Goal: Task Accomplishment & Management: Manage account settings

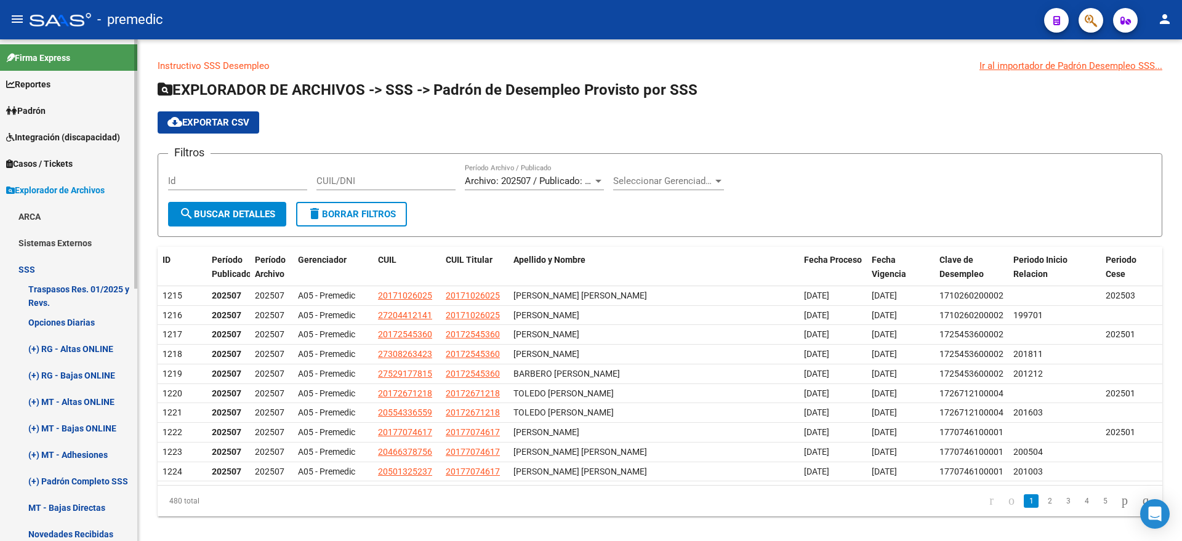
click at [73, 117] on link "Padrón" at bounding box center [68, 110] width 137 height 26
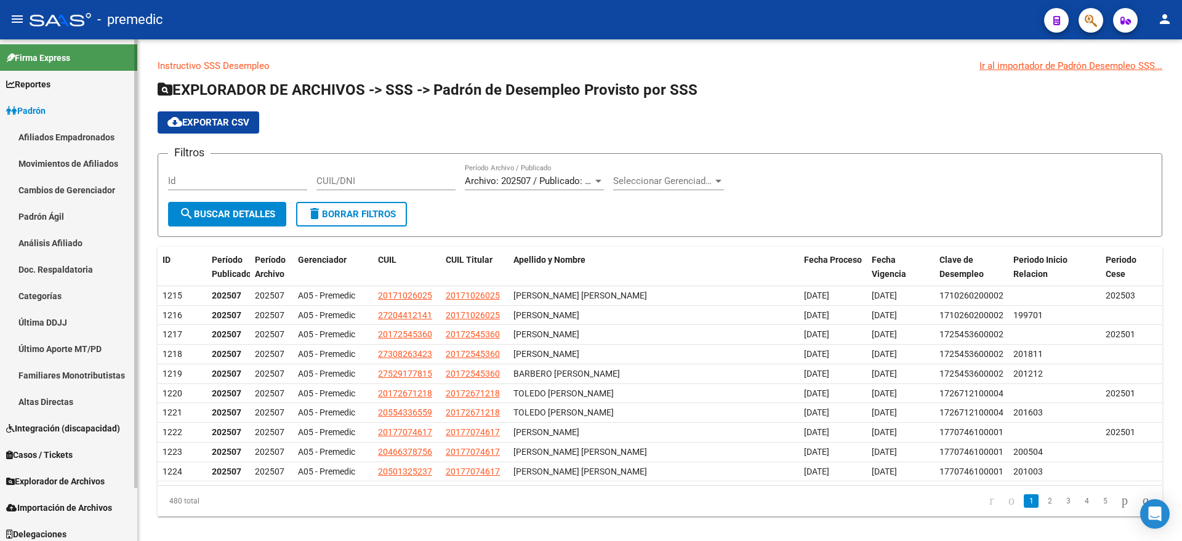
scroll to position [59, 0]
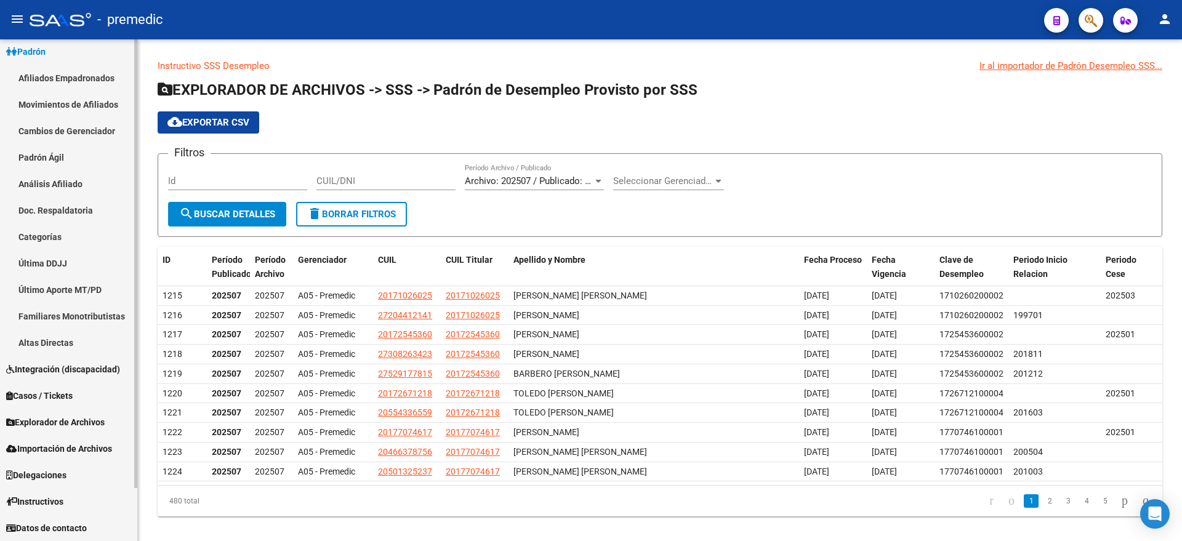
click at [65, 426] on span "Explorador de Archivos" at bounding box center [55, 422] width 98 height 14
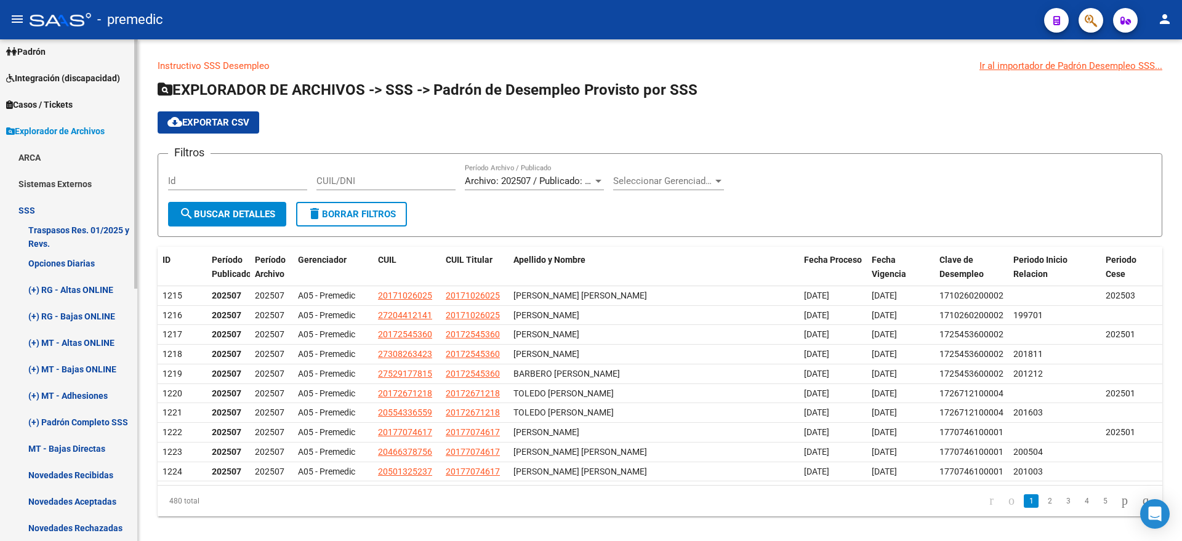
click at [57, 270] on link "Opciones Diarias" at bounding box center [68, 263] width 137 height 26
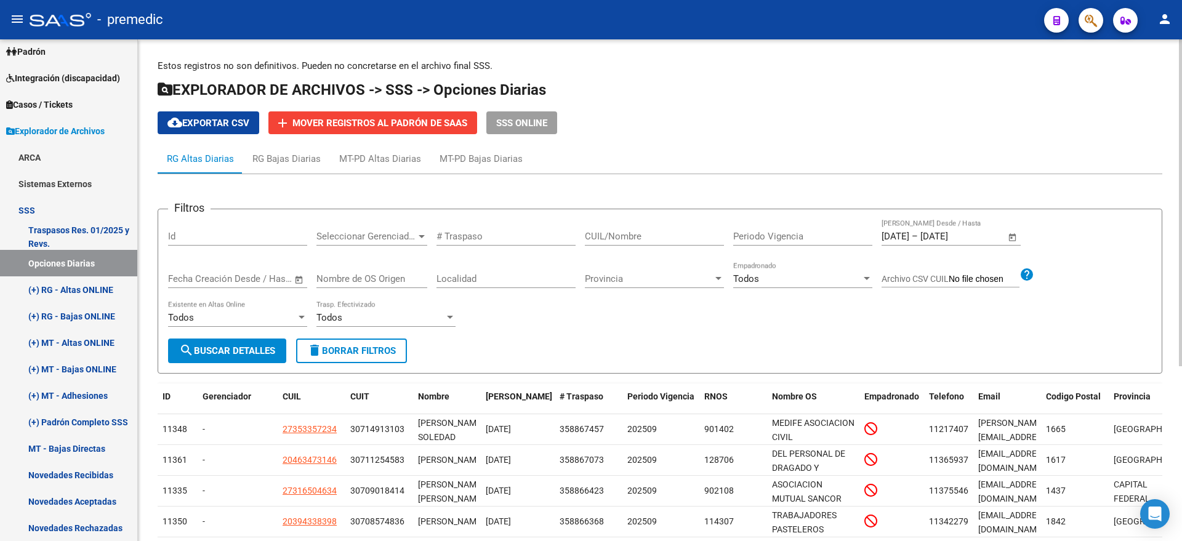
click at [607, 234] on input "CUIL/Nombre" at bounding box center [654, 236] width 139 height 11
paste input "27822302"
type input "27822302"
click at [232, 354] on span "search Buscar Detalles" at bounding box center [227, 350] width 96 height 11
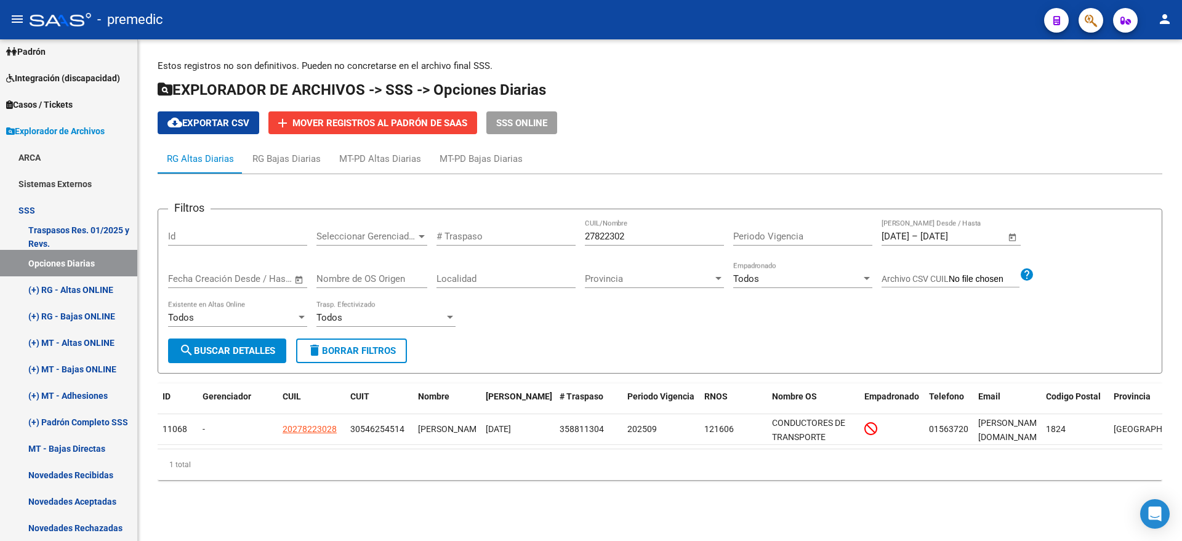
drag, startPoint x: 626, startPoint y: 234, endPoint x: 522, endPoint y: 230, distance: 104.1
click at [522, 230] on div "Filtros Id Seleccionar Gerenciador Seleccionar Gerenciador # Traspaso 27822302 …" at bounding box center [659, 278] width 983 height 119
click at [222, 351] on span "search Buscar Detalles" at bounding box center [227, 350] width 96 height 11
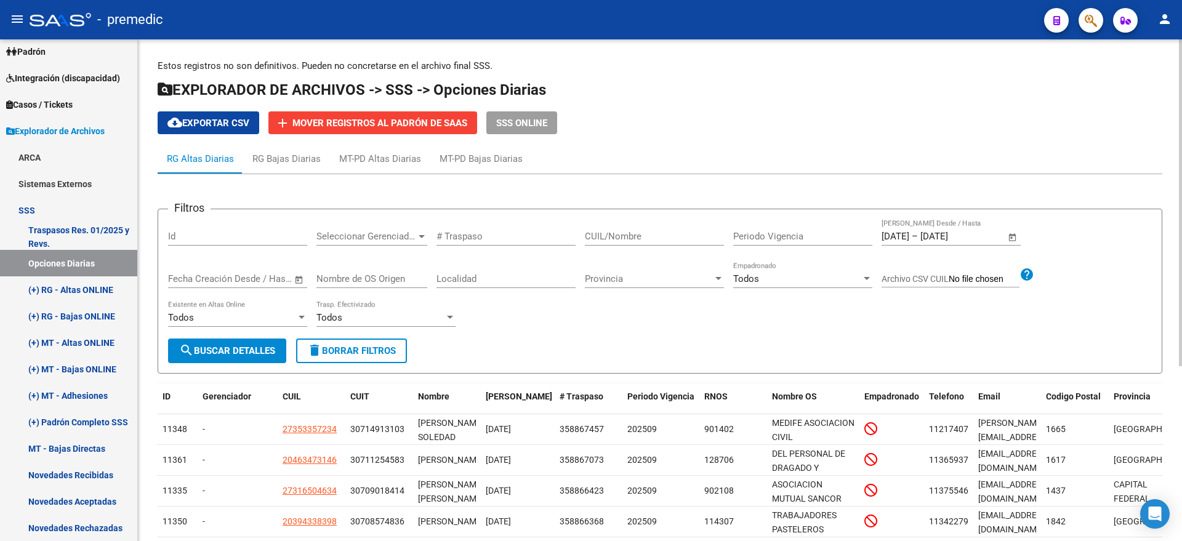
click at [1090, 254] on div "Filtros Id Seleccionar Gerenciador Seleccionar Gerenciador # Traspaso CUIL/Nomb…" at bounding box center [659, 278] width 983 height 119
click at [180, 118] on mat-icon "cloud_download" at bounding box center [174, 122] width 15 height 15
click at [612, 239] on input "CUIL/Nombre" at bounding box center [654, 236] width 139 height 11
paste input "20369401190"
click at [197, 345] on span "search Buscar Detalles" at bounding box center [227, 350] width 96 height 11
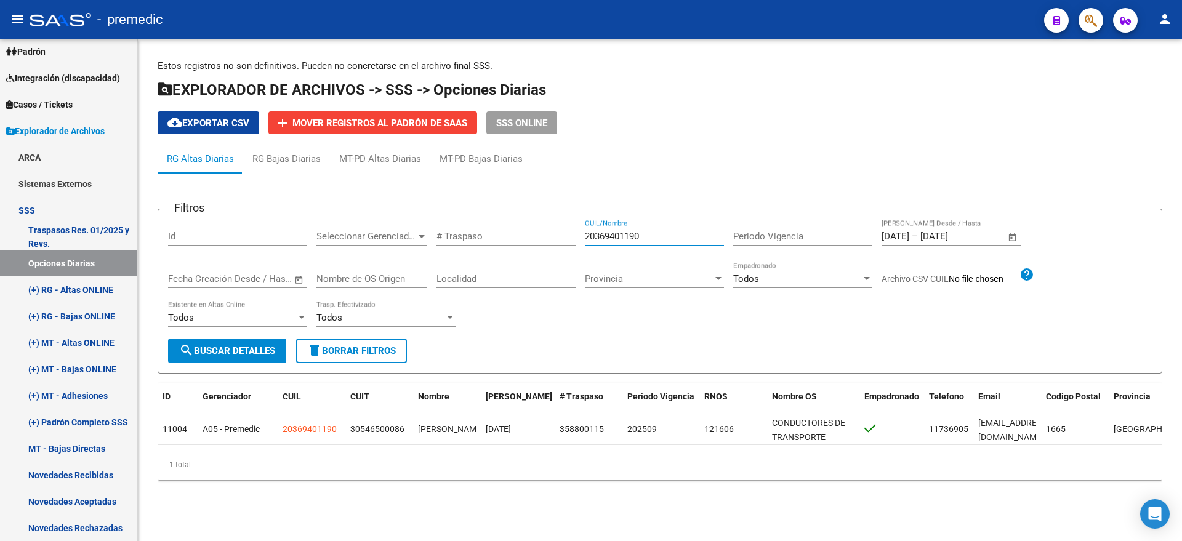
drag, startPoint x: 651, startPoint y: 238, endPoint x: 561, endPoint y: 239, distance: 89.9
click at [562, 239] on div "Filtros Id Seleccionar Gerenciador Seleccionar Gerenciador # Traspaso 203694011…" at bounding box center [659, 278] width 983 height 119
paste input "59916184"
click at [238, 345] on span "search Buscar Detalles" at bounding box center [227, 350] width 96 height 11
drag, startPoint x: 643, startPoint y: 237, endPoint x: 556, endPoint y: 236, distance: 87.4
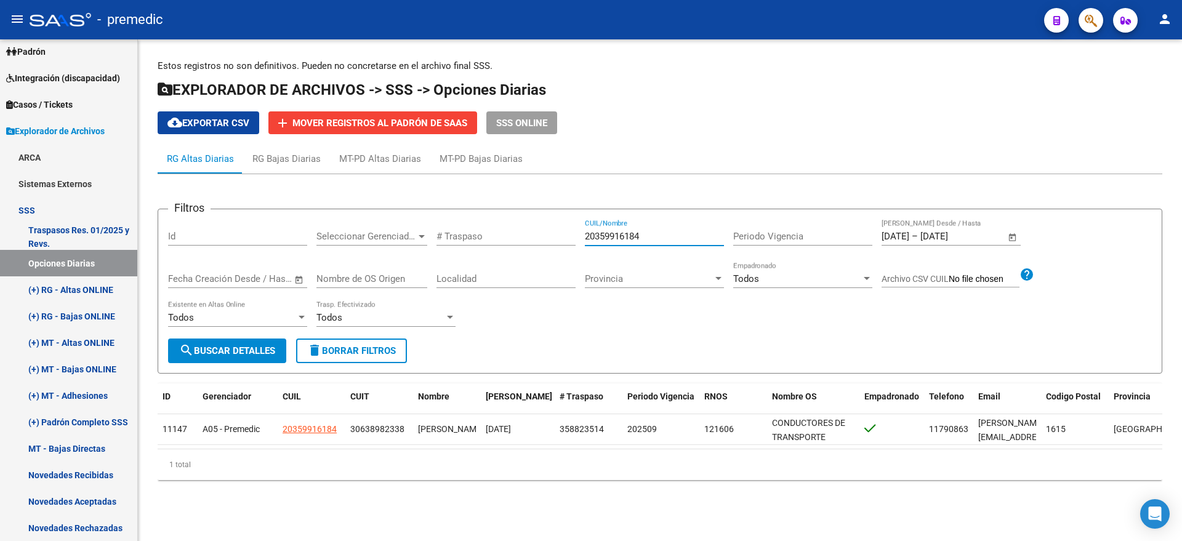
click at [561, 233] on div "Filtros Id Seleccionar Gerenciador Seleccionar Gerenciador # Traspaso 203599161…" at bounding box center [659, 278] width 983 height 119
paste input "82550367"
click at [238, 348] on span "search Buscar Detalles" at bounding box center [227, 350] width 96 height 11
drag, startPoint x: 649, startPoint y: 237, endPoint x: 538, endPoint y: 237, distance: 111.4
click at [538, 237] on div "Filtros Id Seleccionar Gerenciador Seleccionar Gerenciador # Traspaso 203825503…" at bounding box center [659, 278] width 983 height 119
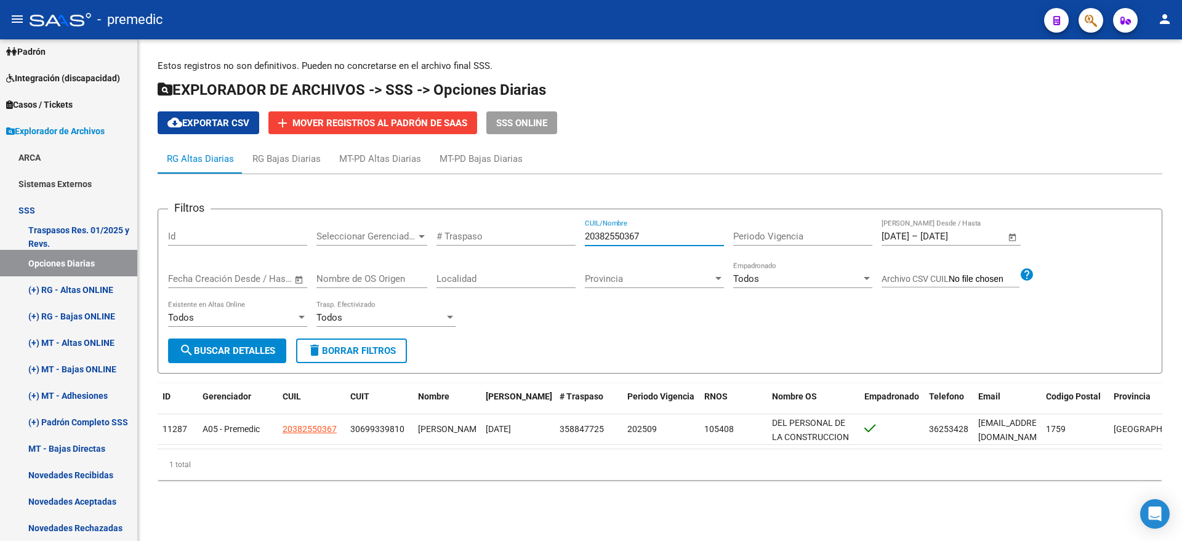
paste input "7426876626"
click at [191, 349] on mat-icon "search" at bounding box center [186, 350] width 15 height 15
drag, startPoint x: 646, startPoint y: 233, endPoint x: 546, endPoint y: 233, distance: 100.3
click at [547, 233] on div "Filtros Id Seleccionar Gerenciador Seleccionar Gerenciador # Traspaso 274268766…" at bounding box center [659, 278] width 983 height 119
paste input "0379049681"
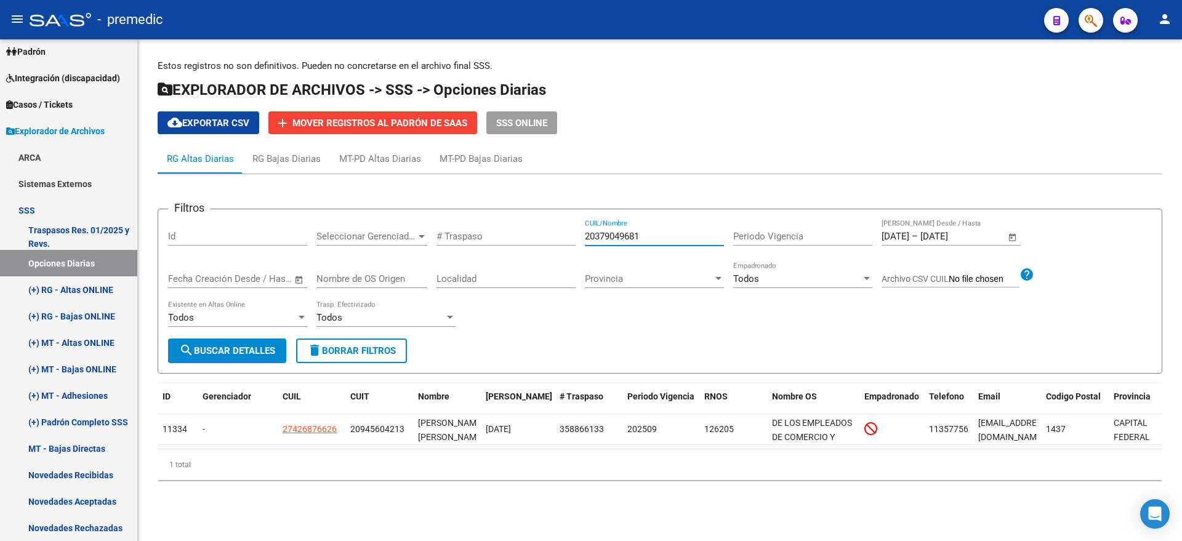
click at [192, 342] on button "search Buscar Detalles" at bounding box center [227, 350] width 118 height 25
drag, startPoint x: 653, startPoint y: 236, endPoint x: 567, endPoint y: 236, distance: 85.5
click at [567, 236] on div "Filtros Id Seleccionar Gerenciador Seleccionar Gerenciador # Traspaso 203790496…" at bounding box center [659, 278] width 983 height 119
paste input "96208386"
click at [215, 349] on span "search Buscar Detalles" at bounding box center [227, 350] width 96 height 11
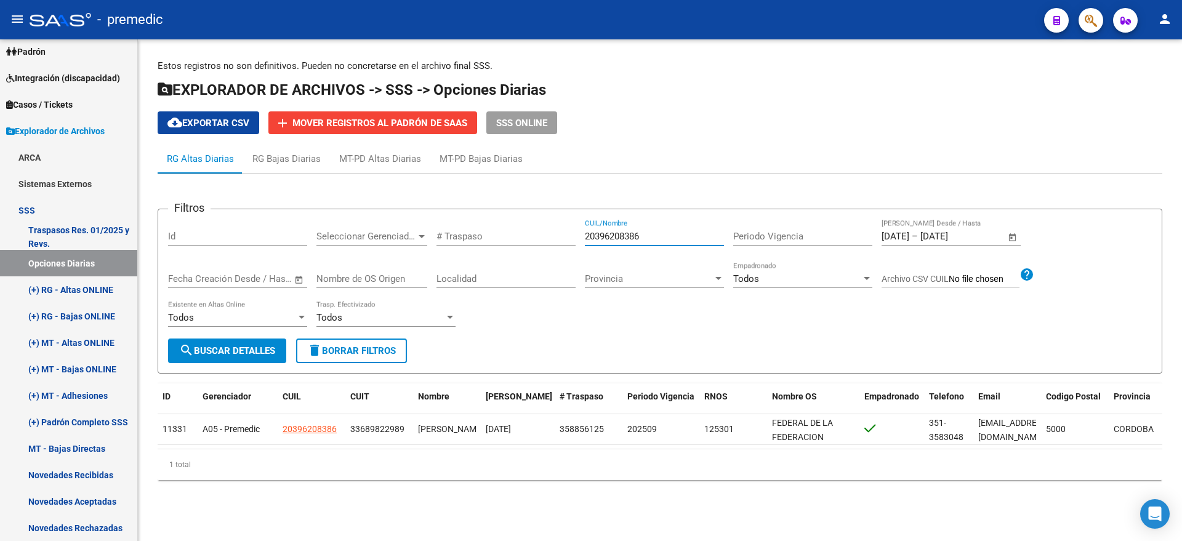
drag, startPoint x: 641, startPoint y: 239, endPoint x: 556, endPoint y: 239, distance: 84.9
click at [556, 239] on div "Filtros Id Seleccionar Gerenciador Seleccionar Gerenciador # Traspaso 203962083…" at bounding box center [659, 278] width 983 height 119
paste input "79049681"
type input "20379049681"
click at [231, 352] on span "search Buscar Detalles" at bounding box center [227, 350] width 96 height 11
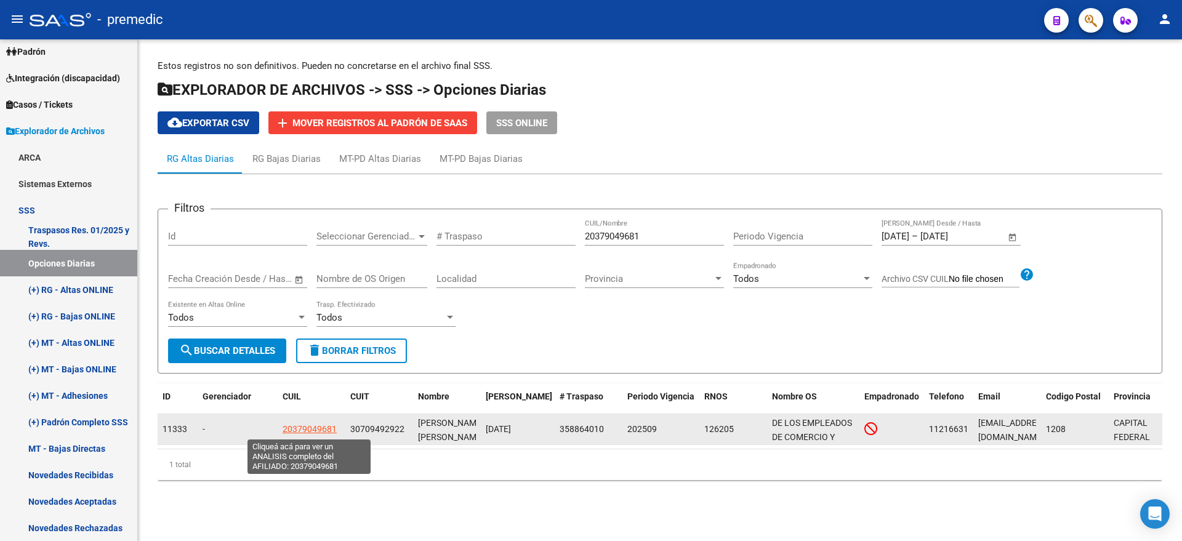
click at [303, 426] on span "20379049681" at bounding box center [309, 429] width 54 height 10
type textarea "20379049681"
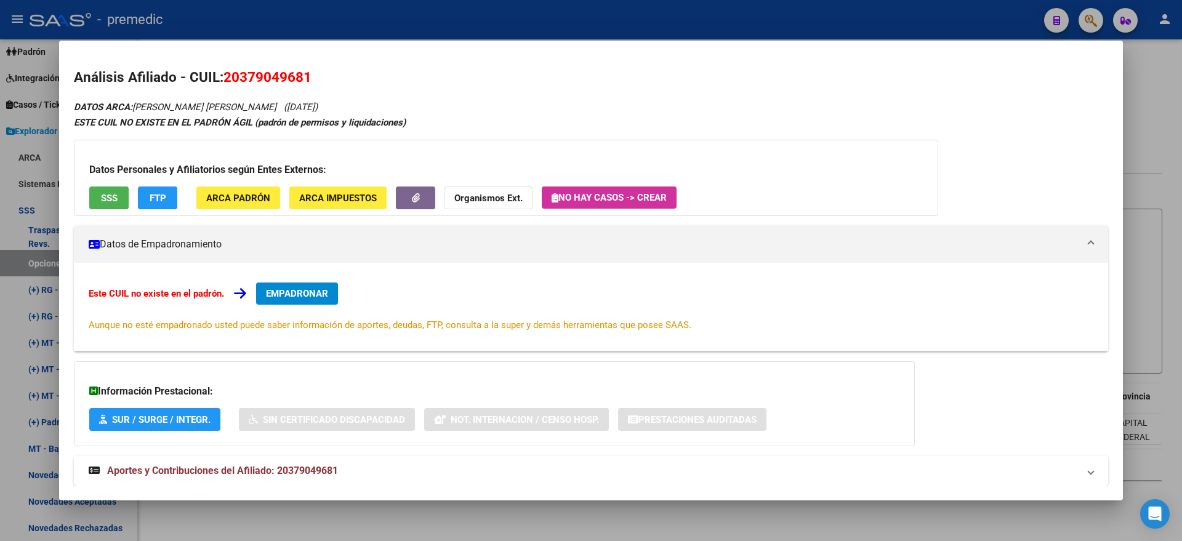
click at [282, 302] on button "EMPADRONAR" at bounding box center [297, 293] width 82 height 22
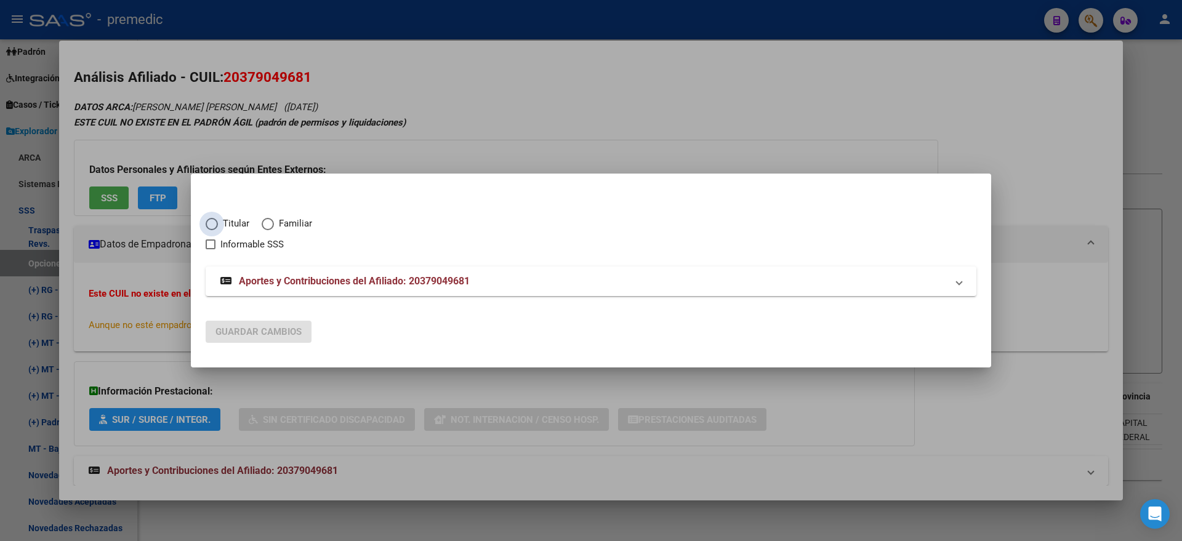
click at [206, 223] on span "Elija una opción" at bounding box center [212, 224] width 12 height 12
click at [206, 223] on input "Titular" at bounding box center [212, 224] width 12 height 12
radio input "true"
checkbox input "true"
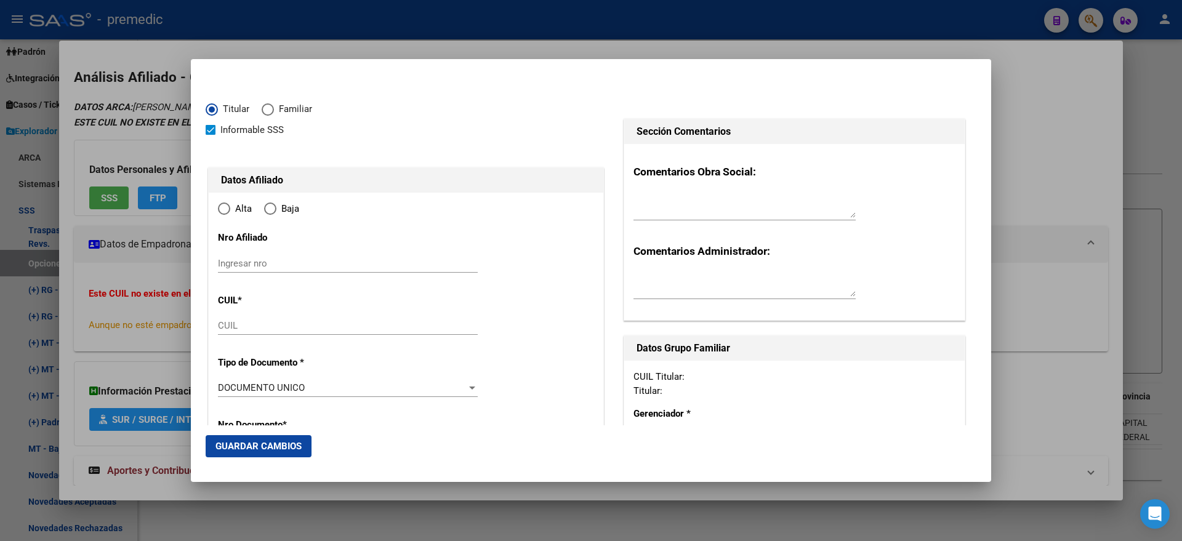
type input "20-37904968-1"
type input "37904968"
type input "ACCIARITO GOBET"
type input "FEDERICO IVAN"
type input "1993-10-20"
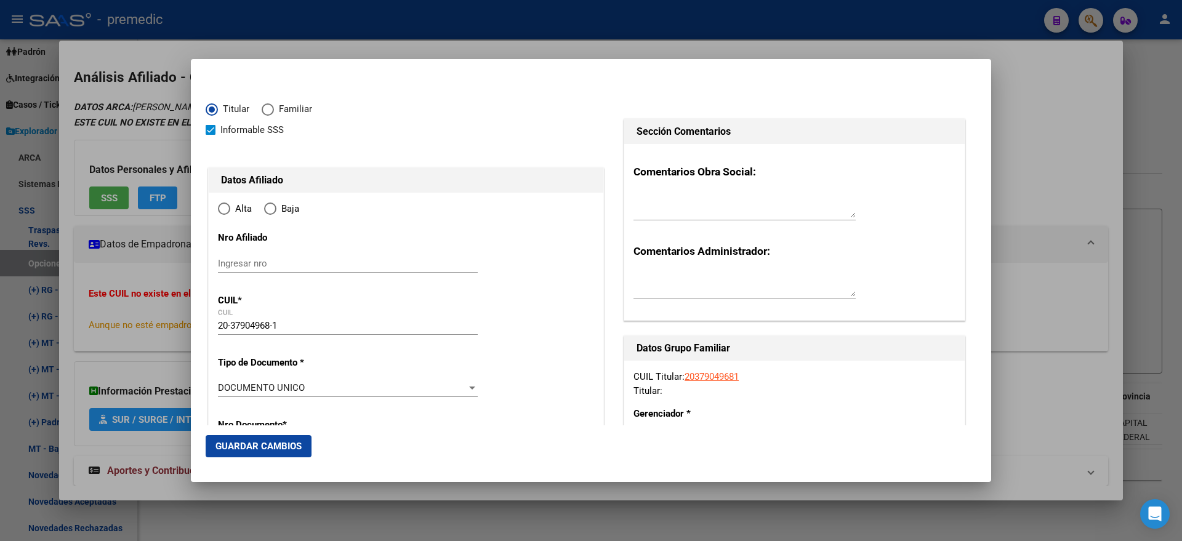
type input "CABA"
type input "1208"
type input "YRIGOYEN HIPOLITO"
type input "3417"
type input "0"
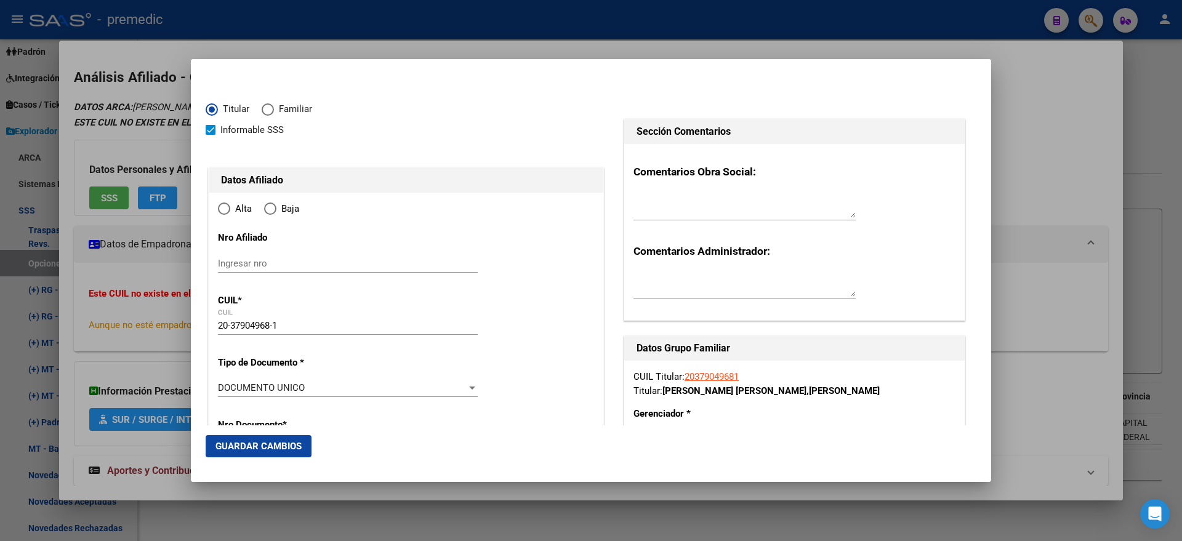
radio input "true"
click at [220, 385] on input "Ingresar fecha" at bounding box center [348, 392] width 260 height 20
type input "2025-09-01"
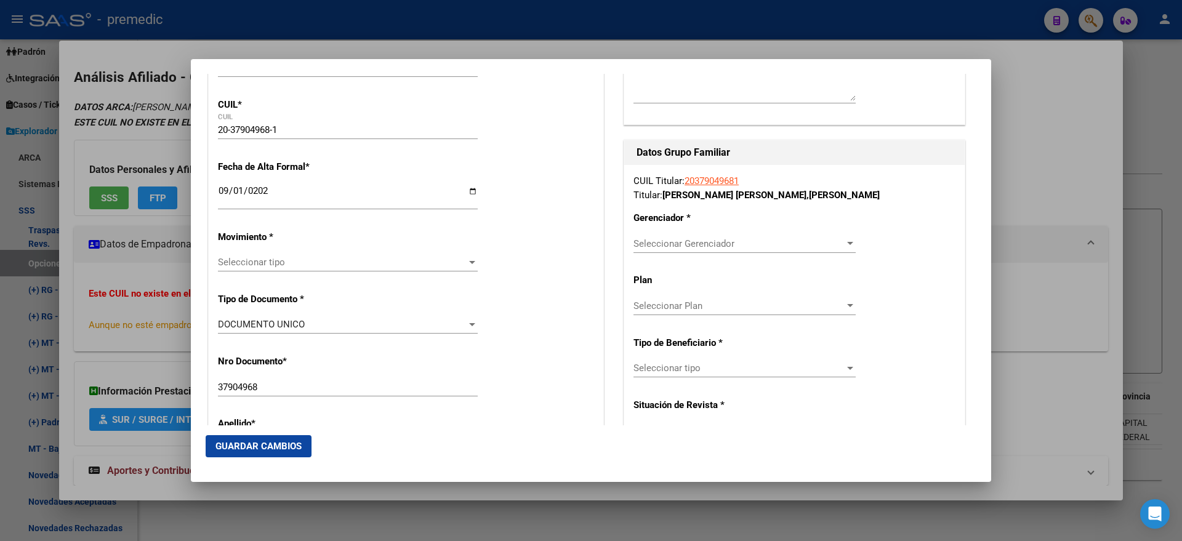
scroll to position [231, 0]
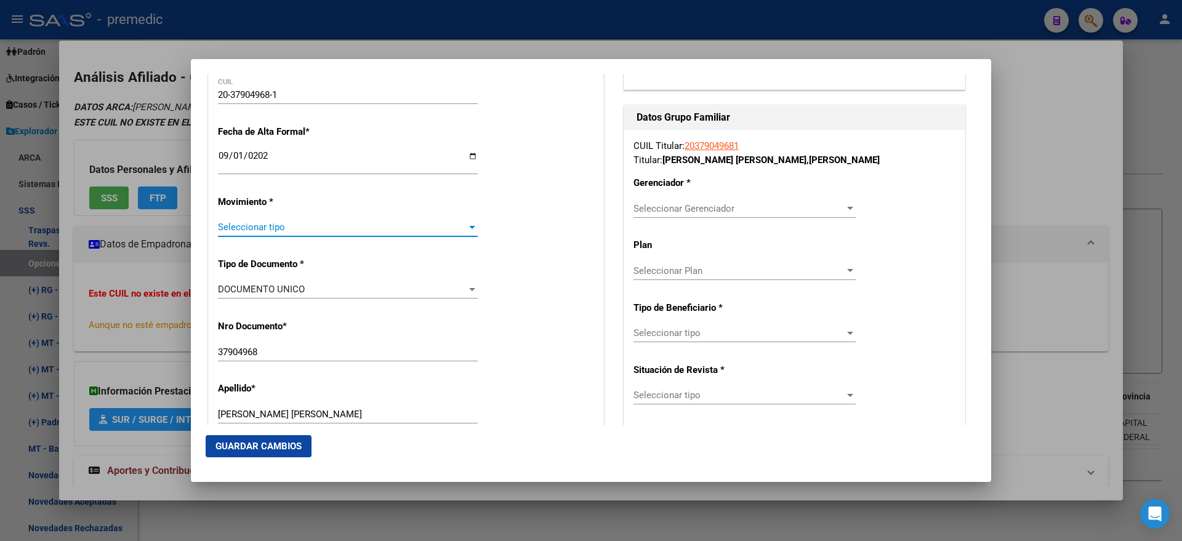
click at [320, 230] on span "Seleccionar tipo" at bounding box center [342, 227] width 249 height 11
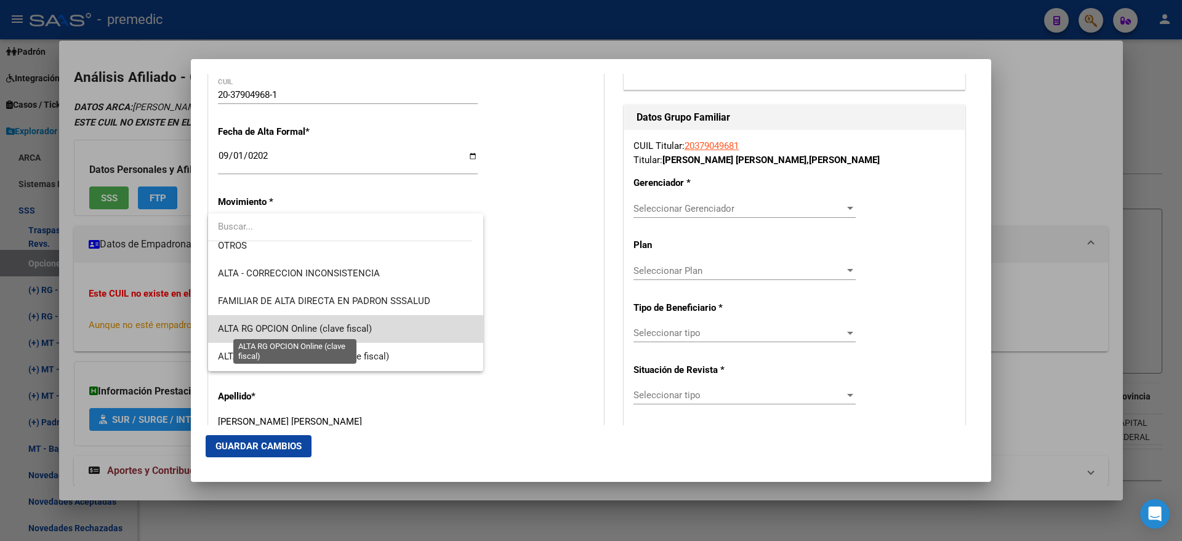
click at [362, 330] on span "ALTA RG OPCION Online (clave fiscal)" at bounding box center [295, 328] width 154 height 11
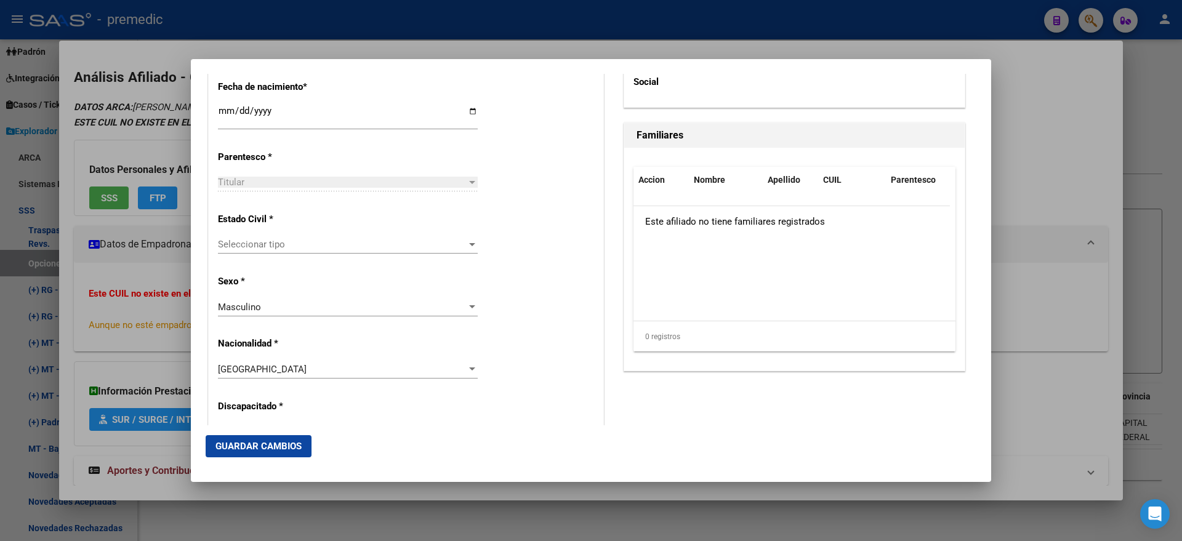
scroll to position [692, 0]
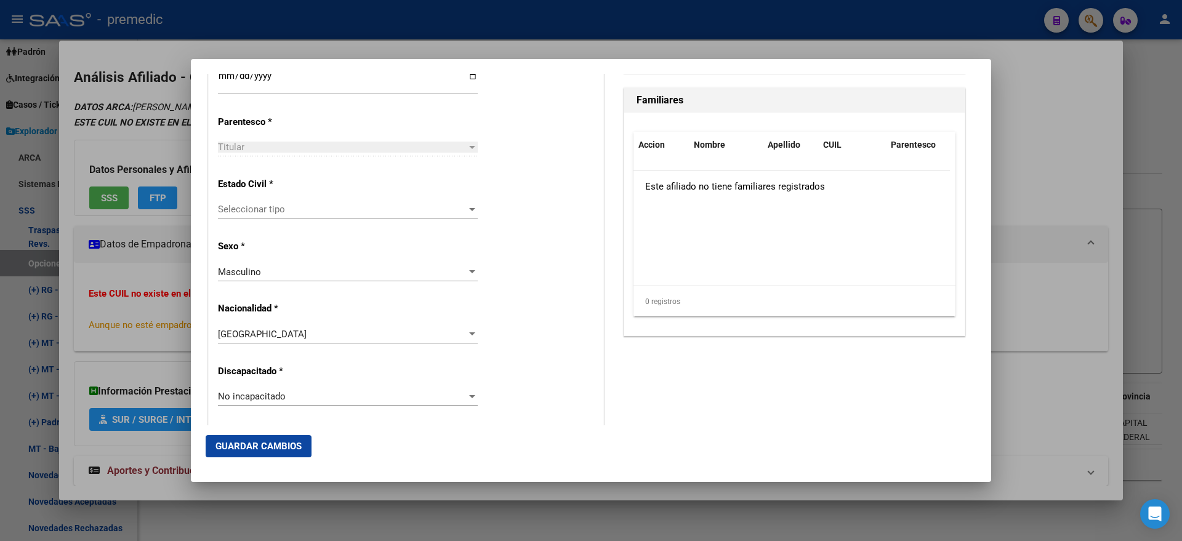
click at [314, 207] on span "Seleccionar tipo" at bounding box center [342, 209] width 249 height 11
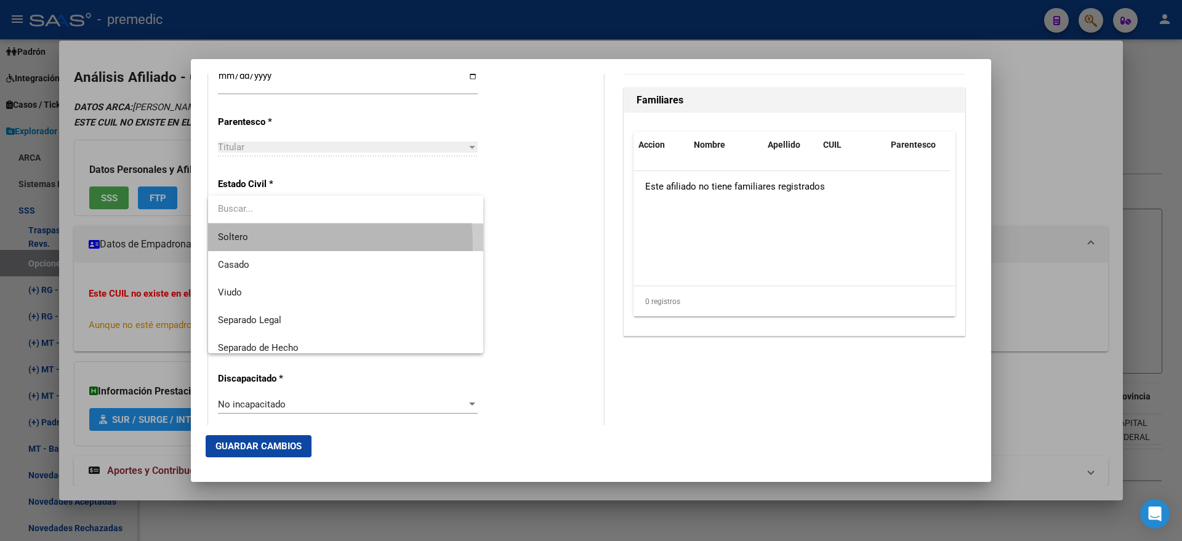
click at [300, 244] on span "Soltero" at bounding box center [345, 237] width 255 height 28
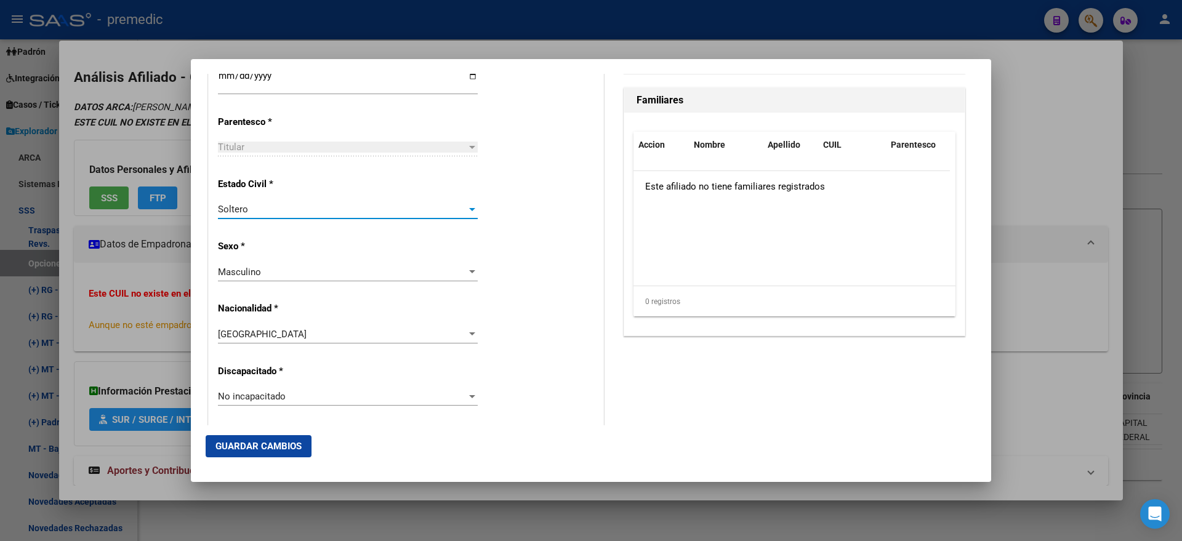
click at [502, 230] on div "Alta Baja Nro Afiliado Ingresar nro CUIL * 20-37904968-1 CUIL ARCA Padrón Fecha…" at bounding box center [406, 379] width 394 height 1758
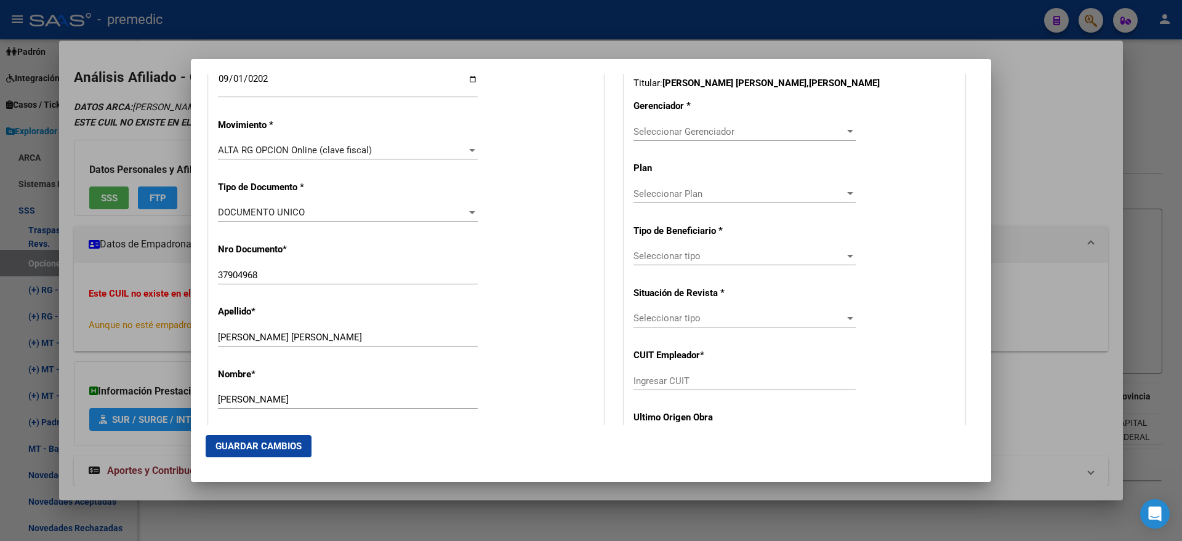
scroll to position [231, 0]
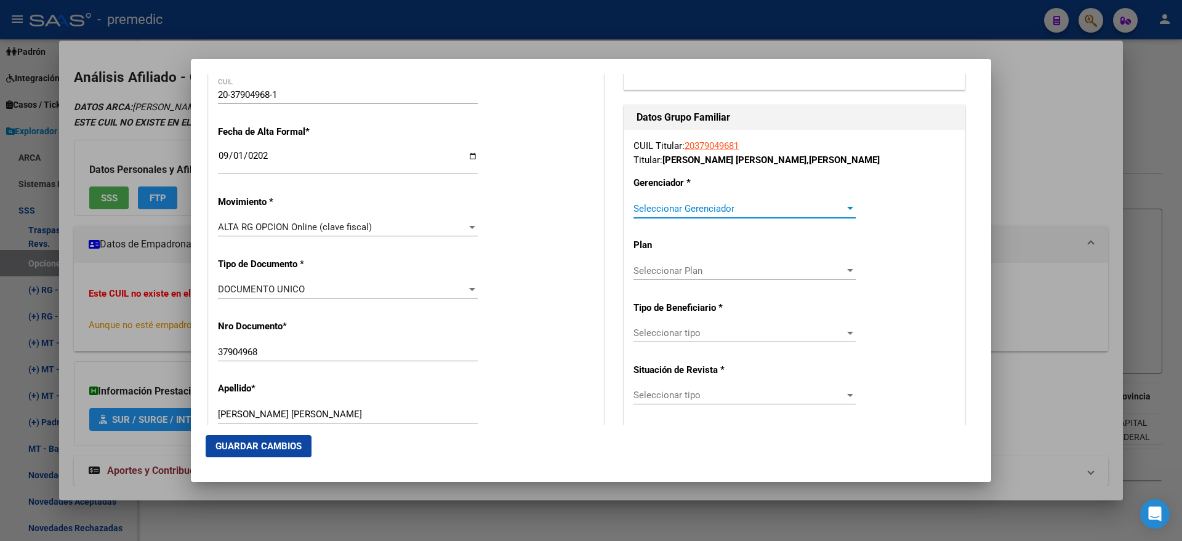
click at [648, 212] on span "Seleccionar Gerenciador" at bounding box center [738, 208] width 211 height 11
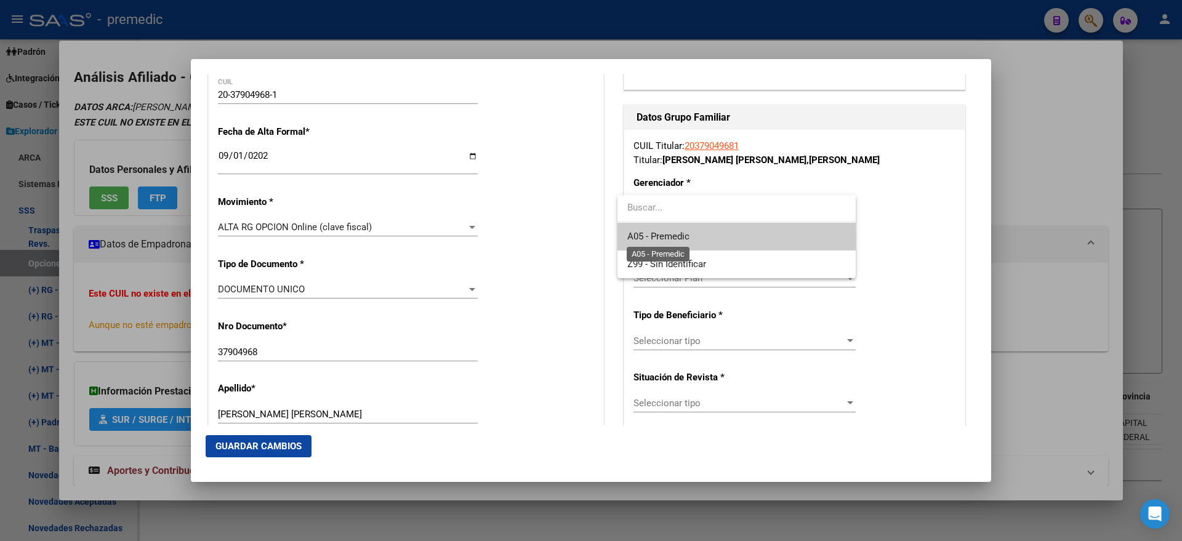
click at [644, 239] on span "A05 - Premedic" at bounding box center [658, 236] width 62 height 11
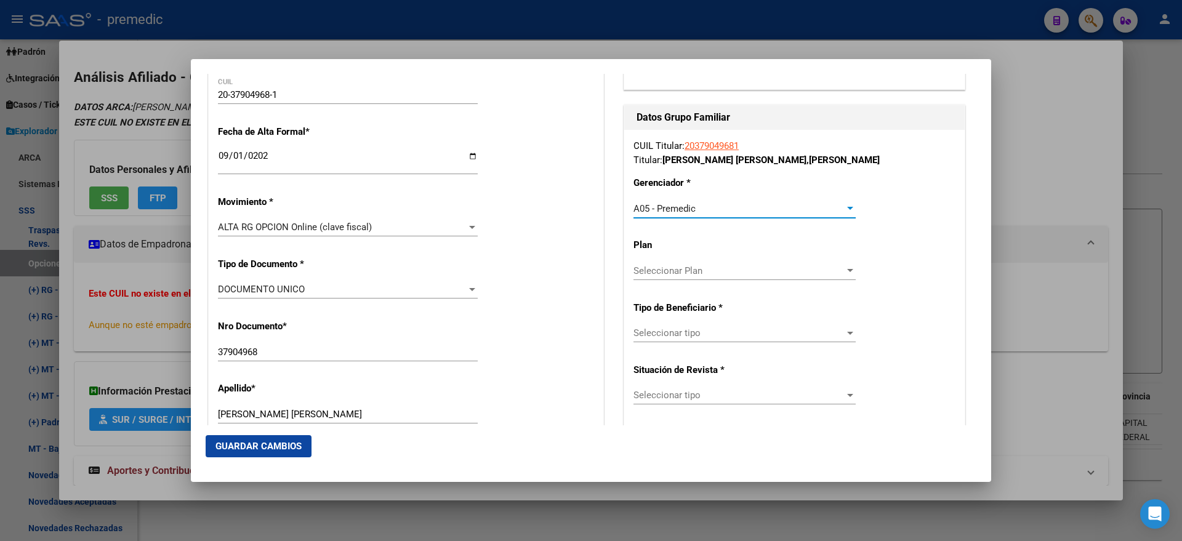
click at [650, 332] on span "Seleccionar tipo" at bounding box center [738, 332] width 211 height 11
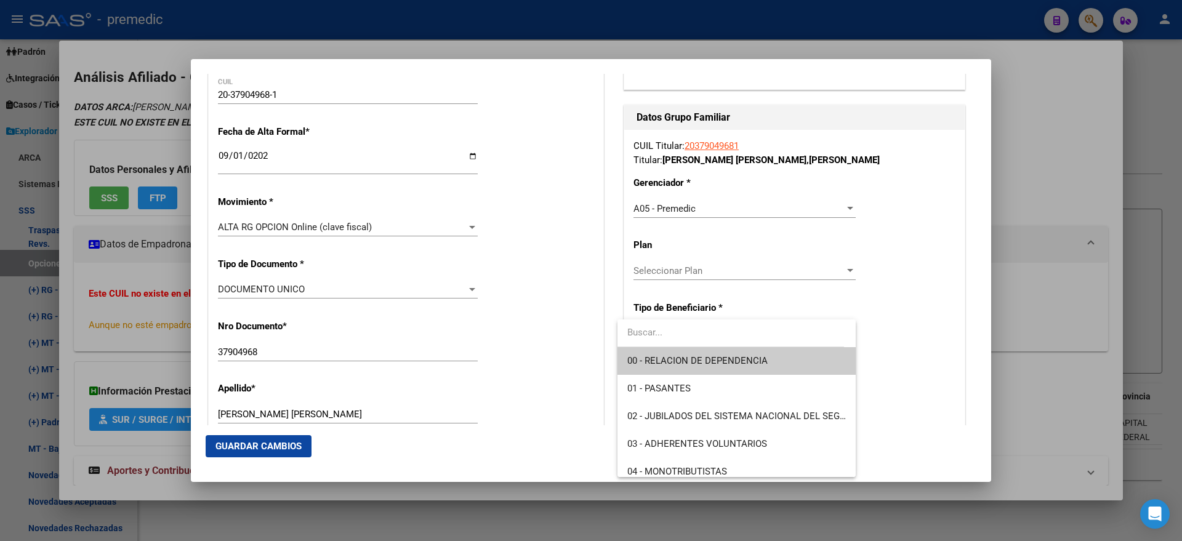
click at [647, 351] on span "00 - RELACION DE DEPENDENCIA" at bounding box center [736, 361] width 218 height 28
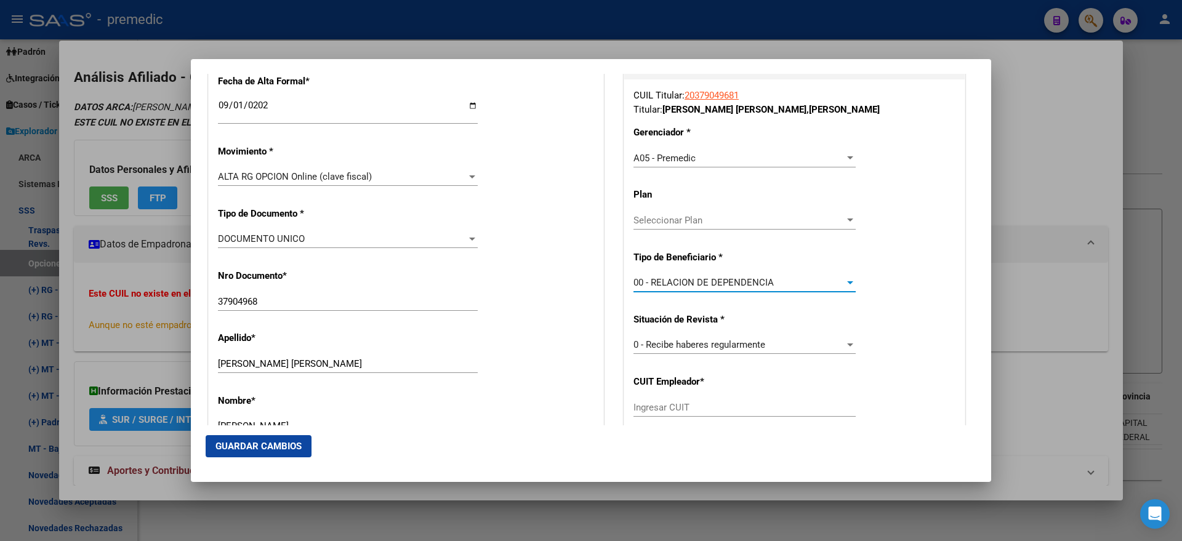
scroll to position [308, 0]
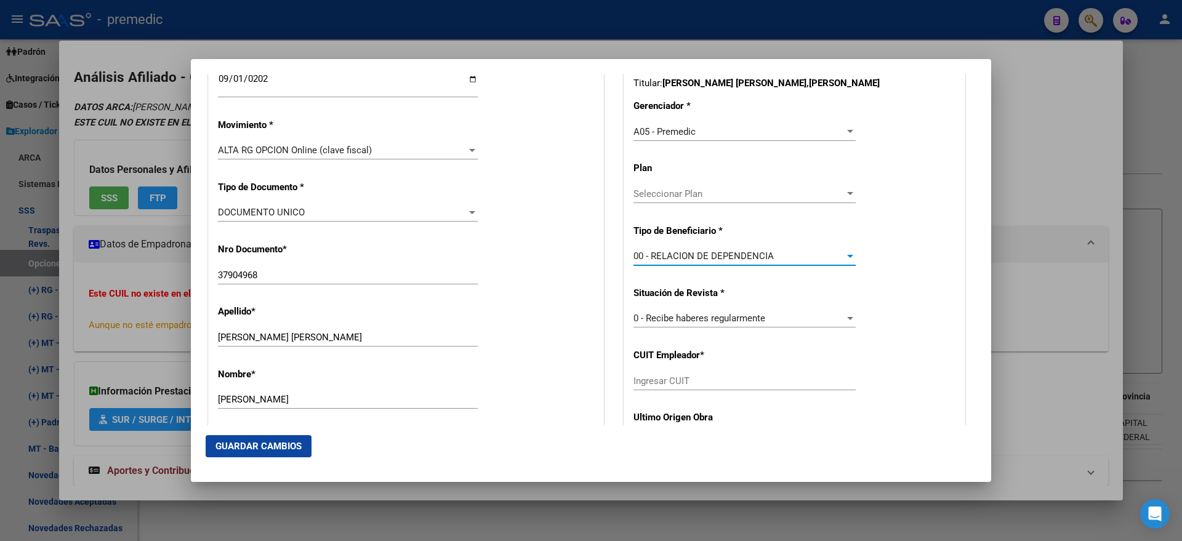
click at [639, 379] on input "Ingresar CUIT" at bounding box center [744, 380] width 222 height 11
paste input "20-37904968-1"
type input "20-37904968-1"
drag, startPoint x: 694, startPoint y: 381, endPoint x: 558, endPoint y: 382, distance: 136.0
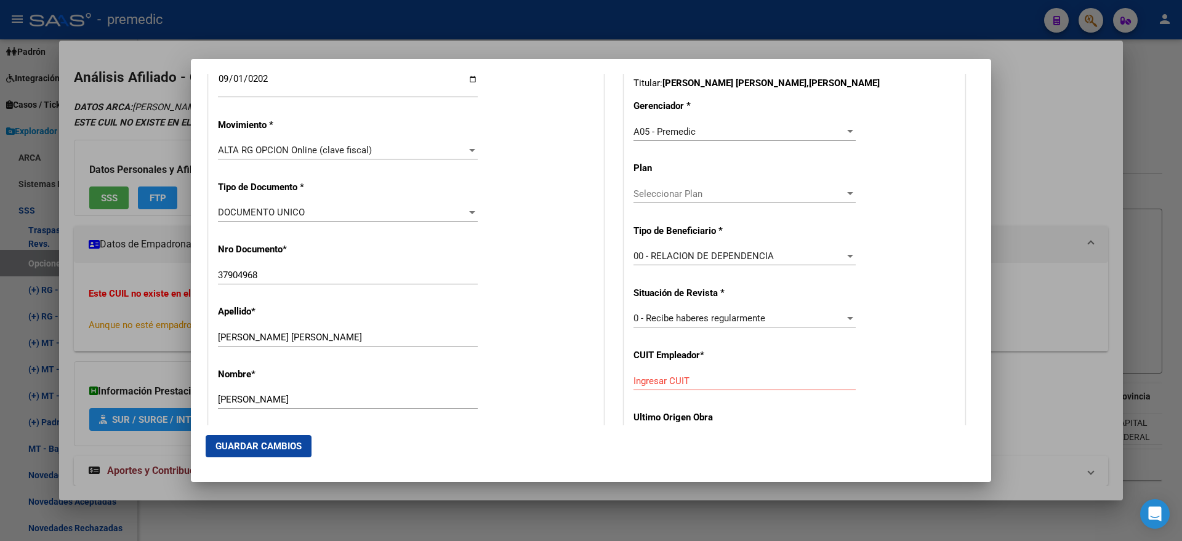
click at [782, 426] on mat-dialog-actions "Guardar Cambios" at bounding box center [591, 446] width 770 height 42
click at [660, 379] on input "Ingresar CUIT" at bounding box center [744, 380] width 222 height 11
paste input "30-70949292-2"
type input "30-70949292-2"
click at [236, 447] on span "Guardar Cambios" at bounding box center [258, 446] width 86 height 11
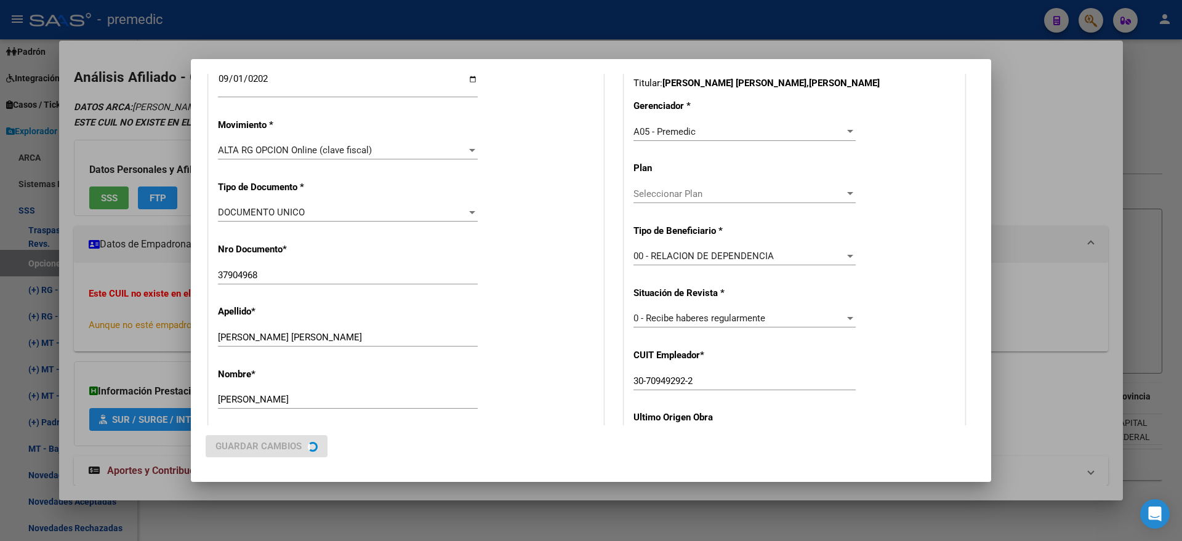
scroll to position [0, 0]
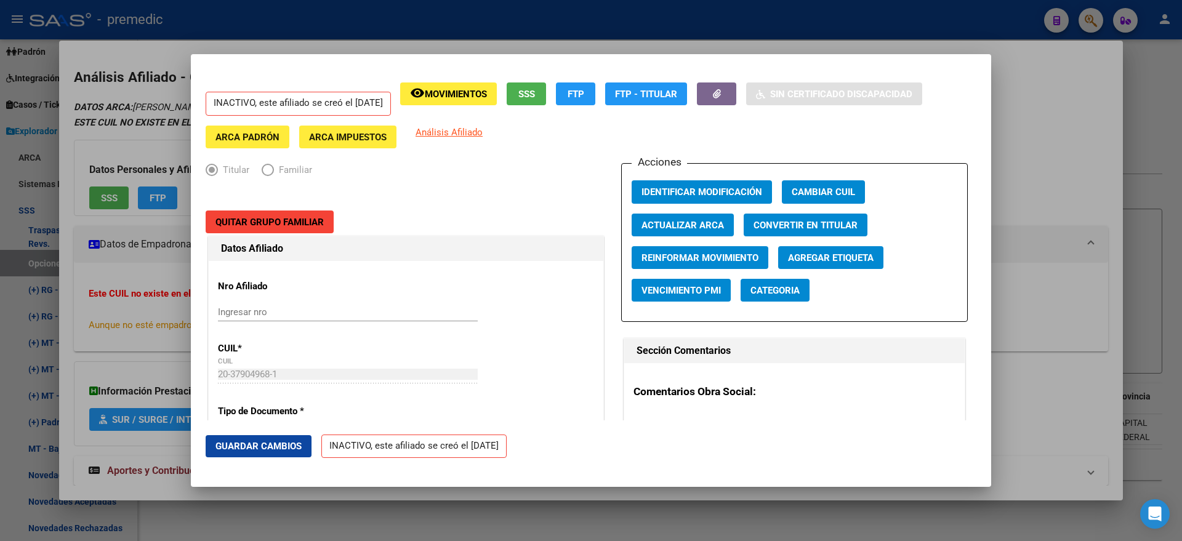
click at [81, 220] on div at bounding box center [591, 270] width 1182 height 541
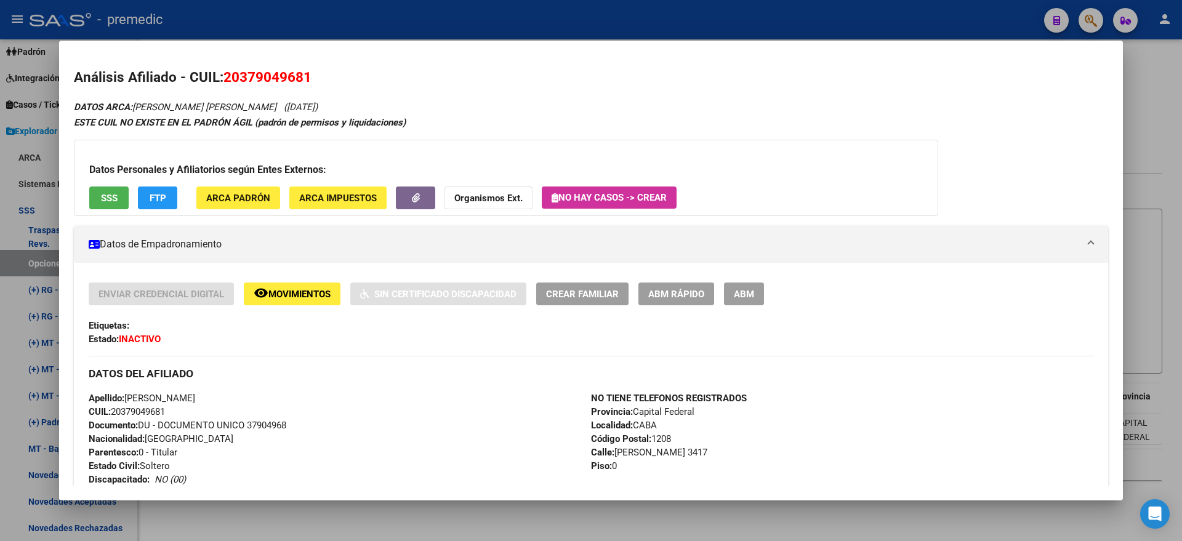
click at [29, 267] on div at bounding box center [591, 270] width 1182 height 541
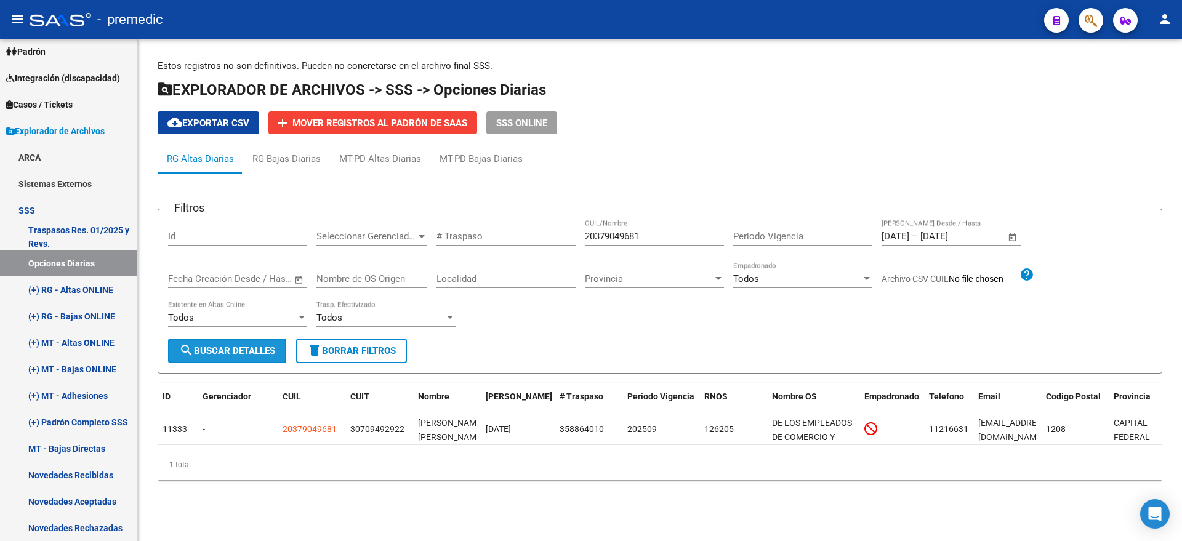
click at [202, 340] on button "search Buscar Detalles" at bounding box center [227, 350] width 118 height 25
drag, startPoint x: 584, startPoint y: 233, endPoint x: 572, endPoint y: 233, distance: 11.7
click at [575, 233] on div "Filtros Id Seleccionar Gerenciador Seleccionar Gerenciador # Traspaso 203790496…" at bounding box center [659, 278] width 983 height 119
paste input "7426876626"
type input "27426876626"
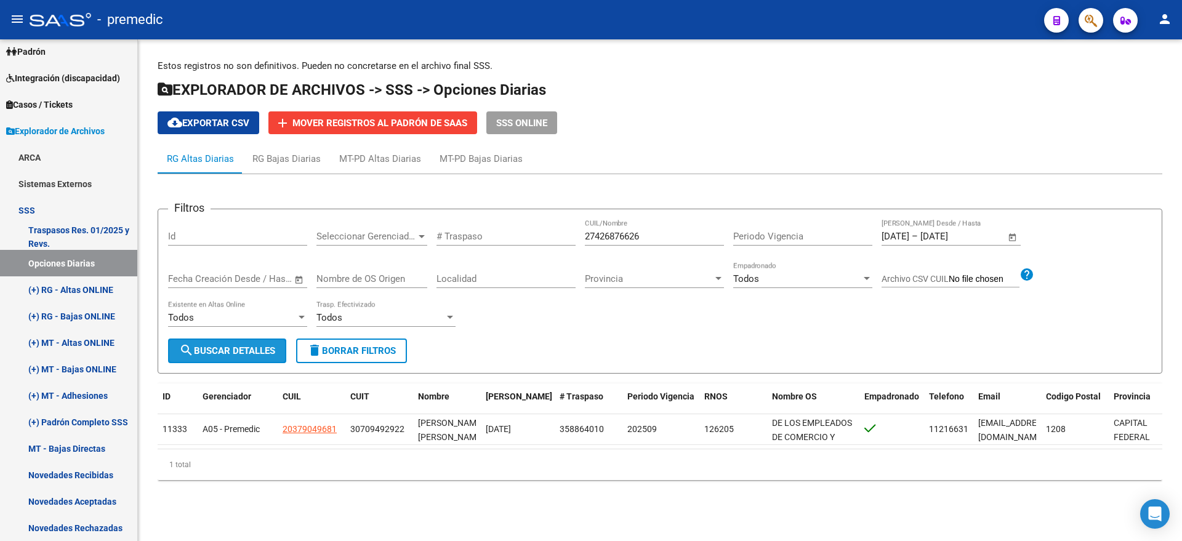
click at [263, 342] on button "search Buscar Detalles" at bounding box center [227, 350] width 118 height 25
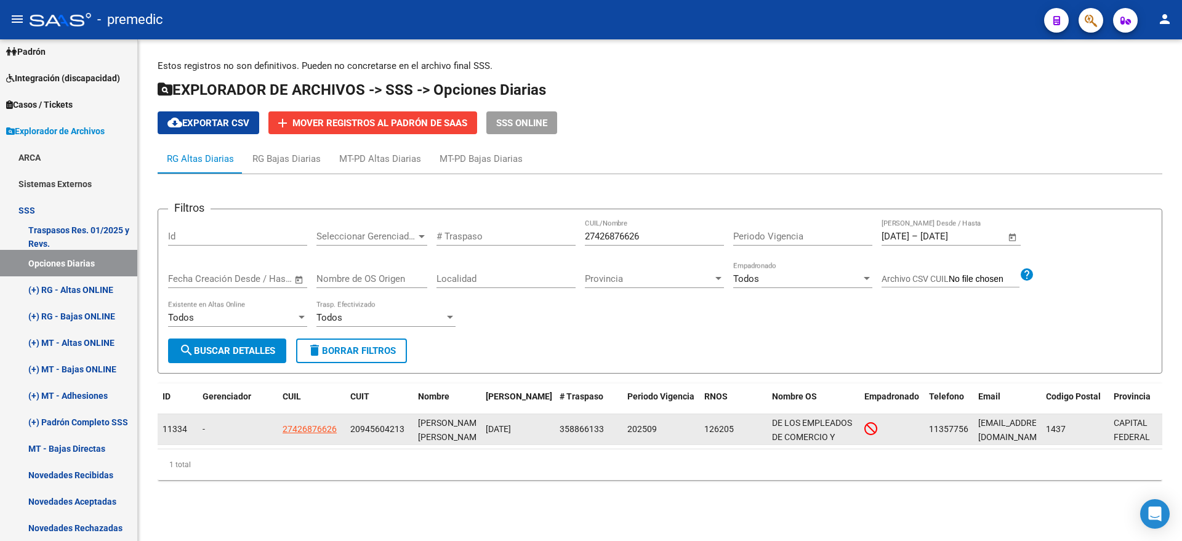
click at [303, 434] on app-link-go-to "27426876626" at bounding box center [309, 429] width 54 height 14
click at [304, 429] on span "27426876626" at bounding box center [309, 429] width 54 height 10
type textarea "27426876626"
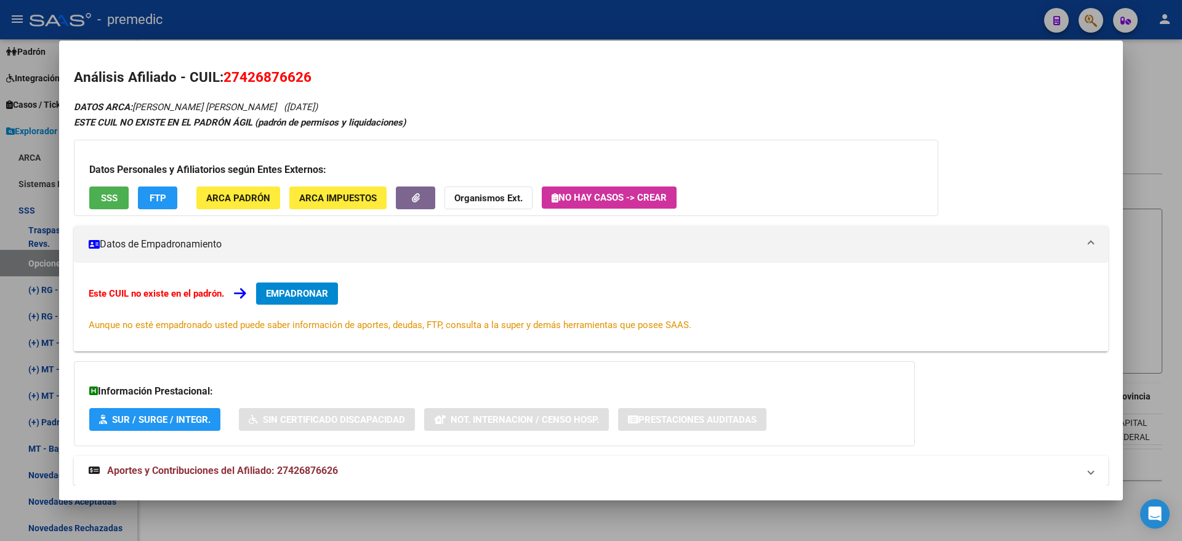
click at [291, 289] on span "EMPADRONAR" at bounding box center [297, 293] width 62 height 11
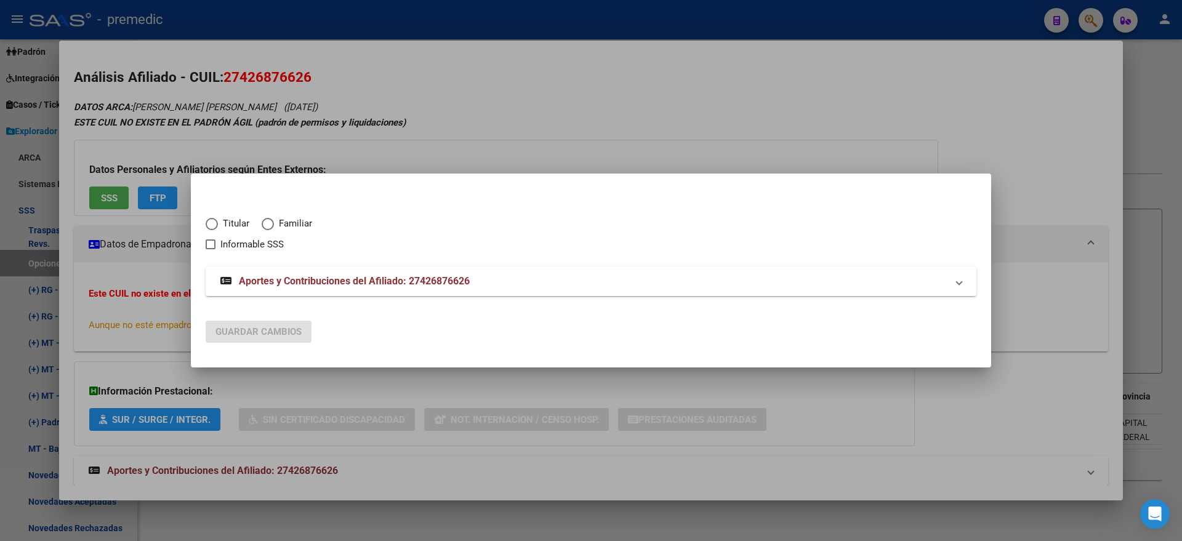
click at [212, 225] on span "Elija una opción" at bounding box center [212, 224] width 12 height 12
click at [212, 225] on input "Titular" at bounding box center [212, 224] width 12 height 12
radio input "true"
checkbox input "true"
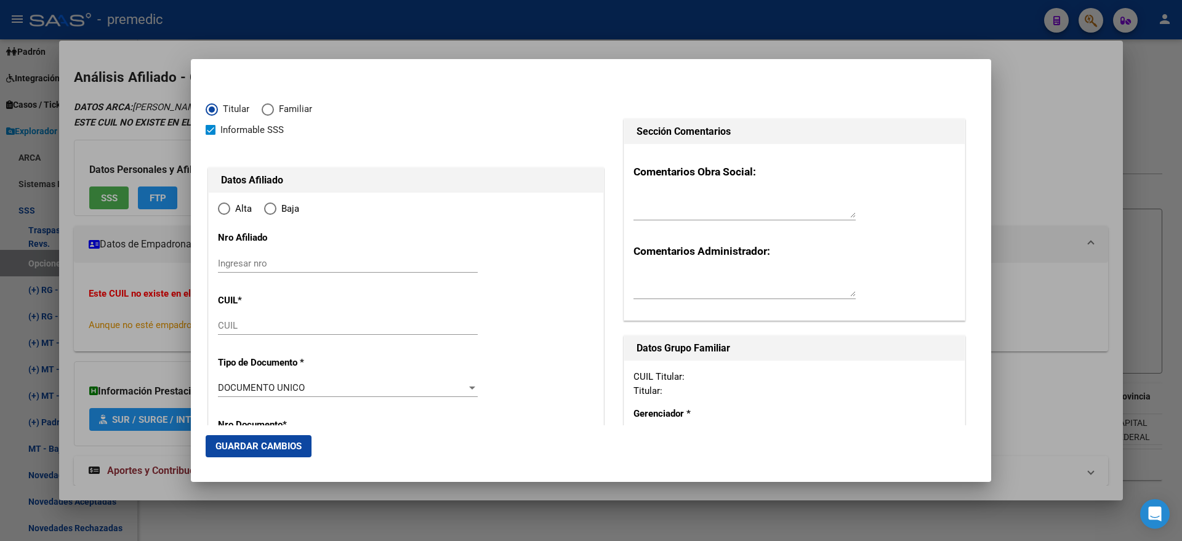
type input "27-42687662-6"
type input "42687662"
type input "AGUIAR"
type input "ESTEFANIA CRISTINA MACARENA"
type input "2000-06-05"
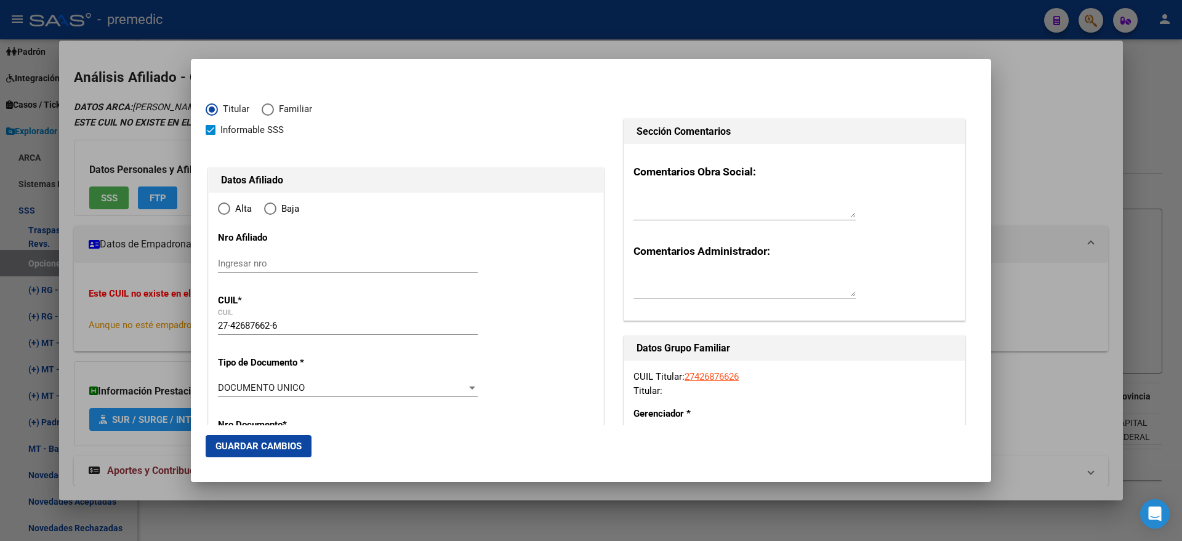
type input "RAFAEL CALZADA"
type input "1847"
type input "BENTENVEO"
type input "2233"
radio input "true"
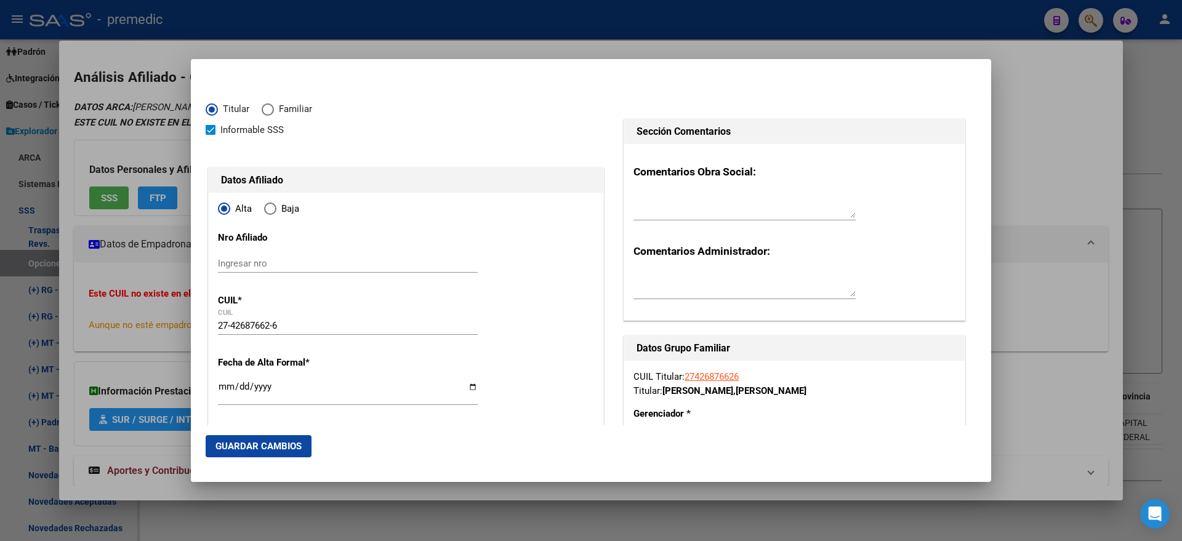
click at [223, 390] on input "Ingresar fecha" at bounding box center [348, 392] width 260 height 20
type input "2025-09-01"
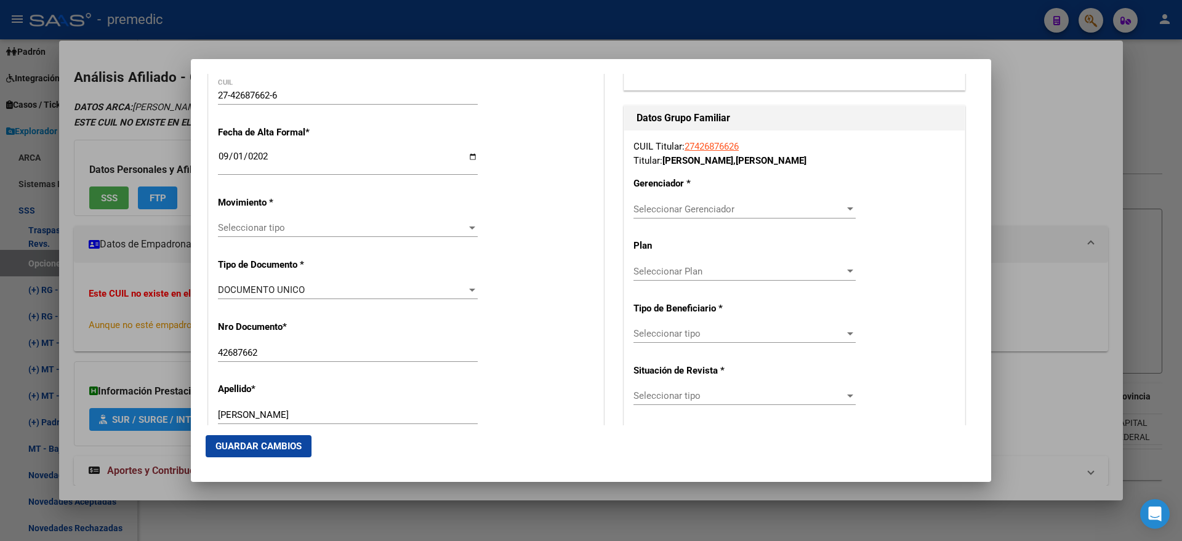
scroll to position [308, 0]
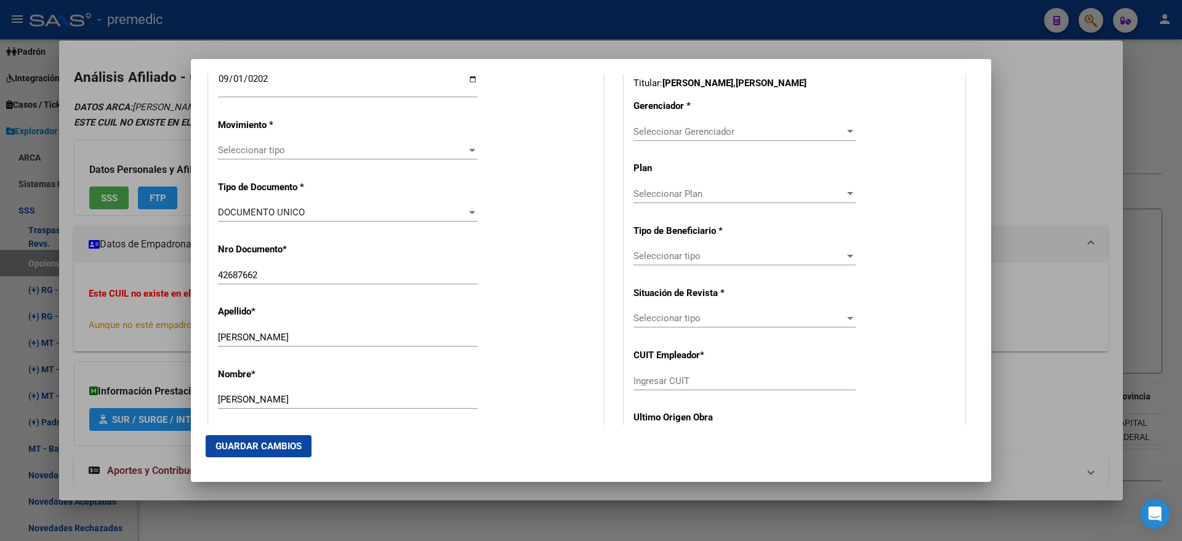
click at [244, 153] on span "Seleccionar tipo" at bounding box center [342, 150] width 249 height 11
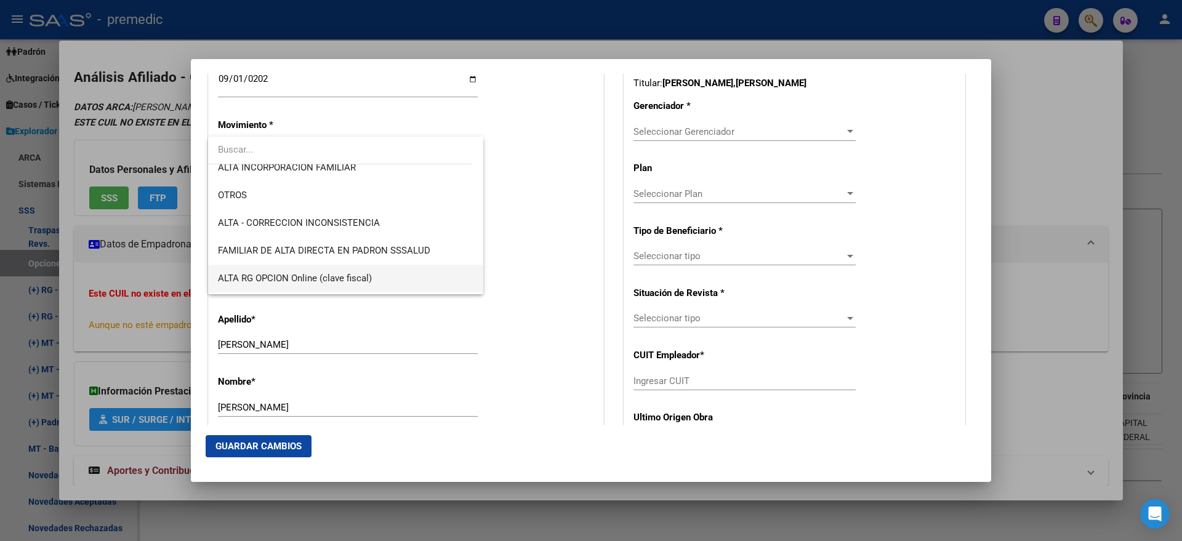
scroll to position [231, 0]
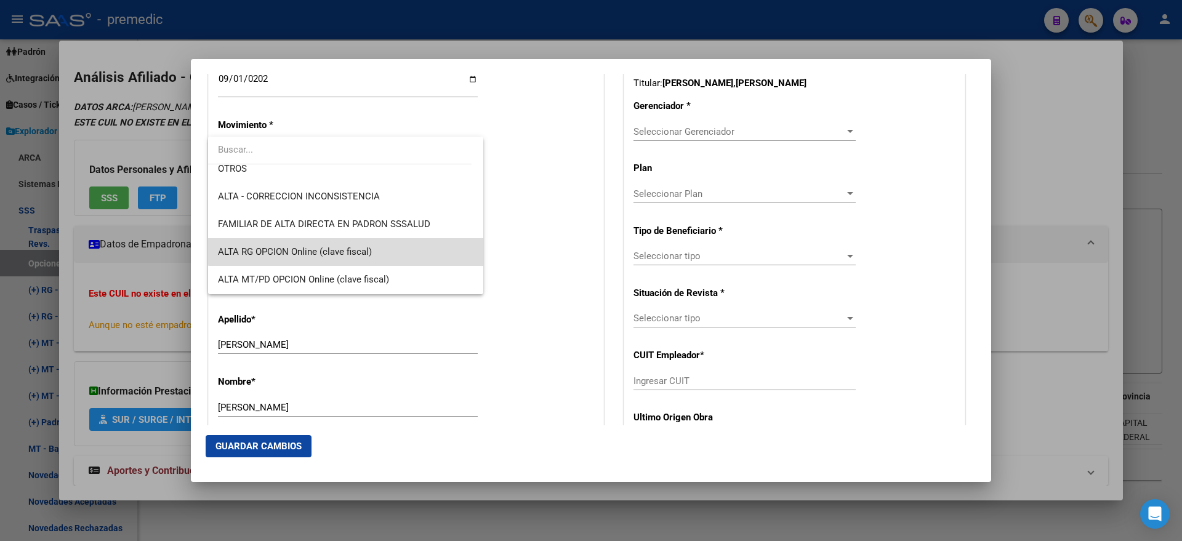
click at [359, 245] on span "ALTA RG OPCION Online (clave fiscal)" at bounding box center [345, 252] width 255 height 28
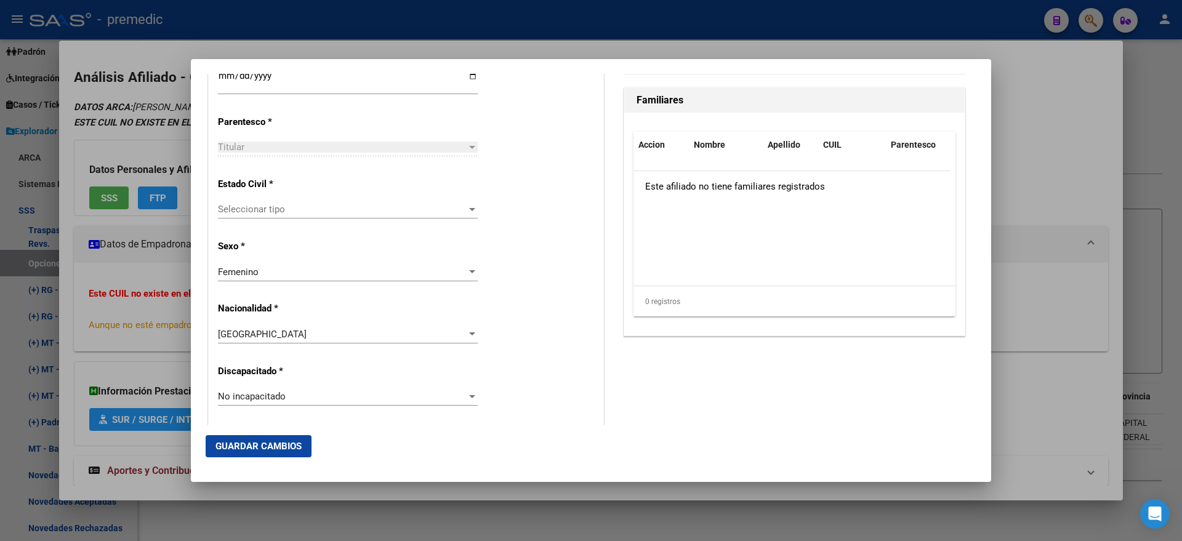
scroll to position [769, 0]
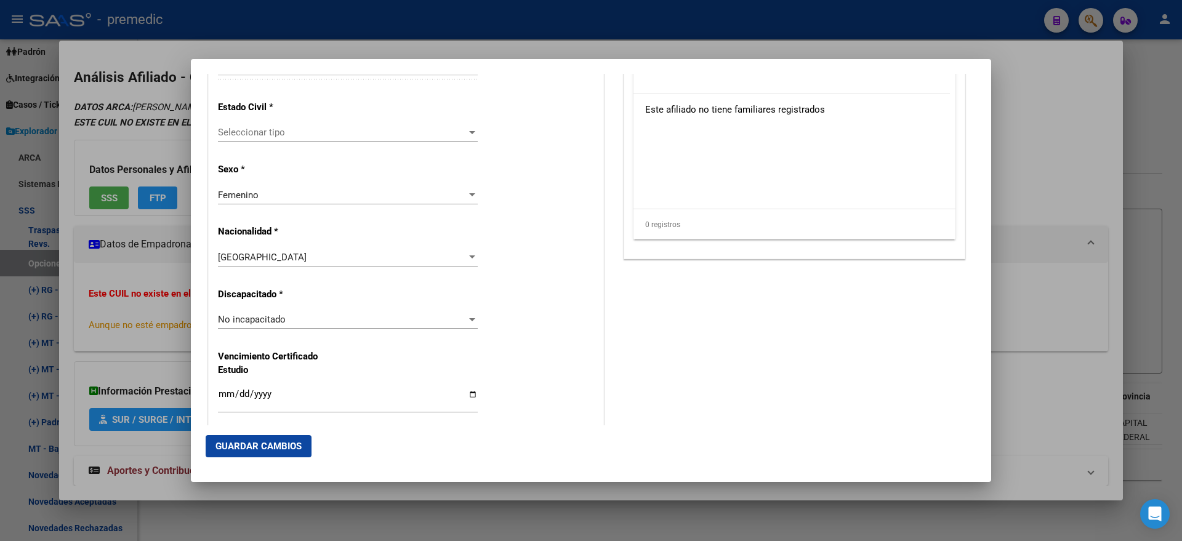
click at [306, 138] on div "Seleccionar tipo Seleccionar tipo" at bounding box center [348, 132] width 260 height 18
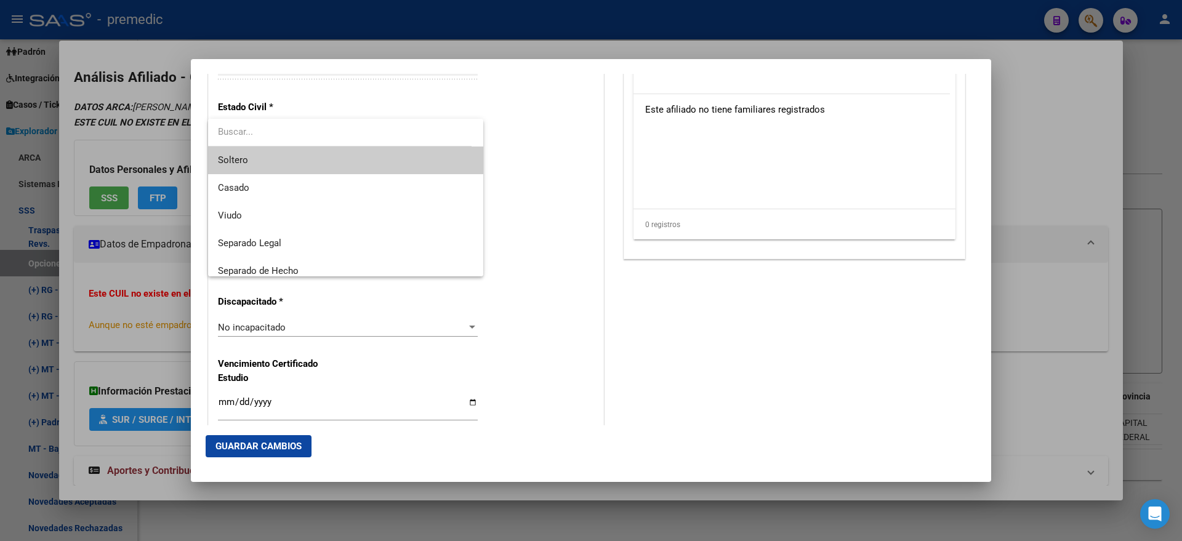
click at [310, 154] on span "Soltero" at bounding box center [345, 160] width 255 height 28
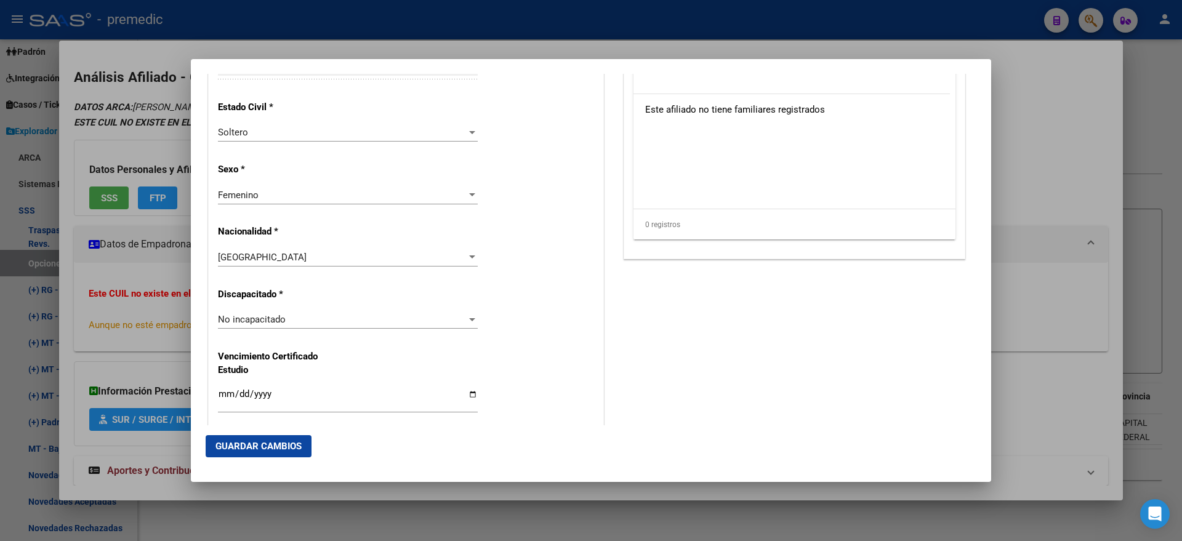
click at [460, 159] on div "Alta Baja Nro Afiliado Ingresar nro CUIL * 27-42687662-6 CUIL ARCA Padrón Fecha…" at bounding box center [406, 302] width 394 height 1758
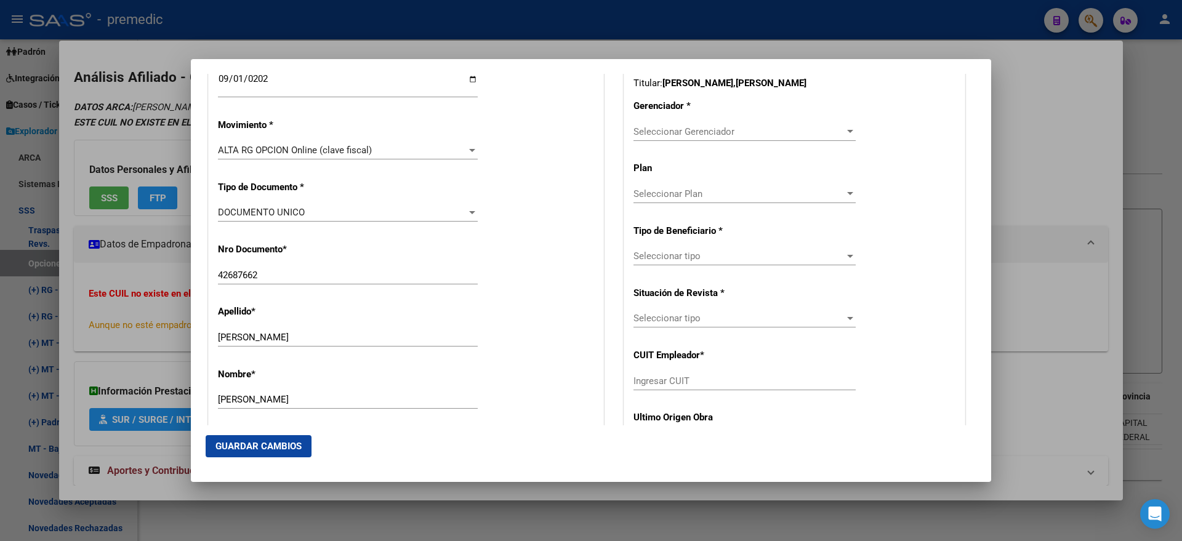
click at [642, 135] on span "Seleccionar Gerenciador" at bounding box center [738, 131] width 211 height 11
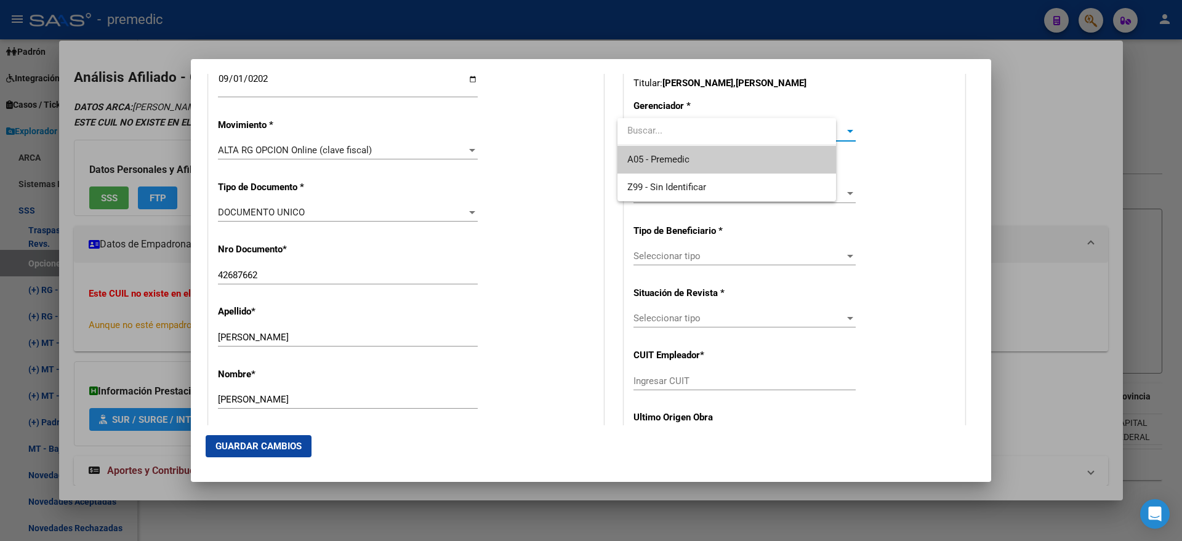
click at [642, 154] on span "A05 - Premedic" at bounding box center [658, 159] width 62 height 11
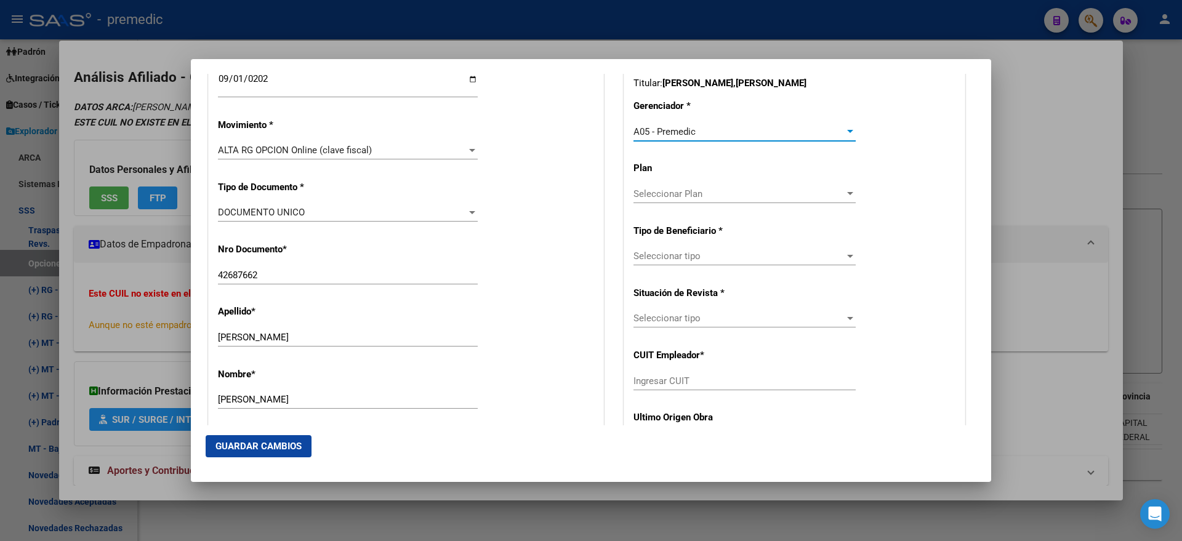
click at [648, 258] on span "Seleccionar tipo" at bounding box center [738, 255] width 211 height 11
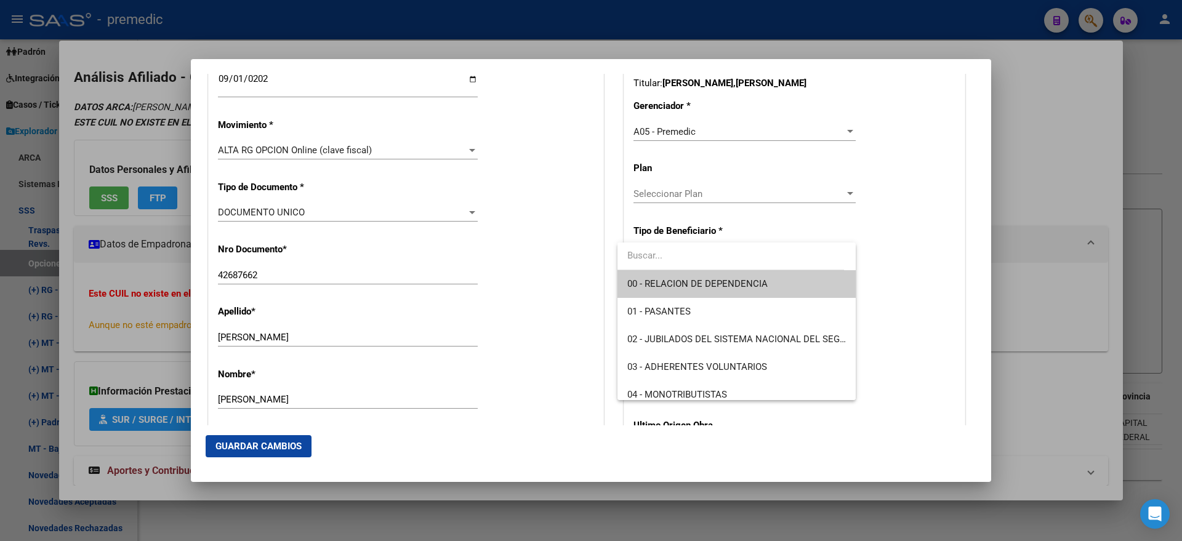
click at [650, 273] on span "00 - RELACION DE DEPENDENCIA" at bounding box center [736, 284] width 218 height 28
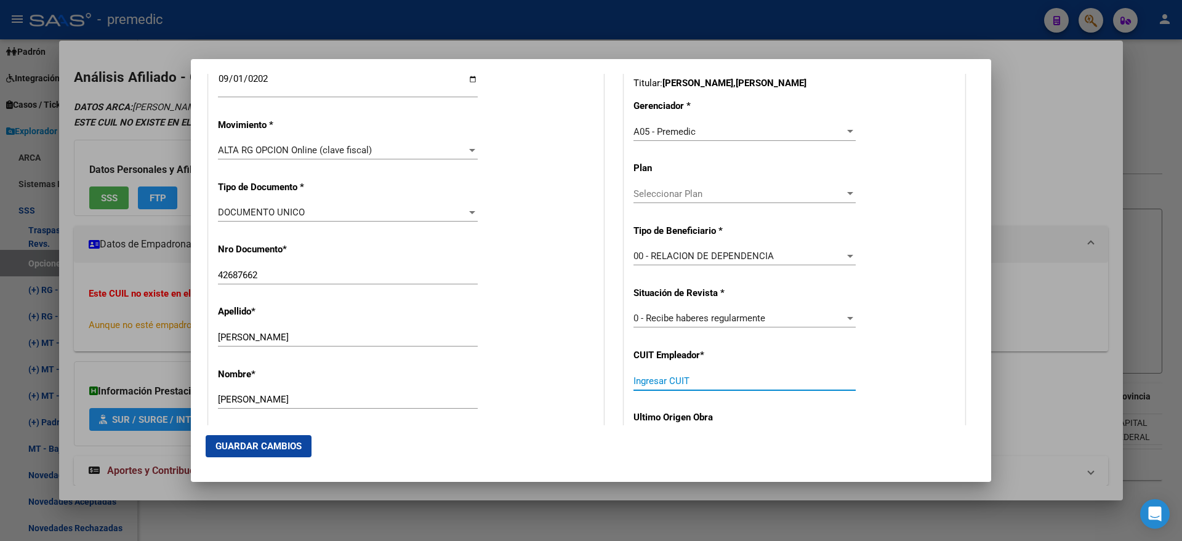
click at [639, 380] on input "Ingresar CUIT" at bounding box center [744, 380] width 222 height 11
paste input "20-94560421-3"
type input "20-94560421-3"
click at [272, 441] on span "Guardar Cambios" at bounding box center [258, 446] width 86 height 11
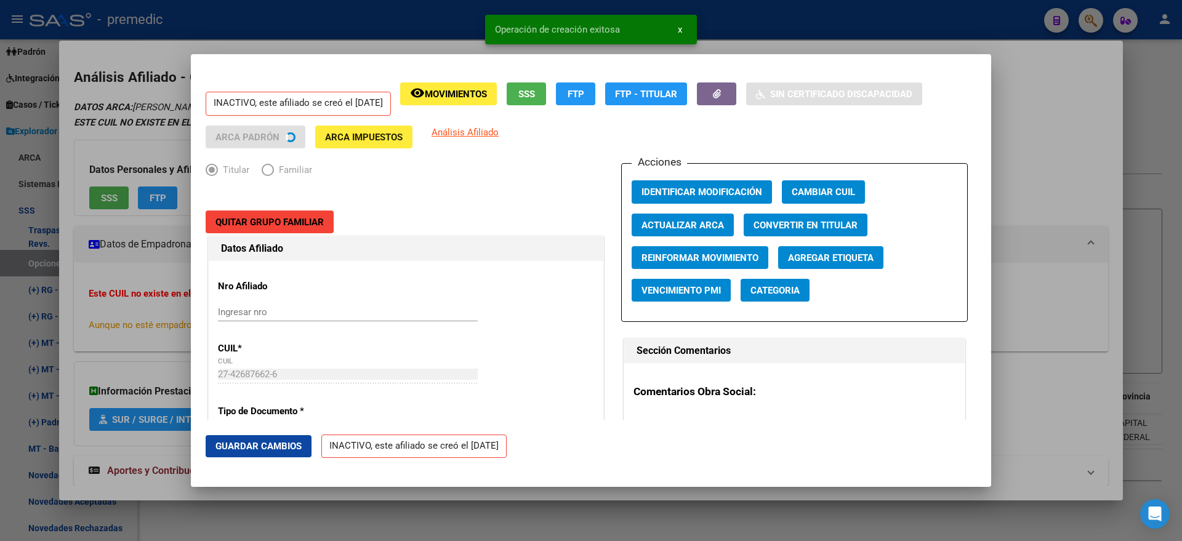
click at [65, 270] on div at bounding box center [591, 270] width 1182 height 541
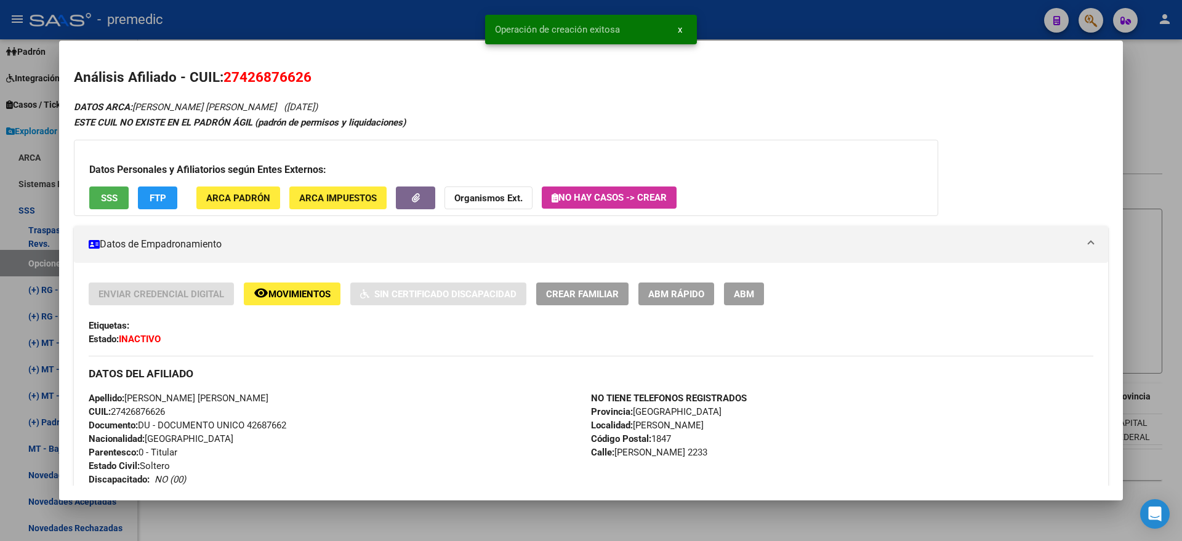
click at [20, 265] on div at bounding box center [591, 270] width 1182 height 541
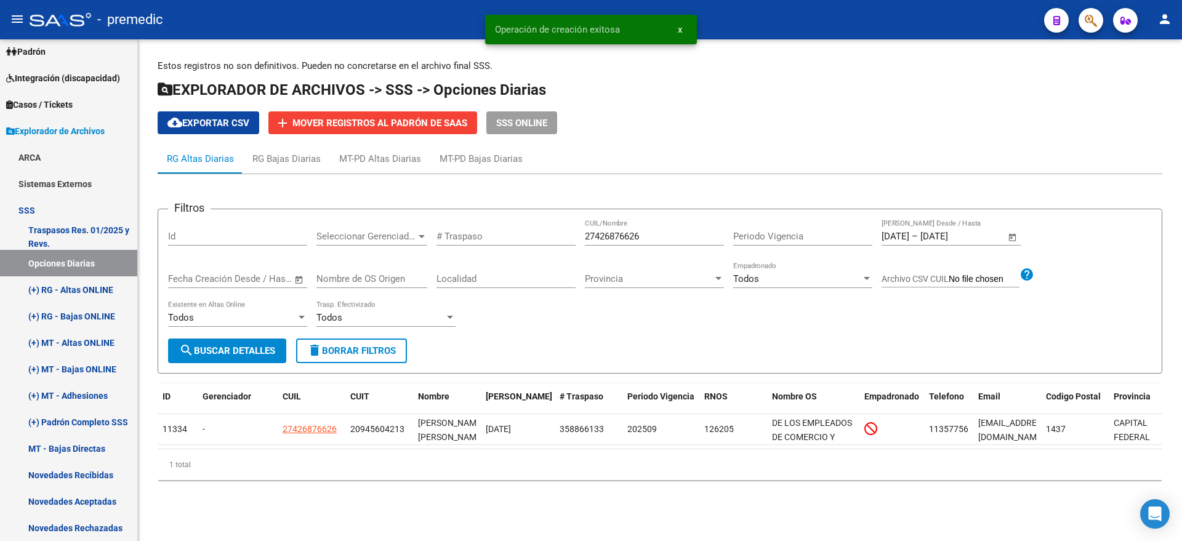
click at [227, 348] on span "search Buscar Detalles" at bounding box center [227, 350] width 96 height 11
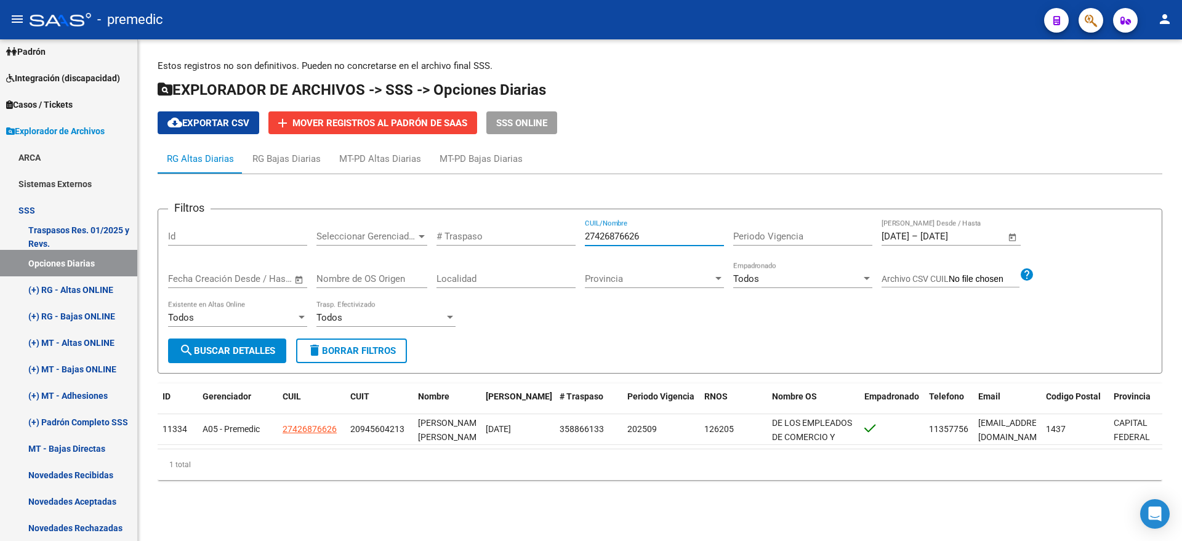
drag, startPoint x: 643, startPoint y: 236, endPoint x: 521, endPoint y: 238, distance: 121.9
click at [521, 238] on div "Filtros Id Seleccionar Gerenciador Seleccionar Gerenciador # Traspaso 274268766…" at bounding box center [659, 278] width 983 height 119
paste input "316504634"
type input "27316504634"
click at [252, 345] on span "search Buscar Detalles" at bounding box center [227, 350] width 96 height 11
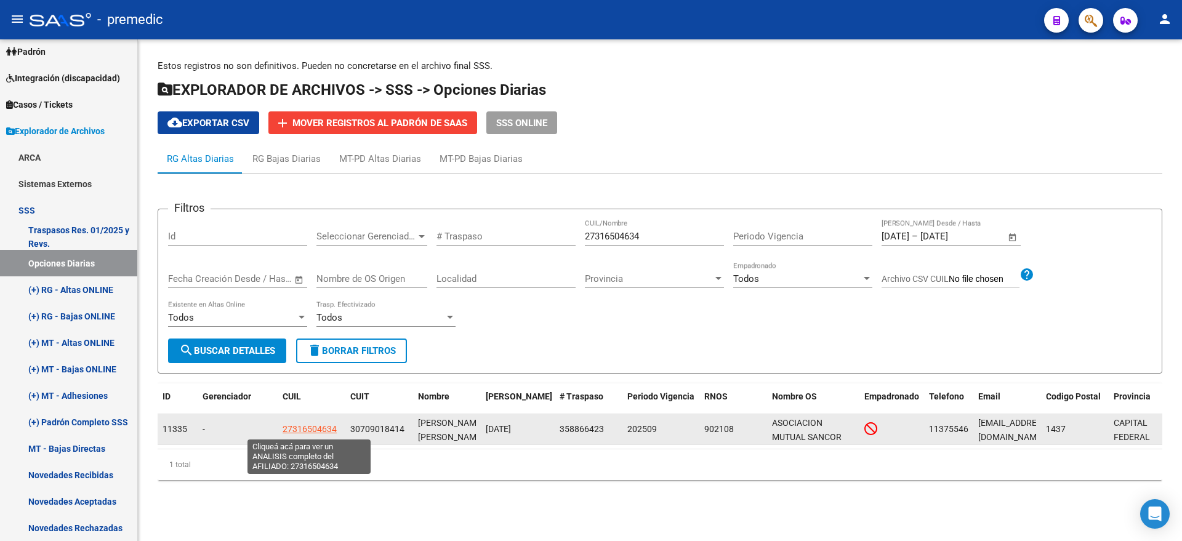
click at [294, 428] on span "27316504634" at bounding box center [309, 429] width 54 height 10
type textarea "27316504634"
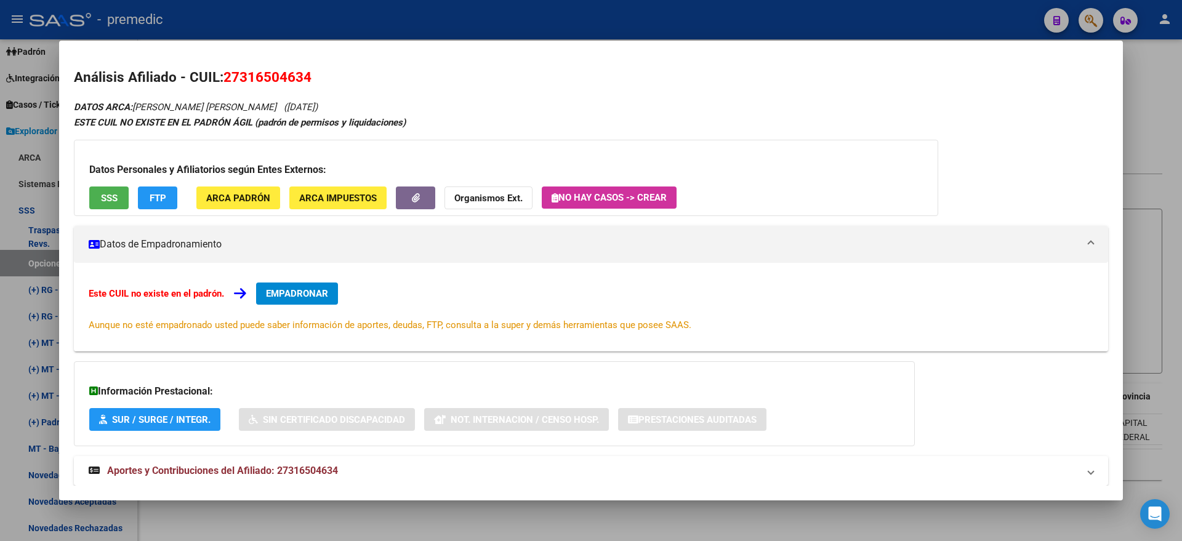
click at [284, 292] on span "EMPADRONAR" at bounding box center [297, 293] width 62 height 11
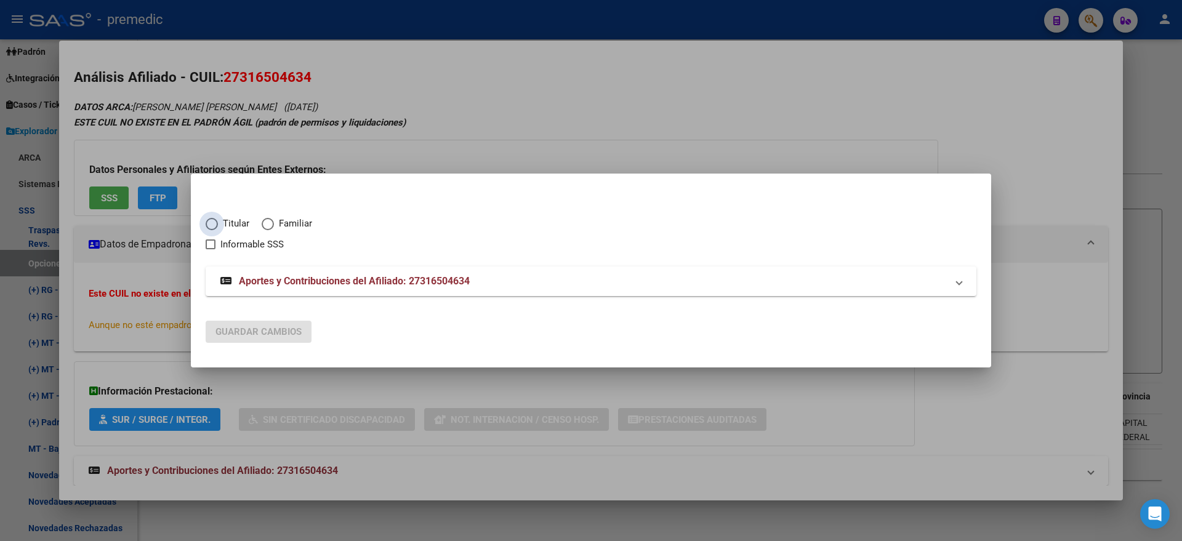
click at [209, 225] on span "Elija una opción" at bounding box center [212, 224] width 12 height 12
click at [209, 225] on input "Titular" at bounding box center [212, 224] width 12 height 12
radio input "true"
checkbox input "true"
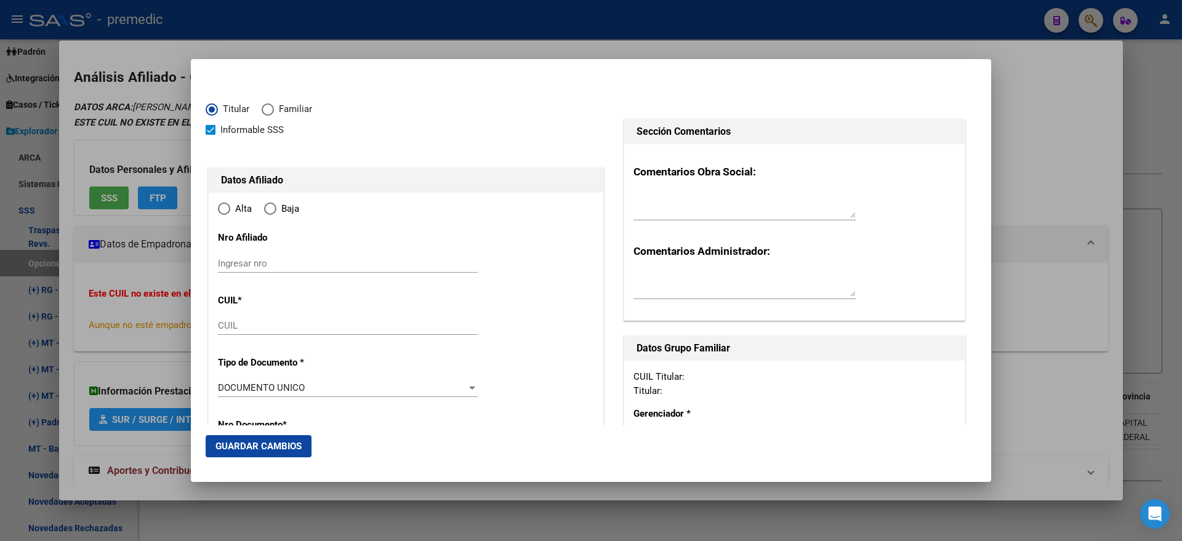
type input "27-31650463-4"
radio input "true"
type input "31650463"
type input "LOPEZ BERTEI"
type input "VALERIA PAOLA"
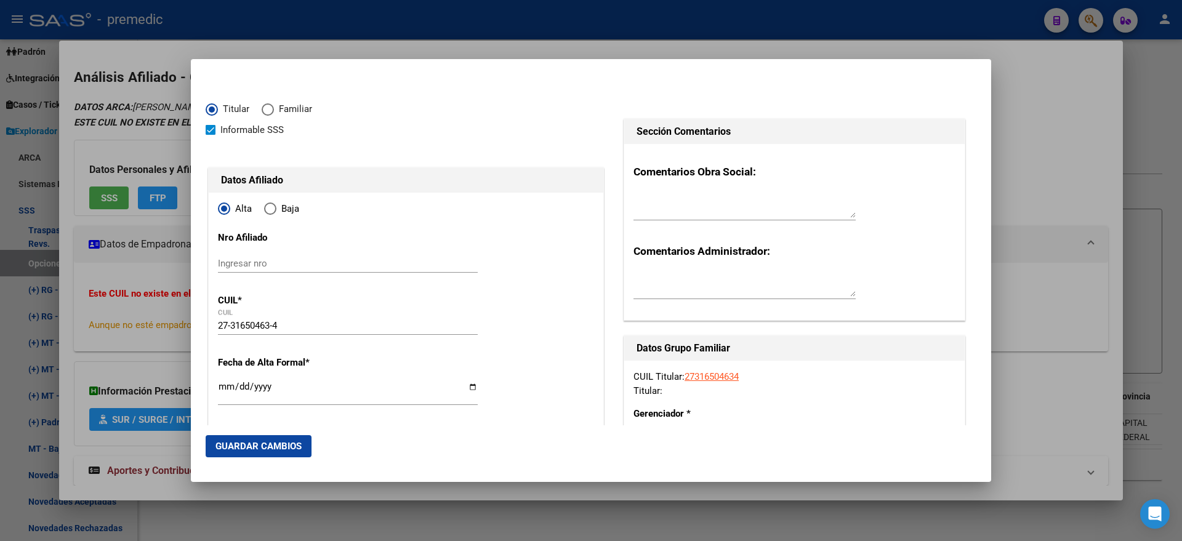
type input "1985-07-02"
type input "DOCK SUD"
type input "1871"
type input "CAMPANA"
type input "1100"
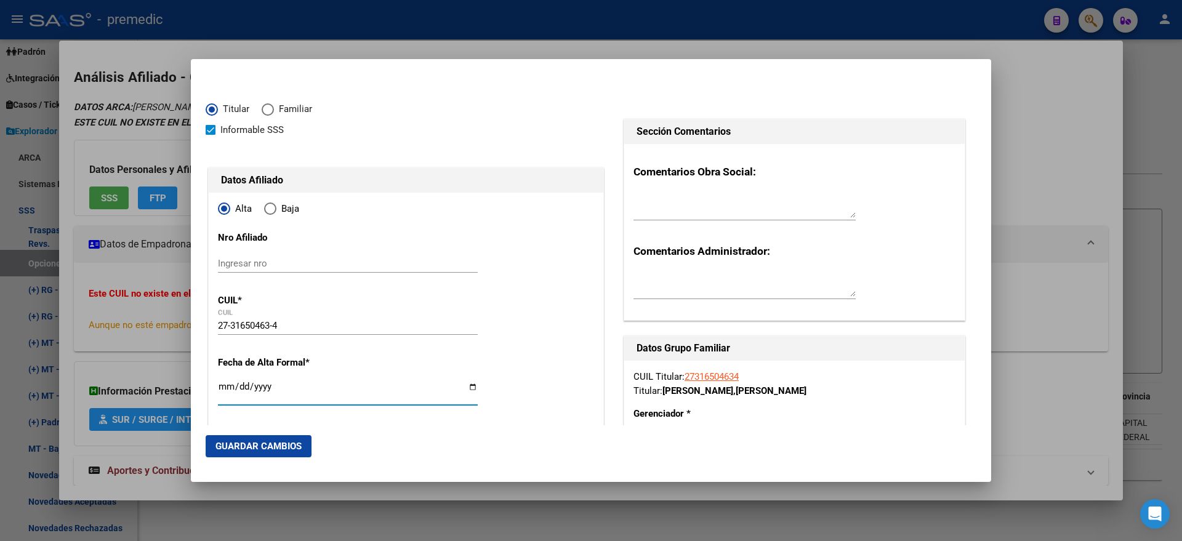
click at [223, 383] on input "Ingresar fecha" at bounding box center [348, 392] width 260 height 20
type input "2025-09-01"
click at [201, 398] on mat-dialog-content "Titular Familiar Informable SSS Datos Afiliado Alta Baja Nro Afiliado Ingresar …" at bounding box center [591, 249] width 800 height 351
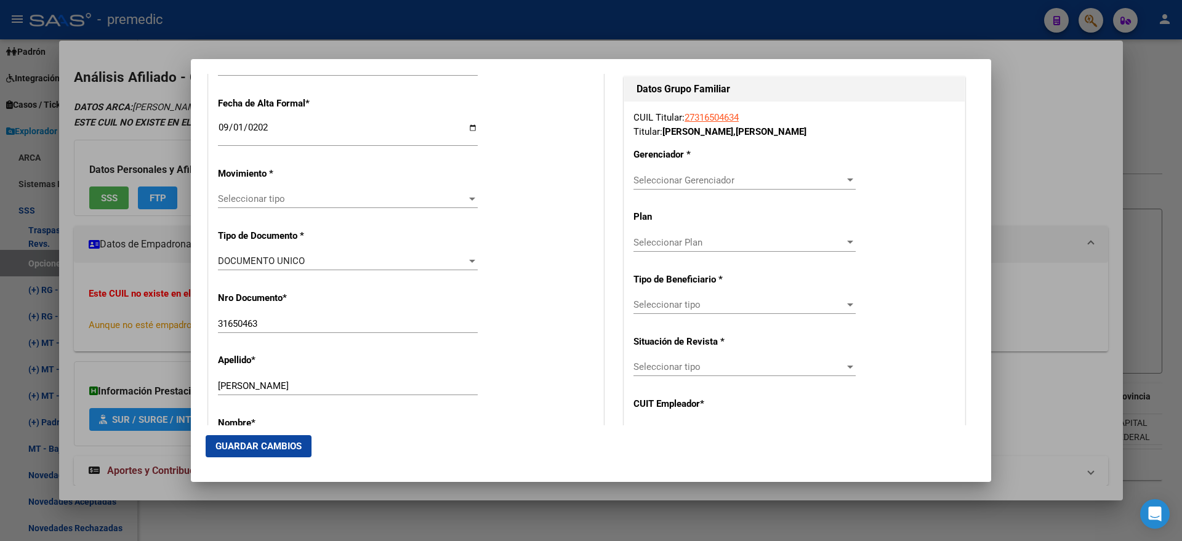
scroll to position [308, 0]
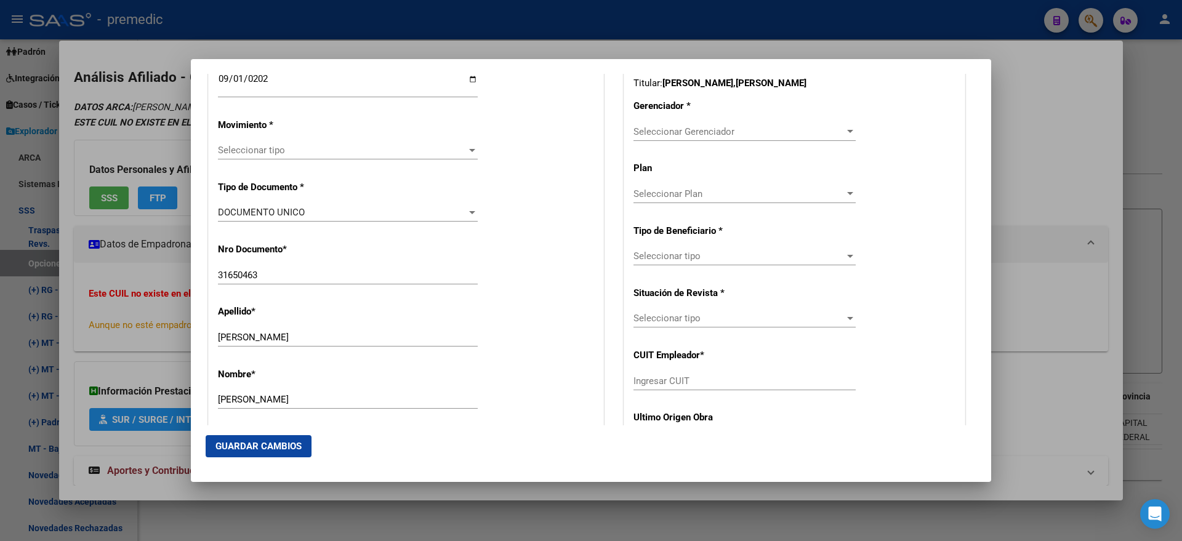
click at [236, 153] on span "Seleccionar tipo" at bounding box center [342, 150] width 249 height 11
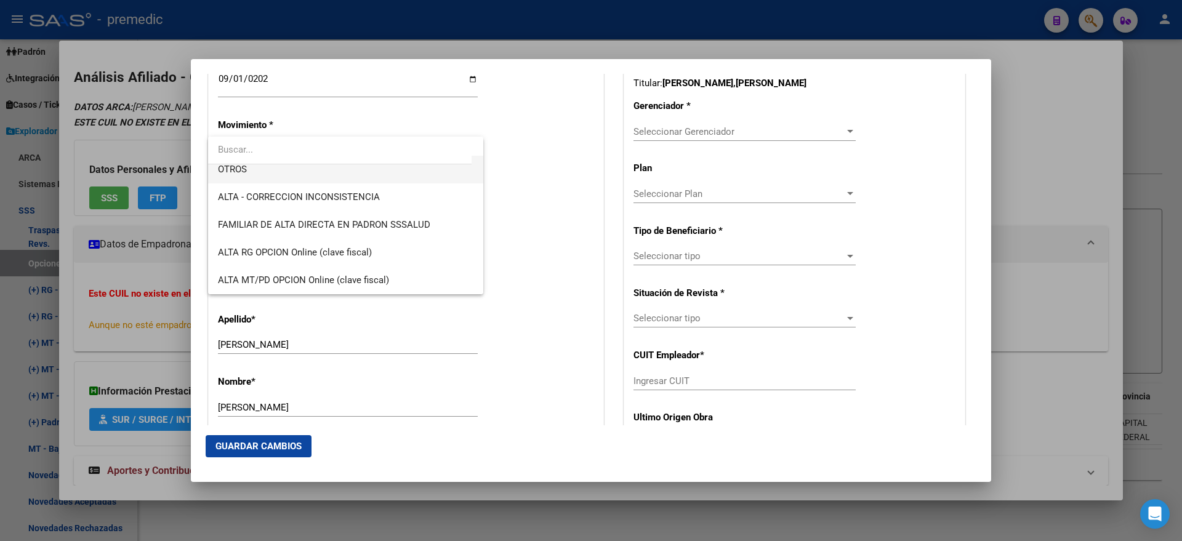
scroll to position [231, 0]
click at [318, 244] on span "ALTA RG OPCION Online (clave fiscal)" at bounding box center [345, 252] width 255 height 28
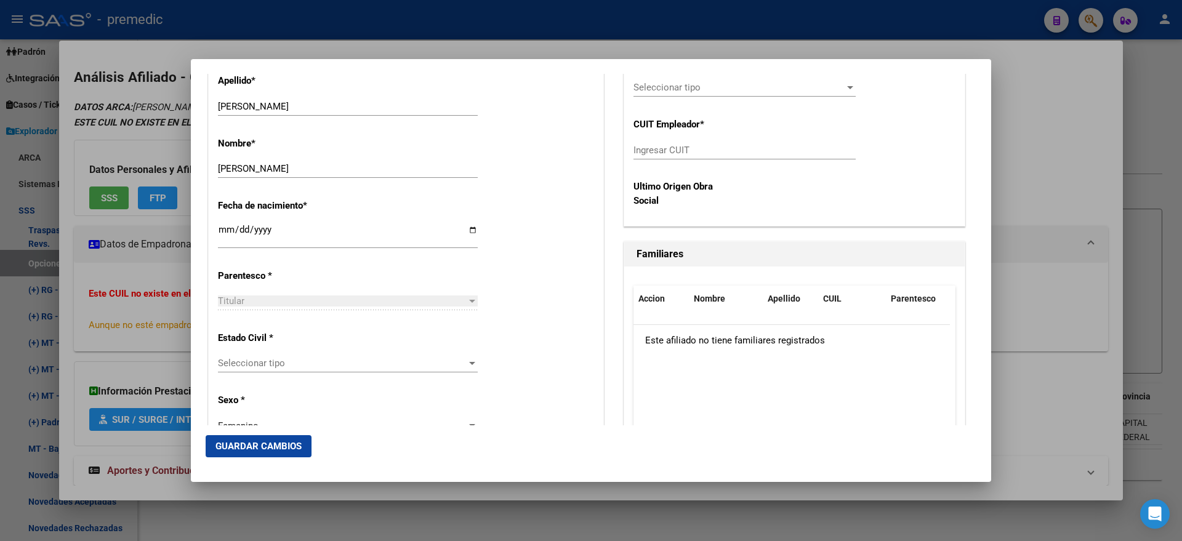
scroll to position [615, 0]
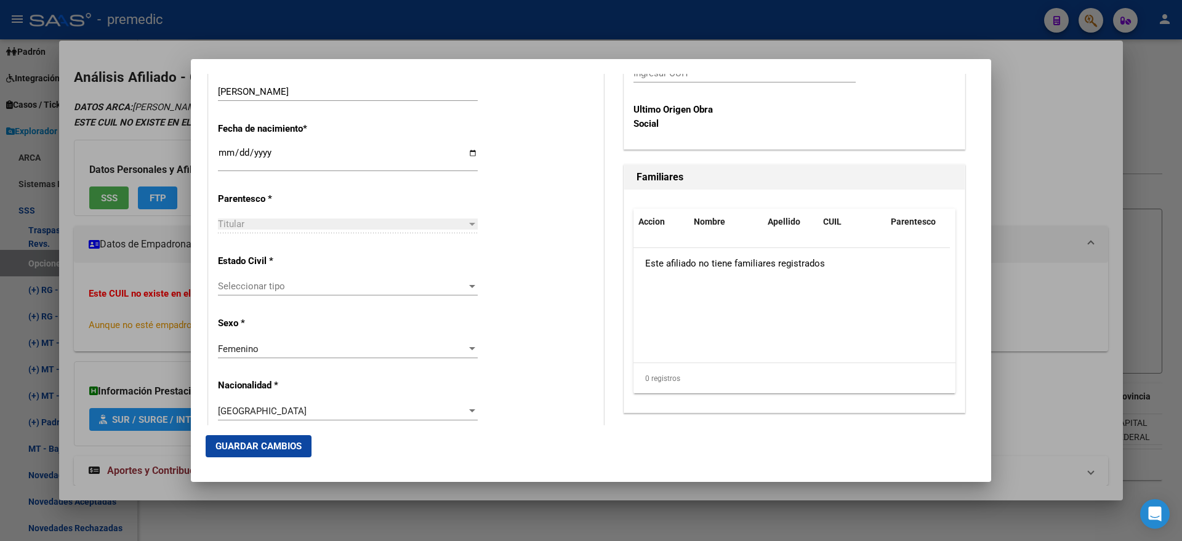
click at [333, 289] on span "Seleccionar tipo" at bounding box center [342, 286] width 249 height 11
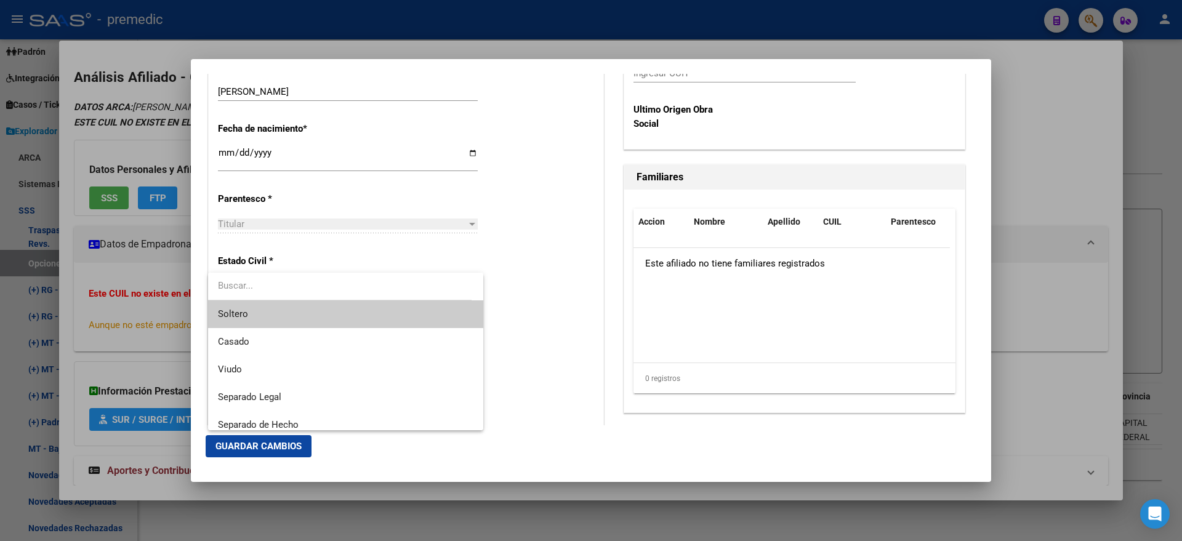
click at [326, 311] on span "Soltero" at bounding box center [345, 314] width 255 height 28
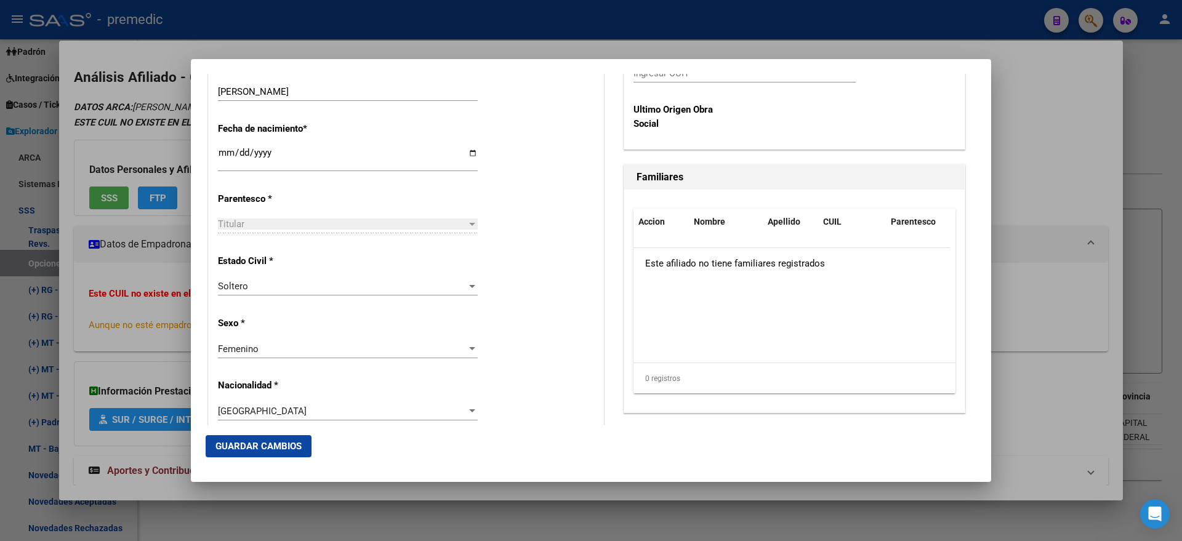
click at [543, 298] on div "Estado Civil * Soltero Seleccionar tipo" at bounding box center [406, 276] width 376 height 62
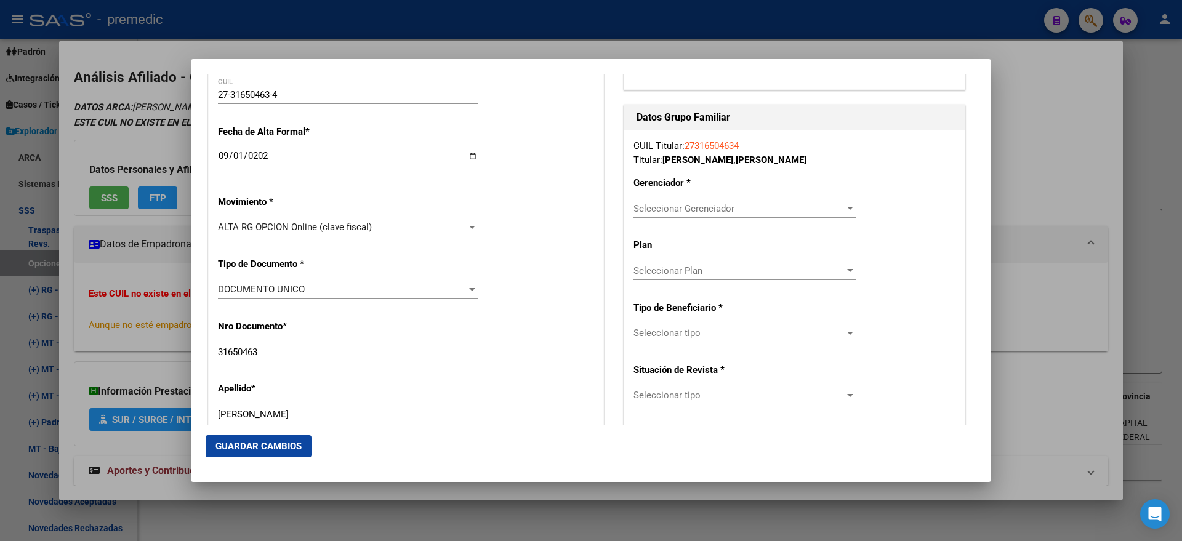
click at [640, 214] on div "Seleccionar Gerenciador Seleccionar Gerenciador" at bounding box center [744, 208] width 222 height 18
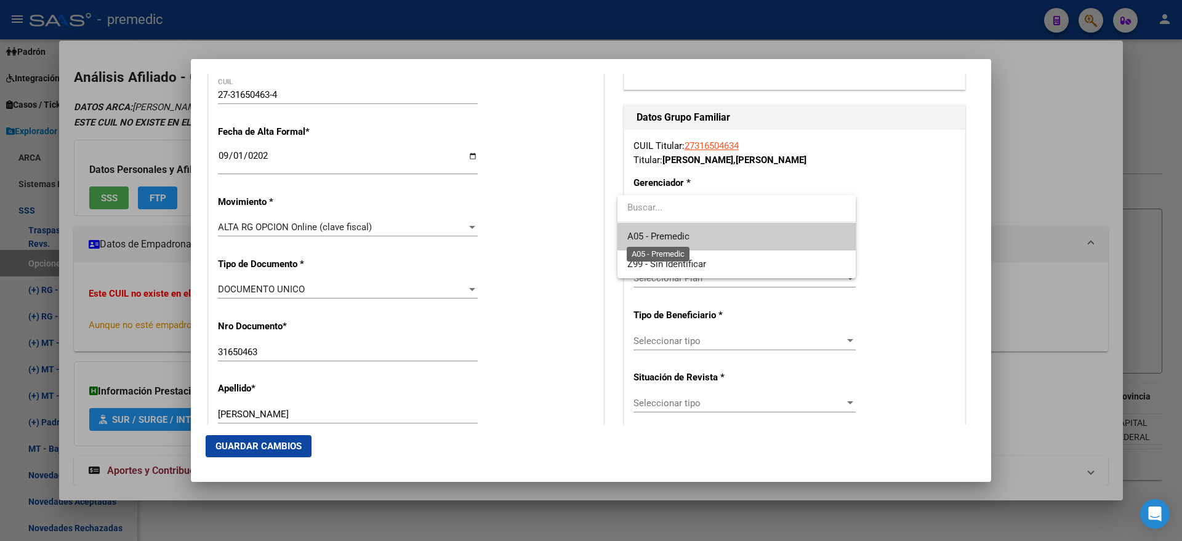
click at [640, 231] on span "A05 - Premedic" at bounding box center [658, 236] width 62 height 11
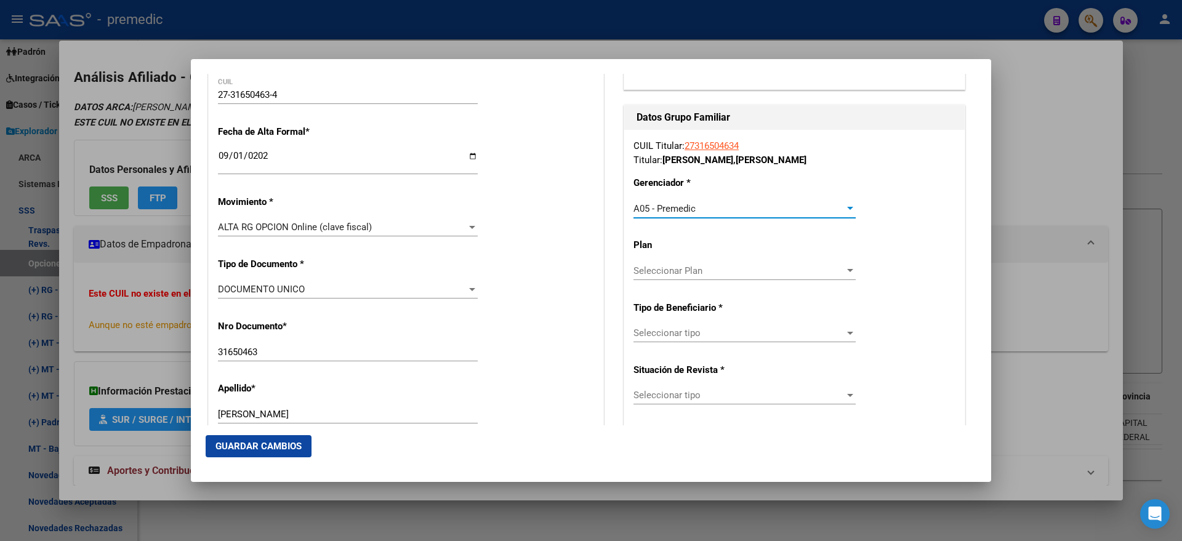
click at [643, 332] on span "Seleccionar tipo" at bounding box center [738, 332] width 211 height 11
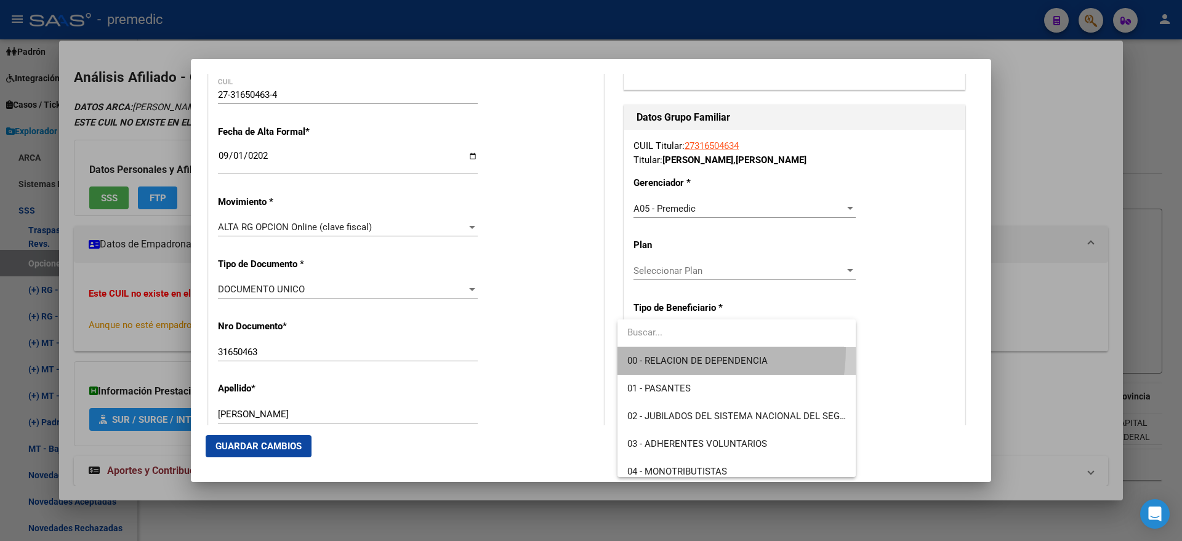
click at [646, 348] on span "00 - RELACION DE DEPENDENCIA" at bounding box center [736, 361] width 218 height 28
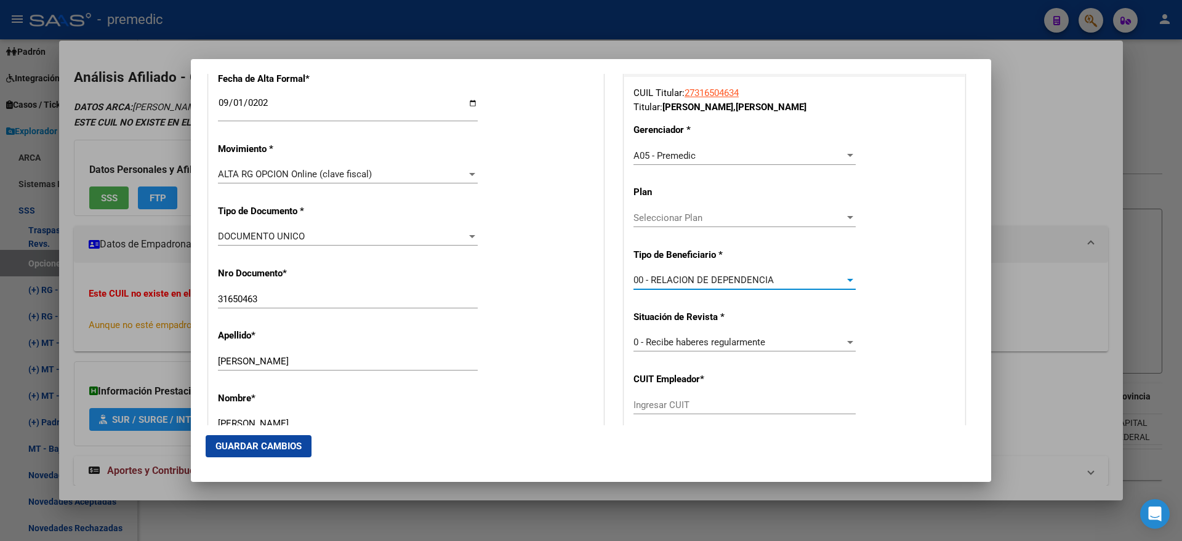
scroll to position [308, 0]
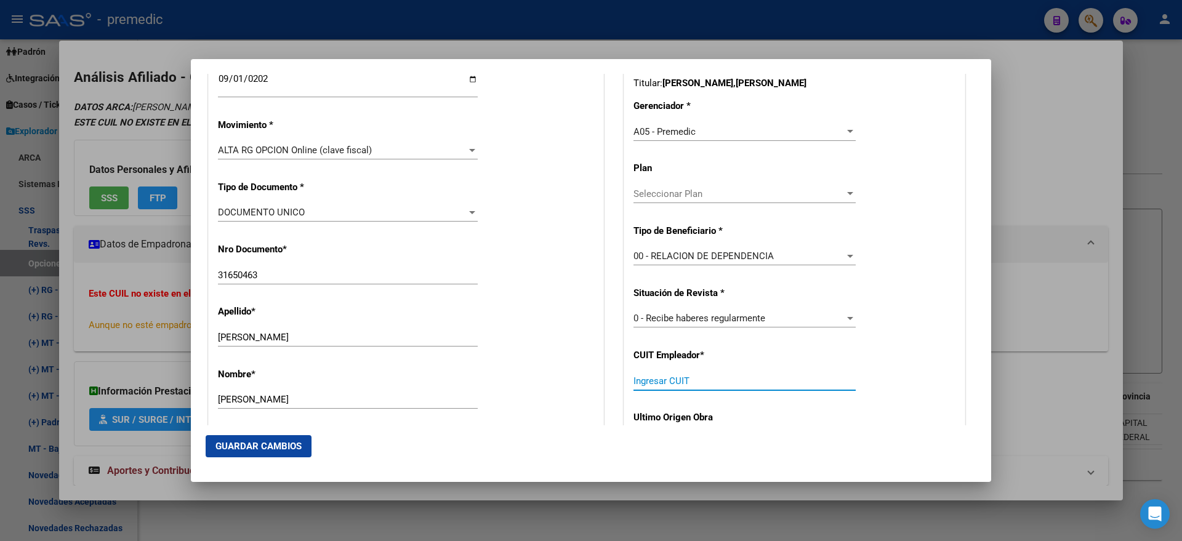
click at [642, 383] on input "Ingresar CUIT" at bounding box center [744, 380] width 222 height 11
paste input "30-70901841-4"
type input "30-70901841-4"
click at [287, 445] on span "Guardar Cambios" at bounding box center [258, 446] width 86 height 11
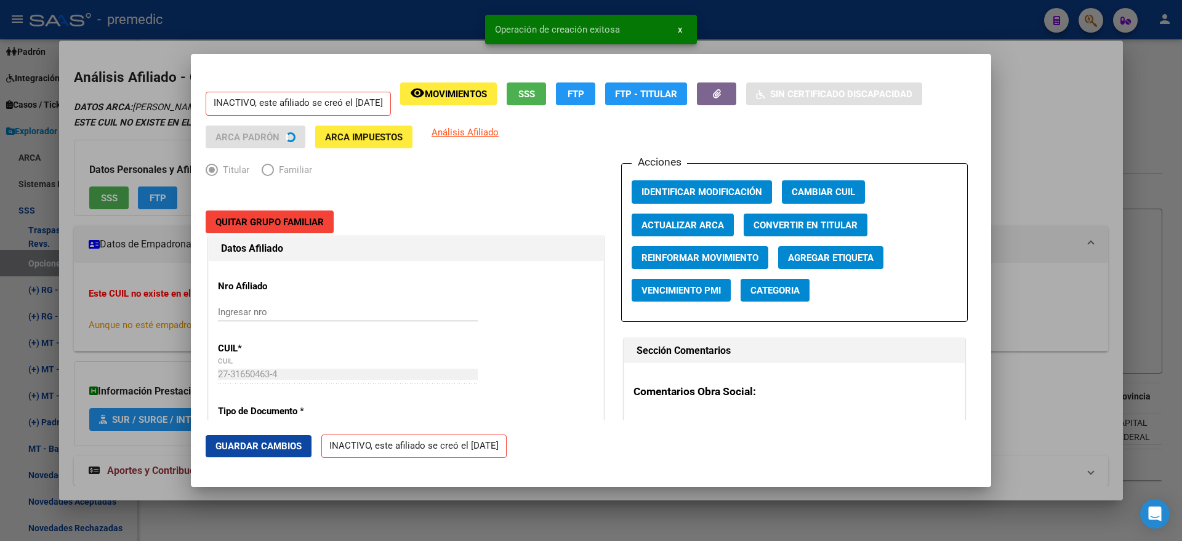
click at [63, 318] on div at bounding box center [591, 270] width 1182 height 541
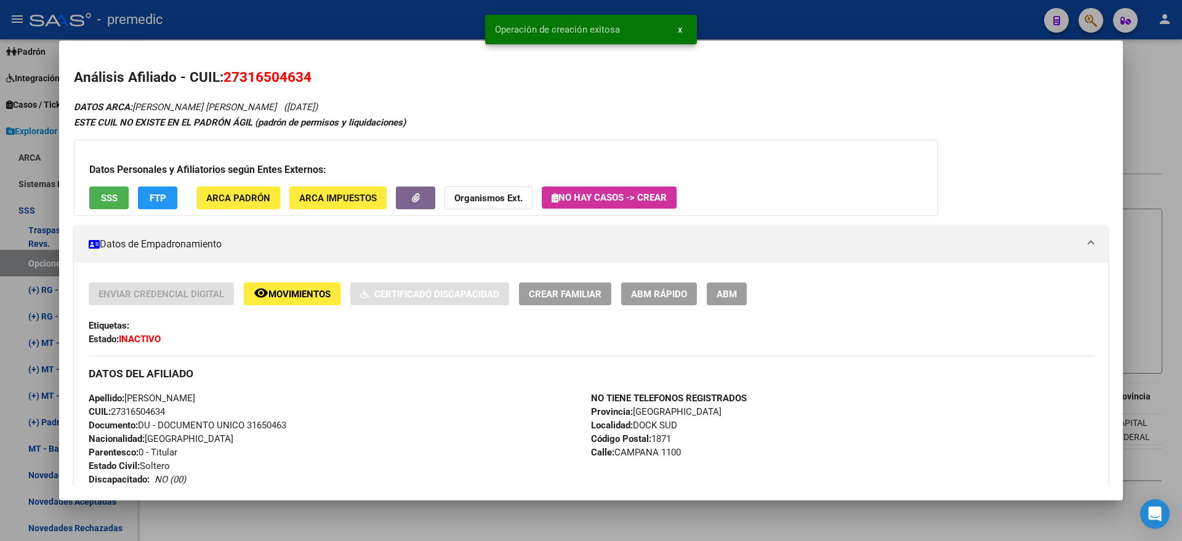
click at [26, 266] on div at bounding box center [591, 270] width 1182 height 541
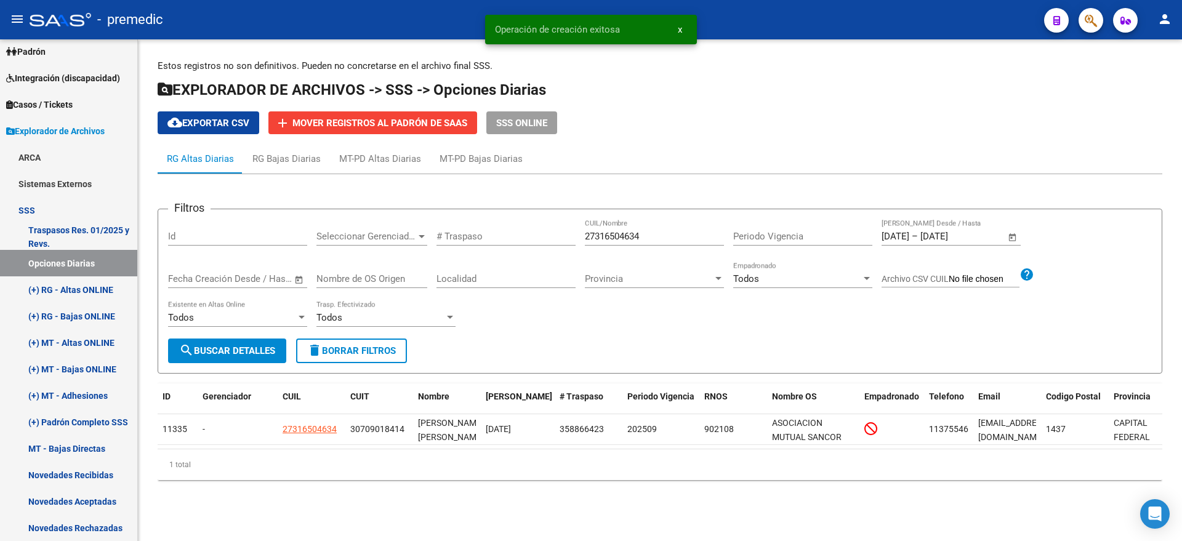
click at [263, 342] on button "search Buscar Detalles" at bounding box center [227, 350] width 118 height 25
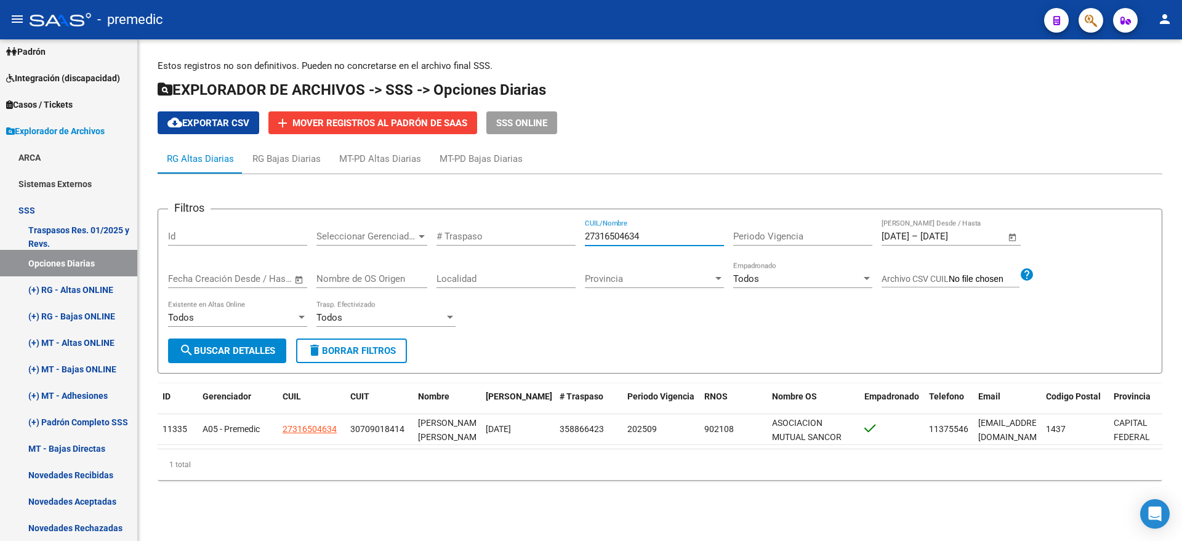
drag, startPoint x: 648, startPoint y: 233, endPoint x: 542, endPoint y: 230, distance: 105.9
click at [542, 230] on div "Filtros Id Seleccionar Gerenciador Seleccionar Gerenciador # Traspaso 273165046…" at bounding box center [659, 278] width 983 height 119
paste input "344834962"
type input "23448349624"
click at [211, 352] on span "search Buscar Detalles" at bounding box center [227, 350] width 96 height 11
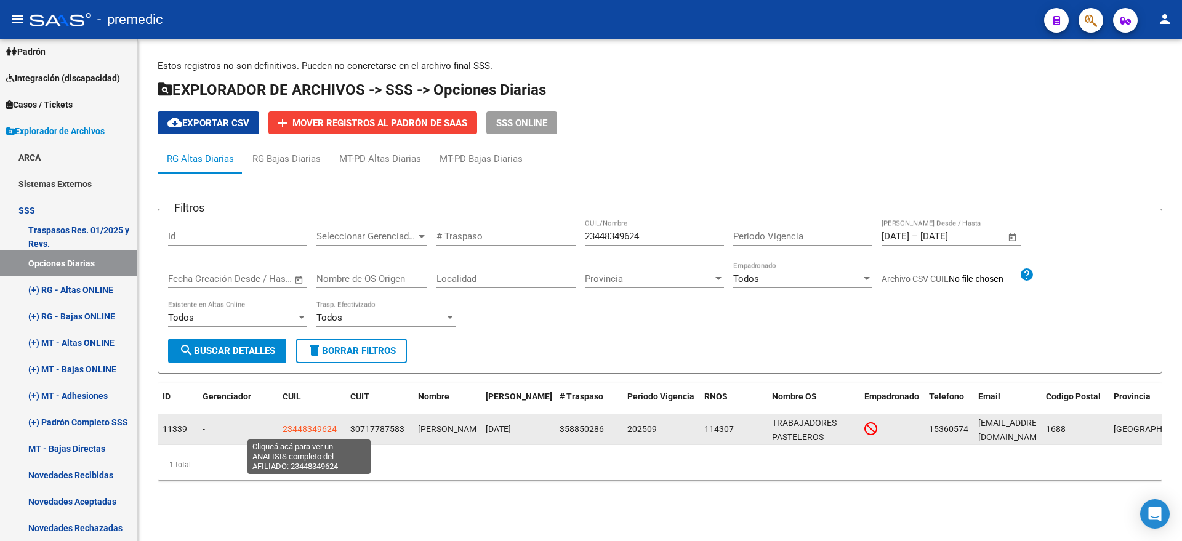
click at [313, 428] on span "23448349624" at bounding box center [309, 429] width 54 height 10
type textarea "23448349624"
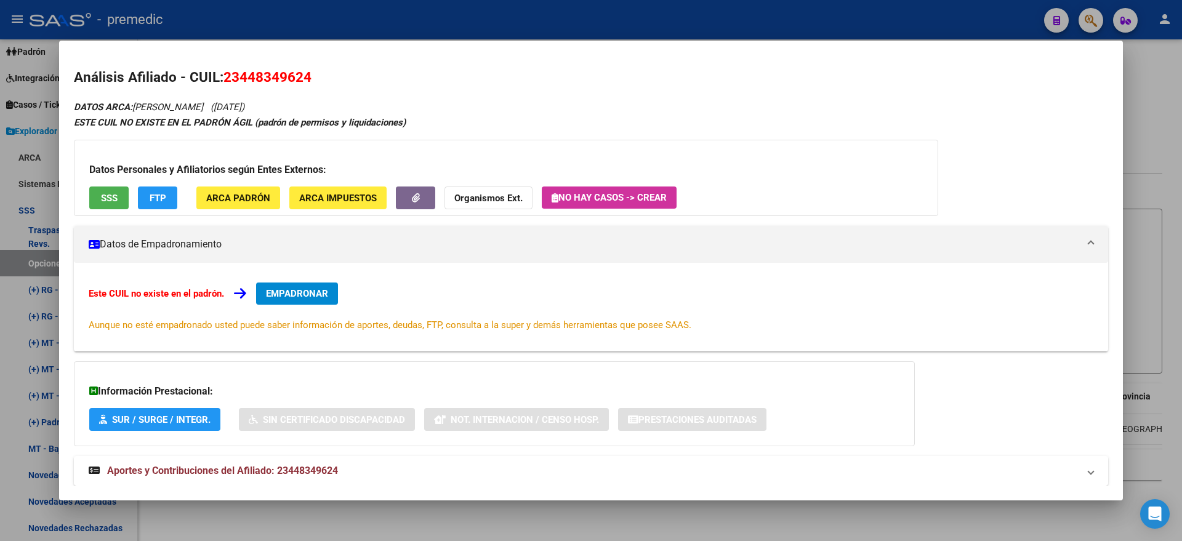
click at [300, 293] on span "EMPADRONAR" at bounding box center [297, 293] width 62 height 11
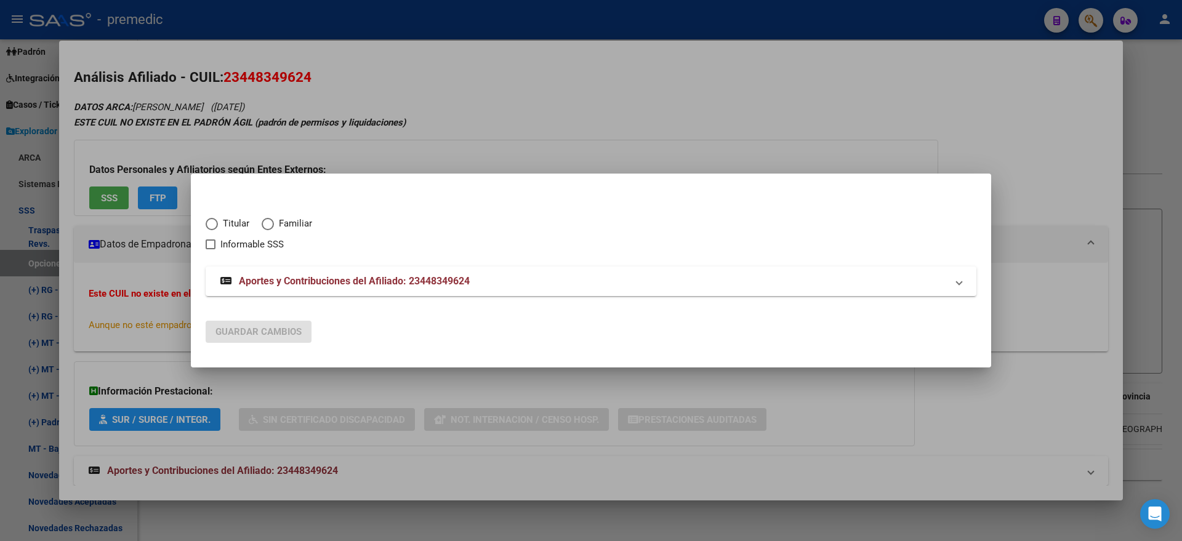
click at [226, 226] on span "Titular" at bounding box center [233, 224] width 31 height 14
click at [218, 226] on input "Titular" at bounding box center [212, 224] width 12 height 12
radio input "true"
checkbox input "true"
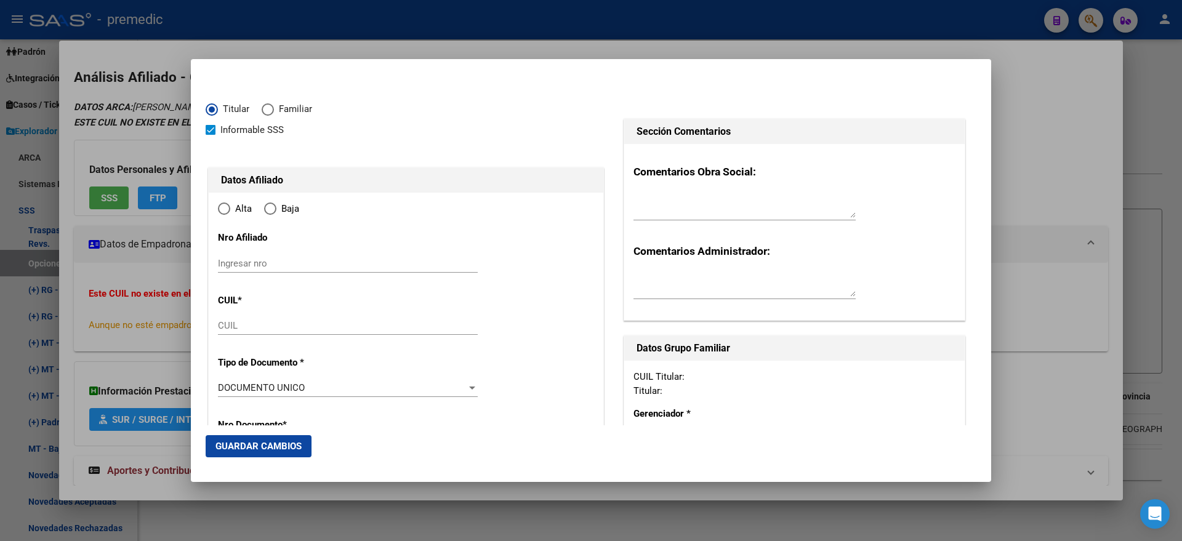
type input "23-44834962-4"
type input "44834962"
type input "MALDONADO"
type input "SOFIA VIVIANA"
type input "2003-05-13"
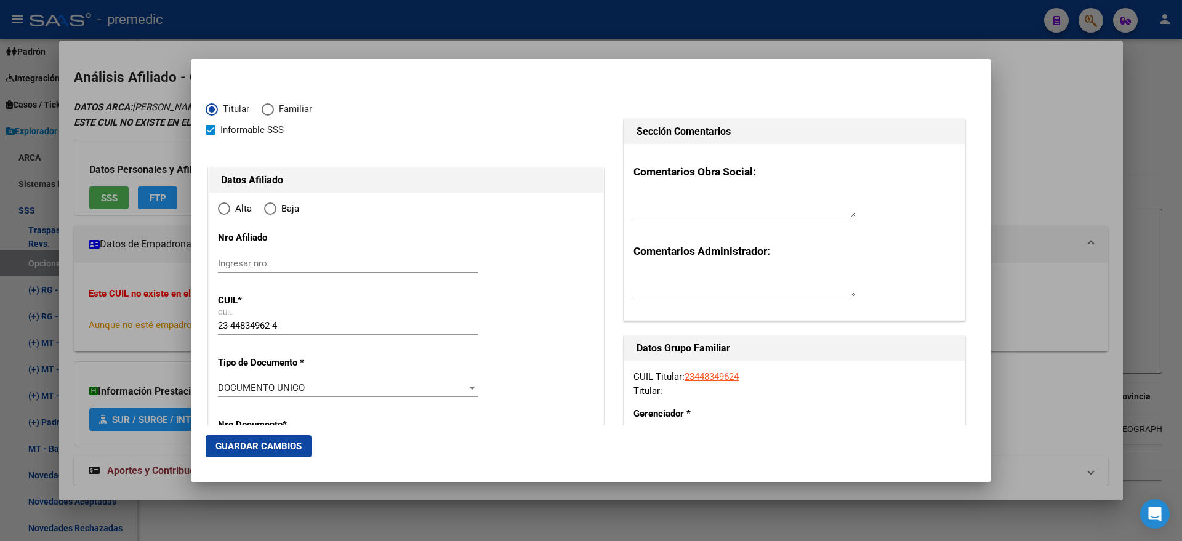
type input "VILLA SANTOS TE"
type input "1688"
type input "CHARRUAS"
type input "982"
radio input "true"
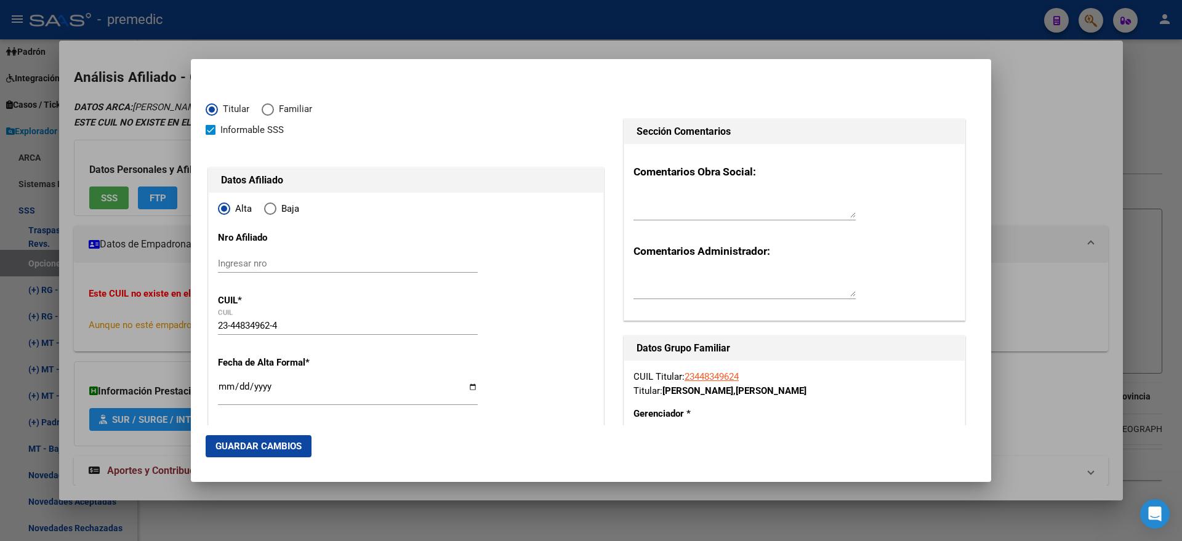
click at [220, 385] on input "Ingresar fecha" at bounding box center [348, 392] width 260 height 20
type input "2025-09-01"
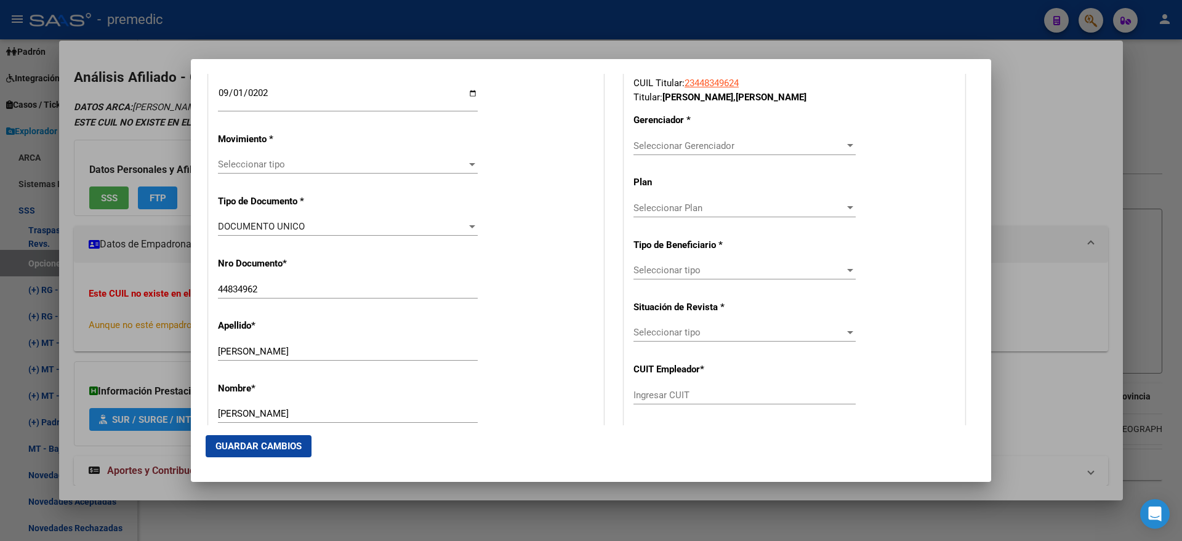
scroll to position [308, 0]
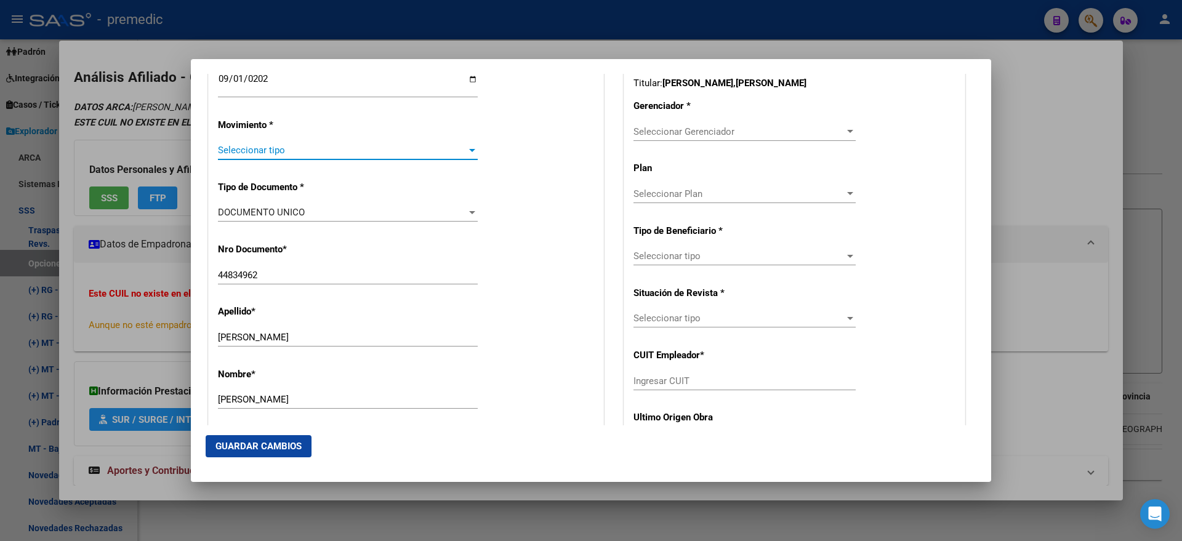
click at [249, 151] on span "Seleccionar tipo" at bounding box center [342, 150] width 249 height 11
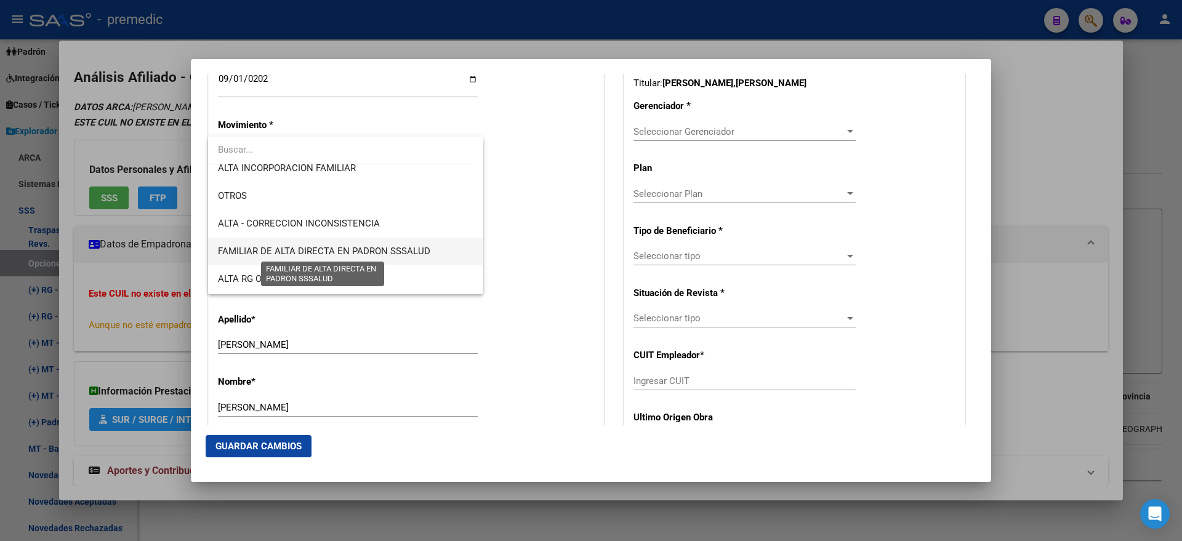
scroll to position [231, 0]
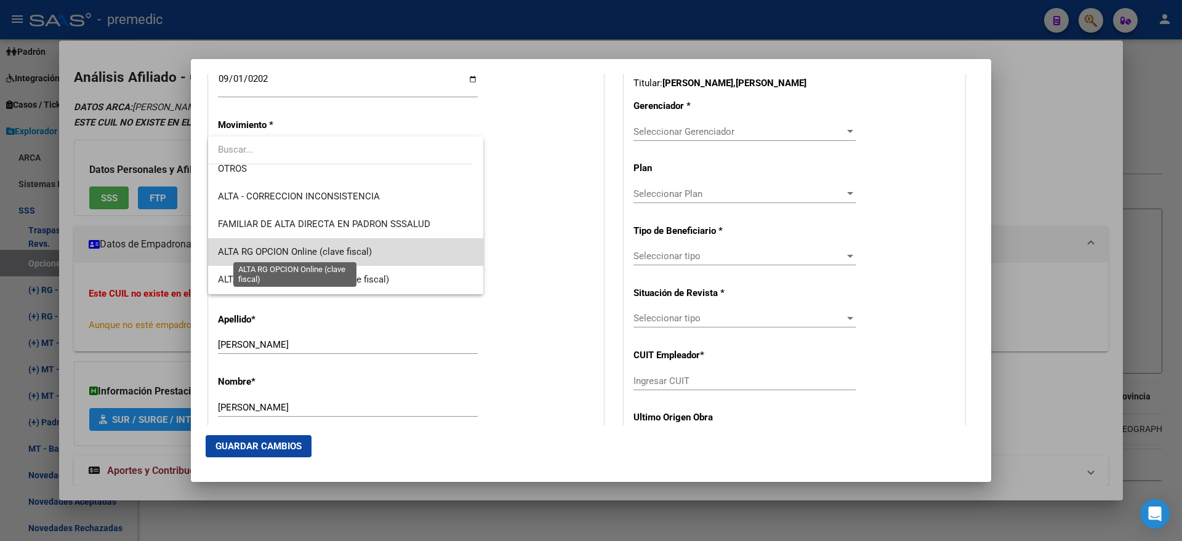
click at [353, 249] on span "ALTA RG OPCION Online (clave fiscal)" at bounding box center [295, 251] width 154 height 11
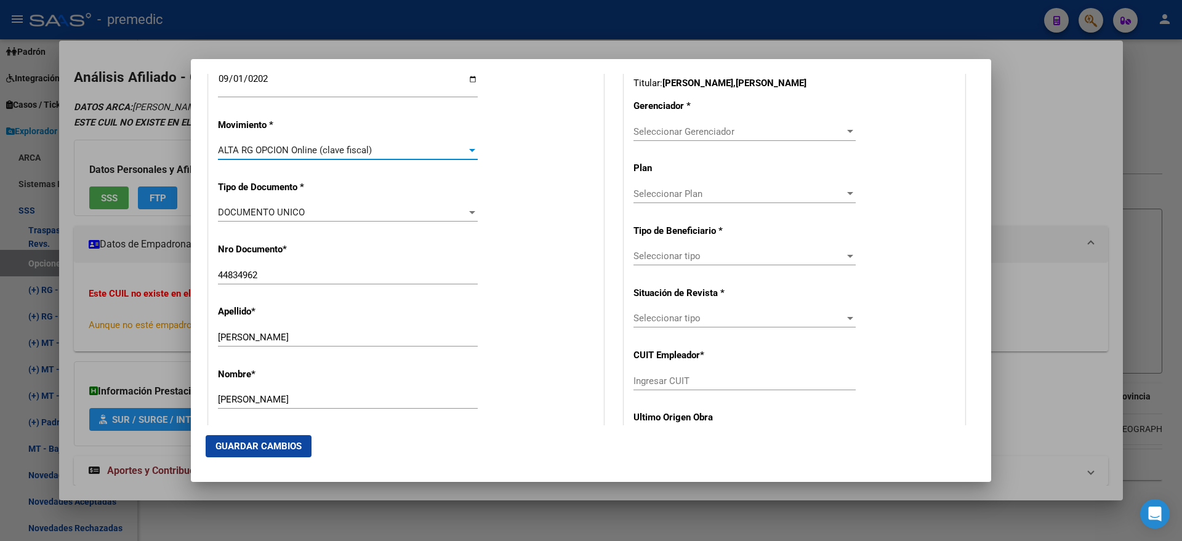
click at [489, 242] on div "Nro Documento * 44834962 Ingresar nro" at bounding box center [406, 264] width 376 height 62
click at [495, 247] on div "Nro Documento * 44834962 Ingresar nro" at bounding box center [406, 264] width 376 height 62
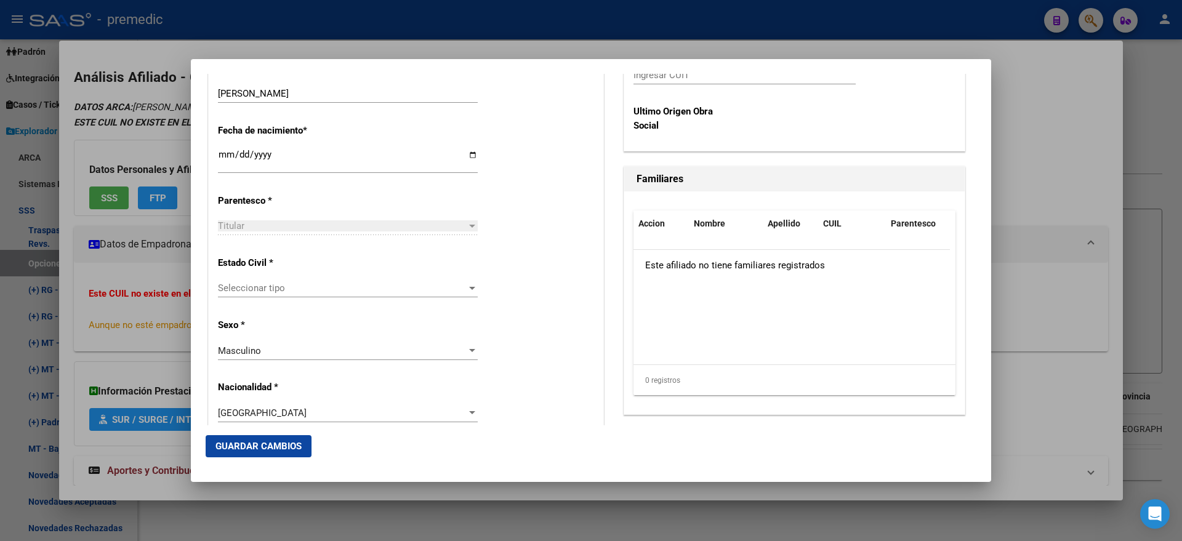
scroll to position [615, 0]
click at [385, 289] on span "Seleccionar tipo" at bounding box center [342, 286] width 249 height 11
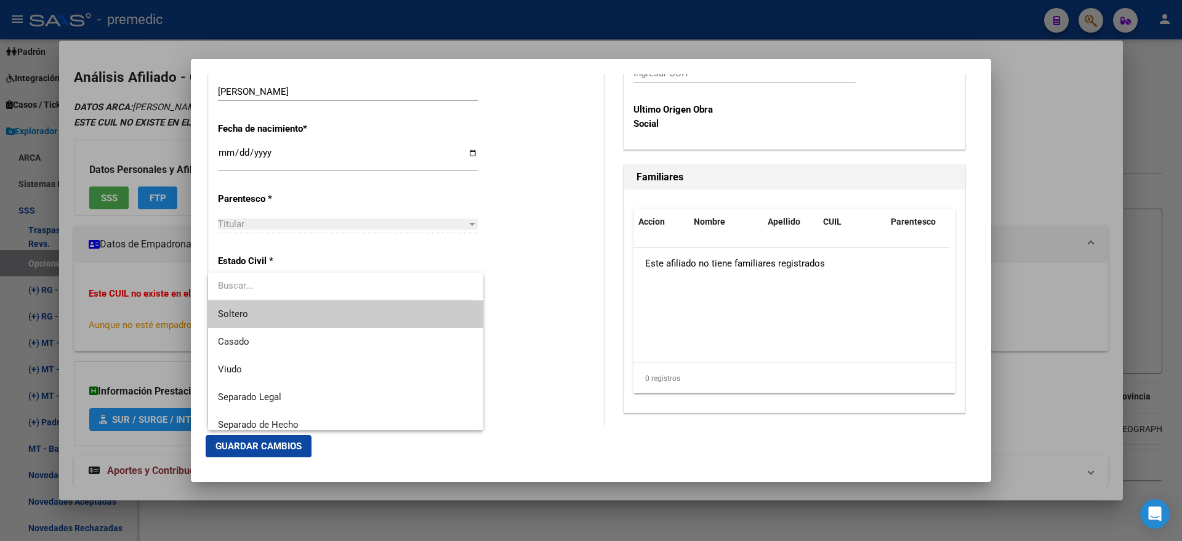
click at [368, 307] on span "Soltero" at bounding box center [345, 314] width 255 height 28
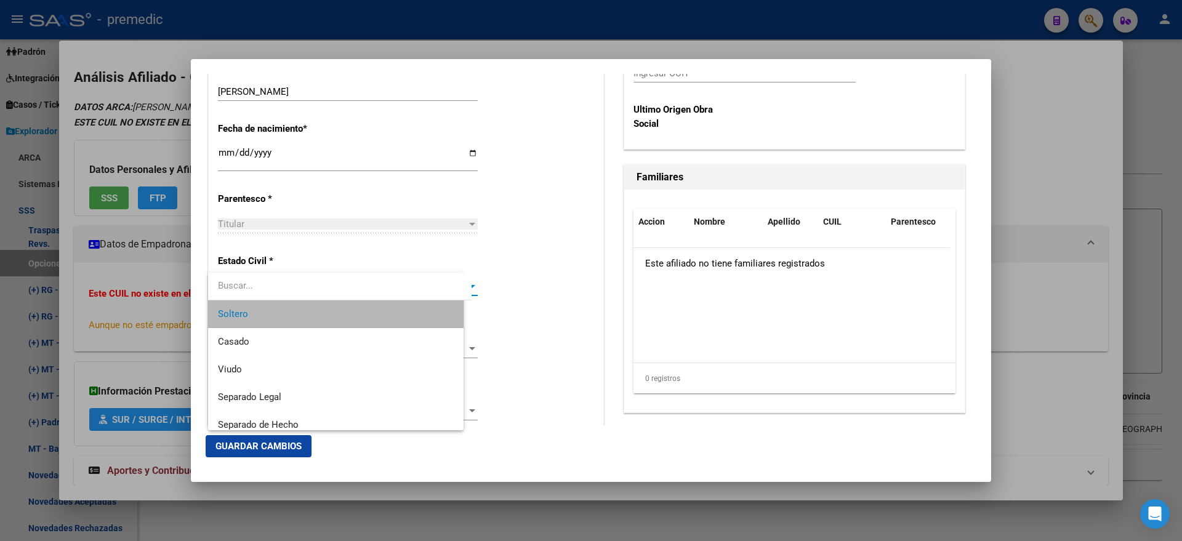
click at [507, 311] on div "Alta Baja Nro Afiliado Ingresar nro CUIL * 23-44834962-4 CUIL ARCA Padrón Fecha…" at bounding box center [406, 456] width 394 height 1758
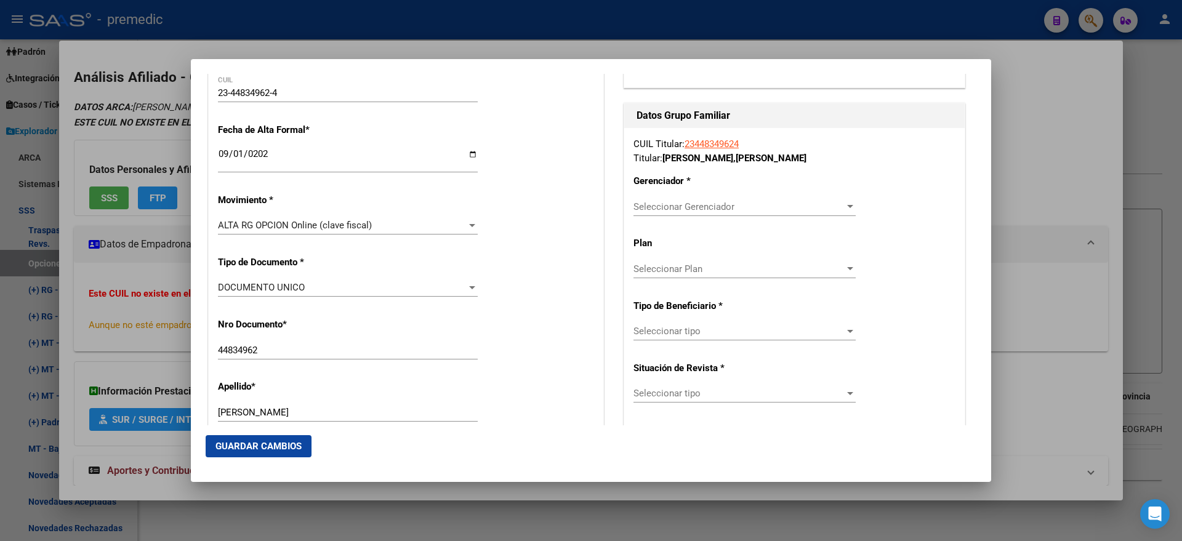
scroll to position [154, 0]
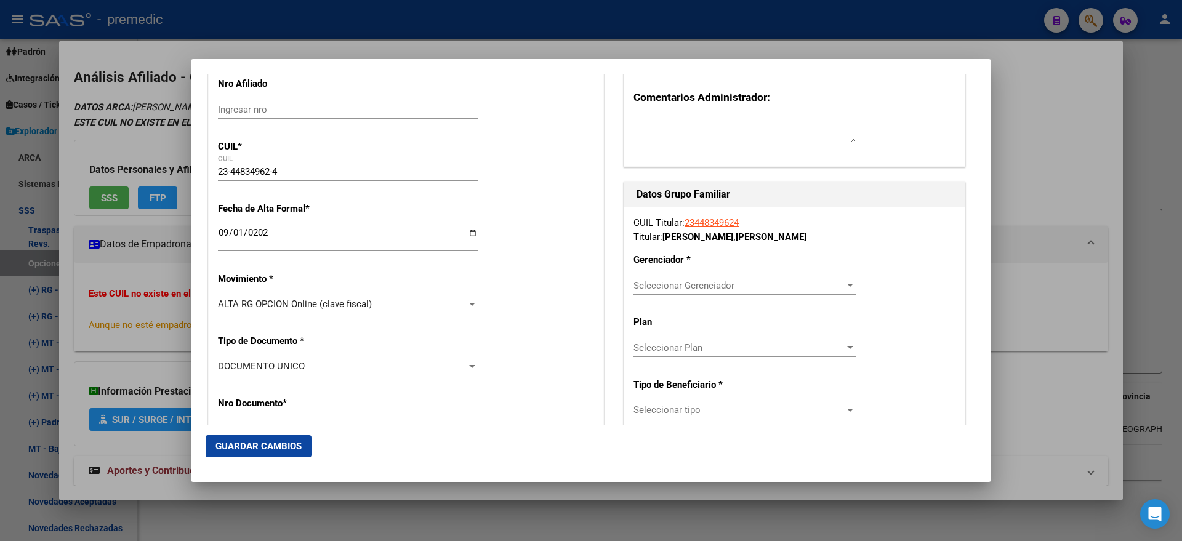
click at [647, 282] on span "Seleccionar Gerenciador" at bounding box center [738, 285] width 211 height 11
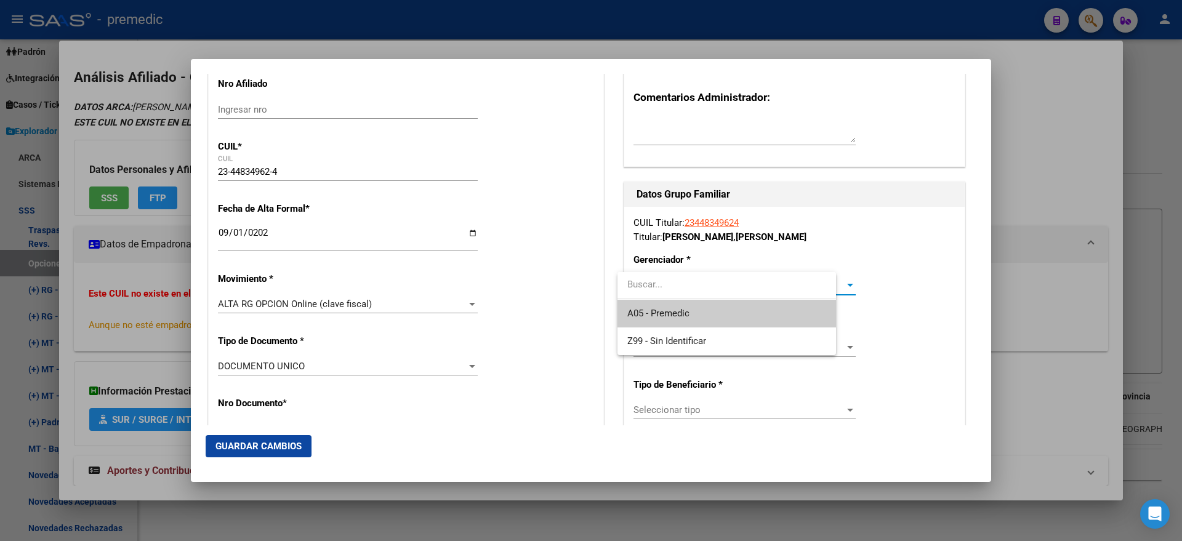
click at [647, 302] on span "A05 - Premedic" at bounding box center [726, 314] width 199 height 28
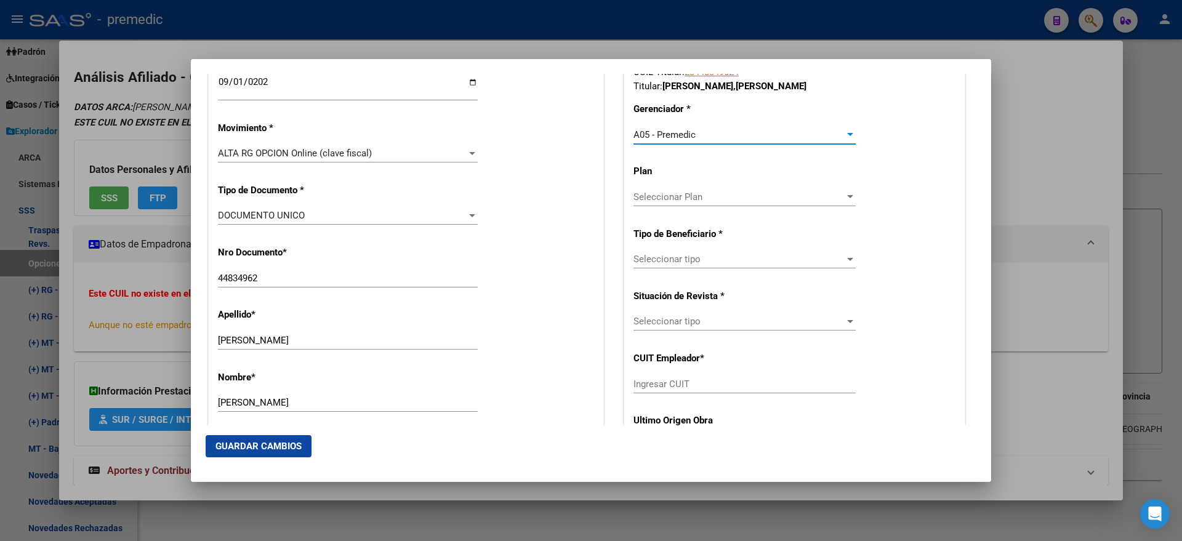
scroll to position [308, 0]
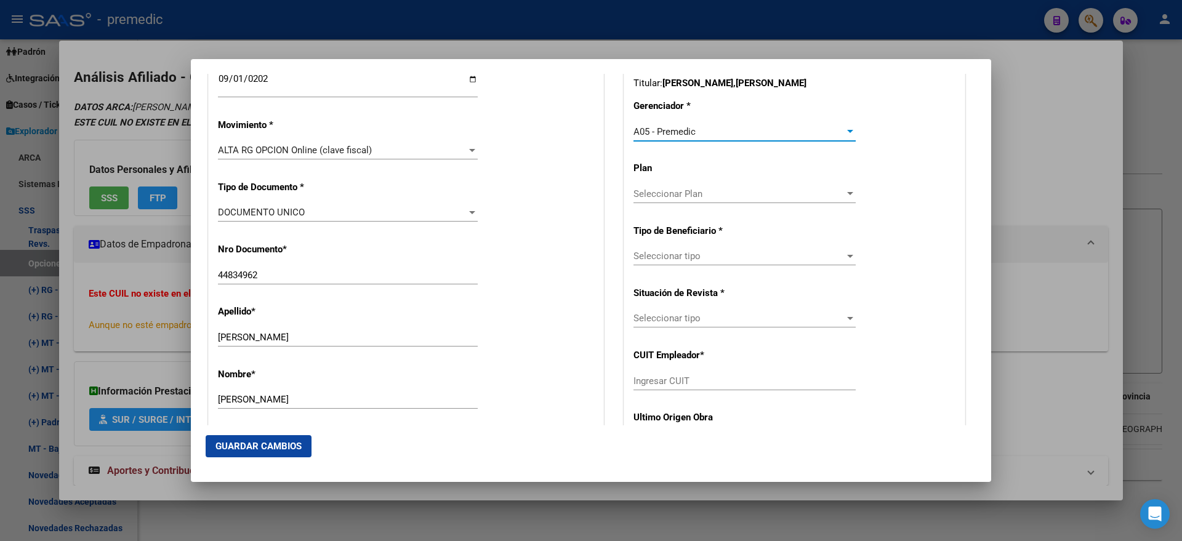
click at [649, 257] on span "Seleccionar tipo" at bounding box center [738, 255] width 211 height 11
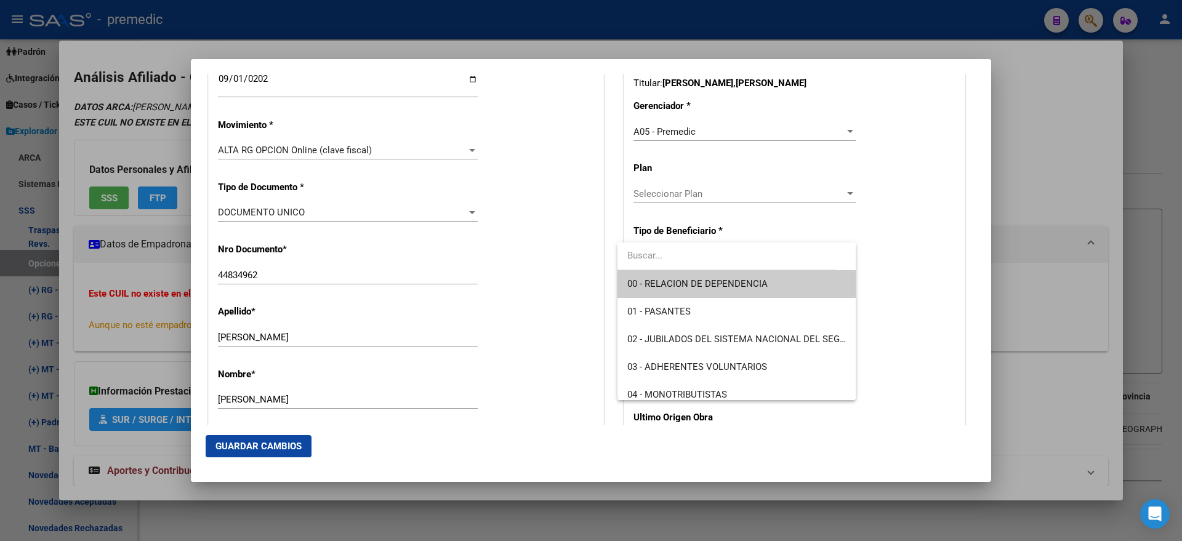
drag, startPoint x: 649, startPoint y: 257, endPoint x: 649, endPoint y: 274, distance: 17.8
click at [649, 274] on span "00 - RELACION DE DEPENDENCIA" at bounding box center [736, 284] width 218 height 28
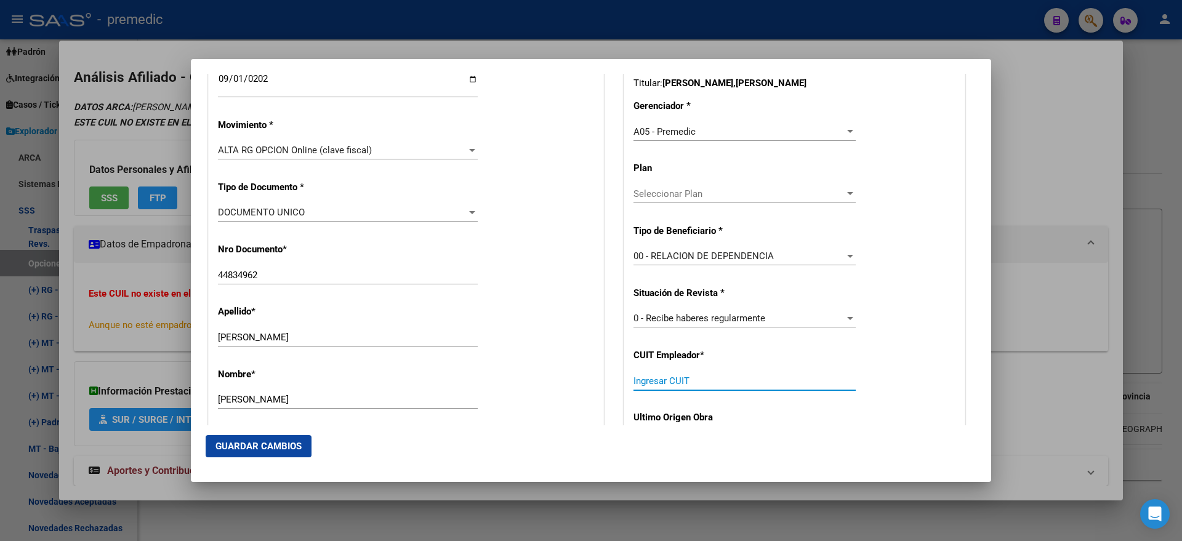
click at [650, 378] on input "Ingresar CUIT" at bounding box center [744, 380] width 222 height 11
paste input "30-71778758-3"
type input "30-71778758-3"
click at [263, 445] on span "Guardar Cambios" at bounding box center [258, 446] width 86 height 11
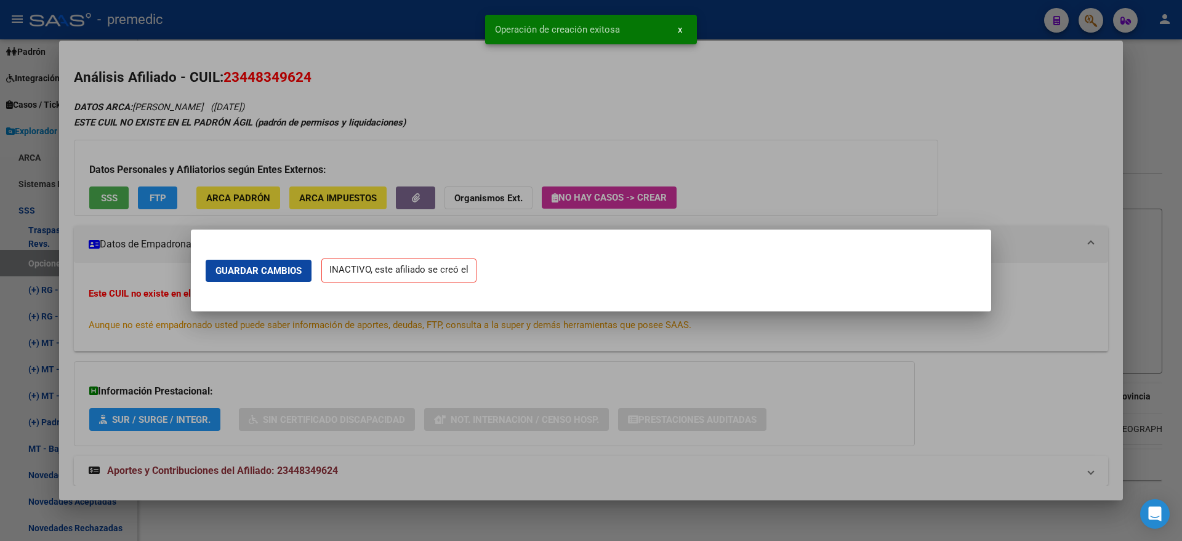
click at [65, 306] on div at bounding box center [591, 270] width 1182 height 541
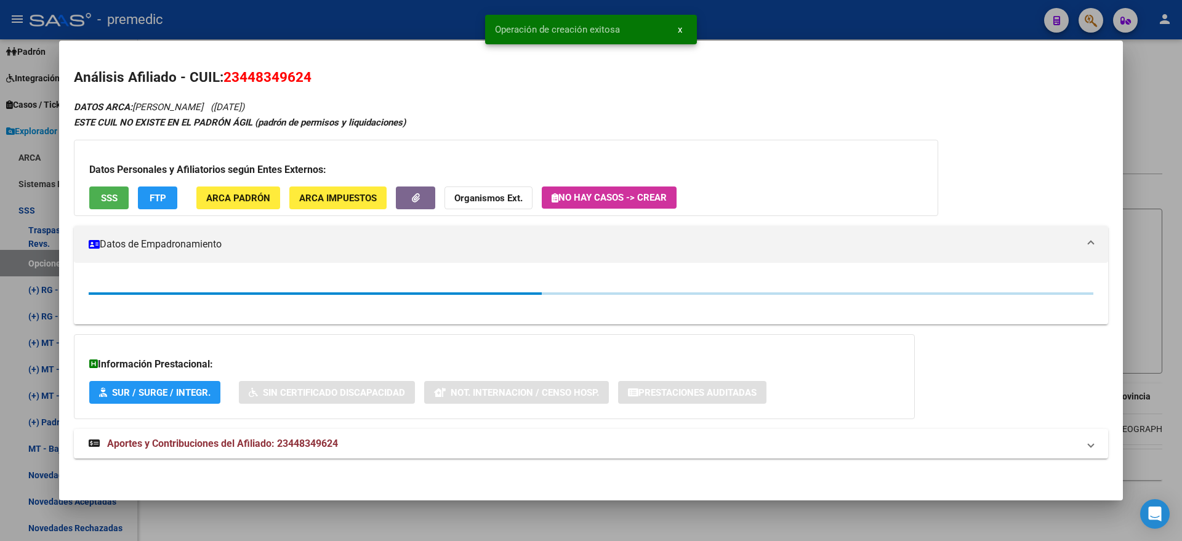
click at [35, 269] on div at bounding box center [591, 270] width 1182 height 541
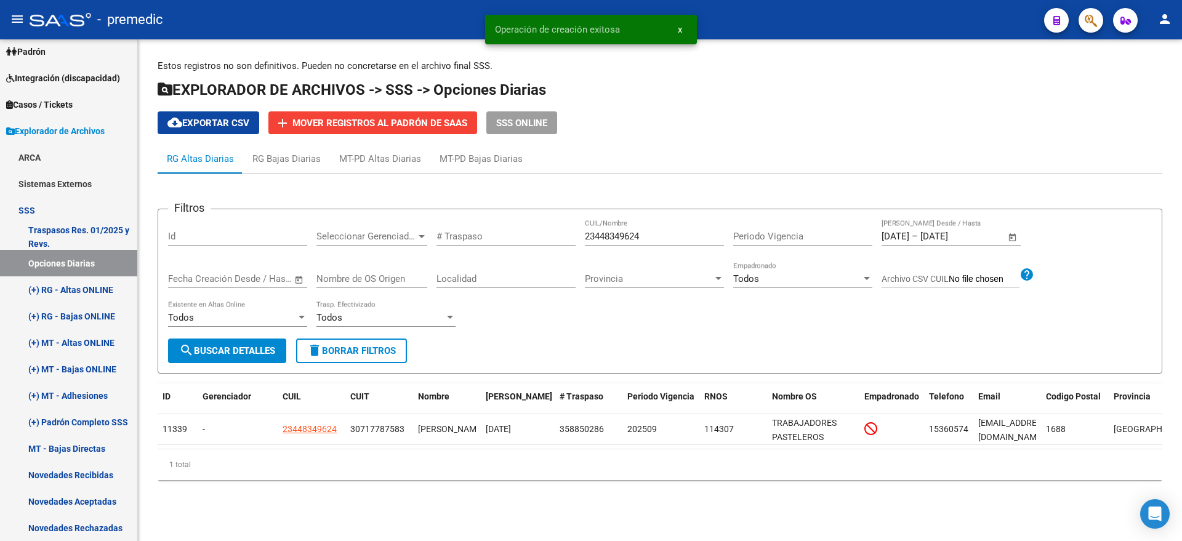
click at [238, 345] on span "search Buscar Detalles" at bounding box center [227, 350] width 96 height 11
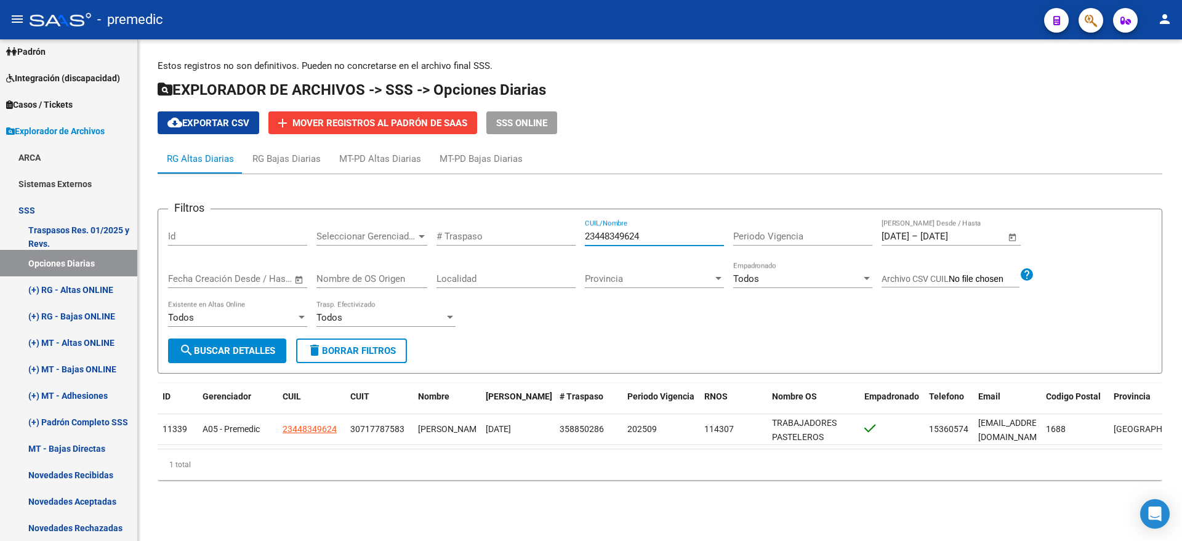
drag, startPoint x: 663, startPoint y: 241, endPoint x: 566, endPoint y: 242, distance: 97.9
click at [566, 242] on div "Filtros Id Seleccionar Gerenciador Seleccionar Gerenciador # Traspaso 234483496…" at bounding box center [659, 278] width 983 height 119
paste input "7392764645"
type input "27392764645"
click at [236, 348] on span "search Buscar Detalles" at bounding box center [227, 350] width 96 height 11
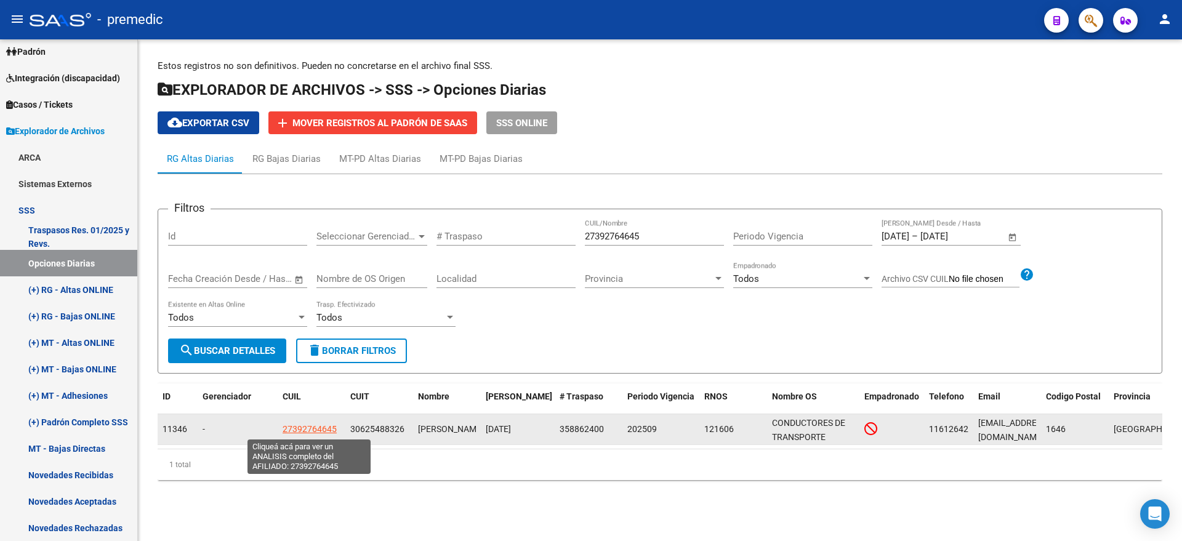
click at [311, 426] on span "27392764645" at bounding box center [309, 429] width 54 height 10
type textarea "27392764645"
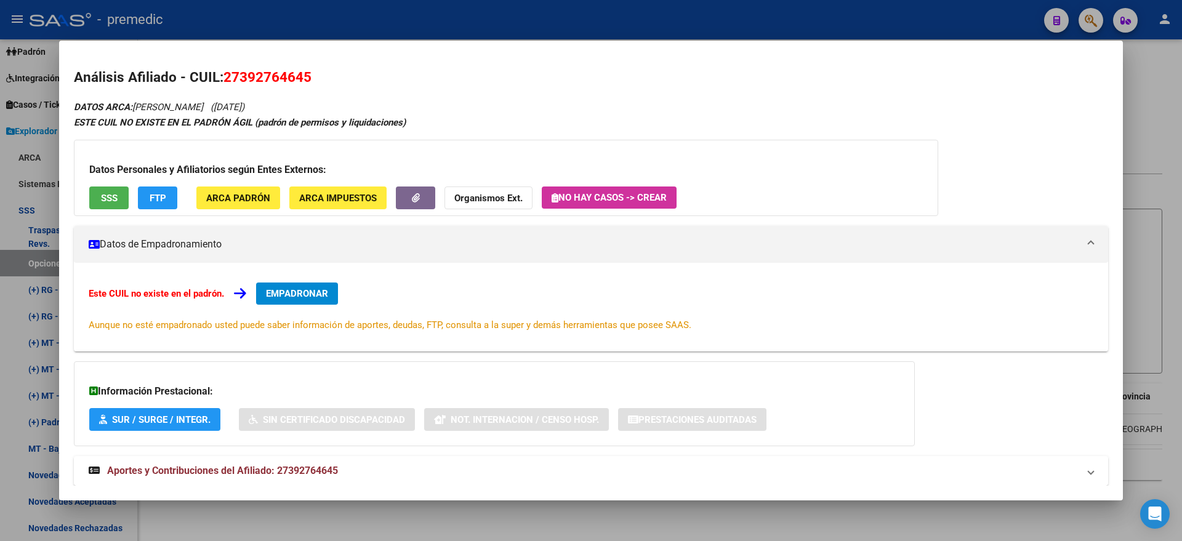
click at [295, 291] on span "EMPADRONAR" at bounding box center [297, 293] width 62 height 11
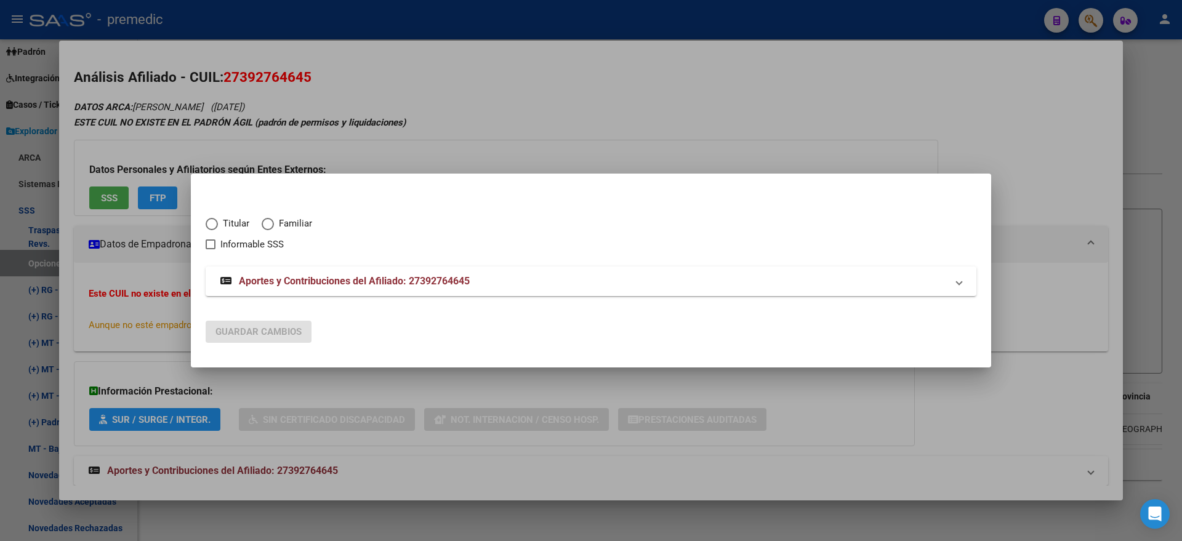
click at [217, 225] on span "Elija una opción" at bounding box center [212, 224] width 12 height 12
click at [217, 225] on input "Titular" at bounding box center [212, 224] width 12 height 12
radio input "true"
checkbox input "true"
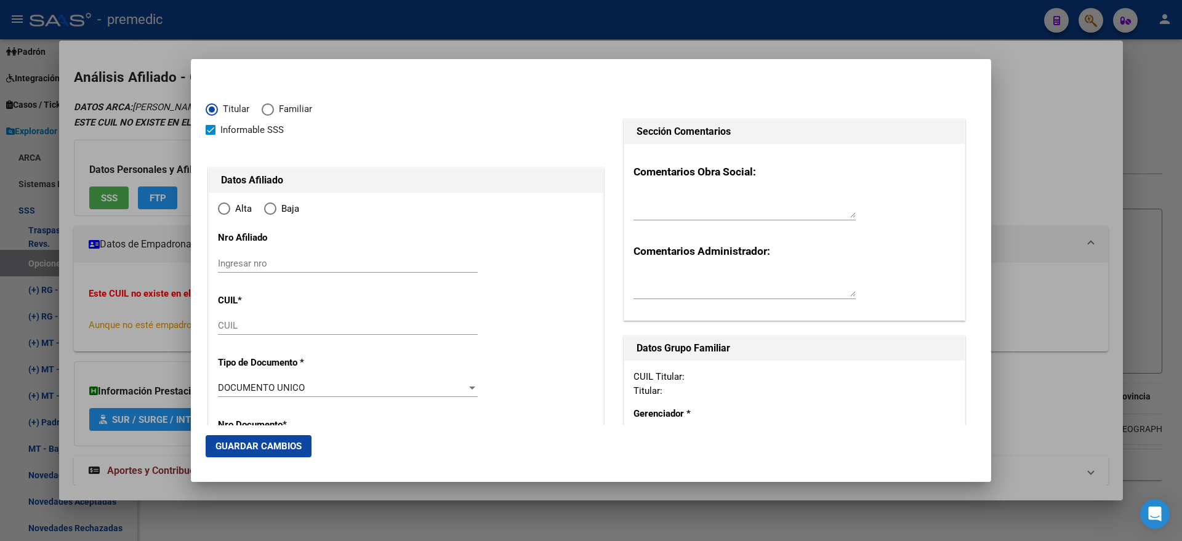
type input "27-39276464-5"
type input "39276464"
type input "RIOS"
type input "CELIA CRISTINA"
type input "1994-04-13"
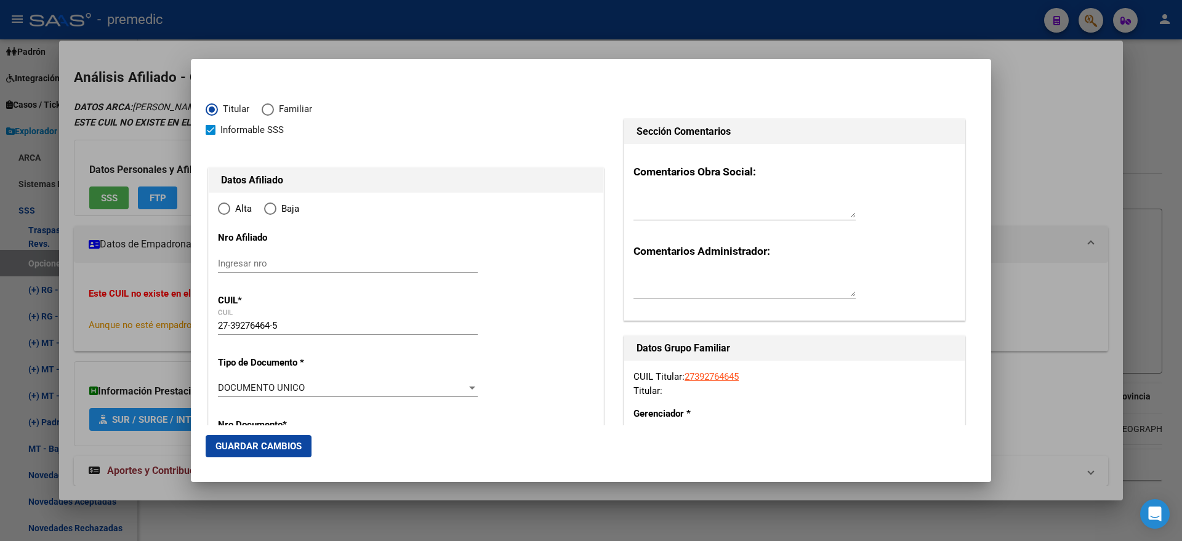
type input "LANUS ESTE"
type input "1824"
type input "LAS PIEDRAS"
type input "1220"
type input "6"
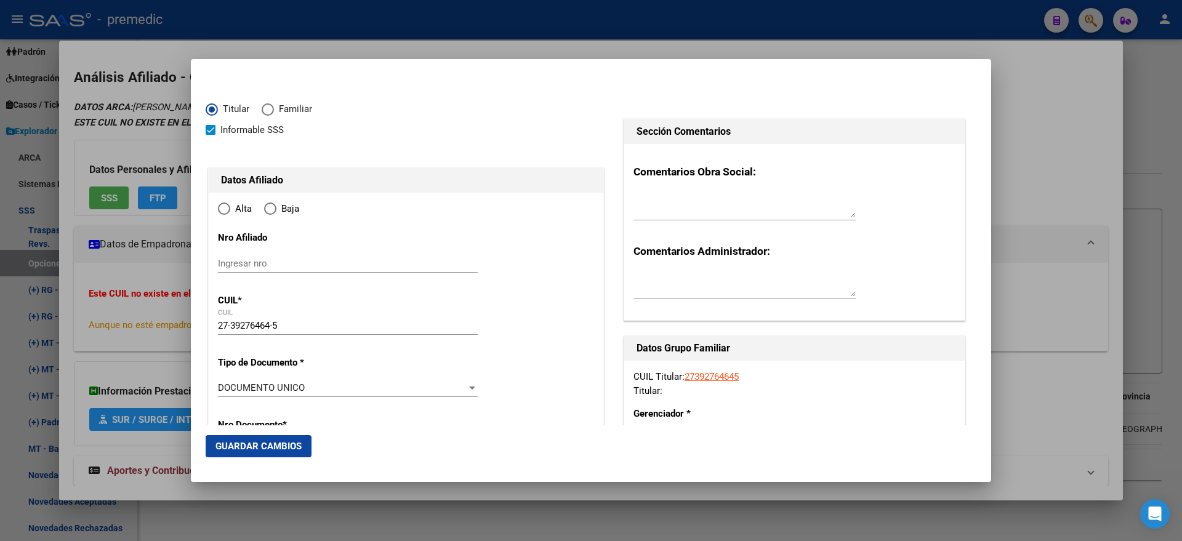
radio input "true"
click at [223, 388] on input "Ingresar fecha" at bounding box center [348, 392] width 260 height 20
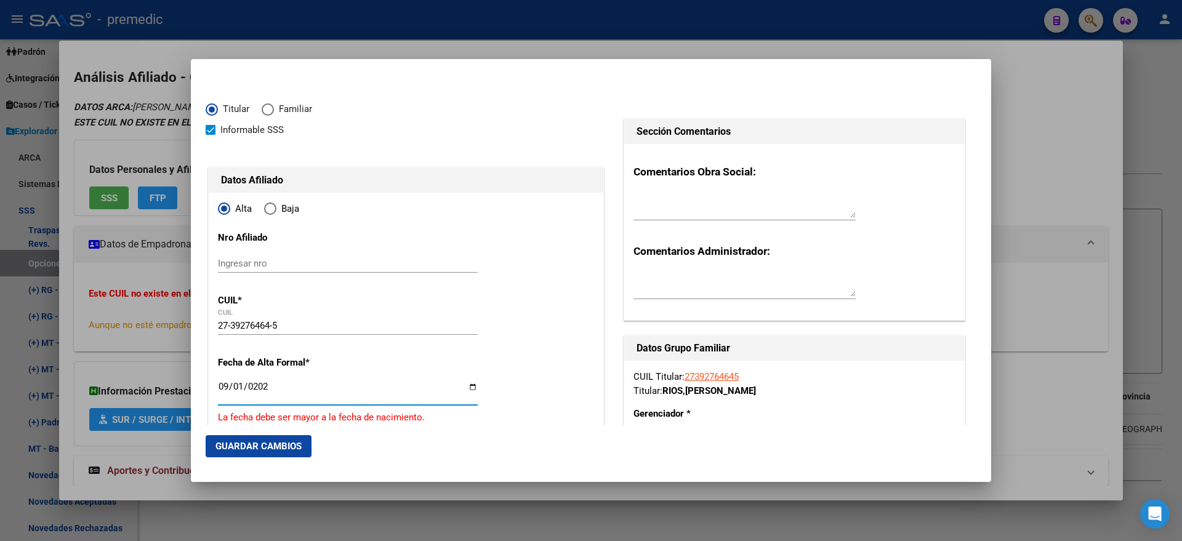
type input "2025-09-01"
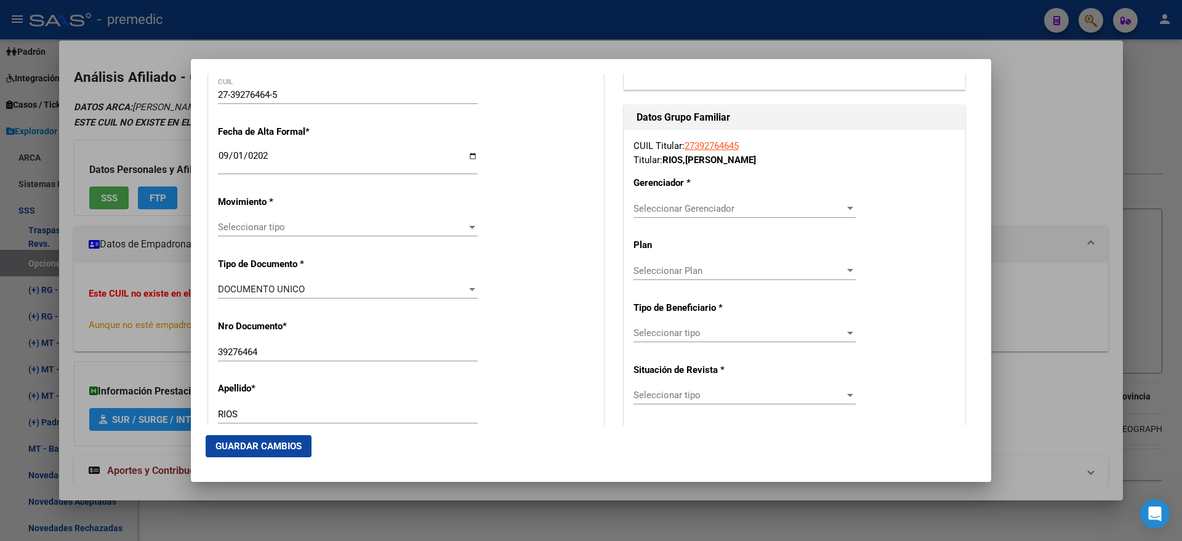
scroll to position [308, 0]
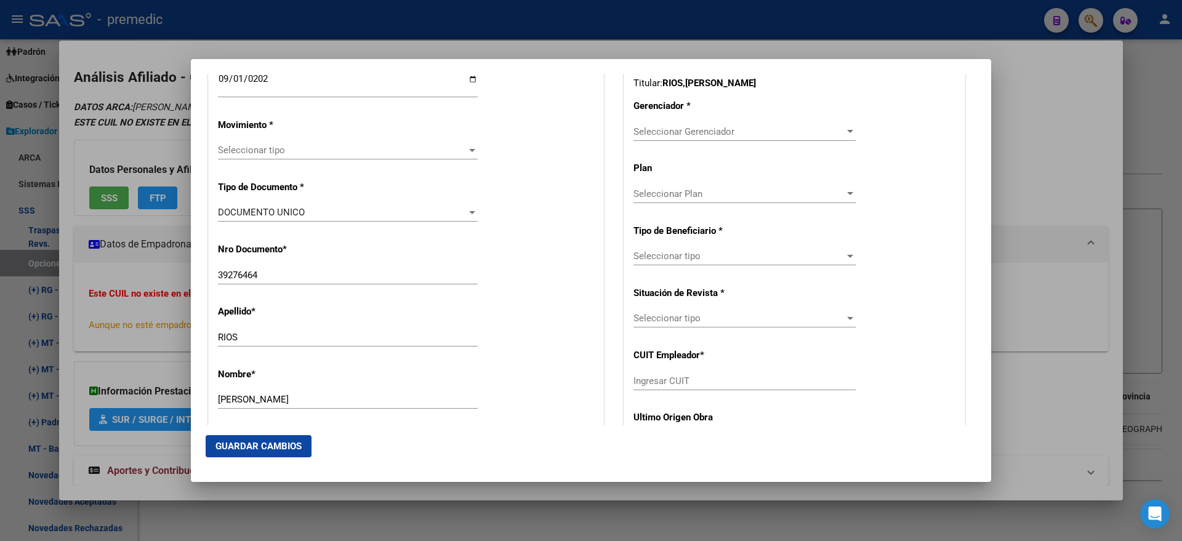
click at [255, 150] on span "Seleccionar tipo" at bounding box center [342, 150] width 249 height 11
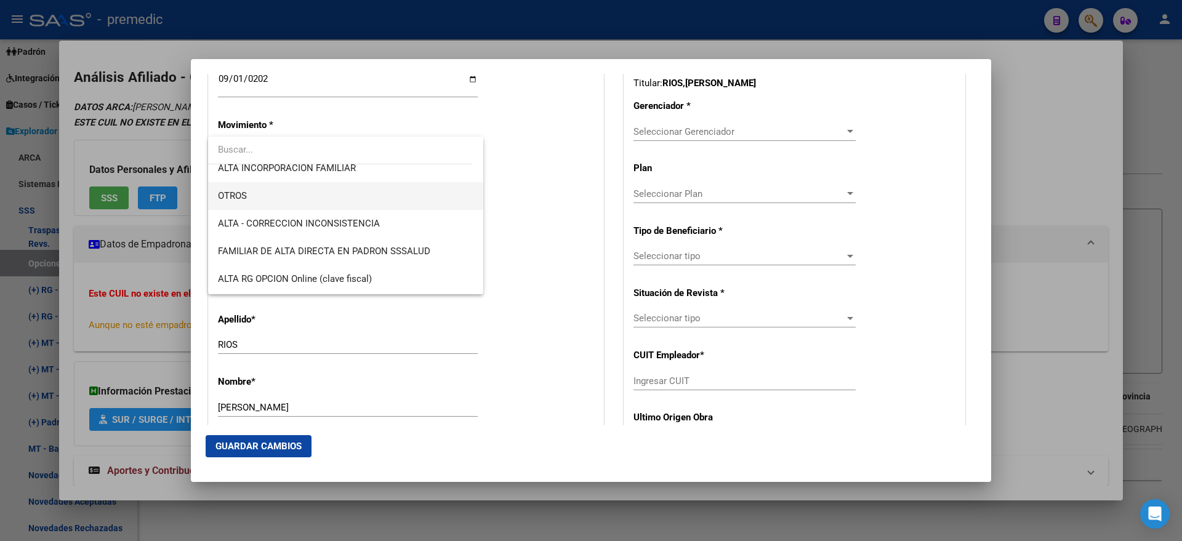
scroll to position [231, 0]
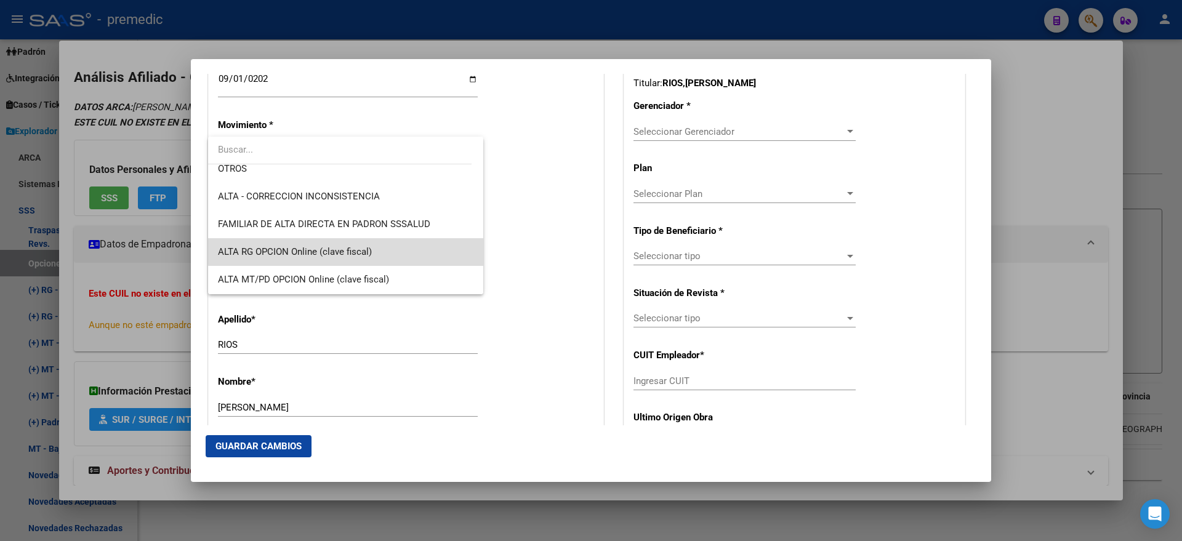
click at [378, 250] on span "ALTA RG OPCION Online (clave fiscal)" at bounding box center [345, 252] width 255 height 28
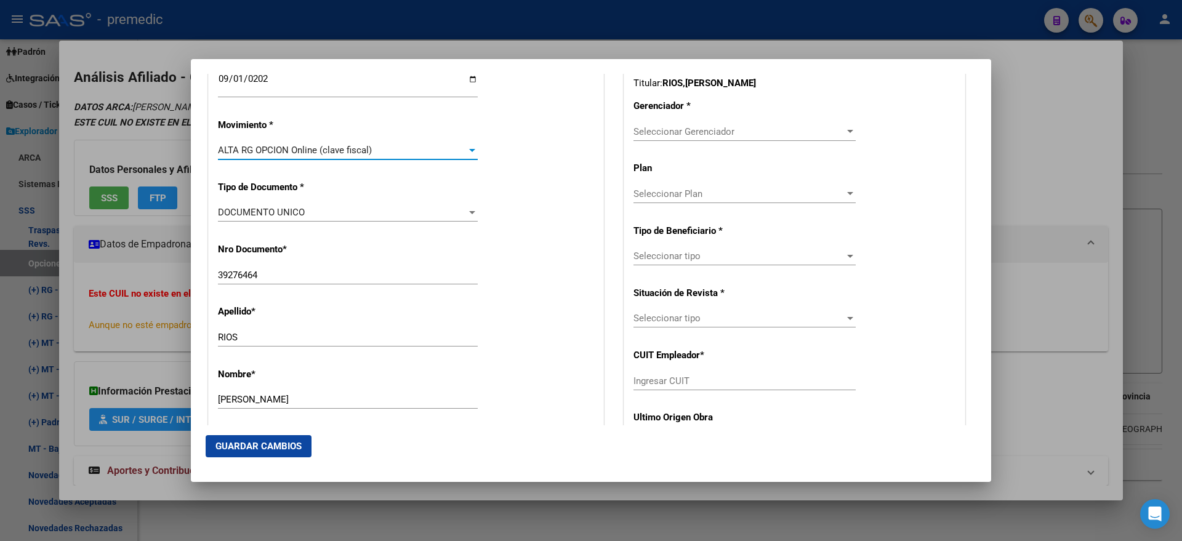
click at [526, 236] on div "Nro Documento * 39276464 Ingresar nro" at bounding box center [406, 264] width 376 height 62
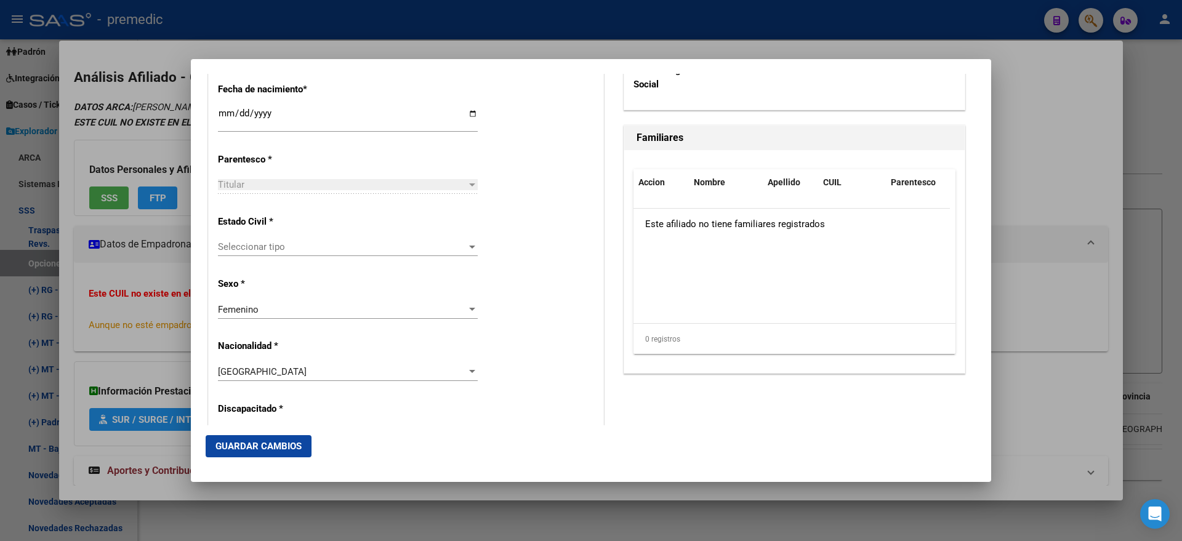
scroll to position [692, 0]
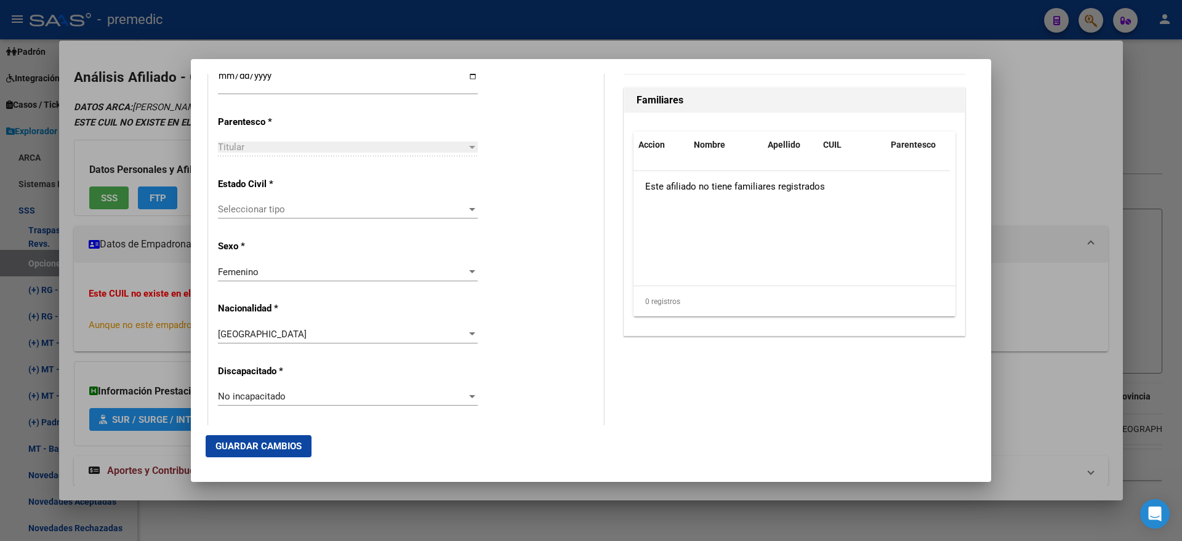
click at [374, 209] on span "Seleccionar tipo" at bounding box center [342, 209] width 249 height 11
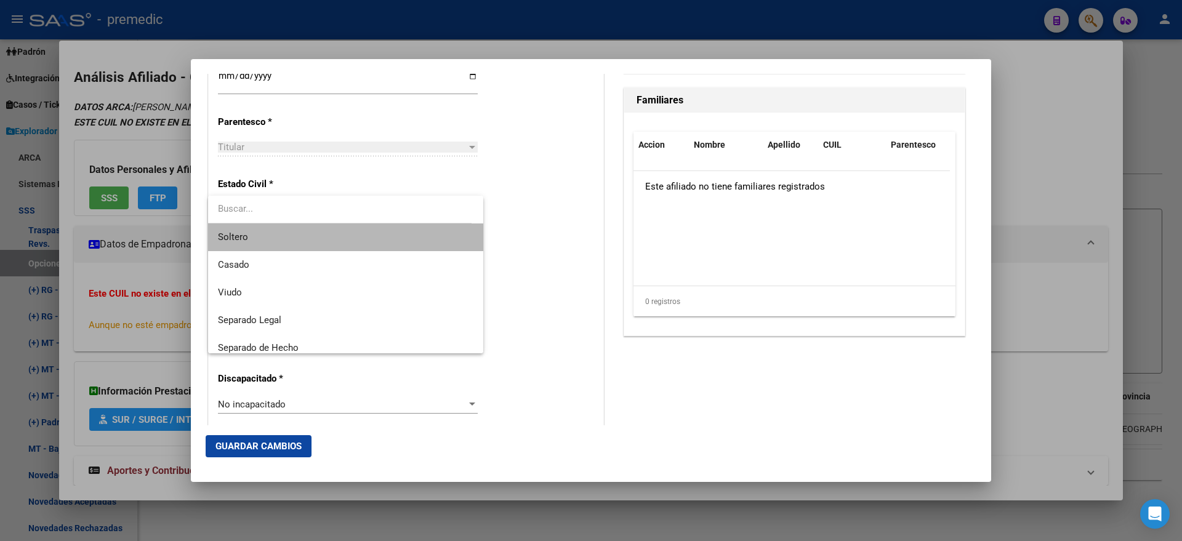
click at [390, 236] on span "Soltero" at bounding box center [345, 237] width 255 height 28
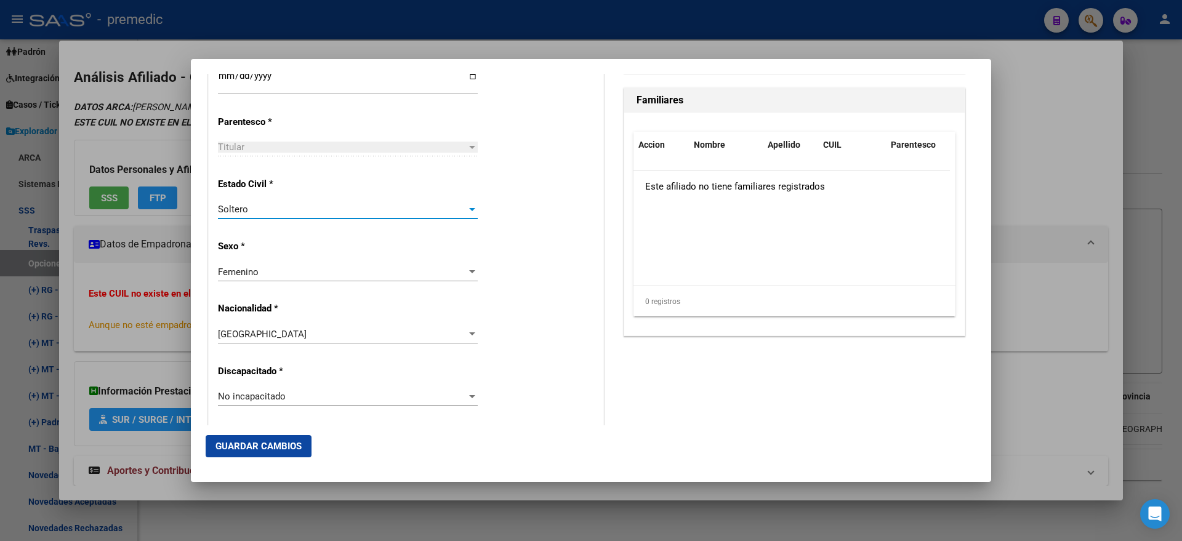
click at [500, 235] on div "Alta Baja Nro Afiliado Ingresar nro CUIL * 27-39276464-5 CUIL ARCA Padrón Fecha…" at bounding box center [406, 379] width 394 height 1758
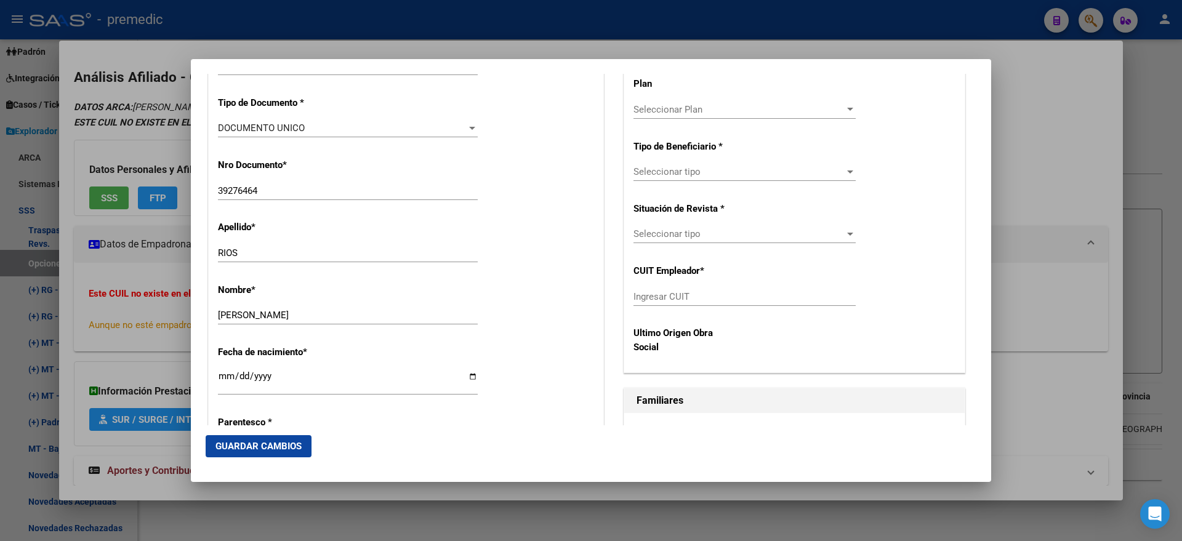
scroll to position [308, 0]
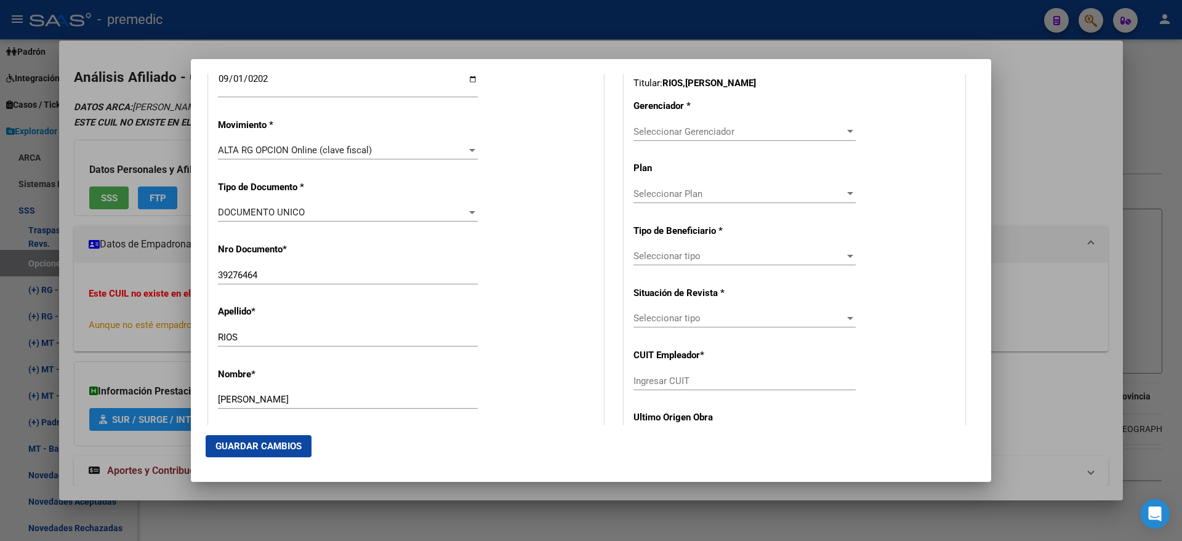
click at [668, 135] on span "Seleccionar Gerenciador" at bounding box center [738, 131] width 211 height 11
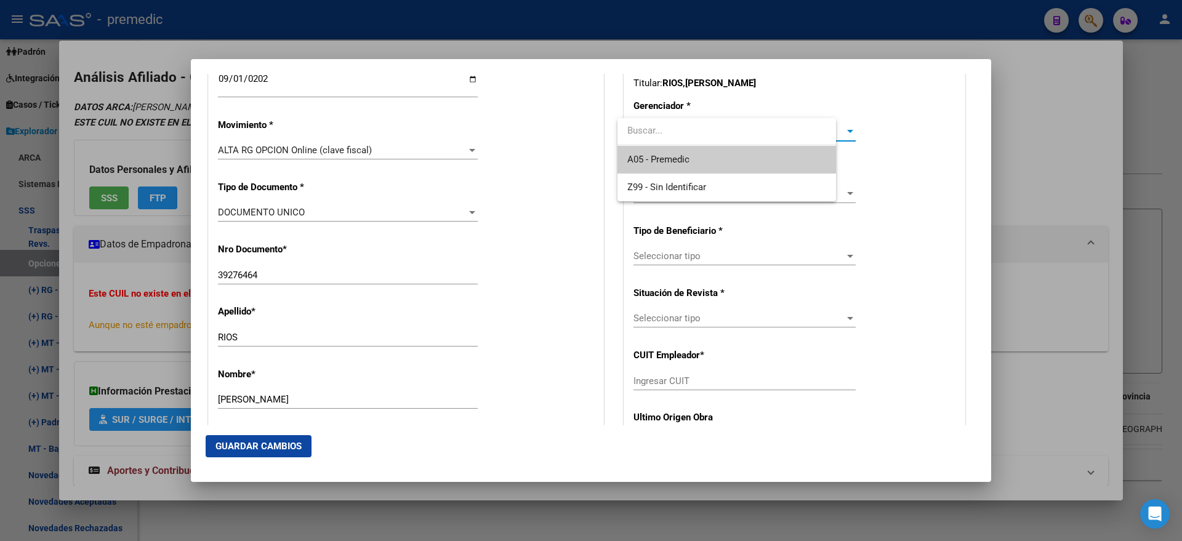
click at [662, 156] on span "A05 - Premedic" at bounding box center [658, 159] width 62 height 11
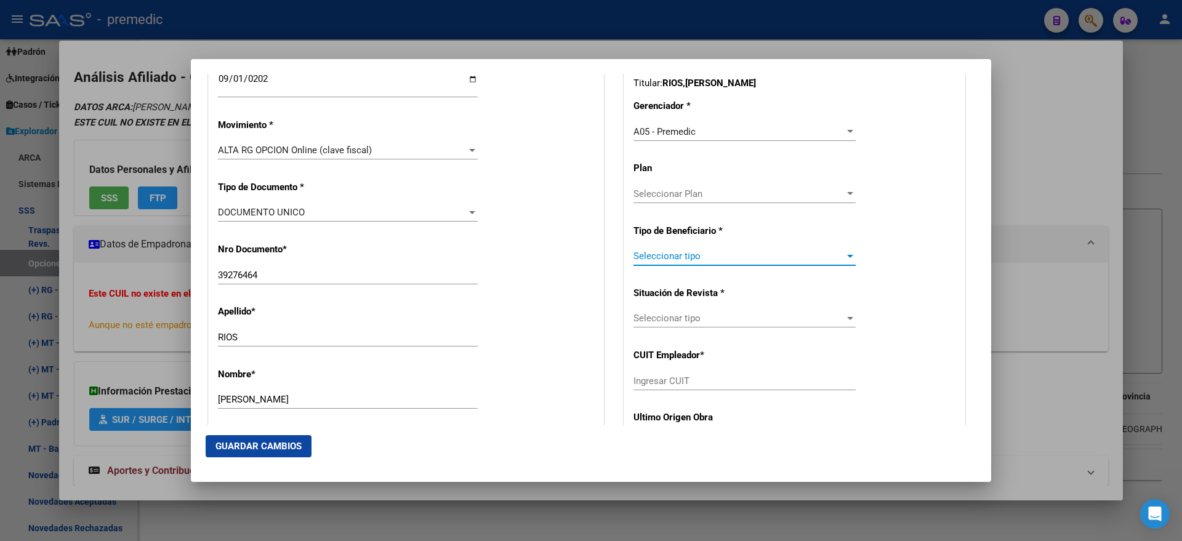
click at [658, 257] on span "Seleccionar tipo" at bounding box center [738, 255] width 211 height 11
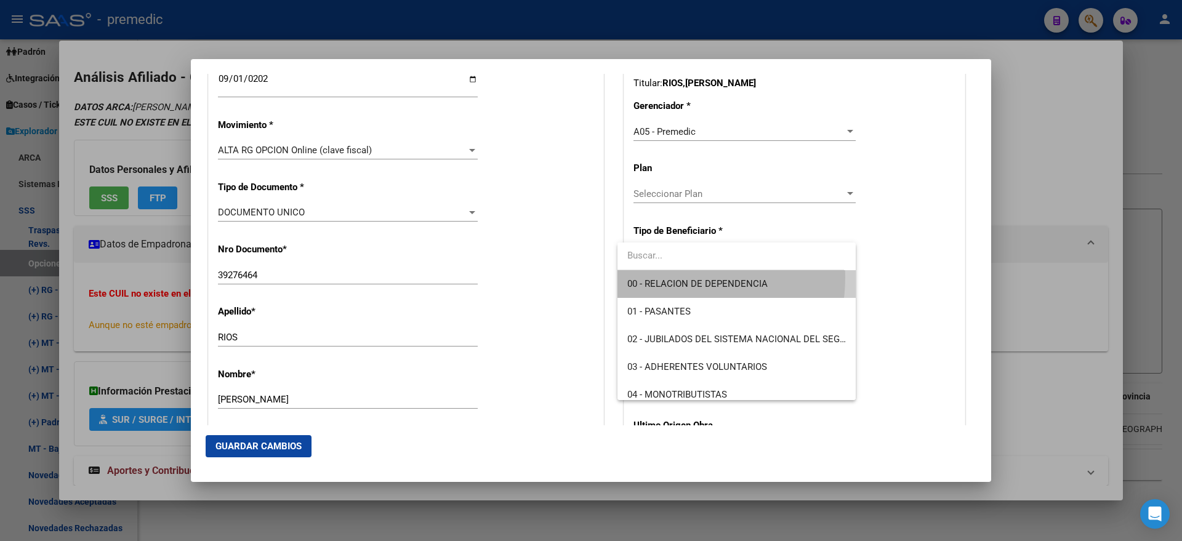
click at [658, 277] on span "00 - RELACION DE DEPENDENCIA" at bounding box center [736, 284] width 218 height 28
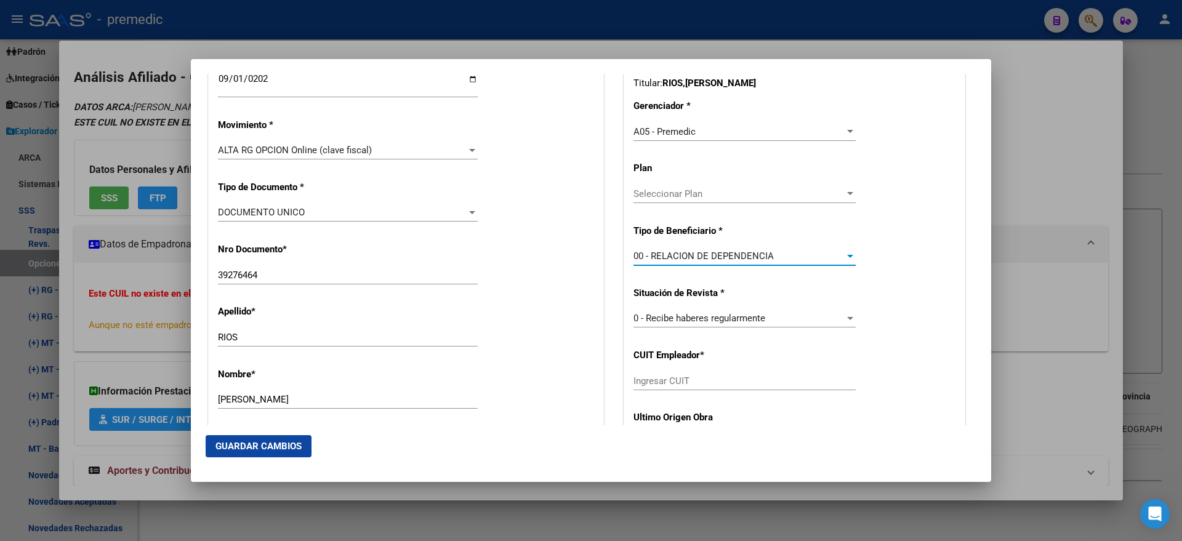
click at [646, 384] on input "Ingresar CUIT" at bounding box center [744, 380] width 222 height 11
paste input "30-62548832-6"
type input "30-62548832-6"
click at [274, 450] on span "Guardar Cambios" at bounding box center [258, 446] width 86 height 11
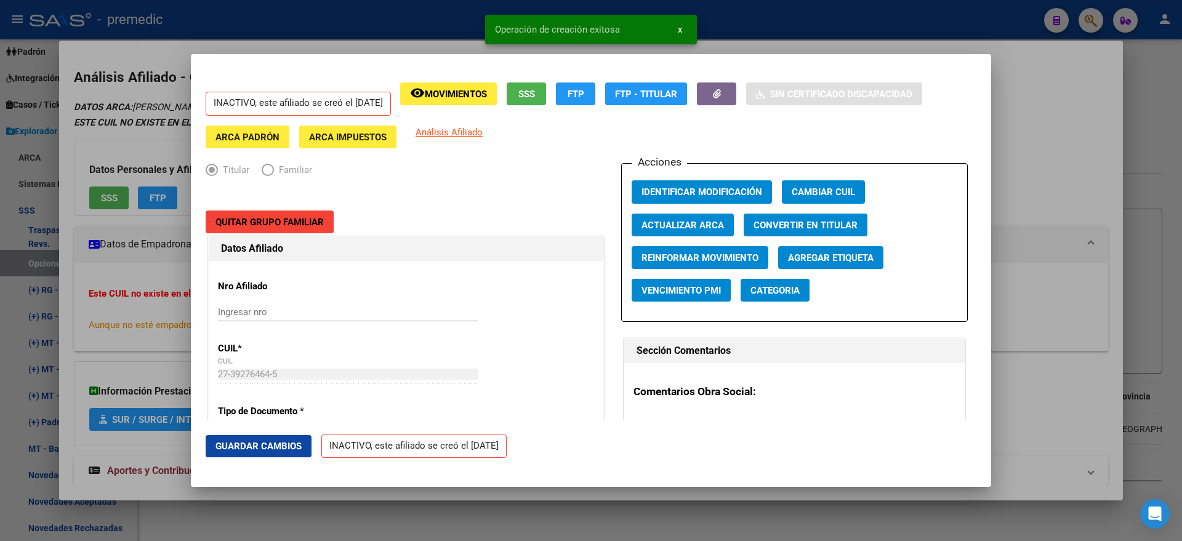
click at [68, 314] on div at bounding box center [591, 270] width 1182 height 541
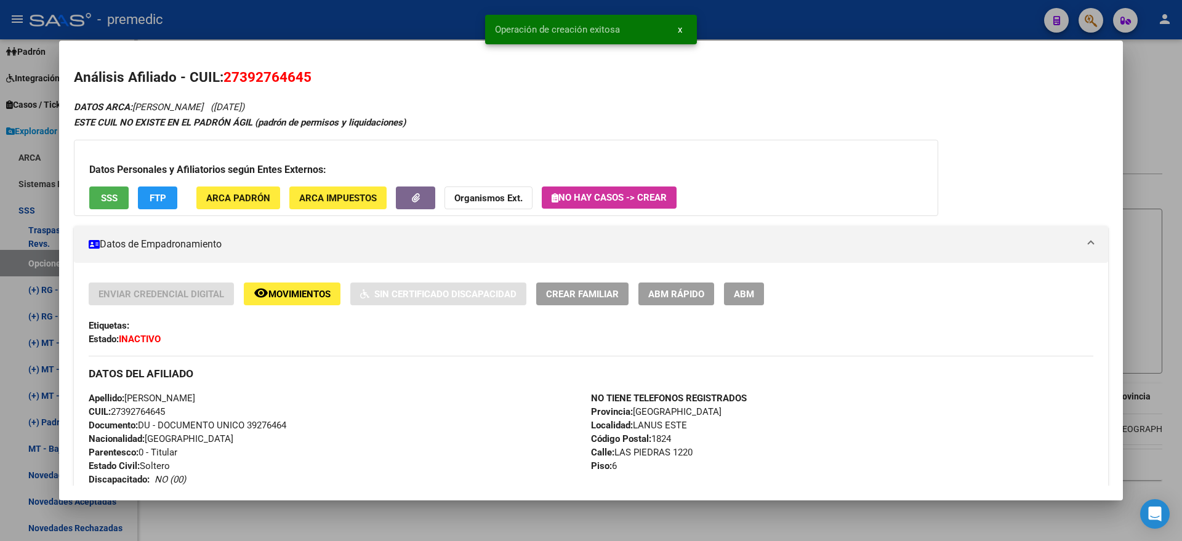
click at [34, 266] on div at bounding box center [591, 270] width 1182 height 541
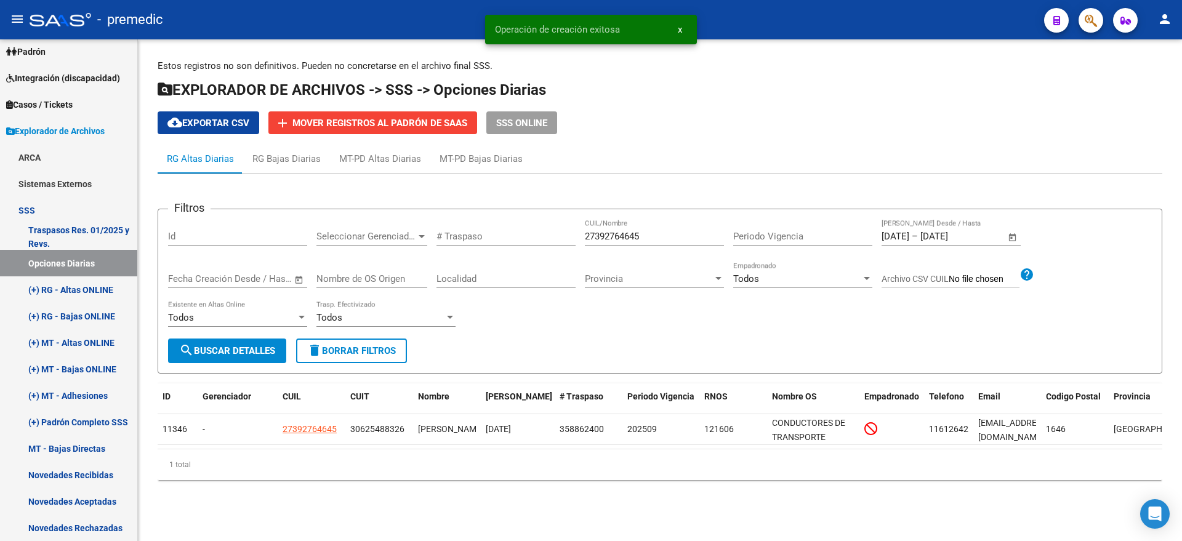
click at [220, 356] on button "search Buscar Detalles" at bounding box center [227, 350] width 118 height 25
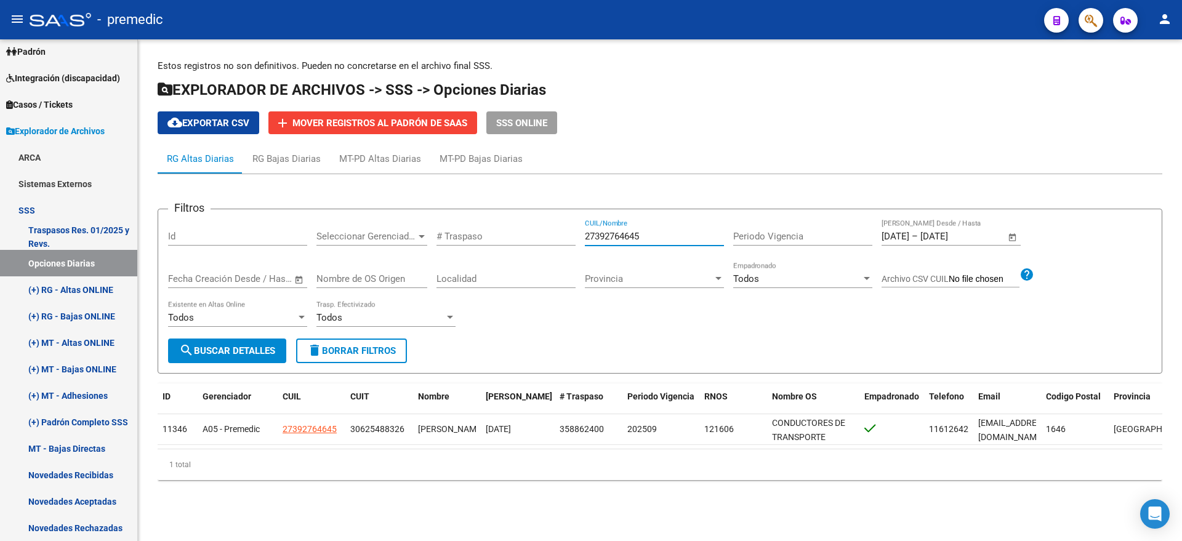
paste input "0256927110"
drag, startPoint x: 648, startPoint y: 236, endPoint x: 542, endPoint y: 236, distance: 105.8
click at [542, 236] on div "Filtros Id Seleccionar Gerenciador Seleccionar Gerenciador # Traspaso 273927646…" at bounding box center [659, 278] width 983 height 119
type input "20256927110"
click at [262, 345] on span "search Buscar Detalles" at bounding box center [227, 350] width 96 height 11
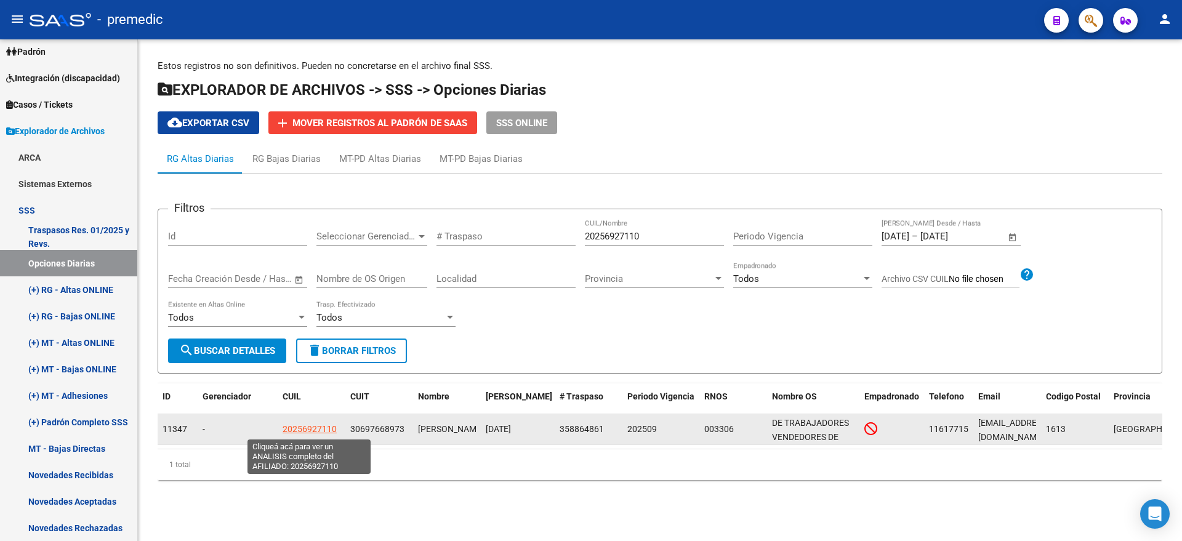
click at [314, 428] on span "20256927110" at bounding box center [309, 429] width 54 height 10
type textarea "20256927110"
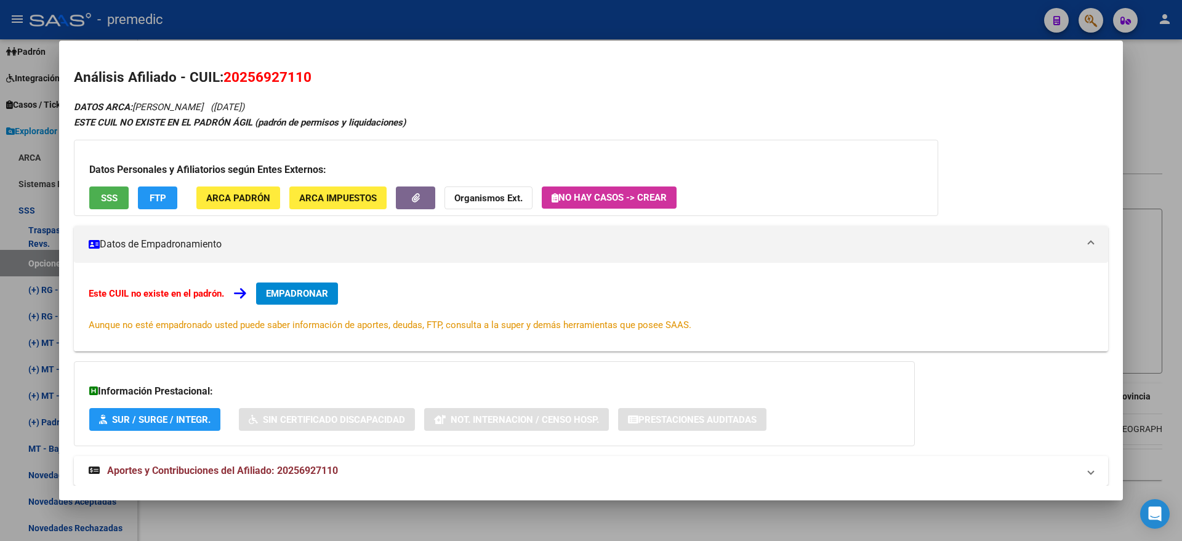
drag, startPoint x: 311, startPoint y: 76, endPoint x: 223, endPoint y: 79, distance: 88.1
click at [223, 79] on h2 "Análisis Afiliado - CUIL: 20256927110" at bounding box center [591, 77] width 1034 height 21
copy span "20256927110"
click at [294, 291] on span "EMPADRONAR" at bounding box center [297, 293] width 62 height 11
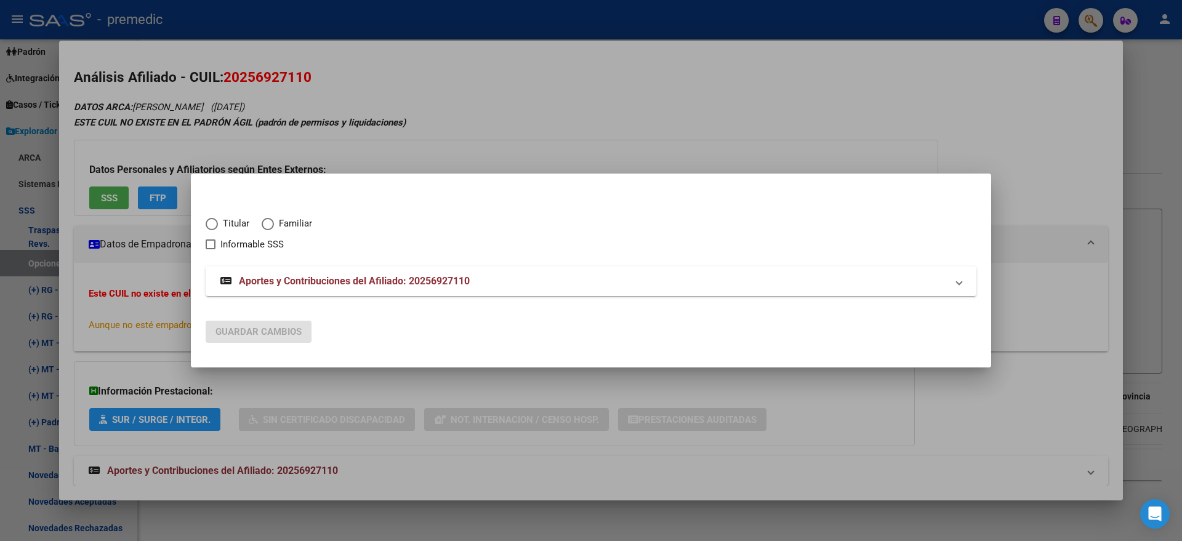
click at [212, 226] on span "Elija una opción" at bounding box center [212, 224] width 12 height 12
click at [212, 226] on input "Titular" at bounding box center [212, 224] width 12 height 12
radio input "true"
checkbox input "true"
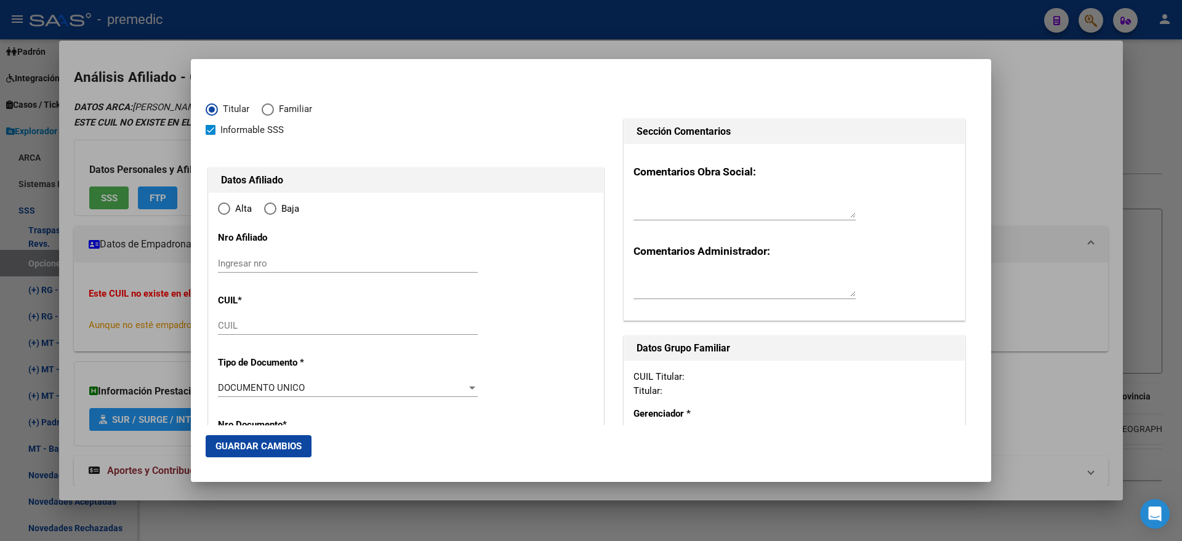
type input "20-25692711-0"
type input "25692711"
type input "PRIMITERRA"
type input "CRISTIAN OSVALDO"
type input "1977-02-03"
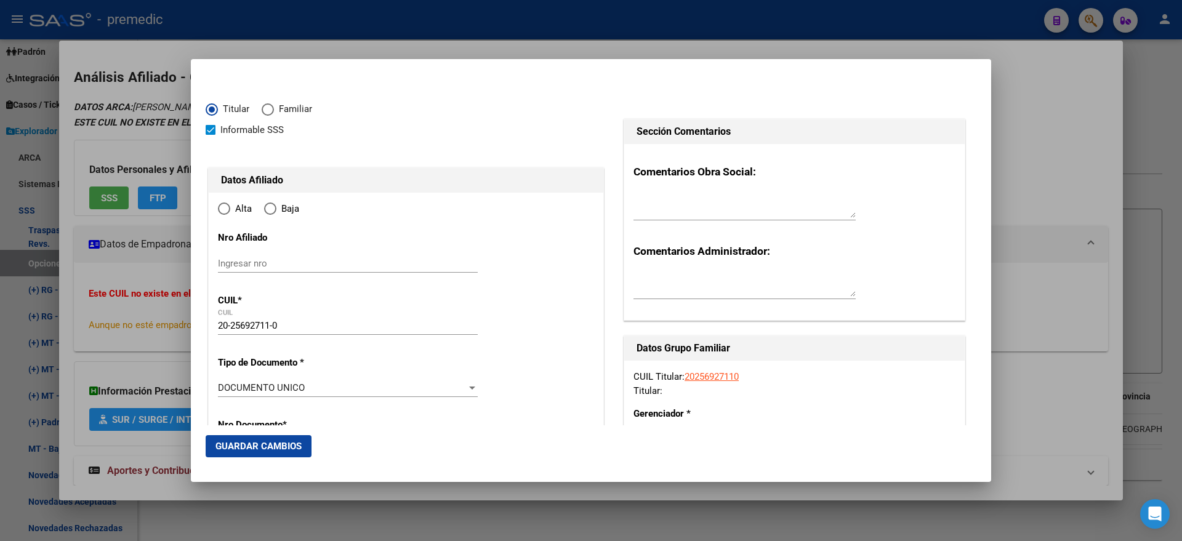
type input "GRAND BOURG"
type input "1615"
type input "BENITO LYNCH"
type input "1610"
radio input "true"
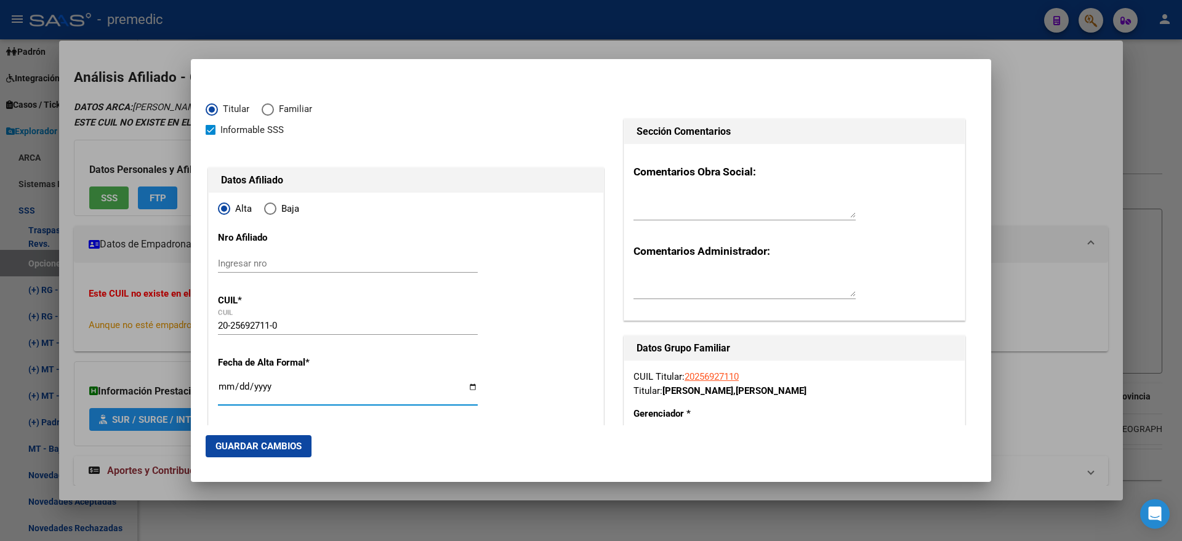
click at [223, 388] on input "Ingresar fecha" at bounding box center [348, 392] width 260 height 20
type input "2025-09-01"
click at [202, 392] on mat-dialog-content "Titular Familiar Informable SSS Datos Afiliado Alta Baja Nro Afiliado Ingresar …" at bounding box center [591, 249] width 800 height 351
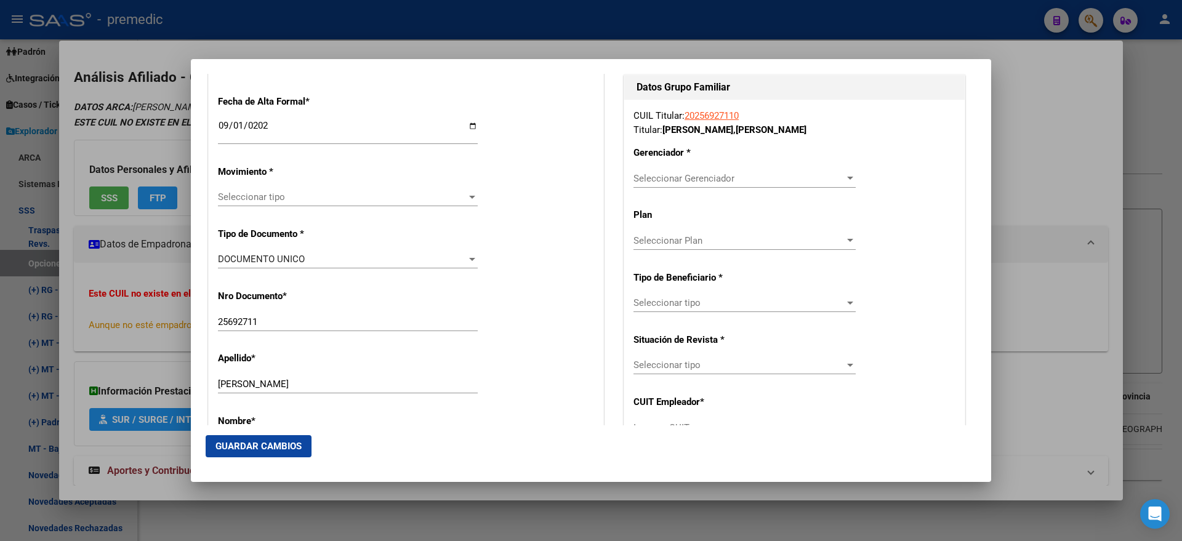
scroll to position [308, 0]
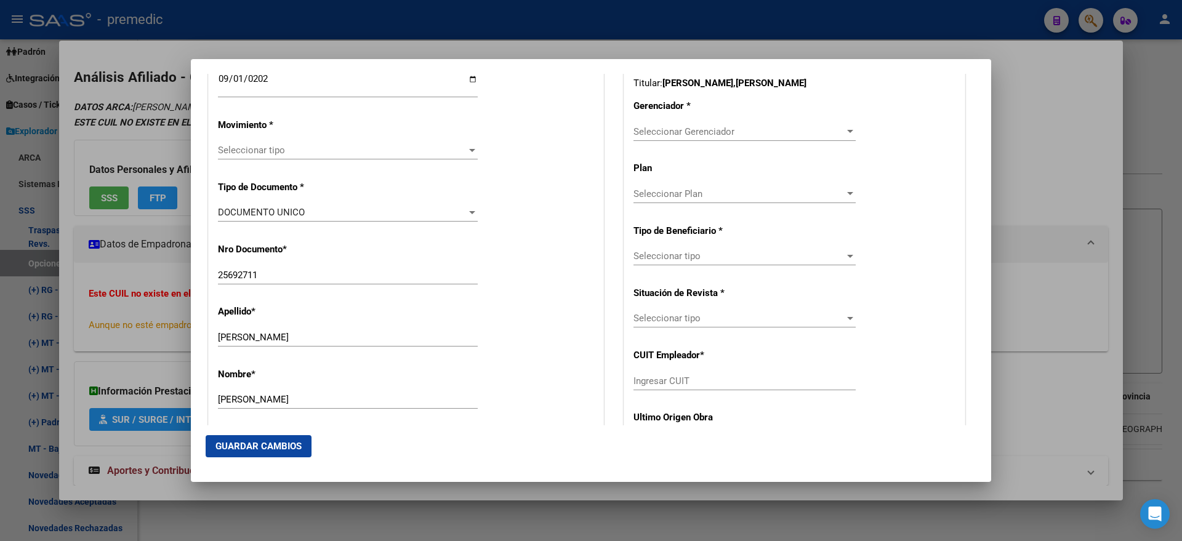
click at [249, 146] on span "Seleccionar tipo" at bounding box center [342, 150] width 249 height 11
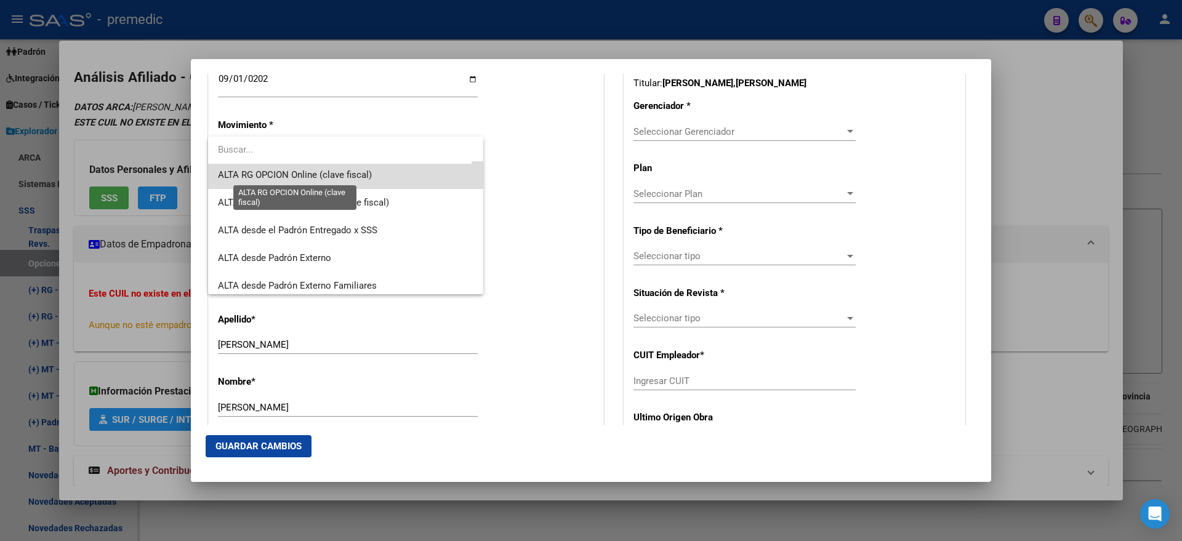
click at [360, 179] on span "ALTA RG OPCION Online (clave fiscal)" at bounding box center [295, 174] width 154 height 11
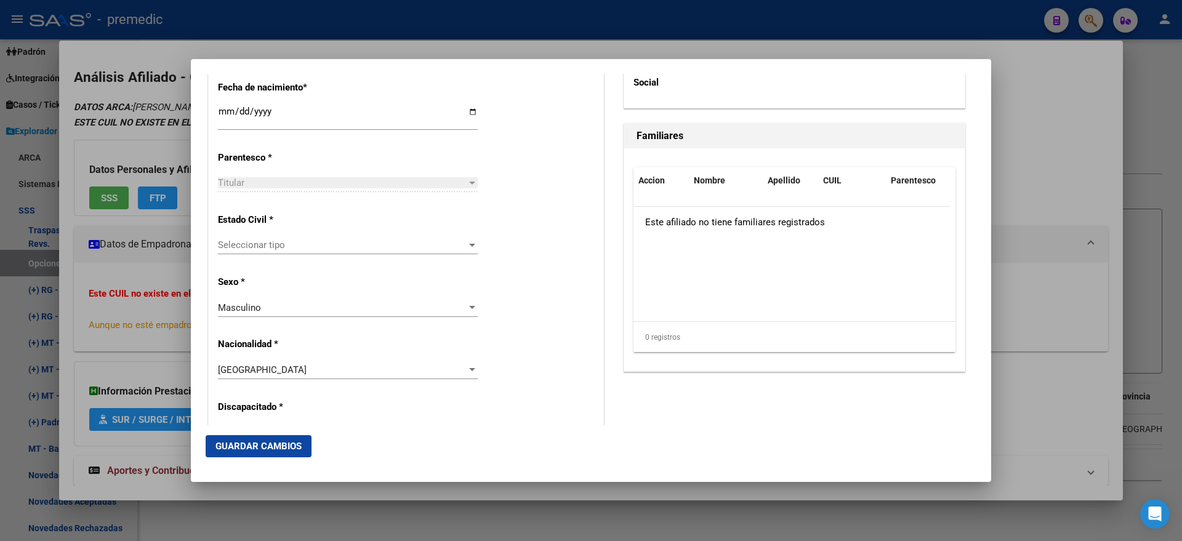
scroll to position [692, 0]
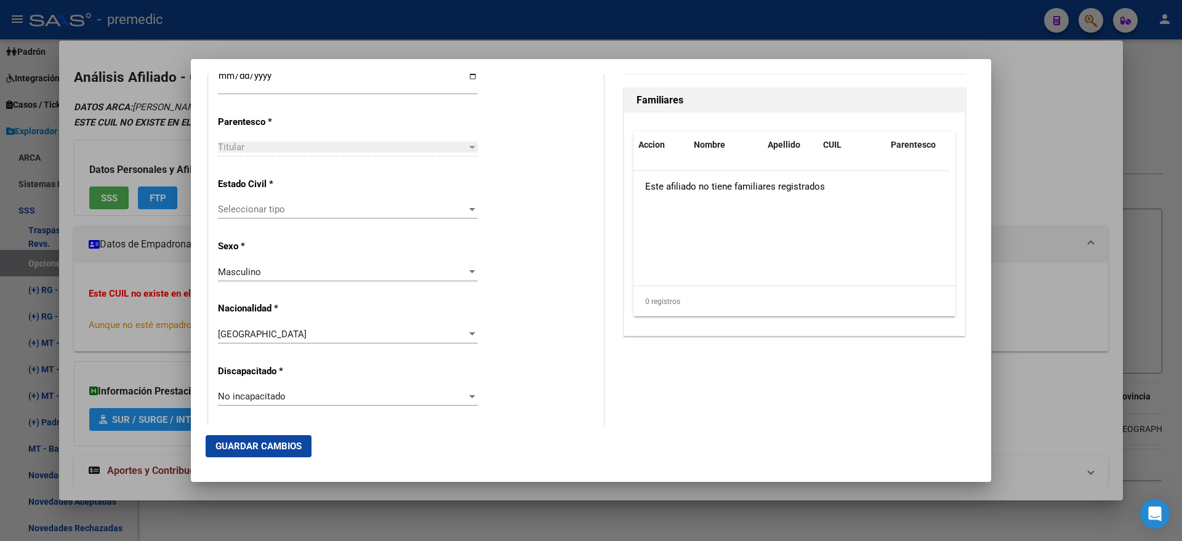
click at [394, 215] on div "Seleccionar tipo Seleccionar tipo" at bounding box center [348, 209] width 260 height 18
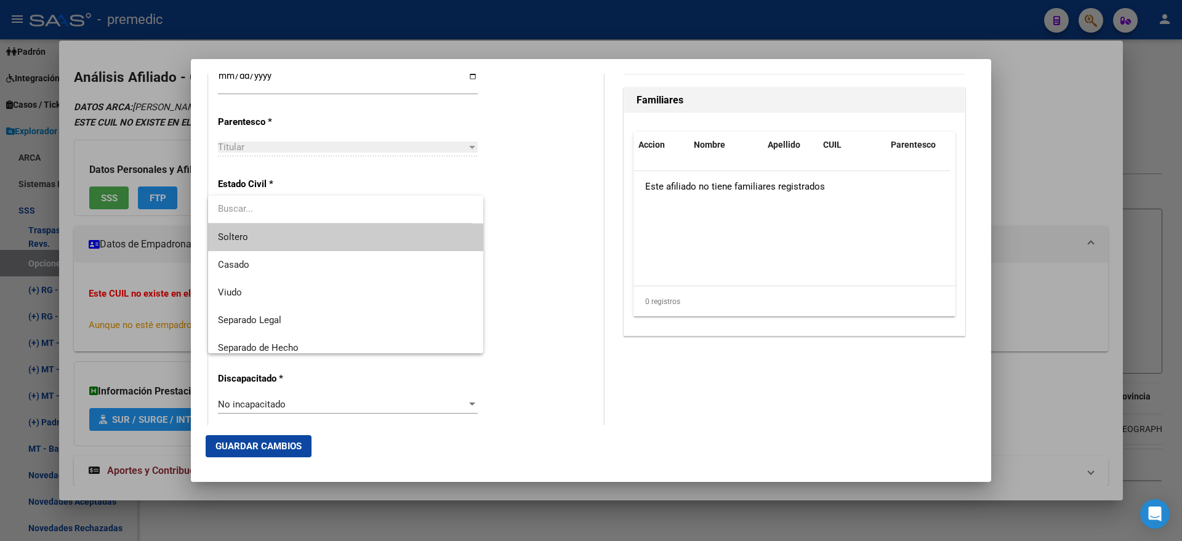
click at [371, 233] on span "Soltero" at bounding box center [345, 237] width 255 height 28
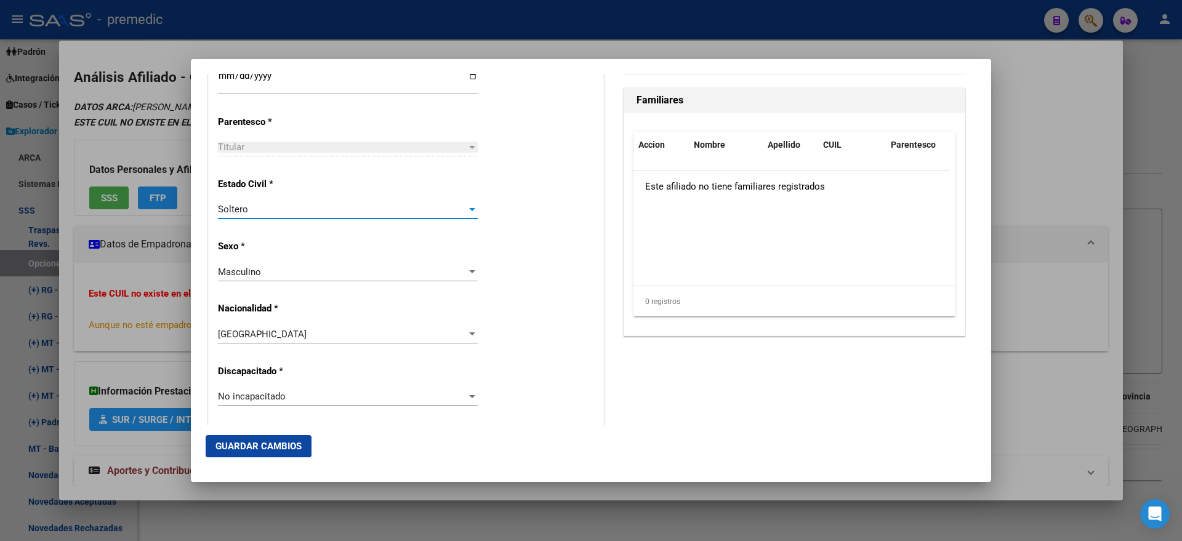
click at [500, 230] on div "Alta Baja Nro Afiliado Ingresar nro CUIL * 20-25692711-0 CUIL ARCA Padrón Fecha…" at bounding box center [406, 379] width 394 height 1758
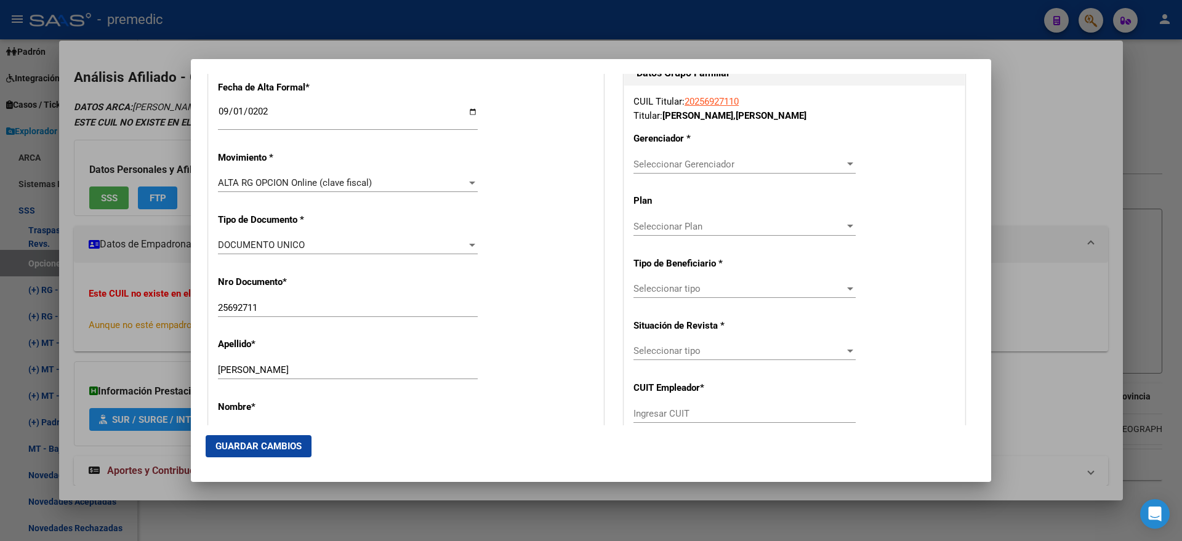
scroll to position [308, 0]
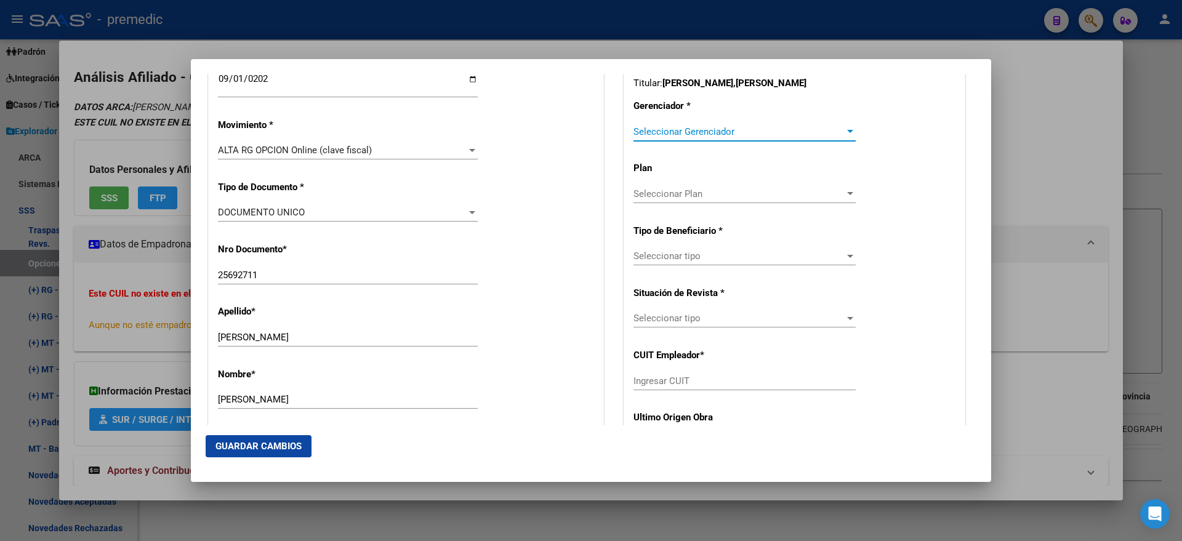
click at [657, 136] on span "Seleccionar Gerenciador" at bounding box center [738, 131] width 211 height 11
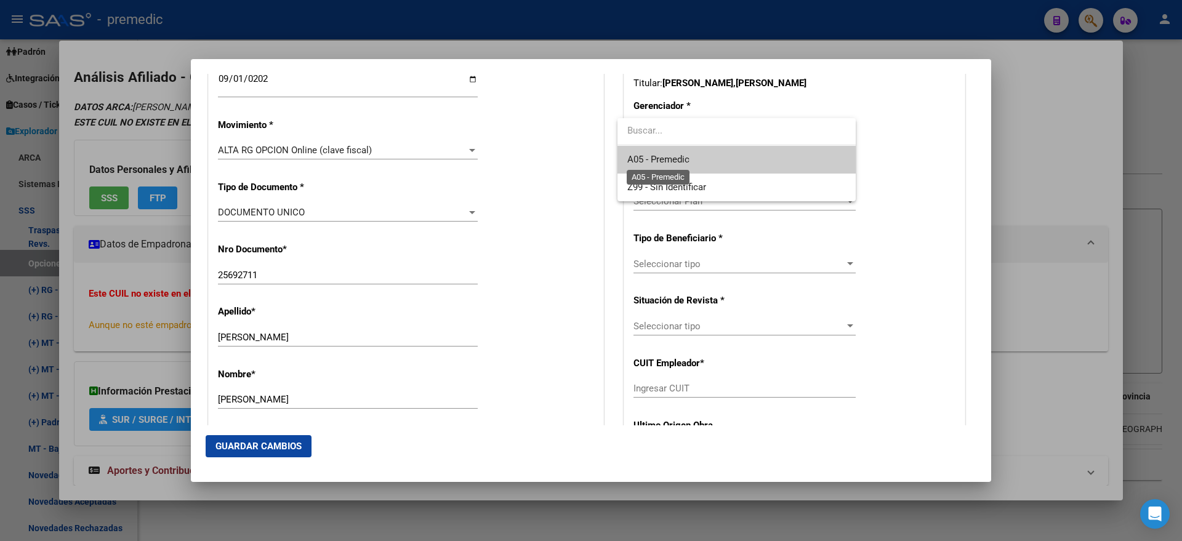
click at [660, 154] on span "A05 - Premedic" at bounding box center [658, 159] width 62 height 11
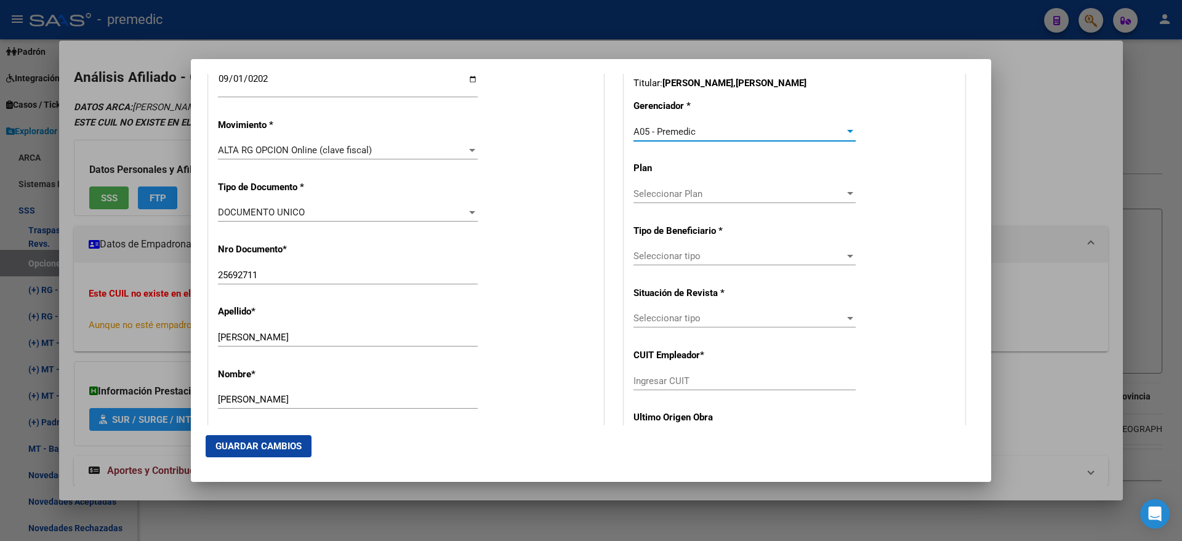
click at [671, 253] on span "Seleccionar tipo" at bounding box center [738, 255] width 211 height 11
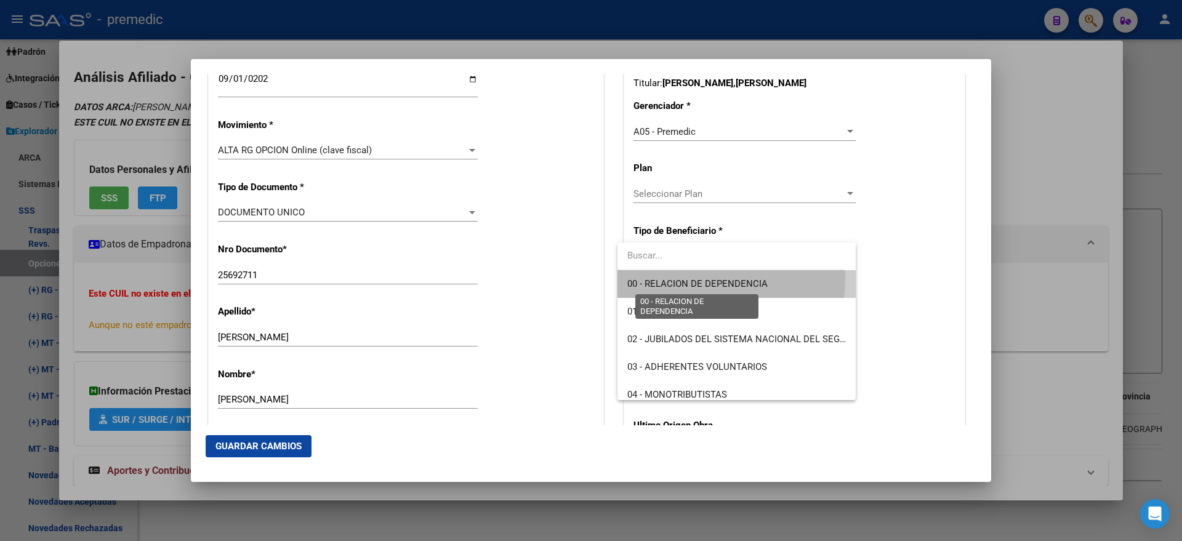
click at [670, 278] on span "00 - RELACION DE DEPENDENCIA" at bounding box center [697, 283] width 140 height 11
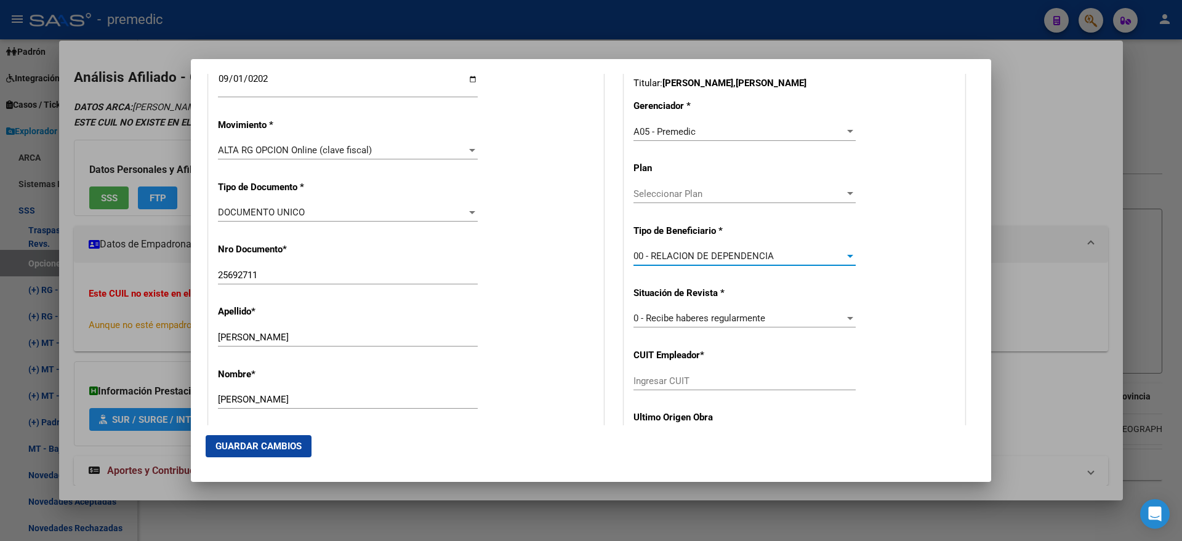
click at [666, 380] on input "Ingresar CUIT" at bounding box center [744, 380] width 222 height 11
paste input "30-69766897-3"
type input "30-69766897-3"
click at [282, 446] on span "Guardar Cambios" at bounding box center [258, 446] width 86 height 11
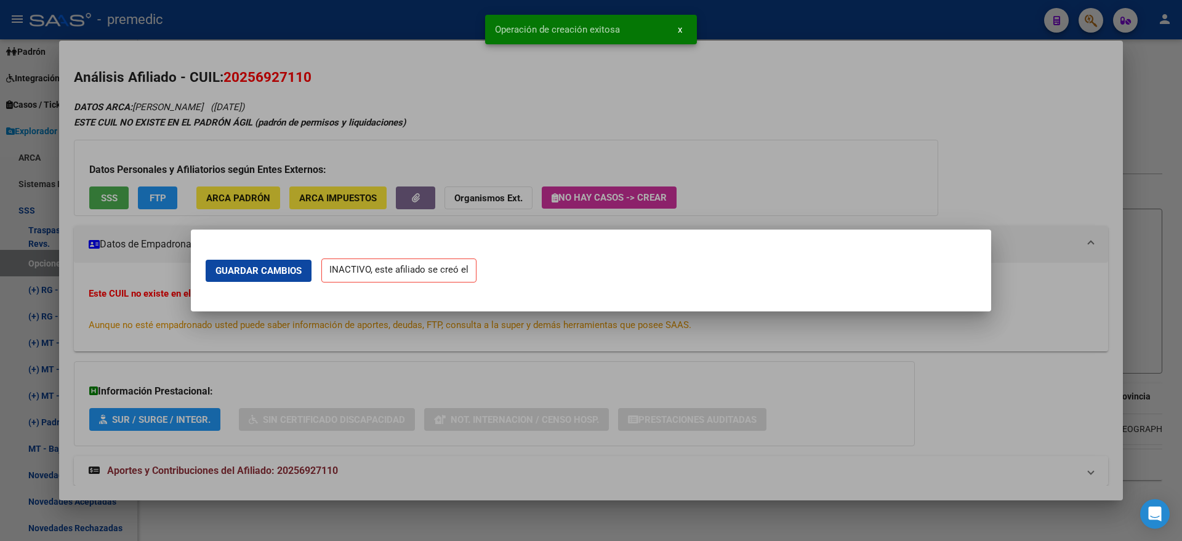
scroll to position [0, 0]
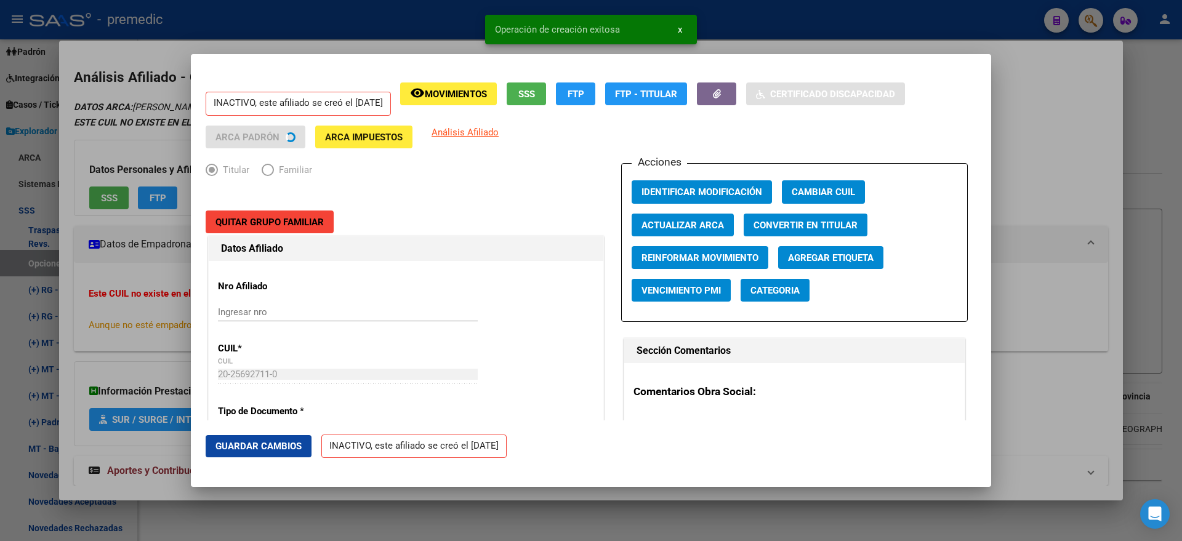
click at [69, 274] on div at bounding box center [591, 270] width 1182 height 541
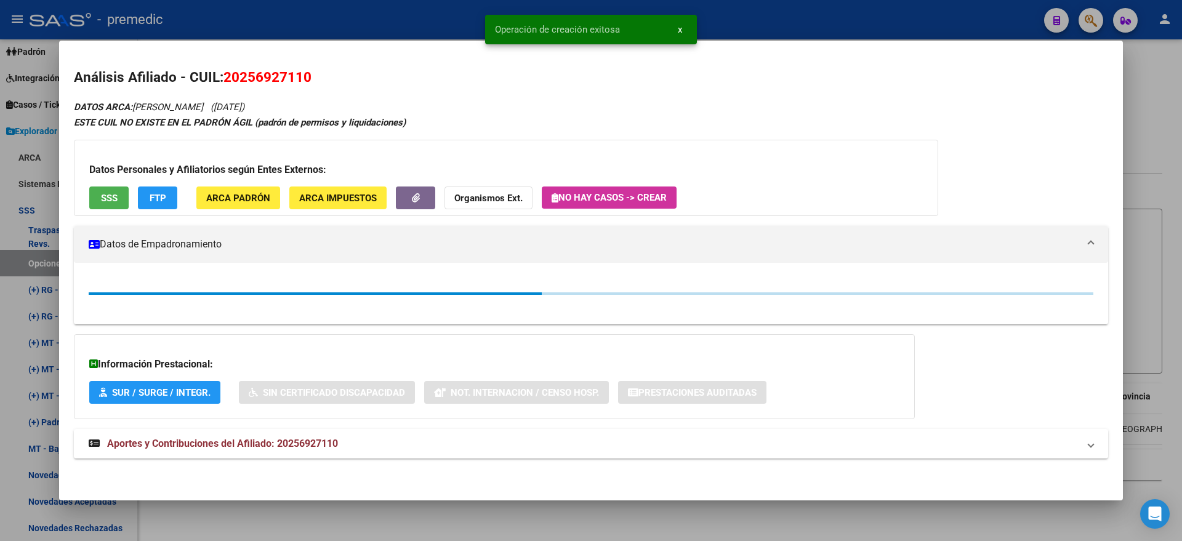
click at [45, 267] on div at bounding box center [591, 270] width 1182 height 541
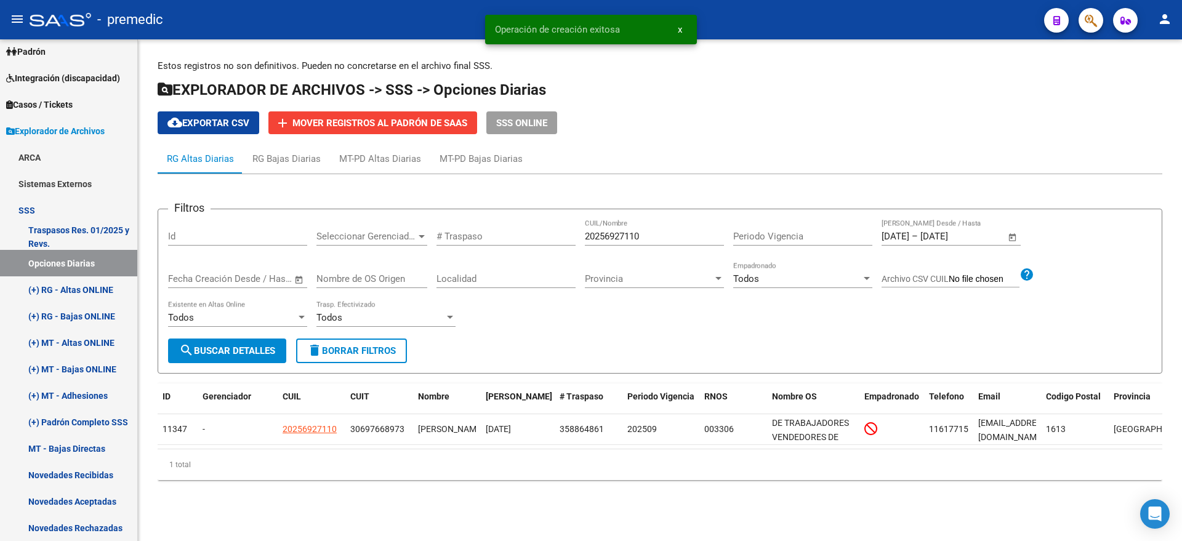
click at [231, 348] on span "search Buscar Detalles" at bounding box center [227, 350] width 96 height 11
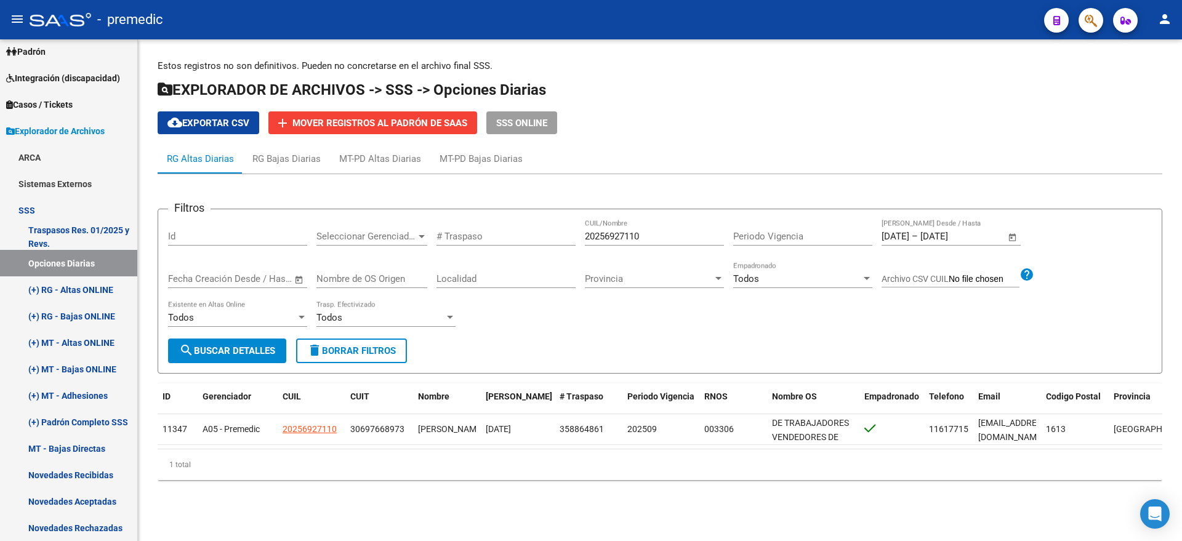
drag, startPoint x: 651, startPoint y: 236, endPoint x: 526, endPoint y: 237, distance: 124.9
click at [526, 237] on div "Filtros Id Seleccionar Gerenciador Seleccionar Gerenciador # Traspaso 202569271…" at bounding box center [659, 278] width 983 height 119
paste input "7353357234"
type input "27353357234"
click at [238, 351] on span "search Buscar Detalles" at bounding box center [227, 350] width 96 height 11
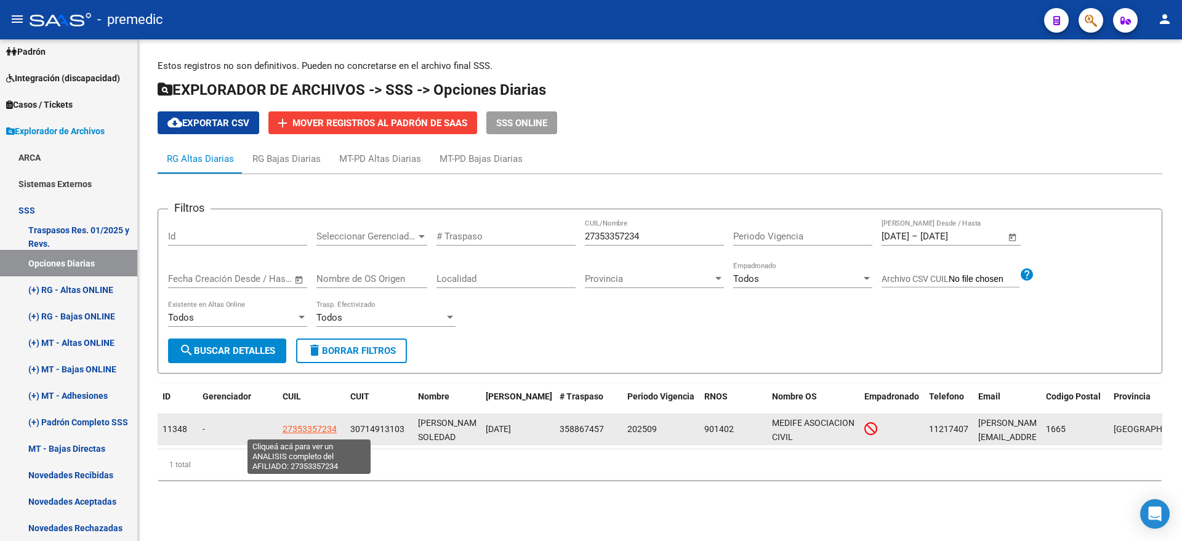
click at [307, 433] on span "27353357234" at bounding box center [309, 429] width 54 height 10
type textarea "27353357234"
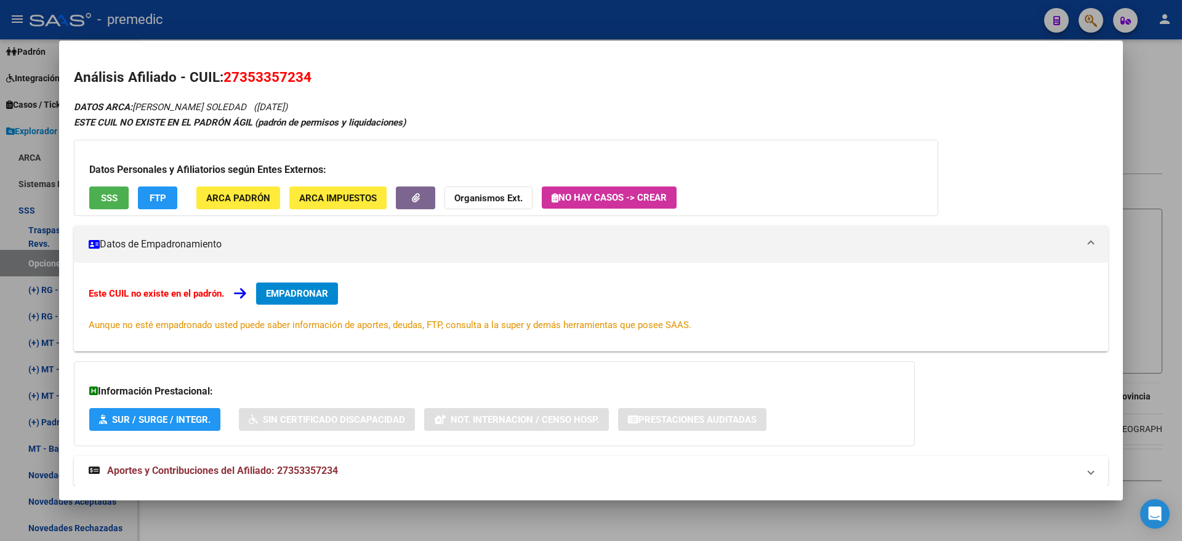
click at [335, 294] on button "EMPADRONAR" at bounding box center [297, 293] width 82 height 22
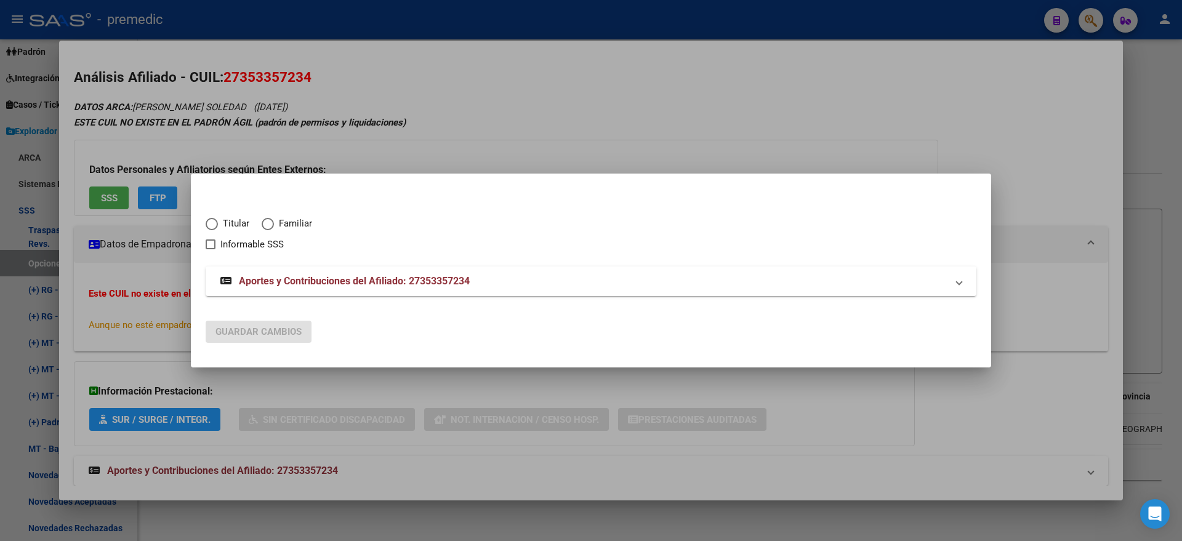
click at [217, 223] on span "Elija una opción" at bounding box center [212, 224] width 12 height 12
click at [217, 223] on input "Titular" at bounding box center [212, 224] width 12 height 12
radio input "true"
checkbox input "true"
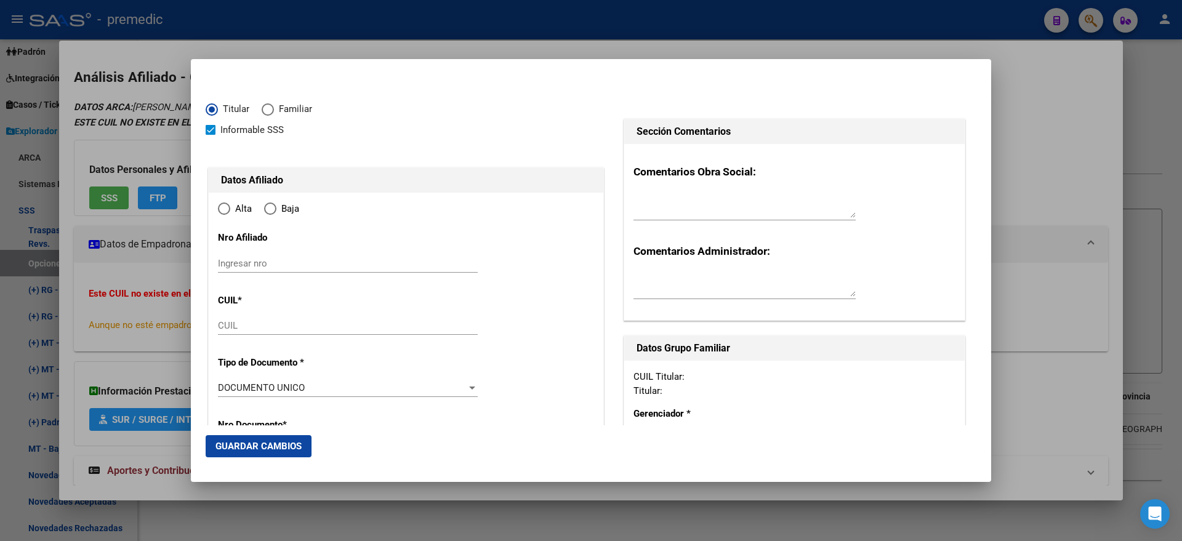
type input "27-35335723-4"
type input "35335723"
type input "GASCO BARBOZA"
type input "CAROLINA SOLEDAD"
type input "1989-08-02"
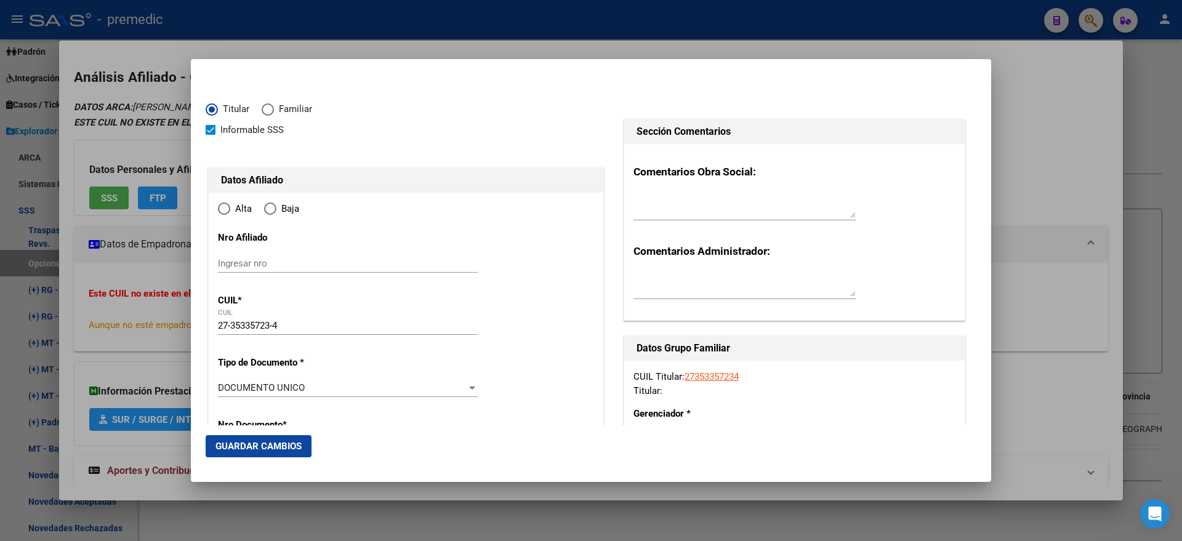
type input "JOSE CLEMENTE P"
type input "1665"
type input "AYACUCHO"
type input "3678"
radio input "true"
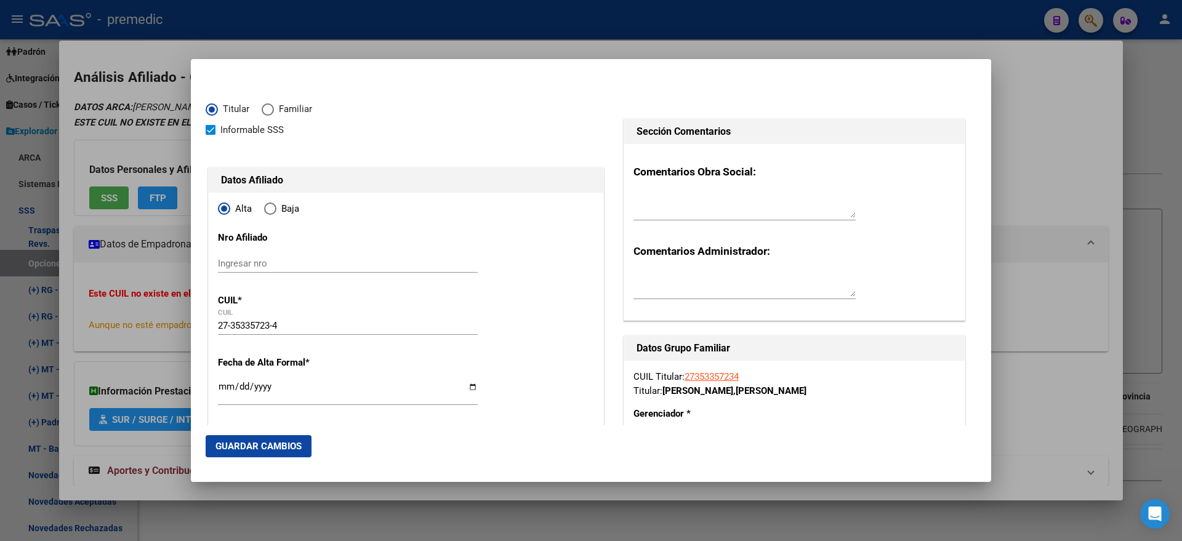
click at [223, 385] on input "Ingresar fecha" at bounding box center [348, 392] width 260 height 20
type input "2025-09-01"
click at [203, 394] on mat-dialog-content "Titular Familiar Informable SSS Datos Afiliado Alta Baja Nro Afiliado Ingresar …" at bounding box center [591, 249] width 800 height 351
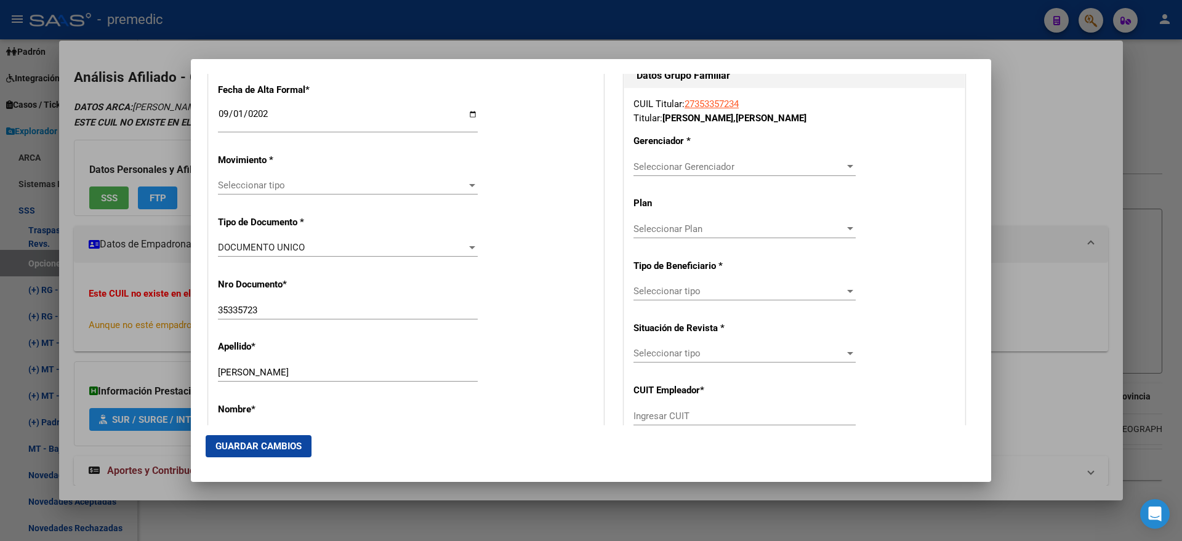
scroll to position [308, 0]
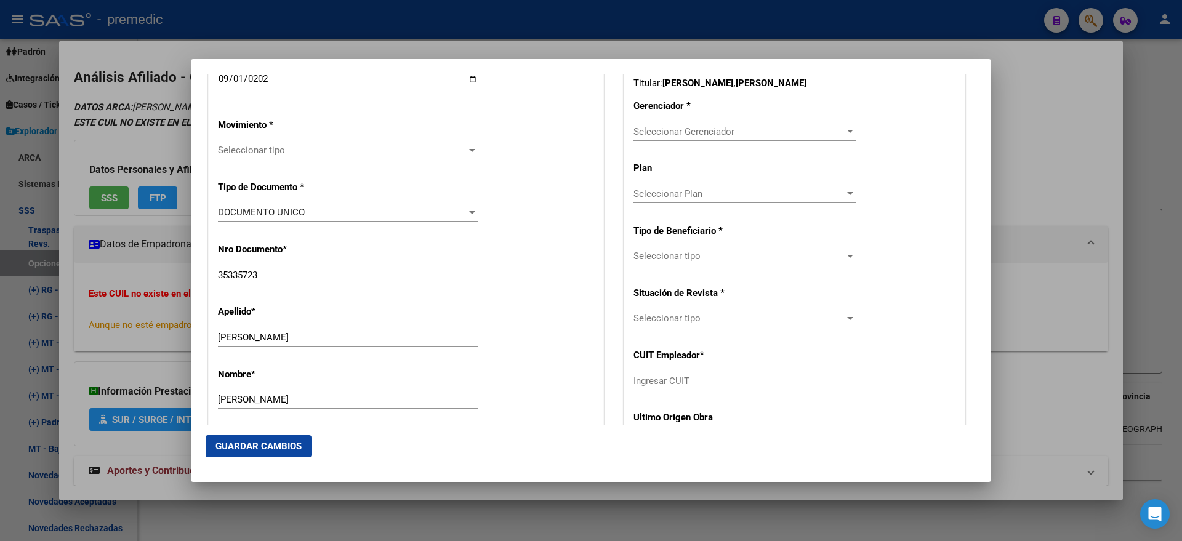
click at [236, 145] on span "Seleccionar tipo" at bounding box center [342, 150] width 249 height 11
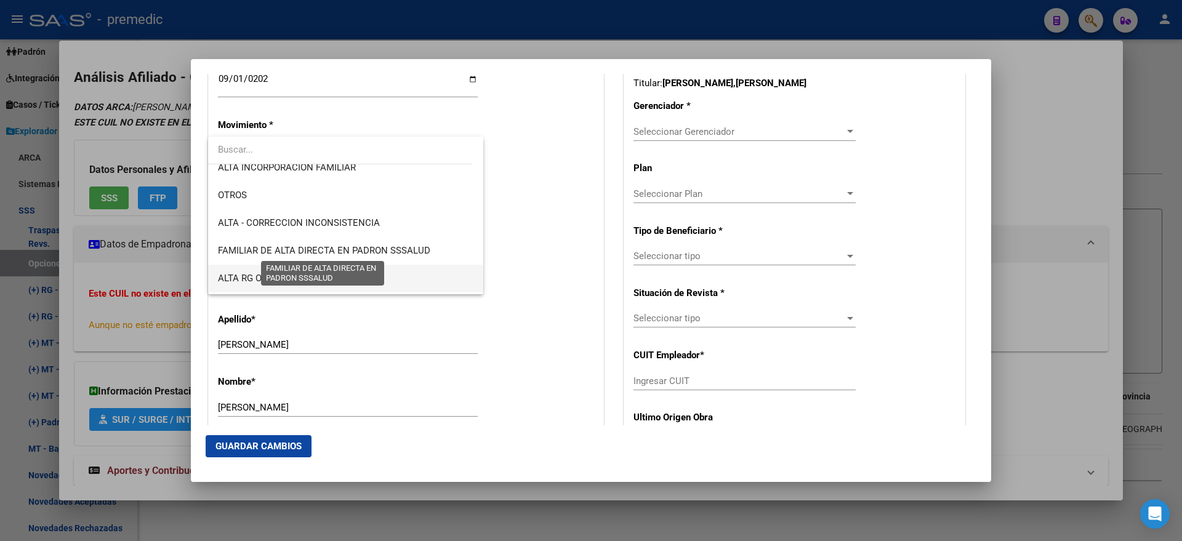
scroll to position [231, 0]
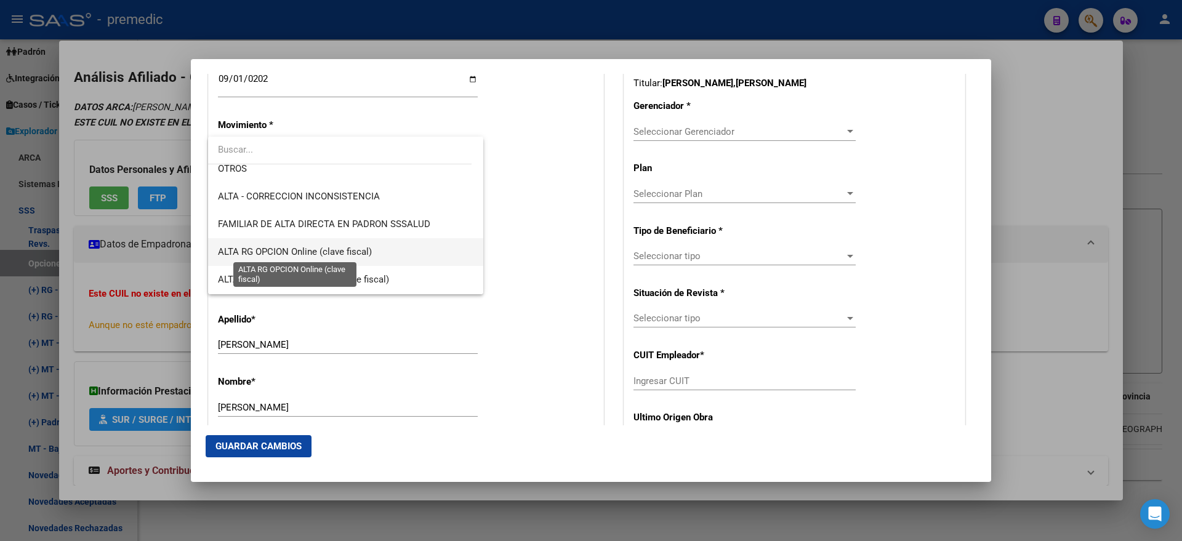
click at [358, 247] on span "ALTA RG OPCION Online (clave fiscal)" at bounding box center [295, 251] width 154 height 11
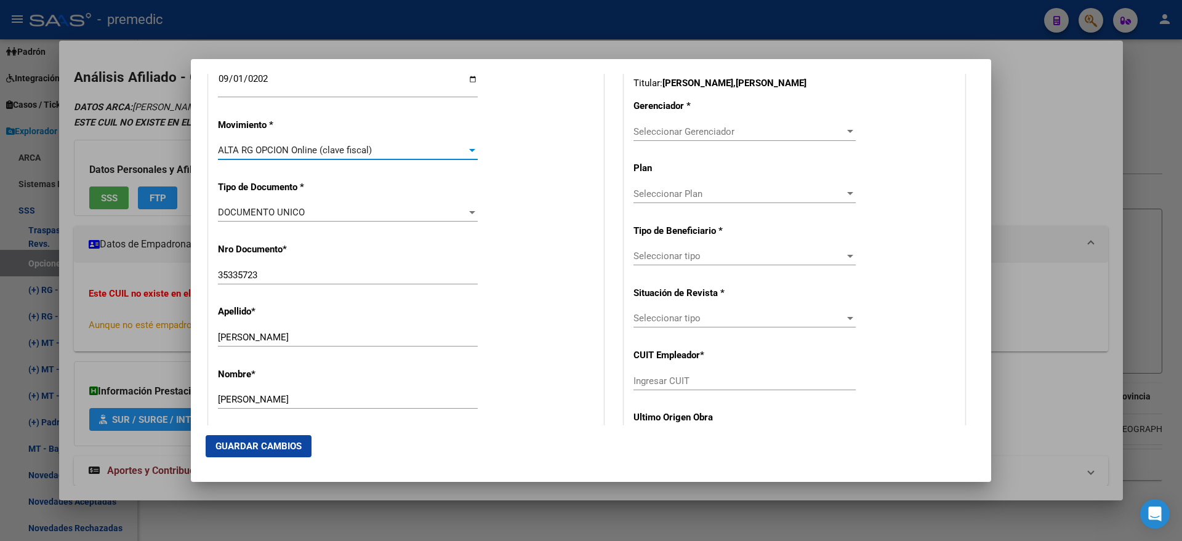
click at [500, 236] on div "Nro Documento * 35335723 Ingresar nro" at bounding box center [406, 264] width 376 height 62
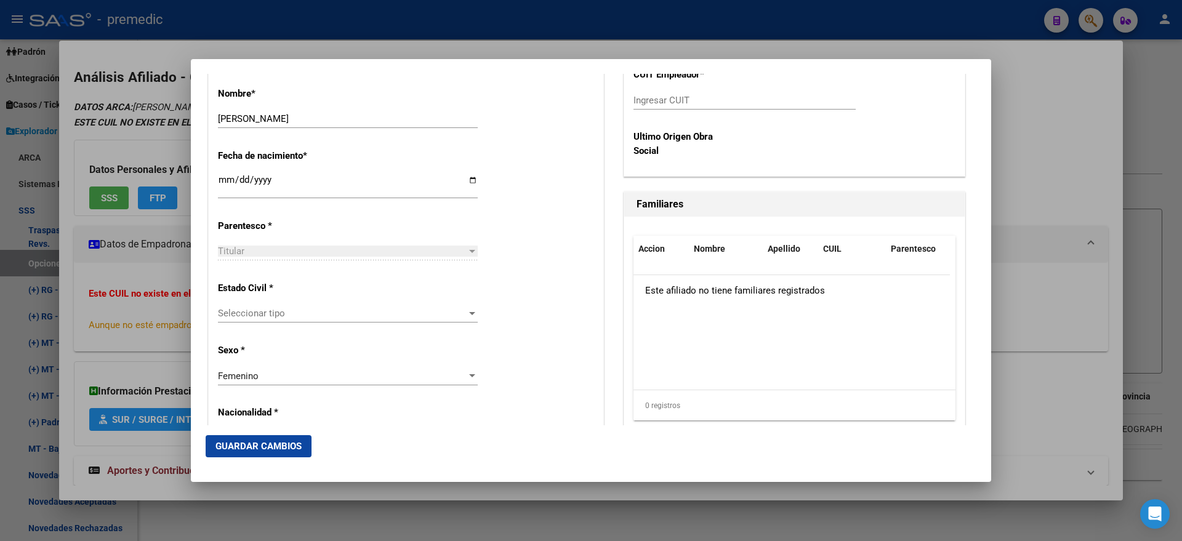
scroll to position [615, 0]
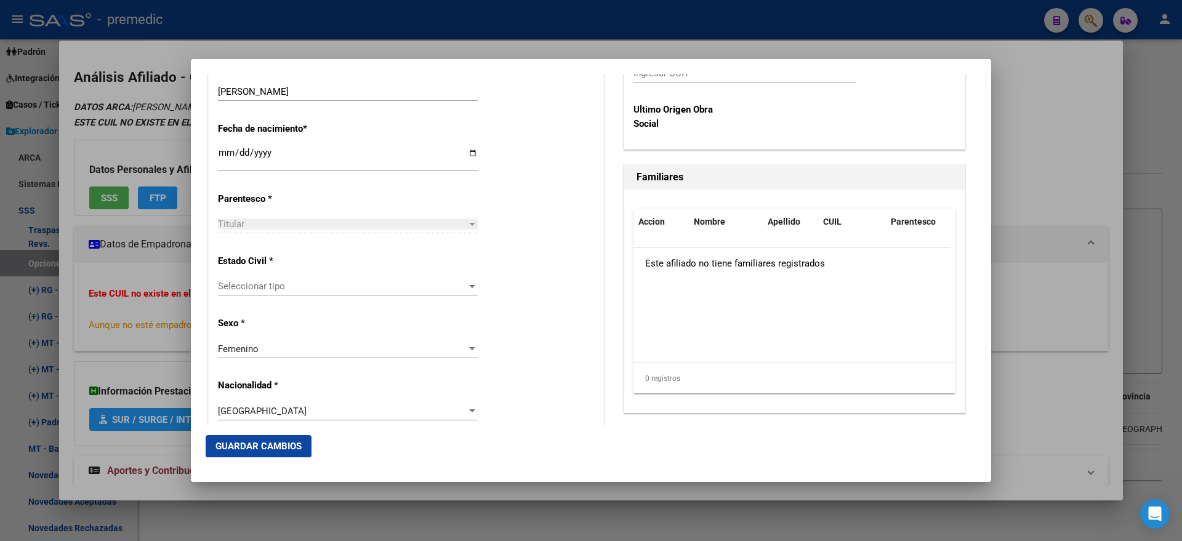
click at [343, 287] on span "Seleccionar tipo" at bounding box center [342, 286] width 249 height 11
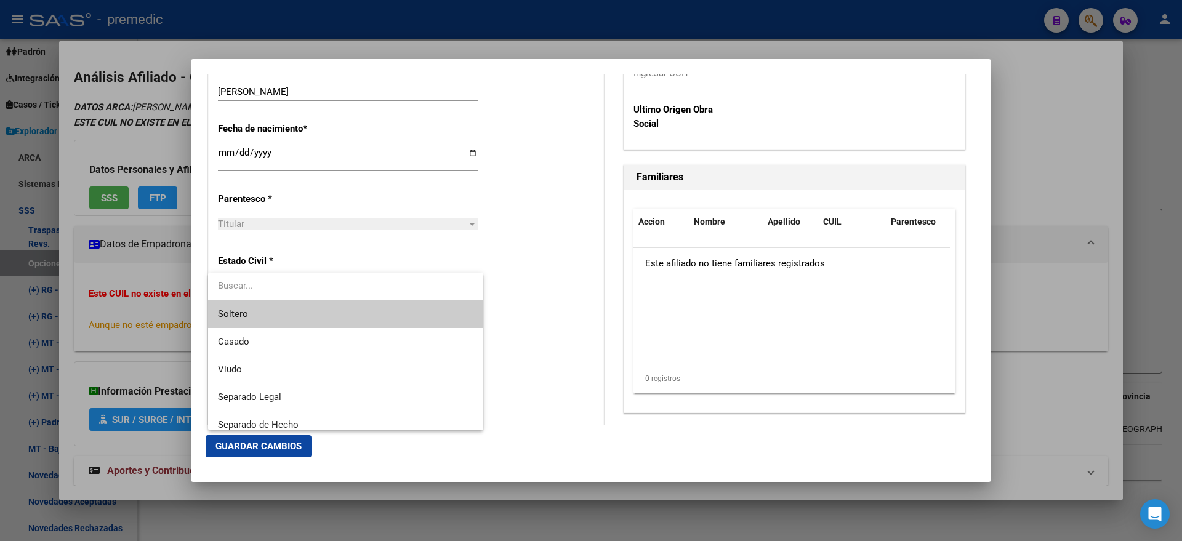
click at [331, 307] on span "Soltero" at bounding box center [345, 314] width 255 height 28
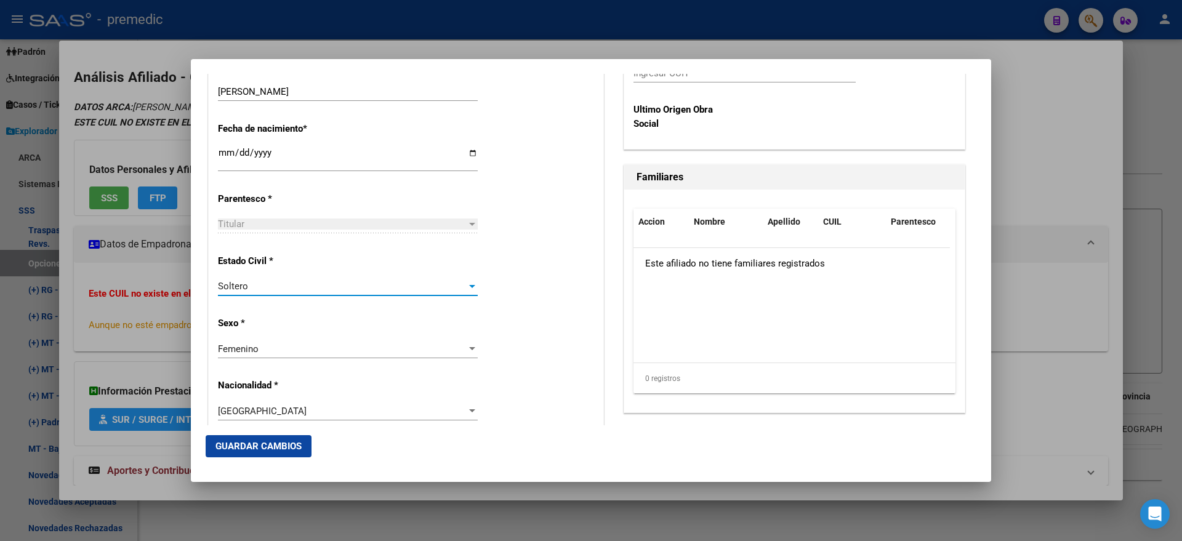
click at [513, 313] on div "Alta Baja Nro Afiliado Ingresar nro CUIL * 27-35335723-4 CUIL ARCA Padrón Fecha…" at bounding box center [406, 456] width 394 height 1758
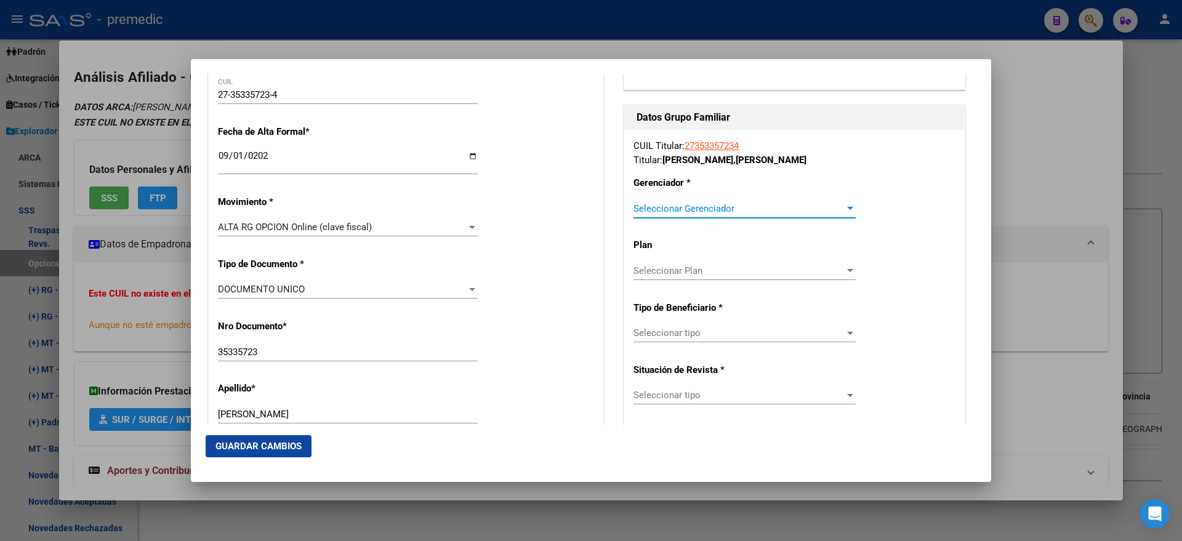
click at [649, 210] on span "Seleccionar Gerenciador" at bounding box center [738, 208] width 211 height 11
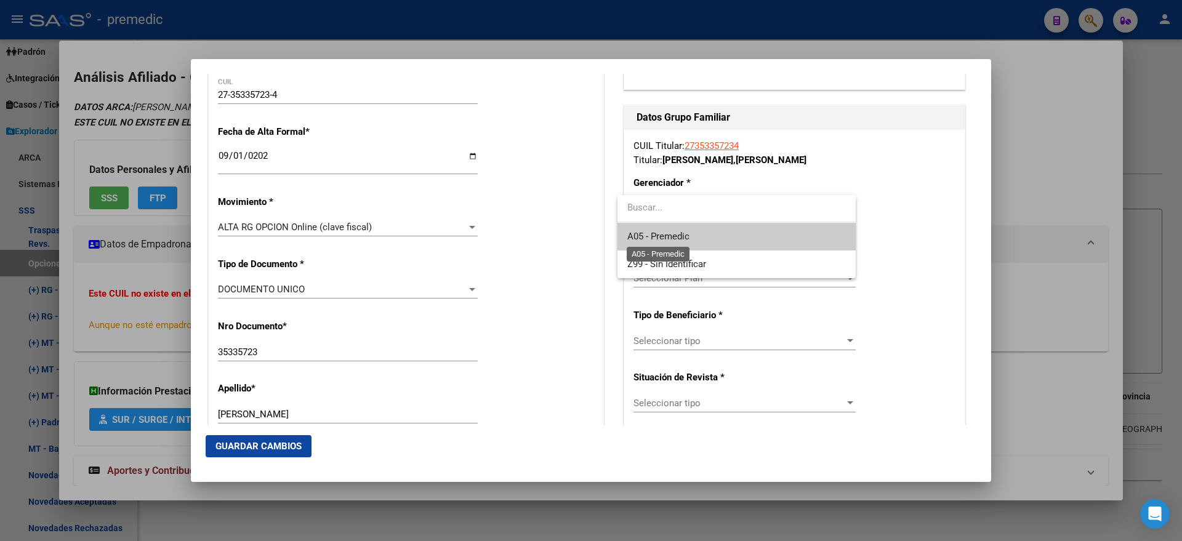
drag, startPoint x: 649, startPoint y: 210, endPoint x: 642, endPoint y: 239, distance: 29.0
click at [642, 238] on span "A05 - Premedic" at bounding box center [658, 236] width 62 height 11
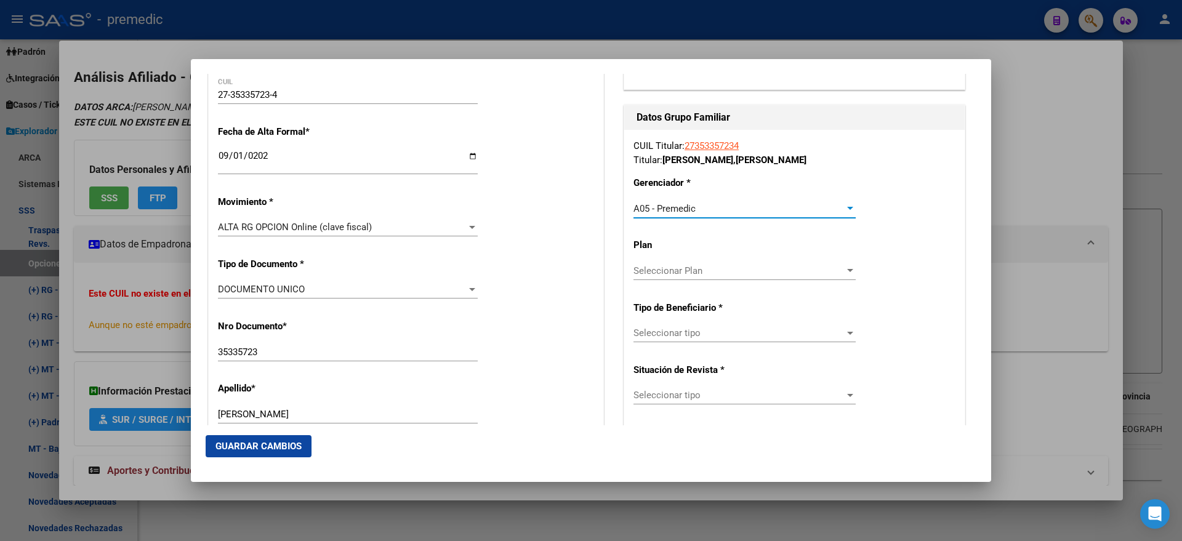
click at [655, 326] on div "Seleccionar tipo Seleccionar tipo" at bounding box center [744, 333] width 222 height 18
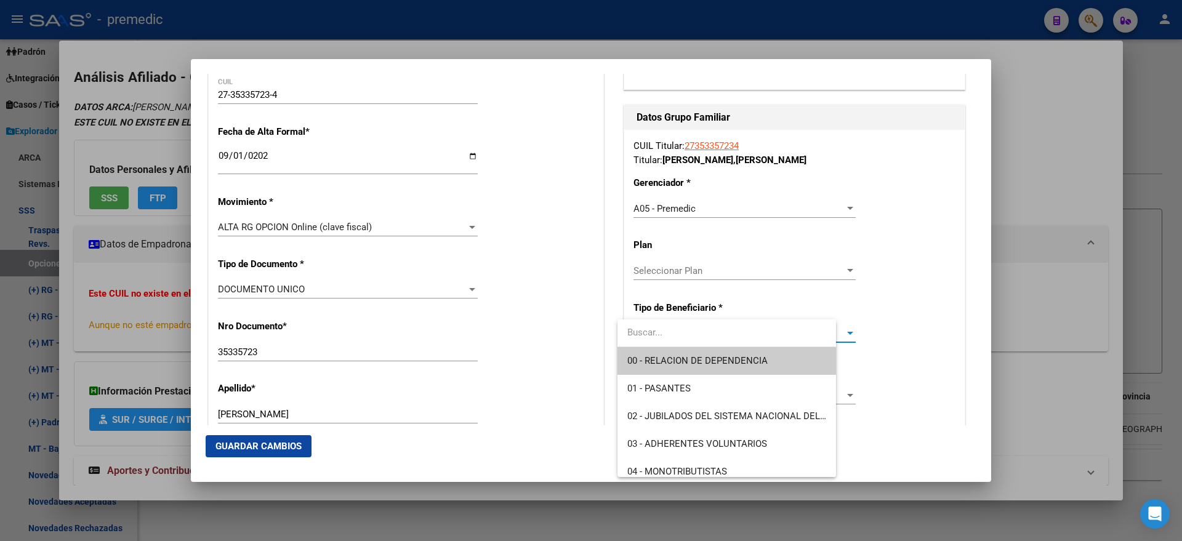
click at [653, 345] on input "dropdown search" at bounding box center [726, 333] width 218 height 28
click at [652, 358] on span "00 - RELACION DE DEPENDENCIA" at bounding box center [697, 360] width 140 height 11
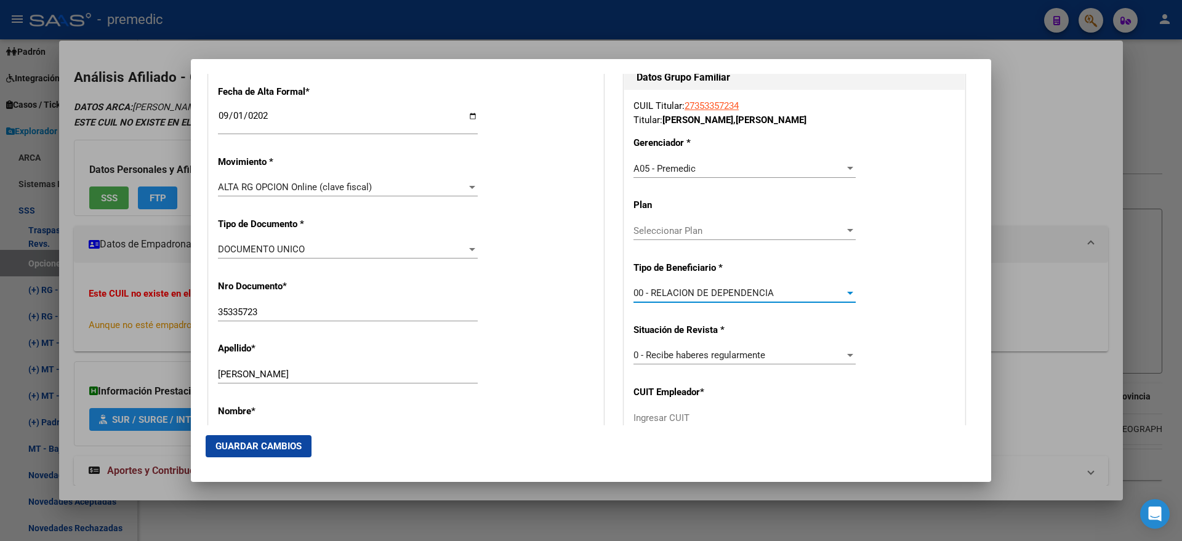
scroll to position [308, 0]
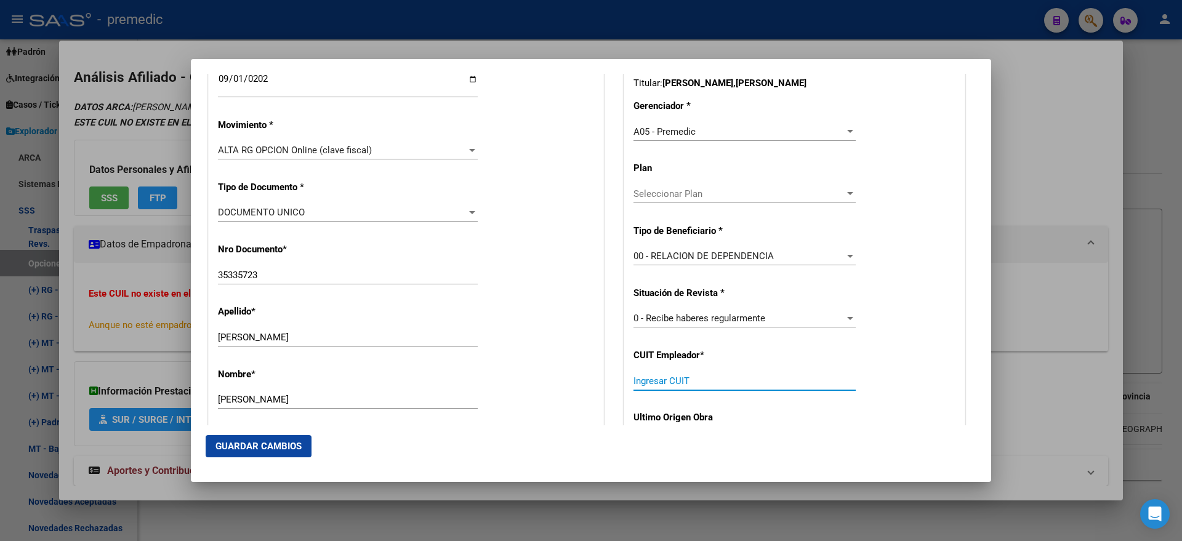
click at [647, 383] on input "Ingresar CUIT" at bounding box center [744, 380] width 222 height 11
paste input "30-71491310-3"
type input "30-71491310-3"
click at [290, 438] on button "Guardar Cambios" at bounding box center [259, 446] width 106 height 22
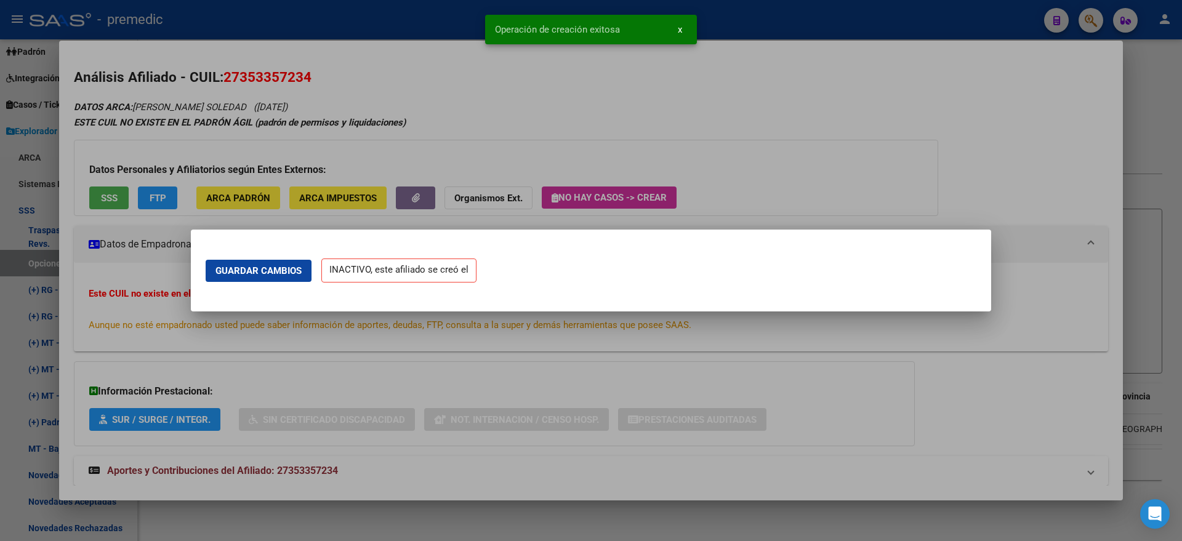
scroll to position [0, 0]
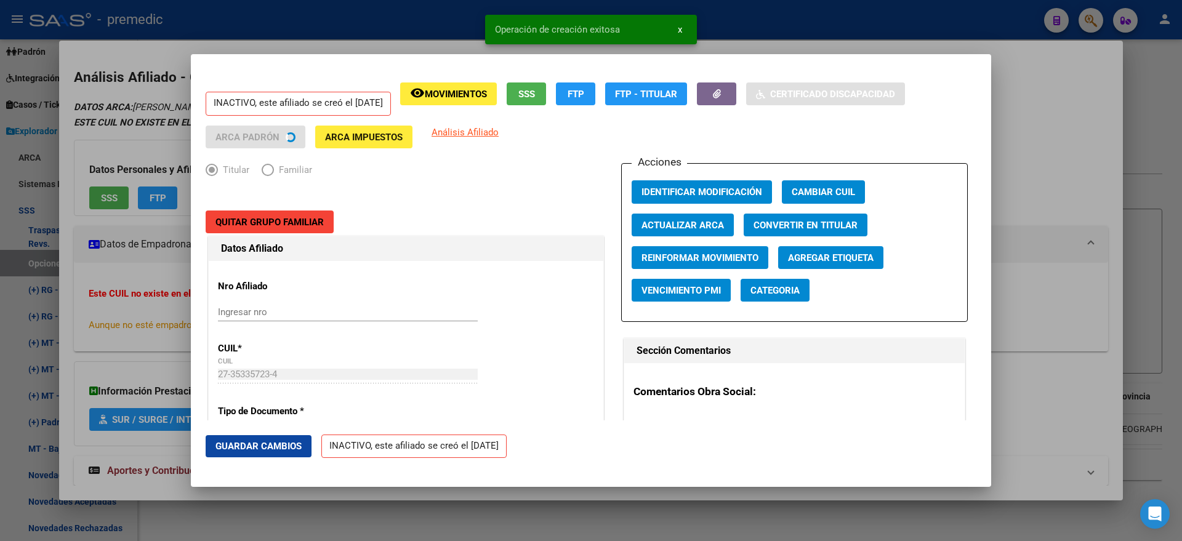
click at [65, 308] on div at bounding box center [591, 270] width 1182 height 541
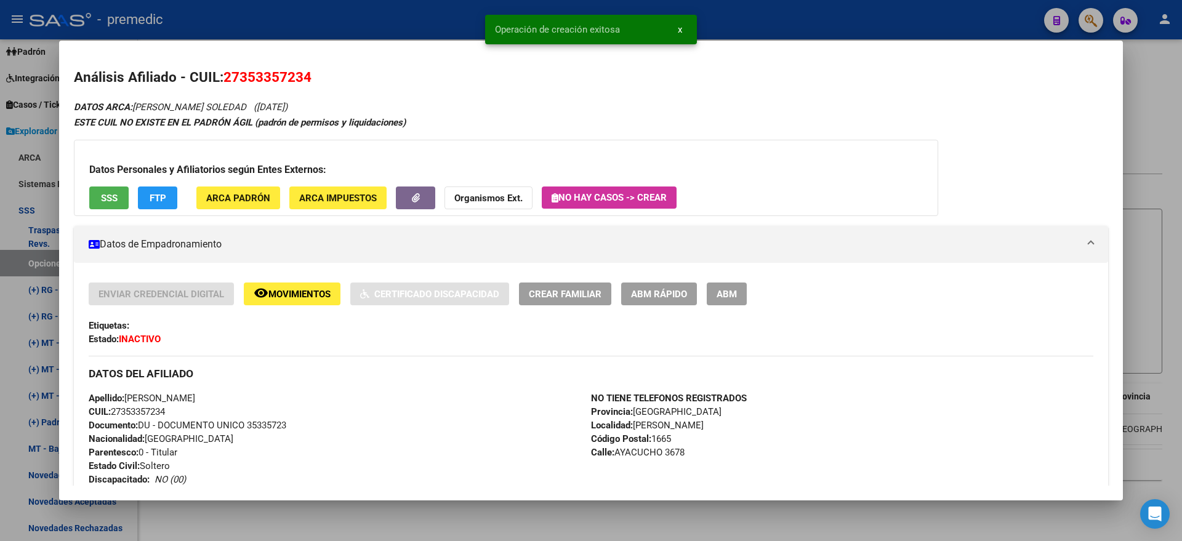
click at [28, 252] on div at bounding box center [591, 270] width 1182 height 541
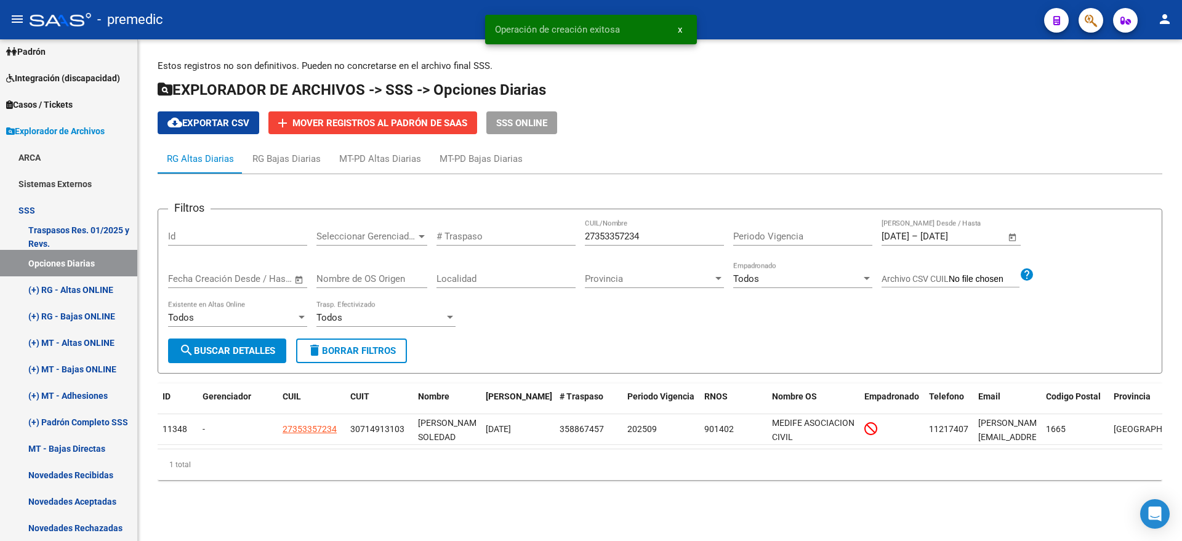
click at [233, 346] on span "search Buscar Detalles" at bounding box center [227, 350] width 96 height 11
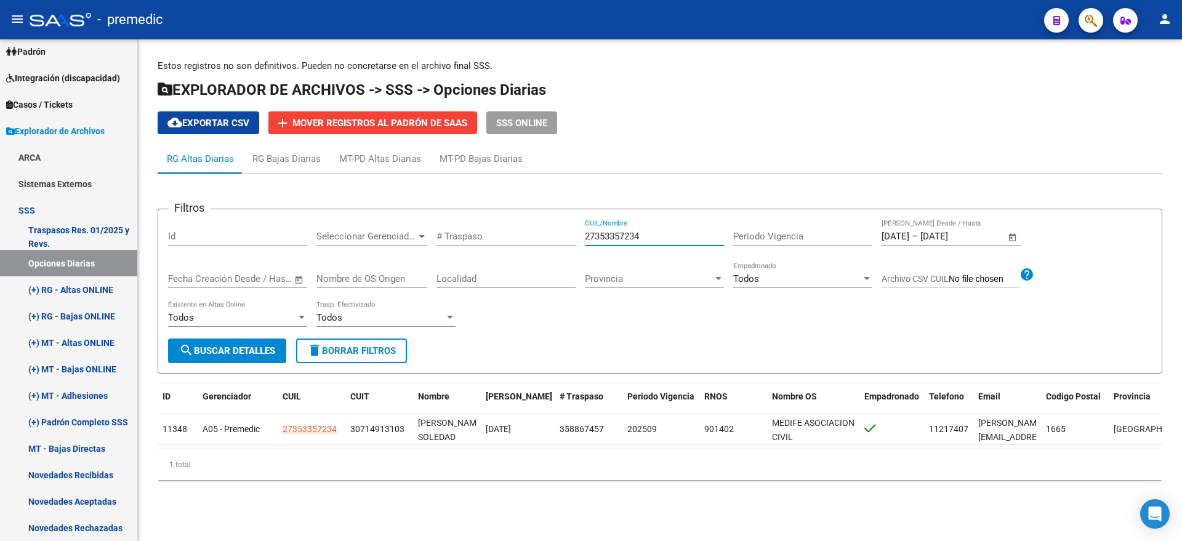
drag, startPoint x: 638, startPoint y: 236, endPoint x: 528, endPoint y: 242, distance: 109.7
click at [532, 239] on div "Filtros Id Seleccionar Gerenciador Seleccionar Gerenciador # Traspaso 273533572…" at bounding box center [659, 278] width 983 height 119
paste input "0394338398"
type input "20394338398"
click at [217, 344] on button "search Buscar Detalles" at bounding box center [227, 350] width 118 height 25
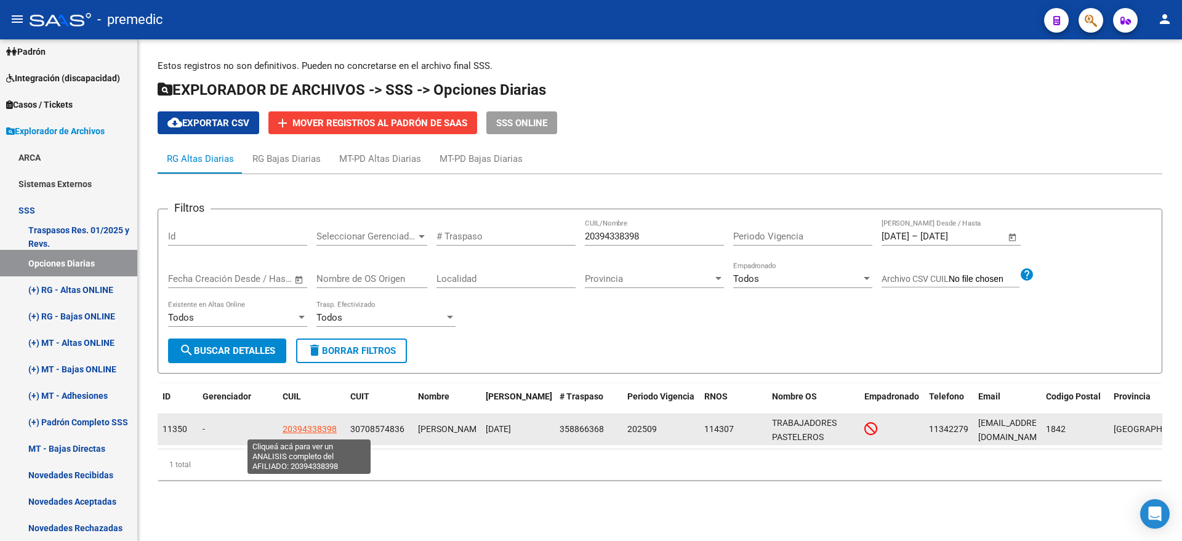
click at [316, 428] on span "20394338398" at bounding box center [309, 429] width 54 height 10
type textarea "20394338398"
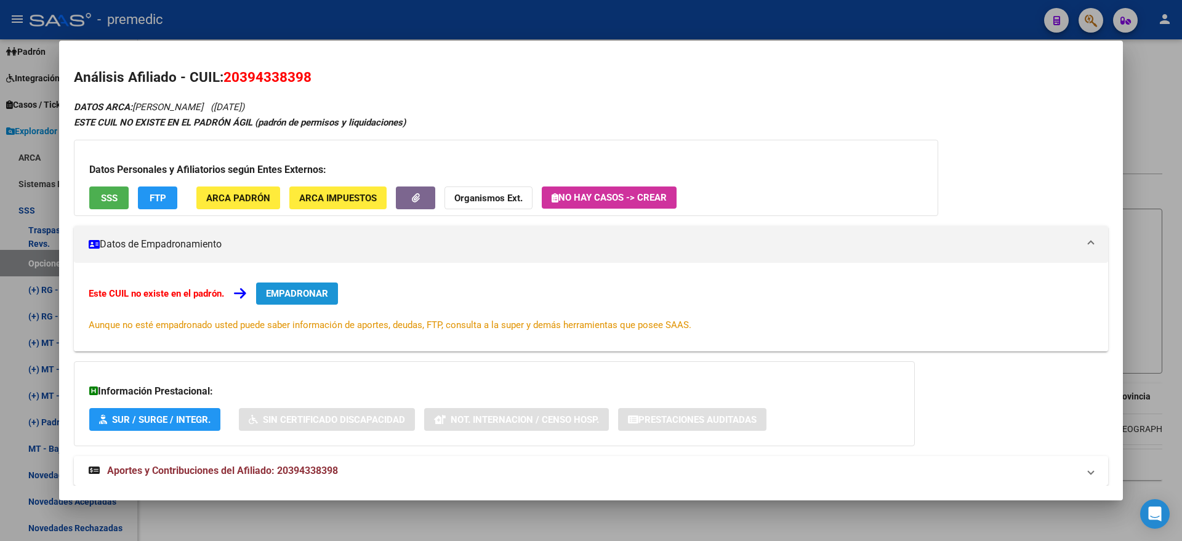
click at [287, 295] on span "EMPADRONAR" at bounding box center [297, 293] width 62 height 11
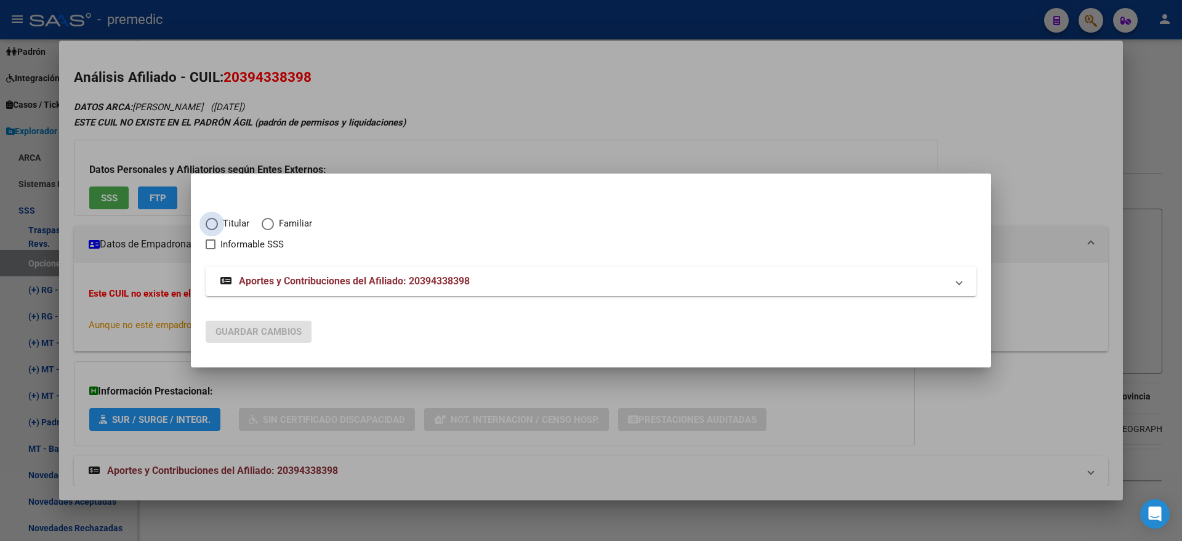
click at [218, 225] on span "Titular" at bounding box center [233, 224] width 31 height 14
click at [218, 225] on input "Titular" at bounding box center [212, 224] width 12 height 12
radio input "true"
checkbox input "true"
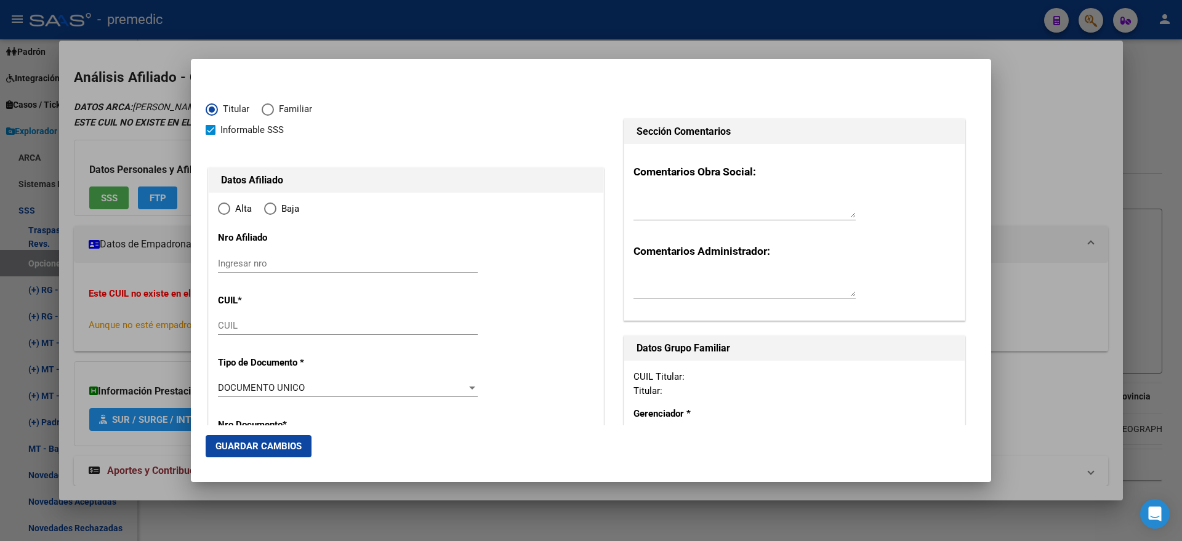
type input "20-39433839-8"
type input "39433839"
type input "ONORATO"
type input "LUCAS OSCAR"
type input "1996-02-14"
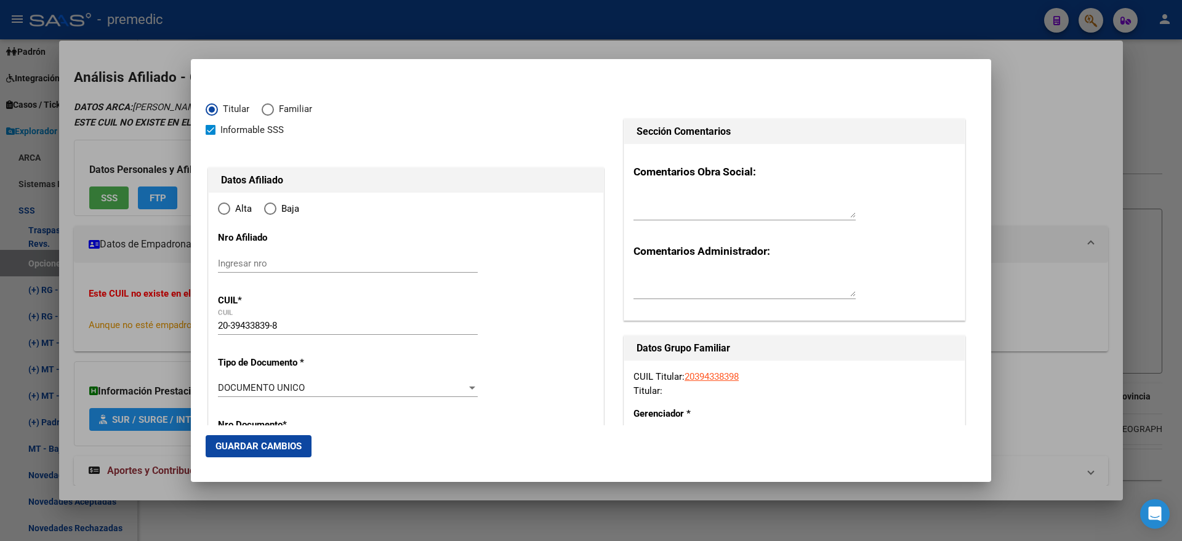
type input "MONTE GRANDE"
type input "1842"
type input "JUAN DE GARAY"
type input "670"
radio input "true"
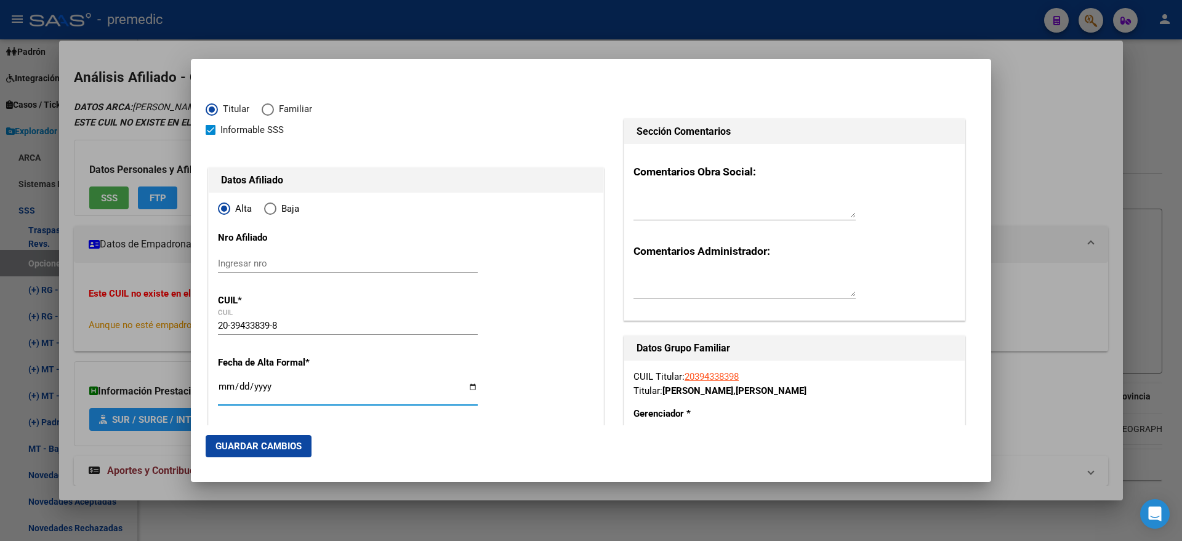
click at [225, 387] on input "Ingresar fecha" at bounding box center [348, 392] width 260 height 20
type input "2025-09-01"
drag, startPoint x: 207, startPoint y: 391, endPoint x: 209, endPoint y: 385, distance: 7.0
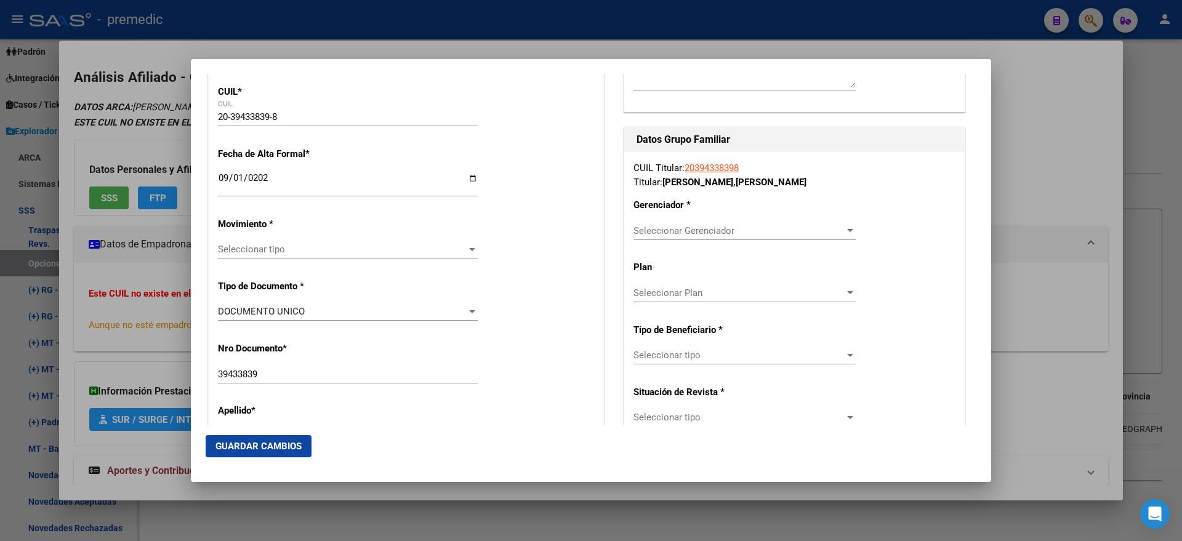
scroll to position [231, 0]
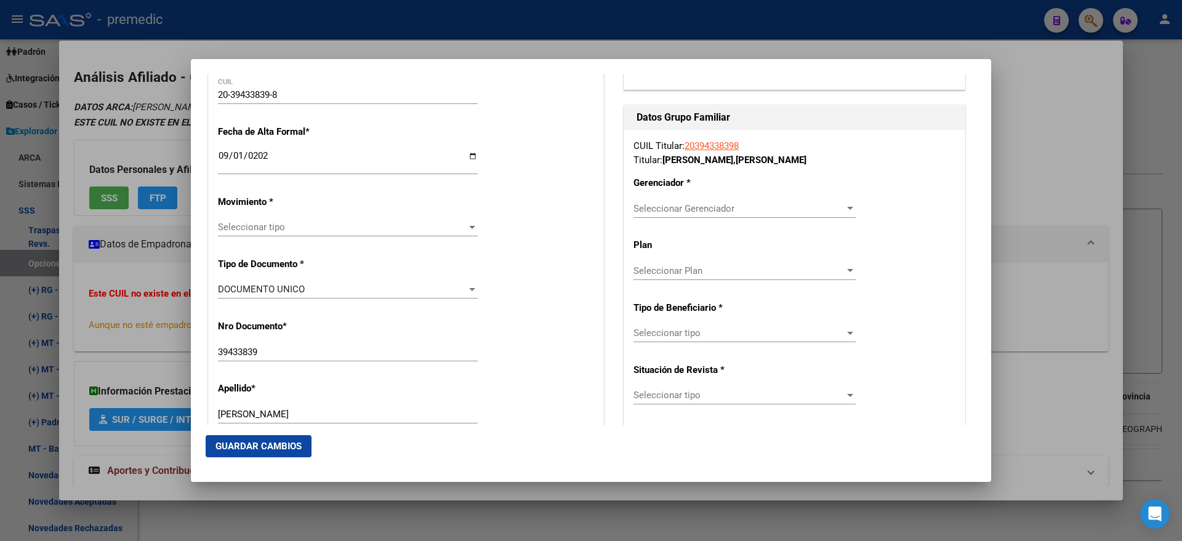
click at [257, 233] on div "Seleccionar tipo Seleccionar tipo" at bounding box center [348, 227] width 260 height 18
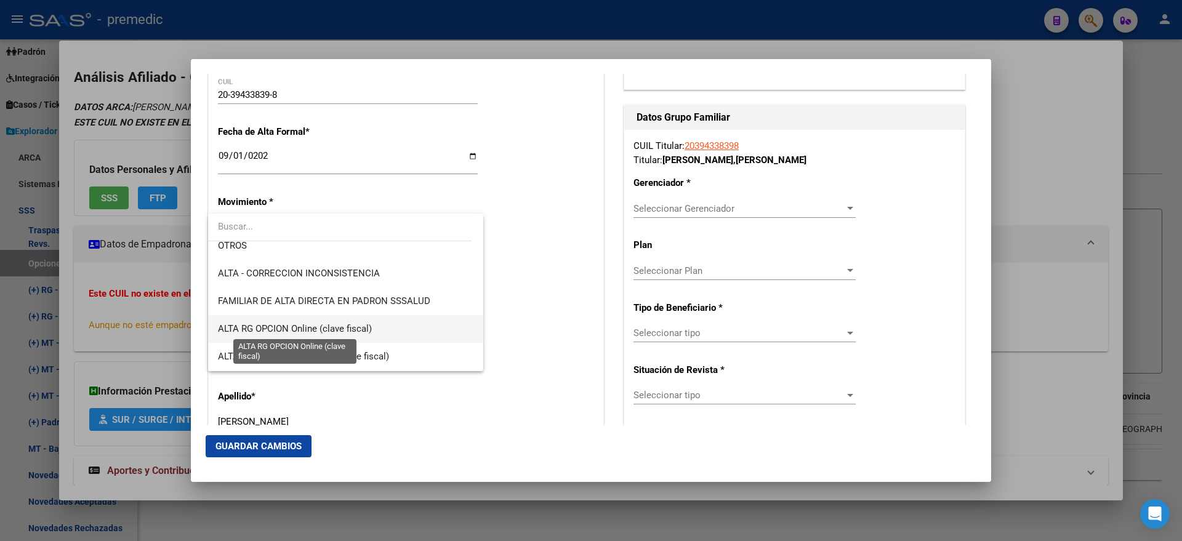
click at [351, 325] on span "ALTA RG OPCION Online (clave fiscal)" at bounding box center [295, 328] width 154 height 11
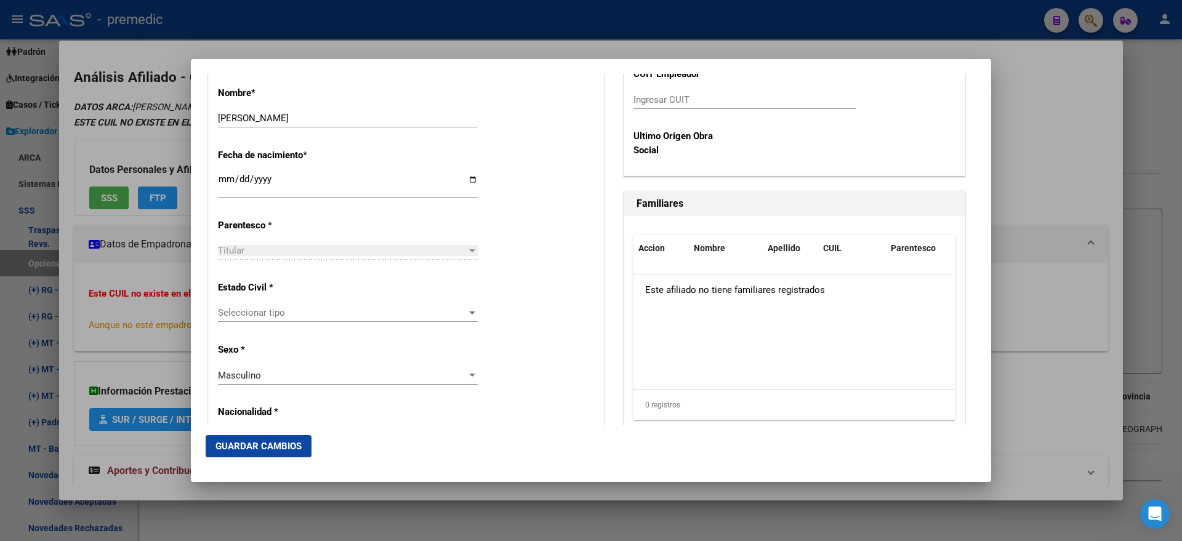
scroll to position [615, 0]
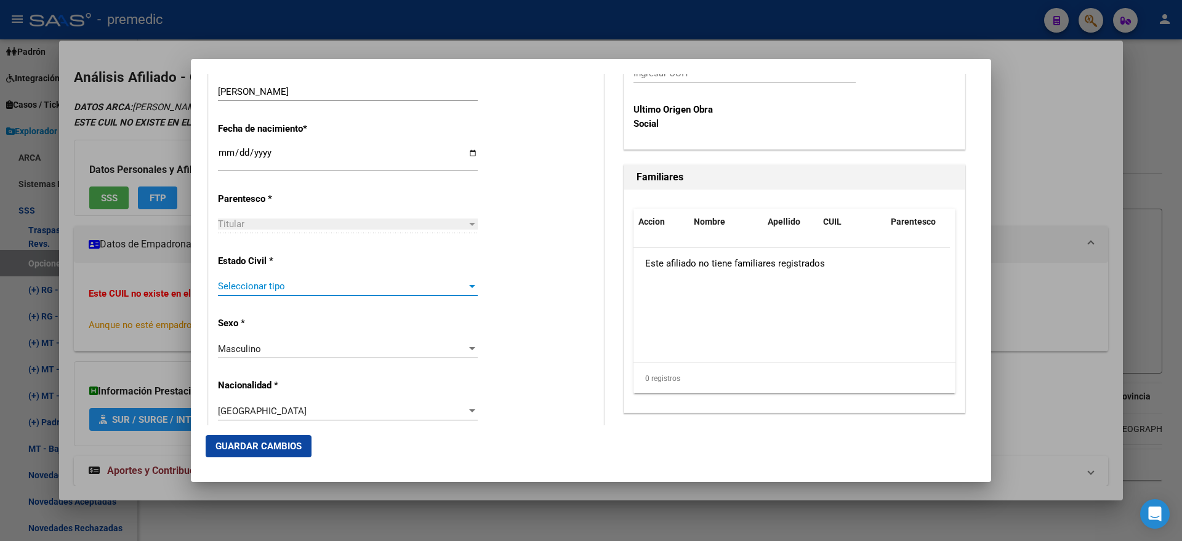
click at [370, 290] on span "Seleccionar tipo" at bounding box center [342, 286] width 249 height 11
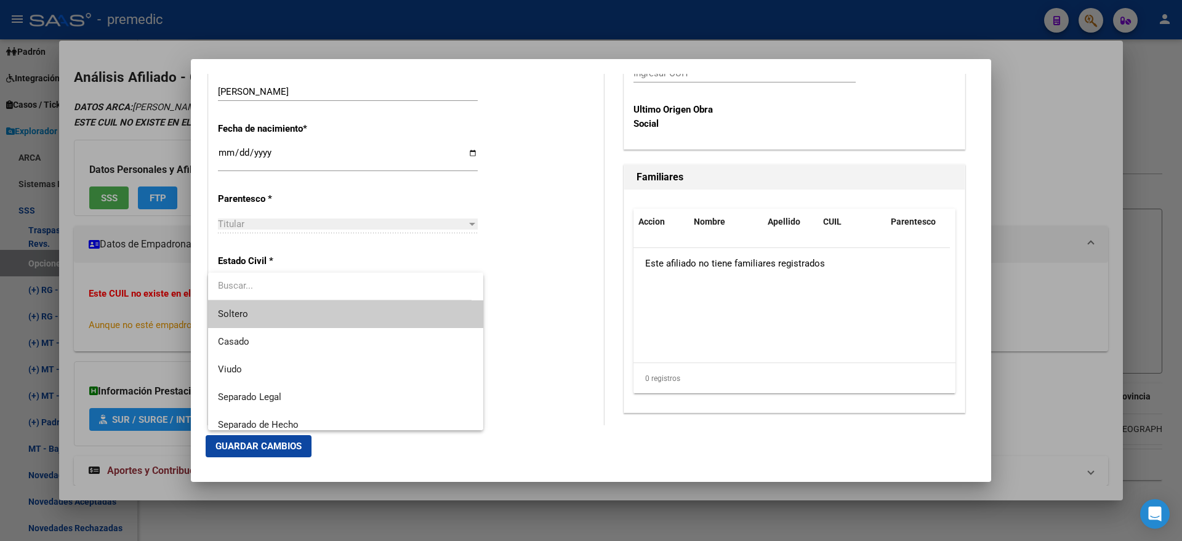
click at [351, 307] on span "Soltero" at bounding box center [345, 314] width 255 height 28
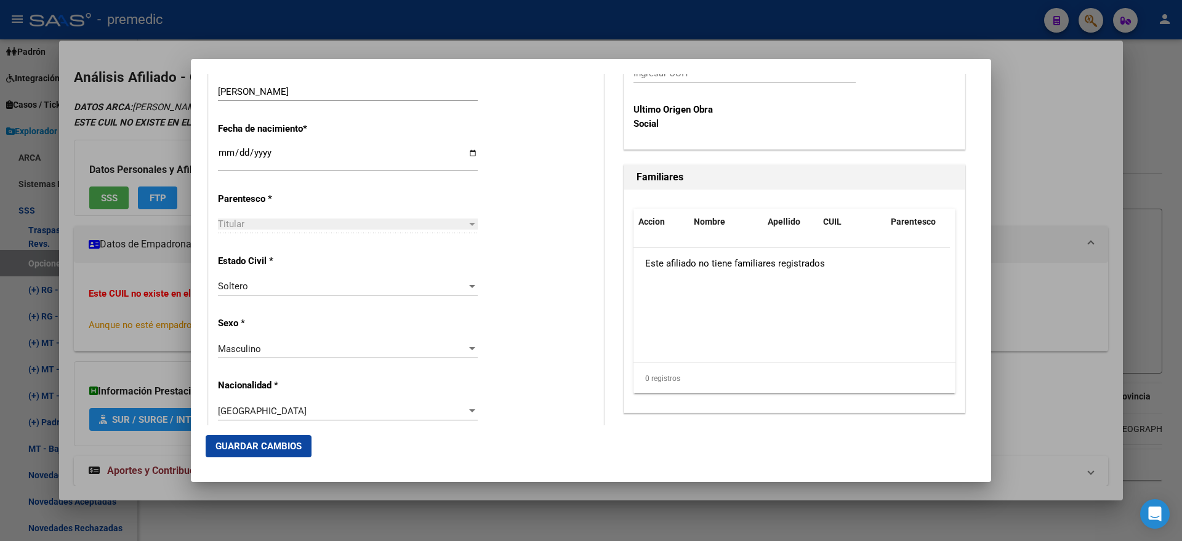
click at [492, 303] on div "Estado Civil * Soltero Seleccionar tipo" at bounding box center [406, 276] width 376 height 62
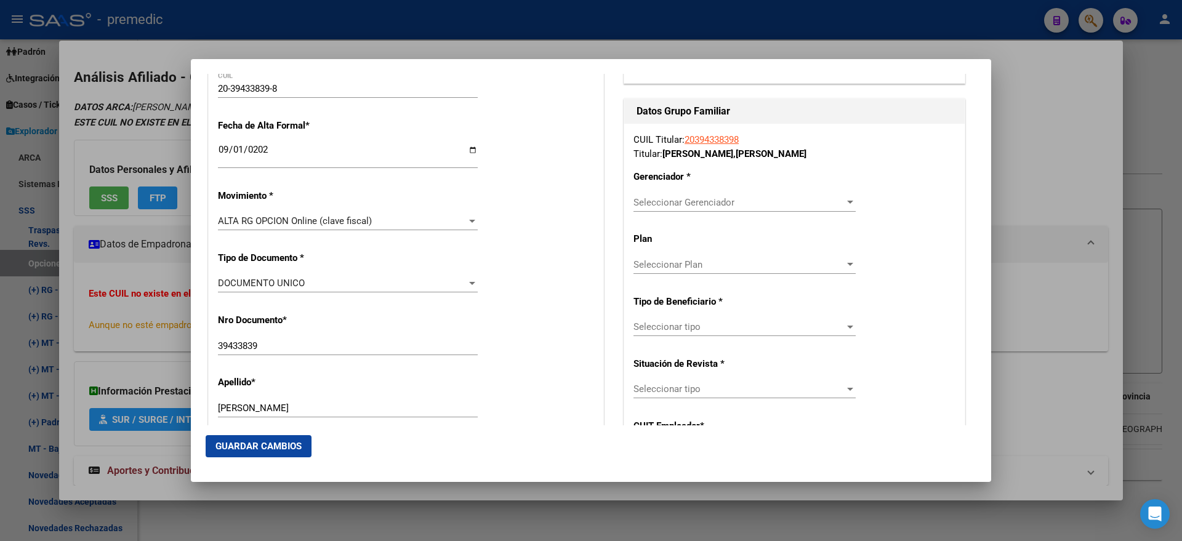
scroll to position [231, 0]
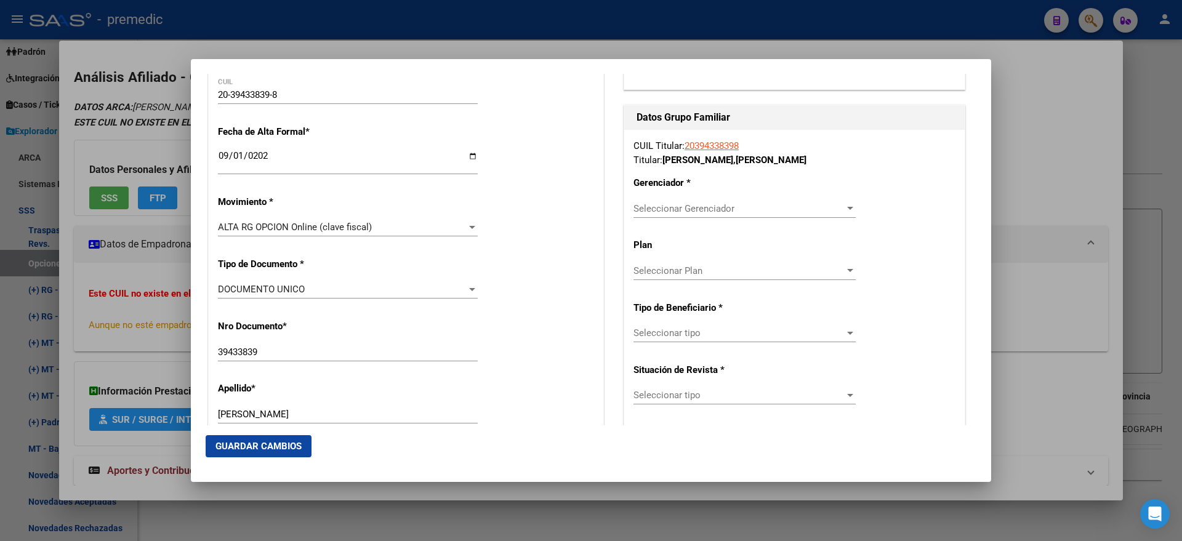
click at [643, 209] on span "Seleccionar Gerenciador" at bounding box center [738, 208] width 211 height 11
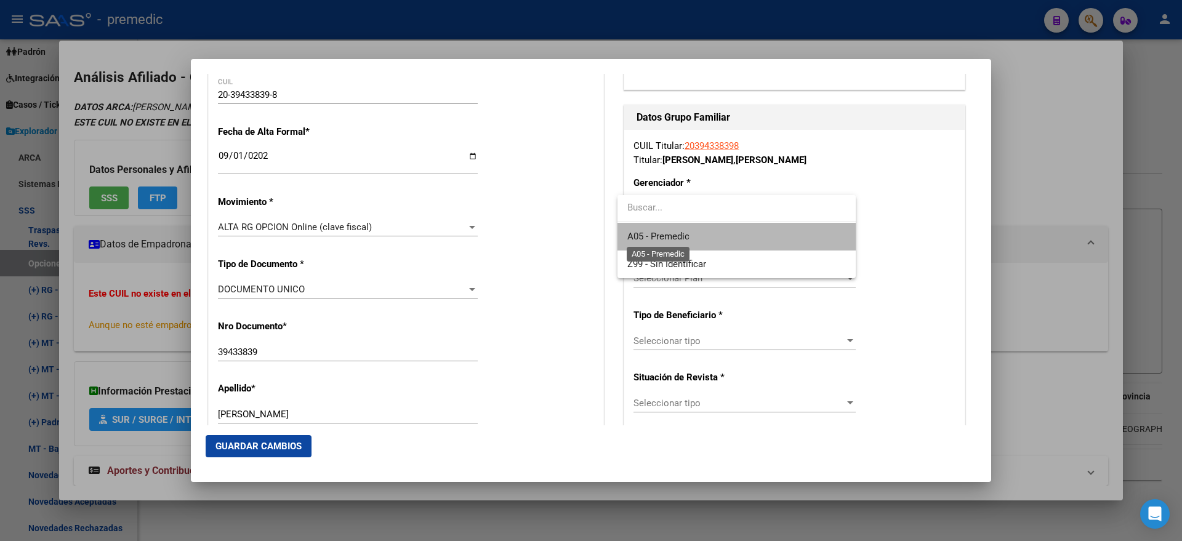
click at [642, 236] on span "A05 - Premedic" at bounding box center [658, 236] width 62 height 11
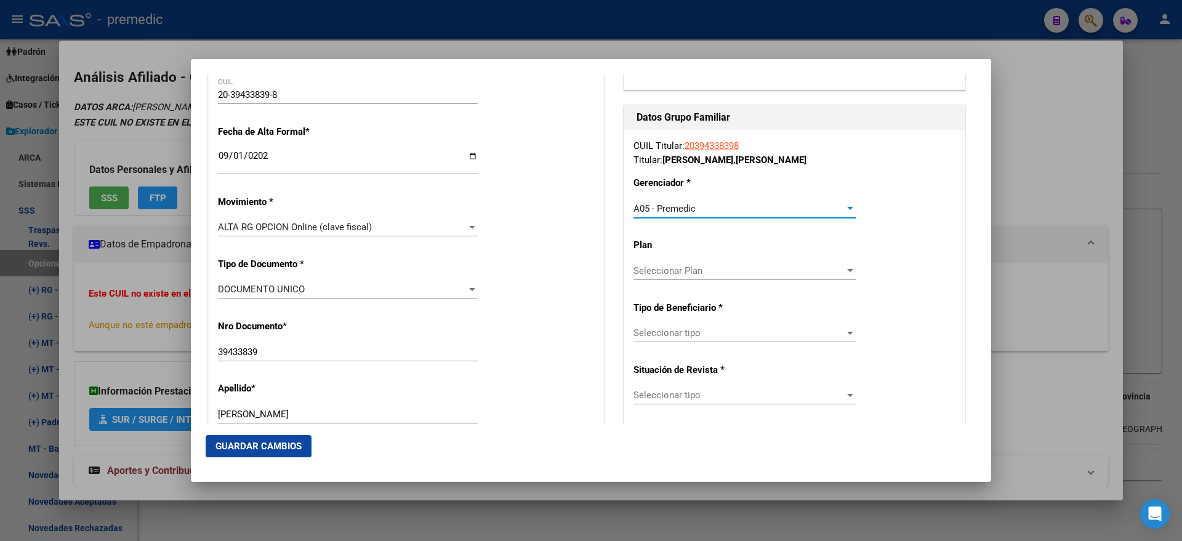
click at [644, 328] on span "Seleccionar tipo" at bounding box center [738, 332] width 211 height 11
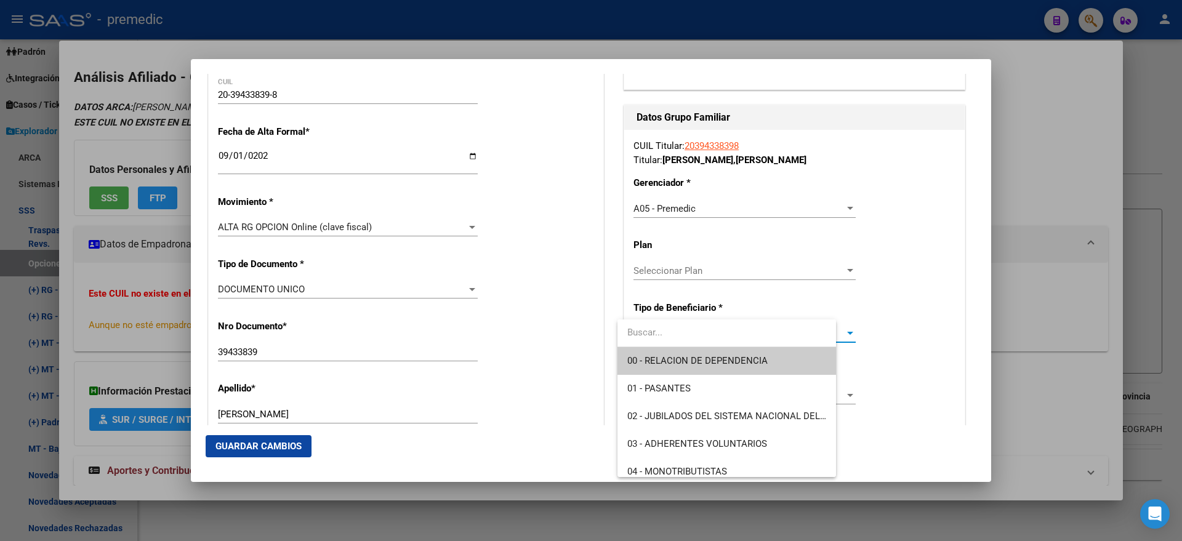
click at [642, 347] on span "00 - RELACION DE DEPENDENCIA" at bounding box center [726, 361] width 199 height 28
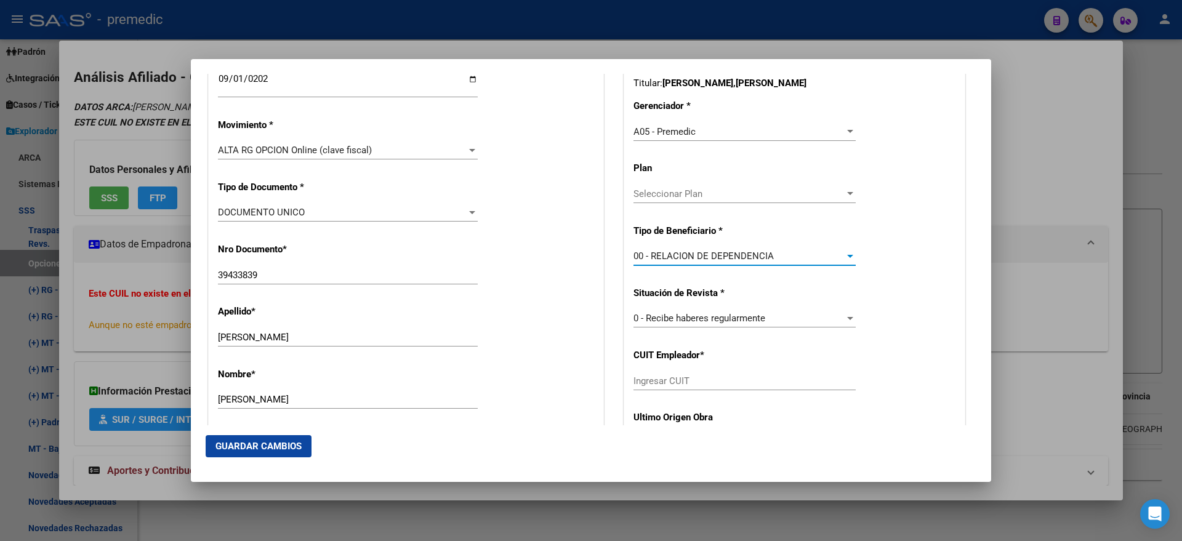
scroll to position [385, 0]
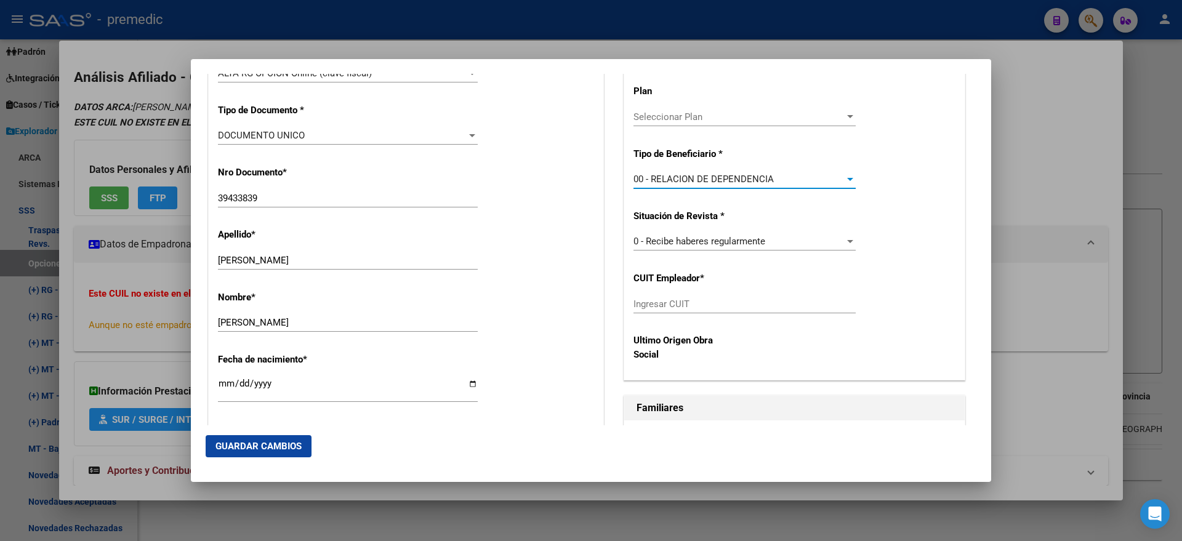
click at [638, 308] on input "Ingresar CUIT" at bounding box center [744, 303] width 222 height 11
paste input "30-70857483-6"
type input "30-70857483-6"
click at [241, 447] on span "Guardar Cambios" at bounding box center [258, 446] width 86 height 11
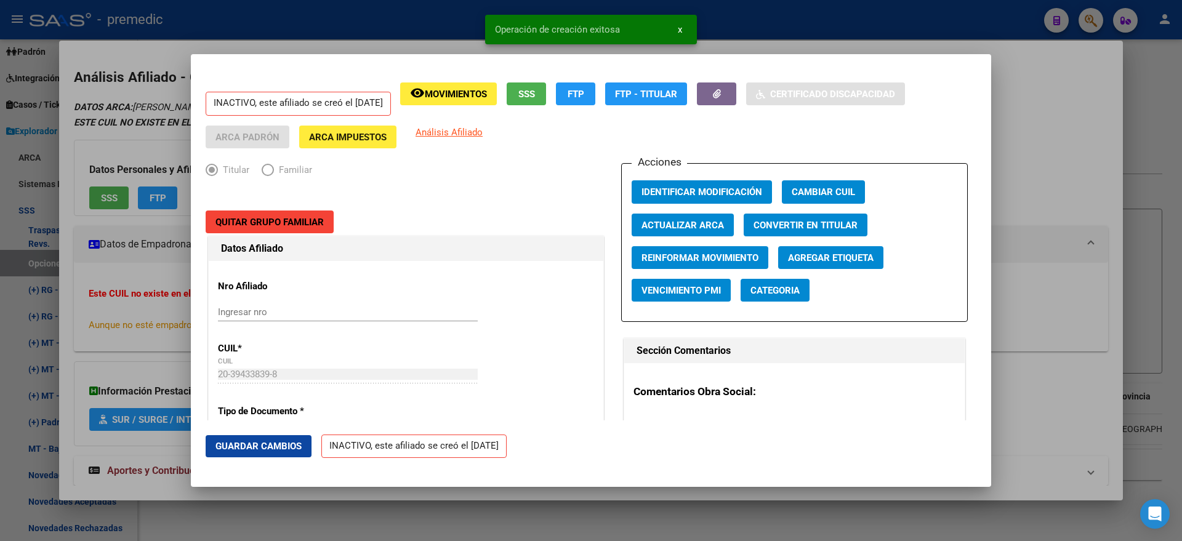
click at [65, 252] on div at bounding box center [591, 270] width 1182 height 541
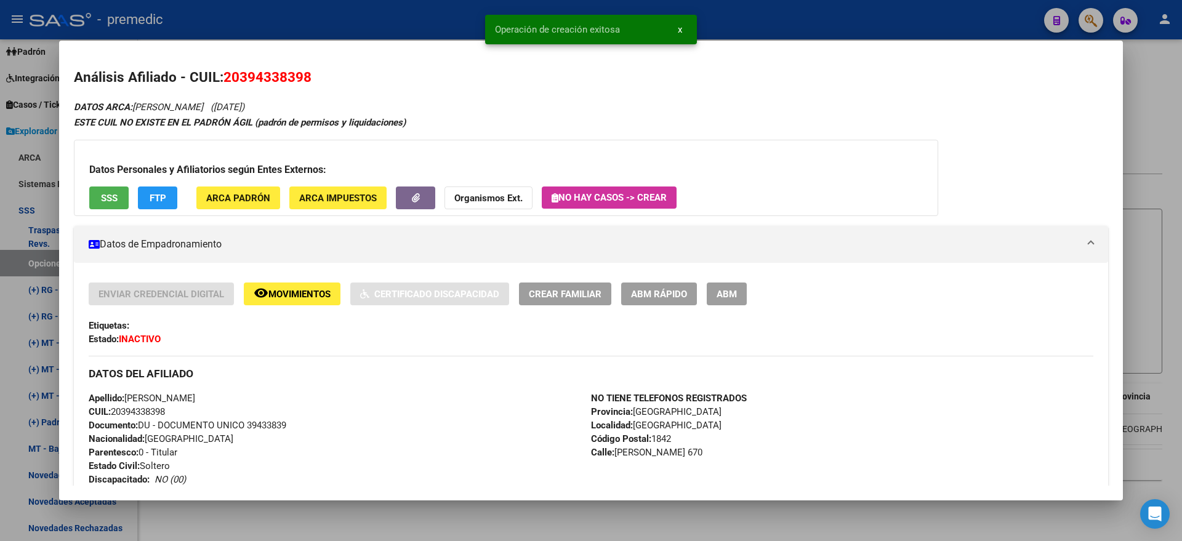
click at [40, 260] on div at bounding box center [591, 270] width 1182 height 541
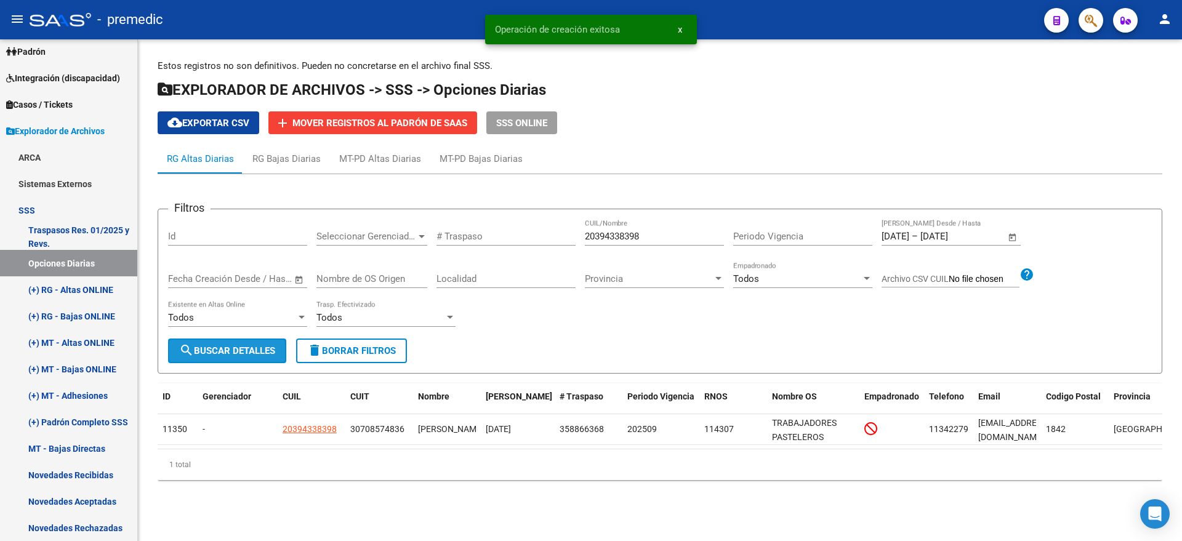
click at [222, 350] on span "search Buscar Detalles" at bounding box center [227, 350] width 96 height 11
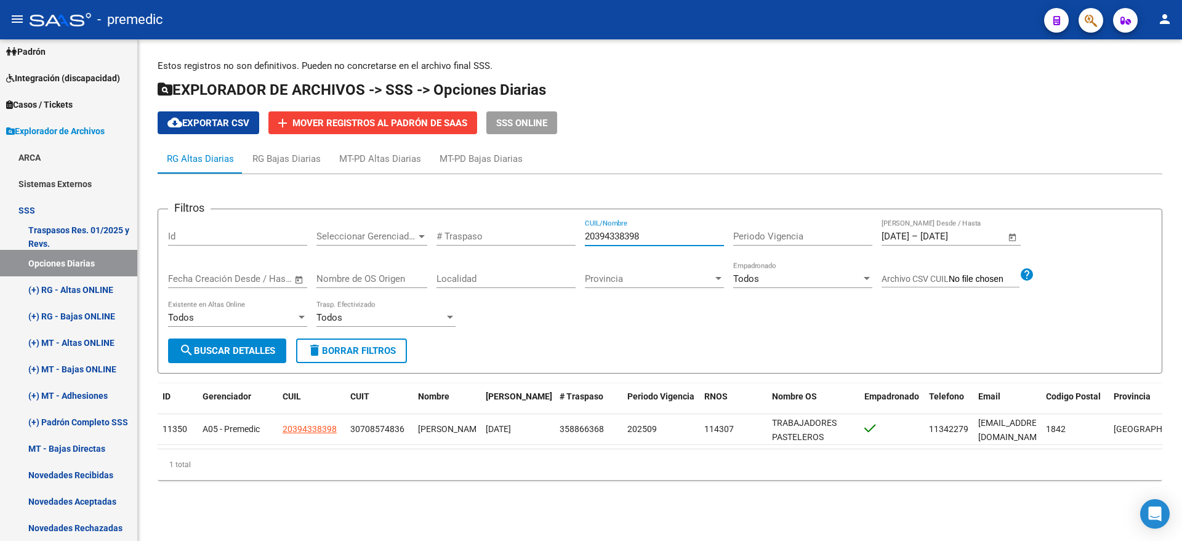
drag, startPoint x: 647, startPoint y: 236, endPoint x: 538, endPoint y: 239, distance: 109.6
click at [538, 239] on div "Filtros Id Seleccionar Gerenciador Seleccionar Gerenciador # Traspaso 203943383…" at bounding box center [659, 278] width 983 height 119
paste input "7386801075"
type input "27386801075"
click at [232, 353] on span "search Buscar Detalles" at bounding box center [227, 350] width 96 height 11
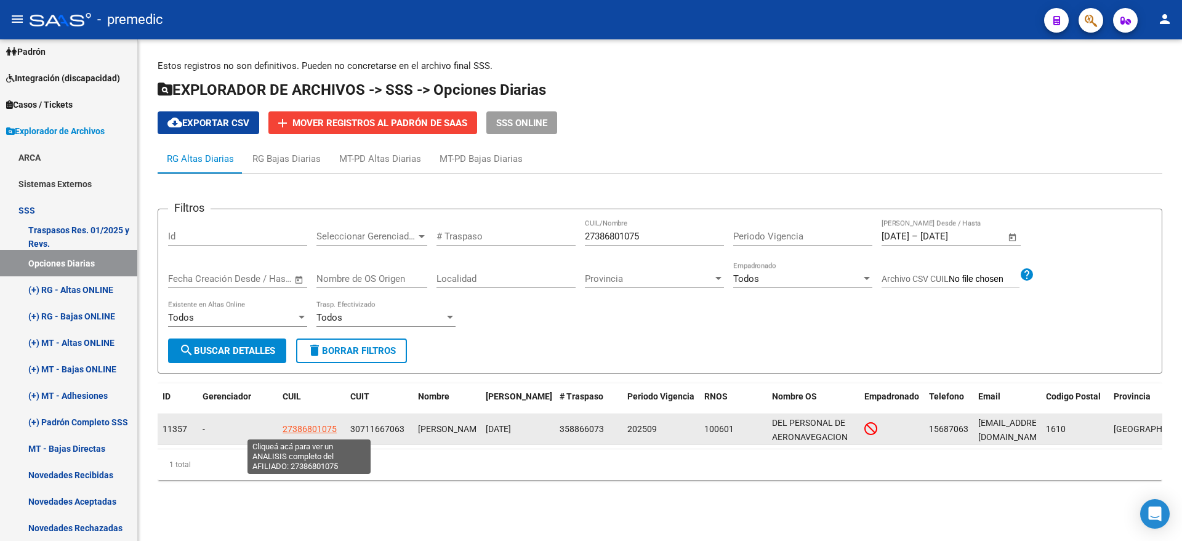
click at [311, 425] on span "27386801075" at bounding box center [309, 429] width 54 height 10
type textarea "27386801075"
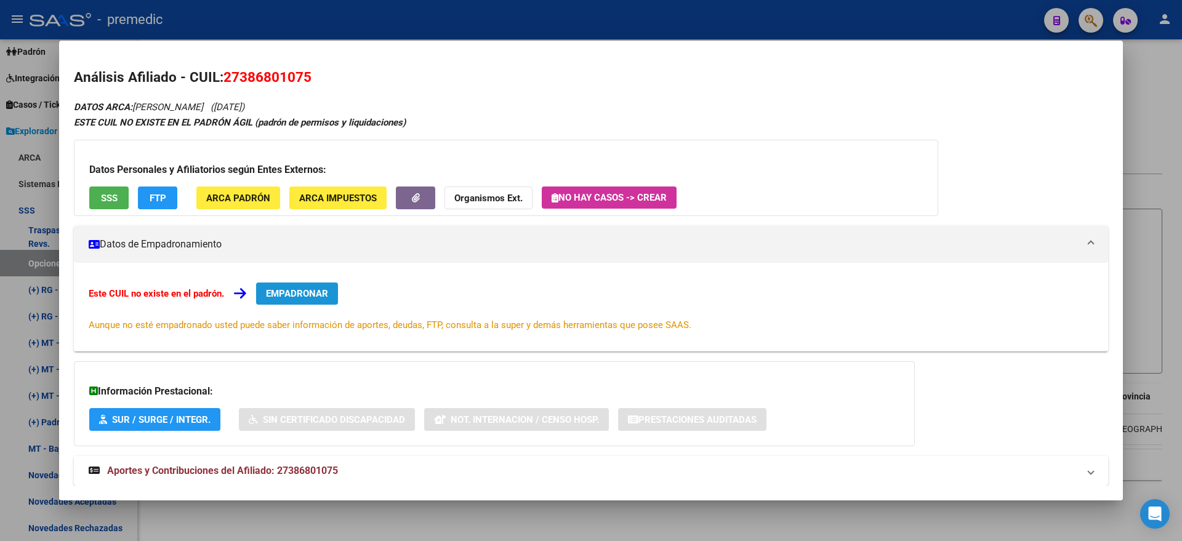
click at [310, 288] on span "EMPADRONAR" at bounding box center [297, 293] width 62 height 11
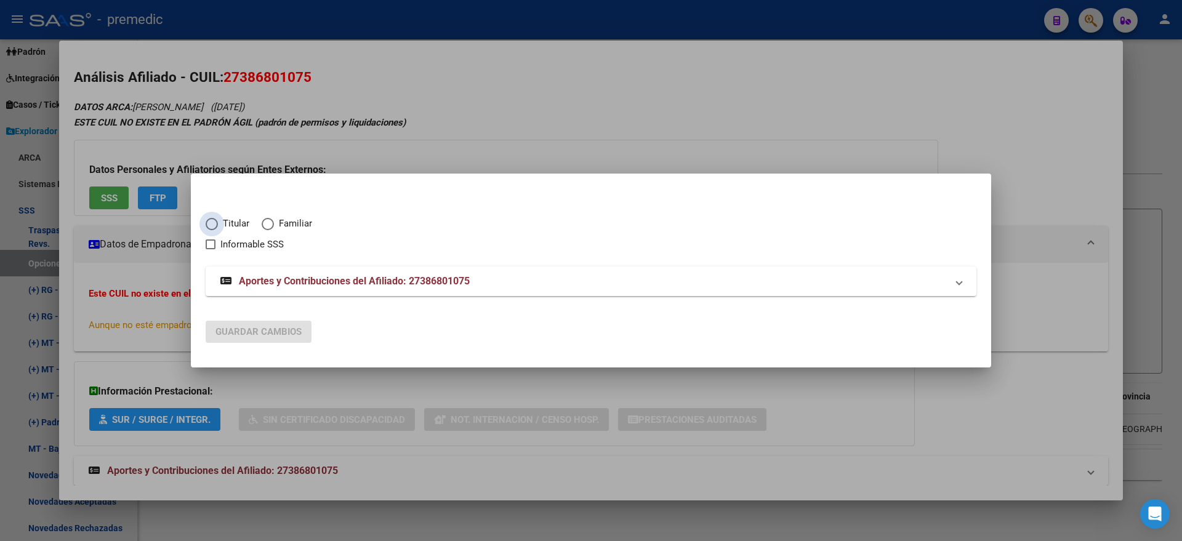
click at [215, 223] on span "Elija una opción" at bounding box center [212, 224] width 12 height 12
click at [215, 223] on input "Titular" at bounding box center [212, 224] width 12 height 12
radio input "true"
checkbox input "true"
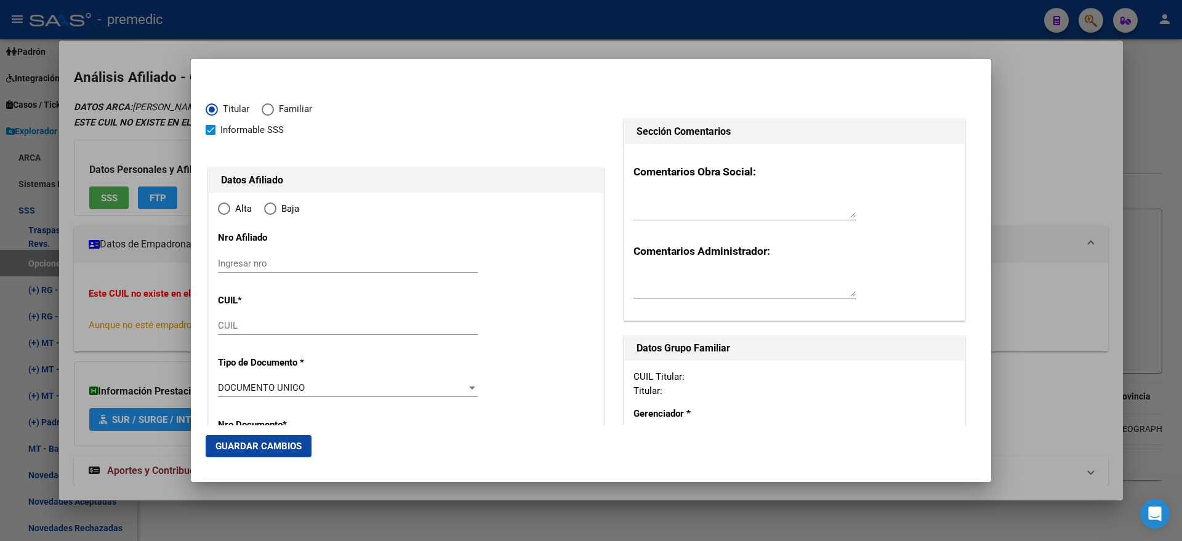
type input "27-38680107-5"
type input "38680107"
type input "COLLAZO"
type input "SUSANA ELISABET"
type input "1995-04-12"
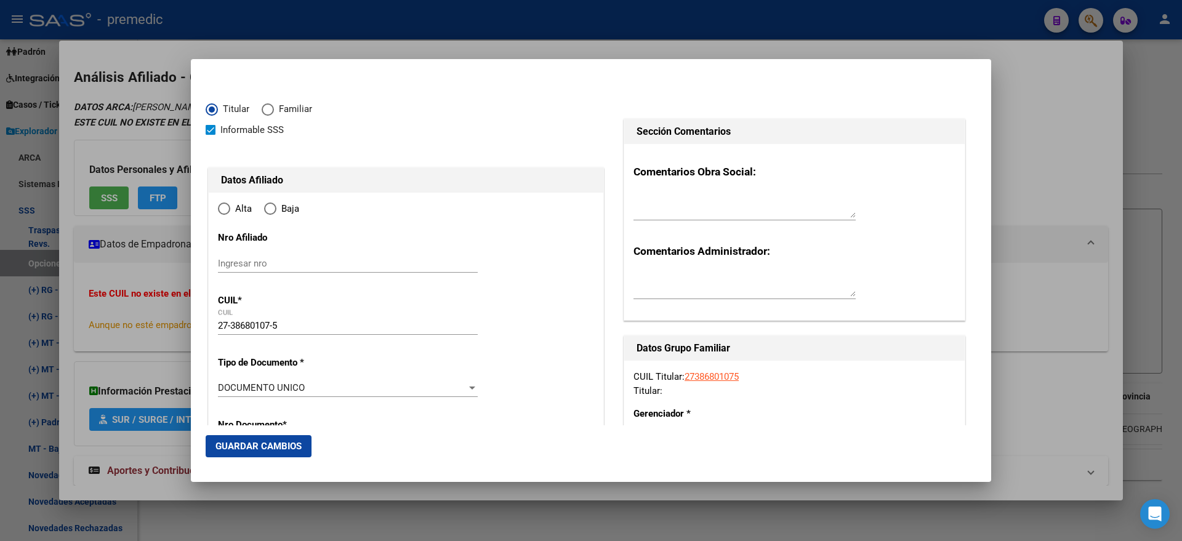
type input "RICARDO ROJAS"
type input "1618"
type input "[GEOGRAPHIC_DATA]"
type input "3096"
radio input "true"
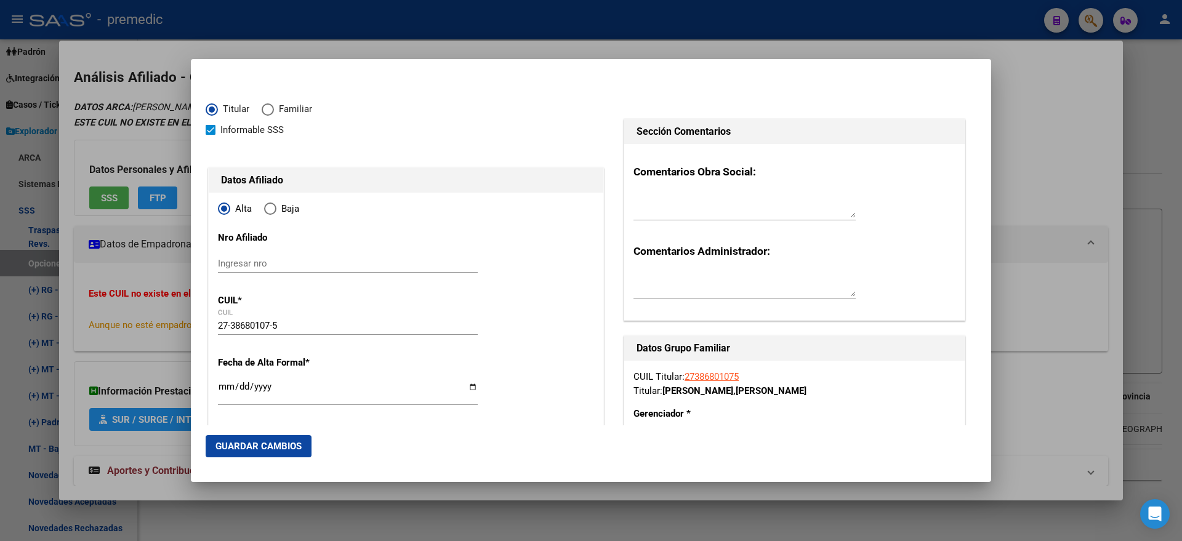
click at [223, 386] on input "Ingresar fecha" at bounding box center [348, 392] width 260 height 20
type input "2025-09-01"
click at [205, 387] on mat-dialog-content "Titular Familiar Informable SSS Datos Afiliado Alta Baja Nro Afiliado Ingresar …" at bounding box center [591, 249] width 800 height 351
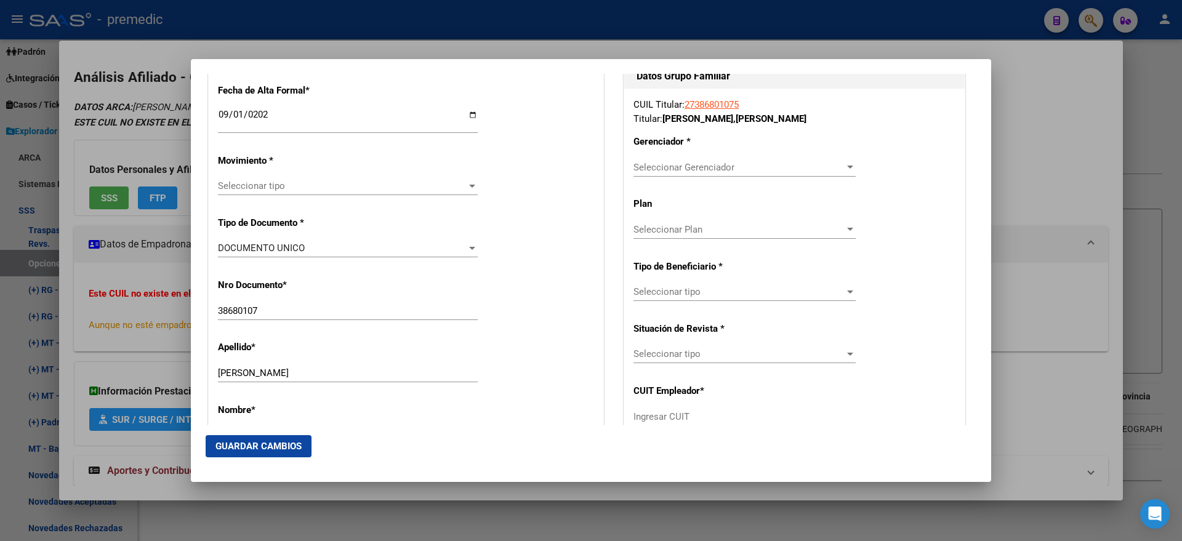
scroll to position [308, 0]
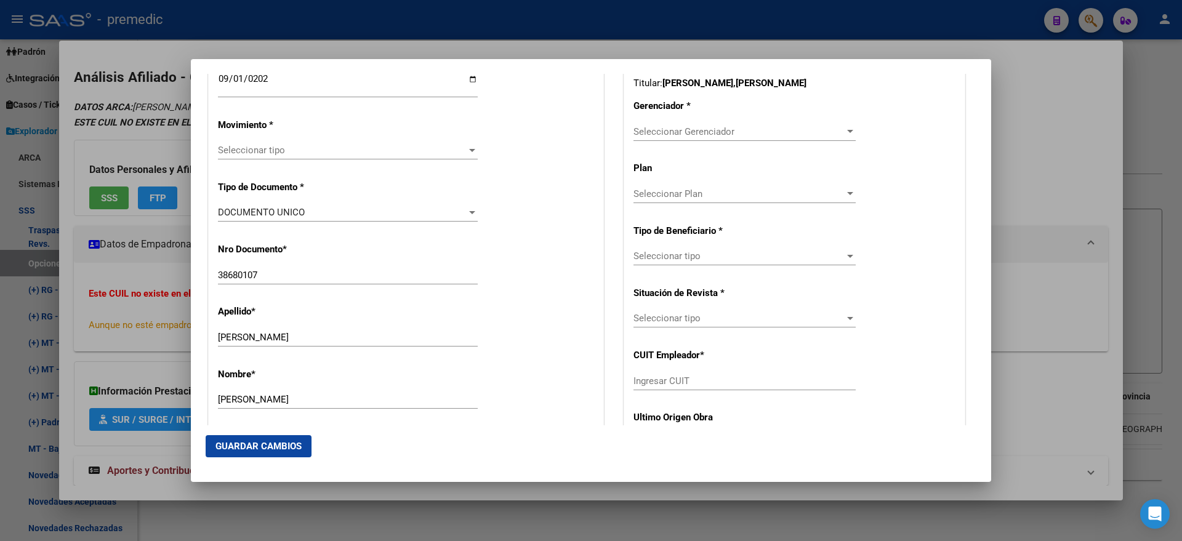
click at [263, 150] on span "Seleccionar tipo" at bounding box center [342, 150] width 249 height 11
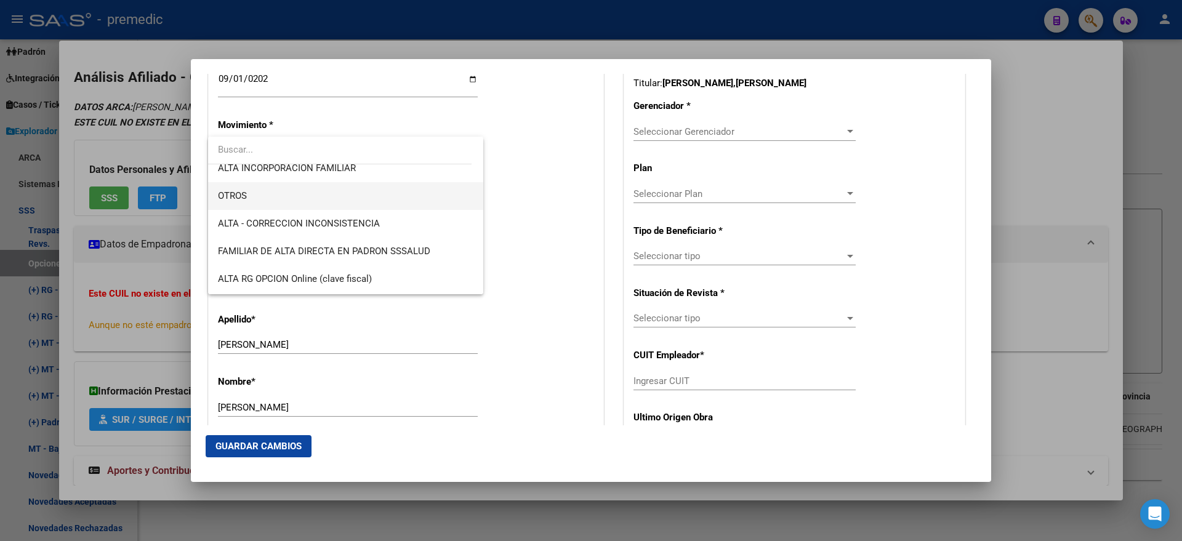
scroll to position [231, 0]
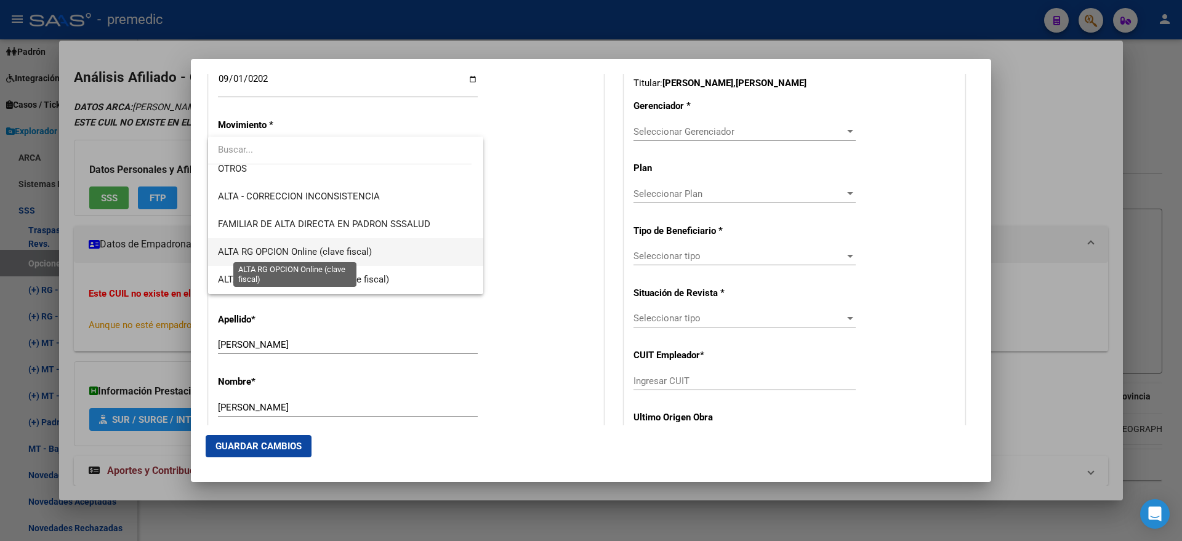
click at [356, 247] on span "ALTA RG OPCION Online (clave fiscal)" at bounding box center [295, 251] width 154 height 11
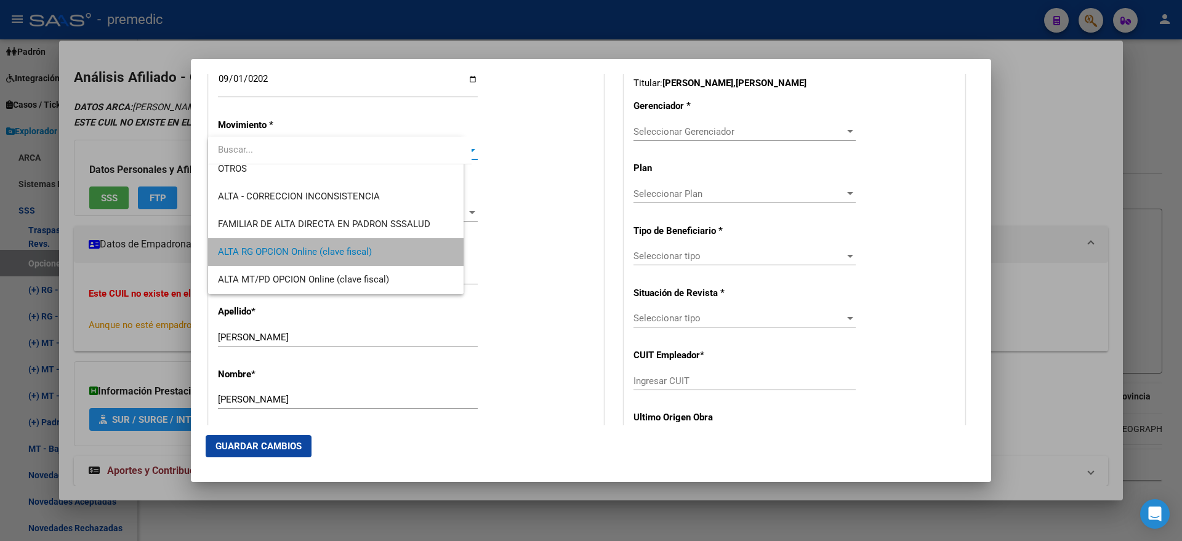
click at [470, 231] on div "DOCUMENTO UNICO Seleccionar tipo" at bounding box center [348, 218] width 260 height 30
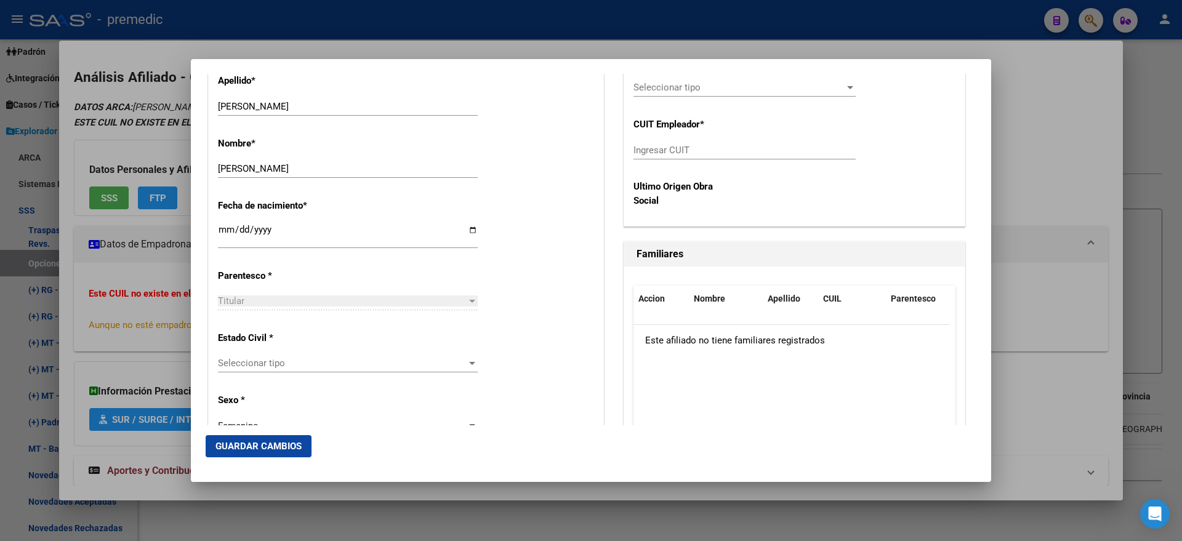
scroll to position [615, 0]
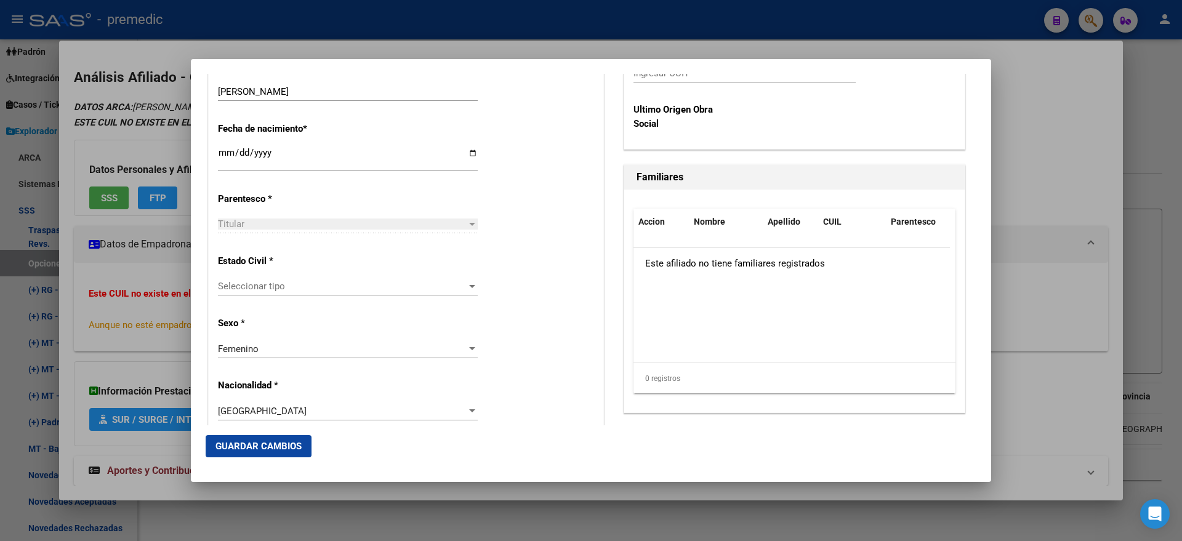
click at [363, 294] on div "Seleccionar tipo Seleccionar tipo" at bounding box center [348, 286] width 260 height 18
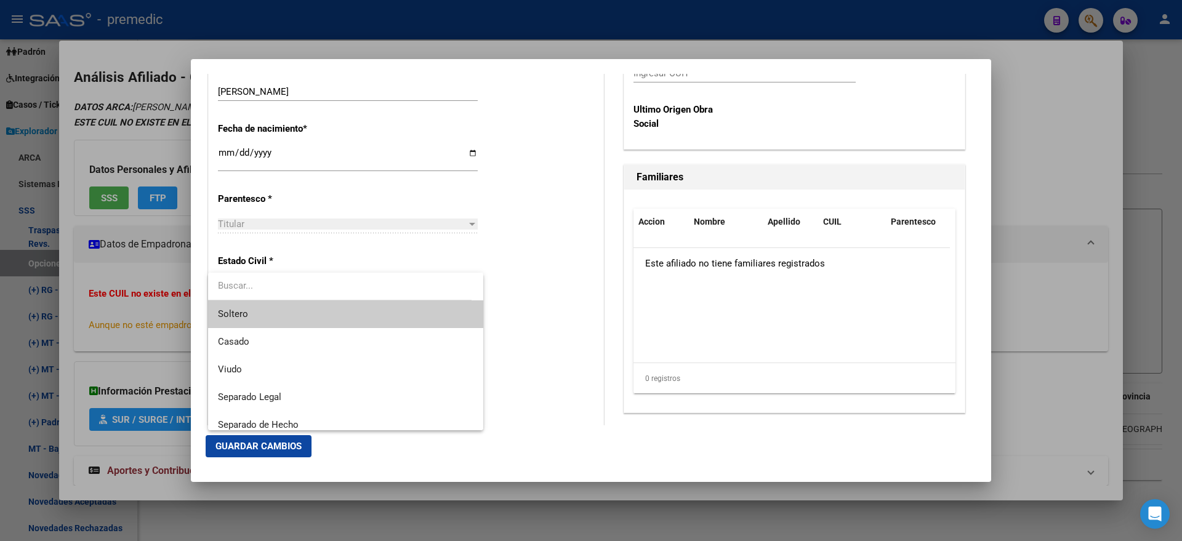
click at [356, 310] on span "Soltero" at bounding box center [345, 314] width 255 height 28
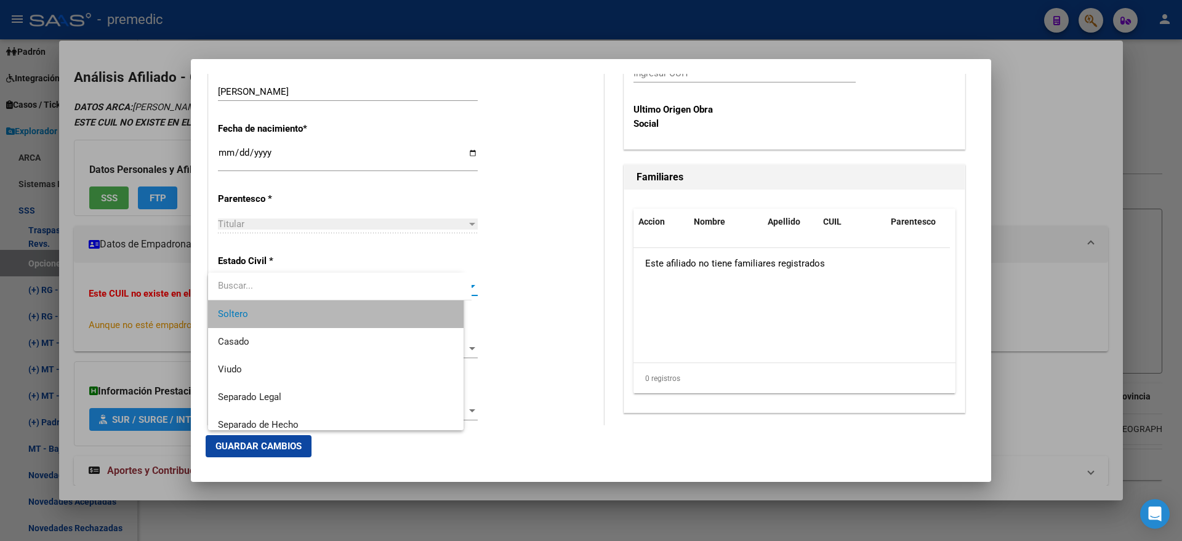
click at [498, 305] on div "Estado Civil * Soltero Seleccionar tipo" at bounding box center [406, 276] width 376 height 62
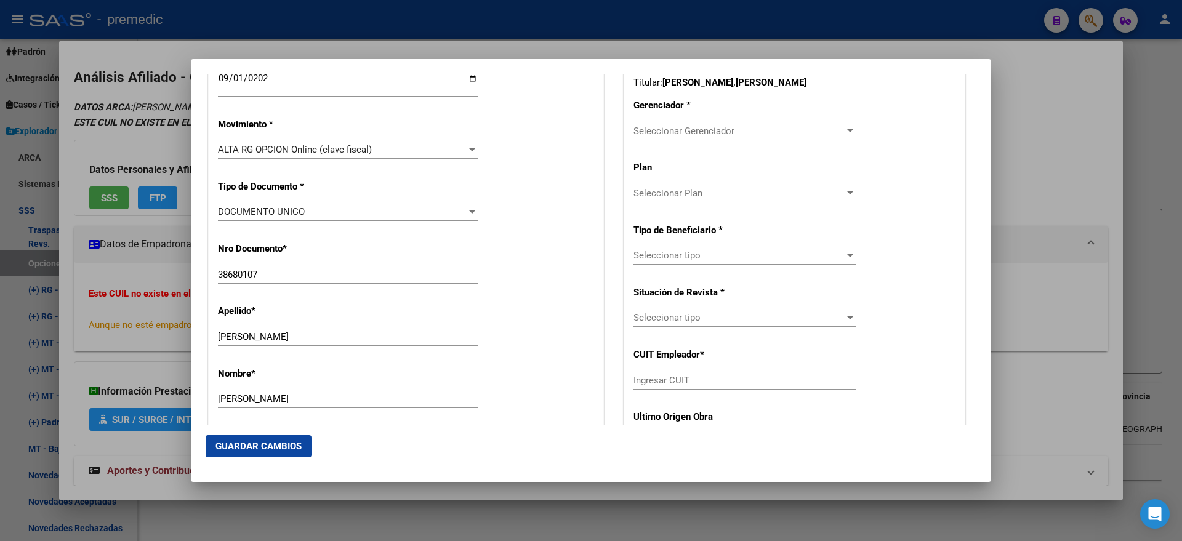
scroll to position [308, 0]
click at [674, 134] on span "Seleccionar Gerenciador" at bounding box center [738, 131] width 211 height 11
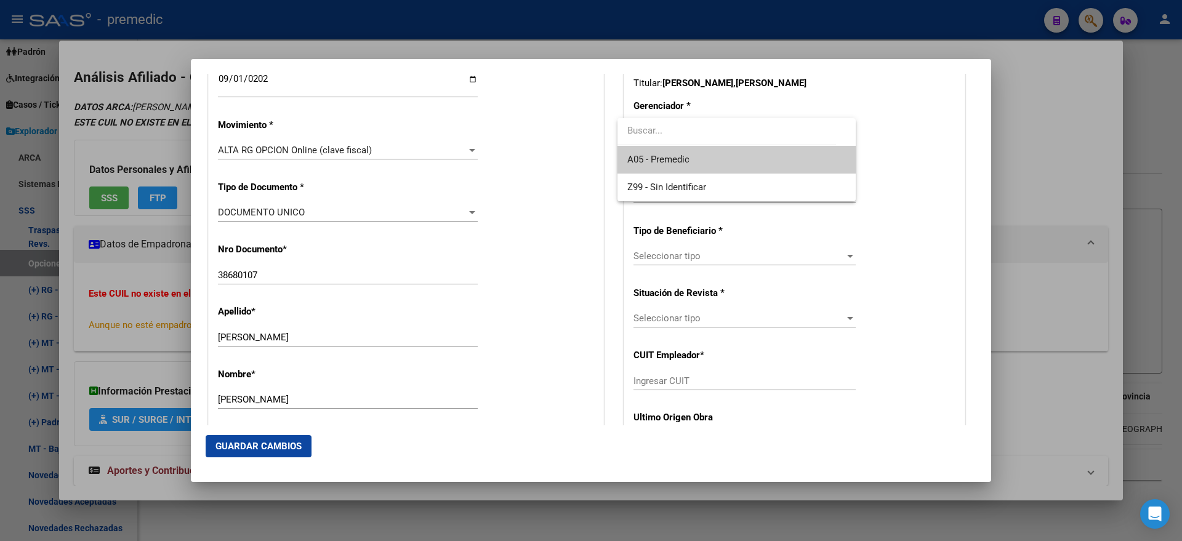
click at [660, 159] on span "A05 - Premedic" at bounding box center [658, 159] width 62 height 11
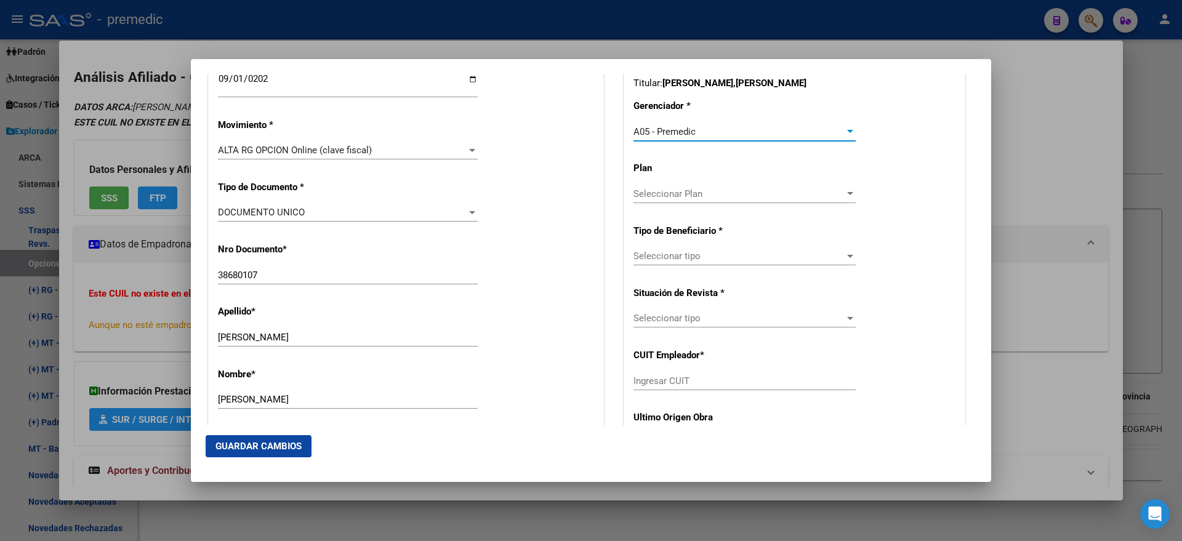
click at [646, 260] on span "Seleccionar tipo" at bounding box center [738, 255] width 211 height 11
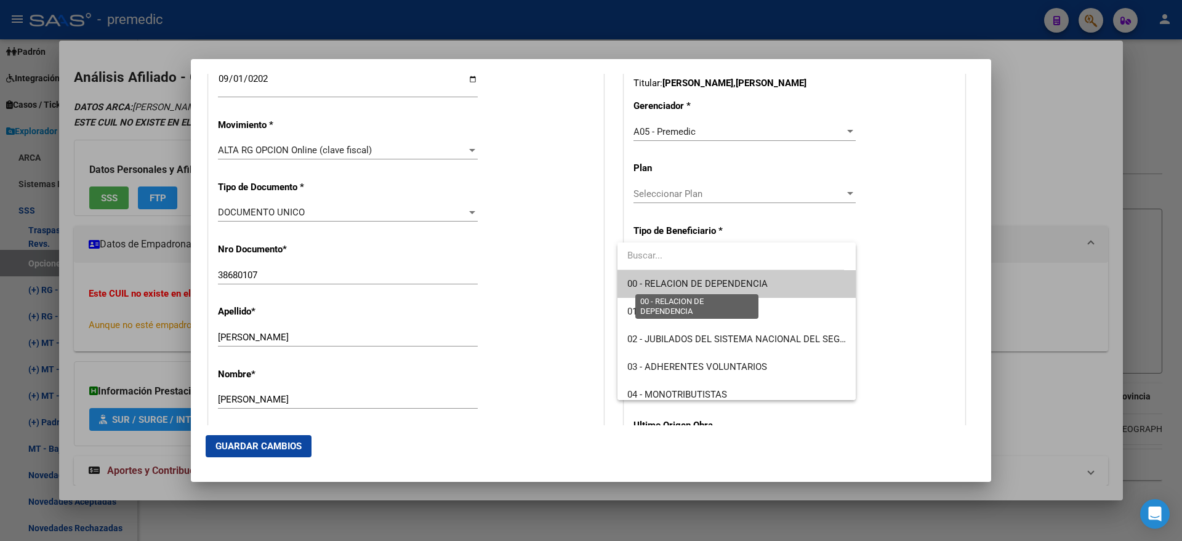
click at [646, 279] on span "00 - RELACION DE DEPENDENCIA" at bounding box center [697, 283] width 140 height 11
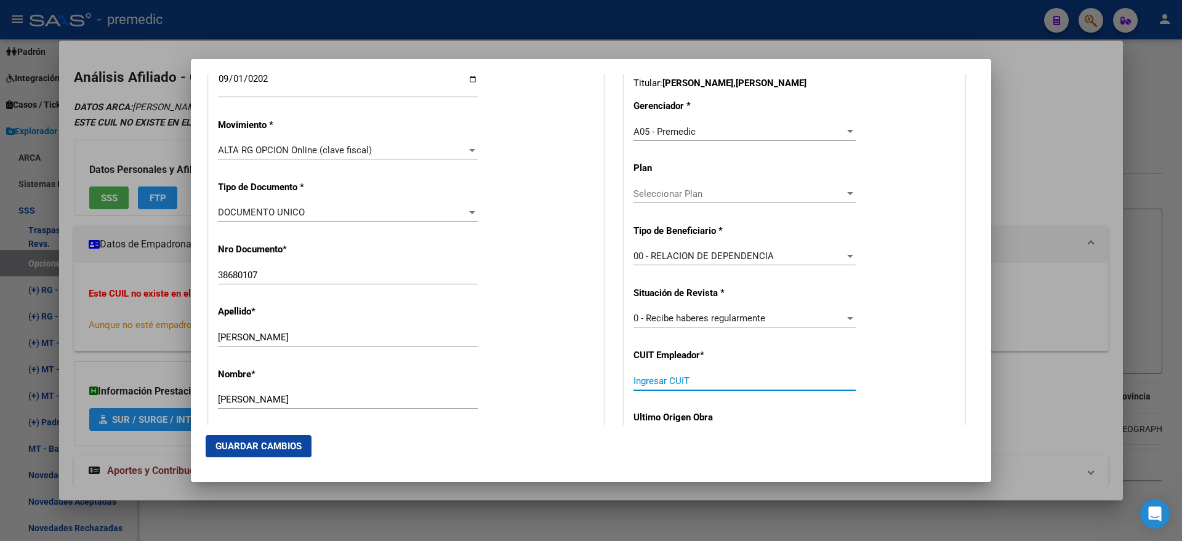
click at [652, 381] on input "Ingresar CUIT" at bounding box center [744, 380] width 222 height 11
paste input "30-71166706-3"
type input "30-71166706-3"
click at [281, 447] on span "Guardar Cambios" at bounding box center [258, 446] width 86 height 11
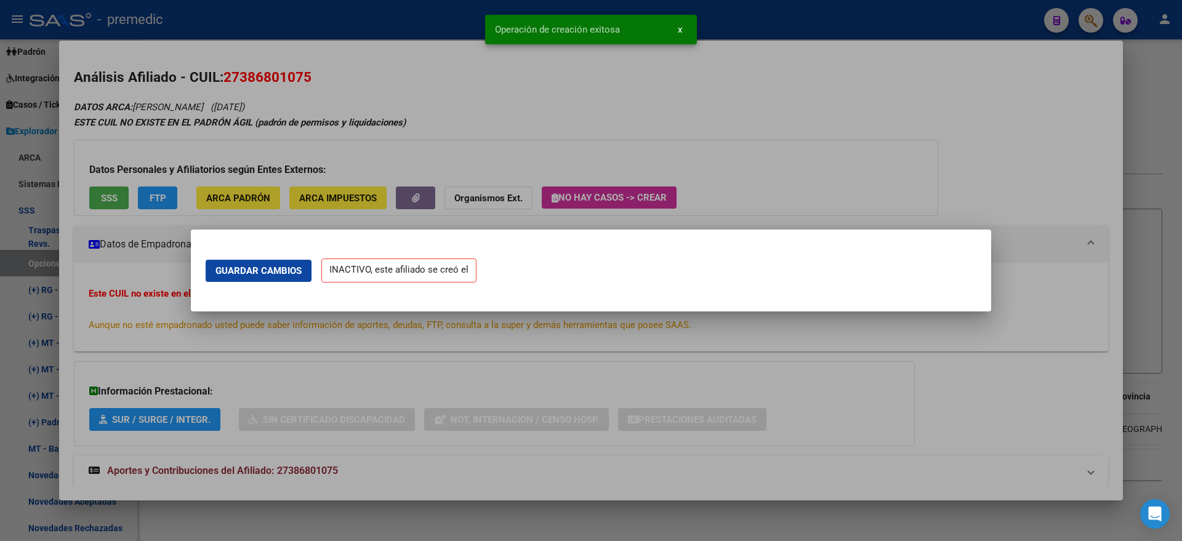
scroll to position [0, 0]
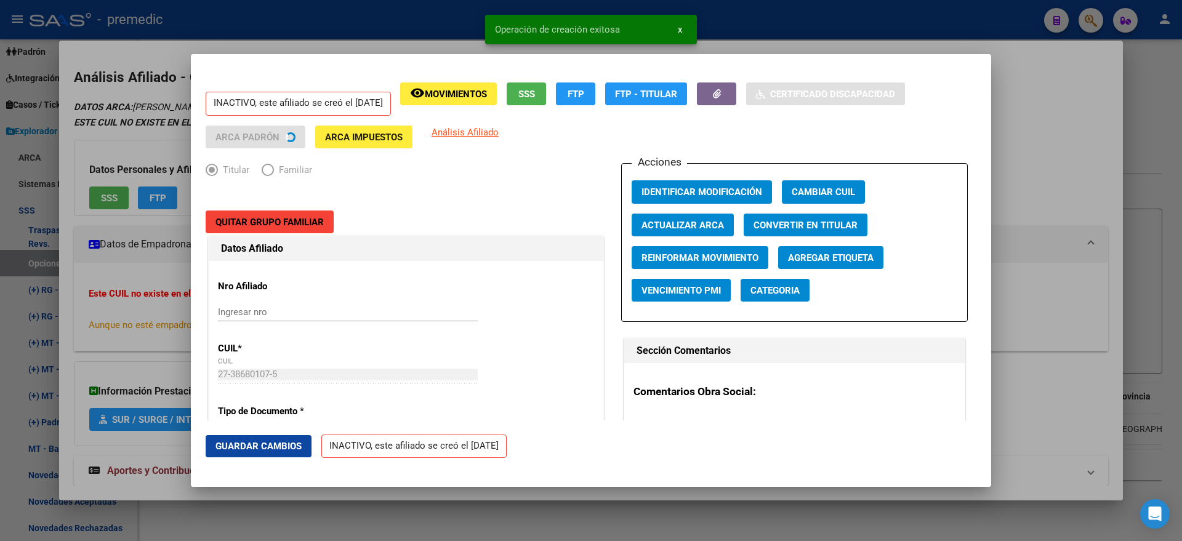
drag, startPoint x: 66, startPoint y: 270, endPoint x: 53, endPoint y: 262, distance: 15.2
click at [65, 270] on div at bounding box center [591, 270] width 1182 height 541
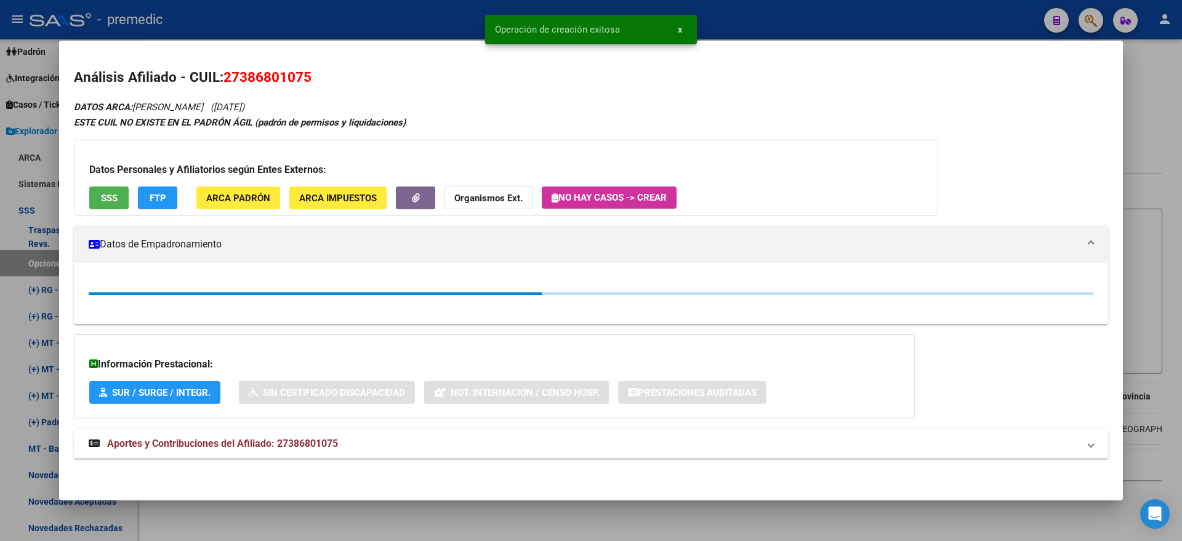
click at [49, 259] on div at bounding box center [591, 270] width 1182 height 541
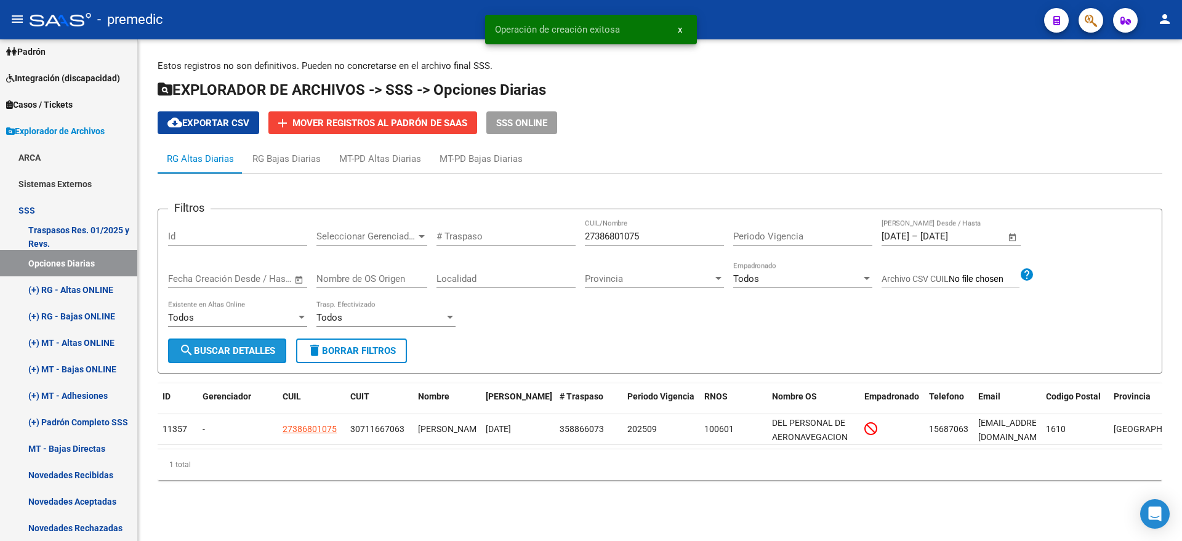
drag, startPoint x: 230, startPoint y: 350, endPoint x: 216, endPoint y: 355, distance: 14.4
click at [230, 351] on span "search Buscar Detalles" at bounding box center [227, 350] width 96 height 11
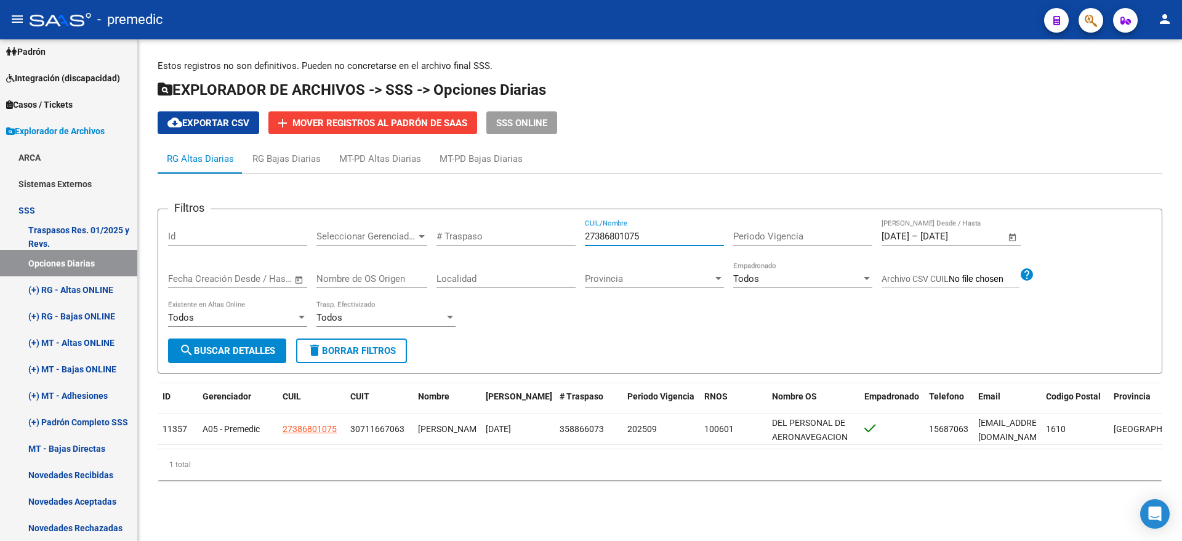
drag, startPoint x: 652, startPoint y: 230, endPoint x: 505, endPoint y: 234, distance: 147.1
click at [506, 234] on div "Filtros Id Seleccionar Gerenciador Seleccionar Gerenciador # Traspaso 273868010…" at bounding box center [659, 278] width 983 height 119
paste input "0463473146"
type input "20463473146"
click at [208, 350] on span "search Buscar Detalles" at bounding box center [227, 350] width 96 height 11
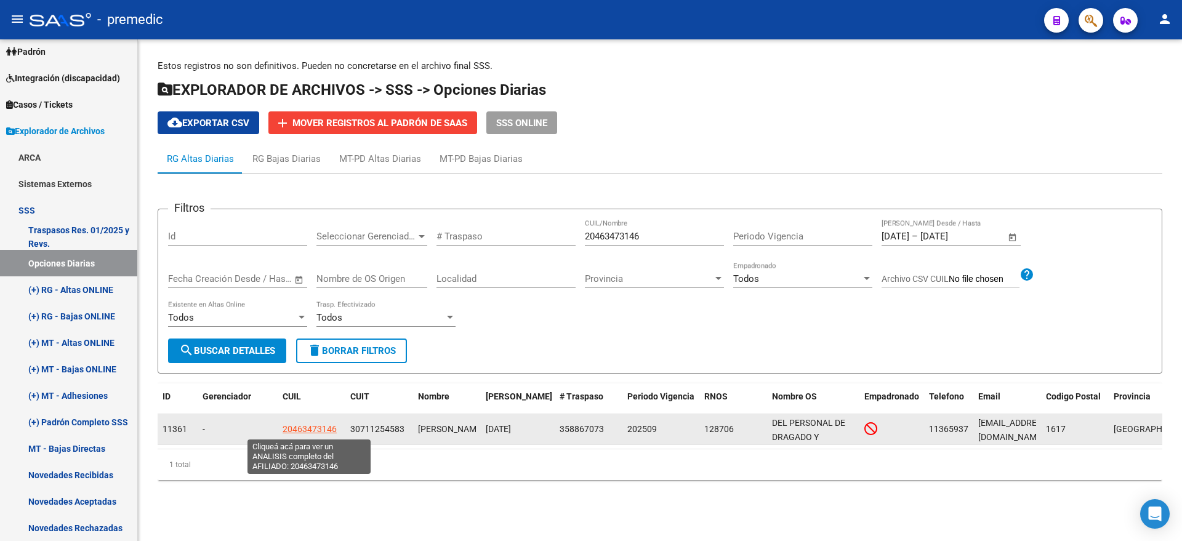
click at [300, 427] on span "20463473146" at bounding box center [309, 429] width 54 height 10
type textarea "20463473146"
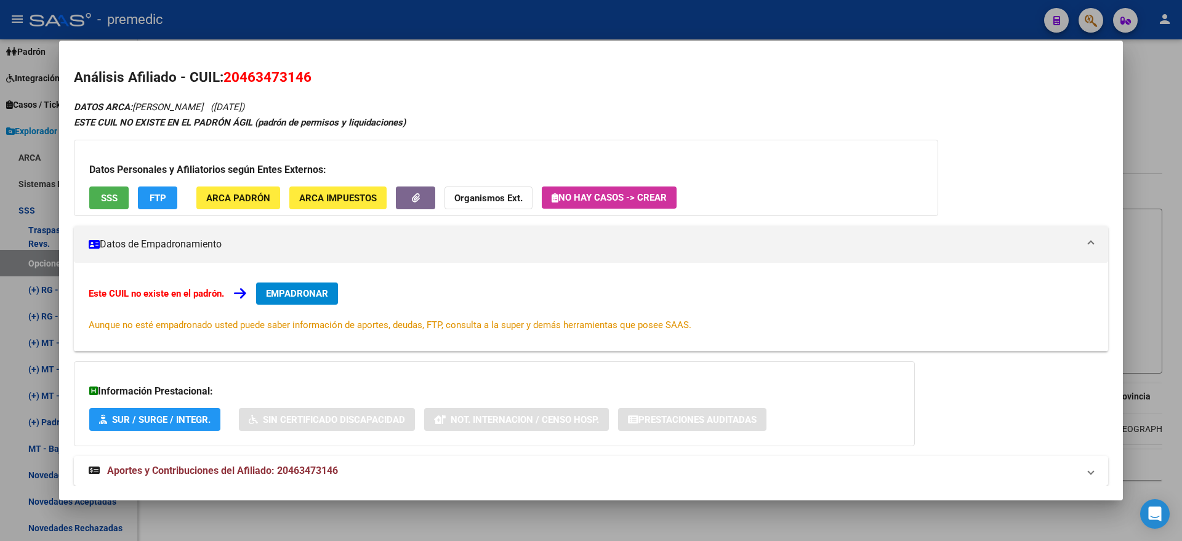
click at [320, 289] on span "EMPADRONAR" at bounding box center [297, 293] width 62 height 11
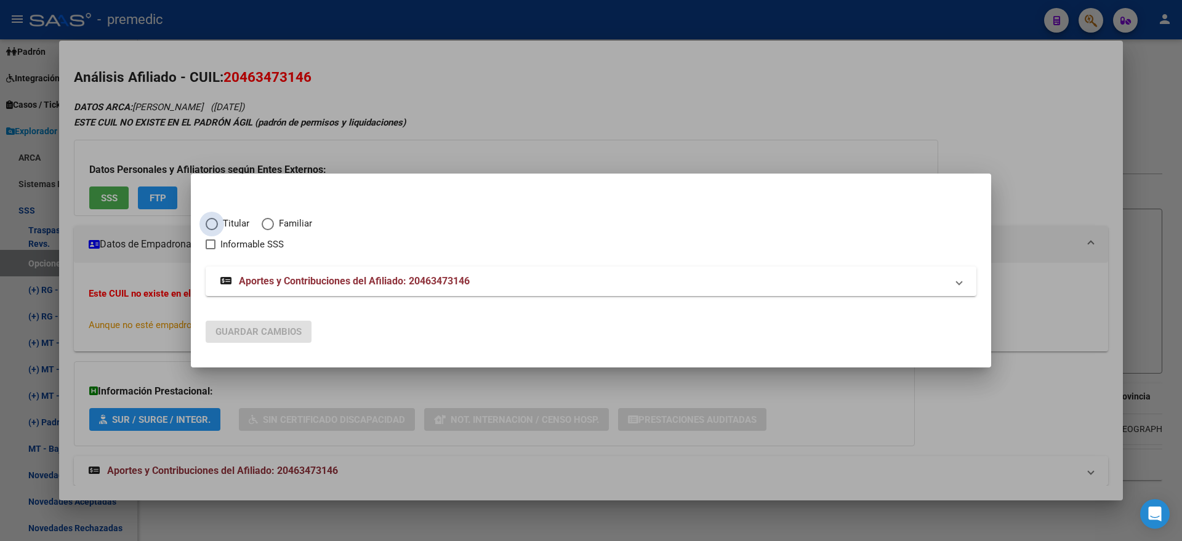
click at [217, 223] on span "Elija una opción" at bounding box center [212, 224] width 12 height 12
click at [217, 223] on input "Titular" at bounding box center [212, 224] width 12 height 12
radio input "true"
checkbox input "true"
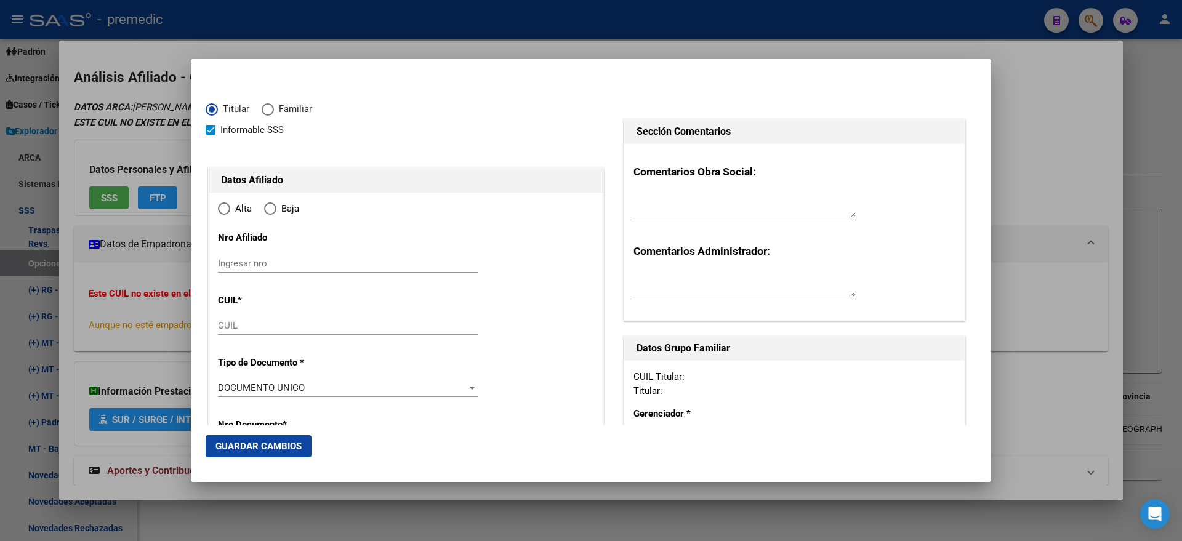
type input "20-46347314-6"
type input "46347314"
type input "GOMEZ"
type input "LEANDRO ANDRES"
type input "2005-01-06"
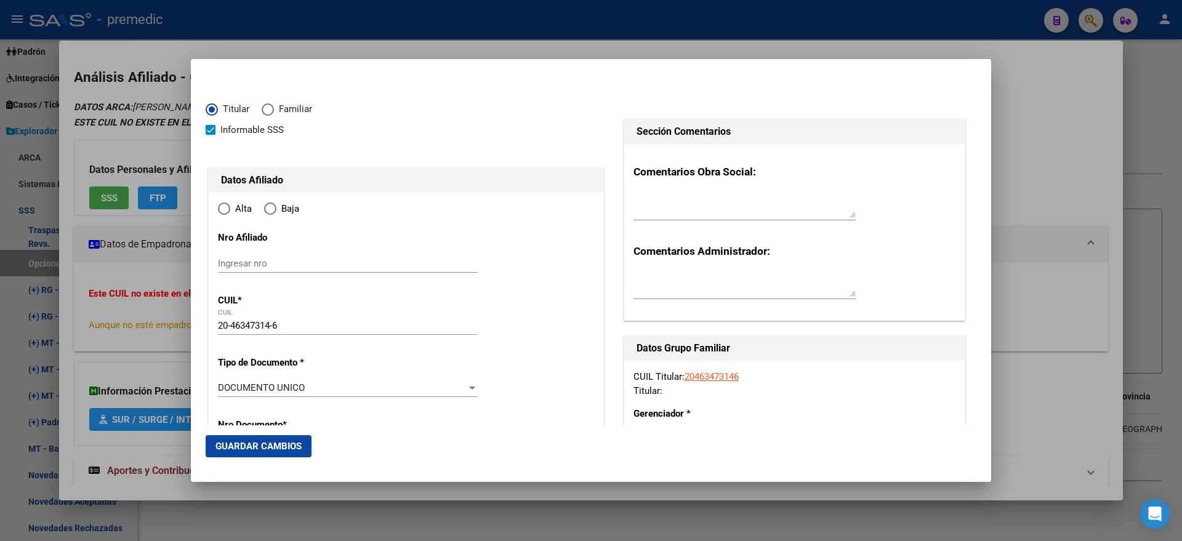
type input "GENERAL PACHECO"
type input "1617"
type input "VICTOR HUGO"
type input "1019"
radio input "true"
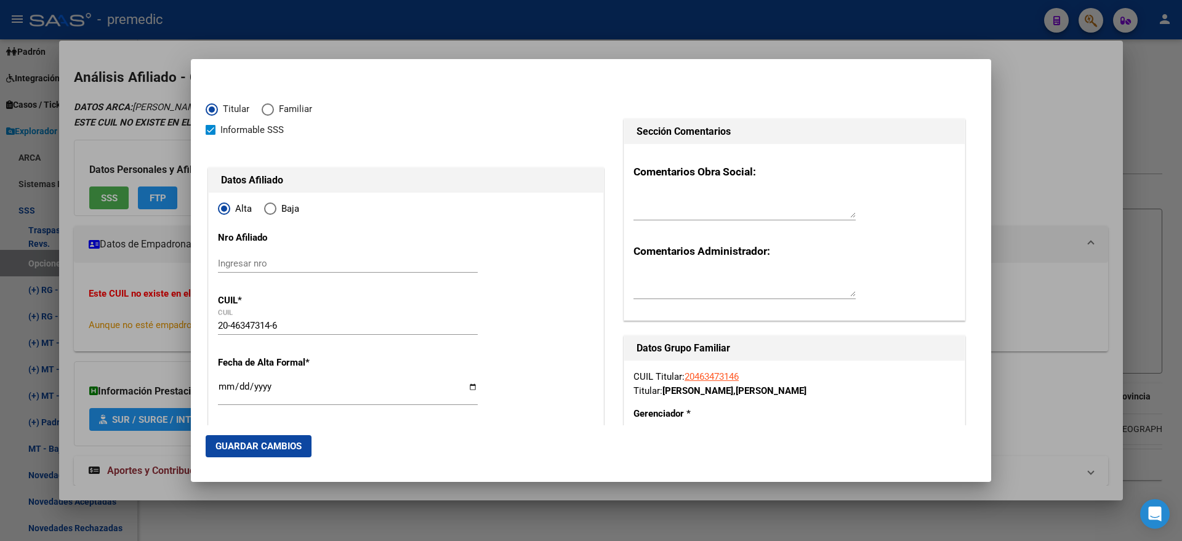
click at [222, 386] on input "Ingresar fecha" at bounding box center [348, 392] width 260 height 20
type input "2025-09-01"
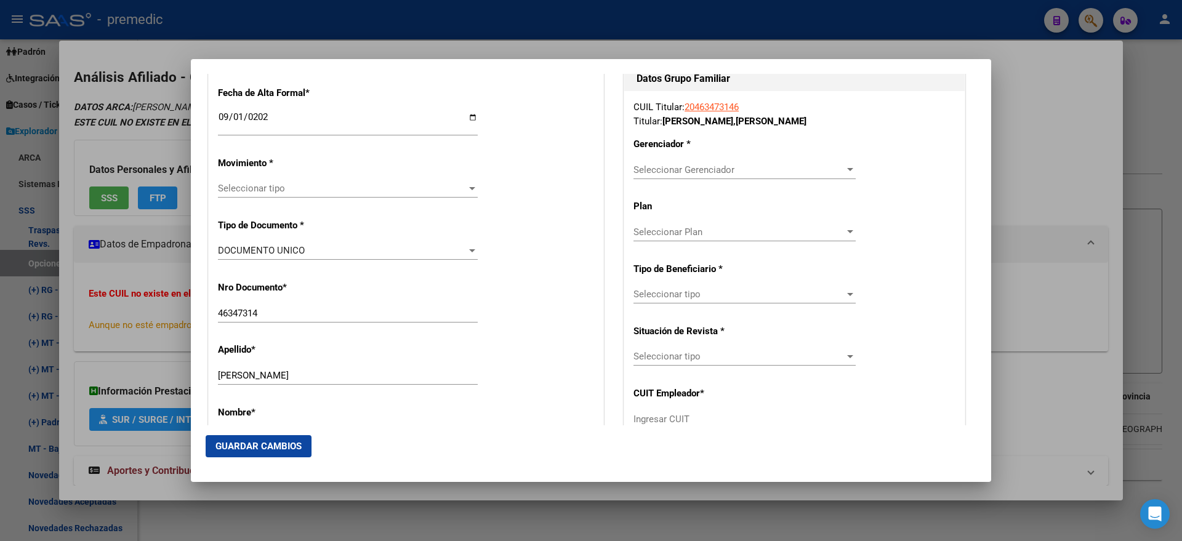
scroll to position [308, 0]
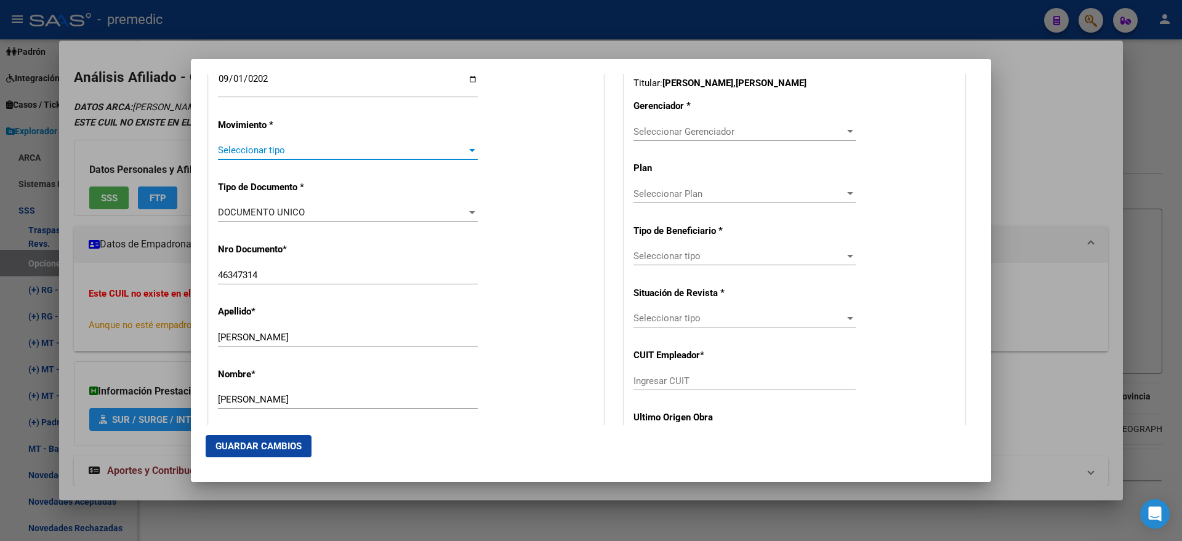
click at [271, 146] on span "Seleccionar tipo" at bounding box center [342, 150] width 249 height 11
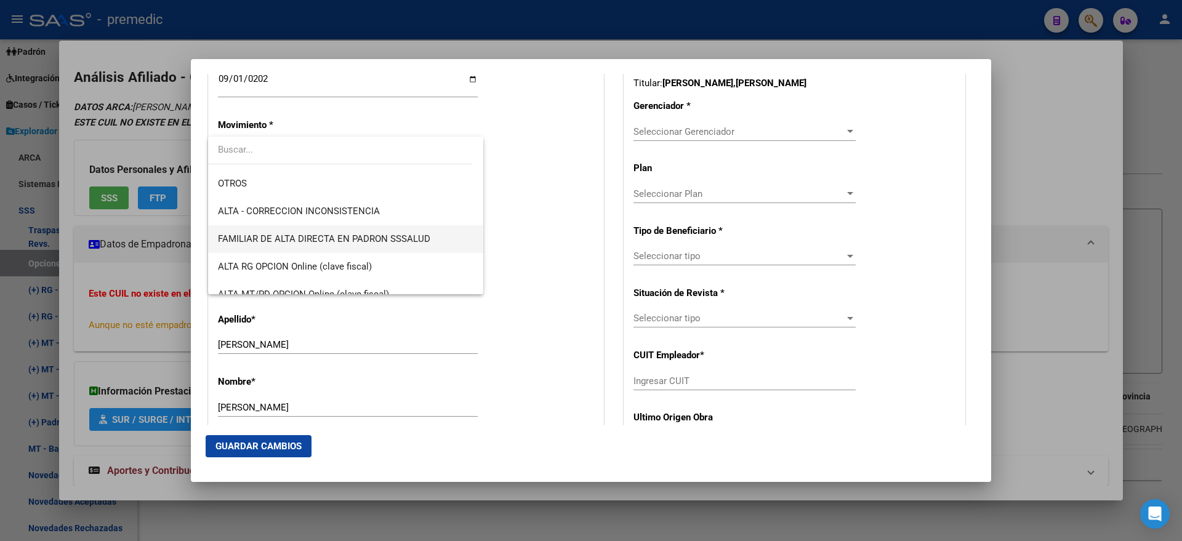
scroll to position [231, 0]
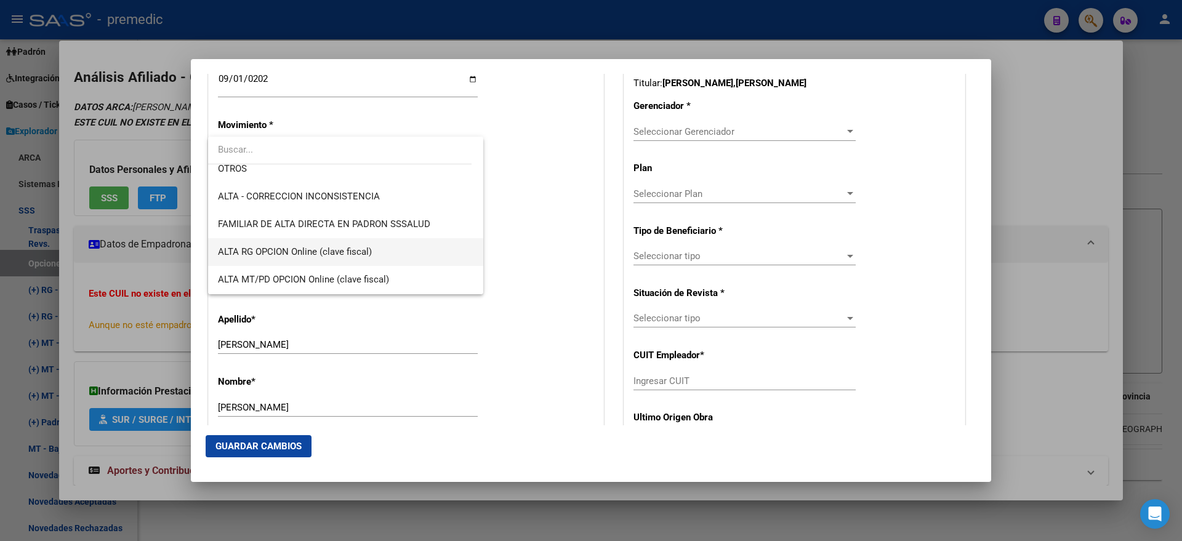
click at [374, 247] on span "ALTA RG OPCION Online (clave fiscal)" at bounding box center [345, 252] width 255 height 28
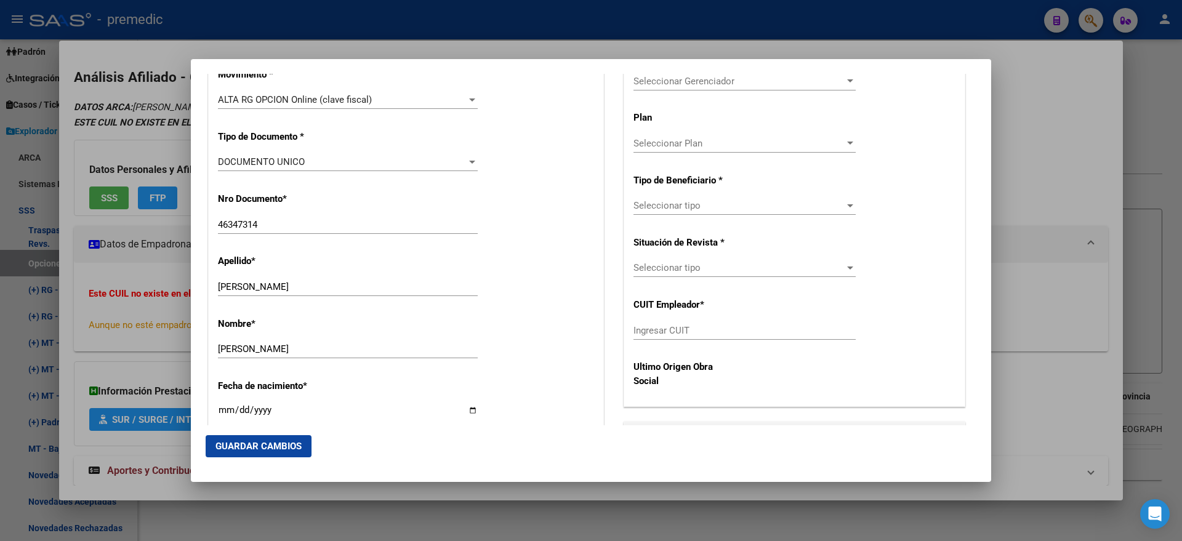
scroll to position [385, 0]
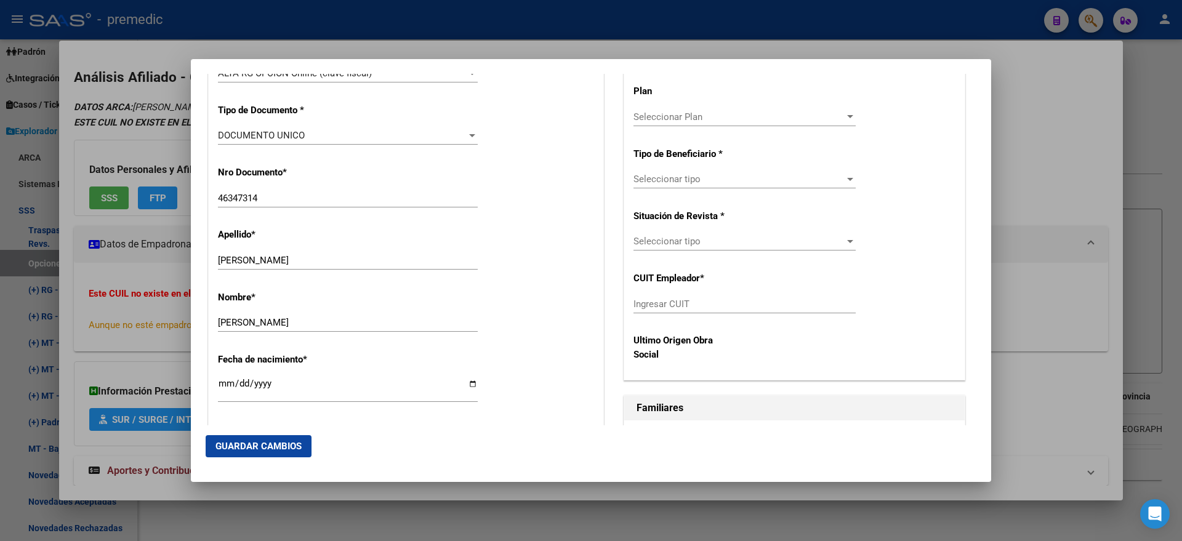
click at [511, 226] on div "Apellido * GOMEZ Ingresar apellido" at bounding box center [406, 249] width 376 height 62
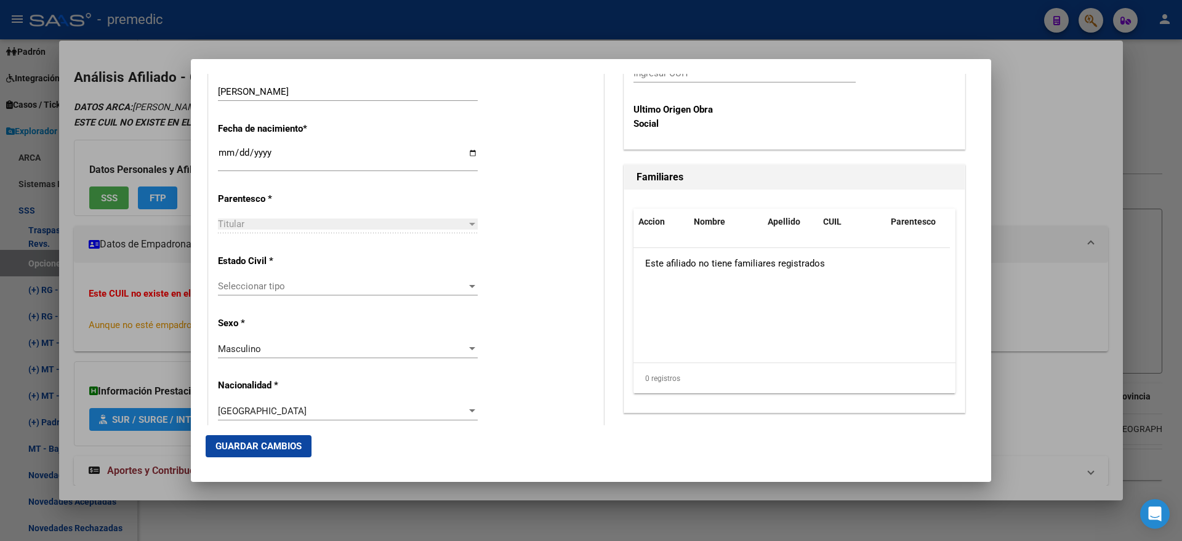
scroll to position [692, 0]
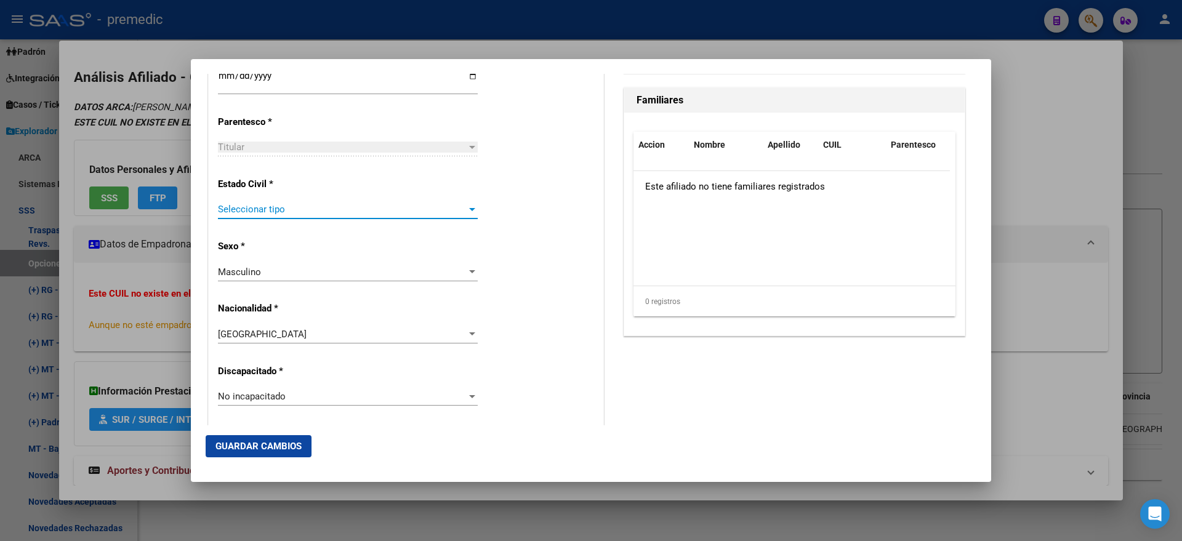
click at [378, 211] on span "Seleccionar tipo" at bounding box center [342, 209] width 249 height 11
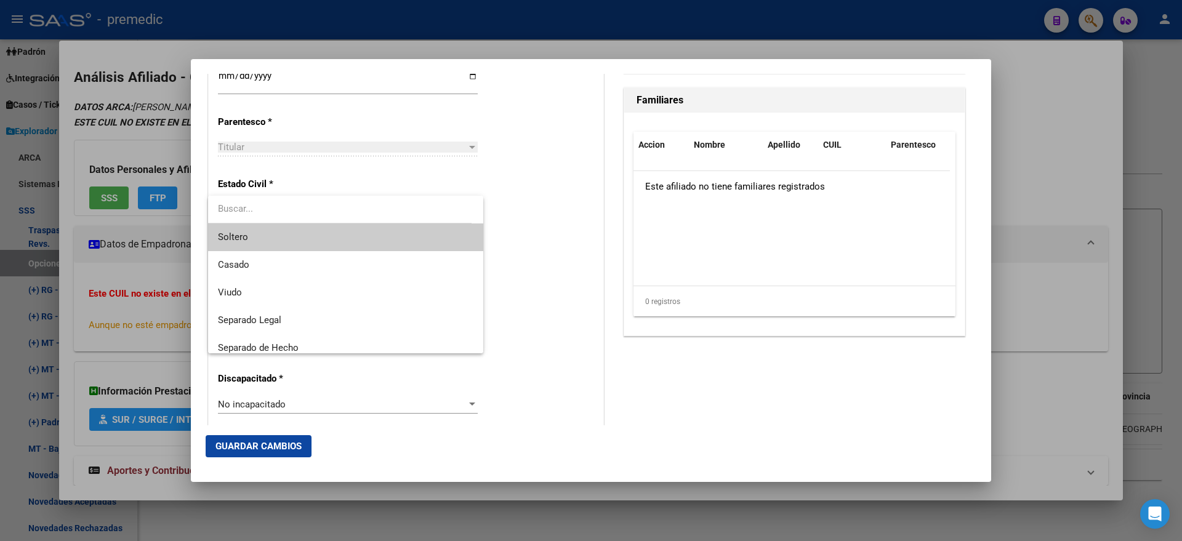
click at [359, 232] on span "Soltero" at bounding box center [345, 237] width 255 height 28
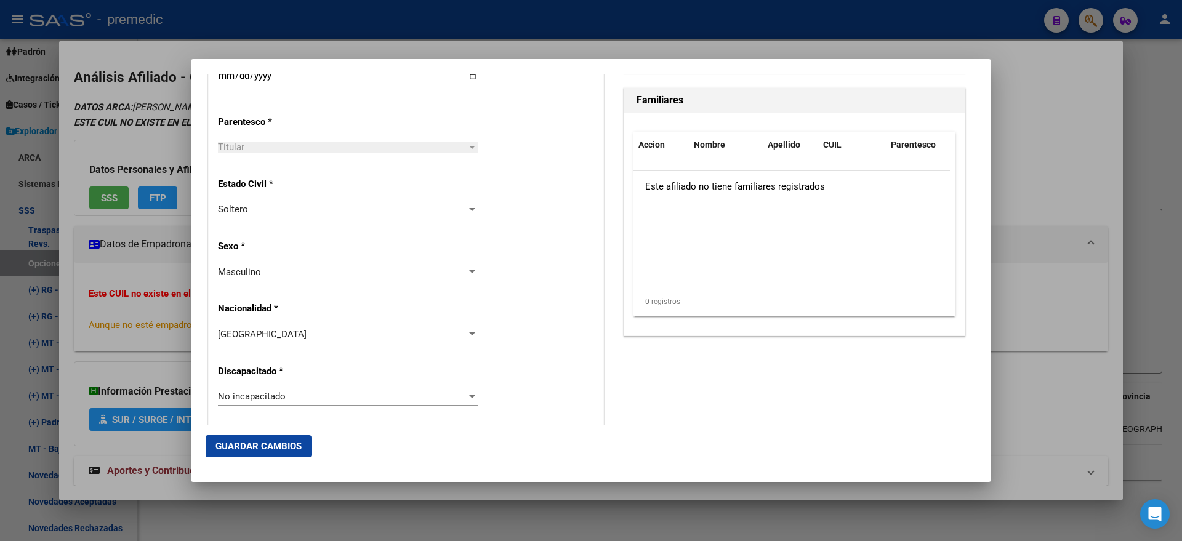
click at [507, 231] on div "Alta Baja Nro Afiliado Ingresar nro CUIL * 20-46347314-6 CUIL ARCA Padrón Fecha…" at bounding box center [406, 379] width 394 height 1758
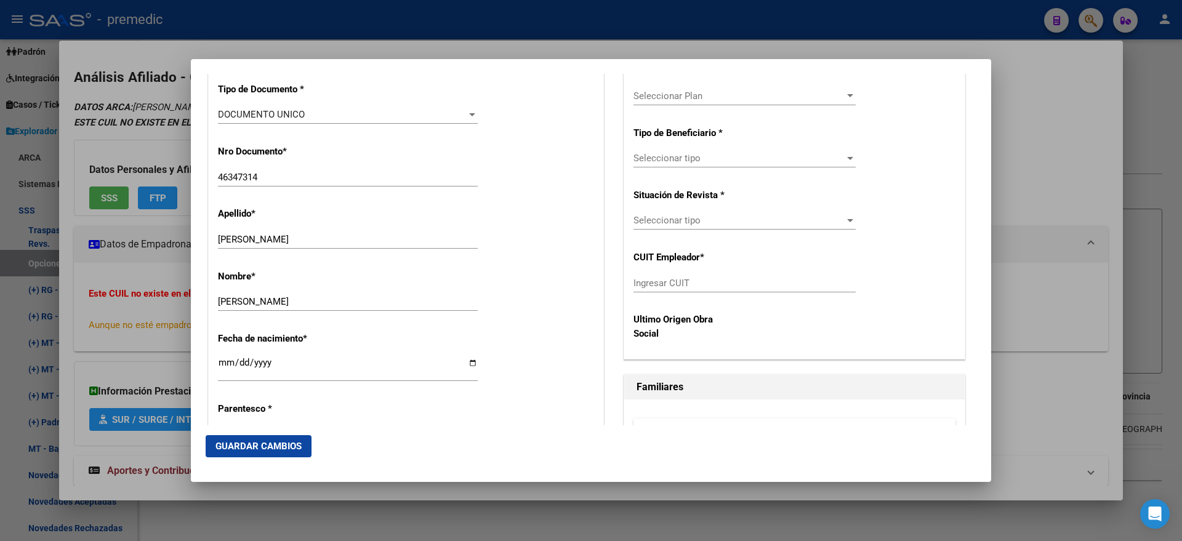
scroll to position [231, 0]
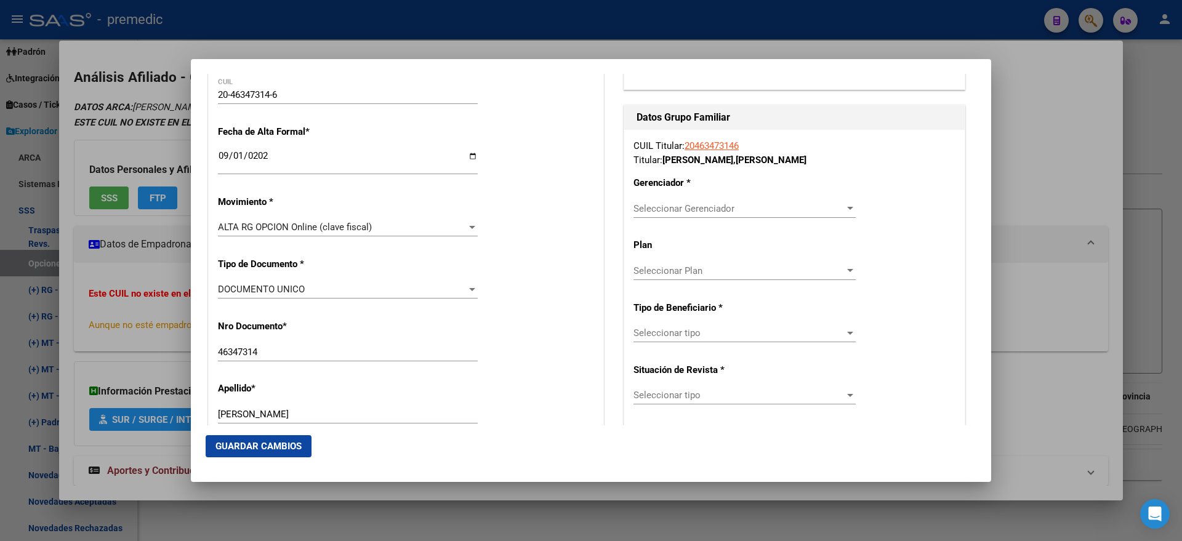
click at [641, 213] on div "Seleccionar Gerenciador Seleccionar Gerenciador" at bounding box center [744, 208] width 222 height 18
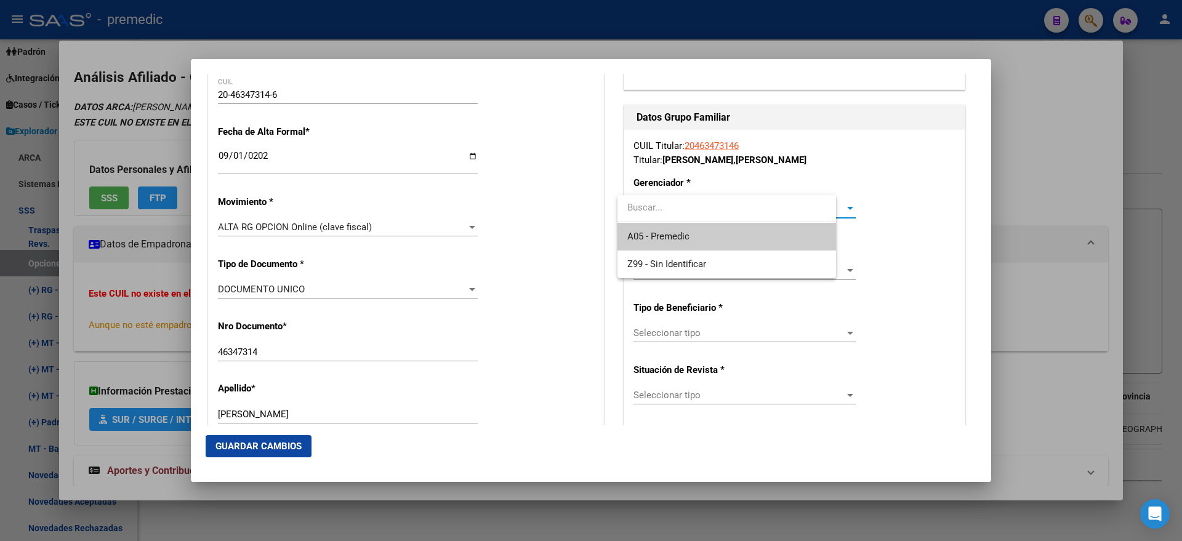
click at [639, 231] on span "A05 - Premedic" at bounding box center [658, 236] width 62 height 11
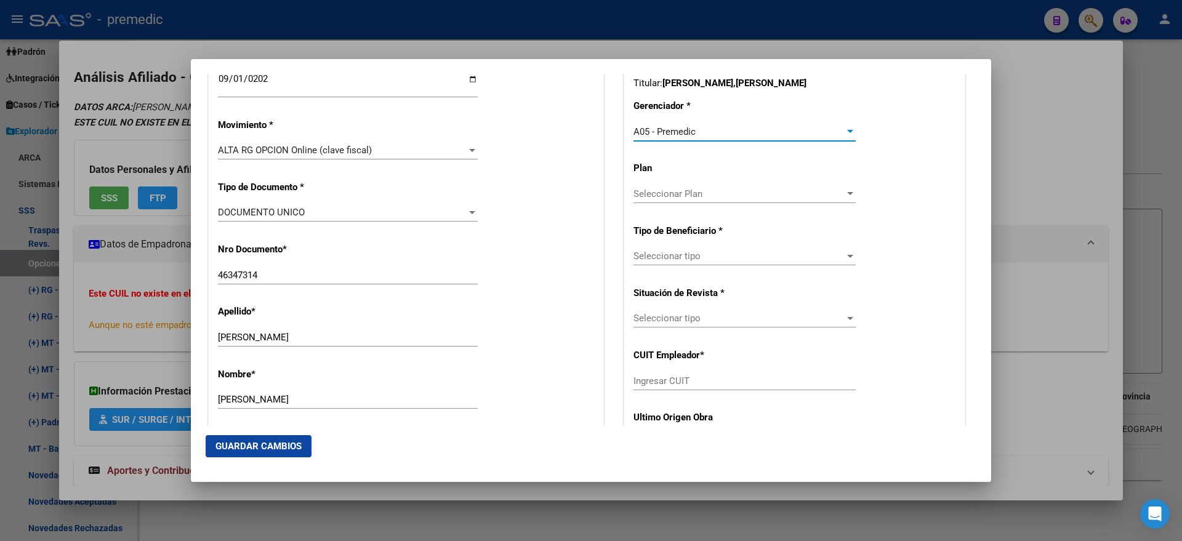
scroll to position [385, 0]
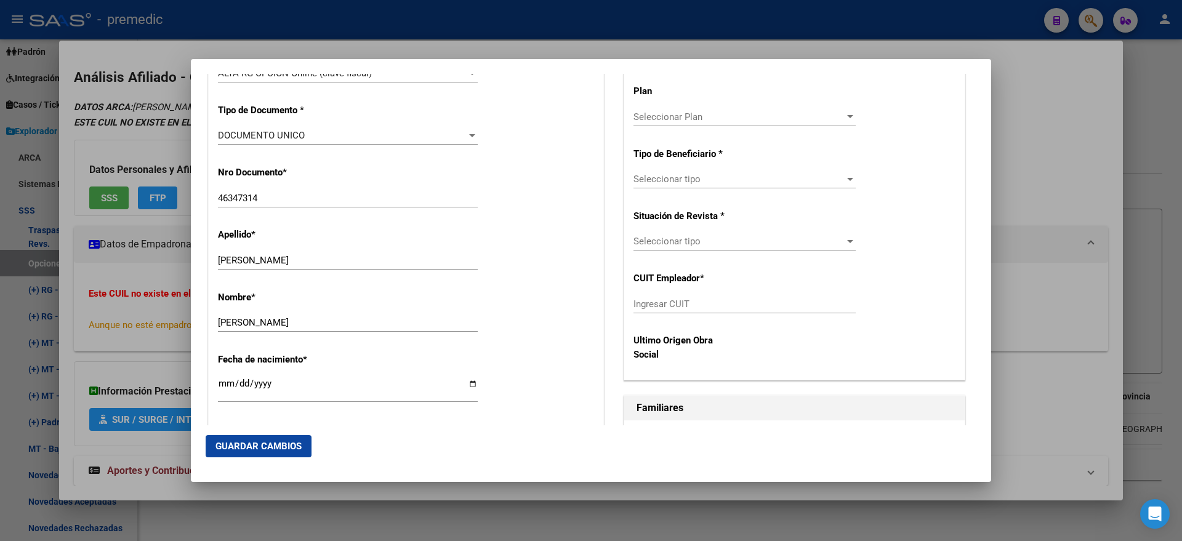
click at [642, 181] on span "Seleccionar tipo" at bounding box center [738, 179] width 211 height 11
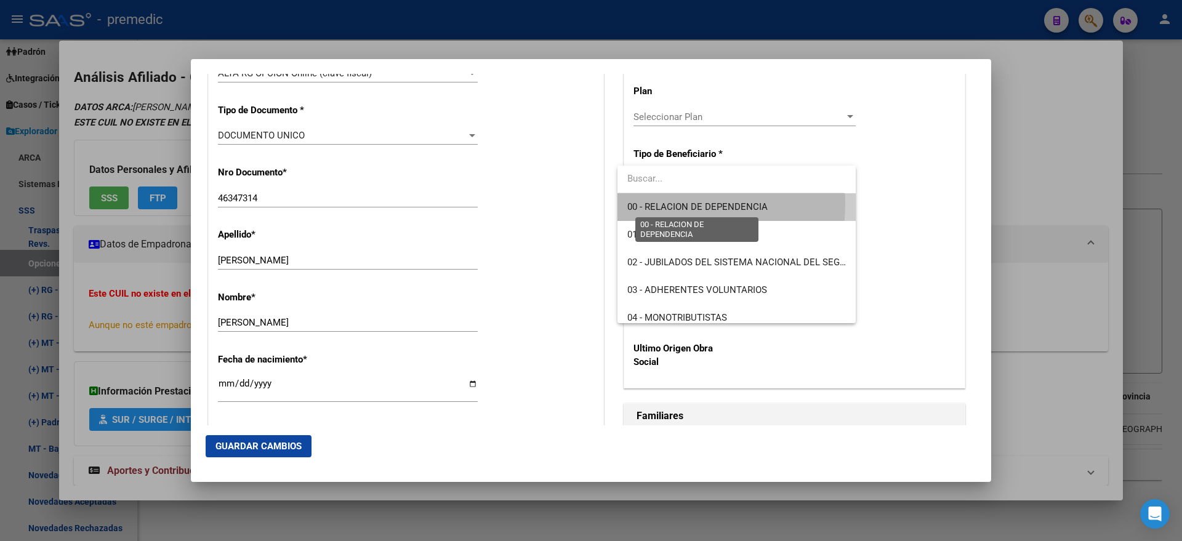
click at [639, 203] on span "00 - RELACION DE DEPENDENCIA" at bounding box center [697, 206] width 140 height 11
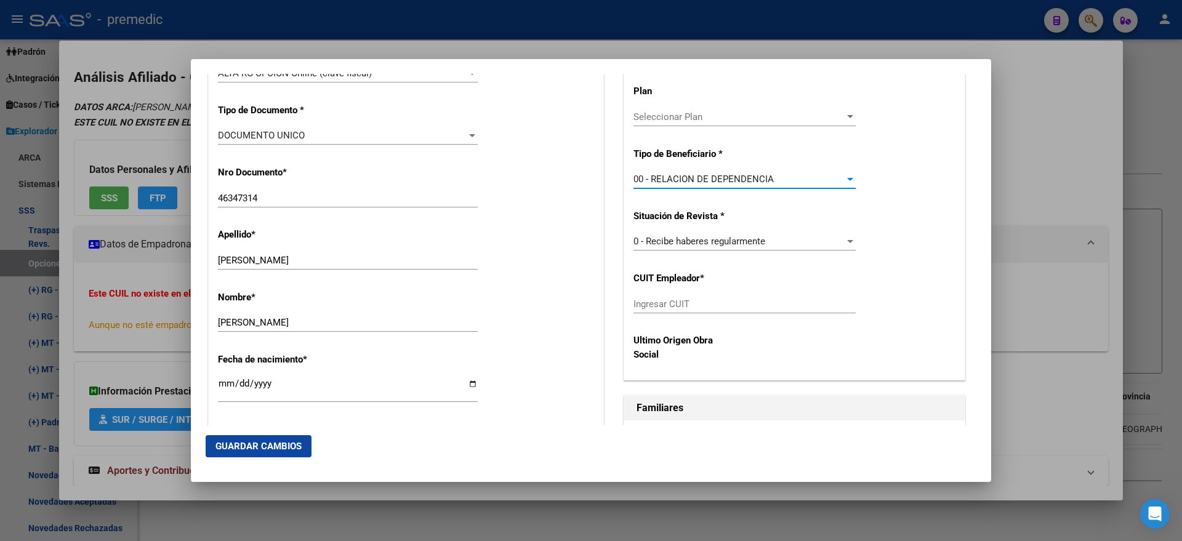
click at [639, 297] on div "Ingresar CUIT" at bounding box center [744, 304] width 222 height 18
paste input "30-71125458-3"
type input "30-71125458-3"
click at [253, 442] on span "Guardar Cambios" at bounding box center [258, 446] width 86 height 11
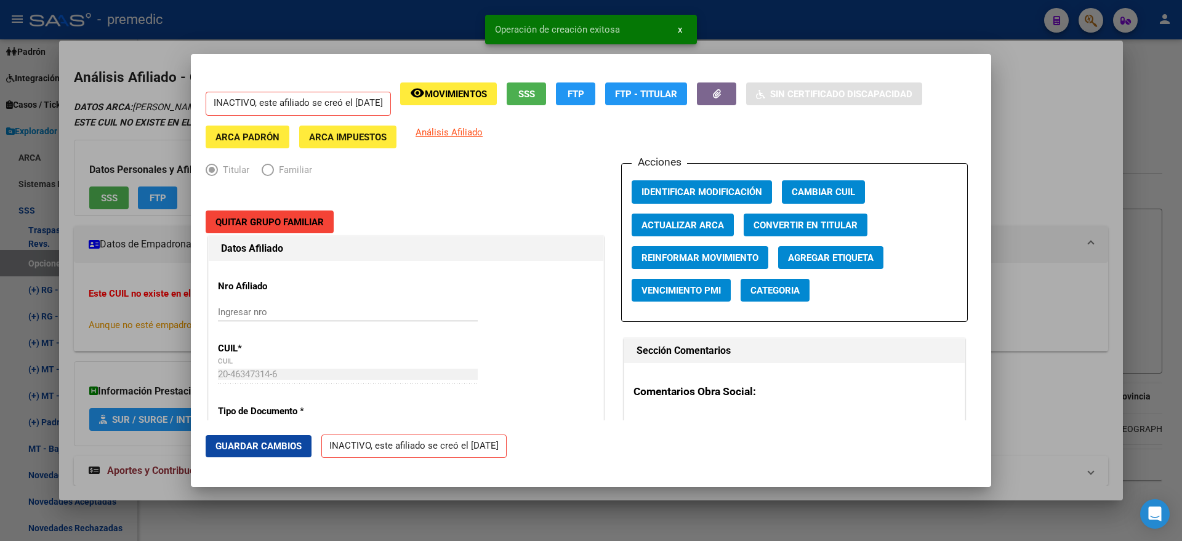
click at [66, 281] on div at bounding box center [591, 270] width 1182 height 541
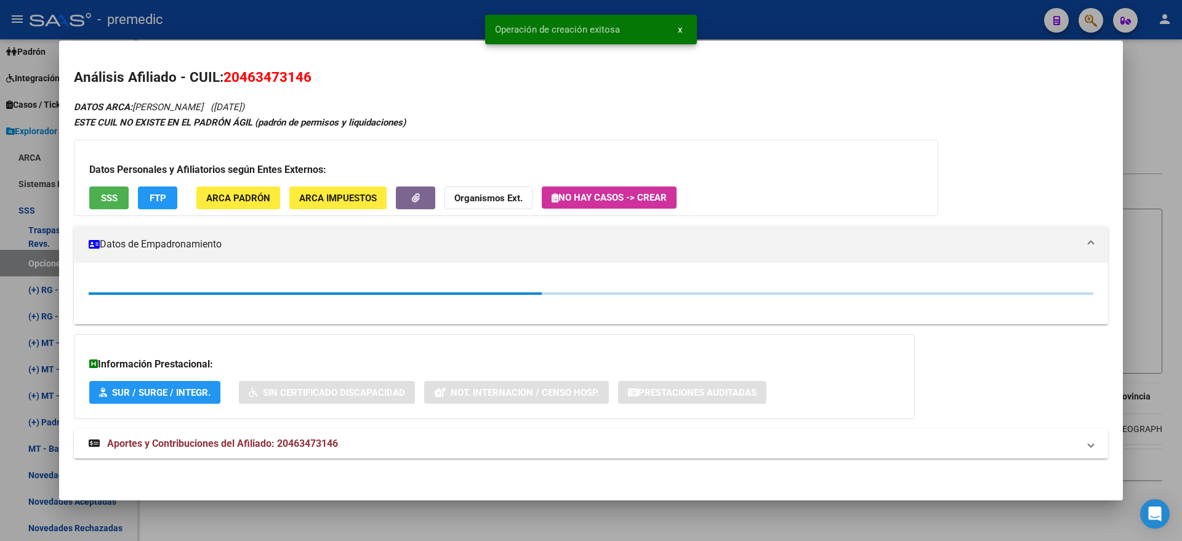
click at [50, 262] on div at bounding box center [591, 270] width 1182 height 541
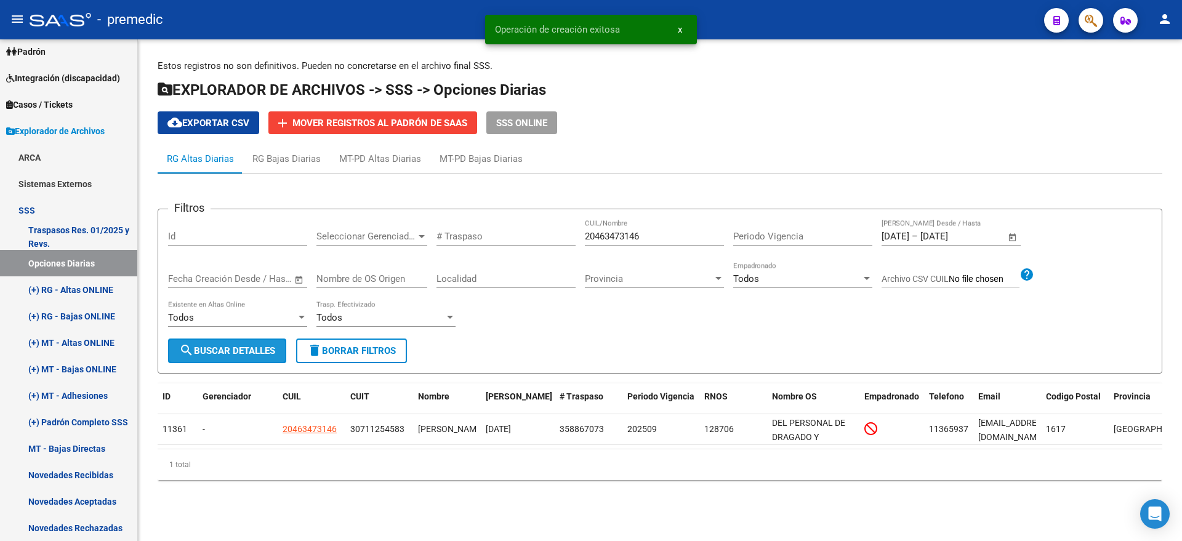
click at [234, 358] on button "search Buscar Detalles" at bounding box center [227, 350] width 118 height 25
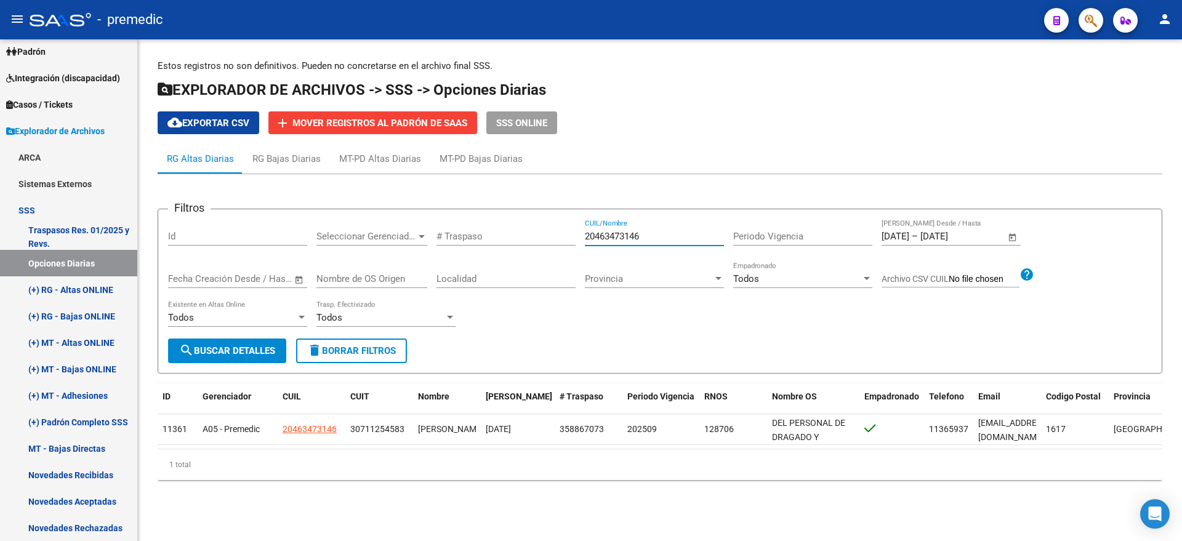
drag, startPoint x: 580, startPoint y: 236, endPoint x: 525, endPoint y: 236, distance: 55.4
click at [528, 236] on div "Filtros Id Seleccionar Gerenciador Seleccionar Gerenciador # Traspaso 204634731…" at bounding box center [659, 278] width 983 height 119
paste input "738285979"
type input "27382859796"
click at [258, 337] on div "Todos Existente en Altas Online" at bounding box center [237, 319] width 139 height 38
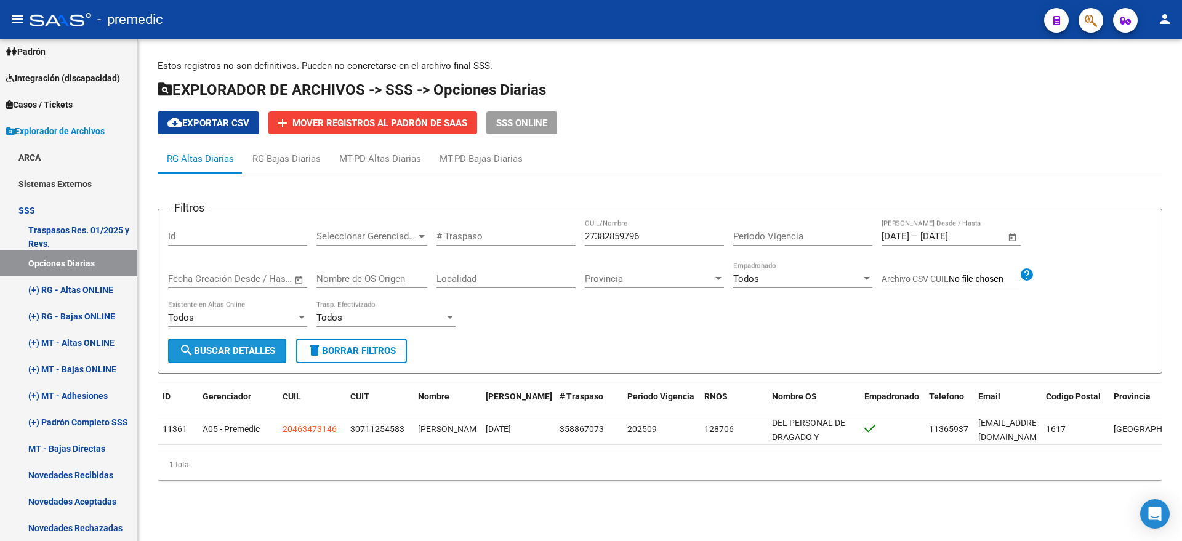
click at [258, 345] on span "search Buscar Detalles" at bounding box center [227, 350] width 96 height 11
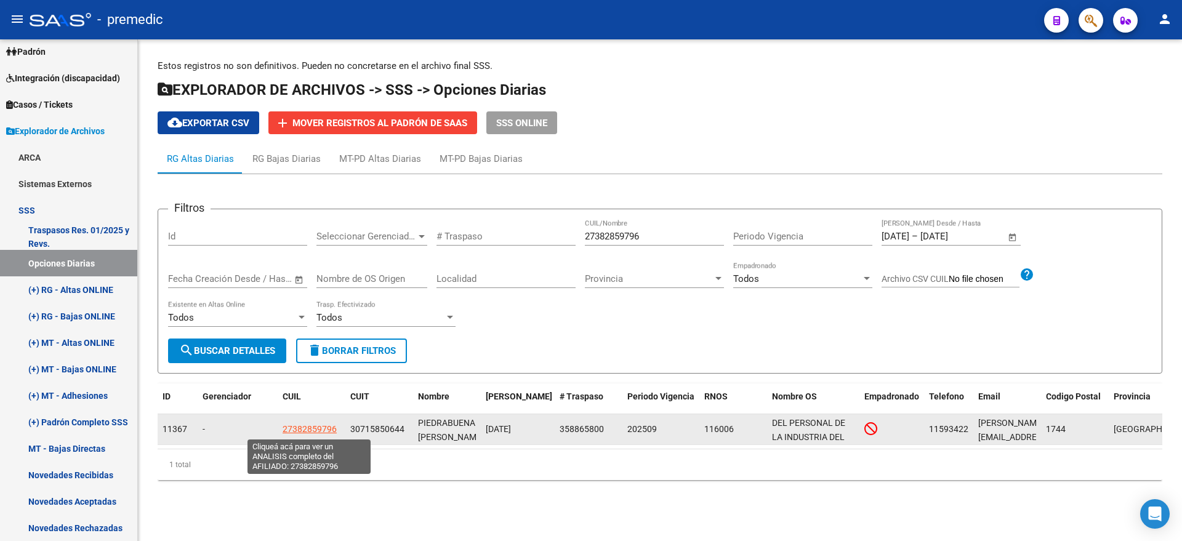
click at [317, 428] on span "27382859796" at bounding box center [309, 429] width 54 height 10
type textarea "27382859796"
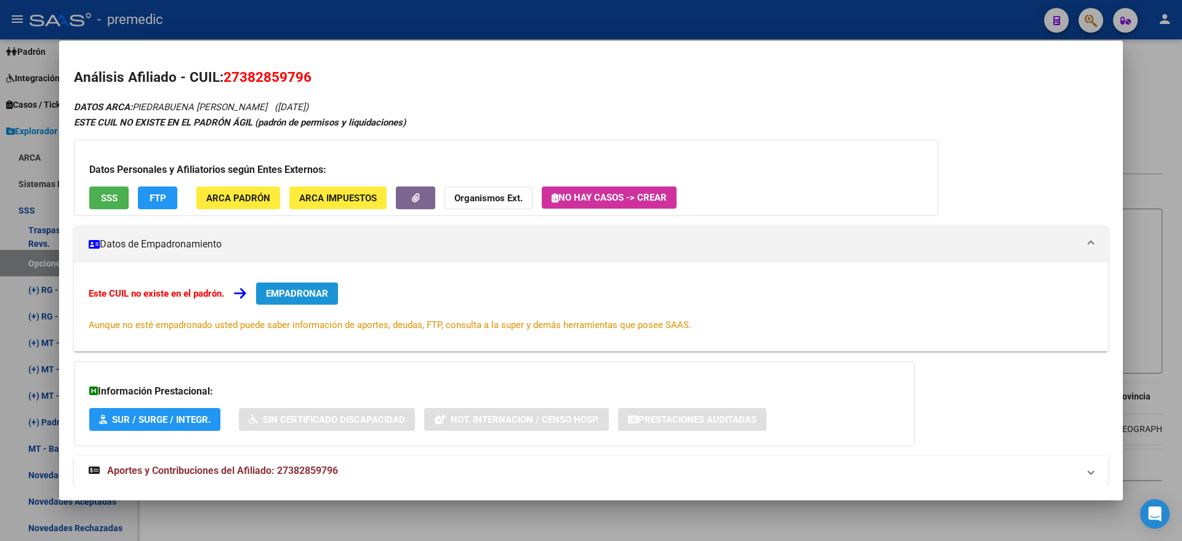
click at [295, 290] on span "EMPADRONAR" at bounding box center [297, 293] width 62 height 11
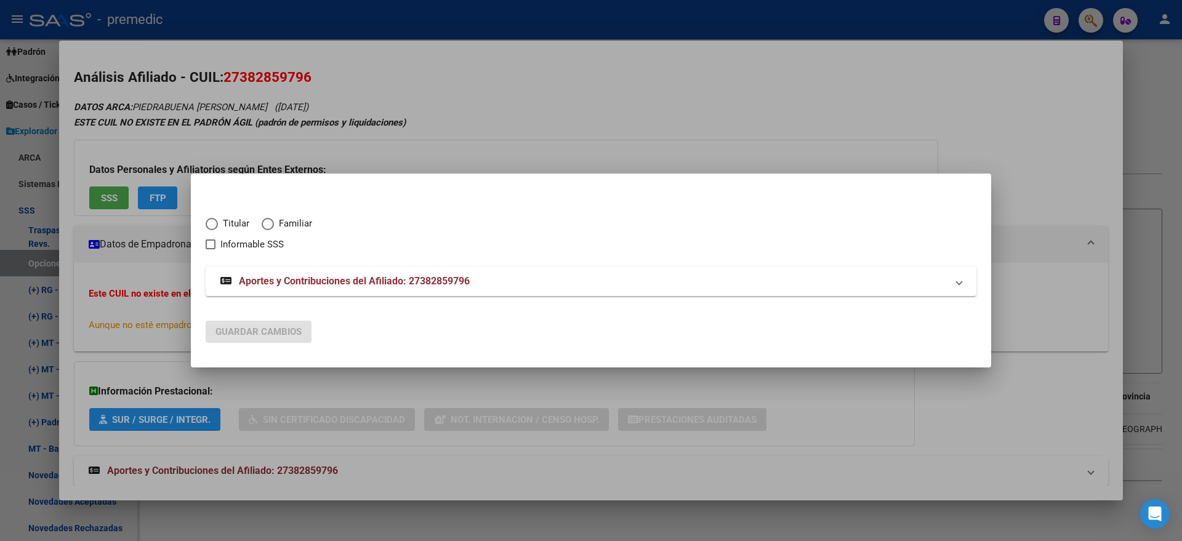
click at [218, 225] on span "Titular" at bounding box center [233, 224] width 31 height 14
click at [218, 225] on input "Titular" at bounding box center [212, 224] width 12 height 12
radio input "true"
checkbox input "true"
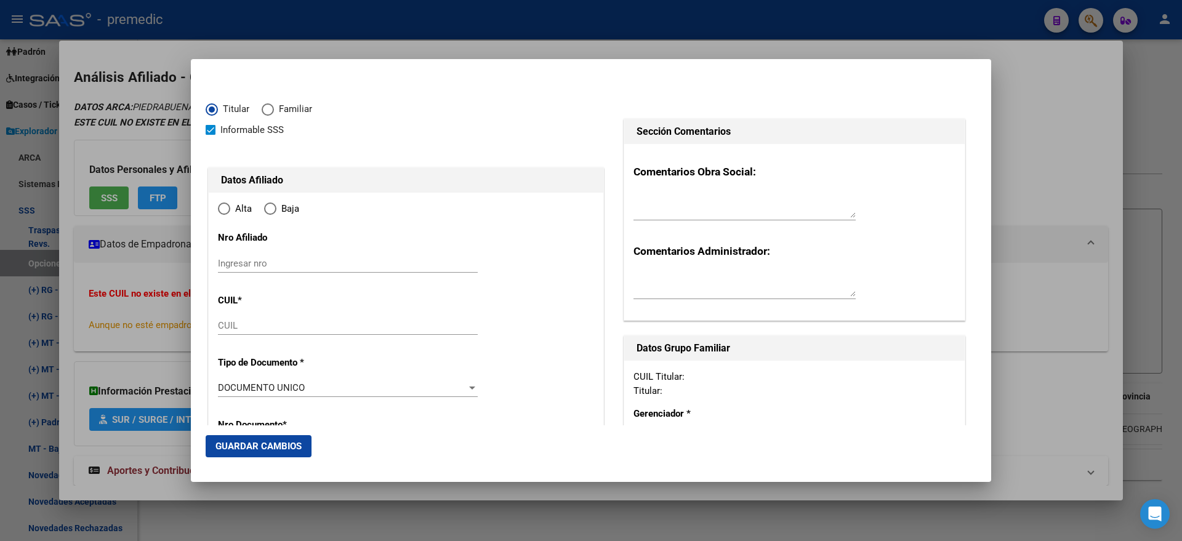
type input "27-38285979-6"
type input "38285979"
type input "PIEDRABUENA"
type input "VALERIA VANESA"
type input "1994-06-04"
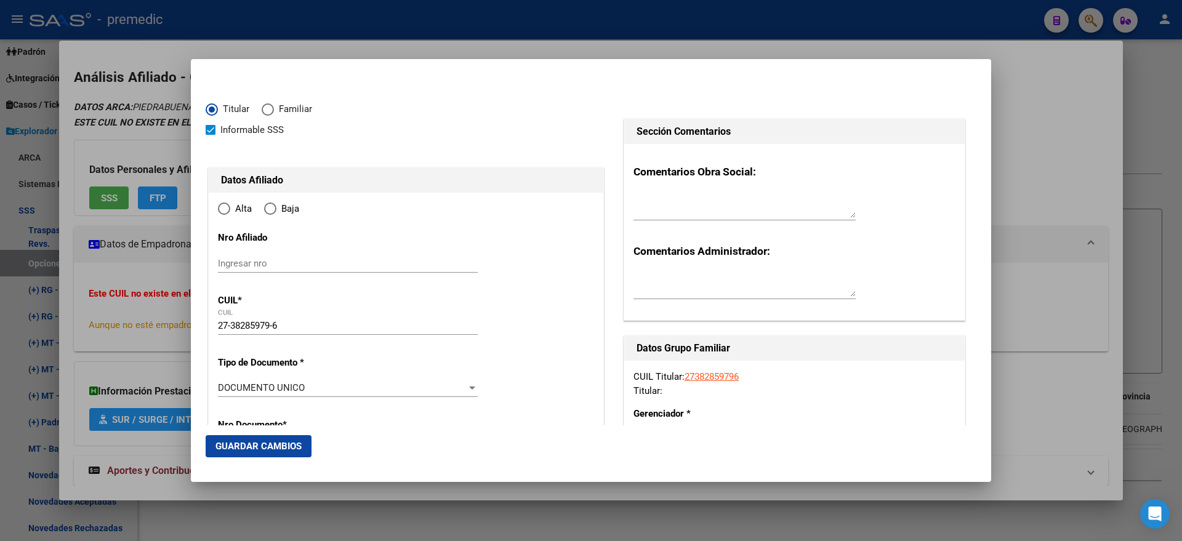
type input "MORENO"
type input "1744"
type input "RAFAEL"
type input "1486"
type input "0"
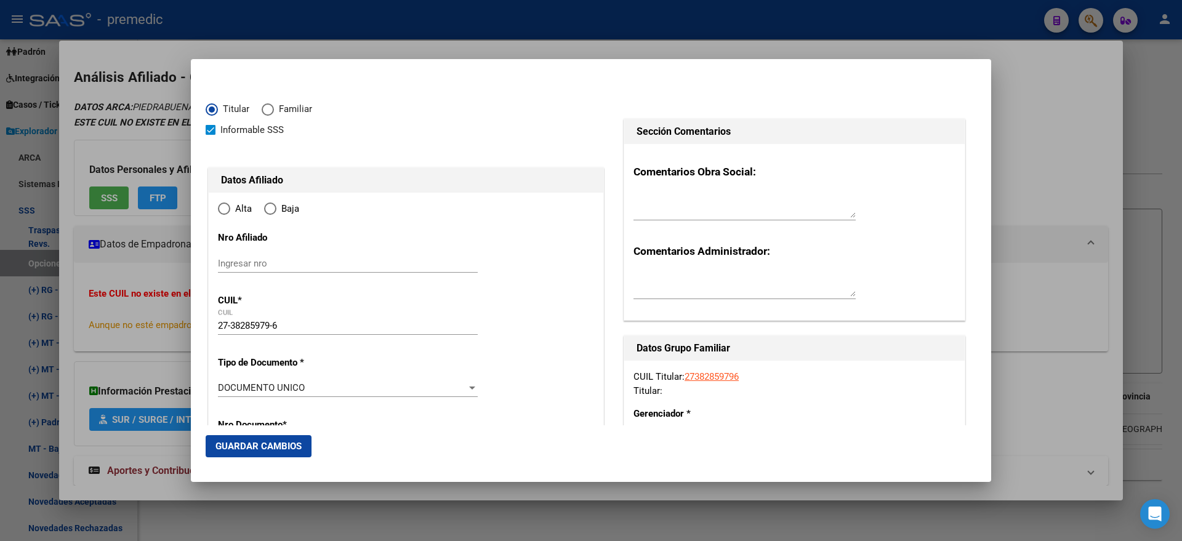
radio input "true"
click at [222, 388] on input "Ingresar fecha" at bounding box center [348, 392] width 260 height 20
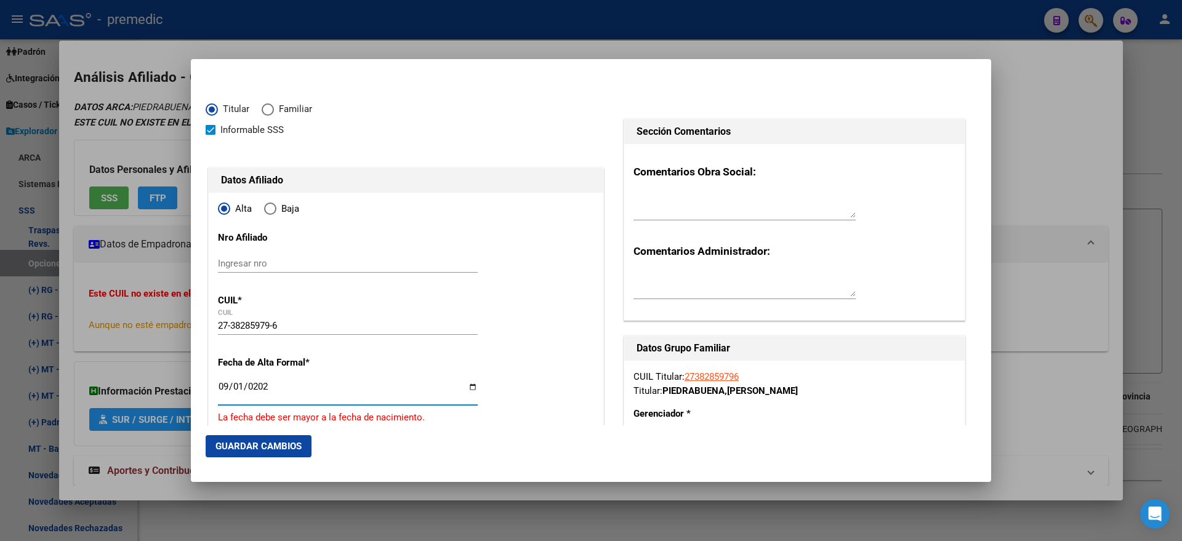
type input "2025-09-01"
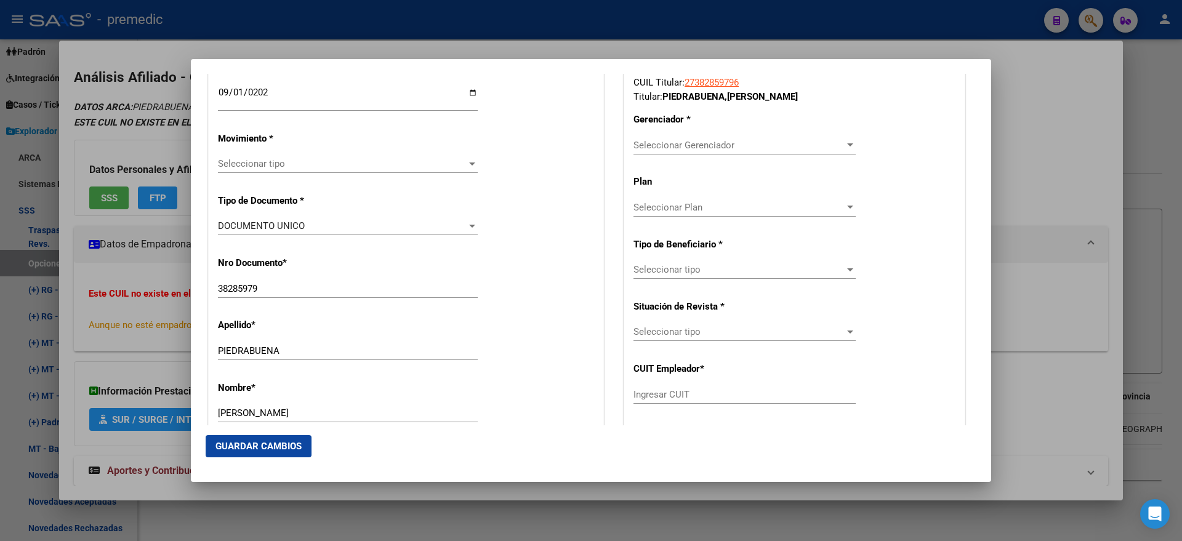
scroll to position [308, 0]
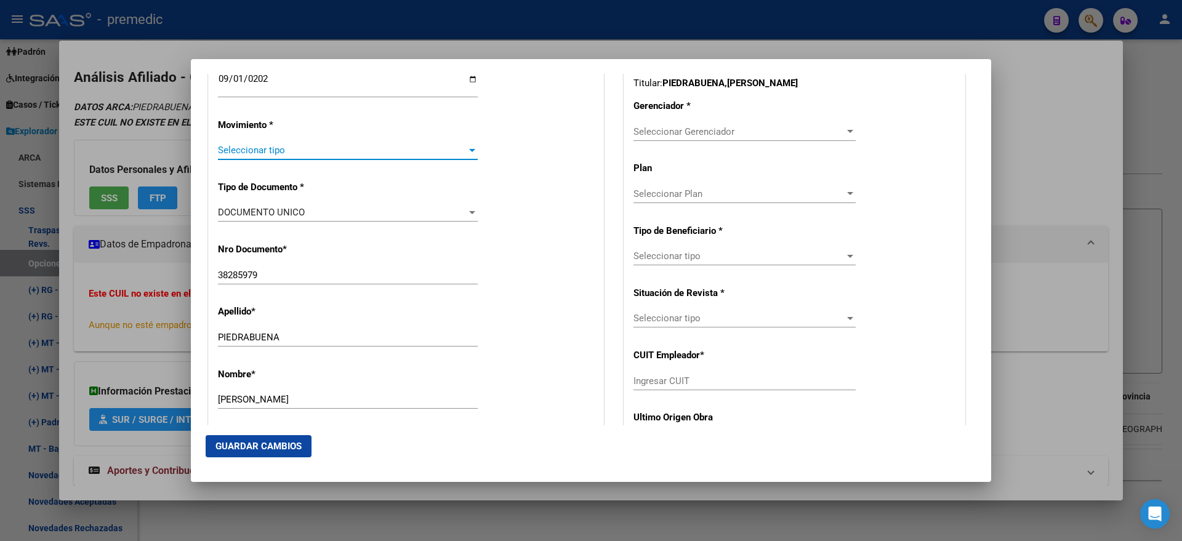
click at [279, 153] on span "Seleccionar tipo" at bounding box center [342, 150] width 249 height 11
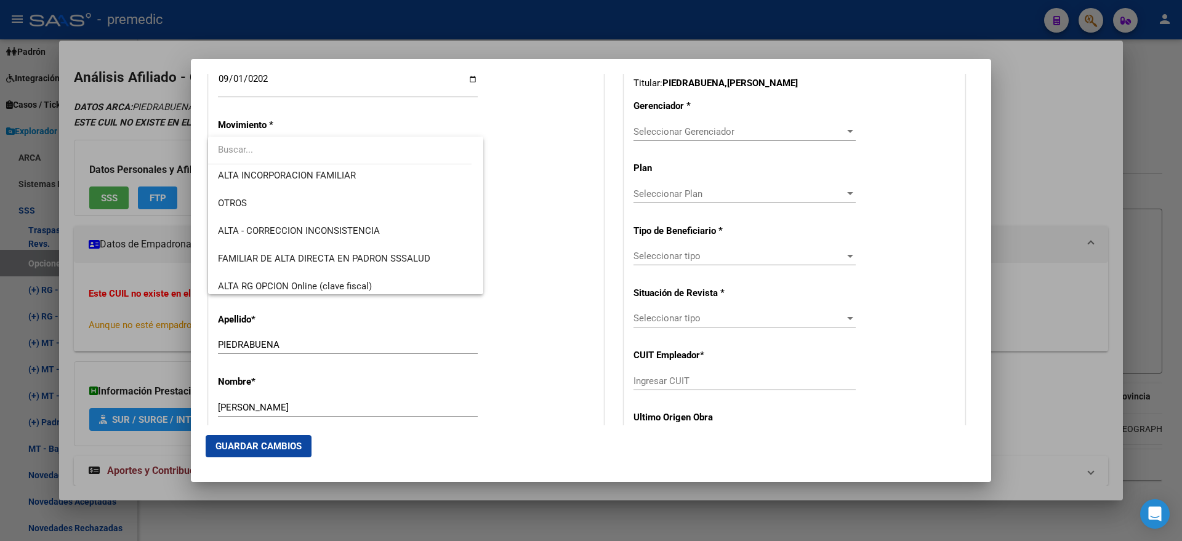
scroll to position [231, 0]
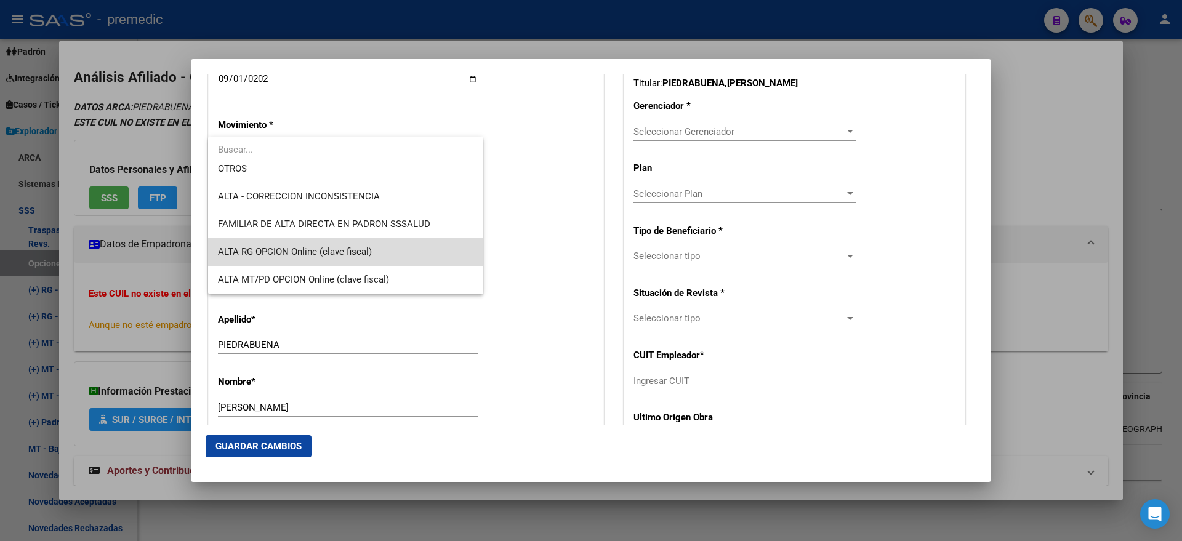
click at [372, 246] on span "ALTA RG OPCION Online (clave fiscal)" at bounding box center [345, 252] width 255 height 28
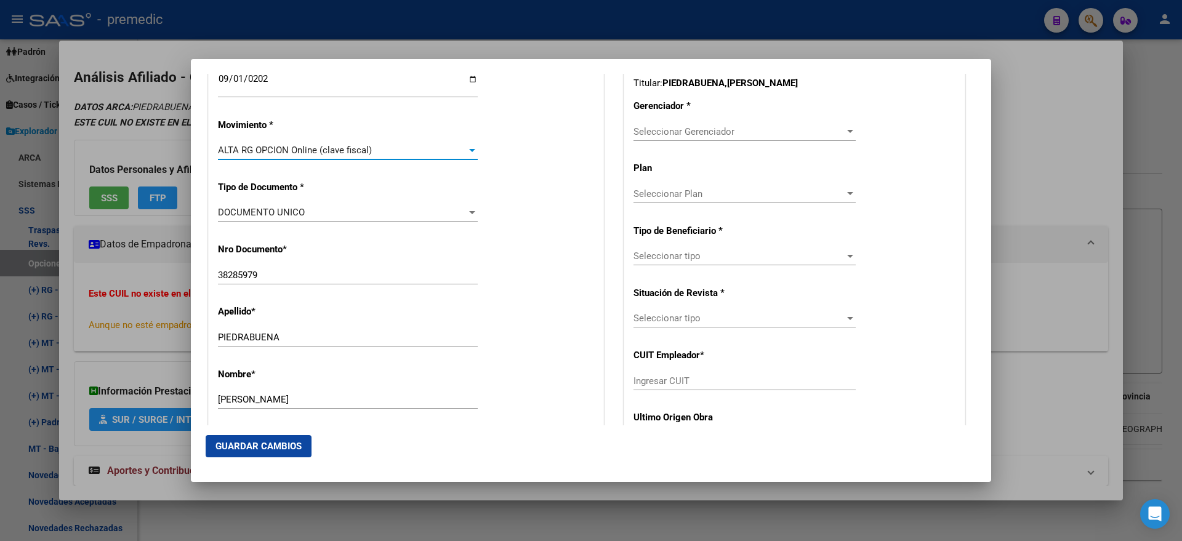
click at [503, 236] on div "Nro Documento * 38285979 Ingresar nro" at bounding box center [406, 264] width 376 height 62
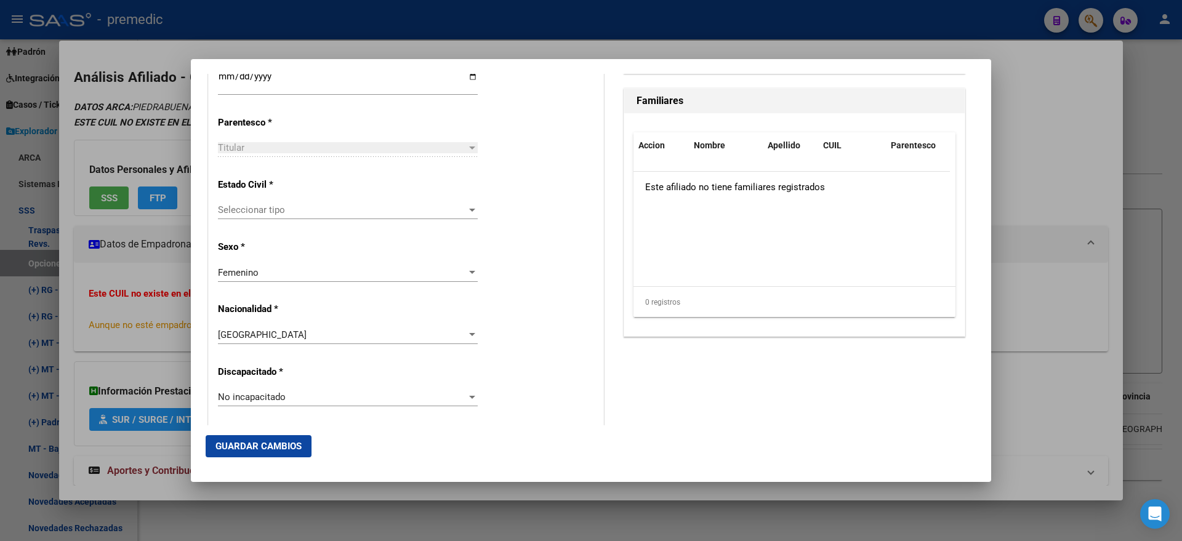
scroll to position [692, 0]
click at [375, 212] on span "Seleccionar tipo" at bounding box center [342, 209] width 249 height 11
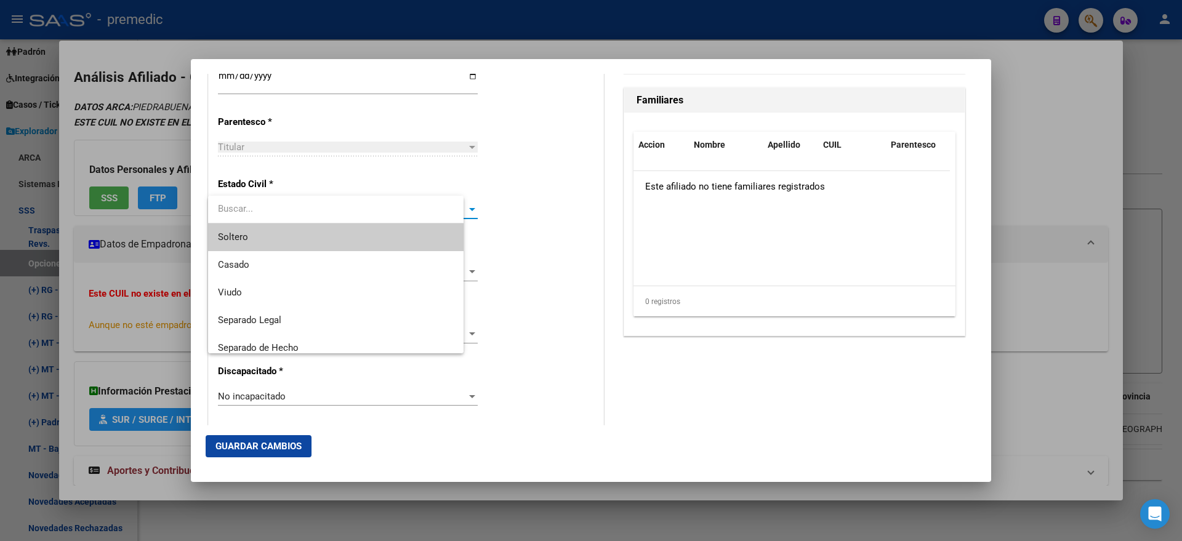
click at [361, 245] on span "Soltero" at bounding box center [336, 237] width 236 height 28
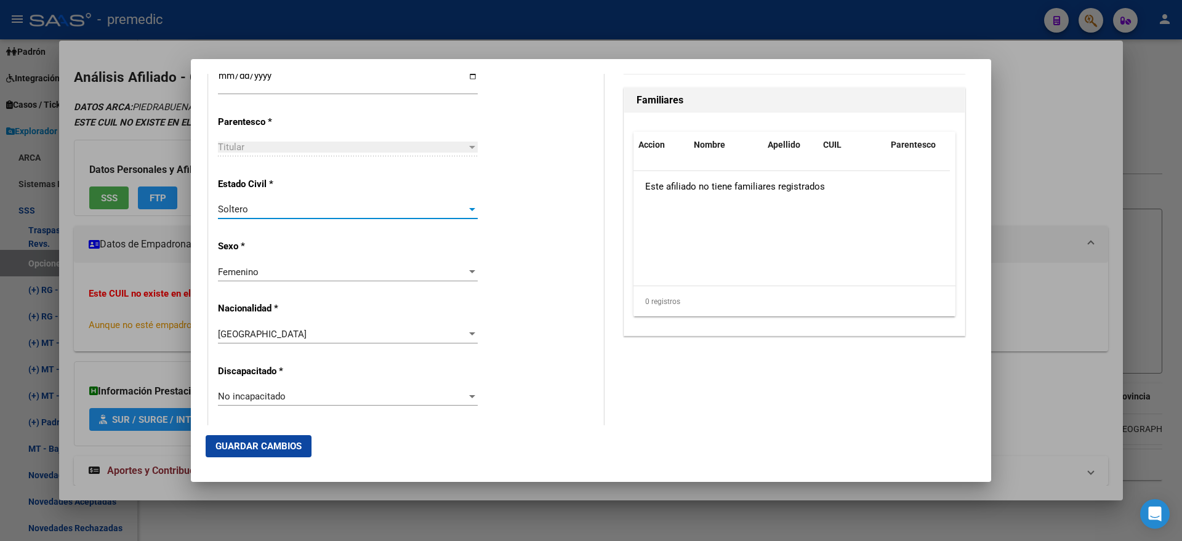
click at [490, 244] on div "Alta Baja Nro Afiliado Ingresar nro CUIL * 27-38285979-6 CUIL ARCA Padrón Fecha…" at bounding box center [406, 379] width 394 height 1758
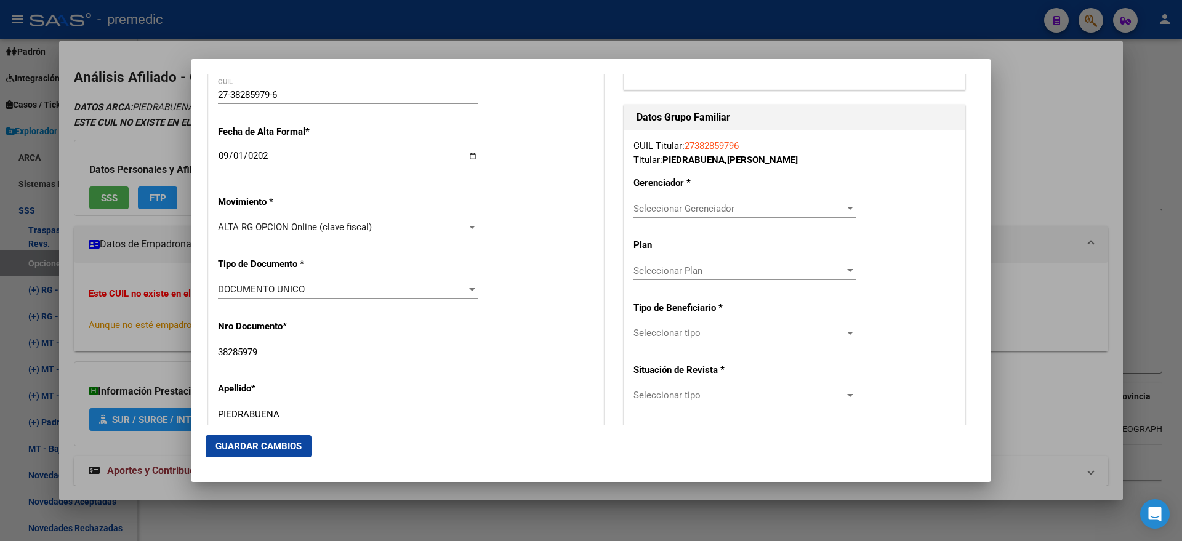
scroll to position [308, 0]
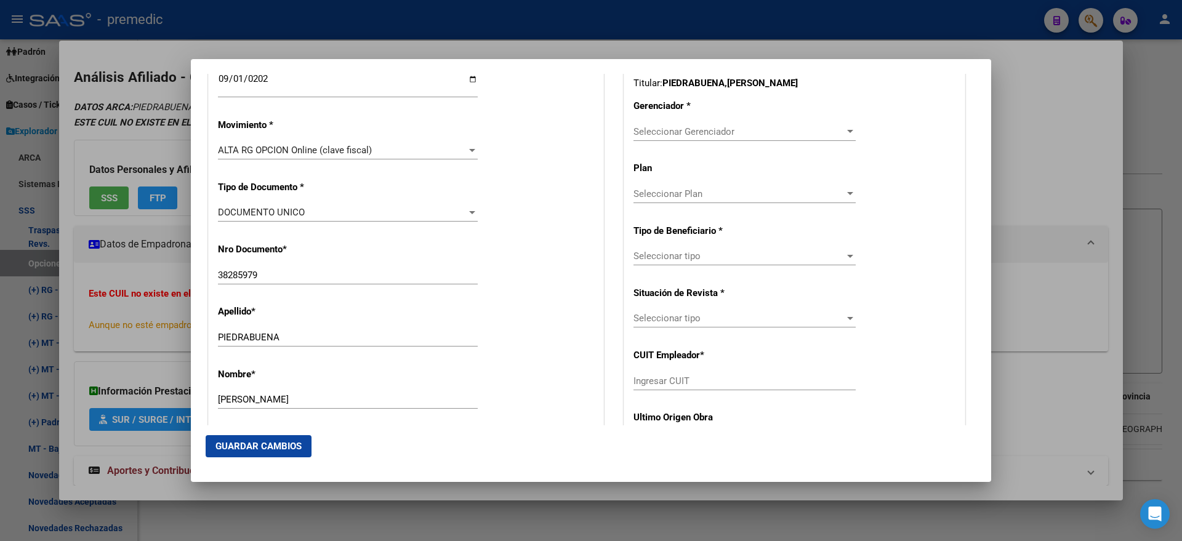
click at [644, 134] on span "Seleccionar Gerenciador" at bounding box center [738, 131] width 211 height 11
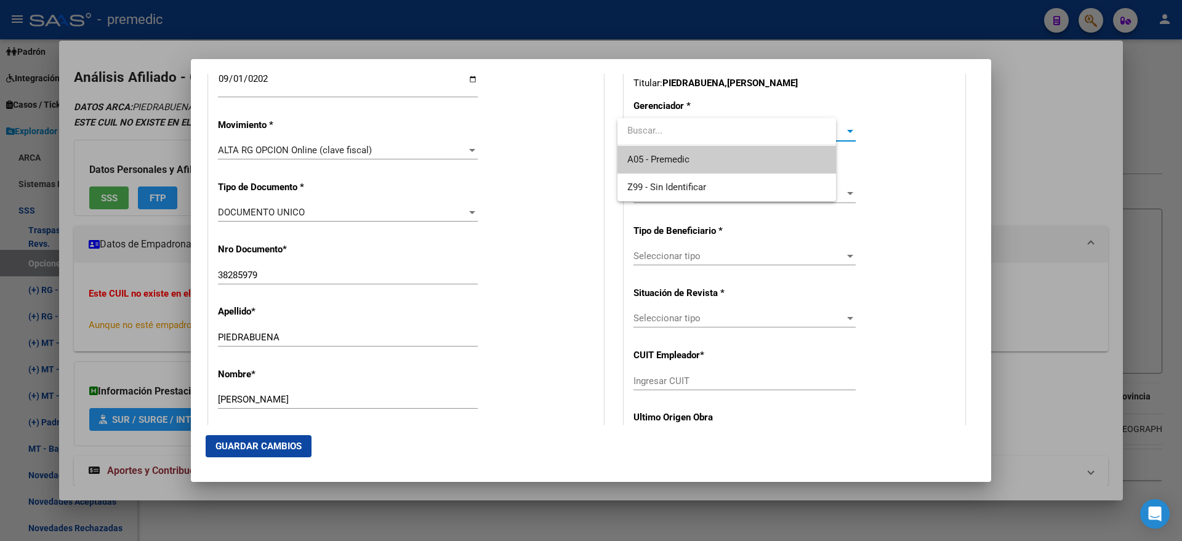
click at [649, 161] on span "A05 - Premedic" at bounding box center [658, 159] width 62 height 11
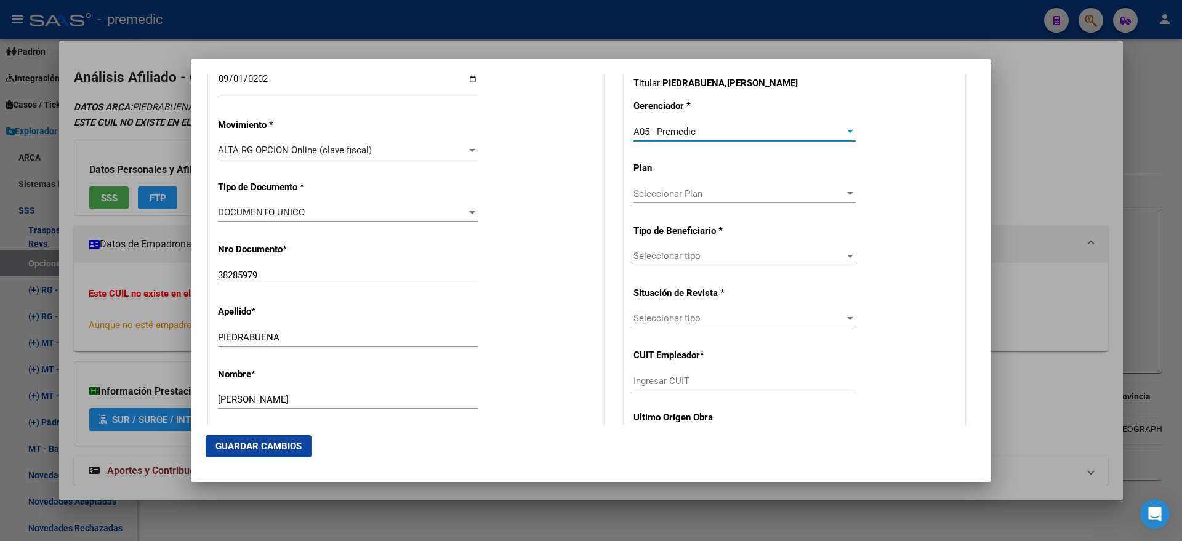
click at [652, 254] on span "Seleccionar tipo" at bounding box center [738, 255] width 211 height 11
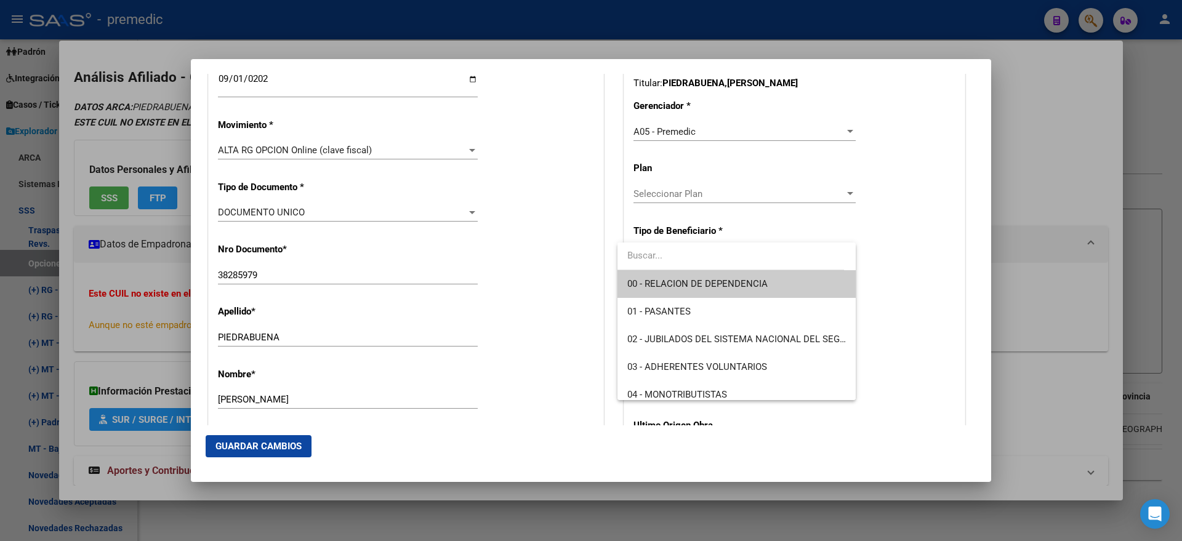
click at [647, 276] on span "00 - RELACION DE DEPENDENCIA" at bounding box center [736, 284] width 218 height 28
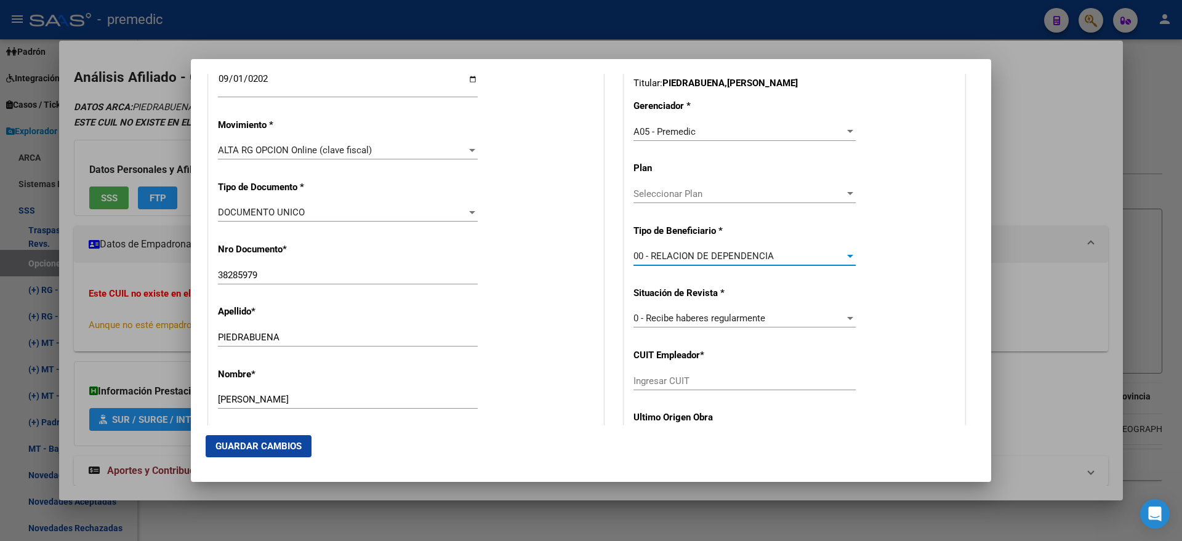
scroll to position [385, 0]
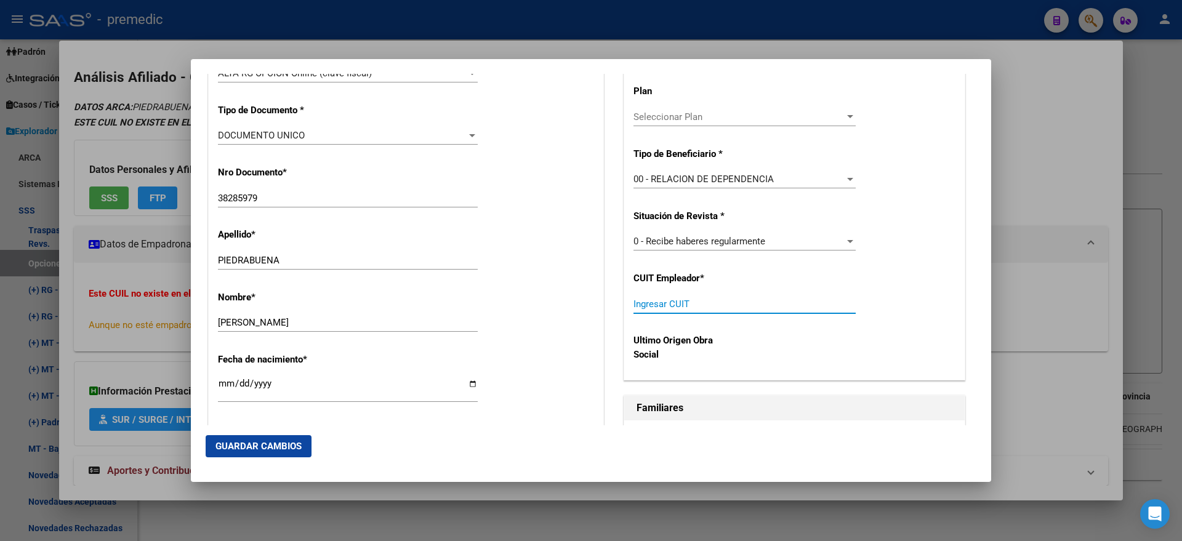
click at [641, 306] on input "Ingresar CUIT" at bounding box center [744, 303] width 222 height 11
paste input "27-38285979-6"
type input "27-38285979-6"
drag, startPoint x: 695, startPoint y: 305, endPoint x: 547, endPoint y: 313, distance: 148.5
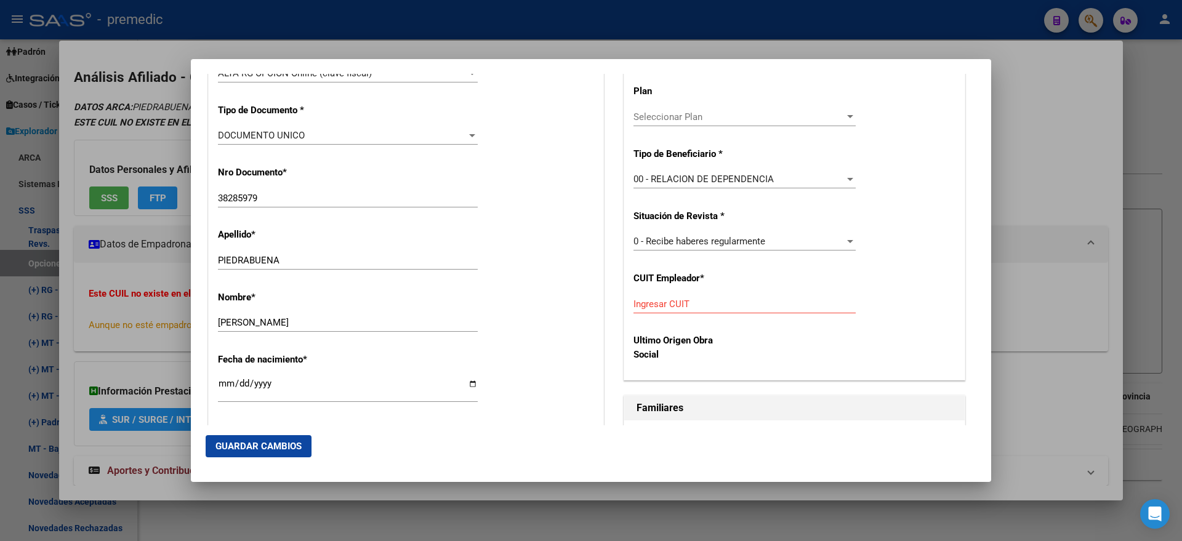
click at [589, 439] on mat-dialog-actions "Guardar Cambios" at bounding box center [591, 446] width 770 height 42
click at [652, 306] on input "Ingresar CUIT" at bounding box center [744, 303] width 222 height 11
paste input "30-71585064-4"
type input "30-71585064-4"
click at [244, 446] on span "Guardar Cambios" at bounding box center [258, 446] width 86 height 11
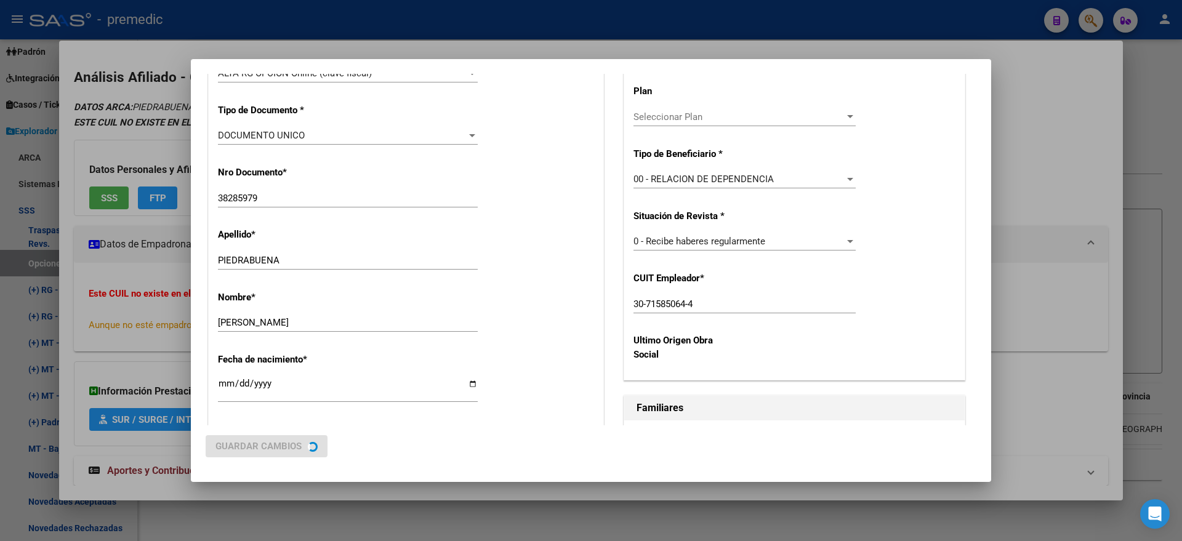
scroll to position [0, 0]
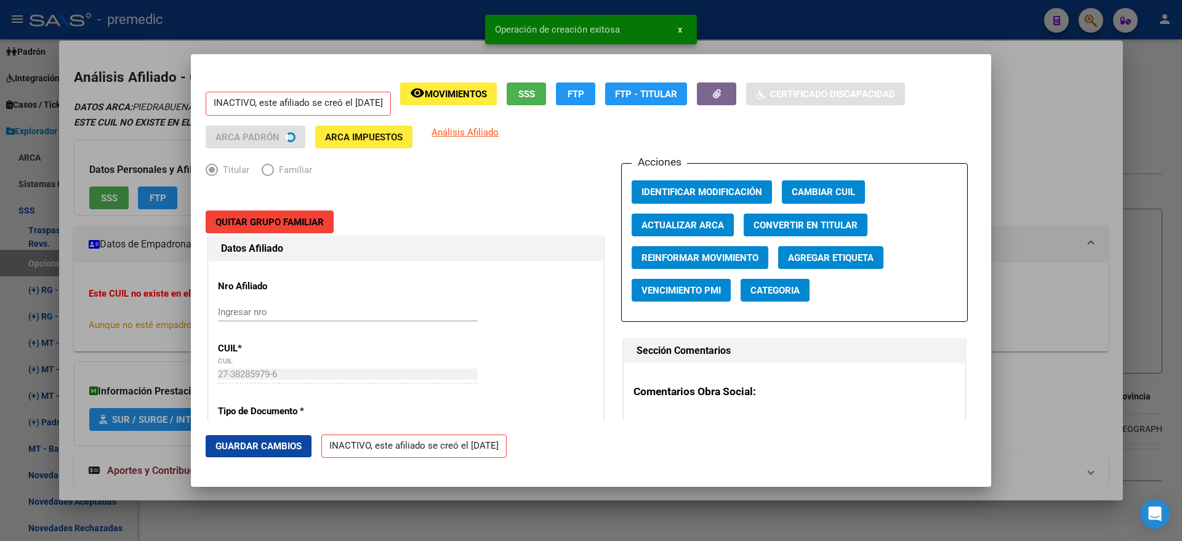
click at [61, 297] on div at bounding box center [591, 270] width 1182 height 541
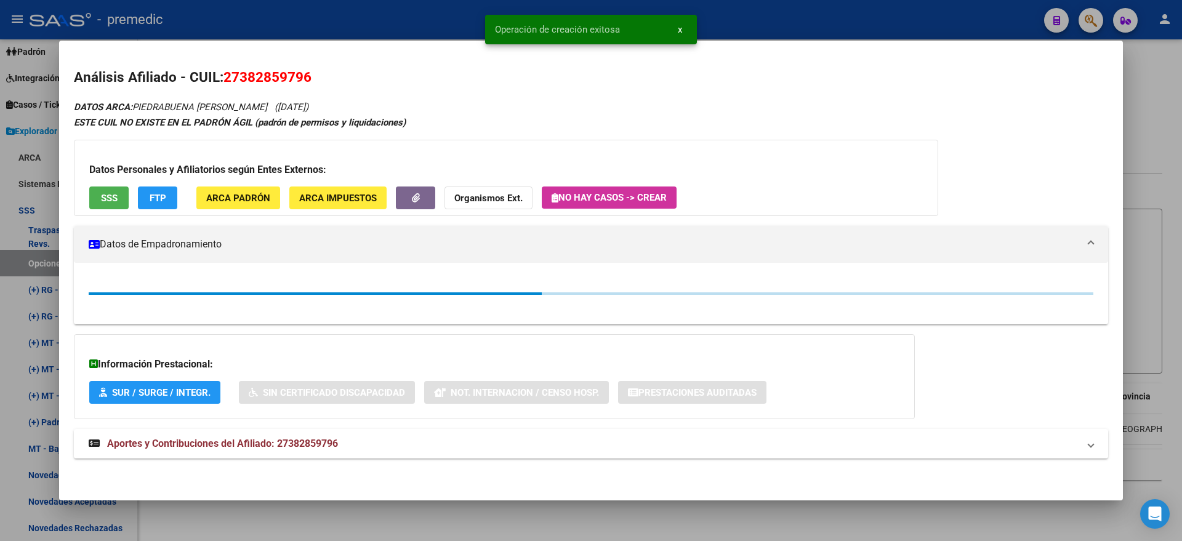
click at [50, 267] on div at bounding box center [591, 270] width 1182 height 541
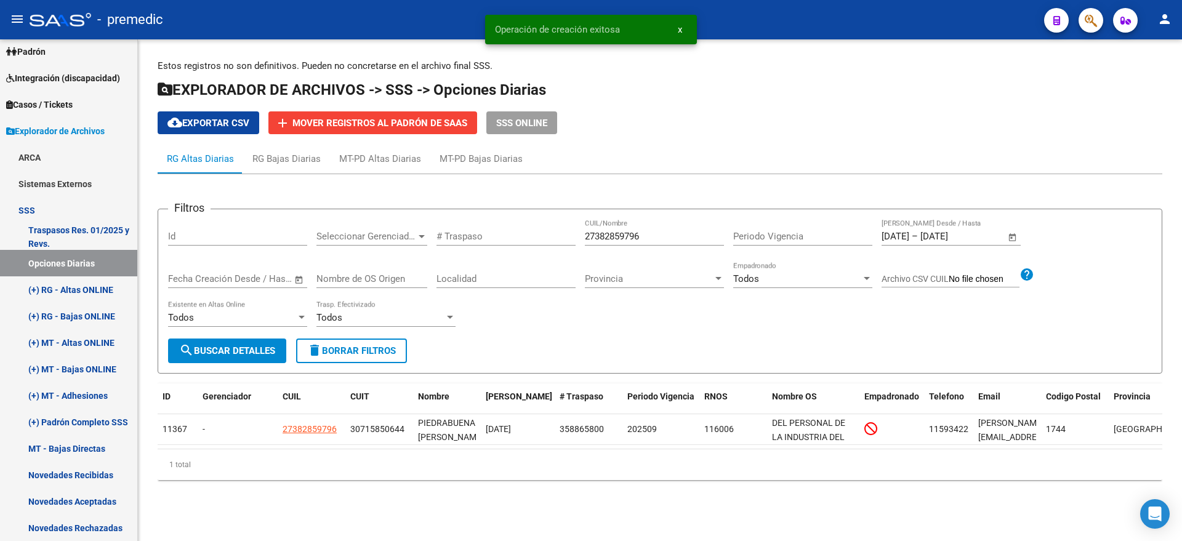
click at [258, 346] on span "search Buscar Detalles" at bounding box center [227, 350] width 96 height 11
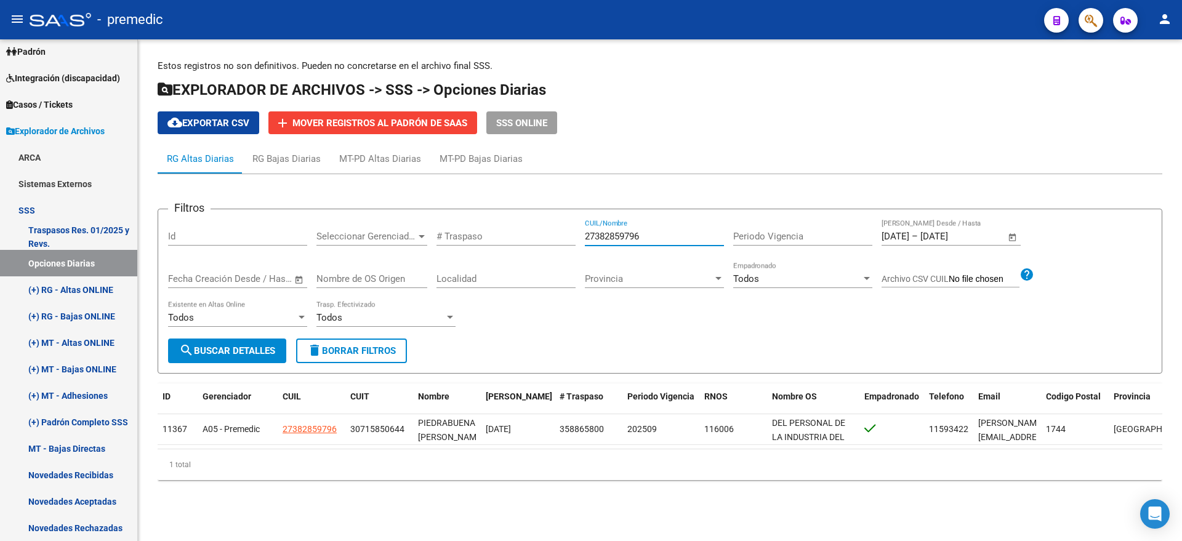
drag, startPoint x: 652, startPoint y: 232, endPoint x: 493, endPoint y: 241, distance: 159.7
click at [522, 236] on div "Filtros Id Seleccionar Gerenciador Seleccionar Gerenciador # Traspaso 273828597…" at bounding box center [659, 278] width 983 height 119
paste input "200781800"
type input "27200781800"
click at [262, 340] on button "search Buscar Detalles" at bounding box center [227, 350] width 118 height 25
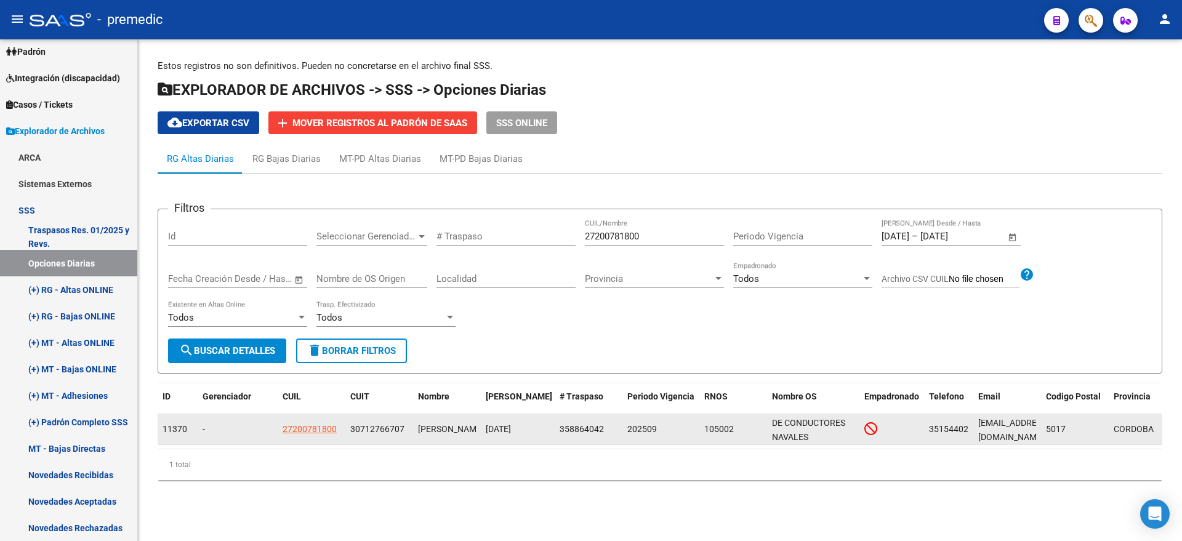
click at [316, 435] on app-link-go-to "27200781800" at bounding box center [309, 429] width 54 height 14
click at [324, 430] on span "27200781800" at bounding box center [309, 429] width 54 height 10
type textarea "27200781800"
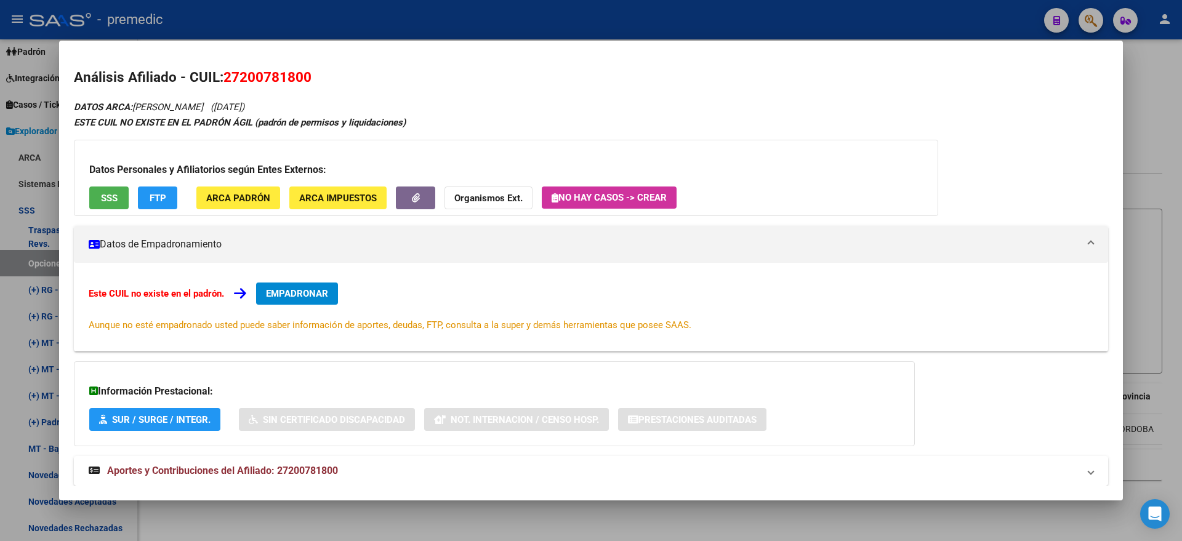
click at [319, 290] on span "EMPADRONAR" at bounding box center [297, 293] width 62 height 11
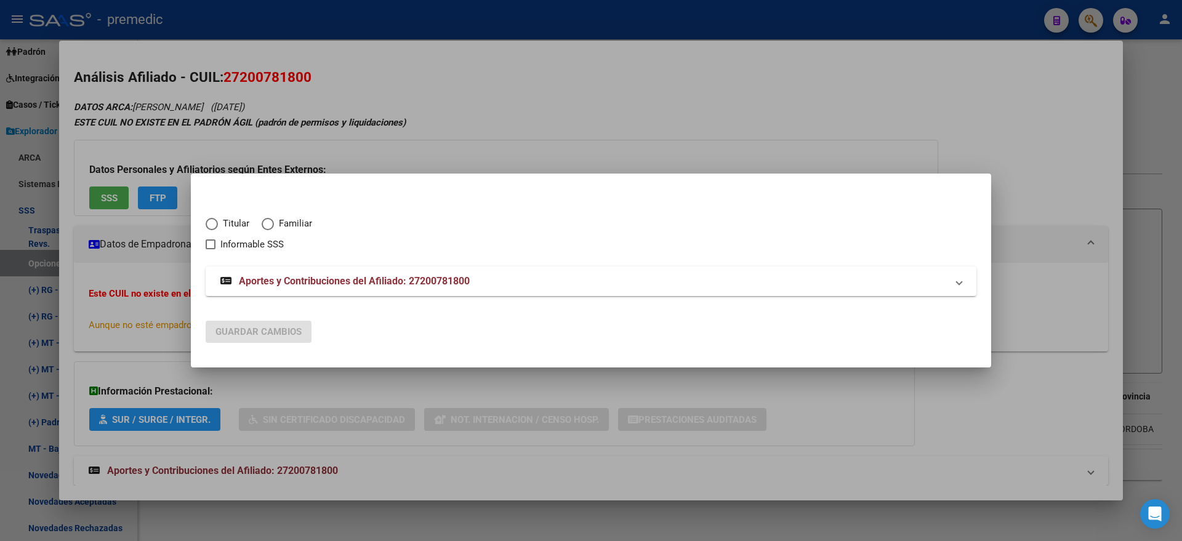
click at [217, 221] on span "Elija una opción" at bounding box center [212, 224] width 12 height 12
click at [217, 221] on input "Titular" at bounding box center [212, 224] width 12 height 12
radio input "true"
checkbox input "true"
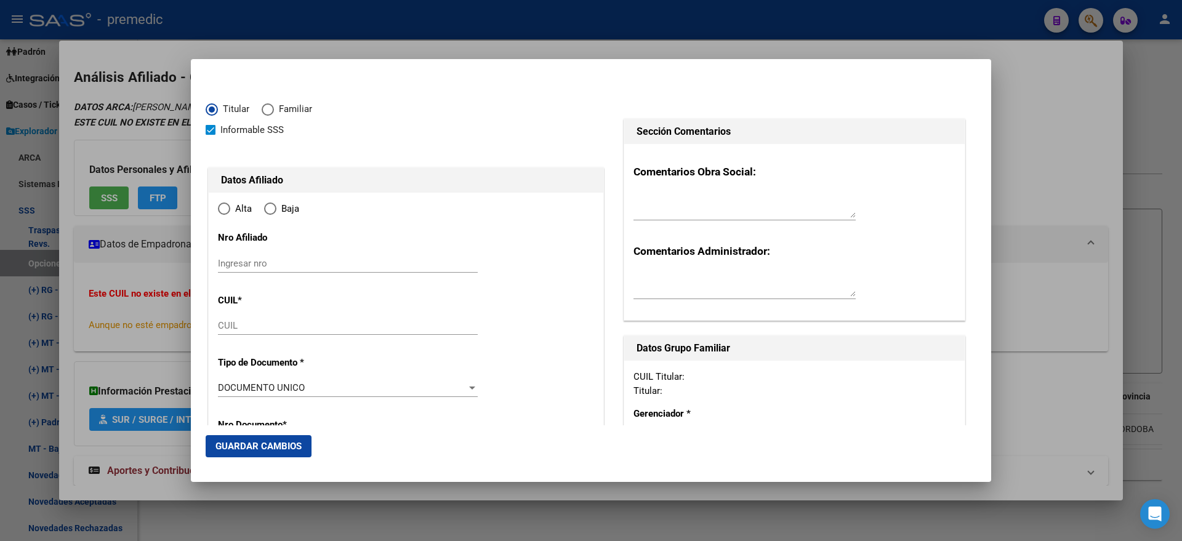
type input "27-20078180-0"
type input "20078180"
type input "BEAS"
type input "RAMONA ELIZABETH"
type input "1968-05-15"
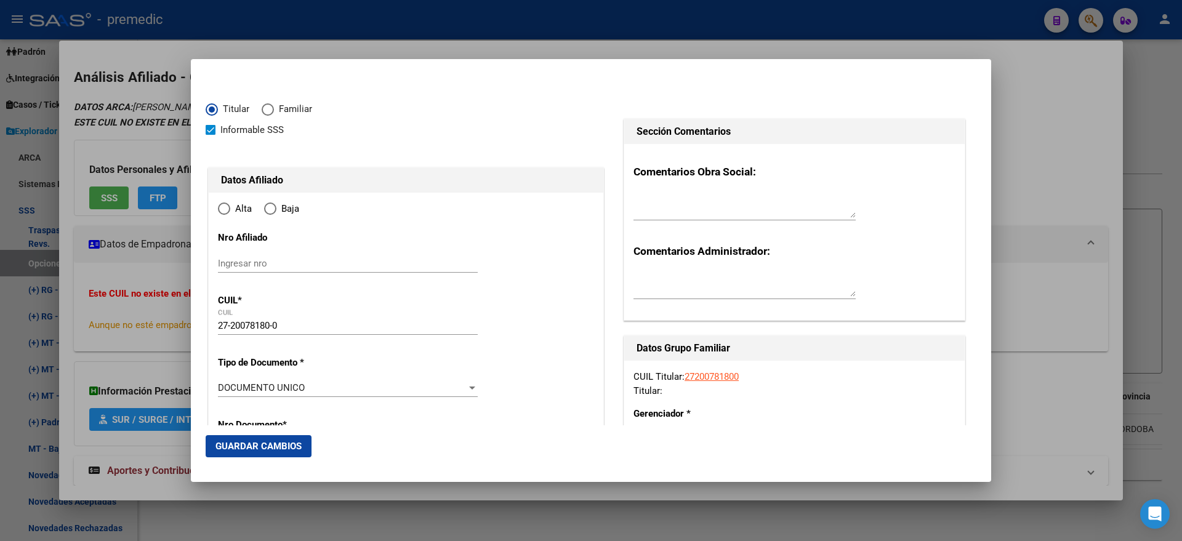
type input "B.LOS PARAISOS"
type input "5008"
type input "GONGORA"
type input "1212"
radio input "true"
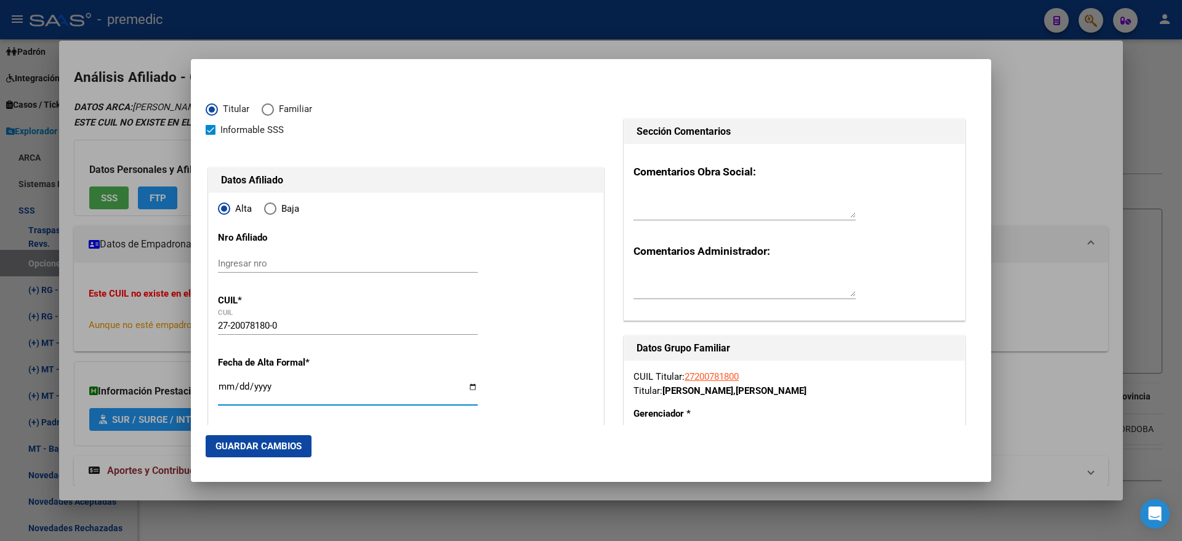
click at [226, 387] on input "Ingresar fecha" at bounding box center [348, 392] width 260 height 20
type input "2025-09-01"
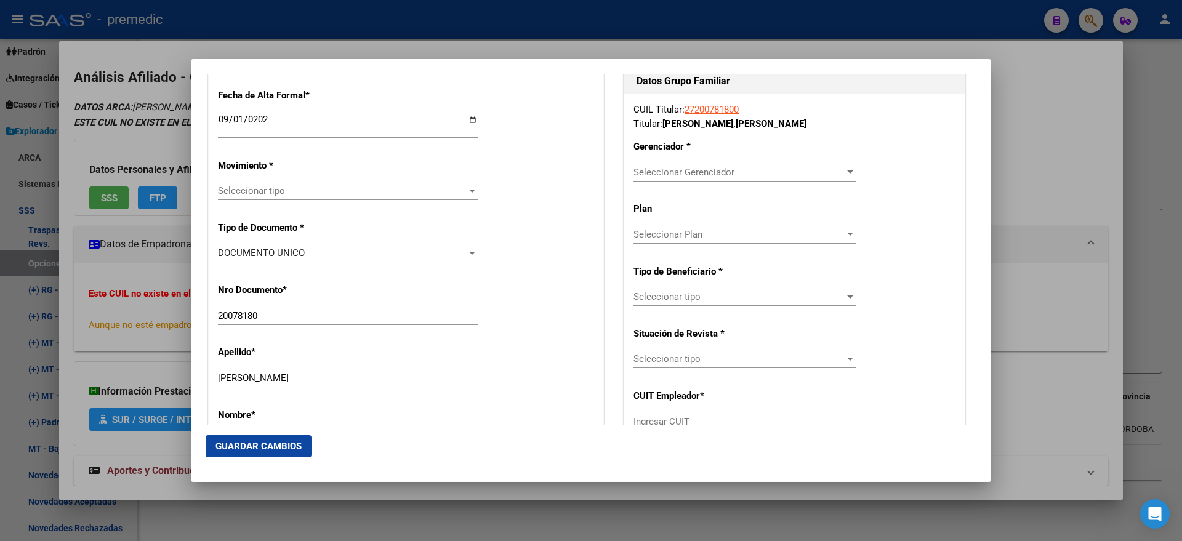
scroll to position [308, 0]
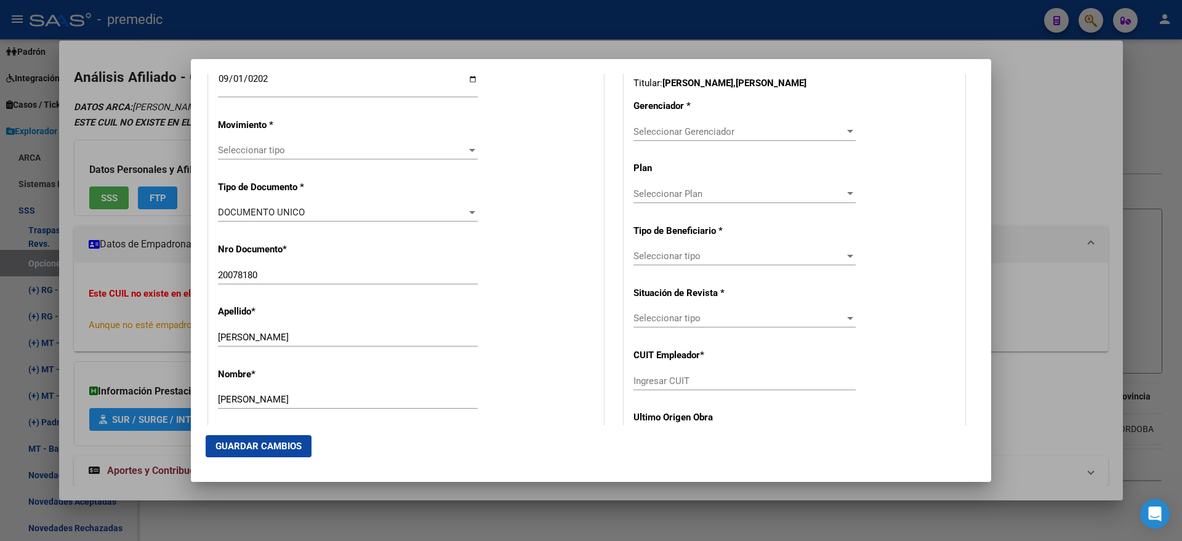
click at [267, 150] on span "Seleccionar tipo" at bounding box center [342, 150] width 249 height 11
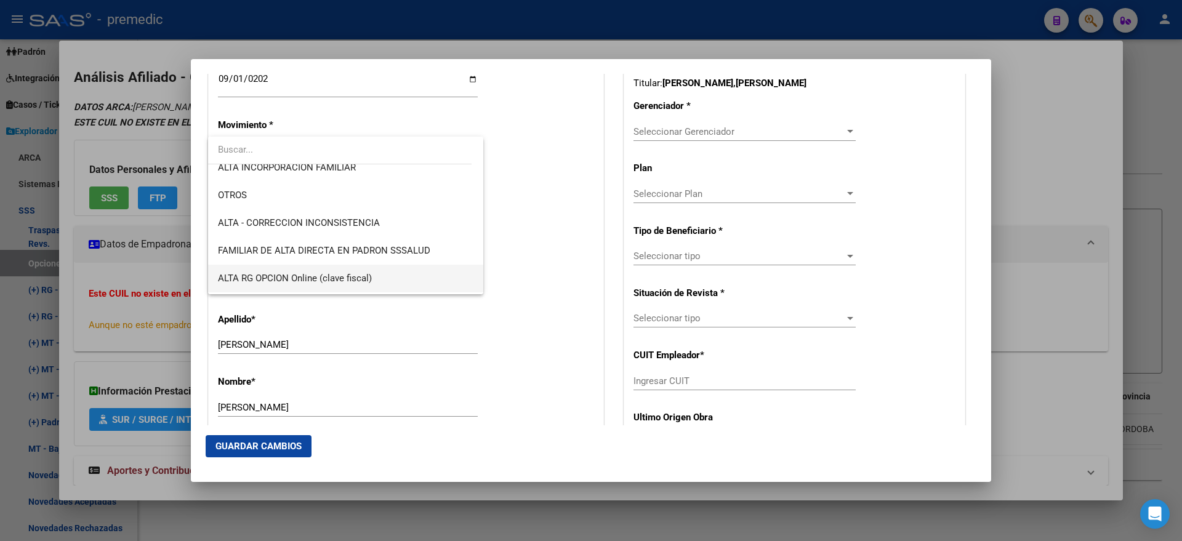
scroll to position [231, 0]
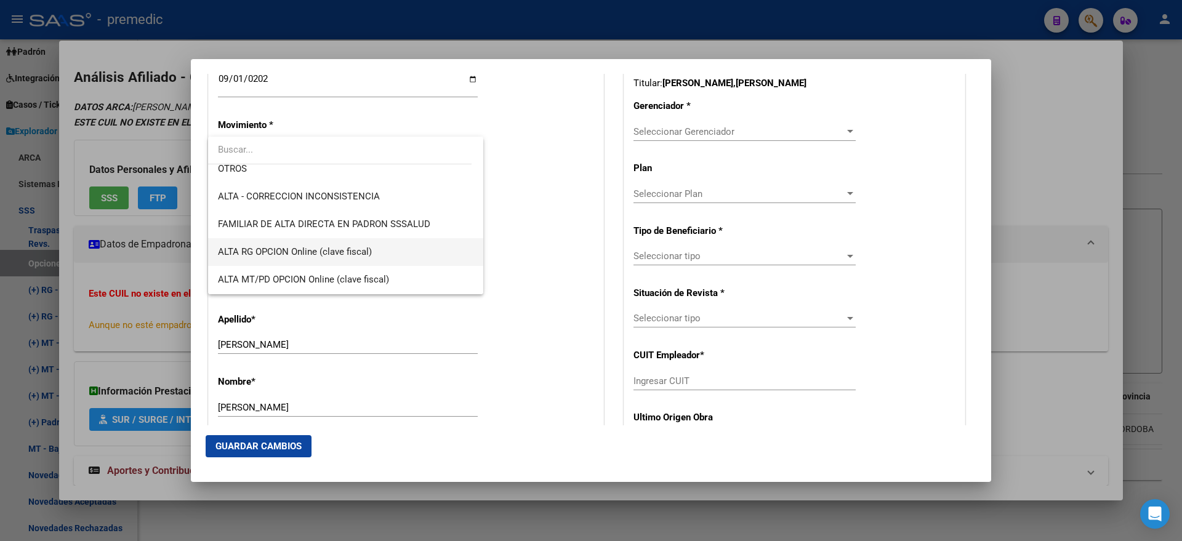
click at [371, 243] on span "ALTA RG OPCION Online (clave fiscal)" at bounding box center [345, 252] width 255 height 28
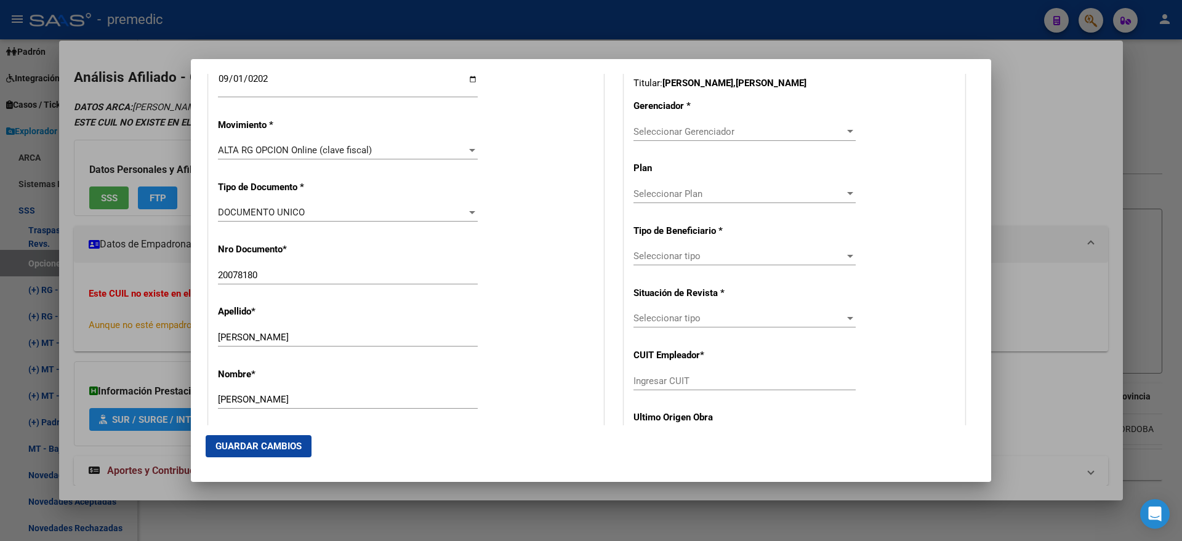
click at [494, 236] on div "Nro Documento * 20078180 Ingresar nro" at bounding box center [406, 264] width 376 height 62
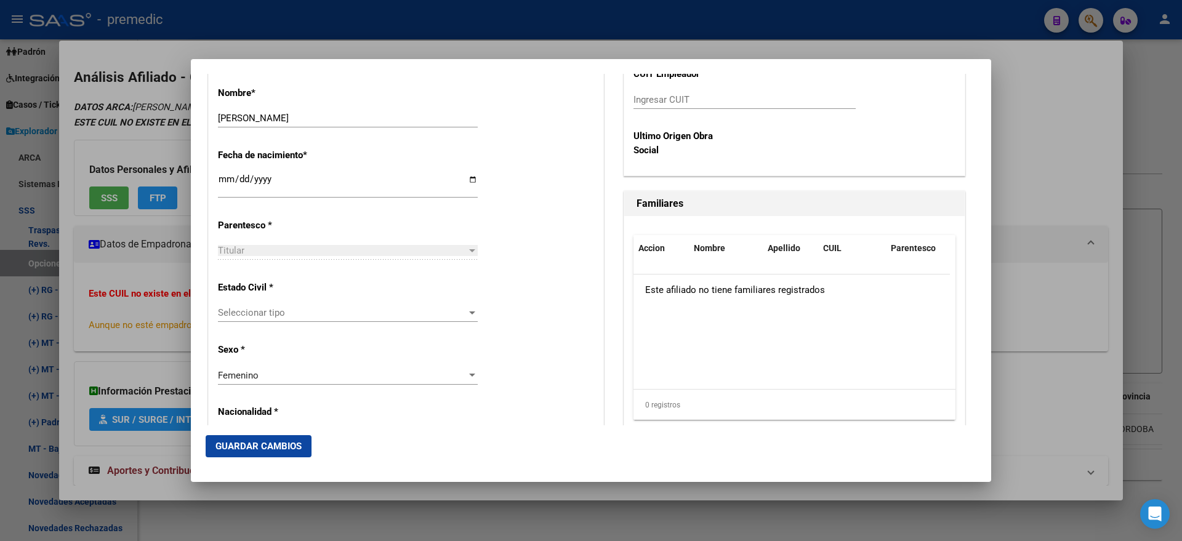
scroll to position [615, 0]
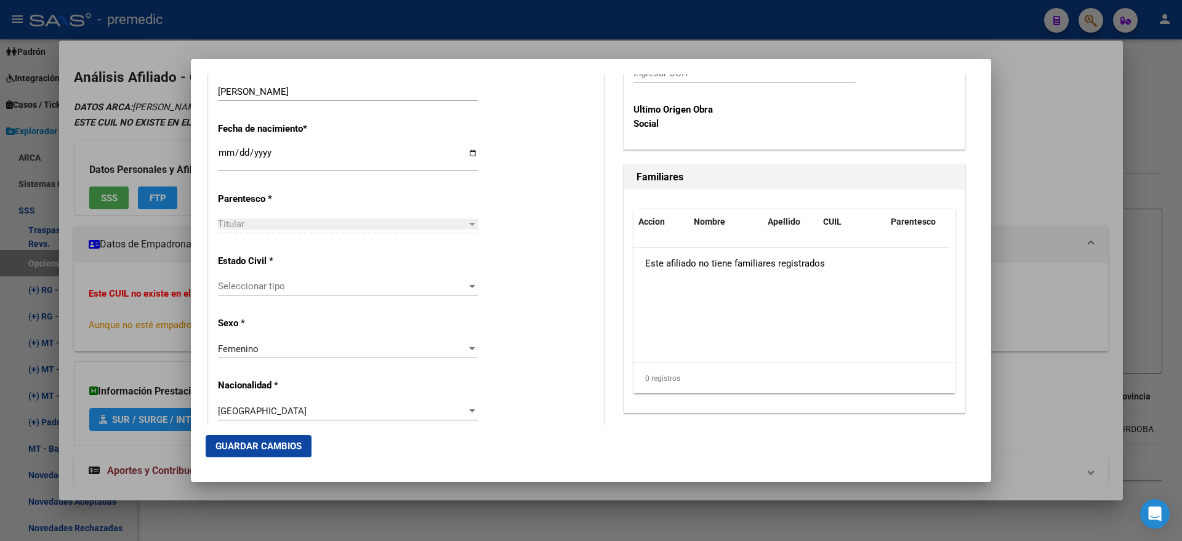
click at [369, 284] on span "Seleccionar tipo" at bounding box center [342, 286] width 249 height 11
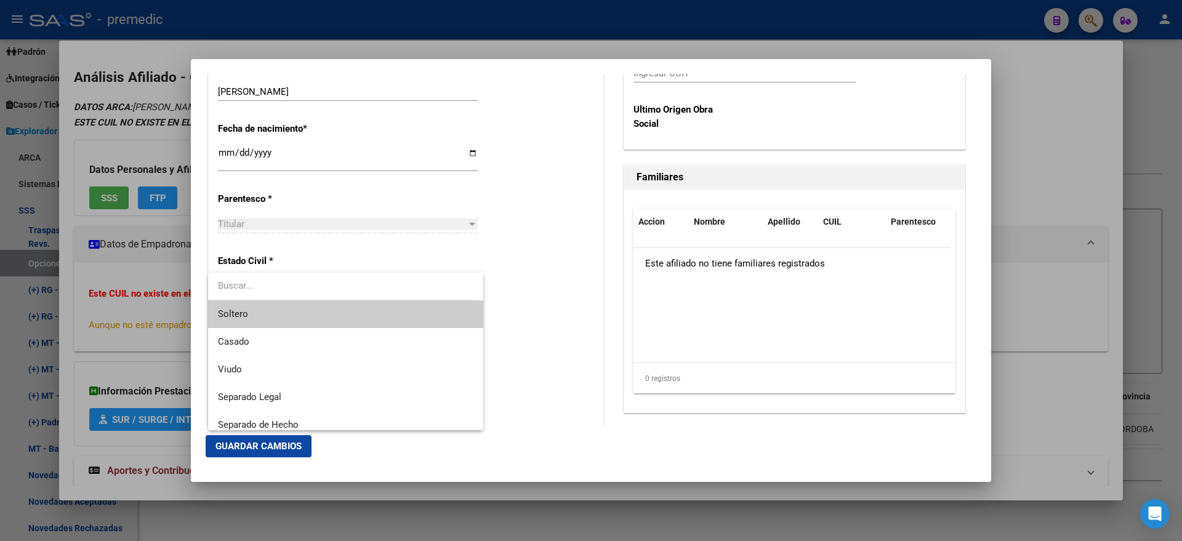
click at [364, 317] on span "Soltero" at bounding box center [345, 314] width 255 height 28
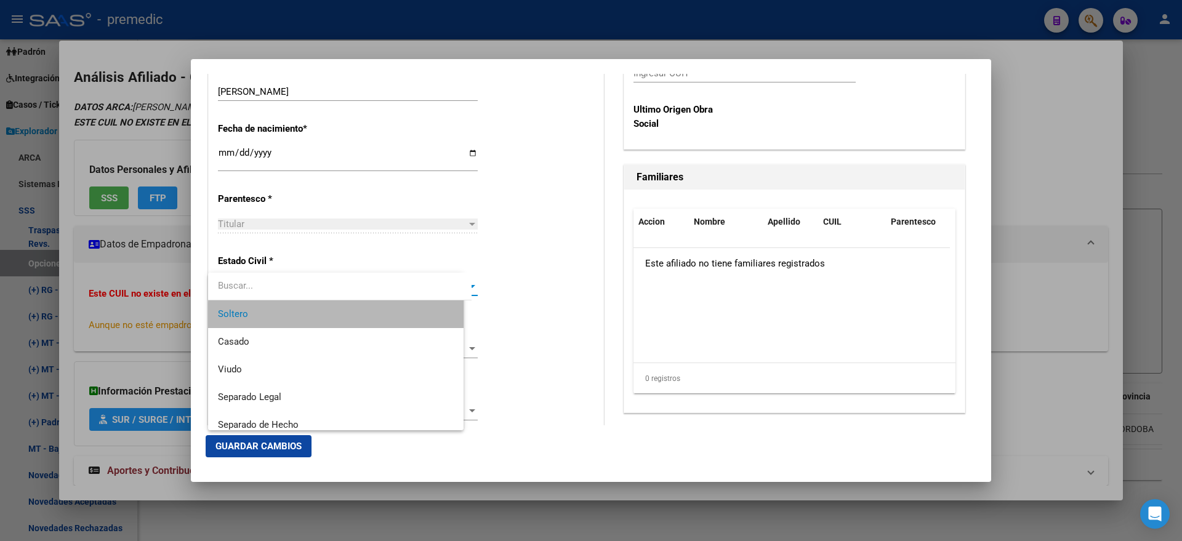
click at [523, 303] on div "Estado Civil * Soltero Seleccionar tipo" at bounding box center [406, 276] width 376 height 62
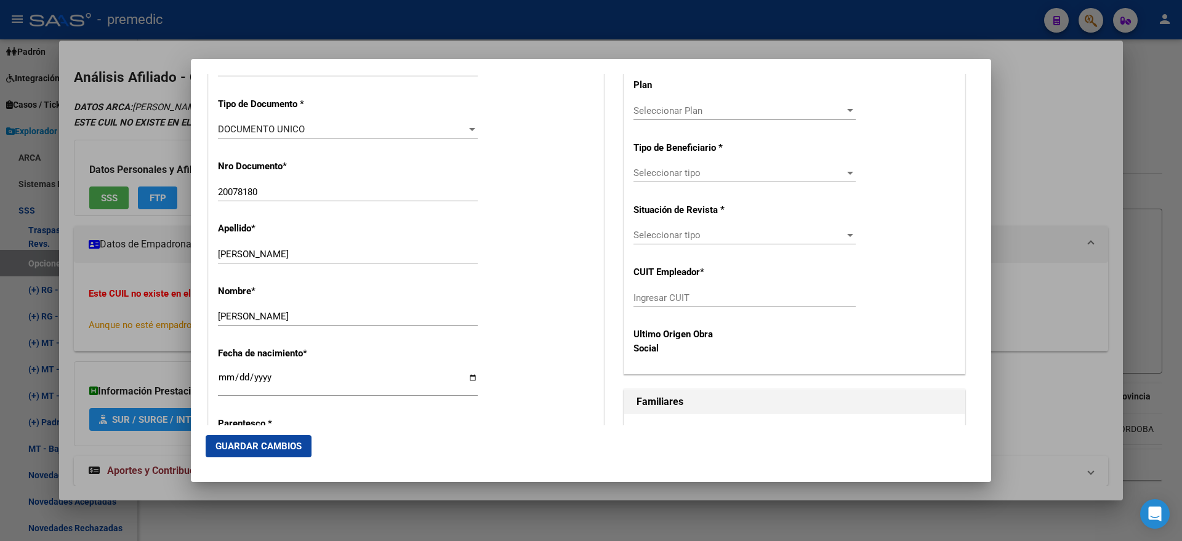
scroll to position [231, 0]
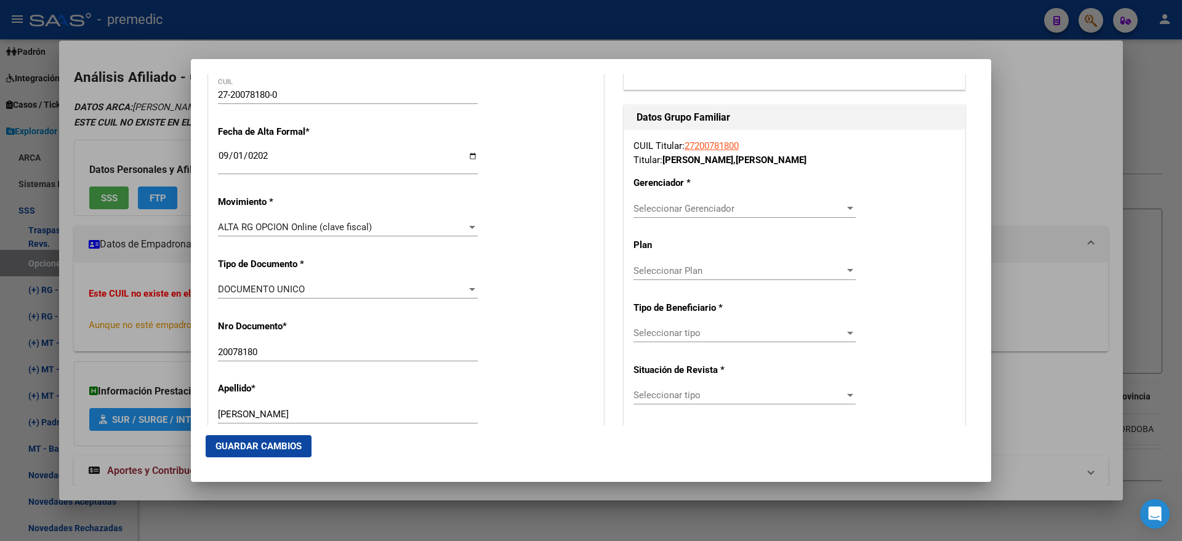
click at [656, 201] on div "Seleccionar Gerenciador Seleccionar Gerenciador" at bounding box center [744, 208] width 222 height 18
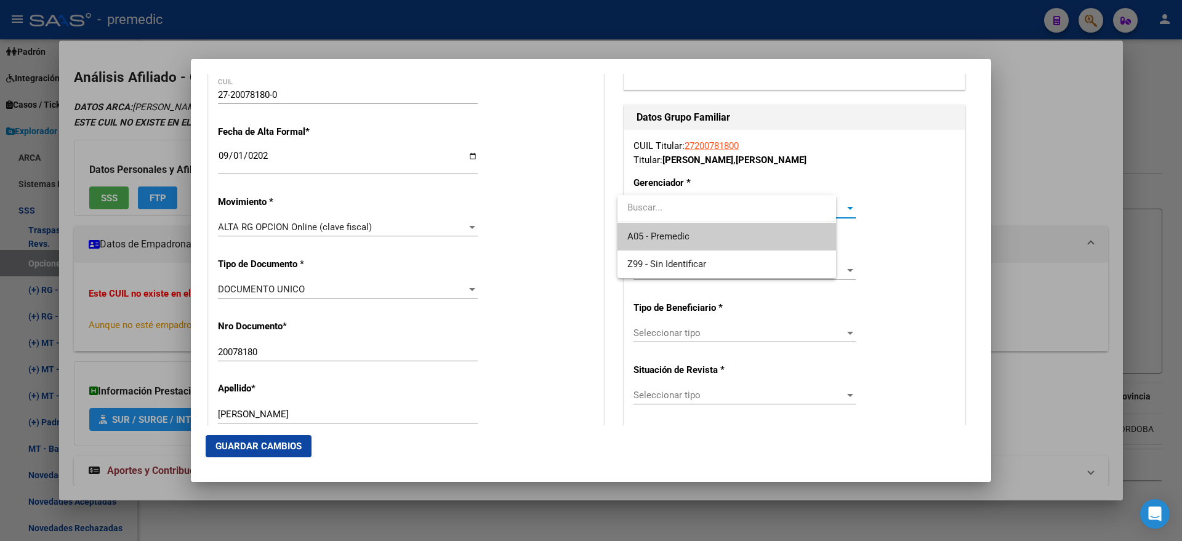
click at [652, 232] on span "A05 - Premedic" at bounding box center [658, 236] width 62 height 11
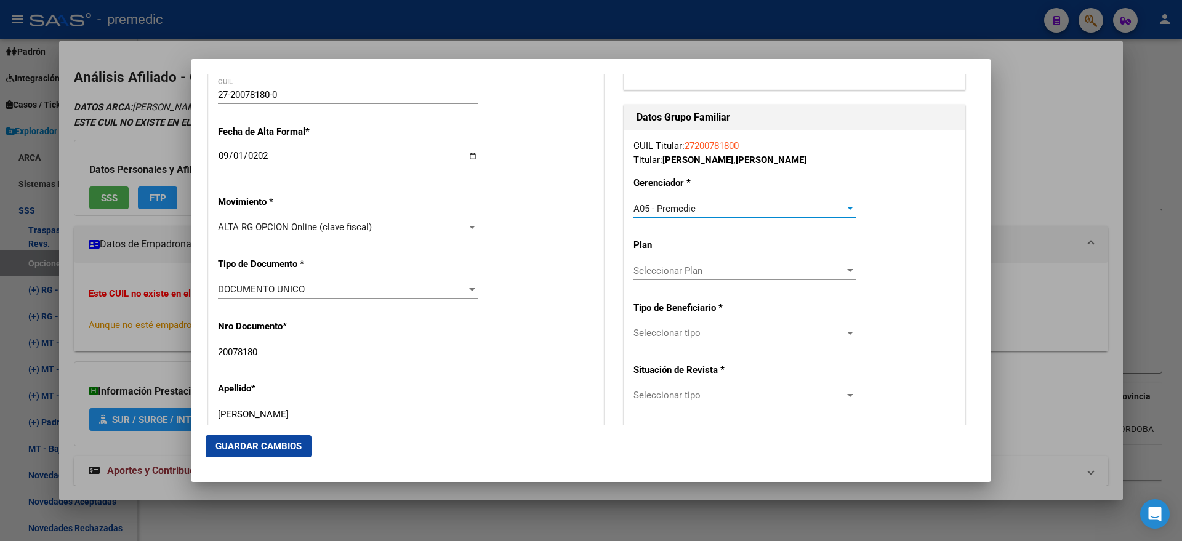
click at [655, 335] on span "Seleccionar tipo" at bounding box center [738, 332] width 211 height 11
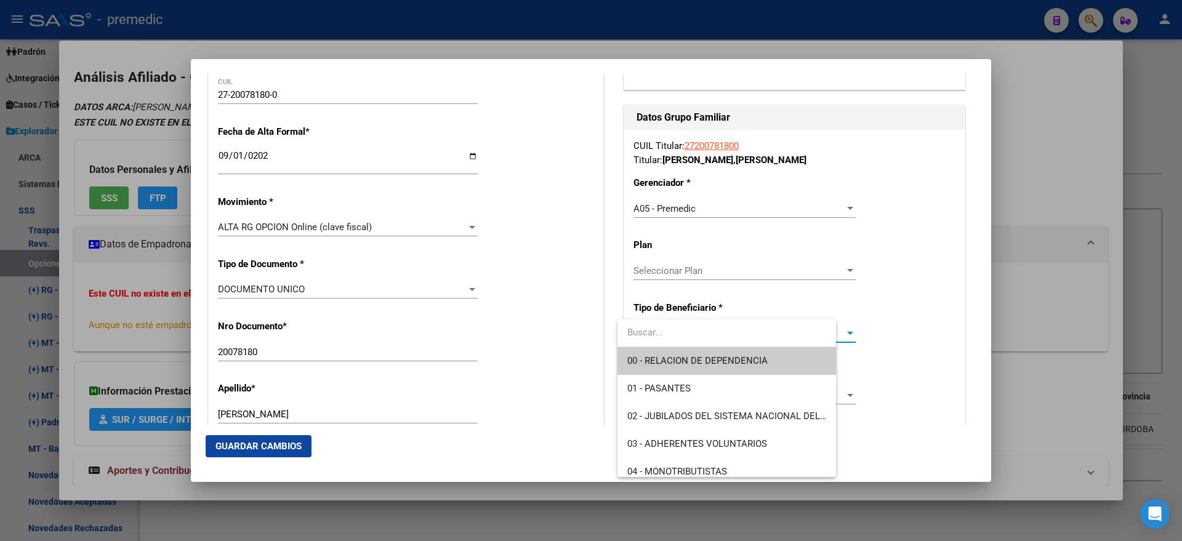
click at [650, 358] on span "00 - RELACION DE DEPENDENCIA" at bounding box center [697, 360] width 140 height 11
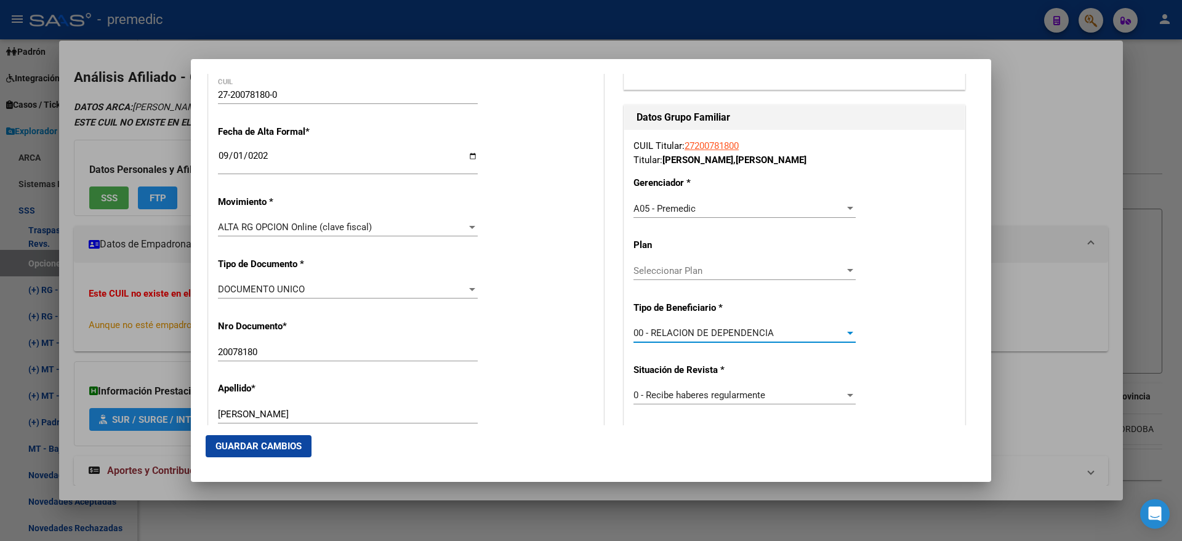
scroll to position [308, 0]
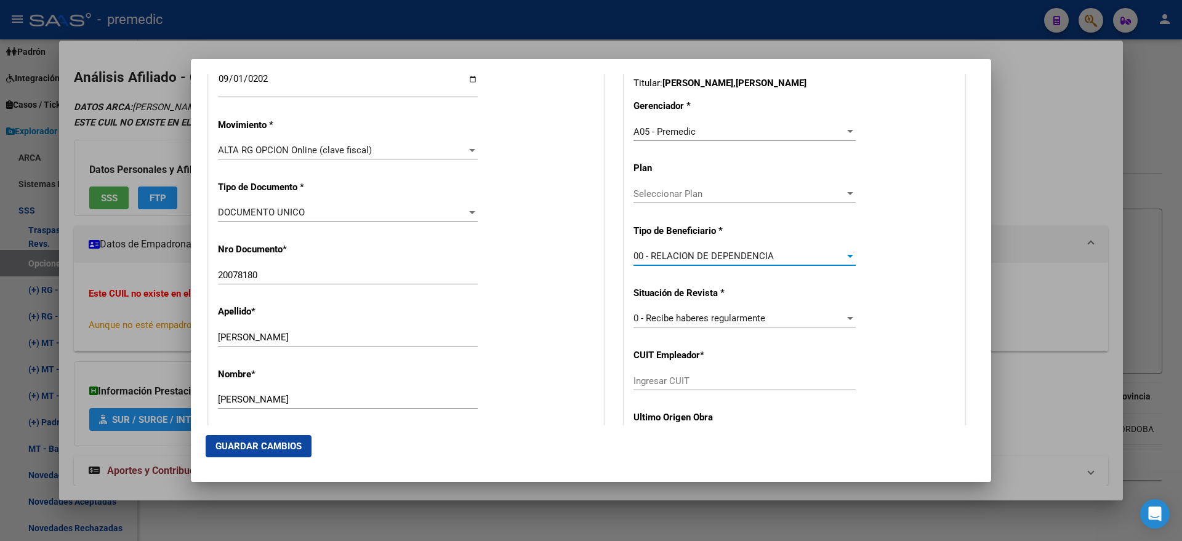
click at [647, 382] on input "Ingresar CUIT" at bounding box center [744, 380] width 222 height 11
paste input "30-71276670-7"
type input "30-71276670-7"
click at [270, 452] on button "Guardar Cambios" at bounding box center [259, 446] width 106 height 22
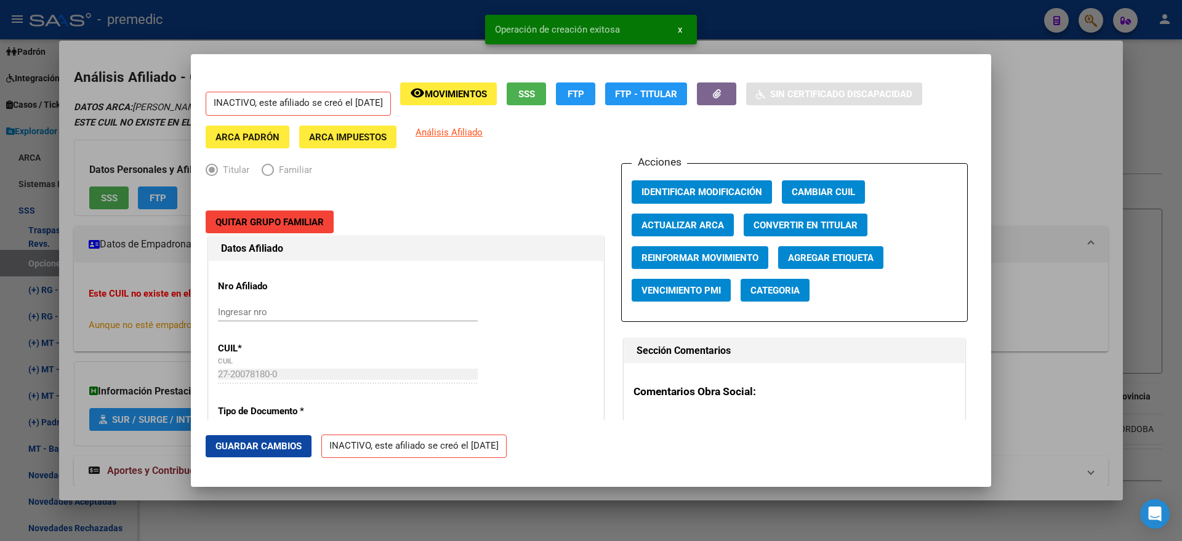
drag, startPoint x: 65, startPoint y: 286, endPoint x: 60, endPoint y: 282, distance: 6.3
click at [64, 285] on div at bounding box center [591, 270] width 1182 height 541
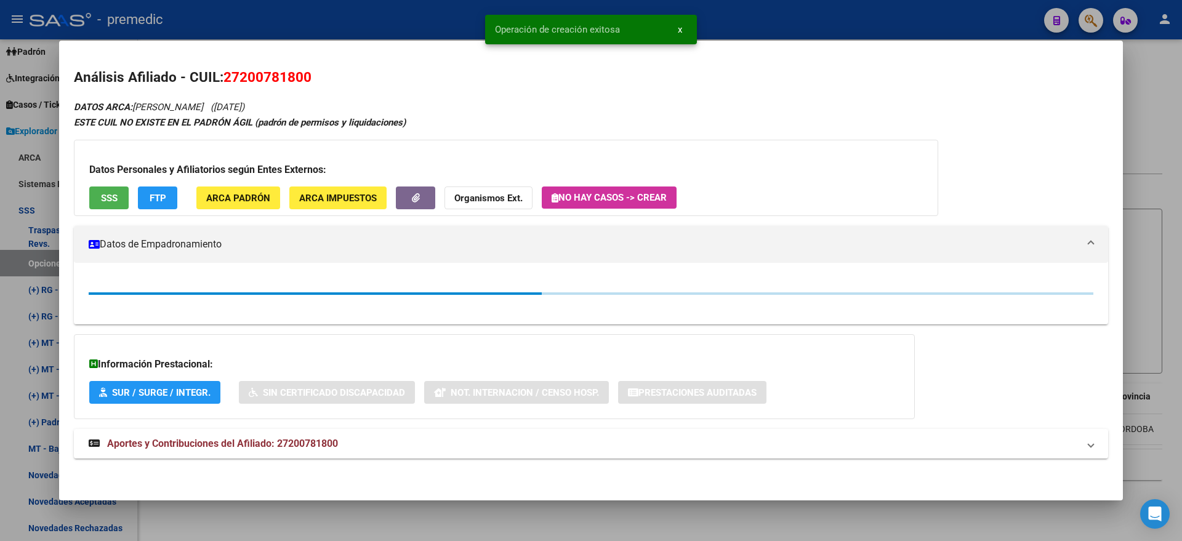
click at [30, 262] on div at bounding box center [591, 270] width 1182 height 541
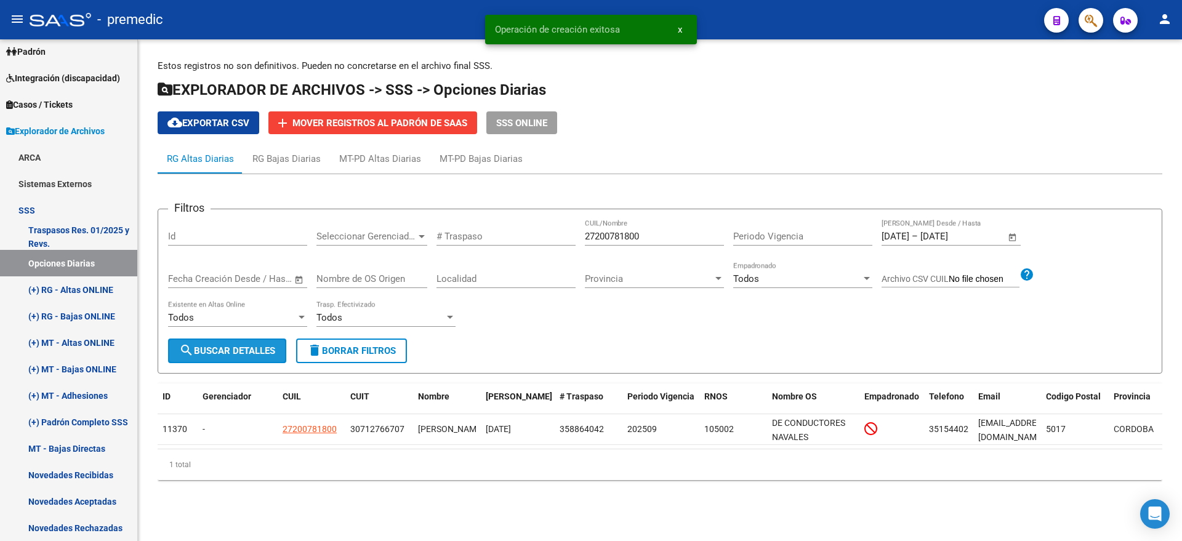
click at [206, 351] on span "search Buscar Detalles" at bounding box center [227, 350] width 96 height 11
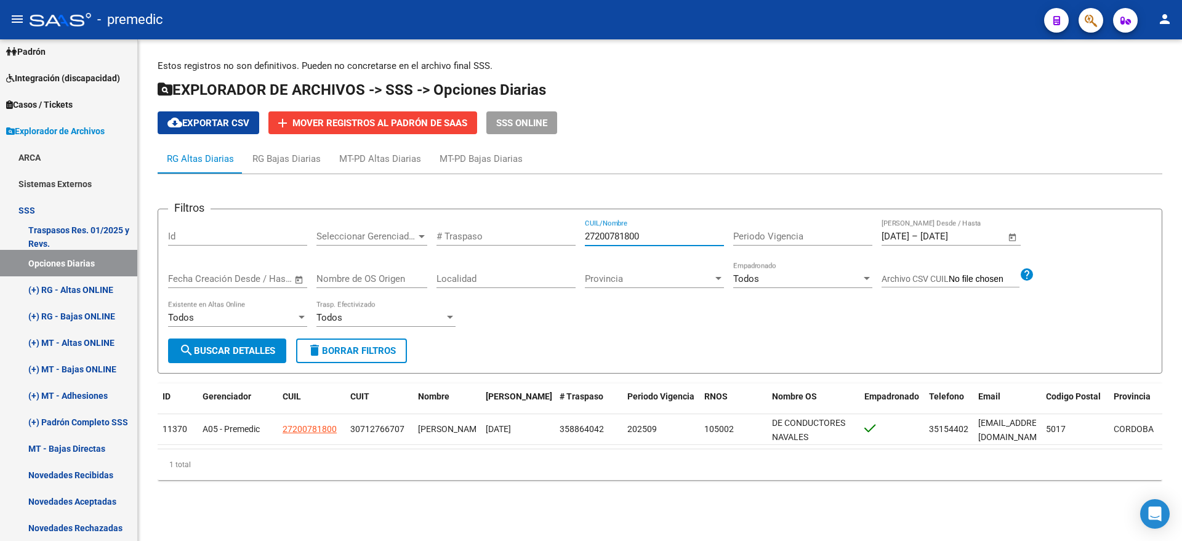
drag, startPoint x: 653, startPoint y: 236, endPoint x: 521, endPoint y: 236, distance: 132.3
click at [521, 236] on div "Filtros Id Seleccionar Gerenciador Seleccionar Gerenciador # Traspaso 272007818…" at bounding box center [659, 278] width 983 height 119
paste input "0183575342"
type input "20183575342"
click at [261, 348] on span "search Buscar Detalles" at bounding box center [227, 350] width 96 height 11
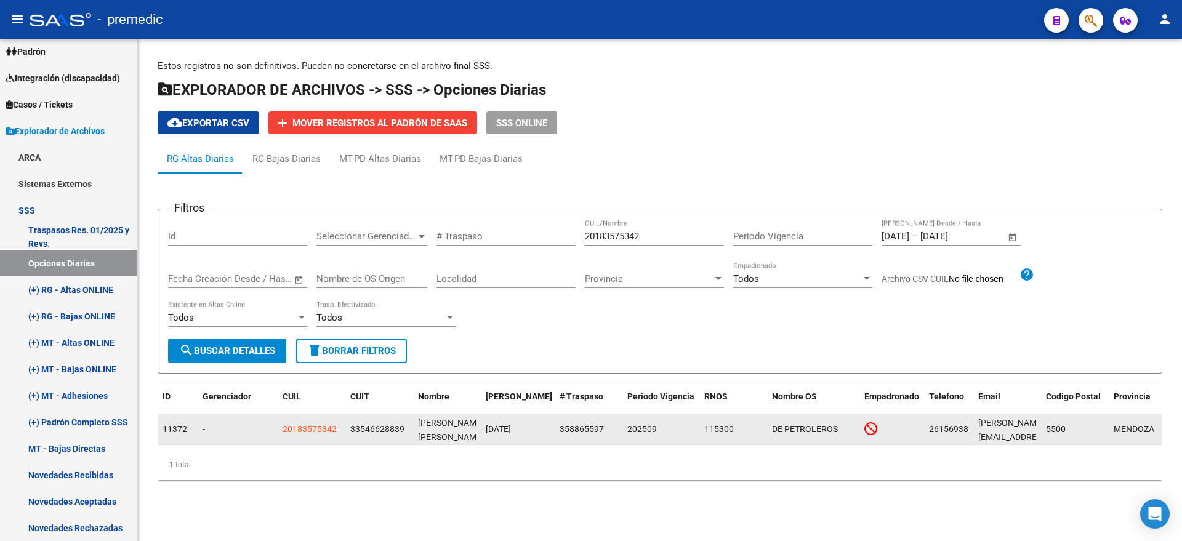
click at [308, 435] on app-link-go-to "20183575342" at bounding box center [309, 429] width 54 height 14
click at [322, 433] on span "20183575342" at bounding box center [309, 429] width 54 height 10
type textarea "20183575342"
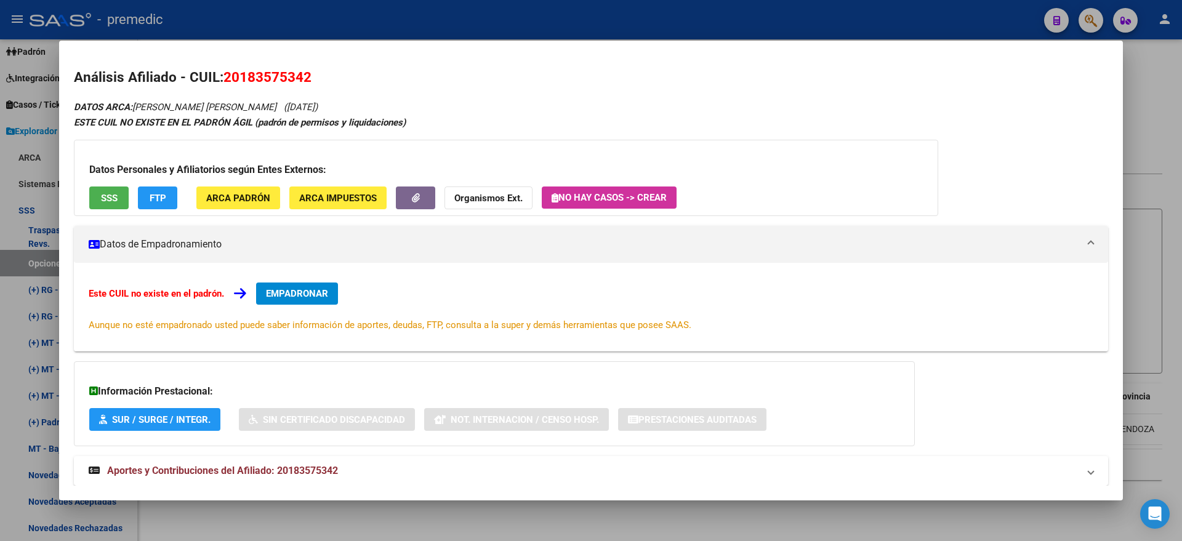
click at [301, 288] on span "EMPADRONAR" at bounding box center [297, 293] width 62 height 11
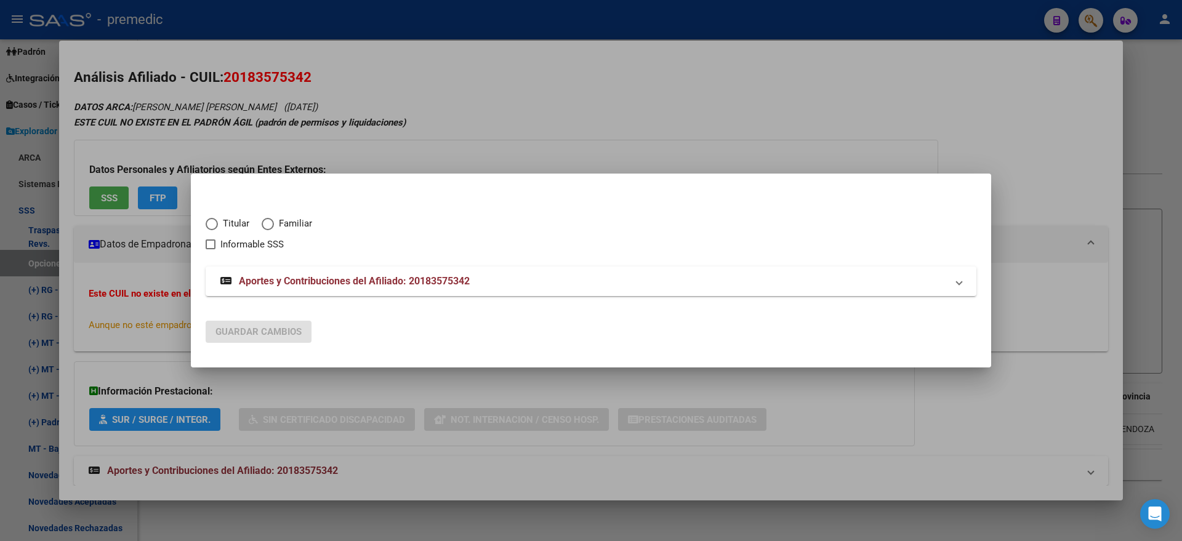
click at [217, 226] on span "Elija una opción" at bounding box center [212, 224] width 12 height 12
click at [217, 226] on input "Titular" at bounding box center [212, 224] width 12 height 12
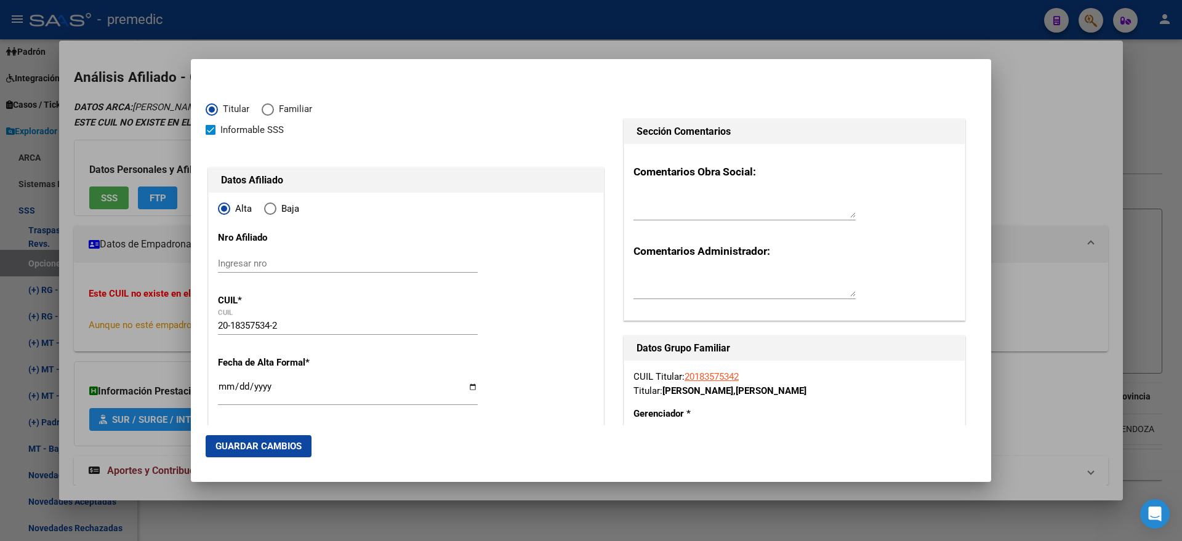
click at [220, 388] on input "Ingresar fecha" at bounding box center [348, 392] width 260 height 20
drag, startPoint x: 207, startPoint y: 387, endPoint x: 206, endPoint y: 380, distance: 7.6
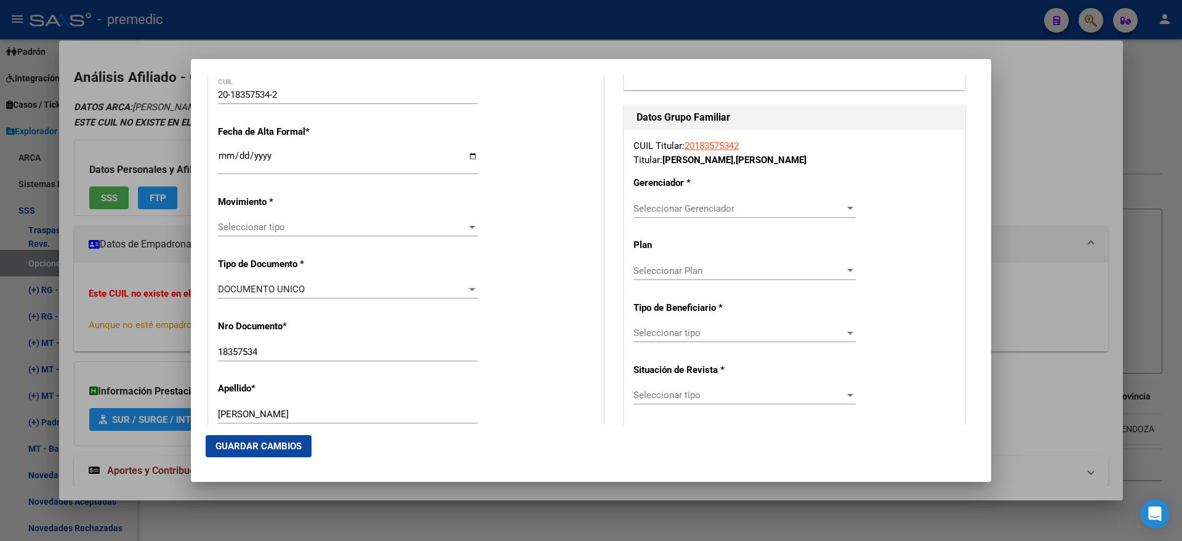
scroll to position [308, 0]
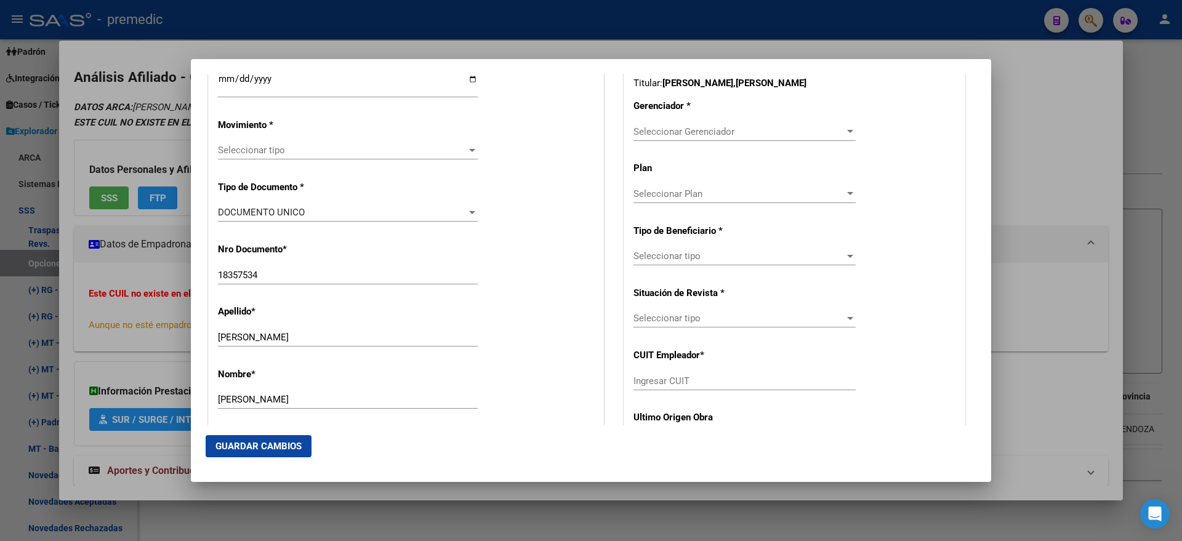
click at [281, 151] on span "Seleccionar tipo" at bounding box center [342, 150] width 249 height 11
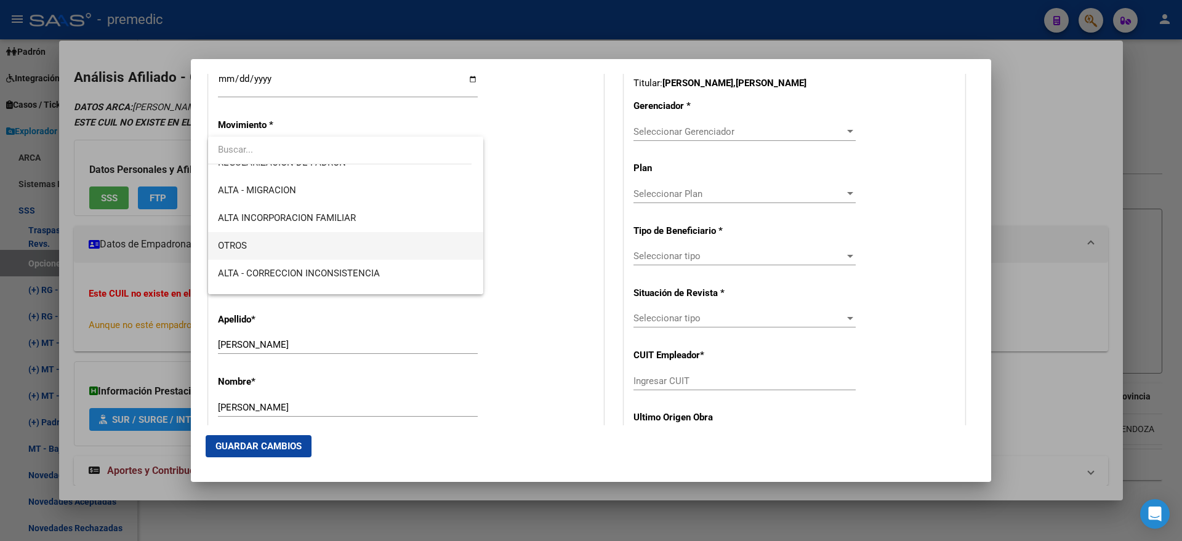
scroll to position [231, 0]
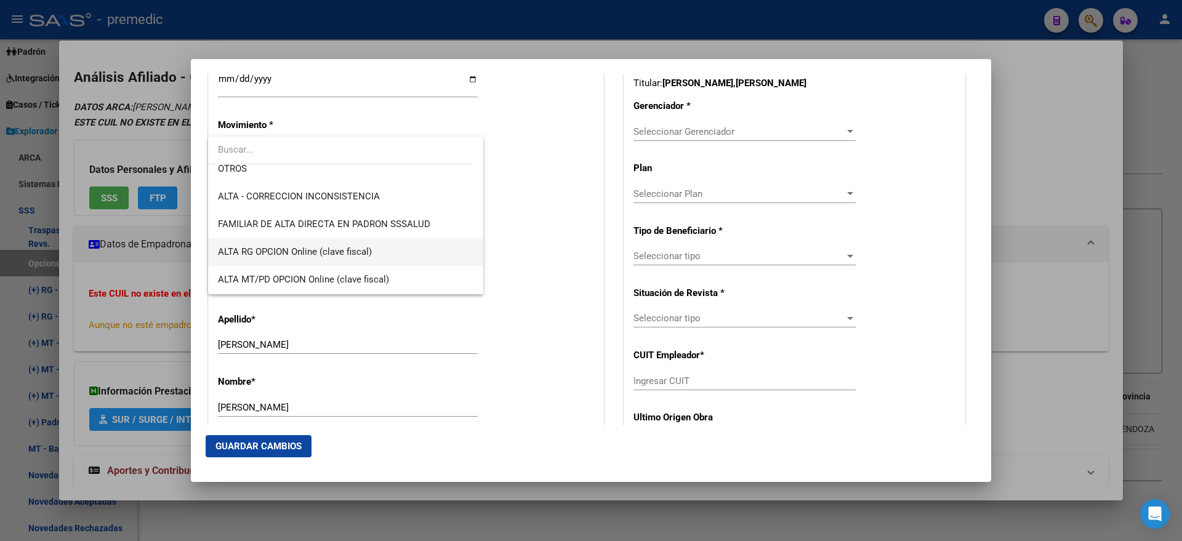
click at [348, 248] on span "ALTA RG OPCION Online (clave fiscal)" at bounding box center [295, 251] width 154 height 11
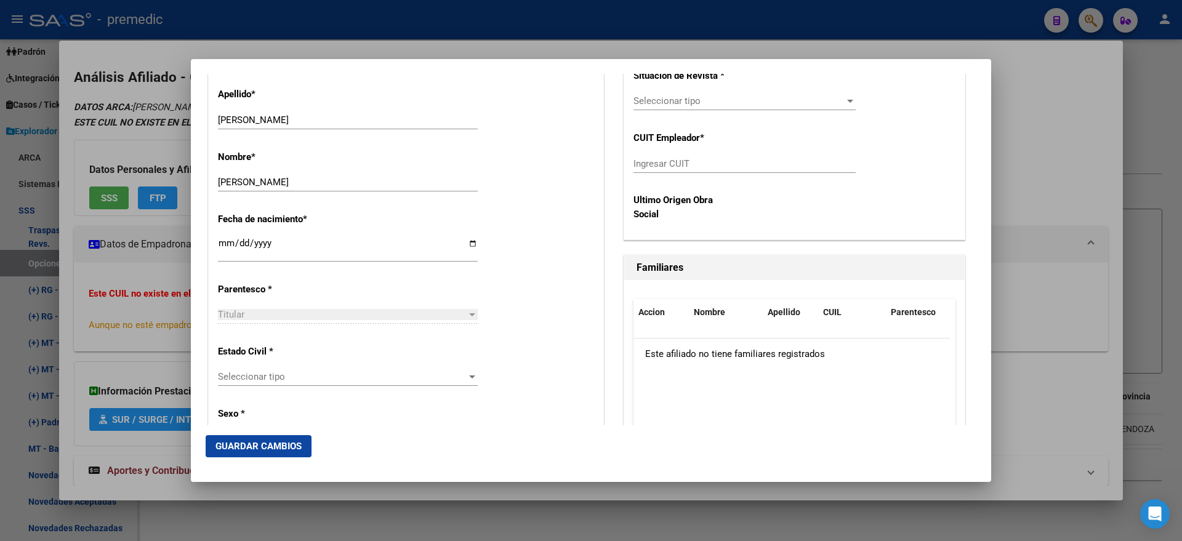
scroll to position [538, 0]
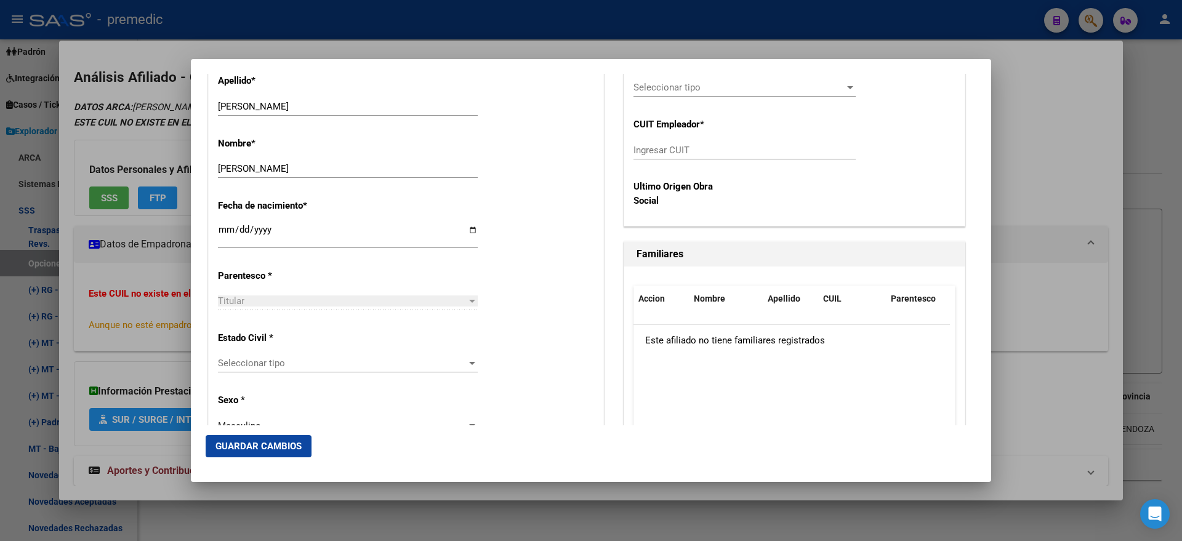
click at [390, 367] on span "Seleccionar tipo" at bounding box center [342, 363] width 249 height 11
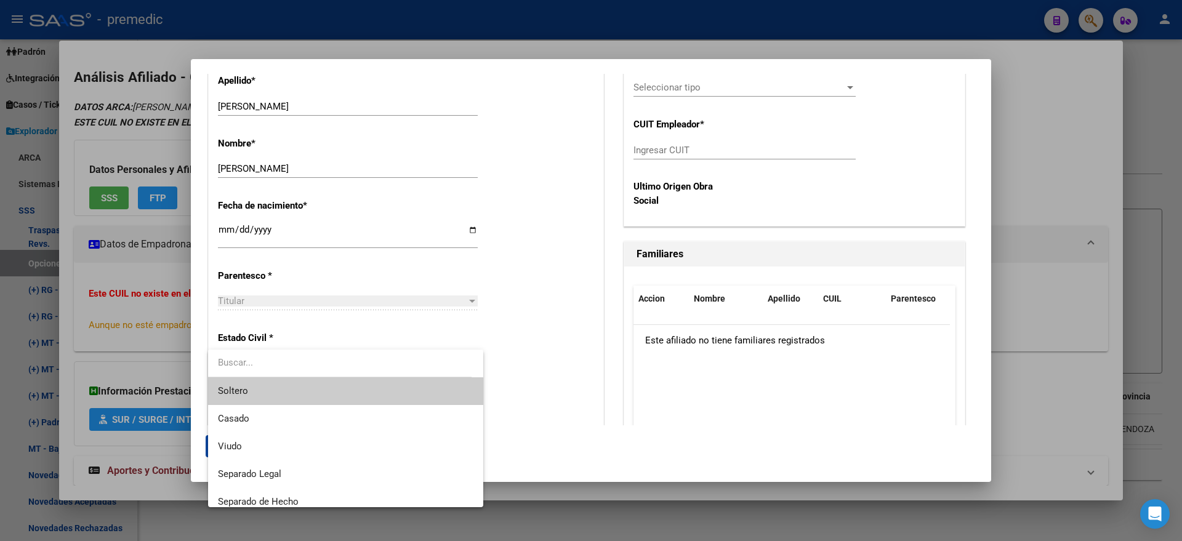
click at [355, 384] on span "Soltero" at bounding box center [345, 391] width 255 height 28
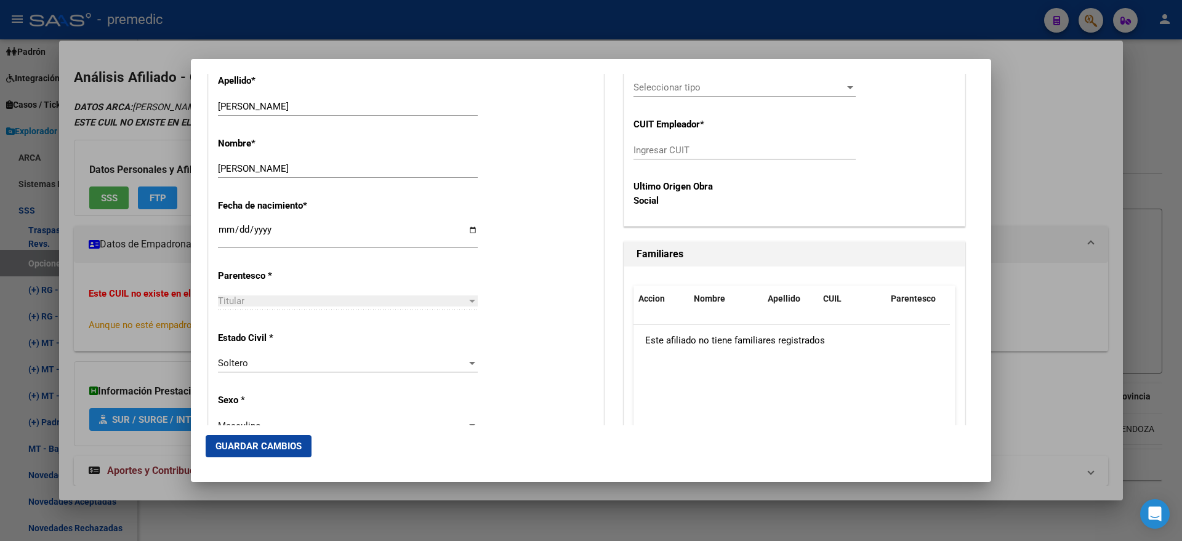
click at [500, 343] on div "Estado Civil * Soltero Seleccionar tipo" at bounding box center [406, 353] width 376 height 62
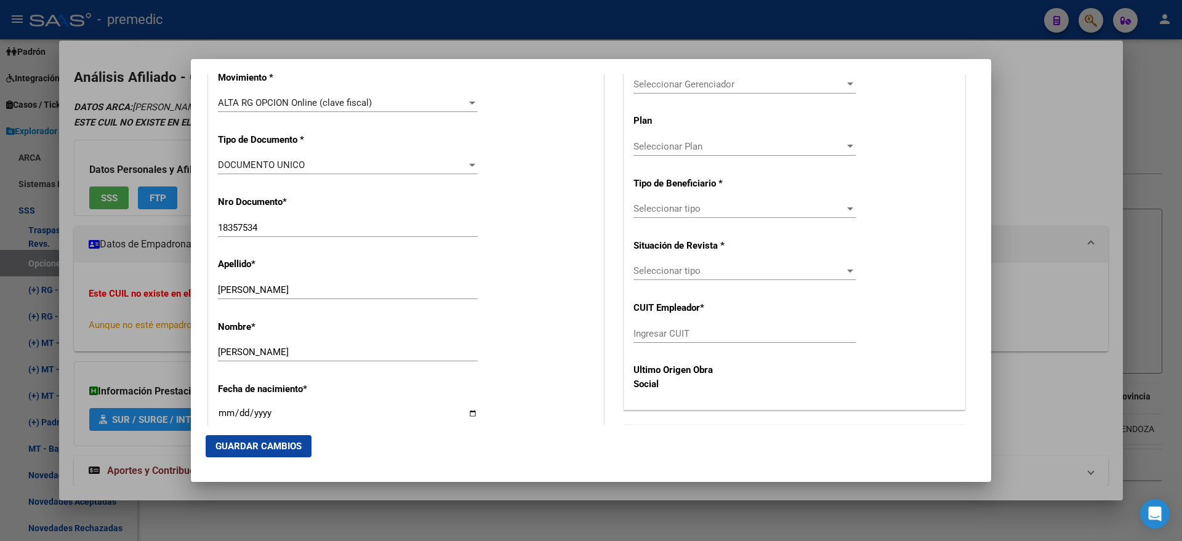
scroll to position [308, 0]
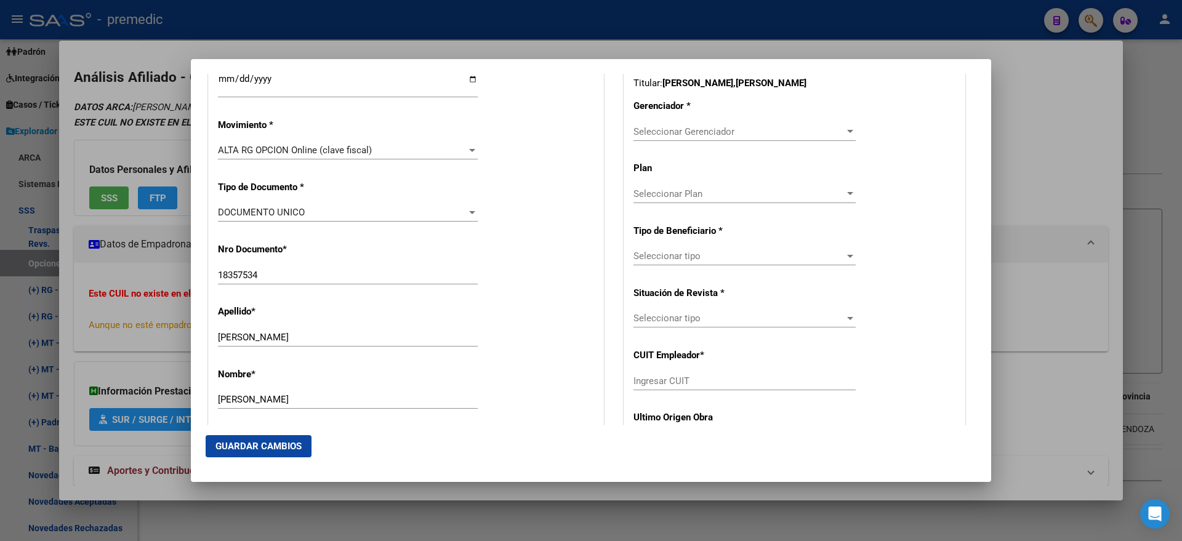
click at [652, 134] on span "Seleccionar Gerenciador" at bounding box center [738, 131] width 211 height 11
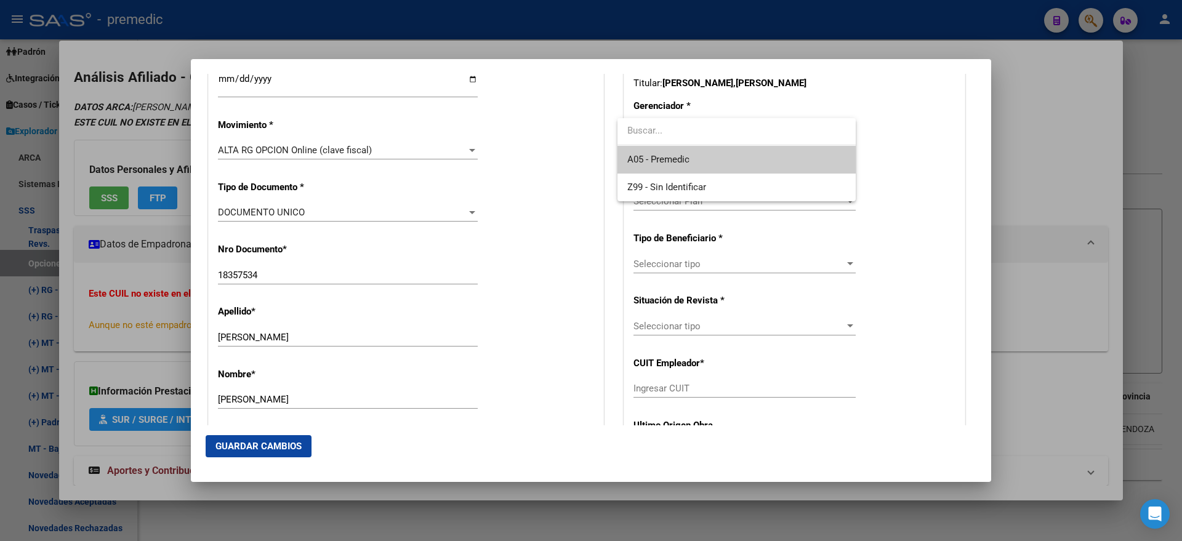
click at [659, 151] on span "A05 - Premedic" at bounding box center [736, 160] width 218 height 28
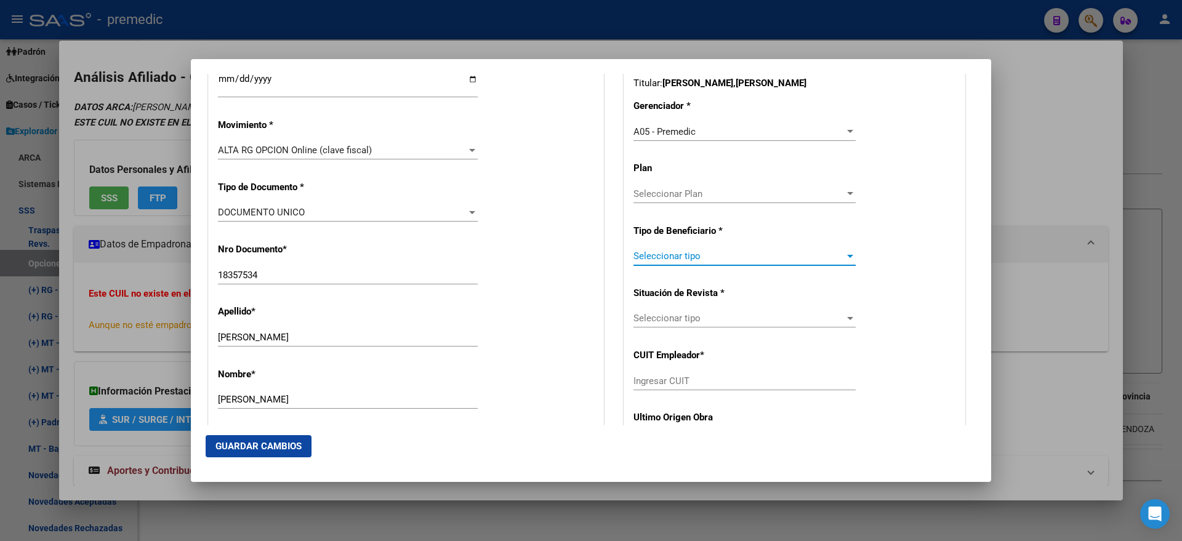
click at [648, 258] on span "Seleccionar tipo" at bounding box center [738, 255] width 211 height 11
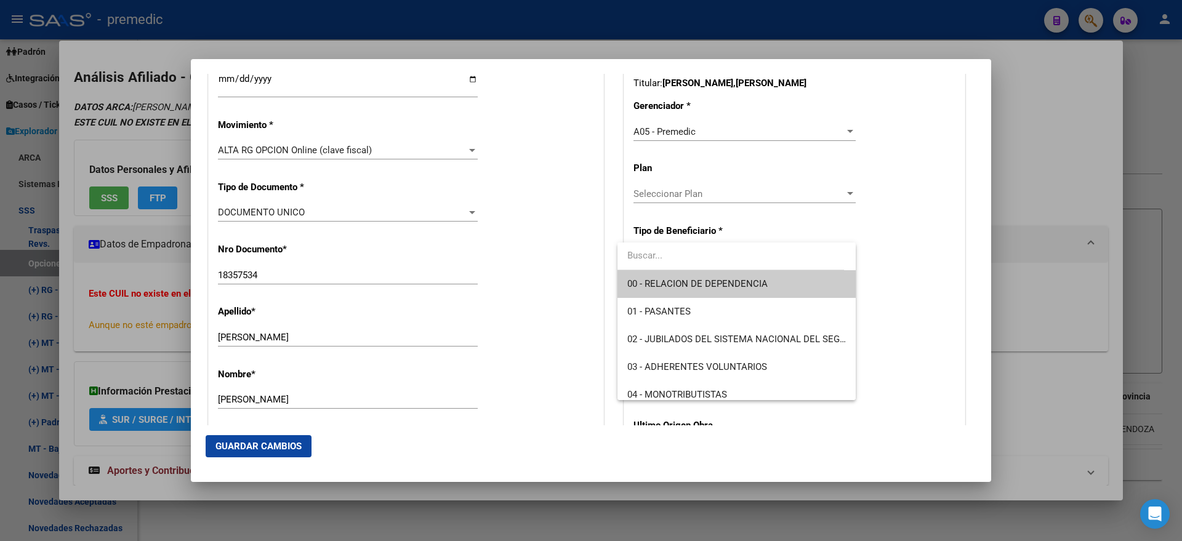
click at [641, 290] on span "00 - RELACION DE DEPENDENCIA" at bounding box center [736, 284] width 218 height 28
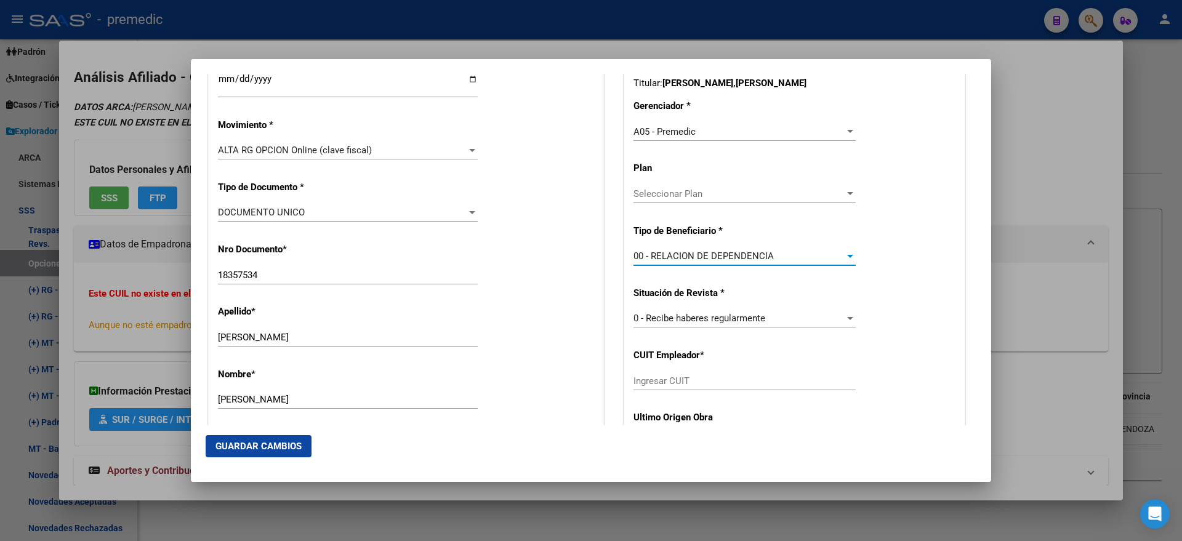
click at [639, 388] on div "Ingresar CUIT" at bounding box center [744, 381] width 222 height 18
click at [642, 386] on div "Ingresar CUIT" at bounding box center [744, 381] width 222 height 18
paste input "33-54662883-9"
click at [270, 448] on span "Guardar Cambios" at bounding box center [258, 446] width 86 height 11
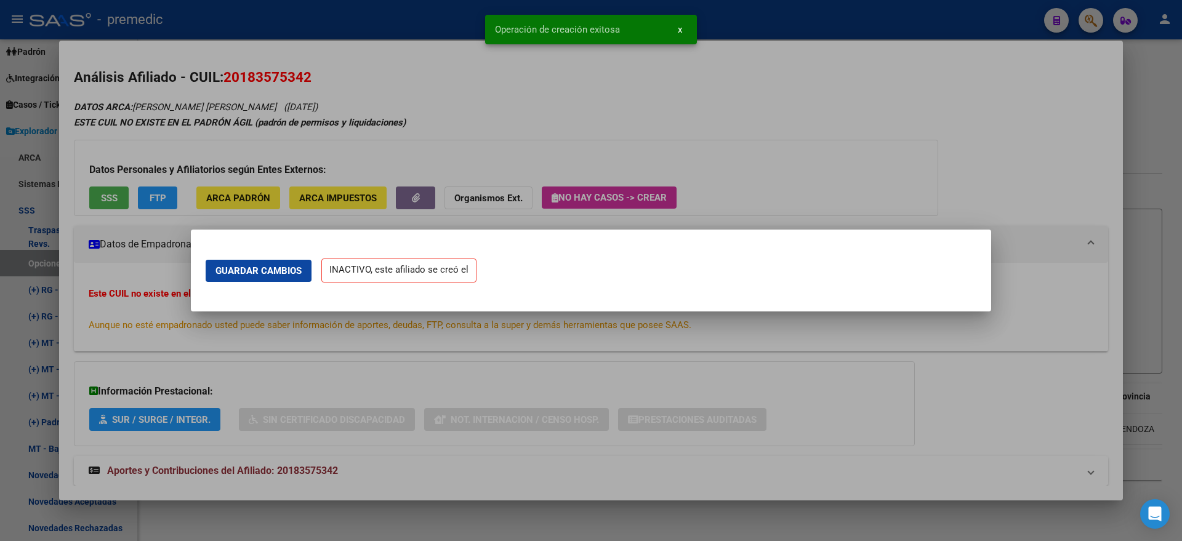
scroll to position [0, 0]
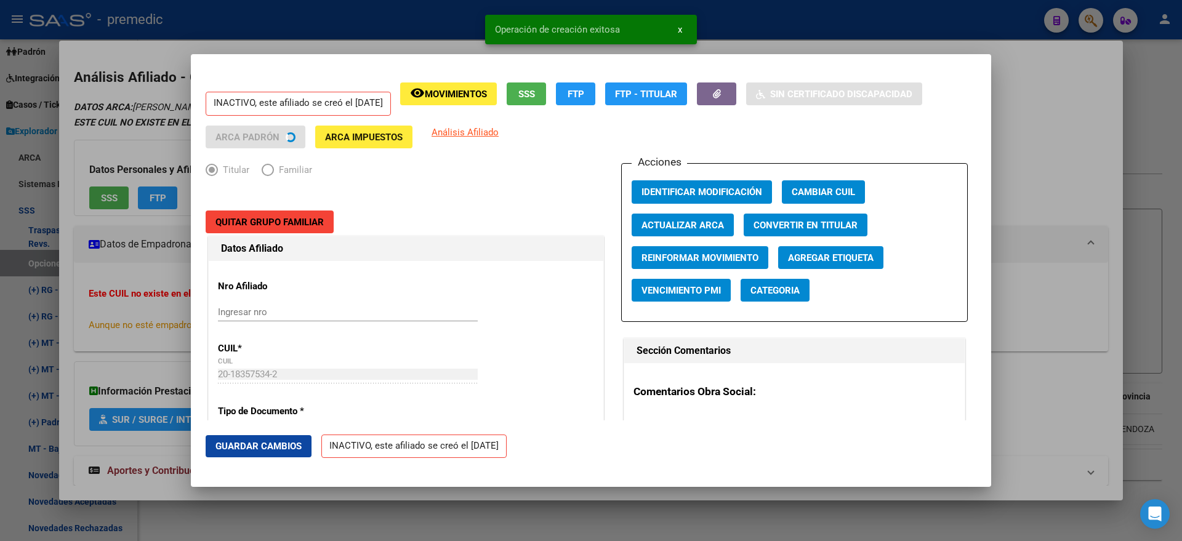
click at [65, 324] on div at bounding box center [591, 270] width 1182 height 541
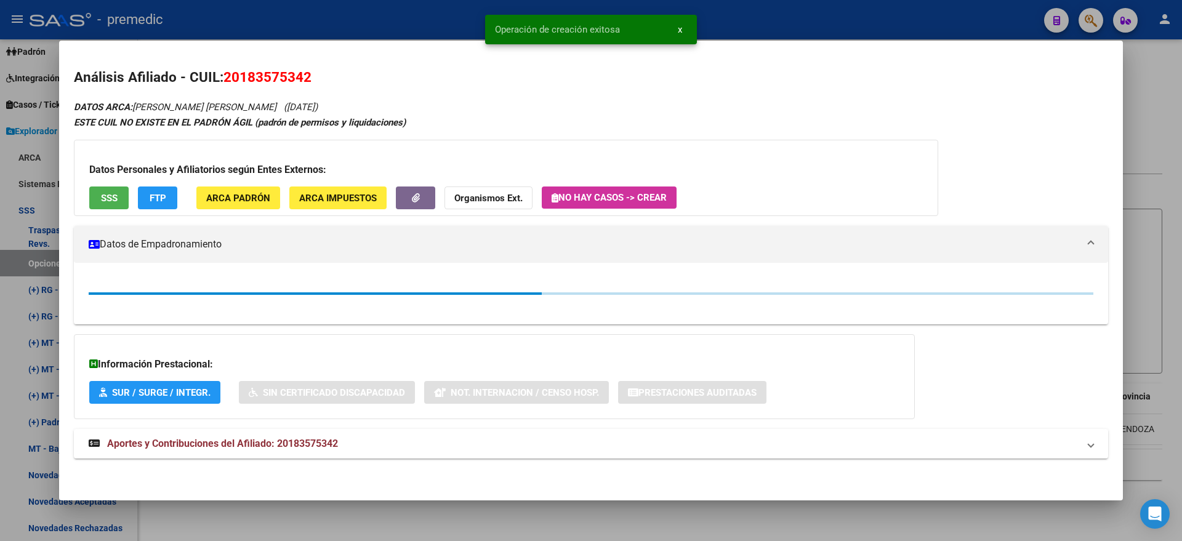
click at [30, 254] on div at bounding box center [591, 270] width 1182 height 541
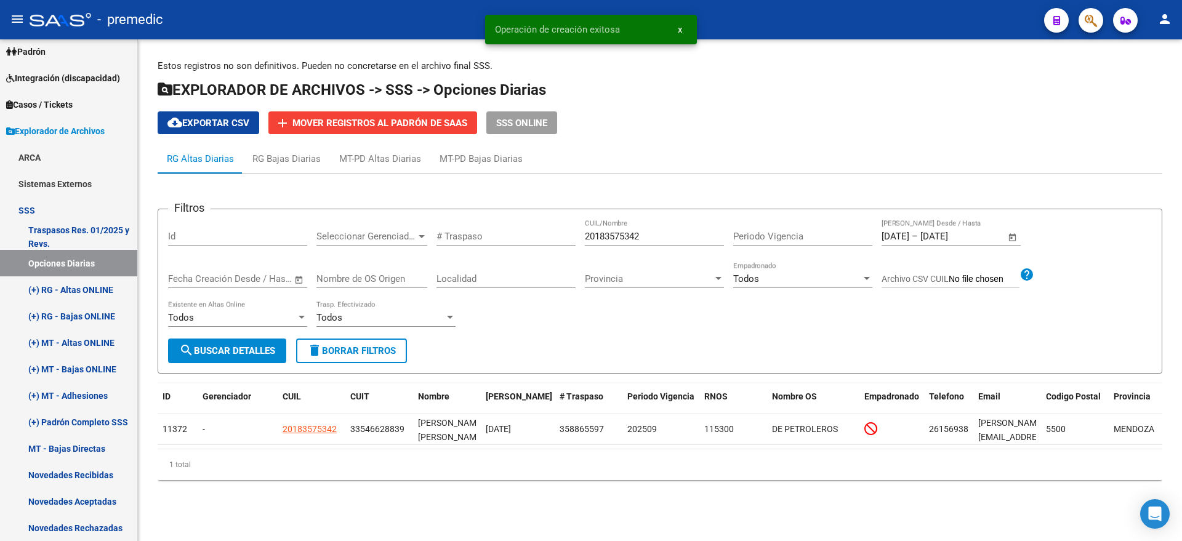
click at [275, 342] on button "search Buscar Detalles" at bounding box center [227, 350] width 118 height 25
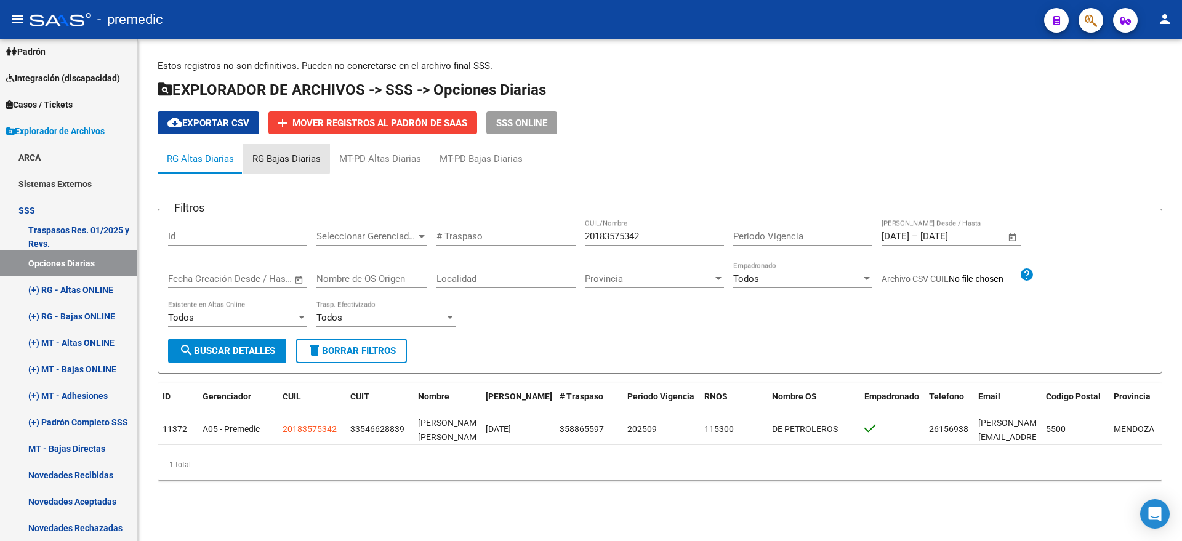
click at [268, 157] on div "RG Bajas Diarias" at bounding box center [286, 159] width 68 height 14
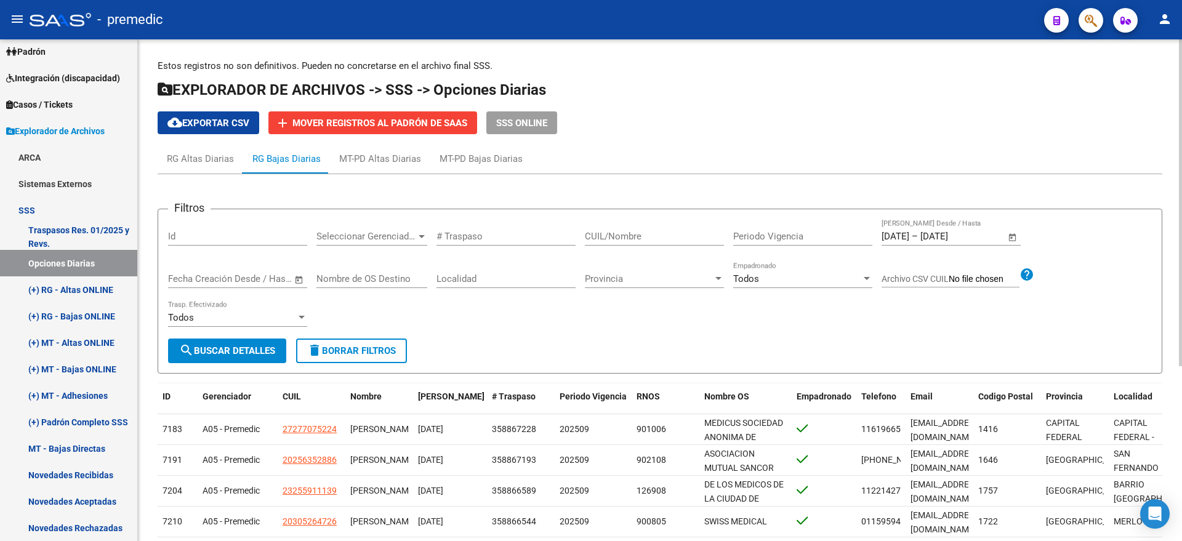
click at [233, 118] on span "cloud_download Exportar CSV" at bounding box center [208, 123] width 82 height 11
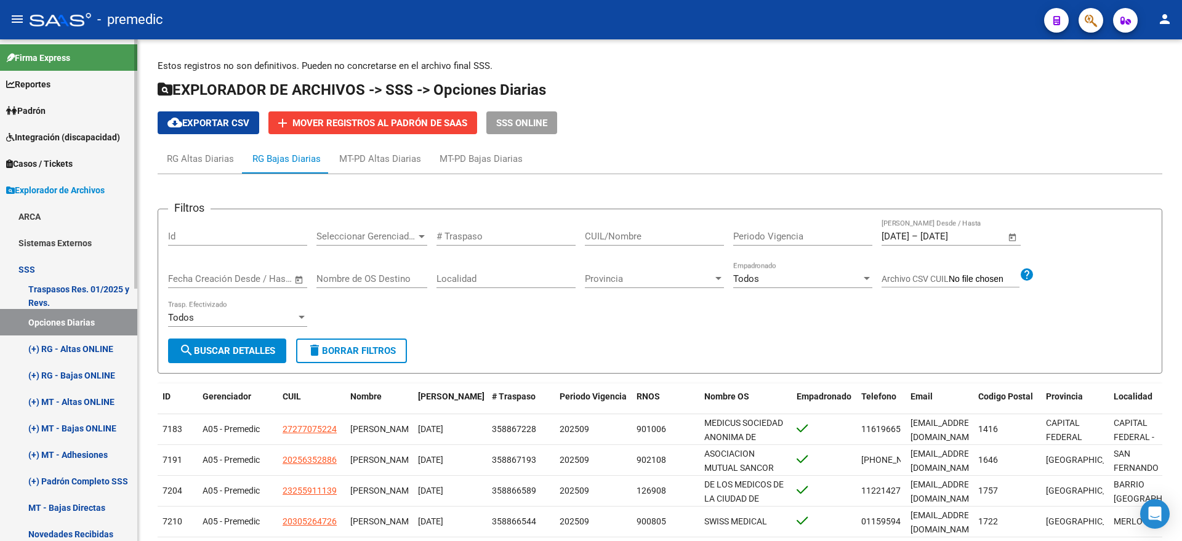
click at [60, 115] on link "Padrón" at bounding box center [68, 110] width 137 height 26
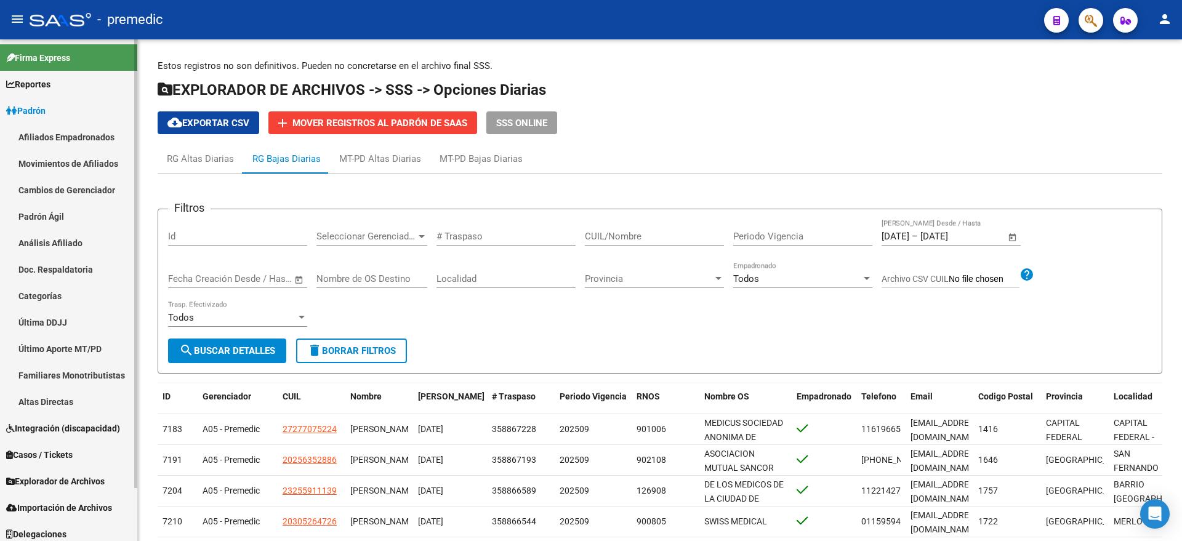
click at [74, 249] on link "Análisis Afiliado" at bounding box center [68, 243] width 137 height 26
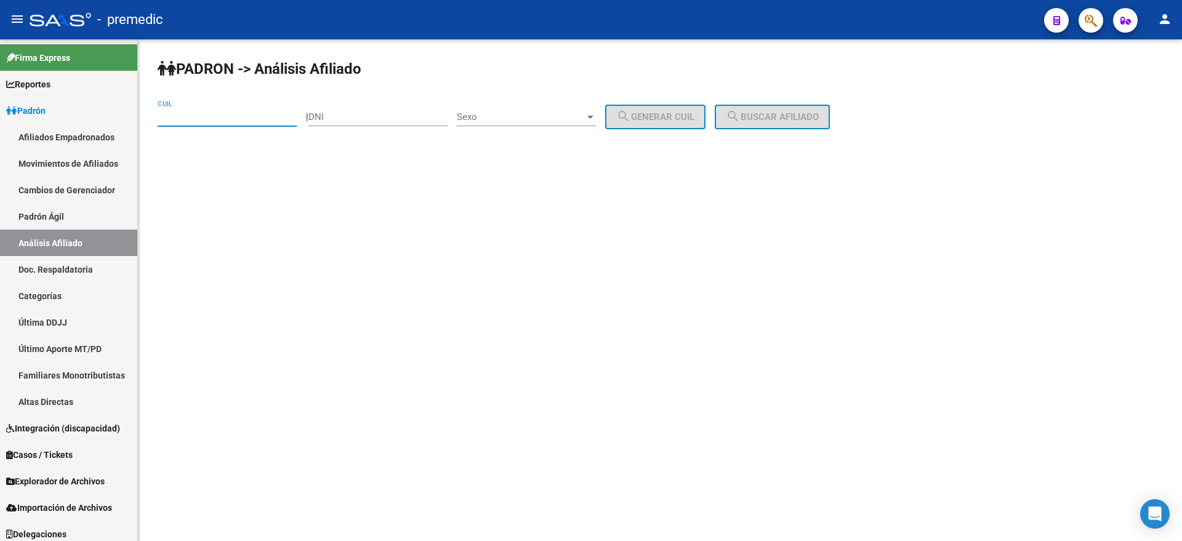
click at [190, 115] on input "CUIL" at bounding box center [227, 116] width 139 height 11
paste input "20-22187266-6"
click at [757, 112] on span "search Buscar afiliado" at bounding box center [772, 116] width 93 height 11
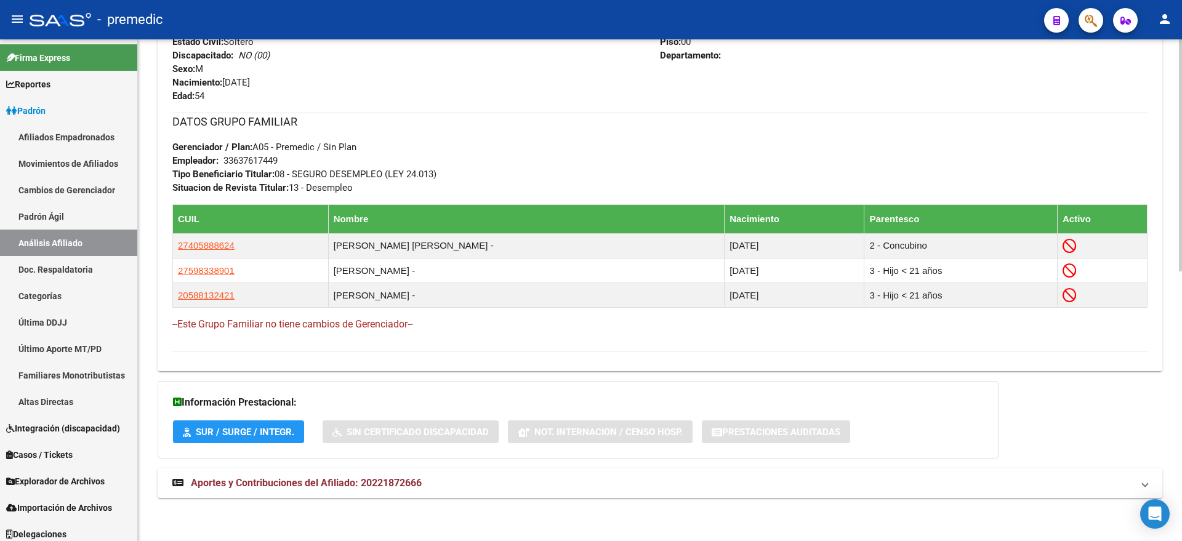
scroll to position [120, 0]
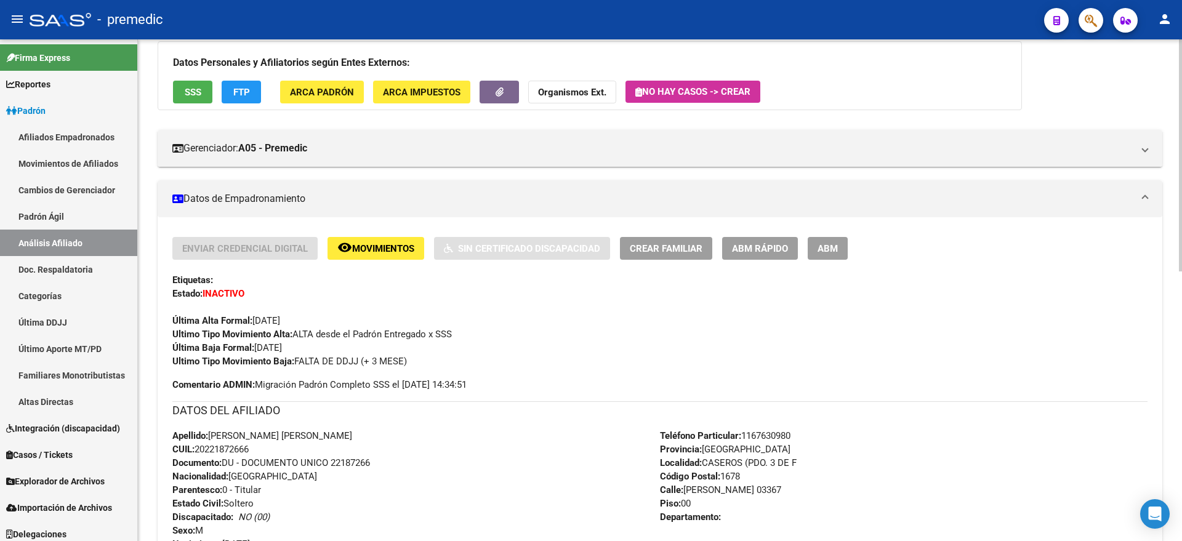
click at [372, 246] on span "Movimientos" at bounding box center [383, 248] width 62 height 11
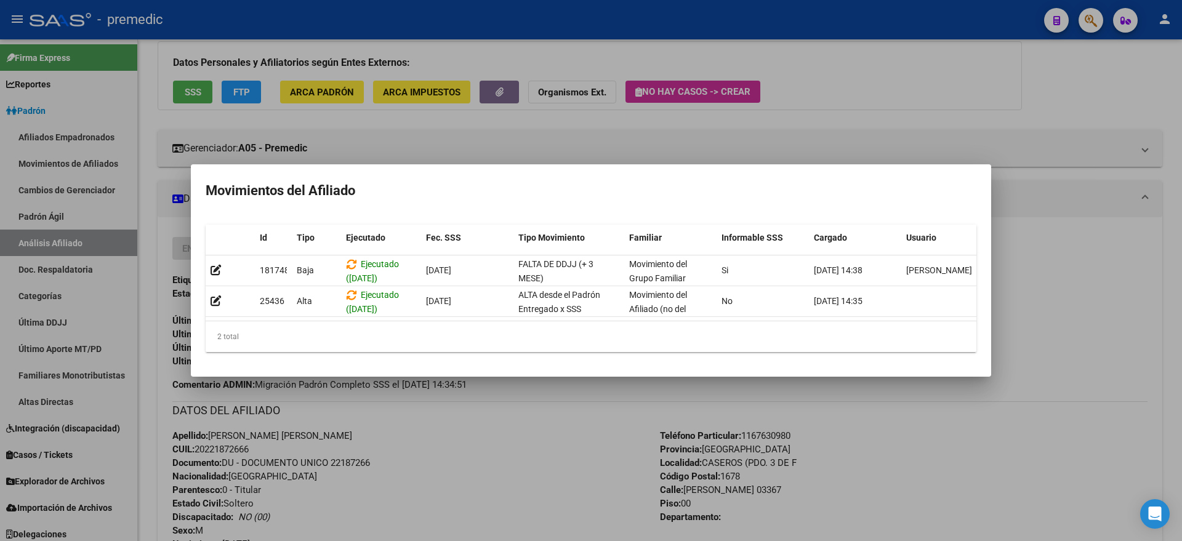
click at [498, 395] on div at bounding box center [591, 270] width 1182 height 541
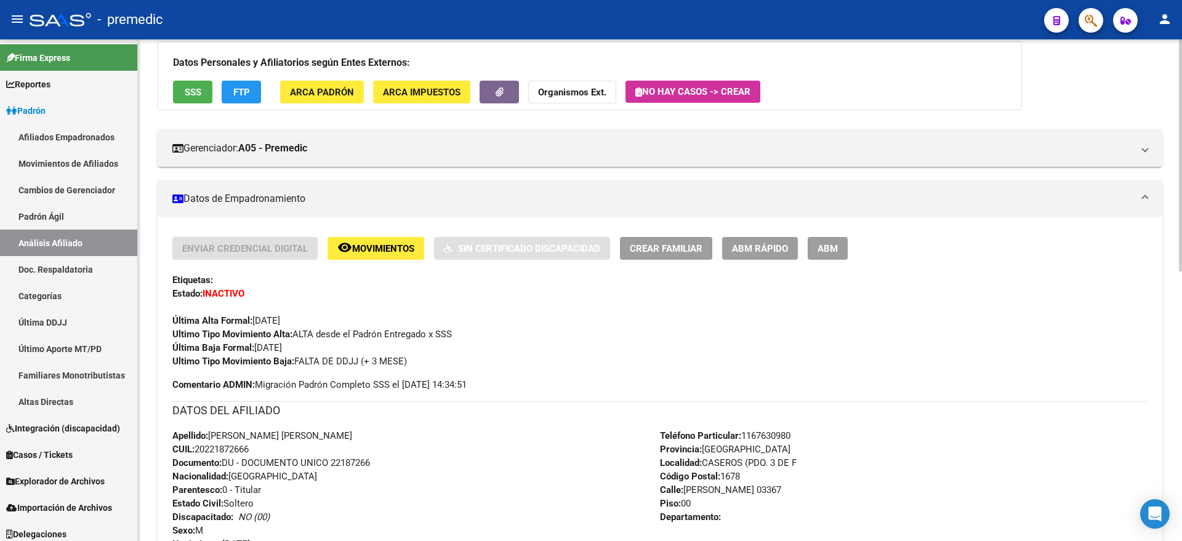
click at [239, 94] on span "FTP" at bounding box center [241, 92] width 17 height 11
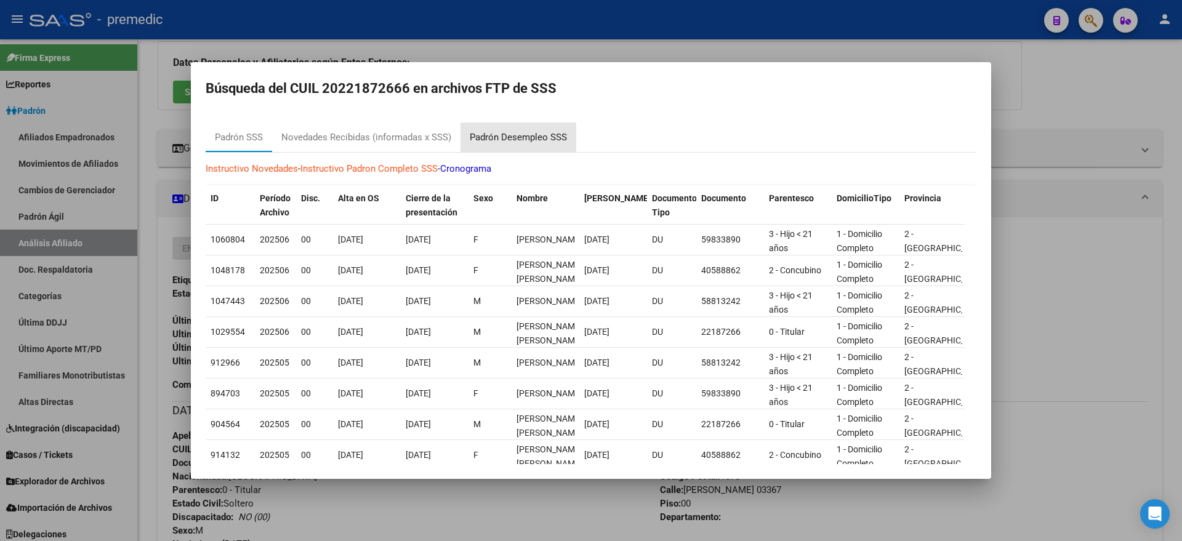
click at [486, 142] on div "Padrón Desempleo SSS" at bounding box center [518, 137] width 97 height 14
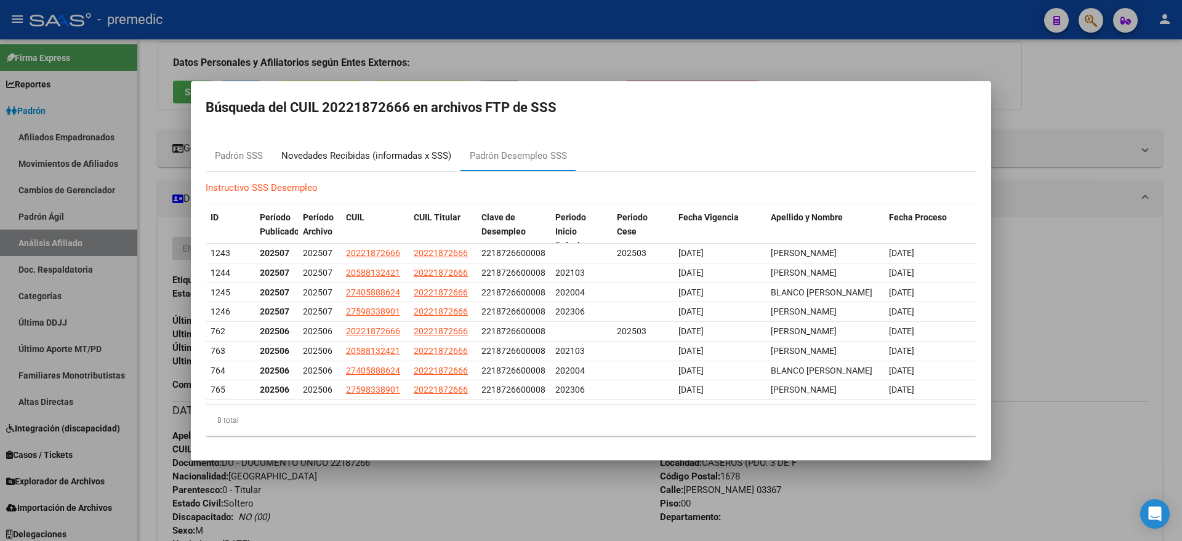
click at [371, 149] on div "Novedades Recibidas (informadas x SSS)" at bounding box center [366, 156] width 170 height 14
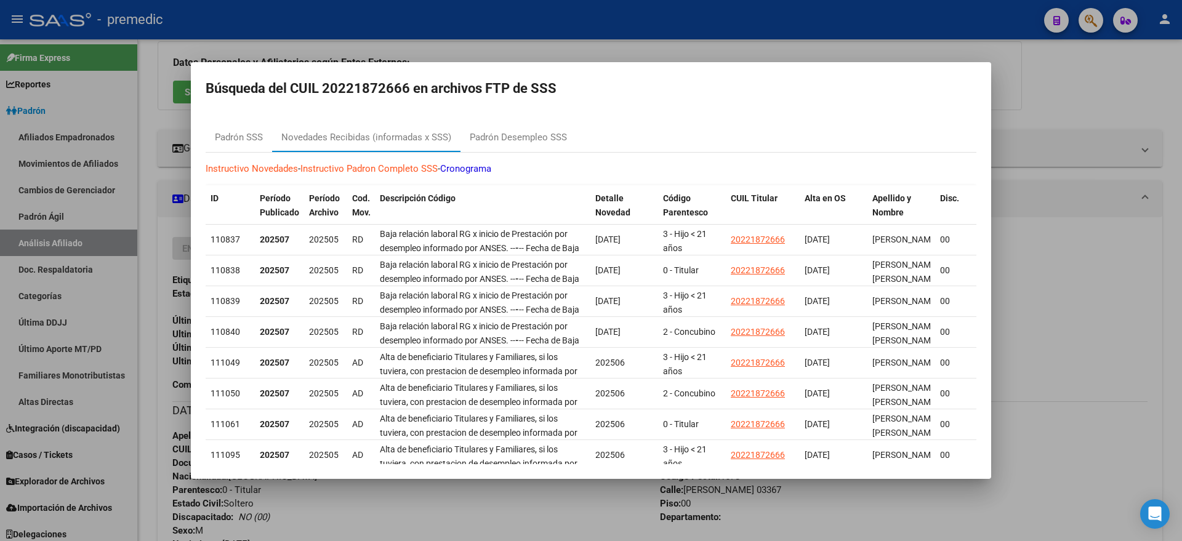
click at [543, 51] on div at bounding box center [591, 270] width 1182 height 541
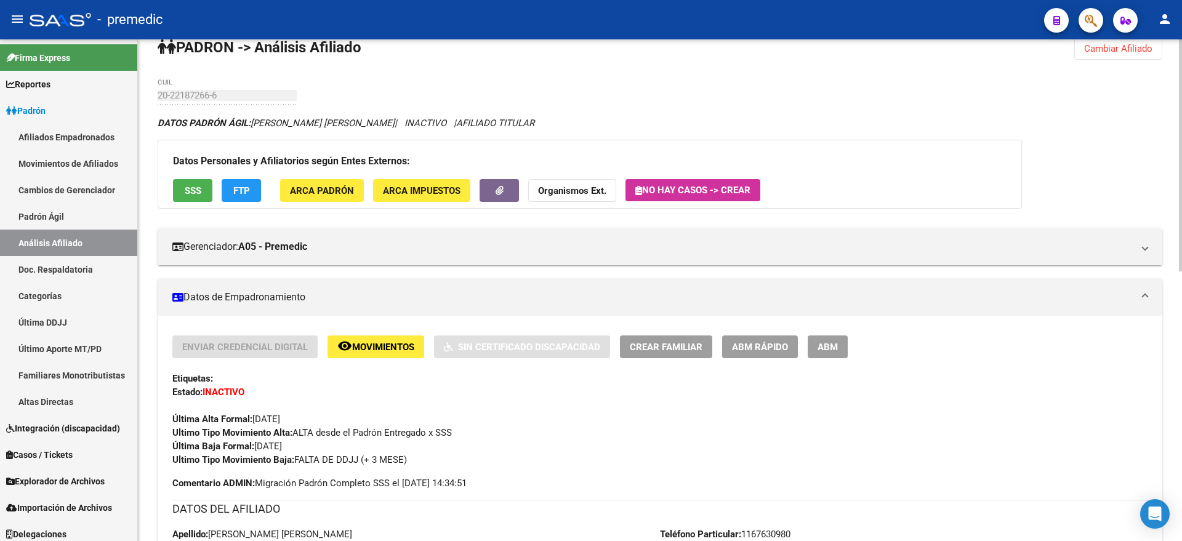
scroll to position [0, 0]
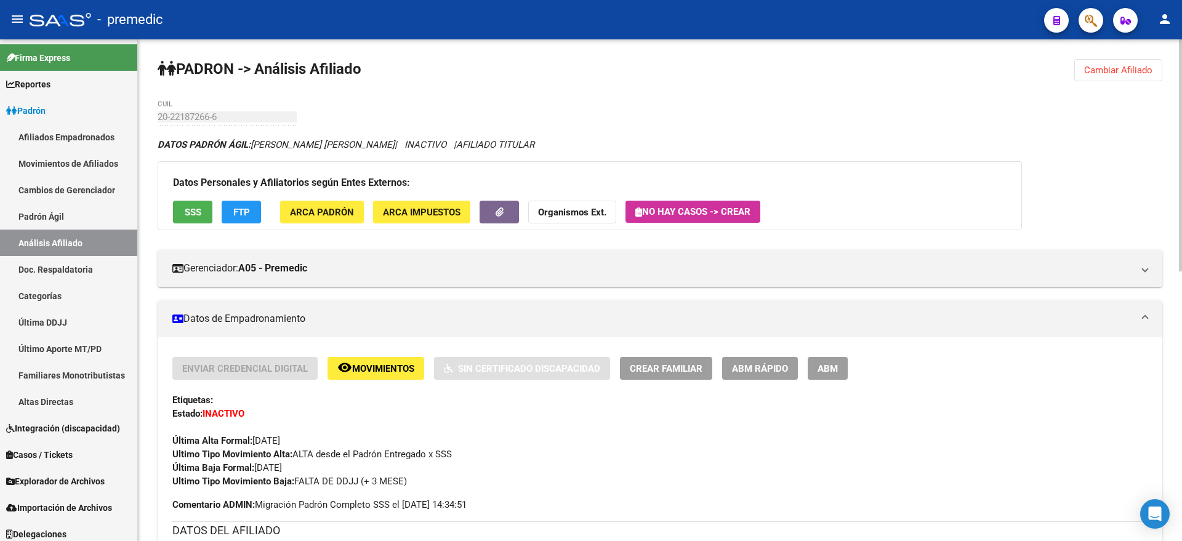
click at [1102, 62] on button "Cambiar Afiliado" at bounding box center [1118, 70] width 88 height 22
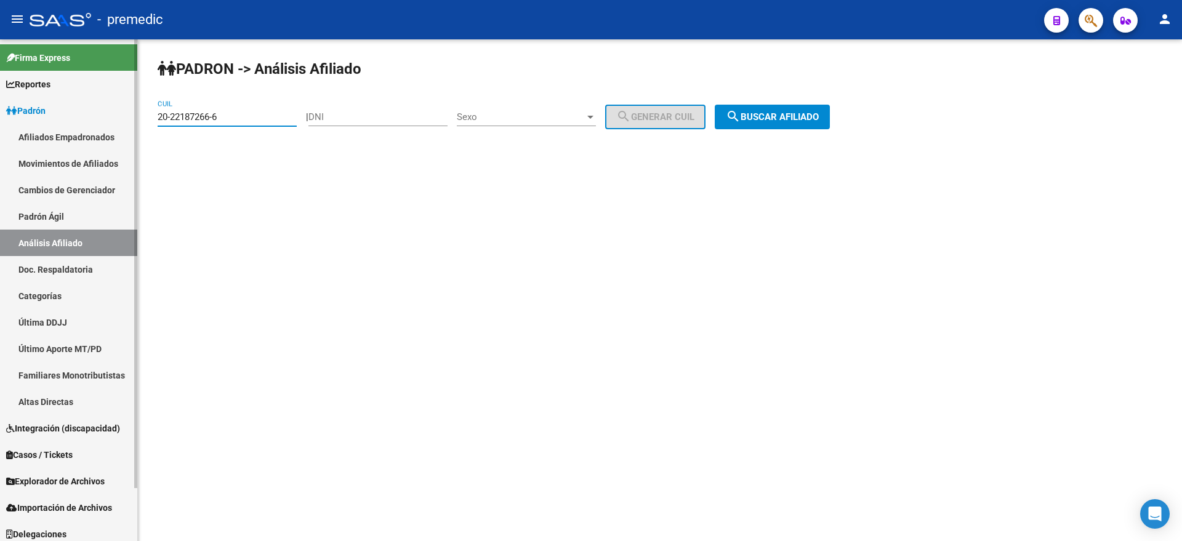
drag, startPoint x: 162, startPoint y: 118, endPoint x: 106, endPoint y: 120, distance: 56.0
click at [106, 120] on mat-sidenav-container "Firma Express Reportes Padrón Traspasos x O.S. Traspasos x Gerenciador Traspaso…" at bounding box center [591, 290] width 1182 height 502
paste input "0158378-1"
click at [790, 113] on span "search Buscar afiliado" at bounding box center [772, 116] width 93 height 11
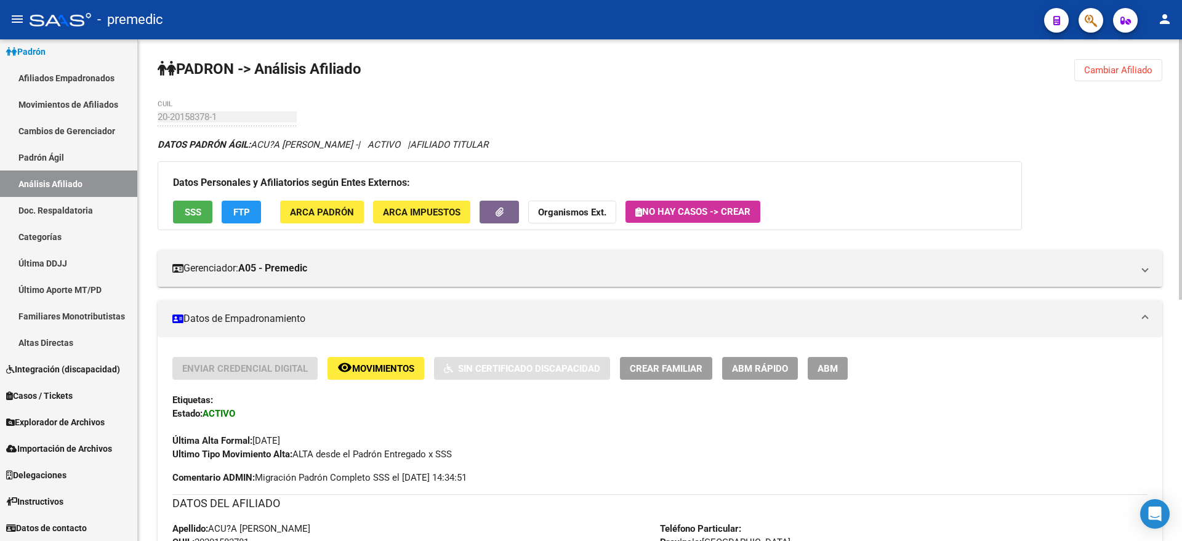
click at [346, 411] on div "Enviar Credencial Digital remove_red_eye Movimientos Sin Certificado Discapacid…" at bounding box center [659, 409] width 975 height 104
click at [1101, 70] on span "Cambiar Afiliado" at bounding box center [1118, 70] width 68 height 11
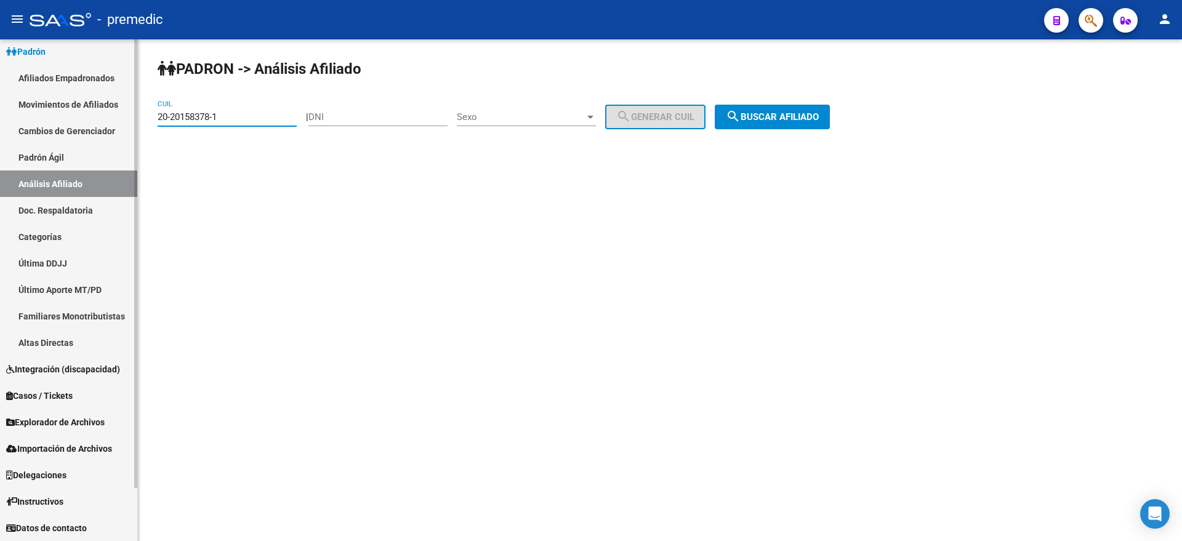
drag, startPoint x: 240, startPoint y: 116, endPoint x: 90, endPoint y: 122, distance: 150.3
click at [90, 121] on mat-sidenav-container "Firma Express Reportes Padrón Traspasos x O.S. Traspasos x Gerenciador Traspaso…" at bounding box center [591, 290] width 1182 height 502
paste input "1892858-8"
click at [785, 110] on button "search Buscar afiliado" at bounding box center [771, 117] width 115 height 25
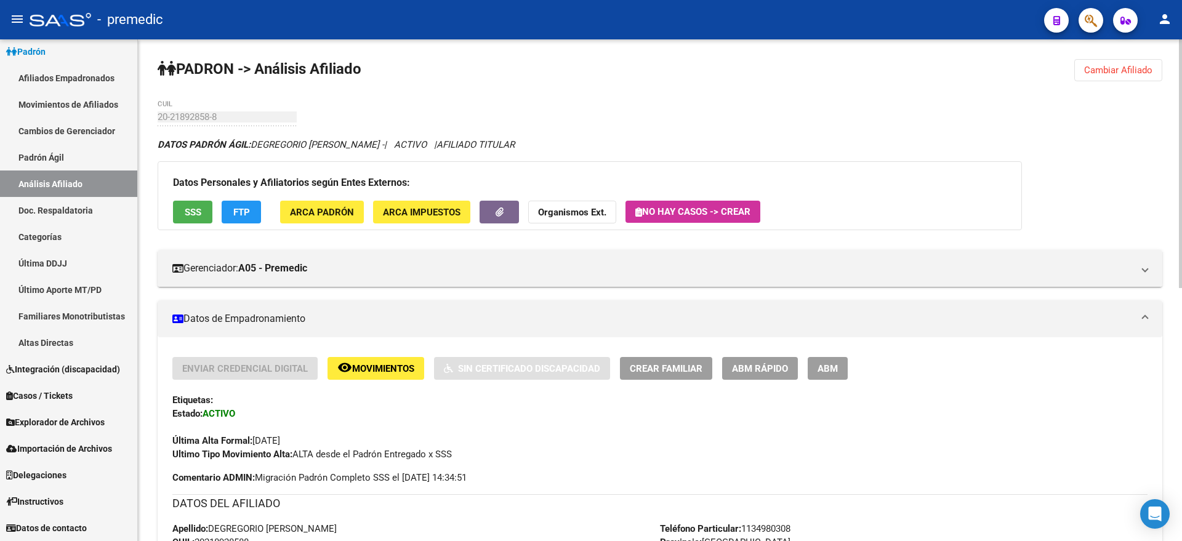
click at [1103, 72] on span "Cambiar Afiliado" at bounding box center [1118, 70] width 68 height 11
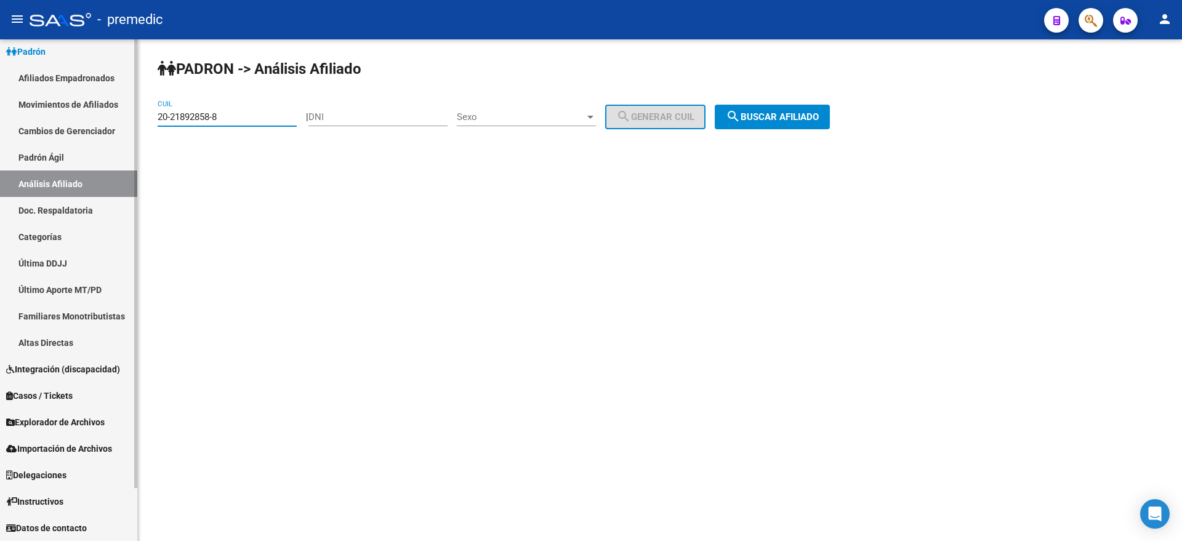
drag, startPoint x: 223, startPoint y: 119, endPoint x: 121, endPoint y: 122, distance: 101.6
click at [121, 122] on mat-sidenav-container "Firma Express Reportes Padrón Traspasos x O.S. Traspasos x Gerenciador Traspaso…" at bounding box center [591, 290] width 1182 height 502
paste input "3094791-1"
click at [818, 113] on span "search Buscar afiliado" at bounding box center [772, 116] width 93 height 11
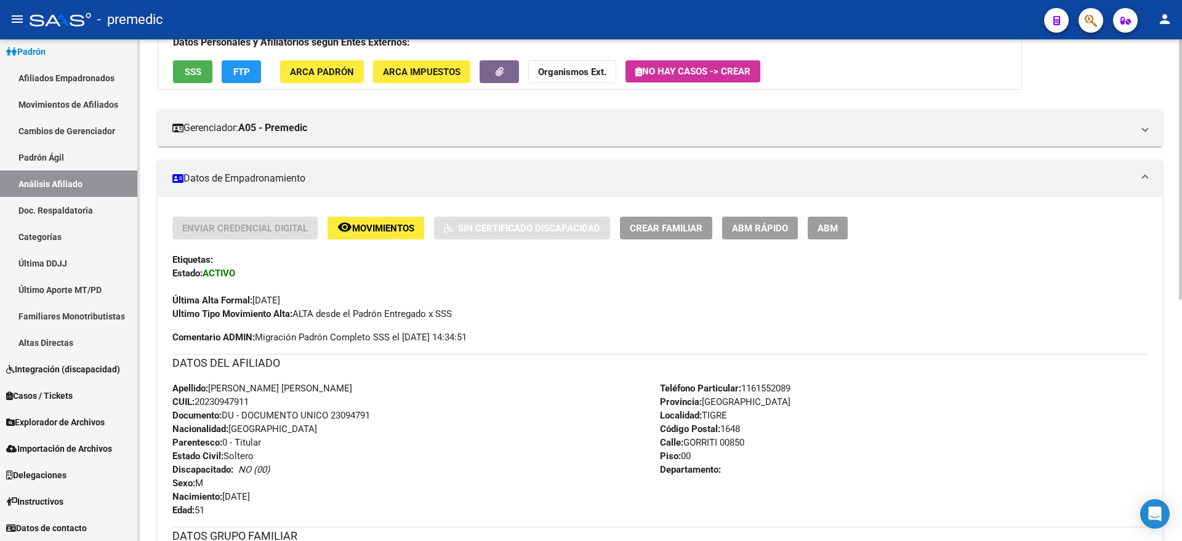
scroll to position [3, 0]
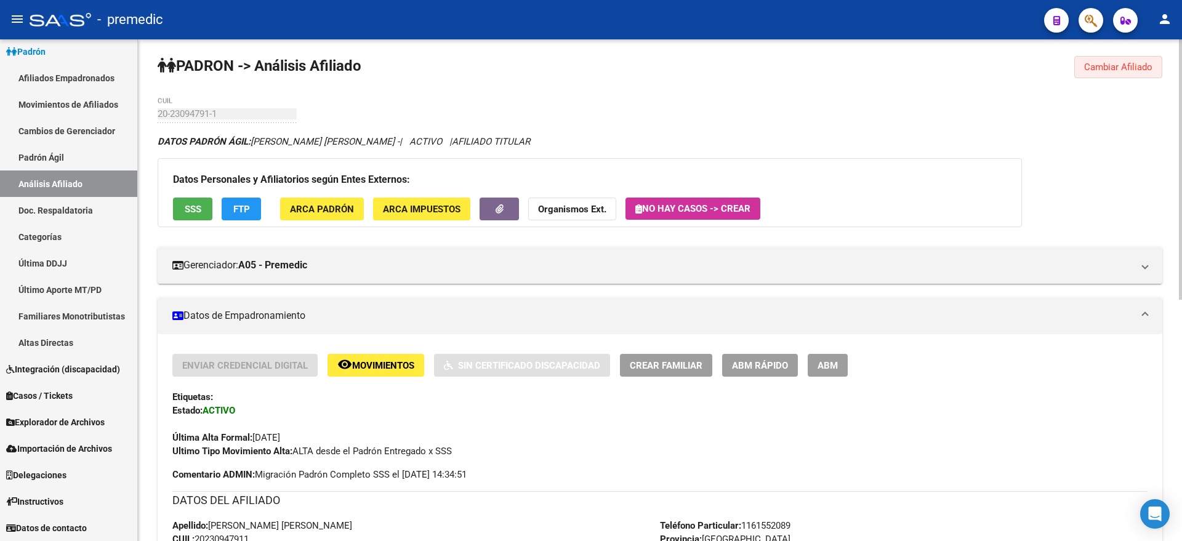
click at [1122, 74] on button "Cambiar Afiliado" at bounding box center [1118, 67] width 88 height 22
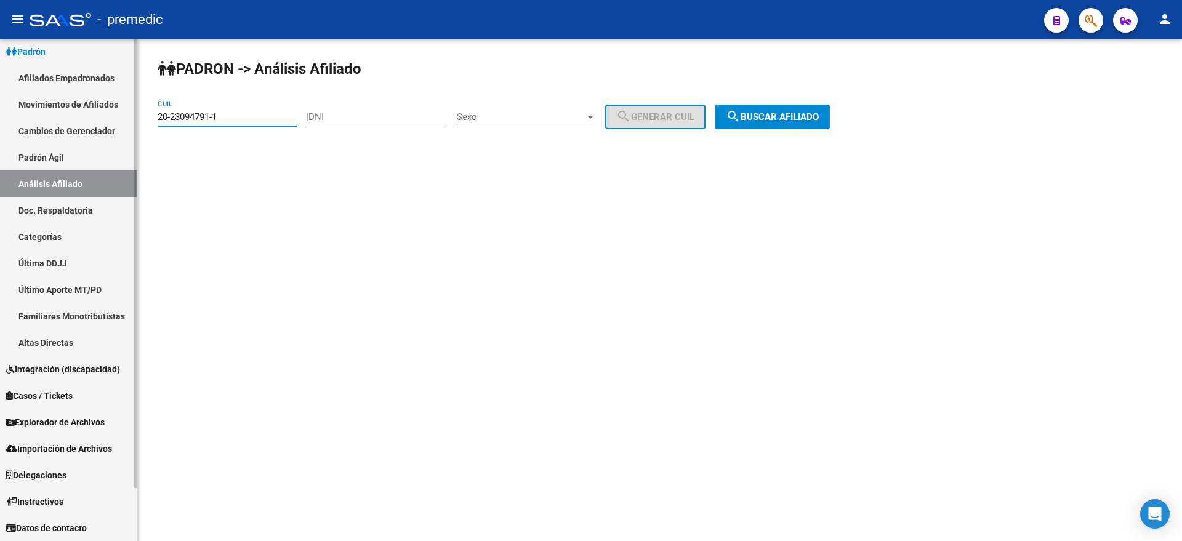
drag, startPoint x: 230, startPoint y: 119, endPoint x: 93, endPoint y: 121, distance: 136.6
click at [93, 121] on mat-sidenav-container "Firma Express Reportes Padrón Traspasos x O.S. Traspasos x Gerenciador Traspaso…" at bounding box center [591, 290] width 1182 height 502
paste input "882411-8"
click at [740, 114] on mat-icon "search" at bounding box center [733, 116] width 15 height 15
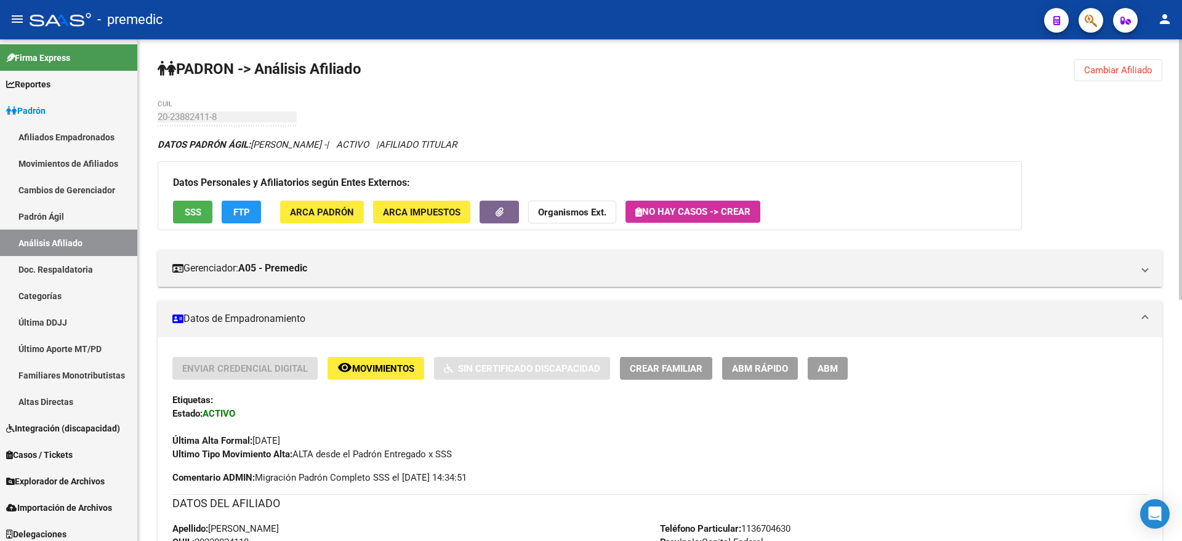
click at [69, 476] on span "Explorador de Archivos" at bounding box center [55, 481] width 98 height 14
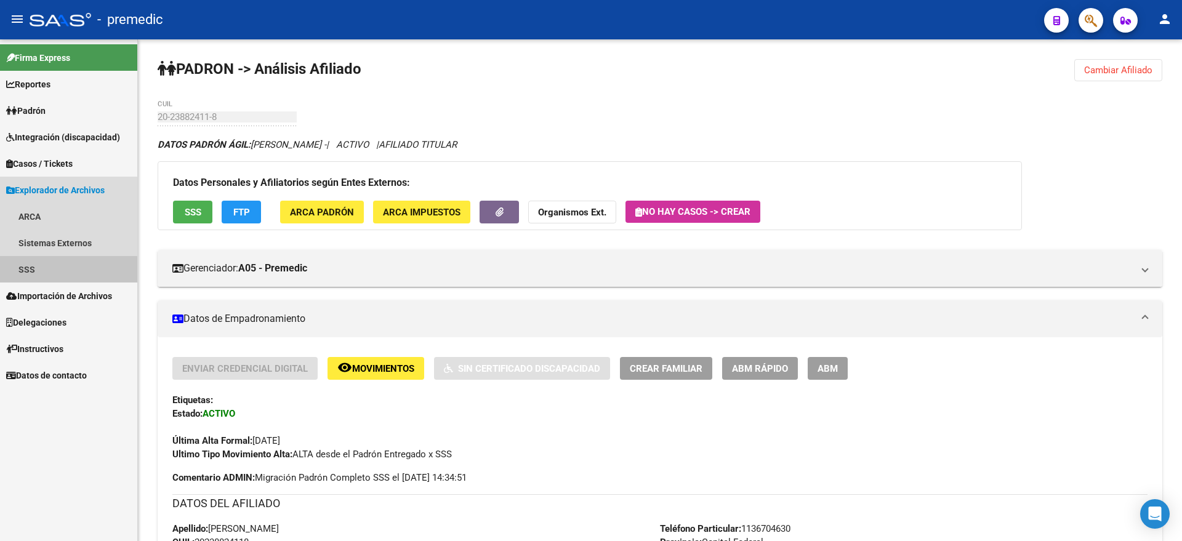
click at [46, 271] on link "SSS" at bounding box center [68, 269] width 137 height 26
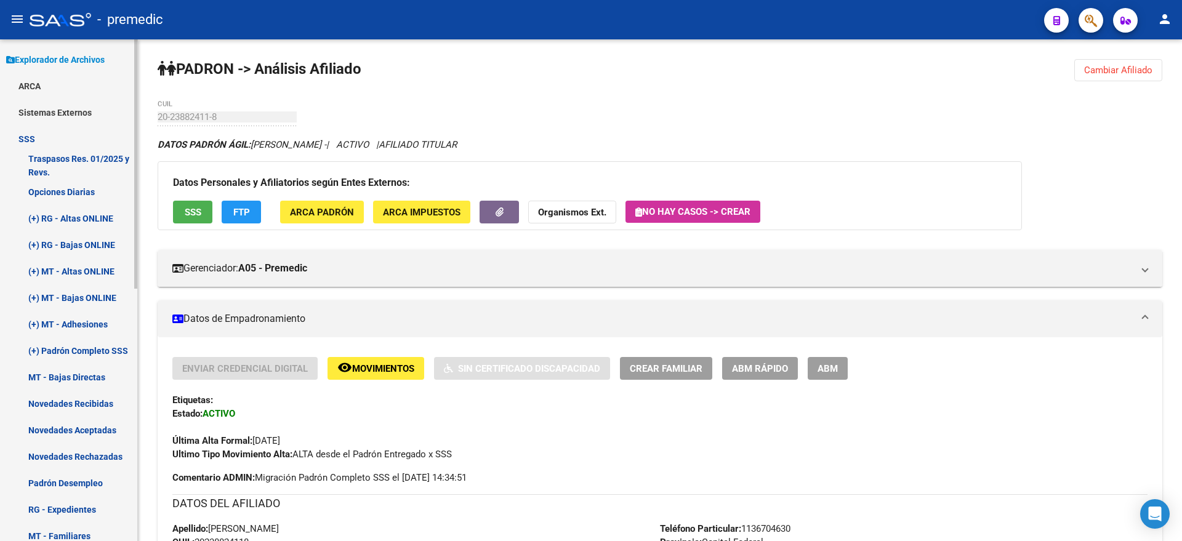
scroll to position [154, 0]
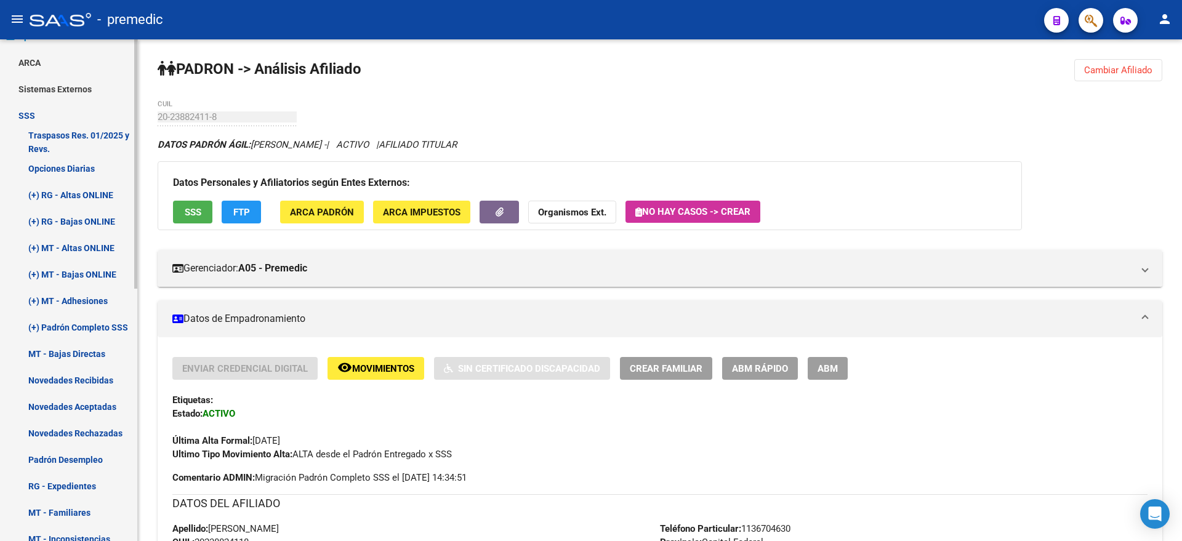
click at [49, 89] on link "Sistemas Externos" at bounding box center [68, 89] width 137 height 26
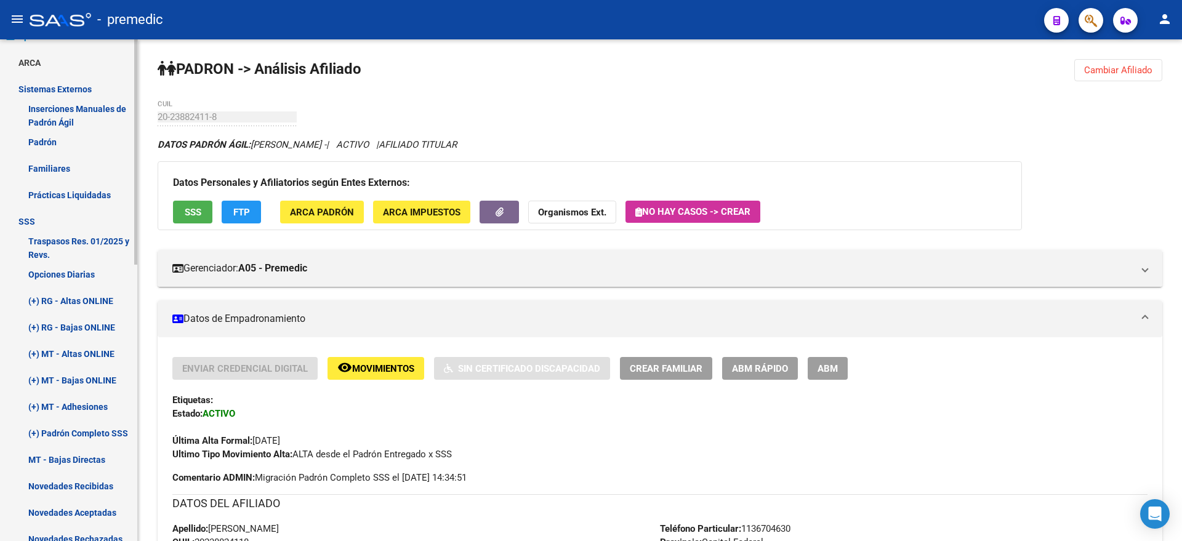
click at [48, 89] on link "Sistemas Externos" at bounding box center [68, 89] width 137 height 26
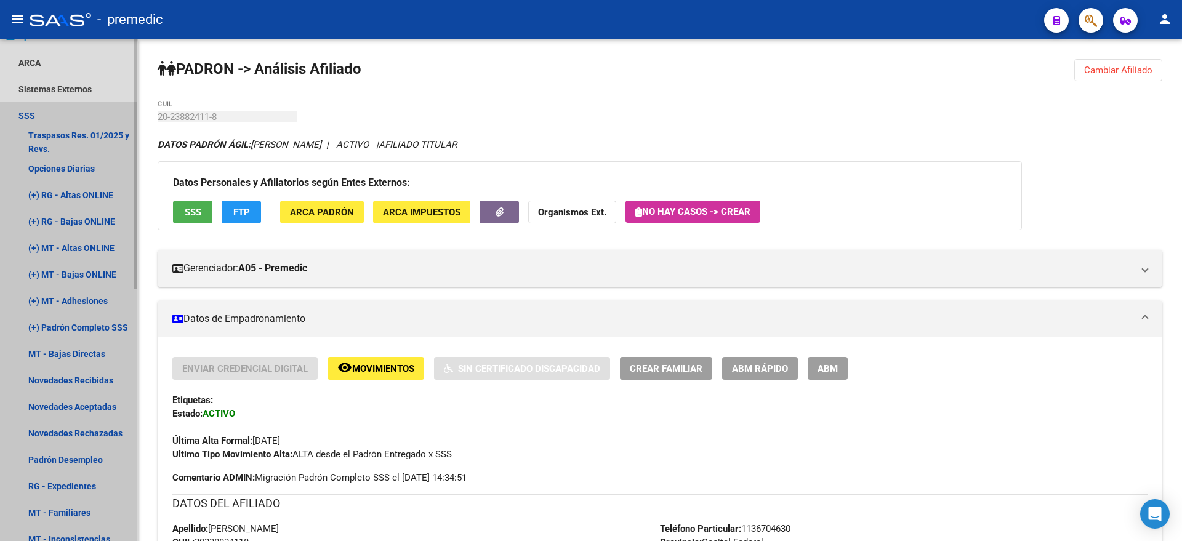
click at [44, 119] on link "SSS" at bounding box center [68, 115] width 137 height 26
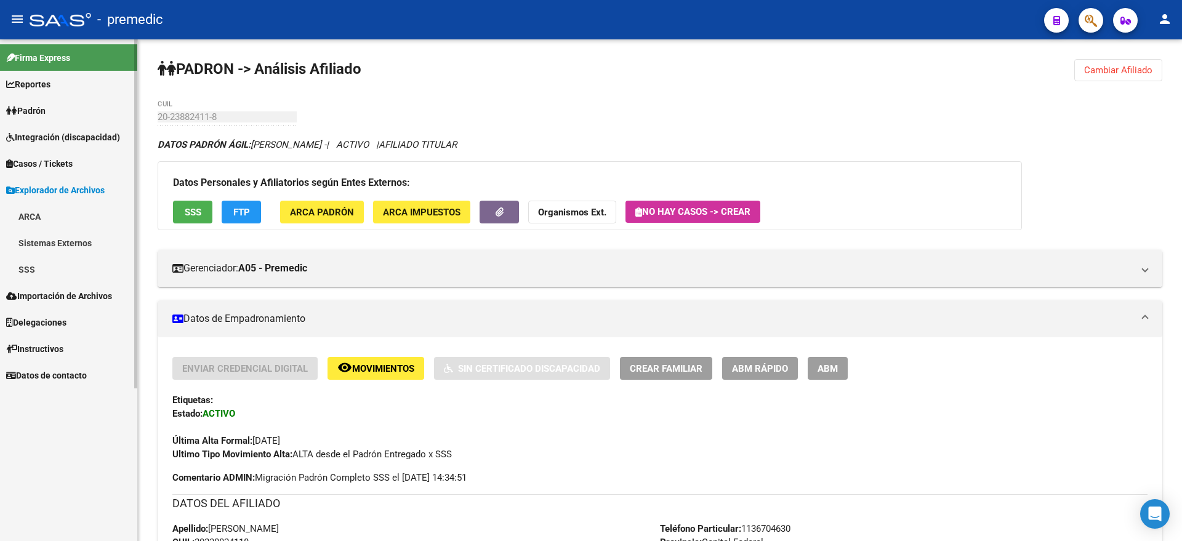
scroll to position [0, 0]
click at [74, 297] on span "Importación de Archivos" at bounding box center [59, 296] width 106 height 14
click at [60, 262] on link "SSS" at bounding box center [68, 269] width 137 height 26
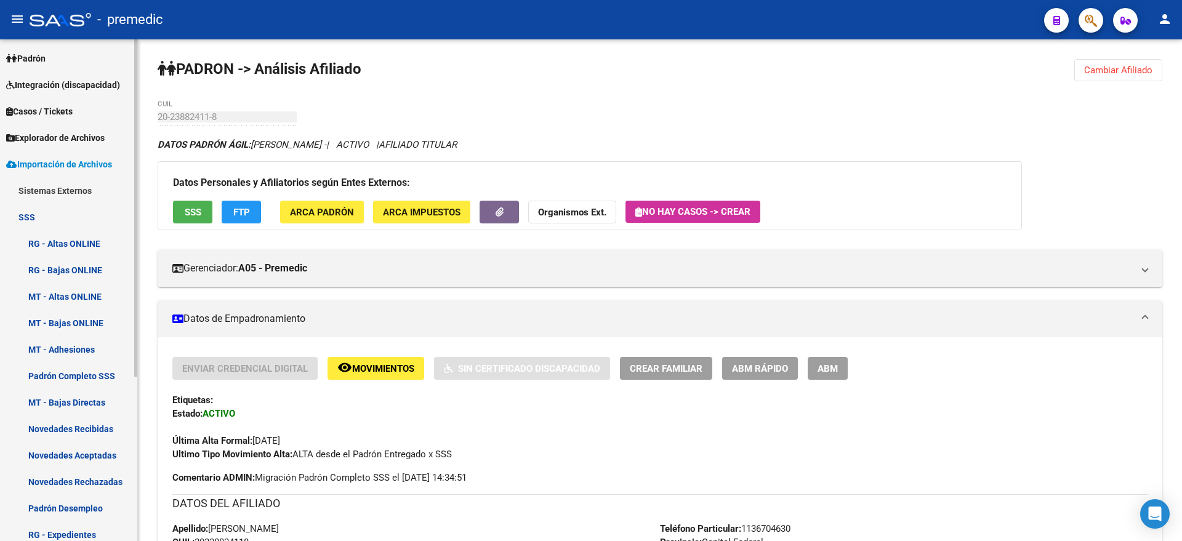
scroll to position [77, 0]
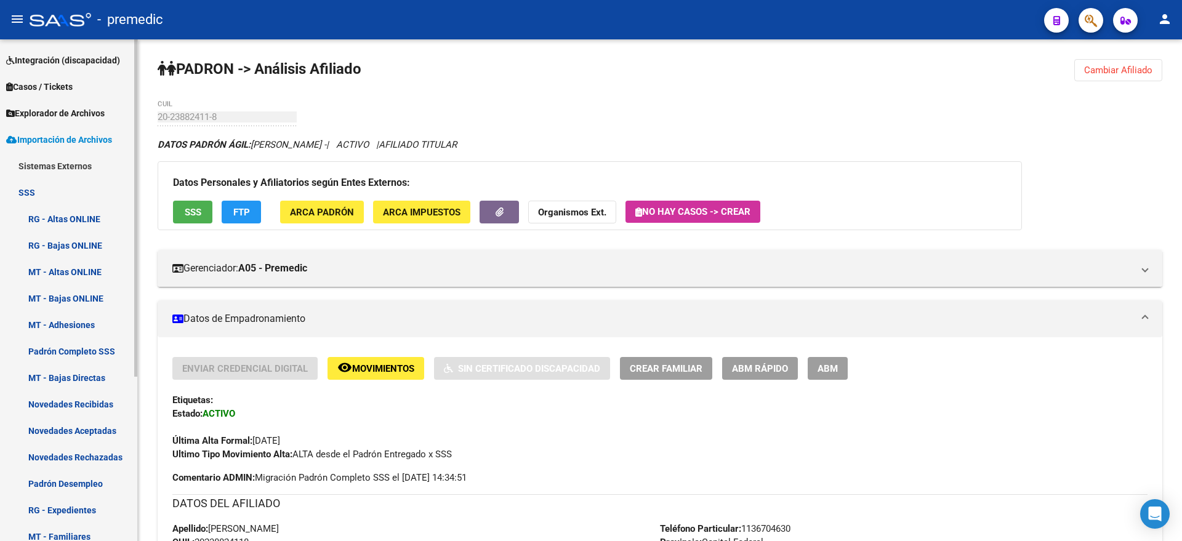
click at [92, 461] on link "Novedades Rechazadas" at bounding box center [68, 457] width 137 height 26
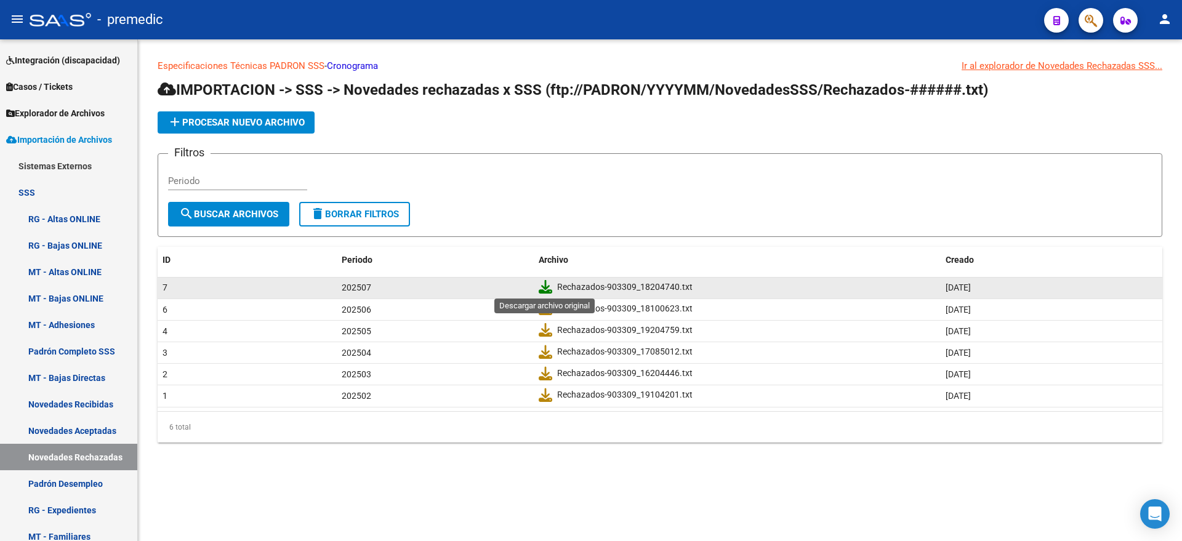
click at [546, 282] on icon at bounding box center [545, 287] width 14 height 14
click at [38, 113] on span "Explorador de Archivos" at bounding box center [55, 113] width 98 height 14
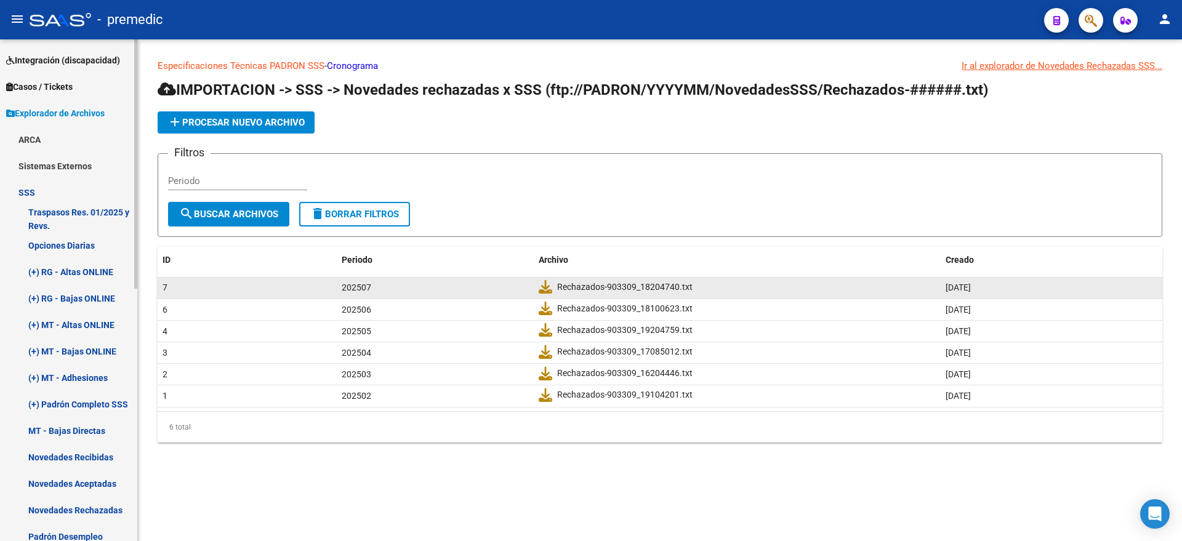
click at [80, 505] on link "Novedades Rechazadas" at bounding box center [68, 510] width 137 height 26
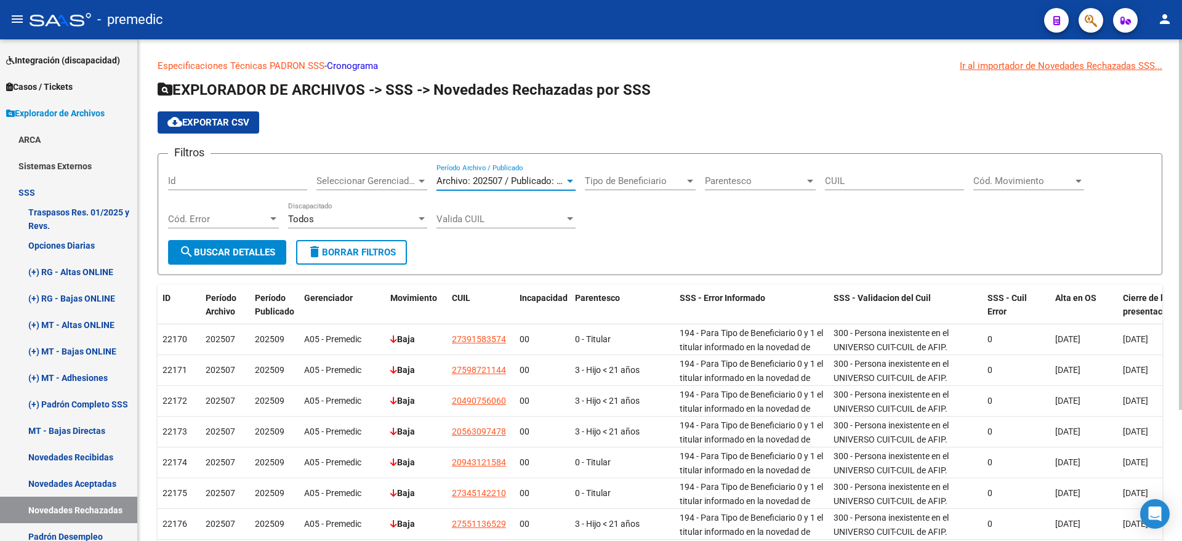
click at [525, 177] on span "Archivo: 202507 / Publicado: 202509" at bounding box center [511, 180] width 150 height 11
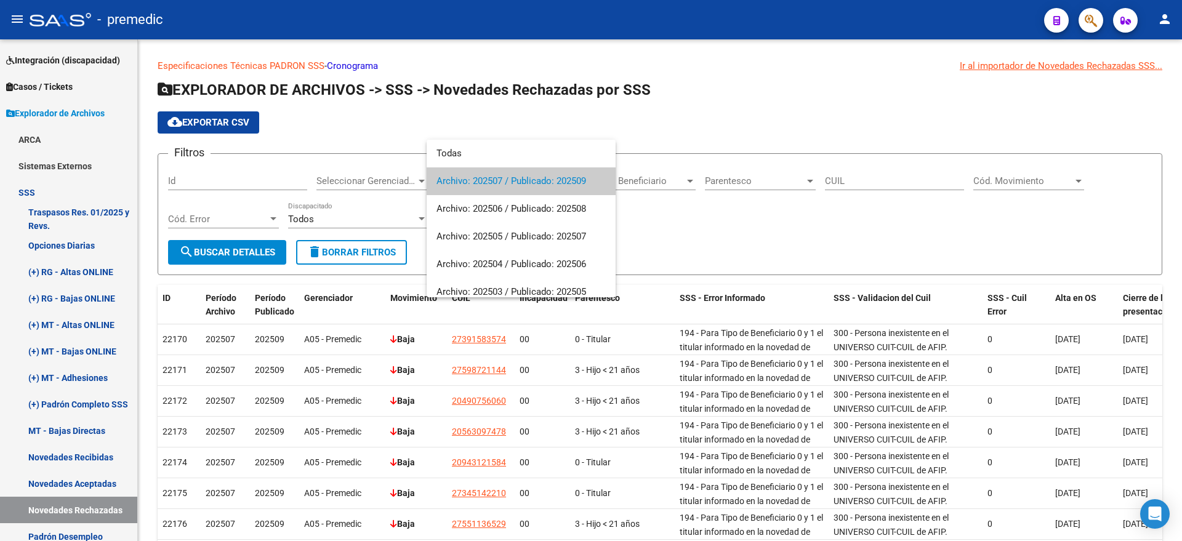
click at [518, 121] on div at bounding box center [591, 270] width 1182 height 541
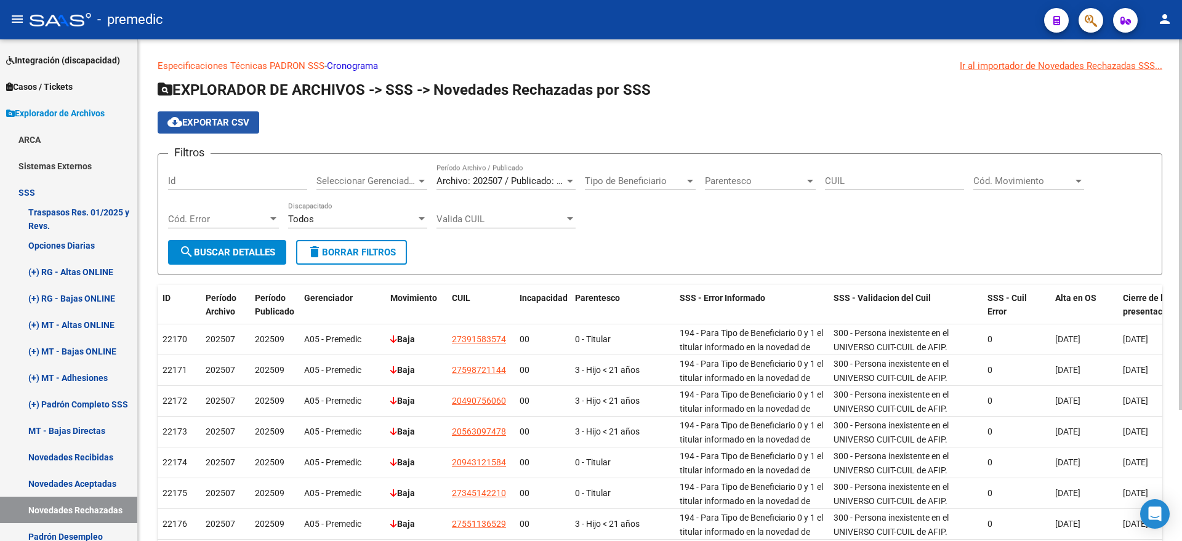
click at [184, 114] on button "cloud_download Exportar CSV" at bounding box center [209, 122] width 102 height 22
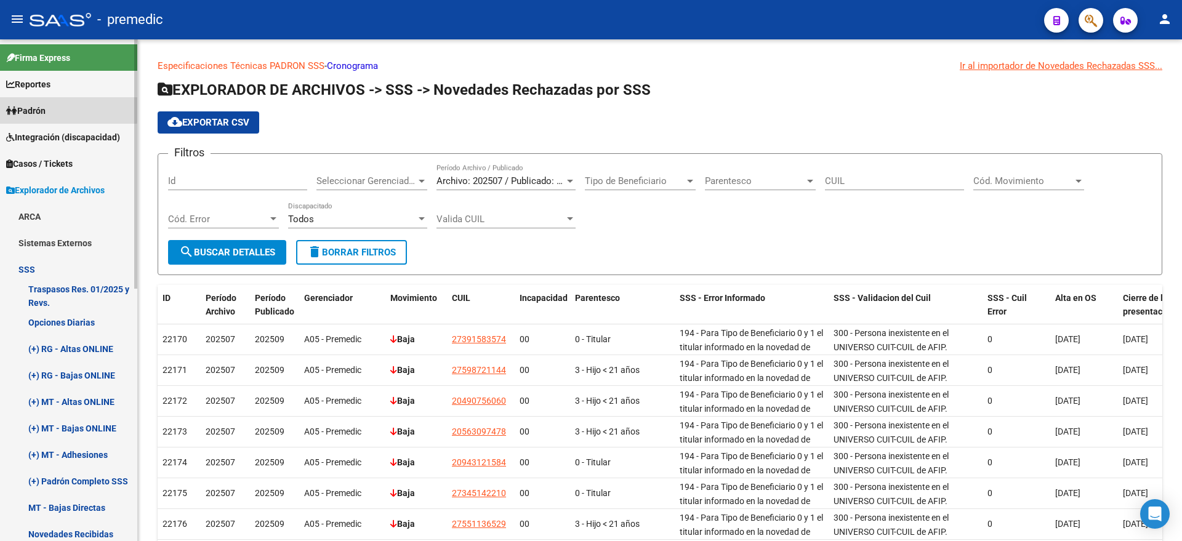
click at [46, 108] on span "Padrón" at bounding box center [25, 111] width 39 height 14
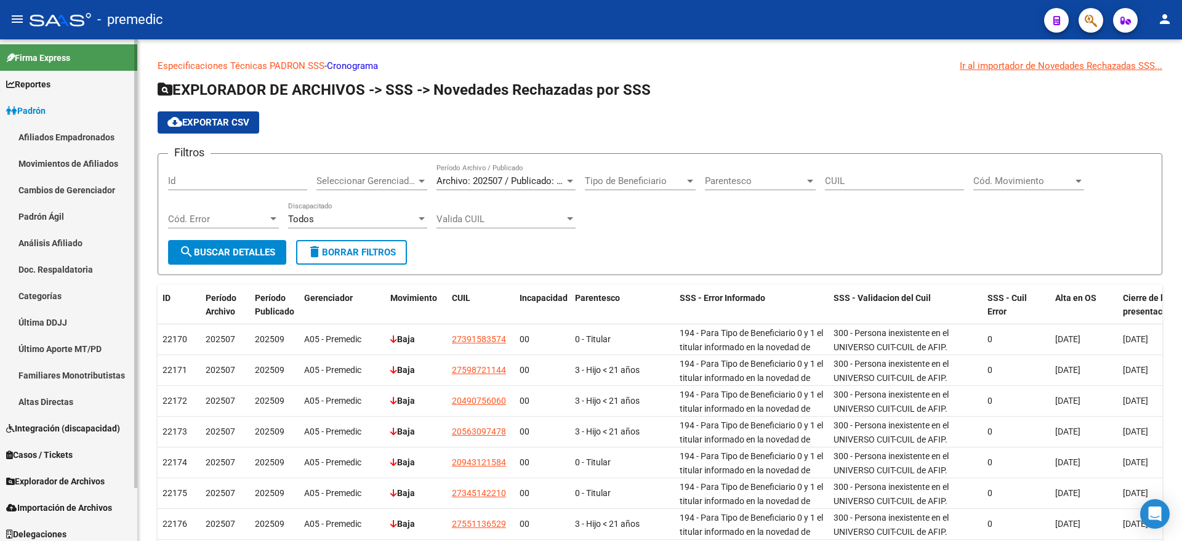
click at [63, 244] on link "Análisis Afiliado" at bounding box center [68, 243] width 137 height 26
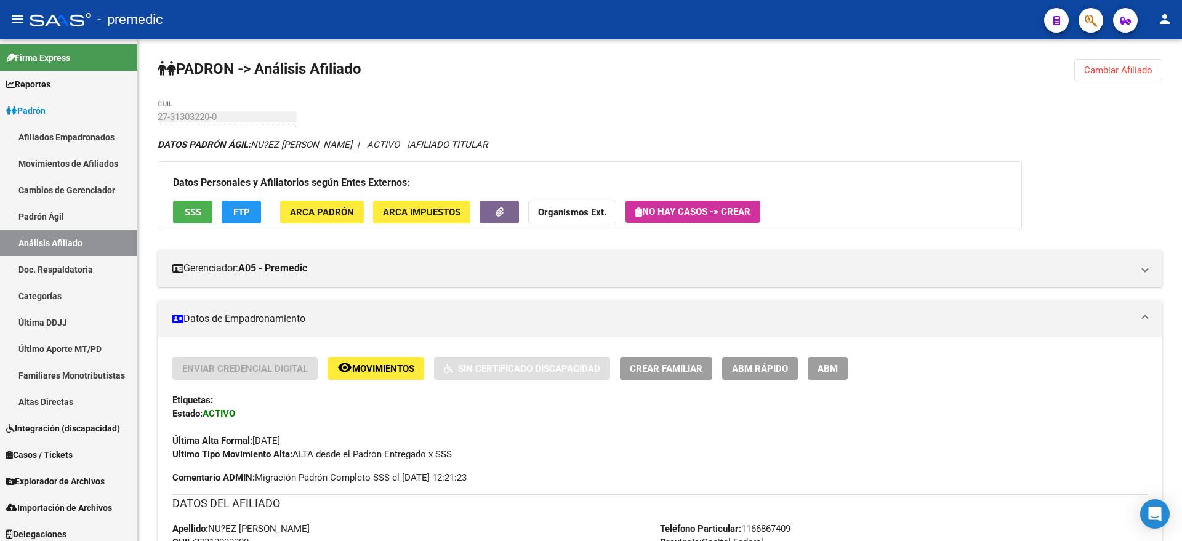
scroll to position [462, 0]
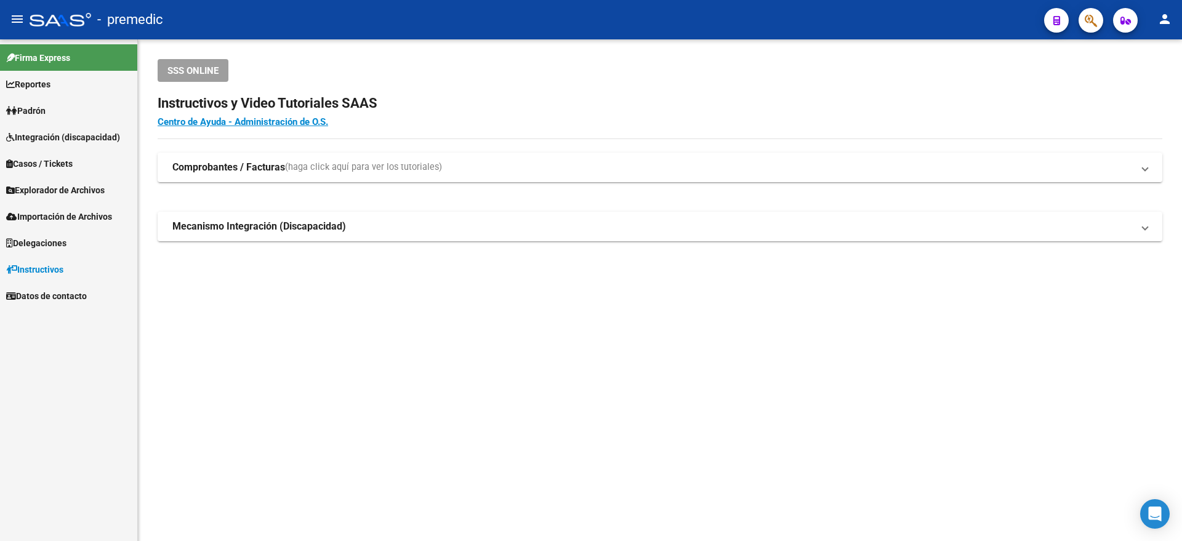
click at [35, 188] on span "Explorador de Archivos" at bounding box center [55, 190] width 98 height 14
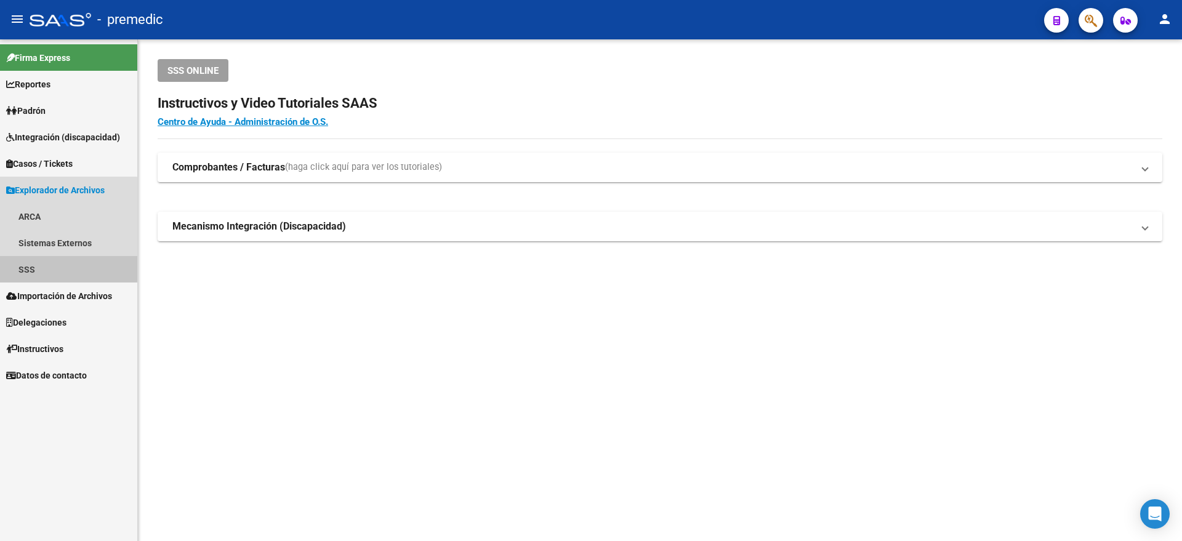
click at [28, 262] on link "SSS" at bounding box center [68, 269] width 137 height 26
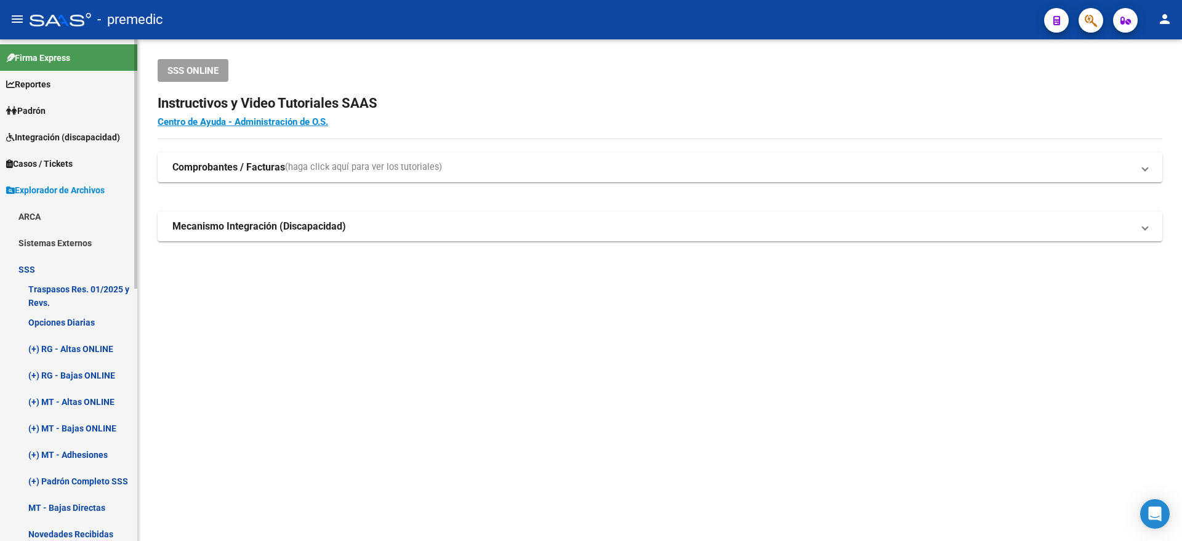
click at [58, 372] on link "(+) RG - Bajas ONLINE" at bounding box center [68, 375] width 137 height 26
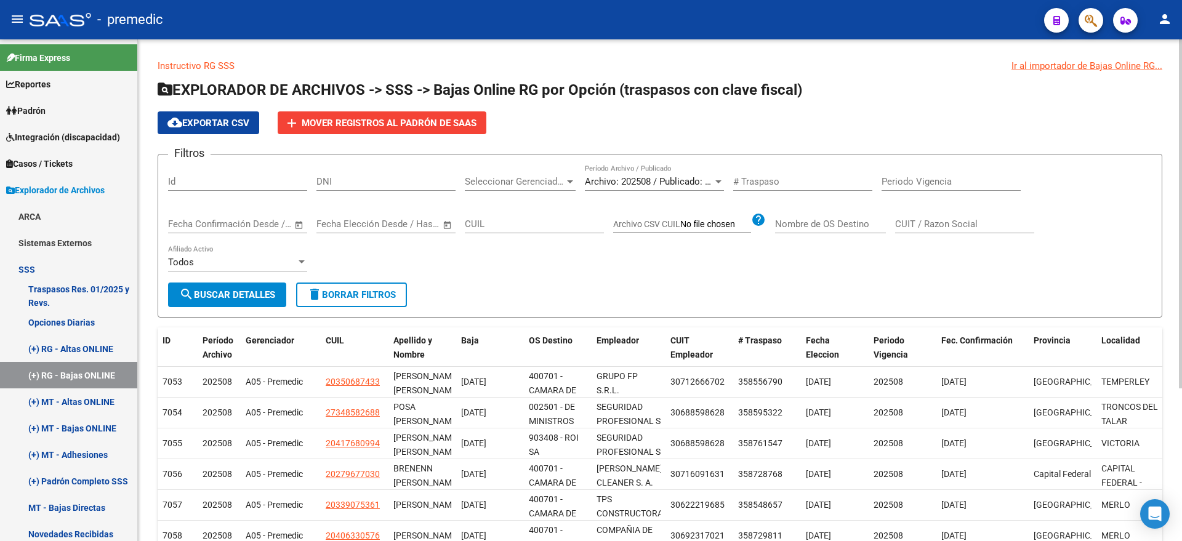
click at [229, 119] on span "cloud_download Exportar CSV" at bounding box center [208, 123] width 82 height 11
click at [695, 41] on div "Instructivo RG SSS Ir al importador de Bajas Online RG... EXPLORADOR DE ARCHIVO…" at bounding box center [660, 394] width 1044 height 710
click at [658, 182] on span "Archivo: 202508 / Publicado: 202507" at bounding box center [660, 181] width 150 height 11
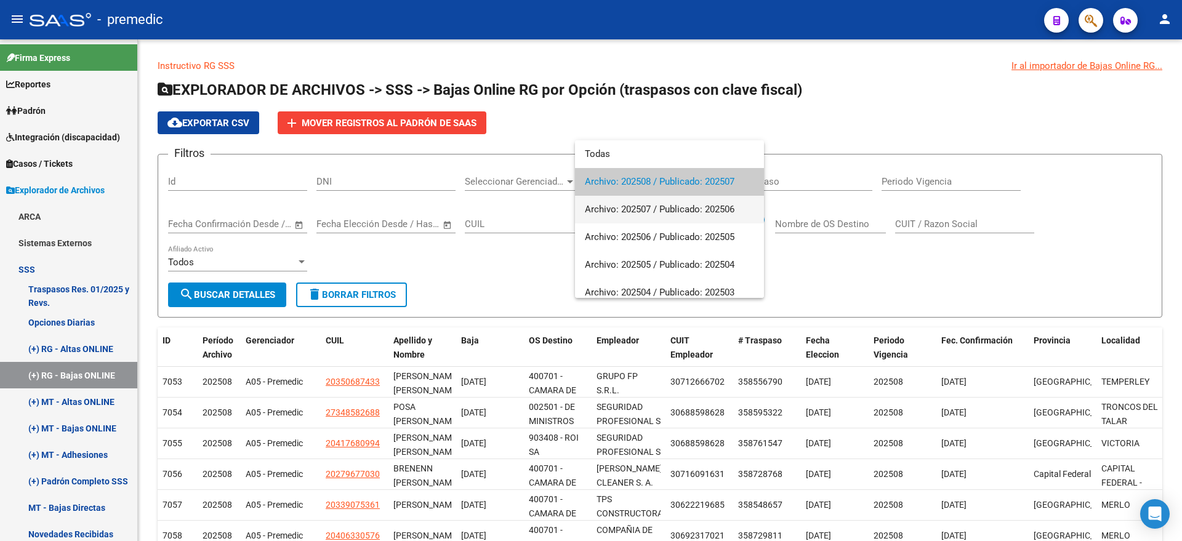
click at [656, 209] on span "Archivo: 202507 / Publicado: 202506" at bounding box center [669, 210] width 169 height 28
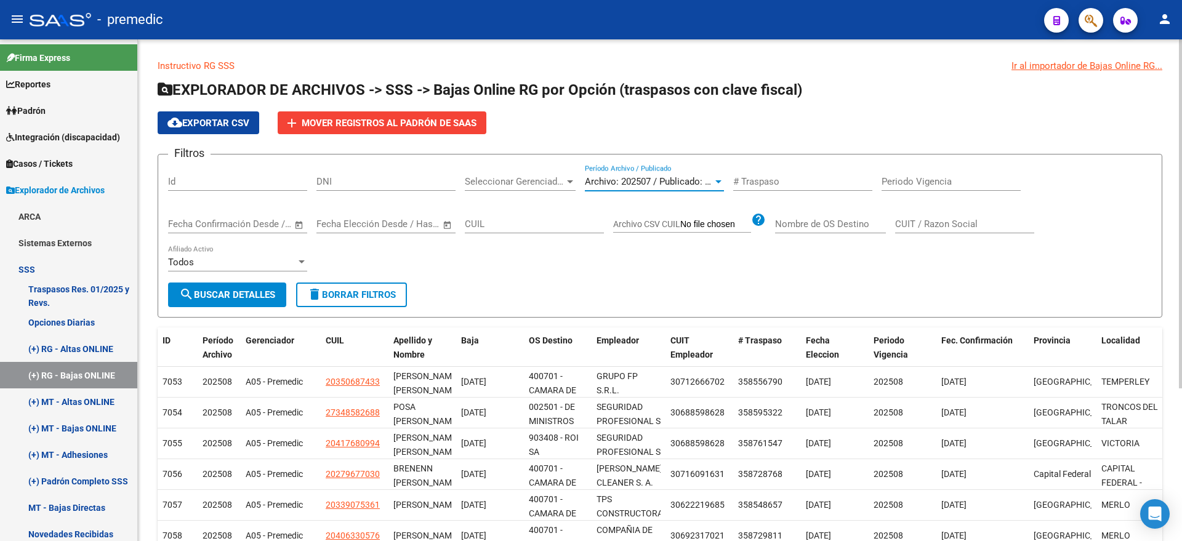
click at [243, 288] on button "search Buscar Detalles" at bounding box center [227, 294] width 118 height 25
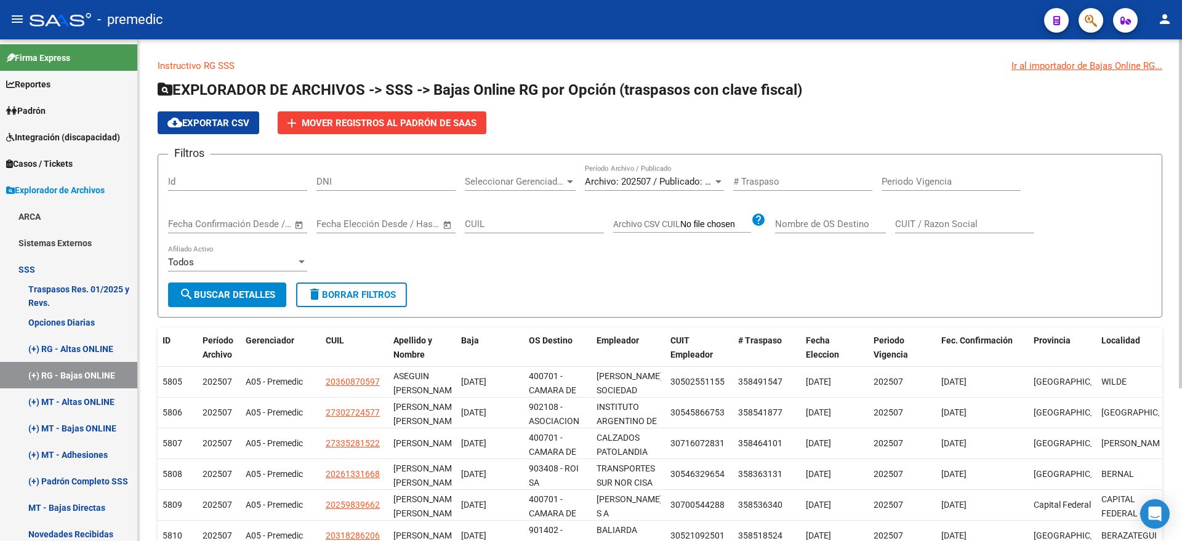
click at [186, 123] on span "cloud_download Exportar CSV" at bounding box center [208, 123] width 82 height 11
click at [657, 180] on span "Archivo: 202507 / Publicado: 202506" at bounding box center [660, 181] width 150 height 11
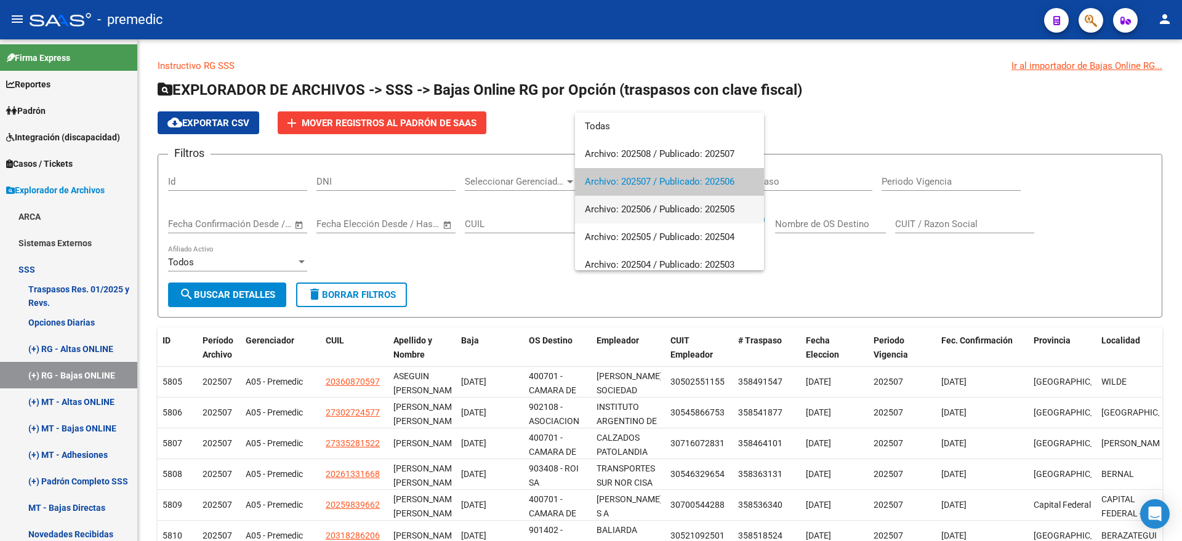
click at [653, 215] on span "Archivo: 202506 / Publicado: 202505" at bounding box center [669, 210] width 169 height 28
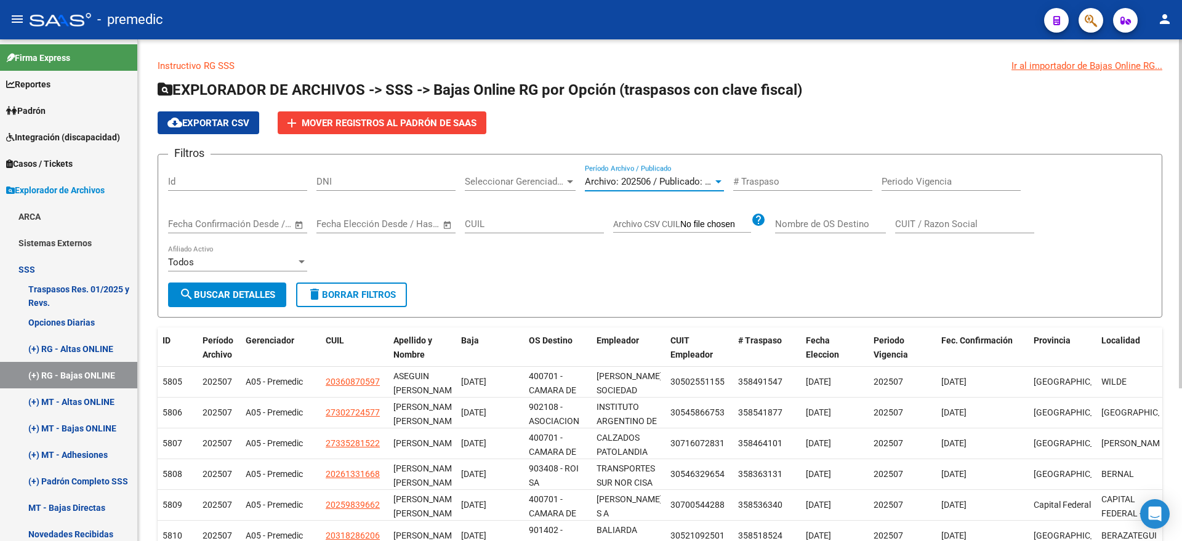
click at [238, 295] on span "search Buscar Detalles" at bounding box center [227, 294] width 96 height 11
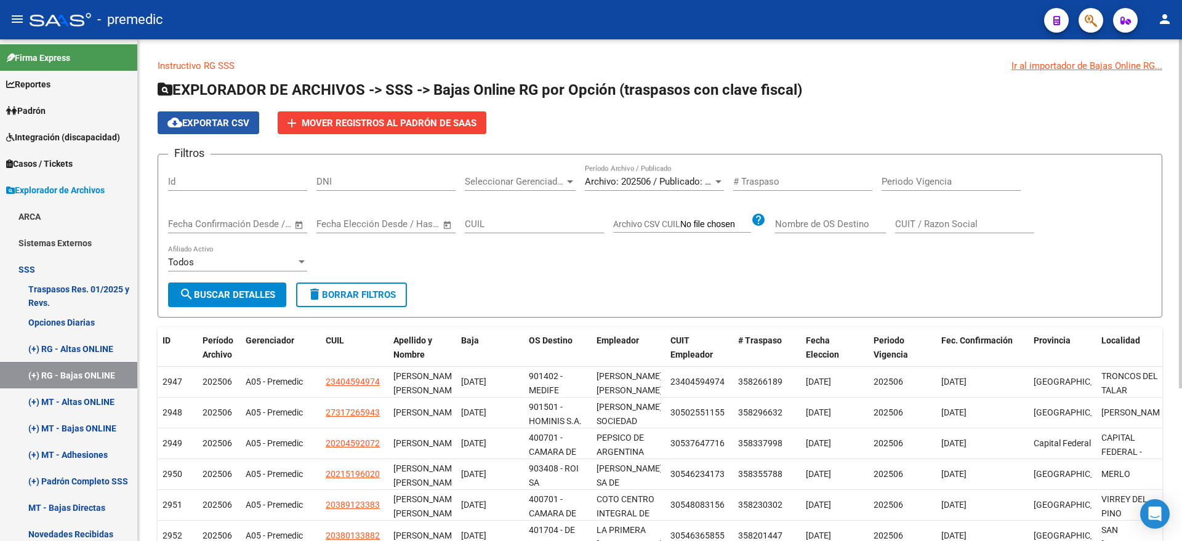
click at [195, 113] on button "cloud_download Exportar CSV" at bounding box center [209, 122] width 102 height 23
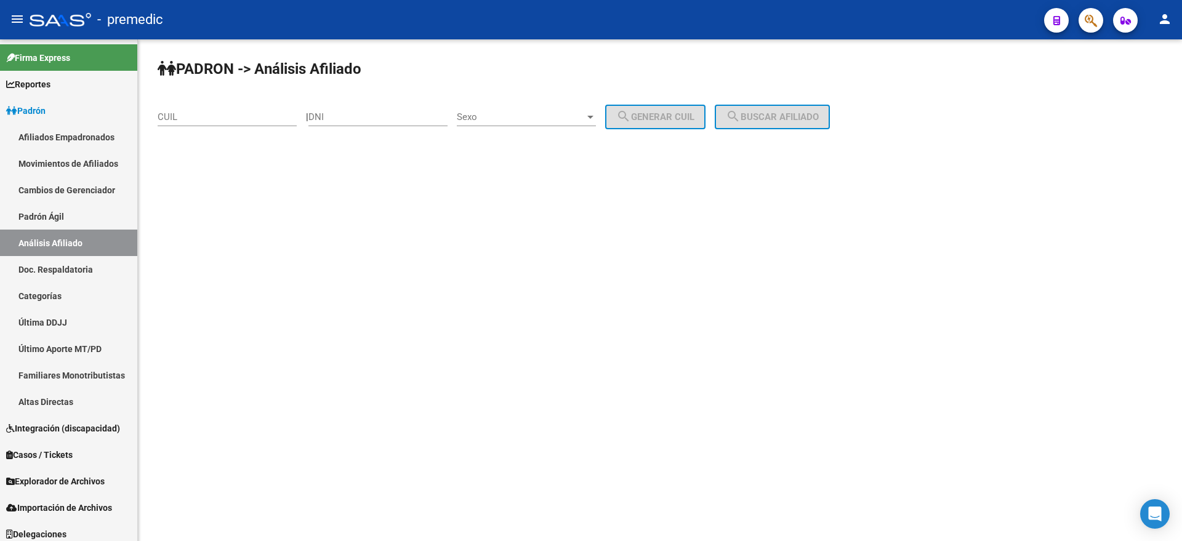
click at [182, 121] on input "CUIL" at bounding box center [227, 116] width 139 height 11
paste input "27-31617485-5"
click at [760, 114] on span "search Buscar afiliado" at bounding box center [772, 116] width 93 height 11
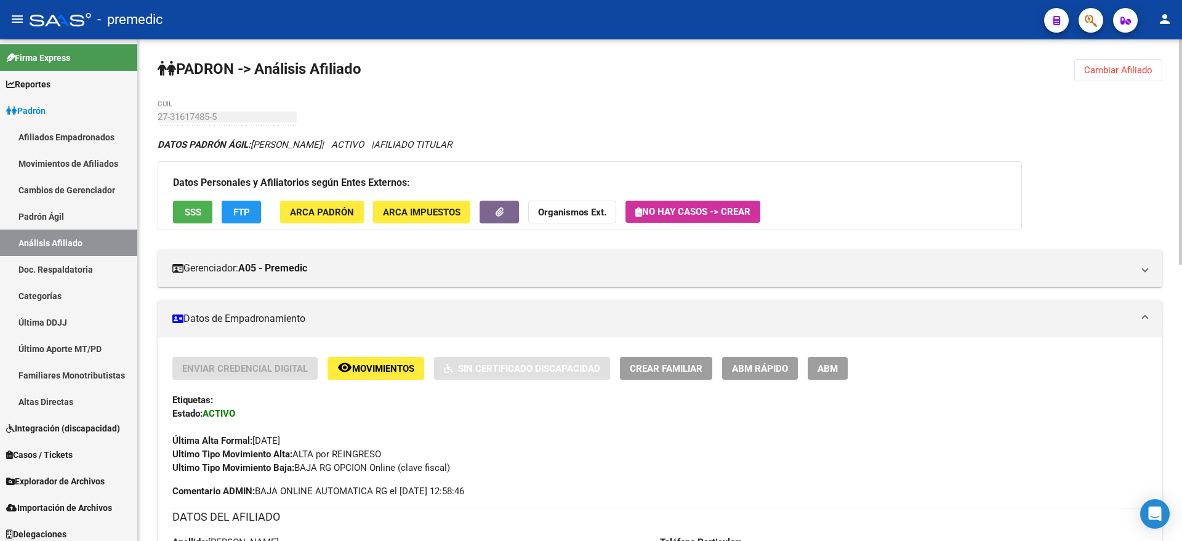
click at [1104, 412] on div "Enviar Credencial Digital remove_red_eye Movimientos Sin Certificado Discapacid…" at bounding box center [659, 416] width 975 height 118
click at [580, 437] on div "Última Alta Formal: [DATE]" at bounding box center [659, 433] width 975 height 27
drag, startPoint x: 357, startPoint y: 363, endPoint x: 361, endPoint y: 374, distance: 11.3
click at [361, 374] on span "Movimientos" at bounding box center [383, 368] width 62 height 11
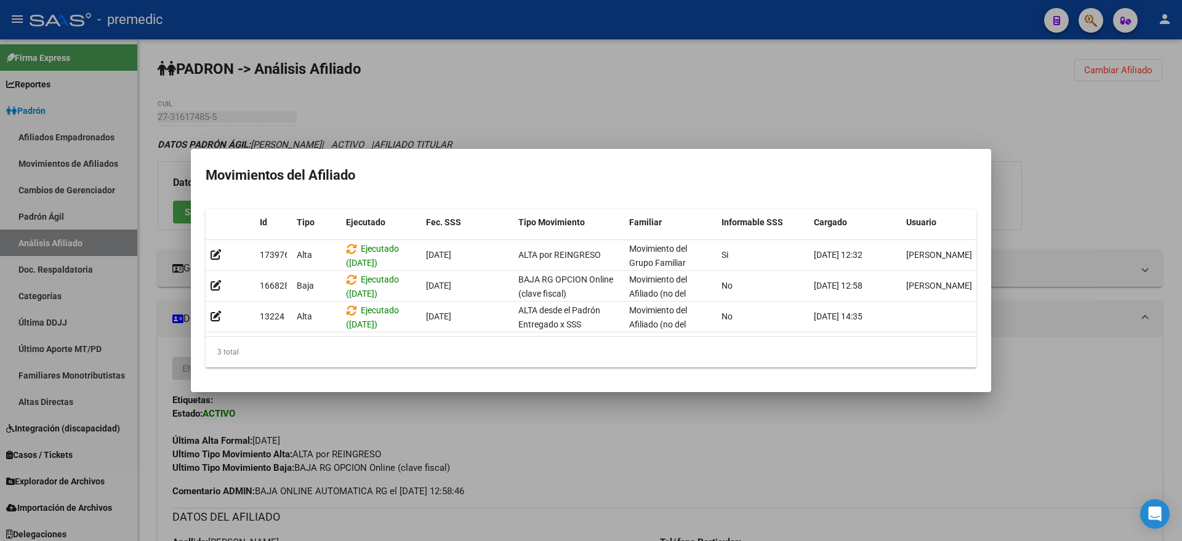
click at [401, 414] on div at bounding box center [591, 270] width 1182 height 541
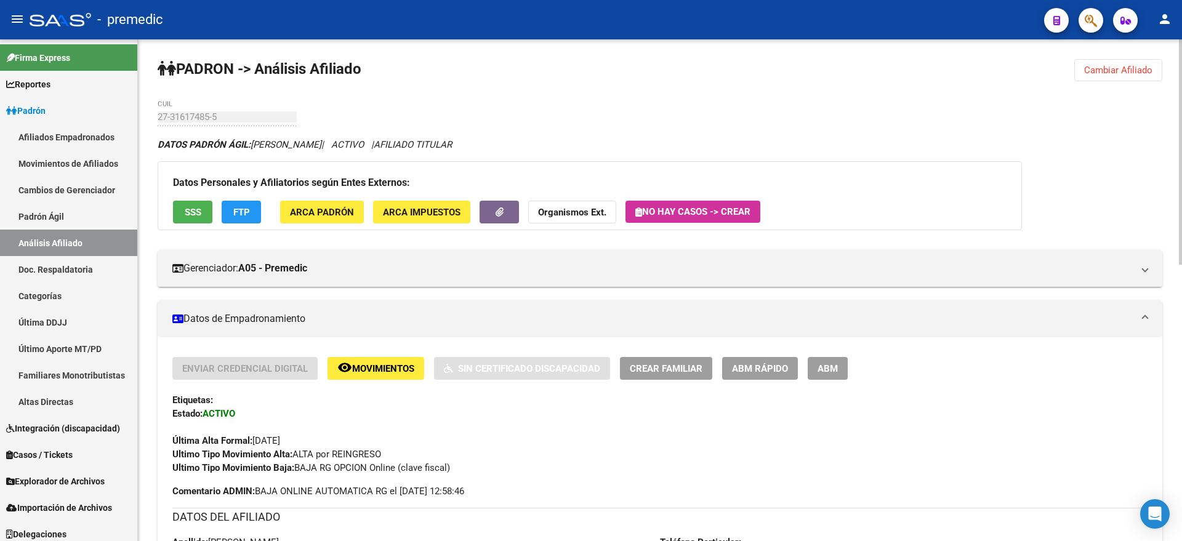
click at [358, 363] on span "Movimientos" at bounding box center [383, 368] width 62 height 11
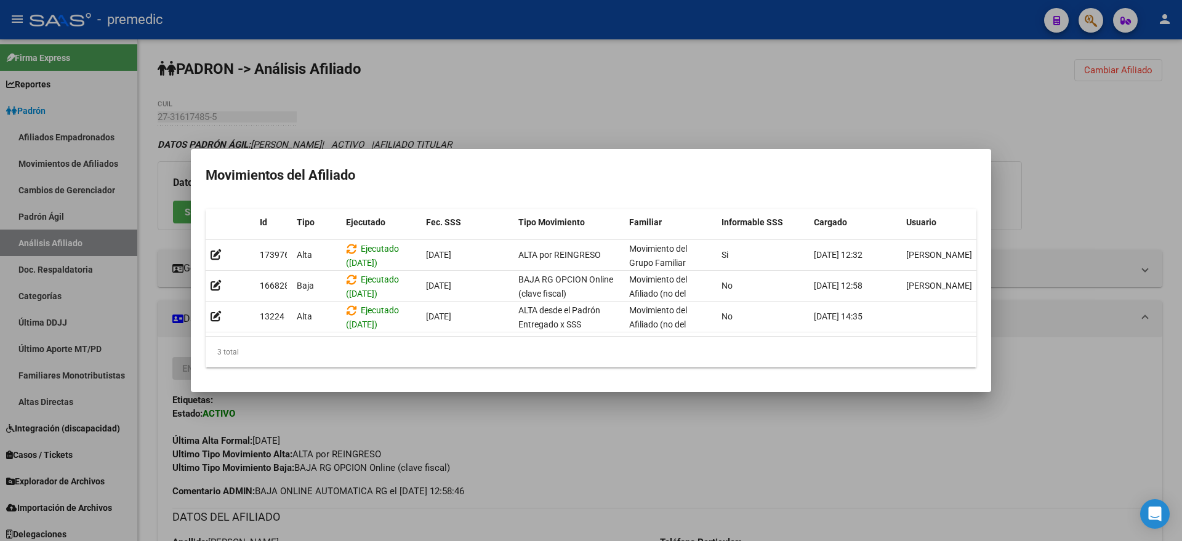
click at [434, 422] on div at bounding box center [591, 270] width 1182 height 541
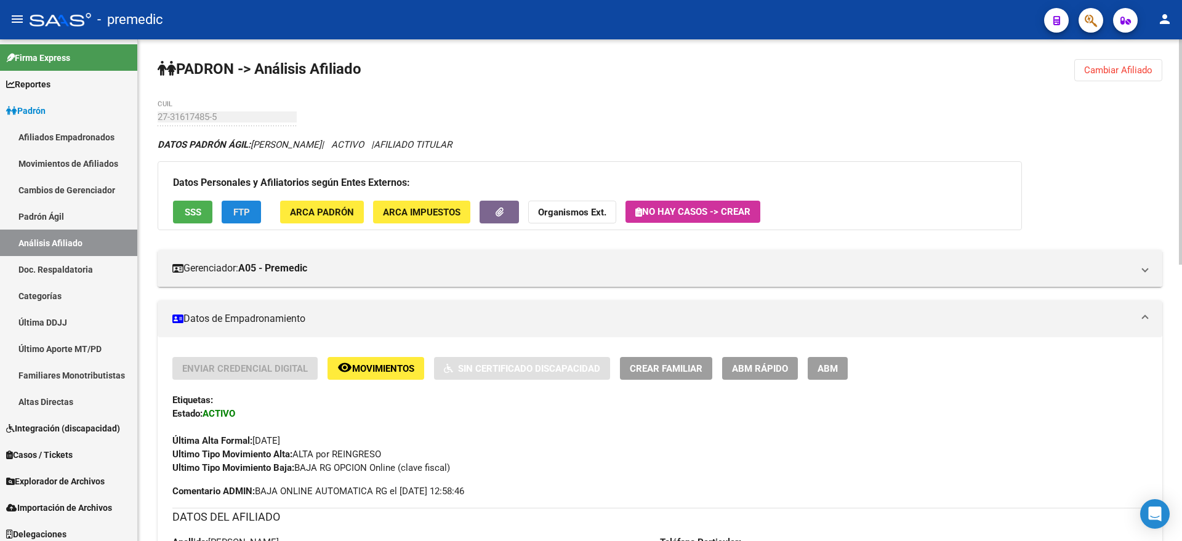
click at [233, 215] on span "FTP" at bounding box center [241, 212] width 17 height 11
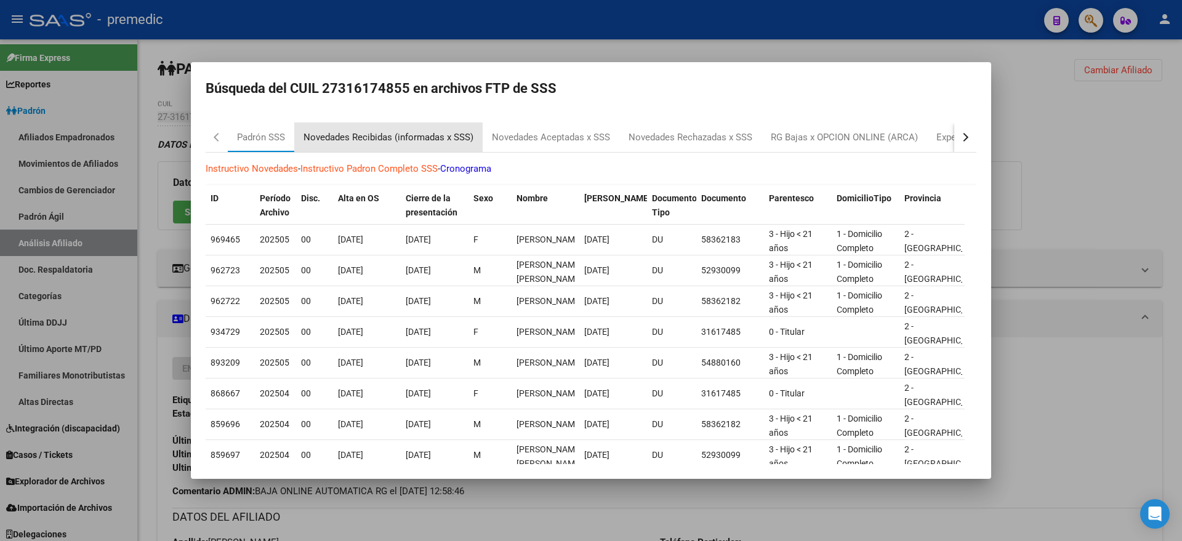
click at [380, 141] on div "Novedades Recibidas (informadas x SSS)" at bounding box center [388, 137] width 170 height 14
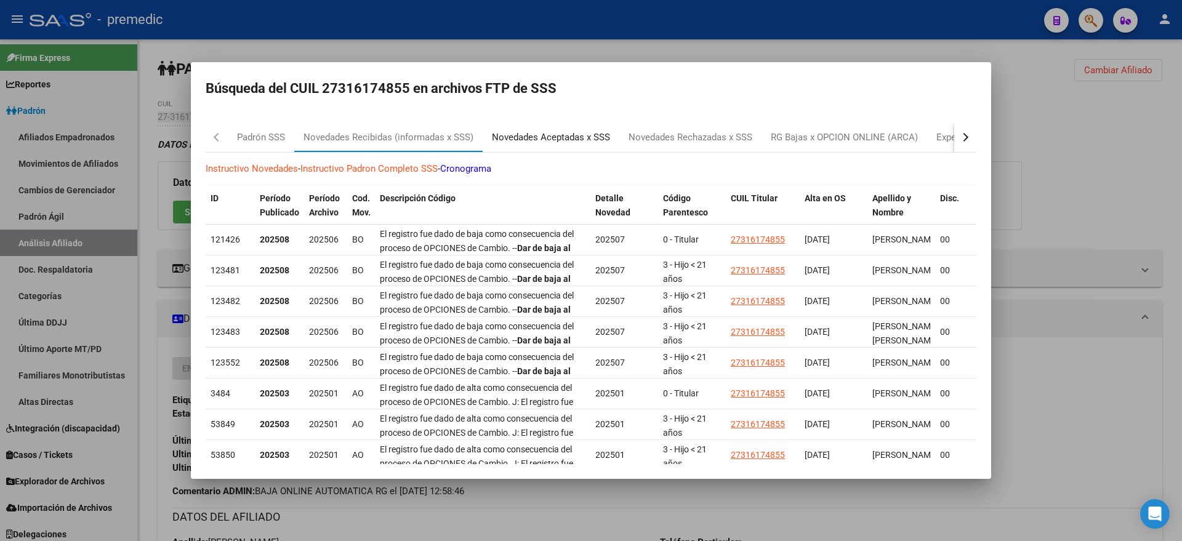
click at [544, 143] on div "Novedades Aceptadas x SSS" at bounding box center [551, 137] width 118 height 14
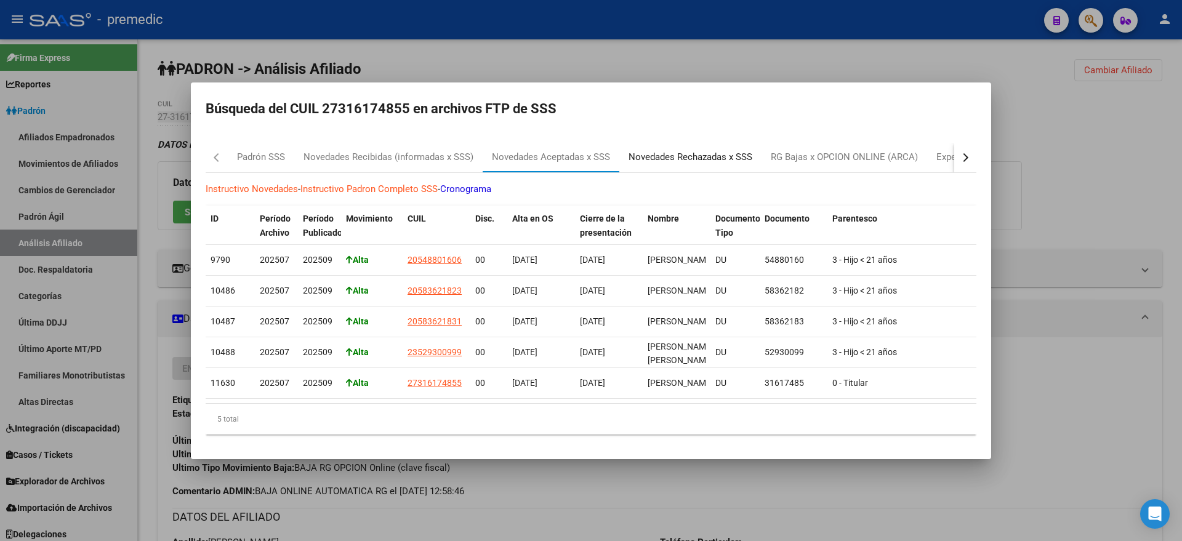
click at [652, 159] on div "Novedades Rechazadas x SSS" at bounding box center [690, 158] width 142 height 30
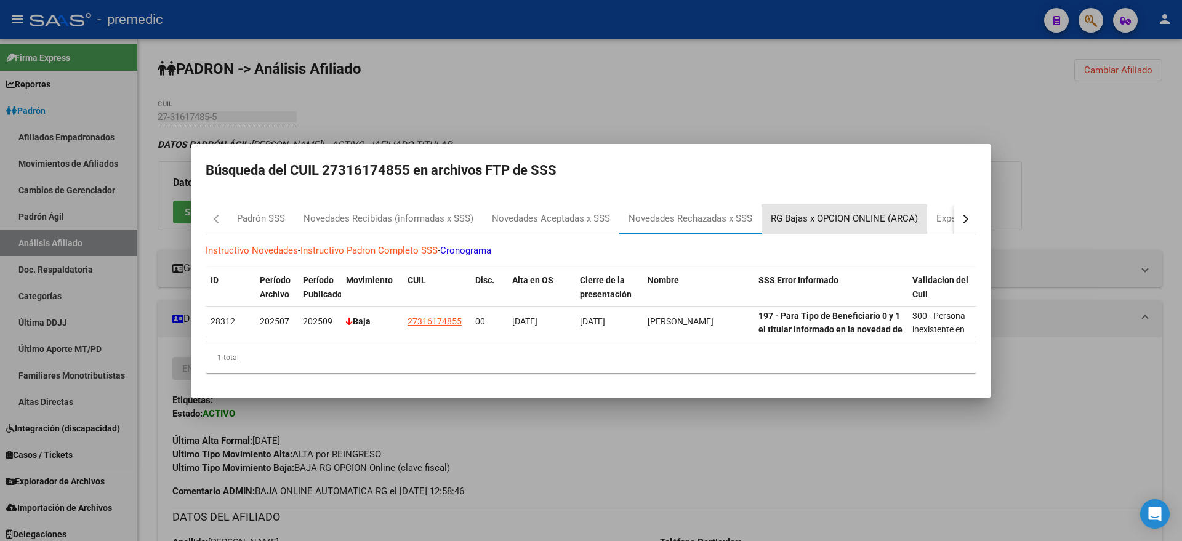
click at [804, 216] on div "RG Bajas x OPCION ONLINE (ARCA)" at bounding box center [843, 219] width 147 height 14
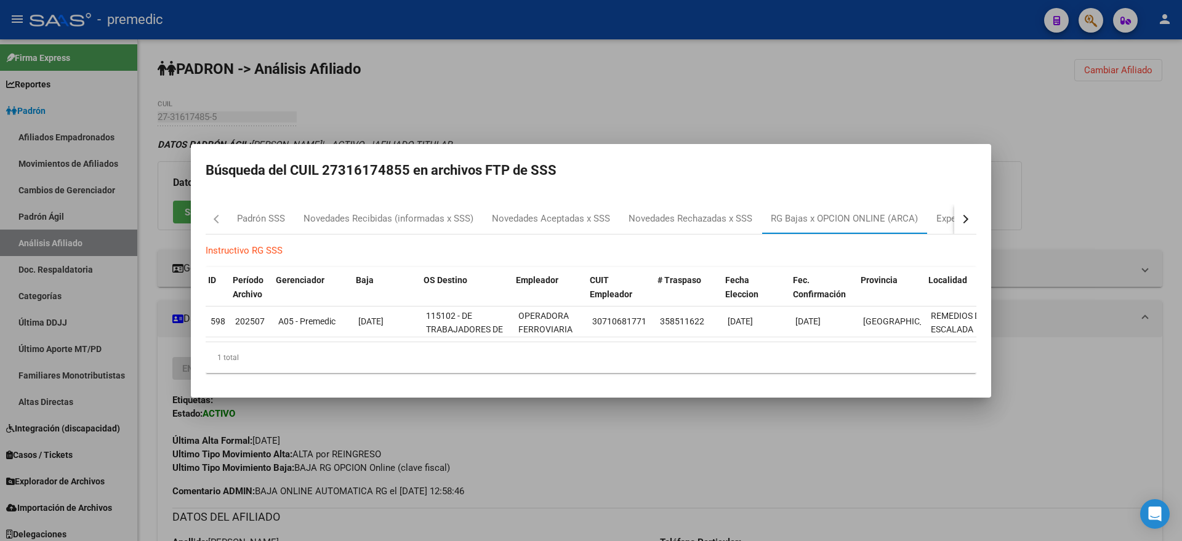
scroll to position [0, 17]
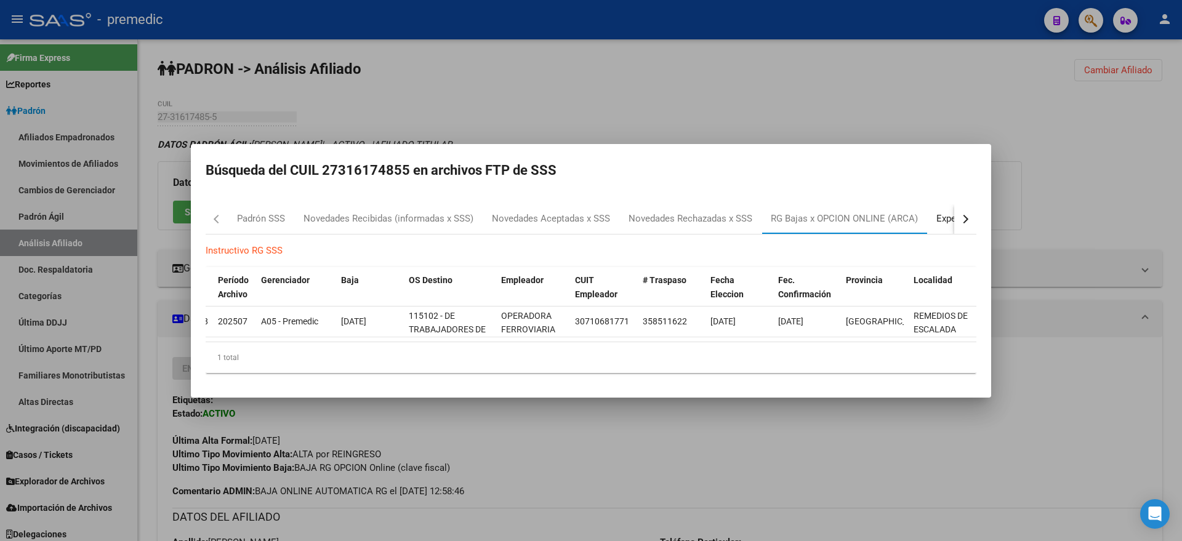
click at [945, 221] on div "Expedientes" at bounding box center [961, 219] width 68 height 30
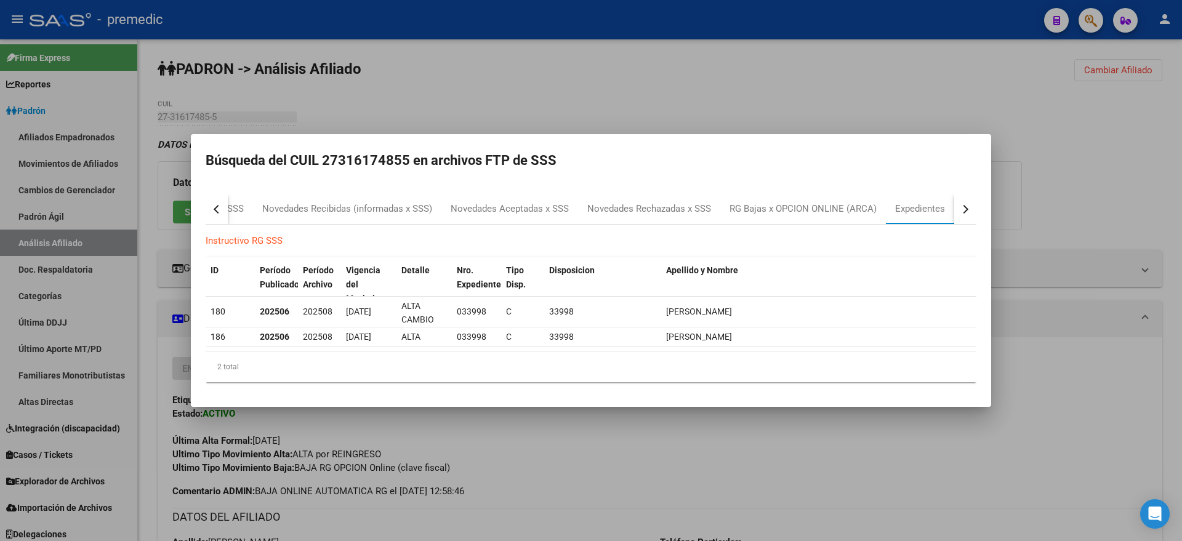
click at [402, 156] on h2 "Búsqueda del CUIL 27316174855 en archivos FTP de SSS" at bounding box center [591, 160] width 770 height 23
click at [745, 207] on div "RG Bajas x OPCION ONLINE (ARCA)" at bounding box center [802, 209] width 147 height 14
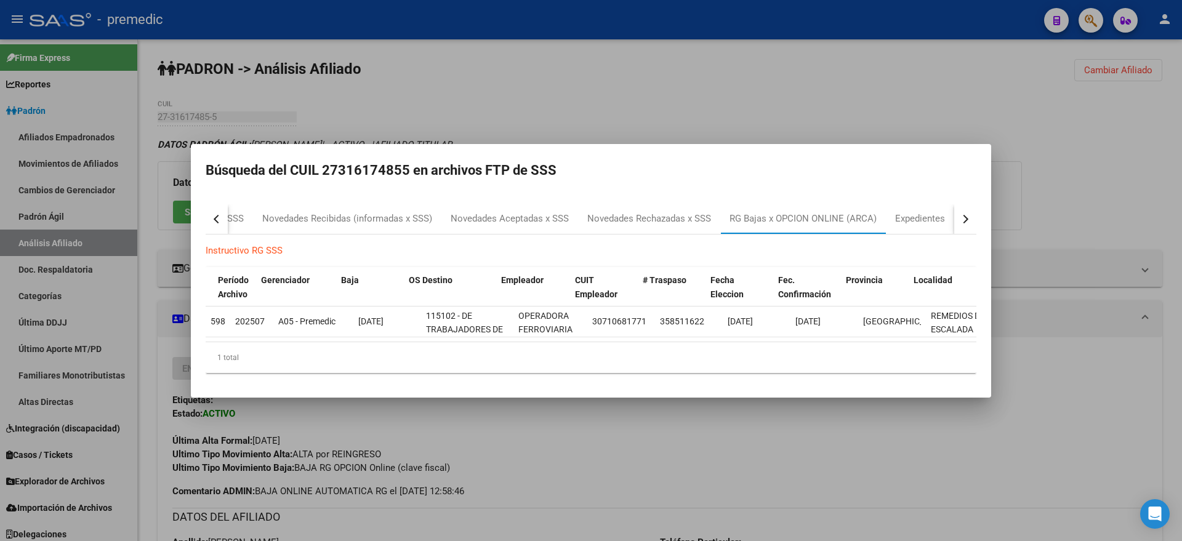
click at [574, 455] on div at bounding box center [591, 270] width 1182 height 541
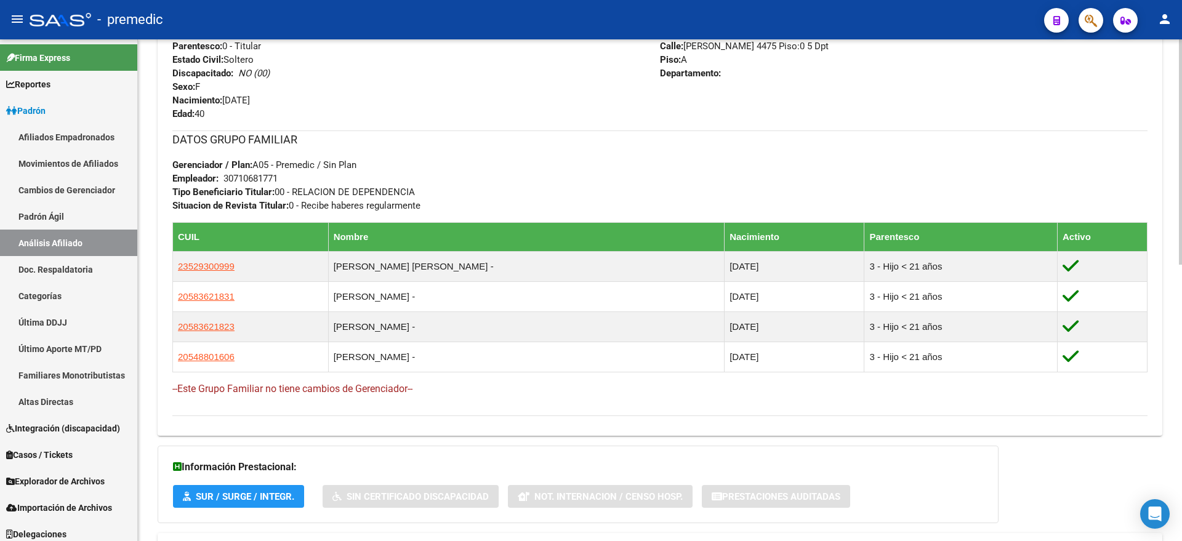
scroll to position [615, 0]
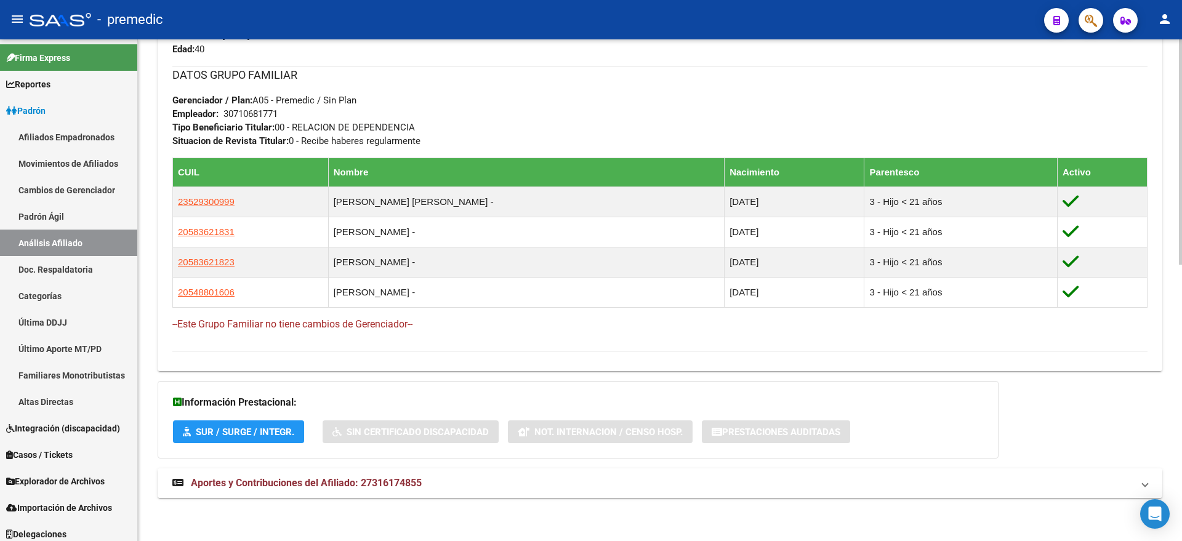
click at [304, 483] on span "Aportes y Contribuciones del Afiliado: 27316174855" at bounding box center [306, 483] width 231 height 12
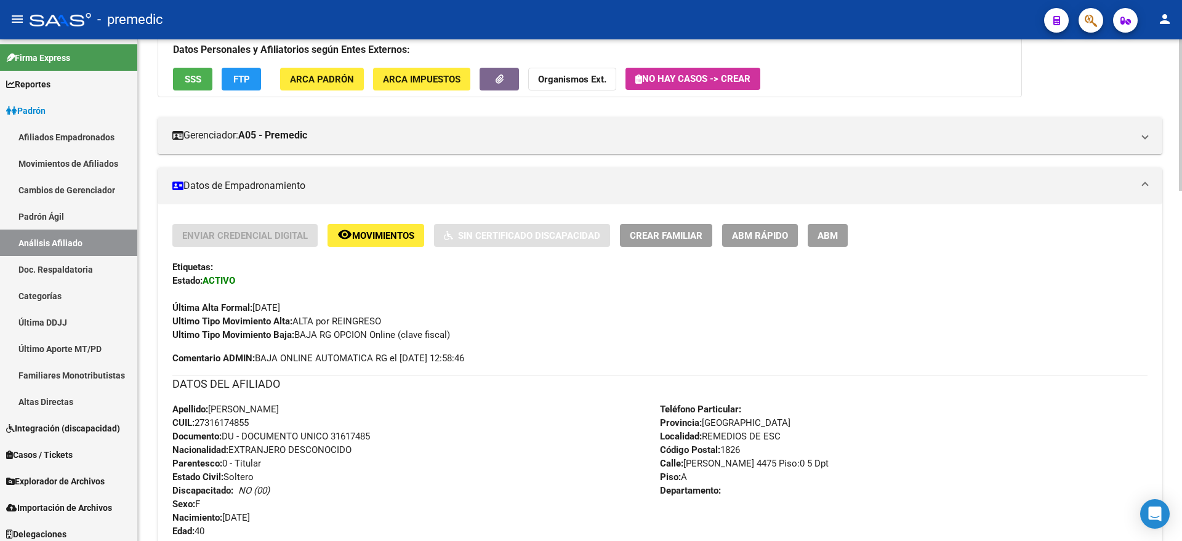
scroll to position [0, 0]
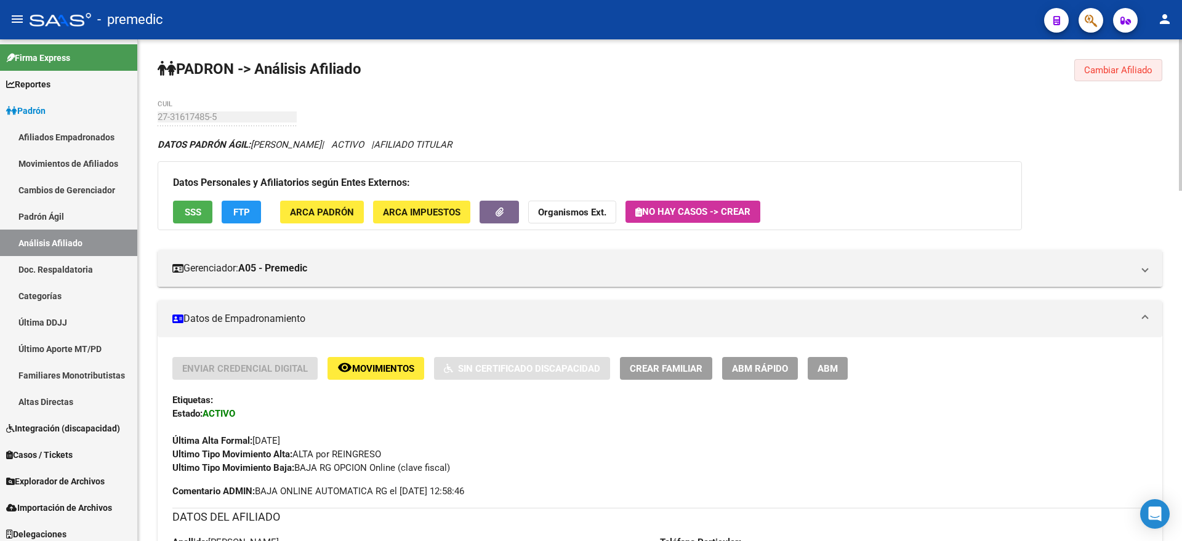
click at [1109, 78] on button "Cambiar Afiliado" at bounding box center [1118, 70] width 88 height 22
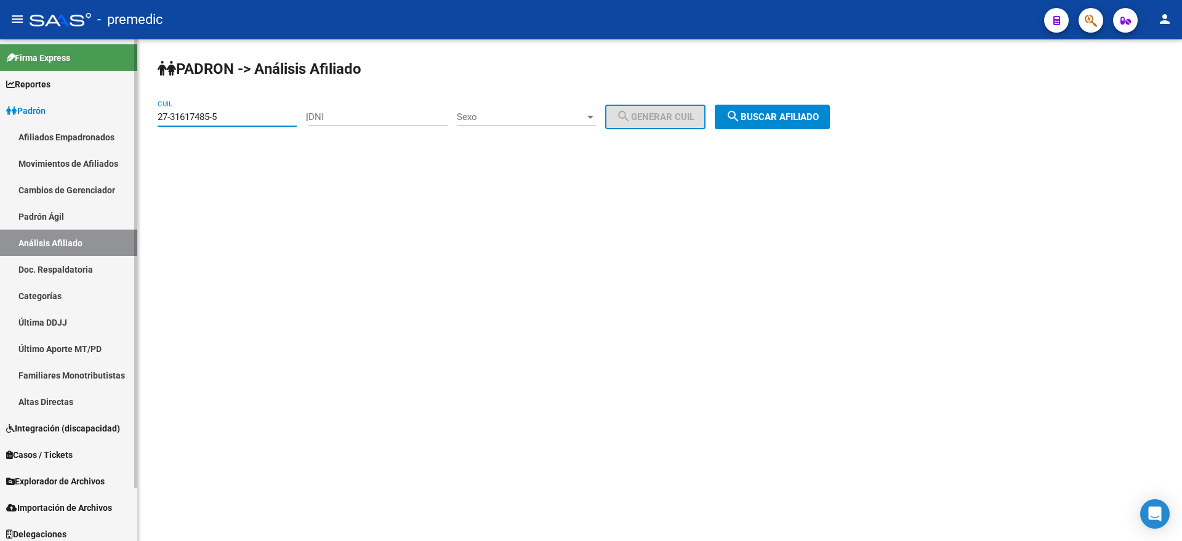
drag, startPoint x: 238, startPoint y: 114, endPoint x: 124, endPoint y: 113, distance: 113.2
click at [124, 113] on mat-sidenav-container "Firma Express Reportes Padrón Traspasos x O.S. Traspasos x Gerenciador Traspaso…" at bounding box center [591, 290] width 1182 height 502
paste input "0-33809161-4"
click at [807, 108] on button "search Buscar afiliado" at bounding box center [771, 117] width 115 height 25
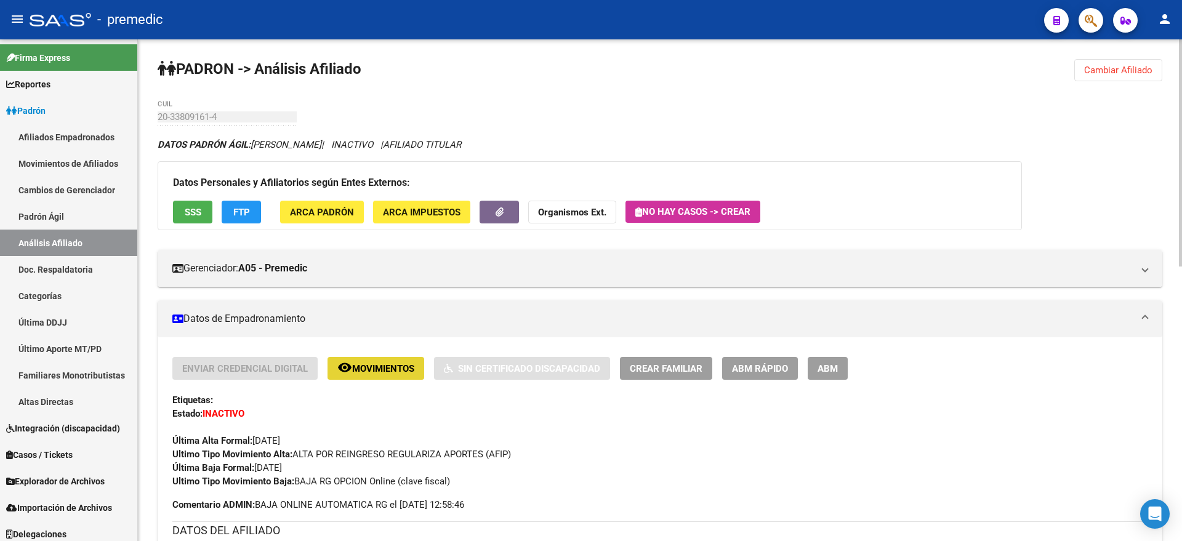
click at [372, 374] on span "Movimientos" at bounding box center [383, 368] width 62 height 11
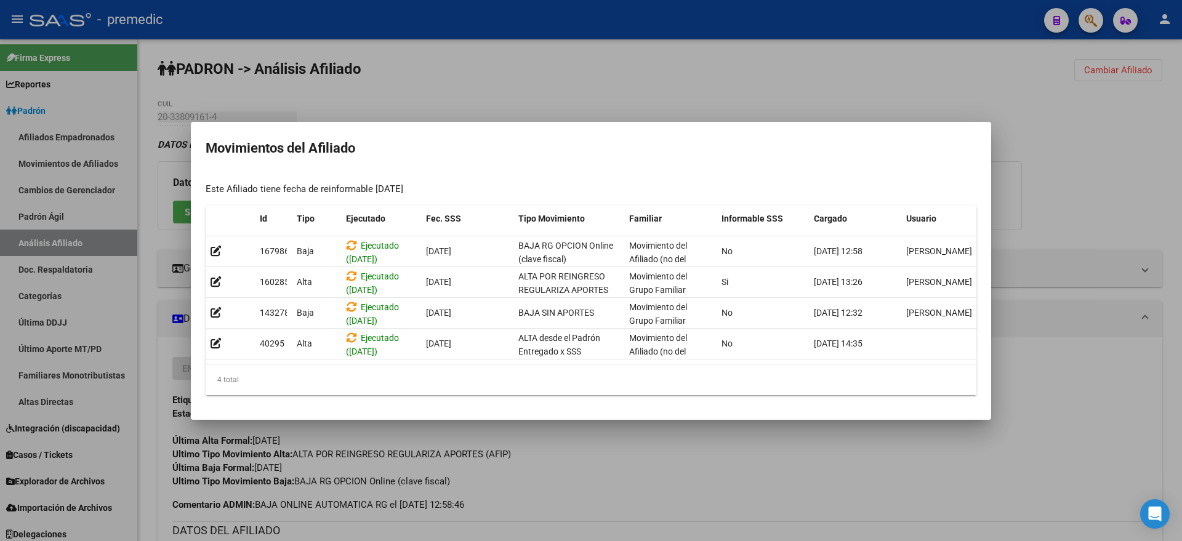
click at [346, 382] on div "4 total" at bounding box center [591, 379] width 770 height 31
click at [417, 458] on div at bounding box center [591, 270] width 1182 height 541
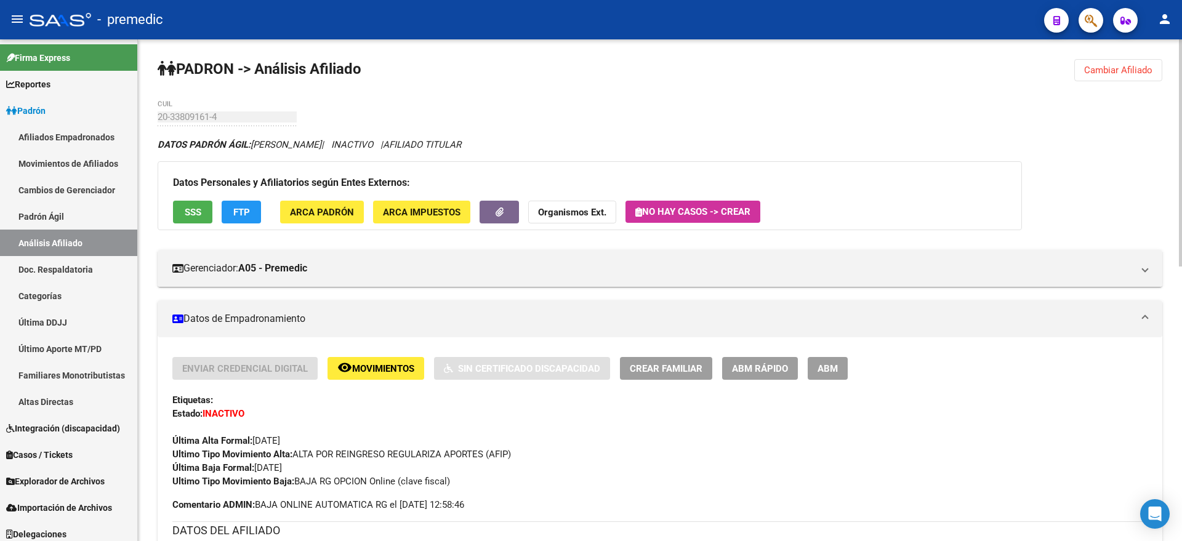
click at [254, 210] on button "FTP" at bounding box center [241, 212] width 39 height 23
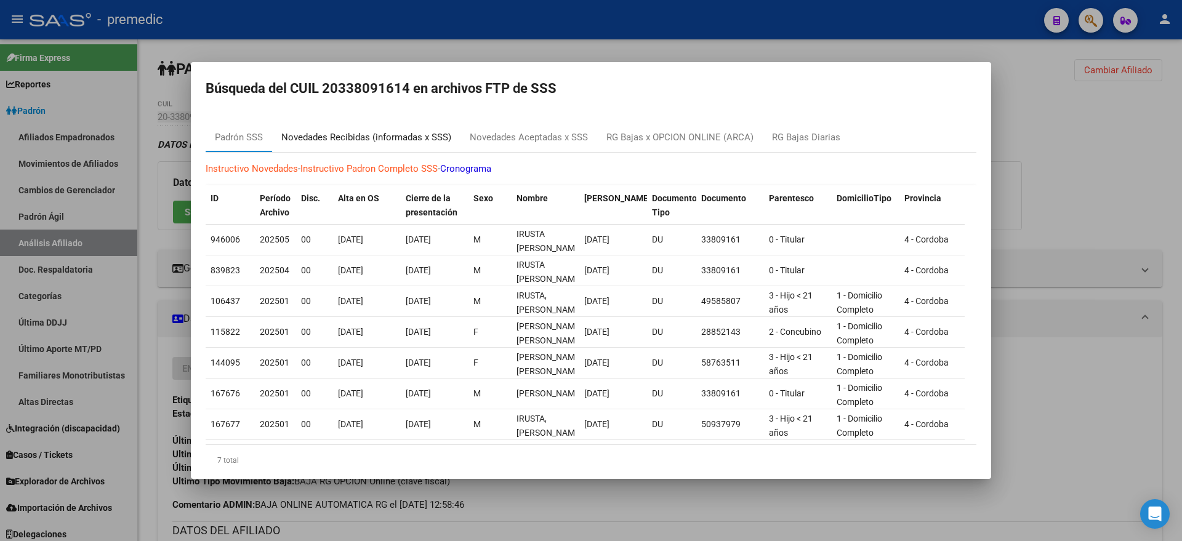
click at [361, 138] on div "Novedades Recibidas (informadas x SSS)" at bounding box center [366, 137] width 170 height 14
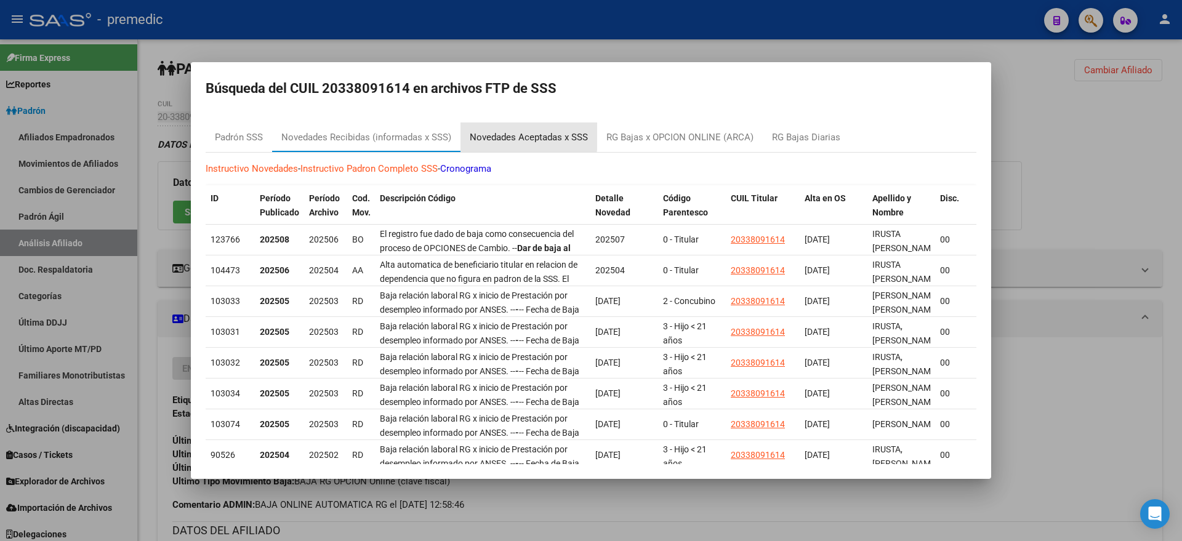
click at [502, 135] on div "Novedades Aceptadas x SSS" at bounding box center [529, 137] width 118 height 14
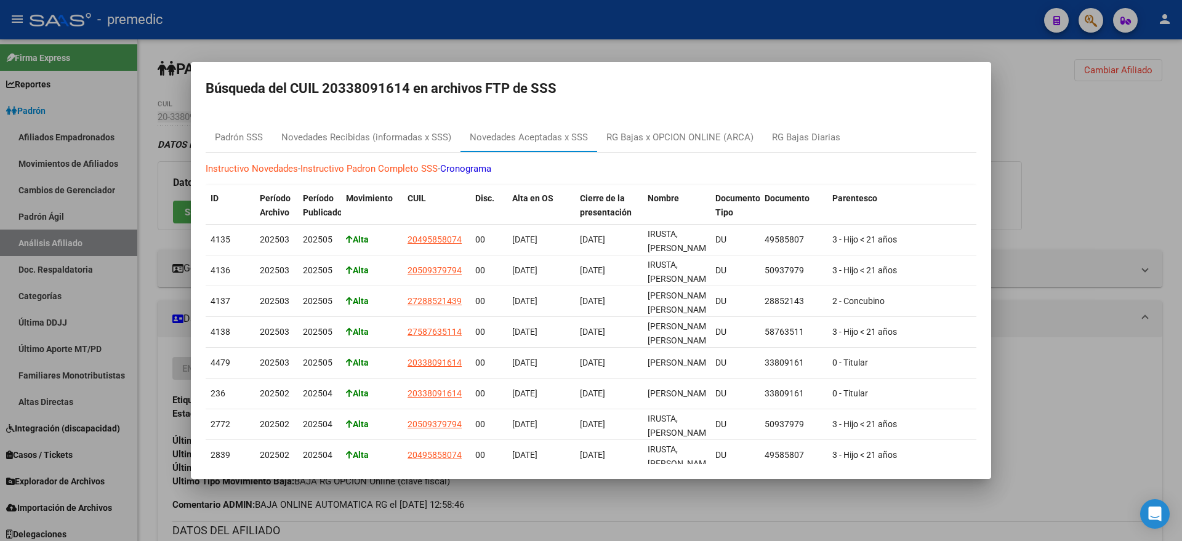
click at [296, 119] on mat-dialog-content "Padrón SSS Novedades Recibidas (informadas x SSS) Novedades Aceptadas x SSS RG …" at bounding box center [591, 288] width 800 height 351
click at [770, 136] on div "RG Bajas Diarias" at bounding box center [805, 137] width 87 height 30
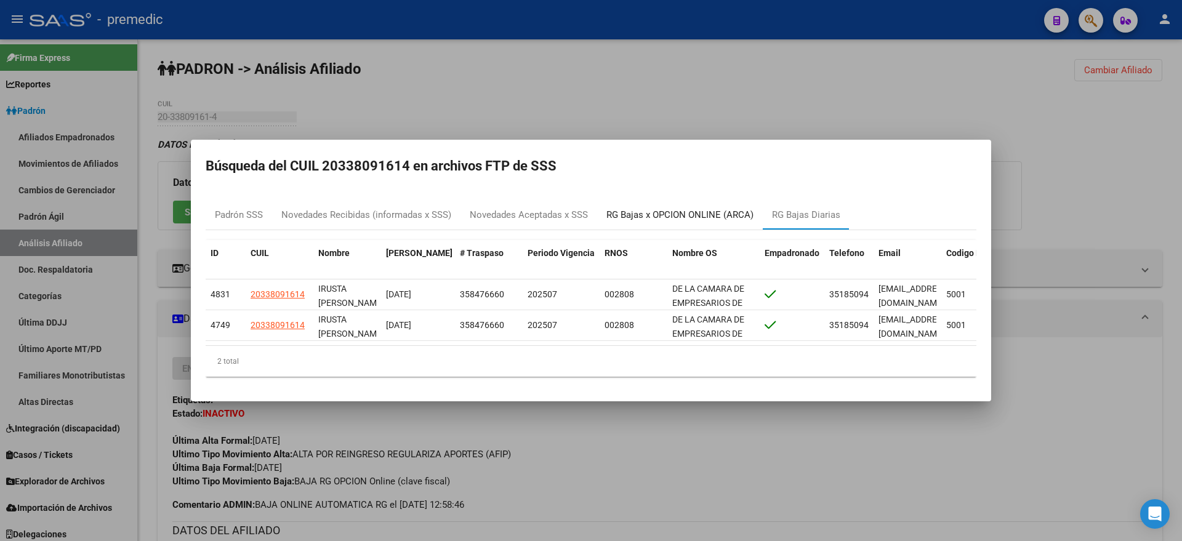
click at [629, 208] on div "RG Bajas x OPCION ONLINE (ARCA)" at bounding box center [679, 215] width 147 height 14
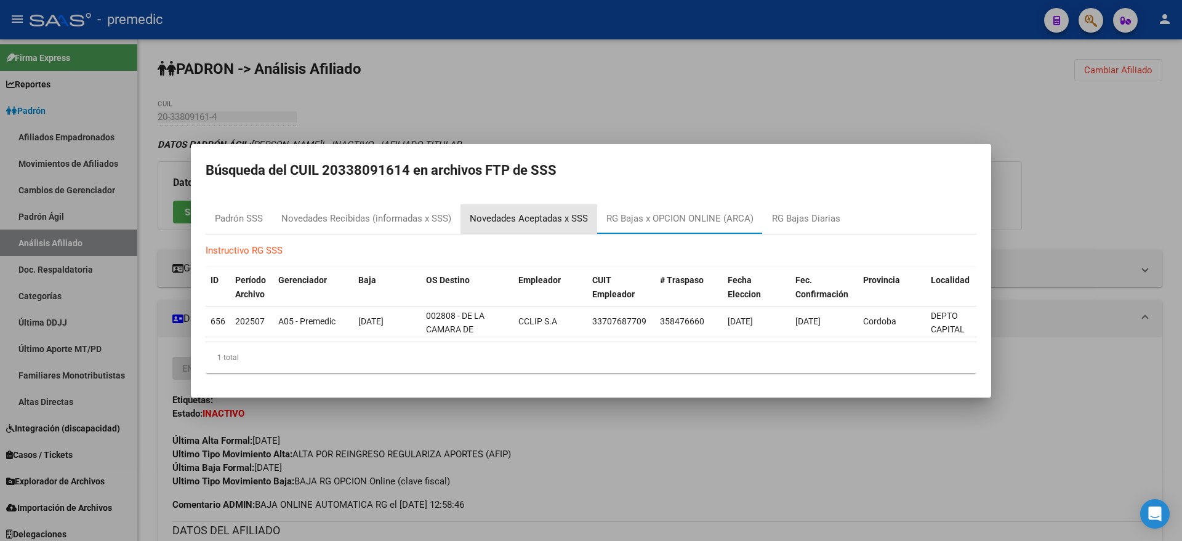
click at [505, 212] on div "Novedades Aceptadas x SSS" at bounding box center [529, 219] width 118 height 14
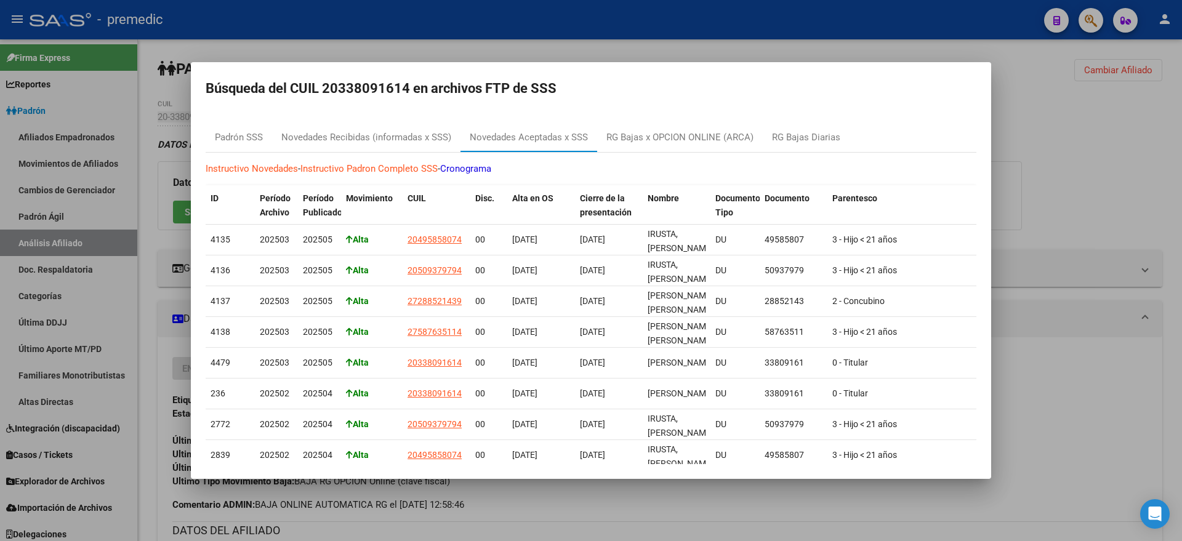
click at [401, 105] on mat-dialog-container "Búsqueda del CUIL 20338091614 en archivos FTP de SSS Padrón SSS Novedades Recib…" at bounding box center [591, 270] width 800 height 417
click at [359, 114] on mat-dialog-content "Padrón SSS Novedades Recibidas (informadas x SSS) Novedades Aceptadas x SSS RG …" at bounding box center [591, 288] width 800 height 351
click at [361, 135] on div "Novedades Recibidas (informadas x SSS)" at bounding box center [366, 137] width 170 height 14
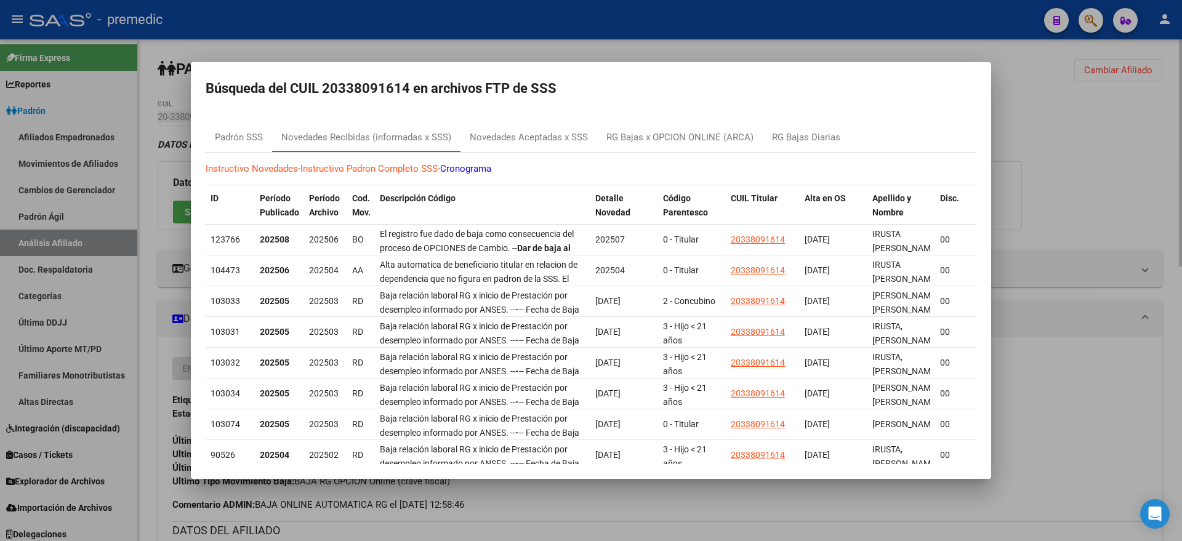
drag, startPoint x: 1119, startPoint y: 138, endPoint x: 1118, endPoint y: 124, distance: 14.3
click at [1119, 137] on div at bounding box center [591, 270] width 1182 height 541
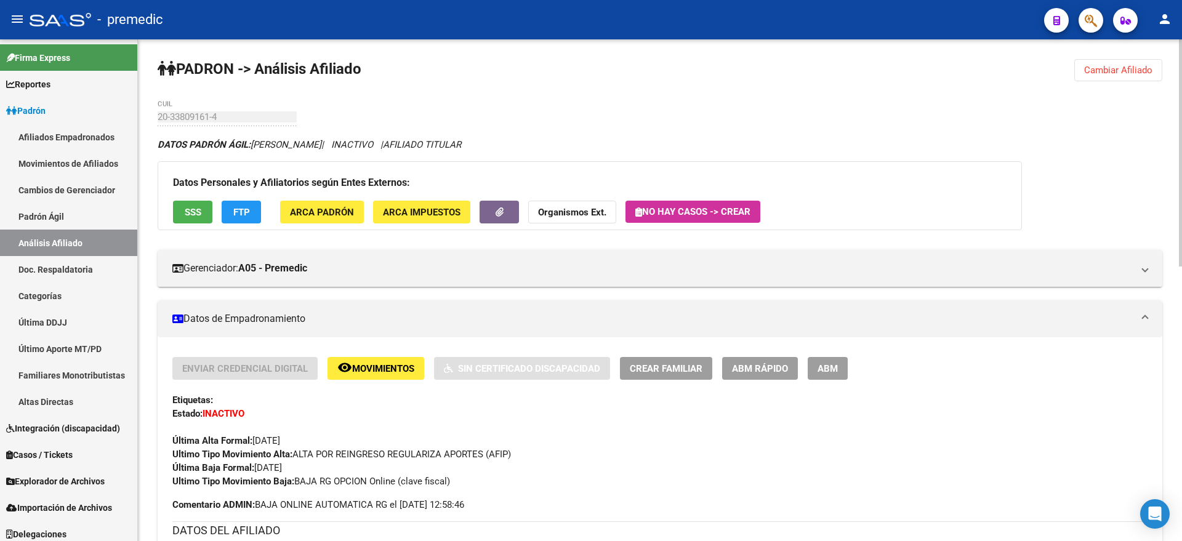
click at [1113, 76] on button "Cambiar Afiliado" at bounding box center [1118, 70] width 88 height 22
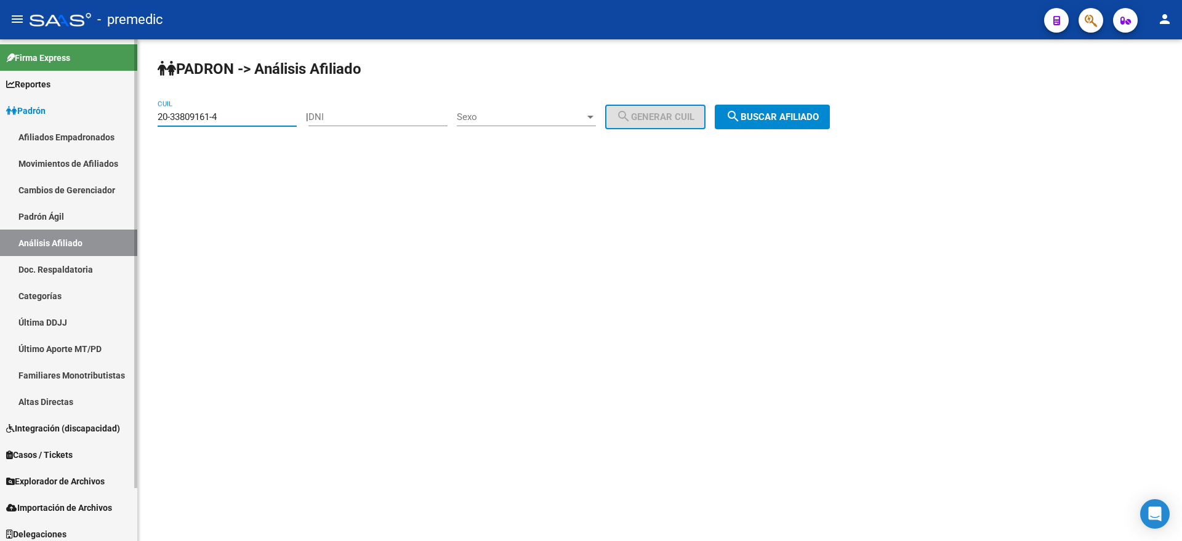
drag, startPoint x: 129, startPoint y: 118, endPoint x: 99, endPoint y: 122, distance: 29.8
click at [97, 119] on mat-sidenav-container "Firma Express Reportes Padrón Traspasos x O.S. Traspasos x Gerenciador Traspaso…" at bounding box center [591, 290] width 1182 height 502
paste input "7744063"
click at [759, 116] on span "search Buscar afiliado" at bounding box center [772, 116] width 93 height 11
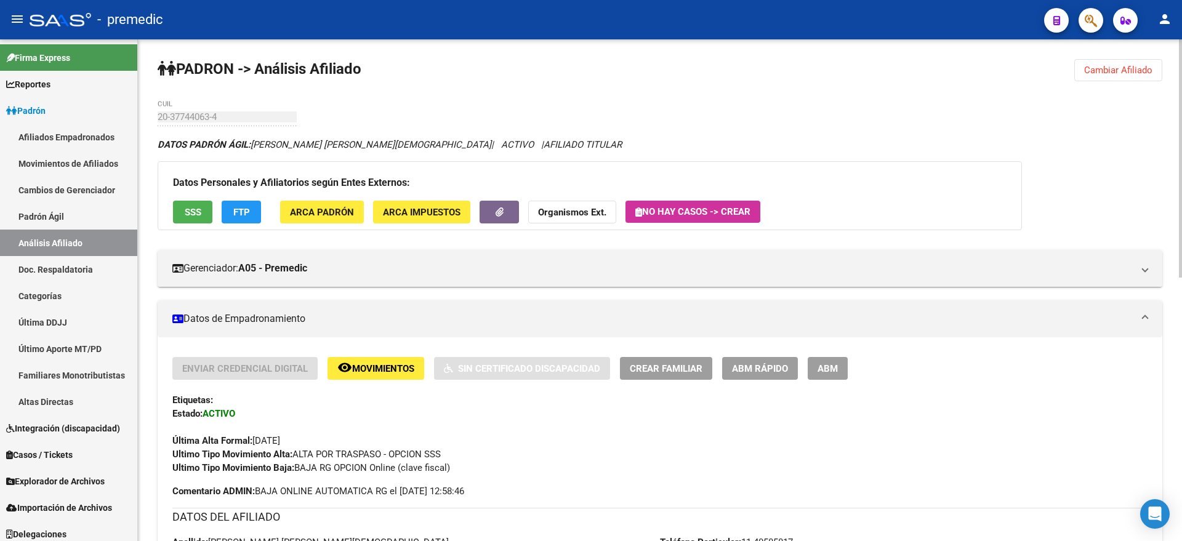
click at [362, 366] on span "Movimientos" at bounding box center [383, 368] width 62 height 11
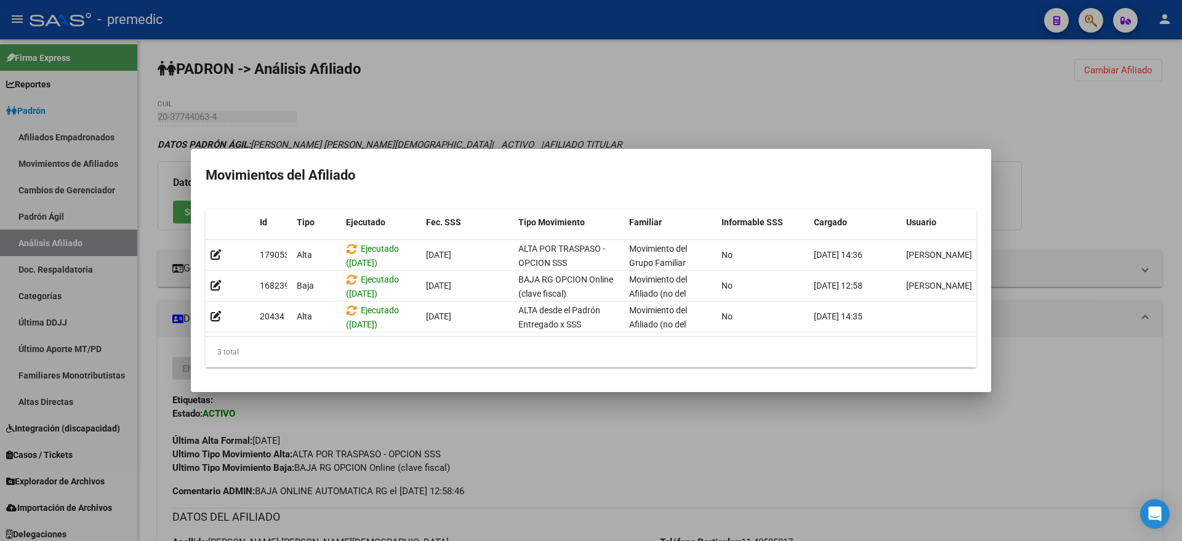
click at [431, 415] on div at bounding box center [591, 270] width 1182 height 541
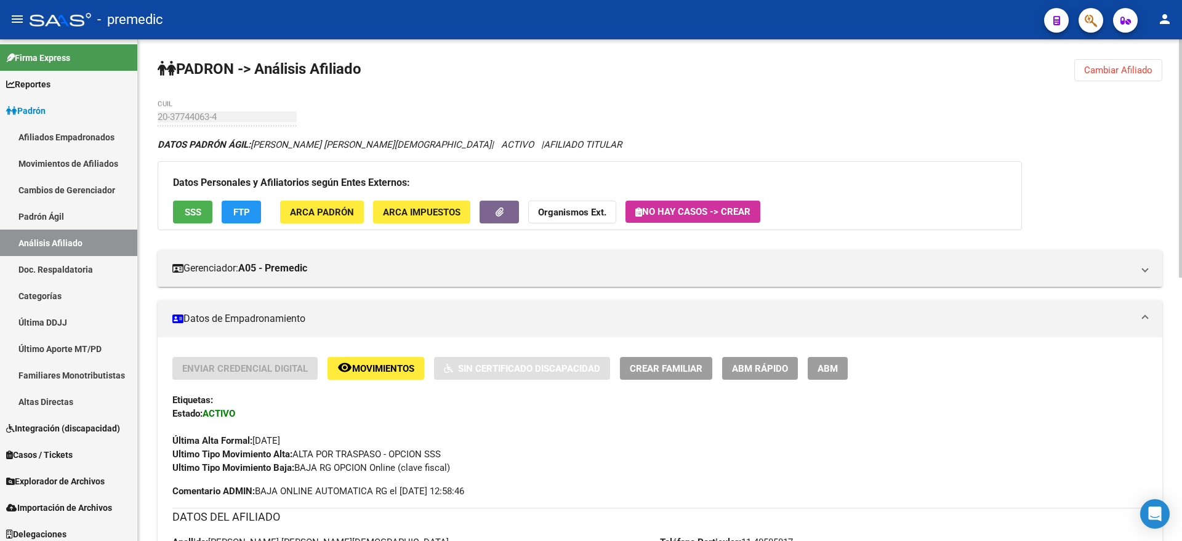
click at [232, 202] on button "FTP" at bounding box center [241, 212] width 39 height 23
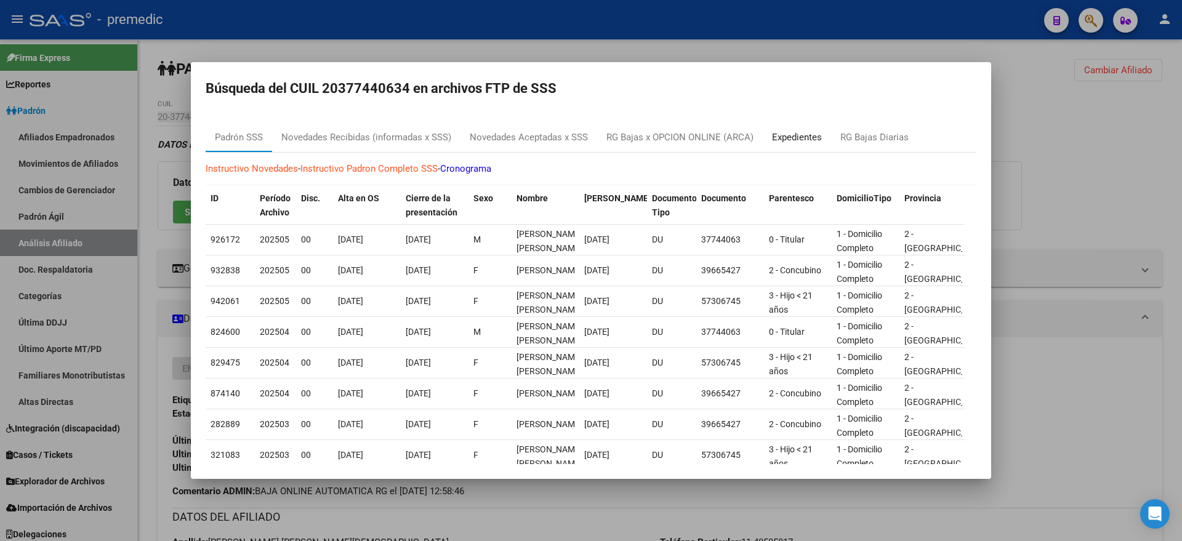
click at [799, 132] on div "Expedientes" at bounding box center [797, 137] width 50 height 14
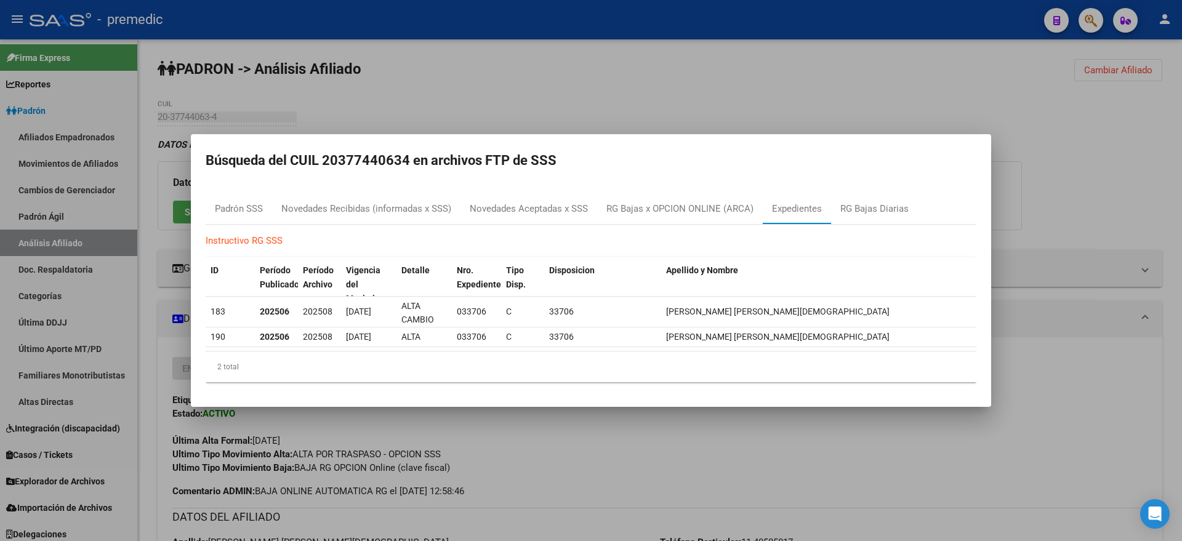
click at [538, 502] on div at bounding box center [591, 270] width 1182 height 541
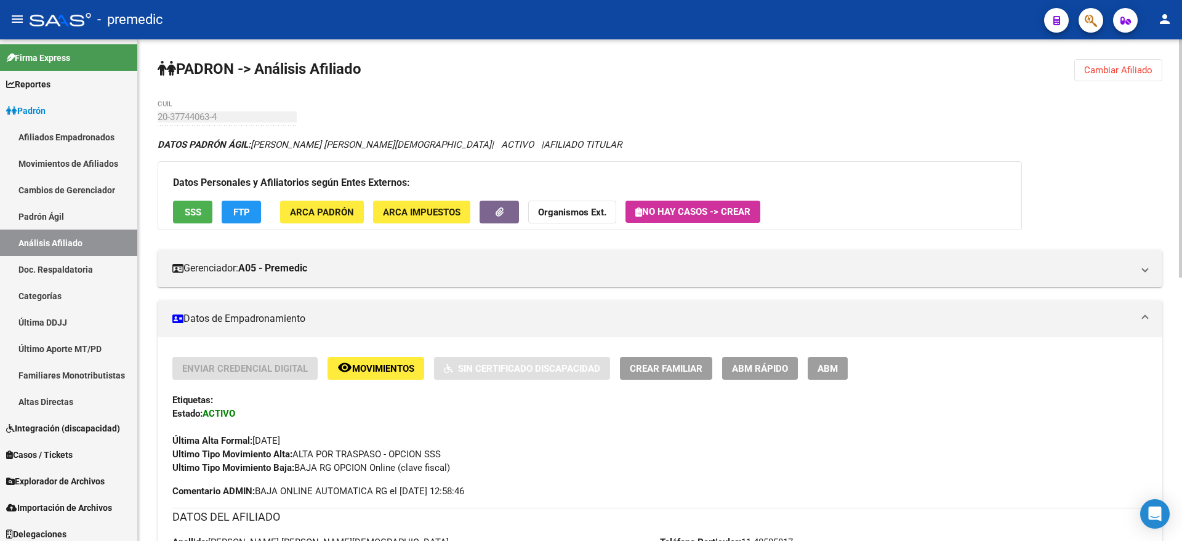
click at [1099, 69] on span "Cambiar Afiliado" at bounding box center [1118, 70] width 68 height 11
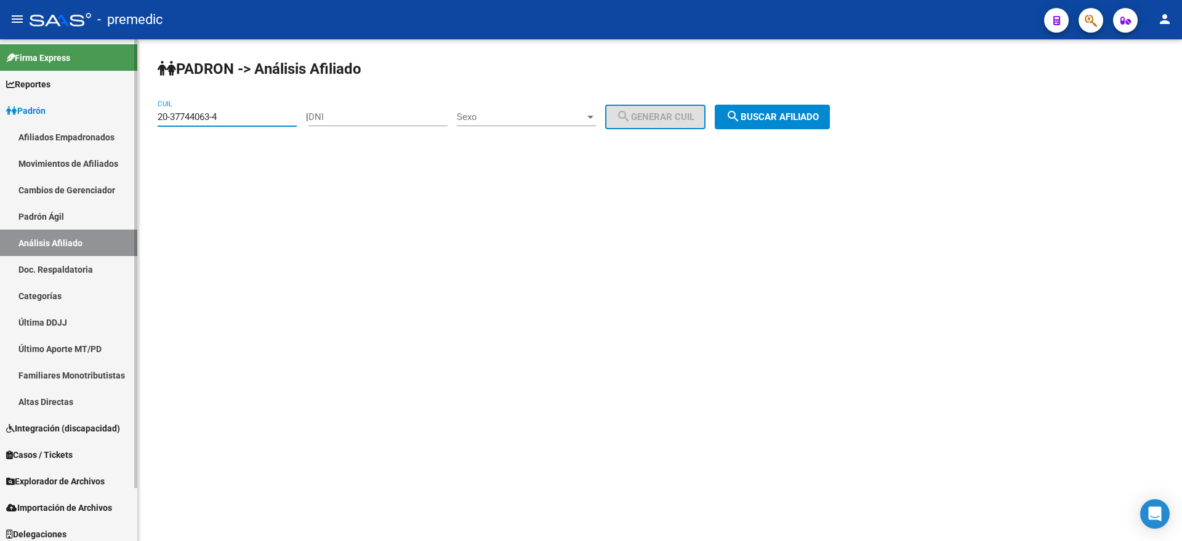
drag, startPoint x: 131, startPoint y: 121, endPoint x: 113, endPoint y: 122, distance: 17.9
click at [113, 121] on mat-sidenav-container "Firma Express Reportes Padrón Traspasos x O.S. Traspasos x Gerenciador Traspaso…" at bounding box center [591, 290] width 1182 height 502
paste input "9350031-0"
click at [803, 111] on span "search Buscar afiliado" at bounding box center [772, 116] width 93 height 11
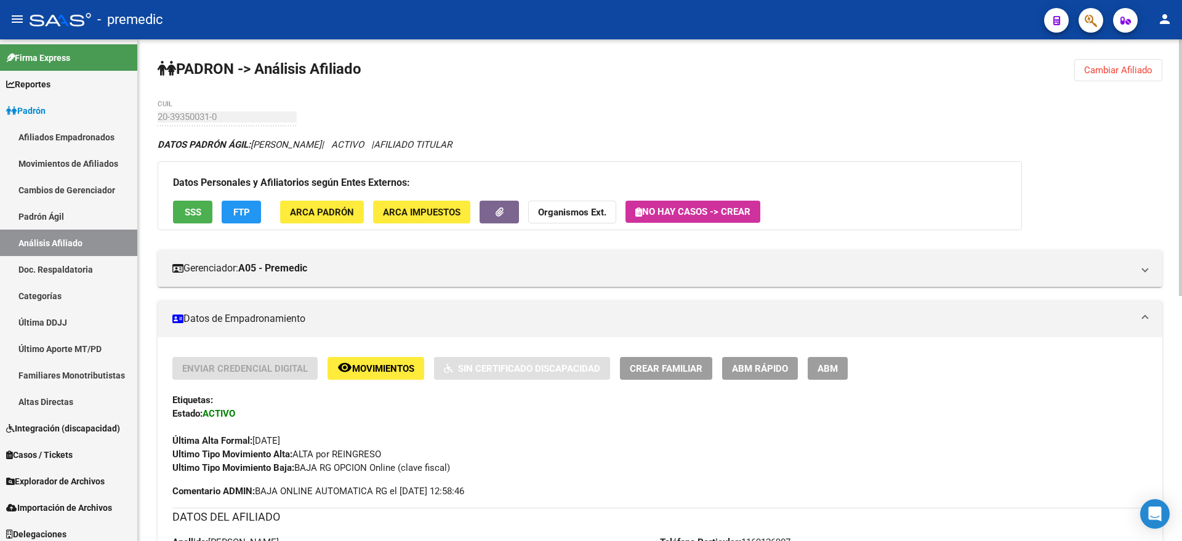
click at [249, 217] on button "FTP" at bounding box center [241, 212] width 39 height 23
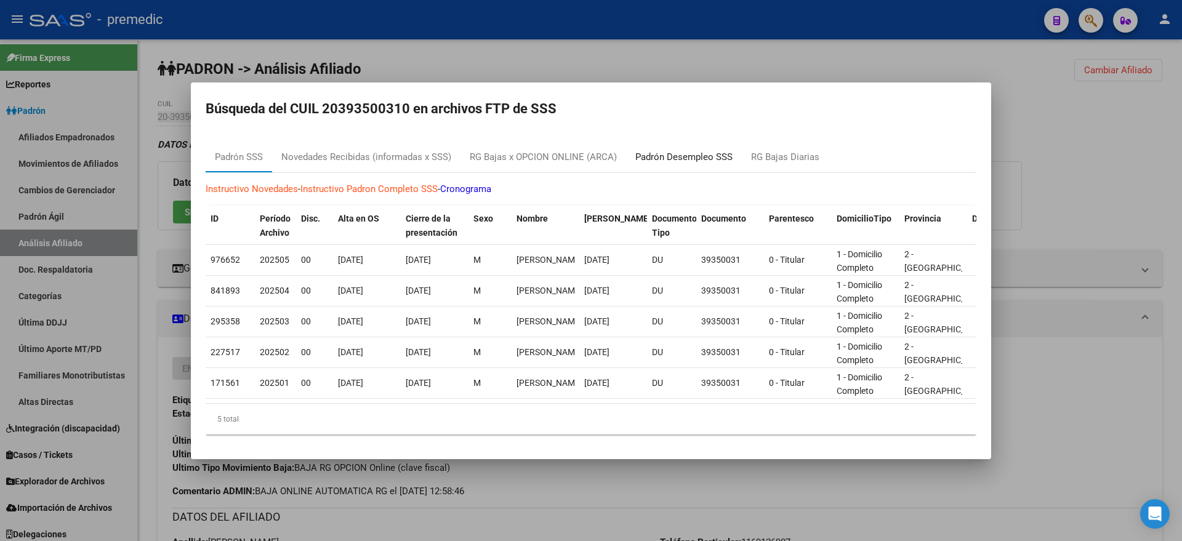
click at [708, 154] on div "Padrón Desempleo SSS" at bounding box center [683, 157] width 97 height 14
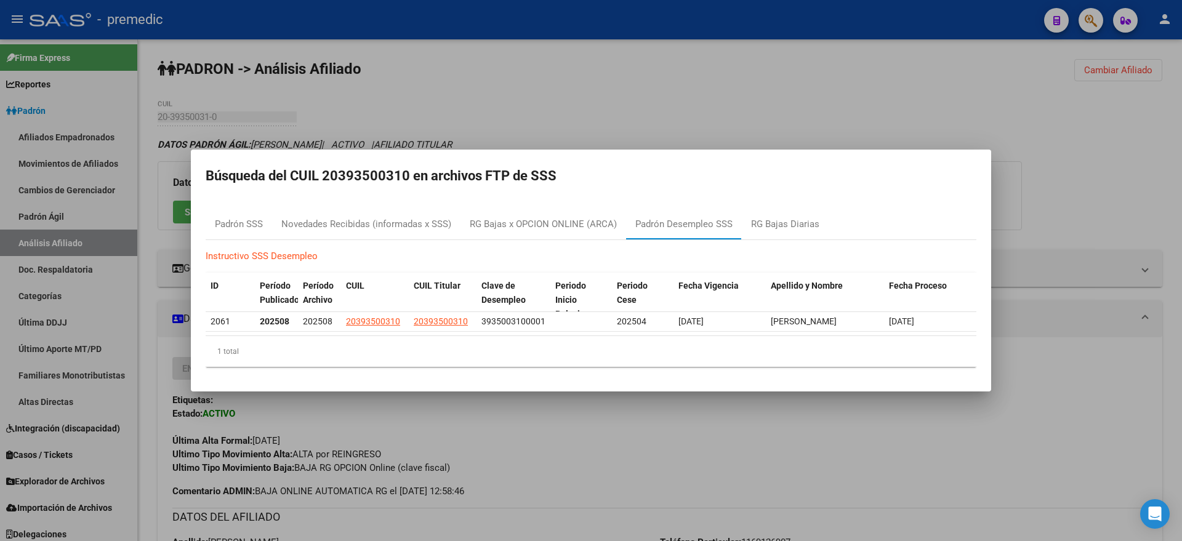
click at [488, 414] on div at bounding box center [591, 270] width 1182 height 541
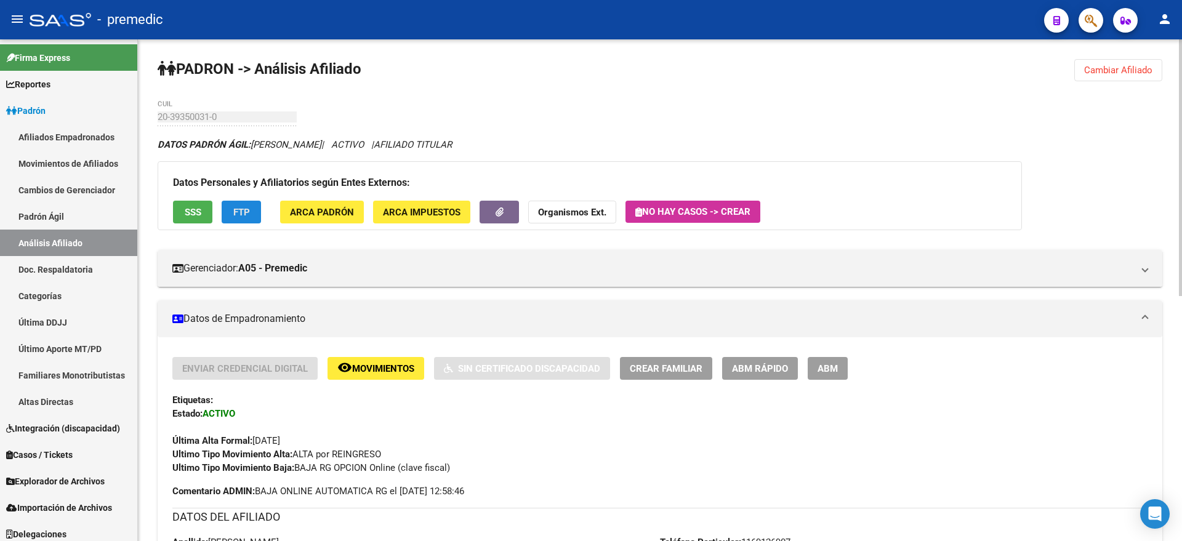
click at [249, 209] on button "FTP" at bounding box center [241, 212] width 39 height 23
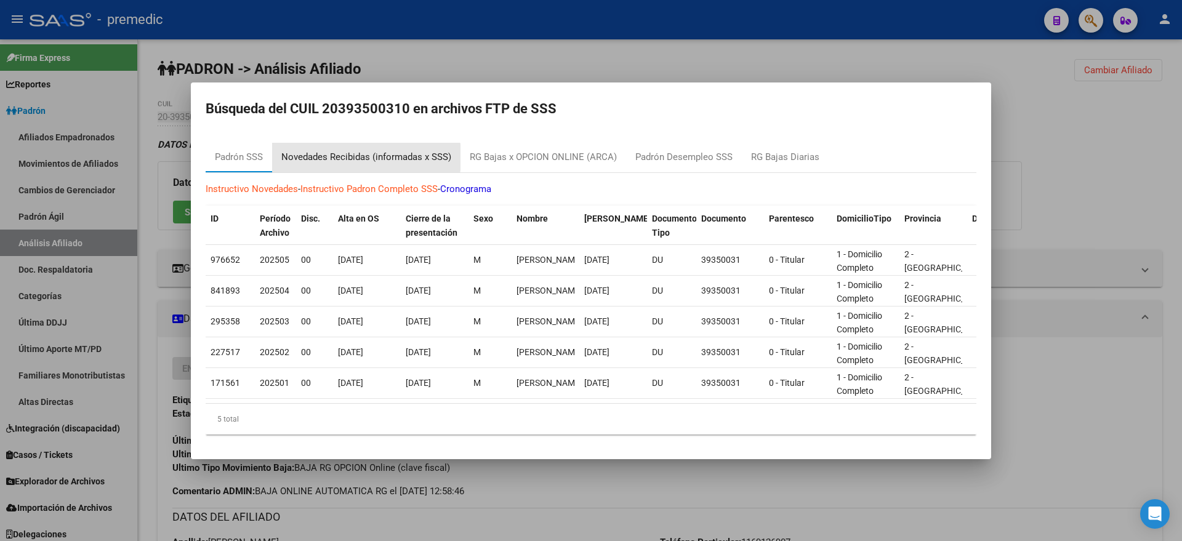
click at [332, 151] on div "Novedades Recibidas (informadas x SSS)" at bounding box center [366, 157] width 170 height 14
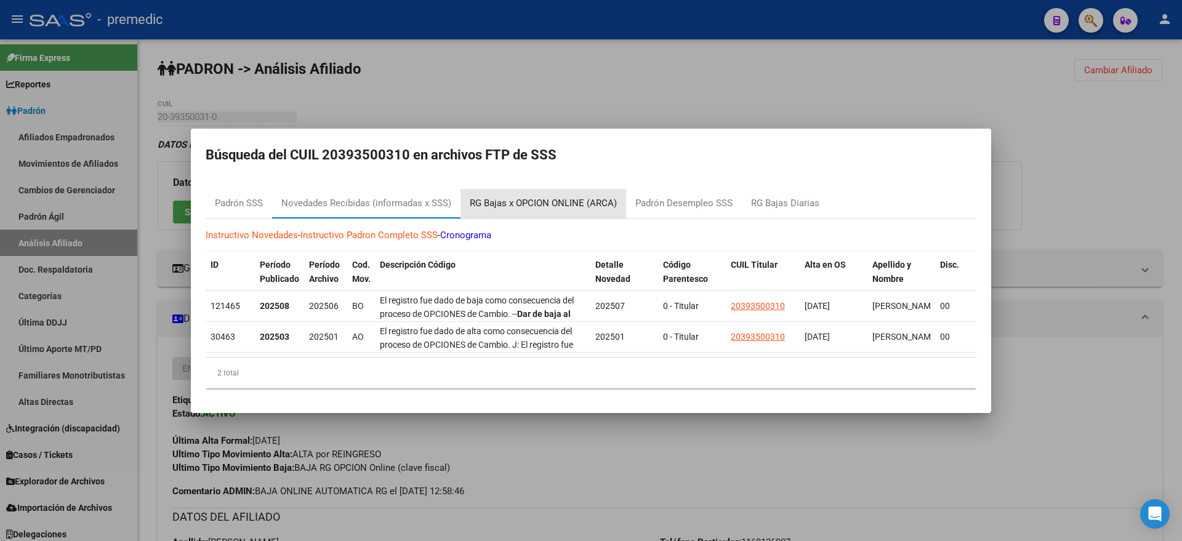
click at [516, 196] on div "RG Bajas x OPCION ONLINE (ARCA)" at bounding box center [543, 203] width 147 height 14
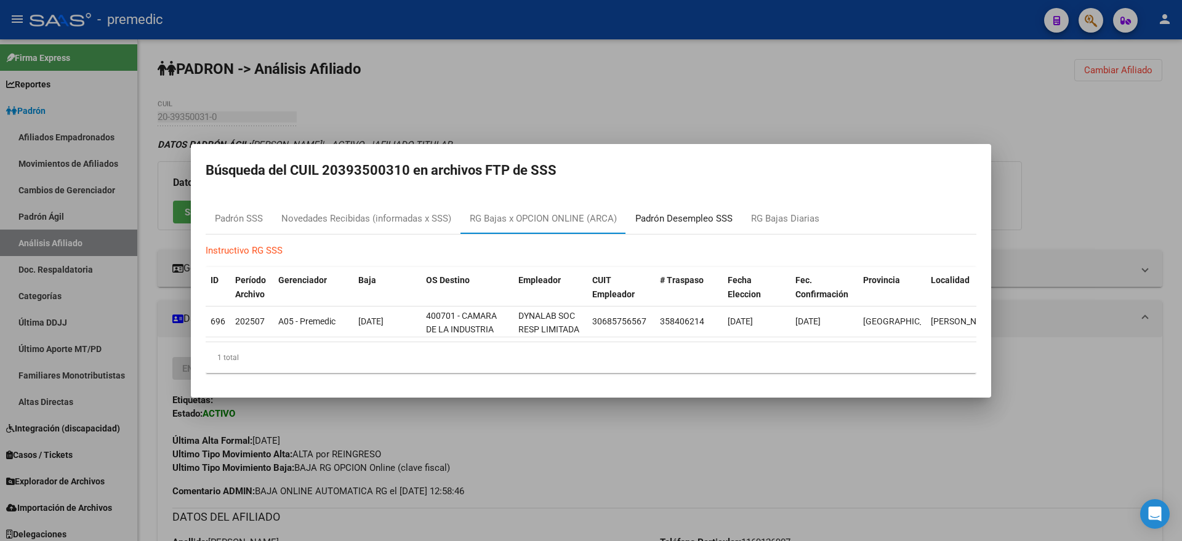
click at [674, 214] on div "Padrón Desempleo SSS" at bounding box center [683, 219] width 97 height 14
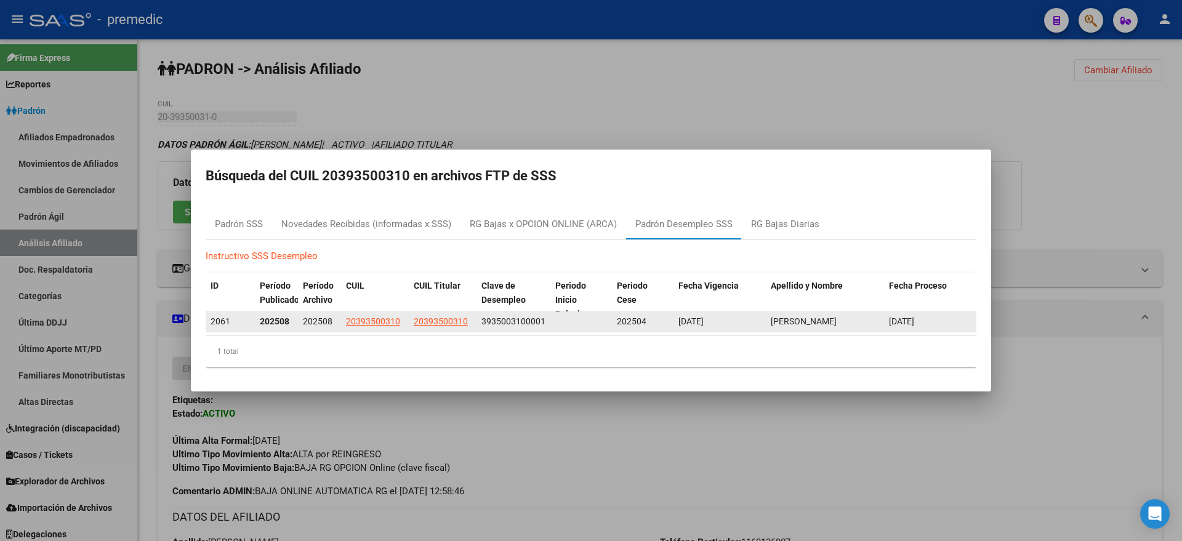
drag, startPoint x: 617, startPoint y: 322, endPoint x: 668, endPoint y: 322, distance: 50.5
click at [668, 322] on div "202504" at bounding box center [643, 321] width 52 height 14
drag, startPoint x: 681, startPoint y: 319, endPoint x: 740, endPoint y: 321, distance: 59.1
click at [740, 321] on div "[DATE]" at bounding box center [719, 321] width 82 height 14
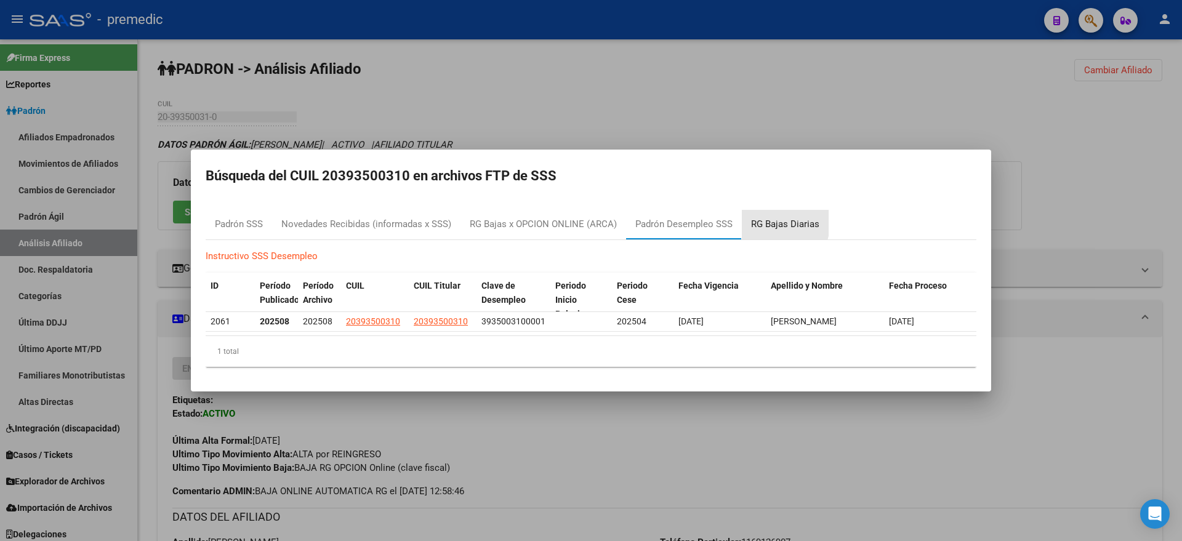
click at [761, 217] on div "RG Bajas Diarias" at bounding box center [785, 224] width 68 height 14
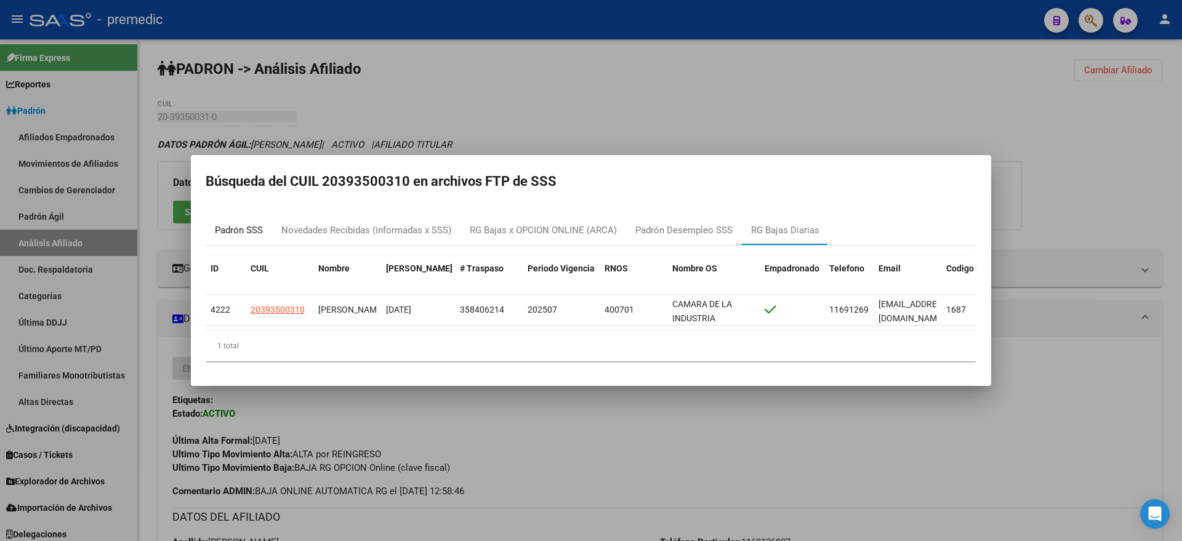
click at [239, 225] on div "Padrón SSS" at bounding box center [239, 230] width 48 height 14
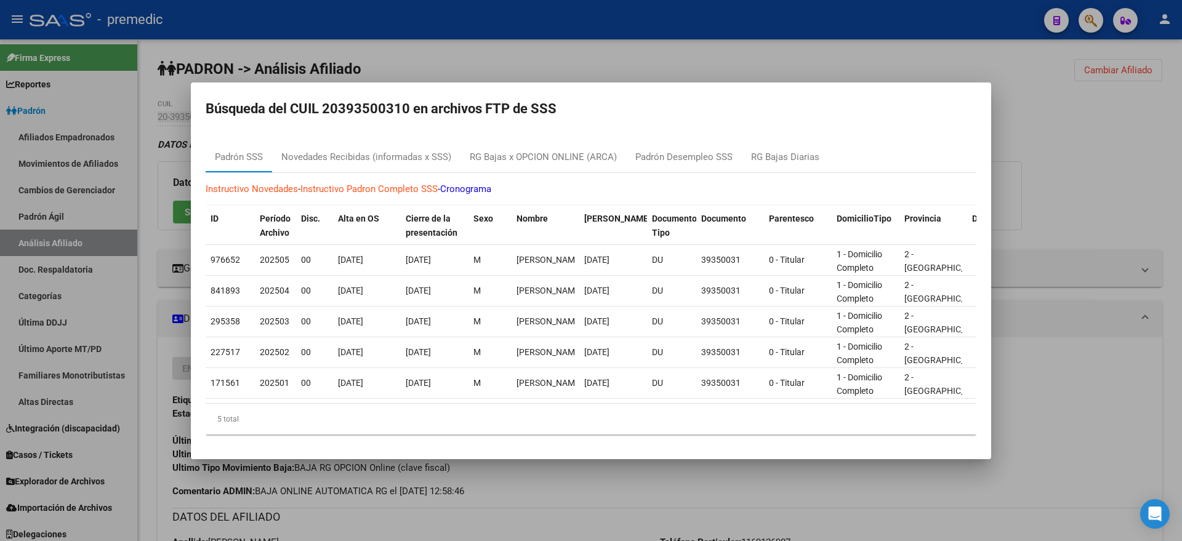
click at [856, 43] on div at bounding box center [591, 270] width 1182 height 541
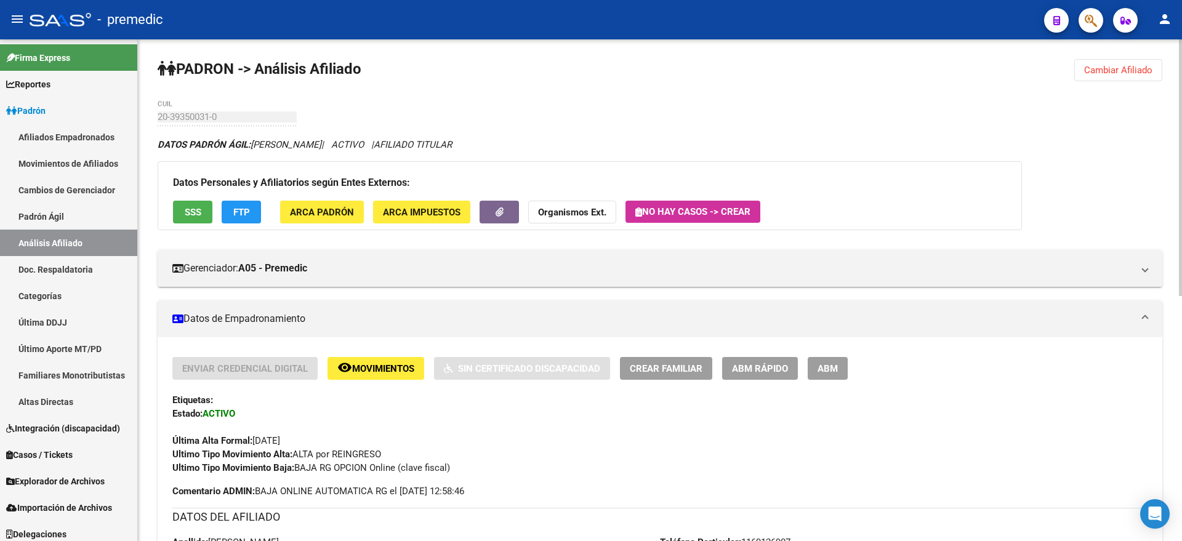
click at [1100, 68] on span "Cambiar Afiliado" at bounding box center [1118, 70] width 68 height 11
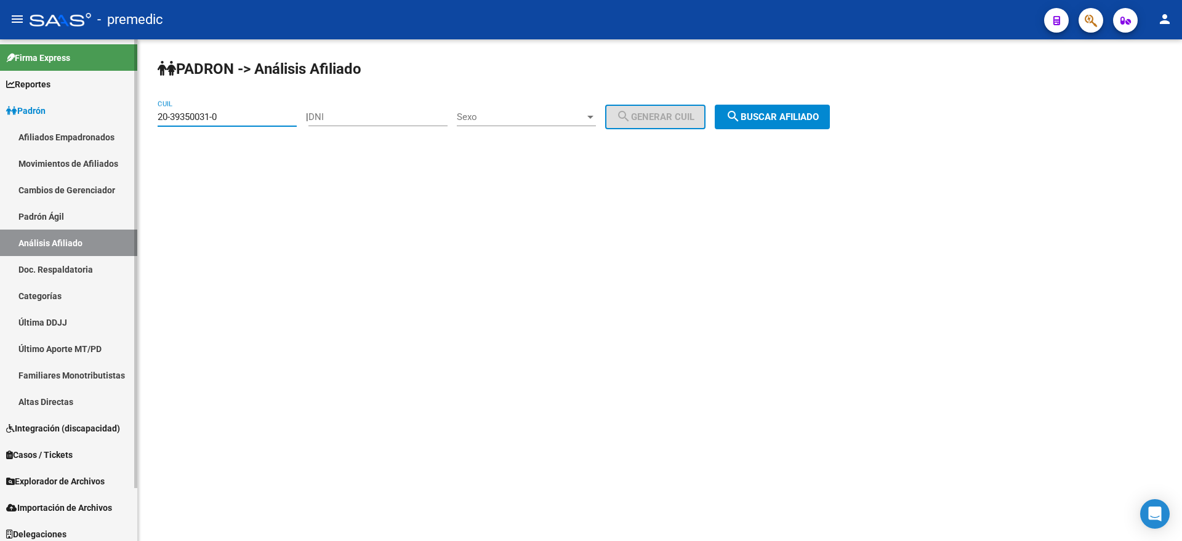
drag, startPoint x: 223, startPoint y: 116, endPoint x: 81, endPoint y: 127, distance: 142.6
click at [81, 127] on mat-sidenav-container "Firma Express Reportes Padrón Traspasos x O.S. Traspasos x Gerenciador Traspaso…" at bounding box center [591, 290] width 1182 height 502
paste input "7-39158357-4"
click at [785, 115] on span "search Buscar afiliado" at bounding box center [772, 116] width 93 height 11
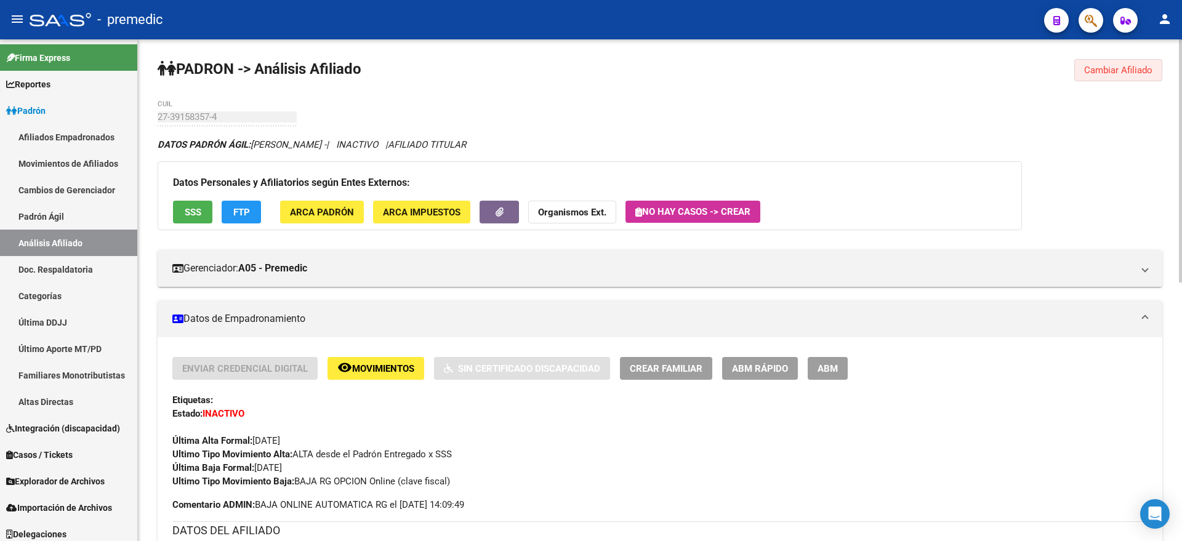
click at [1101, 71] on span "Cambiar Afiliado" at bounding box center [1118, 70] width 68 height 11
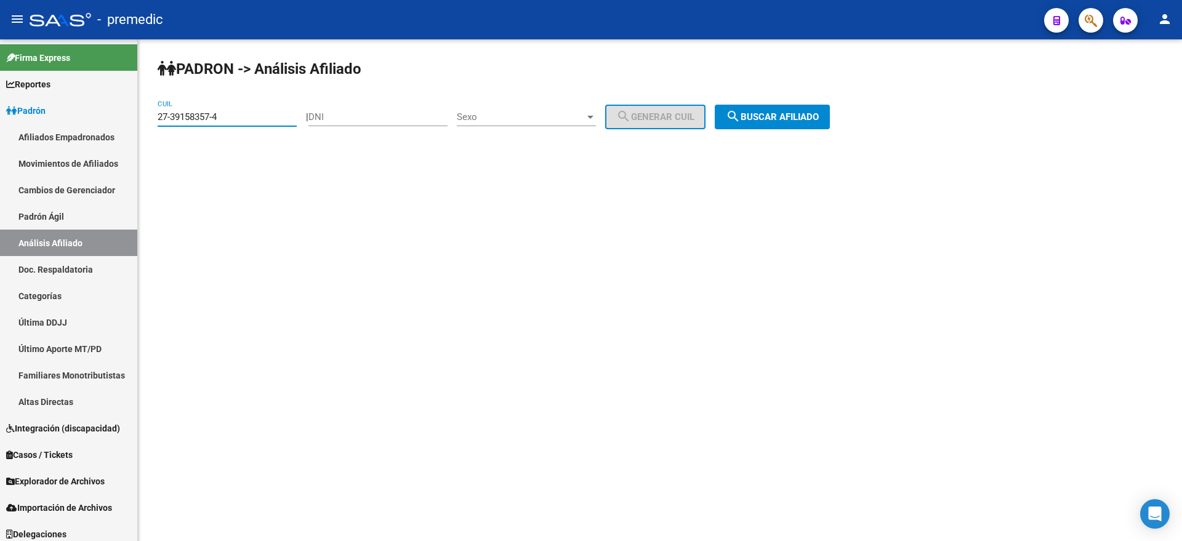
drag, startPoint x: 226, startPoint y: 118, endPoint x: 153, endPoint y: 119, distance: 73.9
click at [153, 119] on div "PADRON -> Análisis Afiliado 27-39158357-4 CUIL | DNI Sexo Sexo search Generar C…" at bounding box center [660, 103] width 1044 height 129
paste input "0-42905210-7"
click at [772, 124] on button "search Buscar afiliado" at bounding box center [771, 117] width 115 height 25
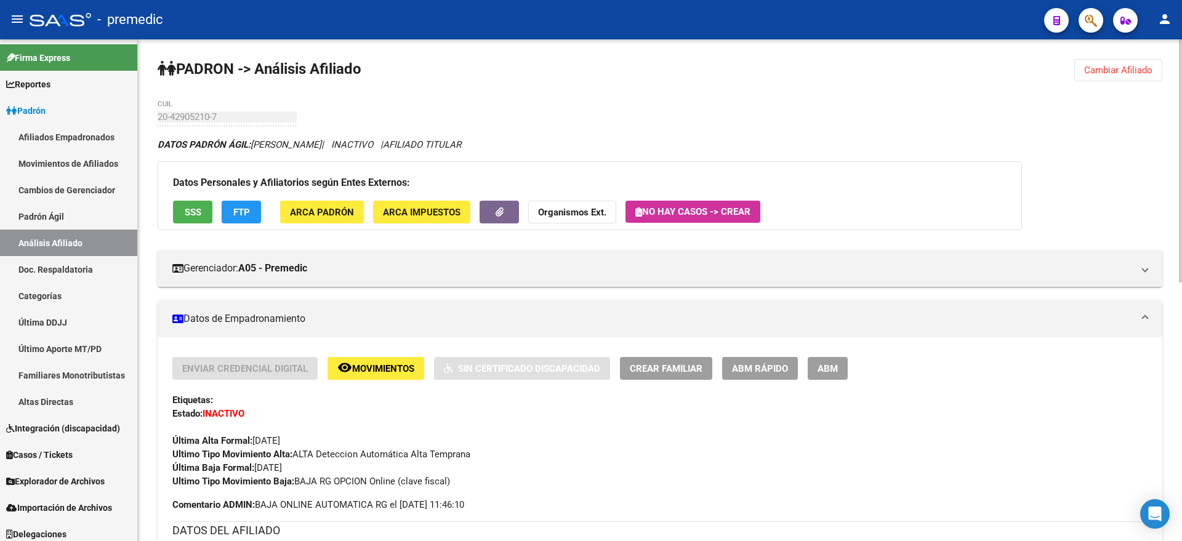
click at [245, 208] on span "FTP" at bounding box center [241, 212] width 17 height 11
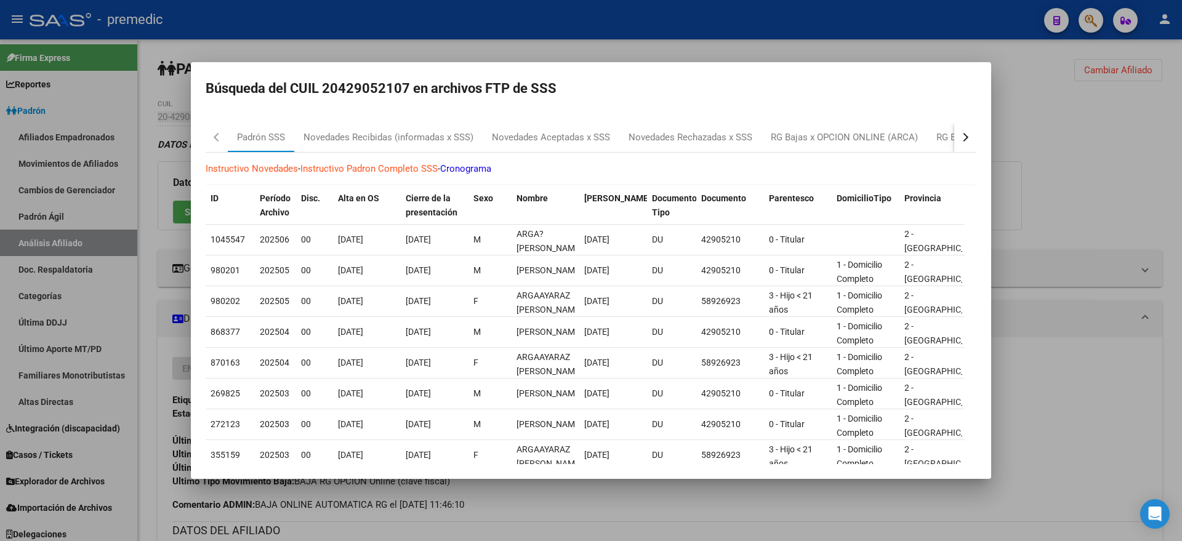
click at [955, 140] on button "button" at bounding box center [965, 137] width 22 height 30
click at [860, 138] on div "RG Bajas Diarias" at bounding box center [898, 137] width 87 height 30
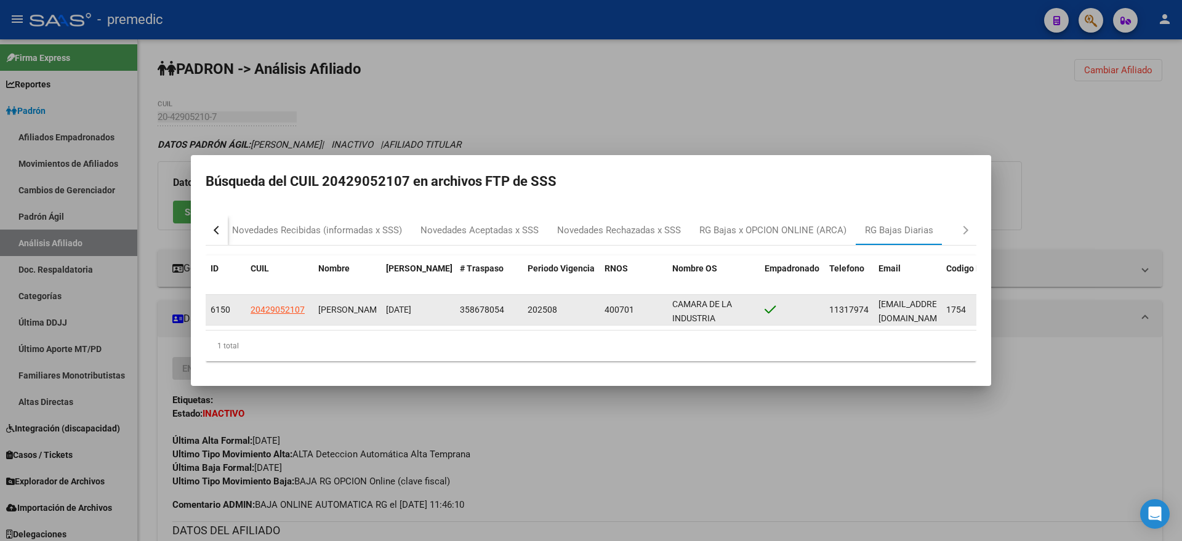
drag, startPoint x: 559, startPoint y: 302, endPoint x: 484, endPoint y: 303, distance: 75.1
click at [484, 303] on div "6150 20429052107 ARGAÑARAZ SERGIO NAHUEL 22/07/2025 358678054 202508 400701 CAM…" at bounding box center [715, 310] width 1018 height 31
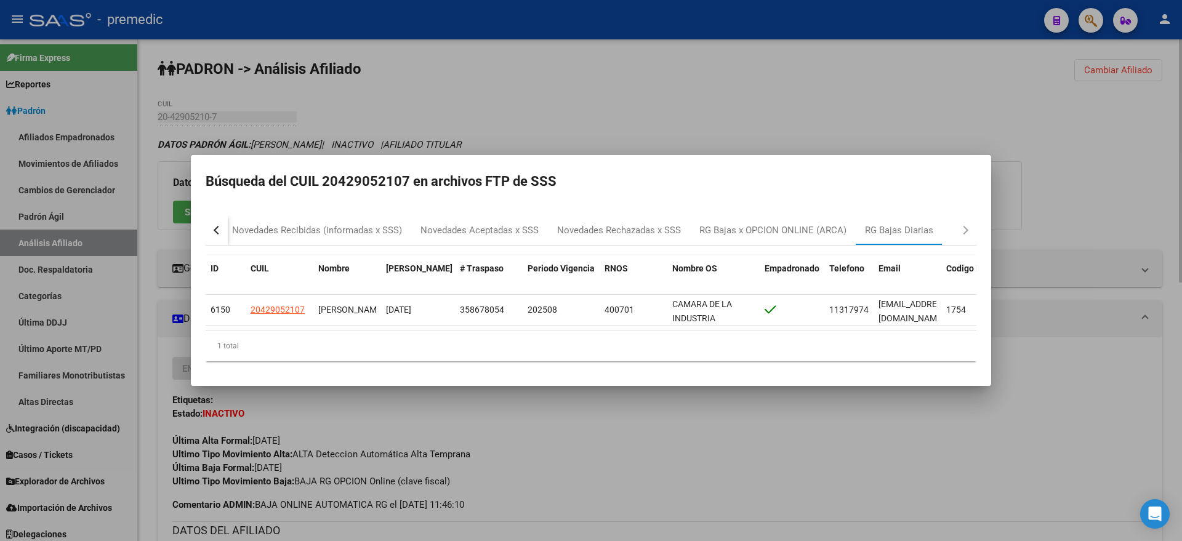
click at [629, 110] on div at bounding box center [591, 270] width 1182 height 541
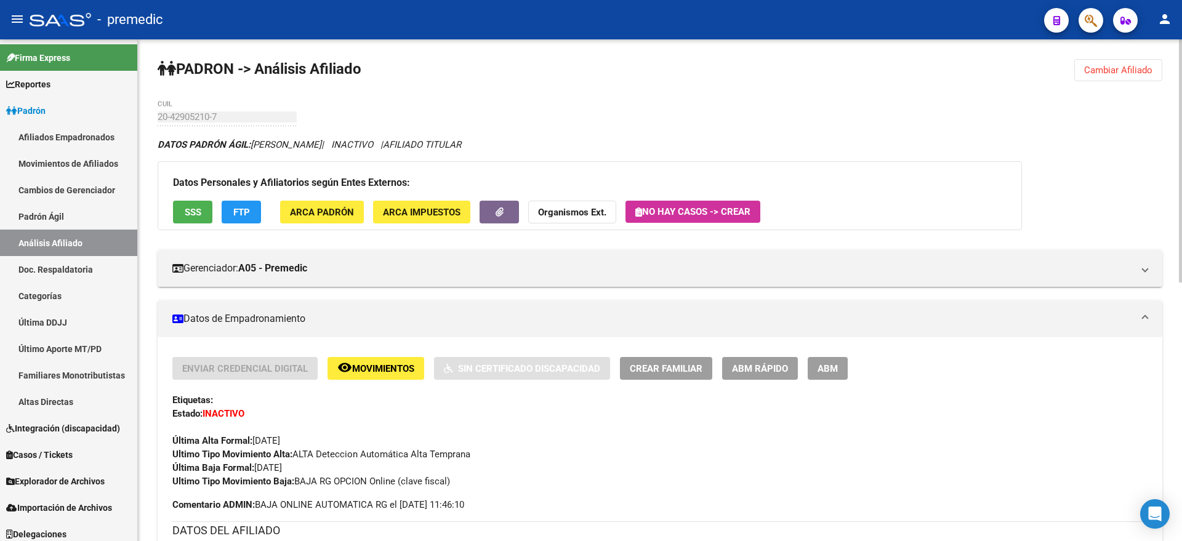
click at [1097, 73] on span "Cambiar Afiliado" at bounding box center [1118, 70] width 68 height 11
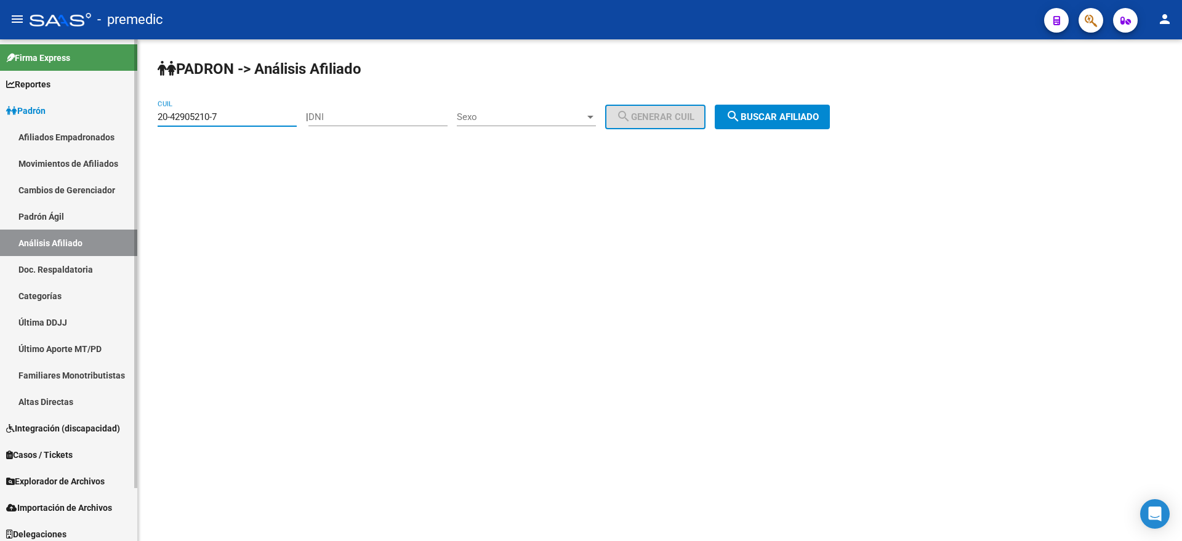
drag, startPoint x: 228, startPoint y: 116, endPoint x: 73, endPoint y: 122, distance: 154.6
click at [73, 122] on mat-sidenav-container "Firma Express Reportes Padrón Traspasos x O.S. Traspasos x Gerenciador Traspaso…" at bounding box center [591, 290] width 1182 height 502
paste input "35442008-3"
click at [740, 116] on mat-icon "search" at bounding box center [733, 116] width 15 height 15
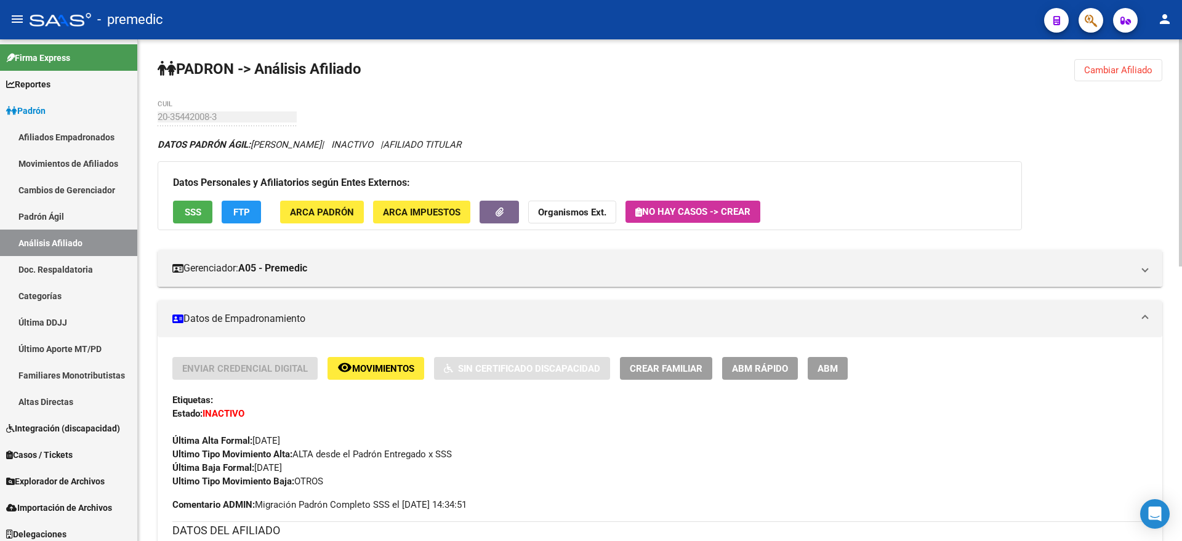
click at [240, 204] on button "FTP" at bounding box center [241, 212] width 39 height 23
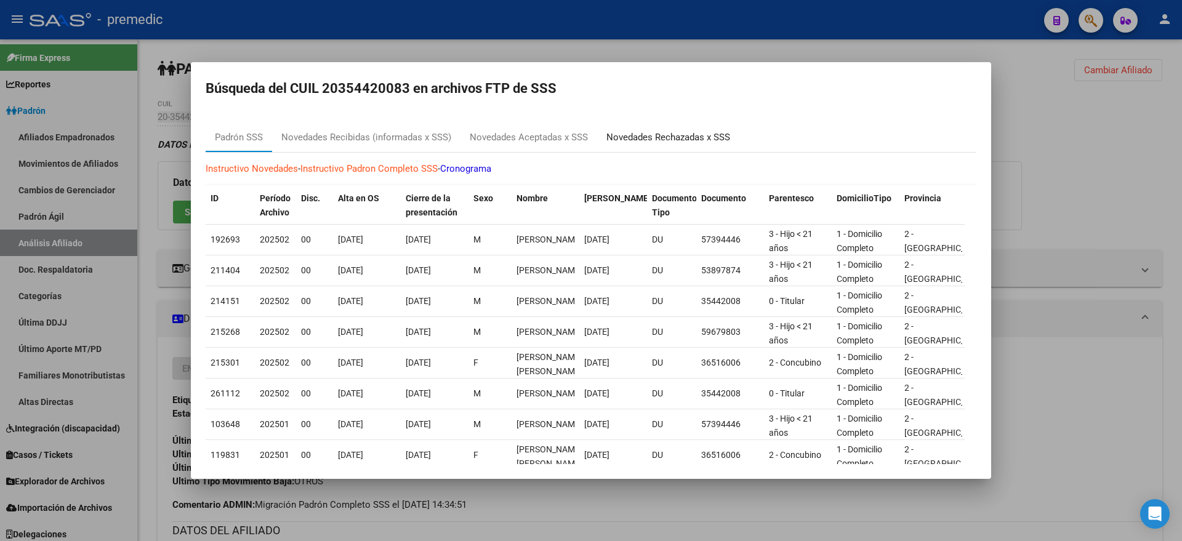
click at [678, 134] on div "Novedades Rechazadas x SSS" at bounding box center [668, 137] width 124 height 14
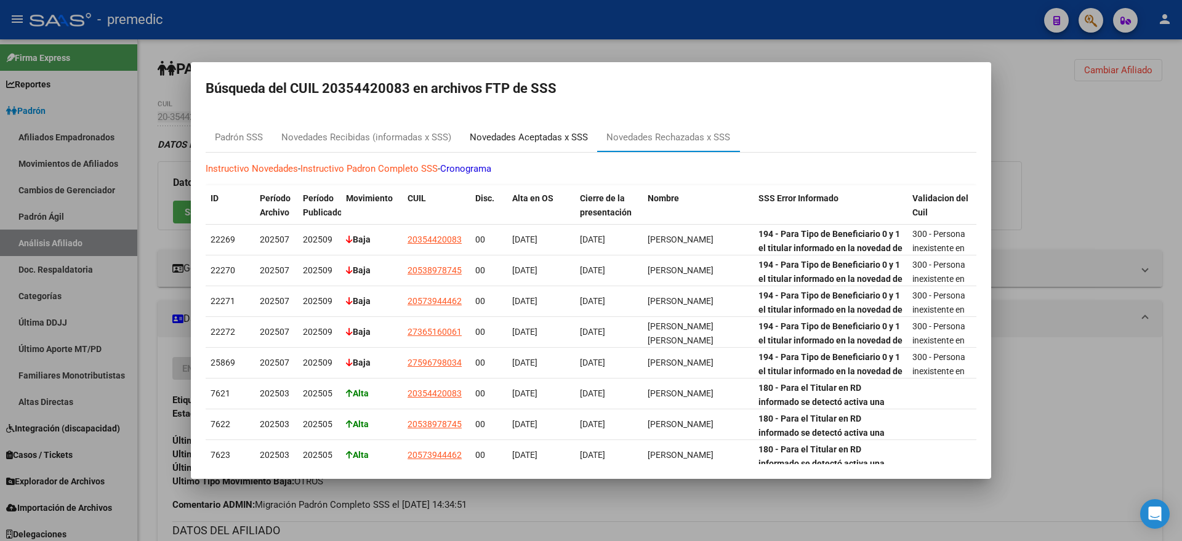
click at [503, 141] on div "Novedades Aceptadas x SSS" at bounding box center [529, 137] width 118 height 14
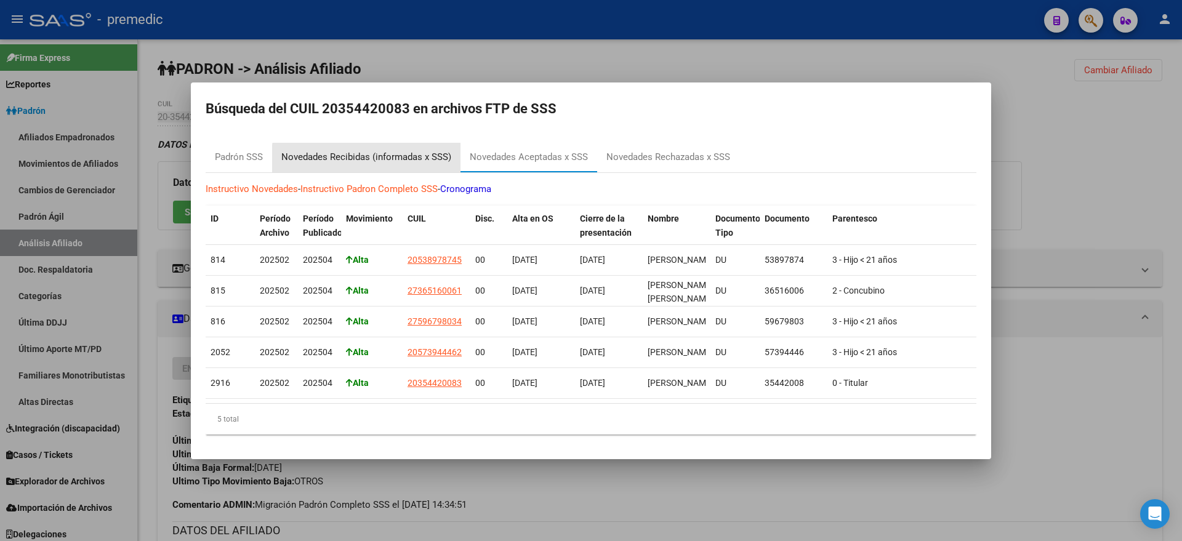
click at [375, 154] on div "Novedades Recibidas (informadas x SSS)" at bounding box center [366, 157] width 170 height 14
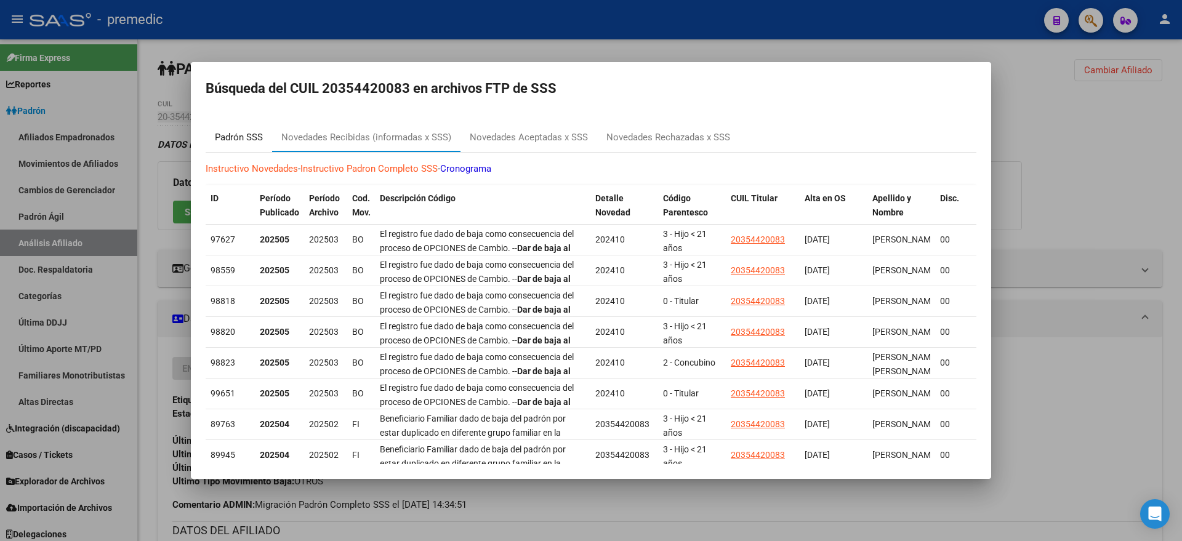
click at [242, 130] on div "Padrón SSS" at bounding box center [239, 137] width 48 height 14
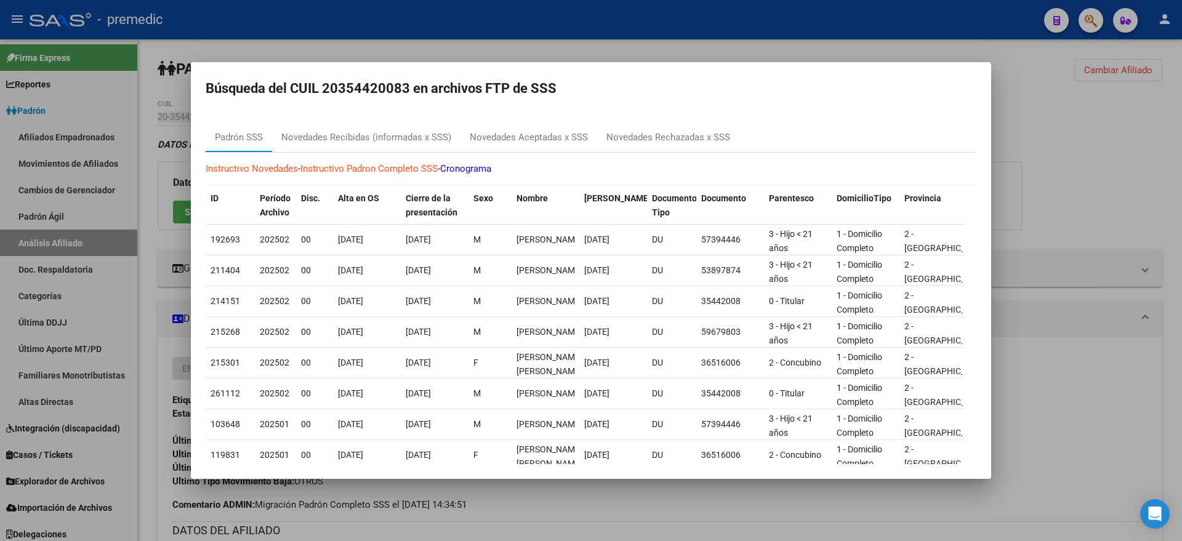
click at [520, 500] on div at bounding box center [591, 270] width 1182 height 541
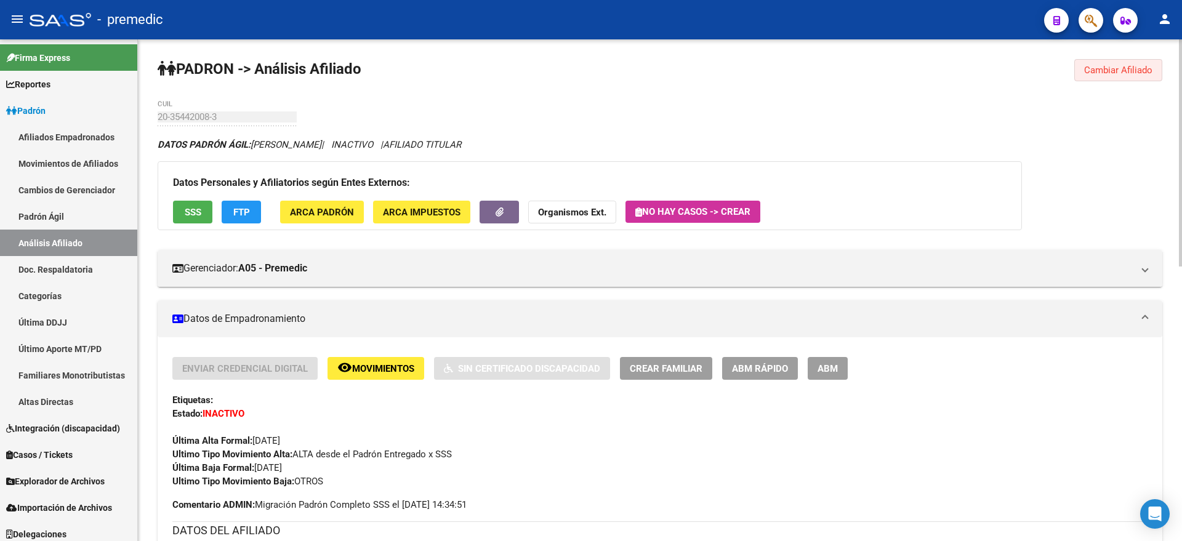
click at [1097, 59] on button "Cambiar Afiliado" at bounding box center [1118, 70] width 88 height 22
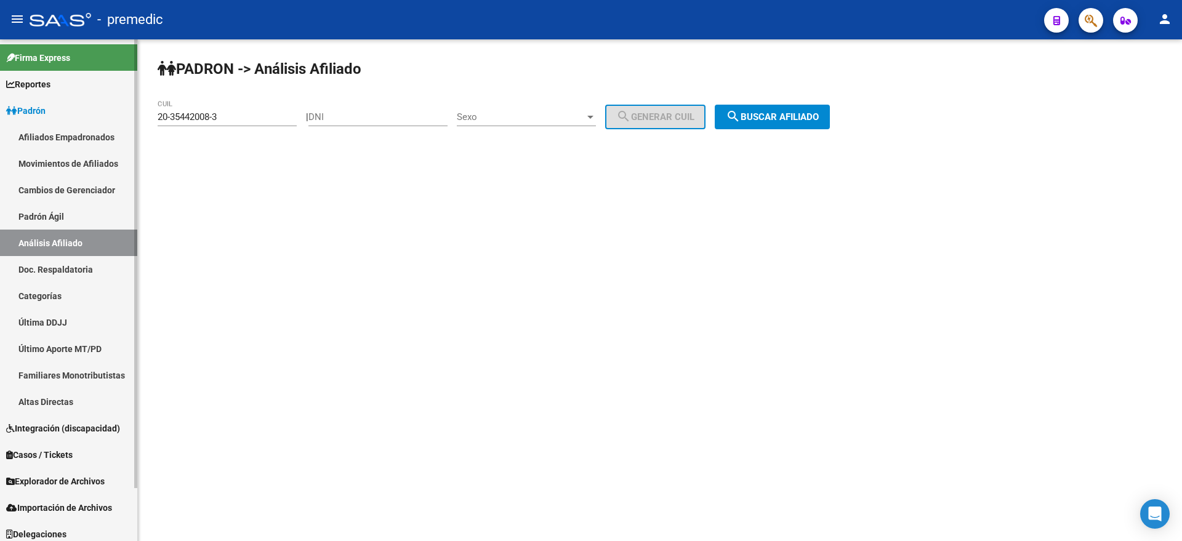
click at [111, 116] on mat-sidenav-container "Firma Express Reportes Padrón Traspasos x O.S. Traspasos x Gerenciador Traspaso…" at bounding box center [591, 290] width 1182 height 502
paste input "268963-8"
click at [803, 115] on span "search Buscar afiliado" at bounding box center [772, 116] width 93 height 11
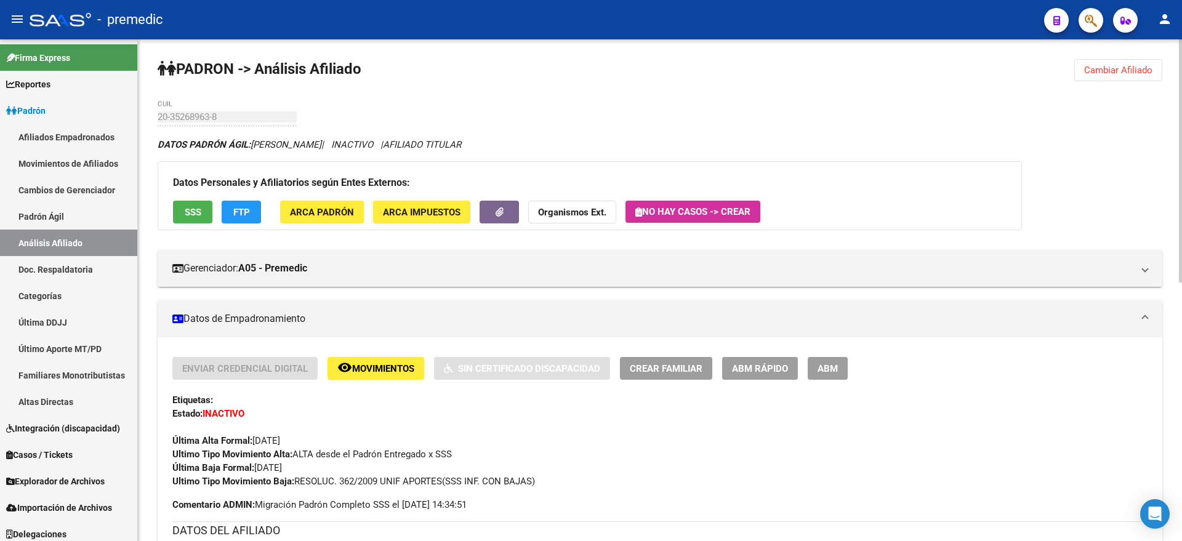
click at [1144, 78] on button "Cambiar Afiliado" at bounding box center [1118, 70] width 88 height 22
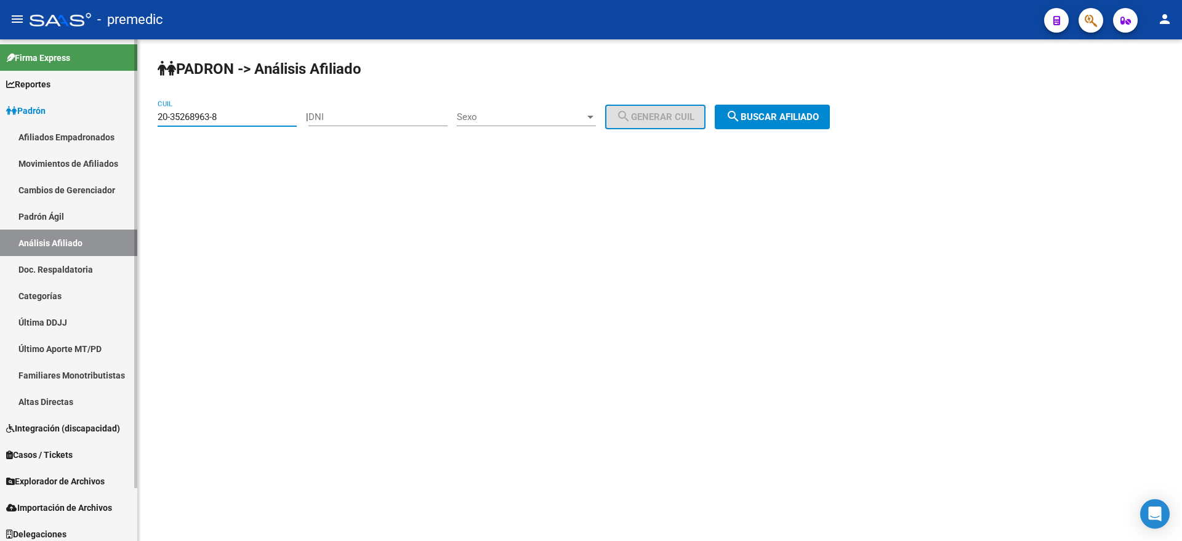
drag, startPoint x: 208, startPoint y: 116, endPoint x: 28, endPoint y: 117, distance: 180.3
click at [28, 117] on mat-sidenav-container "Firma Express Reportes Padrón Traspasos x O.S. Traspasos x Gerenciador Traspaso…" at bounding box center [591, 290] width 1182 height 502
paste input "3-35604691-9"
click at [794, 120] on span "search Buscar afiliado" at bounding box center [772, 116] width 93 height 11
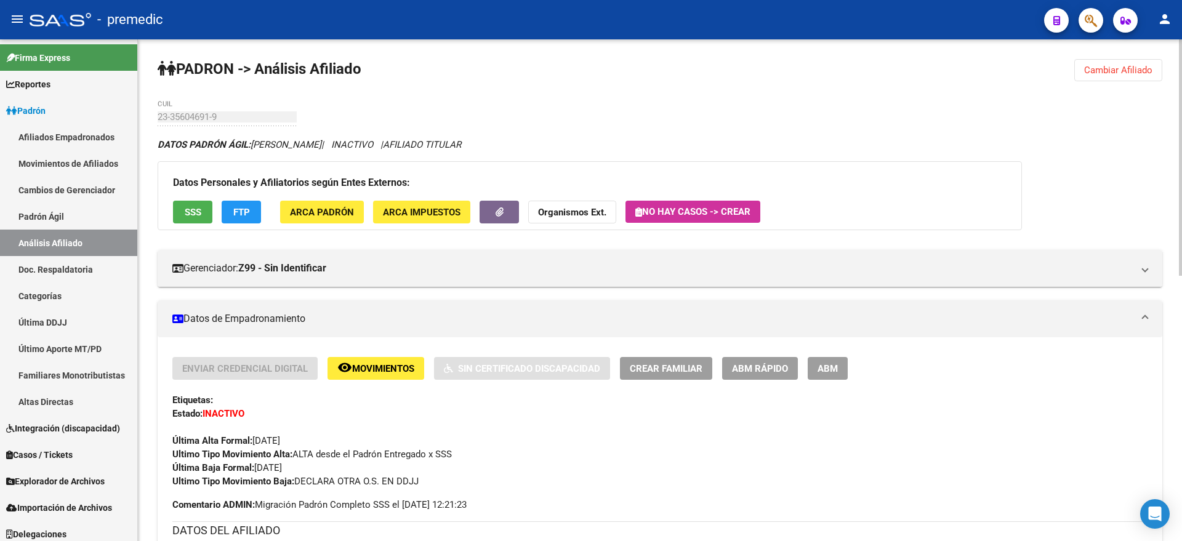
click at [1105, 78] on button "Cambiar Afiliado" at bounding box center [1118, 70] width 88 height 22
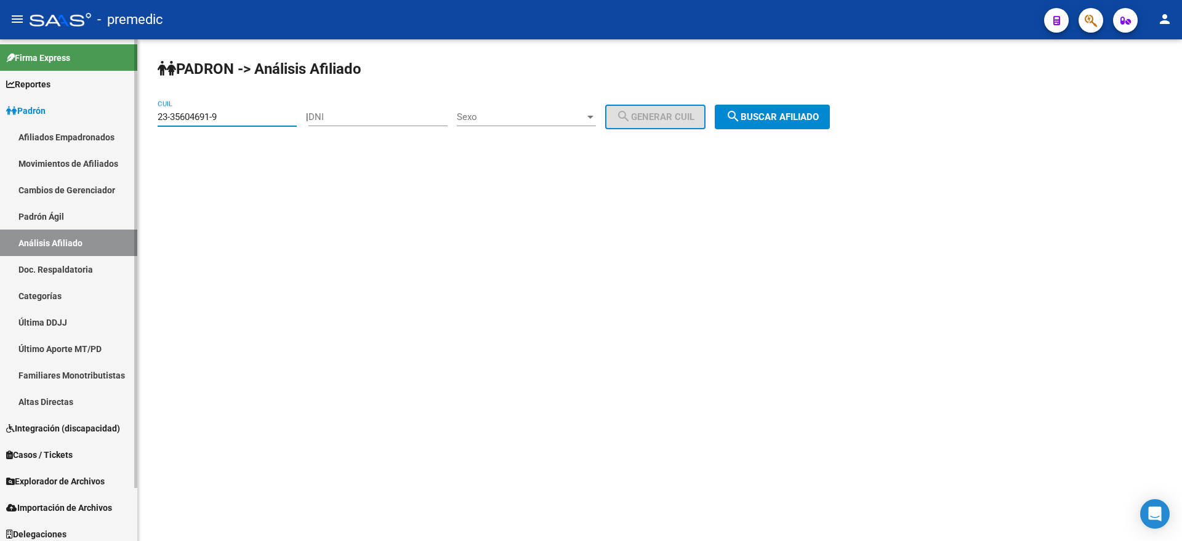
paste input "0-41166424-5"
drag, startPoint x: 220, startPoint y: 113, endPoint x: 124, endPoint y: 116, distance: 96.6
click at [124, 116] on mat-sidenav-container "Firma Express Reportes Padrón Traspasos x O.S. Traspasos x Gerenciador Traspaso…" at bounding box center [591, 290] width 1182 height 502
click at [759, 118] on span "search Buscar afiliado" at bounding box center [772, 116] width 93 height 11
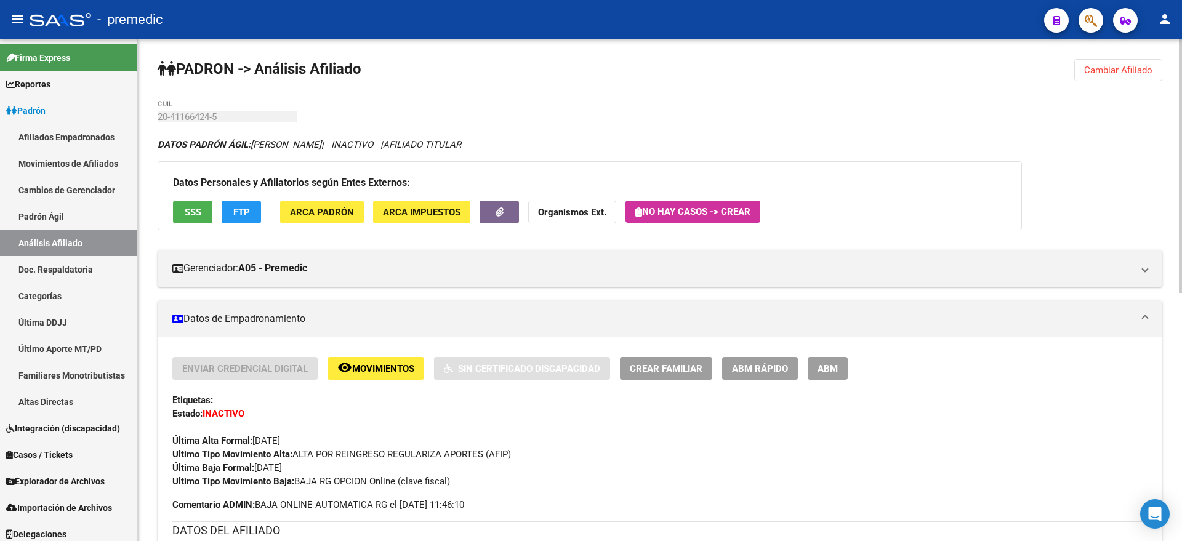
click at [1105, 74] on span "Cambiar Afiliado" at bounding box center [1118, 70] width 68 height 11
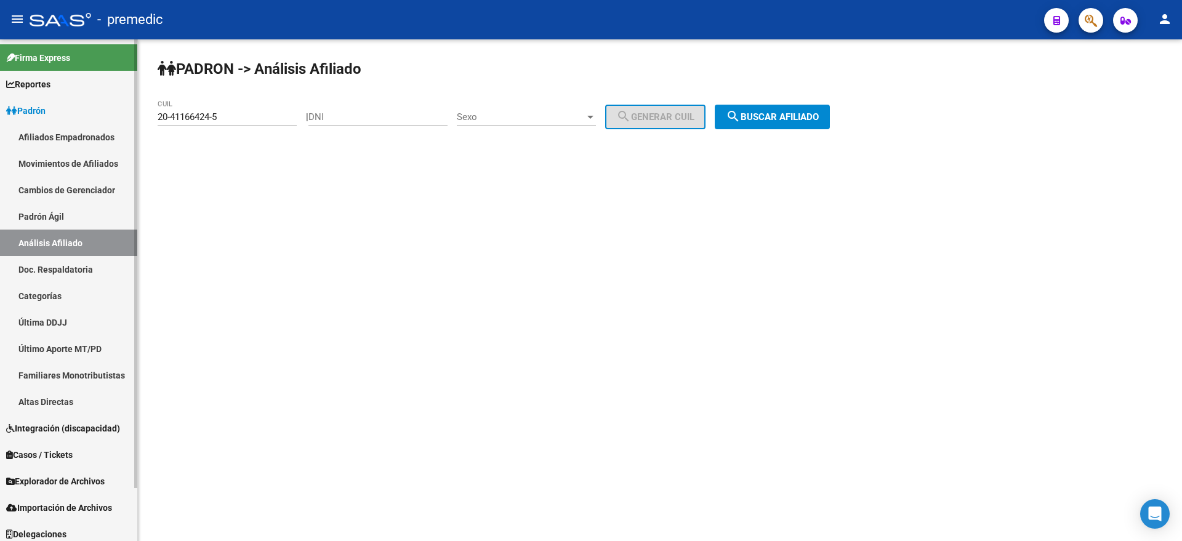
drag, startPoint x: 184, startPoint y: 123, endPoint x: 69, endPoint y: 126, distance: 115.1
click at [69, 126] on mat-sidenav-container "Firma Express Reportes Padrón Traspasos x O.S. Traspasos x Gerenciador Traspaso…" at bounding box center [591, 290] width 1182 height 502
paste input "5012180-1"
click at [780, 118] on span "search Buscar afiliado" at bounding box center [772, 116] width 93 height 11
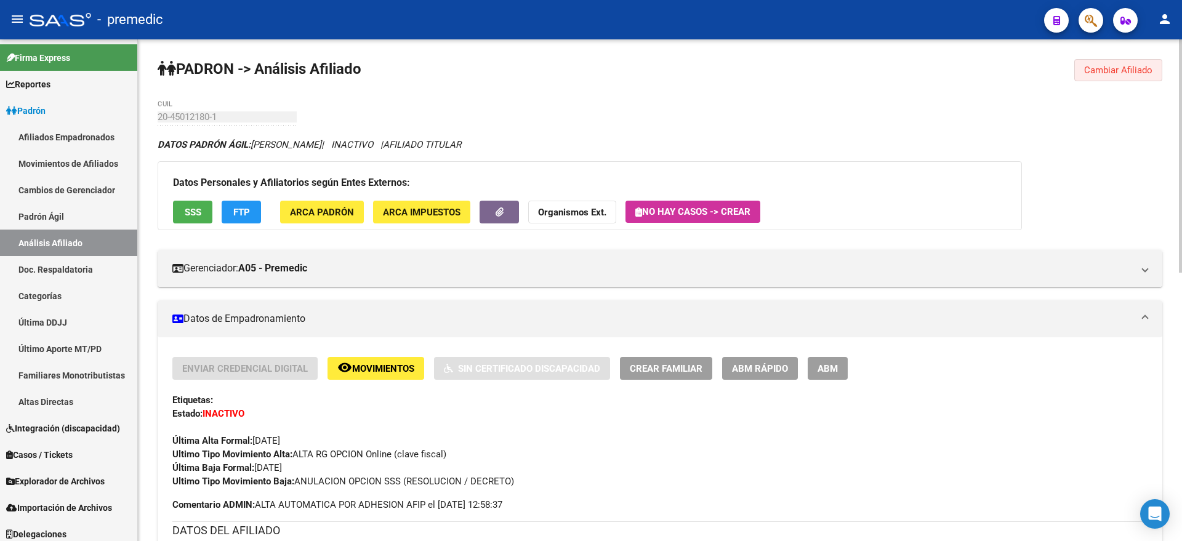
click at [1105, 76] on button "Cambiar Afiliado" at bounding box center [1118, 70] width 88 height 22
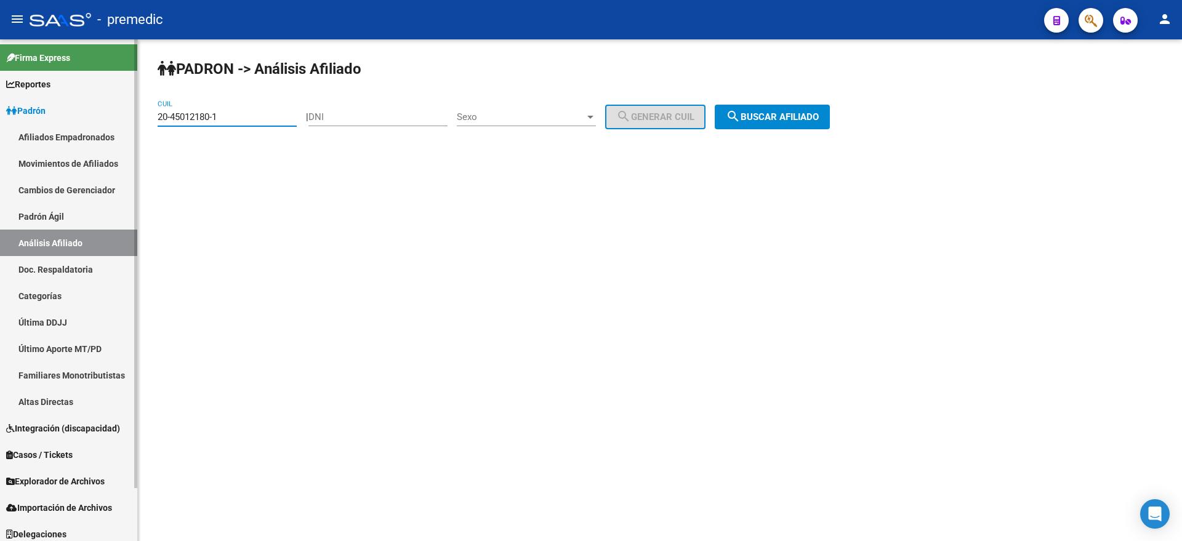
drag, startPoint x: 234, startPoint y: 118, endPoint x: 120, endPoint y: 117, distance: 113.9
click at [120, 117] on mat-sidenav-container "Firma Express Reportes Padrón Traspasos x O.S. Traspasos x Gerenciador Traspaso…" at bounding box center [591, 290] width 1182 height 502
paste input "3-31144465-4"
type input "23-31144465-4"
click at [804, 122] on button "search Buscar afiliado" at bounding box center [771, 117] width 115 height 25
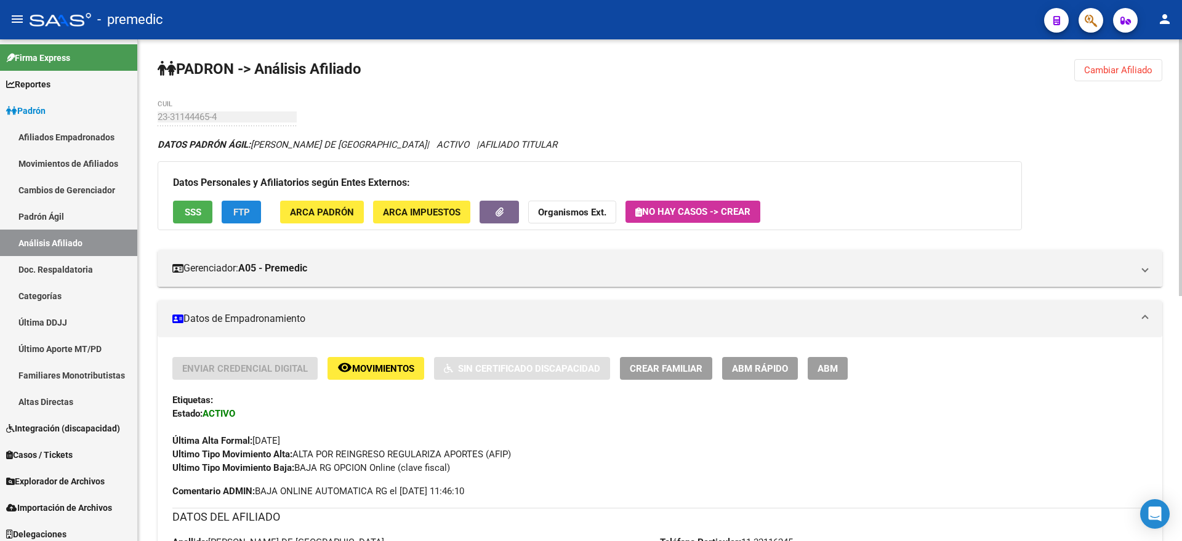
click at [241, 203] on button "FTP" at bounding box center [241, 212] width 39 height 23
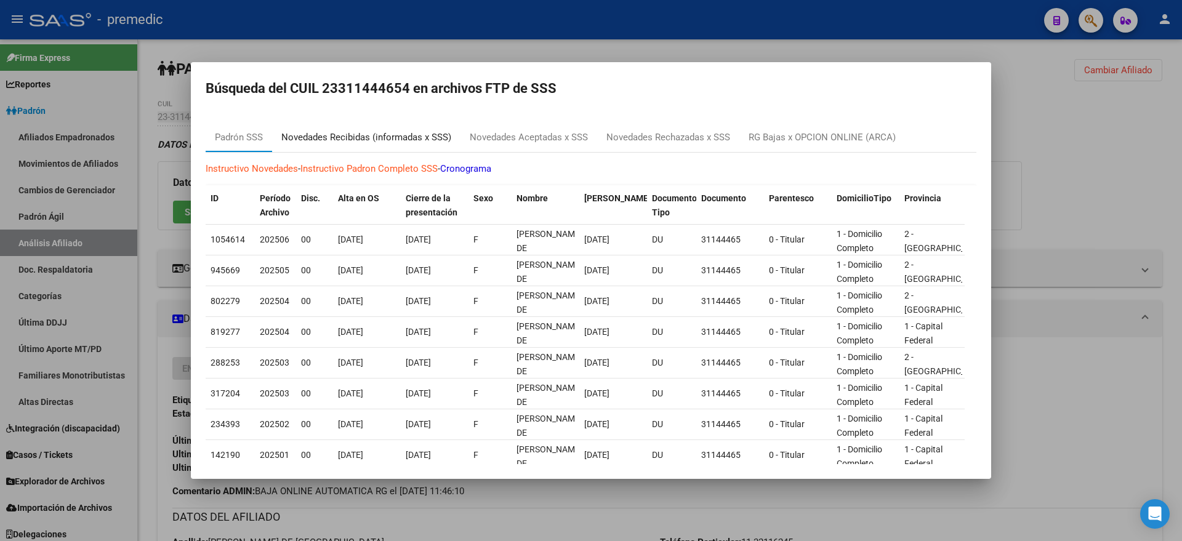
click at [353, 134] on div "Novedades Recibidas (informadas x SSS)" at bounding box center [366, 137] width 170 height 14
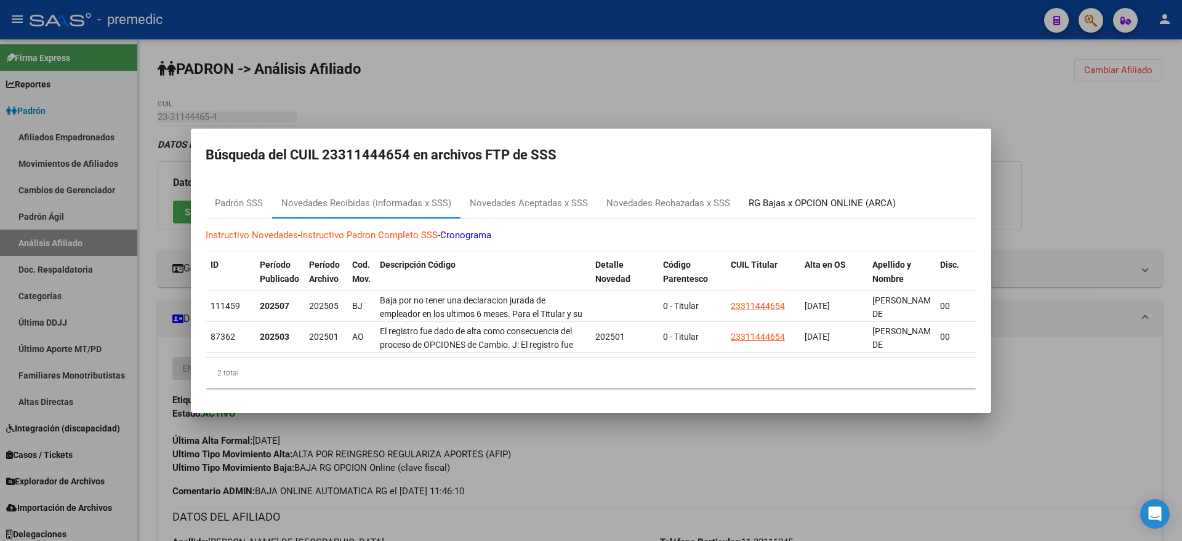
click at [831, 200] on div "RG Bajas x OPCION ONLINE (ARCA)" at bounding box center [821, 203] width 147 height 14
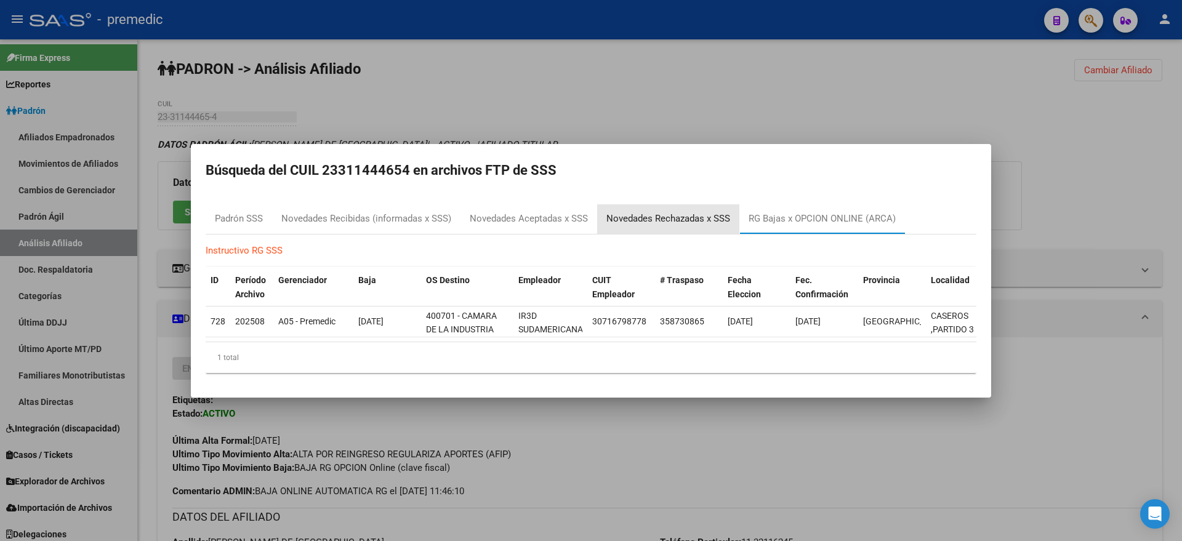
click at [642, 214] on div "Novedades Rechazadas x SSS" at bounding box center [668, 219] width 124 height 14
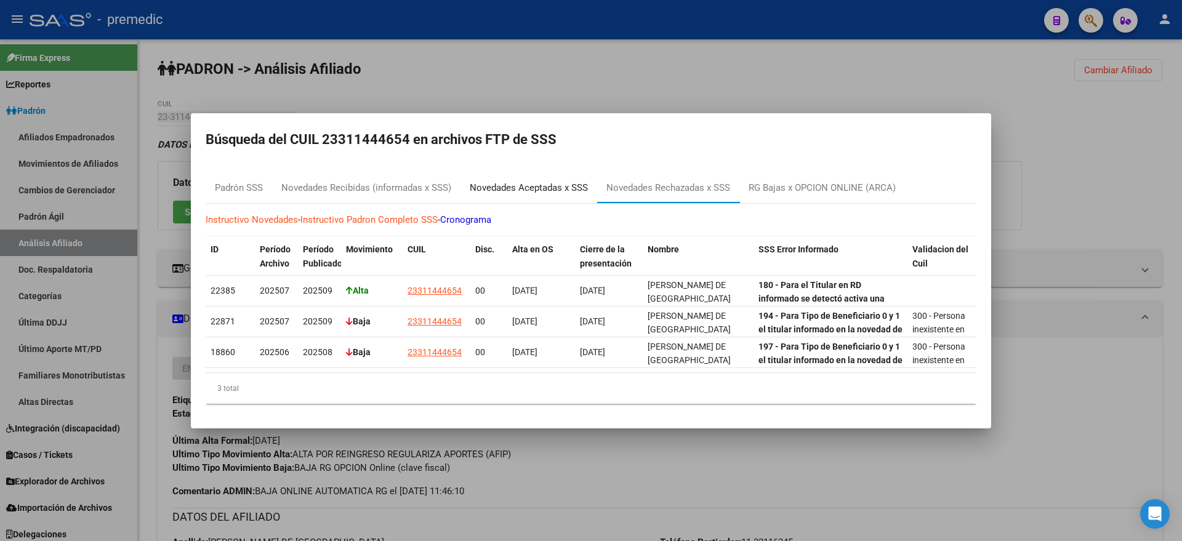
click at [498, 187] on div "Novedades Aceptadas x SSS" at bounding box center [529, 188] width 118 height 14
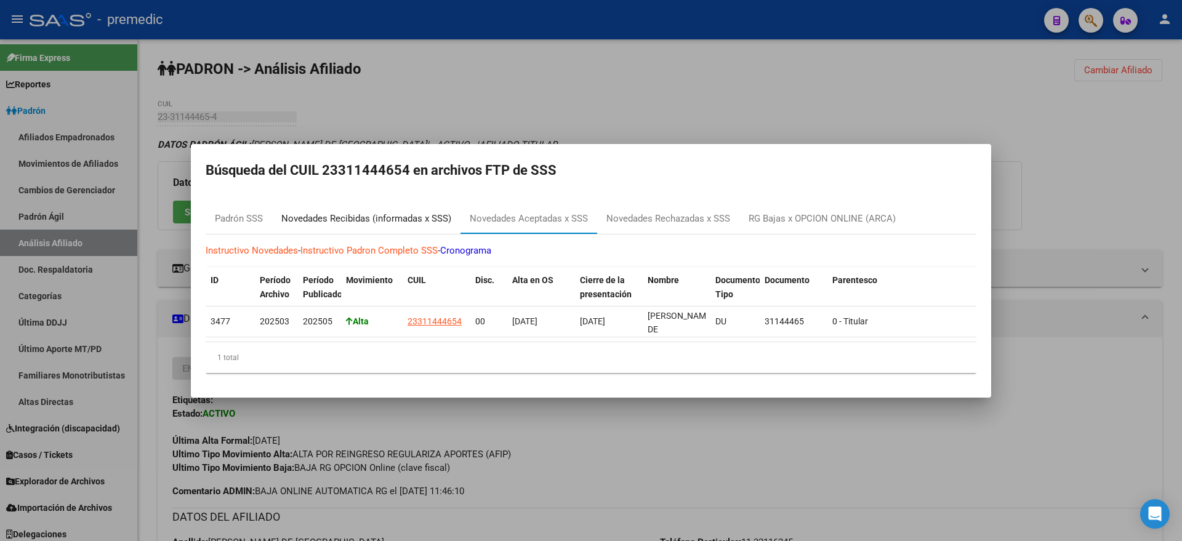
click at [358, 212] on div "Novedades Recibidas (informadas x SSS)" at bounding box center [366, 219] width 170 height 14
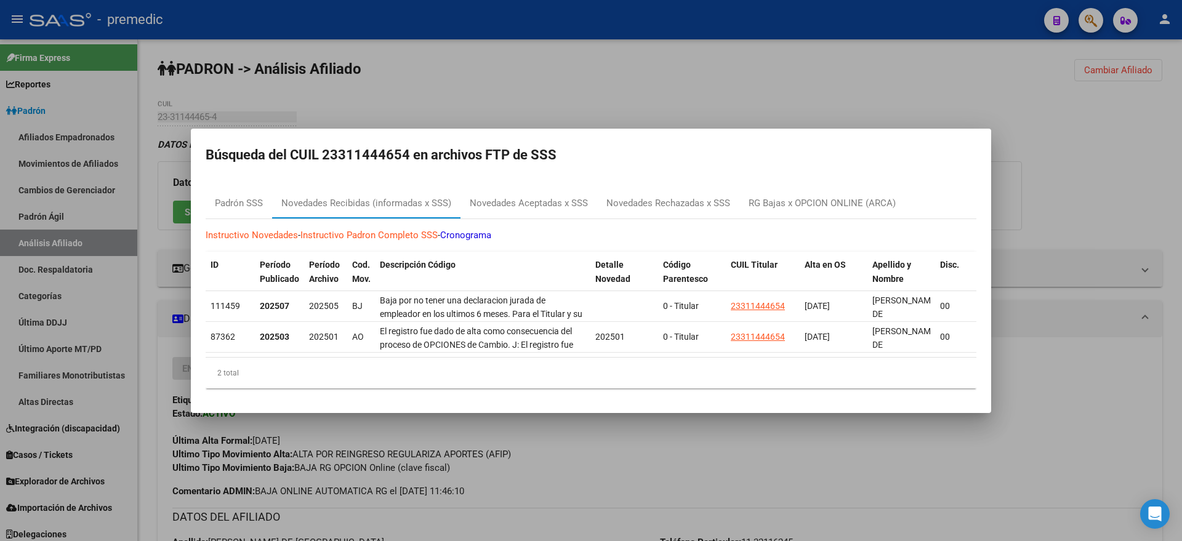
click at [464, 435] on div at bounding box center [591, 270] width 1182 height 541
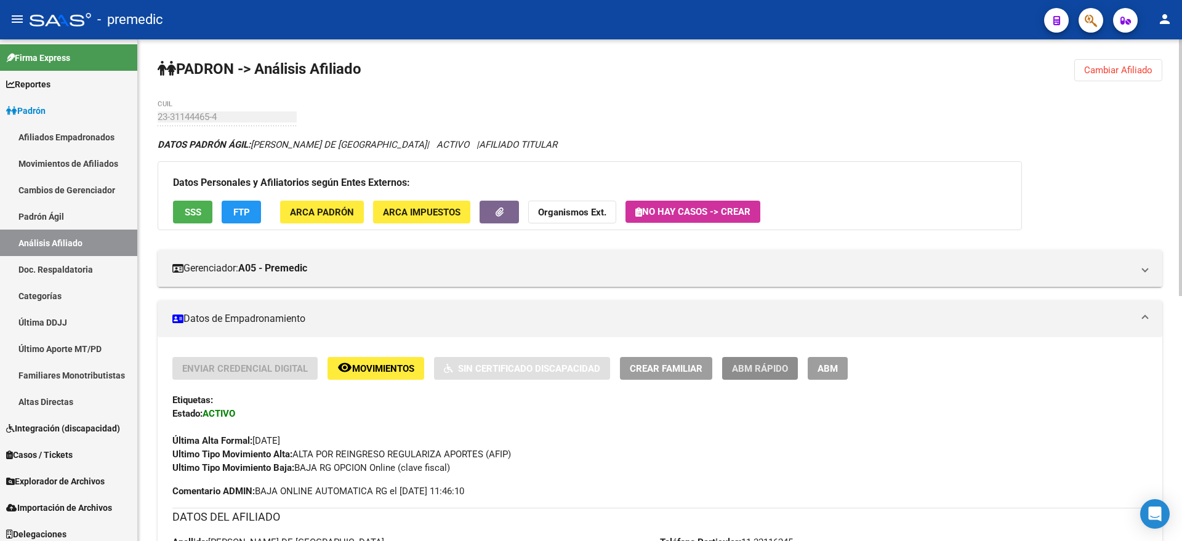
click at [729, 369] on button "ABM Rápido" at bounding box center [760, 368] width 76 height 23
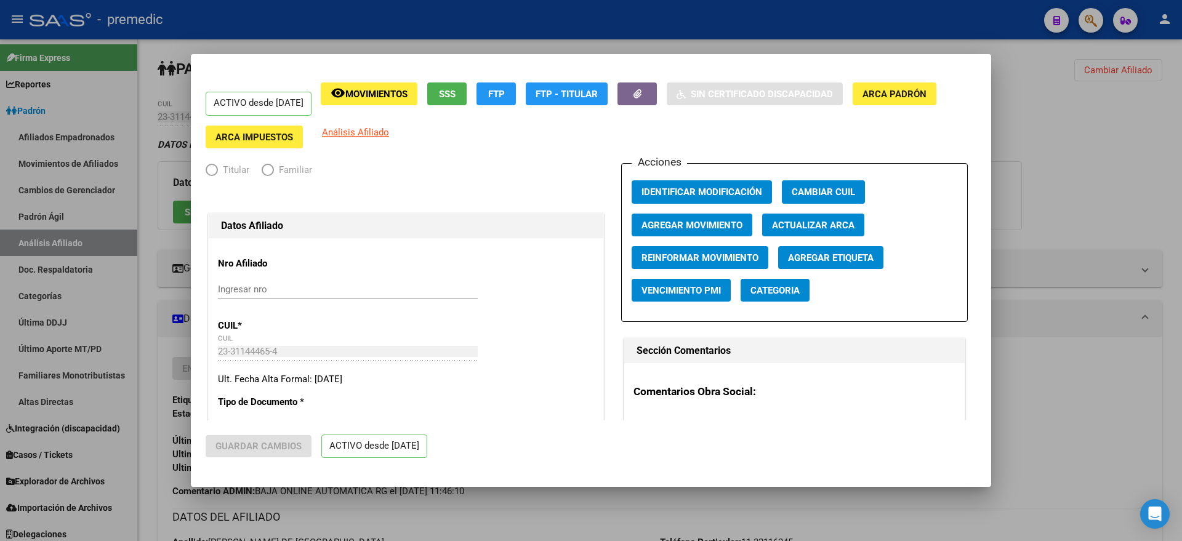
radio input "true"
type input "30-71679877-8"
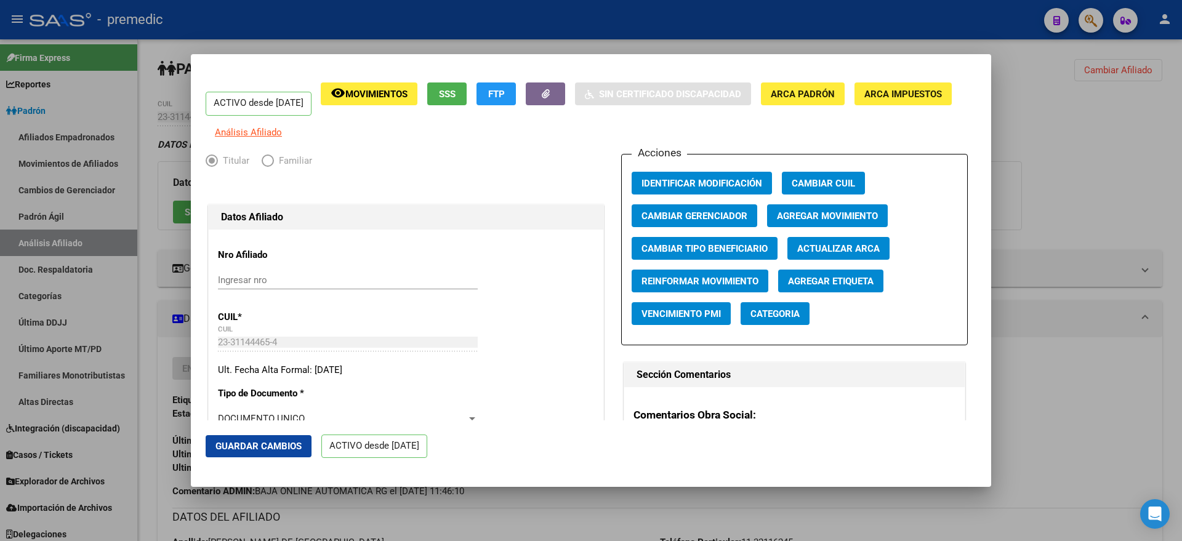
click at [382, 99] on span "Movimientos" at bounding box center [376, 94] width 62 height 11
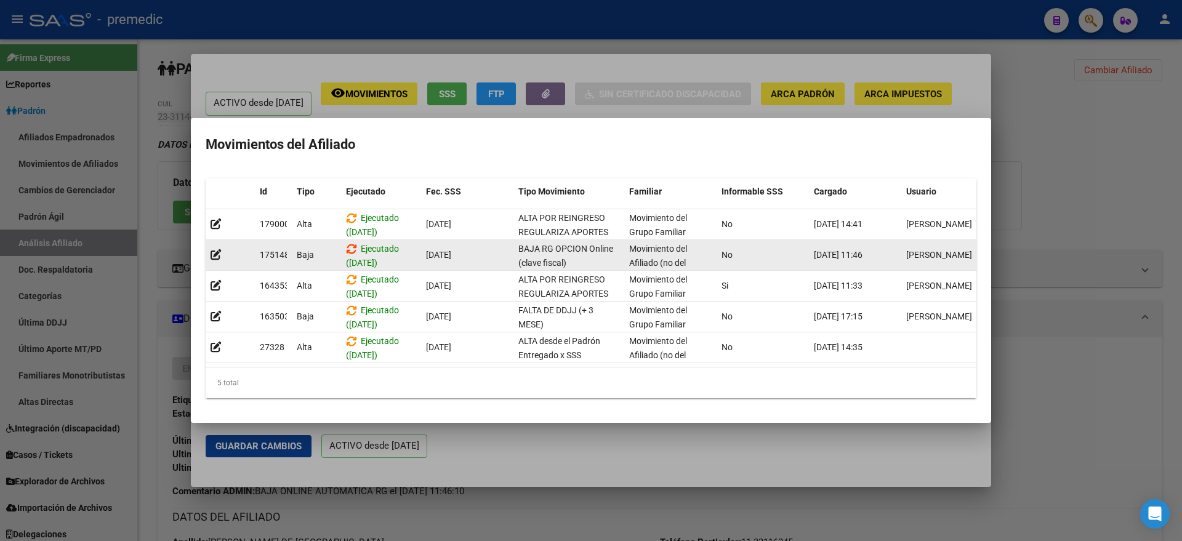
click at [349, 243] on icon at bounding box center [351, 249] width 11 height 12
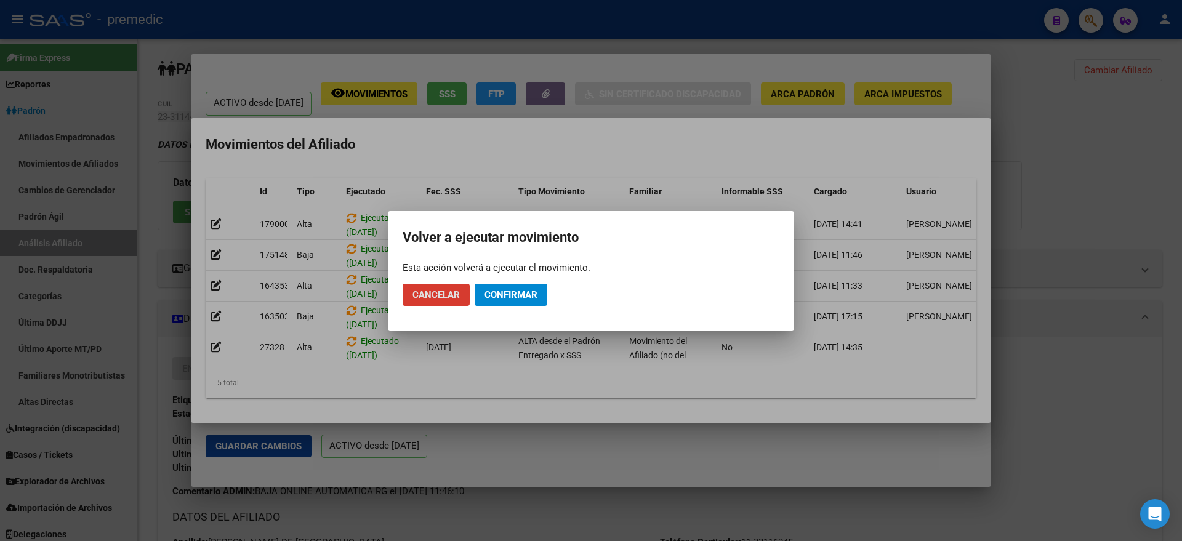
click at [494, 292] on span "Confirmar" at bounding box center [510, 294] width 53 height 11
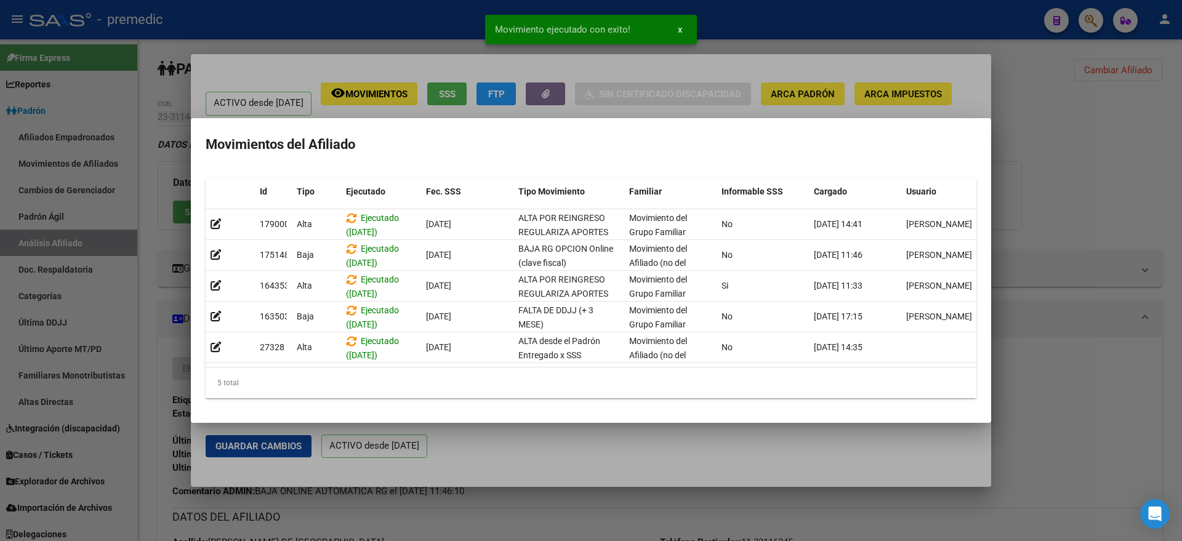
click at [502, 449] on div at bounding box center [591, 270] width 1182 height 541
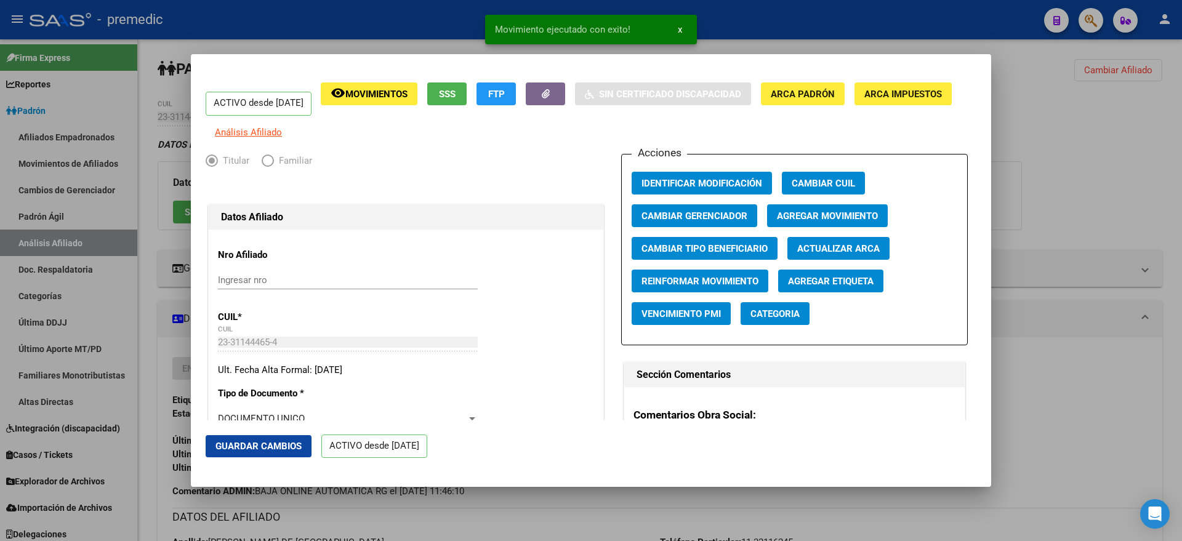
click at [496, 516] on div at bounding box center [591, 270] width 1182 height 541
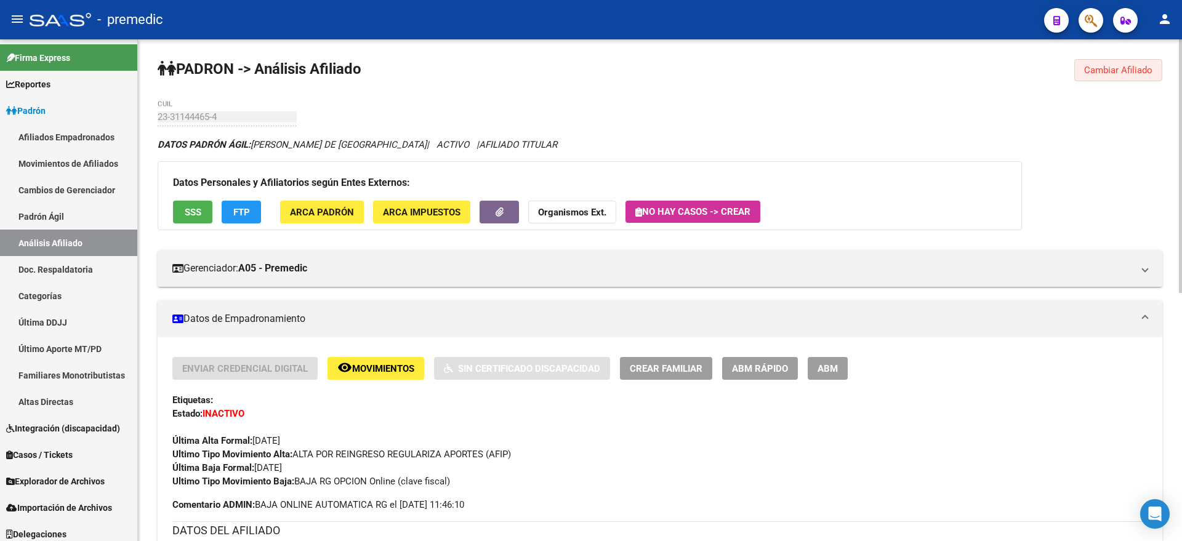
drag, startPoint x: 1083, startPoint y: 74, endPoint x: 1074, endPoint y: 74, distance: 8.6
click at [1083, 74] on button "Cambiar Afiliado" at bounding box center [1118, 70] width 88 height 22
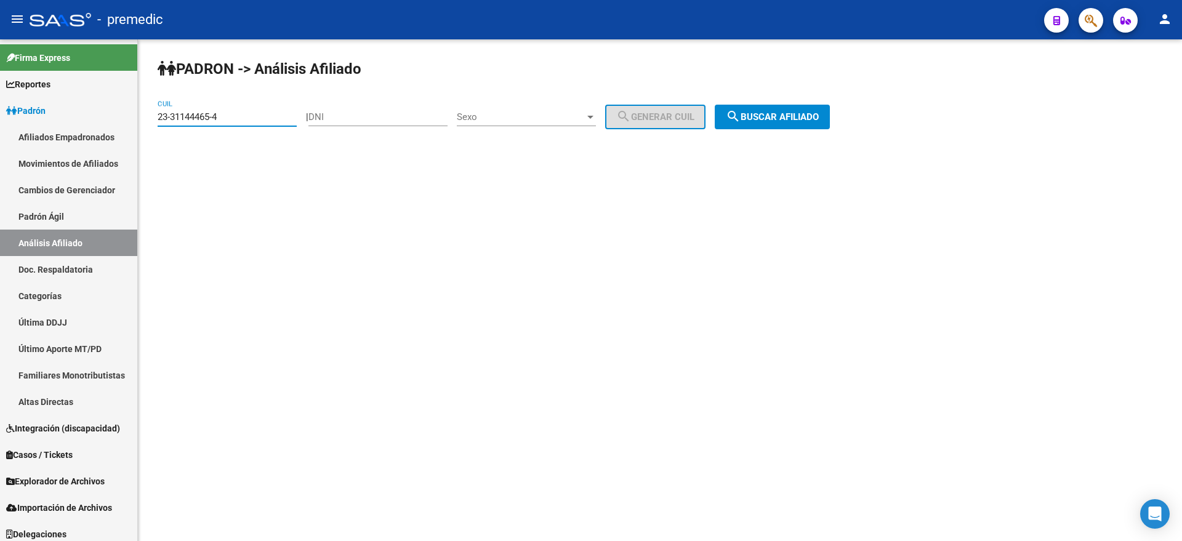
drag, startPoint x: 220, startPoint y: 119, endPoint x: 156, endPoint y: 121, distance: 64.7
click at [156, 121] on div "PADRON -> Análisis Afiliado 23-31144465-4 CUIL | DNI Sexo Sexo search Generar C…" at bounding box center [660, 103] width 1044 height 129
paste input "0-41427142-2"
type input "20-41427142-2"
click at [739, 115] on button "search Buscar afiliado" at bounding box center [771, 117] width 115 height 25
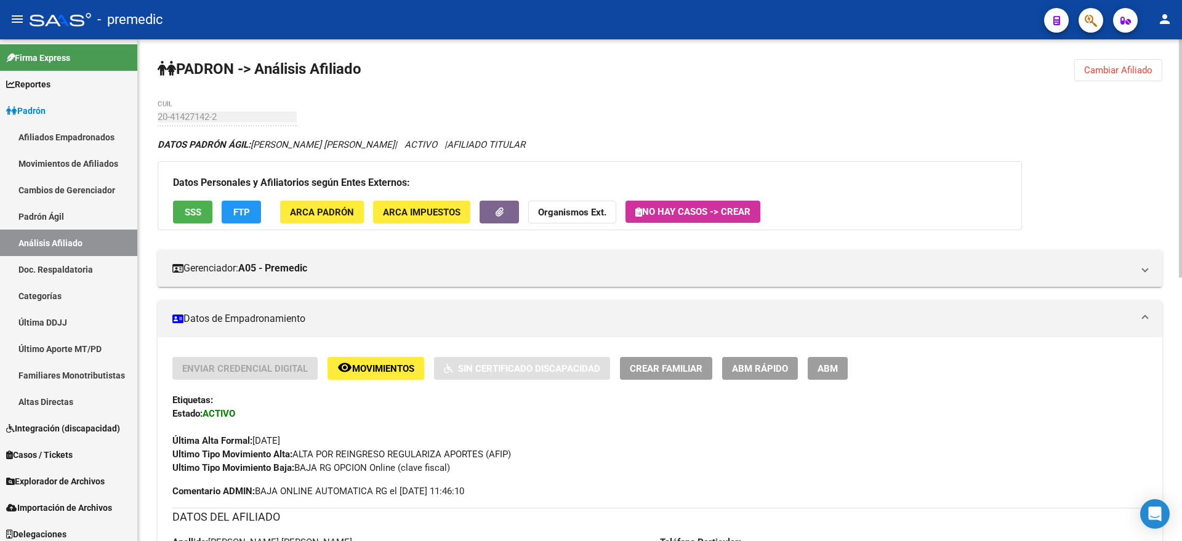
click at [252, 206] on button "FTP" at bounding box center [241, 212] width 39 height 23
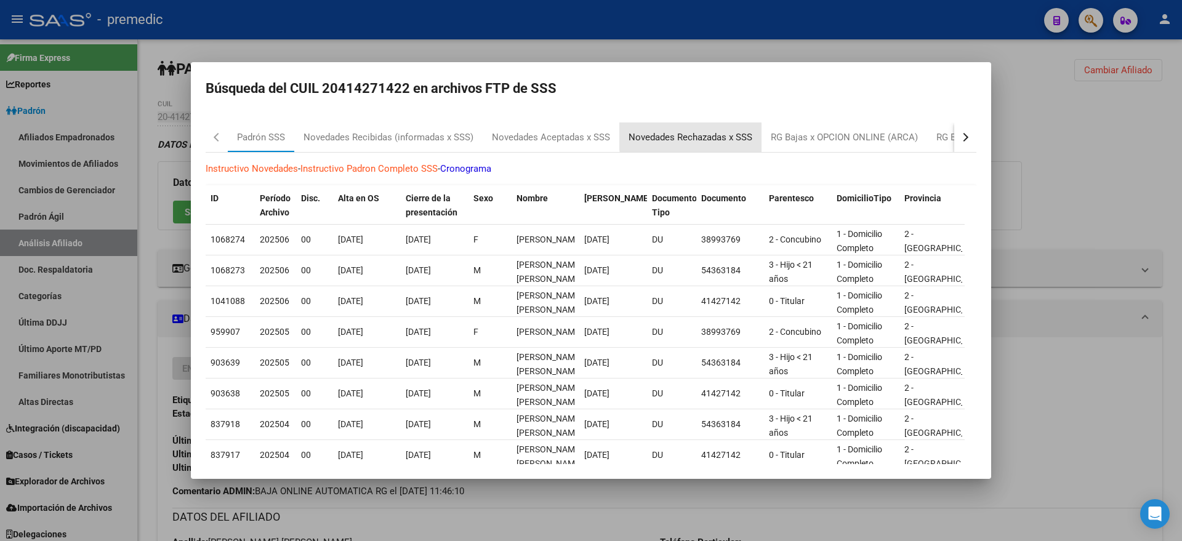
click at [730, 134] on div "Novedades Rechazadas x SSS" at bounding box center [690, 137] width 124 height 14
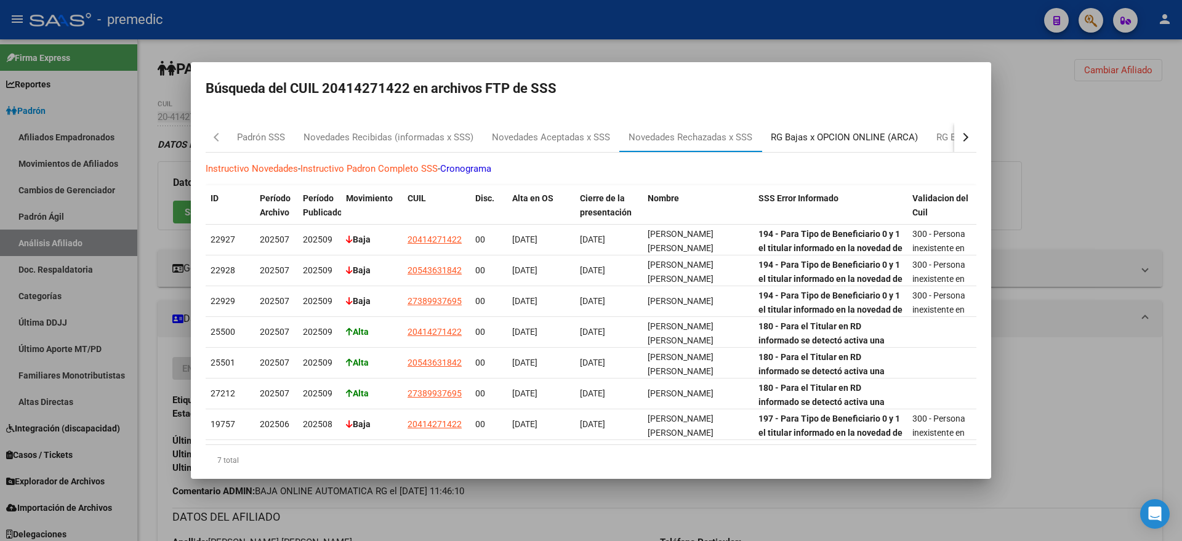
click at [796, 136] on div "RG Bajas x OPCION ONLINE (ARCA)" at bounding box center [843, 137] width 147 height 14
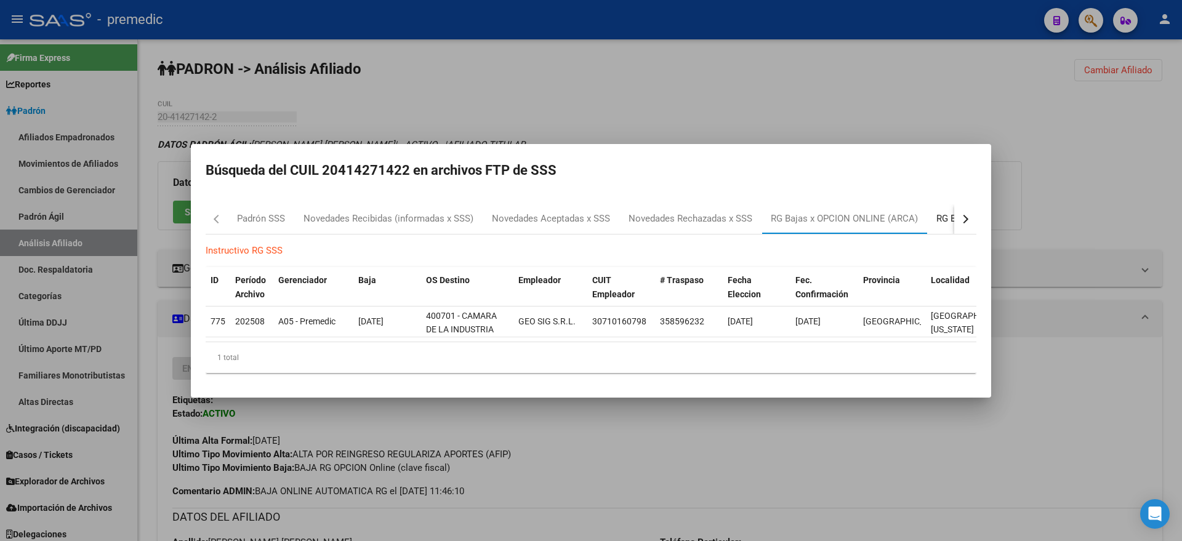
click at [941, 217] on div "RG Bajas Diarias" at bounding box center [970, 219] width 68 height 14
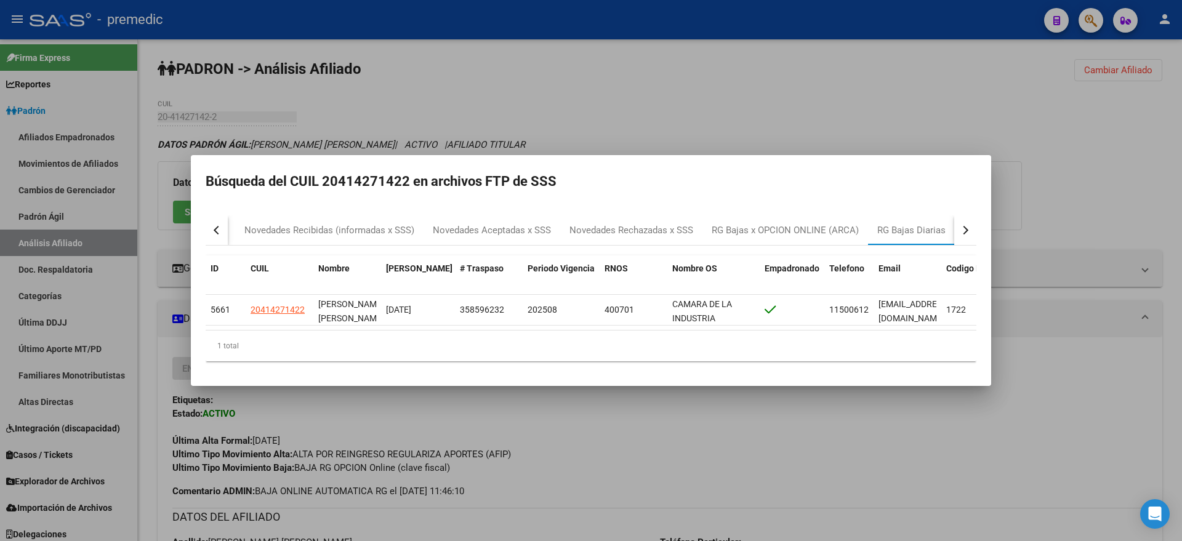
click at [967, 222] on button "button" at bounding box center [965, 230] width 22 height 30
click at [881, 227] on div "RG Bajas Diarias" at bounding box center [910, 230] width 68 height 14
click at [826, 225] on div "RG Bajas x OPCION ONLINE (ARCA)" at bounding box center [784, 230] width 147 height 14
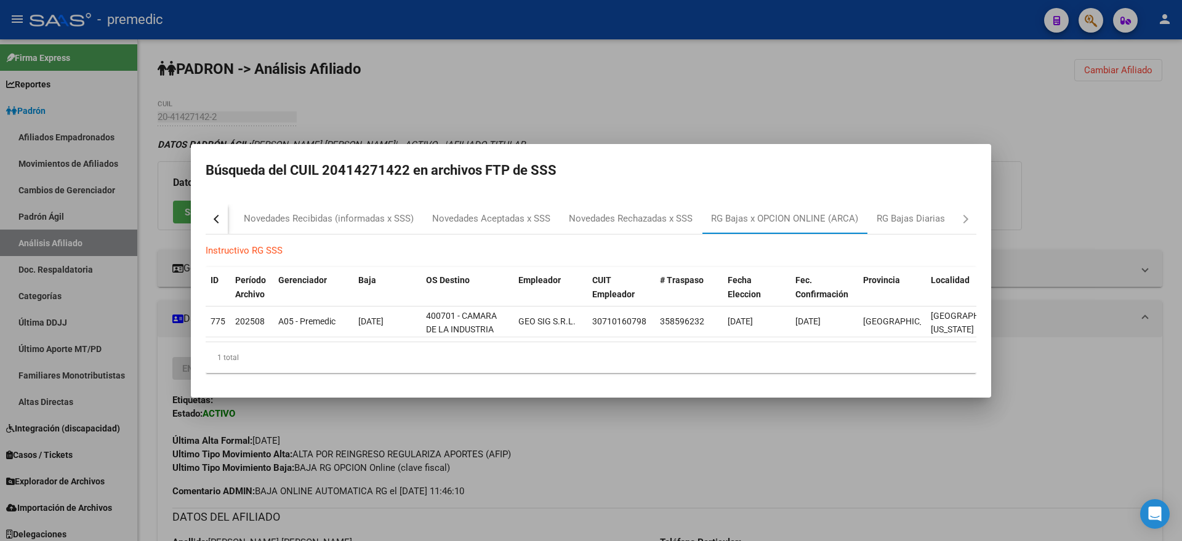
click at [567, 105] on div at bounding box center [591, 270] width 1182 height 541
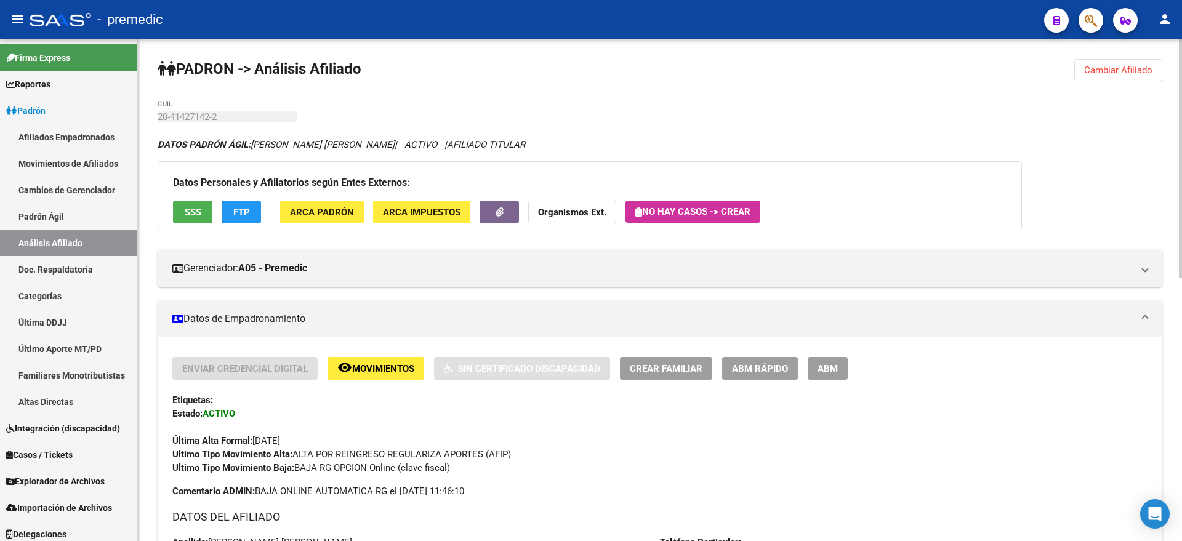
click at [246, 216] on span "FTP" at bounding box center [241, 212] width 17 height 11
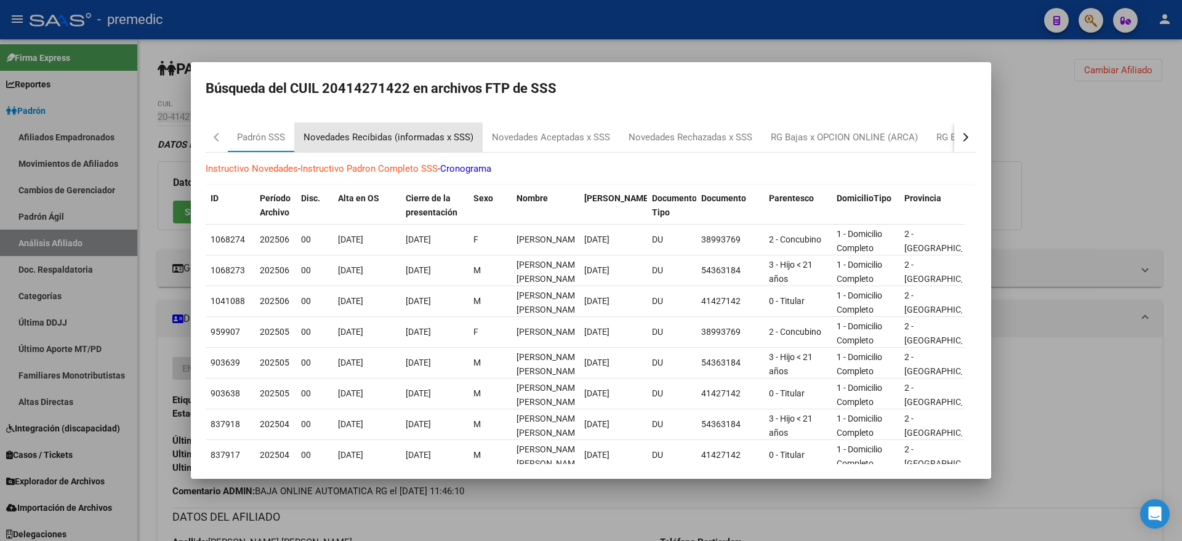
click at [384, 141] on div "Novedades Recibidas (informadas x SSS)" at bounding box center [388, 137] width 170 height 14
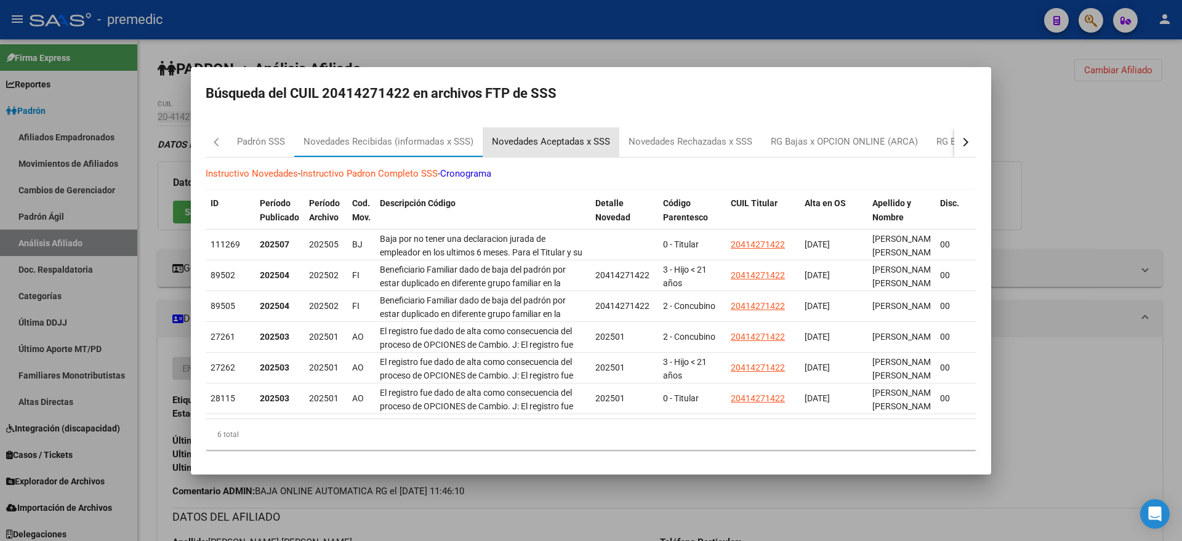
click at [516, 138] on div "Novedades Aceptadas x SSS" at bounding box center [551, 142] width 118 height 14
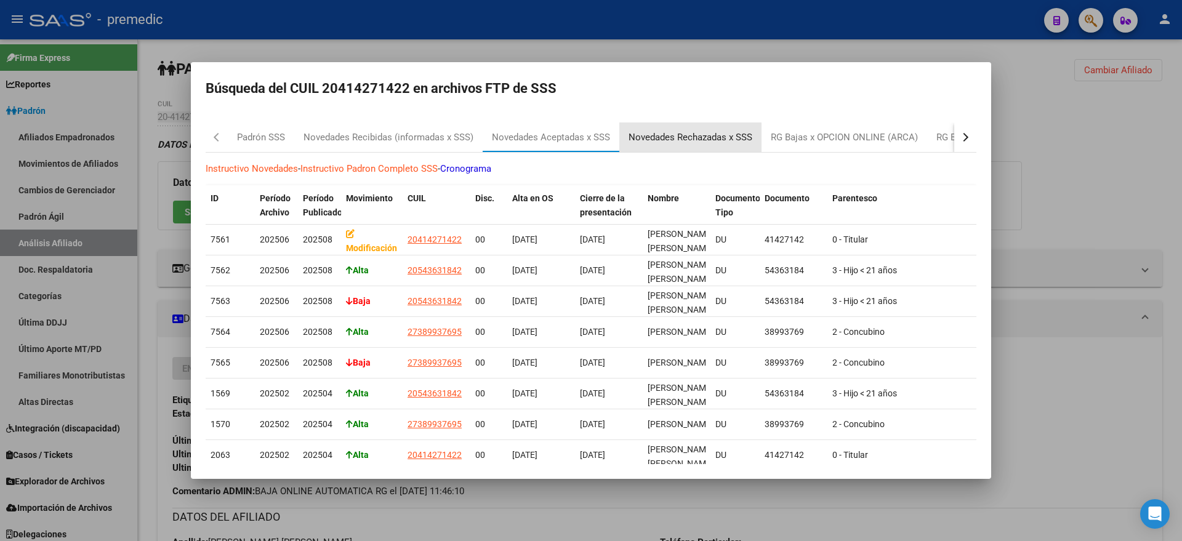
click at [667, 137] on div "Novedades Rechazadas x SSS" at bounding box center [690, 137] width 124 height 14
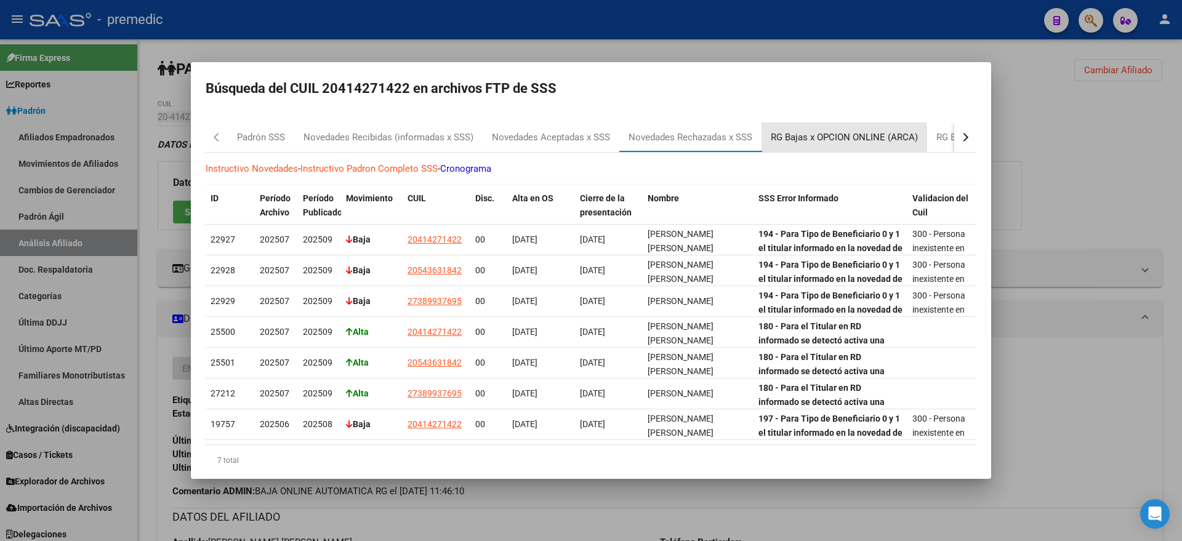
click at [794, 140] on div "RG Bajas x OPCION ONLINE (ARCA)" at bounding box center [843, 137] width 147 height 14
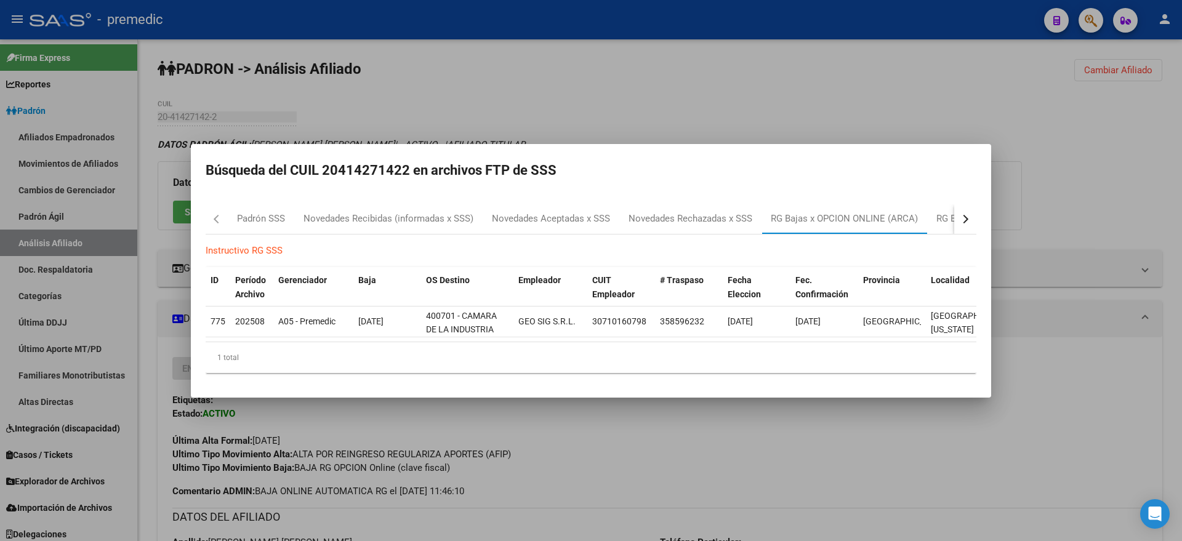
scroll to position [0, 17]
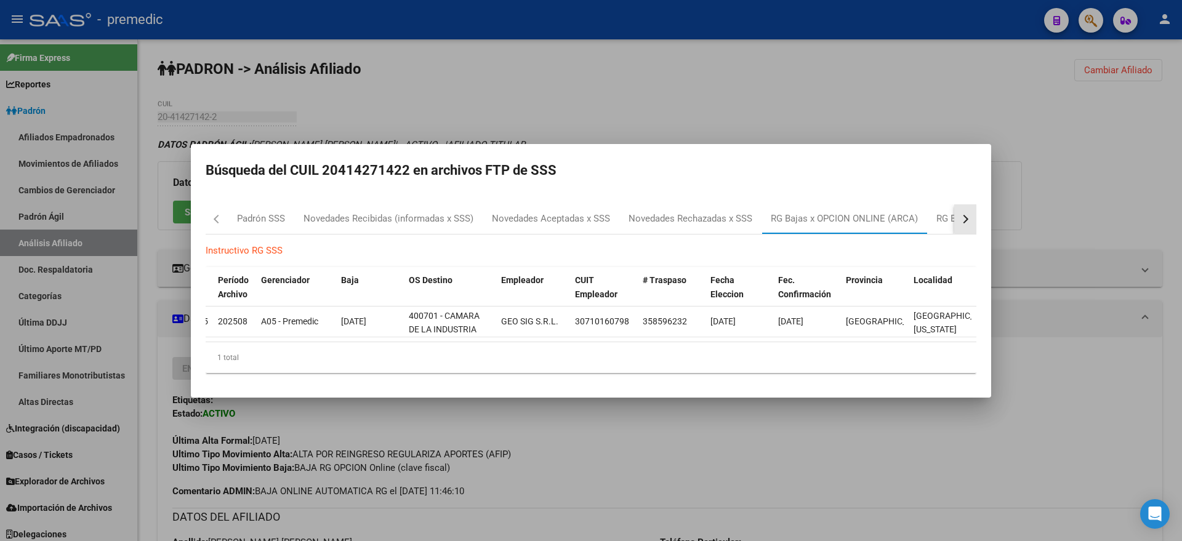
click at [968, 211] on button "button" at bounding box center [965, 219] width 22 height 30
click at [908, 217] on div "RG Bajas Diarias" at bounding box center [910, 219] width 68 height 14
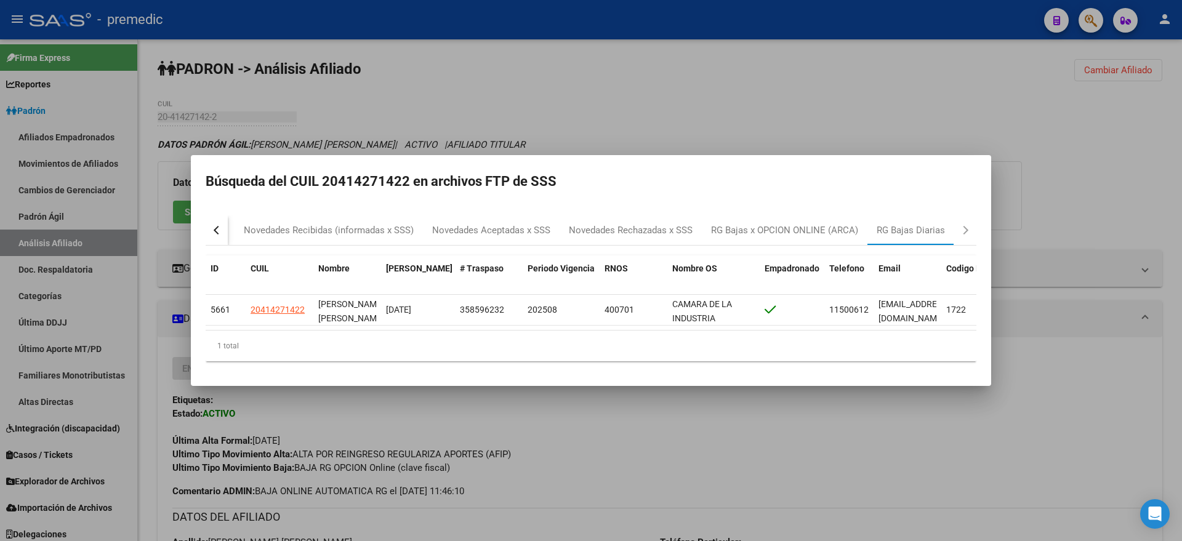
click at [422, 422] on div at bounding box center [591, 270] width 1182 height 541
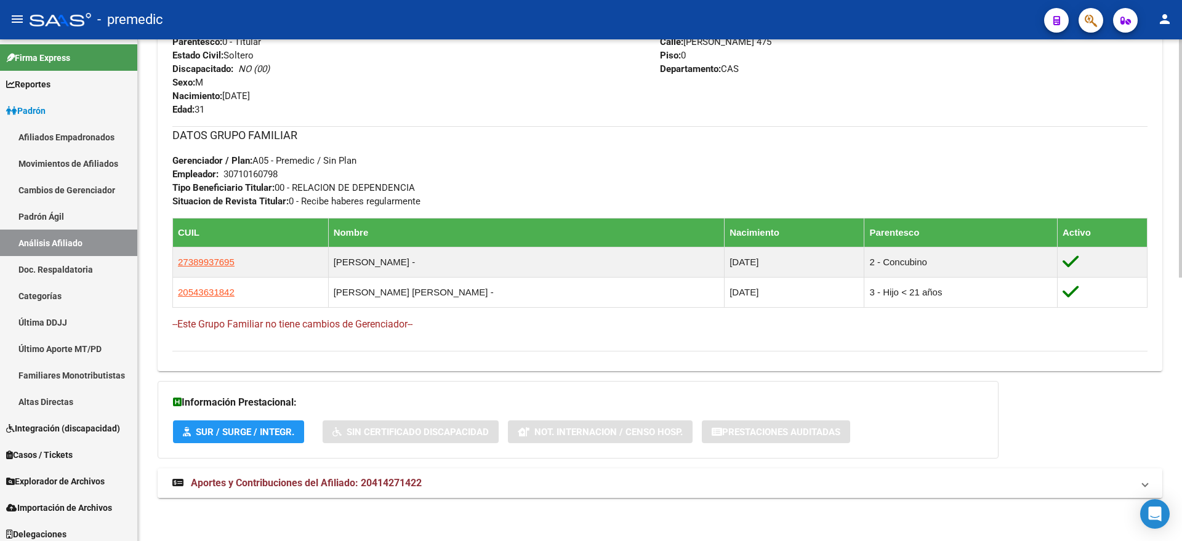
click at [302, 483] on span "Aportes y Contribuciones del Afiliado: 20414271422" at bounding box center [306, 483] width 231 height 12
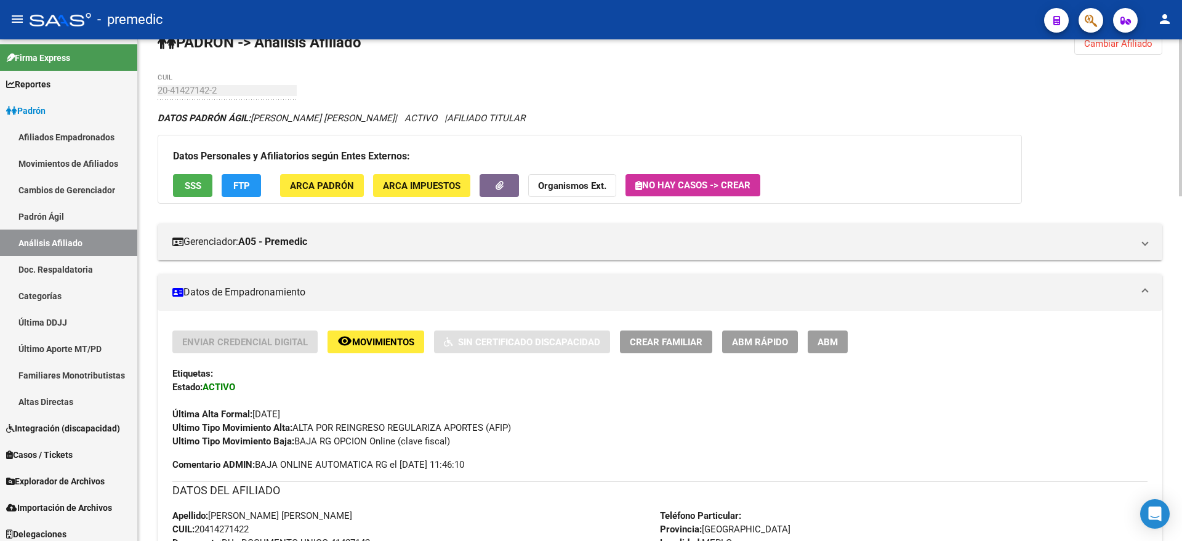
scroll to position [0, 0]
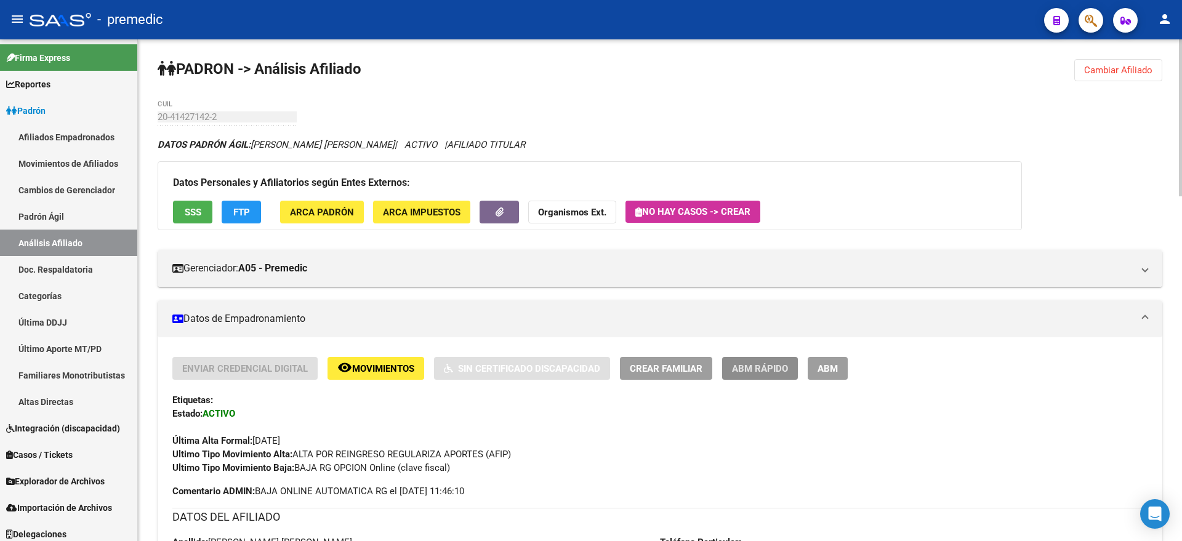
click at [733, 375] on button "ABM Rápido" at bounding box center [760, 368] width 76 height 23
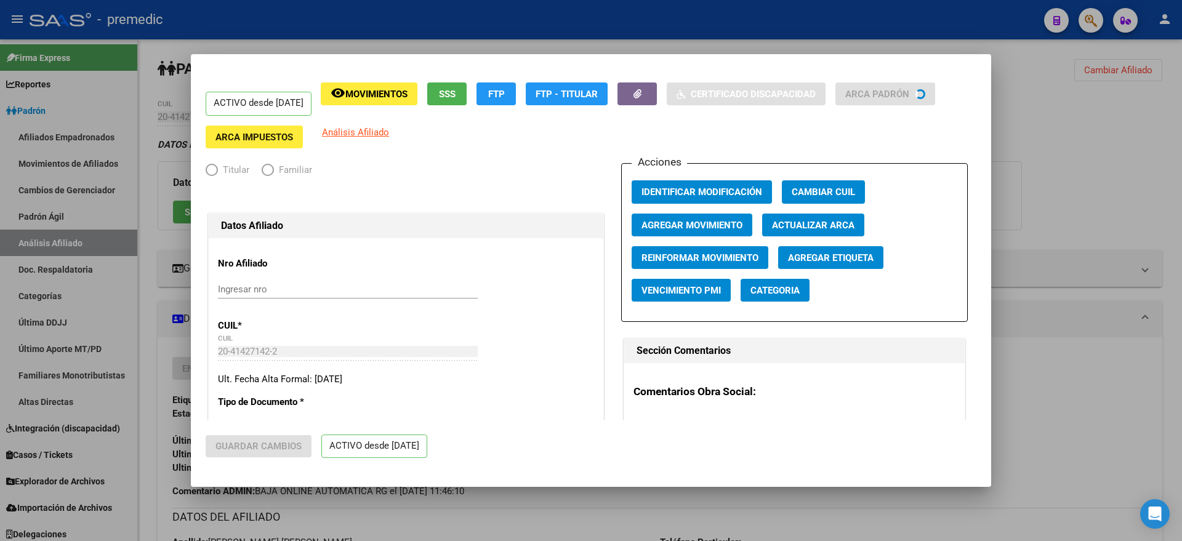
radio input "true"
type input "30-71016079-8"
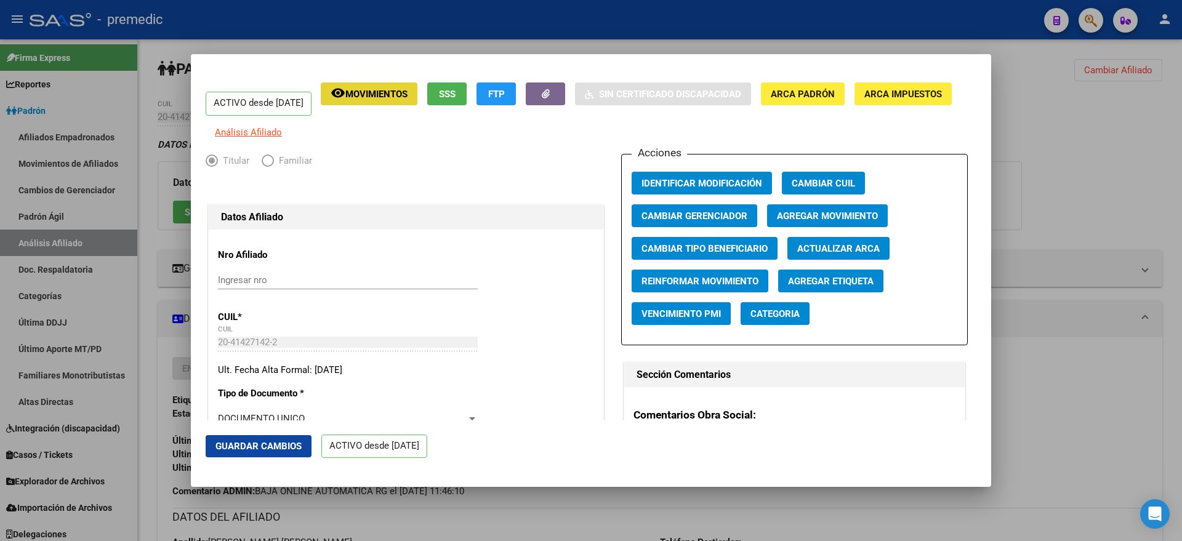
click at [386, 93] on span "Movimientos" at bounding box center [376, 94] width 62 height 11
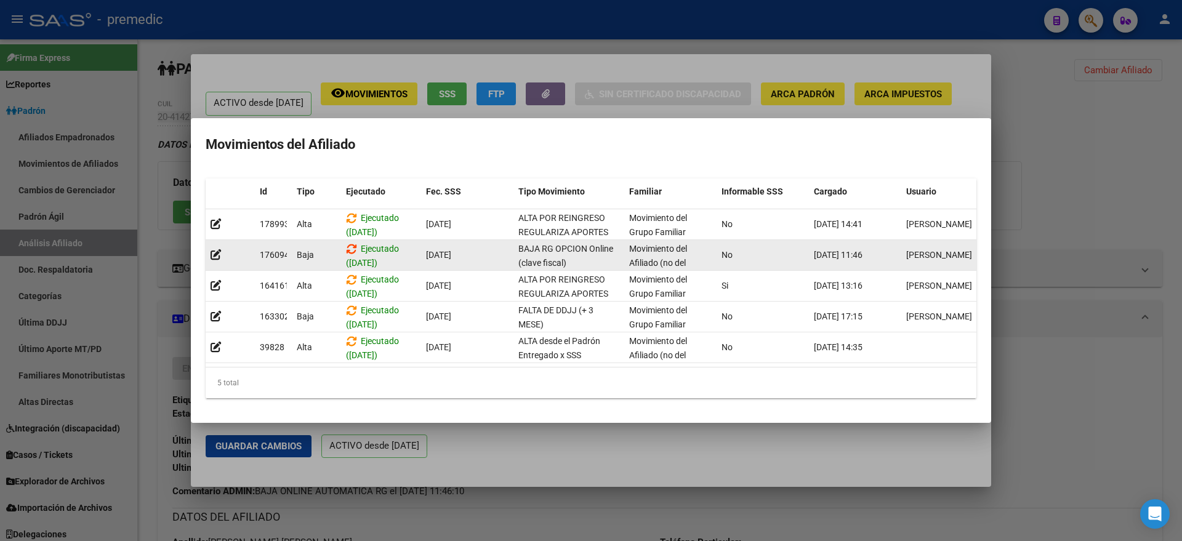
click at [350, 244] on icon at bounding box center [351, 249] width 11 height 12
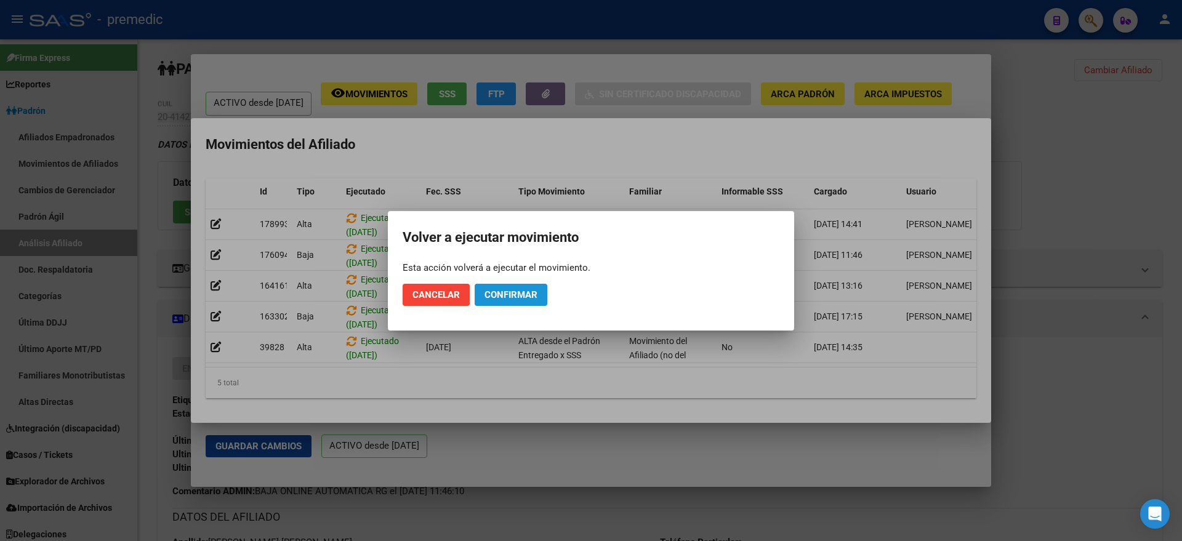
click at [511, 290] on span "Confirmar" at bounding box center [510, 294] width 53 height 11
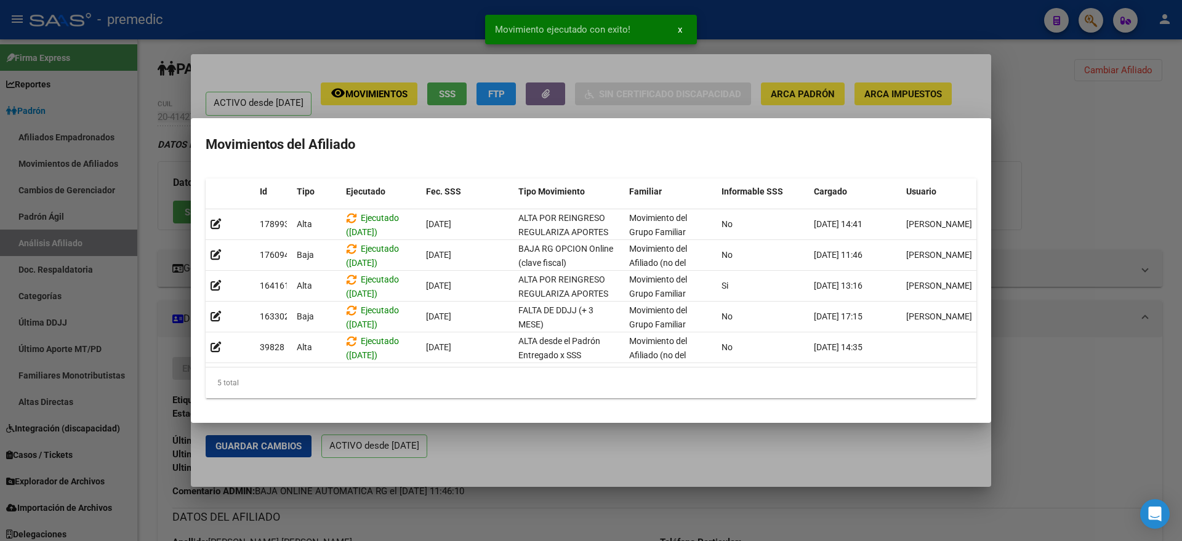
click at [519, 448] on div at bounding box center [591, 270] width 1182 height 541
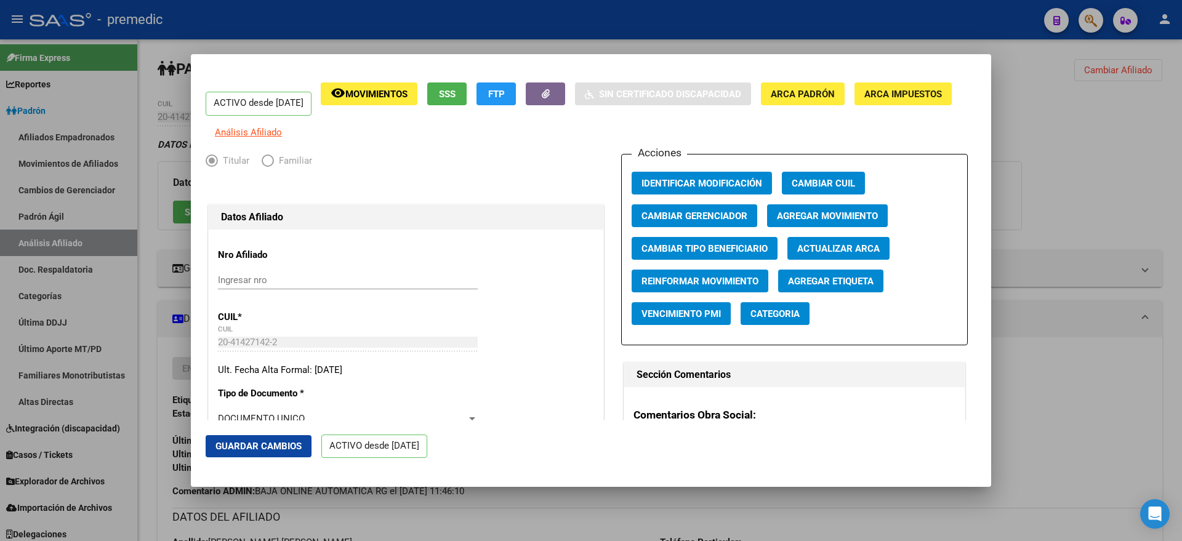
click at [1071, 92] on div at bounding box center [591, 270] width 1182 height 541
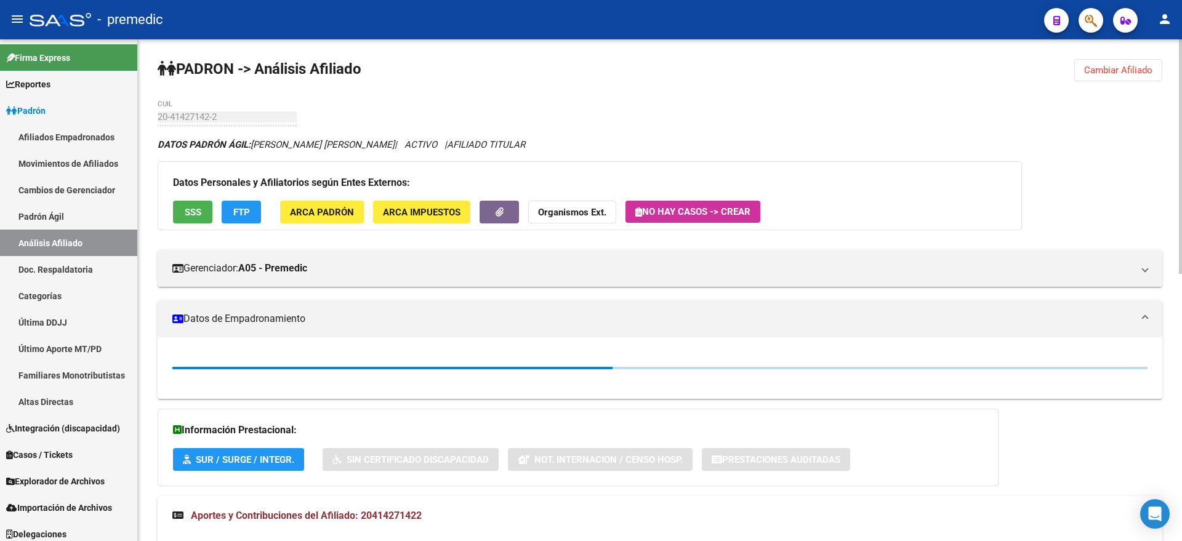
click at [1095, 73] on span "Cambiar Afiliado" at bounding box center [1118, 70] width 68 height 11
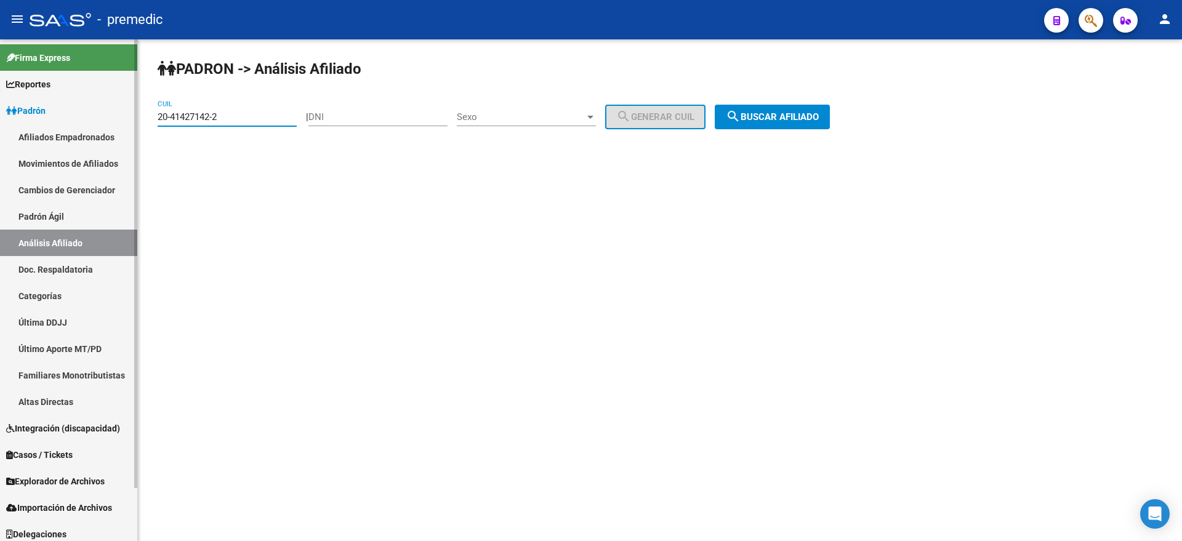
drag, startPoint x: 220, startPoint y: 119, endPoint x: 128, endPoint y: 119, distance: 91.7
click at [129, 119] on mat-sidenav-container "Firma Express Reportes Padrón Traspasos x O.S. Traspasos x Gerenciador Traspaso…" at bounding box center [591, 290] width 1182 height 502
paste input "38940046-8"
click at [776, 116] on span "search Buscar afiliado" at bounding box center [772, 116] width 93 height 11
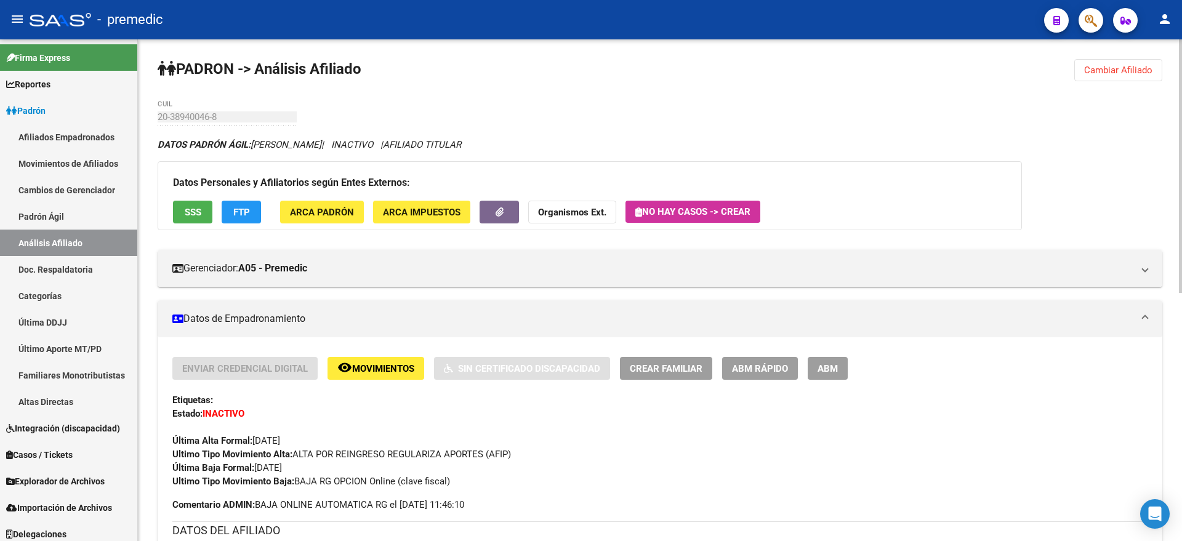
click at [1122, 66] on span "Cambiar Afiliado" at bounding box center [1118, 70] width 68 height 11
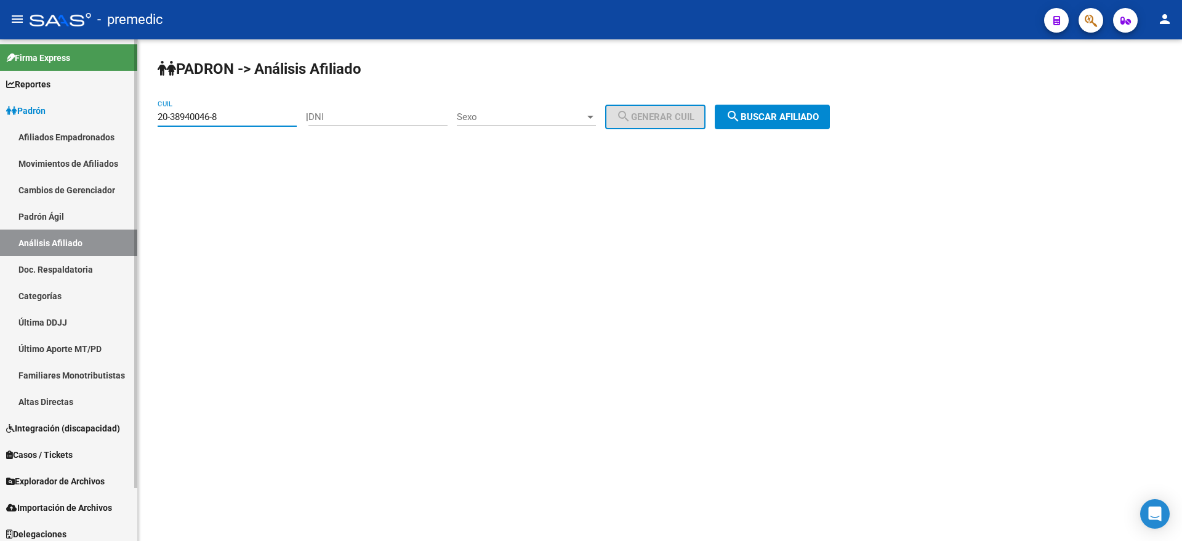
drag, startPoint x: 229, startPoint y: 116, endPoint x: 119, endPoint y: 118, distance: 109.6
click at [119, 118] on mat-sidenav-container "Firma Express Reportes Padrón Traspasos x O.S. Traspasos x Gerenciador Traspaso…" at bounding box center [591, 290] width 1182 height 502
paste input "94824633-4"
click at [766, 117] on span "search Buscar afiliado" at bounding box center [772, 116] width 93 height 11
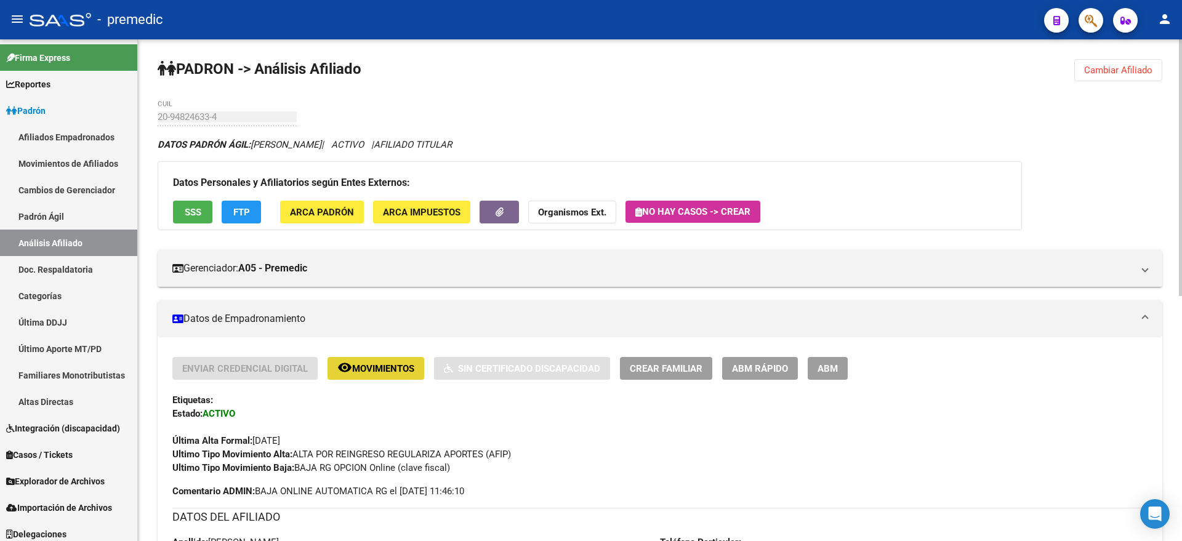
click at [367, 363] on span "Movimientos" at bounding box center [383, 368] width 62 height 11
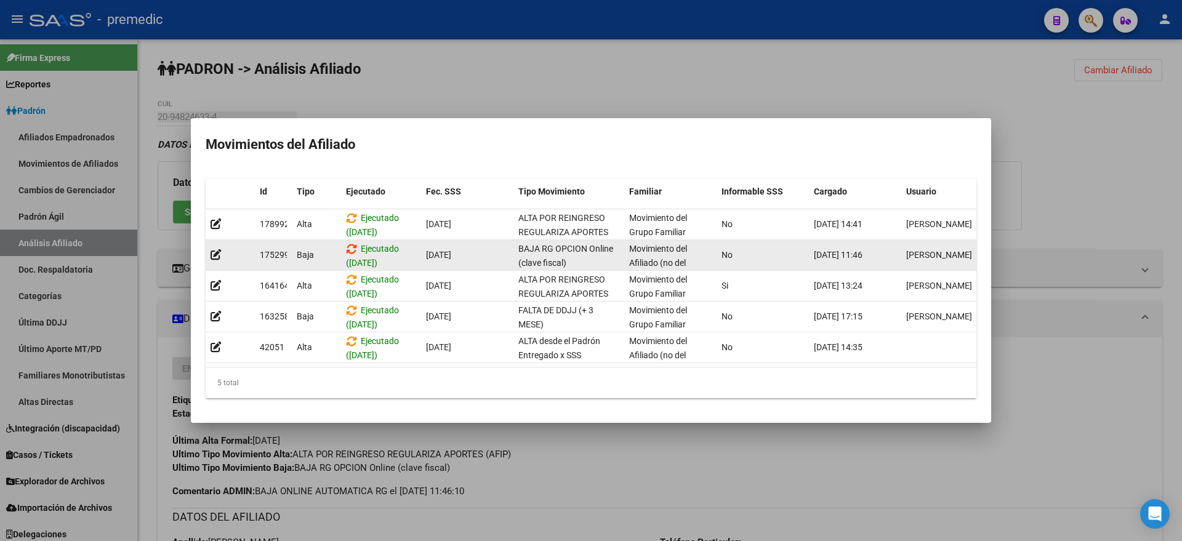
click at [353, 243] on icon at bounding box center [351, 249] width 11 height 12
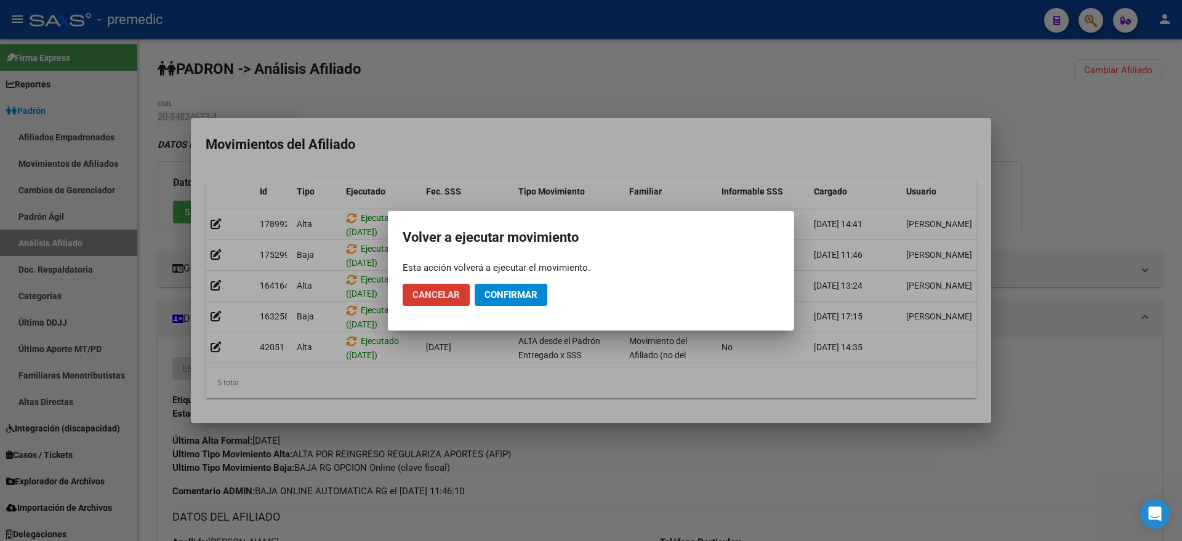
click at [479, 290] on button "Confirmar" at bounding box center [510, 295] width 73 height 22
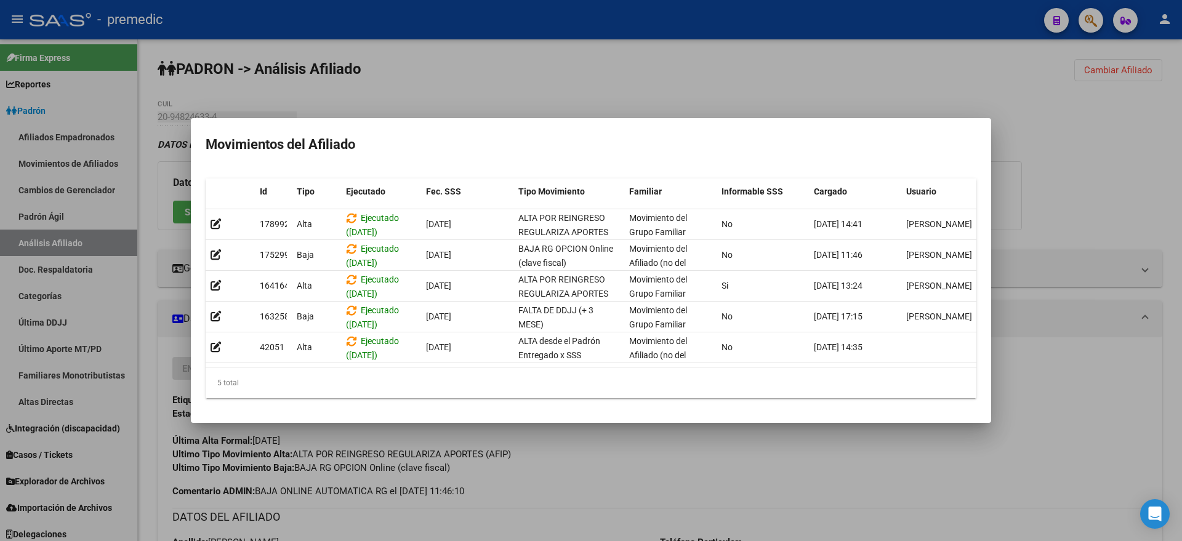
click at [1070, 395] on div at bounding box center [591, 270] width 1182 height 541
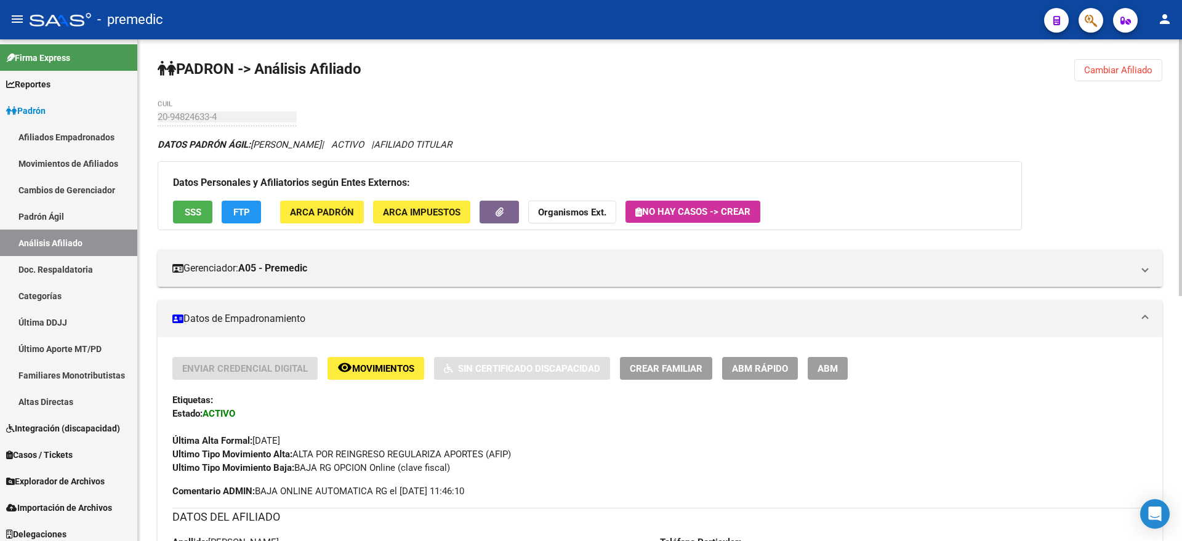
click at [1109, 65] on span "Cambiar Afiliado" at bounding box center [1118, 70] width 68 height 11
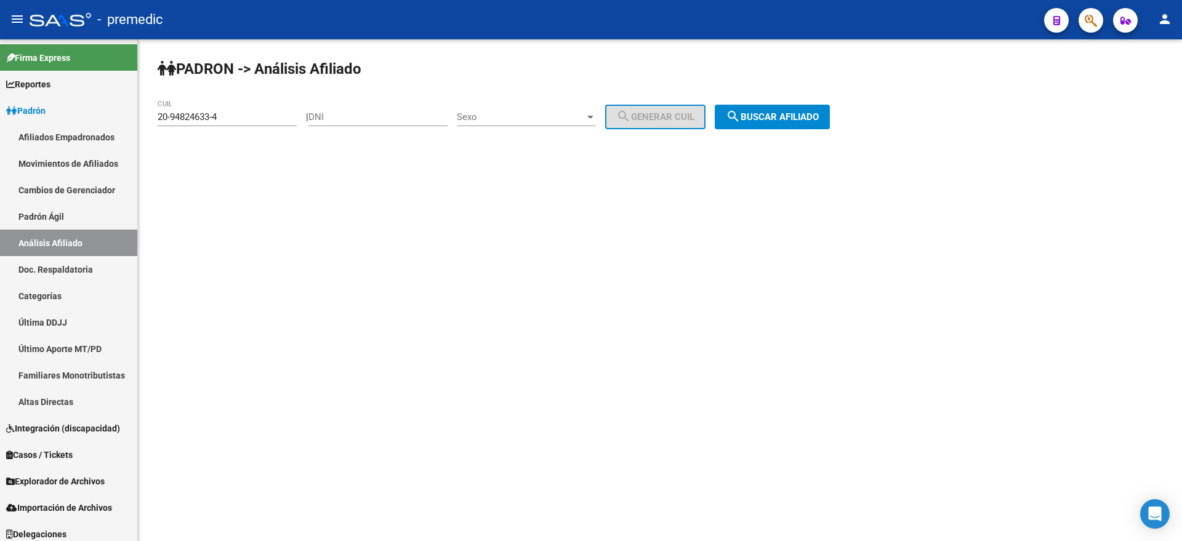
click at [794, 115] on span "search Buscar afiliado" at bounding box center [772, 116] width 93 height 11
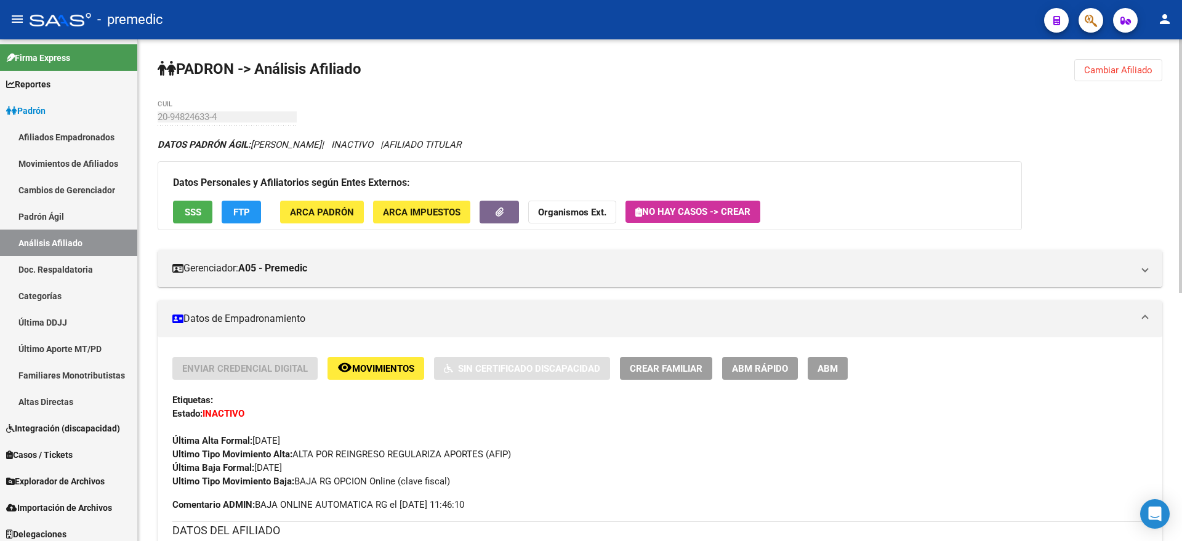
click at [1091, 73] on span "Cambiar Afiliado" at bounding box center [1118, 70] width 68 height 11
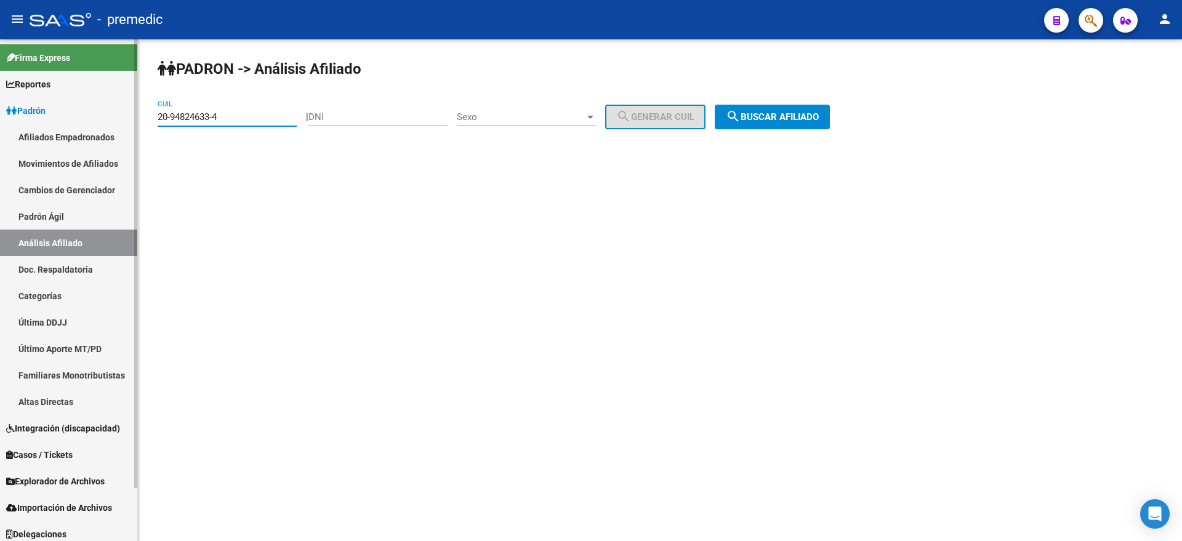
drag, startPoint x: 204, startPoint y: 114, endPoint x: 122, endPoint y: 121, distance: 82.7
click at [122, 120] on mat-sidenav-container "Firma Express Reportes Padrón Traspasos x O.S. Traspasos x Gerenciador Traspaso…" at bounding box center [591, 290] width 1182 height 502
paste input
click at [808, 114] on span "search Buscar afiliado" at bounding box center [772, 116] width 93 height 11
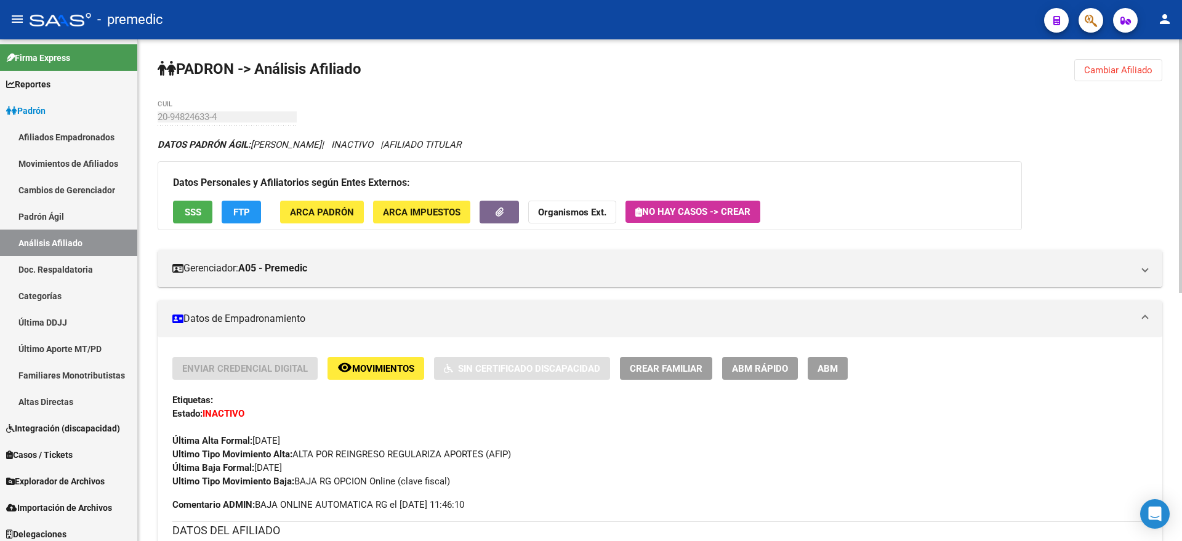
click at [1100, 63] on button "Cambiar Afiliado" at bounding box center [1118, 70] width 88 height 22
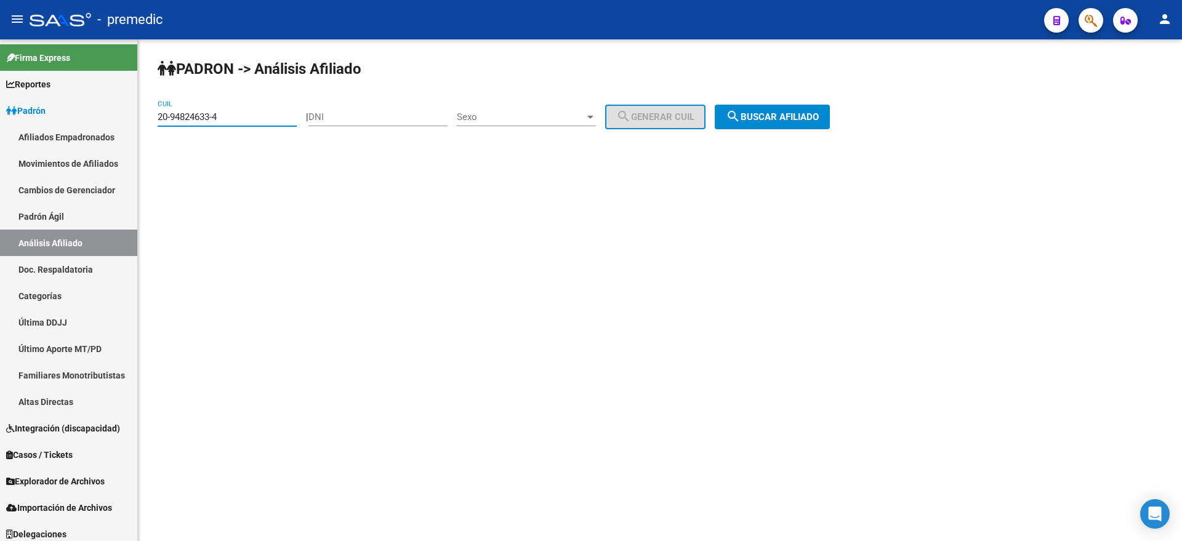
drag, startPoint x: 222, startPoint y: 117, endPoint x: 145, endPoint y: 118, distance: 77.6
click at [145, 118] on div "PADRON -> Análisis Afiliado 20-94824633-4 CUIL | DNI Sexo Sexo search Generar C…" at bounding box center [660, 103] width 1044 height 129
paste input "7-95393227-5"
click at [740, 113] on mat-icon "search" at bounding box center [733, 116] width 15 height 15
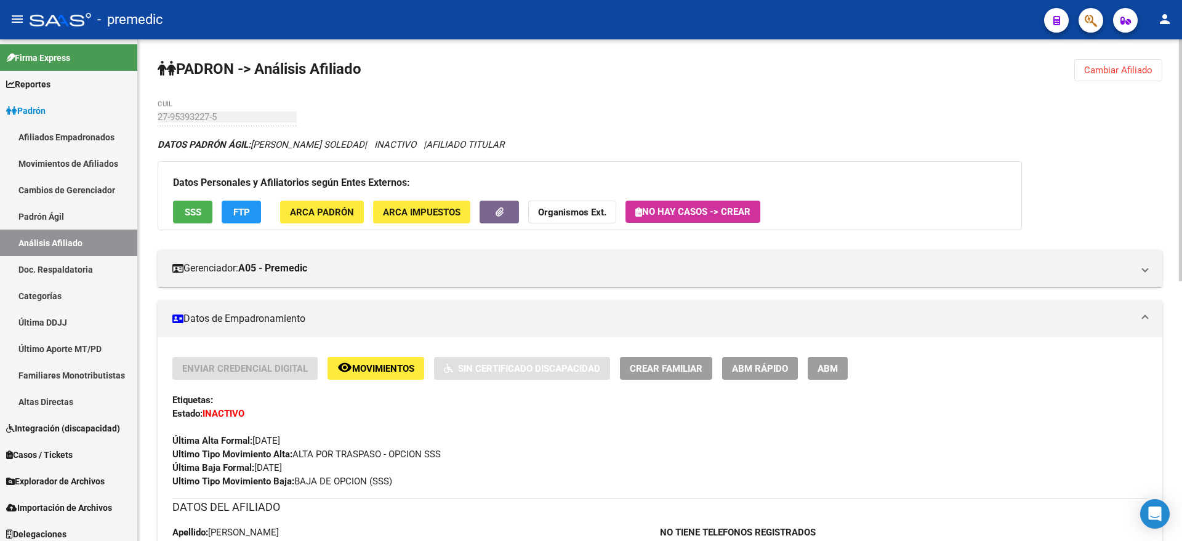
click at [1095, 431] on div "Última Alta Formal: 01/03/2025" at bounding box center [659, 433] width 975 height 27
click at [487, 446] on div "Última Alta Formal: 01/03/2025" at bounding box center [659, 433] width 975 height 27
click at [1111, 67] on span "Cambiar Afiliado" at bounding box center [1118, 70] width 68 height 11
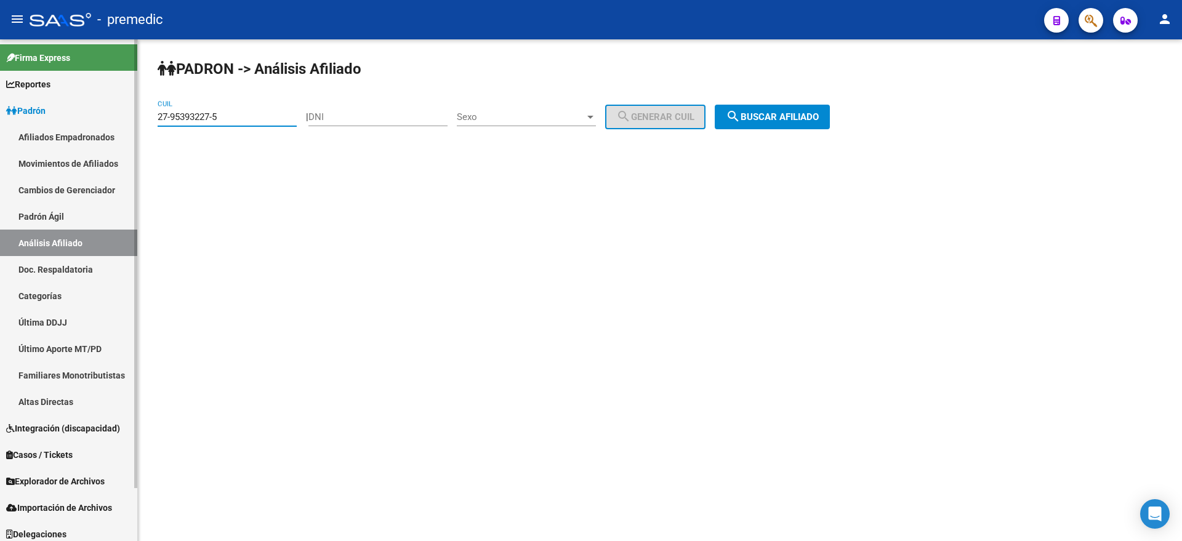
drag, startPoint x: 257, startPoint y: 118, endPoint x: 121, endPoint y: 124, distance: 136.8
click at [121, 124] on mat-sidenav-container "Firma Express Reportes Padrón Traspasos x O.S. Traspasos x Gerenciador Traspaso…" at bounding box center [591, 290] width 1182 height 502
paste input "42433753-1"
click at [740, 117] on mat-icon "search" at bounding box center [733, 116] width 15 height 15
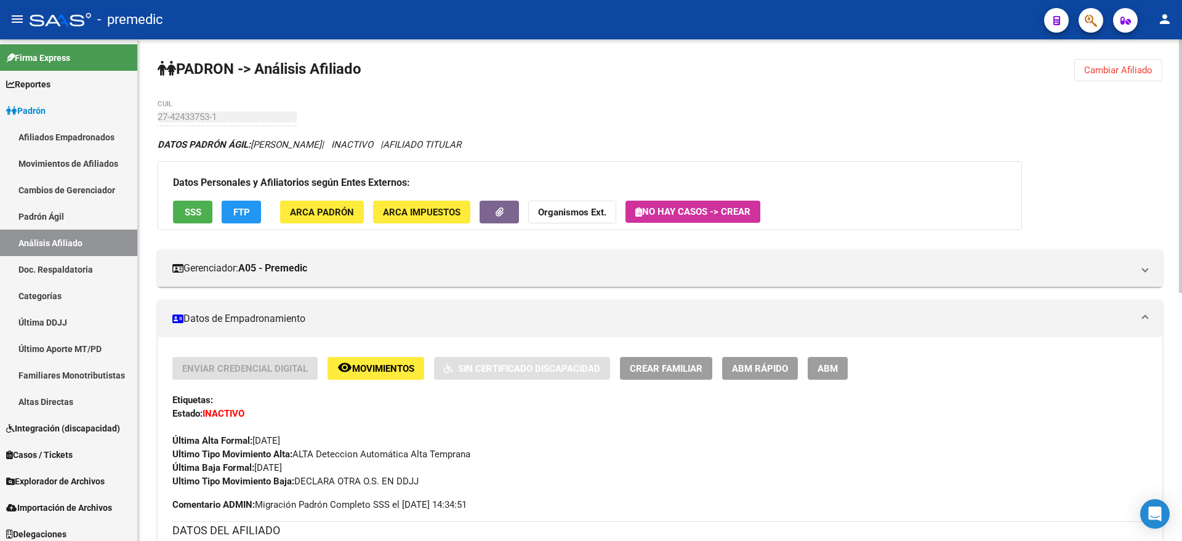
click at [1125, 78] on button "Cambiar Afiliado" at bounding box center [1118, 70] width 88 height 22
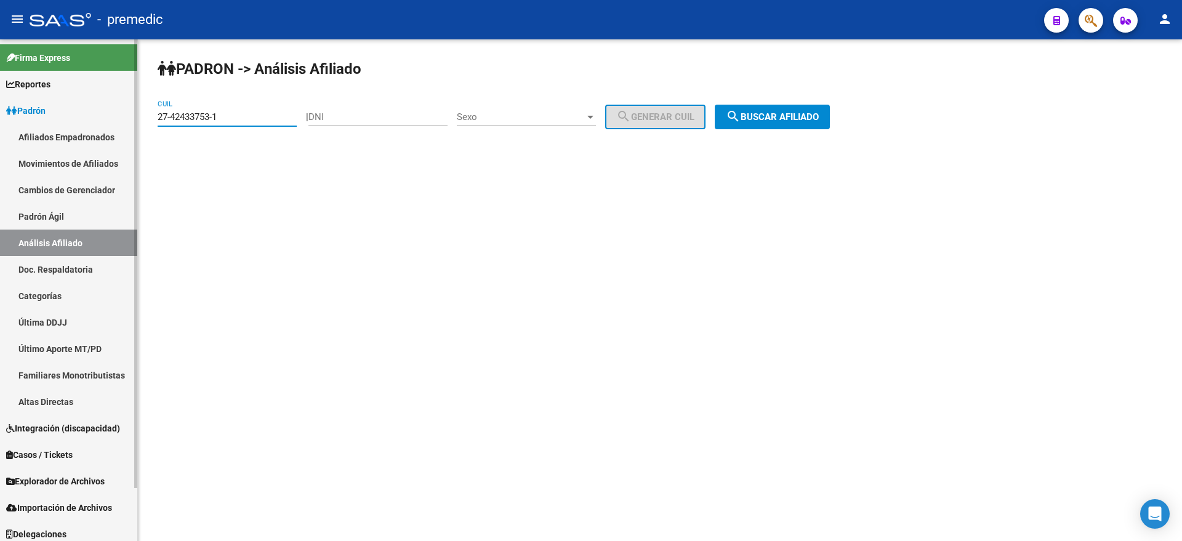
drag, startPoint x: 232, startPoint y: 121, endPoint x: 150, endPoint y: 128, distance: 82.1
click at [121, 124] on mat-sidenav-container "Firma Express Reportes Padrón Traspasos x O.S. Traspasos x Gerenciador Traspaso…" at bounding box center [591, 290] width 1182 height 502
paste input "0-21711449-8"
click at [758, 111] on span "search Buscar afiliado" at bounding box center [772, 116] width 93 height 11
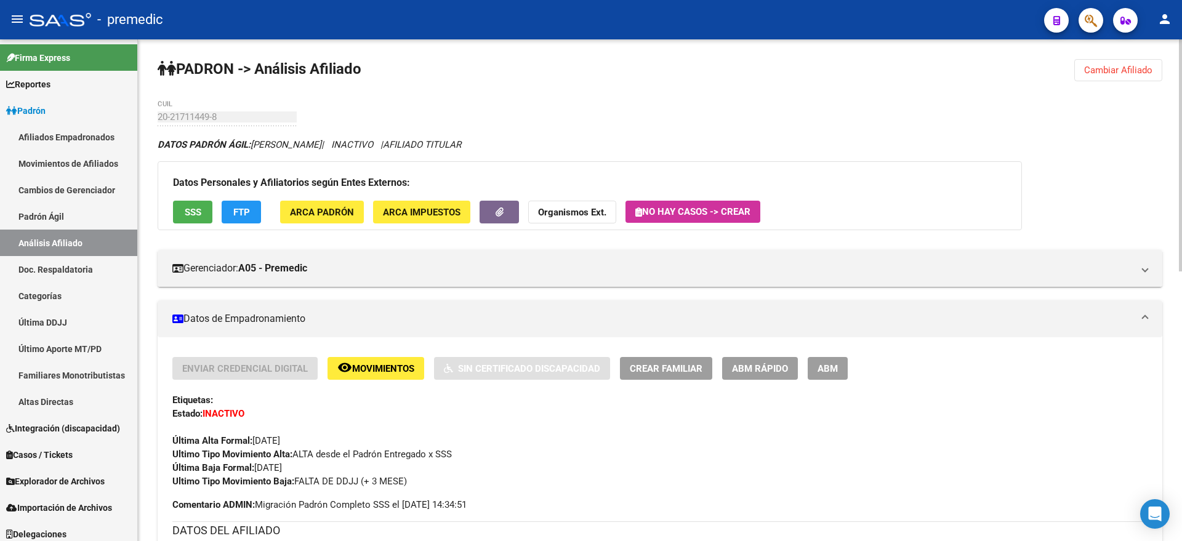
click at [1102, 65] on span "Cambiar Afiliado" at bounding box center [1118, 70] width 68 height 11
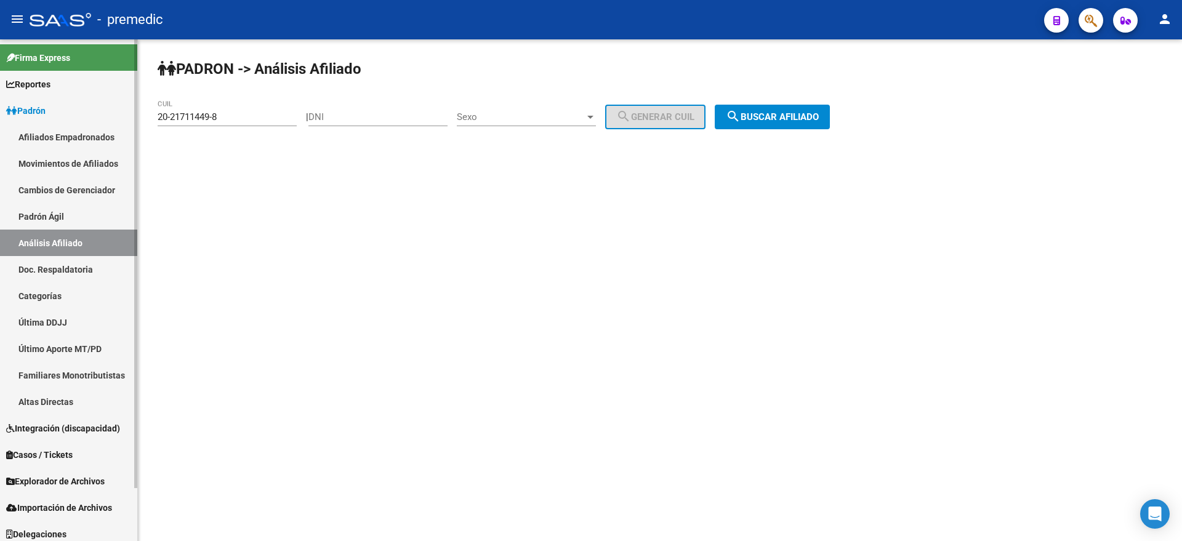
drag, startPoint x: 231, startPoint y: 118, endPoint x: 52, endPoint y: 120, distance: 178.5
click at [52, 120] on mat-sidenav-container "Firma Express Reportes Padrón Traspasos x O.S. Traspasos x Gerenciador Traspaso…" at bounding box center [591, 290] width 1182 height 502
paste input "7-35881327-0"
click at [770, 120] on span "search Buscar afiliado" at bounding box center [772, 116] width 93 height 11
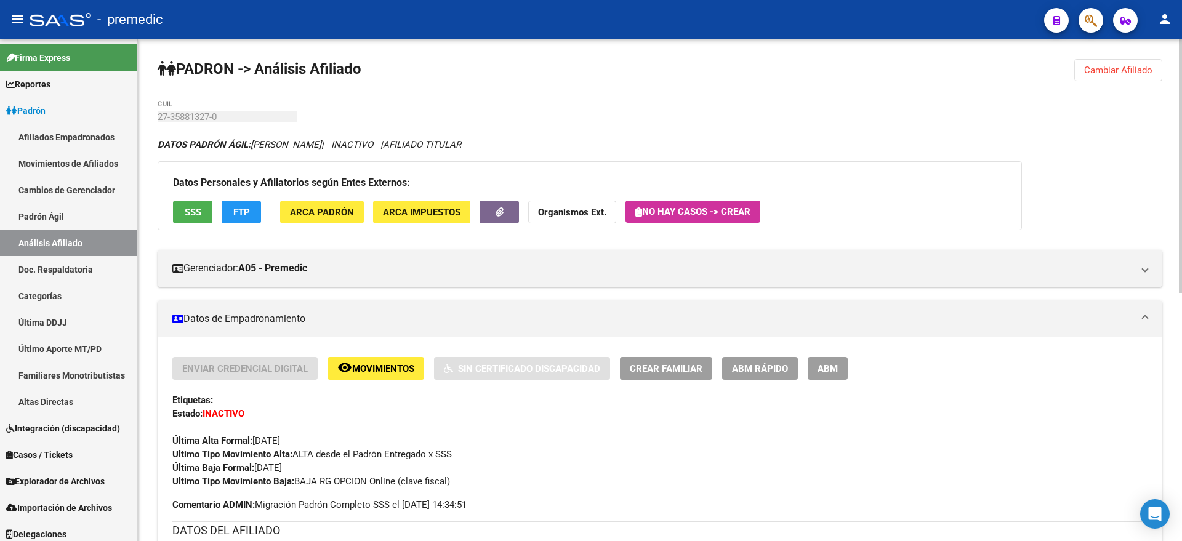
click at [1108, 74] on span "Cambiar Afiliado" at bounding box center [1118, 70] width 68 height 11
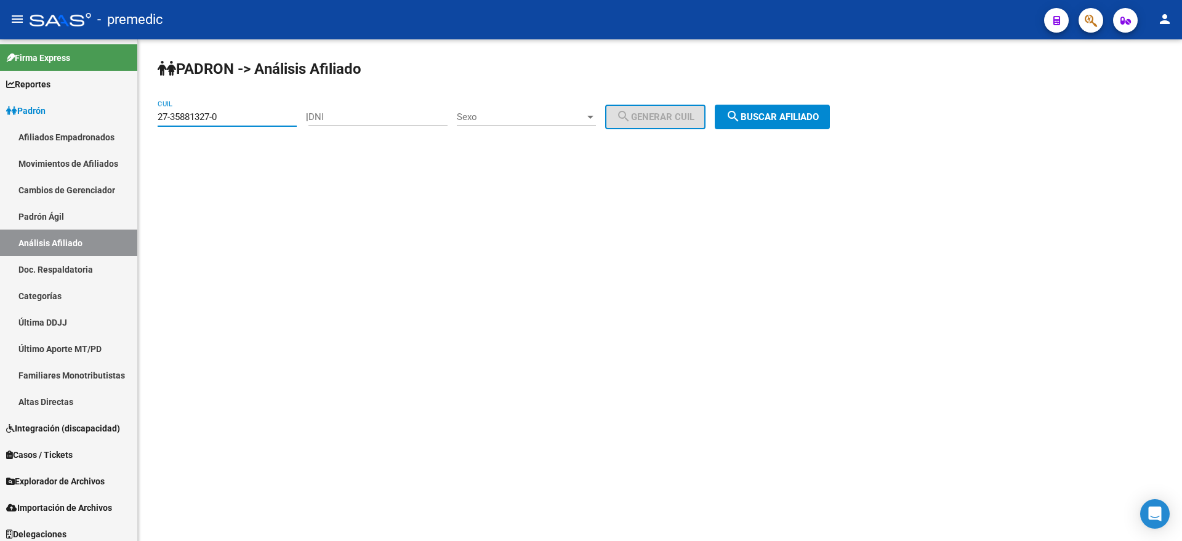
drag, startPoint x: 219, startPoint y: 117, endPoint x: 145, endPoint y: 118, distance: 73.9
click at [145, 118] on div "PADRON -> Análisis Afiliado 27-35881327-0 CUIL | DNI Sexo Sexo search Generar C…" at bounding box center [660, 103] width 1044 height 129
paste input "0-28218331-6"
click at [814, 116] on span "search Buscar afiliado" at bounding box center [772, 116] width 93 height 11
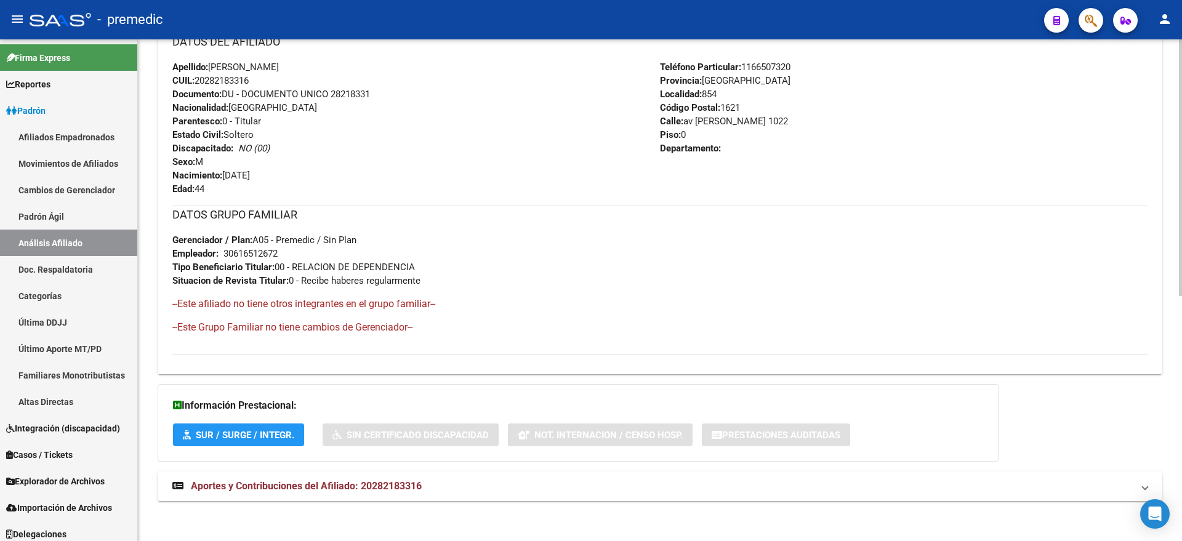
scroll to position [478, 0]
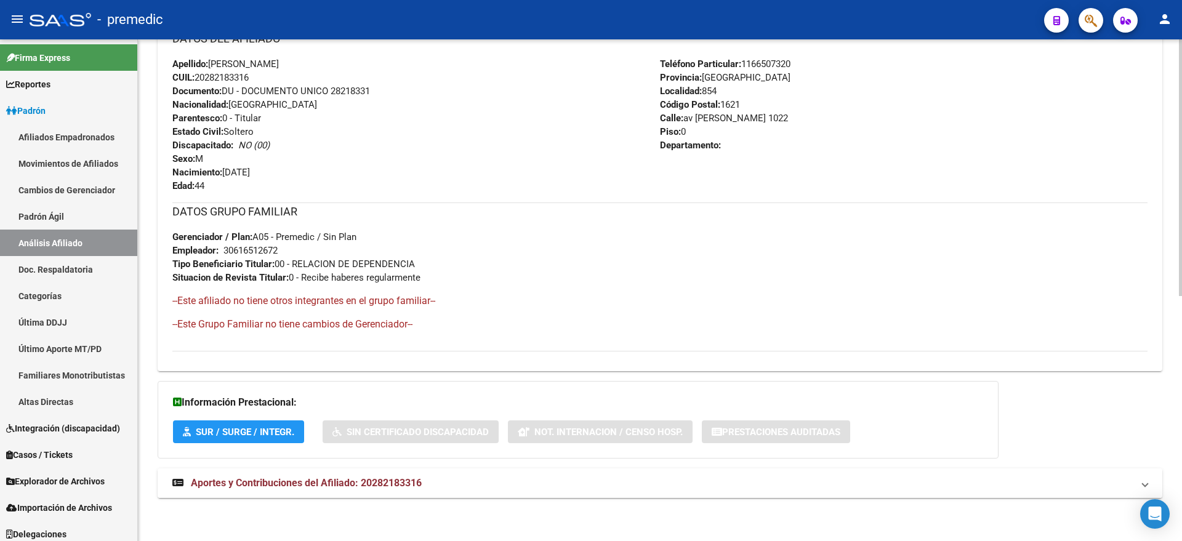
click at [286, 484] on span "Aportes y Contribuciones del Afiliado: 20282183316" at bounding box center [306, 483] width 231 height 12
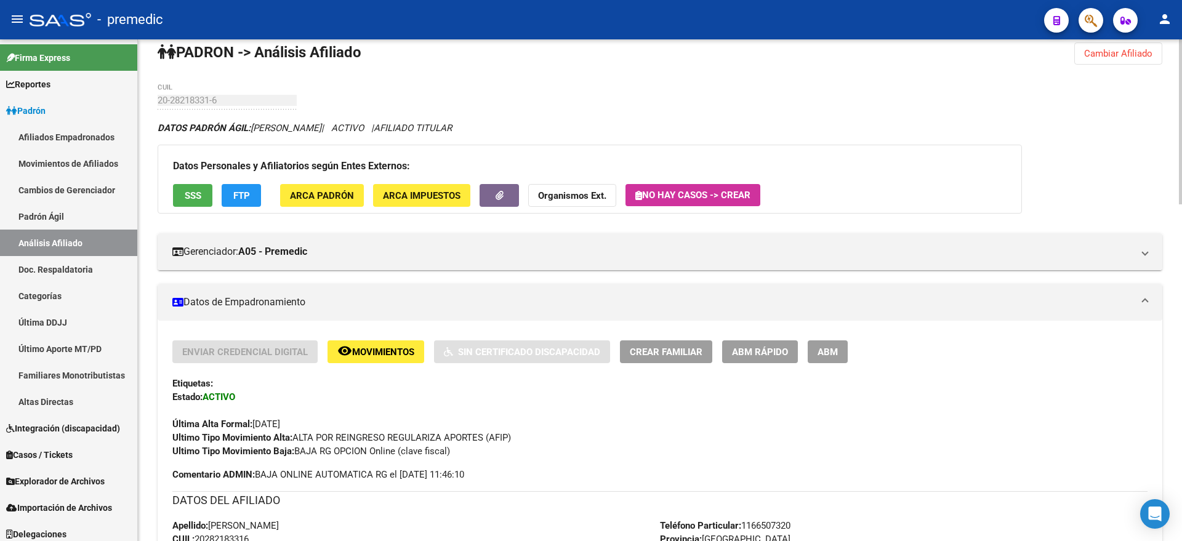
scroll to position [0, 0]
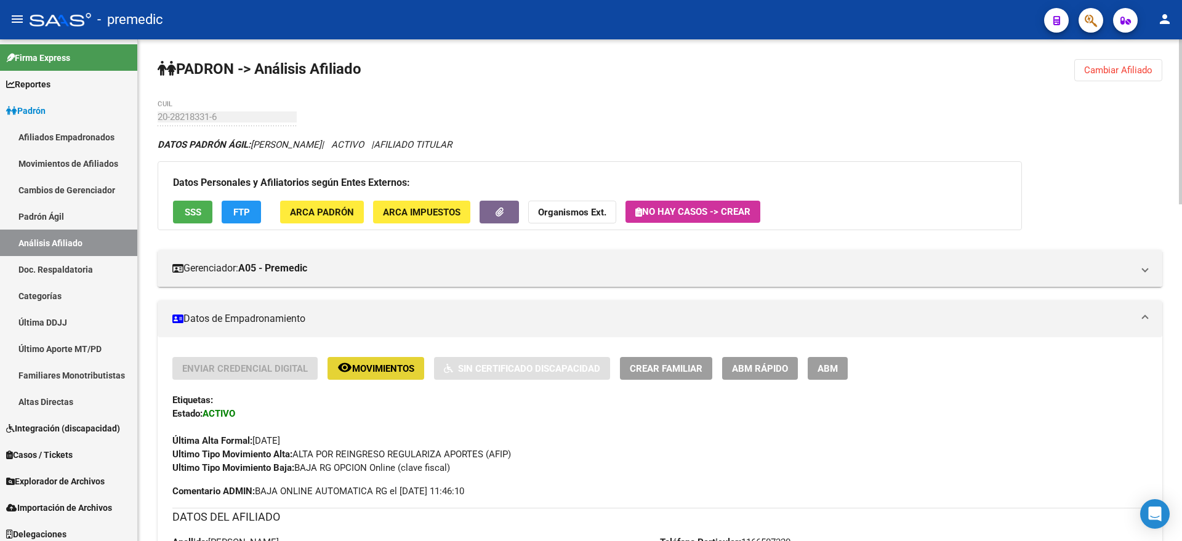
click at [366, 363] on span "Movimientos" at bounding box center [383, 368] width 62 height 11
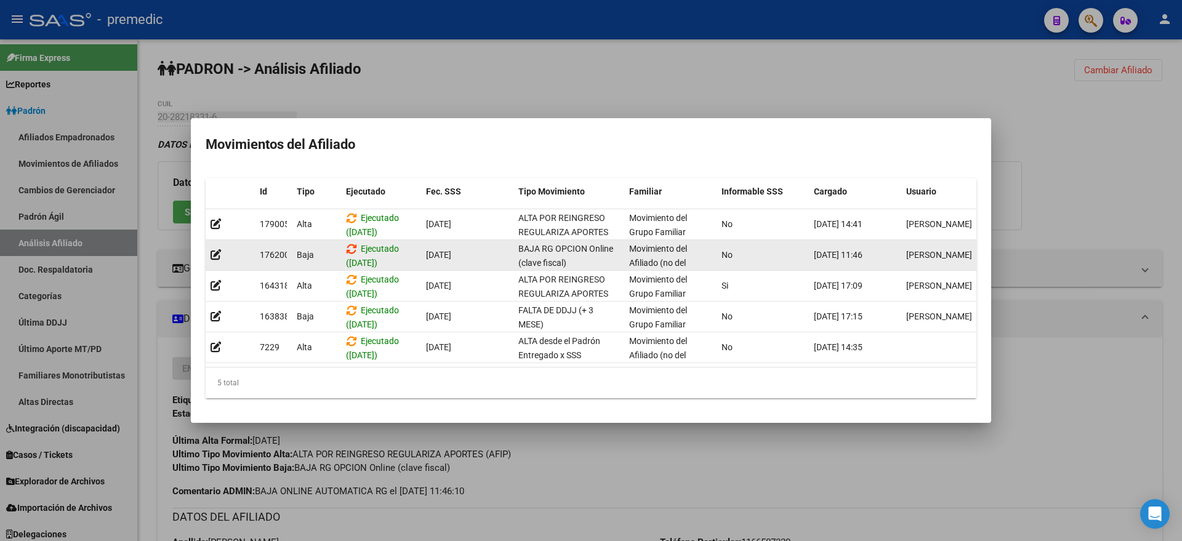
click at [350, 243] on icon at bounding box center [351, 249] width 11 height 12
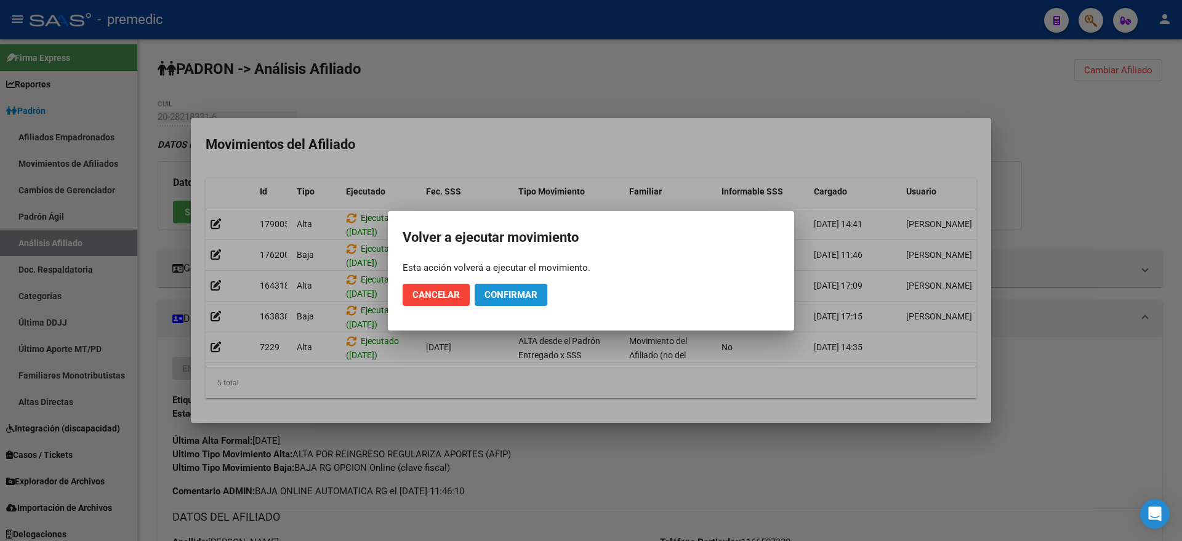
click at [512, 291] on span "Confirmar" at bounding box center [510, 294] width 53 height 11
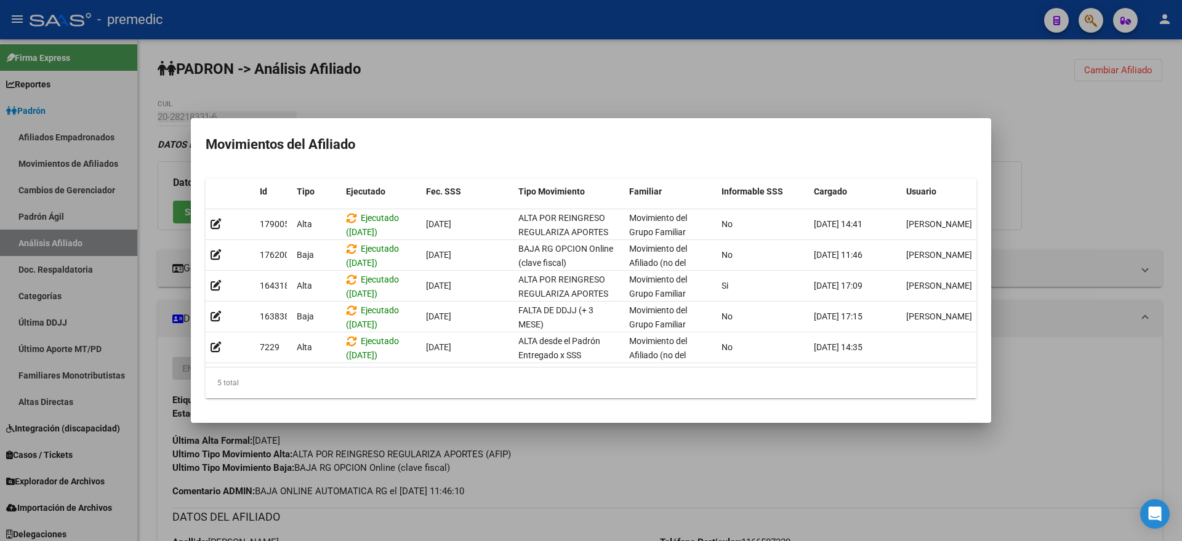
click at [1152, 74] on div at bounding box center [591, 270] width 1182 height 541
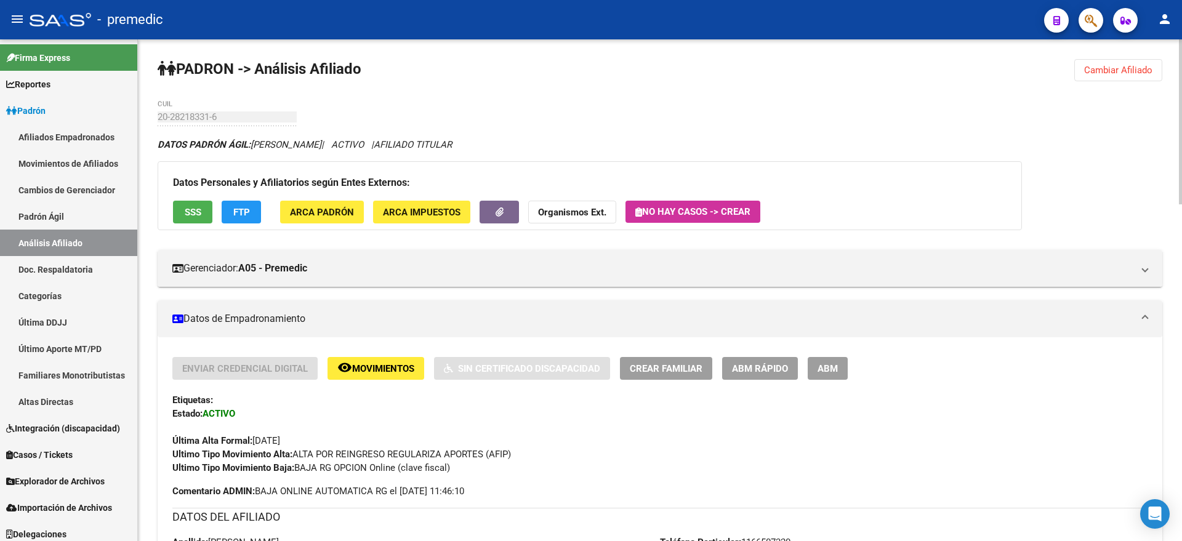
click at [1144, 67] on span "Cambiar Afiliado" at bounding box center [1118, 70] width 68 height 11
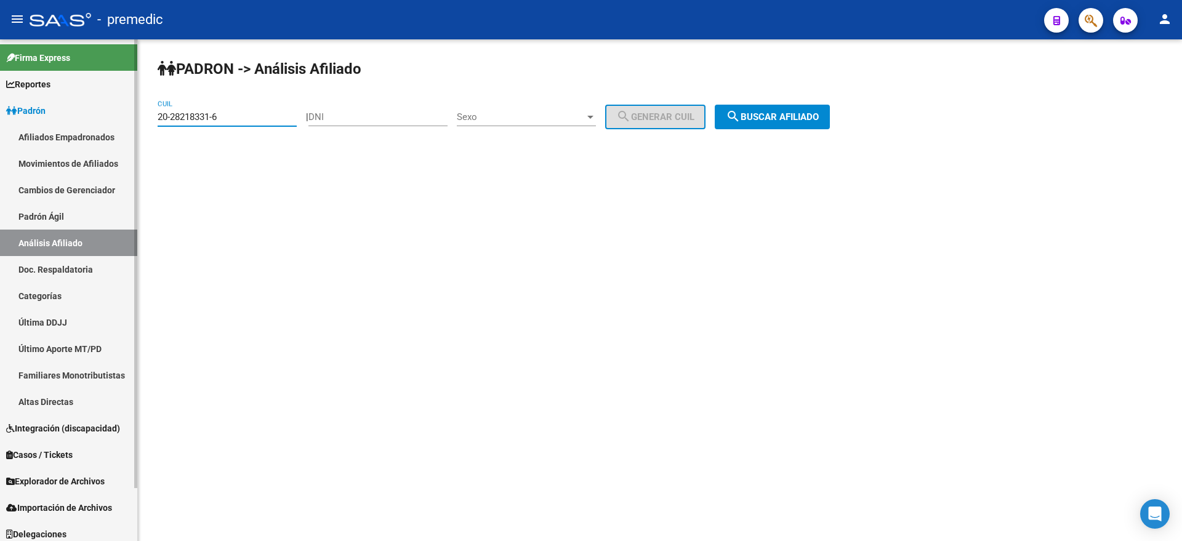
drag, startPoint x: 231, startPoint y: 117, endPoint x: 136, endPoint y: 121, distance: 94.8
click at [136, 121] on mat-sidenav-container "Firma Express Reportes Padrón Traspasos x O.S. Traspasos x Gerenciador Traspaso…" at bounding box center [591, 290] width 1182 height 502
paste input "31551203-5"
click at [739, 120] on button "search Buscar afiliado" at bounding box center [771, 117] width 115 height 25
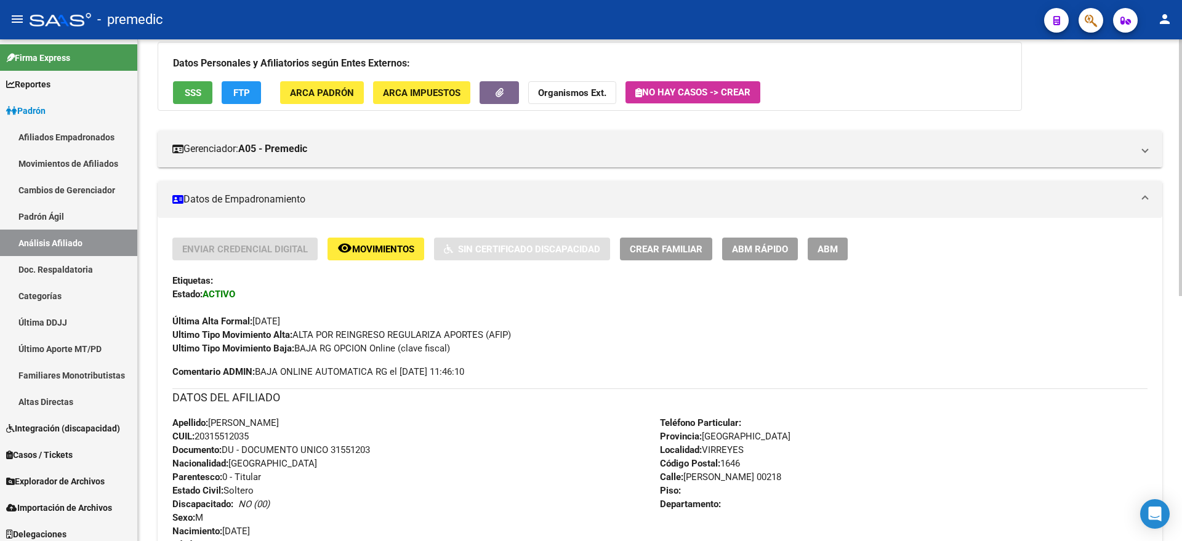
scroll to position [154, 0]
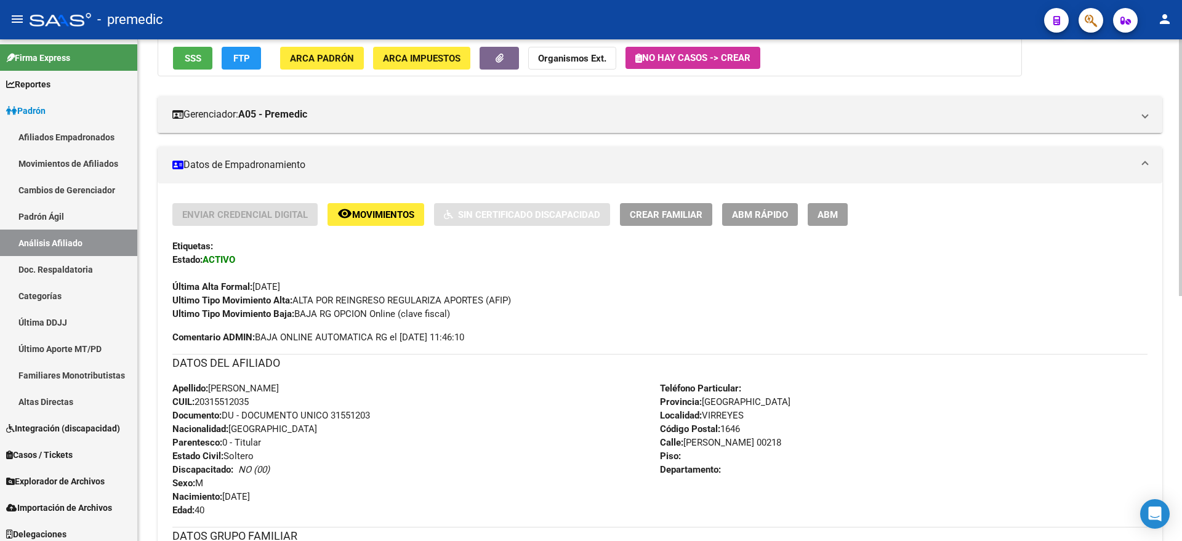
click at [350, 222] on button "remove_red_eye Movimientos" at bounding box center [375, 214] width 97 height 23
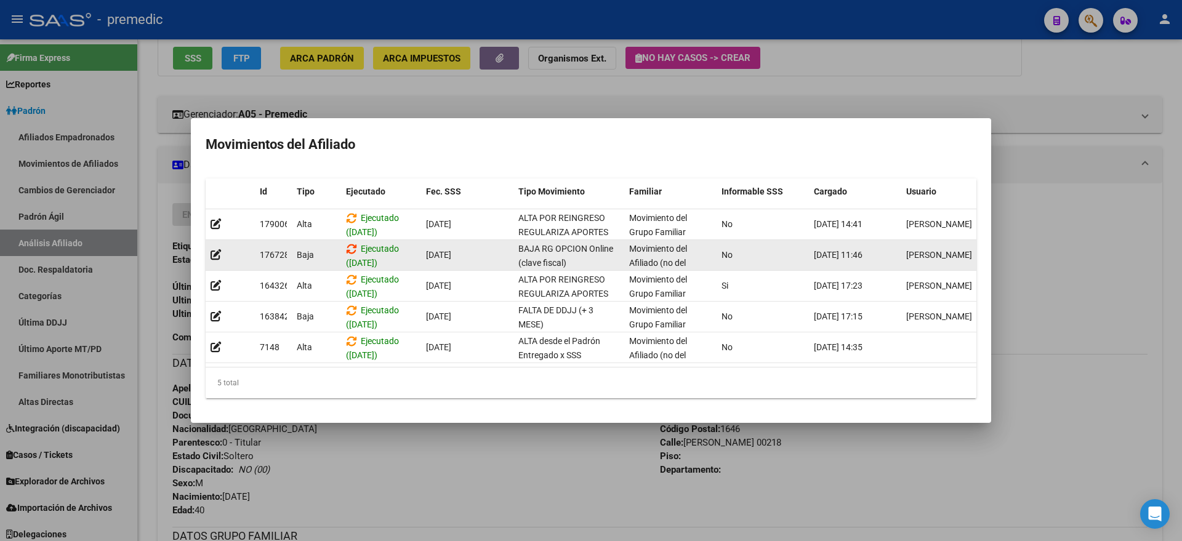
click at [350, 243] on icon at bounding box center [351, 249] width 11 height 12
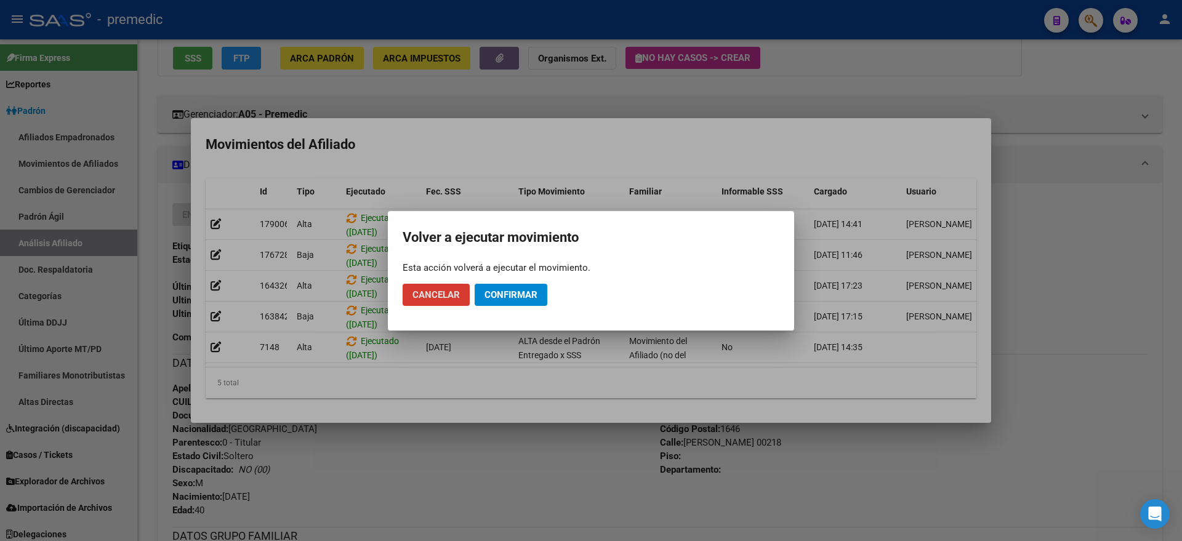
click at [485, 298] on span "Confirmar" at bounding box center [510, 294] width 53 height 11
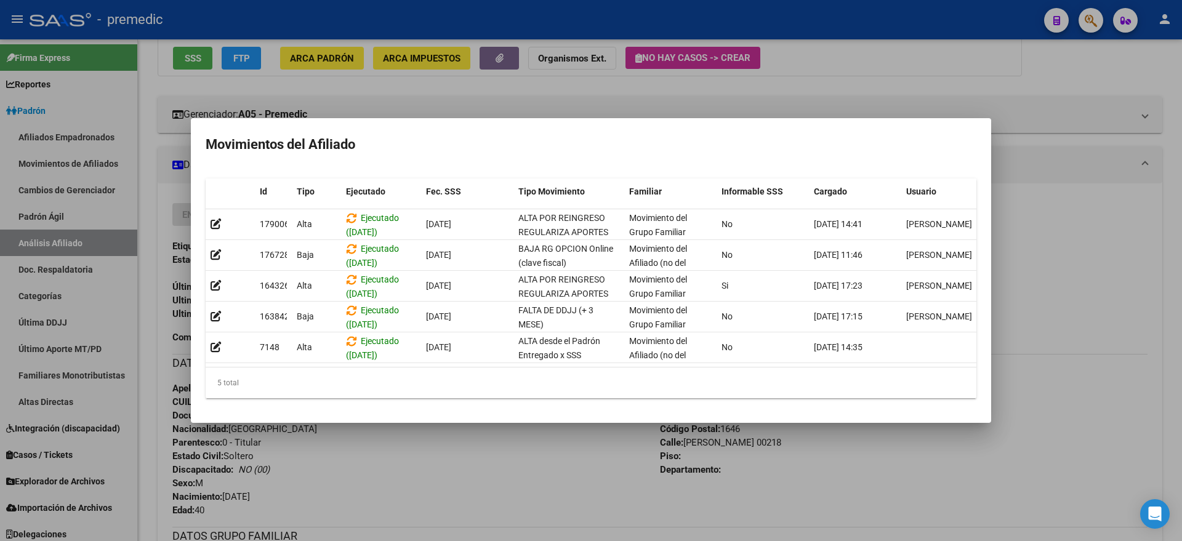
click at [1087, 65] on div at bounding box center [591, 270] width 1182 height 541
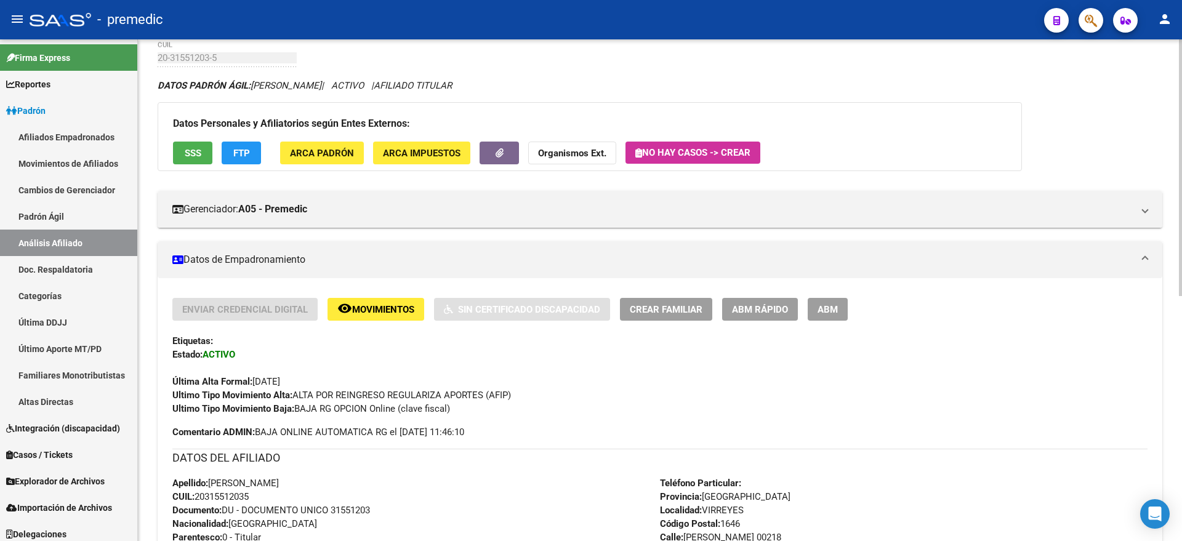
scroll to position [0, 0]
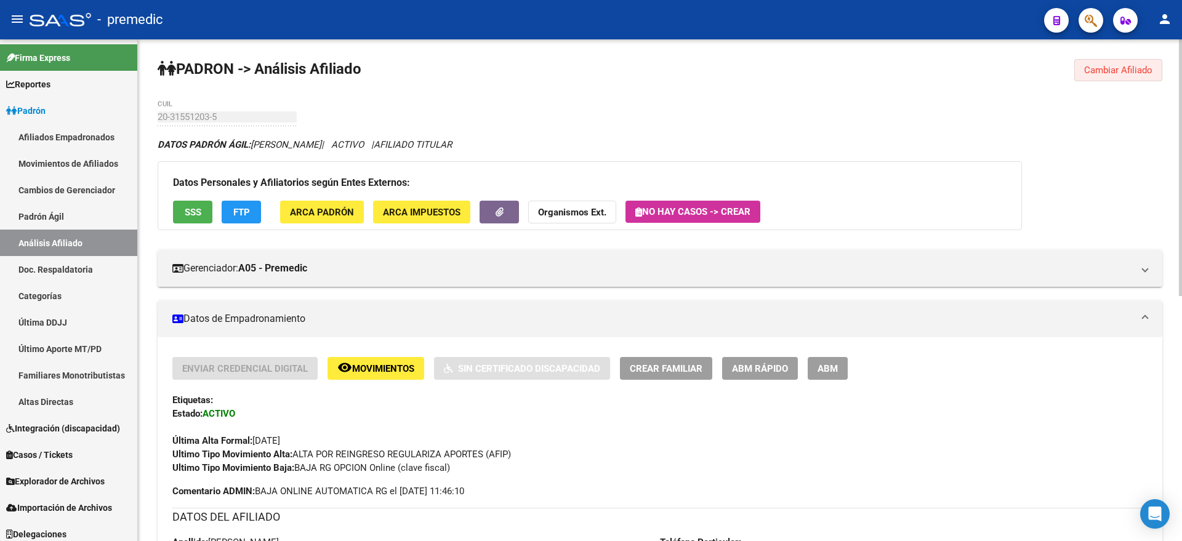
click at [1096, 72] on span "Cambiar Afiliado" at bounding box center [1118, 70] width 68 height 11
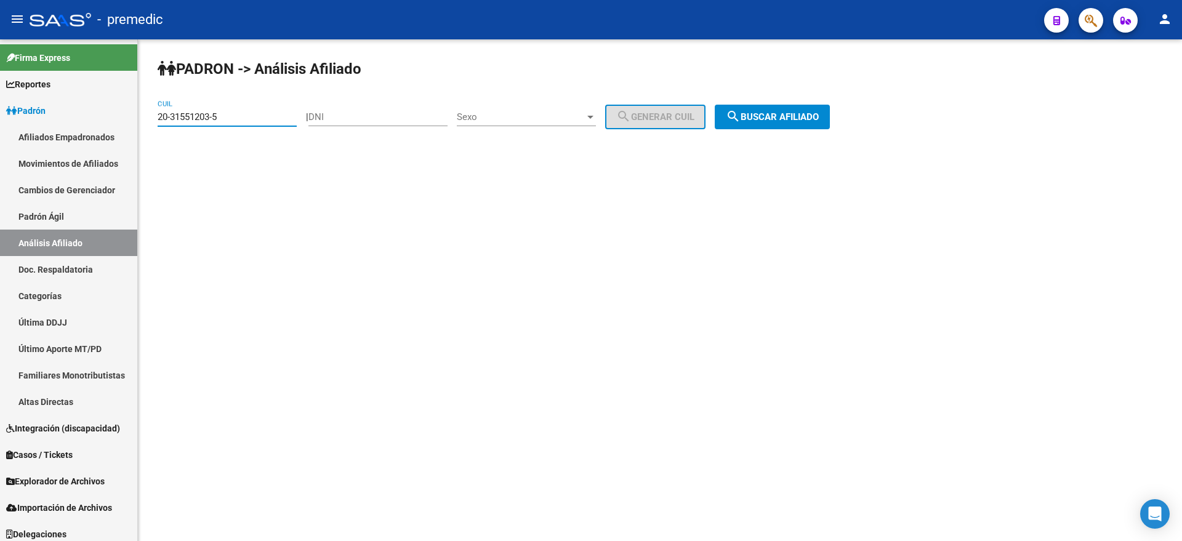
drag, startPoint x: 218, startPoint y: 116, endPoint x: 154, endPoint y: 123, distance: 65.0
click at [125, 120] on mat-sidenav-container "Firma Express Reportes Padrón Traspasos x O.S. Traspasos x Gerenciador Traspaso…" at bounding box center [591, 290] width 1182 height 502
paste input "7-38252472-7"
click at [740, 117] on mat-icon "search" at bounding box center [733, 116] width 15 height 15
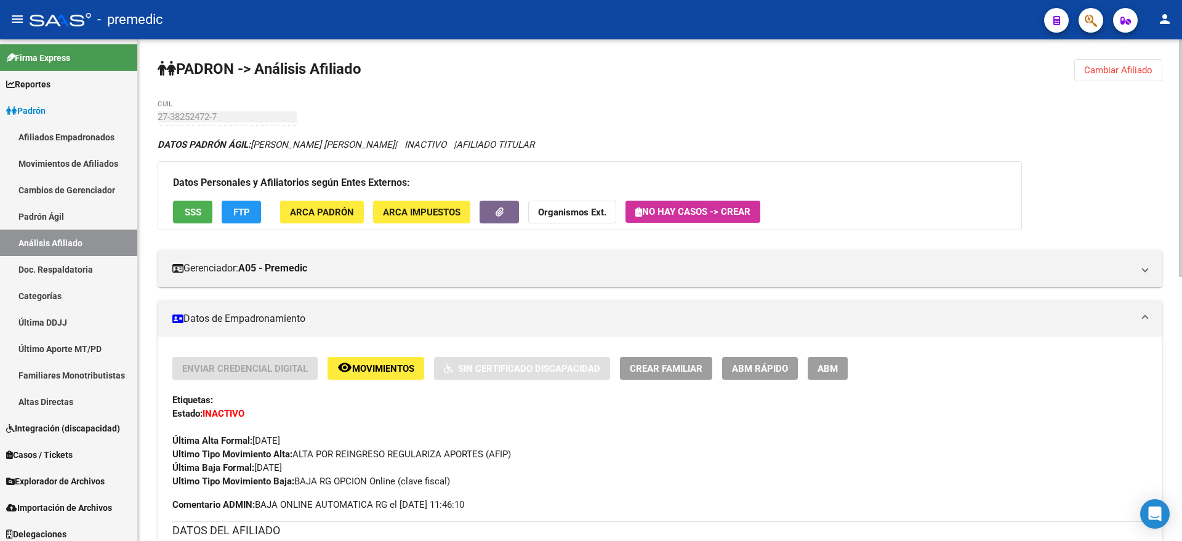
click at [1111, 78] on button "Cambiar Afiliado" at bounding box center [1118, 70] width 88 height 22
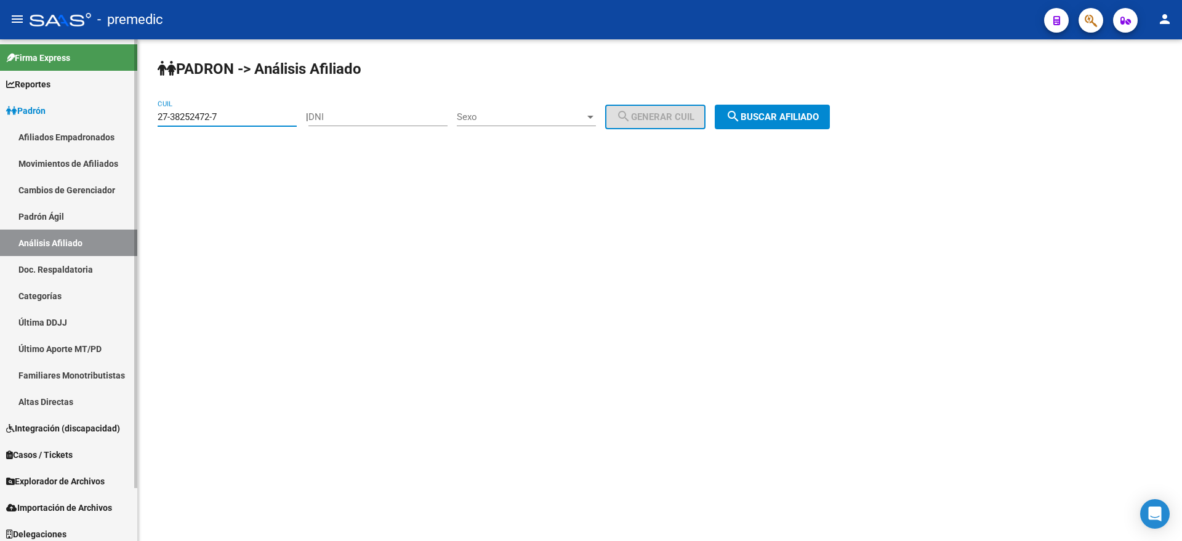
drag, startPoint x: 233, startPoint y: 116, endPoint x: 100, endPoint y: 126, distance: 133.9
click at [100, 126] on mat-sidenav-container "Firma Express Reportes Padrón Traspasos x O.S. Traspasos x Gerenciador Traspaso…" at bounding box center [591, 290] width 1182 height 502
paste input "0-34852706-2"
click at [761, 116] on span "search Buscar afiliado" at bounding box center [772, 116] width 93 height 11
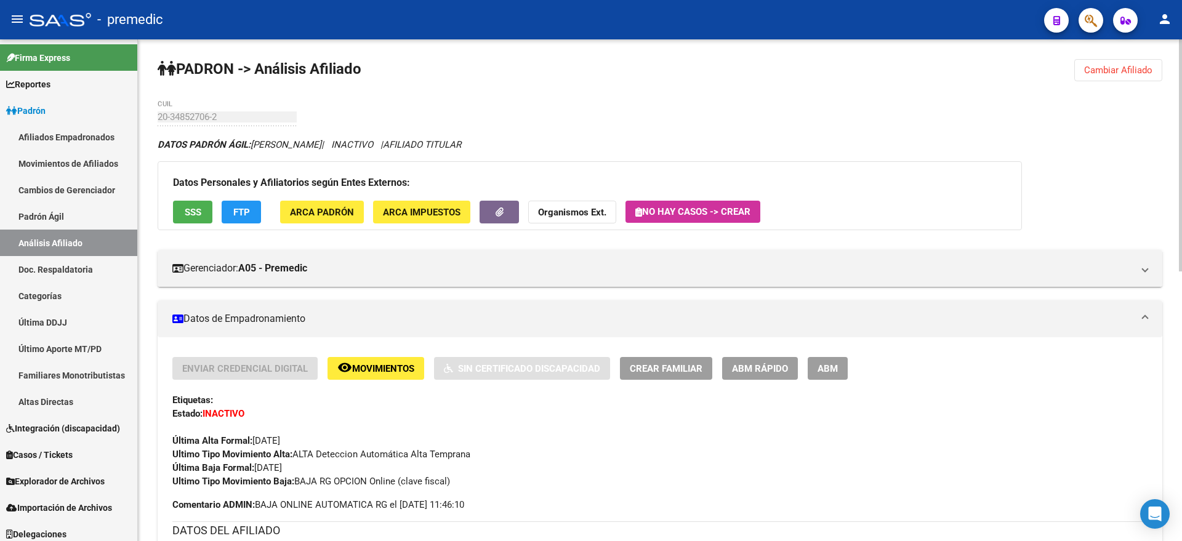
click at [1119, 409] on div "Enviar Credencial Digital remove_red_eye Movimientos Sin Certificado Discapacid…" at bounding box center [659, 422] width 975 height 131
click at [1102, 78] on button "Cambiar Afiliado" at bounding box center [1118, 70] width 88 height 22
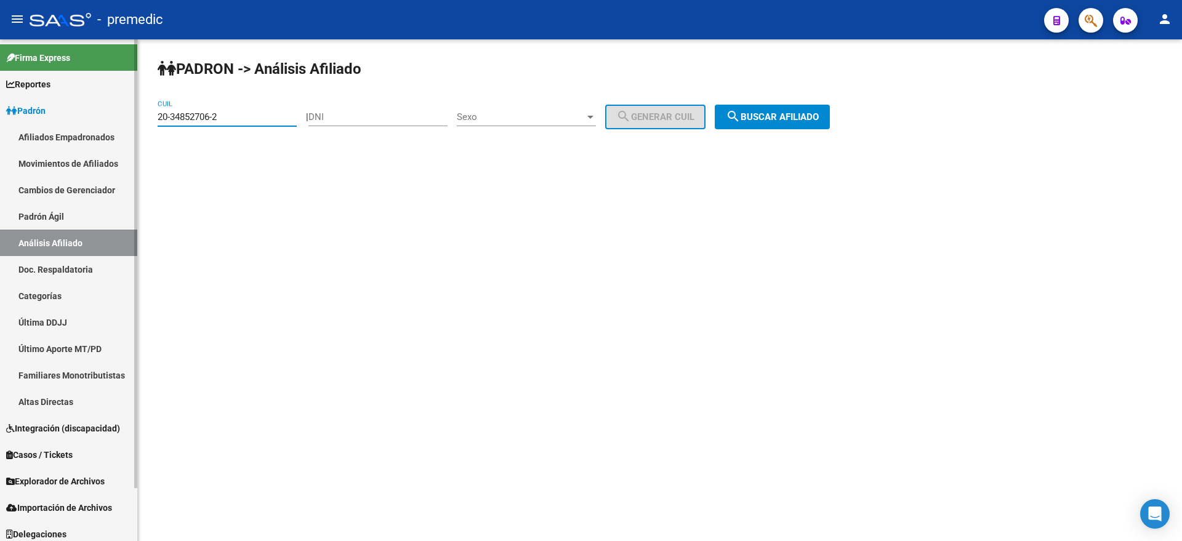
drag, startPoint x: 242, startPoint y: 116, endPoint x: 111, endPoint y: 117, distance: 130.5
click at [111, 117] on mat-sidenav-container "Firma Express Reportes Padrón Traspasos x O.S. Traspasos x Gerenciador Traspaso…" at bounding box center [591, 290] width 1182 height 502
paste input "7-36532779-9"
click at [809, 127] on button "search Buscar afiliado" at bounding box center [771, 117] width 115 height 25
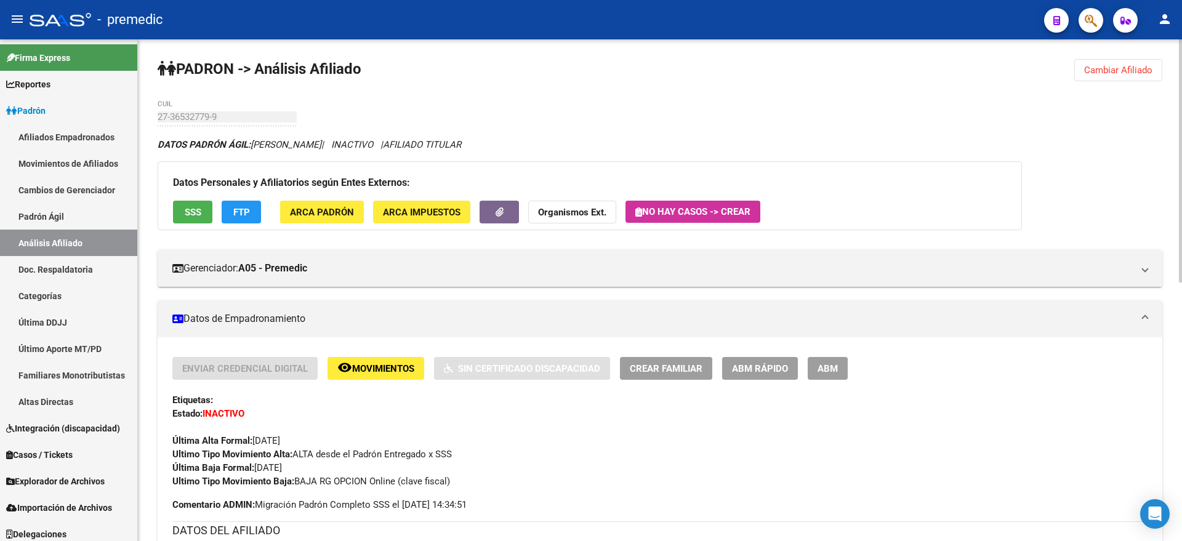
click at [1127, 66] on span "Cambiar Afiliado" at bounding box center [1118, 70] width 68 height 11
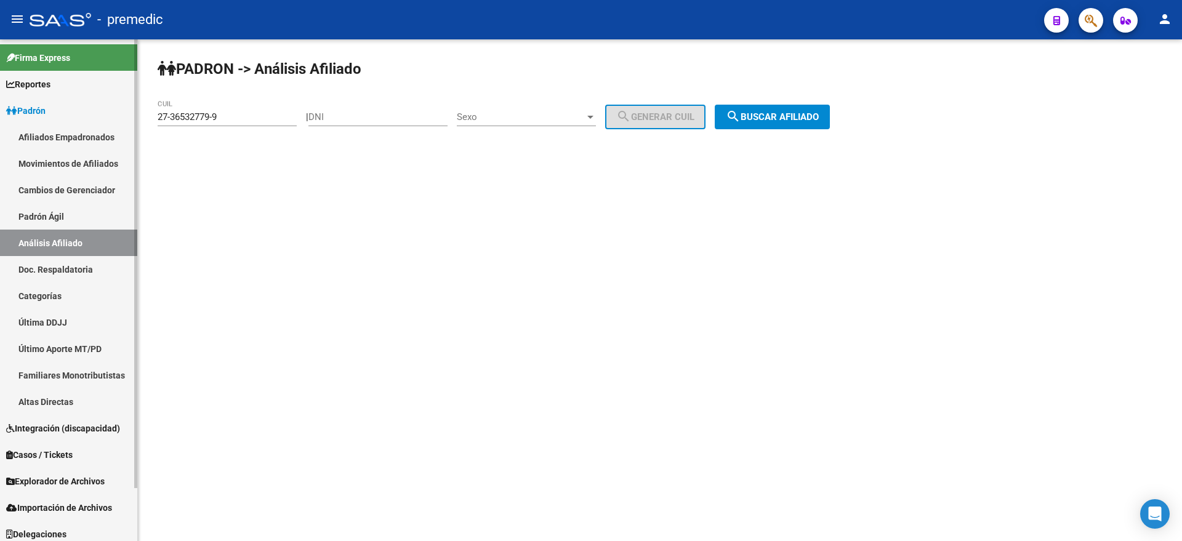
drag, startPoint x: 231, startPoint y: 114, endPoint x: 133, endPoint y: 114, distance: 98.5
click at [133, 114] on mat-sidenav-container "Firma Express Reportes Padrón Traspasos x O.S. Traspasos x Gerenciador Traspaso…" at bounding box center [591, 290] width 1182 height 502
paste input "8892164-7"
click at [763, 119] on span "search Buscar afiliado" at bounding box center [772, 116] width 93 height 11
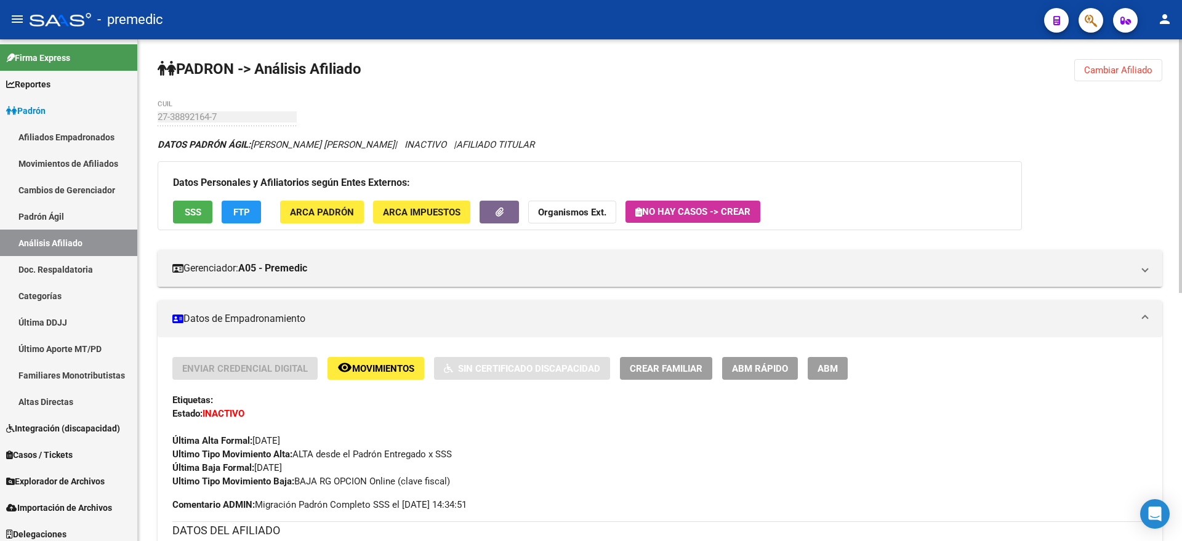
click at [1122, 66] on span "Cambiar Afiliado" at bounding box center [1118, 70] width 68 height 11
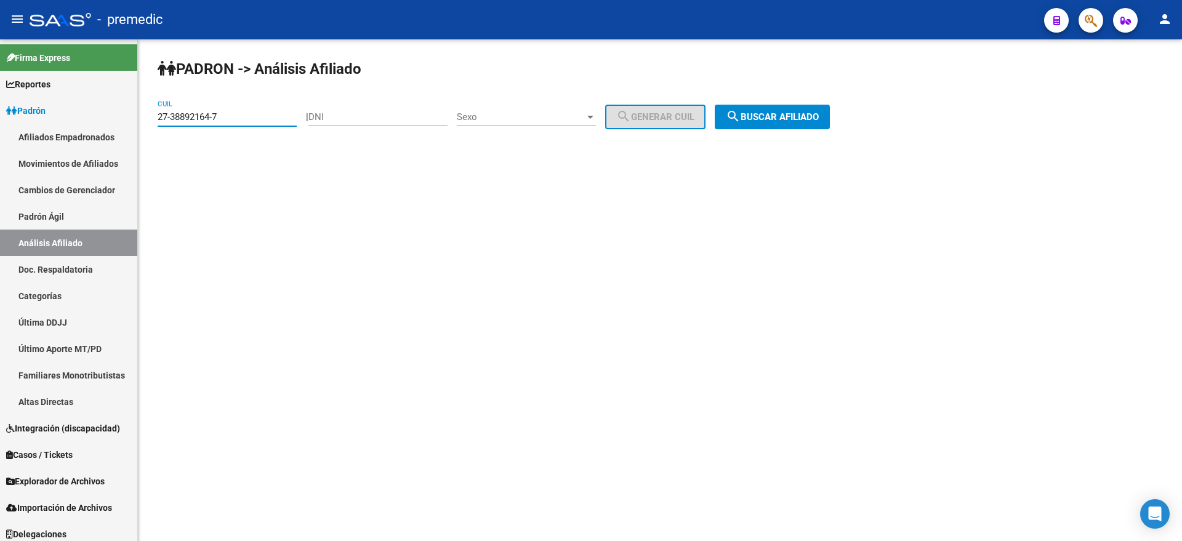
drag, startPoint x: 218, startPoint y: 117, endPoint x: 156, endPoint y: 118, distance: 61.6
click at [156, 118] on div "PADRON -> Análisis Afiliado 27-38892164-7 CUIL | DNI Sexo Sexo search Generar C…" at bounding box center [660, 103] width 1044 height 129
paste input "0-36063327"
click at [776, 114] on span "search Buscar afiliado" at bounding box center [772, 116] width 93 height 11
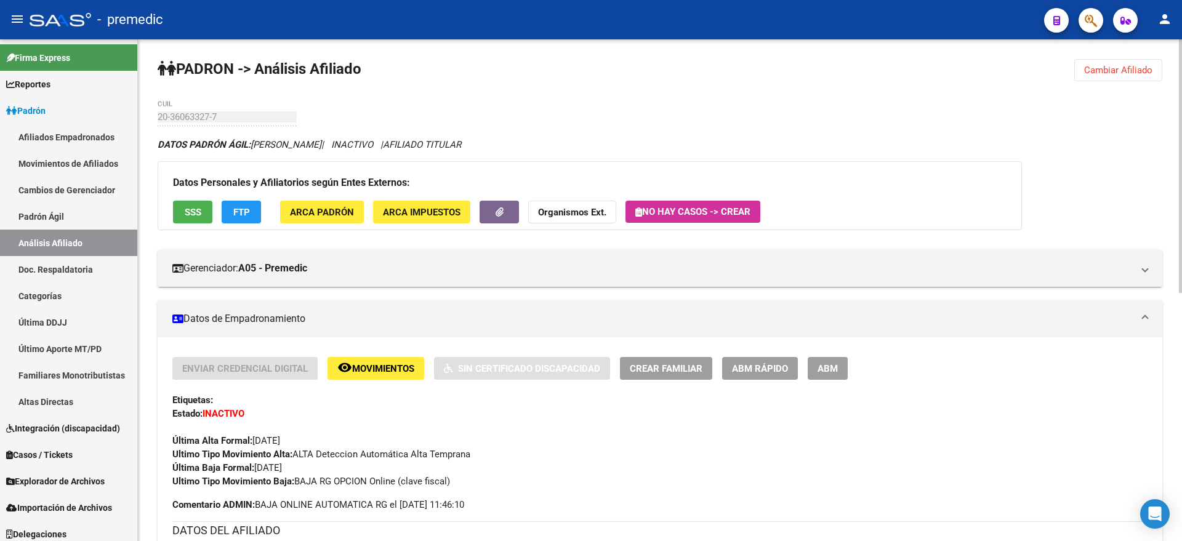
click at [1120, 67] on span "Cambiar Afiliado" at bounding box center [1118, 70] width 68 height 11
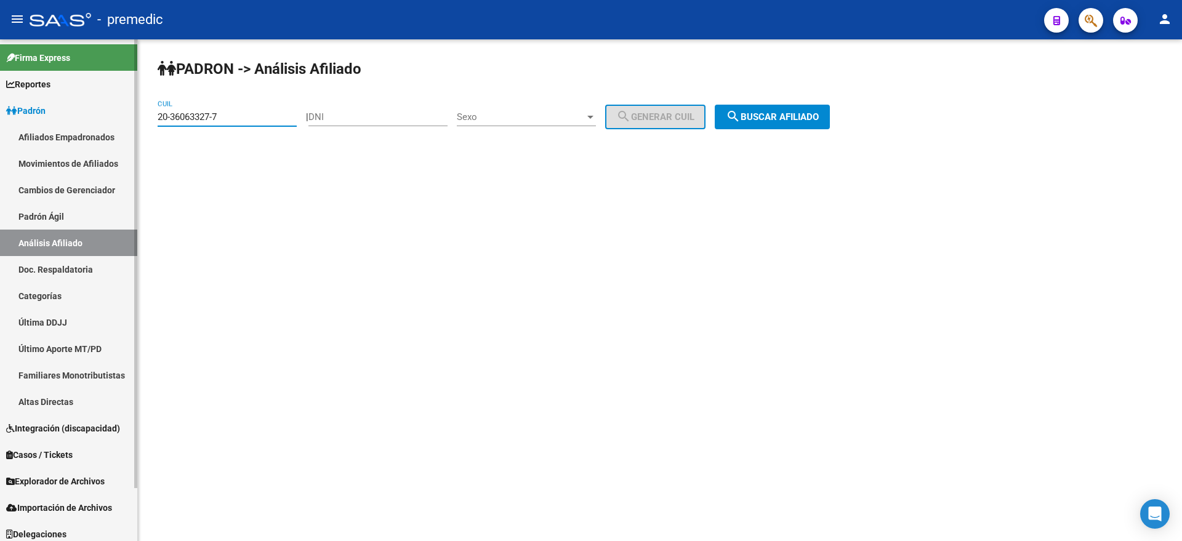
drag, startPoint x: 218, startPoint y: 113, endPoint x: 127, endPoint y: 116, distance: 91.2
click at [127, 116] on mat-sidenav-container "Firma Express Reportes Padrón Traspasos x O.S. Traspasos x Gerenciador Traspaso…" at bounding box center [591, 290] width 1182 height 502
paste input "20433192-9"
click at [740, 110] on mat-icon "search" at bounding box center [733, 116] width 15 height 15
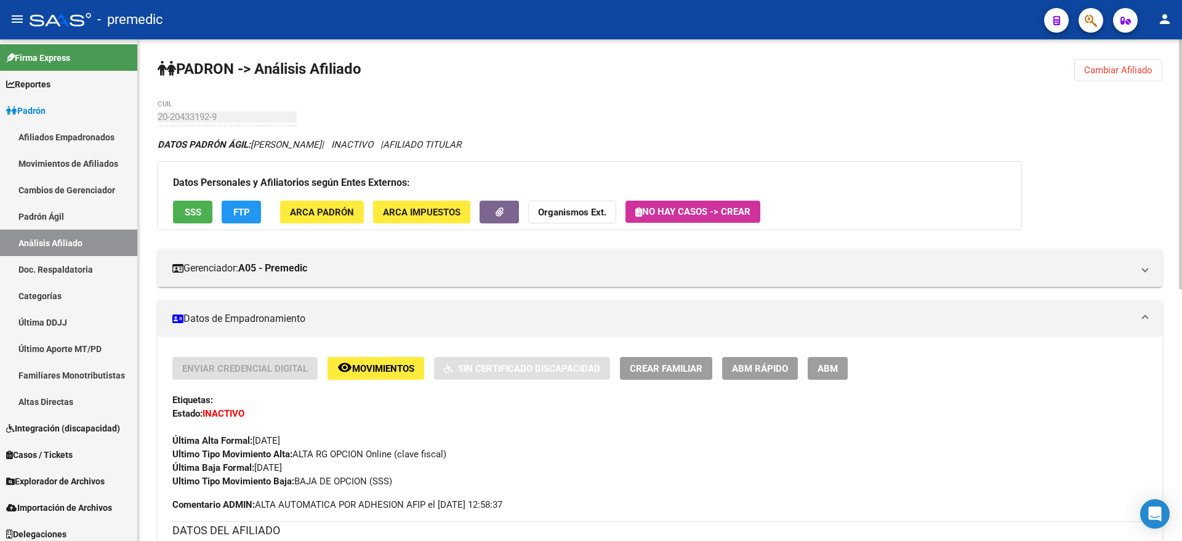
click at [1118, 76] on button "Cambiar Afiliado" at bounding box center [1118, 70] width 88 height 22
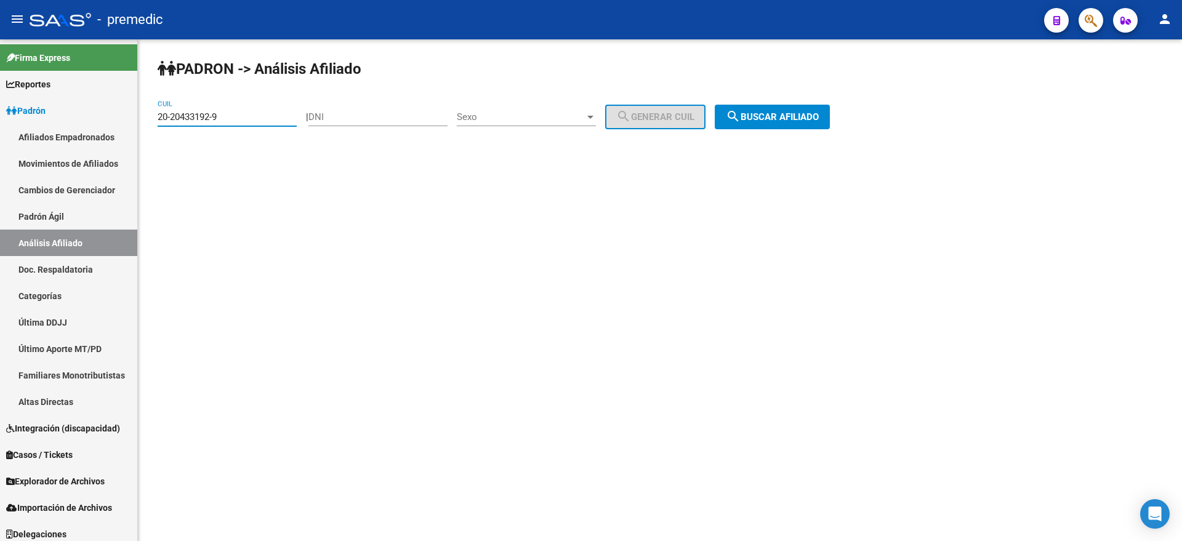
drag, startPoint x: 241, startPoint y: 118, endPoint x: 139, endPoint y: 119, distance: 101.6
click at [139, 119] on div "PADRON -> Análisis Afiliado 20-20433192-9 CUIL | DNI Sexo Sexo search Generar C…" at bounding box center [660, 103] width 1044 height 129
paste input "40495515-3"
drag, startPoint x: 796, startPoint y: 114, endPoint x: 759, endPoint y: 118, distance: 37.1
click at [796, 114] on span "search Buscar afiliado" at bounding box center [772, 116] width 93 height 11
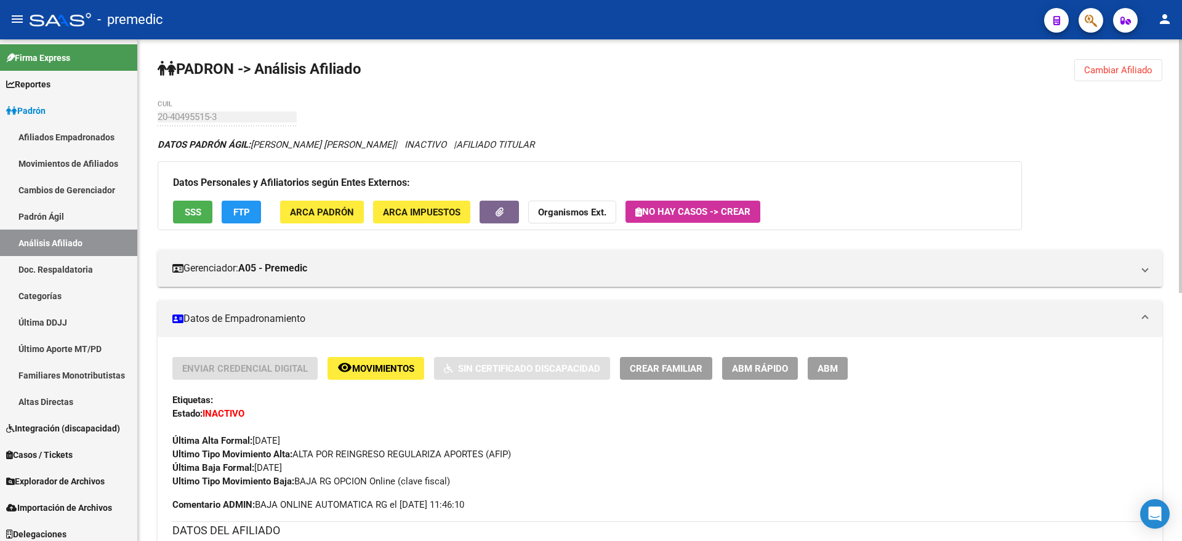
click at [1126, 65] on span "Cambiar Afiliado" at bounding box center [1118, 70] width 68 height 11
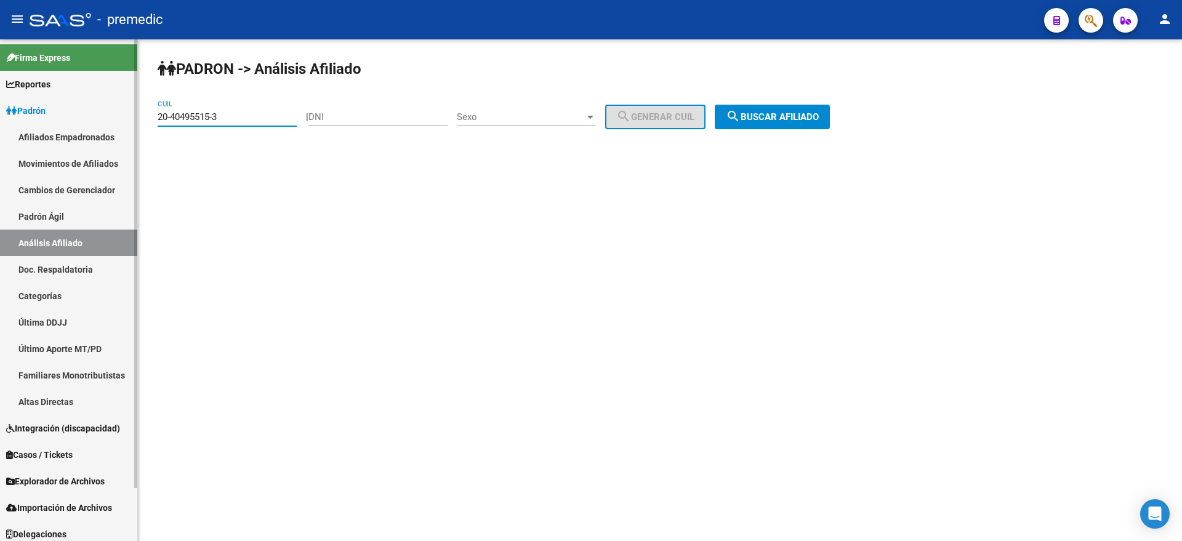
drag, startPoint x: 168, startPoint y: 117, endPoint x: 132, endPoint y: 118, distance: 36.3
click at [130, 118] on mat-sidenav-container "Firma Express Reportes Padrón Traspasos x O.S. Traspasos x Gerenciador Traspaso…" at bounding box center [591, 290] width 1182 height 502
paste input "28120033-0"
click at [809, 117] on span "search Buscar afiliado" at bounding box center [772, 116] width 93 height 11
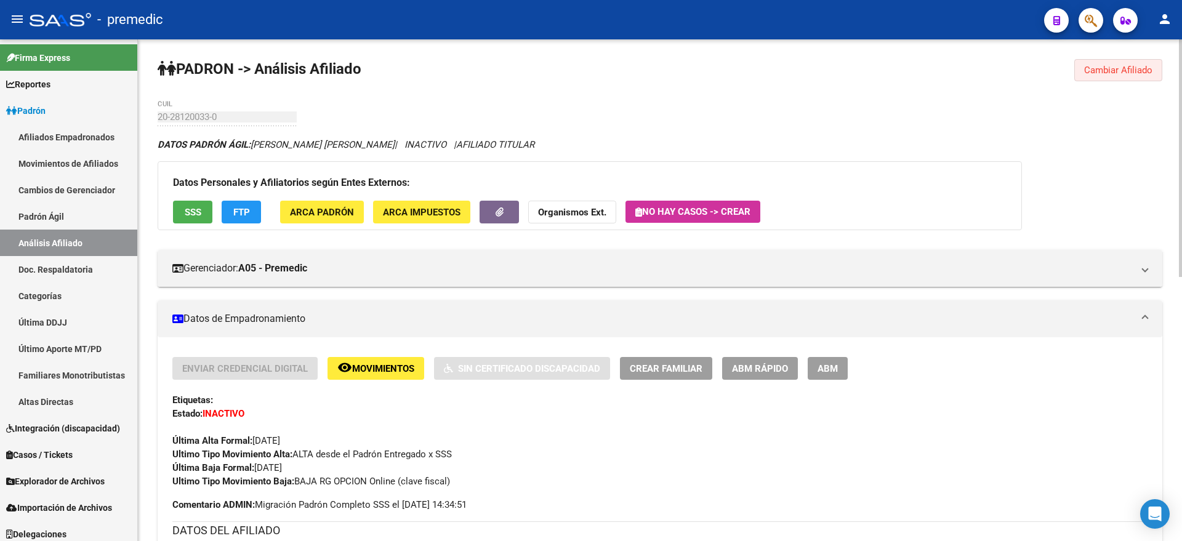
click at [1129, 69] on span "Cambiar Afiliado" at bounding box center [1118, 70] width 68 height 11
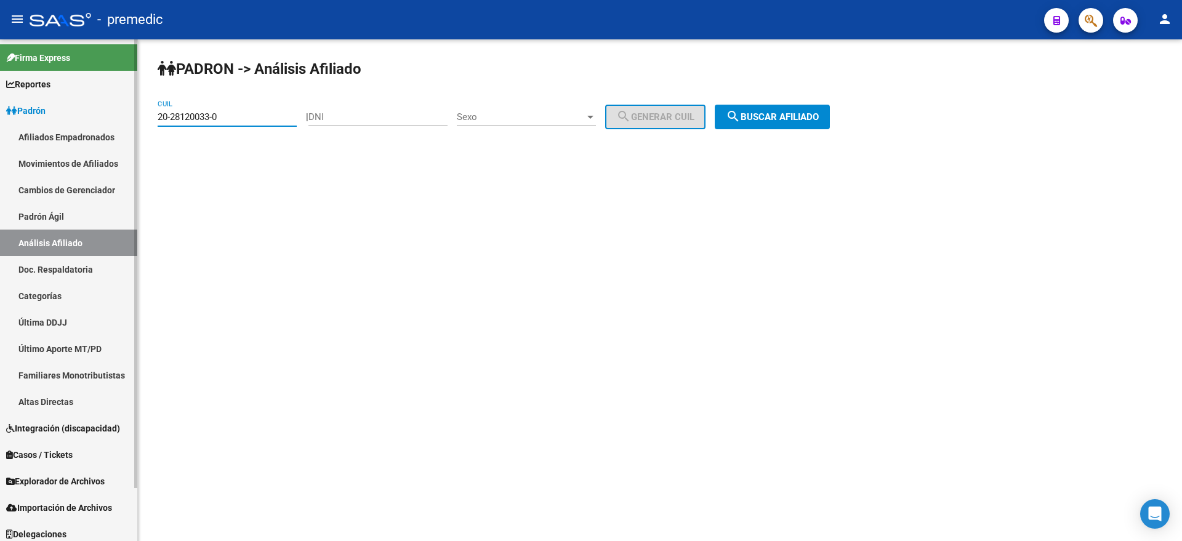
drag, startPoint x: 162, startPoint y: 119, endPoint x: 116, endPoint y: 119, distance: 46.8
click at [116, 119] on mat-sidenav-container "Firma Express Reportes Padrón Traspasos x O.S. Traspasos x Gerenciador Traspaso…" at bounding box center [591, 290] width 1182 height 502
paste input "37279819"
click at [765, 109] on button "search Buscar afiliado" at bounding box center [771, 117] width 115 height 25
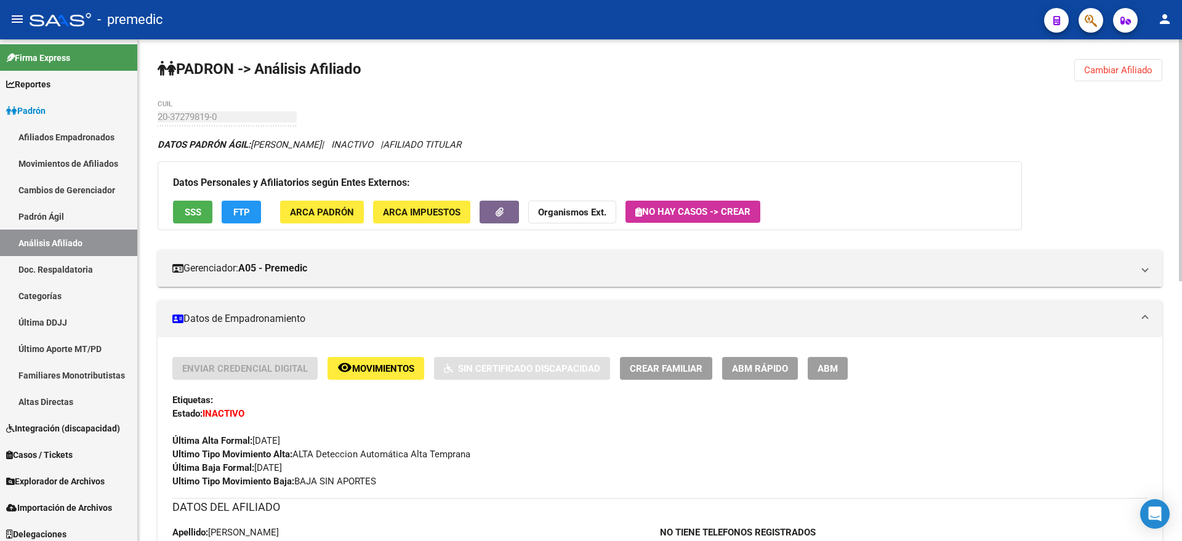
click at [1103, 78] on button "Cambiar Afiliado" at bounding box center [1118, 70] width 88 height 22
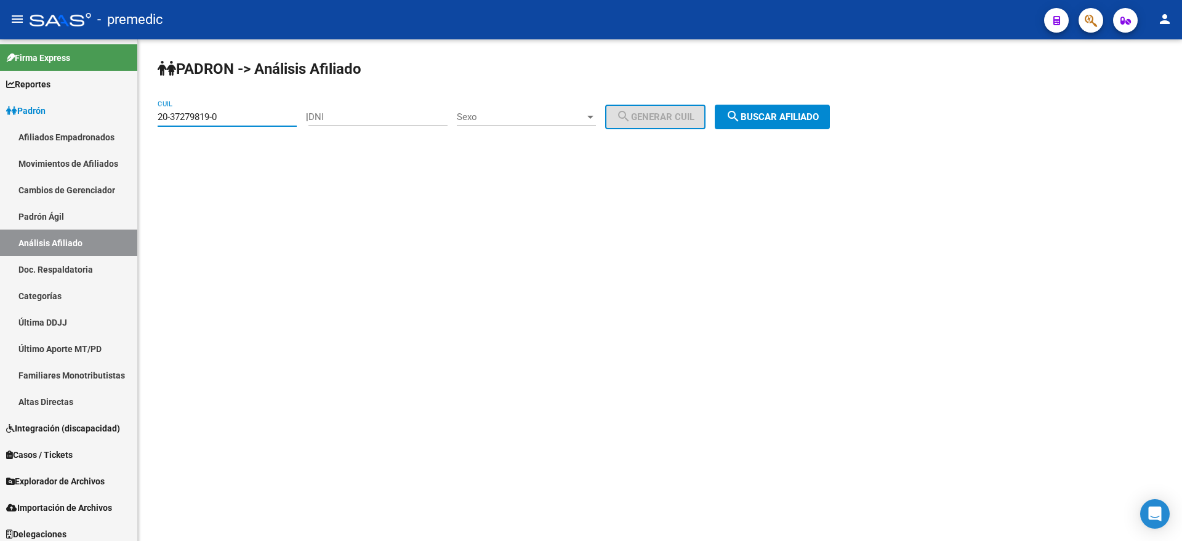
drag, startPoint x: 162, startPoint y: 118, endPoint x: 156, endPoint y: 119, distance: 6.3
click at [157, 119] on div "PADRON -> Análisis Afiliado 20-37279819-0 CUIL | DNI Sexo Sexo search Generar C…" at bounding box center [660, 103] width 1044 height 129
paste input "7-23568501-4"
click at [790, 117] on span "search Buscar afiliado" at bounding box center [772, 116] width 93 height 11
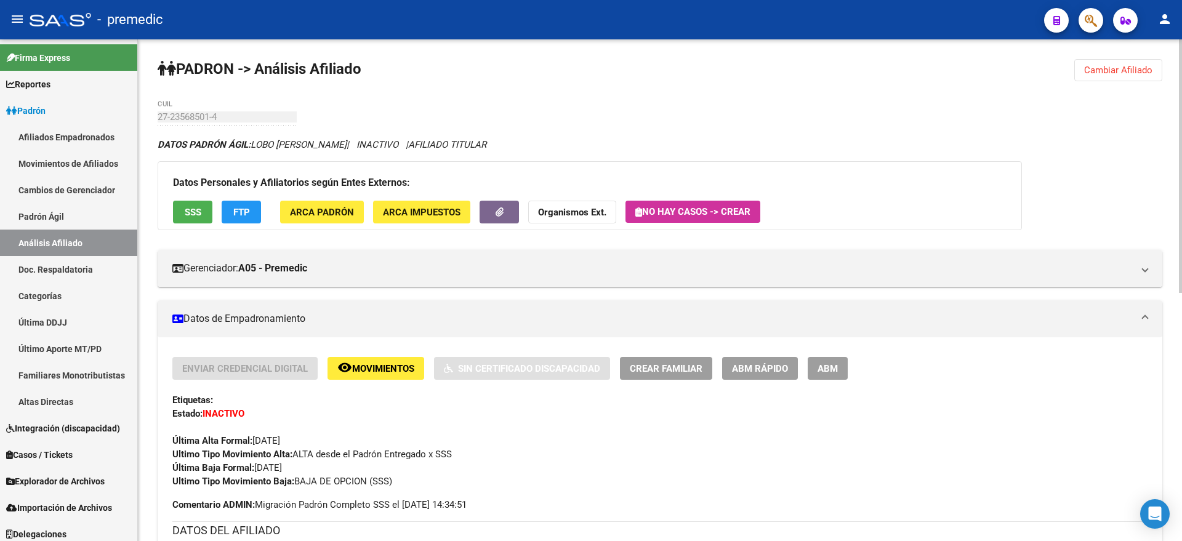
click at [1153, 60] on button "Cambiar Afiliado" at bounding box center [1118, 70] width 88 height 22
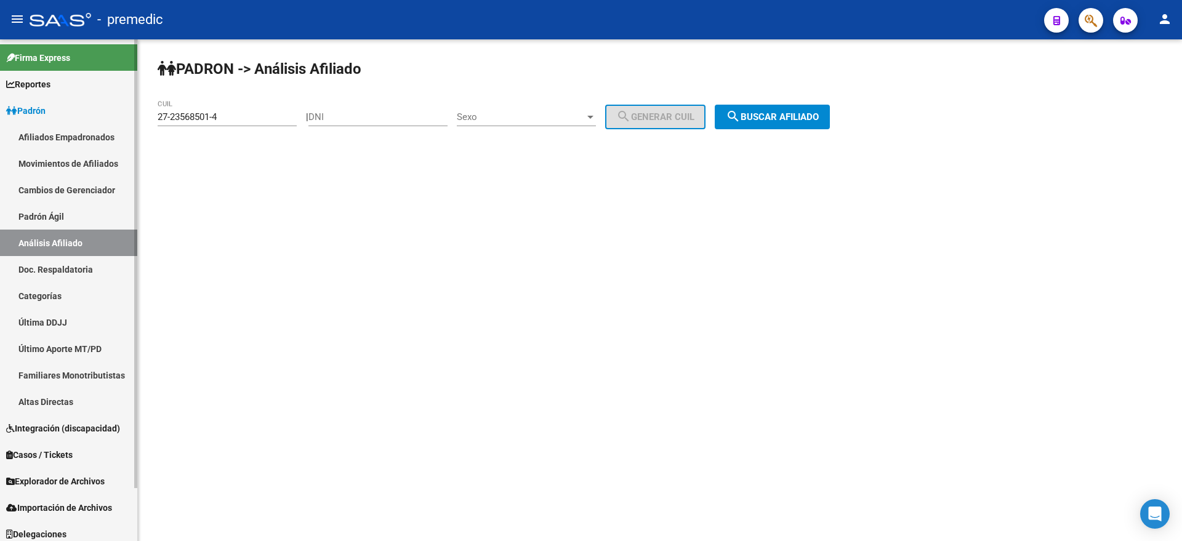
drag, startPoint x: 228, startPoint y: 115, endPoint x: 127, endPoint y: 121, distance: 101.7
click at [127, 120] on mat-sidenav-container "Firma Express Reportes Padrón Traspasos x O.S. Traspasos x Gerenciador Traspaso…" at bounding box center [591, 290] width 1182 height 502
paste input "0-36080999-5"
click at [764, 114] on span "search Buscar afiliado" at bounding box center [772, 116] width 93 height 11
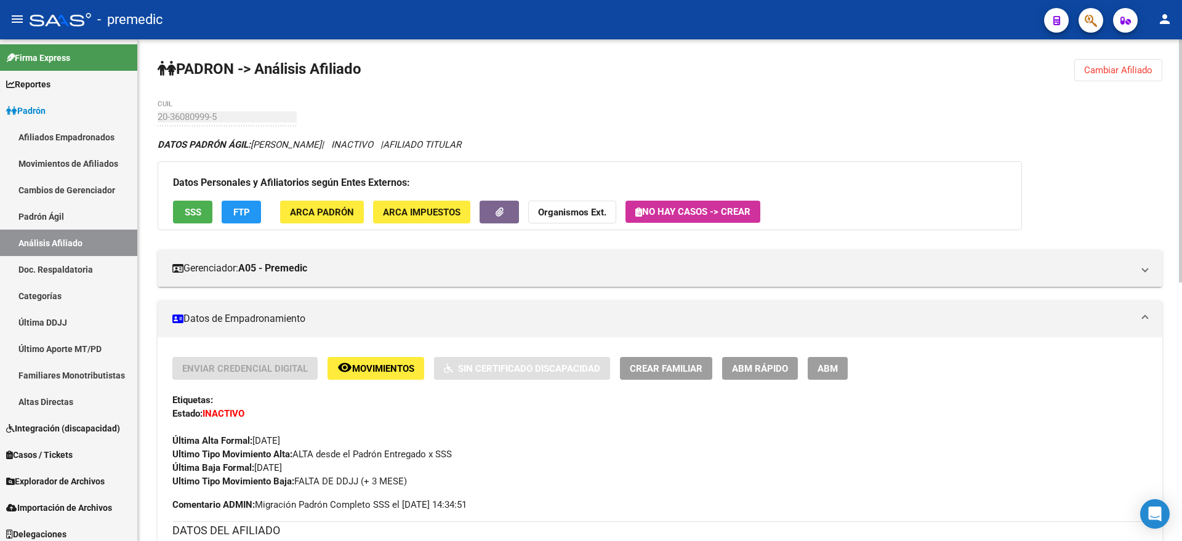
drag, startPoint x: 1148, startPoint y: 66, endPoint x: 1140, endPoint y: 66, distance: 8.6
click at [1147, 66] on span "Cambiar Afiliado" at bounding box center [1118, 70] width 68 height 11
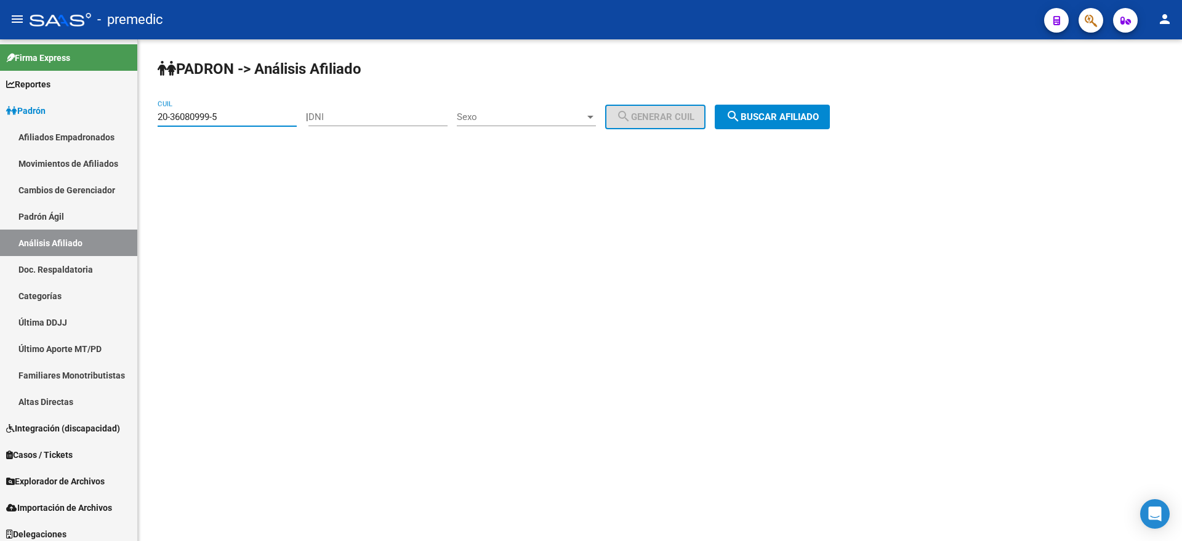
drag, startPoint x: 227, startPoint y: 120, endPoint x: 164, endPoint y: 124, distance: 62.9
click at [161, 122] on input "20-36080999-5" at bounding box center [227, 116] width 139 height 11
paste input "2-73663036-9"
drag, startPoint x: 158, startPoint y: 118, endPoint x: 137, endPoint y: 121, distance: 21.8
click at [138, 121] on div "PADRON -> Análisis Afiliado 22-73663036-9 CUIL | DNI Sexo Sexo search Generar C…" at bounding box center [660, 117] width 1044 height 156
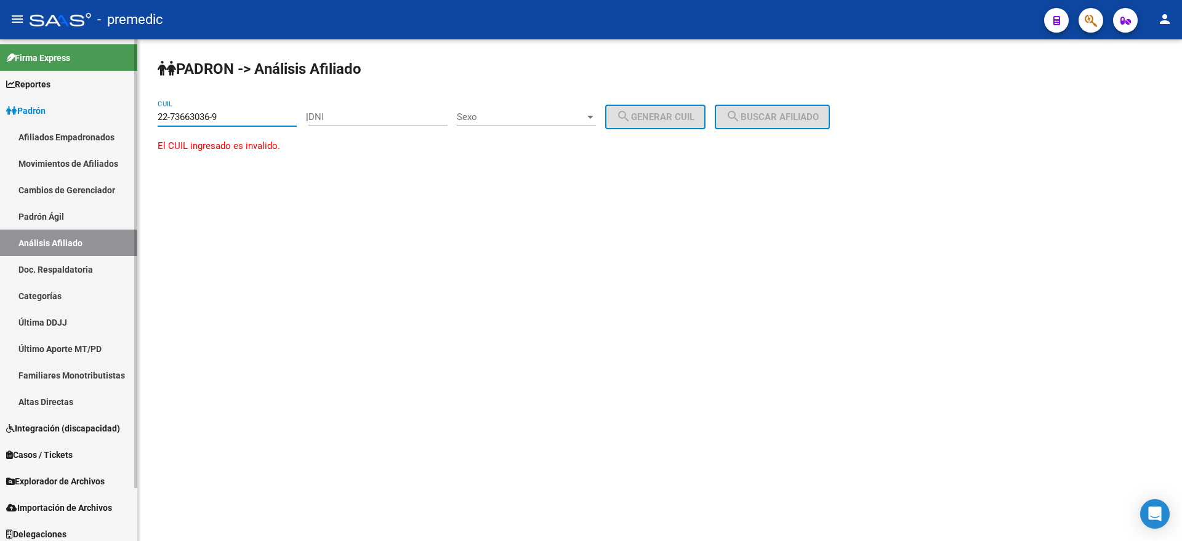
paste input "7-36630369"
click at [740, 110] on mat-icon "search" at bounding box center [733, 116] width 15 height 15
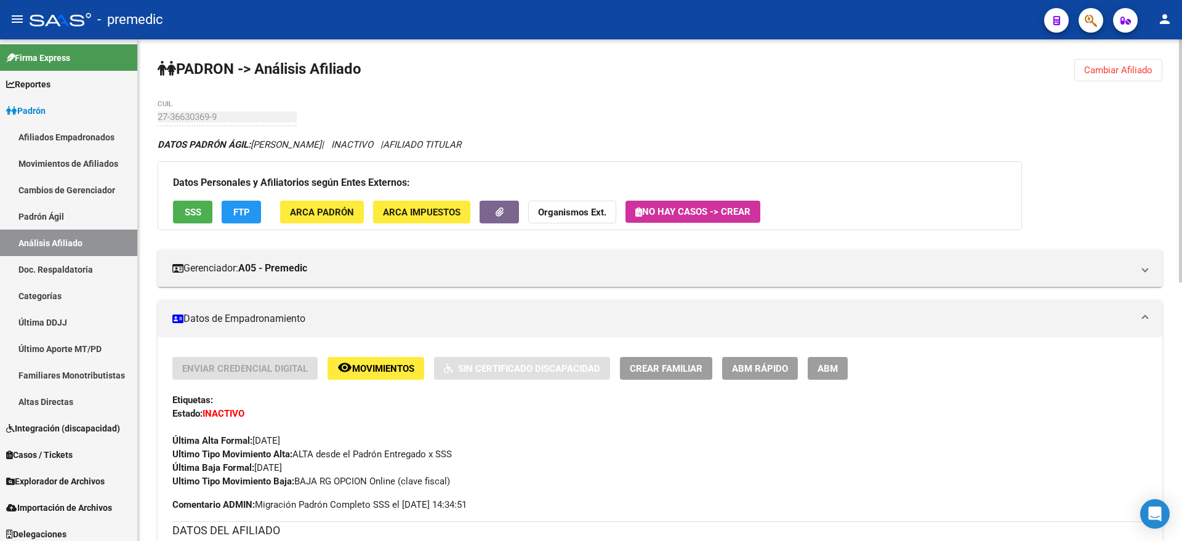
click at [1115, 63] on button "Cambiar Afiliado" at bounding box center [1118, 70] width 88 height 22
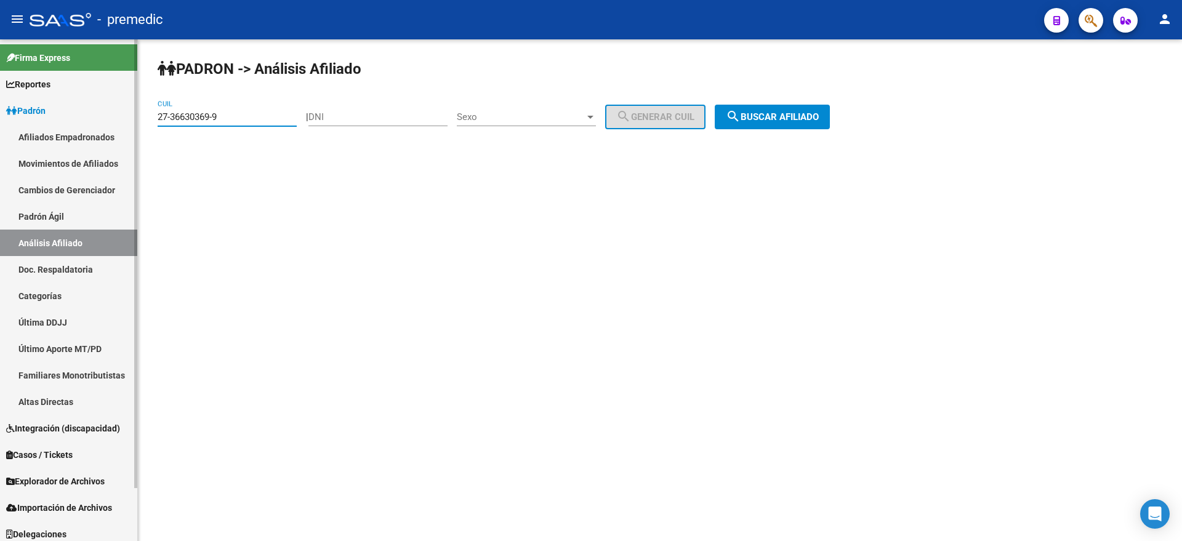
drag, startPoint x: 166, startPoint y: 119, endPoint x: 126, endPoint y: 122, distance: 40.7
click at [126, 122] on mat-sidenav-container "Firma Express Reportes Padrón Traspasos x O.S. Traspasos x Gerenciador Traspaso…" at bounding box center [591, 290] width 1182 height 502
paste input "0-44850592"
click at [757, 114] on span "search Buscar afiliado" at bounding box center [772, 116] width 93 height 11
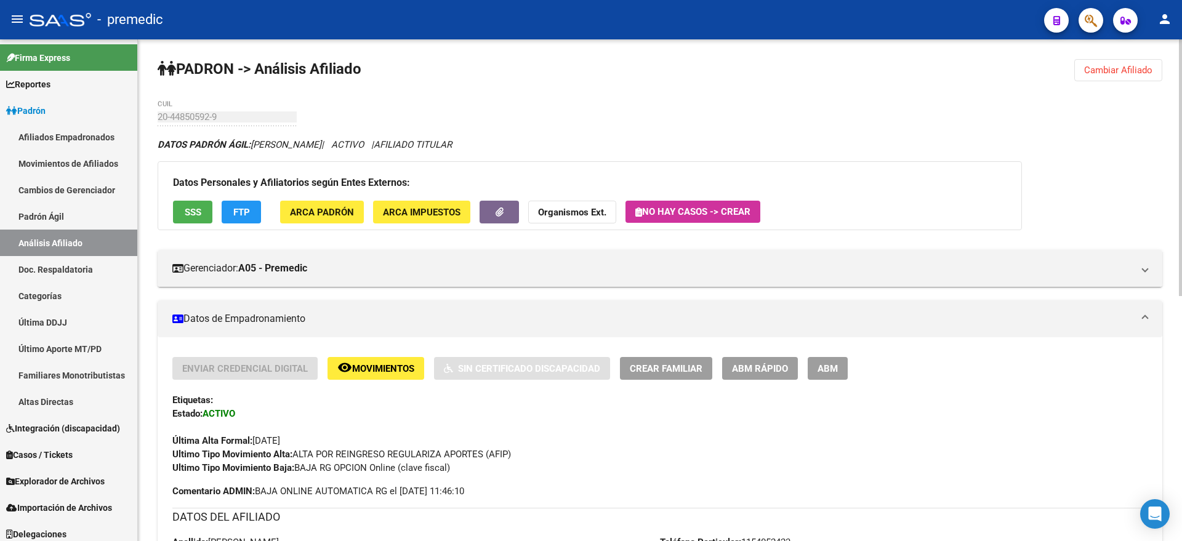
click at [370, 370] on span "Movimientos" at bounding box center [383, 368] width 62 height 11
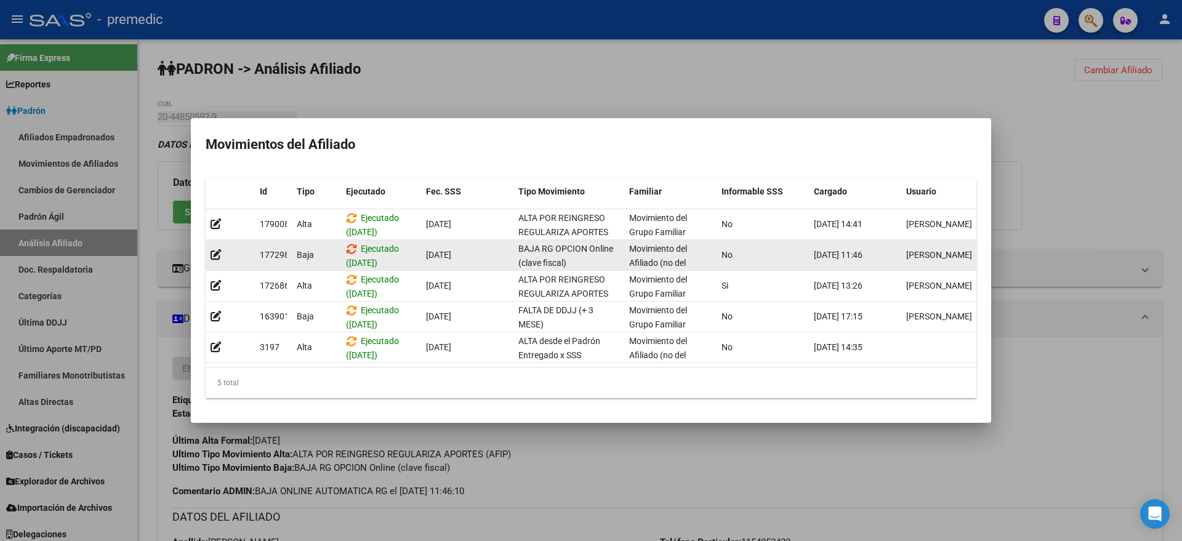
click at [353, 243] on icon at bounding box center [351, 249] width 11 height 12
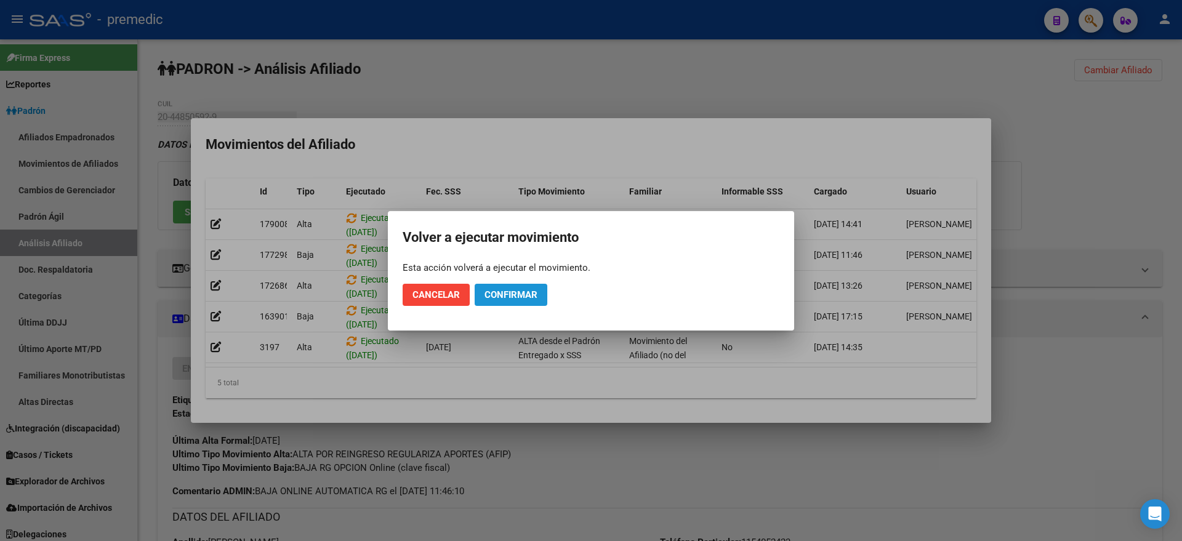
click at [497, 295] on span "Confirmar" at bounding box center [510, 294] width 53 height 11
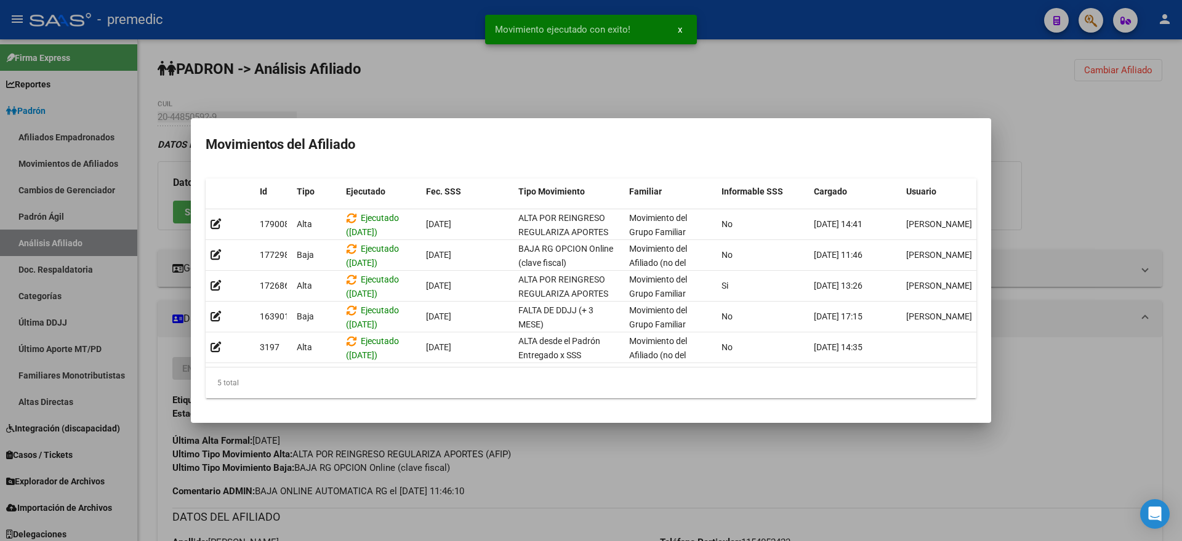
click at [533, 466] on div at bounding box center [591, 270] width 1182 height 541
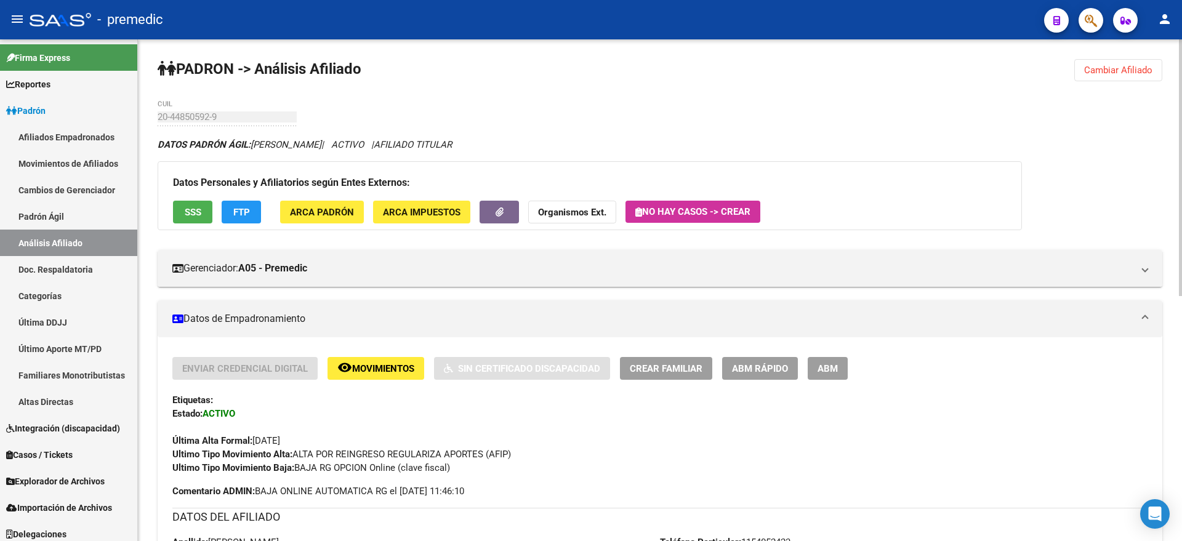
click at [1124, 62] on button "Cambiar Afiliado" at bounding box center [1118, 70] width 88 height 22
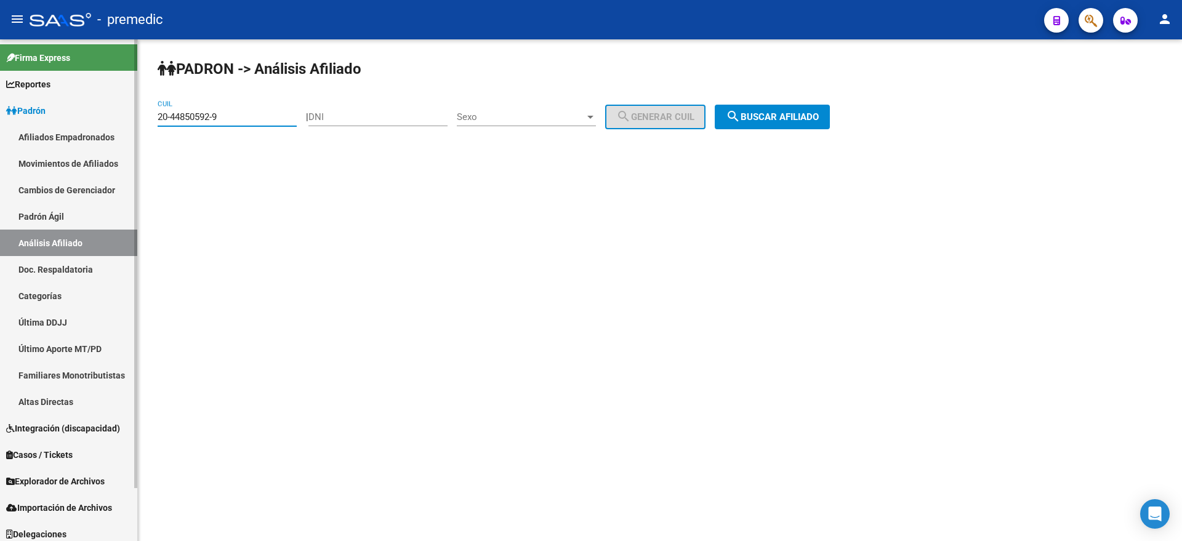
drag, startPoint x: 234, startPoint y: 120, endPoint x: 115, endPoint y: 118, distance: 119.4
click at [116, 118] on mat-sidenav-container "Firma Express Reportes Padrón Traspasos x O.S. Traspasos x Gerenciador Traspaso…" at bounding box center [591, 290] width 1182 height 502
paste input "7-43315984-0"
click at [762, 118] on span "search Buscar afiliado" at bounding box center [772, 116] width 93 height 11
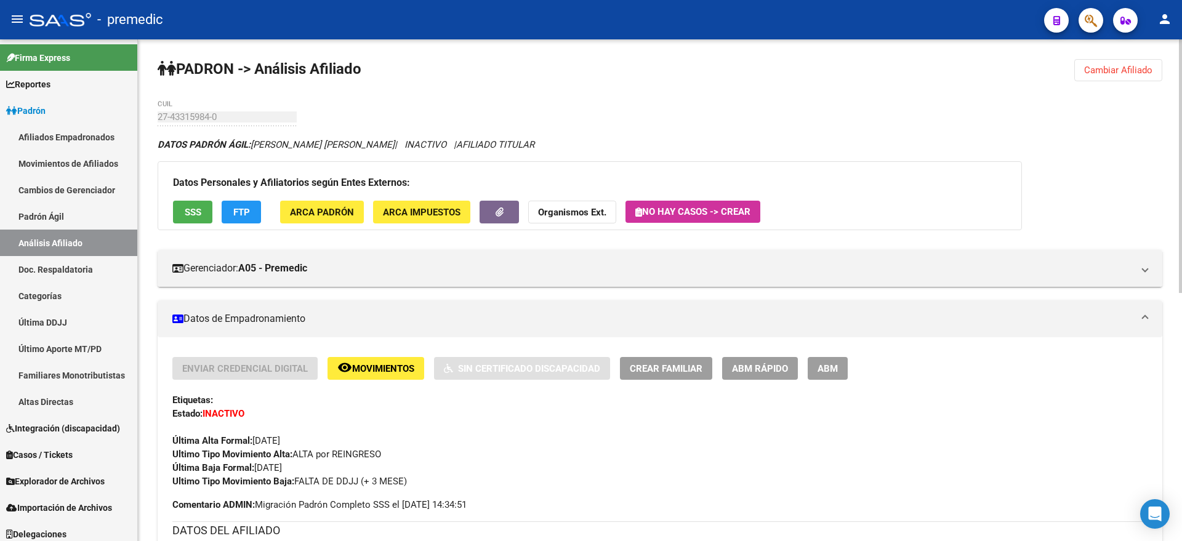
click at [1112, 71] on span "Cambiar Afiliado" at bounding box center [1118, 70] width 68 height 11
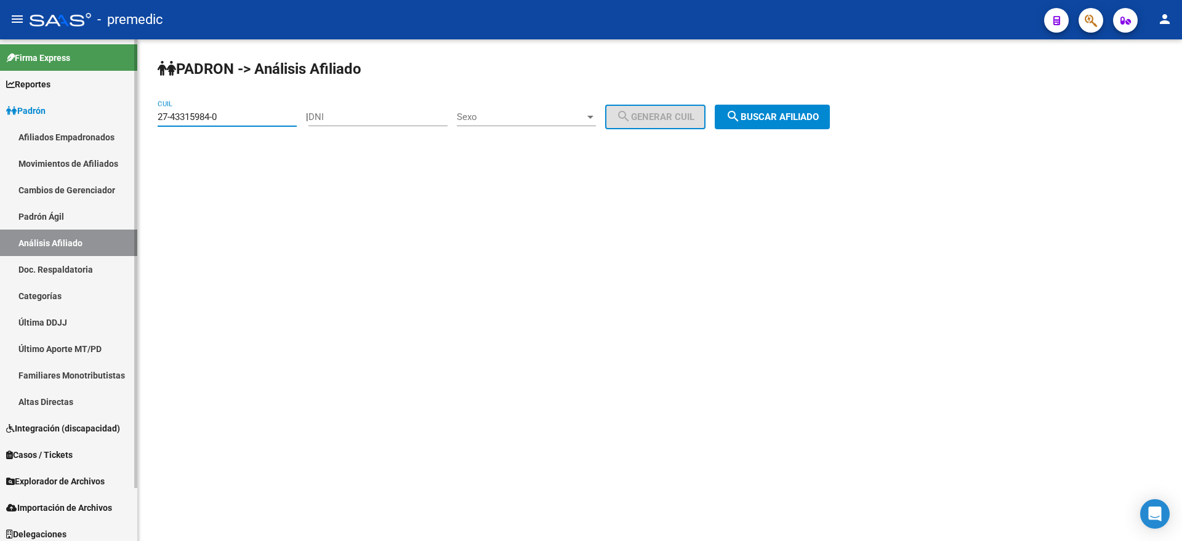
drag, startPoint x: 245, startPoint y: 113, endPoint x: 129, endPoint y: 119, distance: 116.5
click at [129, 119] on mat-sidenav-container "Firma Express Reportes Padrón Traspasos x O.S. Traspasos x Gerenciador Traspaso…" at bounding box center [591, 290] width 1182 height 502
paste input "0-45354718-4"
click at [740, 114] on mat-icon "search" at bounding box center [733, 116] width 15 height 15
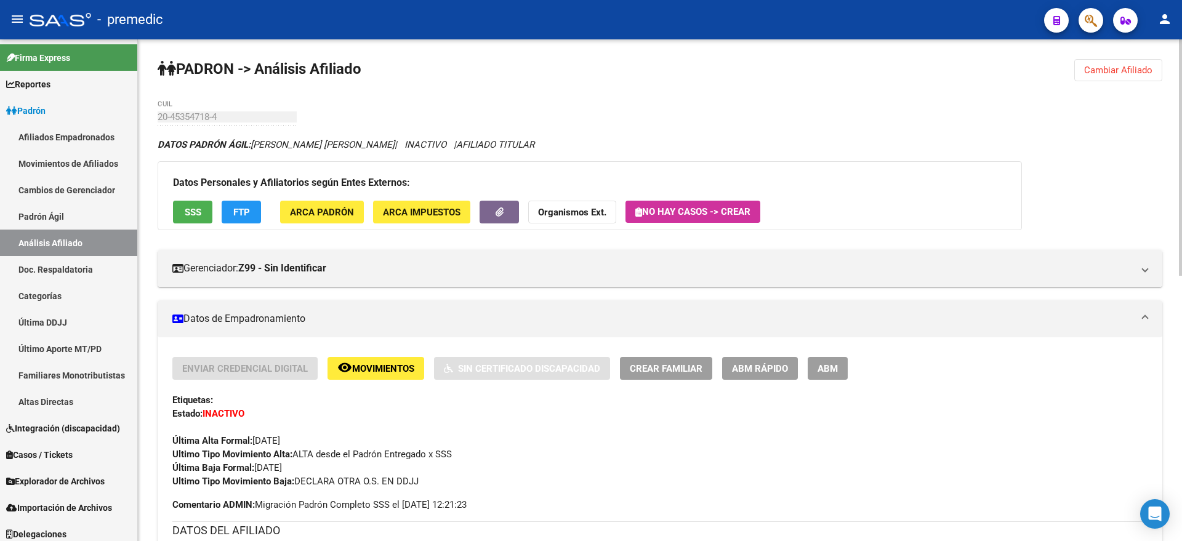
click at [1147, 65] on span "Cambiar Afiliado" at bounding box center [1118, 70] width 68 height 11
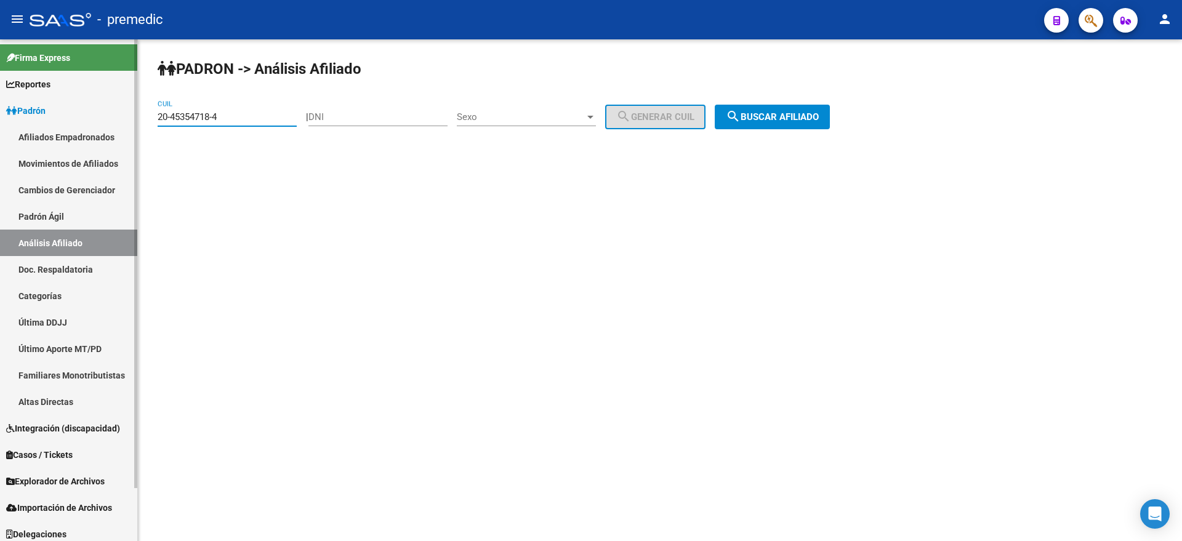
drag, startPoint x: 213, startPoint y: 114, endPoint x: 115, endPoint y: 118, distance: 97.9
click at [112, 117] on mat-sidenav-container "Firma Express Reportes Padrón Traspasos x O.S. Traspasos x Gerenciador Traspaso…" at bounding box center [591, 290] width 1182 height 502
paste input "31575388-1"
click at [815, 116] on span "search Buscar afiliado" at bounding box center [772, 116] width 93 height 11
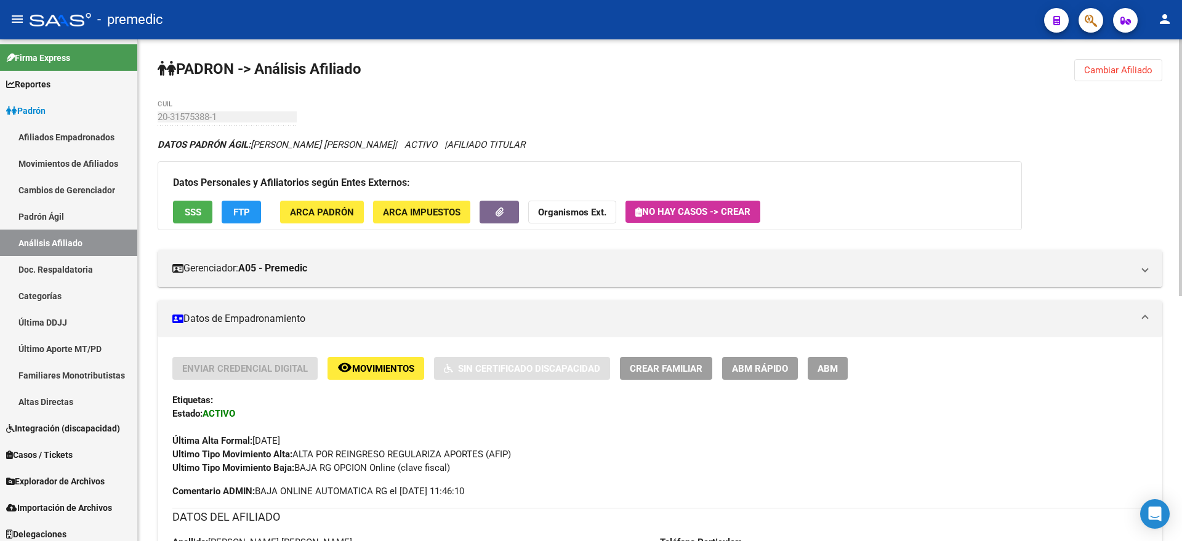
click at [359, 366] on span "Movimientos" at bounding box center [383, 368] width 62 height 11
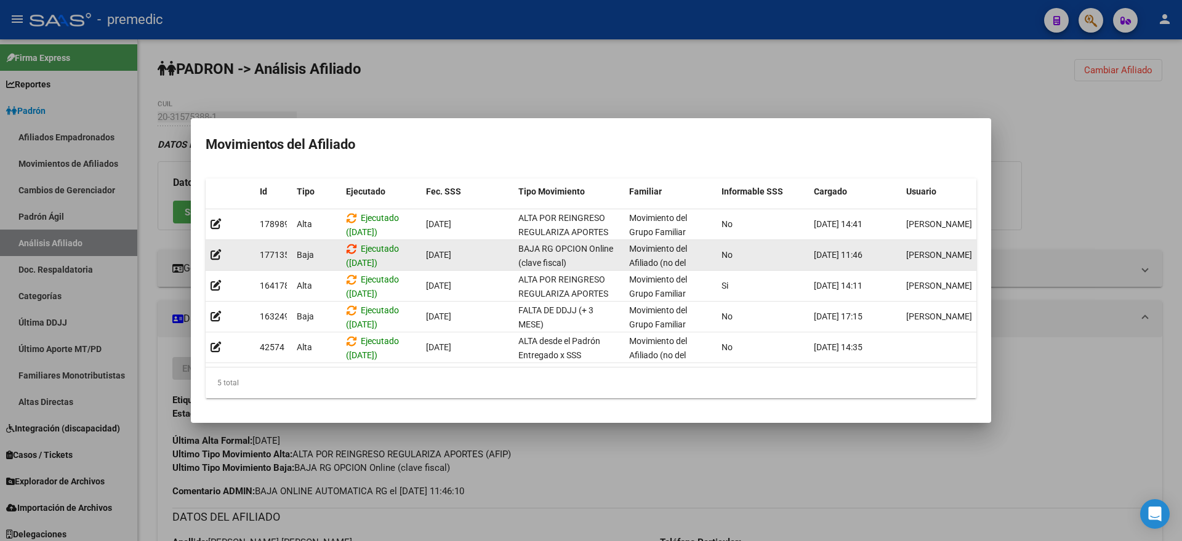
click at [347, 243] on icon at bounding box center [351, 249] width 11 height 12
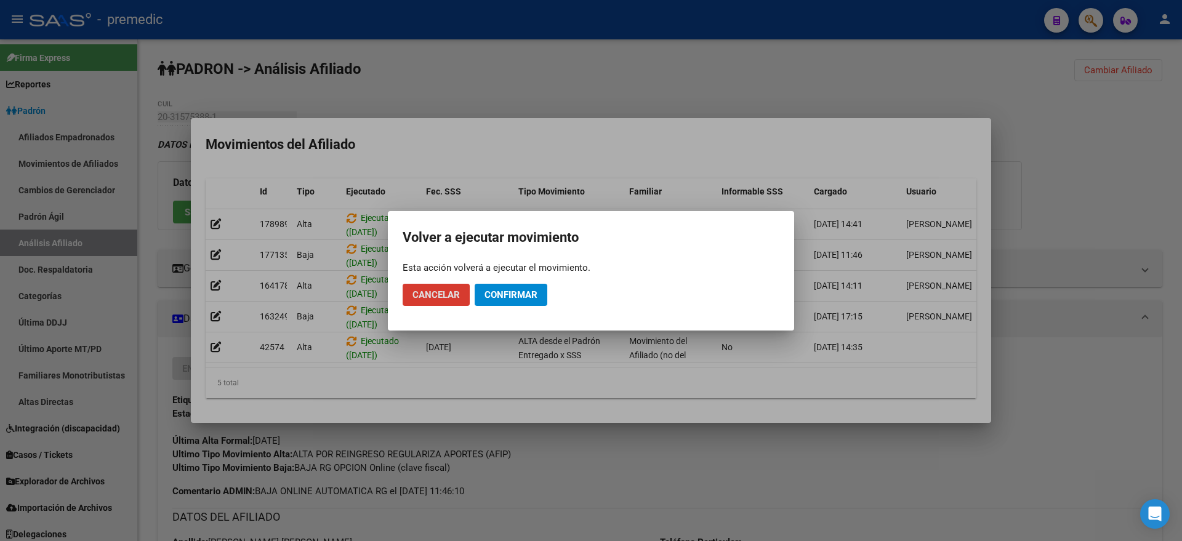
click at [532, 293] on span "Confirmar" at bounding box center [510, 294] width 53 height 11
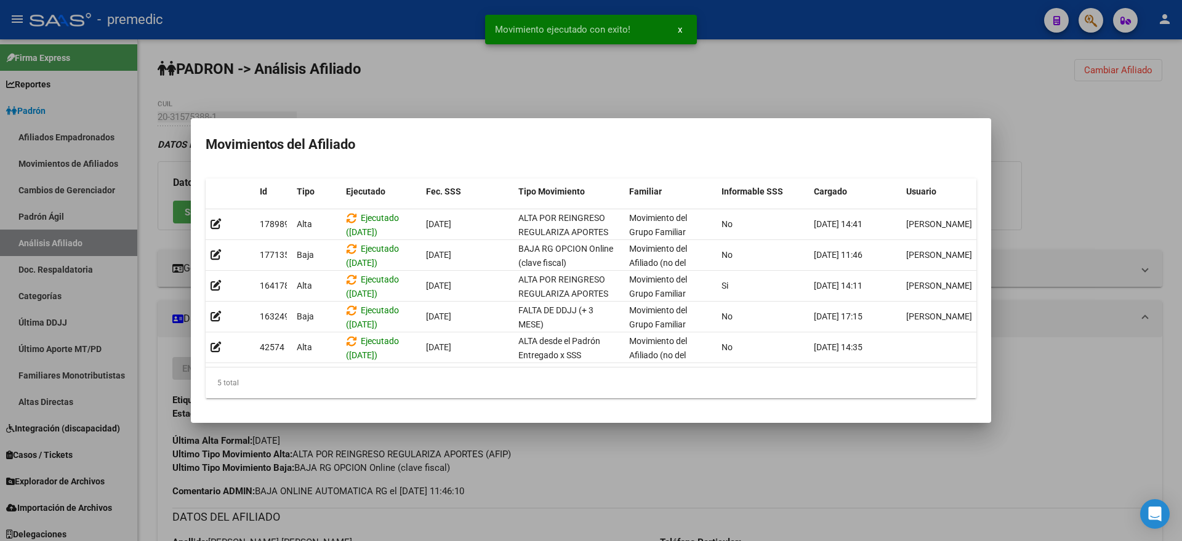
click at [567, 444] on div at bounding box center [591, 270] width 1182 height 541
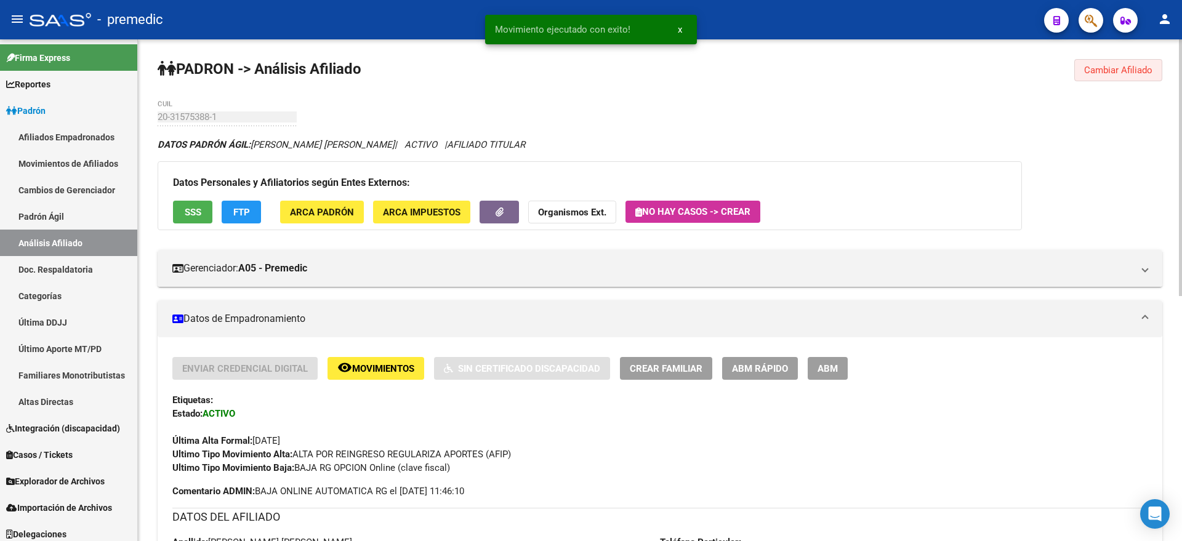
click at [1135, 66] on span "Cambiar Afiliado" at bounding box center [1118, 70] width 68 height 11
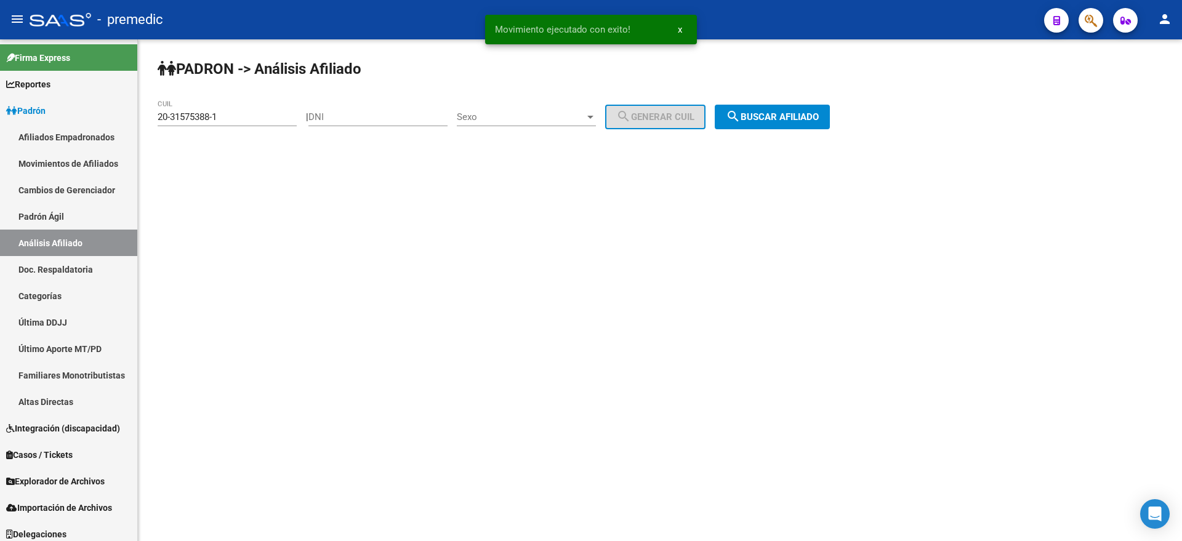
click at [800, 118] on span "search Buscar afiliado" at bounding box center [772, 116] width 93 height 11
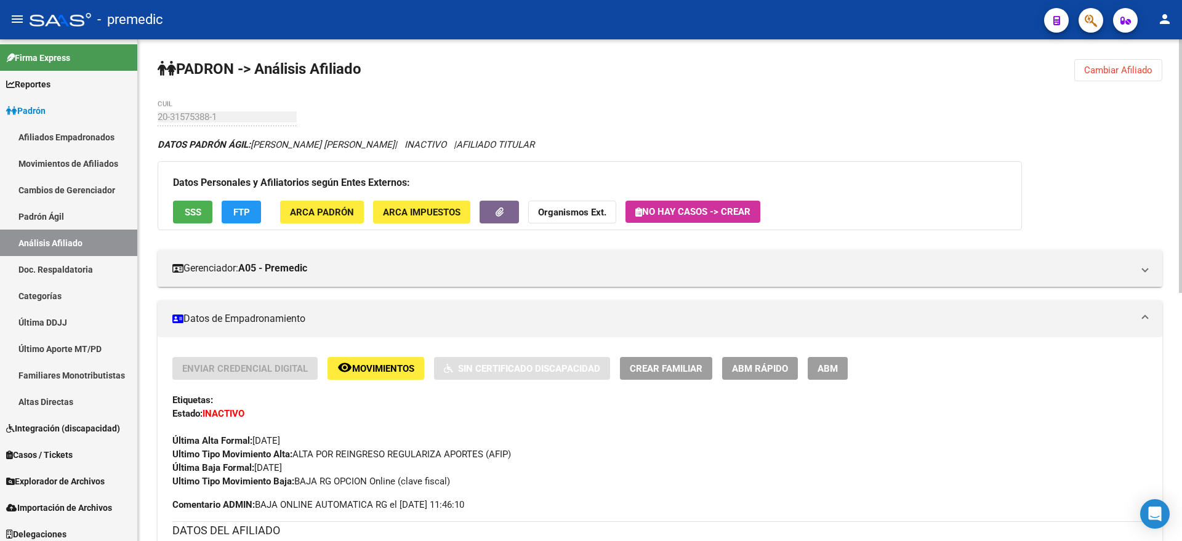
click at [1103, 75] on span "Cambiar Afiliado" at bounding box center [1118, 70] width 68 height 11
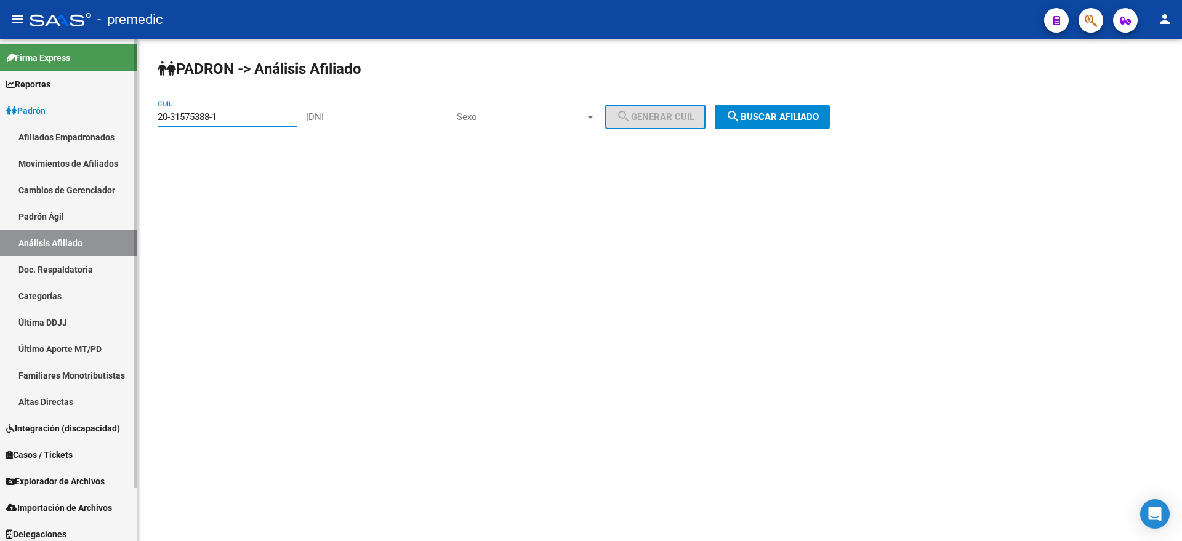
drag, startPoint x: 228, startPoint y: 114, endPoint x: 98, endPoint y: 120, distance: 130.0
click at [98, 120] on mat-sidenav-container "Firma Express Reportes Padrón Traspasos x O.S. Traspasos x Gerenciador Traspaso…" at bounding box center [591, 290] width 1182 height 502
paste input "7-95860291-5"
click at [759, 113] on span "search Buscar afiliado" at bounding box center [772, 116] width 93 height 11
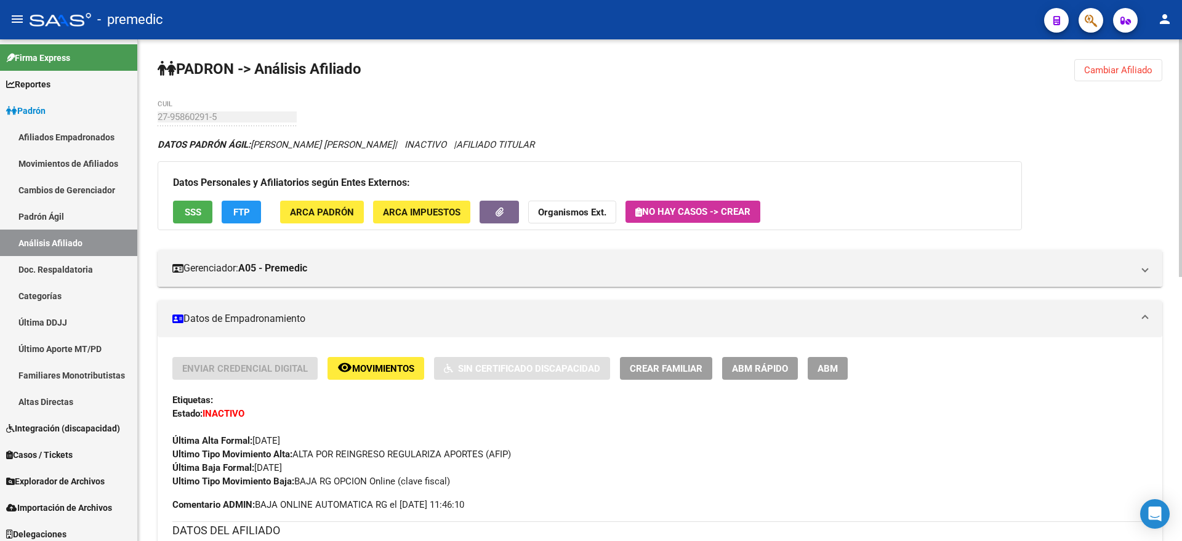
click at [1145, 71] on span "Cambiar Afiliado" at bounding box center [1118, 70] width 68 height 11
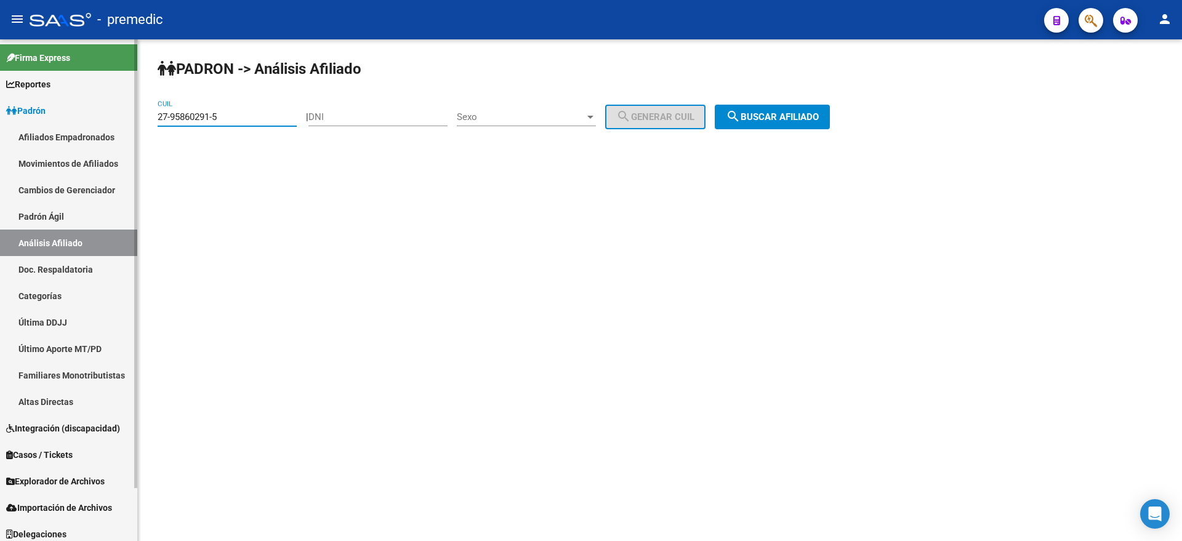
drag, startPoint x: 226, startPoint y: 120, endPoint x: 101, endPoint y: 126, distance: 125.7
click at [101, 126] on mat-sidenav-container "Firma Express Reportes Padrón Traspasos x O.S. Traspasos x Gerenciador Traspaso…" at bounding box center [591, 290] width 1182 height 502
paste input "44258013-3"
click at [766, 116] on span "search Buscar afiliado" at bounding box center [772, 116] width 93 height 11
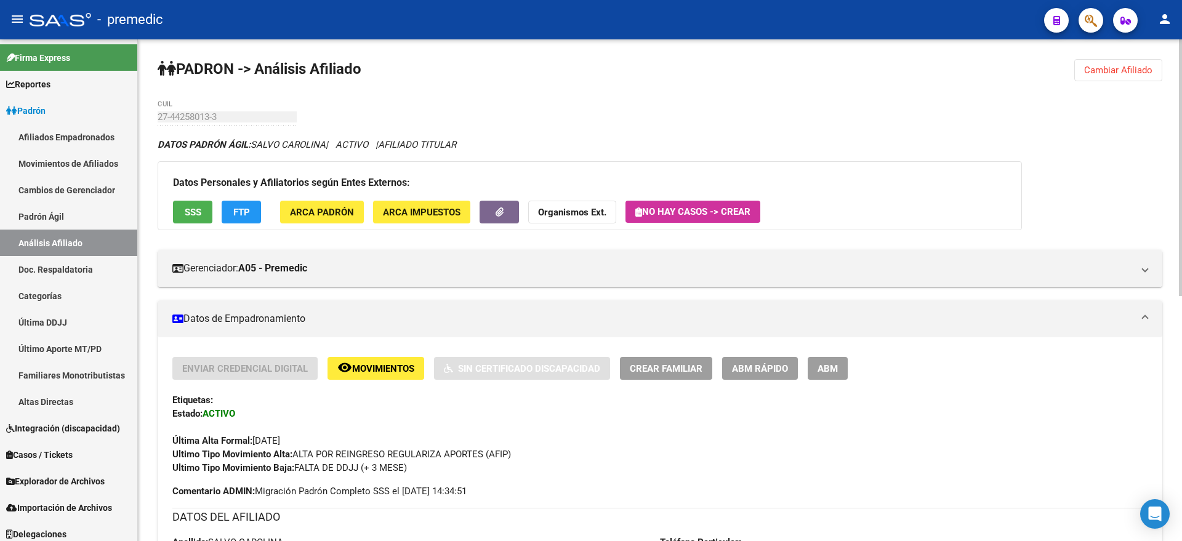
click at [1098, 65] on span "Cambiar Afiliado" at bounding box center [1118, 70] width 68 height 11
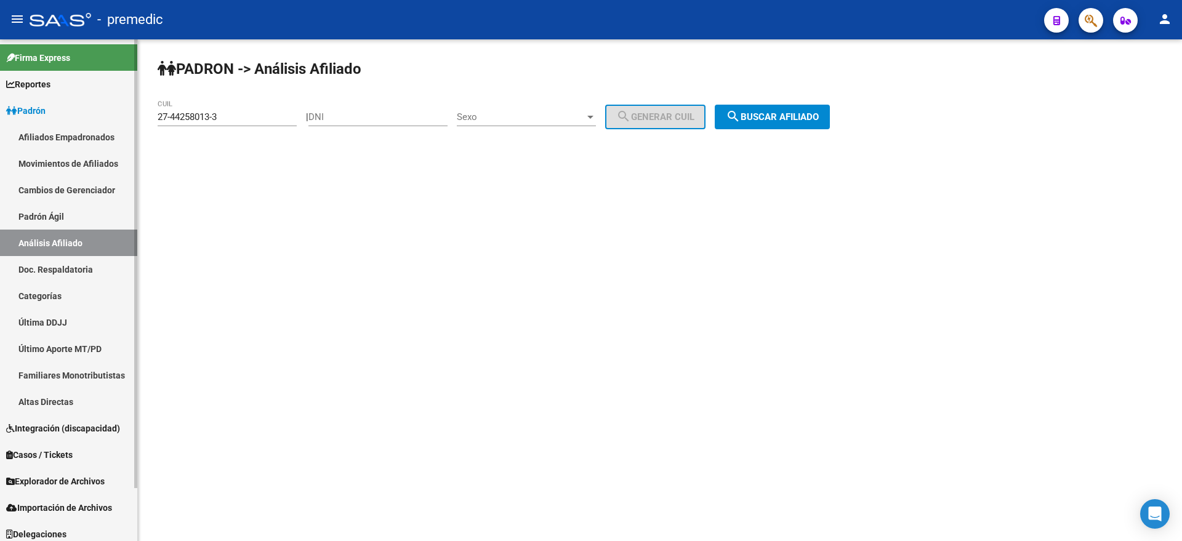
drag, startPoint x: 237, startPoint y: 119, endPoint x: 137, endPoint y: 130, distance: 100.9
click at [137, 130] on mat-sidenav-container "Firma Express Reportes Padrón Traspasos x O.S. Traspasos x Gerenciador Traspaso…" at bounding box center [591, 290] width 1182 height 502
paste input
click at [790, 115] on span "search Buscar afiliado" at bounding box center [772, 116] width 93 height 11
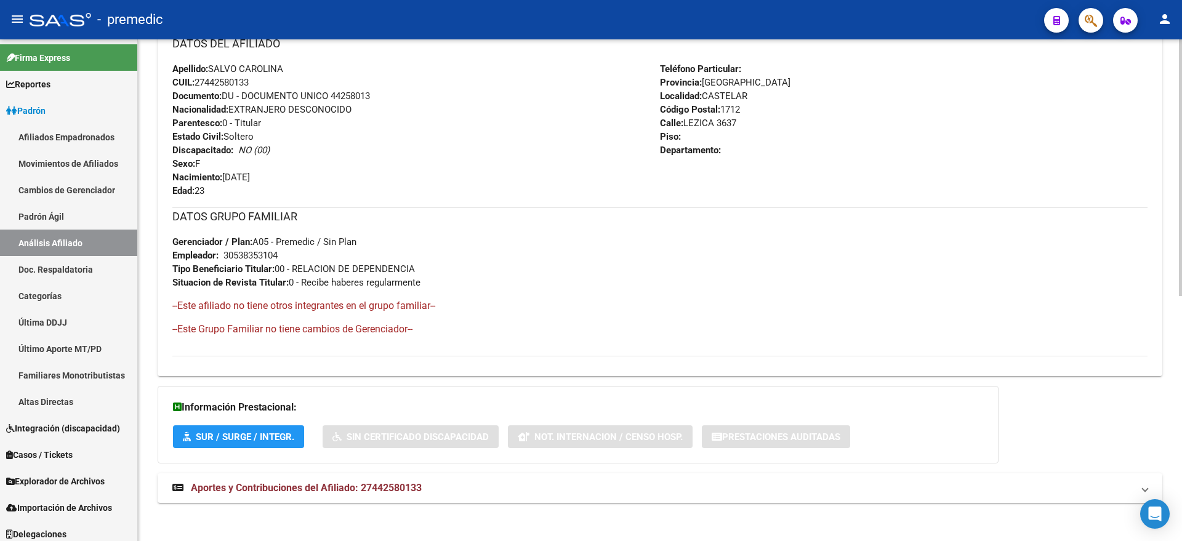
scroll to position [478, 0]
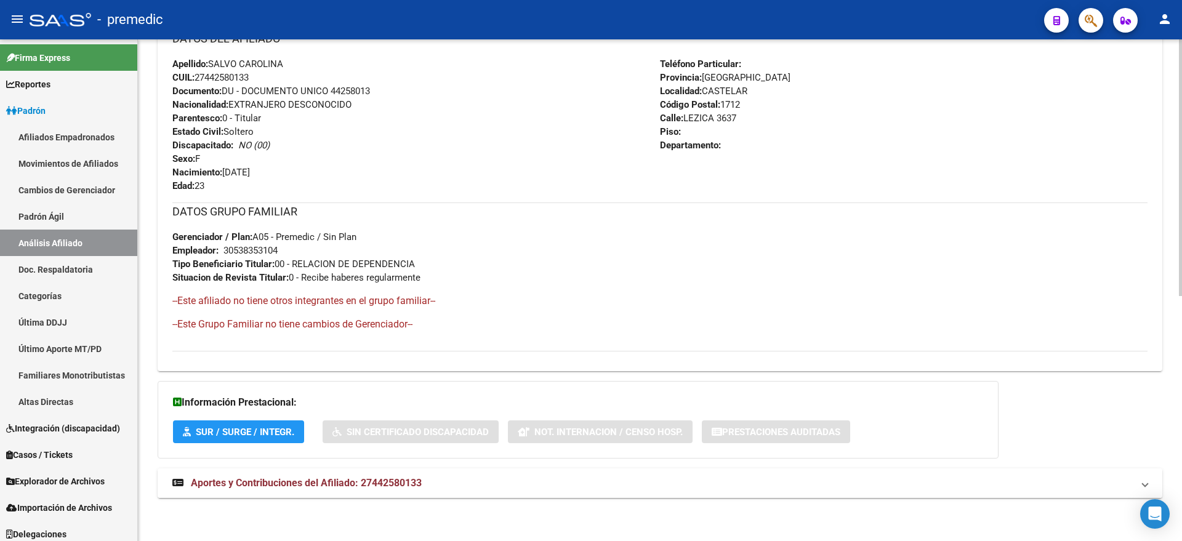
click at [313, 486] on span "Aportes y Contribuciones del Afiliado: 27442580133" at bounding box center [306, 483] width 231 height 12
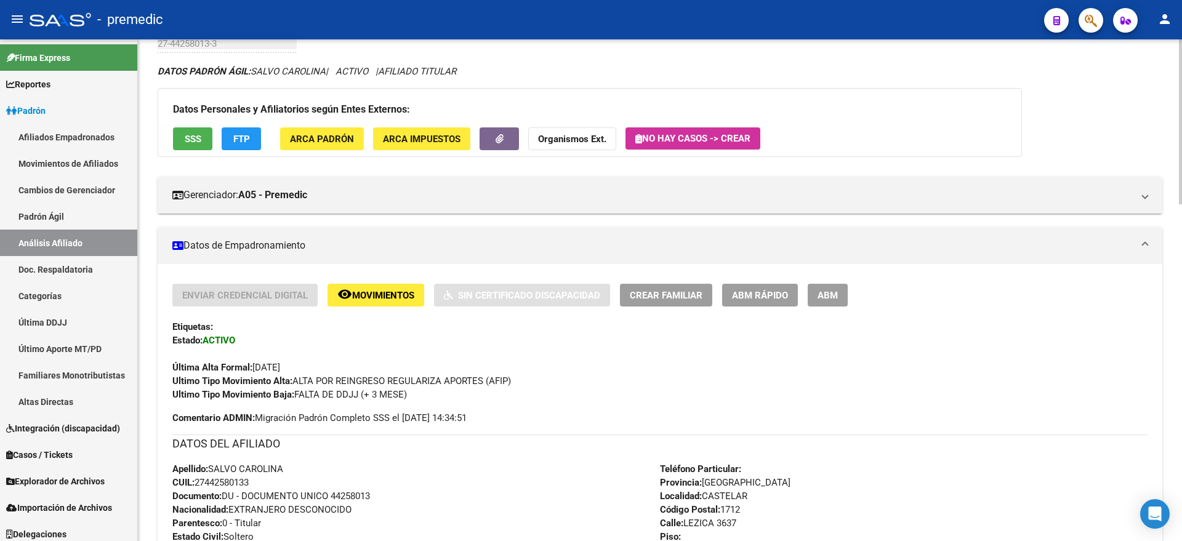
scroll to position [77, 0]
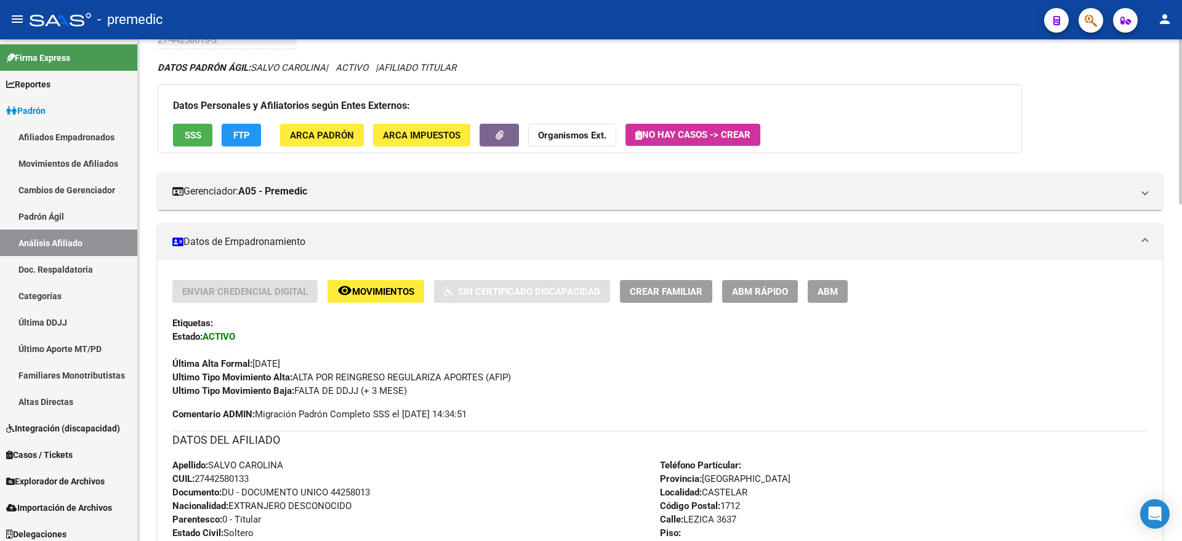
click at [366, 290] on span "Movimientos" at bounding box center [383, 291] width 62 height 11
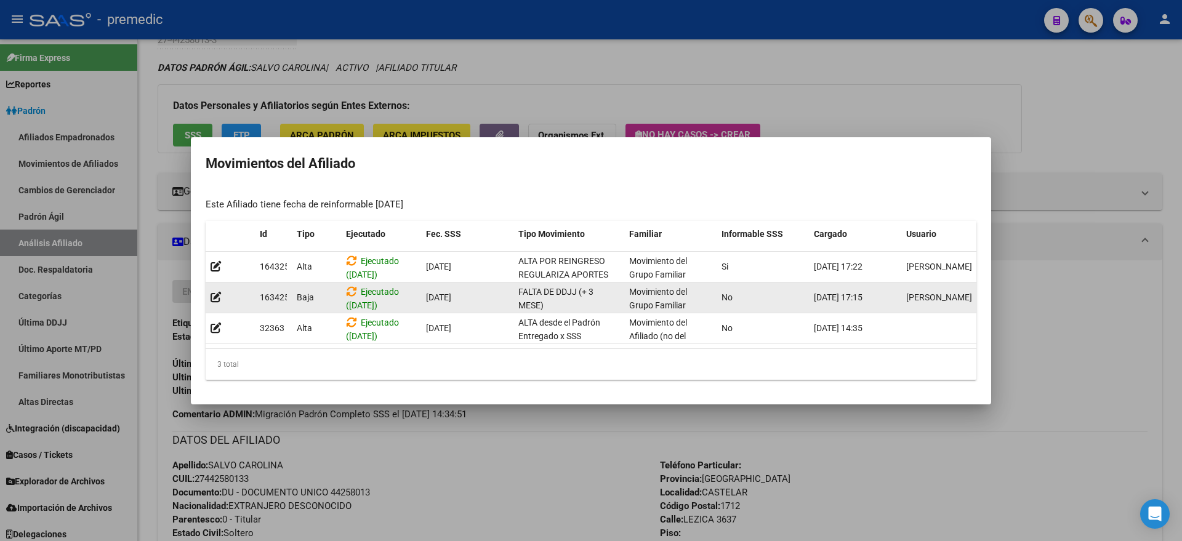
scroll to position [1, 0]
drag, startPoint x: 347, startPoint y: 299, endPoint x: 403, endPoint y: 303, distance: 56.1
click at [403, 303] on div "Ejecutado ([DATE])" at bounding box center [381, 297] width 70 height 26
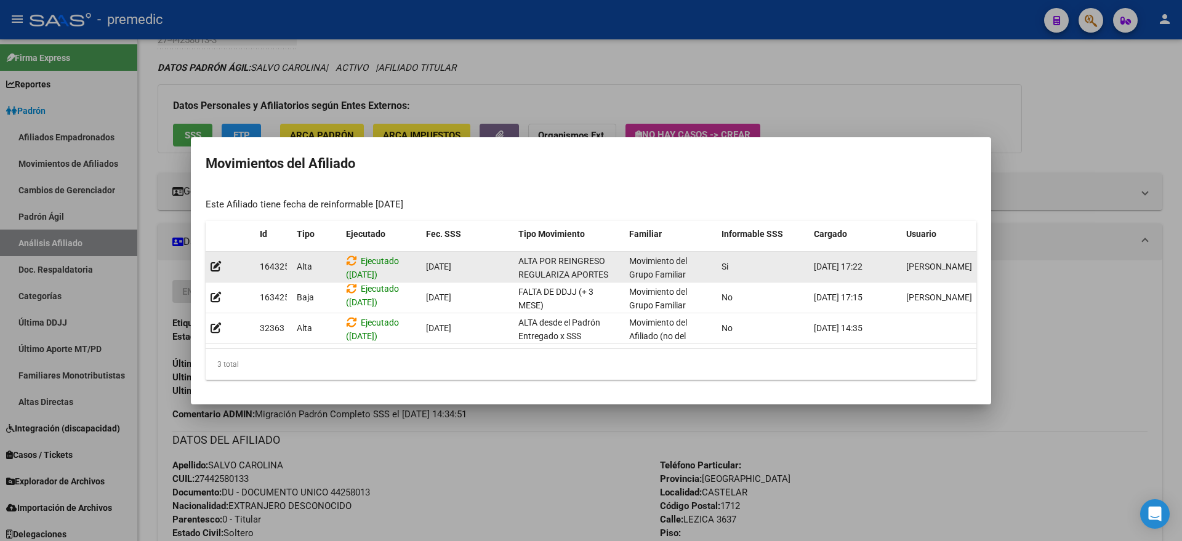
drag, startPoint x: 428, startPoint y: 261, endPoint x: 498, endPoint y: 259, distance: 69.6
click at [498, 260] on div "[DATE]" at bounding box center [467, 267] width 82 height 14
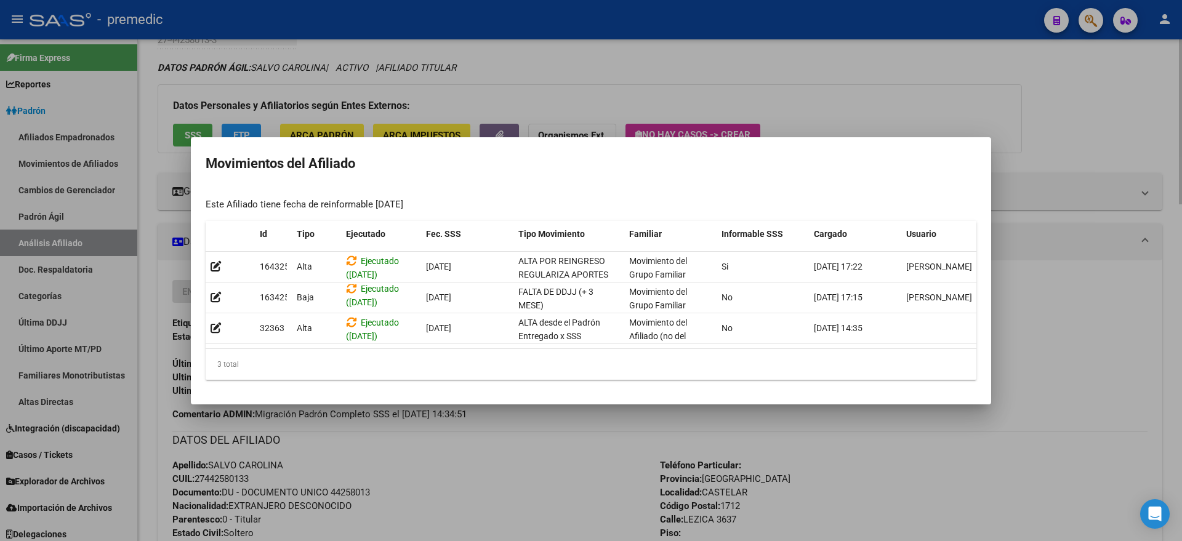
drag, startPoint x: 444, startPoint y: 503, endPoint x: 452, endPoint y: 508, distance: 9.7
click at [444, 502] on div at bounding box center [591, 270] width 1182 height 541
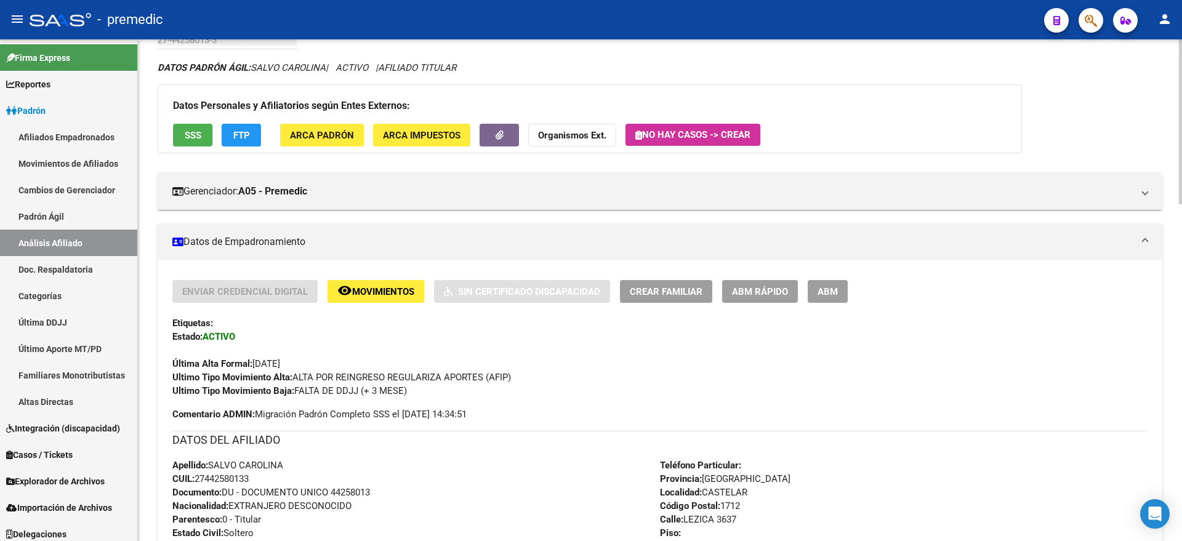
scroll to position [0, 0]
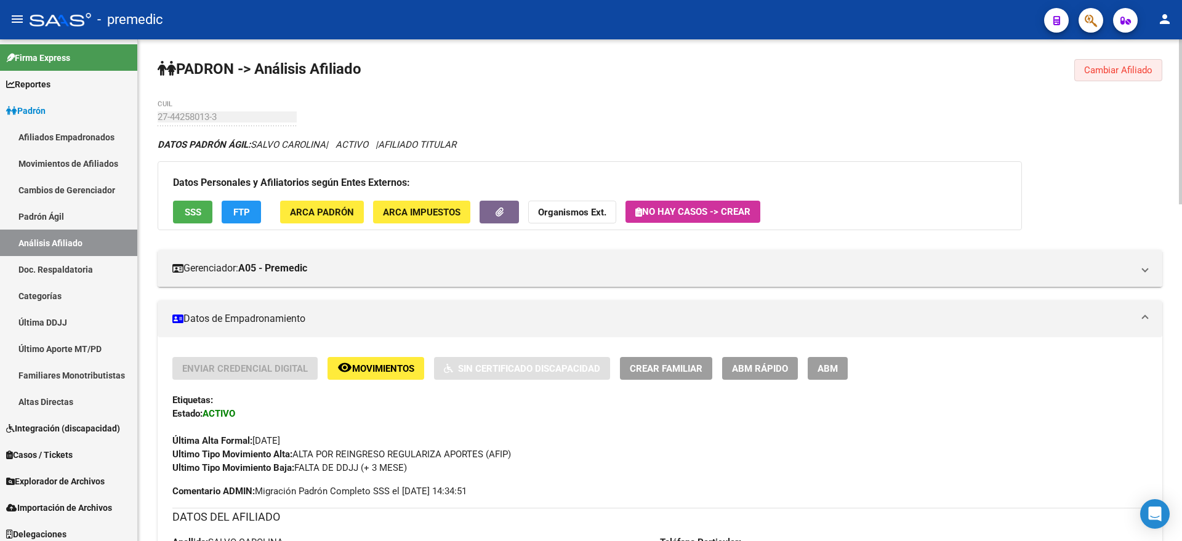
click at [1105, 72] on span "Cambiar Afiliado" at bounding box center [1118, 70] width 68 height 11
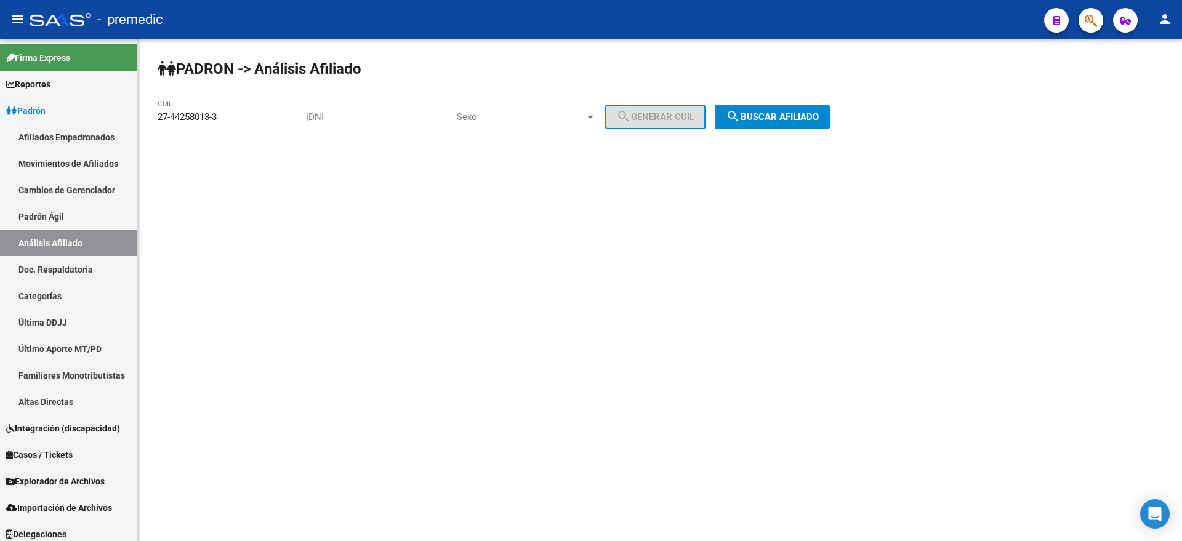
drag, startPoint x: 227, startPoint y: 118, endPoint x: 153, endPoint y: 126, distance: 74.3
click at [138, 122] on div "PADRON -> Análisis Afiliado 27-44258013-3 CUIL | DNI Sexo Sexo search Generar C…" at bounding box center [660, 103] width 1044 height 129
paste input "0-95095954-2"
type input "20-95095954-2"
click at [740, 116] on mat-icon "search" at bounding box center [733, 116] width 15 height 15
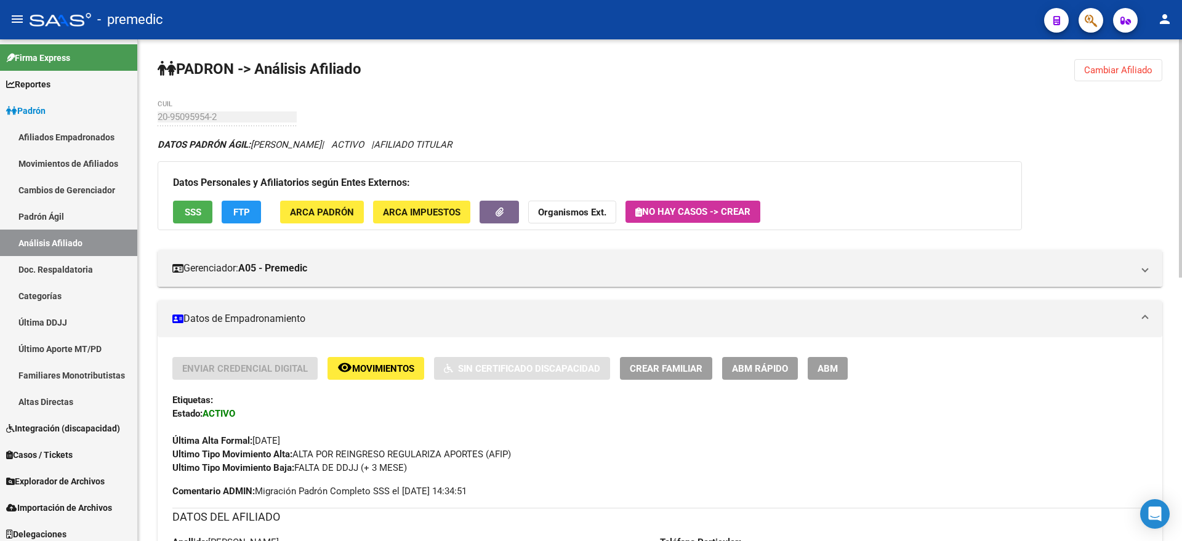
drag, startPoint x: 244, startPoint y: 435, endPoint x: 393, endPoint y: 442, distance: 148.5
click at [393, 442] on div "Última Alta Formal: 01/05/2025" at bounding box center [659, 433] width 975 height 27
click at [283, 404] on div "Etiquetas:" at bounding box center [659, 400] width 975 height 14
click at [66, 482] on span "Explorador de Archivos" at bounding box center [55, 481] width 98 height 14
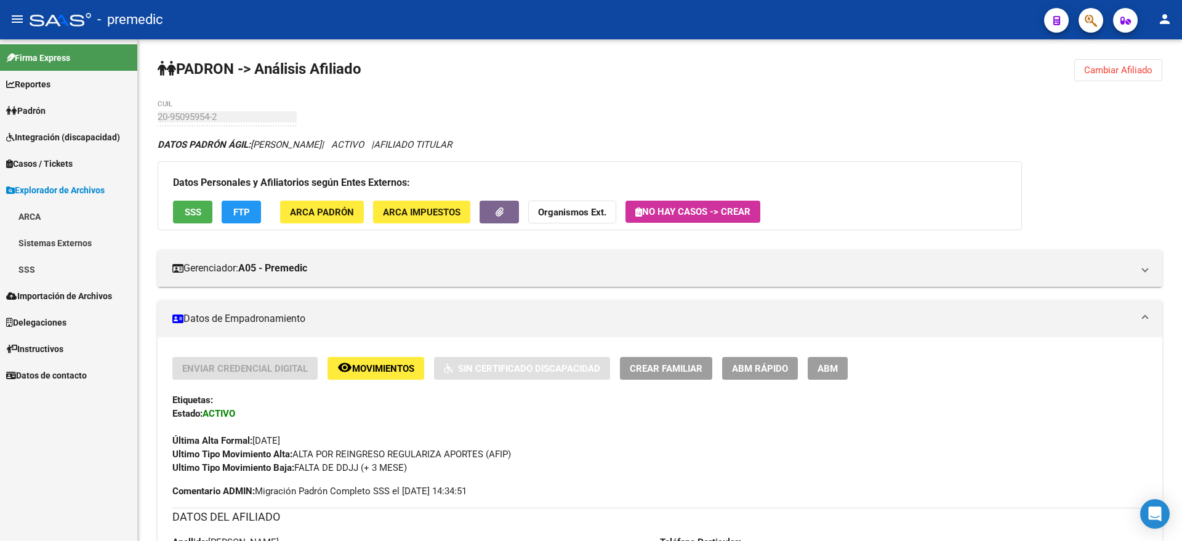
click at [51, 263] on link "SSS" at bounding box center [68, 269] width 137 height 26
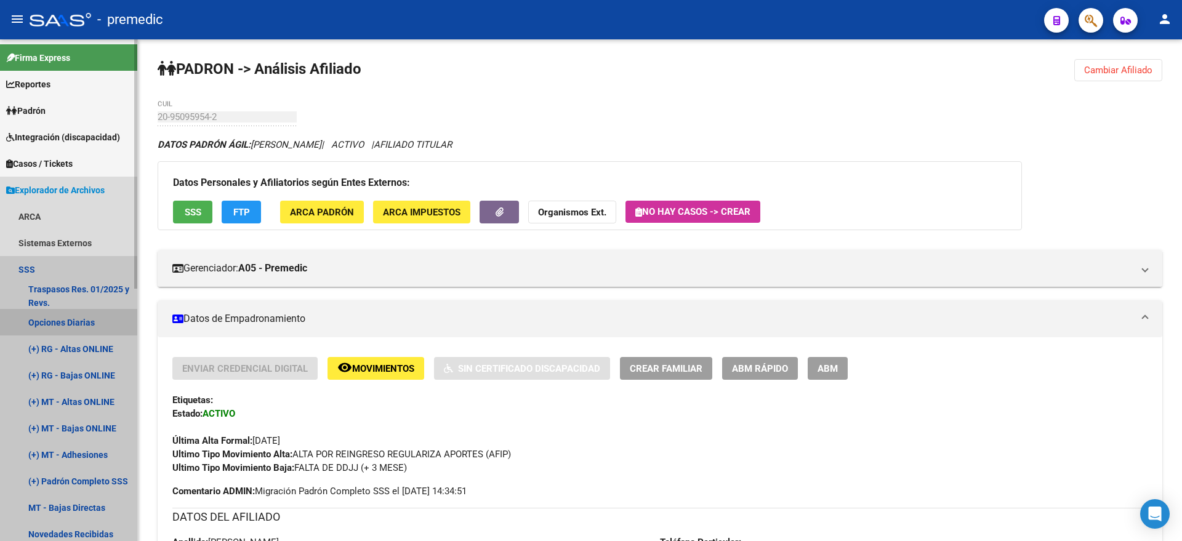
click at [86, 313] on link "Opciones Diarias" at bounding box center [68, 322] width 137 height 26
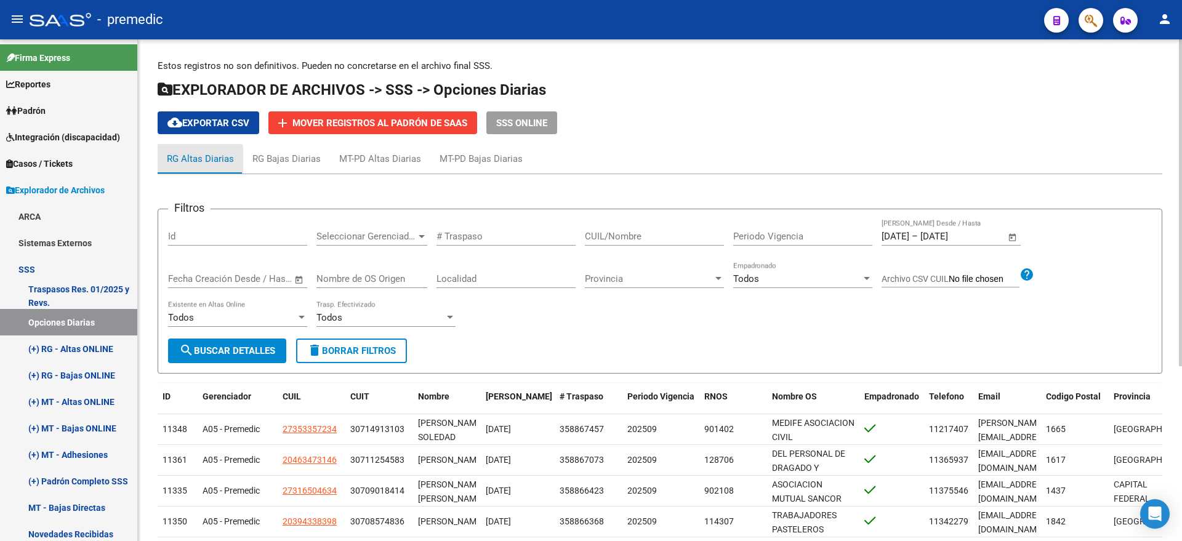
click at [194, 169] on div "RG Altas Diarias" at bounding box center [201, 159] width 86 height 30
click at [187, 124] on span "cloud_download Exportar CSV" at bounding box center [208, 123] width 82 height 11
click at [33, 111] on span "Padrón" at bounding box center [25, 111] width 39 height 14
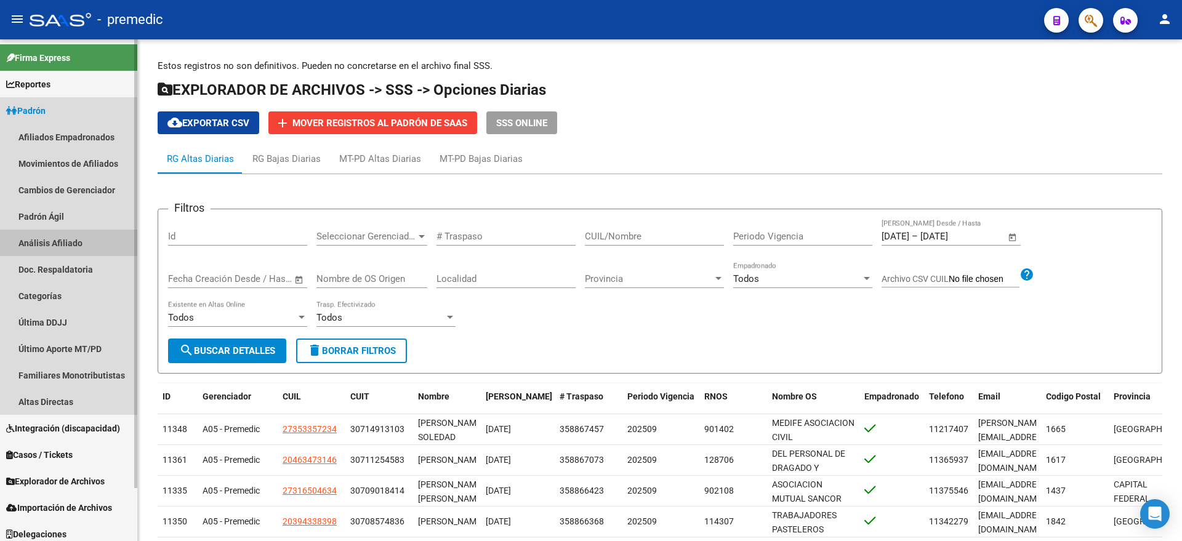
click at [55, 246] on link "Análisis Afiliado" at bounding box center [68, 243] width 137 height 26
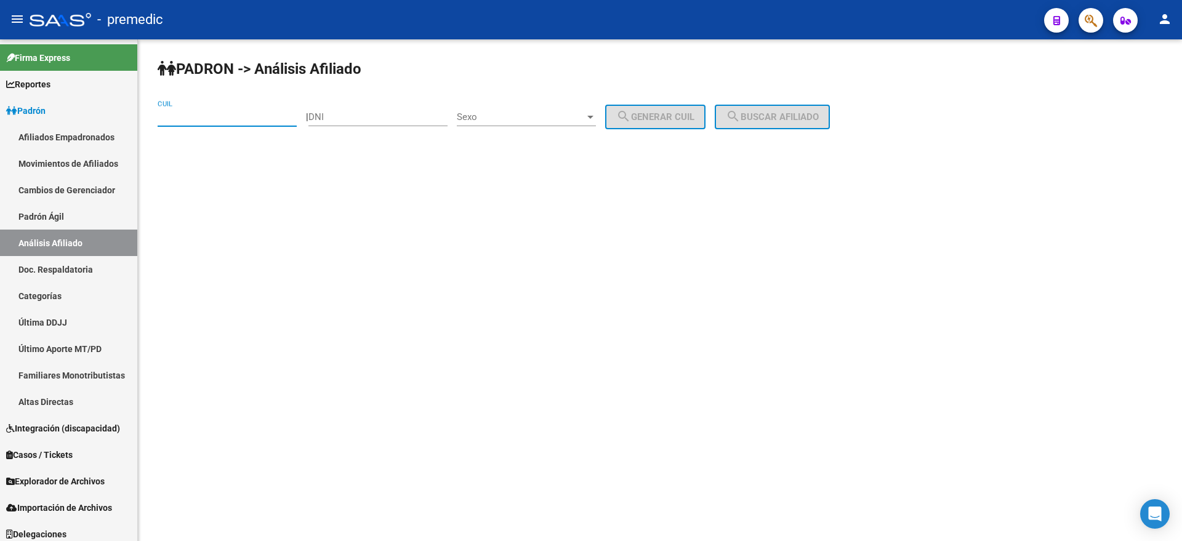
click at [225, 117] on input "CUIL" at bounding box center [227, 116] width 139 height 11
paste input "27-94209856-7"
click at [812, 118] on span "search Buscar afiliado" at bounding box center [772, 116] width 93 height 11
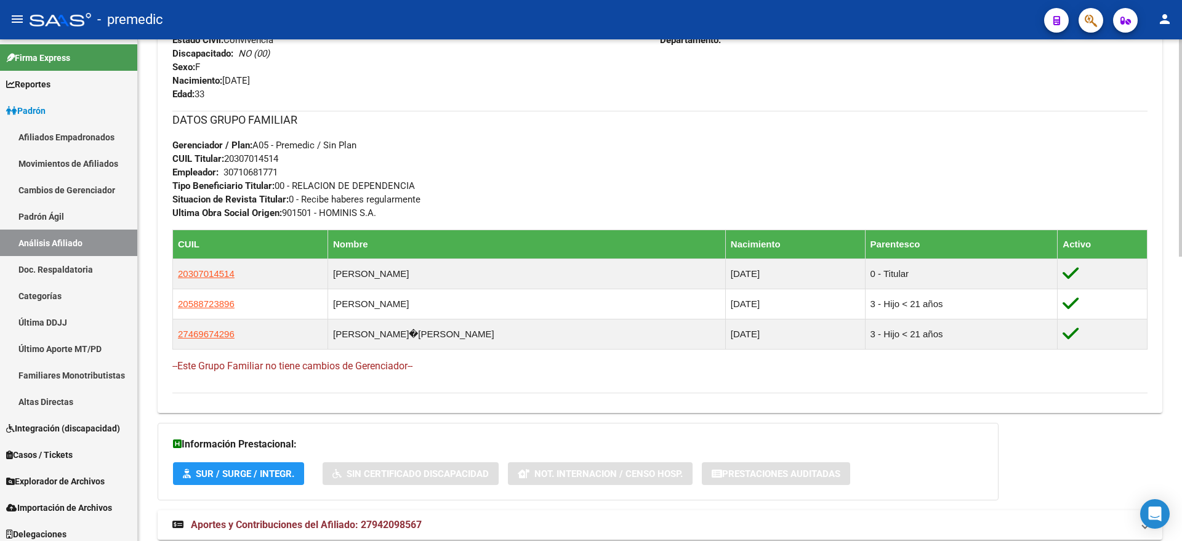
scroll to position [655, 0]
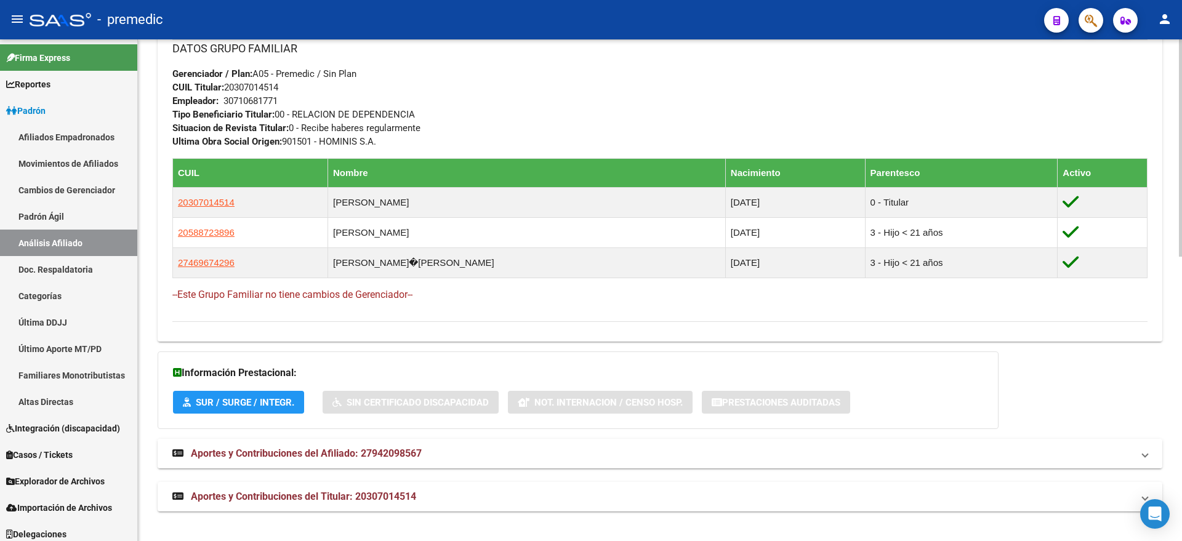
click at [295, 454] on span "Aportes y Contribuciones del Afiliado: 27942098567" at bounding box center [306, 453] width 231 height 12
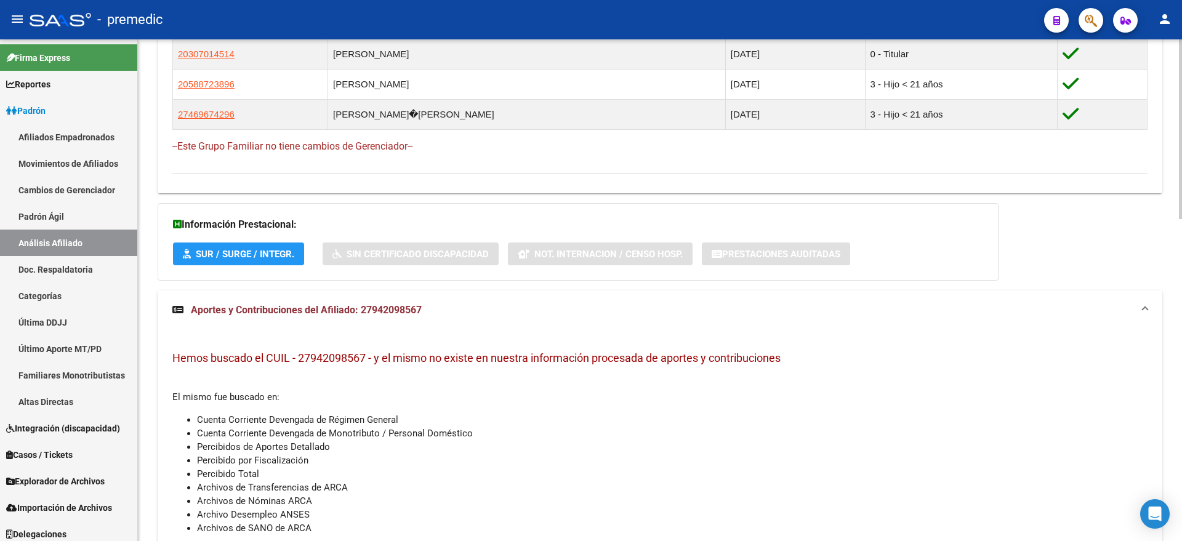
scroll to position [900, 0]
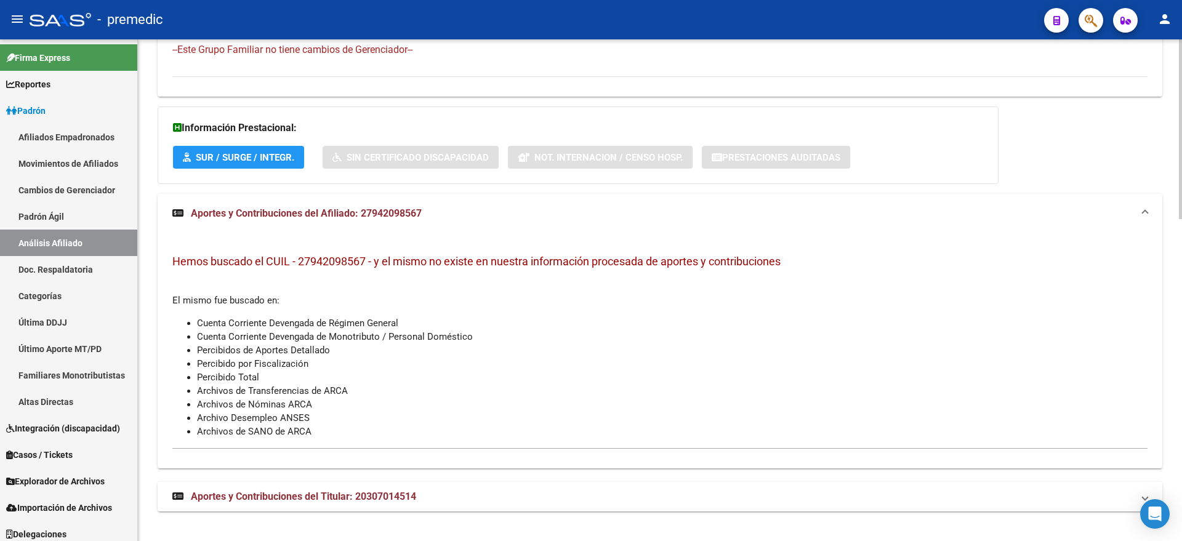
click at [310, 492] on span "Aportes y Contribuciones del Titular: 20307014514" at bounding box center [303, 496] width 225 height 12
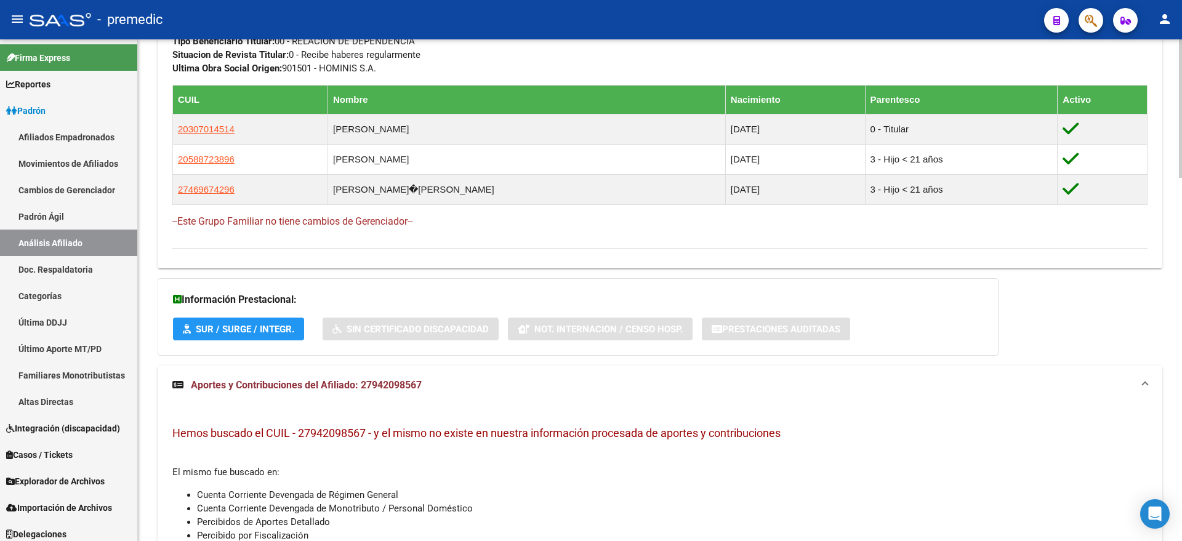
scroll to position [462, 0]
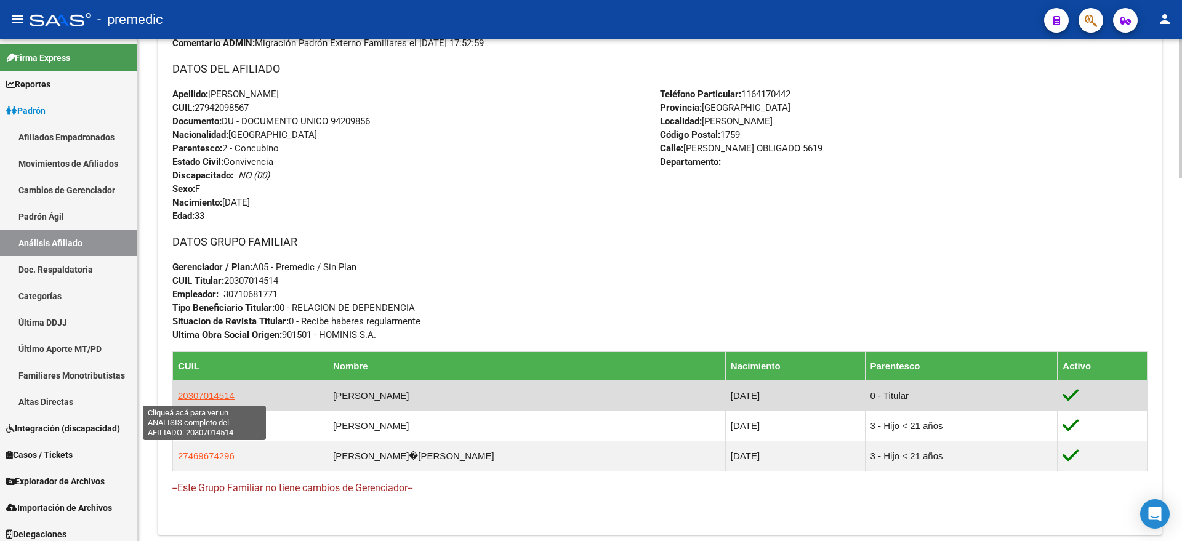
click at [223, 394] on span "20307014514" at bounding box center [206, 395] width 57 height 10
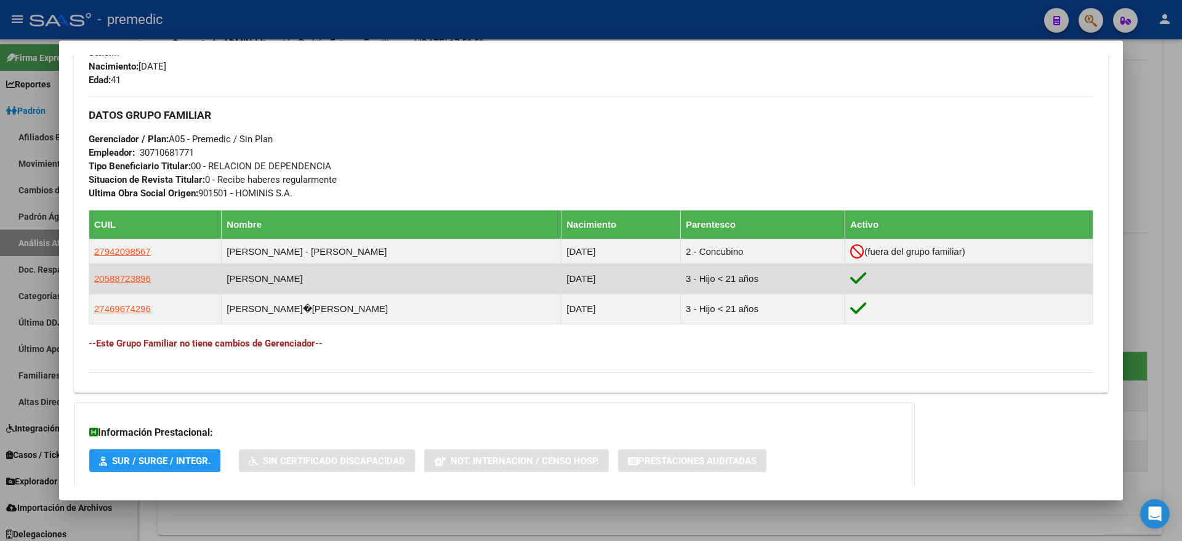
scroll to position [617, 0]
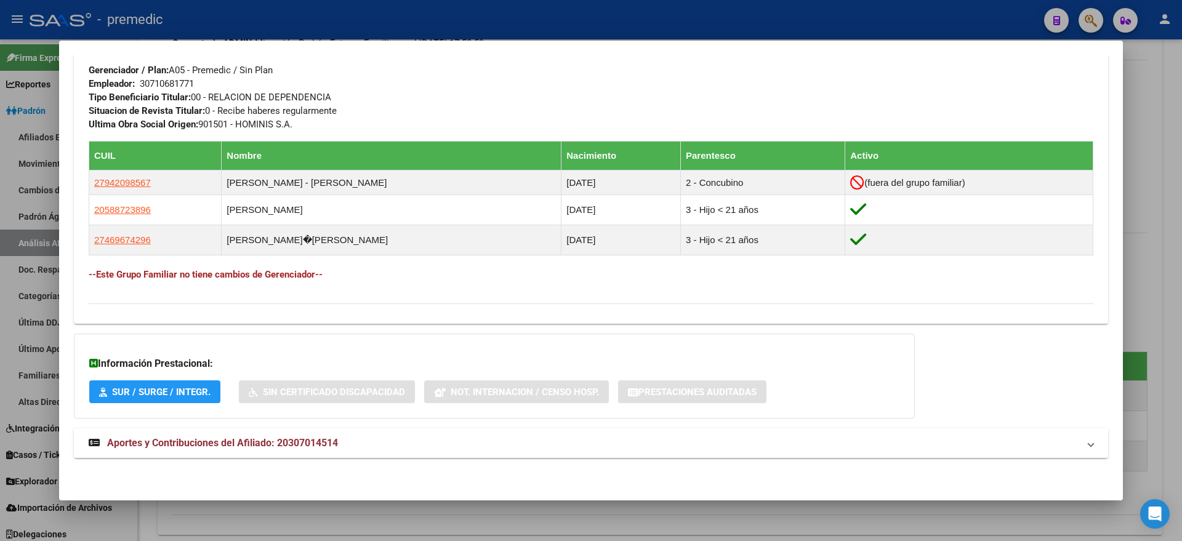
click at [241, 438] on span "Aportes y Contribuciones del Afiliado: 20307014514" at bounding box center [222, 443] width 231 height 12
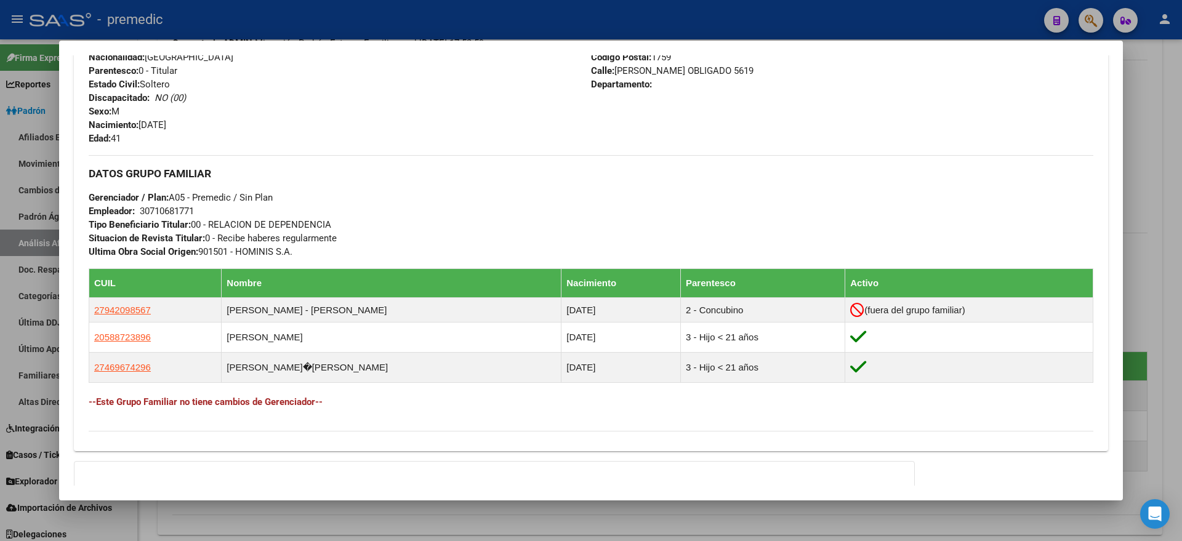
scroll to position [489, 0]
click at [346, 517] on div at bounding box center [591, 270] width 1182 height 541
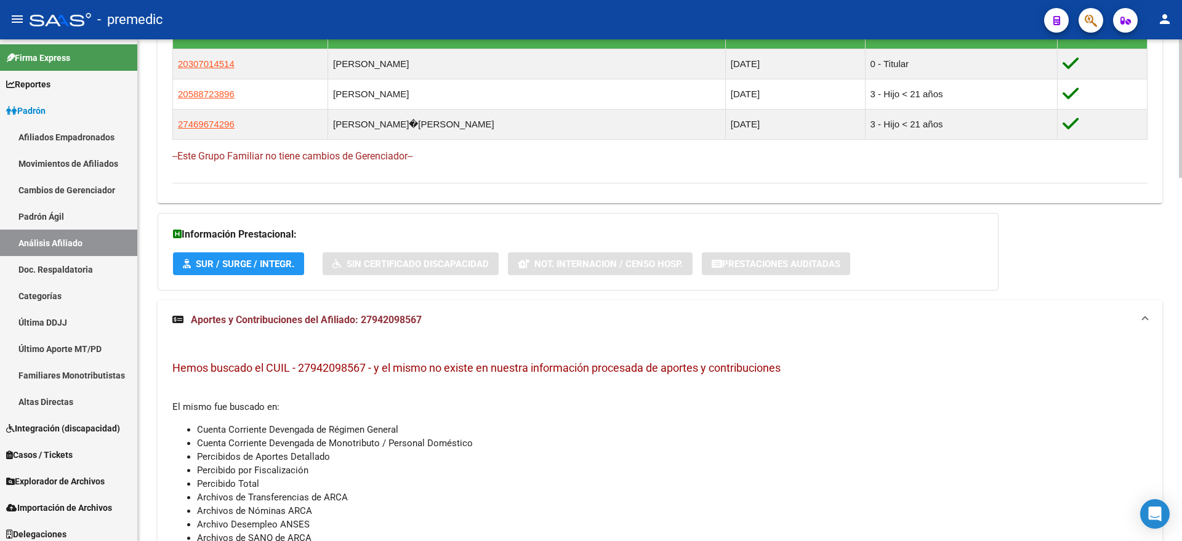
scroll to position [846, 0]
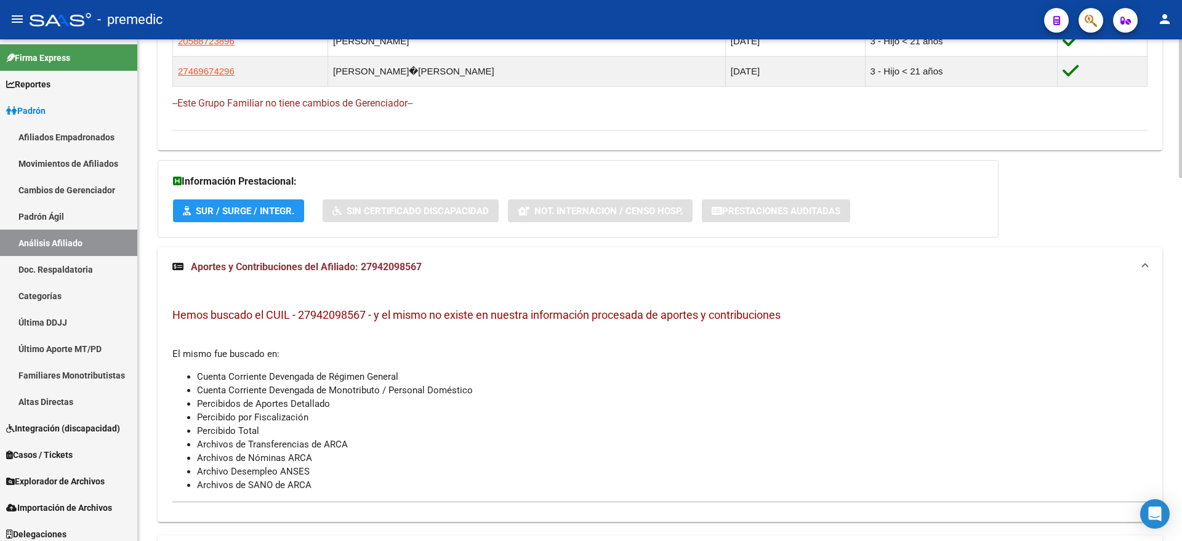
click at [314, 266] on span "Aportes y Contribuciones del Afiliado: 27942098567" at bounding box center [306, 267] width 231 height 12
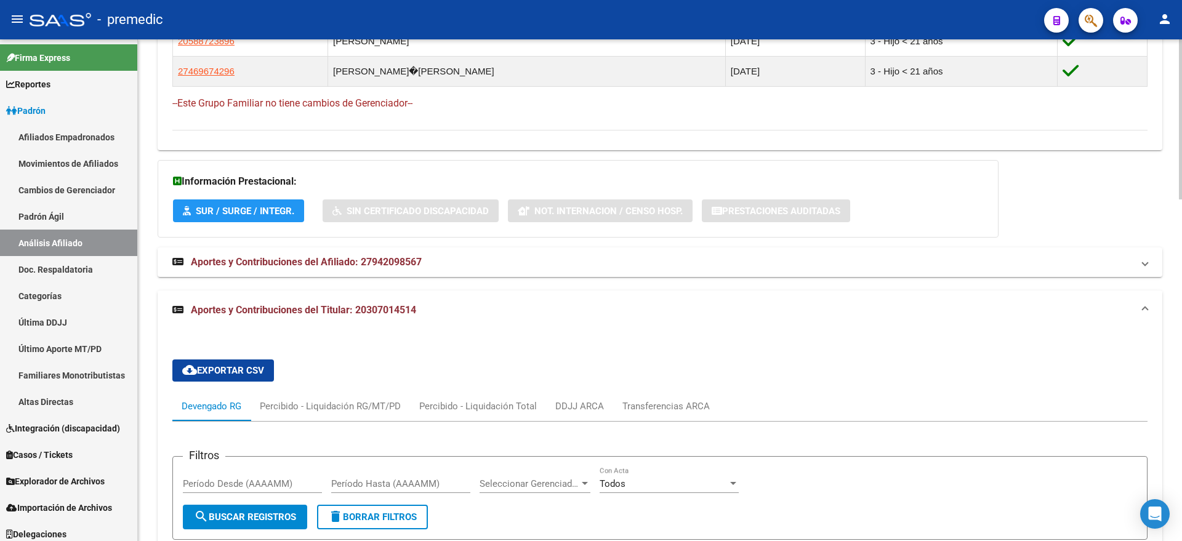
click at [274, 307] on span "Aportes y Contribuciones del Titular: 20307014514" at bounding box center [303, 310] width 225 height 12
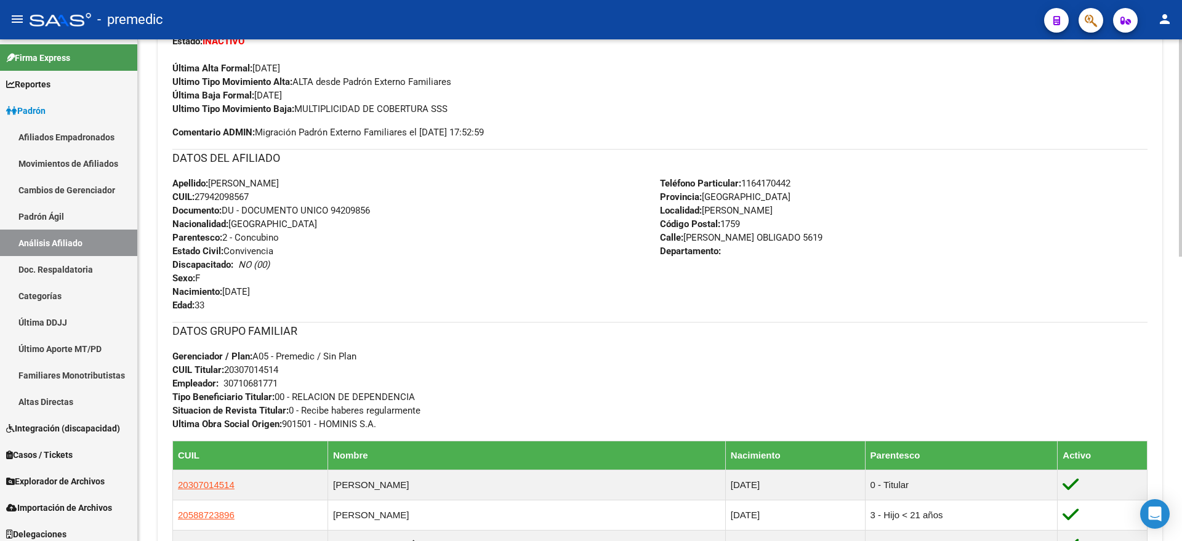
scroll to position [270, 0]
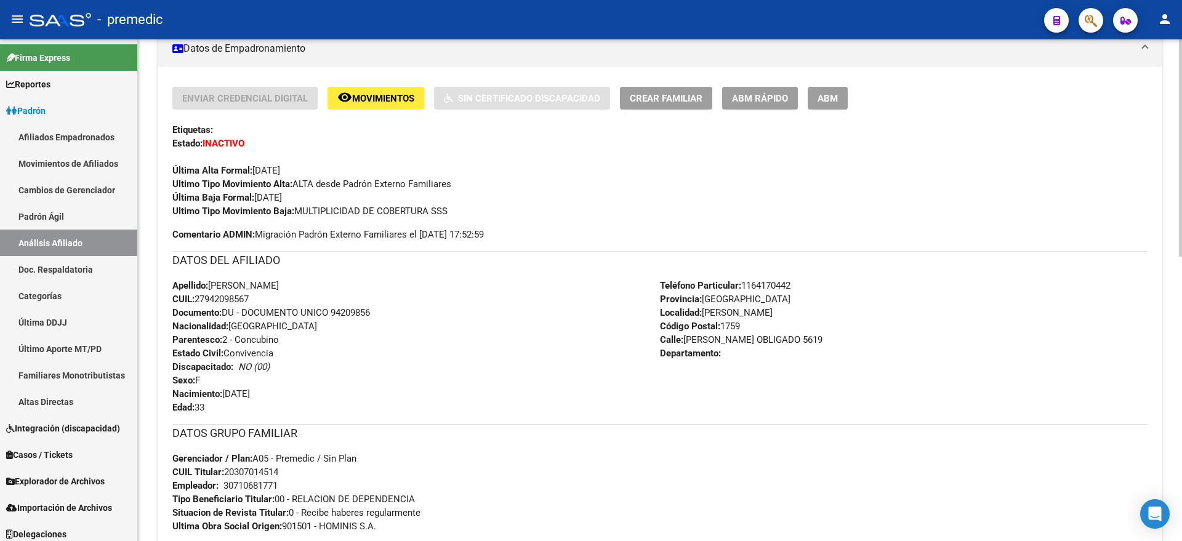
click at [1119, 235] on div "Enviar Credencial Digital remove_red_eye Movimientos Sin Certificado Discapacid…" at bounding box center [659, 164] width 975 height 154
drag, startPoint x: 252, startPoint y: 300, endPoint x: 199, endPoint y: 305, distance: 53.2
click at [199, 305] on div "Apellido: MIRNA SOLEDAD FLORES BENITEZ CUIL: 27942098567 Documento: DU - DOCUME…" at bounding box center [415, 346] width 487 height 135
copy span "27942098567"
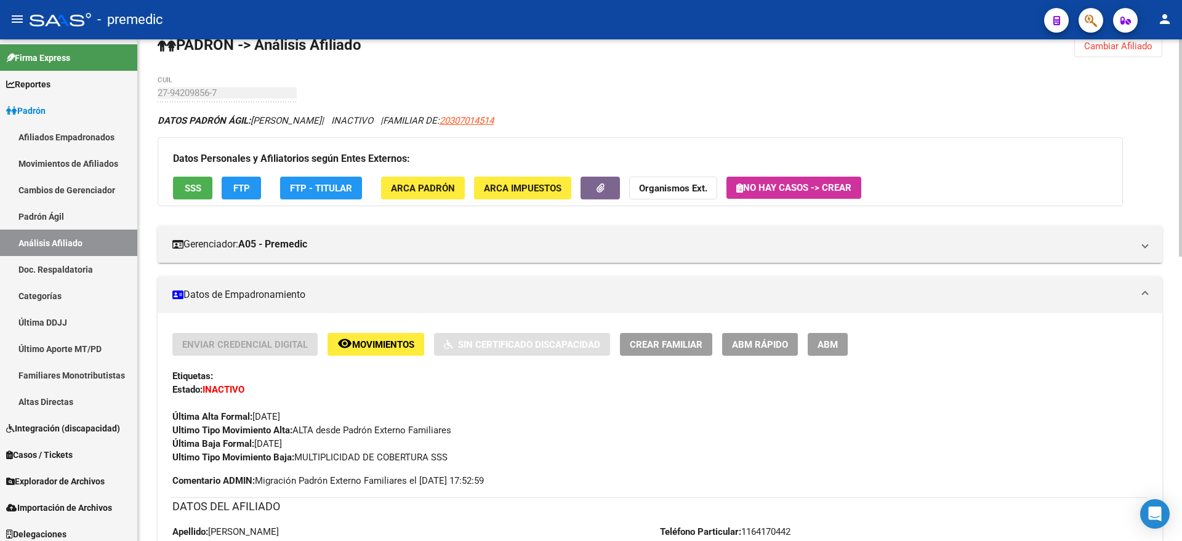
scroll to position [0, 0]
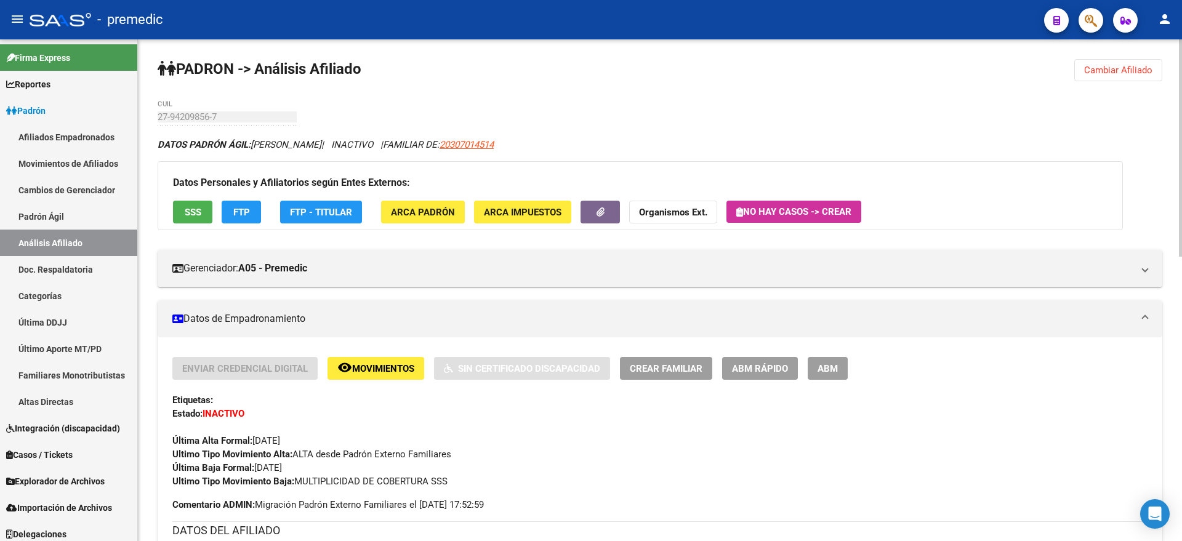
click at [246, 215] on span "FTP" at bounding box center [241, 212] width 17 height 11
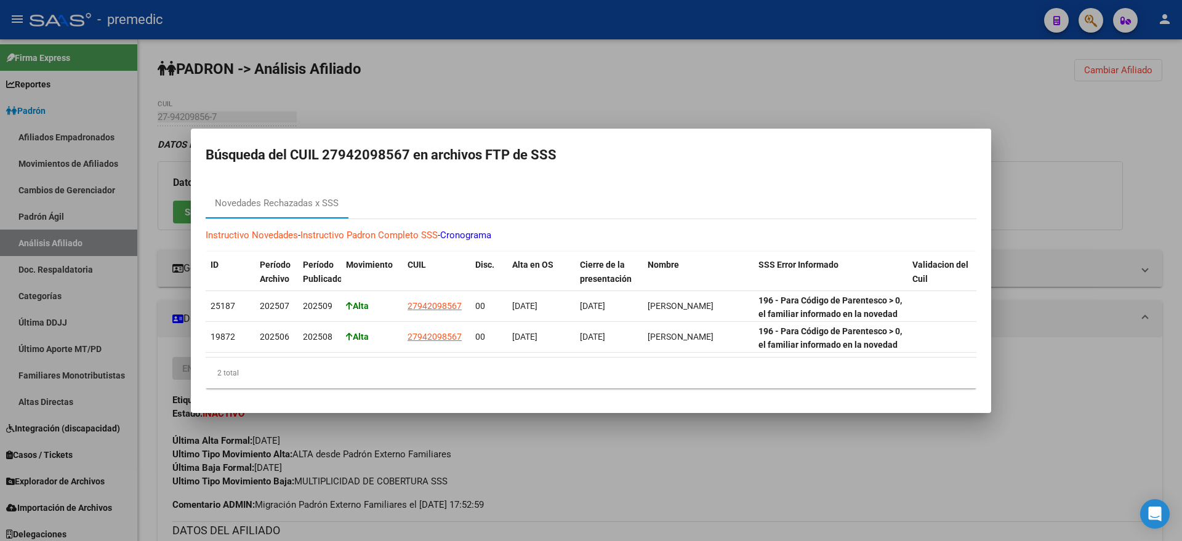
click at [655, 447] on div at bounding box center [591, 270] width 1182 height 541
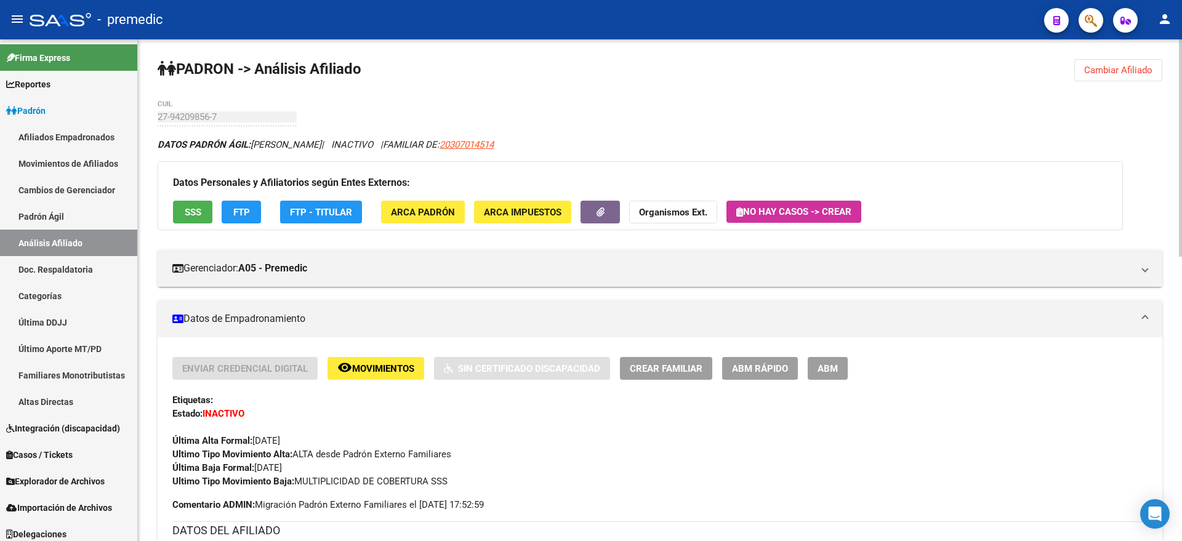
click at [1108, 68] on span "Cambiar Afiliado" at bounding box center [1118, 70] width 68 height 11
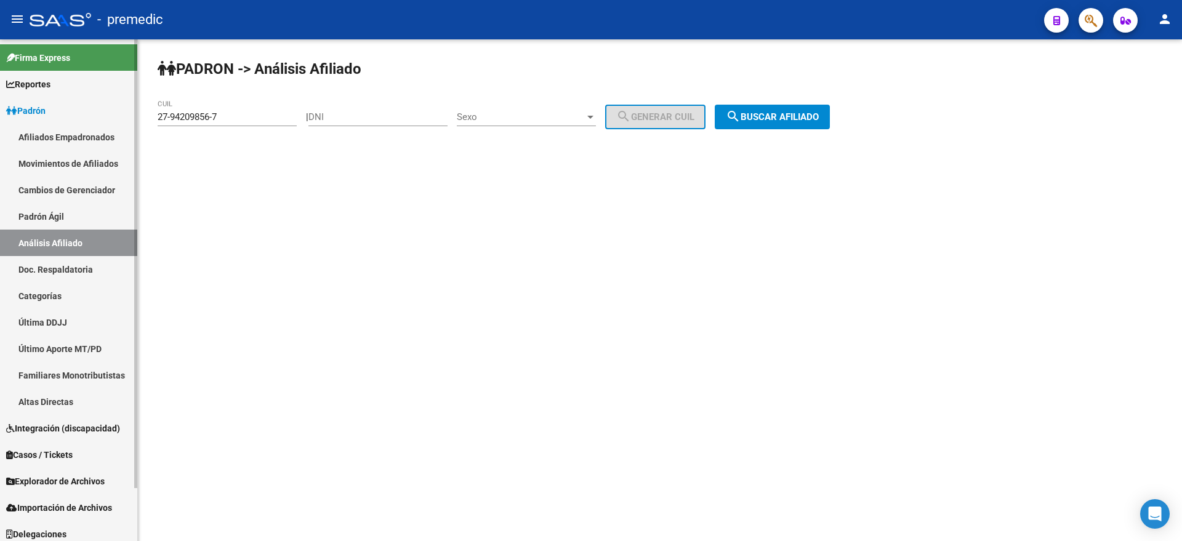
drag, startPoint x: 226, startPoint y: 116, endPoint x: 90, endPoint y: 116, distance: 136.6
click at [90, 116] on mat-sidenav-container "Firma Express Reportes Padrón Traspasos x O.S. Traspasos x Gerenciador Traspaso…" at bounding box center [591, 290] width 1182 height 502
paste input "46117710-2"
click at [788, 121] on span "search Buscar afiliado" at bounding box center [772, 116] width 93 height 11
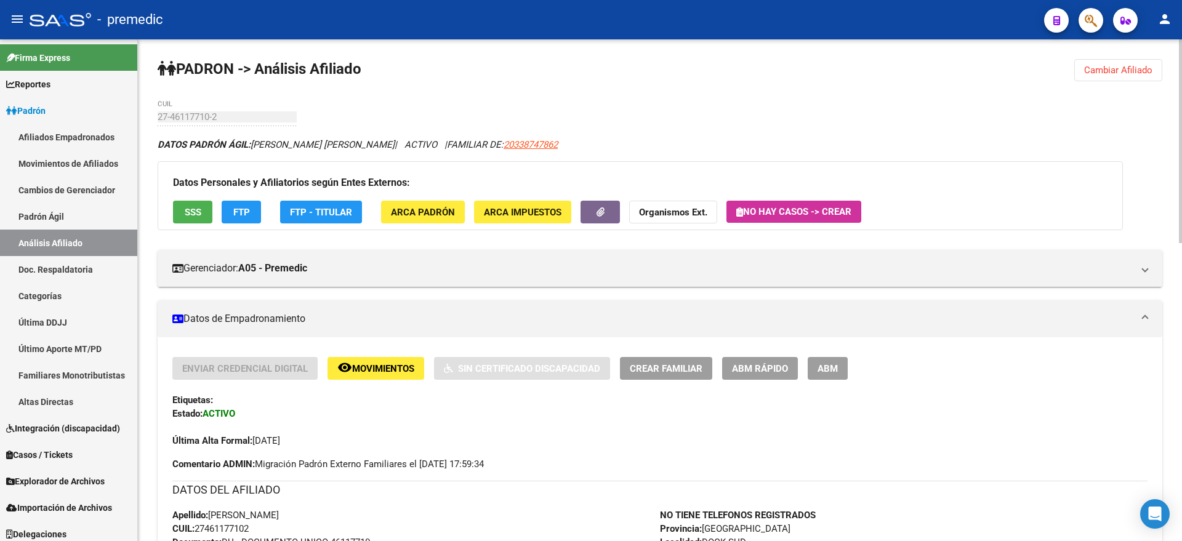
click at [1097, 65] on span "Cambiar Afiliado" at bounding box center [1118, 70] width 68 height 11
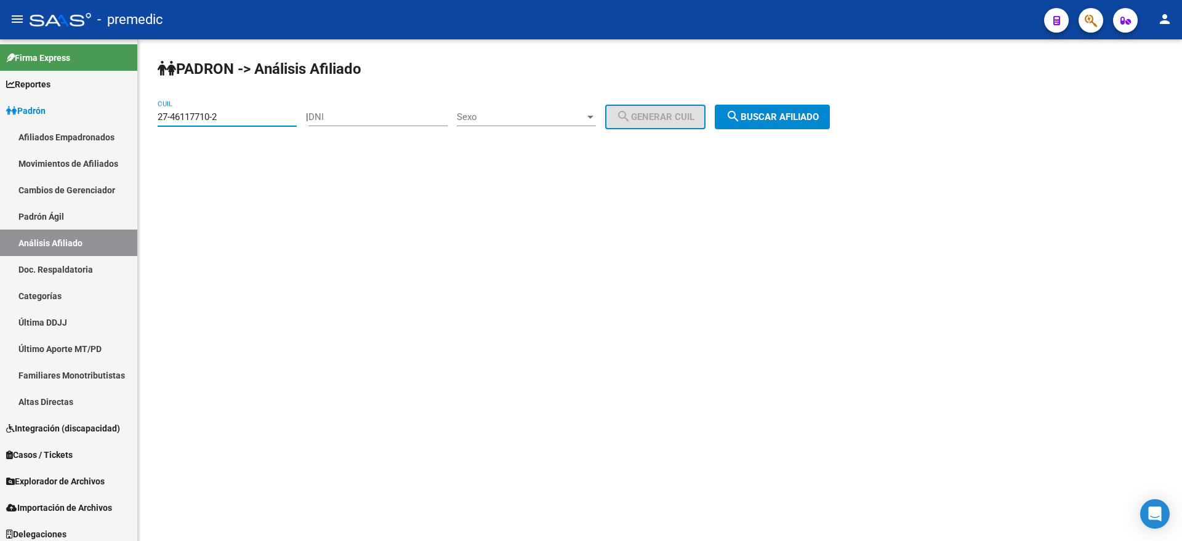
drag, startPoint x: 221, startPoint y: 113, endPoint x: 165, endPoint y: 110, distance: 56.1
click at [166, 110] on div "27-46117710-2 CUIL" at bounding box center [227, 113] width 139 height 26
paste input "27461177-1"
drag, startPoint x: 201, startPoint y: 114, endPoint x: 119, endPoint y: 116, distance: 82.5
click at [119, 116] on mat-sidenav-container "Firma Express Reportes Padrón Traspasos x O.S. Traspasos x Gerenciador Traspaso…" at bounding box center [591, 290] width 1182 height 502
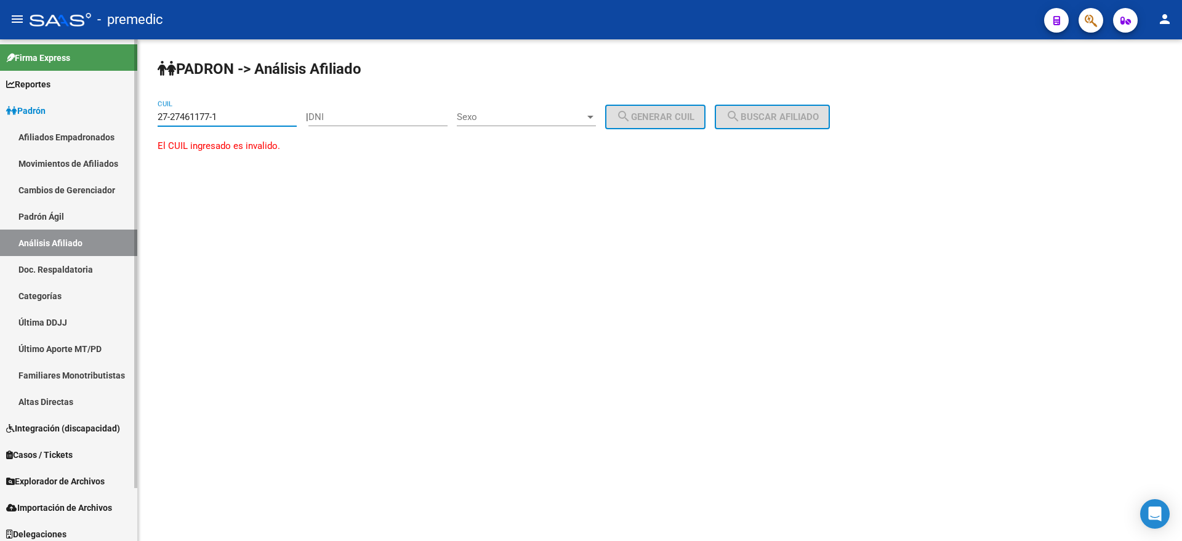
paste input "46117710-2"
type input "27-46117710-2"
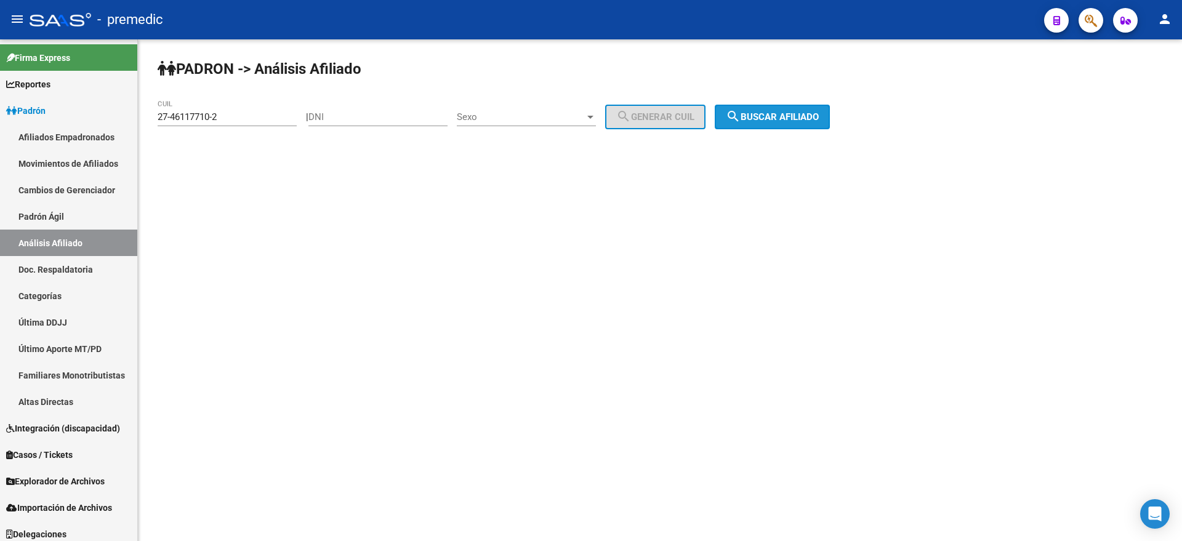
click at [803, 113] on span "search Buscar afiliado" at bounding box center [772, 116] width 93 height 11
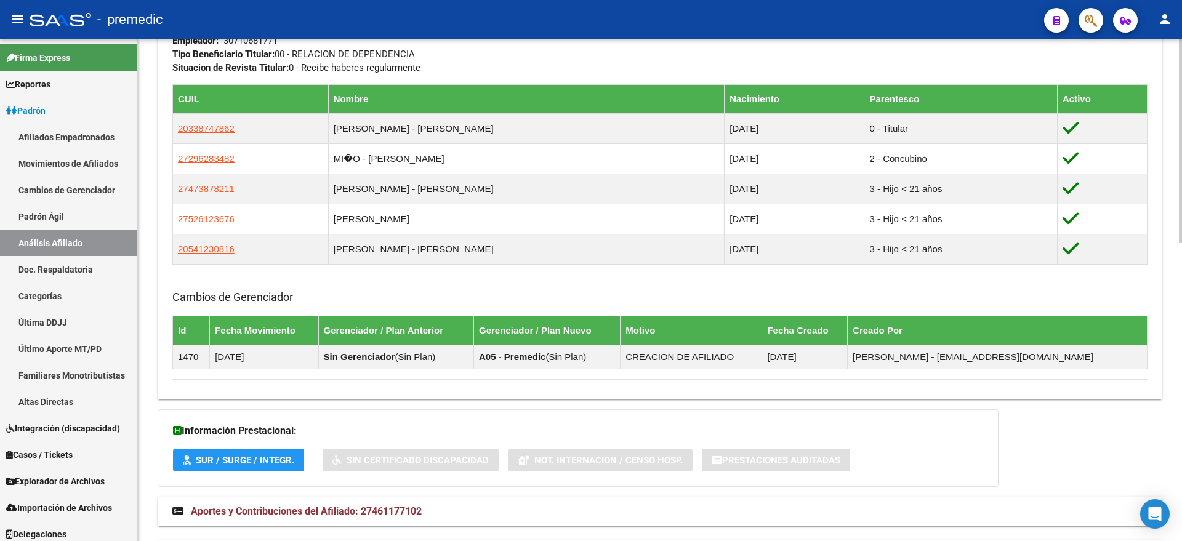
scroll to position [732, 0]
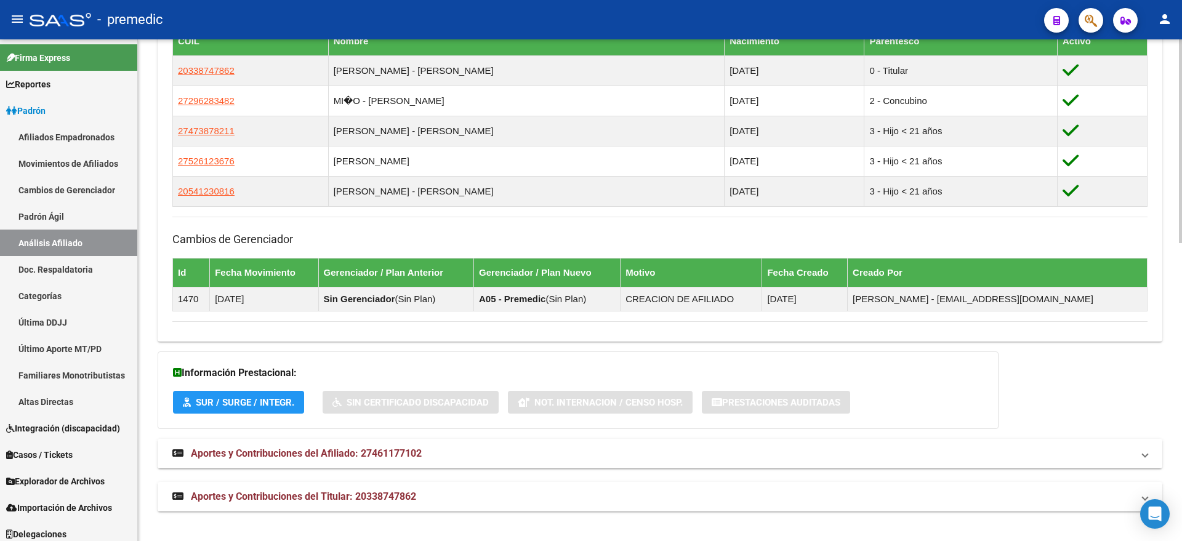
click at [307, 463] on mat-expansion-panel-header "Aportes y Contribuciones del Afiliado: 27461177102" at bounding box center [660, 454] width 1004 height 30
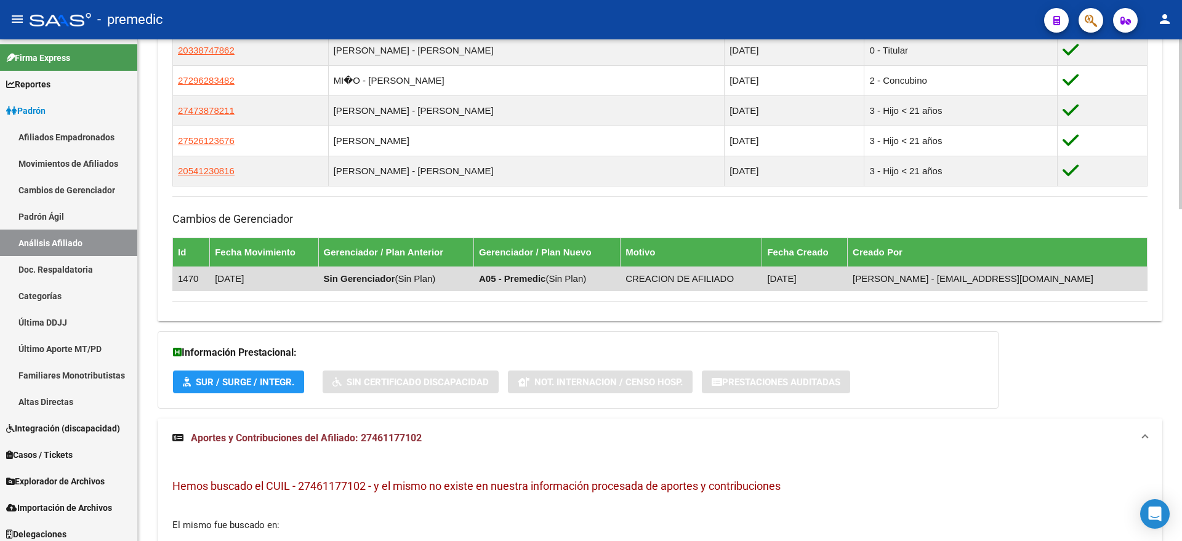
scroll to position [593, 0]
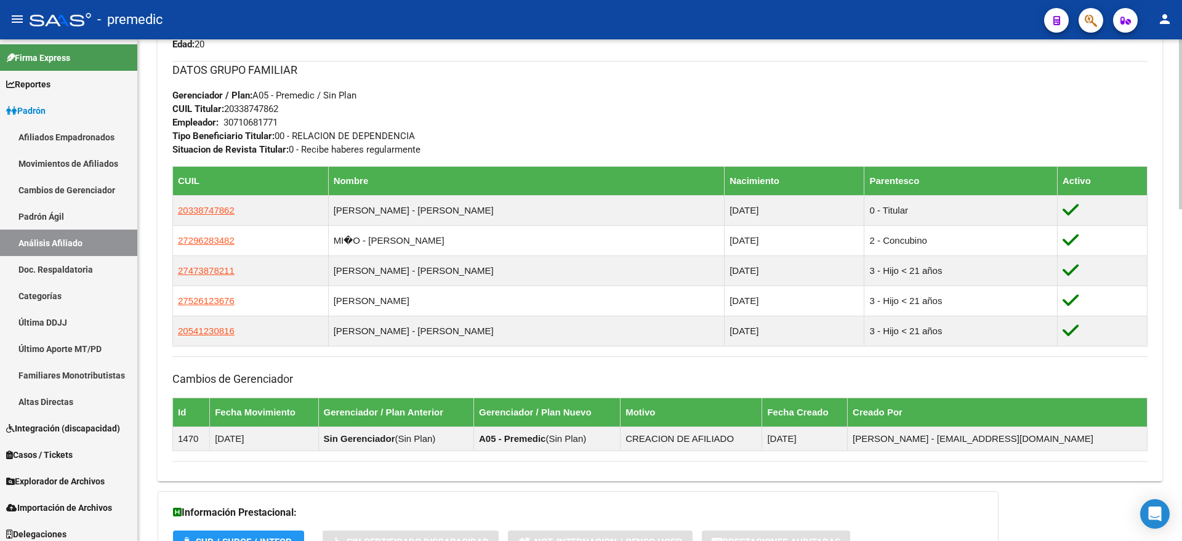
click at [406, 485] on div "DATOS PADRÓN ÁGIL: LEDESMA REYNA ESTRELLA ALDANA | ACTIVO | FAMILIAR DE: 203387…" at bounding box center [660, 220] width 1004 height 1351
click at [378, 374] on h3 "Cambios de Gerenciador" at bounding box center [659, 378] width 975 height 17
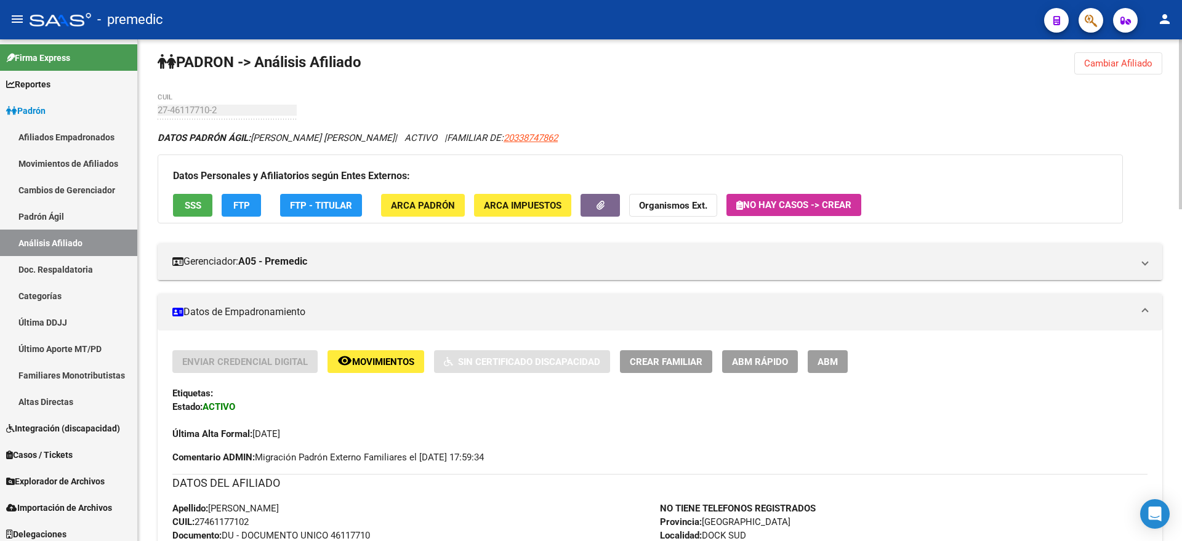
scroll to position [0, 0]
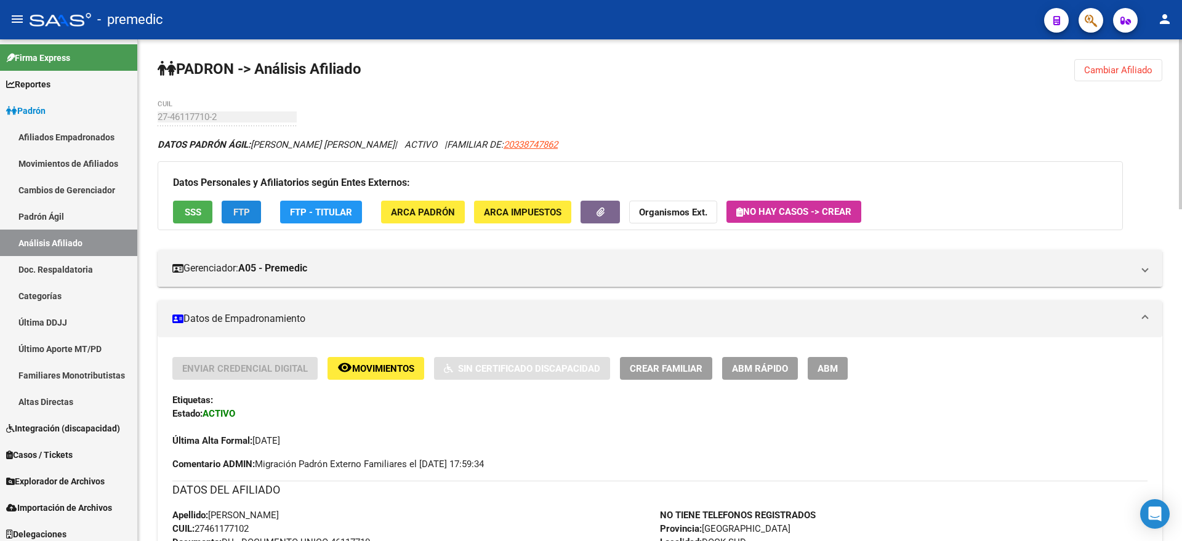
click at [244, 210] on span "FTP" at bounding box center [241, 212] width 17 height 11
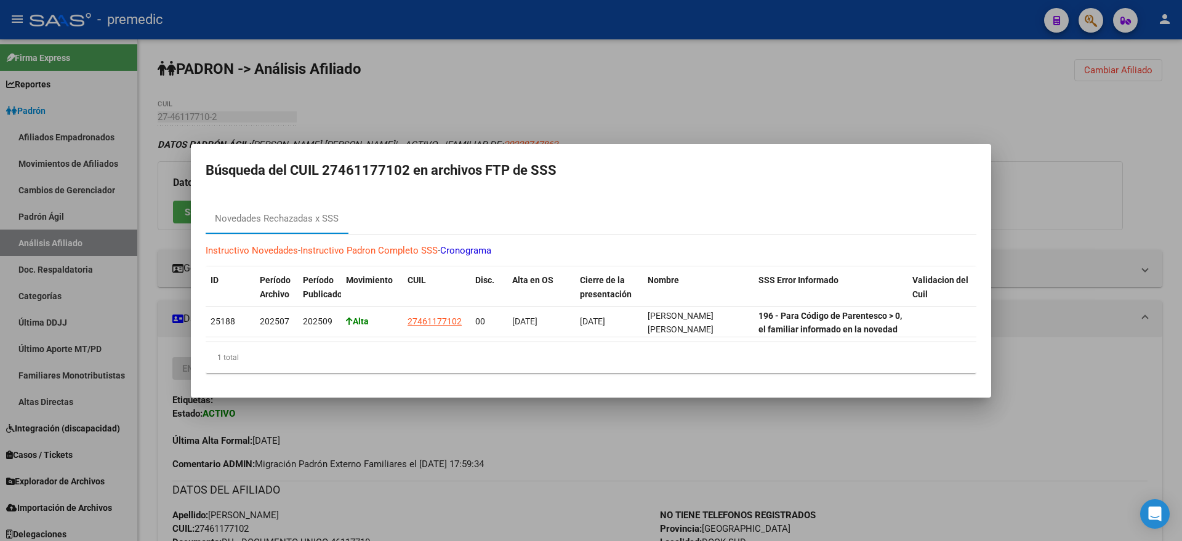
click at [401, 425] on div at bounding box center [591, 270] width 1182 height 541
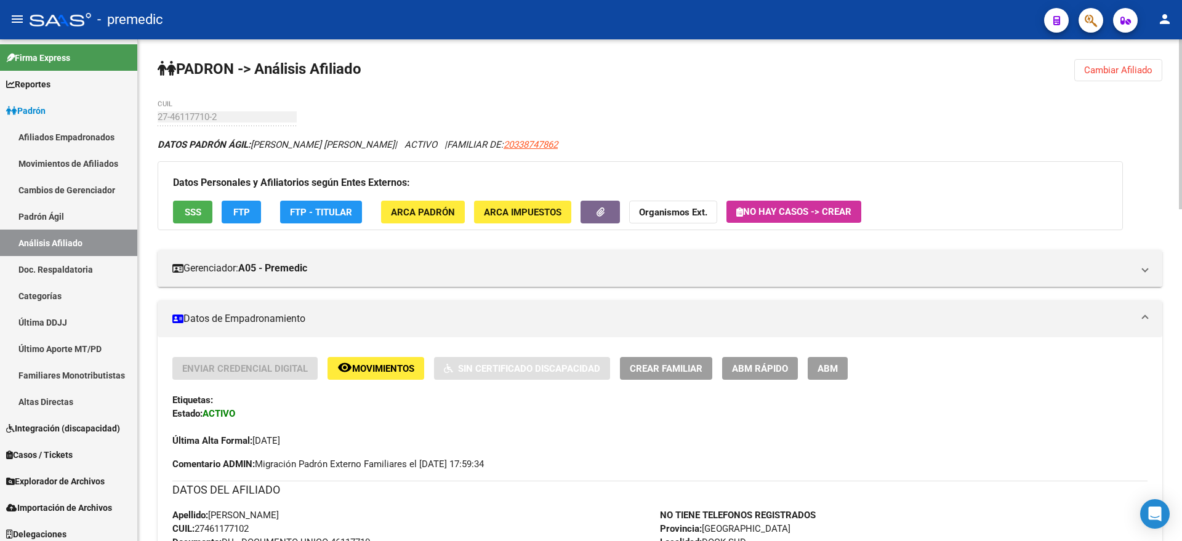
click at [235, 206] on span "FTP" at bounding box center [241, 211] width 17 height 11
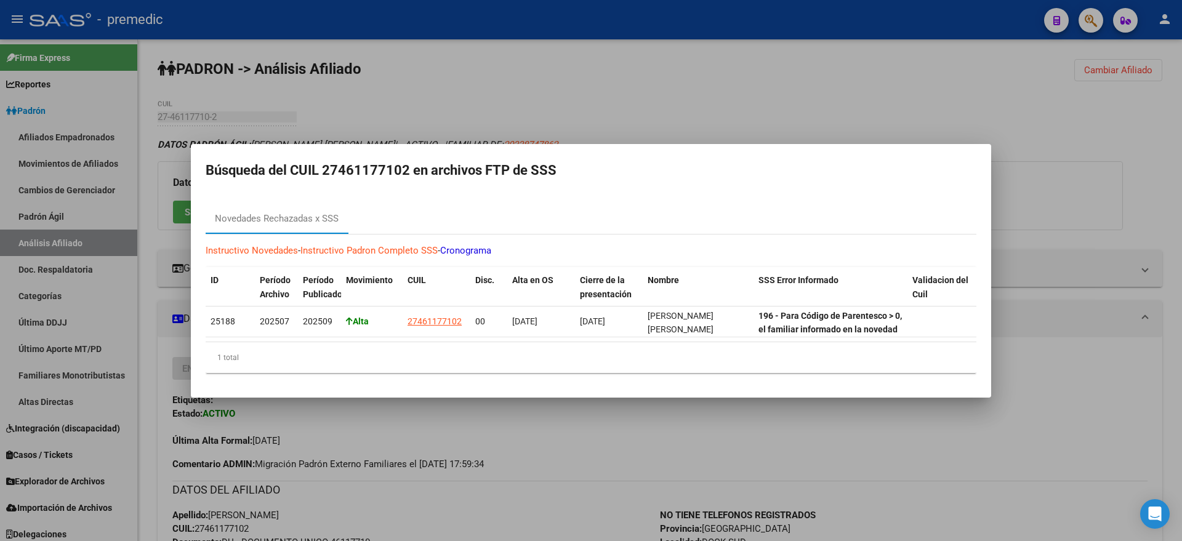
click at [460, 420] on div at bounding box center [591, 270] width 1182 height 541
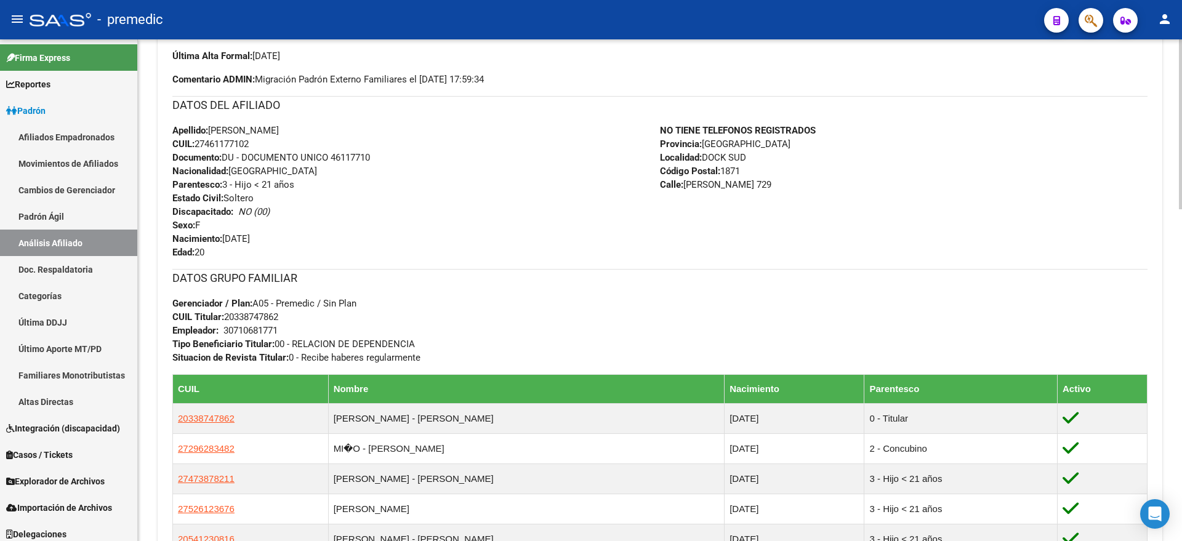
scroll to position [308, 0]
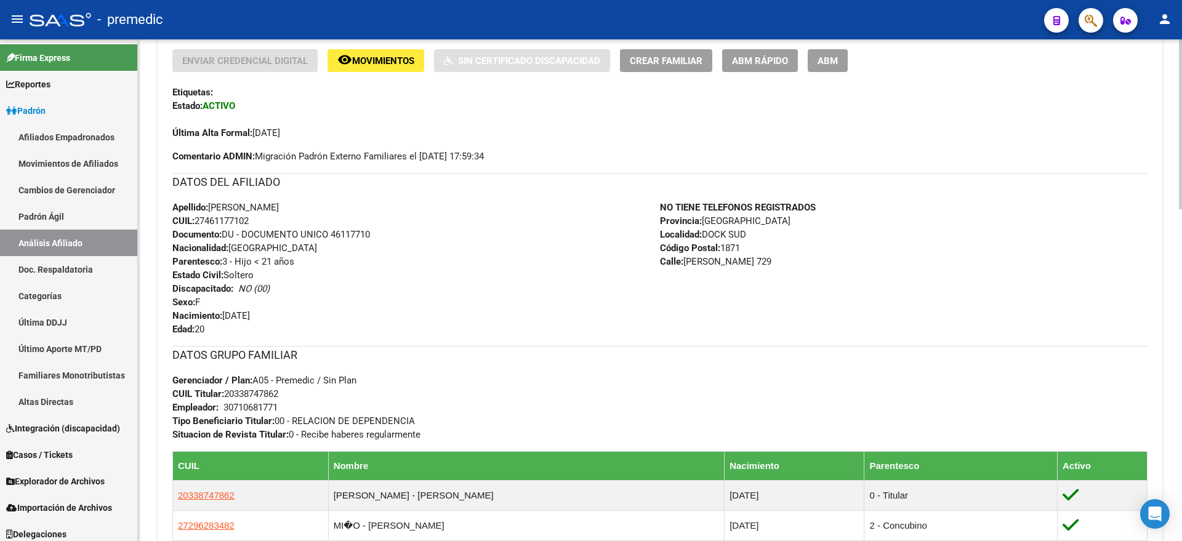
click at [393, 361] on h3 "DATOS GRUPO FAMILIAR" at bounding box center [659, 354] width 975 height 17
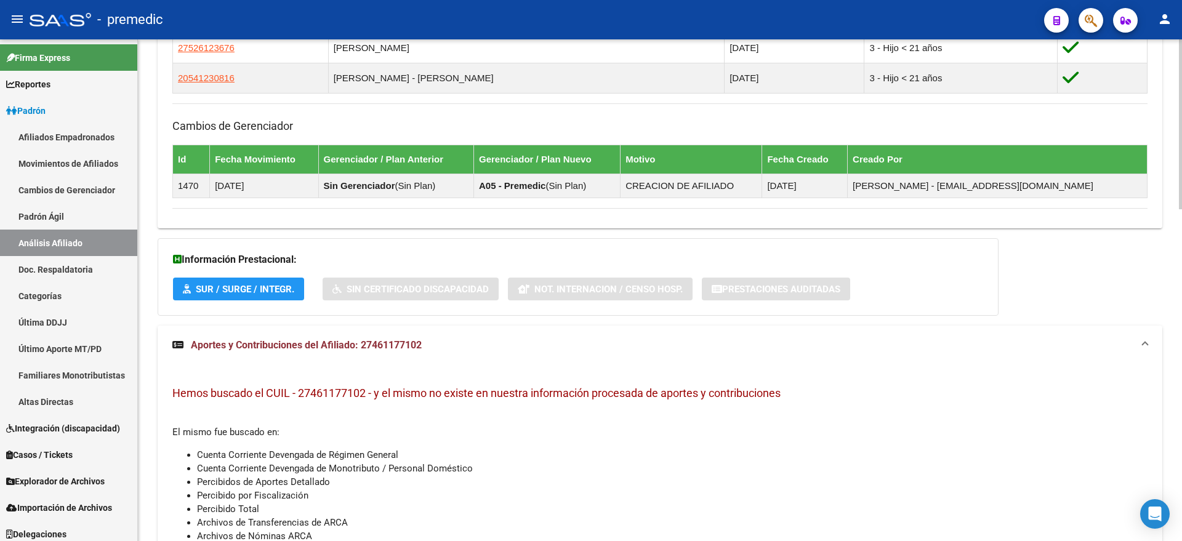
scroll to position [846, 0]
click at [354, 347] on span "Aportes y Contribuciones del Afiliado: 27461177102" at bounding box center [306, 344] width 231 height 12
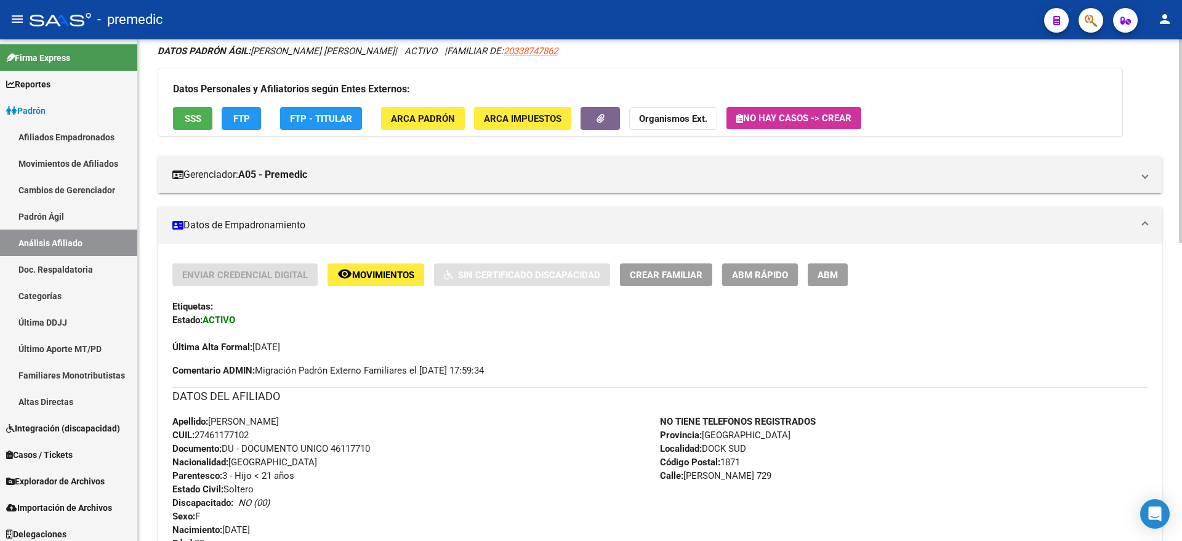
scroll to position [117, 0]
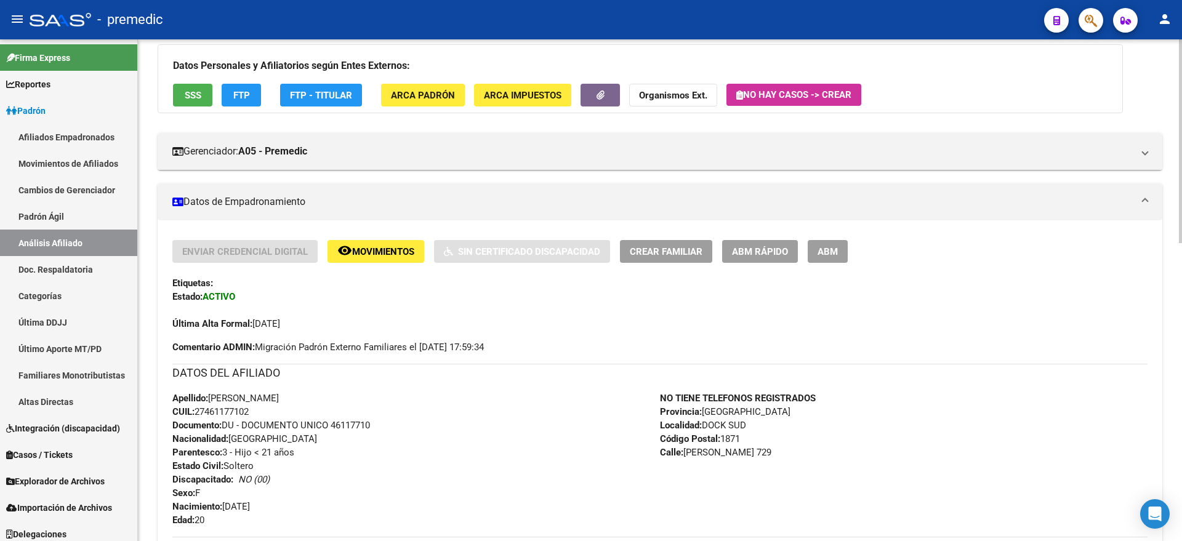
click at [734, 252] on span "ABM Rápido" at bounding box center [760, 251] width 56 height 11
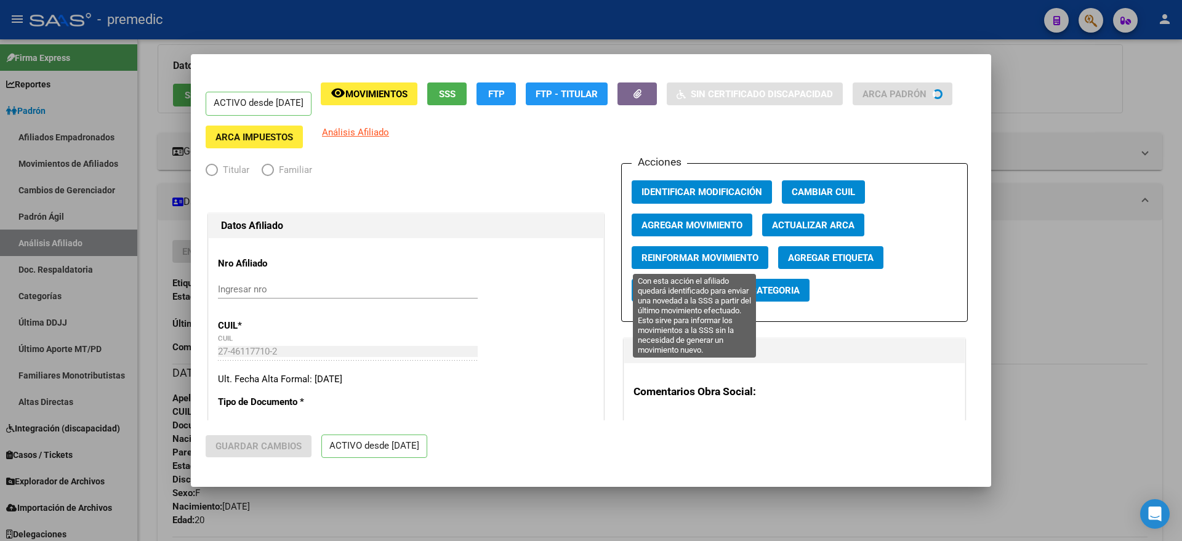
radio input "true"
type input "30-71068177-1"
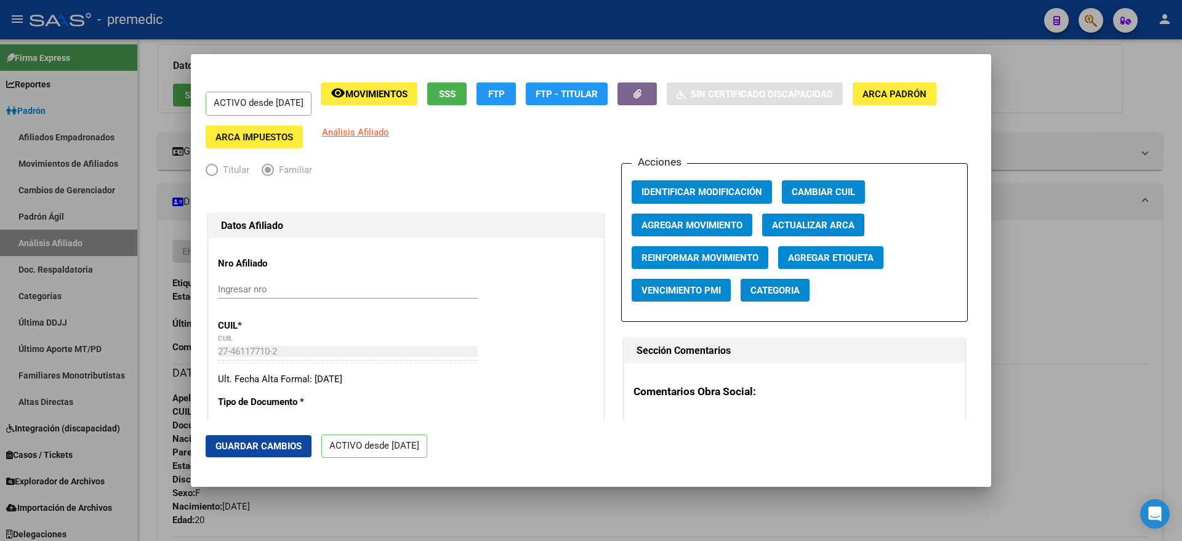
click at [503, 505] on div at bounding box center [591, 270] width 1182 height 541
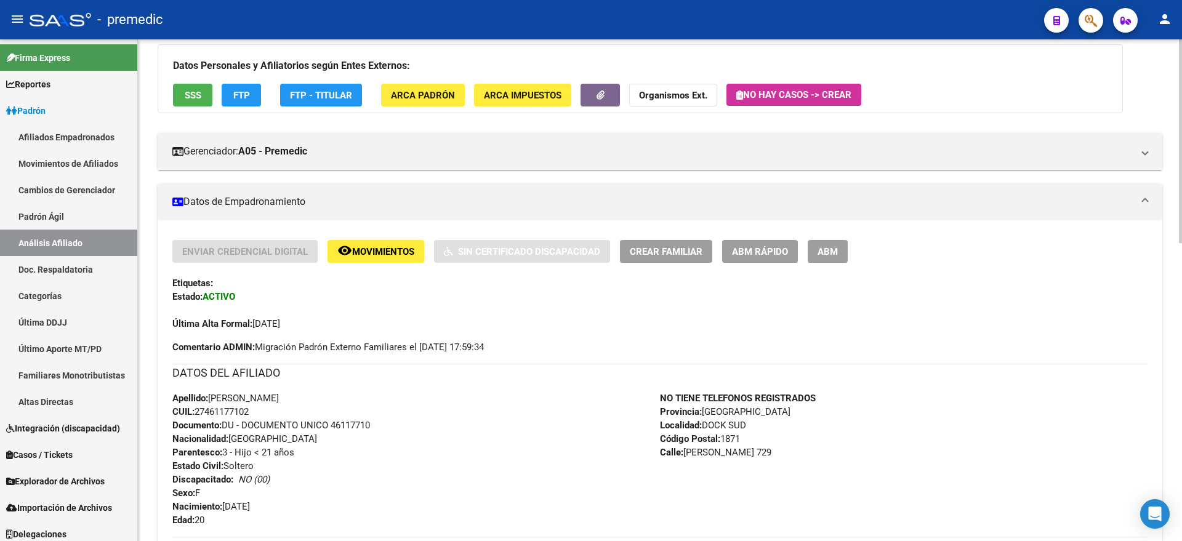
click at [232, 92] on button "FTP" at bounding box center [241, 95] width 39 height 23
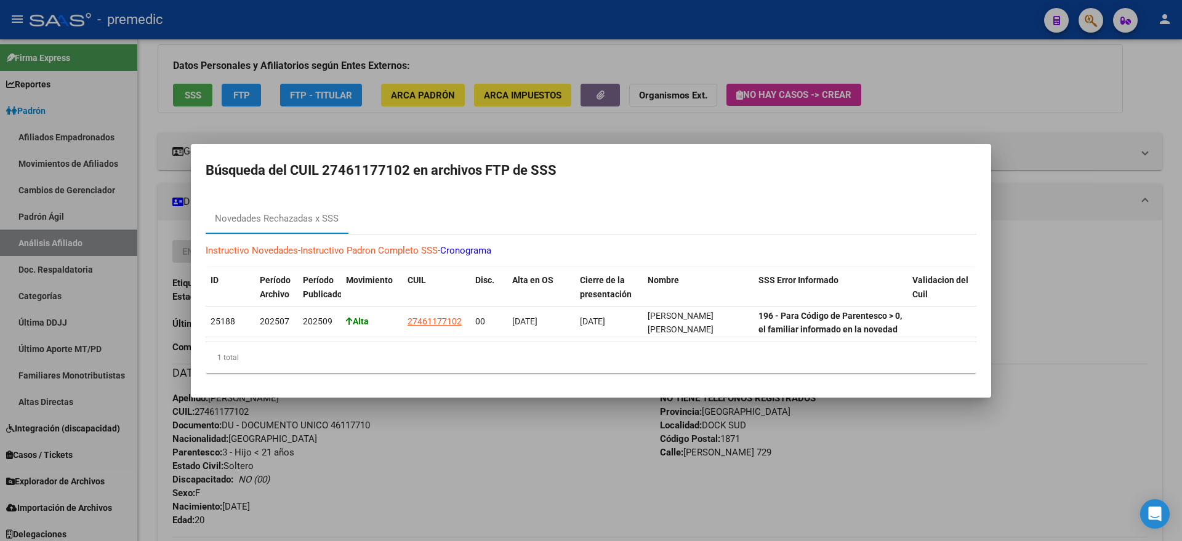
click at [469, 245] on link "Cronograma" at bounding box center [465, 250] width 51 height 11
click at [493, 461] on div at bounding box center [591, 270] width 1182 height 541
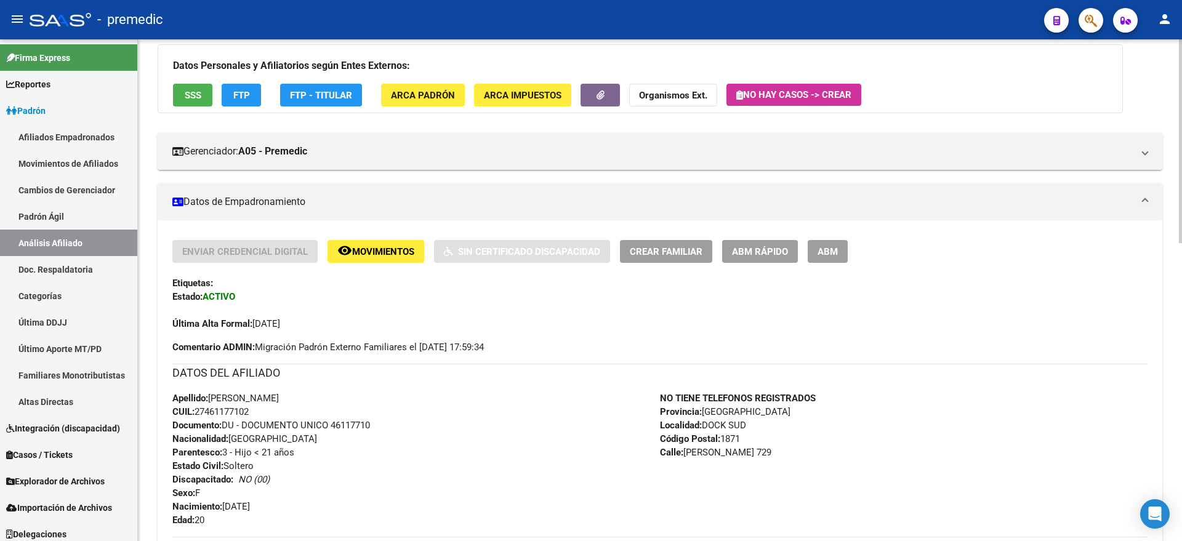
click at [1102, 279] on div "Etiquetas:" at bounding box center [659, 283] width 975 height 14
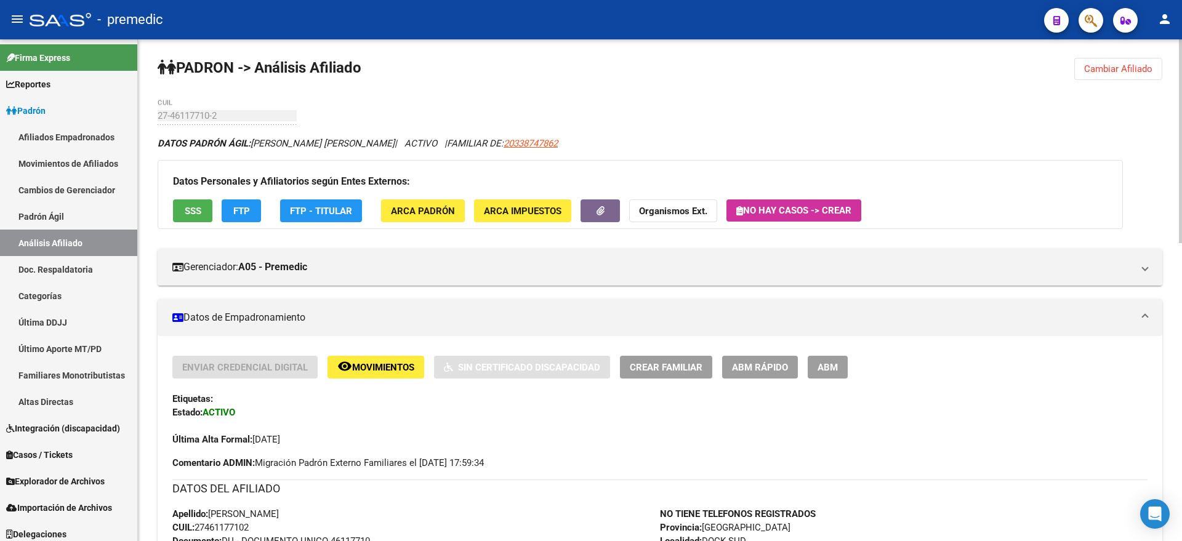
scroll to position [0, 0]
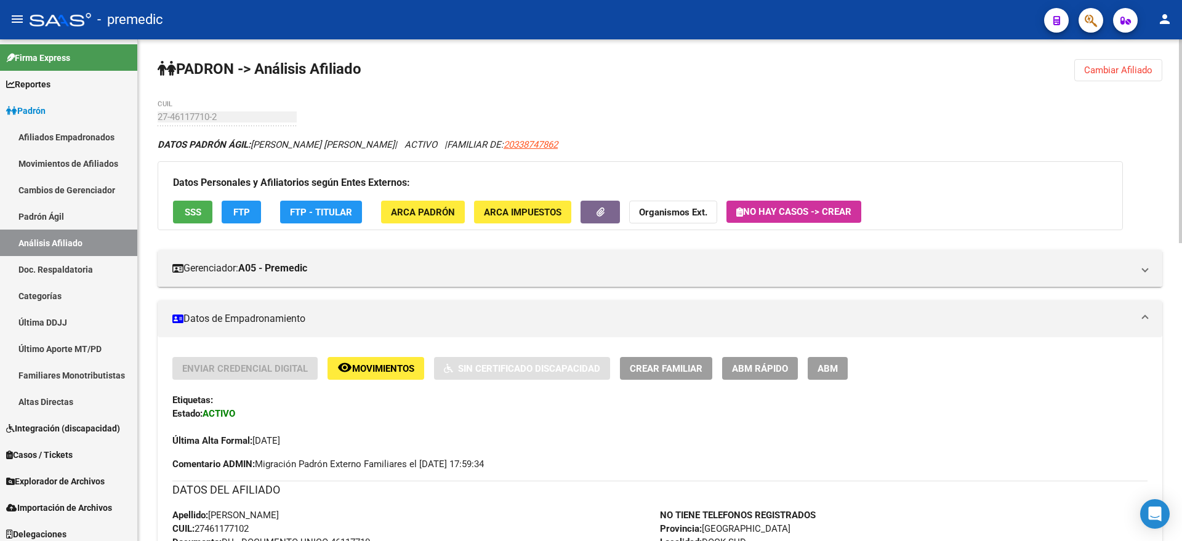
click at [1097, 70] on span "Cambiar Afiliado" at bounding box center [1118, 70] width 68 height 11
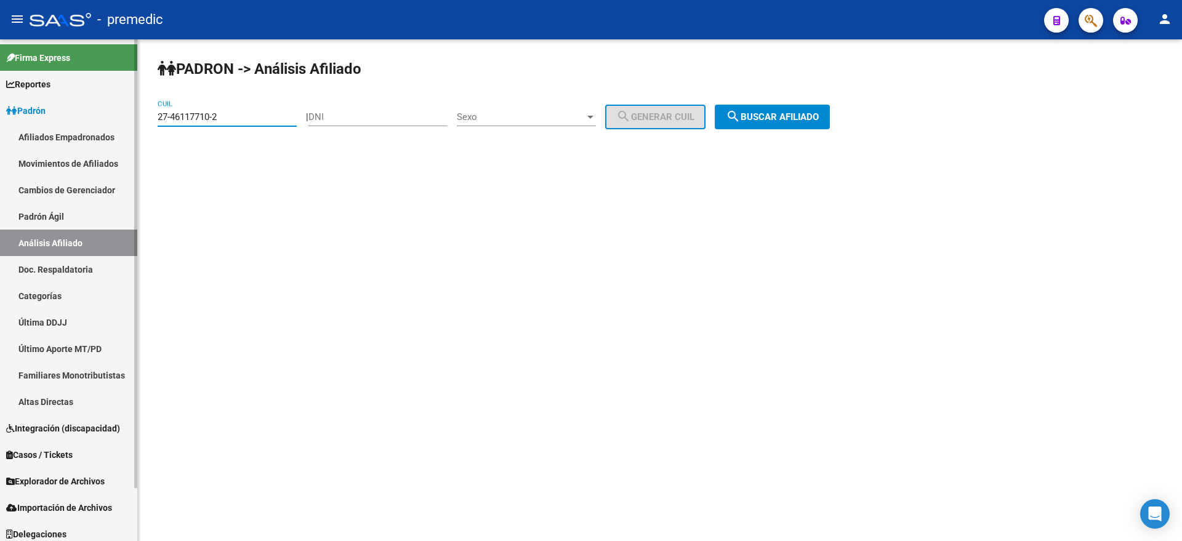
drag, startPoint x: 158, startPoint y: 119, endPoint x: 126, endPoint y: 122, distance: 32.1
click at [126, 122] on mat-sidenav-container "Firma Express Reportes Padrón Traspasos x O.S. Traspasos x Gerenciador Traspaso…" at bounding box center [591, 290] width 1182 height 502
paste input "26155738-5"
click at [768, 116] on span "search Buscar afiliado" at bounding box center [772, 116] width 93 height 11
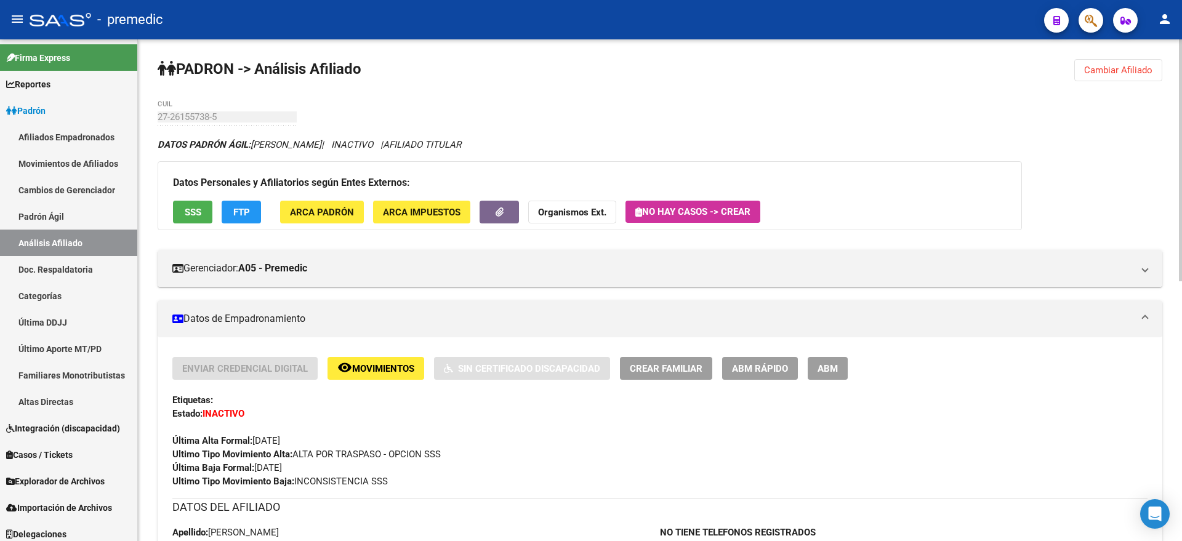
click at [238, 205] on button "FTP" at bounding box center [241, 212] width 39 height 23
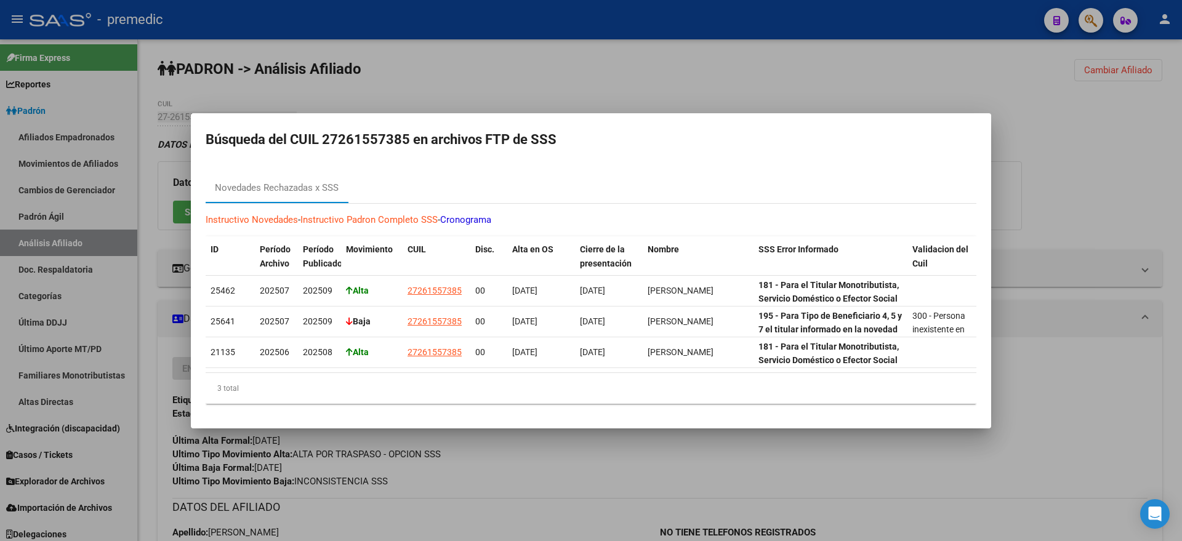
click at [433, 494] on div at bounding box center [591, 270] width 1182 height 541
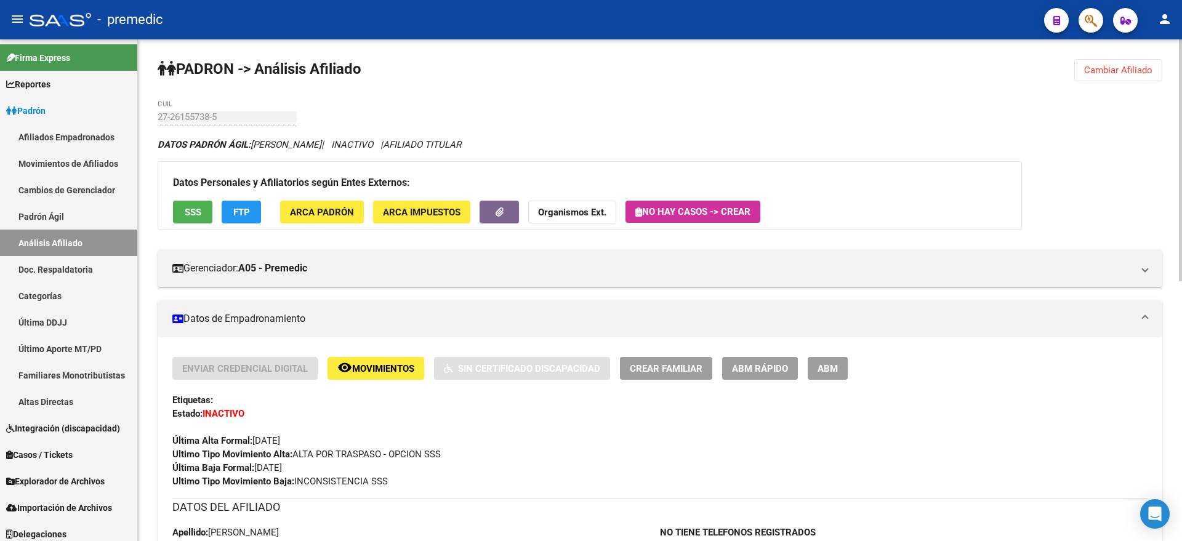
click at [1121, 65] on span "Cambiar Afiliado" at bounding box center [1118, 70] width 68 height 11
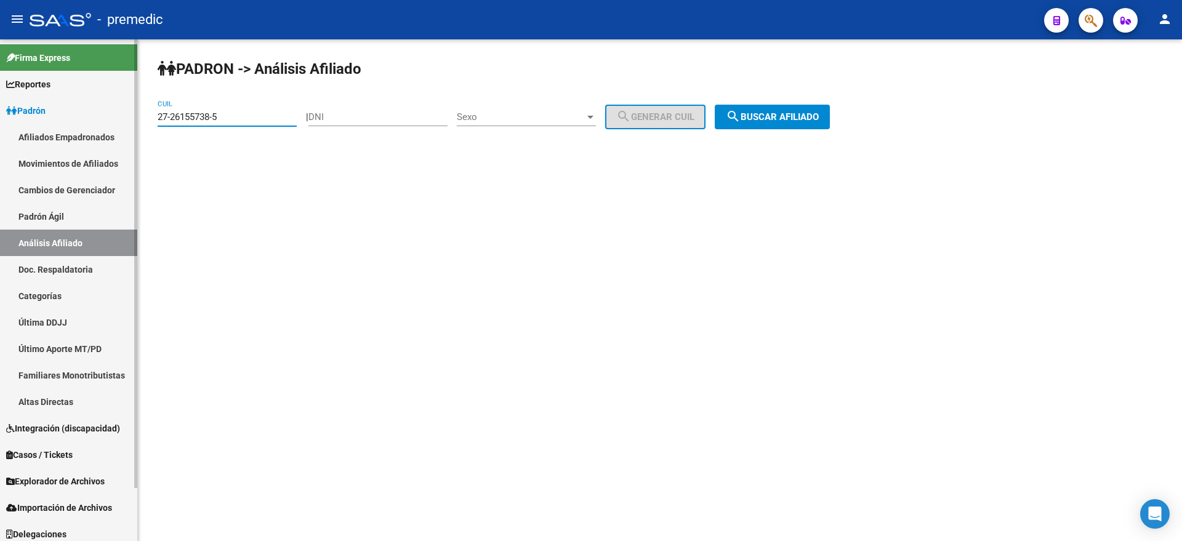
drag, startPoint x: 228, startPoint y: 114, endPoint x: 103, endPoint y: 120, distance: 125.0
click at [98, 119] on mat-sidenav-container "Firma Express Reportes Padrón Traspasos x O.S. Traspasos x Gerenciador Traspaso…" at bounding box center [591, 290] width 1182 height 502
paste input "32554114-3"
click at [757, 110] on button "search Buscar afiliado" at bounding box center [771, 117] width 115 height 25
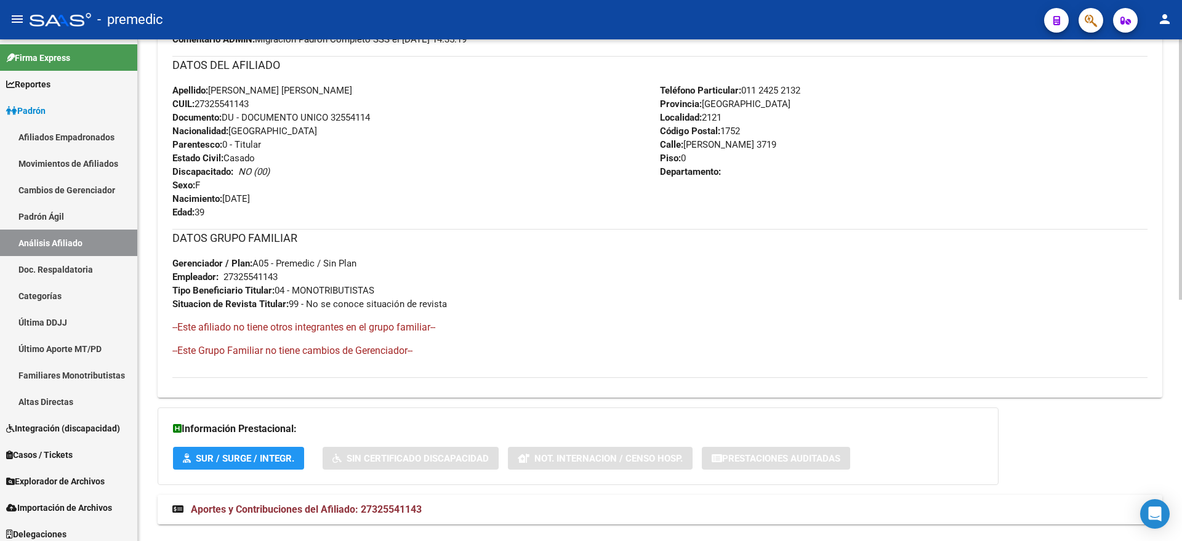
scroll to position [465, 0]
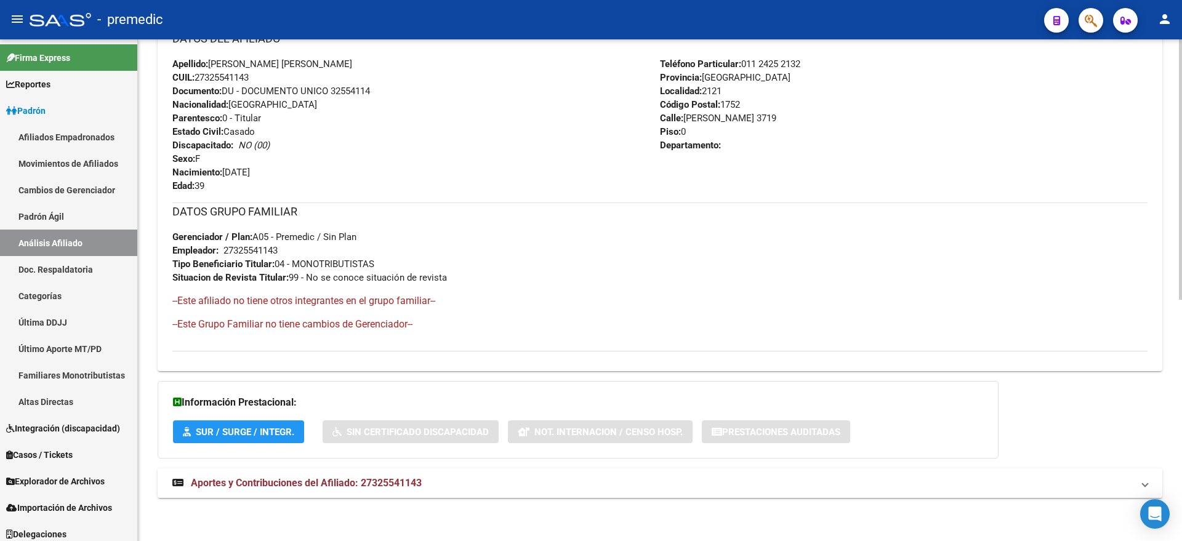
click at [314, 486] on span "Aportes y Contribuciones del Afiliado: 27325541143" at bounding box center [306, 483] width 231 height 12
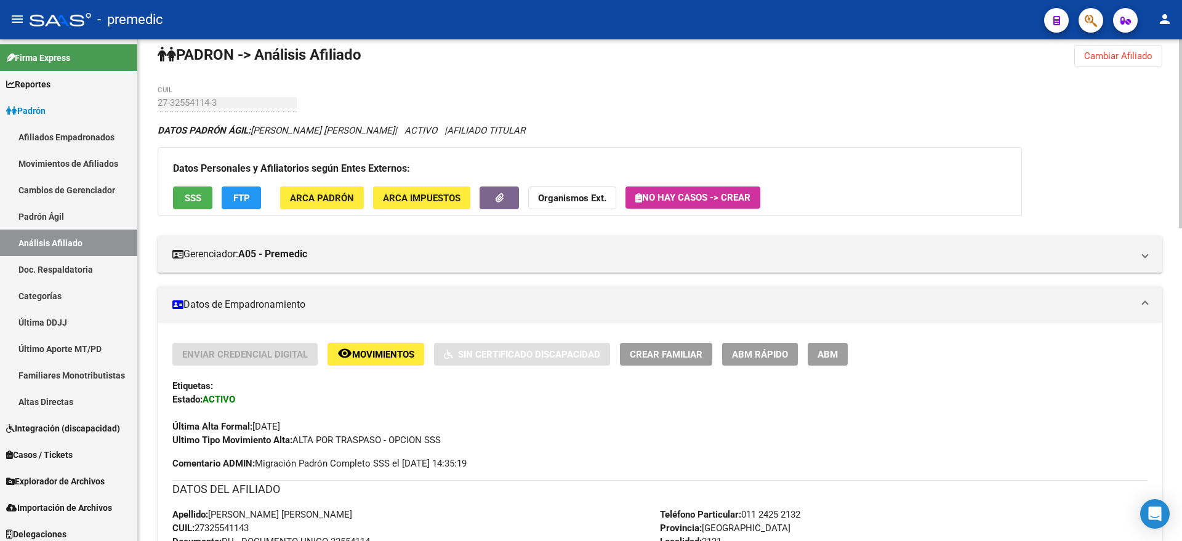
scroll to position [0, 0]
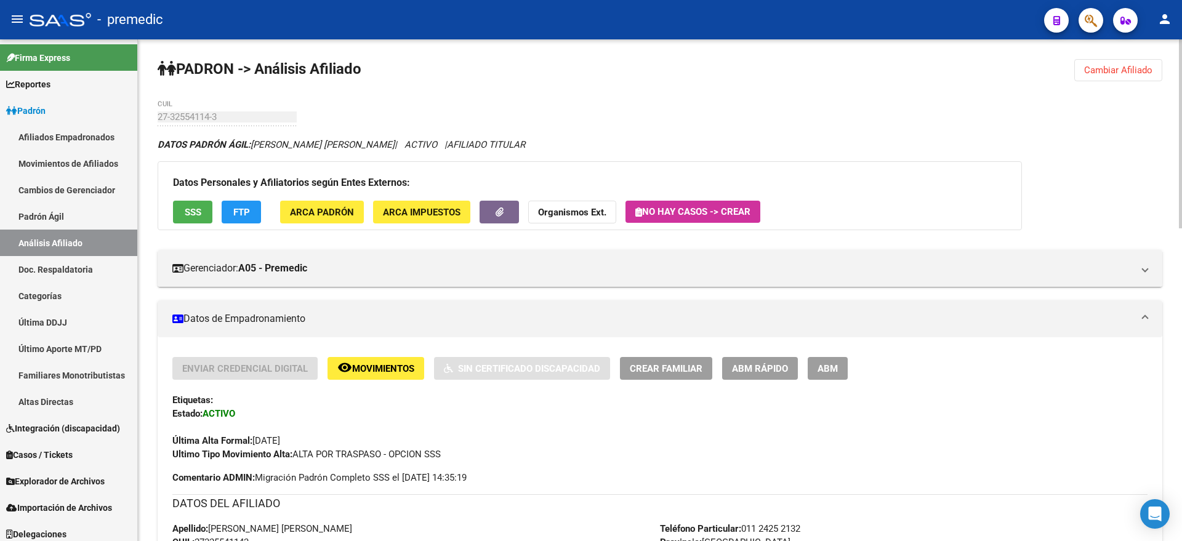
click at [1124, 70] on span "Cambiar Afiliado" at bounding box center [1118, 70] width 68 height 11
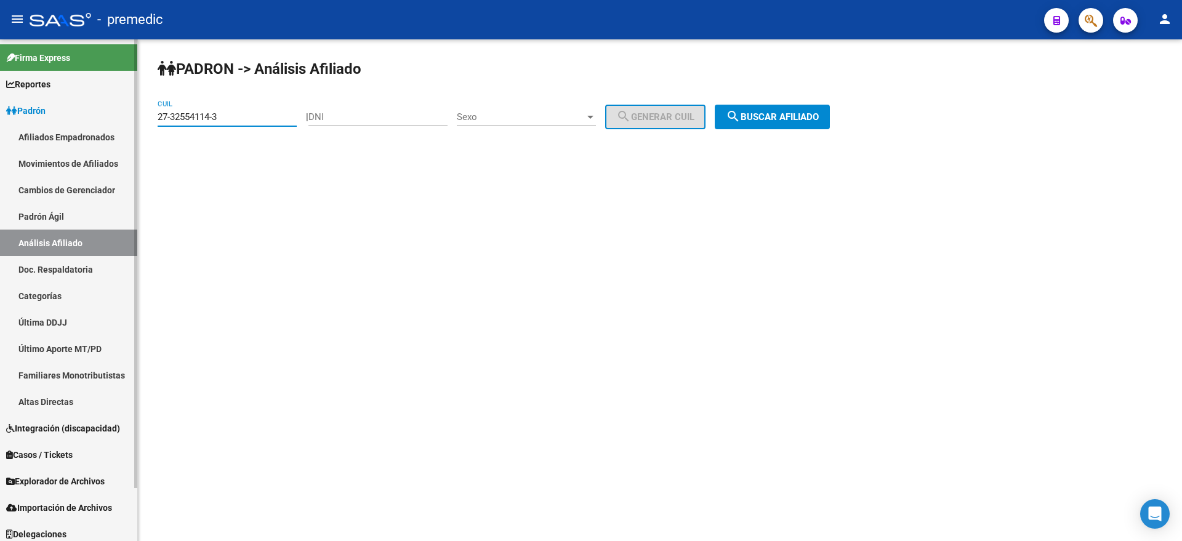
drag, startPoint x: 220, startPoint y: 118, endPoint x: 108, endPoint y: 125, distance: 112.2
click at [108, 125] on mat-sidenav-container "Firma Express Reportes Padrón Traspasos x O.S. Traspasos x Gerenciador Traspaso…" at bounding box center [591, 290] width 1182 height 502
paste input "9463819-1"
click at [740, 118] on button "search Buscar afiliado" at bounding box center [771, 117] width 115 height 25
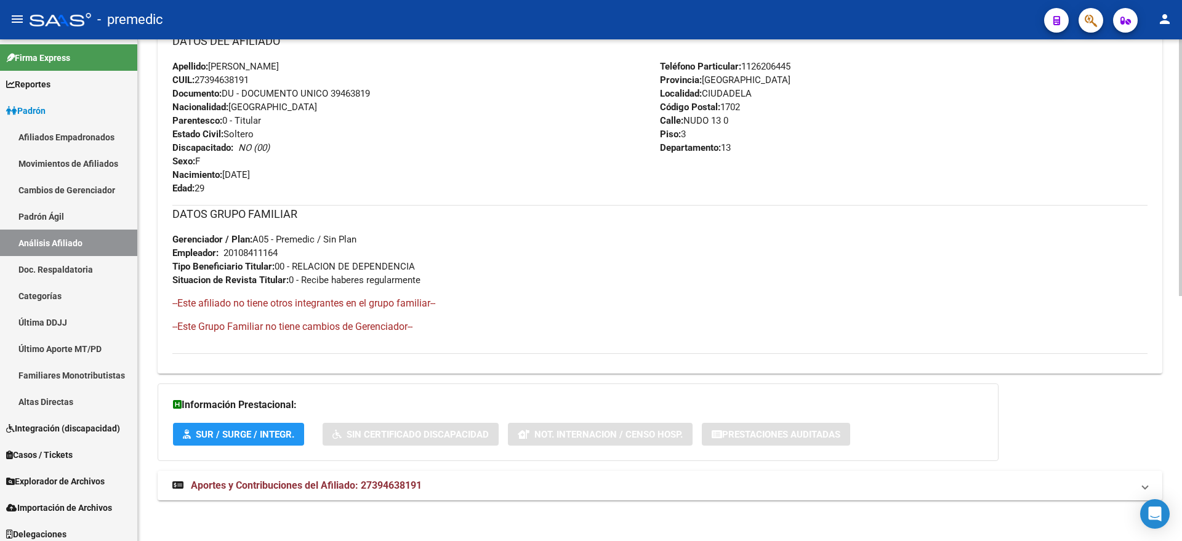
scroll to position [478, 0]
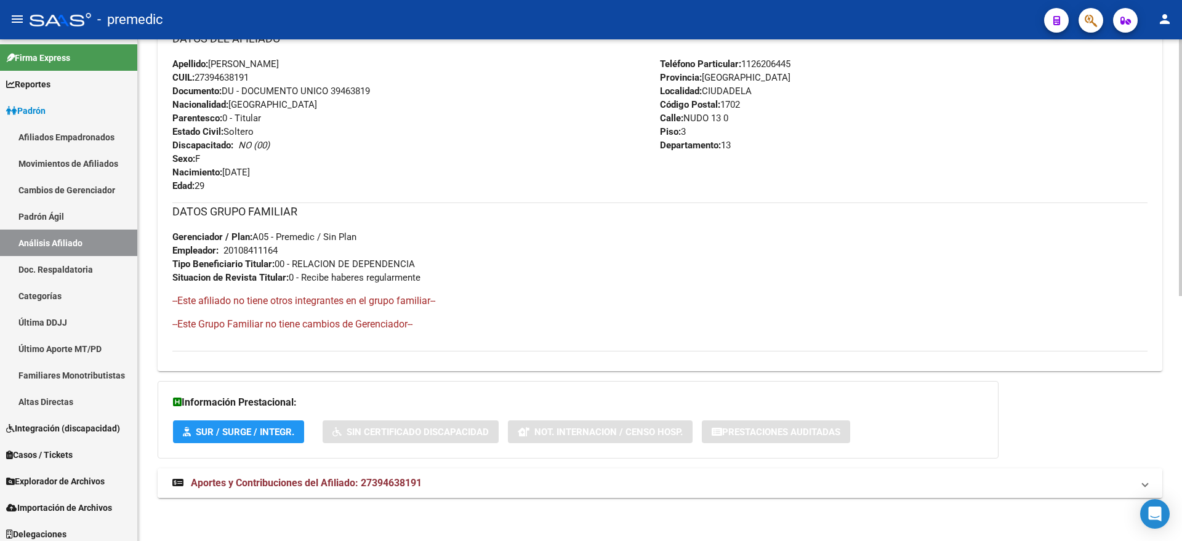
click at [330, 487] on span "Aportes y Contribuciones del Afiliado: 27394638191" at bounding box center [306, 483] width 231 height 12
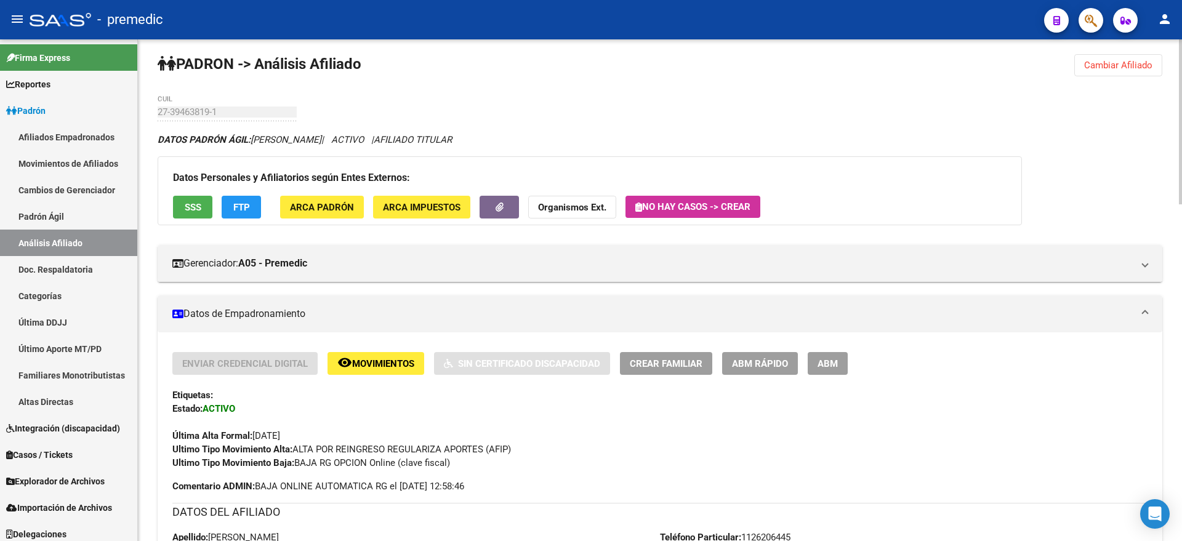
scroll to position [0, 0]
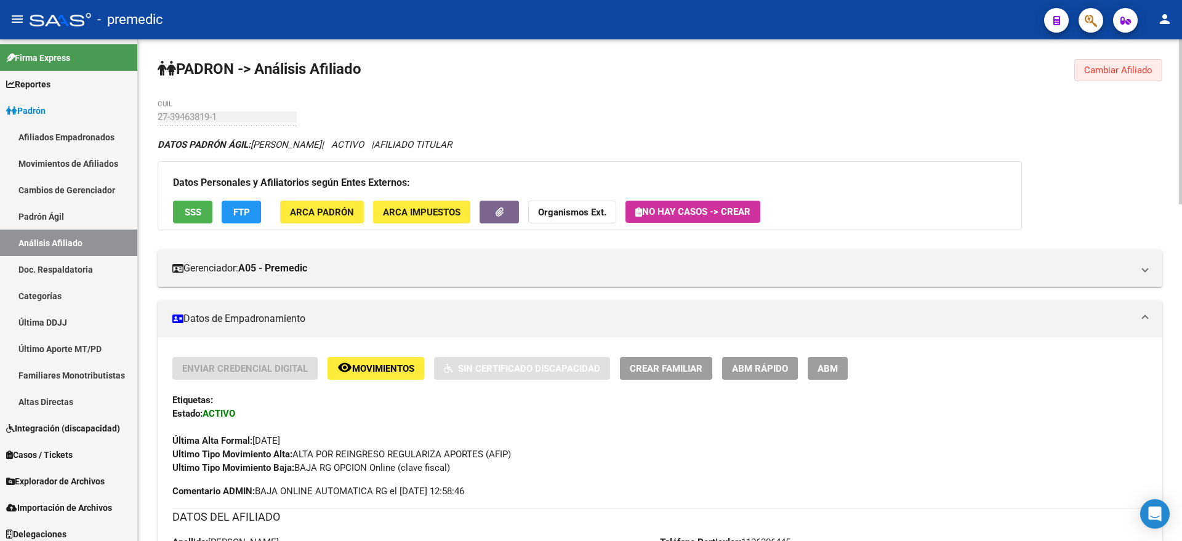
click at [1094, 76] on button "Cambiar Afiliado" at bounding box center [1118, 70] width 88 height 22
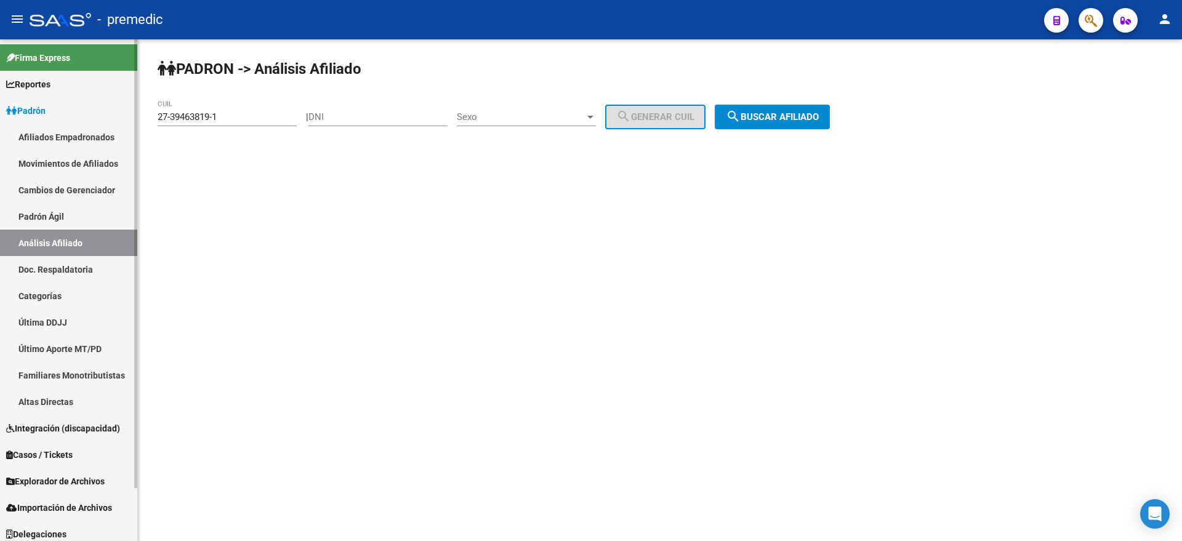
drag, startPoint x: 235, startPoint y: 113, endPoint x: 136, endPoint y: 116, distance: 99.1
click at [136, 116] on mat-sidenav-container "Firma Express Reportes Padrón Traspasos x O.S. Traspasos x Gerenciador Traspaso…" at bounding box center [591, 290] width 1182 height 502
paste input "24616679-5"
click at [740, 116] on mat-icon "search" at bounding box center [733, 116] width 15 height 15
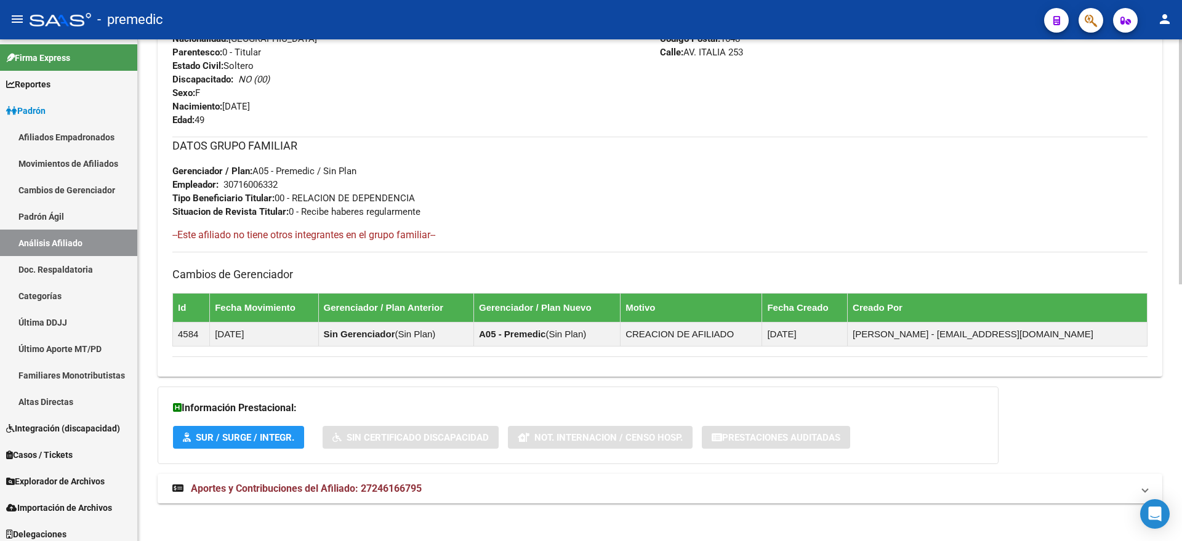
scroll to position [526, 0]
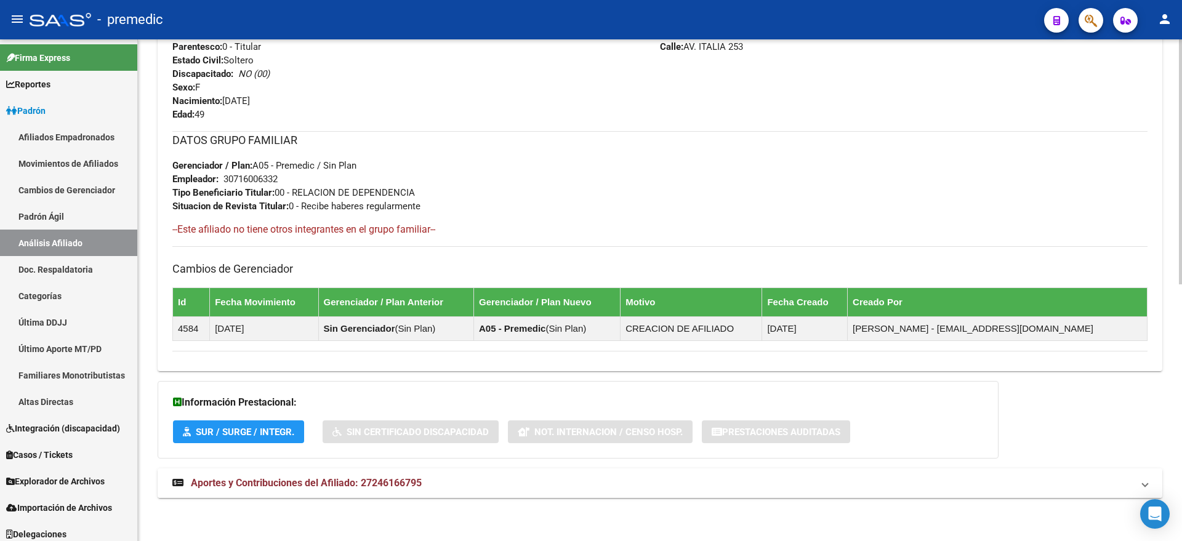
click at [327, 482] on span "Aportes y Contribuciones del Afiliado: 27246166795" at bounding box center [306, 483] width 231 height 12
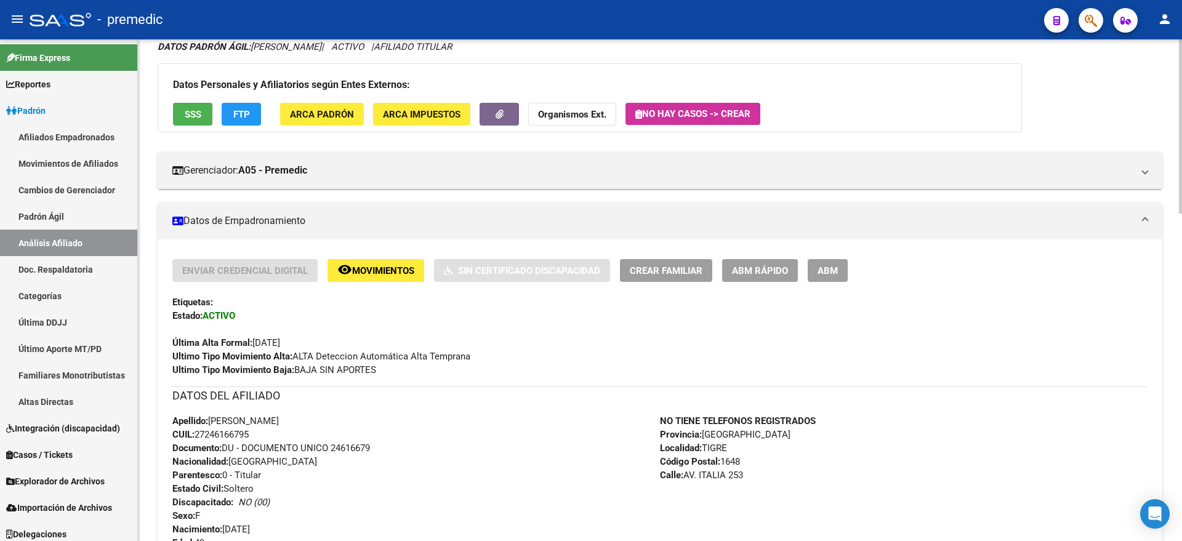
scroll to position [0, 0]
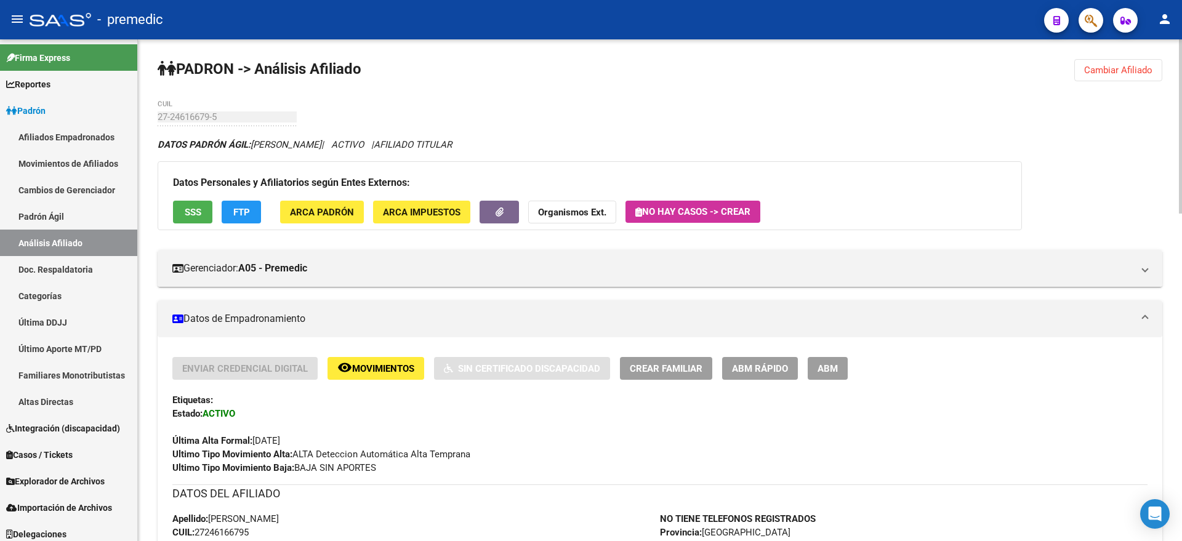
click at [1087, 72] on span "Cambiar Afiliado" at bounding box center [1118, 70] width 68 height 11
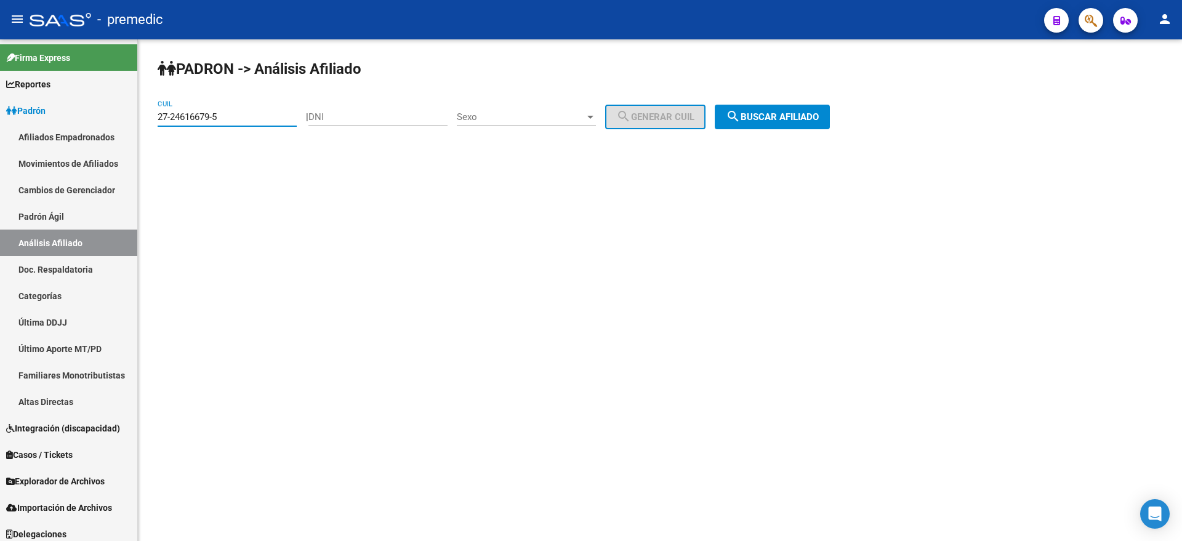
drag, startPoint x: 241, startPoint y: 112, endPoint x: 145, endPoint y: 114, distance: 95.4
click at [145, 114] on div "PADRON -> Análisis Afiliado 27-24616679-5 CUIL | DNI Sexo Sexo search Generar C…" at bounding box center [660, 103] width 1044 height 129
paste input "0-45012180-1"
type input "20-45012180-1"
click at [790, 115] on span "search Buscar afiliado" at bounding box center [772, 116] width 93 height 11
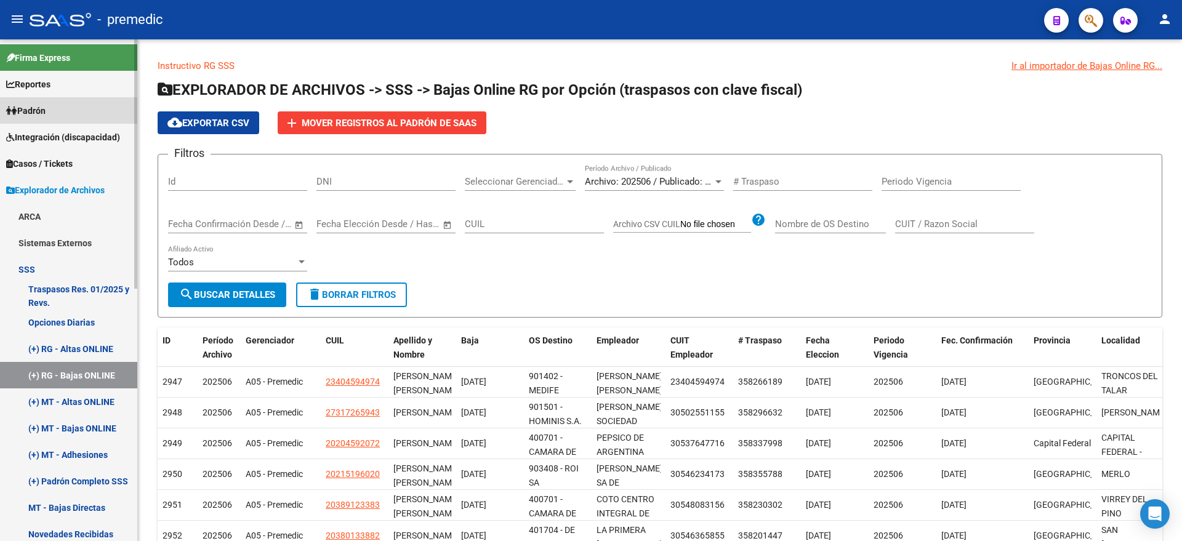
click at [46, 108] on span "Padrón" at bounding box center [25, 111] width 39 height 14
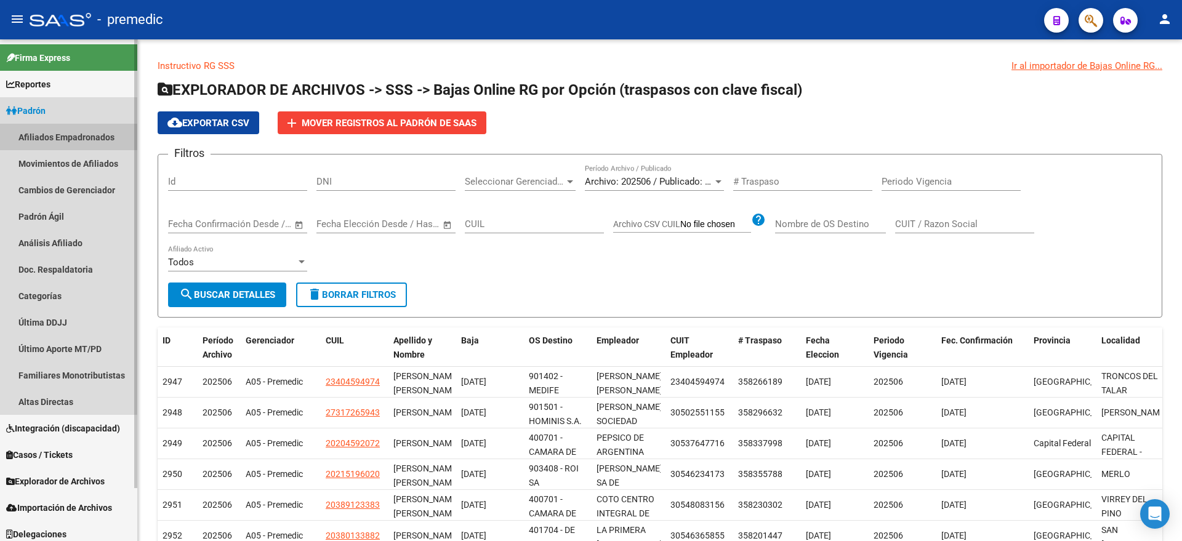
click at [68, 138] on link "Afiliados Empadronados" at bounding box center [68, 137] width 137 height 26
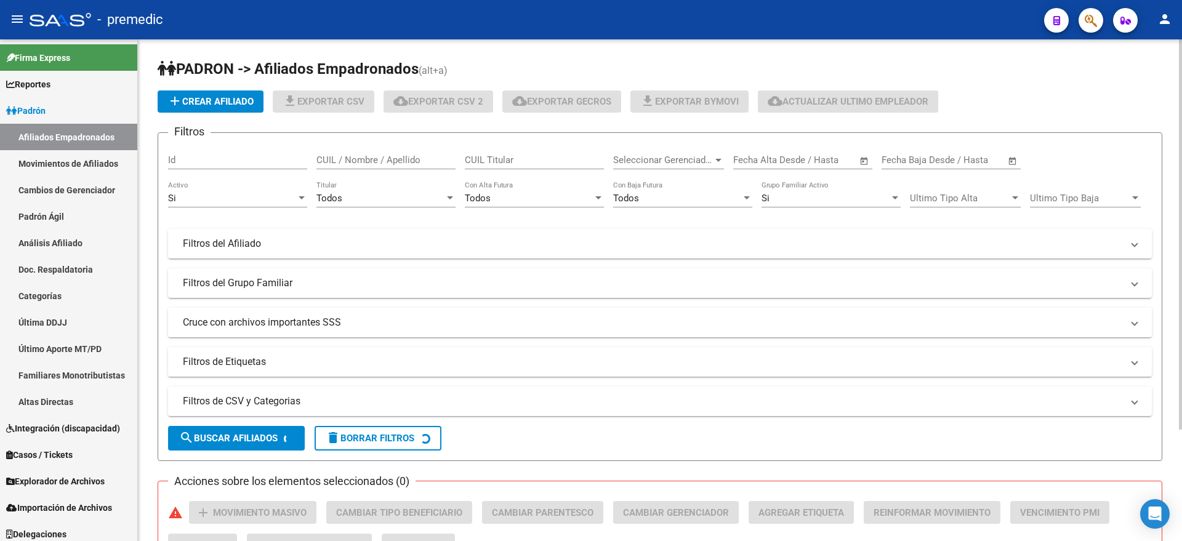
click at [304, 196] on div at bounding box center [301, 197] width 6 height 3
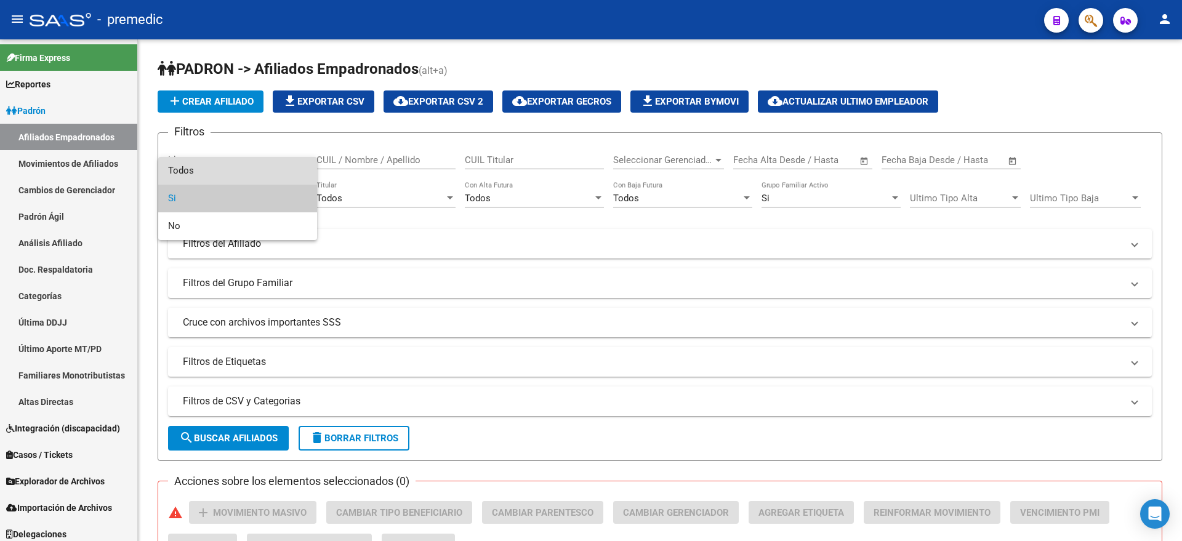
click at [240, 171] on span "Todos" at bounding box center [237, 171] width 139 height 28
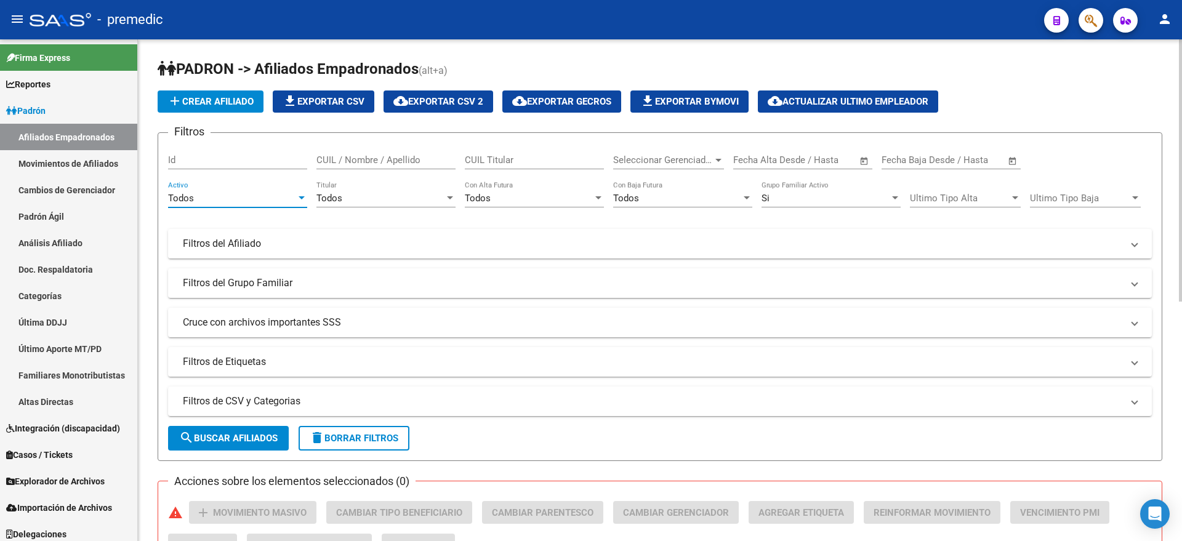
click at [382, 196] on div "Todos" at bounding box center [380, 198] width 128 height 11
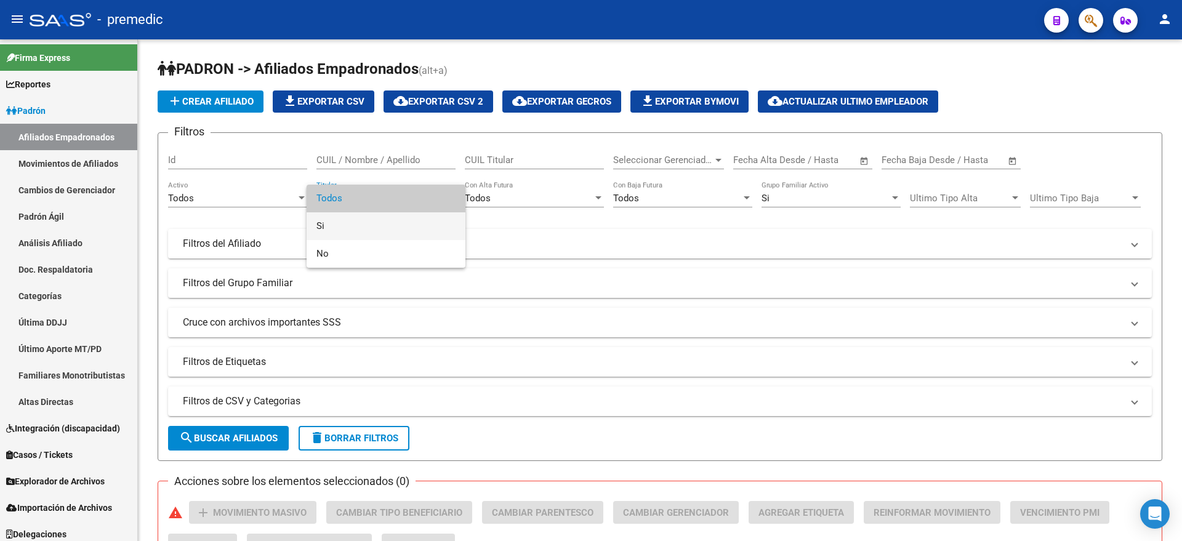
click at [367, 231] on span "Si" at bounding box center [385, 226] width 139 height 28
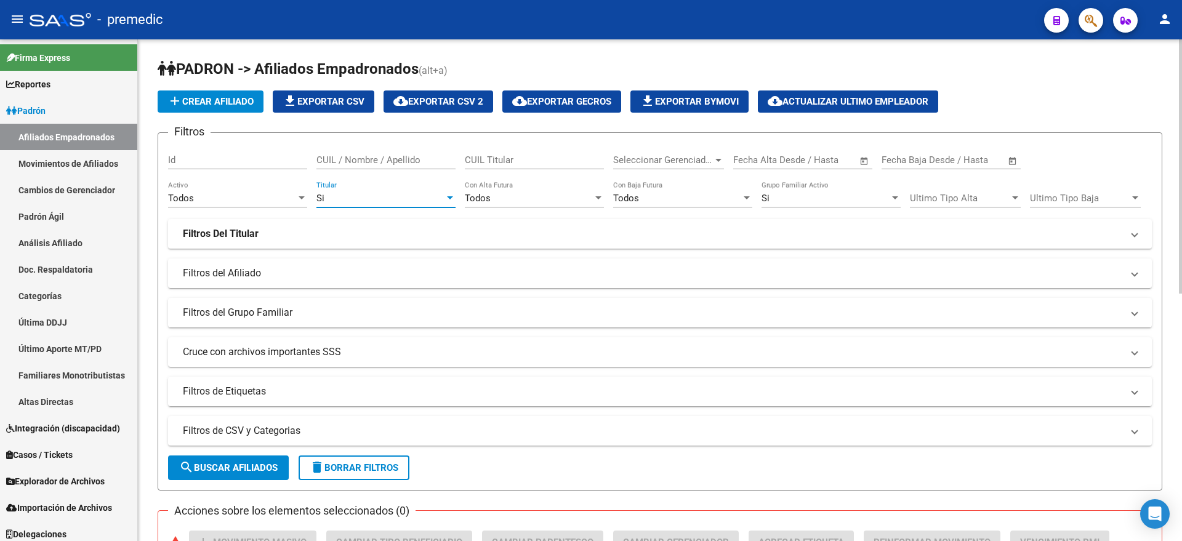
click at [798, 202] on div "Si" at bounding box center [825, 198] width 128 height 11
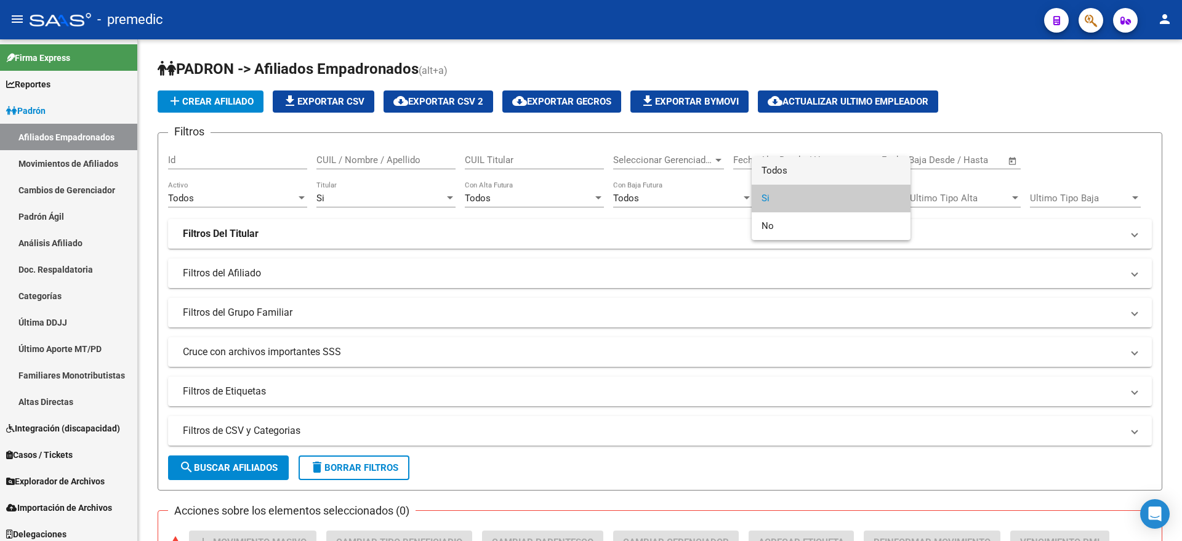
click at [790, 174] on span "Todos" at bounding box center [830, 171] width 139 height 28
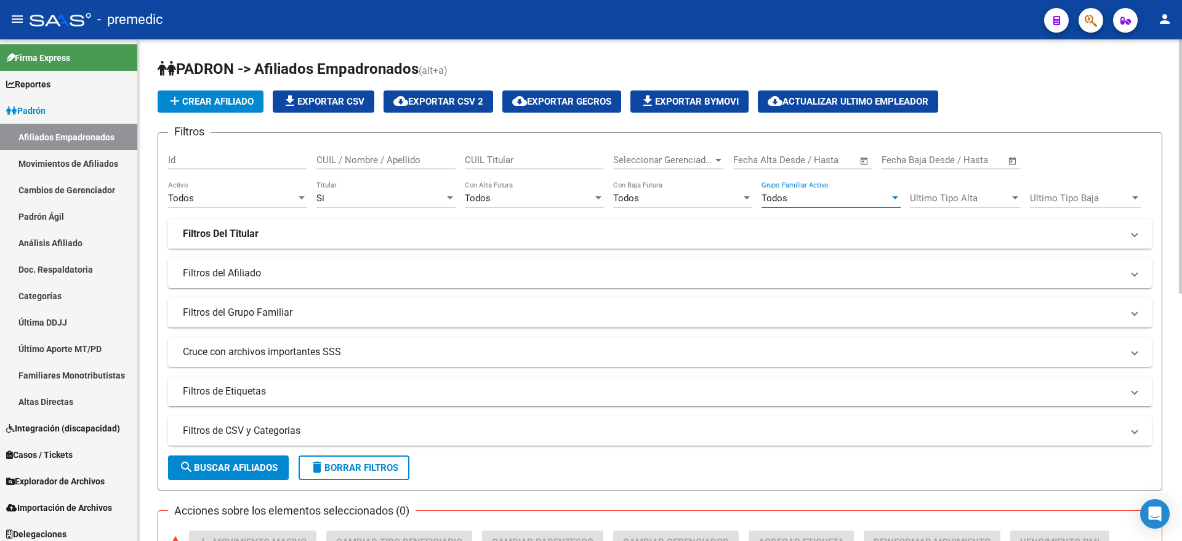
click at [262, 238] on mat-panel-title "Filtros Del Titular" at bounding box center [652, 234] width 939 height 14
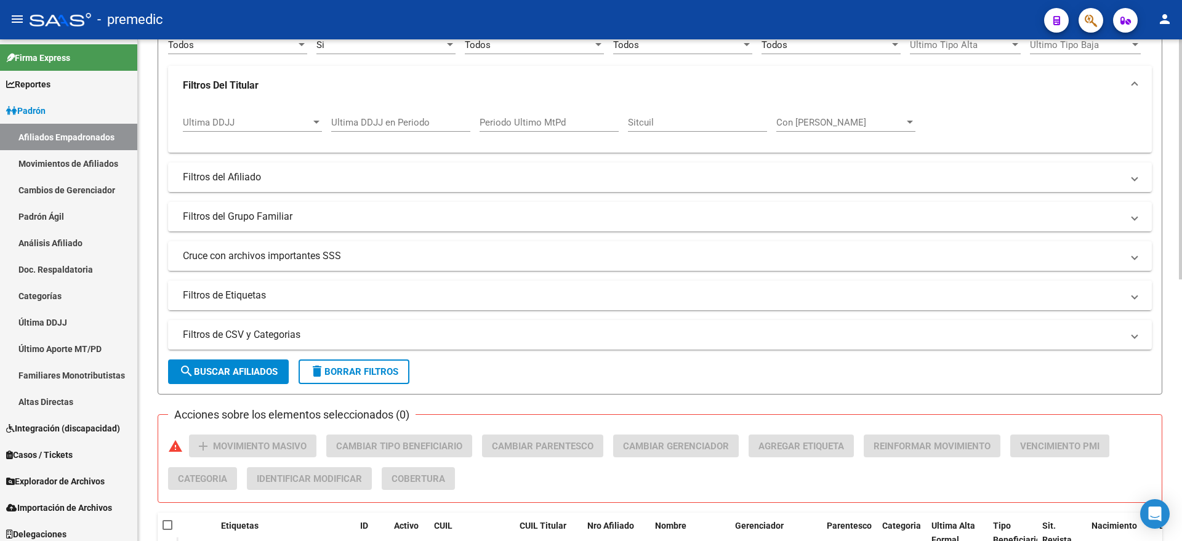
scroll to position [154, 0]
click at [233, 261] on mat-panel-title "Cruce con archivos importantes SSS" at bounding box center [652, 256] width 939 height 14
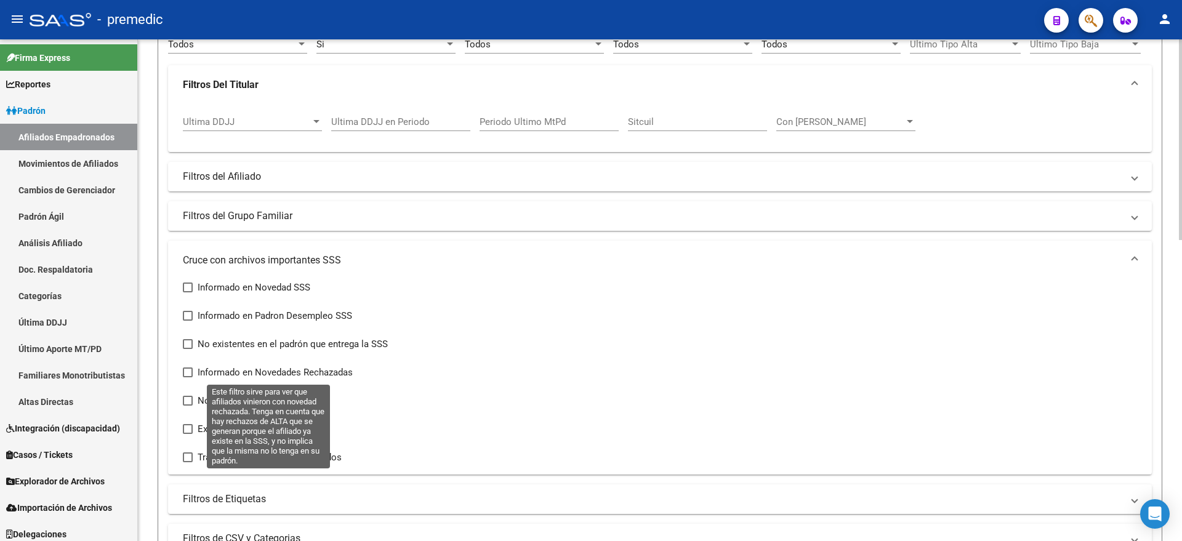
click at [191, 374] on span at bounding box center [188, 372] width 10 height 10
click at [188, 377] on input "Informado en Novedades Rechazadas" at bounding box center [187, 377] width 1 height 1
checkbox input "true"
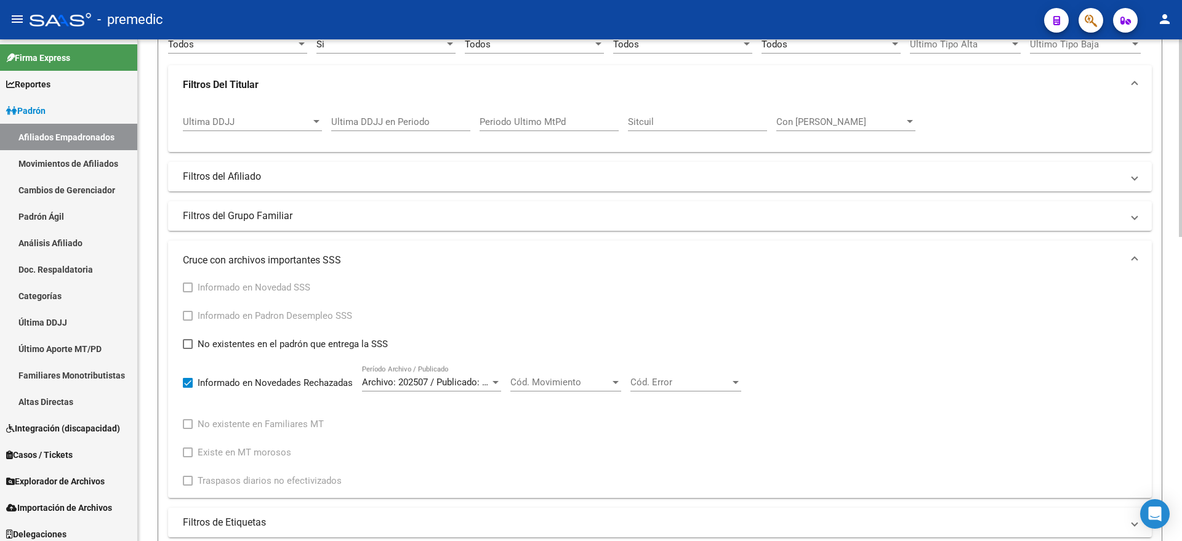
click at [573, 377] on span "Cód. Movimiento" at bounding box center [560, 382] width 100 height 11
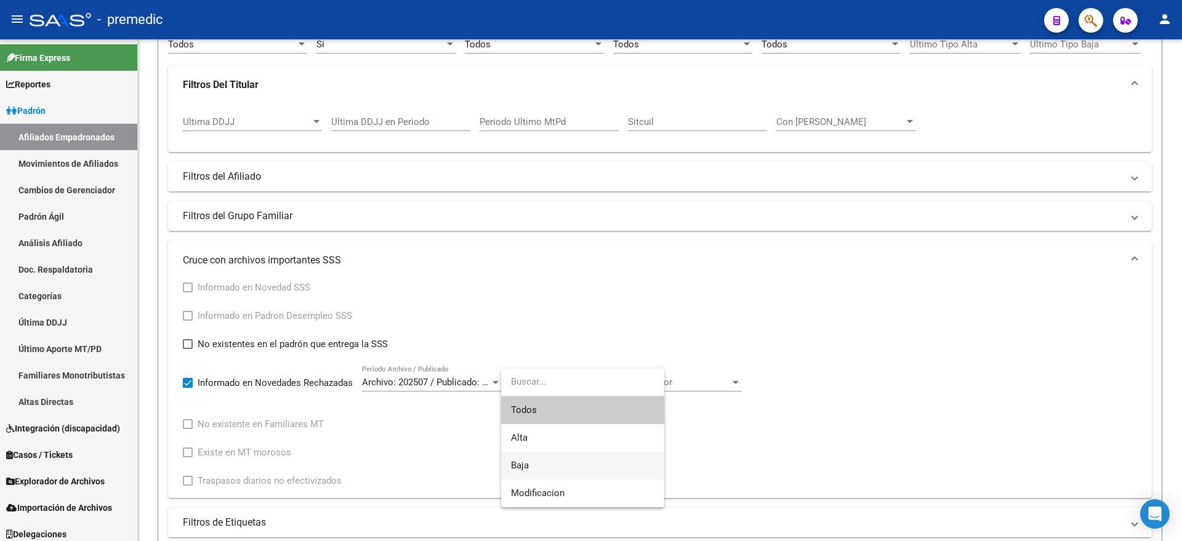
click at [568, 463] on span "Baja" at bounding box center [582, 466] width 143 height 28
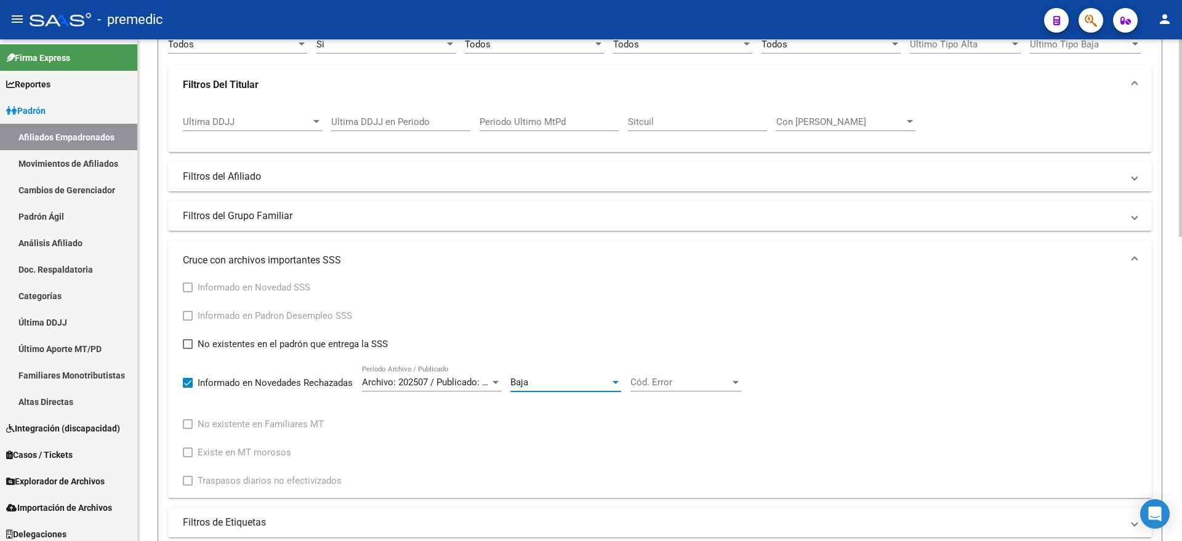
click at [679, 382] on span "Cód. Error" at bounding box center [680, 382] width 100 height 11
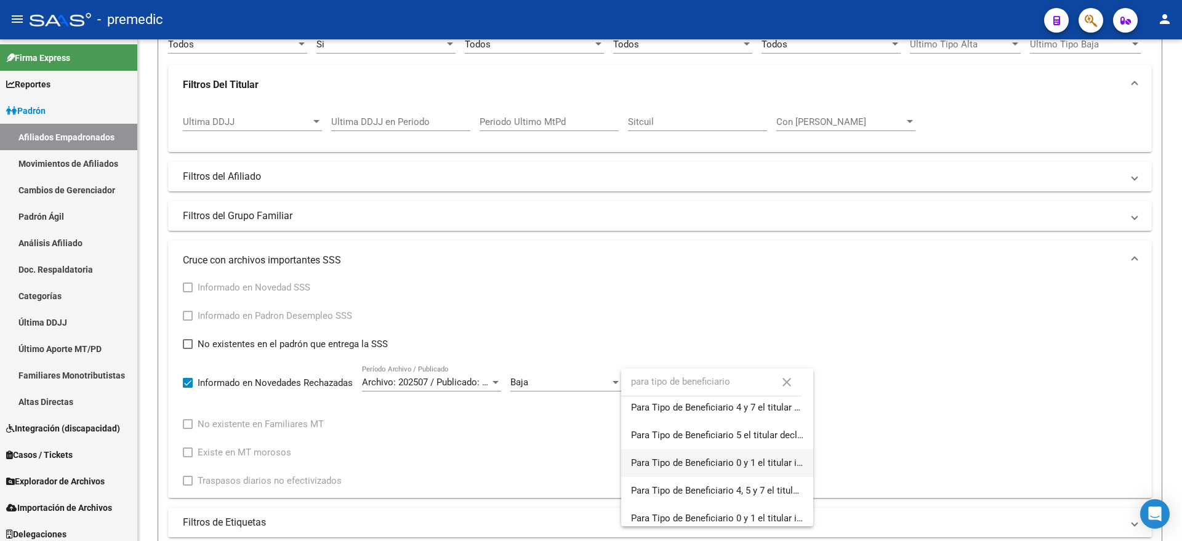
scroll to position [92, 0]
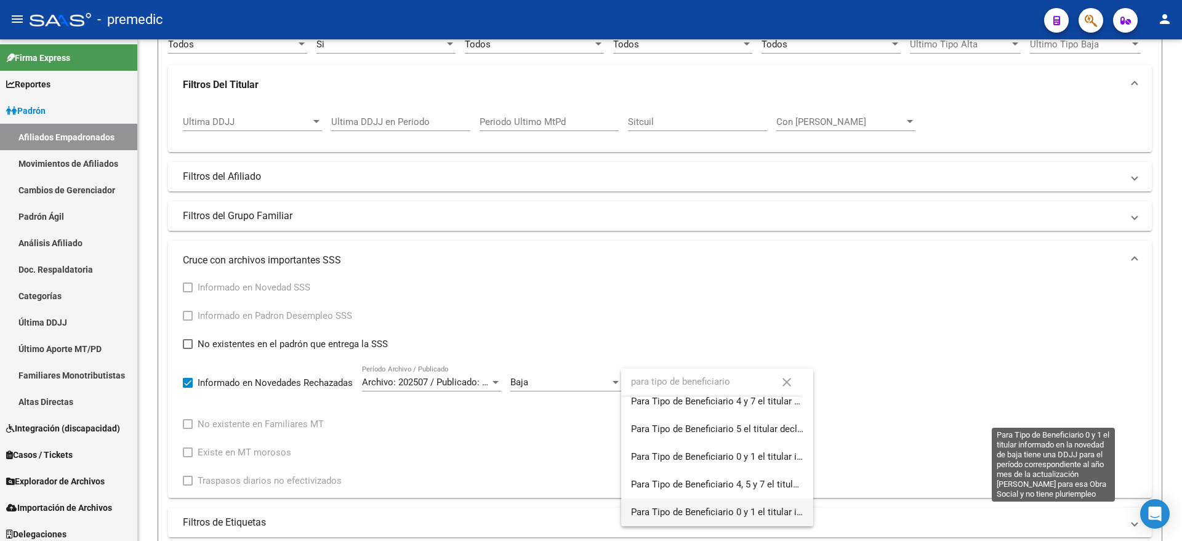
type input "para tipo de beneficiario"
click at [689, 516] on span "Para Tipo de Beneficiario 0 y 1 el titular informado en la novedad de baja tien…" at bounding box center [1069, 511] width 876 height 11
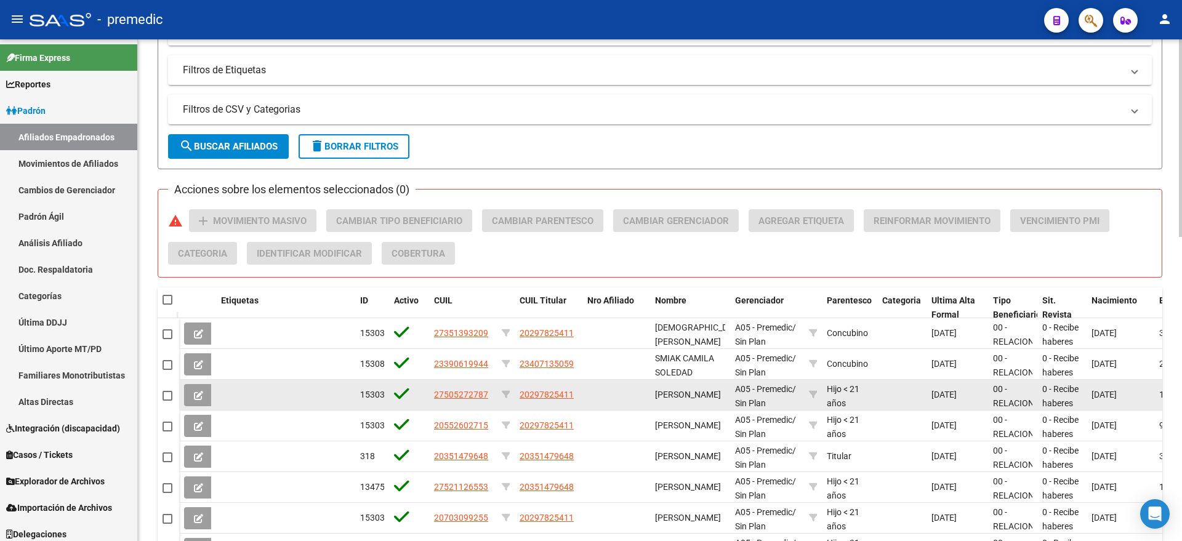
scroll to position [615, 0]
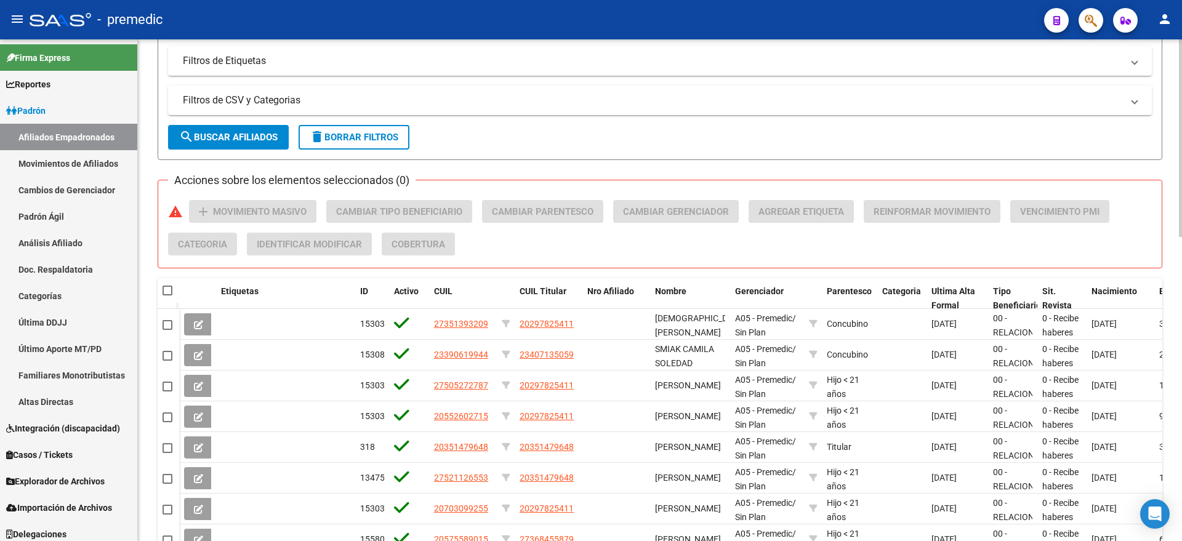
click at [207, 140] on span "search Buscar Afiliados" at bounding box center [228, 137] width 98 height 11
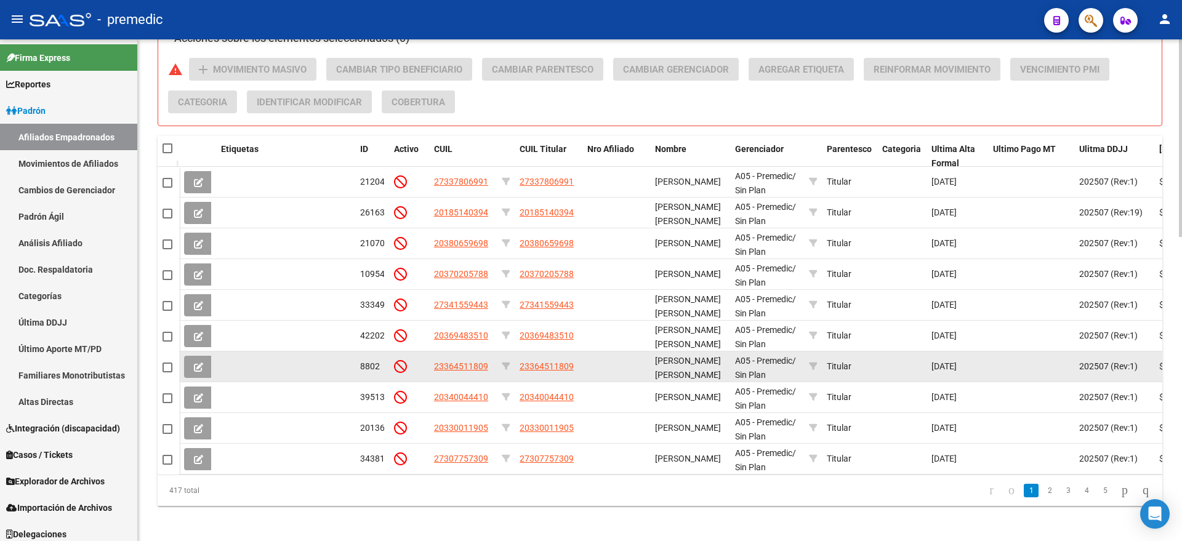
scroll to position [774, 0]
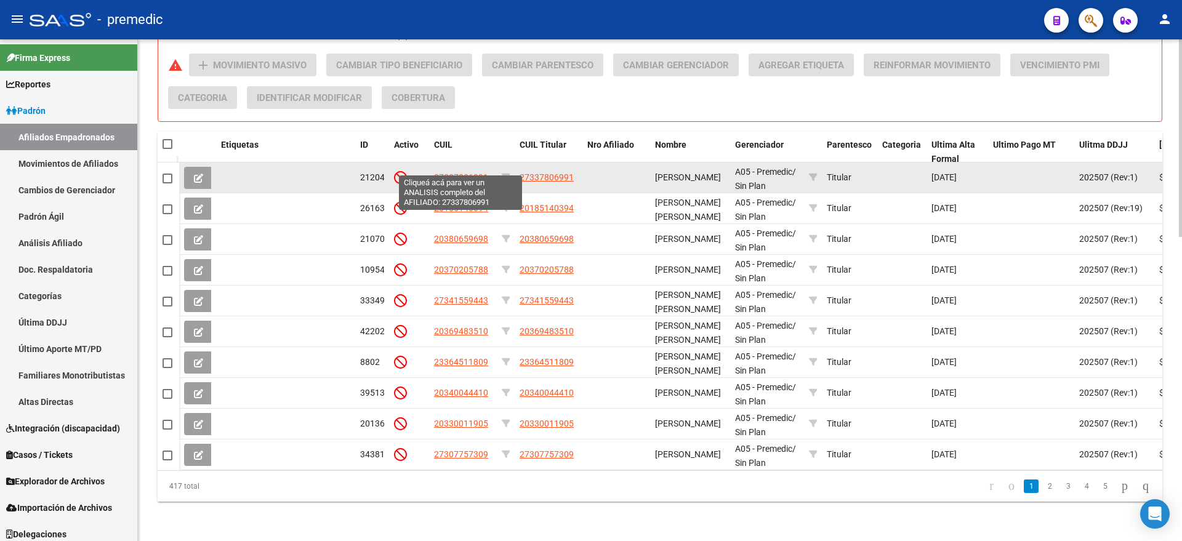
click at [447, 172] on span "27337806991" at bounding box center [461, 177] width 54 height 10
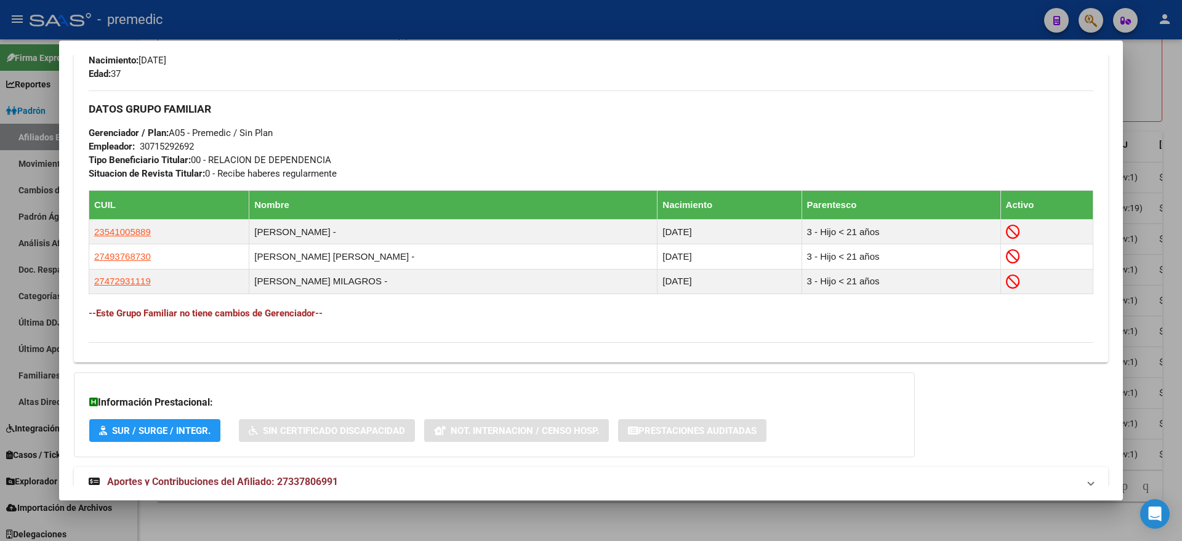
scroll to position [620, 0]
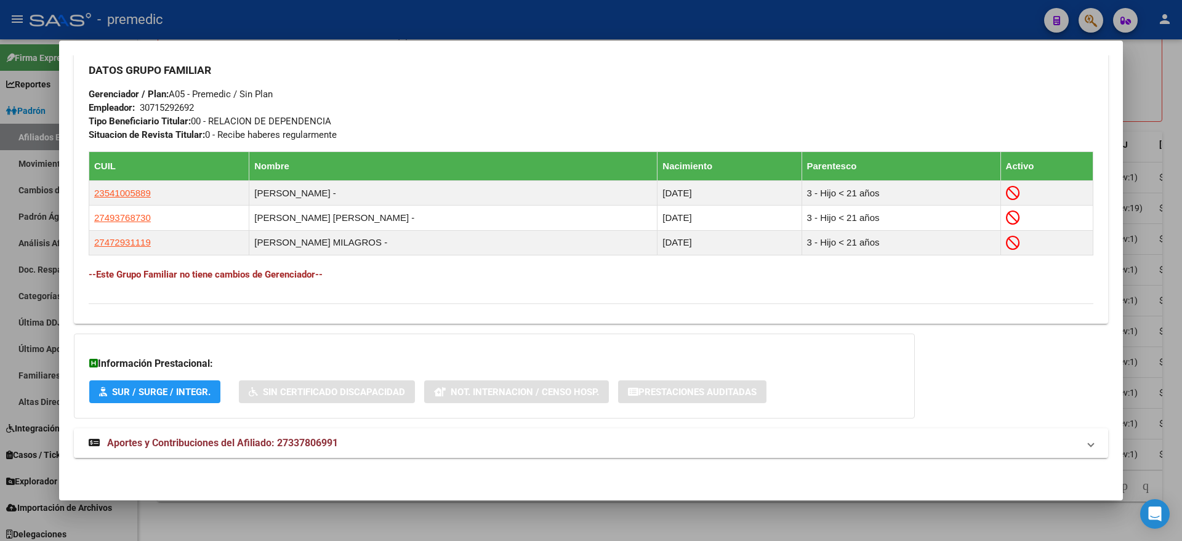
click at [223, 438] on span "Aportes y Contribuciones del Afiliado: 27337806991" at bounding box center [222, 443] width 231 height 12
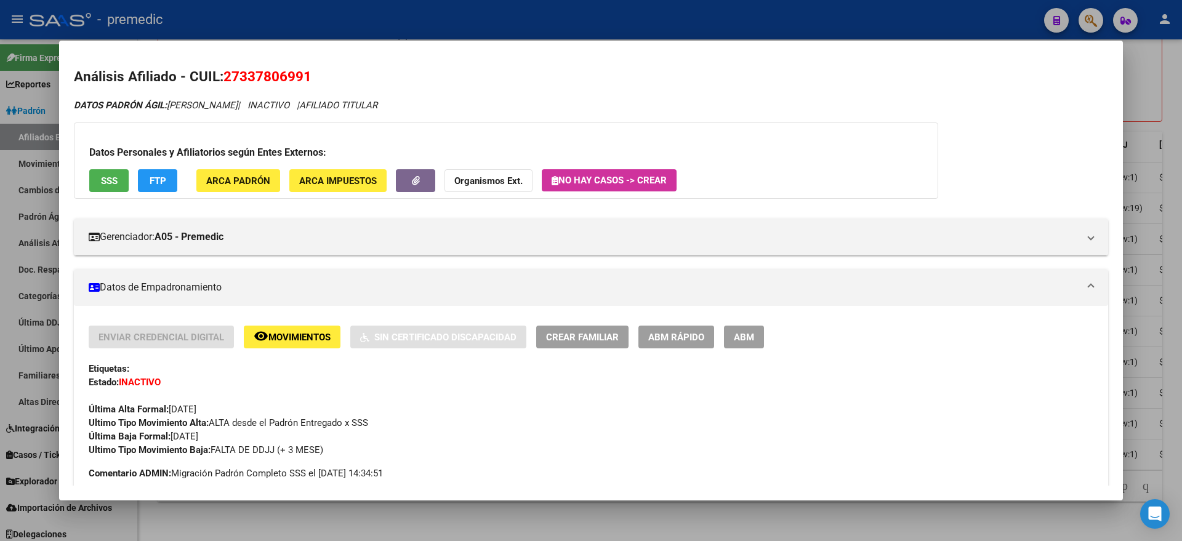
scroll to position [0, 0]
click at [255, 511] on div at bounding box center [591, 270] width 1182 height 541
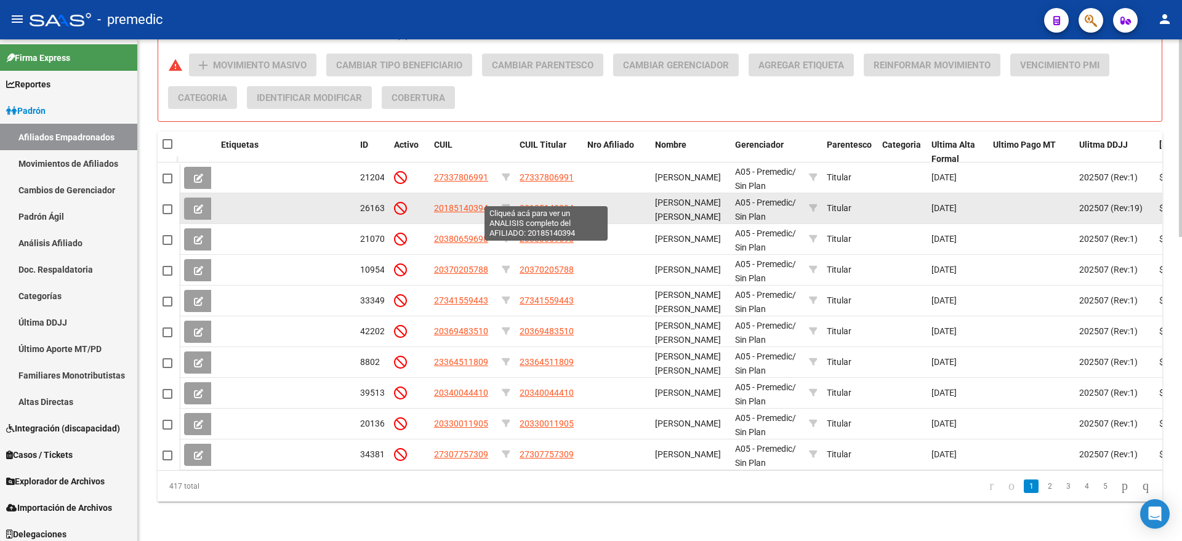
click at [540, 203] on span "20185140394" at bounding box center [546, 208] width 54 height 10
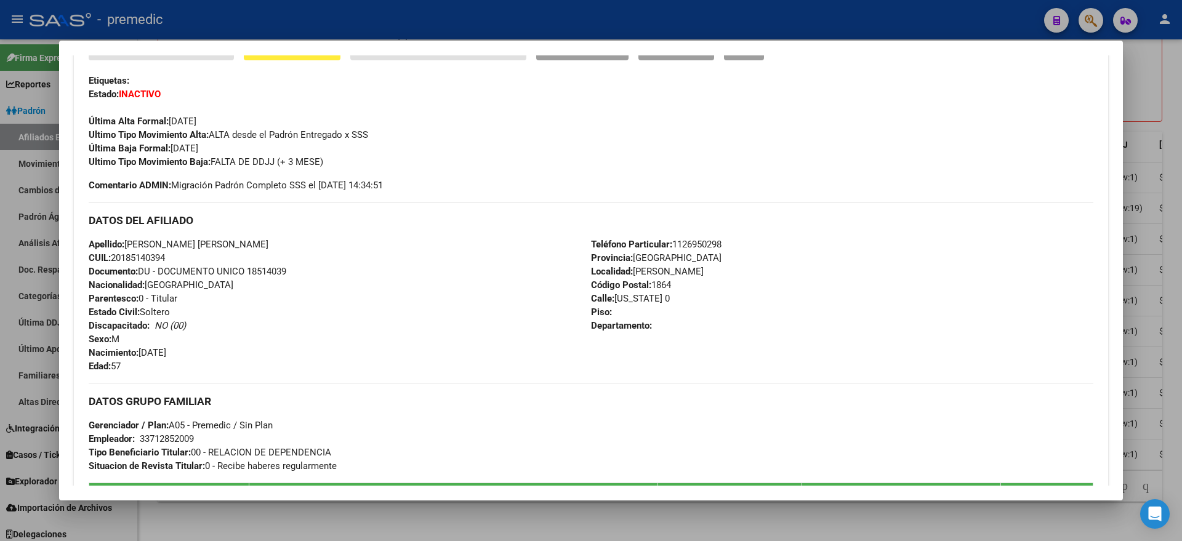
scroll to position [538, 0]
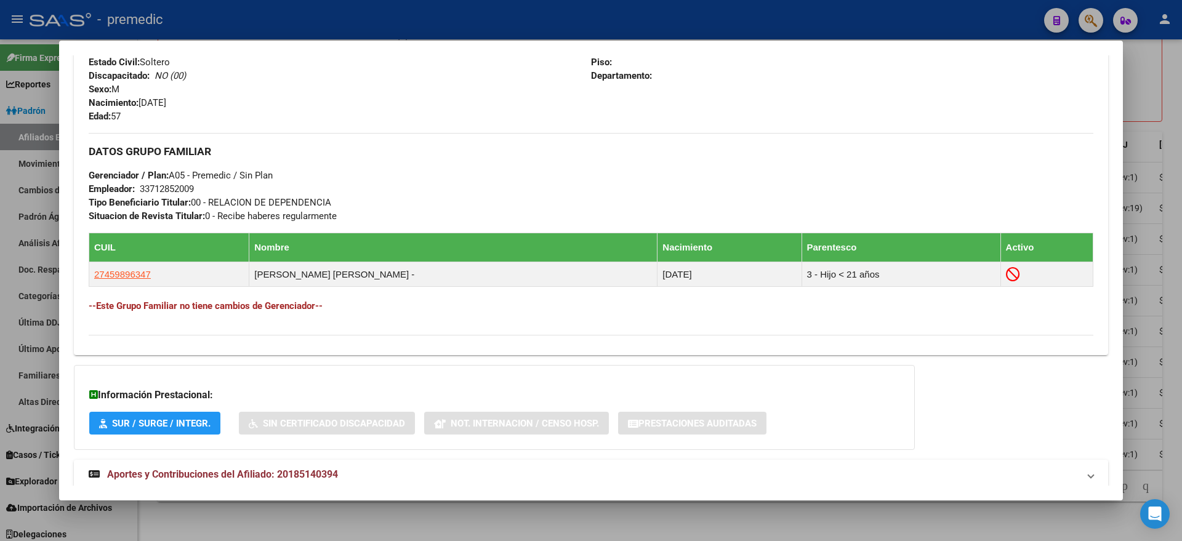
click at [249, 469] on span "Aportes y Contribuciones del Afiliado: 20185140394" at bounding box center [222, 474] width 231 height 12
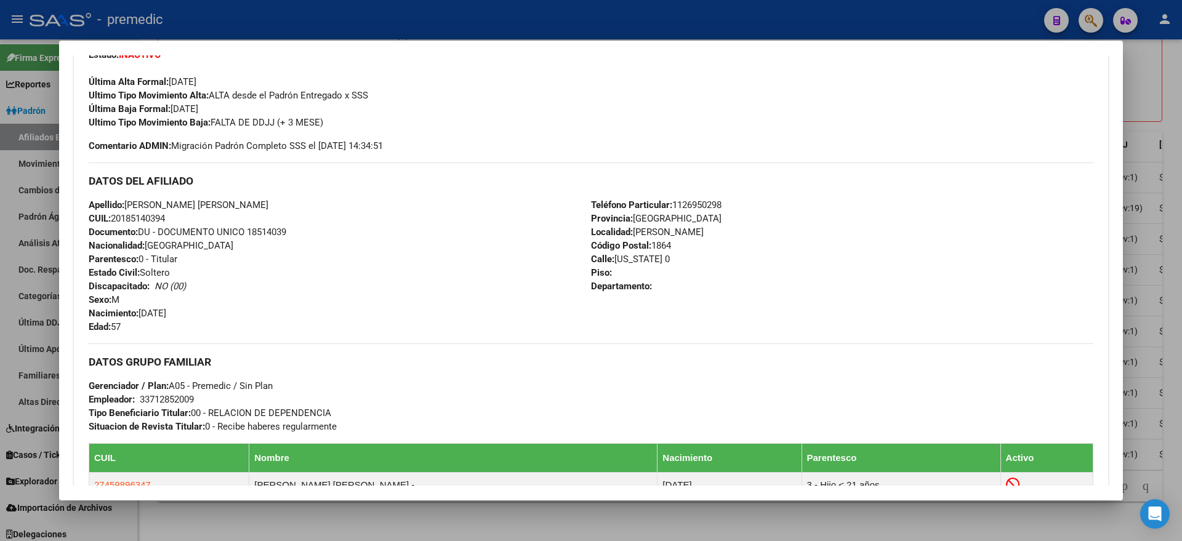
scroll to position [103, 0]
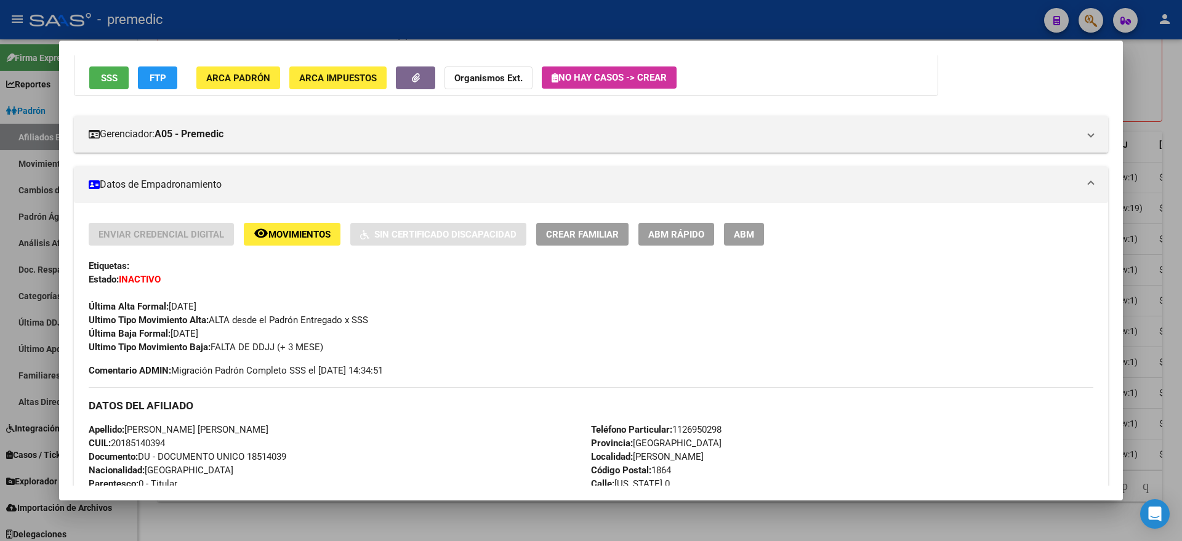
click at [283, 512] on div at bounding box center [591, 270] width 1182 height 541
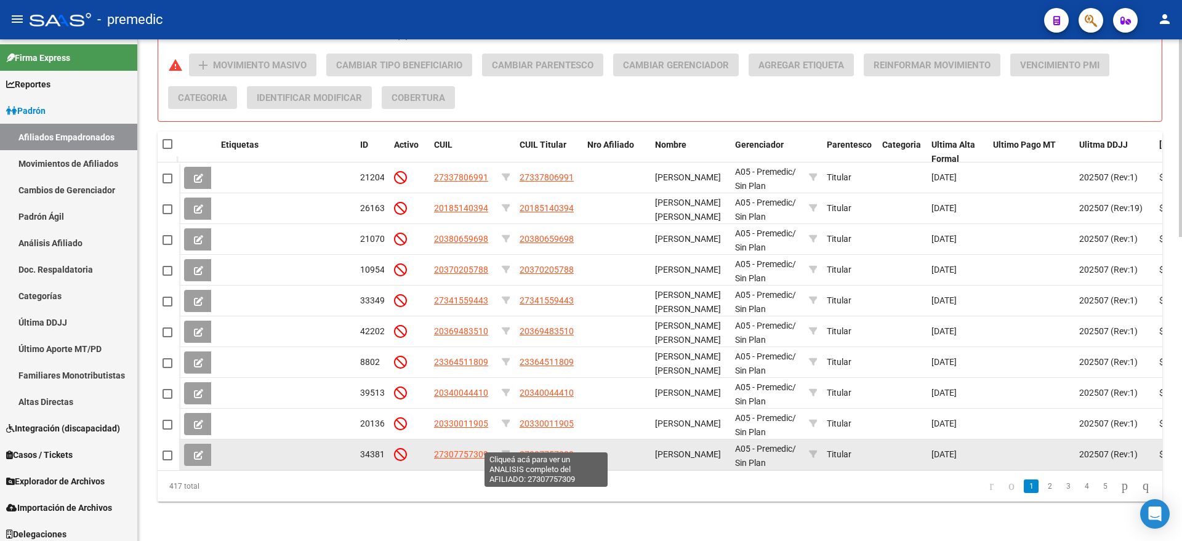
click at [535, 449] on span "27307757309" at bounding box center [546, 454] width 54 height 10
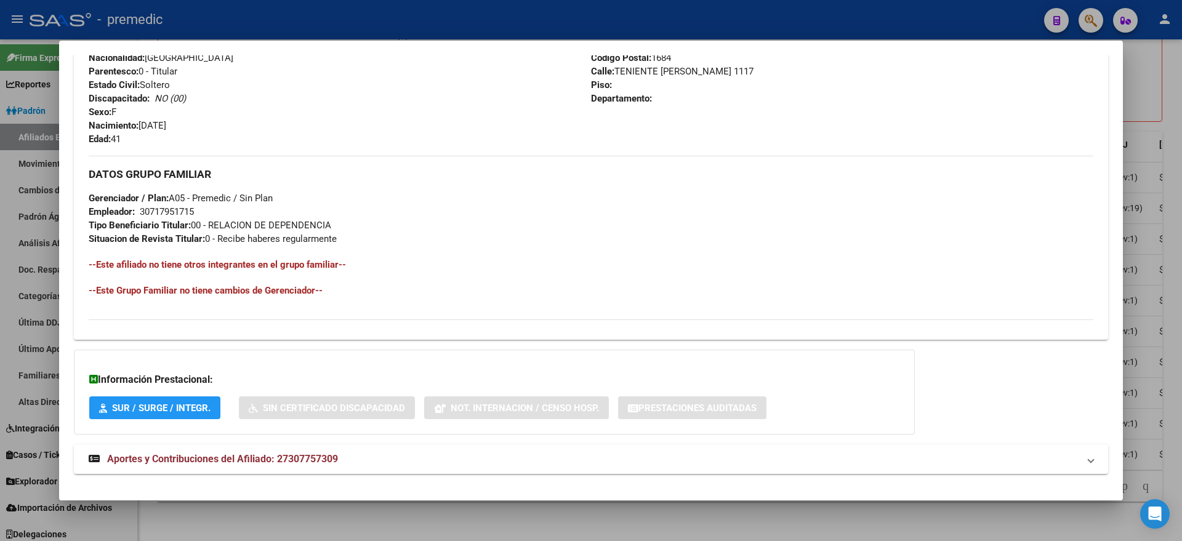
scroll to position [532, 0]
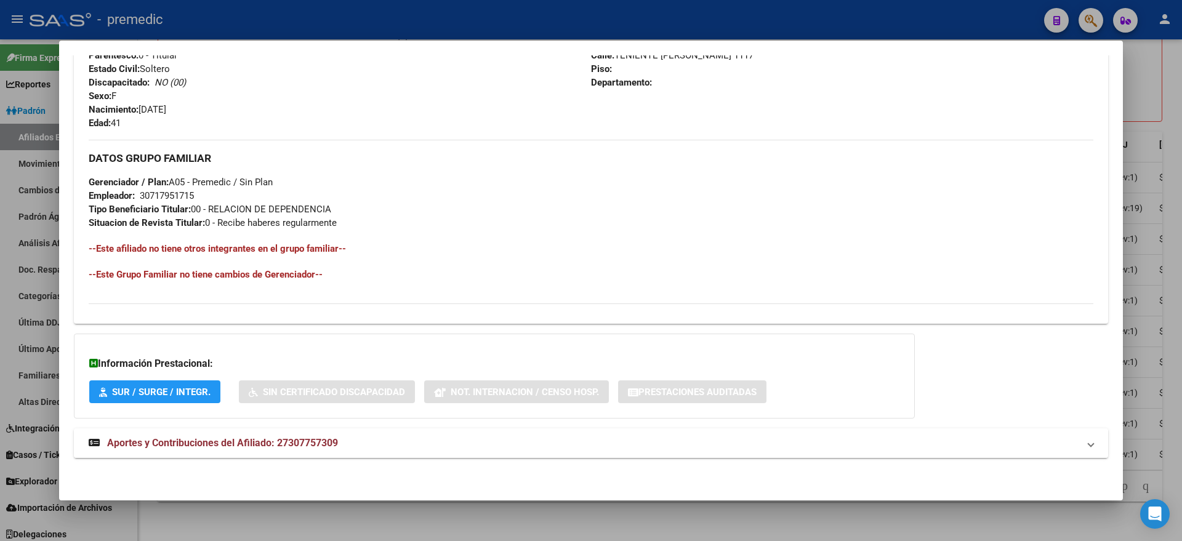
click at [250, 433] on mat-expansion-panel-header "Aportes y Contribuciones del Afiliado: 27307757309" at bounding box center [591, 443] width 1034 height 30
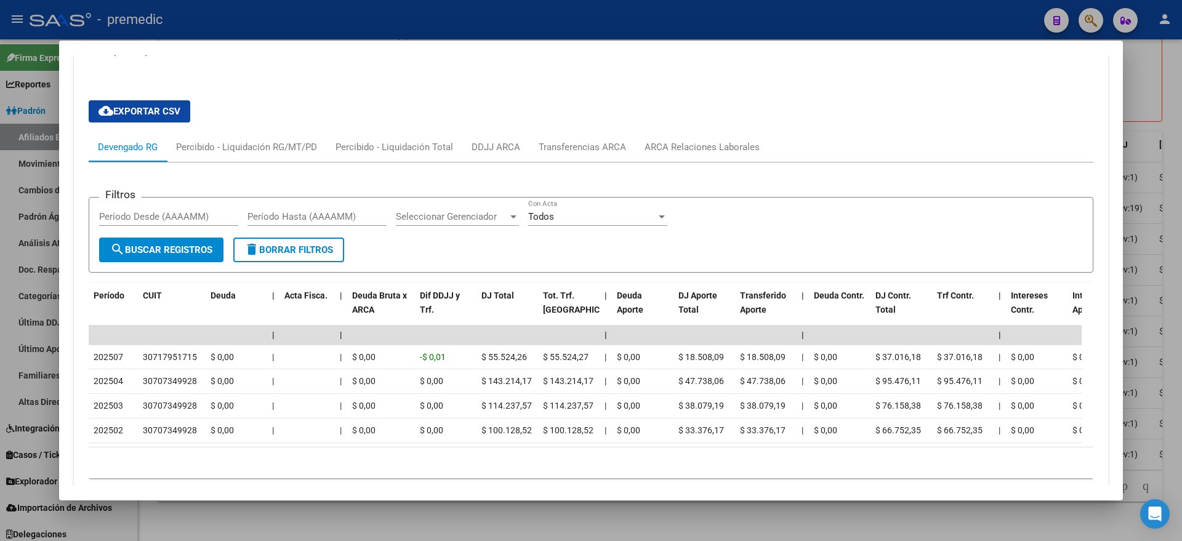
scroll to position [993, 0]
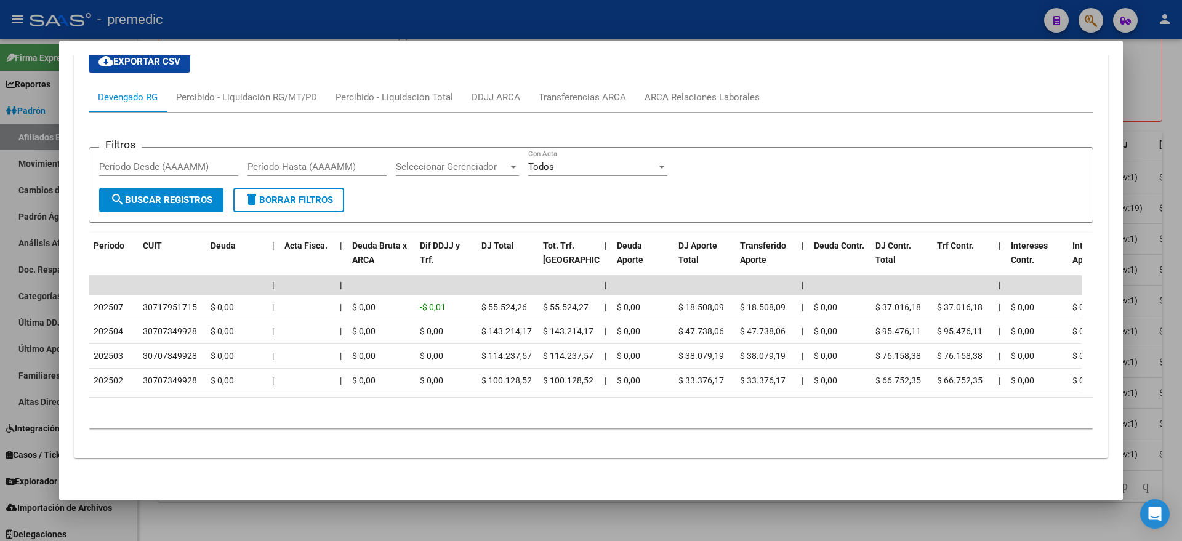
click at [407, 423] on div "10 total 1" at bounding box center [591, 413] width 1004 height 31
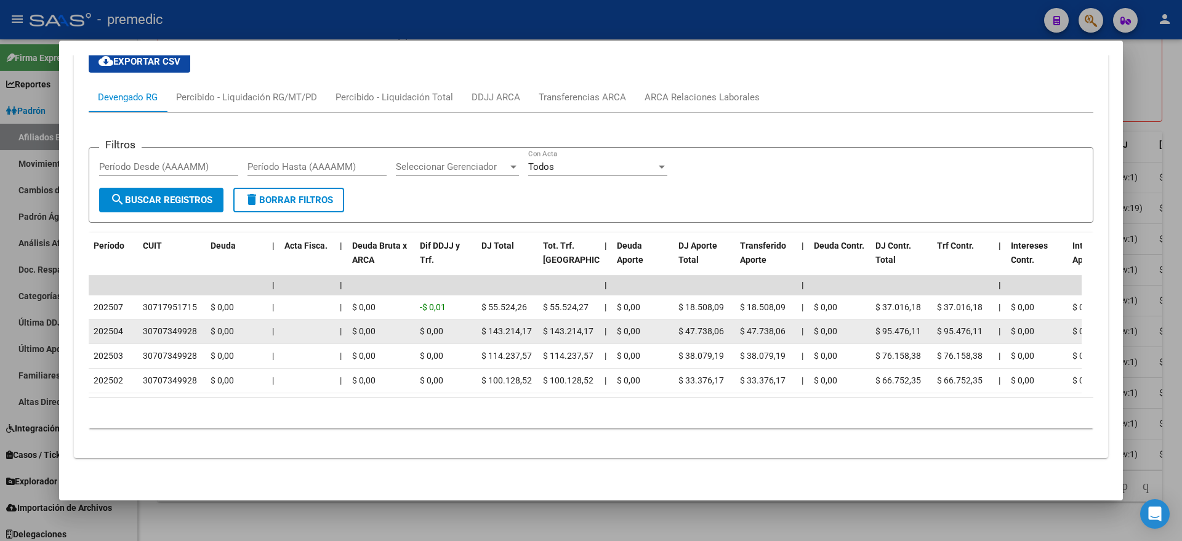
drag, startPoint x: 94, startPoint y: 316, endPoint x: 155, endPoint y: 317, distance: 61.5
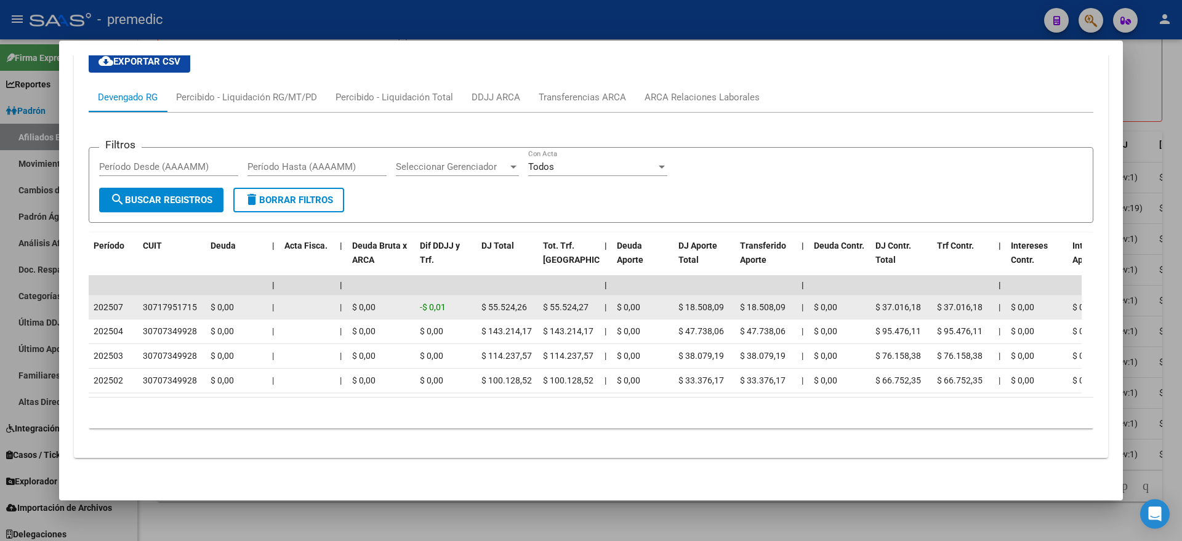
drag, startPoint x: 113, startPoint y: 289, endPoint x: 132, endPoint y: 305, distance: 25.0
click at [122, 302] on span "202507" at bounding box center [109, 307] width 30 height 10
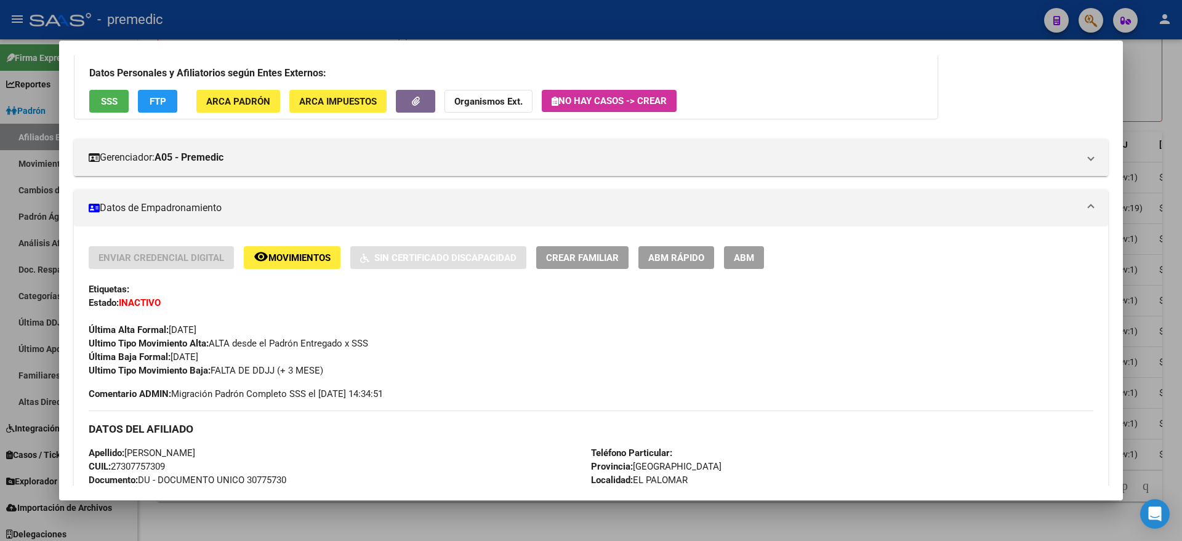
scroll to position [0, 0]
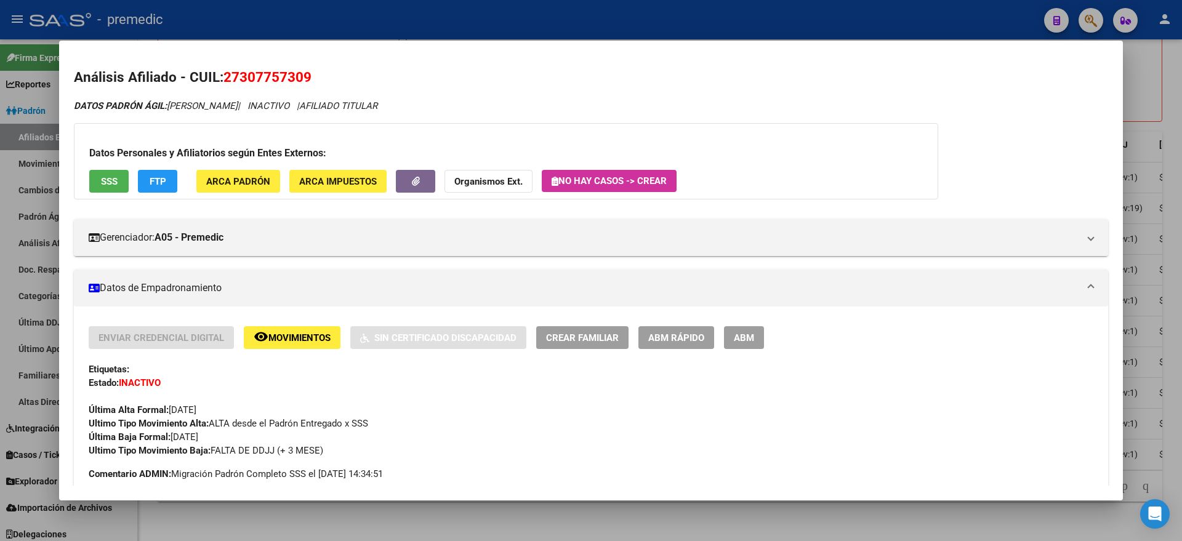
drag, startPoint x: 228, startPoint y: 73, endPoint x: 311, endPoint y: 76, distance: 83.2
click at [311, 76] on span "27307757309" at bounding box center [267, 77] width 88 height 16
copy span "27307757309"
click at [321, 520] on div at bounding box center [591, 270] width 1182 height 541
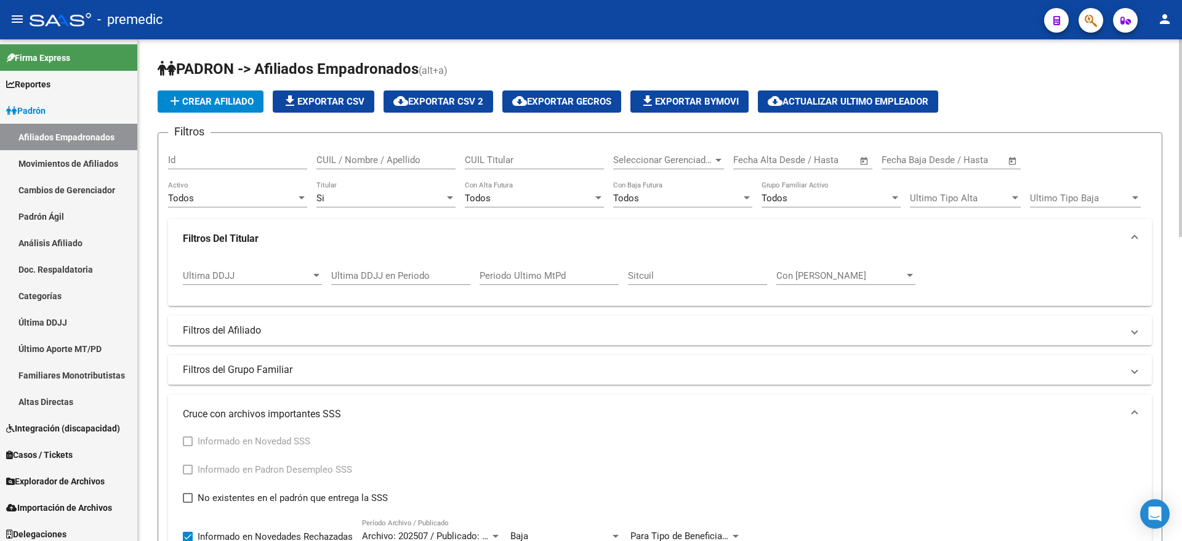
click at [212, 200] on div "Todos" at bounding box center [232, 198] width 128 height 11
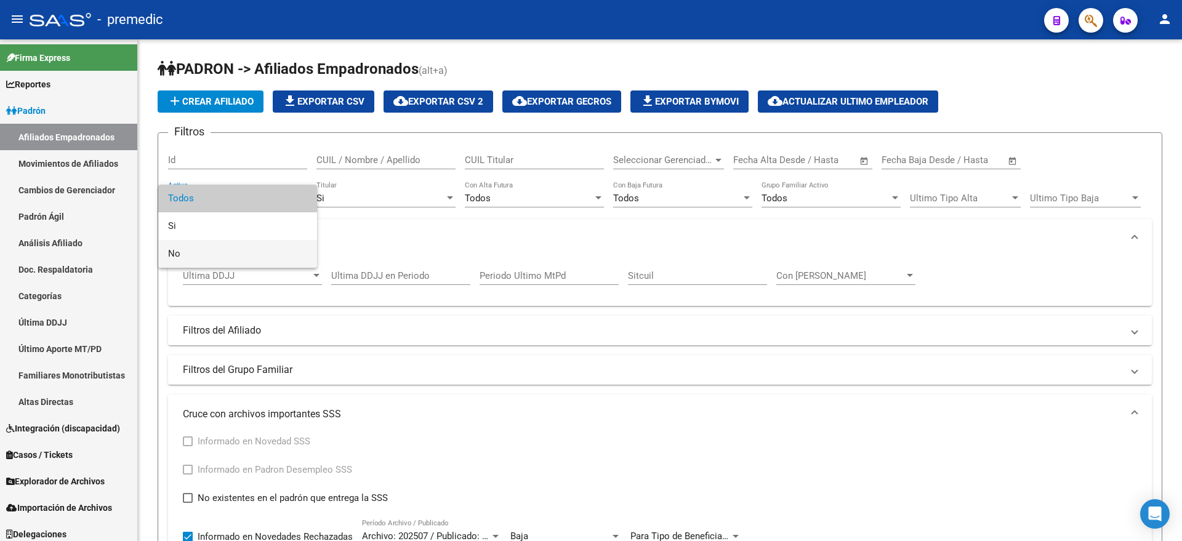
click at [200, 253] on span "No" at bounding box center [237, 254] width 139 height 28
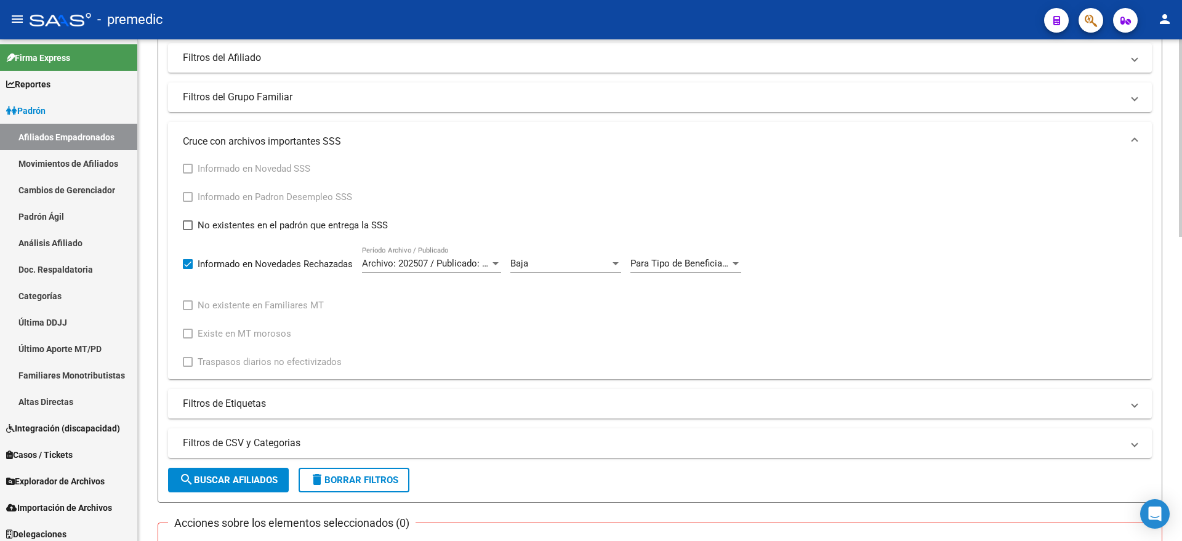
scroll to position [308, 0]
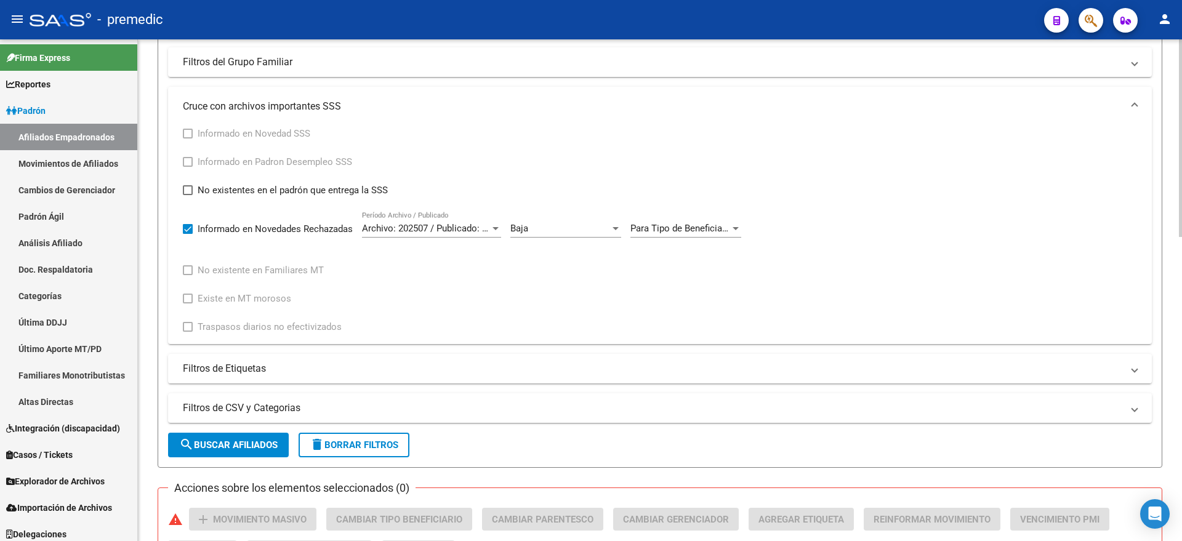
click at [209, 439] on span "search Buscar Afiliados" at bounding box center [228, 444] width 98 height 11
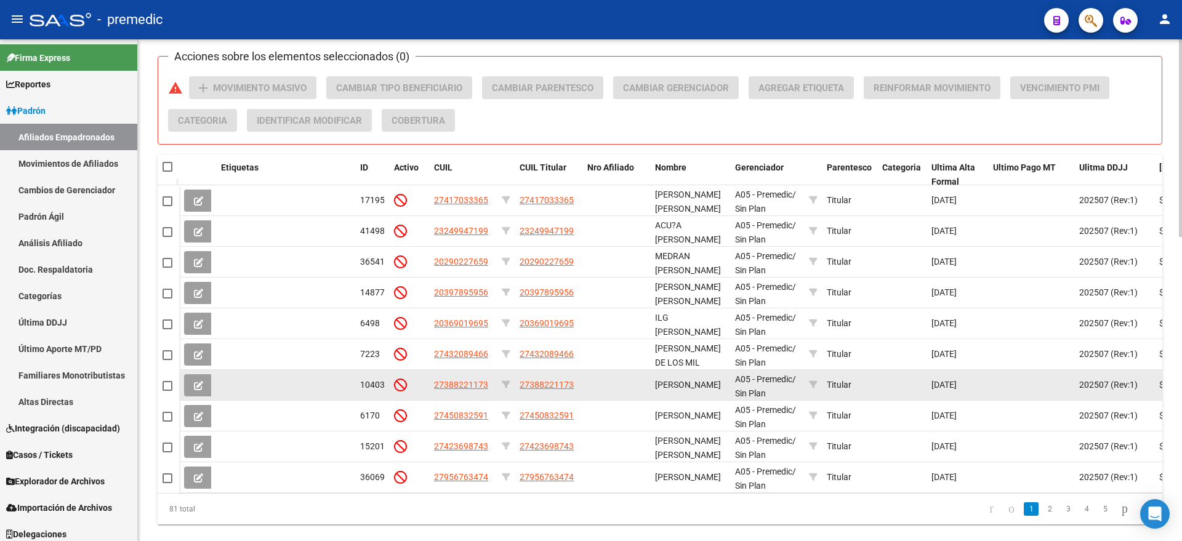
scroll to position [769, 0]
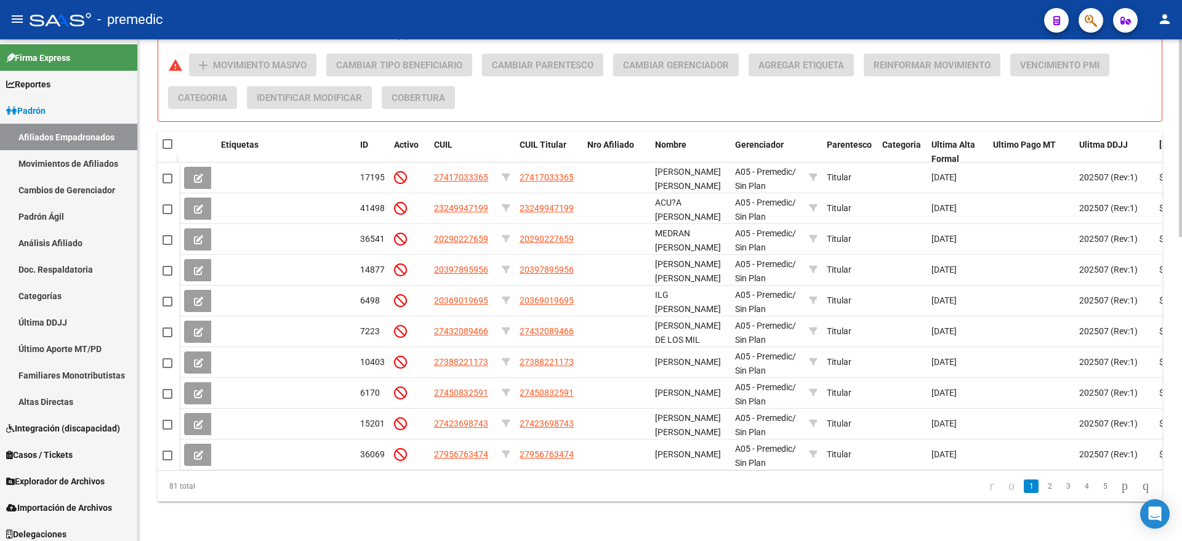
drag, startPoint x: 169, startPoint y: 490, endPoint x: 202, endPoint y: 493, distance: 33.4
click at [202, 493] on div "81 total" at bounding box center [257, 486] width 199 height 31
click at [332, 502] on div "81 total" at bounding box center [257, 486] width 199 height 31
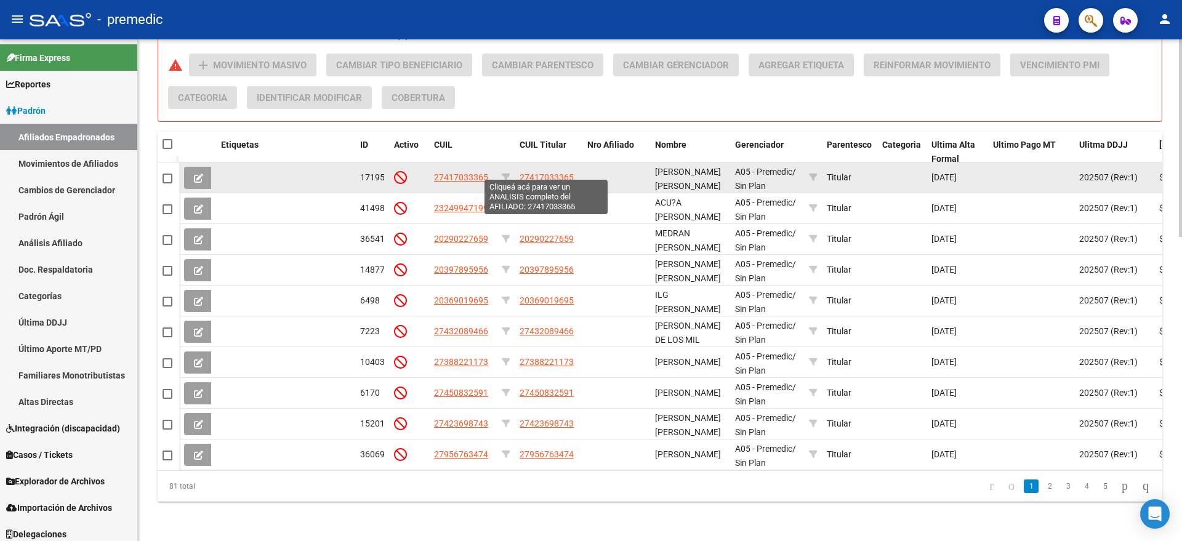
click at [530, 172] on span "27417033365" at bounding box center [546, 177] width 54 height 10
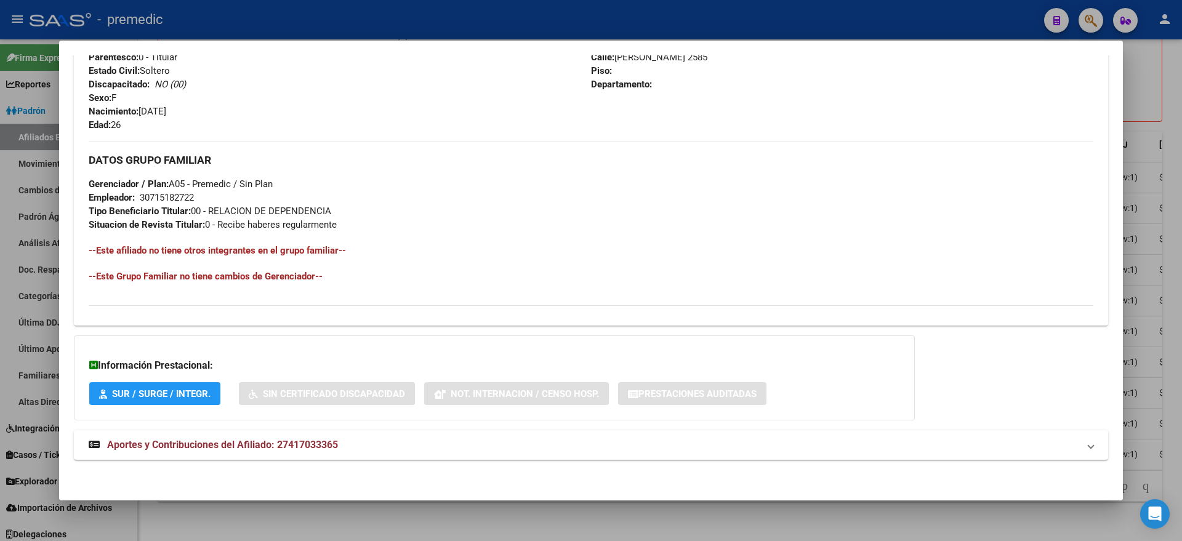
scroll to position [532, 0]
click at [225, 444] on span "Aportes y Contribuciones del Afiliado: 27417033365" at bounding box center [222, 443] width 231 height 12
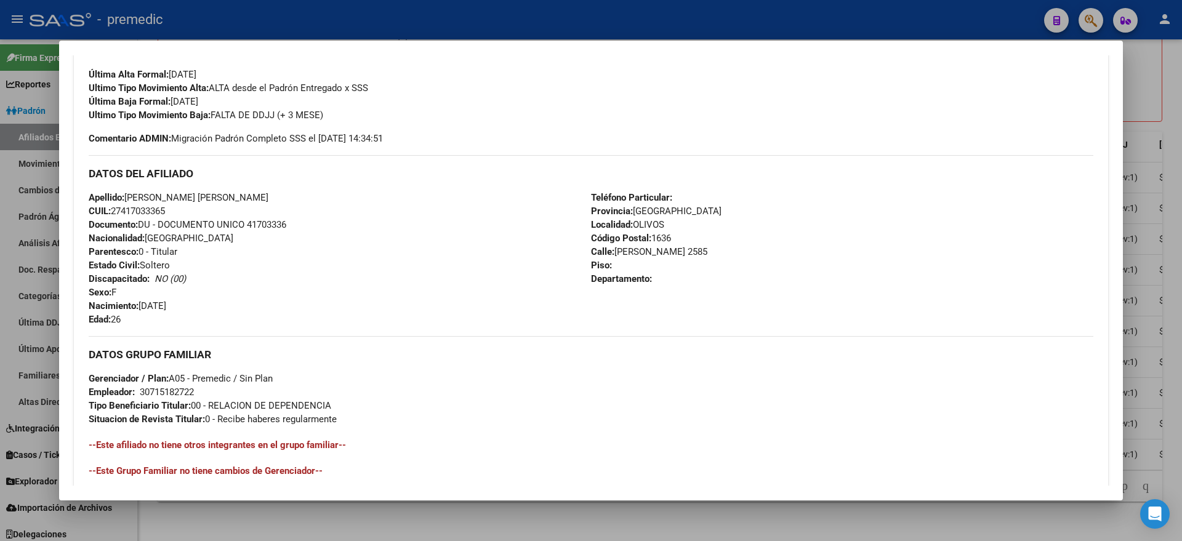
scroll to position [148, 0]
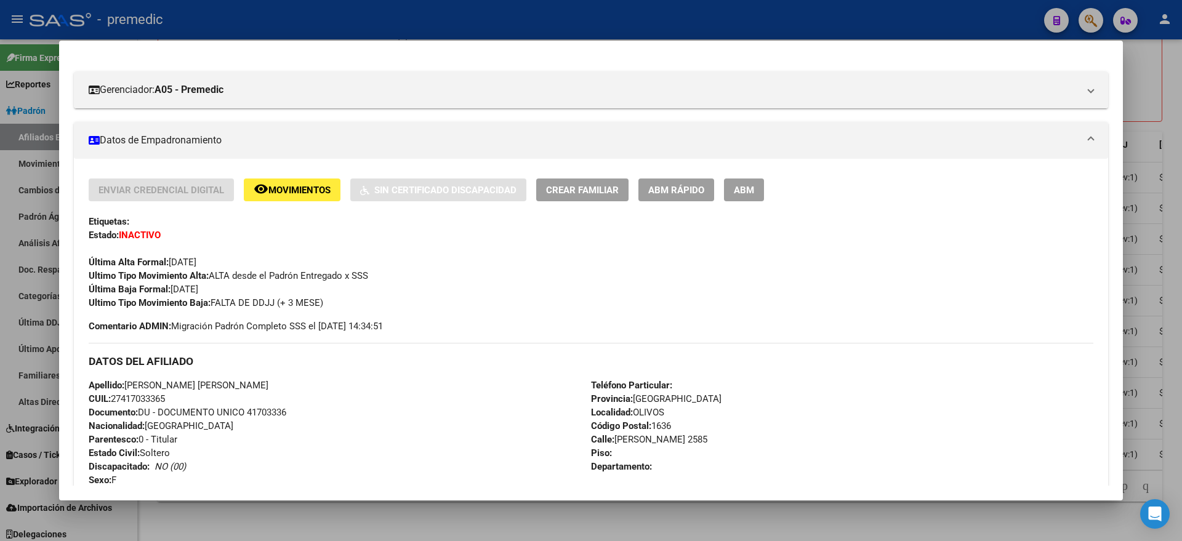
click at [262, 193] on mat-icon "remove_red_eye" at bounding box center [261, 189] width 15 height 15
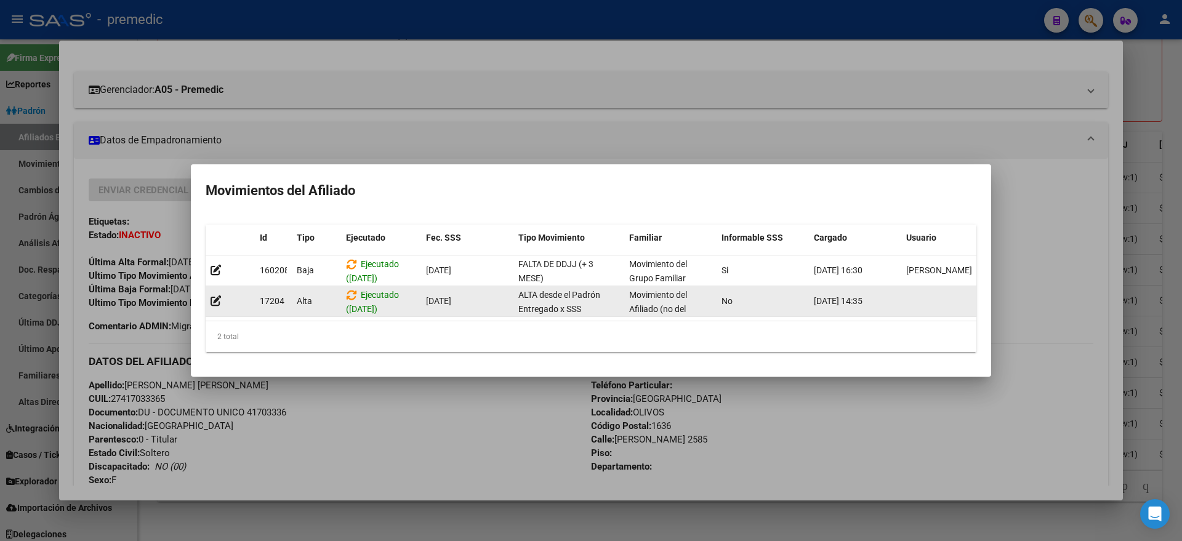
scroll to position [1, 0]
drag, startPoint x: 348, startPoint y: 302, endPoint x: 399, endPoint y: 308, distance: 51.4
click at [399, 308] on datatable-body-cell "Ejecutado ([DATE])" at bounding box center [381, 301] width 80 height 30
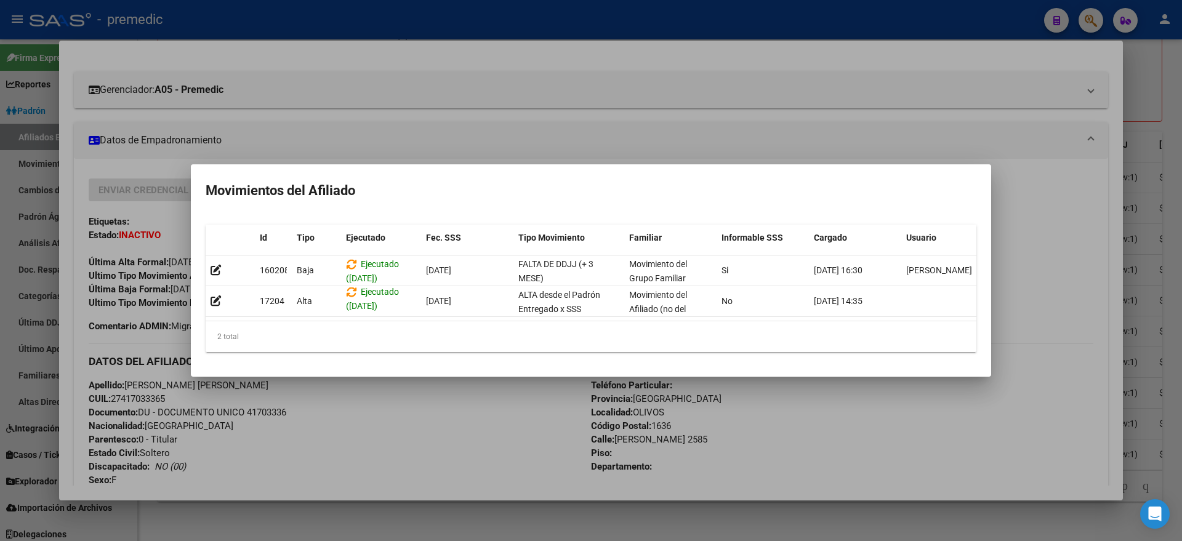
click at [422, 410] on div at bounding box center [591, 270] width 1182 height 541
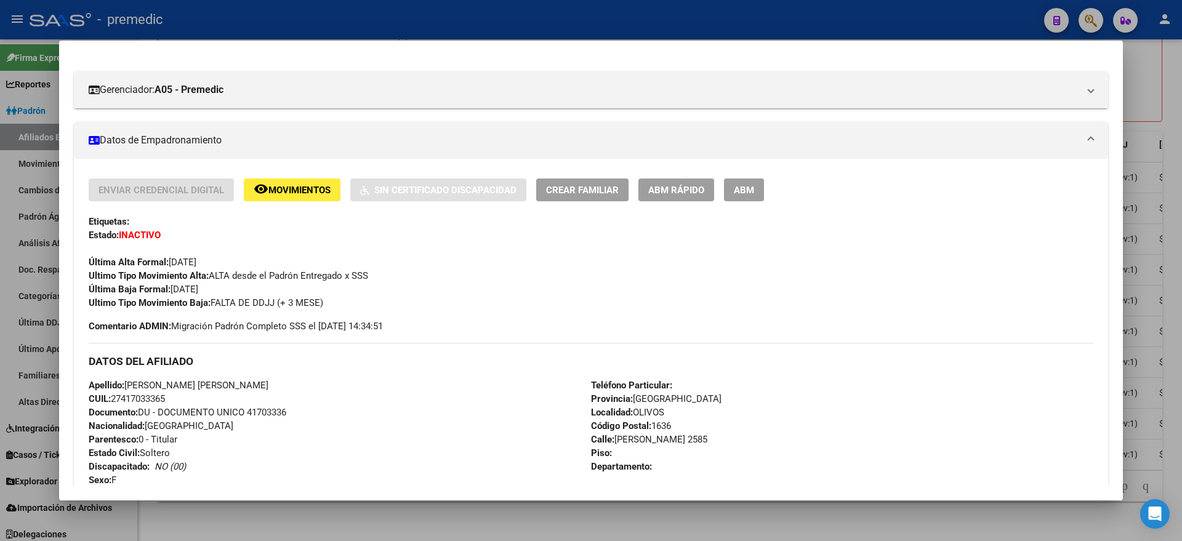
drag, startPoint x: 125, startPoint y: 399, endPoint x: 165, endPoint y: 398, distance: 40.0
click at [165, 398] on span "CUIL: 27417033365" at bounding box center [127, 398] width 76 height 11
copy span "41703336"
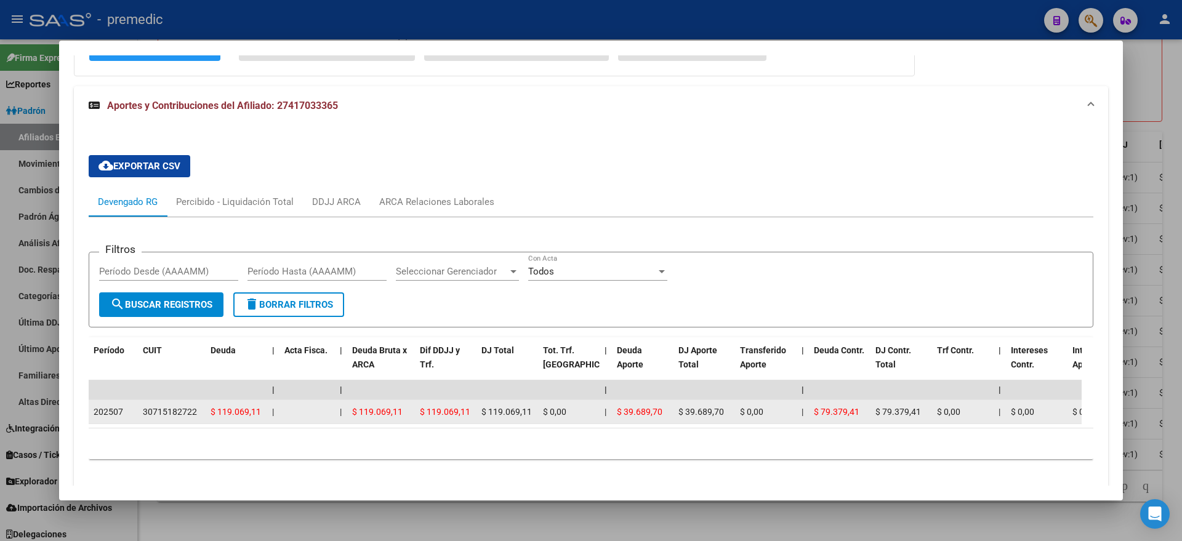
scroll to position [917, 0]
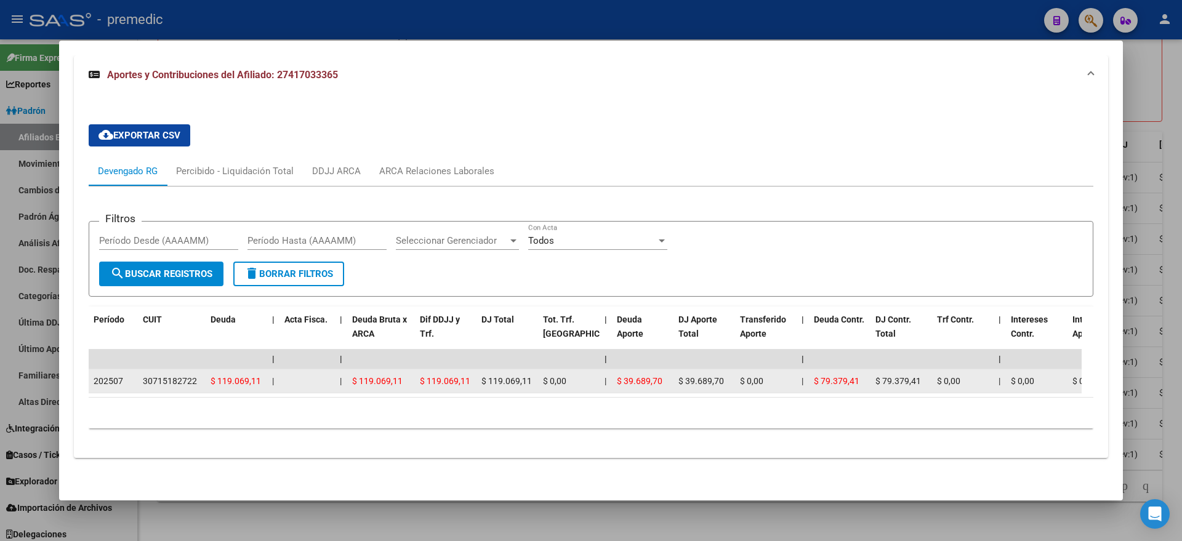
drag, startPoint x: 93, startPoint y: 365, endPoint x: 811, endPoint y: 360, distance: 718.2
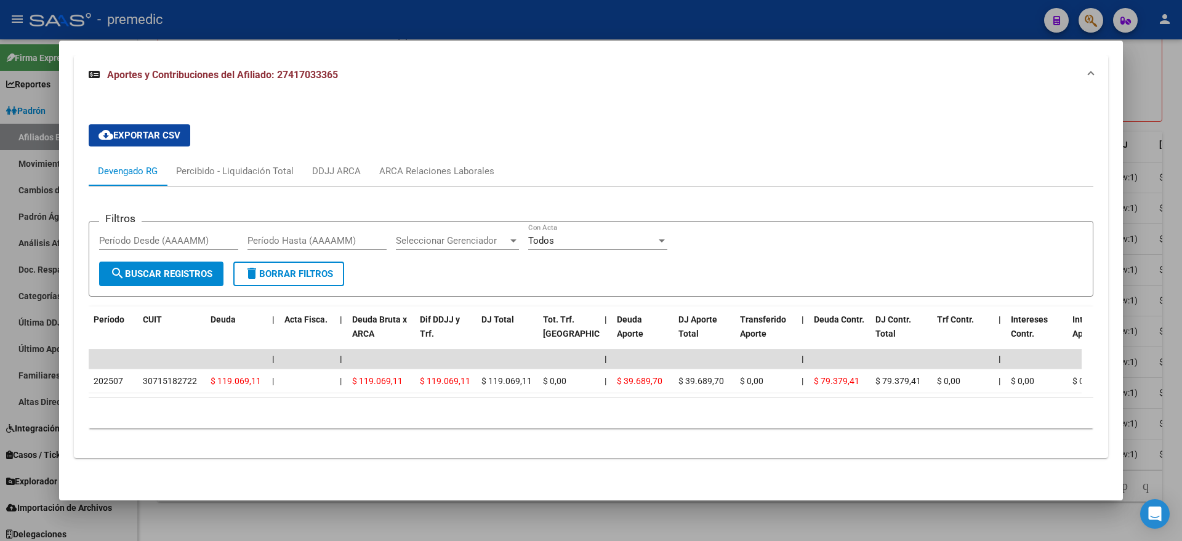
click at [226, 518] on div at bounding box center [591, 270] width 1182 height 541
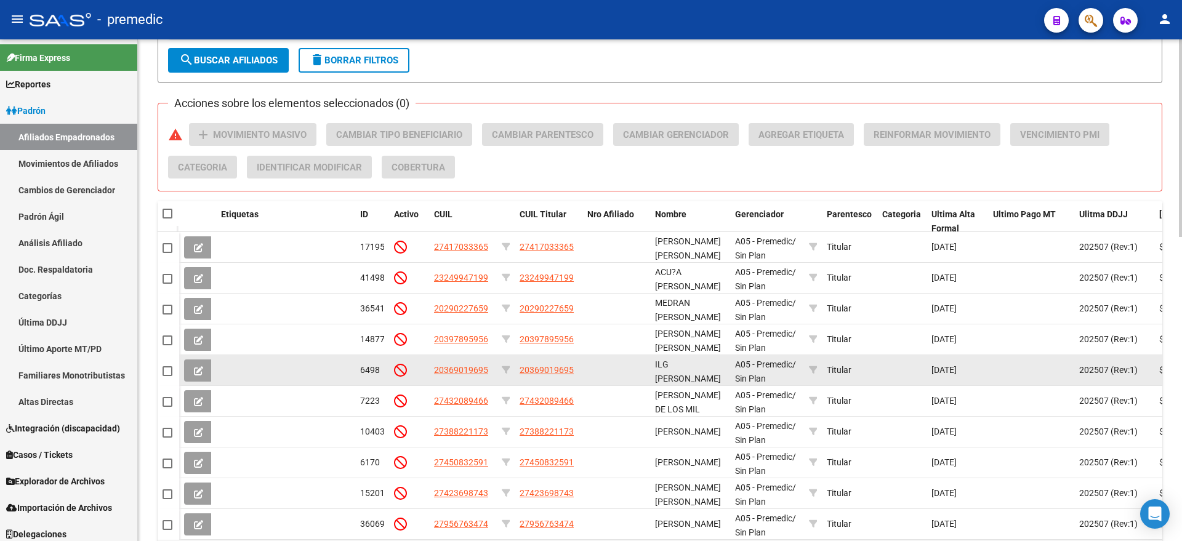
scroll to position [774, 0]
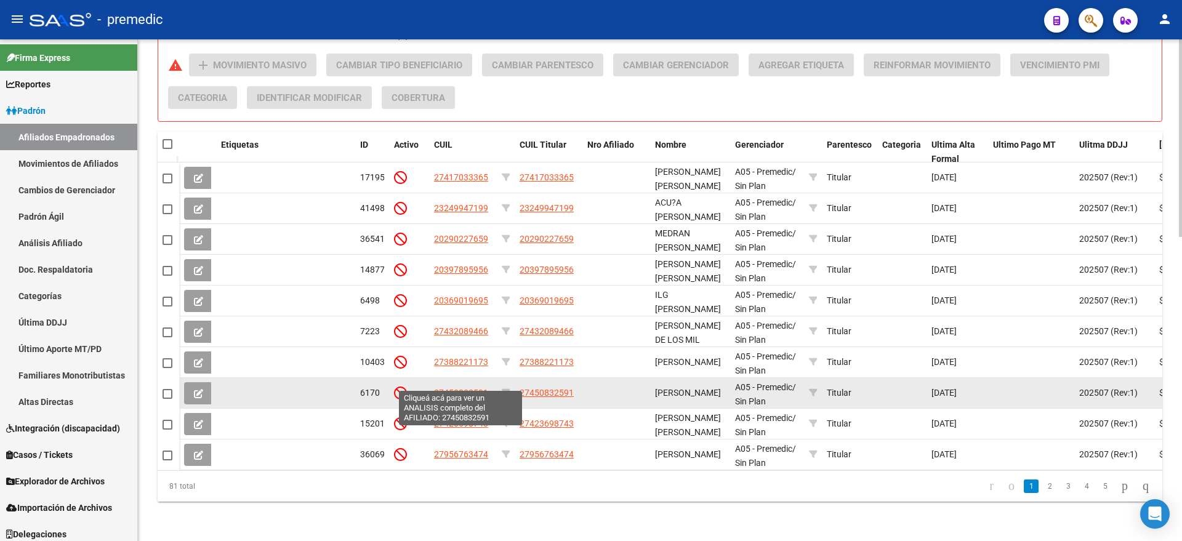
click at [450, 388] on span "27450832591" at bounding box center [461, 393] width 54 height 10
type textarea "27450832591"
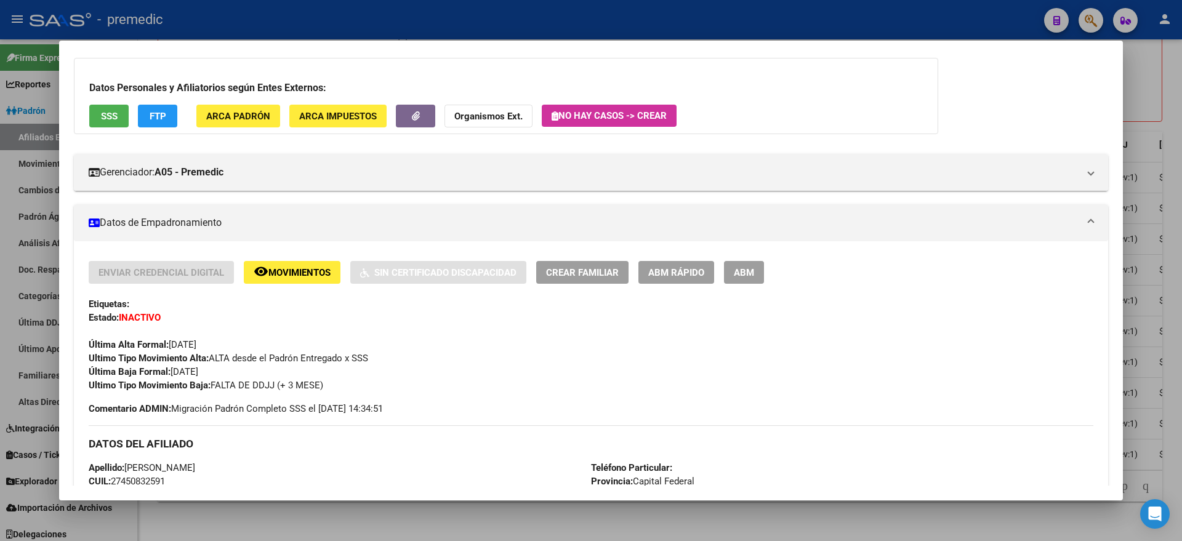
scroll to position [532, 0]
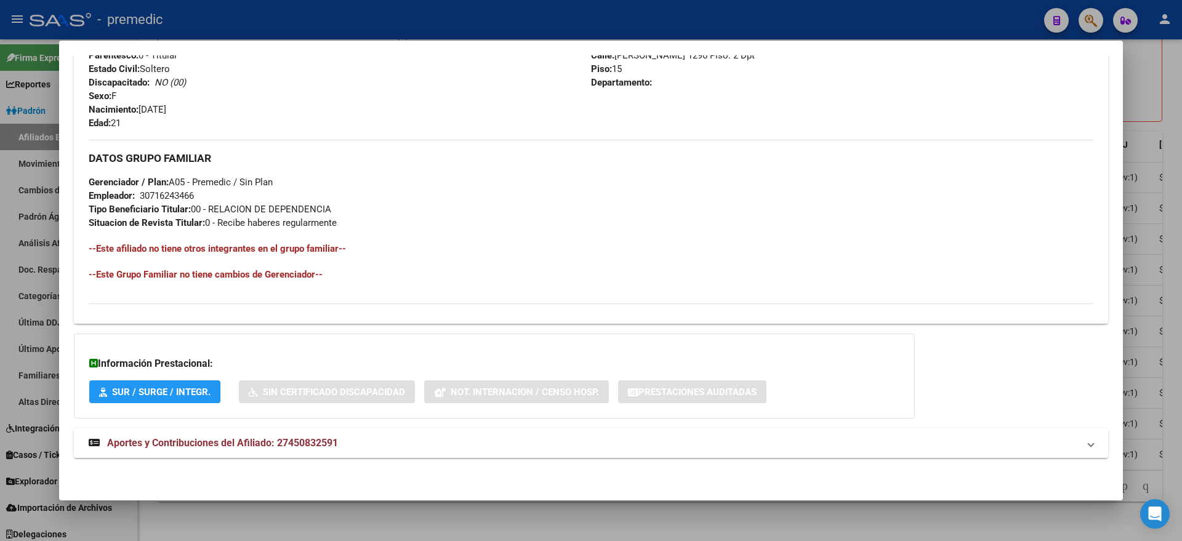
click at [230, 452] on mat-expansion-panel-header "Aportes y Contribuciones del Afiliado: 27450832591" at bounding box center [591, 443] width 1034 height 30
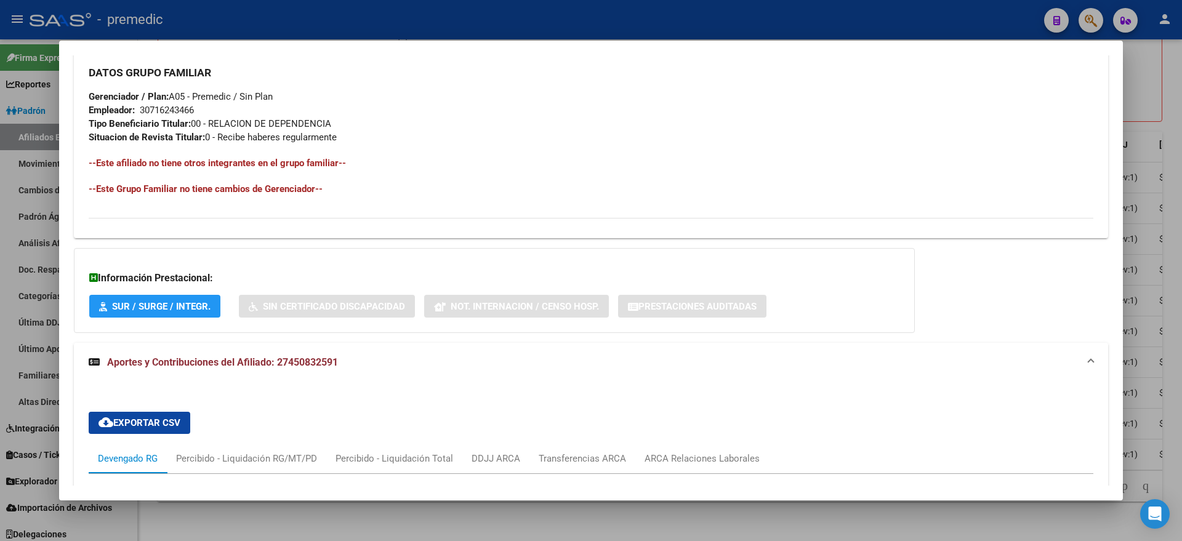
scroll to position [609, 0]
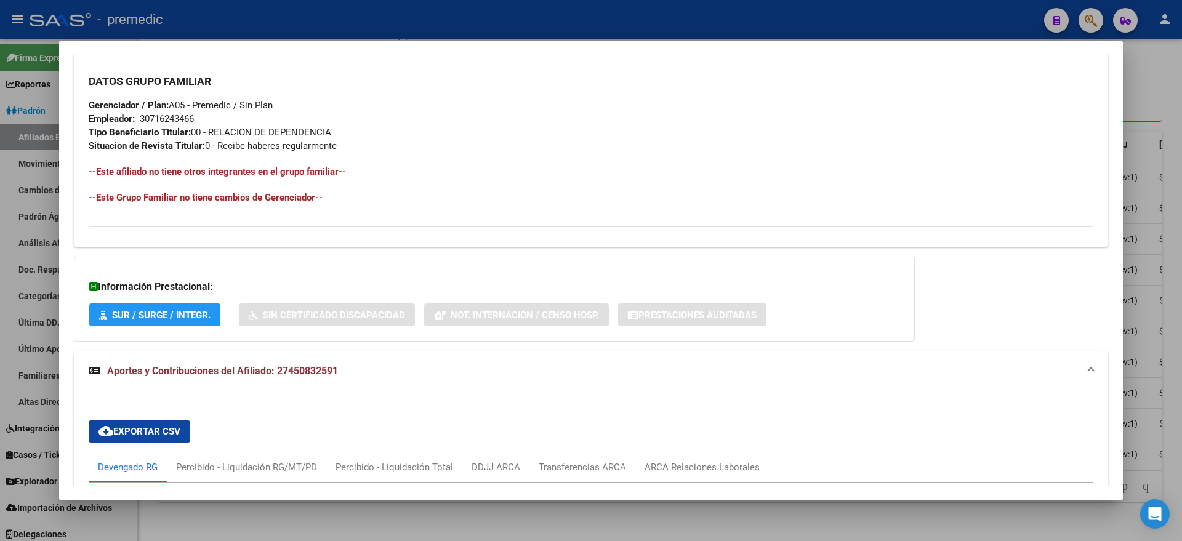
click at [236, 518] on div at bounding box center [591, 270] width 1182 height 541
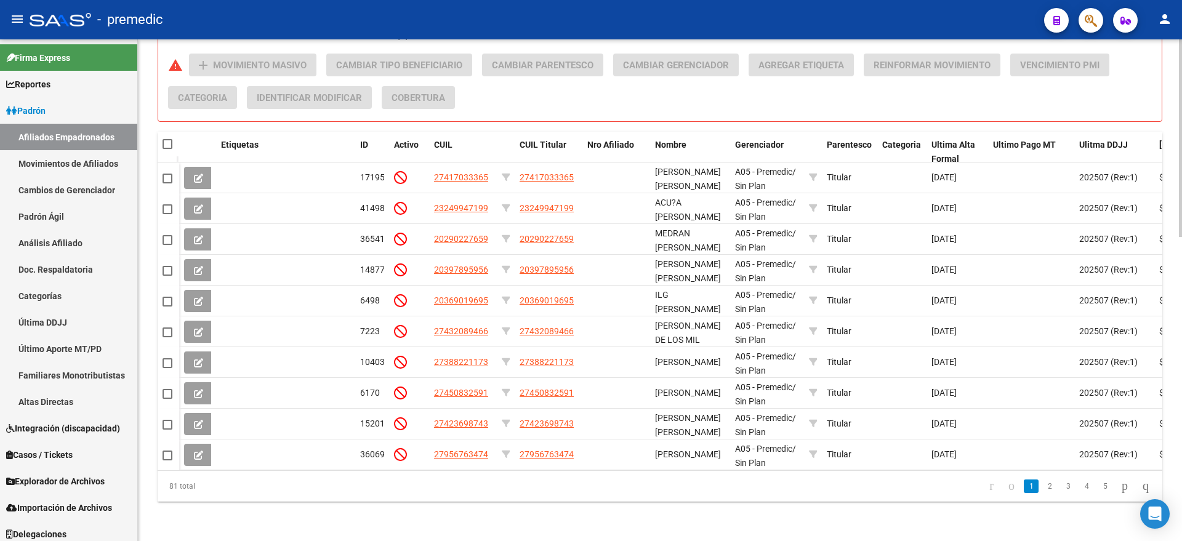
click at [165, 139] on span at bounding box center [167, 144] width 10 height 10
click at [167, 149] on input "checkbox" at bounding box center [167, 149] width 1 height 1
checkbox input "true"
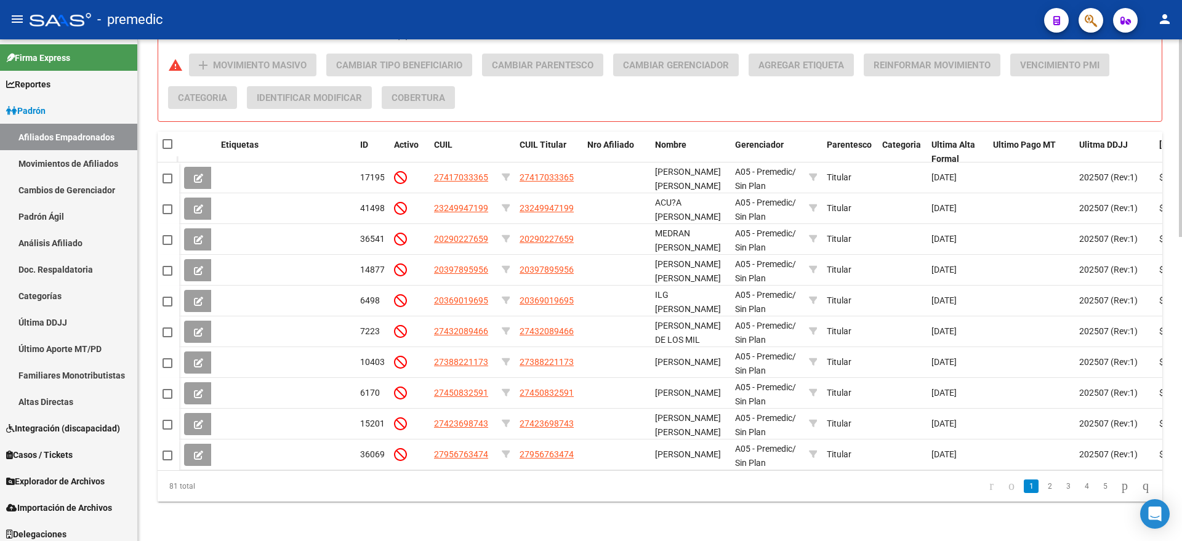
checkbox input "true"
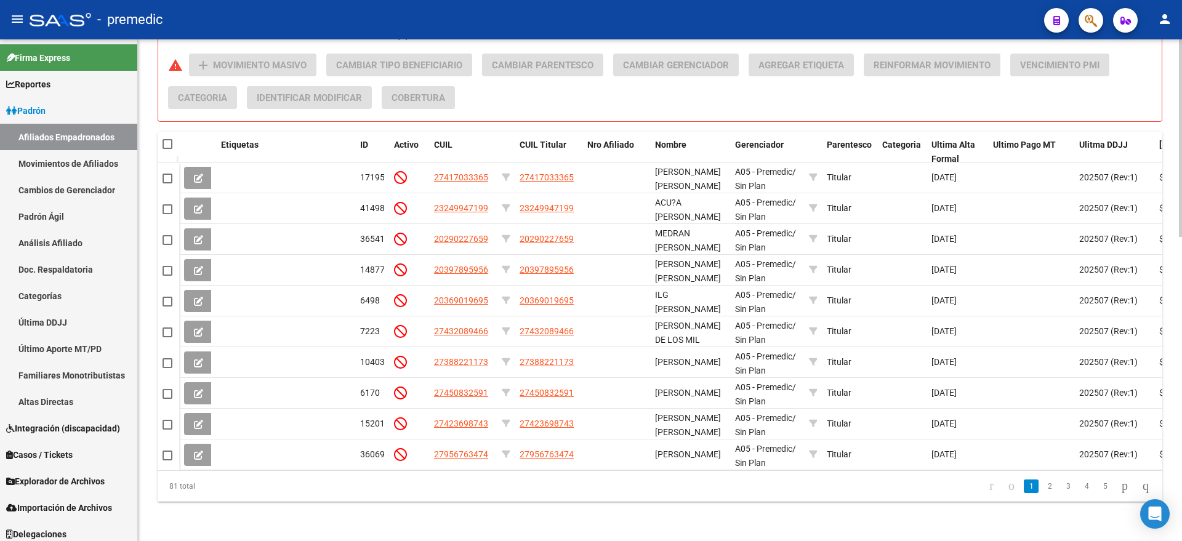
checkbox input "true"
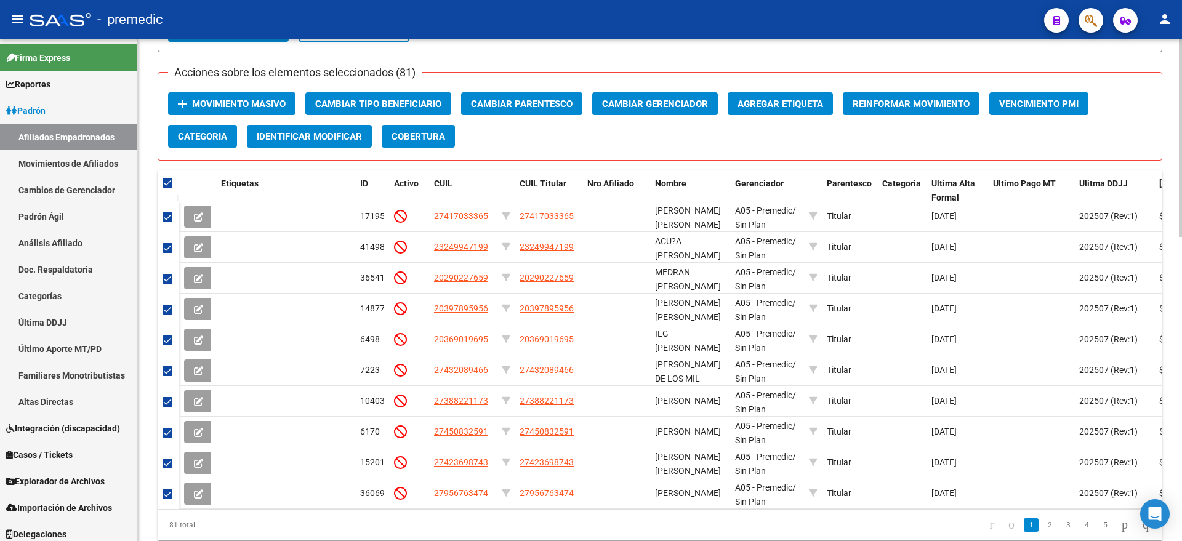
scroll to position [697, 0]
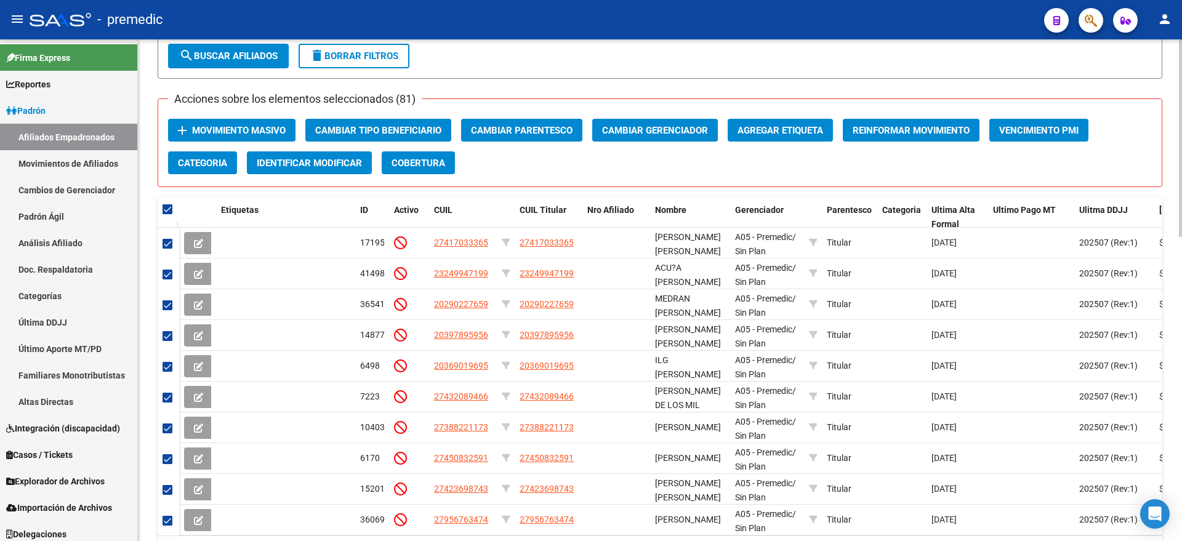
click at [241, 126] on span "Movimiento Masivo" at bounding box center [239, 130] width 94 height 11
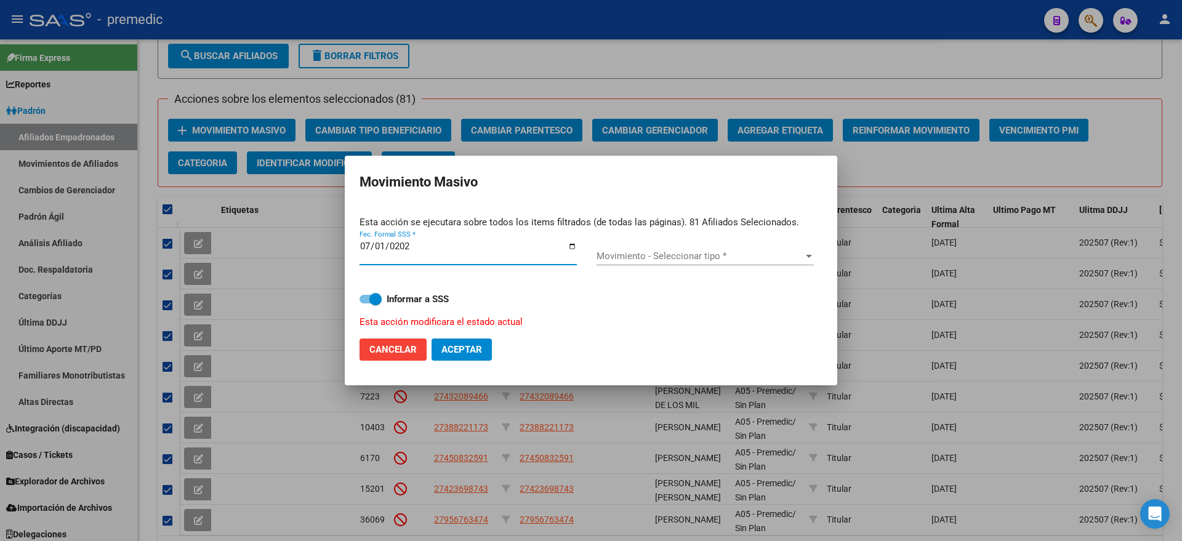
type input "[DATE]"
click at [642, 249] on div "Movimiento - Seleccionar tipo * Movimiento - Seleccionar tipo *" at bounding box center [704, 256] width 217 height 18
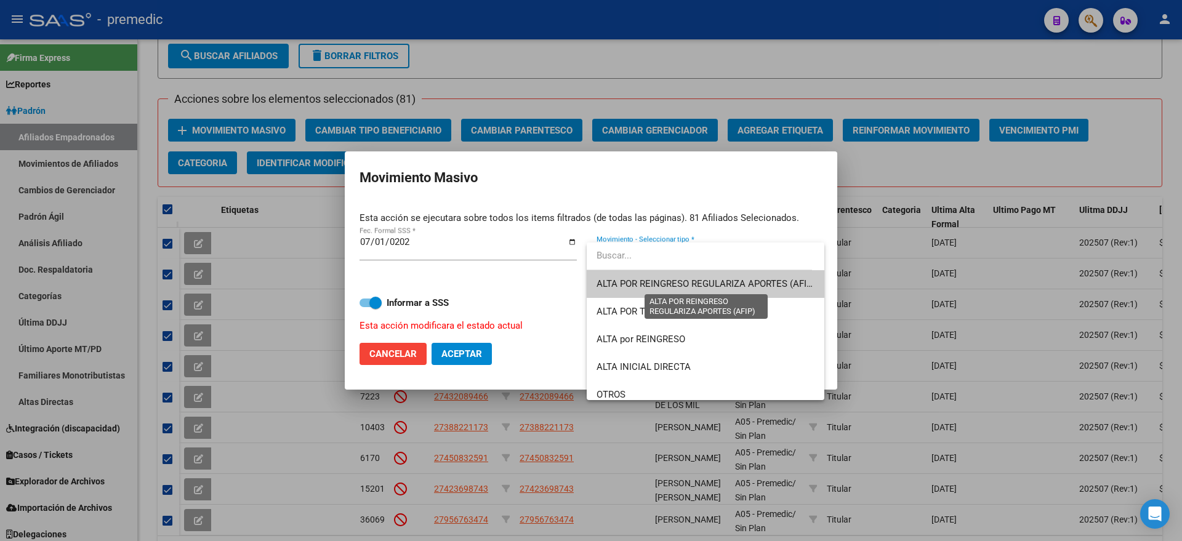
click at [745, 286] on span "ALTA POR REINGRESO REGULARIZA APORTES (AFIP)" at bounding box center [705, 283] width 218 height 11
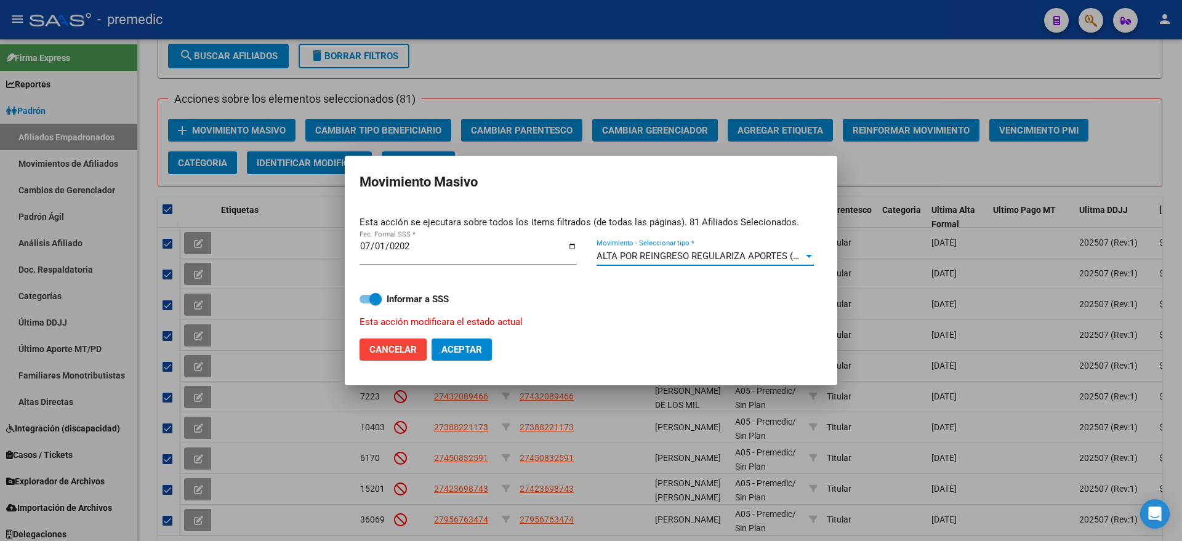
click at [370, 296] on span at bounding box center [375, 299] width 12 height 12
click at [366, 303] on input "Informar a SSS" at bounding box center [365, 303] width 1 height 1
checkbox input "false"
click at [462, 350] on span "Aceptar" at bounding box center [461, 349] width 41 height 11
checkbox input "false"
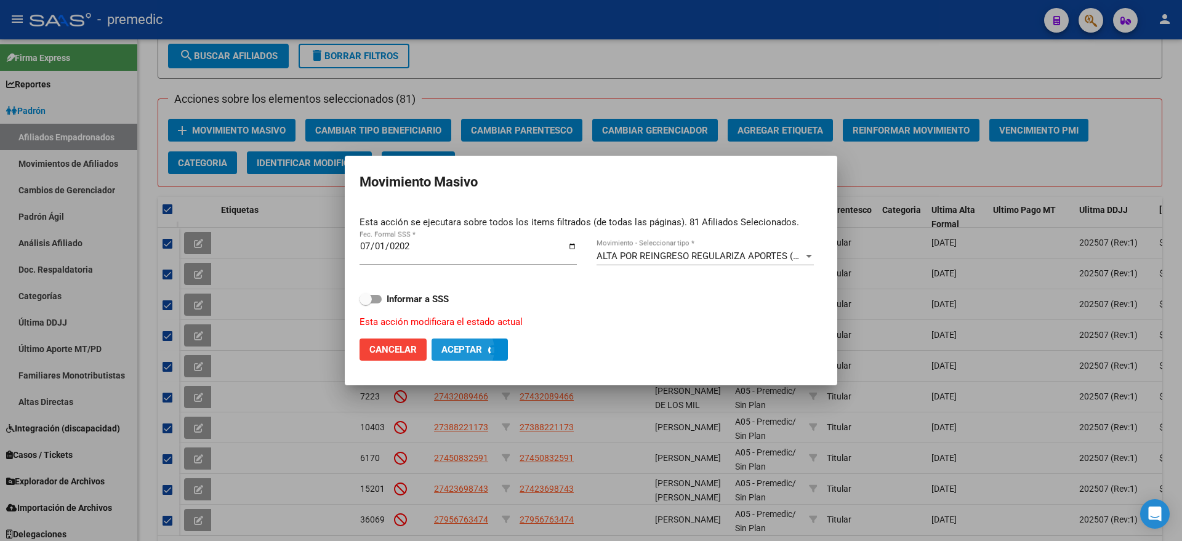
checkbox input "false"
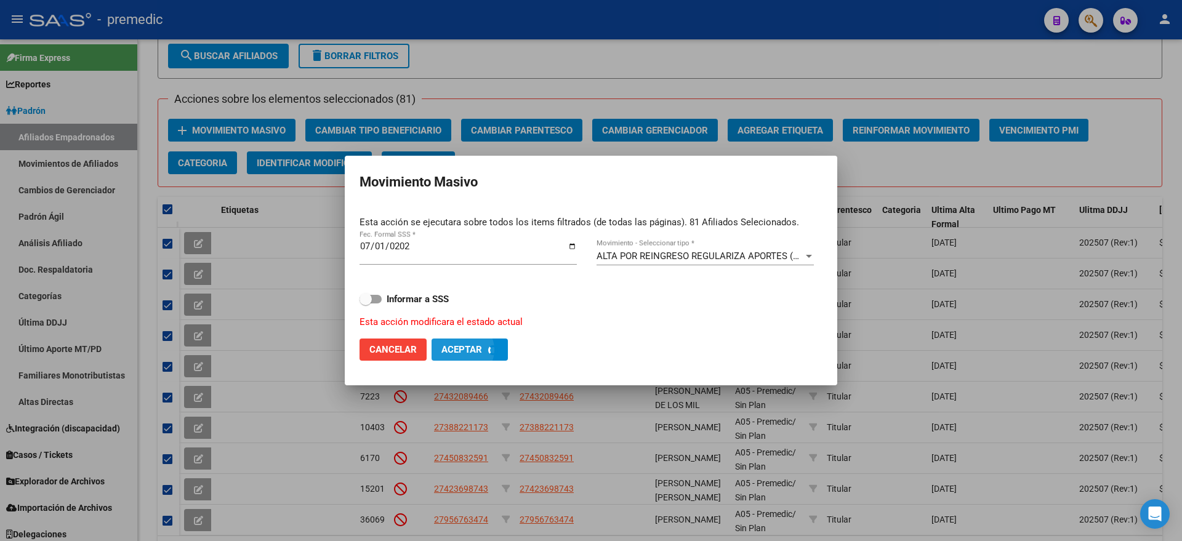
checkbox input "false"
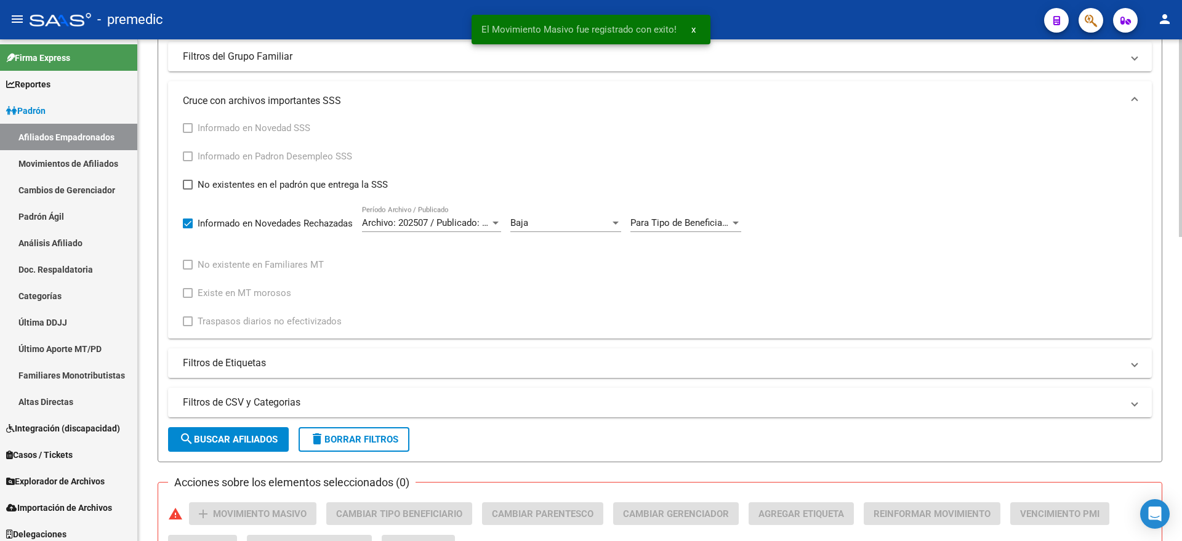
scroll to position [385, 0]
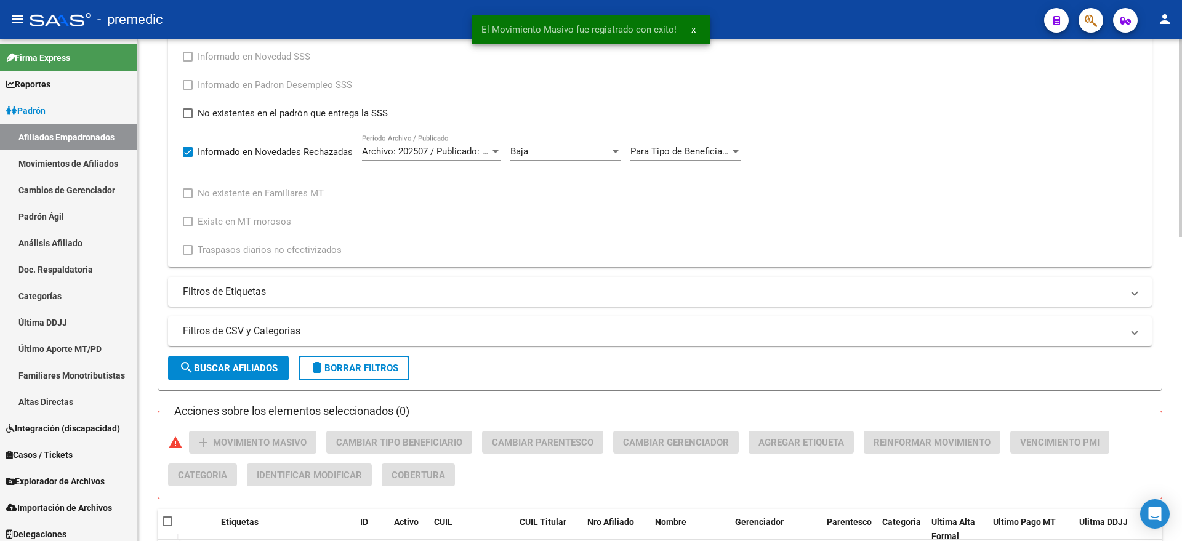
click at [220, 369] on span "search Buscar Afiliados" at bounding box center [228, 367] width 98 height 11
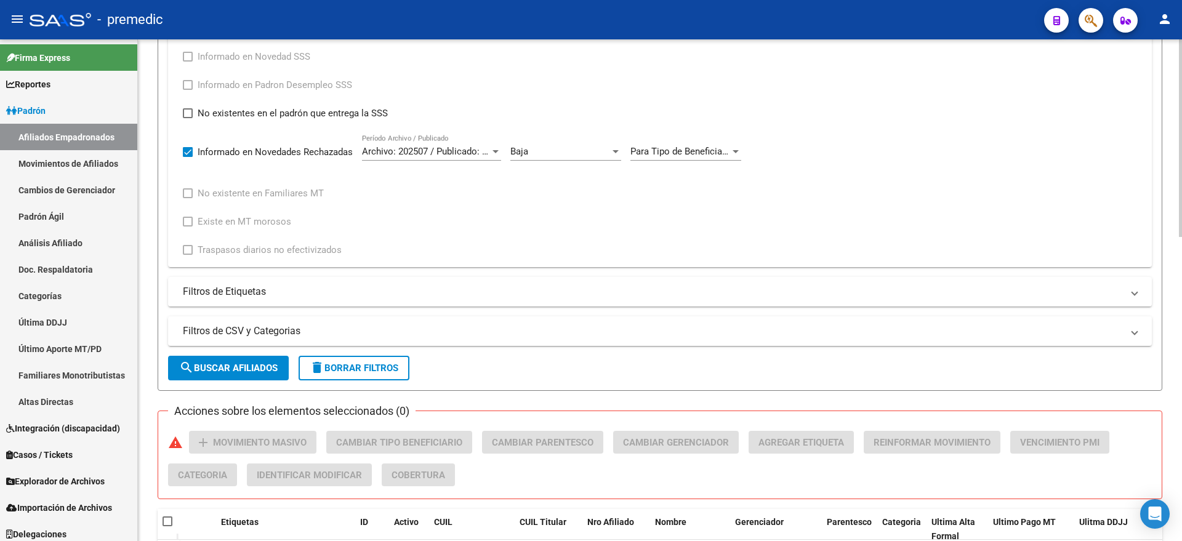
click at [153, 331] on div "PADRON -> Afiliados Empadronados (alt+a) add Crear Afiliado file_download Expor…" at bounding box center [660, 286] width 1044 height 1263
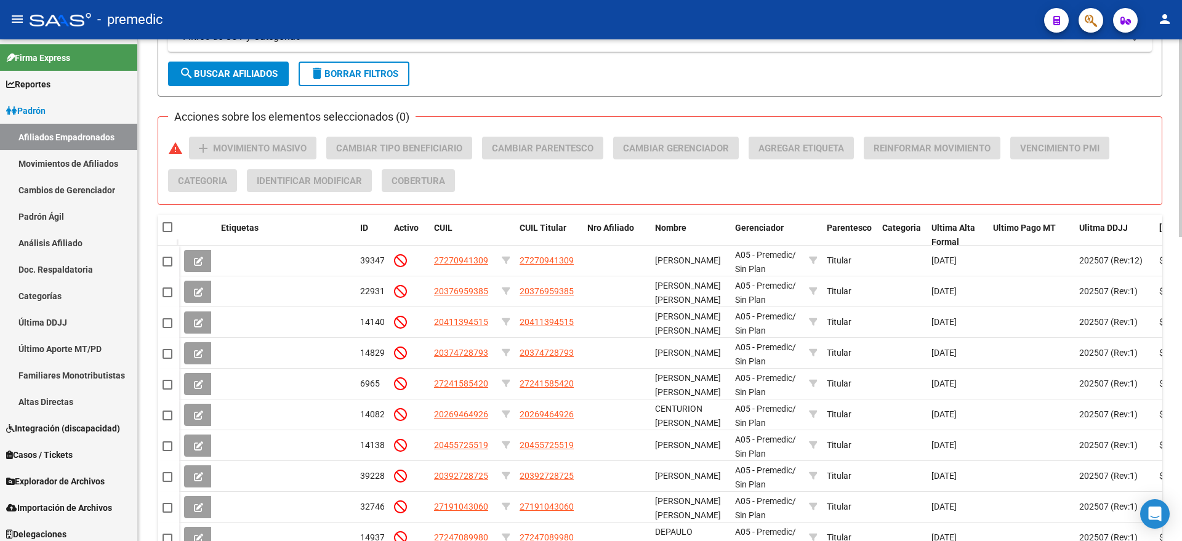
scroll to position [769, 0]
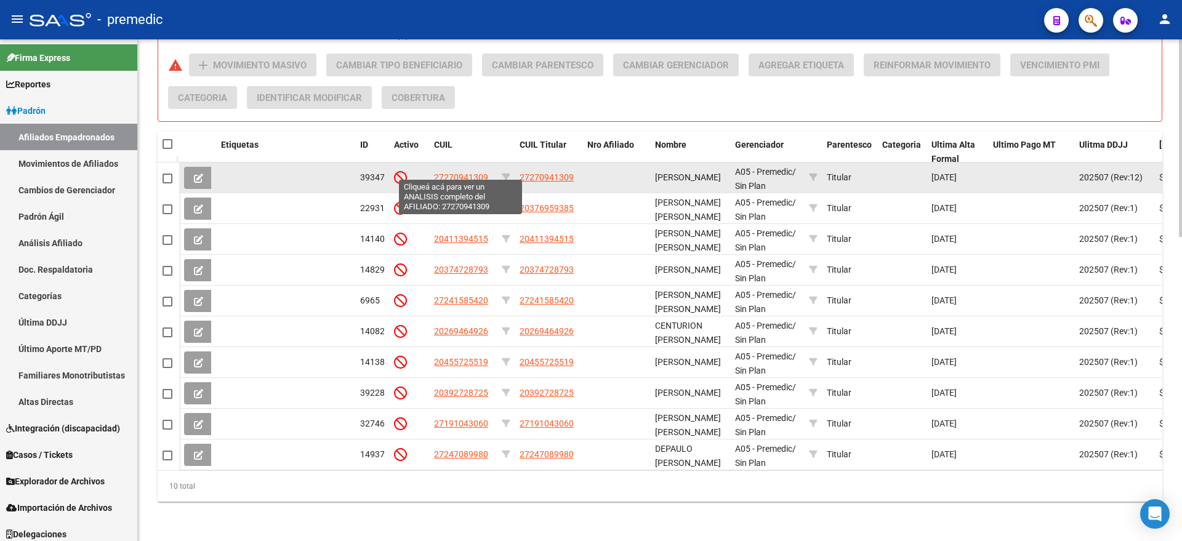
click at [467, 172] on span "27270941309" at bounding box center [461, 177] width 54 height 10
type textarea "27270941309"
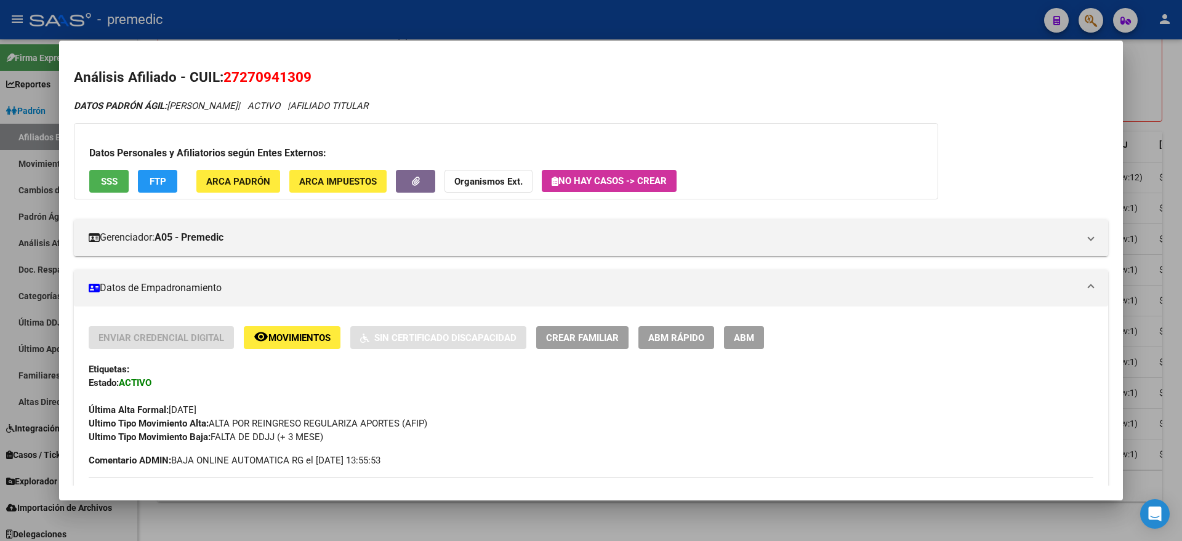
click at [292, 332] on span "Movimientos" at bounding box center [299, 337] width 62 height 11
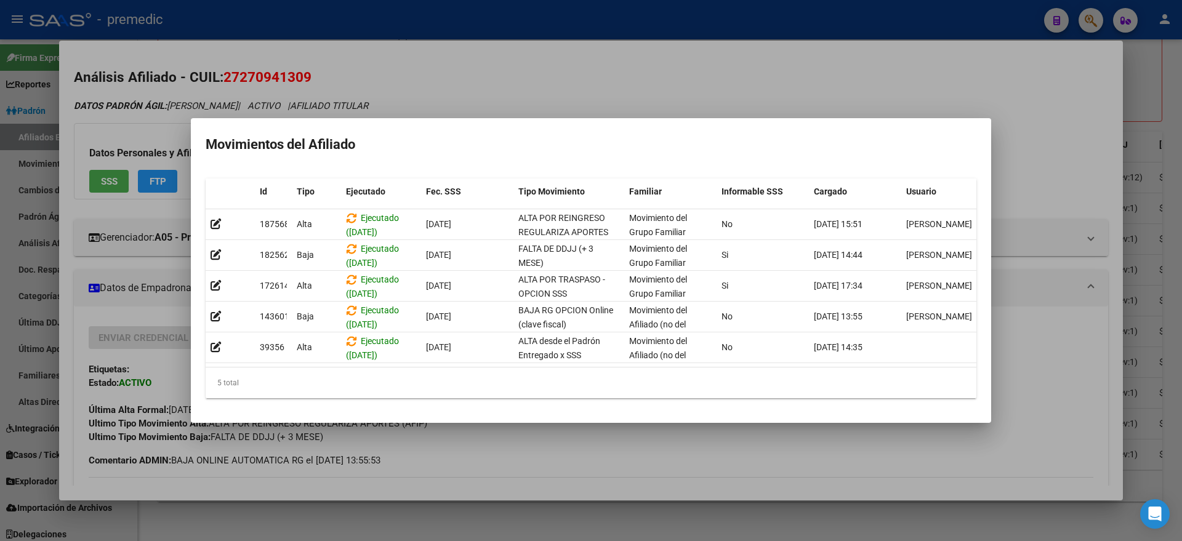
click at [327, 444] on div at bounding box center [591, 270] width 1182 height 541
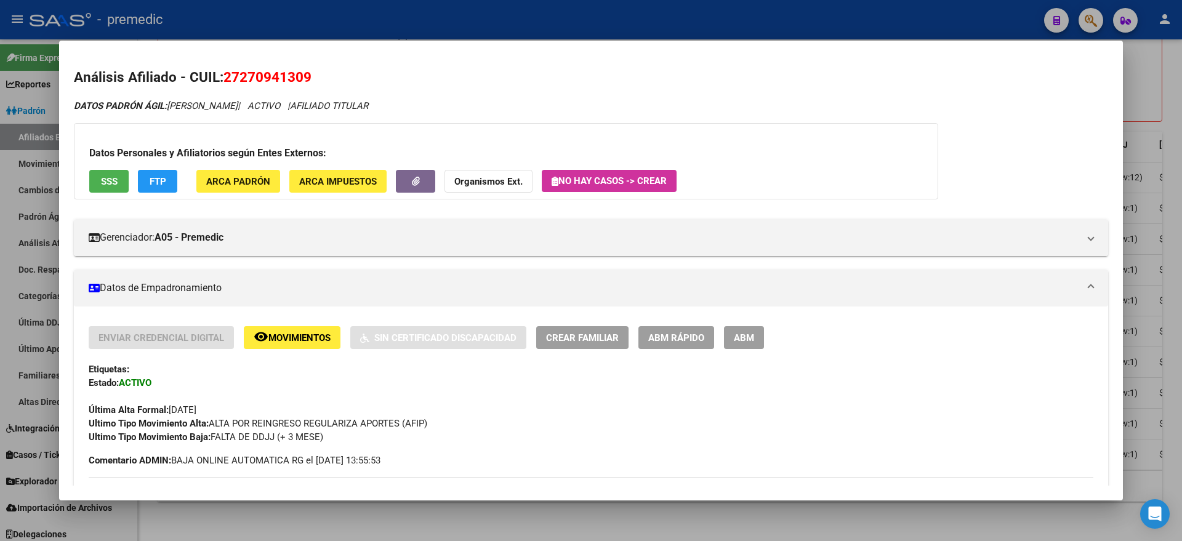
click at [321, 525] on div at bounding box center [591, 270] width 1182 height 541
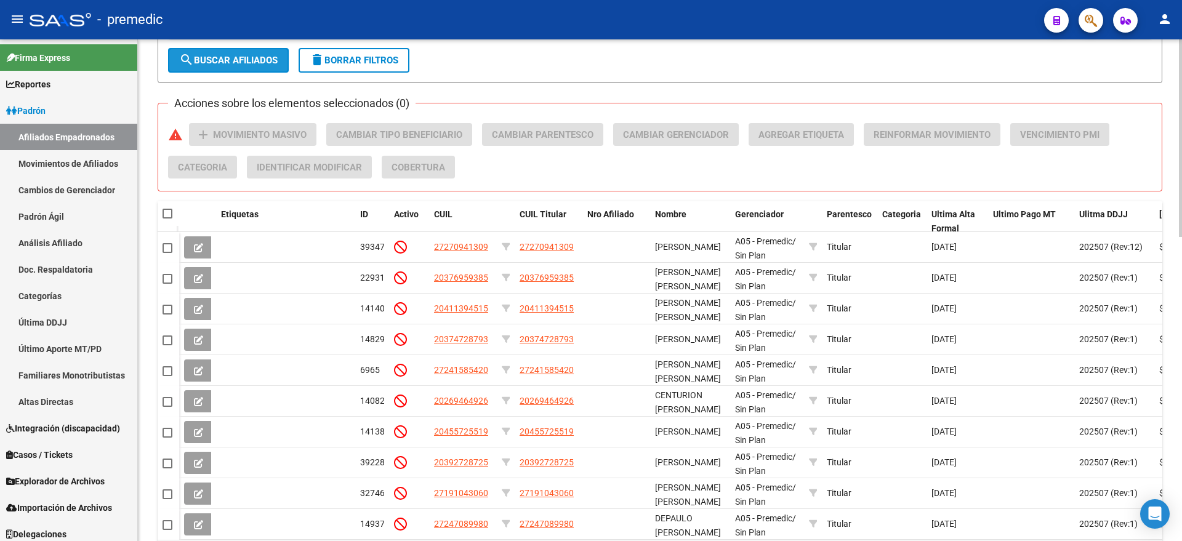
click at [195, 63] on span "search Buscar Afiliados" at bounding box center [228, 60] width 98 height 11
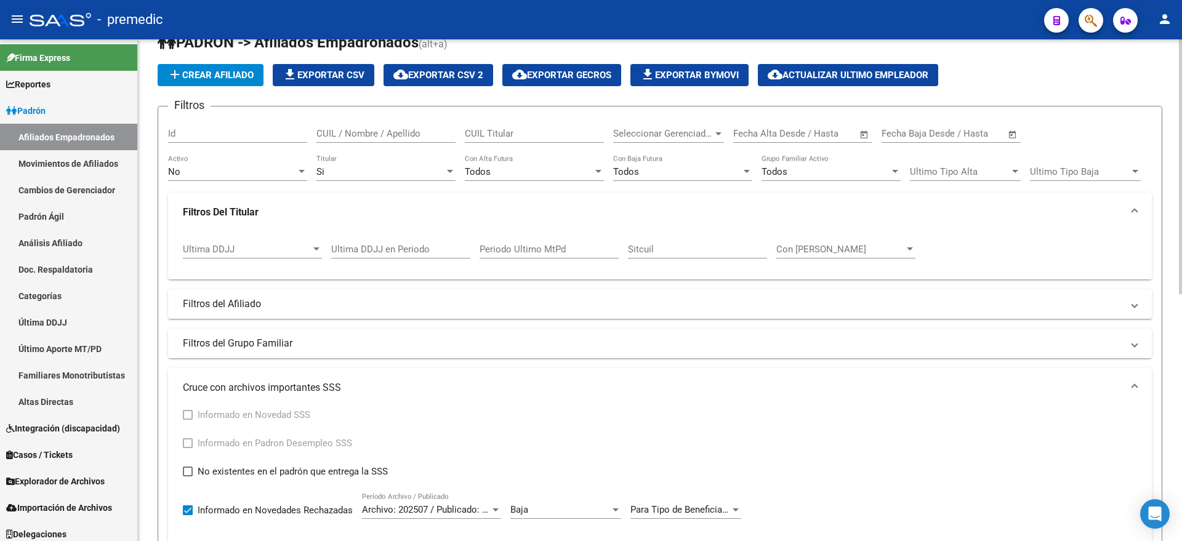
scroll to position [0, 0]
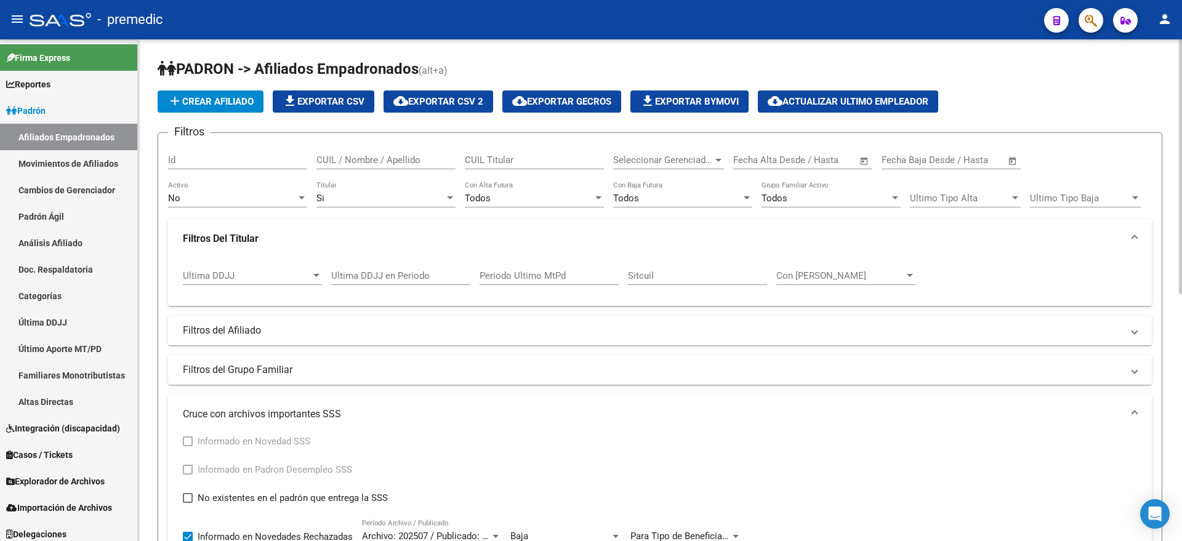
click at [336, 202] on div "Si" at bounding box center [380, 198] width 128 height 11
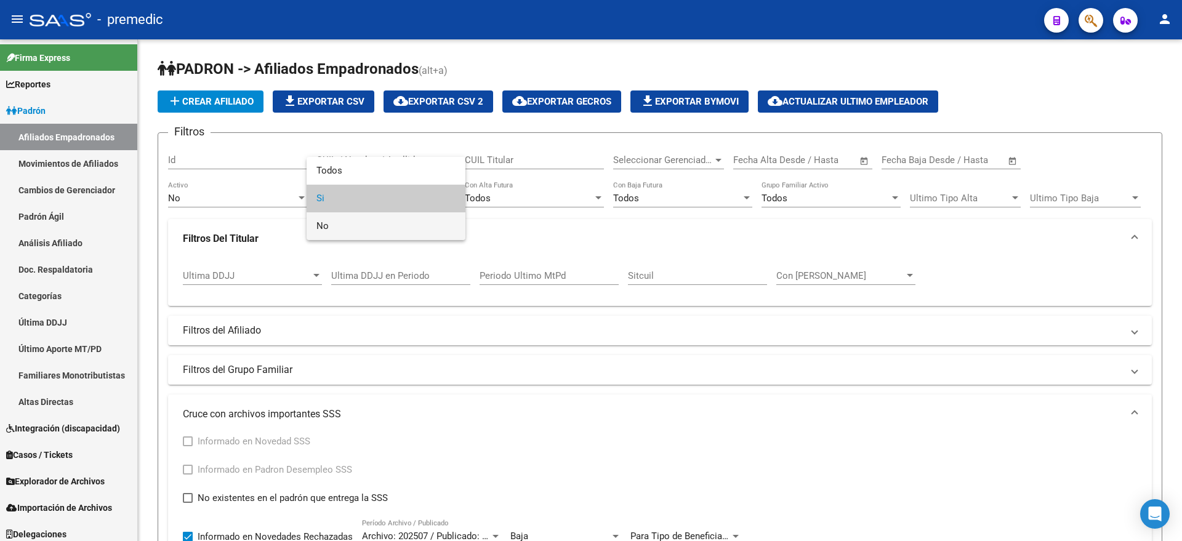
click at [342, 219] on span "No" at bounding box center [385, 226] width 139 height 28
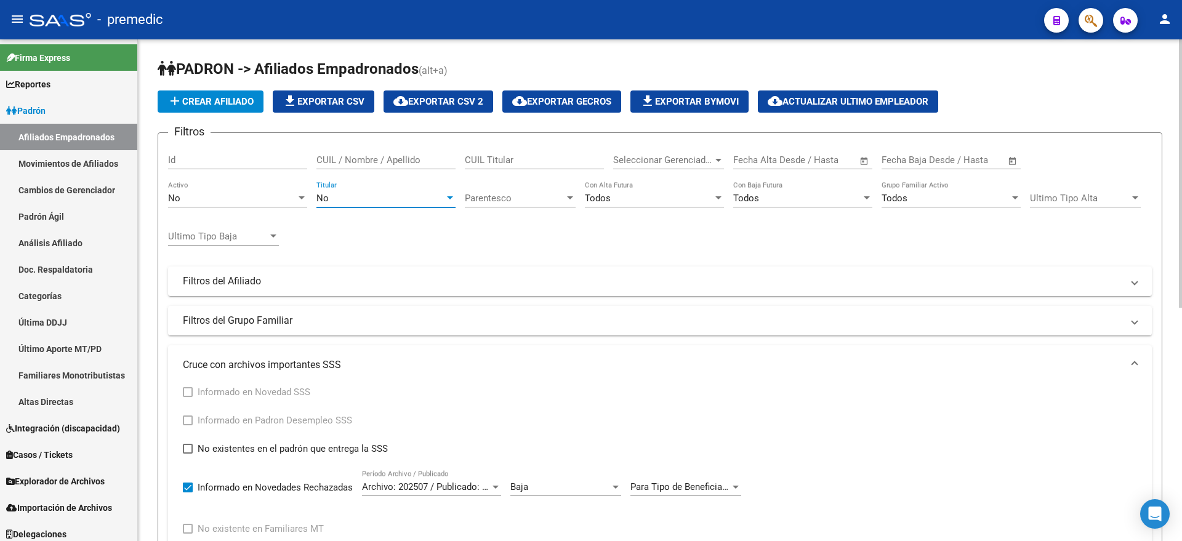
click at [249, 196] on div "No" at bounding box center [232, 198] width 128 height 11
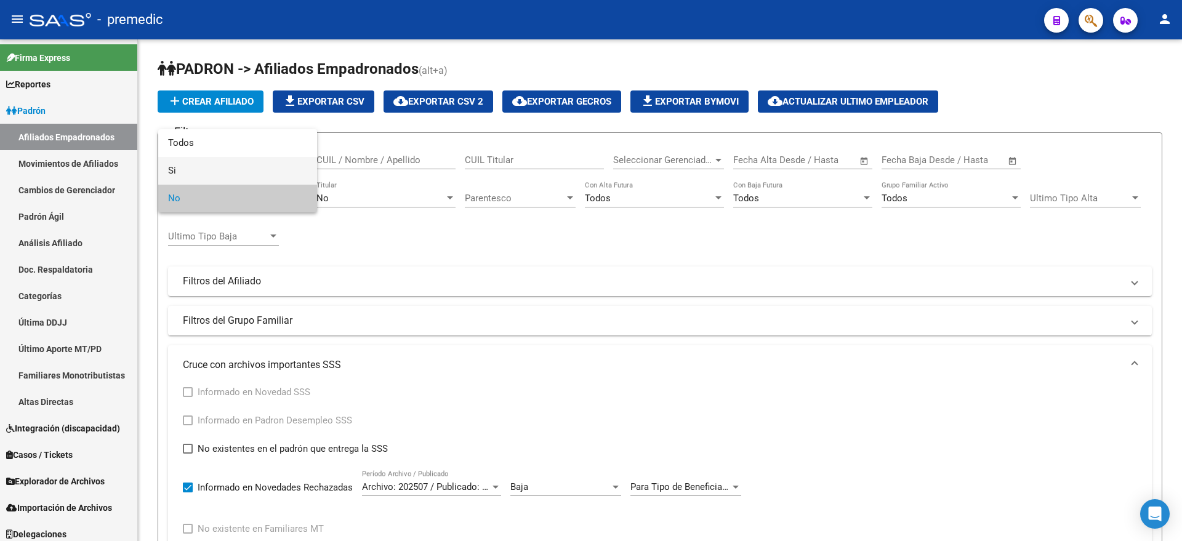
click at [249, 163] on span "Si" at bounding box center [237, 171] width 139 height 28
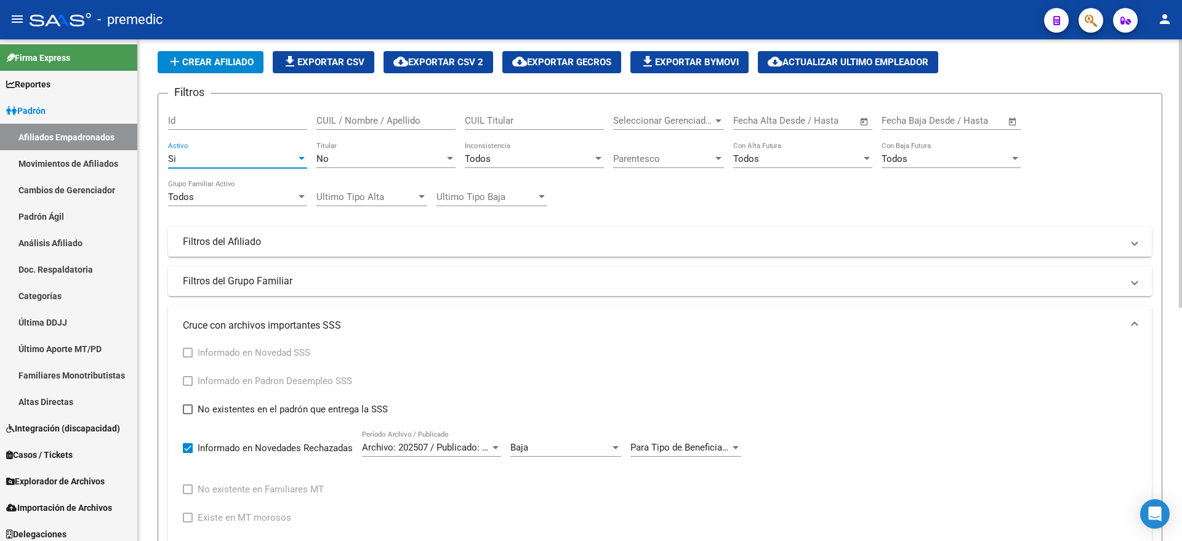
scroll to position [77, 0]
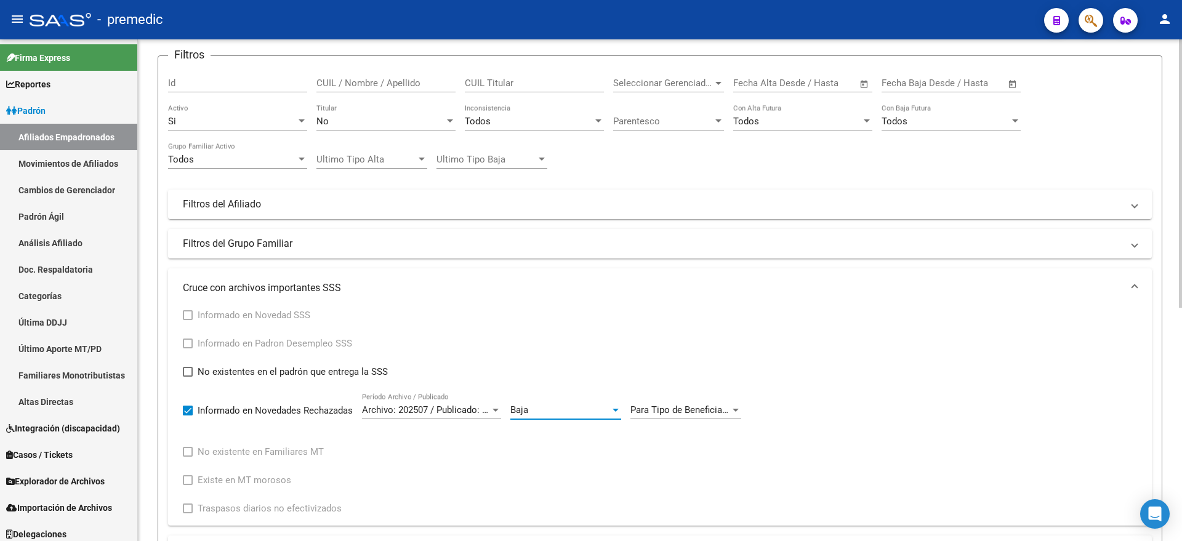
click at [543, 411] on div "Baja" at bounding box center [560, 409] width 100 height 11
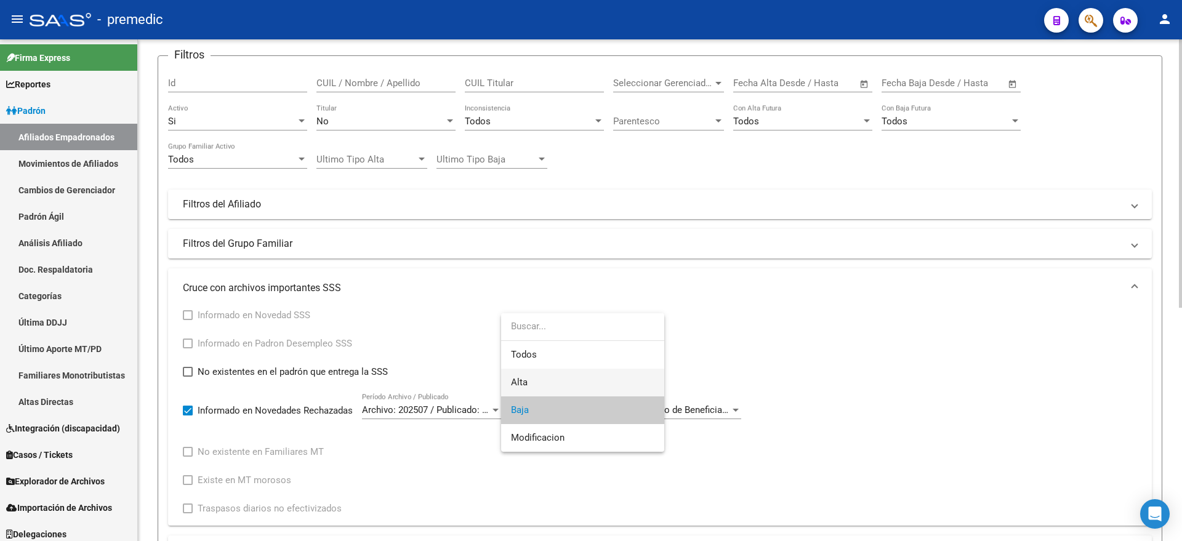
click at [548, 379] on span "Alta" at bounding box center [582, 383] width 143 height 28
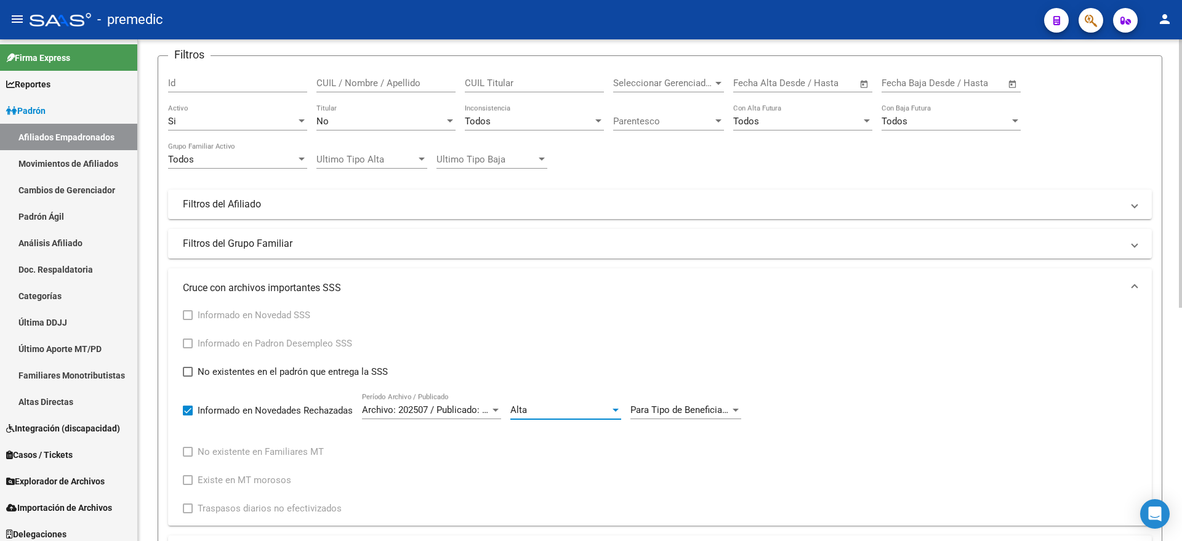
click at [664, 409] on span "Para Tipo de Beneficiario 0 y 1 el titular informado en la novedad de baja tien…" at bounding box center [1068, 409] width 876 height 11
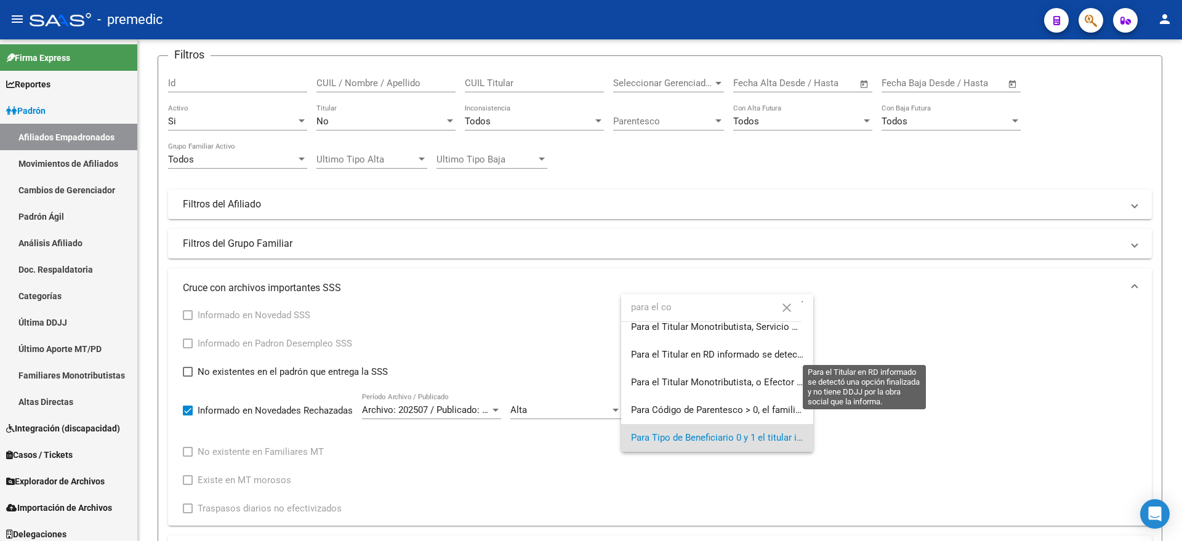
scroll to position [0, 0]
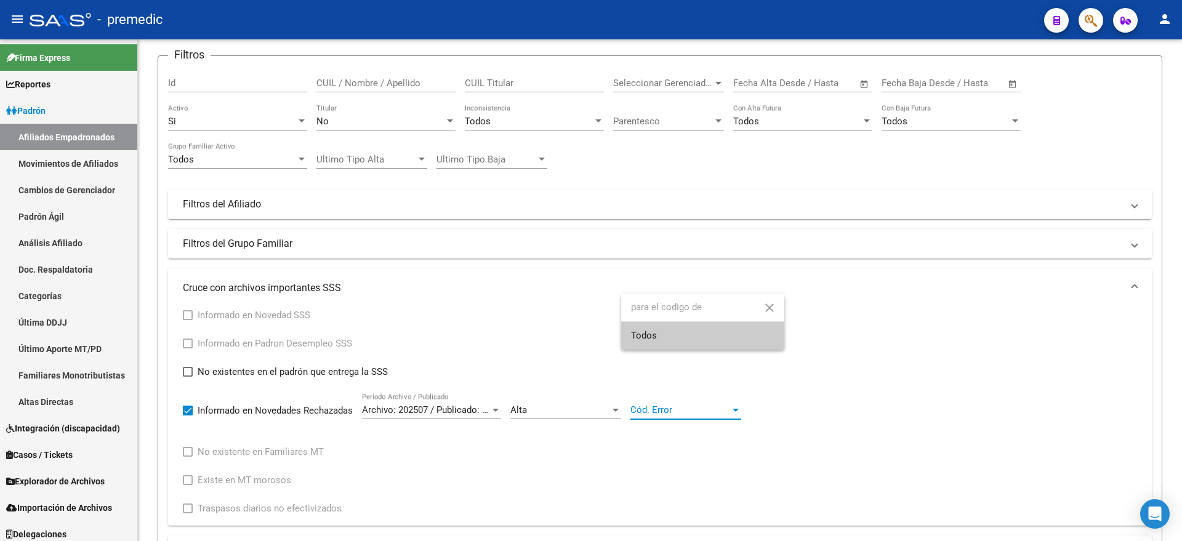
type input "para el codigo de"
click at [562, 415] on div at bounding box center [591, 270] width 1182 height 541
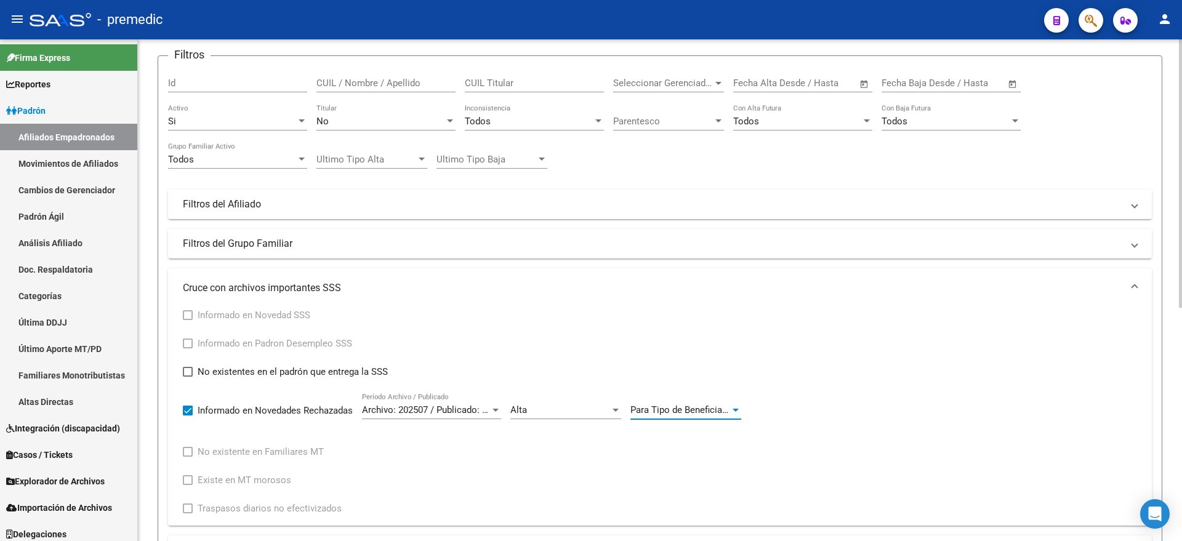
click at [644, 412] on span "Para Tipo de Beneficiario 0 y 1 el titular informado en la novedad de baja tien…" at bounding box center [1068, 409] width 876 height 11
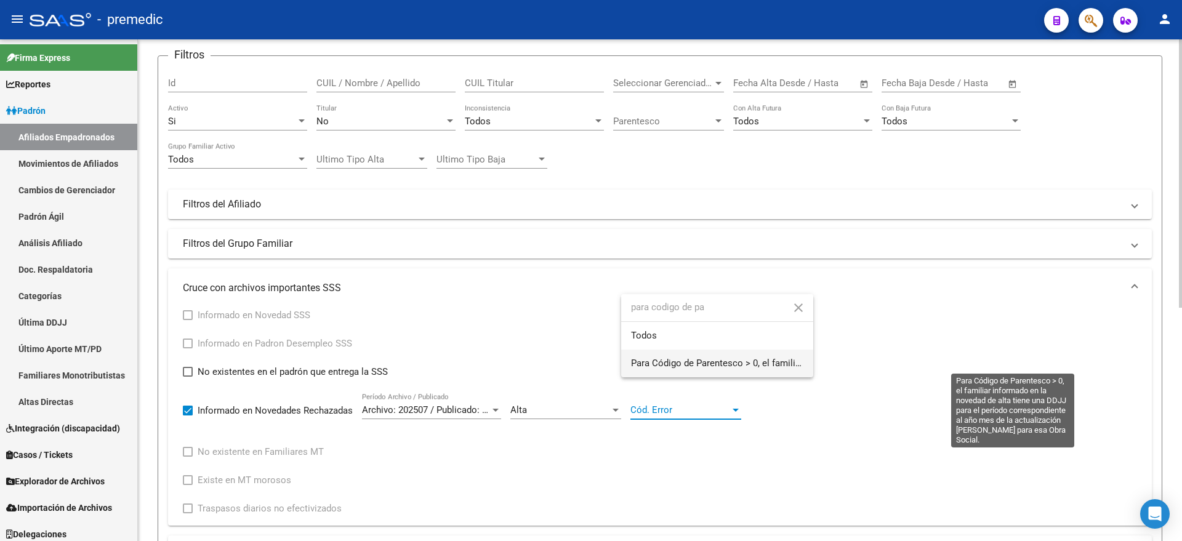
type input "para codigo de pa"
click at [741, 358] on span "Para Código de Parentesco > 0, el familiar informado en la novedad de alta tien…" at bounding box center [1028, 363] width 795 height 11
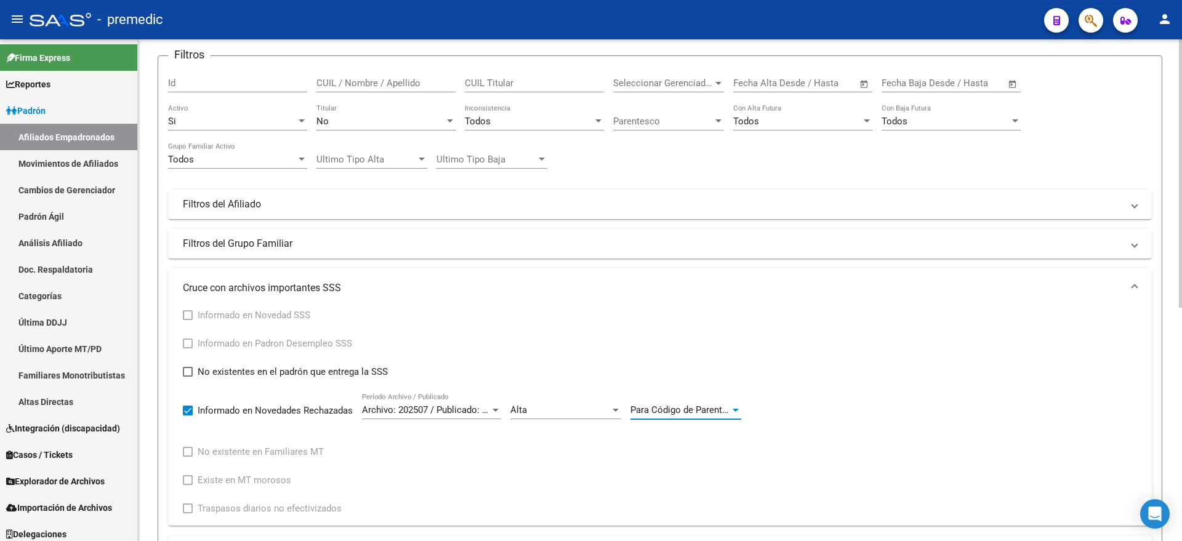
click at [685, 412] on span "Para Código de Parentesco > 0, el familiar informado en la novedad de alta tien…" at bounding box center [1027, 409] width 795 height 11
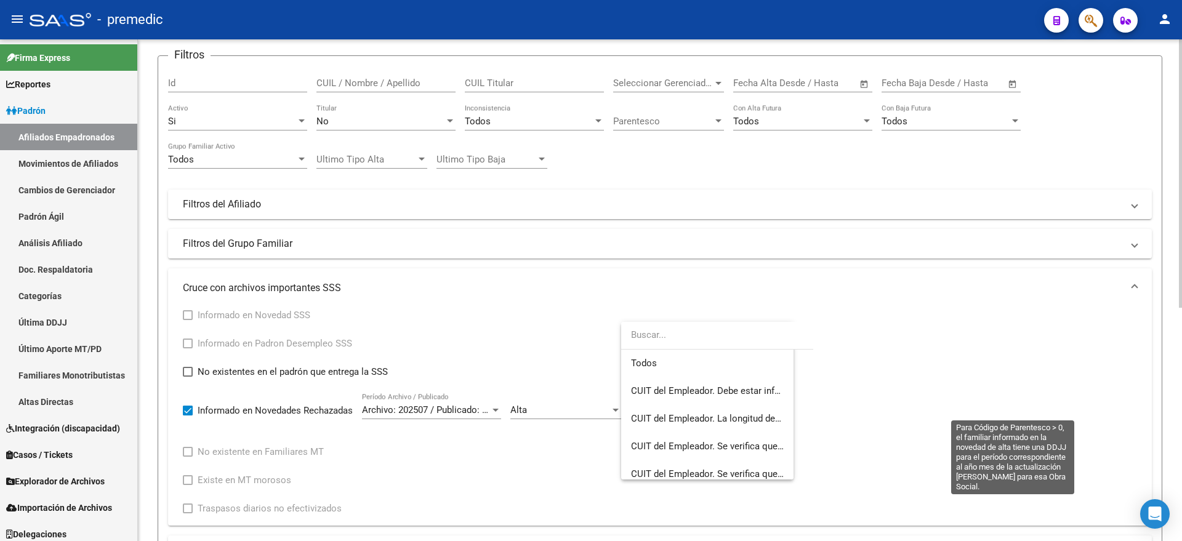
scroll to position [3941, 0]
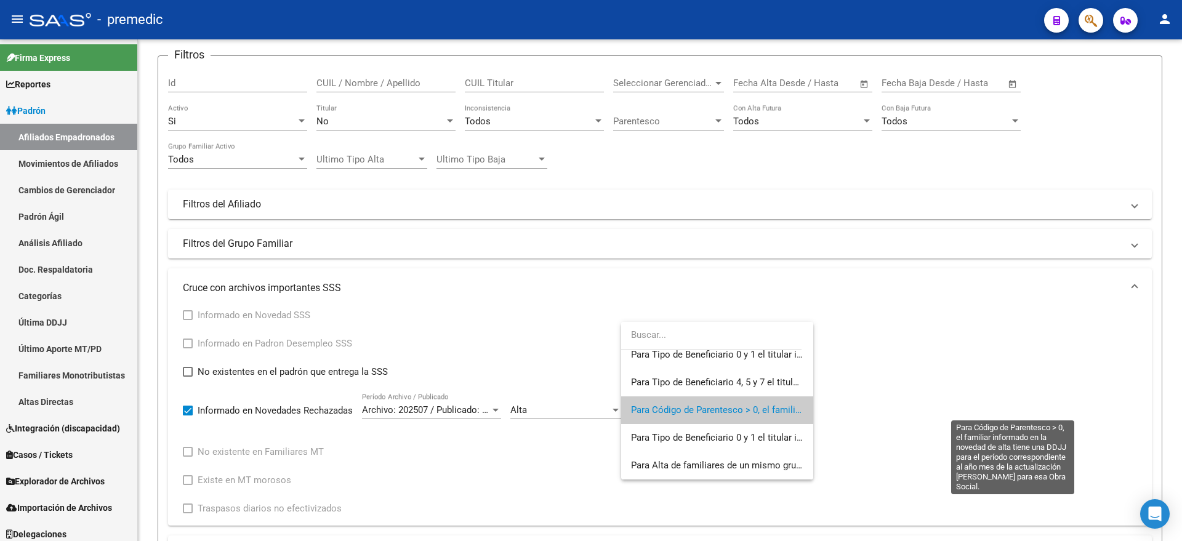
click at [686, 412] on span "Para Código de Parentesco > 0, el familiar informado en la novedad de alta tien…" at bounding box center [1028, 409] width 795 height 11
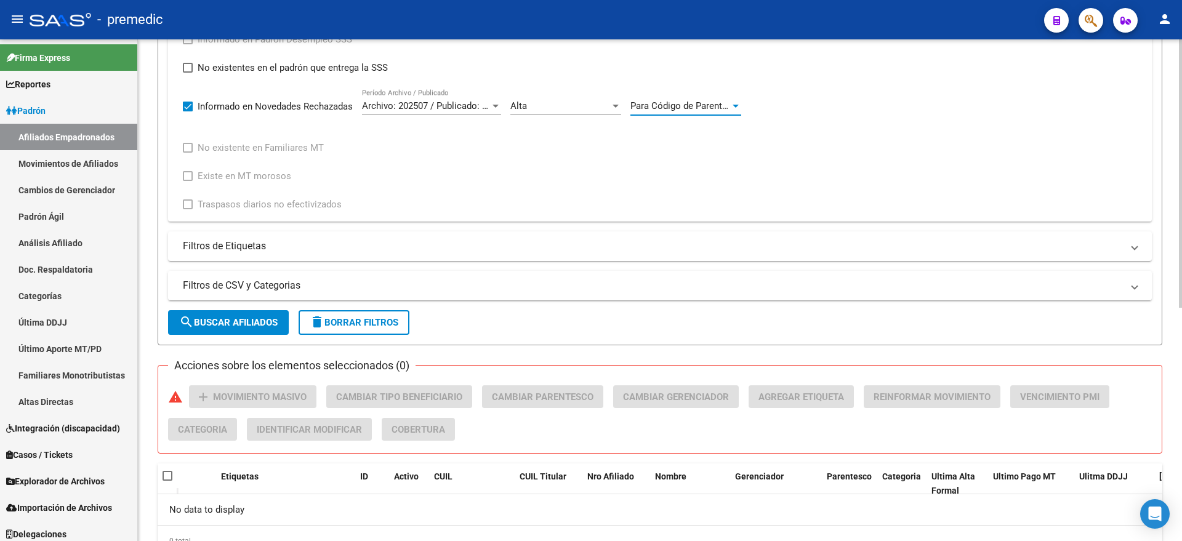
scroll to position [385, 0]
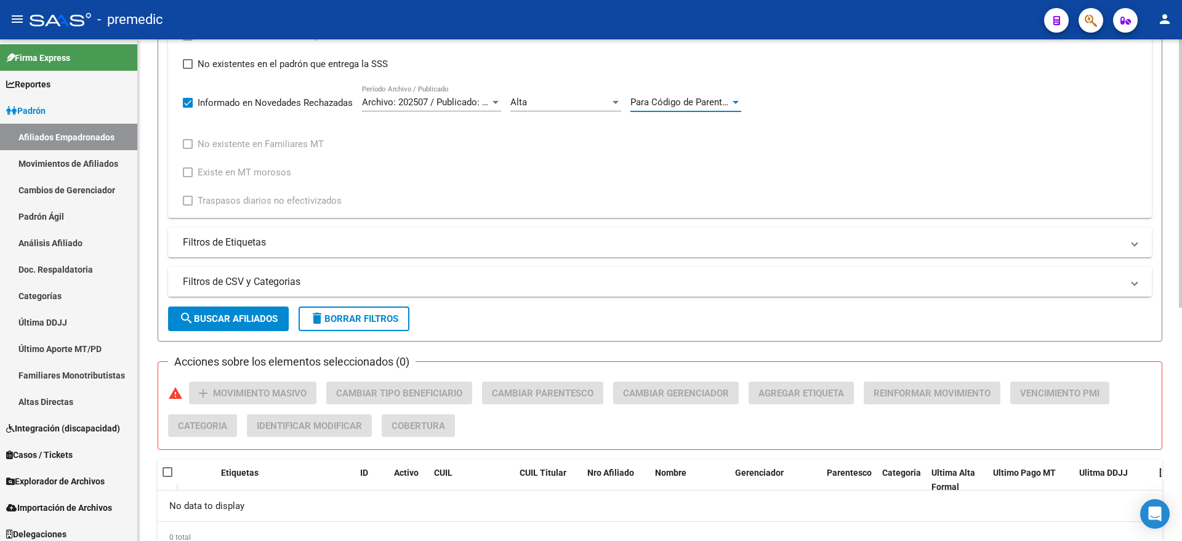
click at [209, 324] on span "search Buscar Afiliados" at bounding box center [228, 318] width 98 height 11
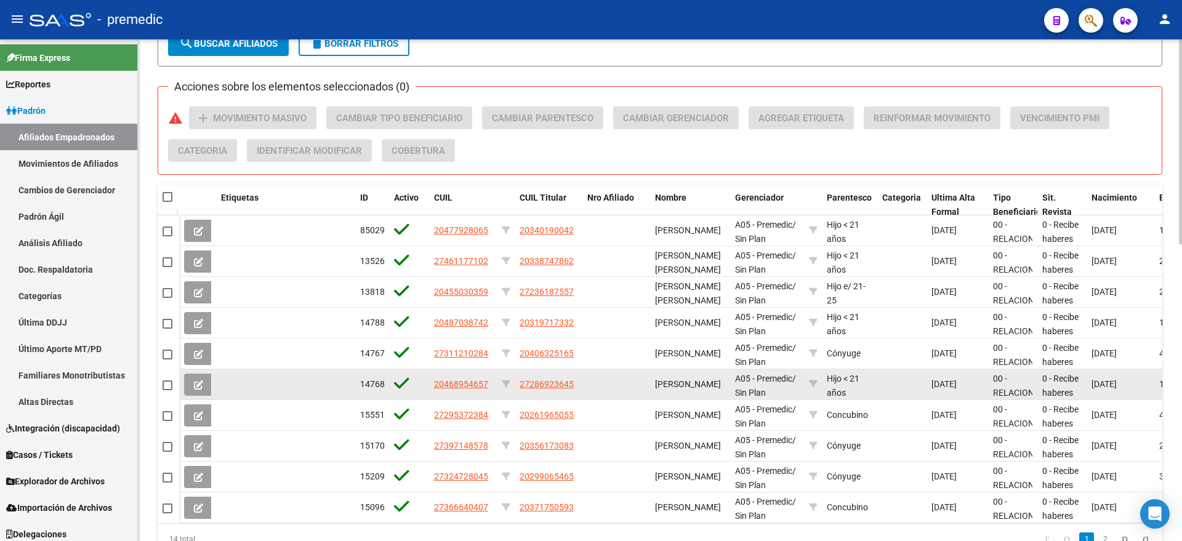
scroll to position [724, 0]
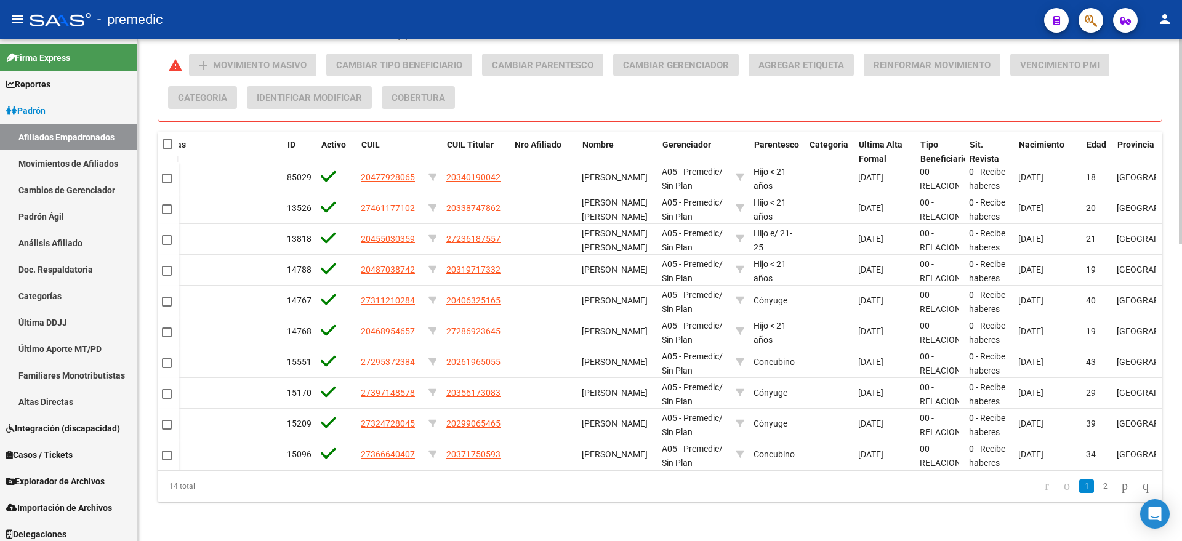
scroll to position [0, 0]
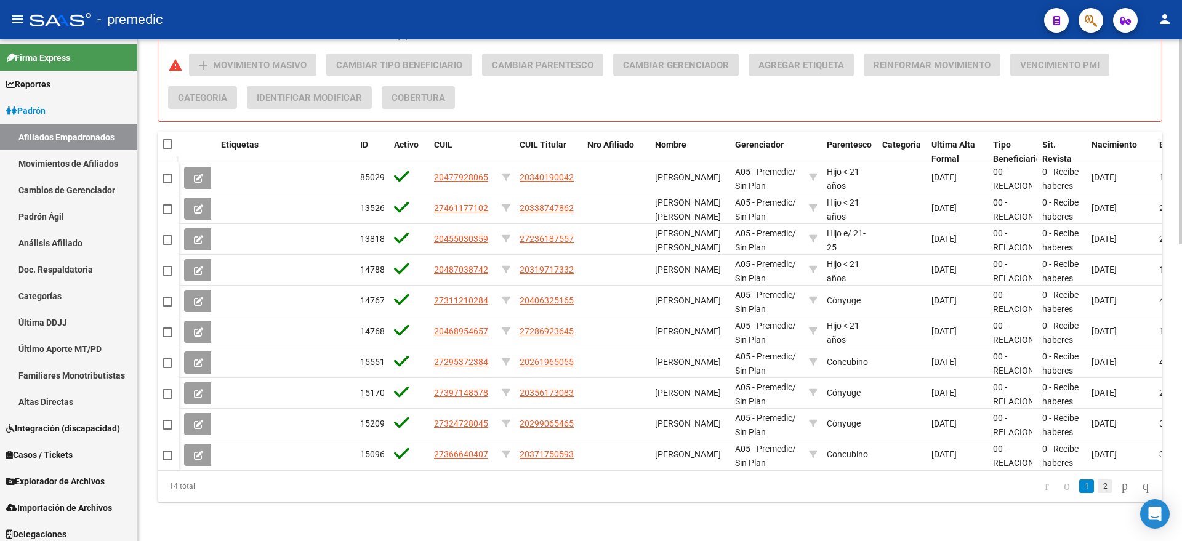
click at [1097, 487] on link "2" at bounding box center [1104, 486] width 15 height 14
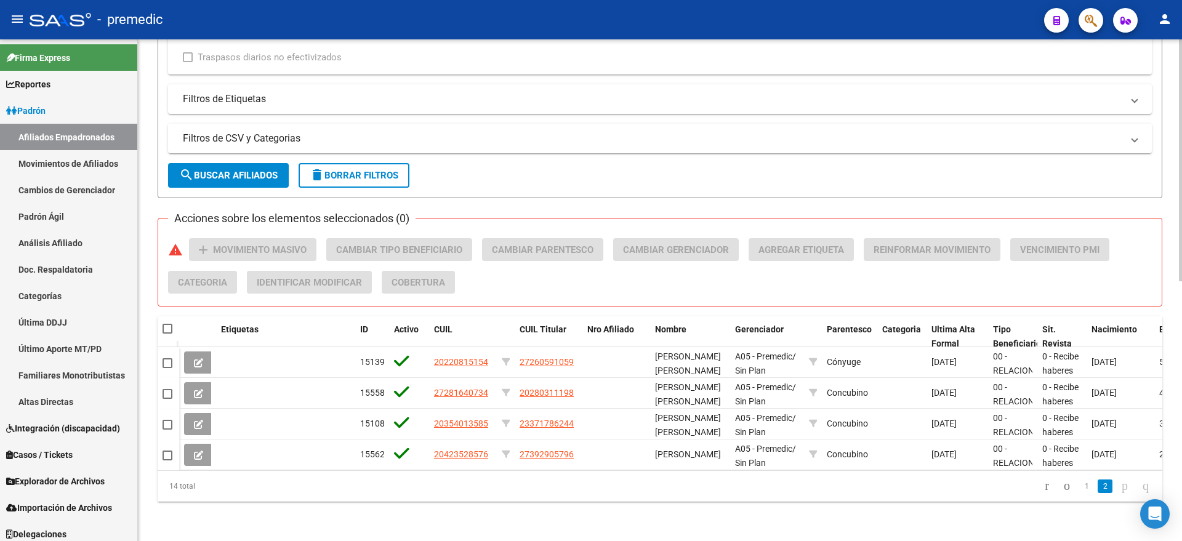
scroll to position [540, 0]
click at [1079, 486] on link "1" at bounding box center [1086, 486] width 15 height 14
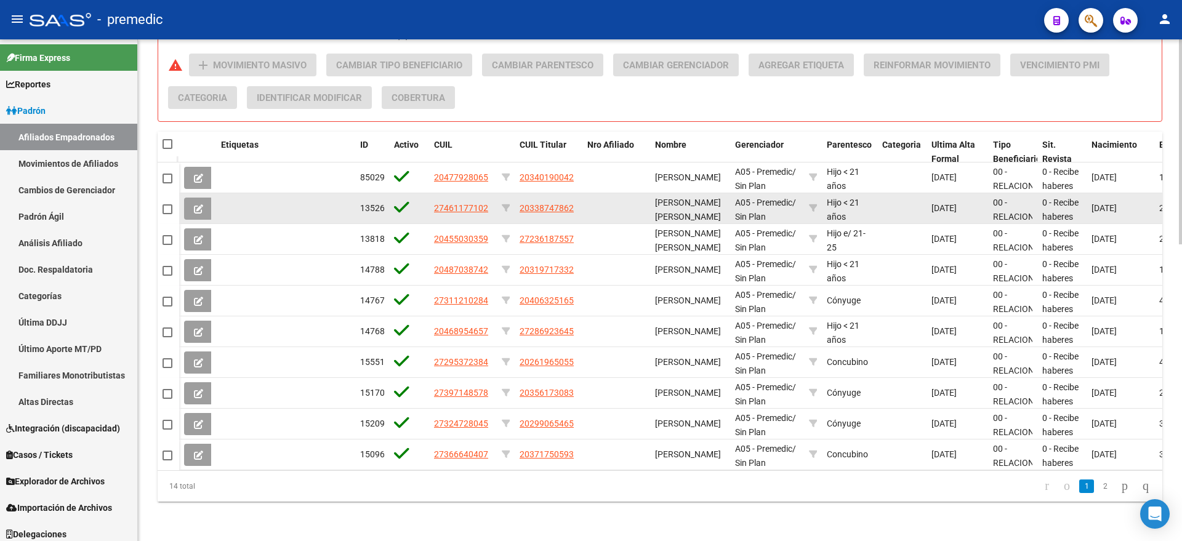
scroll to position [724, 0]
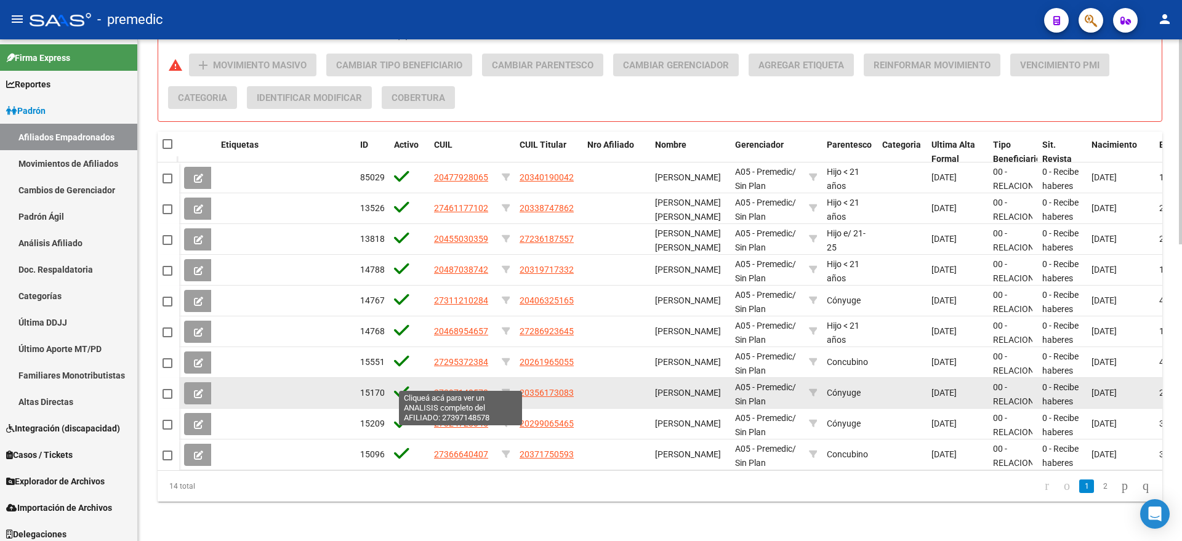
click at [475, 388] on span "27397148578" at bounding box center [461, 393] width 54 height 10
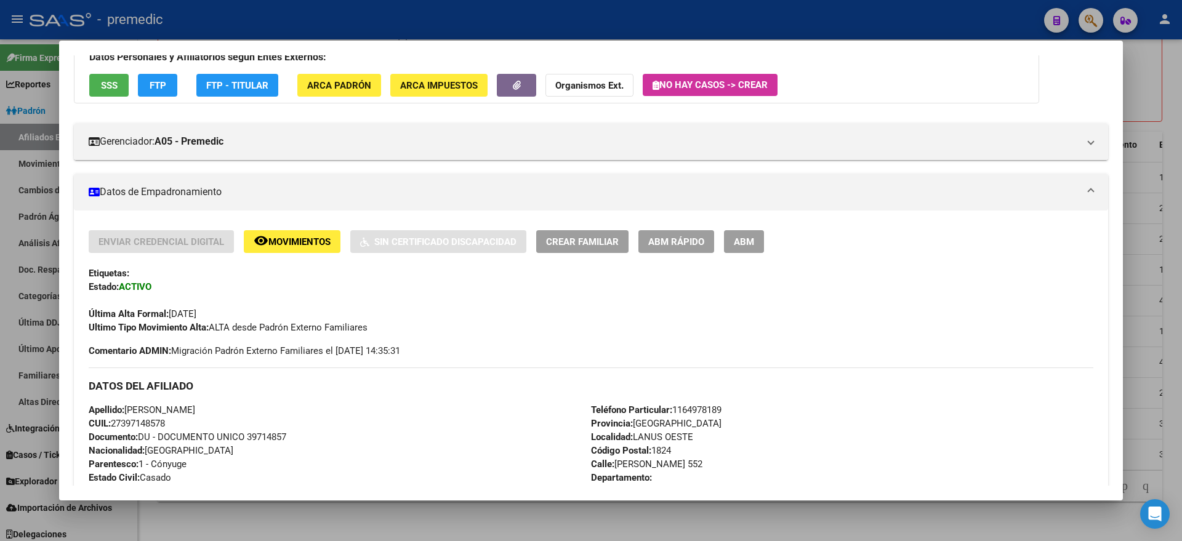
scroll to position [0, 0]
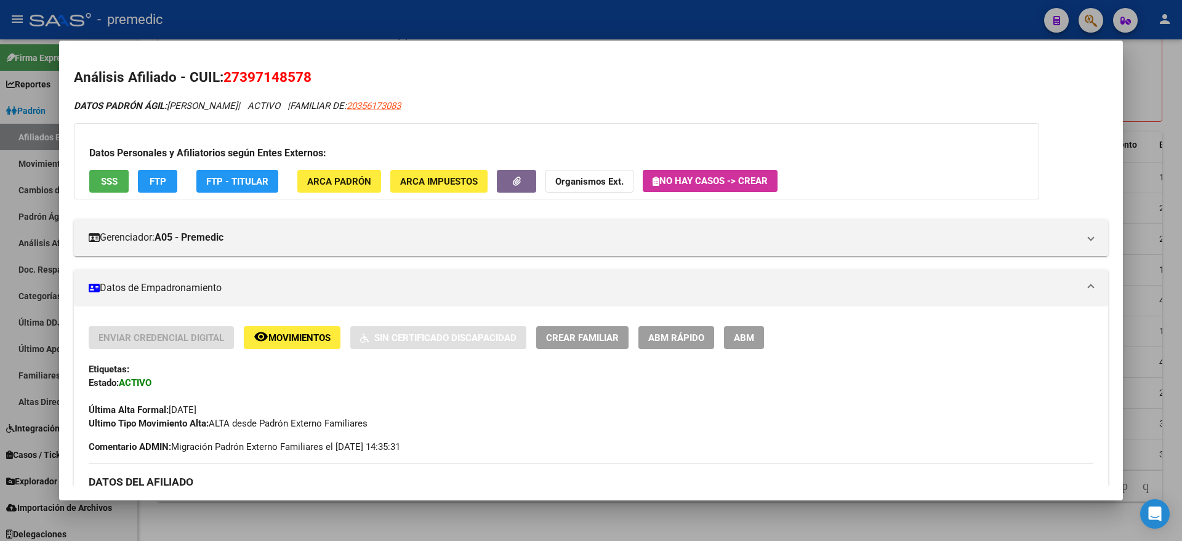
drag, startPoint x: 310, startPoint y: 77, endPoint x: 227, endPoint y: 80, distance: 82.5
click at [227, 80] on span "27397148578" at bounding box center [267, 77] width 88 height 16
copy span "27397148578"
click at [396, 387] on div "Enviar Credencial Digital remove_red_eye Movimientos Sin Certificado Discapacid…" at bounding box center [591, 378] width 1004 height 104
drag, startPoint x: 406, startPoint y: 105, endPoint x: 462, endPoint y: 109, distance: 56.1
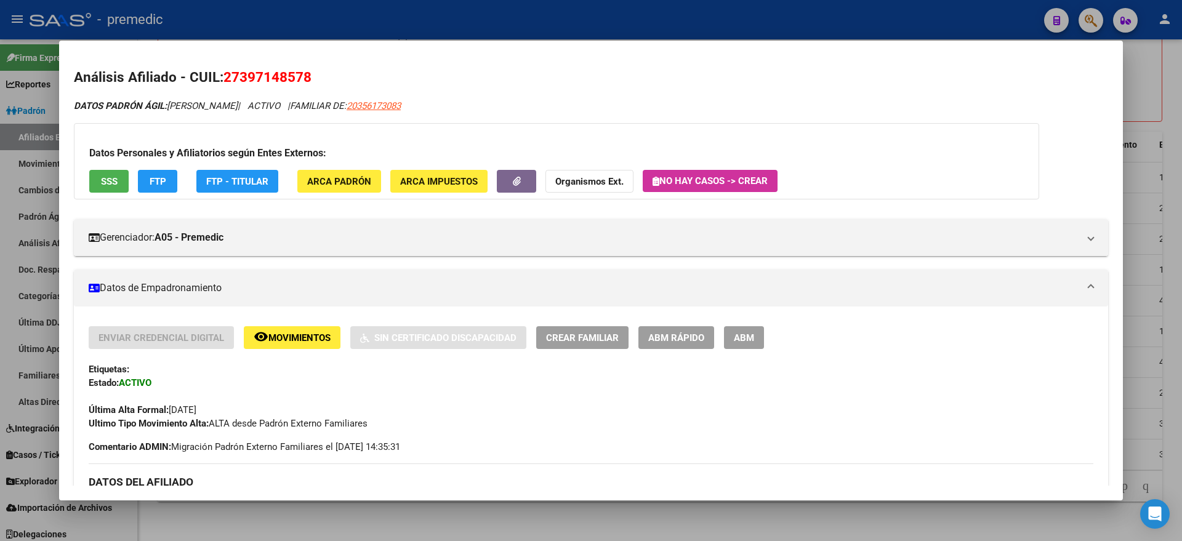
click at [462, 109] on div "DATOS PADRÓN ÁGIL: [PERSON_NAME] | ACTIVO | FAMILIAR DE: 20356173083" at bounding box center [591, 106] width 1034 height 14
copy span "20356173083"
drag, startPoint x: 226, startPoint y: 78, endPoint x: 319, endPoint y: 77, distance: 92.3
click at [319, 77] on h2 "Análisis Afiliado - CUIL: 27397148578" at bounding box center [591, 77] width 1034 height 21
copy span "27397148578"
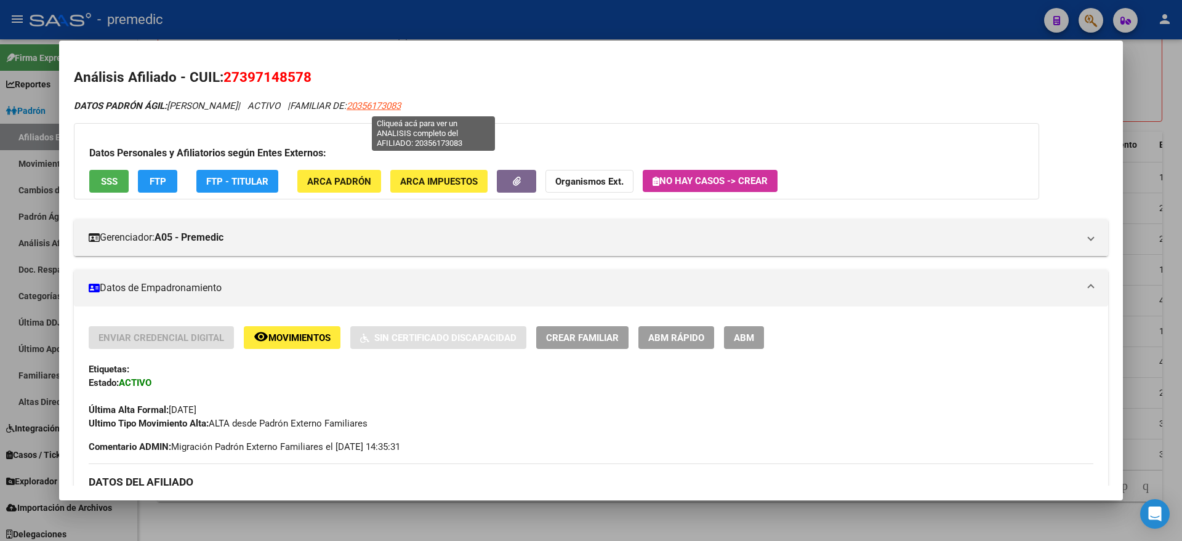
drag, startPoint x: 415, startPoint y: 104, endPoint x: 455, endPoint y: 105, distance: 39.4
click at [401, 105] on span "20356173083" at bounding box center [373, 105] width 54 height 11
copy span "35617308"
type textarea "20356173083"
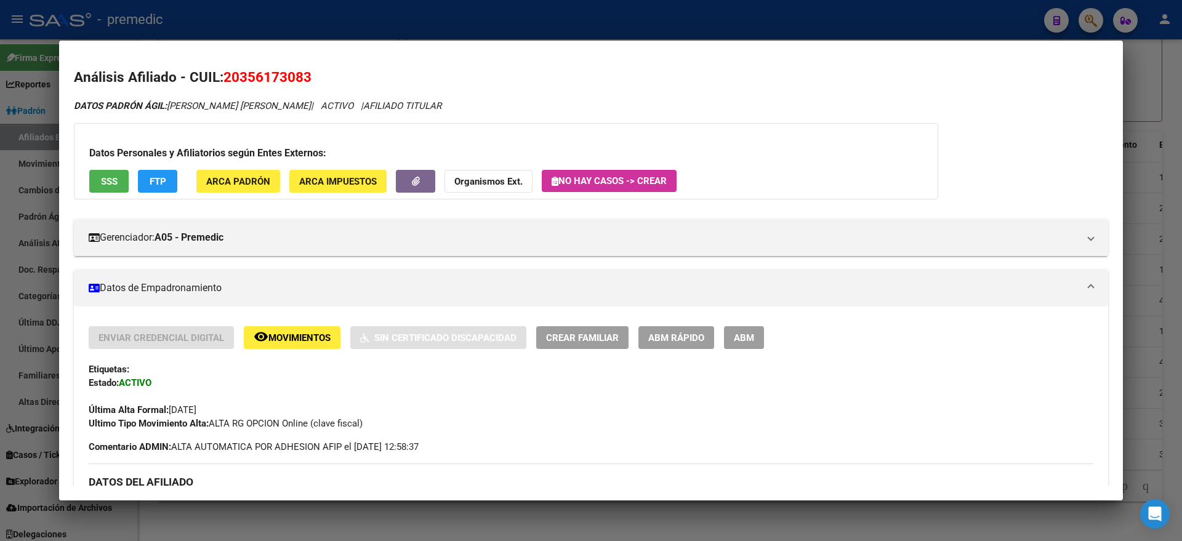
click at [239, 516] on div at bounding box center [591, 270] width 1182 height 541
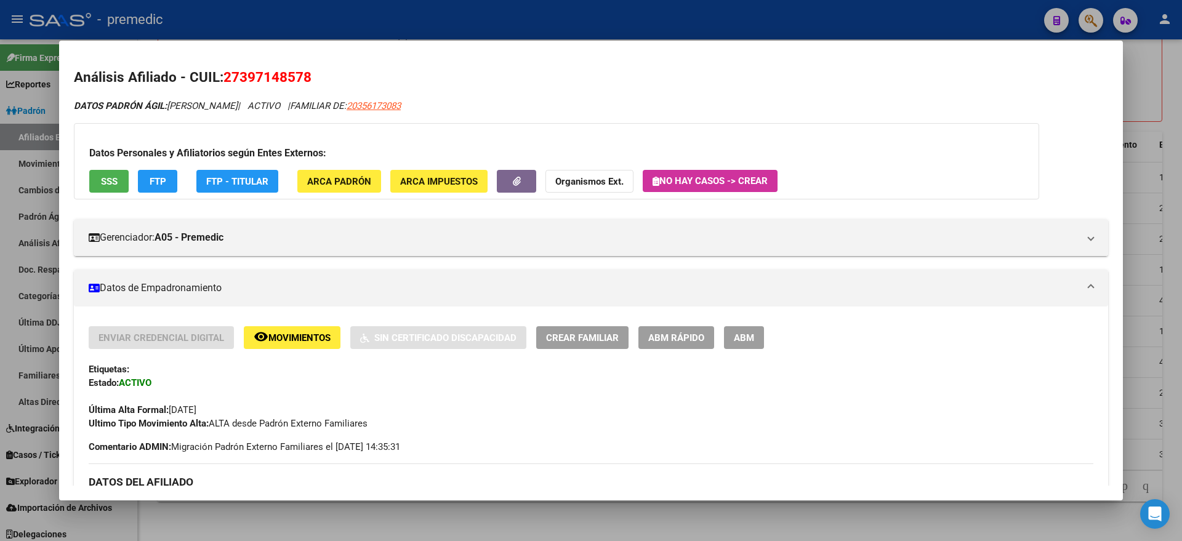
click at [244, 515] on div at bounding box center [591, 270] width 1182 height 541
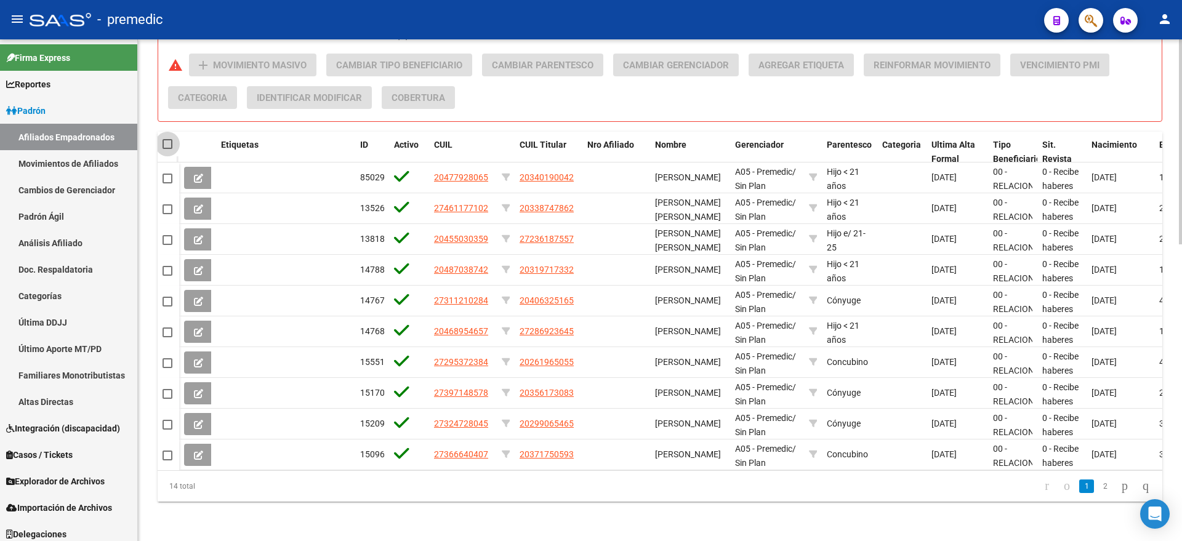
click at [165, 139] on span at bounding box center [167, 144] width 10 height 10
click at [167, 149] on input "checkbox" at bounding box center [167, 149] width 1 height 1
checkbox input "true"
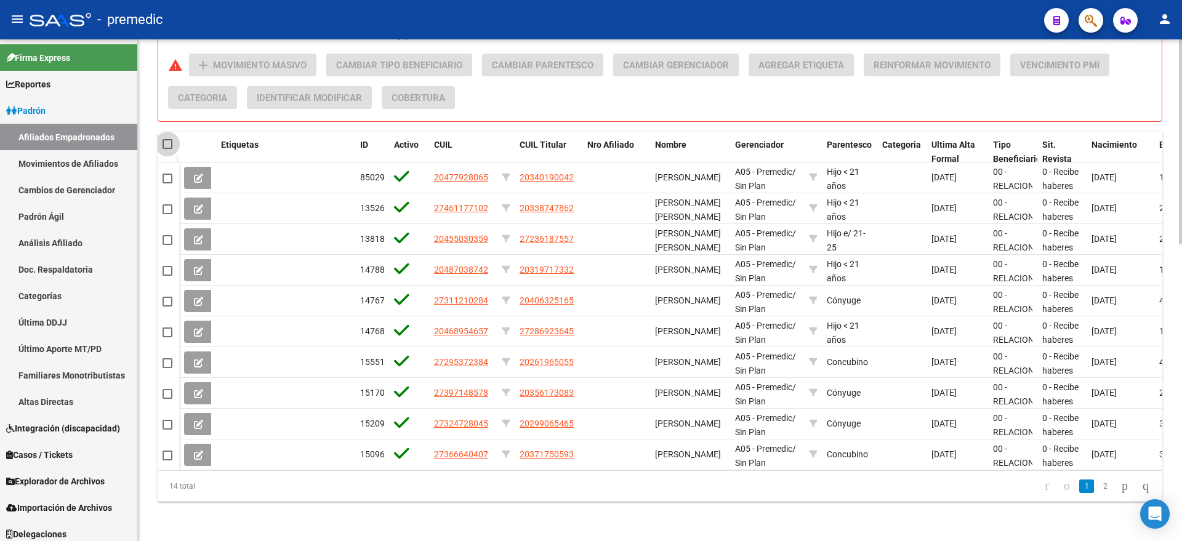
checkbox input "true"
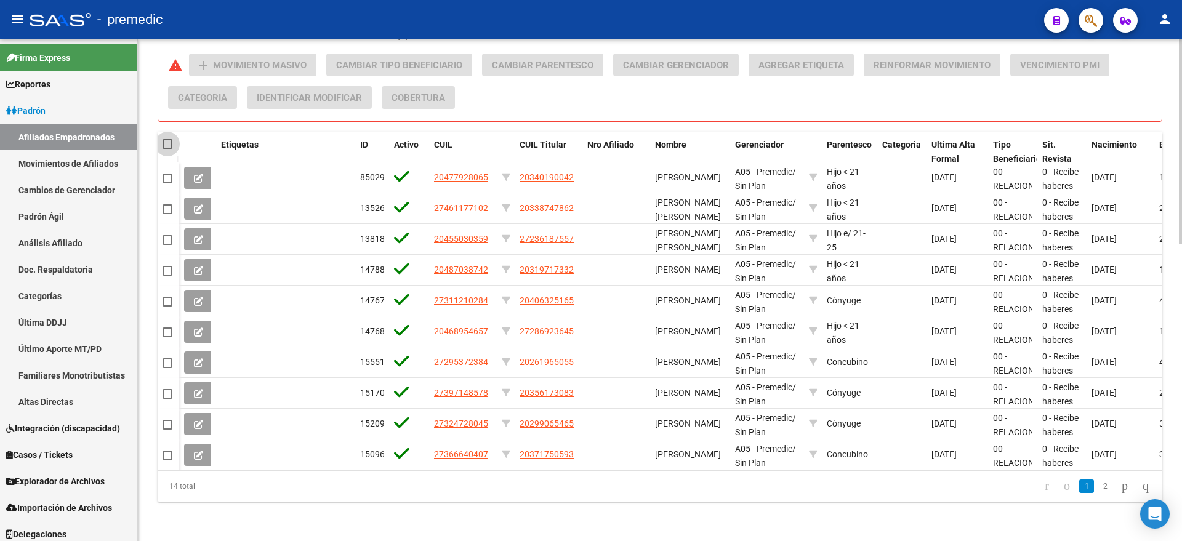
checkbox input "true"
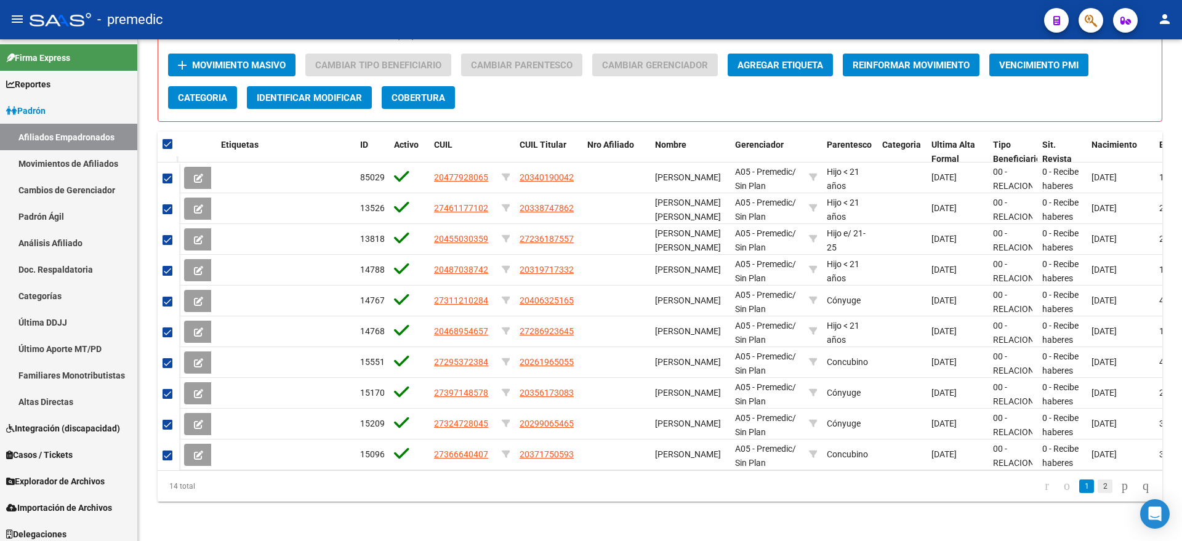
click at [1097, 489] on link "2" at bounding box center [1104, 486] width 15 height 14
checkbox input "false"
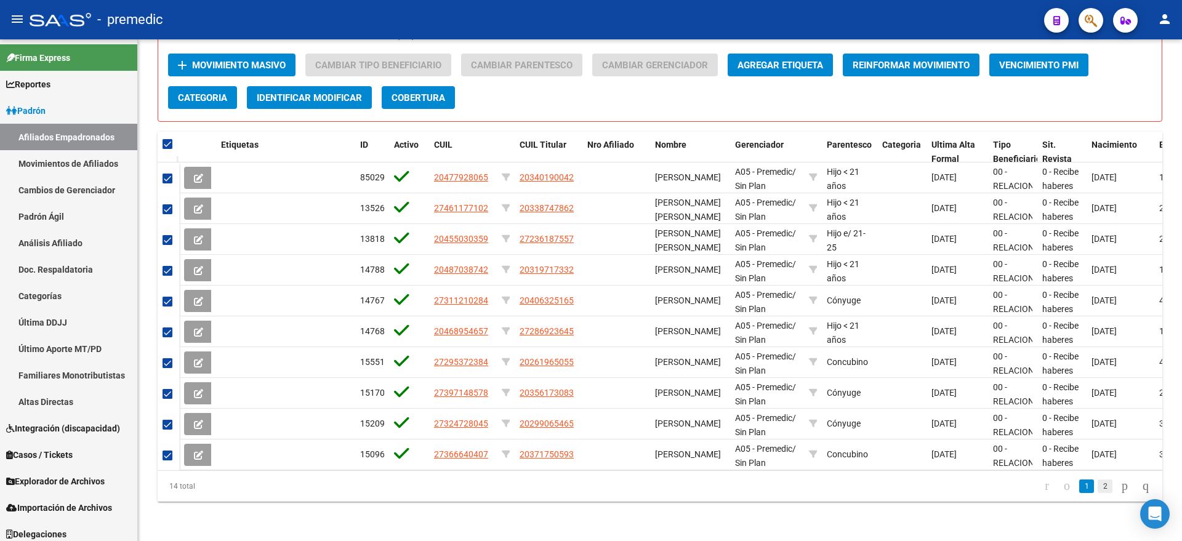
checkbox input "false"
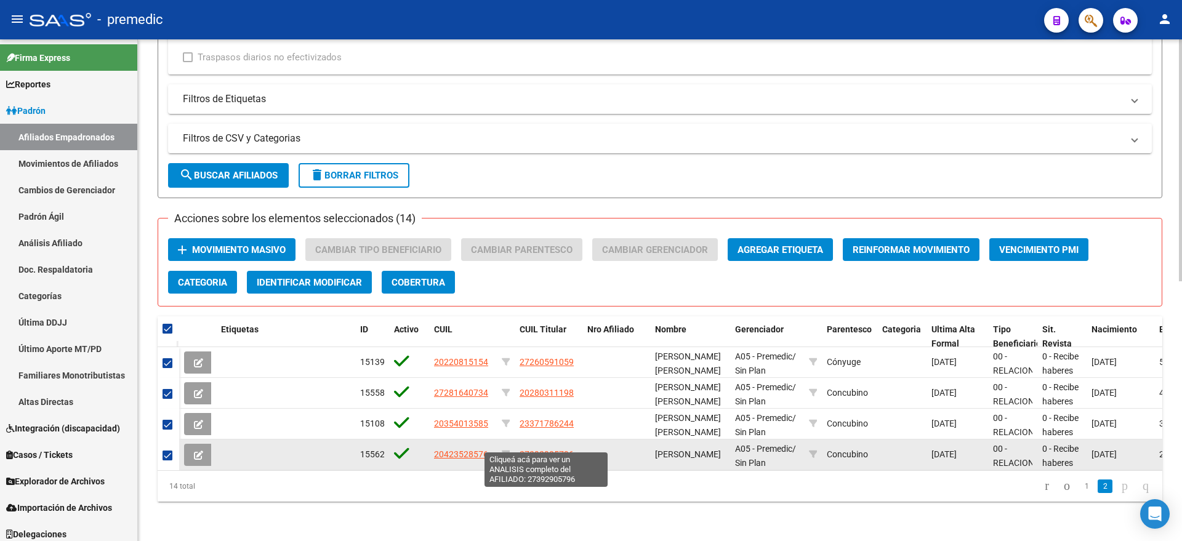
click at [546, 449] on span "27392905796" at bounding box center [546, 454] width 54 height 10
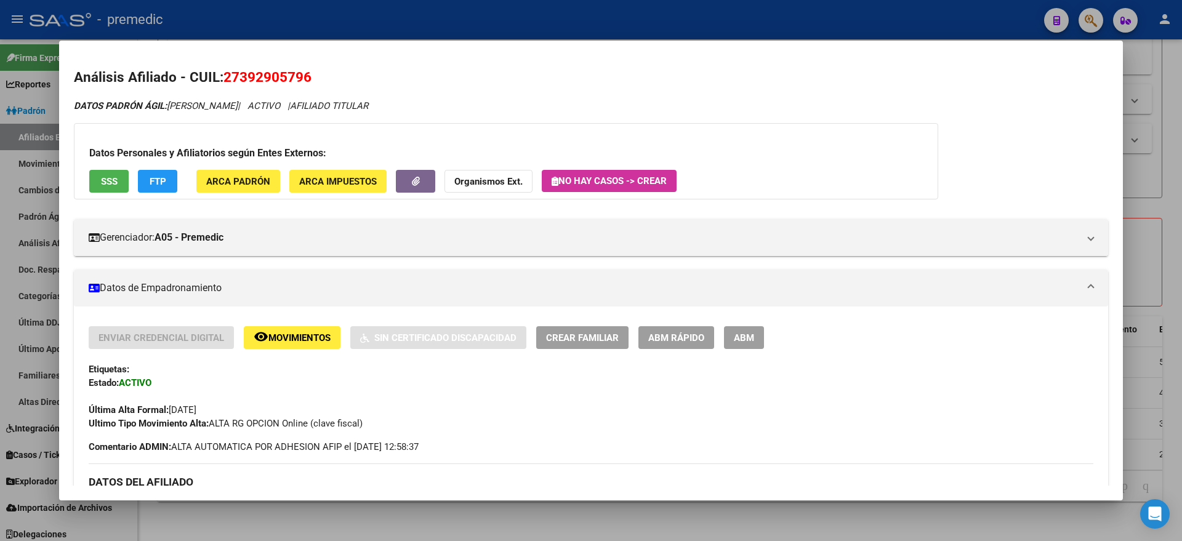
click at [362, 513] on div at bounding box center [591, 270] width 1182 height 541
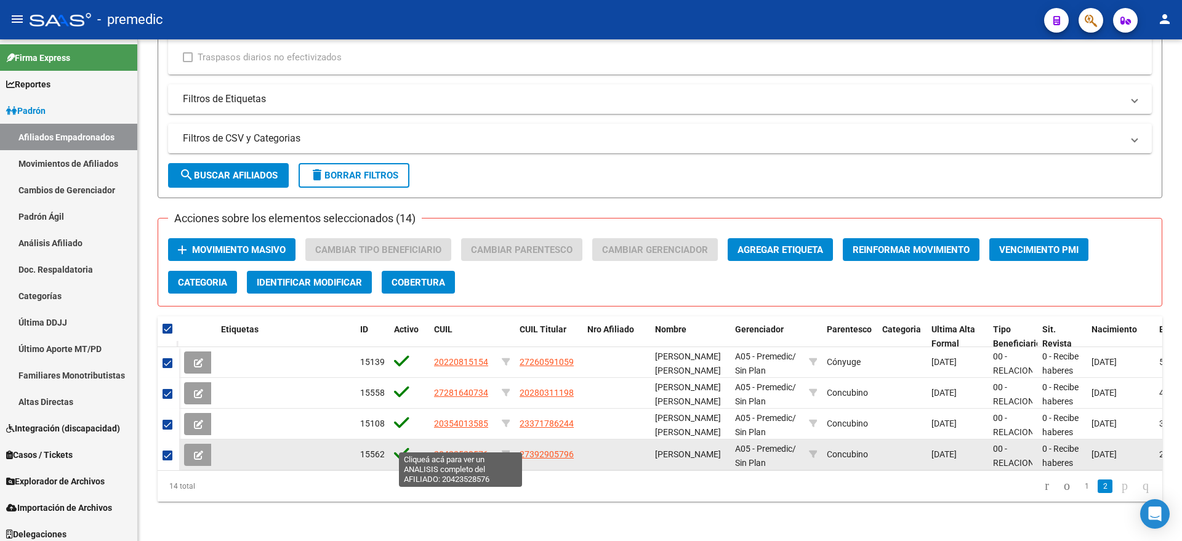
click at [459, 449] on span "20423528576" at bounding box center [461, 454] width 54 height 10
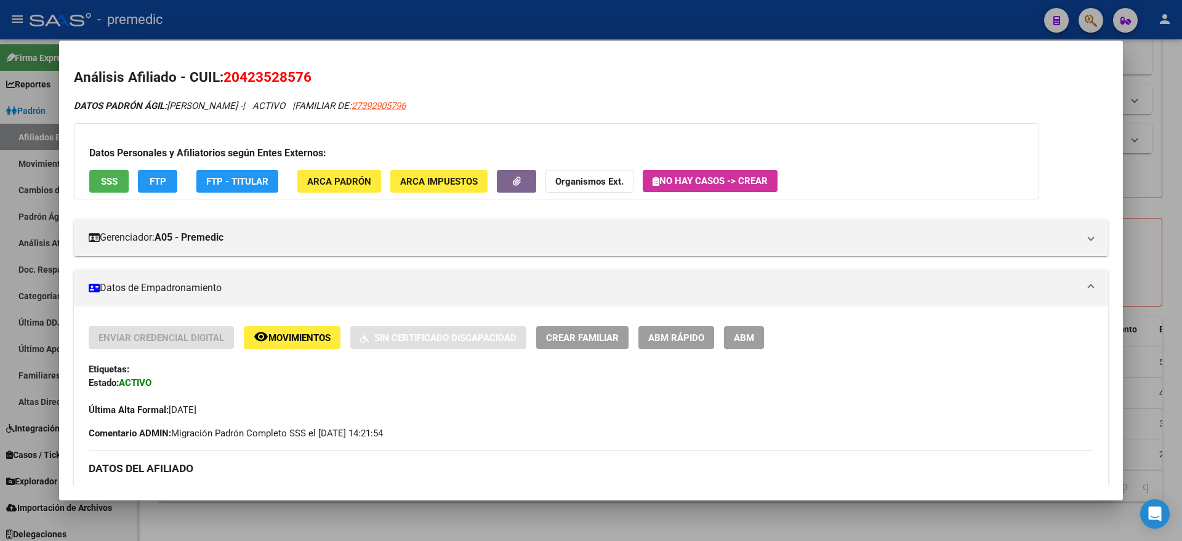
click at [380, 514] on div at bounding box center [591, 270] width 1182 height 541
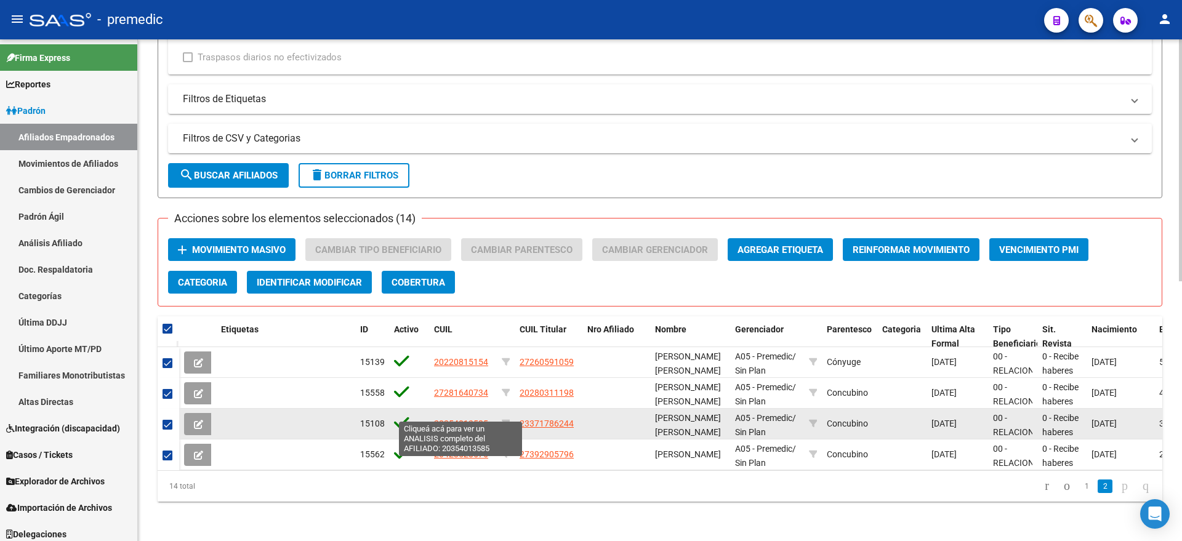
click at [446, 418] on span "20354013585" at bounding box center [461, 423] width 54 height 10
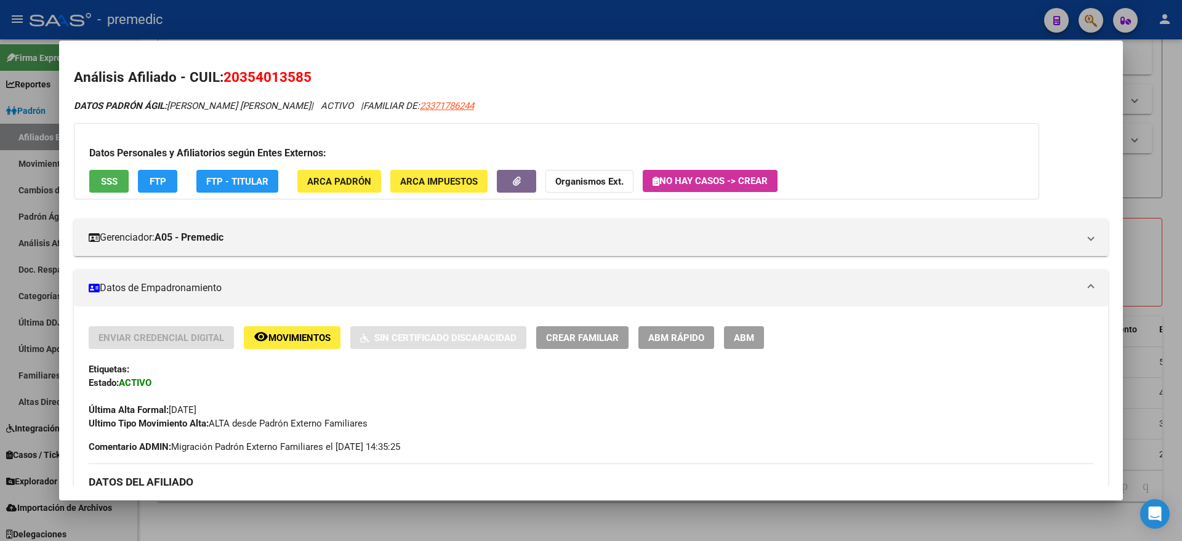
click at [257, 520] on div at bounding box center [591, 270] width 1182 height 541
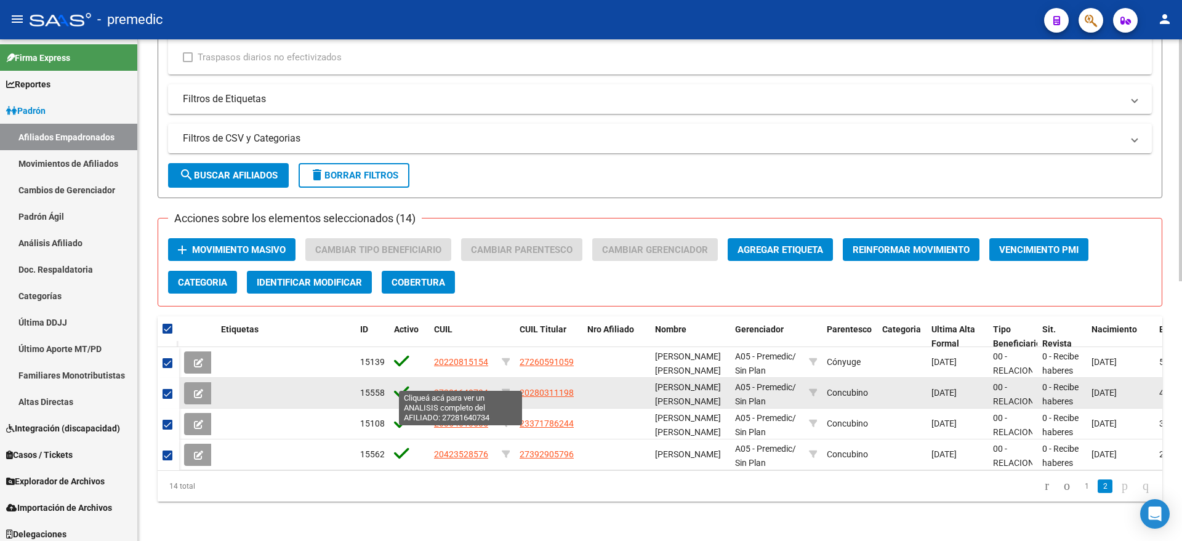
click at [449, 388] on span "27281640734" at bounding box center [461, 393] width 54 height 10
type textarea "27281640734"
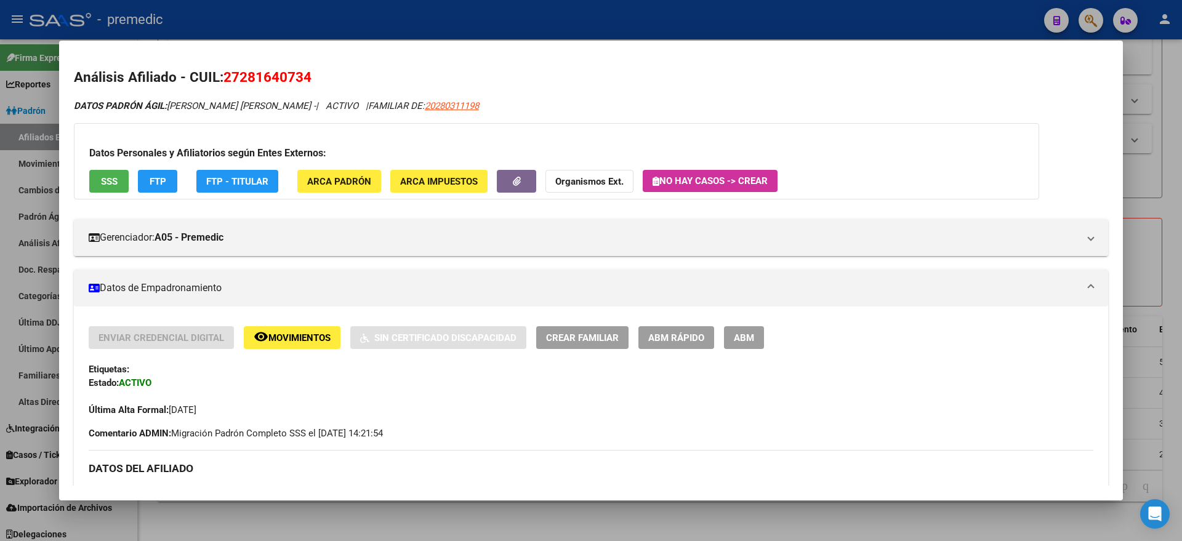
click at [242, 516] on div at bounding box center [591, 270] width 1182 height 541
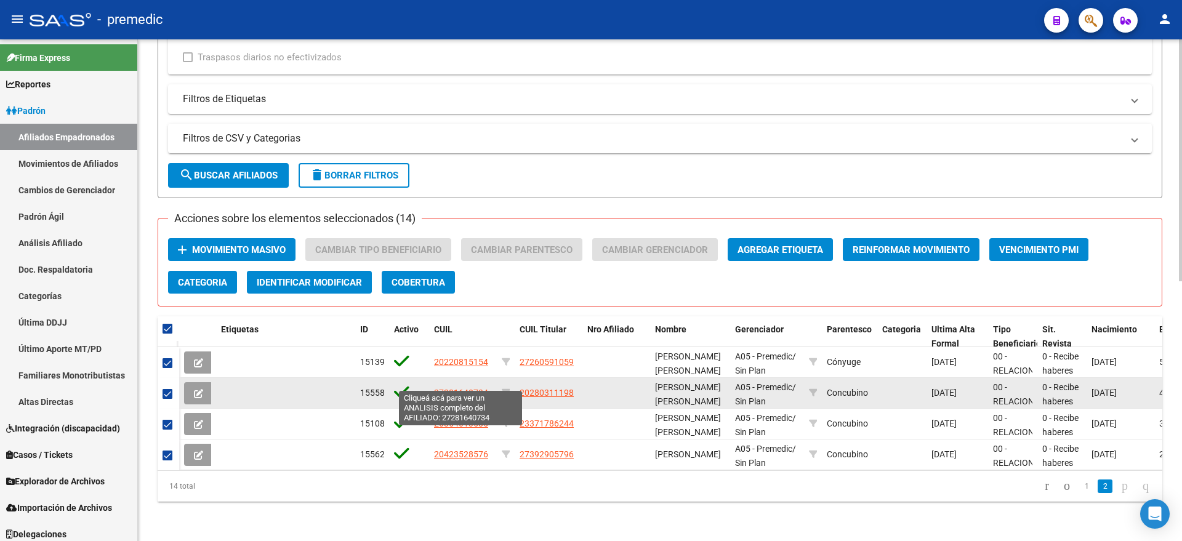
click at [443, 388] on span "27281640734" at bounding box center [461, 393] width 54 height 10
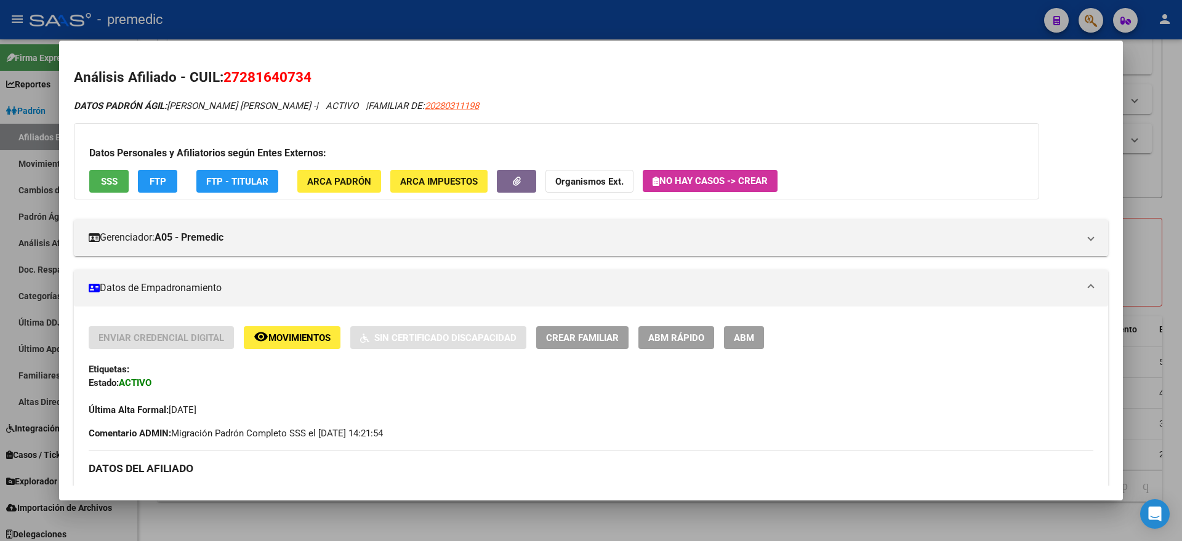
click at [392, 397] on div "Última Alta Formal: [DATE]" at bounding box center [591, 403] width 1004 height 27
click at [306, 522] on div at bounding box center [591, 270] width 1182 height 541
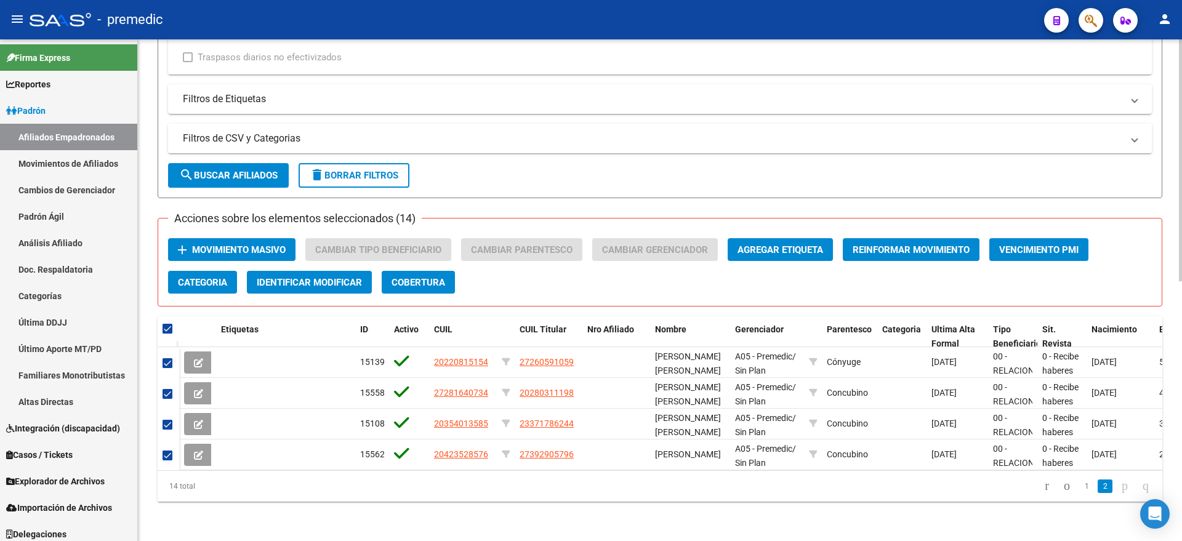
click at [185, 242] on mat-icon "add" at bounding box center [182, 249] width 15 height 15
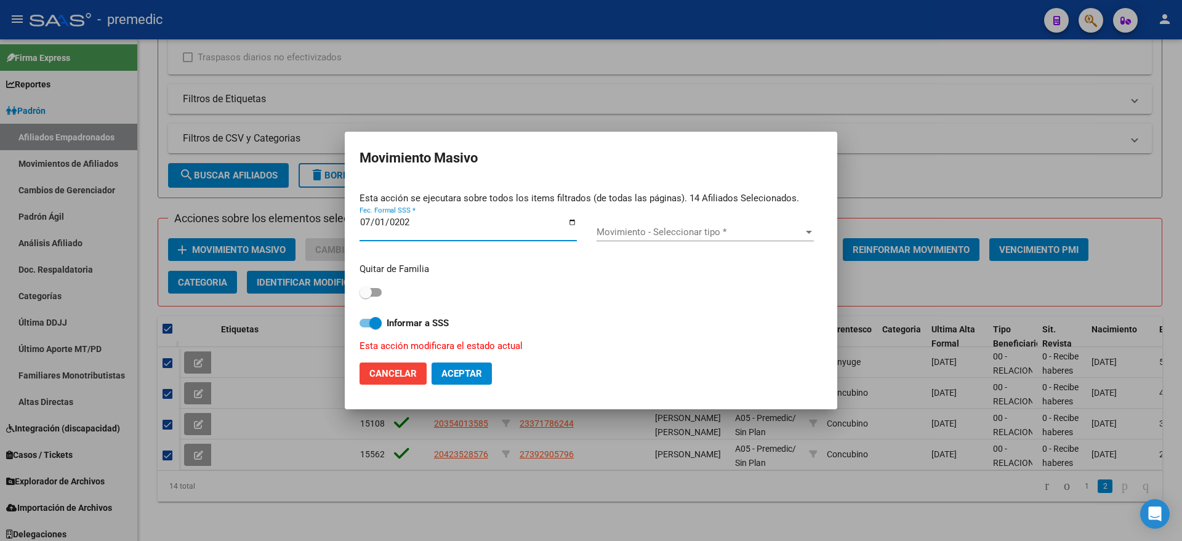
type input "[DATE]"
click at [647, 238] on div "Movimiento - Seleccionar tipo * Movimiento - Seleccionar tipo *" at bounding box center [704, 232] width 217 height 18
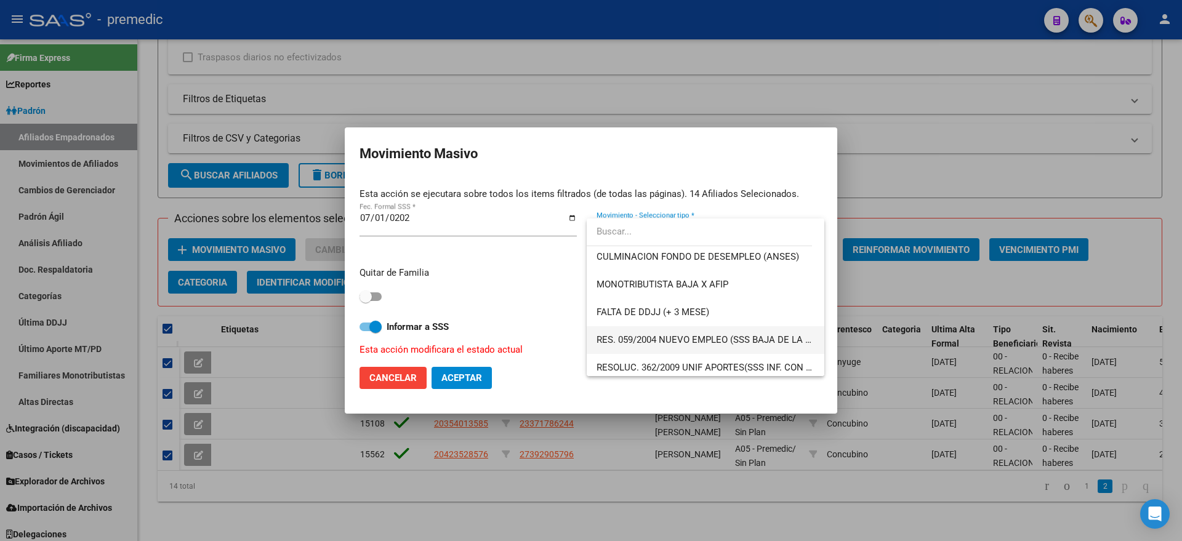
scroll to position [385, 0]
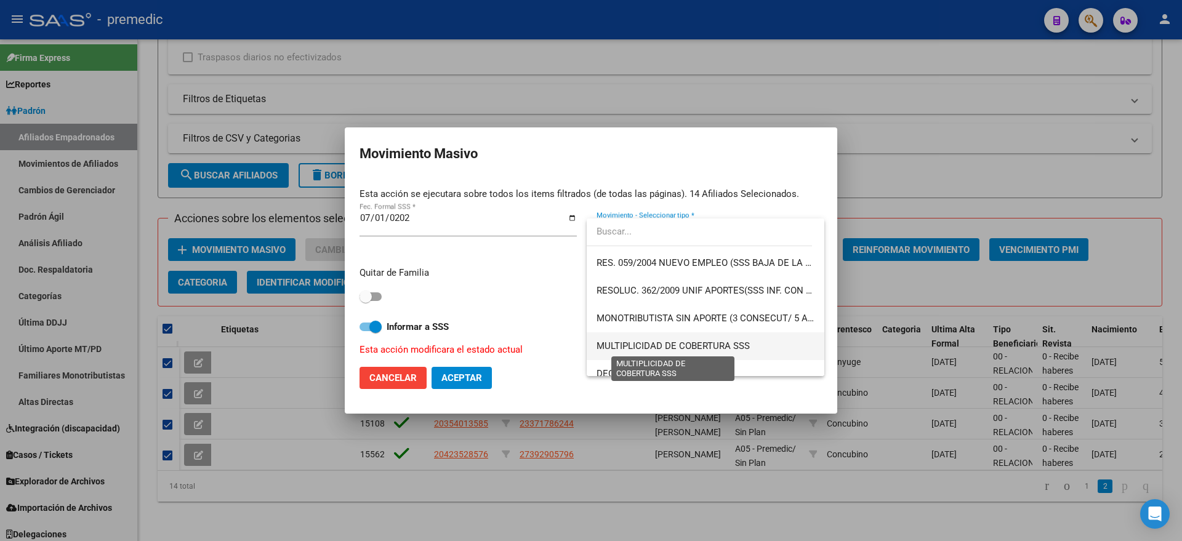
click at [716, 342] on span "MULTIPLICIDAD DE COBERTURA SSS" at bounding box center [672, 345] width 153 height 11
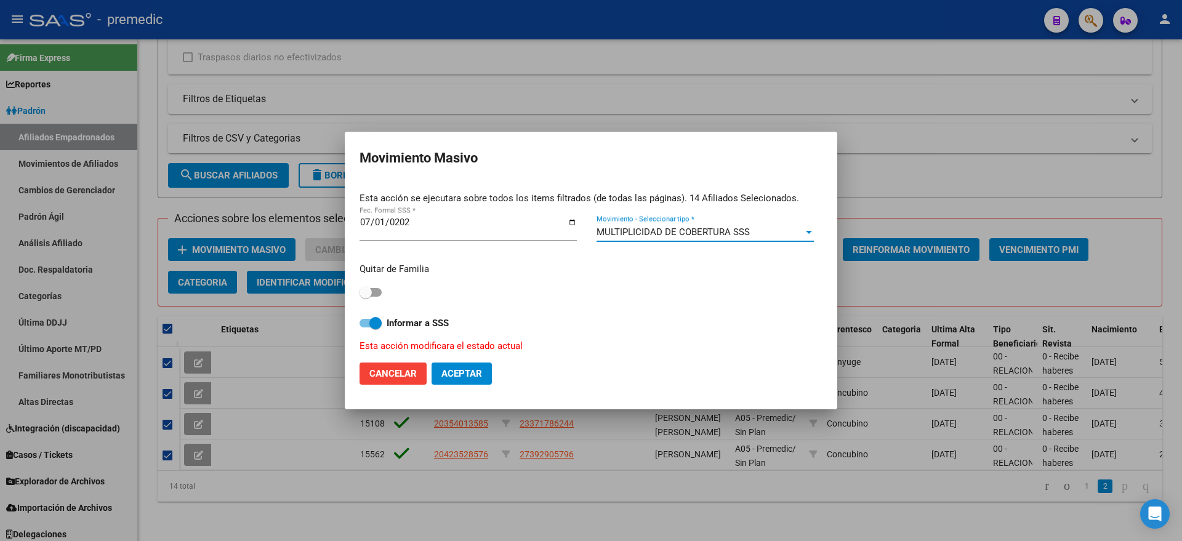
click at [365, 293] on span at bounding box center [365, 292] width 12 height 12
click at [365, 297] on input "checkbox" at bounding box center [365, 297] width 1 height 1
checkbox input "true"
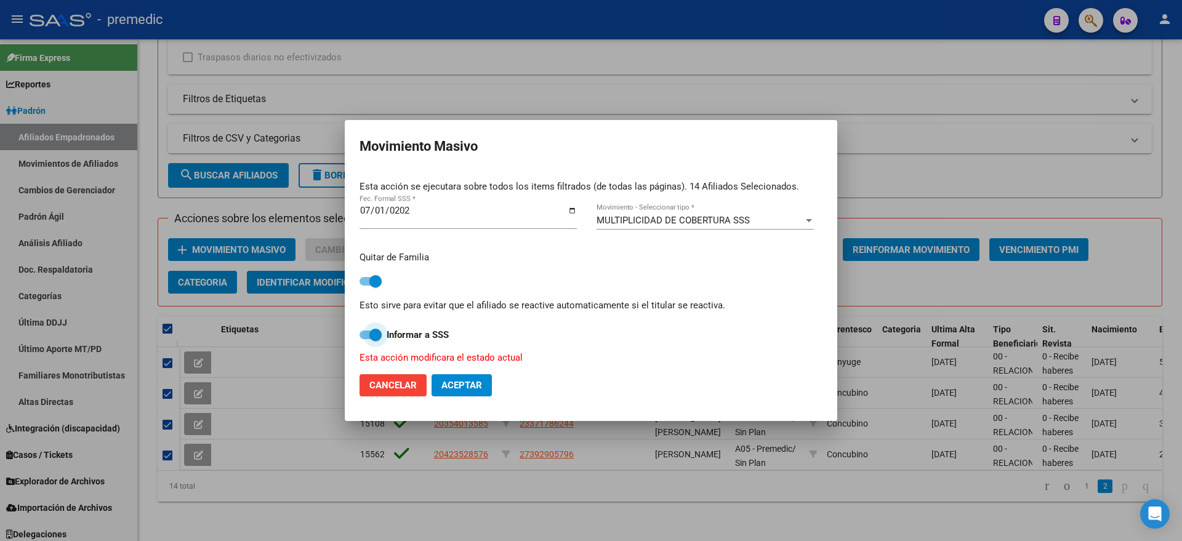
click at [378, 336] on span at bounding box center [375, 335] width 12 height 12
click at [366, 339] on input "Informar a SSS" at bounding box center [365, 339] width 1 height 1
checkbox input "false"
click at [465, 383] on span "Aceptar" at bounding box center [461, 385] width 41 height 11
checkbox input "false"
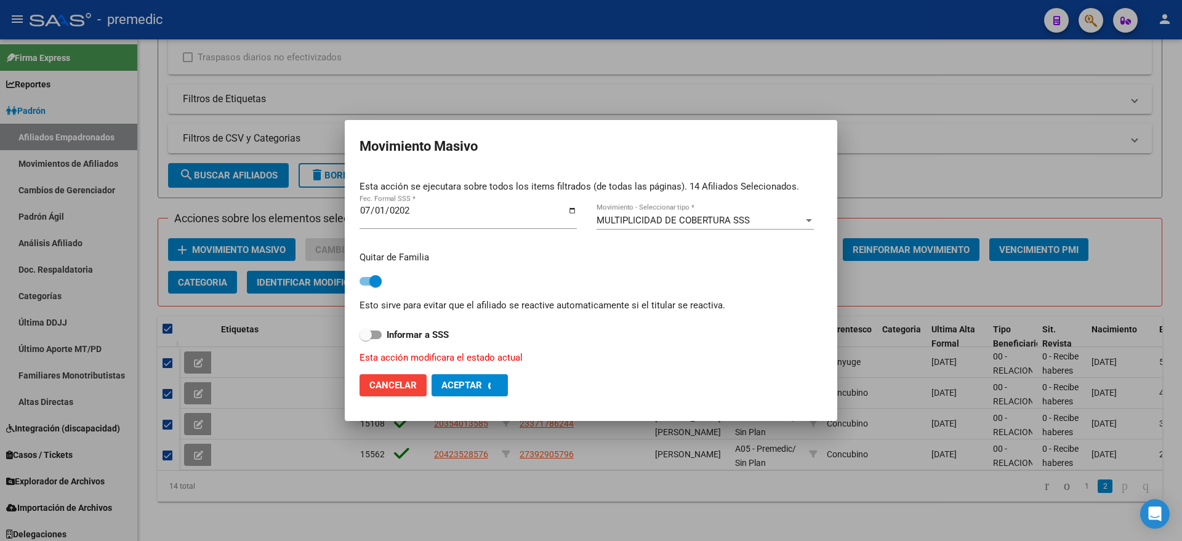
checkbox input "false"
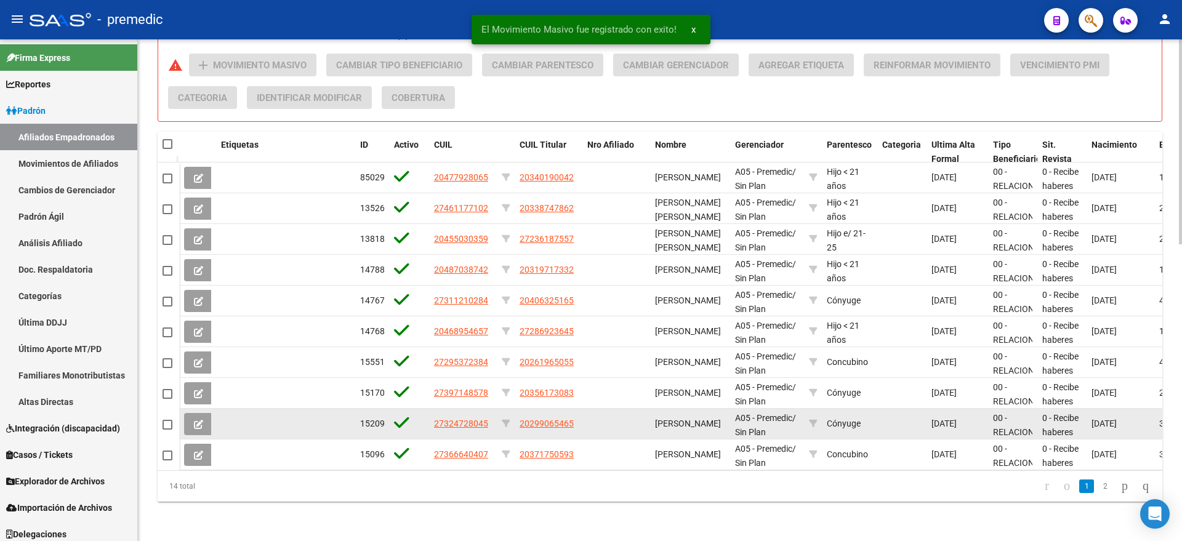
scroll to position [724, 0]
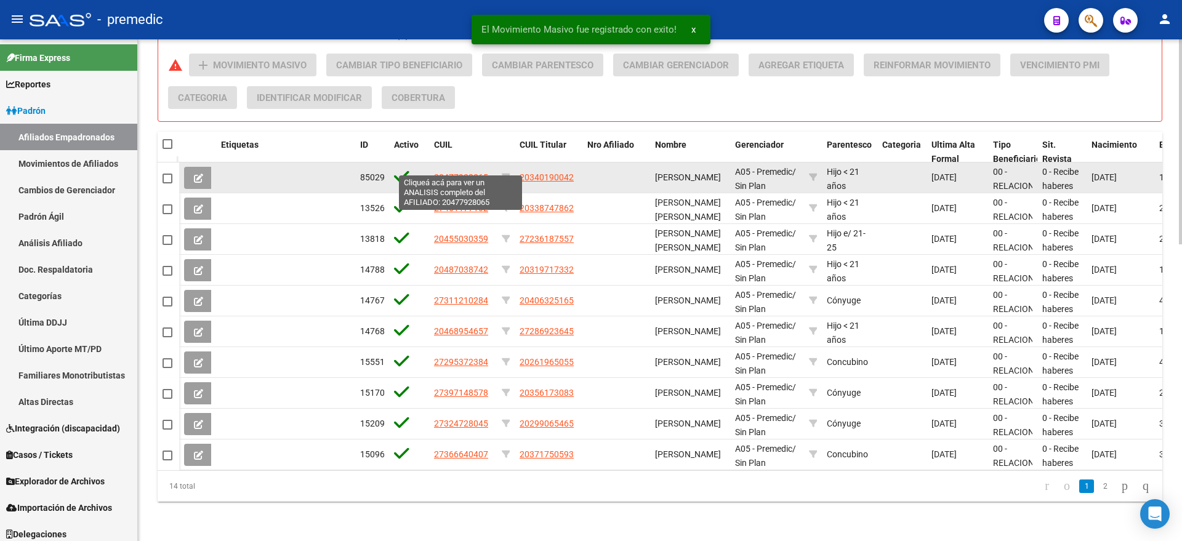
click at [461, 172] on span "20477928065" at bounding box center [461, 177] width 54 height 10
type textarea "20477928065"
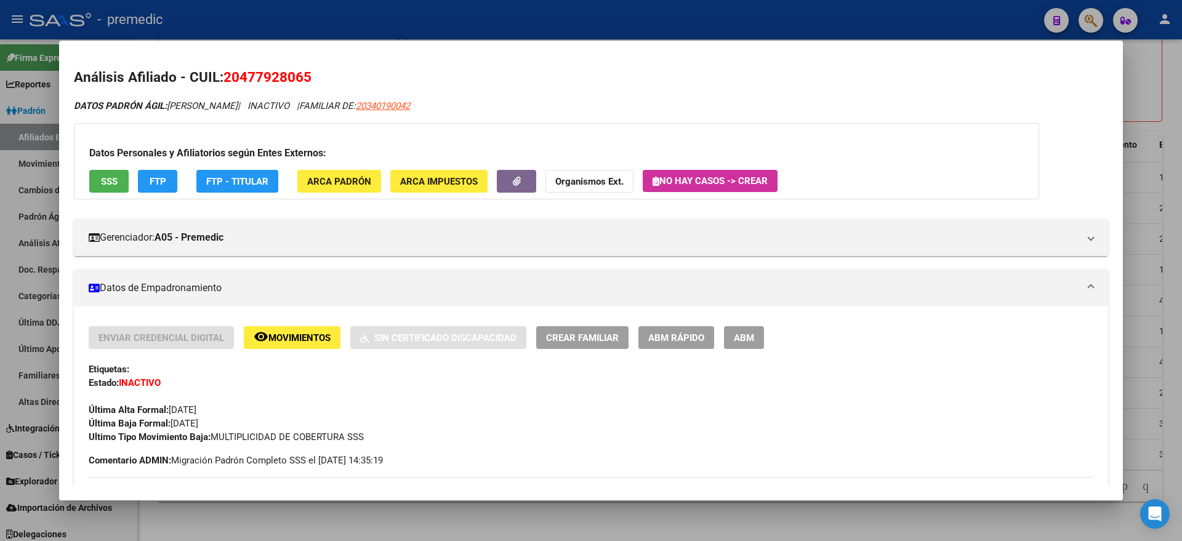
click at [255, 512] on div at bounding box center [591, 270] width 1182 height 541
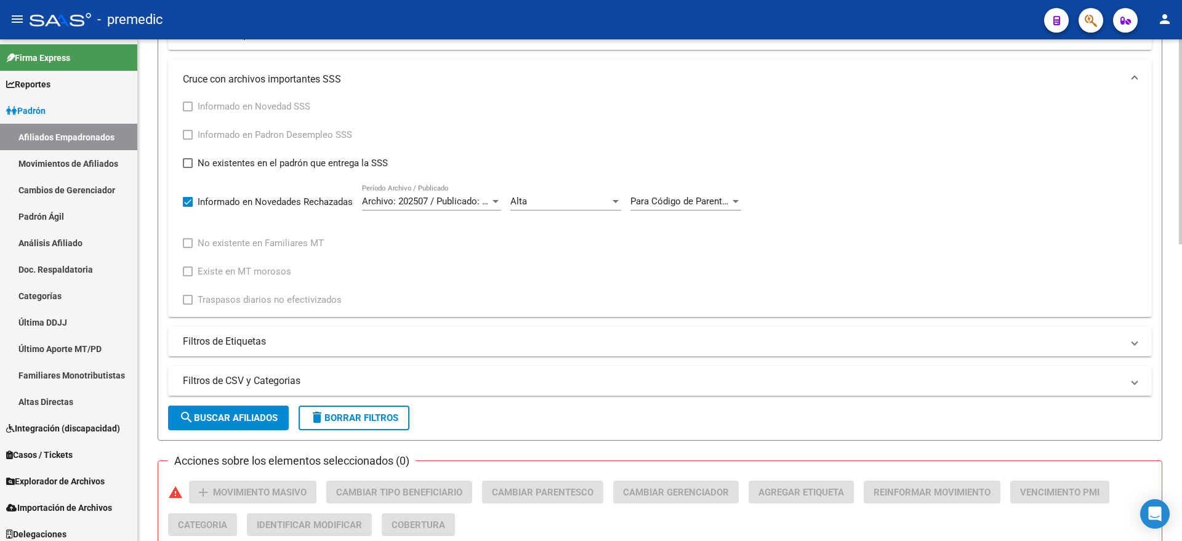
scroll to position [263, 0]
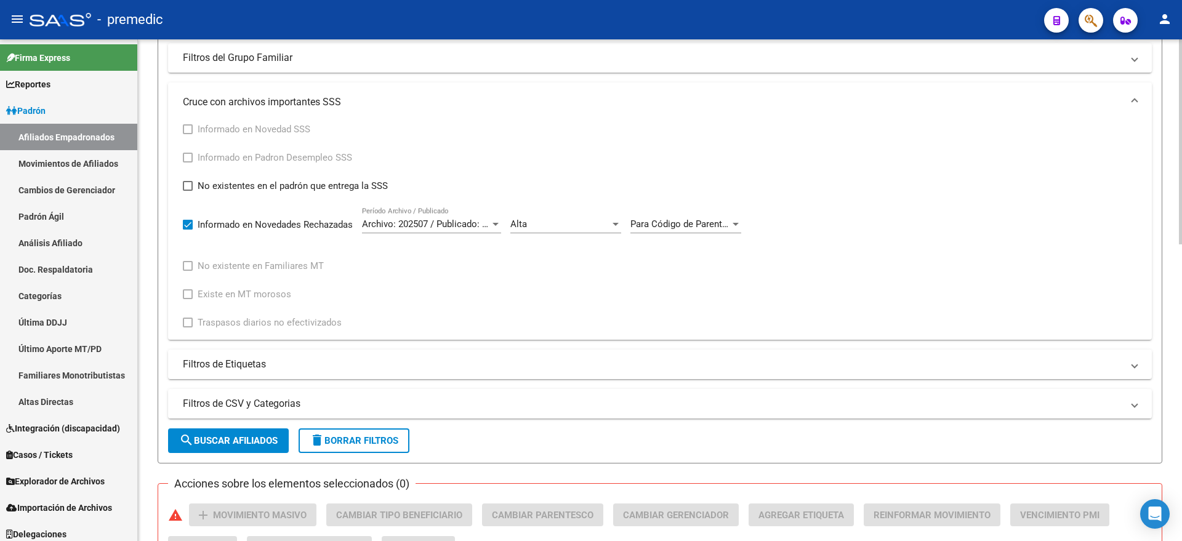
click at [591, 222] on div "Alta" at bounding box center [560, 223] width 100 height 11
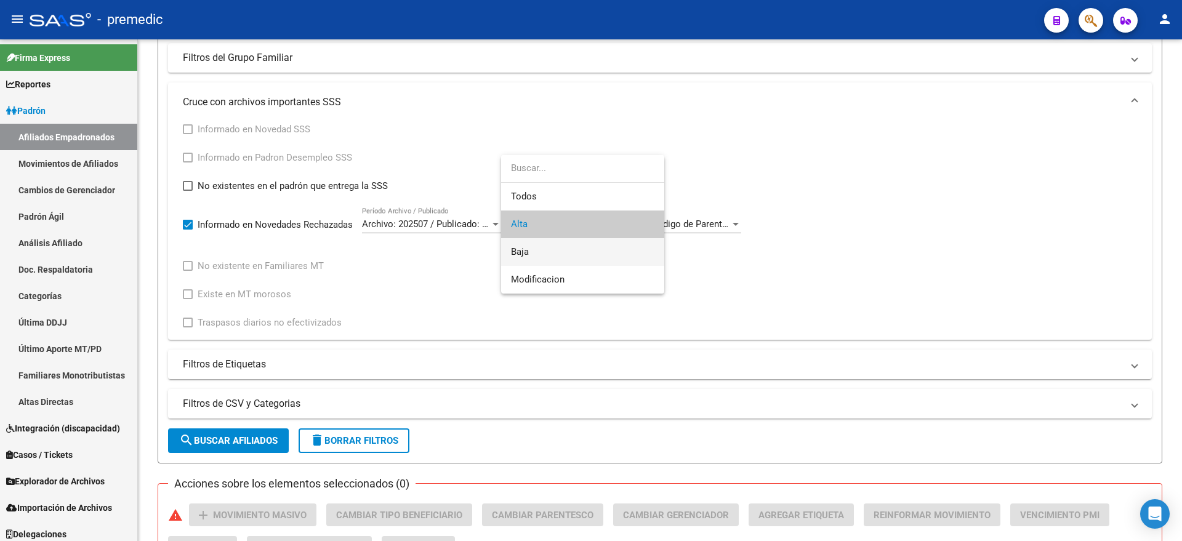
click at [572, 244] on span "Baja" at bounding box center [582, 252] width 143 height 28
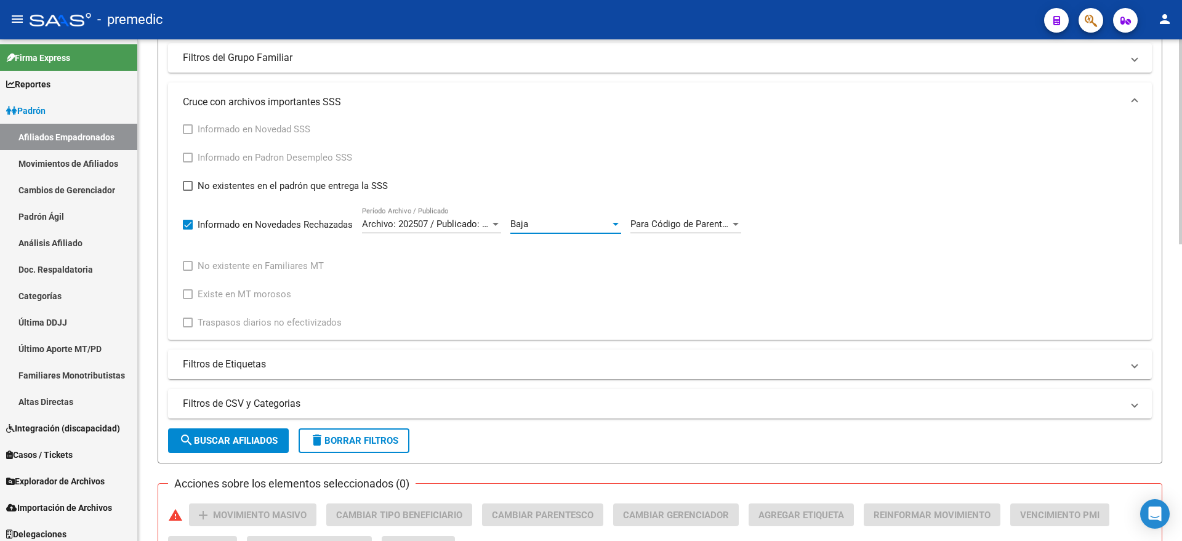
click at [673, 223] on span "Para Código de Parentesco > 0, el familiar informado en la novedad de alta tien…" at bounding box center [1027, 223] width 795 height 11
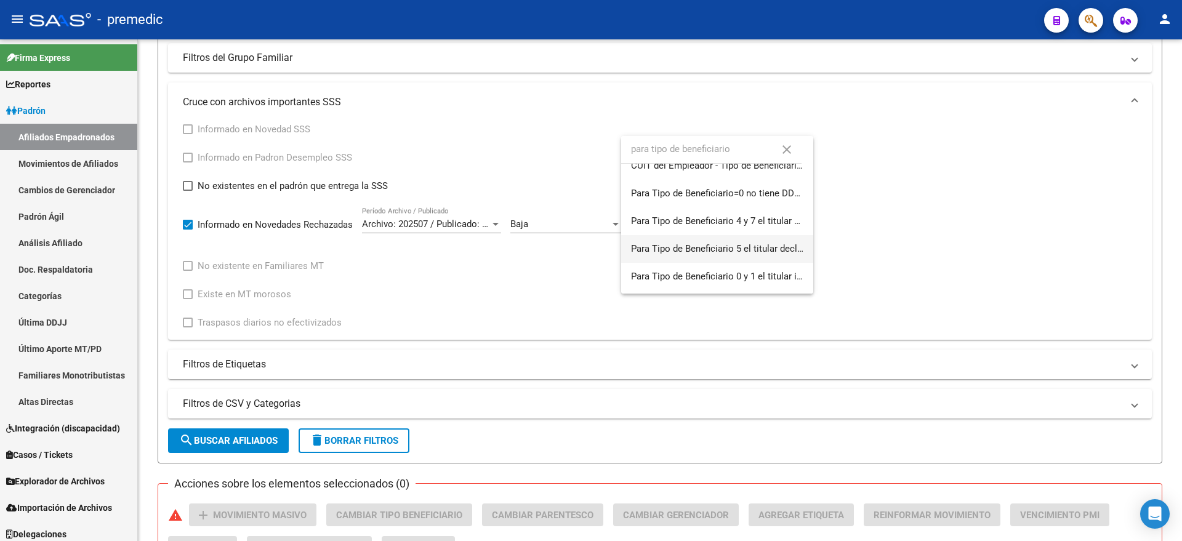
scroll to position [77, 0]
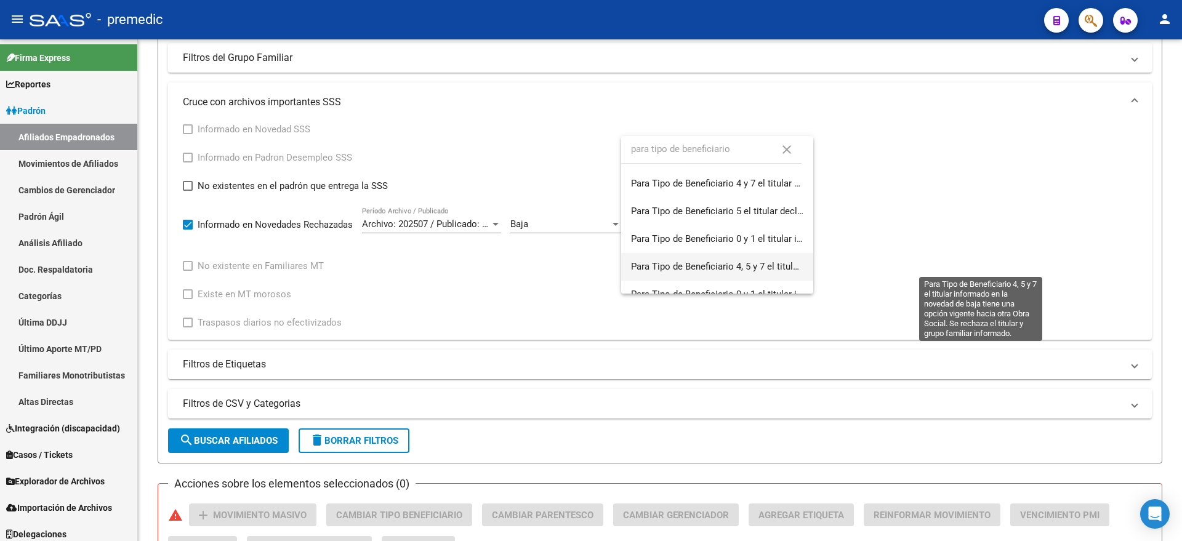
type input "para tipo de beneficiario"
click at [675, 271] on span "Para Tipo de Beneficiario 4, 5 y 7 el titular informado en la novedad de baja t…" at bounding box center [982, 266] width 702 height 11
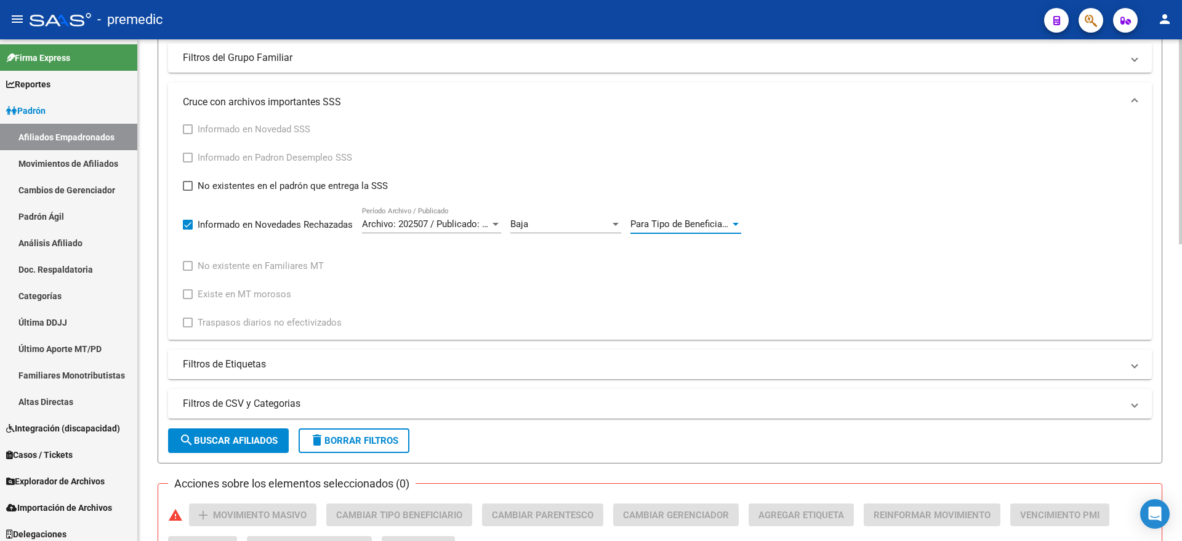
drag, startPoint x: 208, startPoint y: 439, endPoint x: 199, endPoint y: 419, distance: 21.7
click at [207, 439] on span "search Buscar Afiliados" at bounding box center [228, 440] width 98 height 11
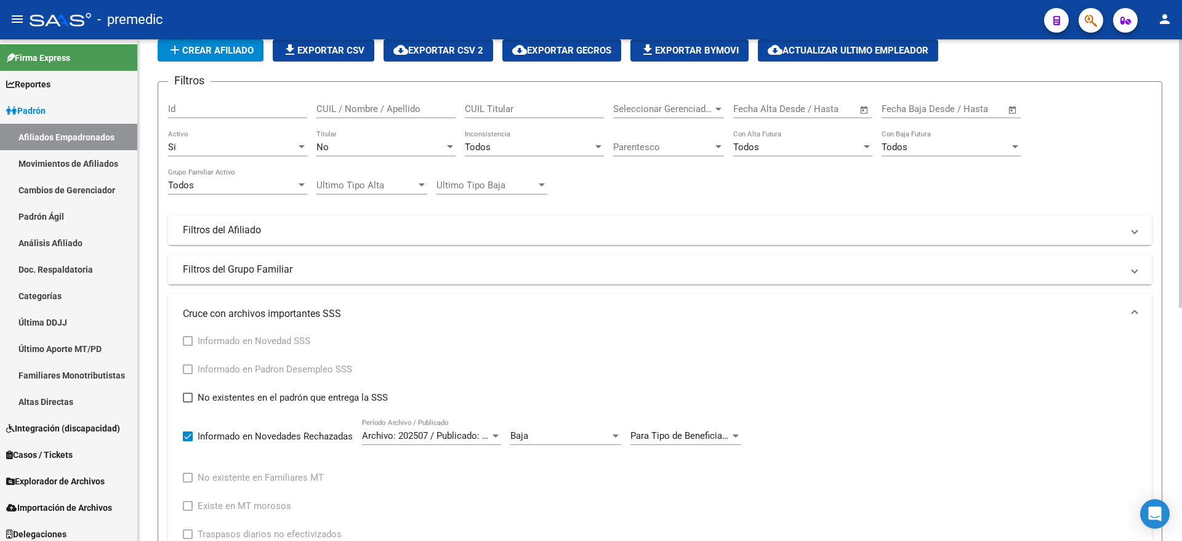
scroll to position [0, 0]
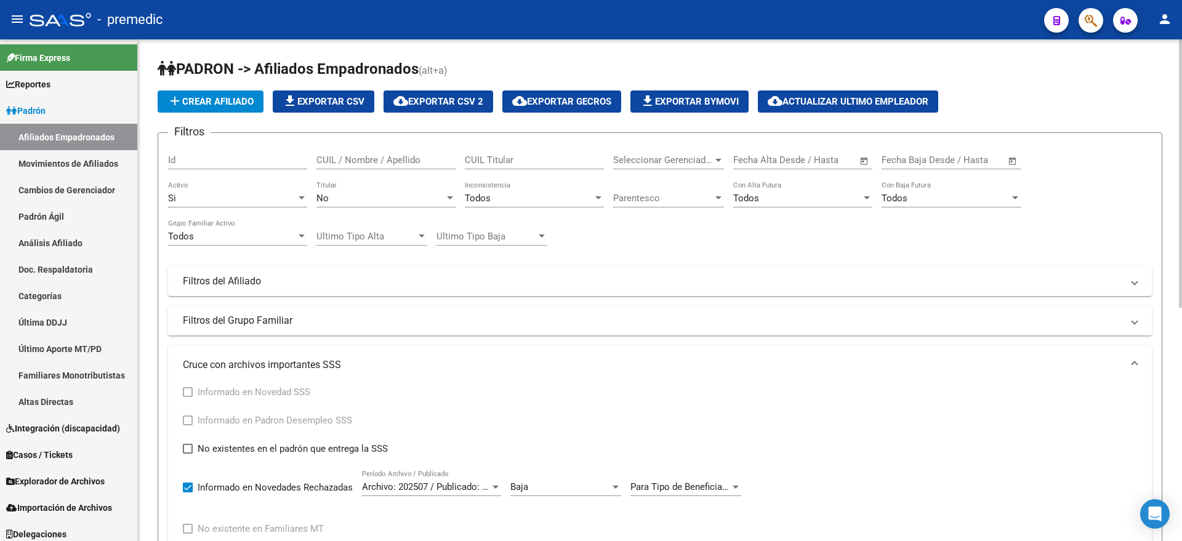
click at [188, 193] on div "Si" at bounding box center [232, 198] width 128 height 11
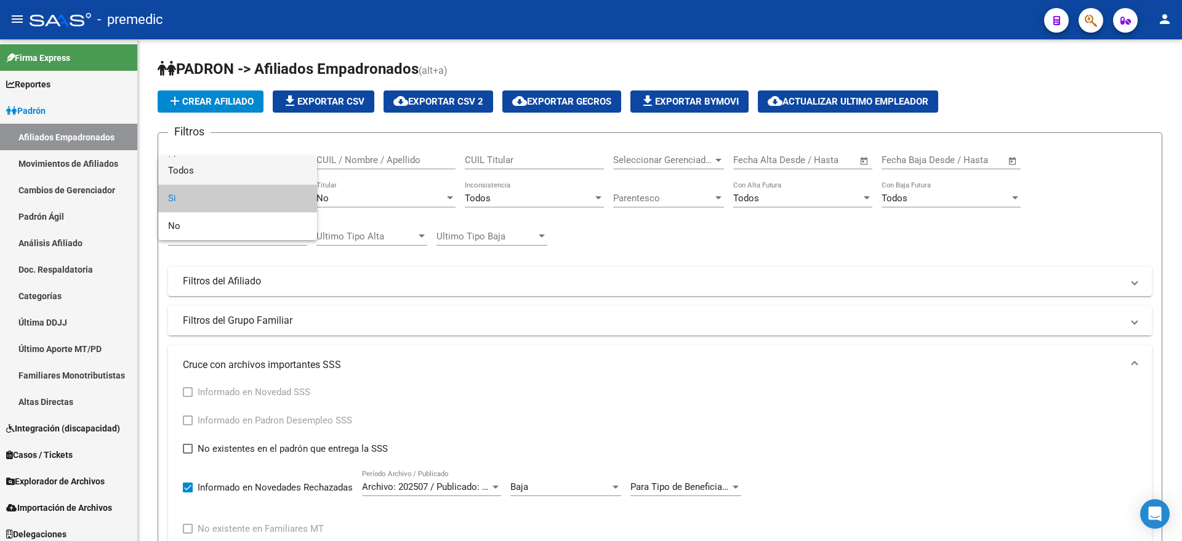
click at [230, 173] on span "Todos" at bounding box center [237, 171] width 139 height 28
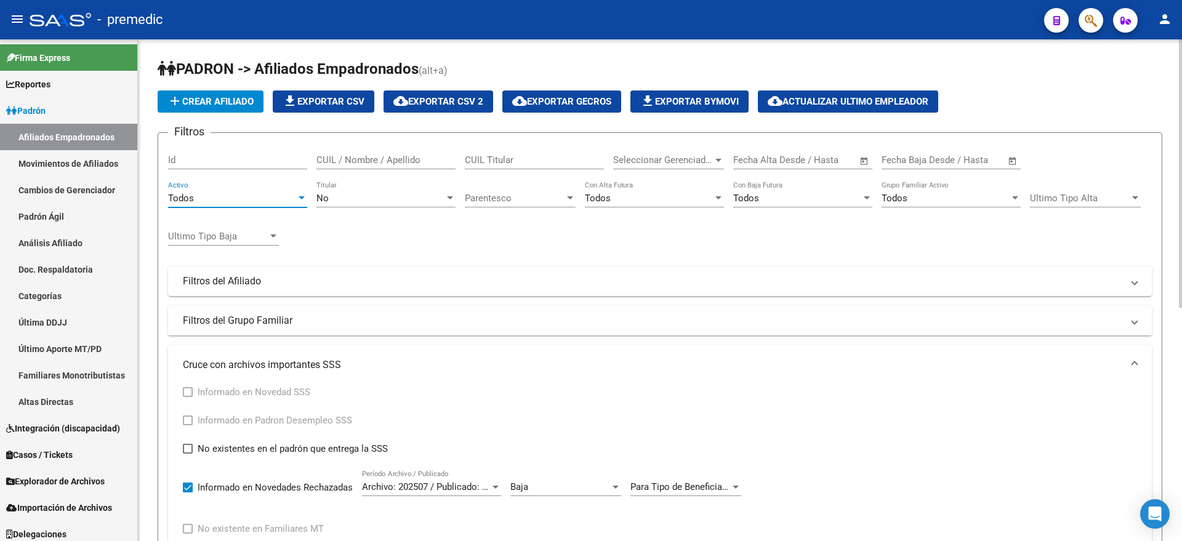
click at [338, 194] on div "No" at bounding box center [380, 198] width 128 height 11
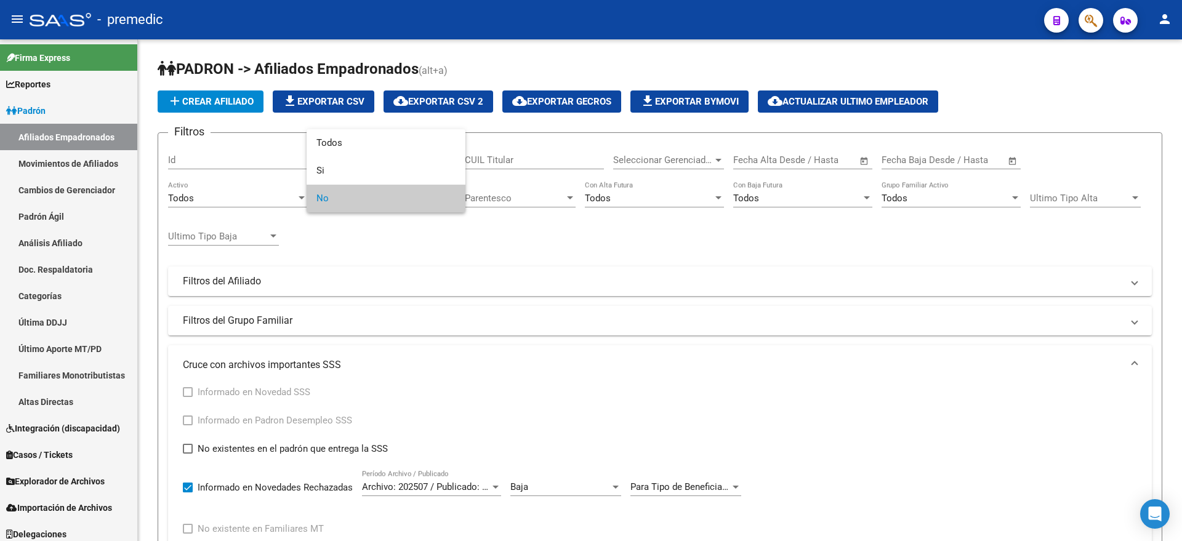
click at [337, 194] on span "No" at bounding box center [385, 199] width 139 height 28
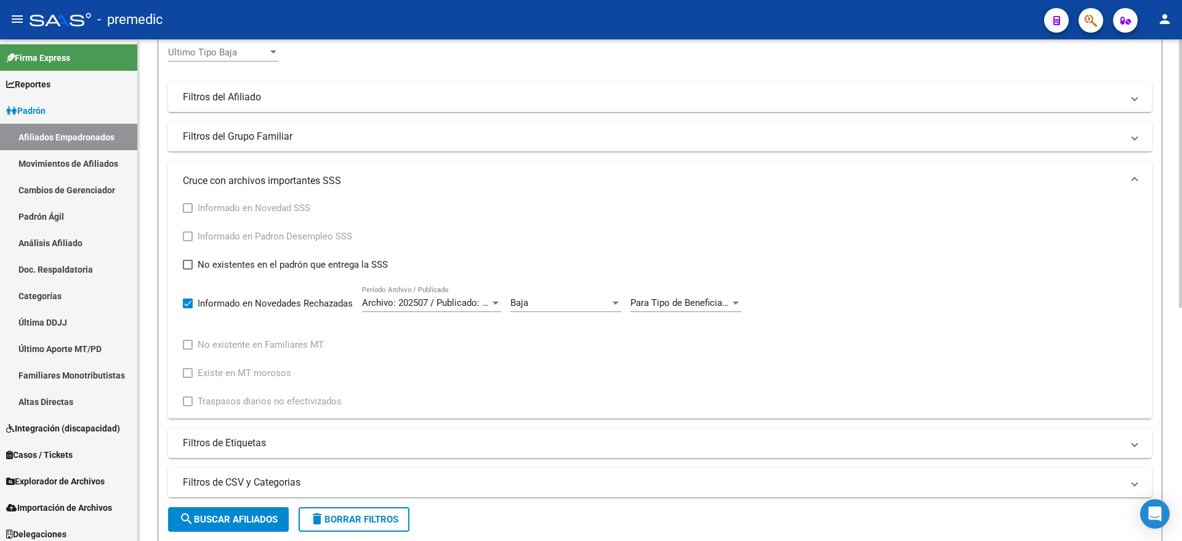
scroll to position [385, 0]
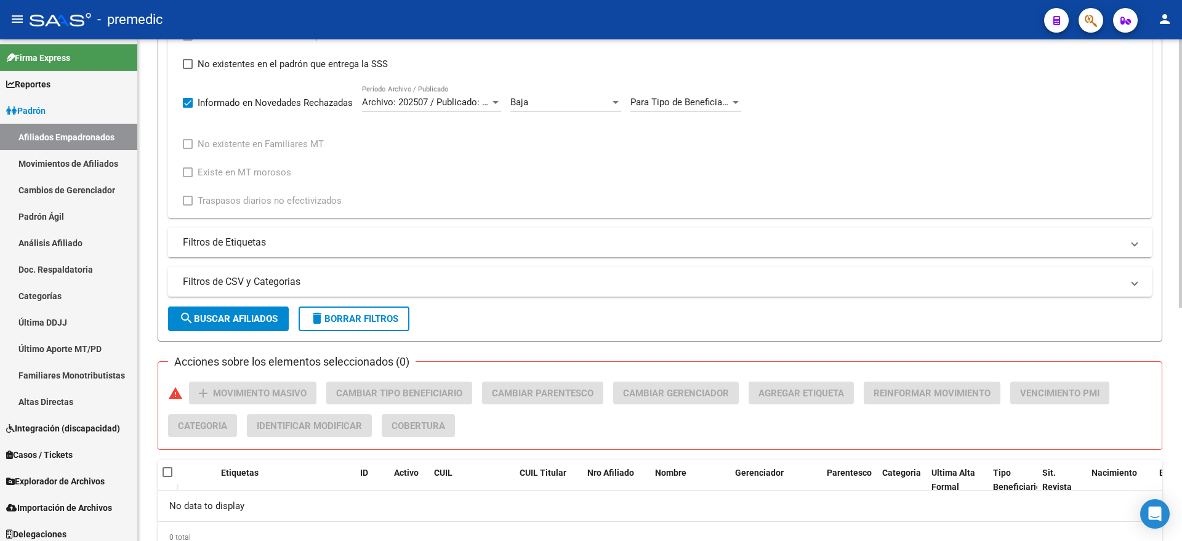
click at [228, 311] on button "search Buscar Afiliados" at bounding box center [228, 318] width 121 height 25
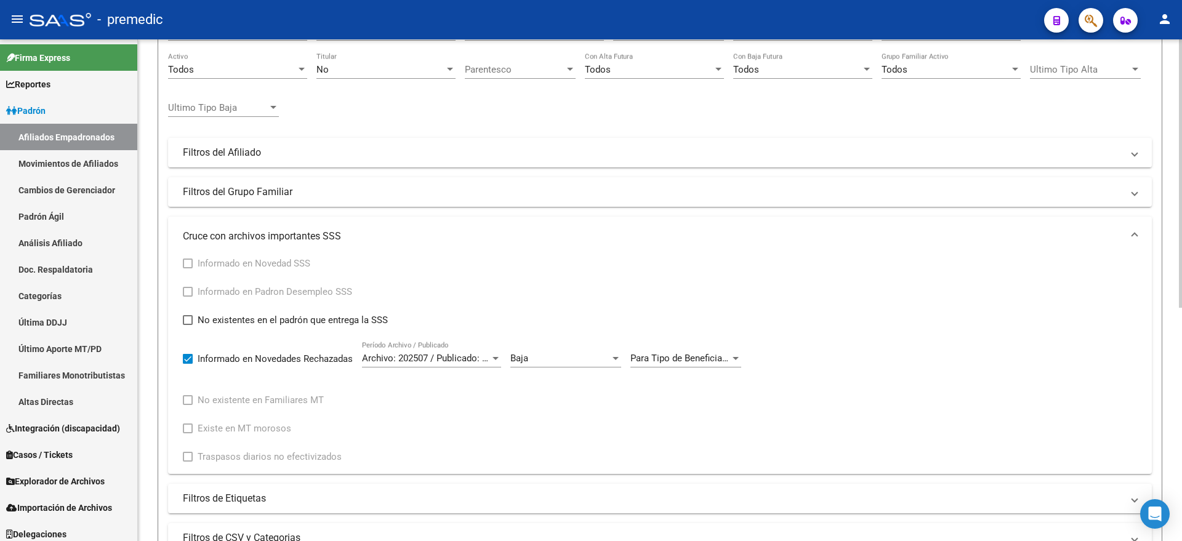
scroll to position [128, 0]
click at [644, 354] on span "Para Tipo de Beneficiario 4, 5 y 7 el titular informado en la novedad de baja t…" at bounding box center [981, 358] width 702 height 11
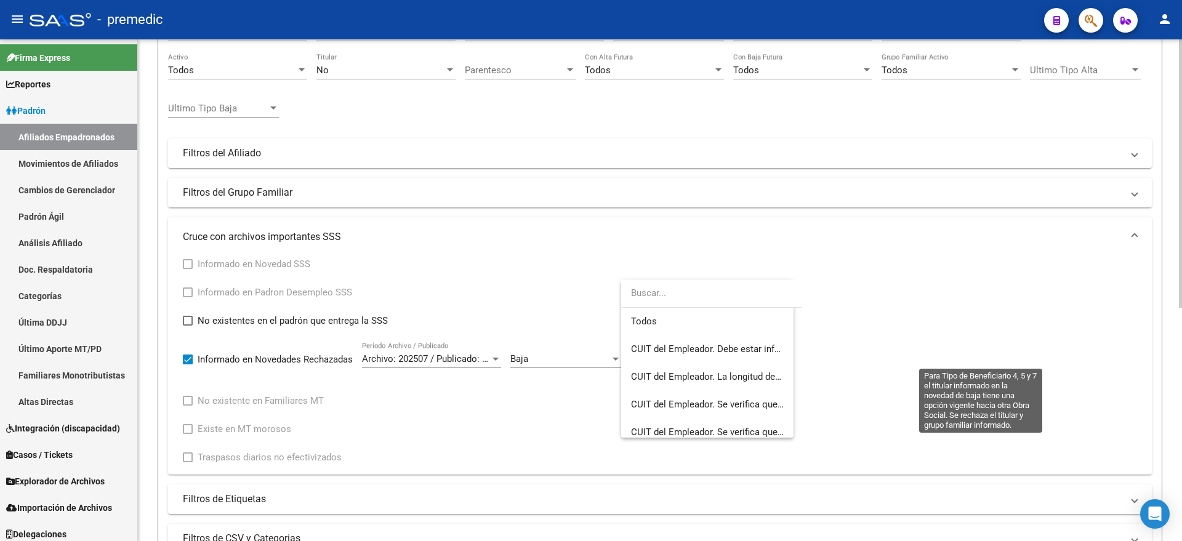
scroll to position [3923, 0]
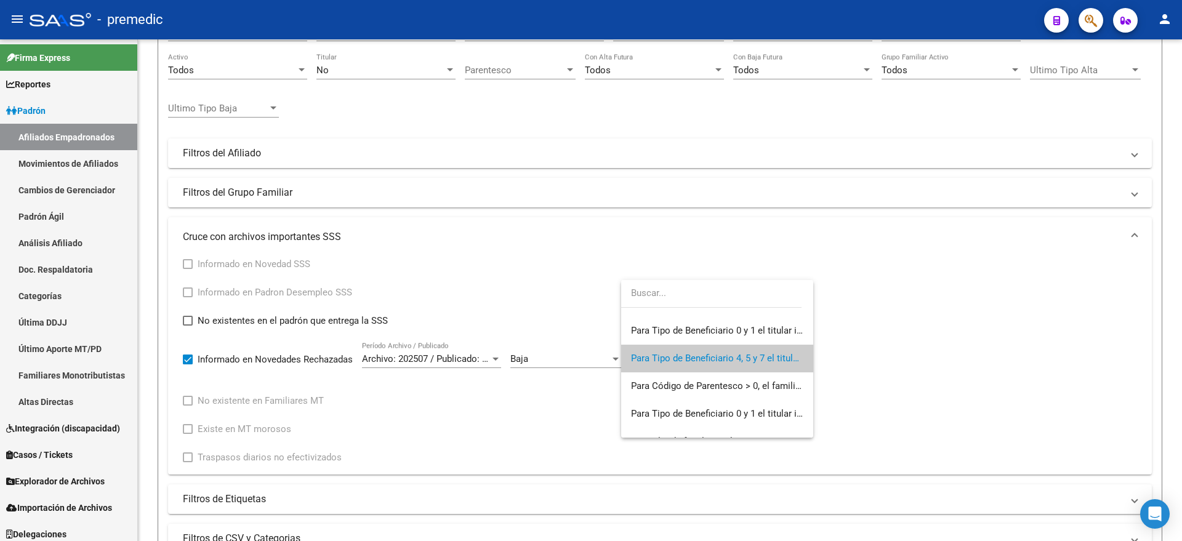
click at [467, 399] on div at bounding box center [591, 270] width 1182 height 541
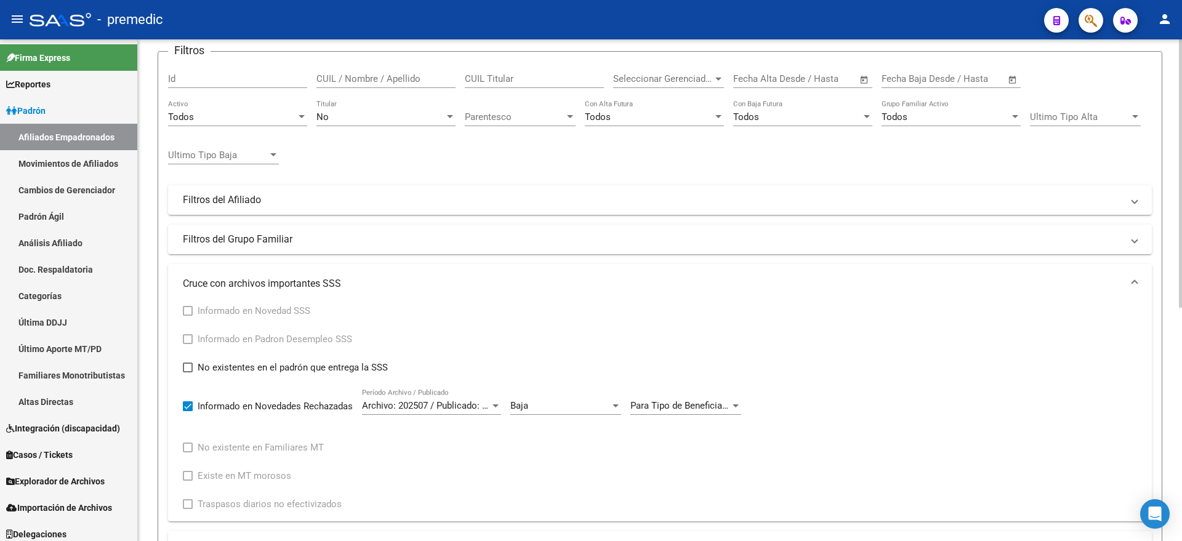
scroll to position [0, 0]
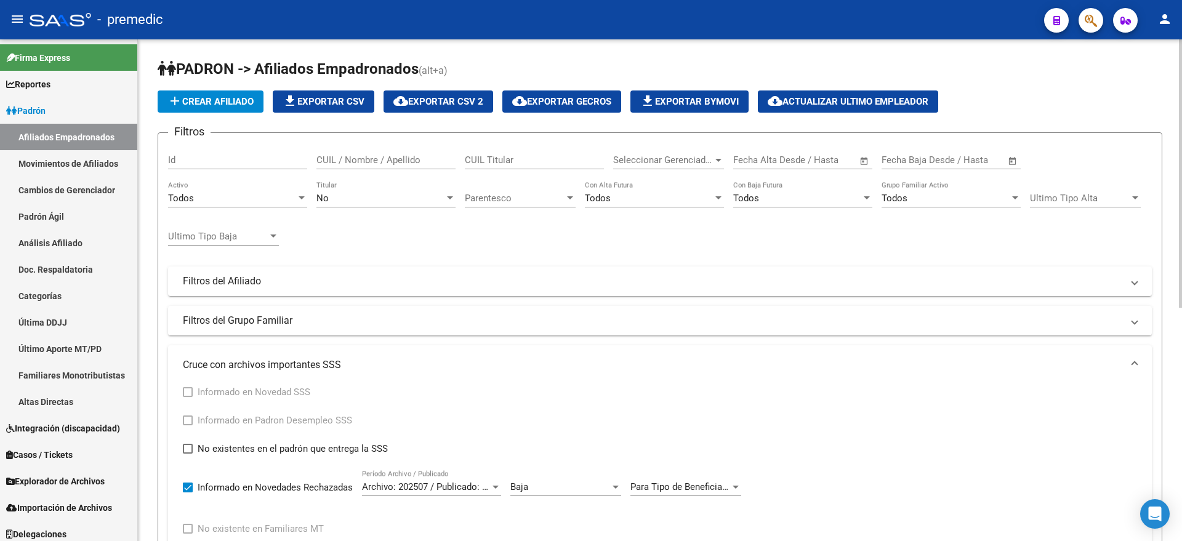
click at [361, 201] on div "No" at bounding box center [380, 198] width 128 height 11
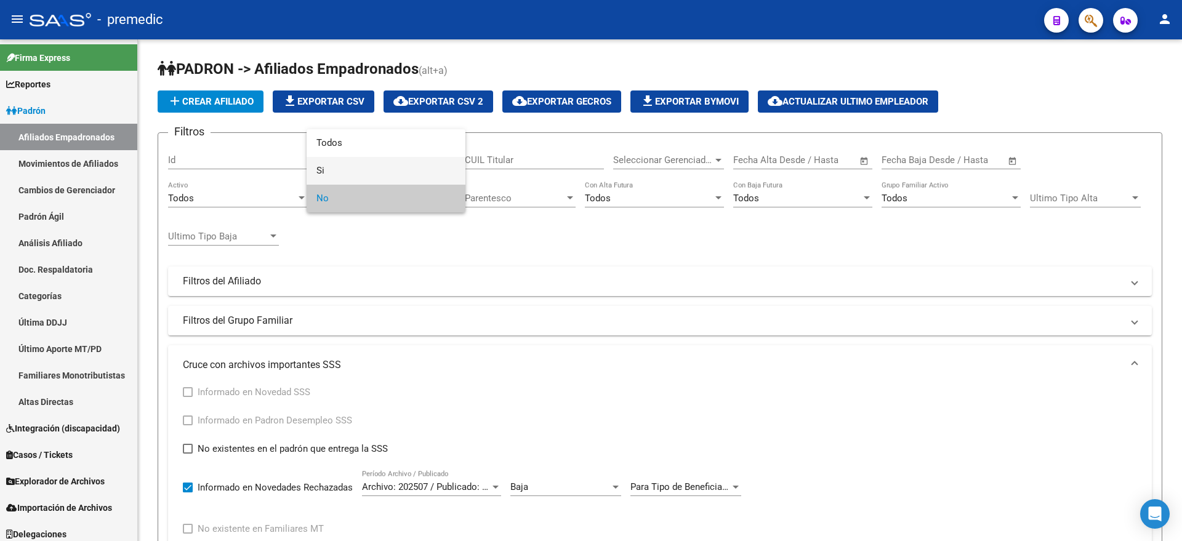
click at [351, 165] on span "Si" at bounding box center [385, 171] width 139 height 28
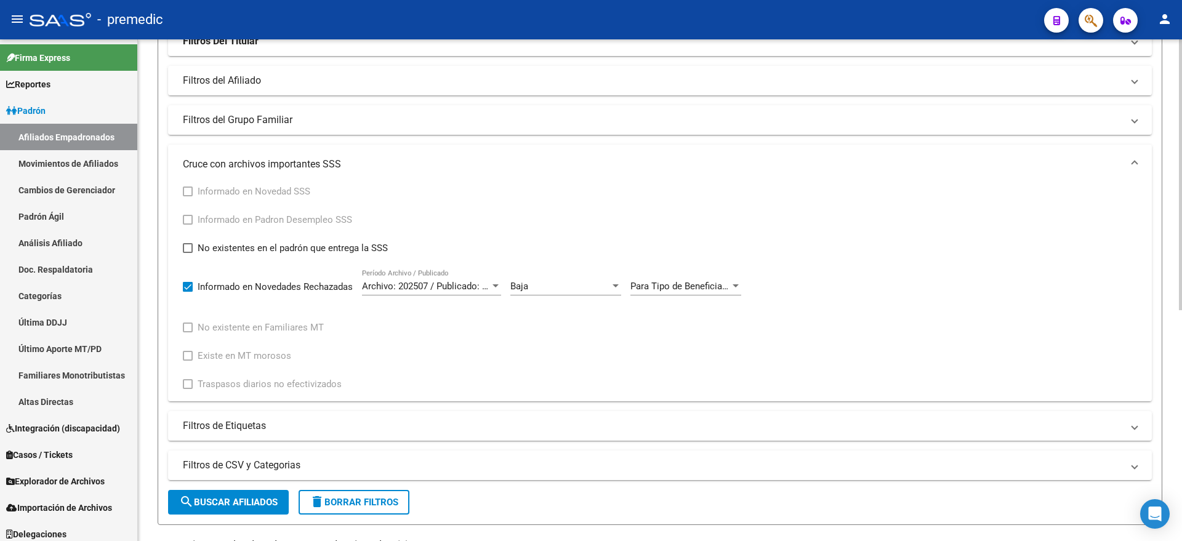
scroll to position [231, 0]
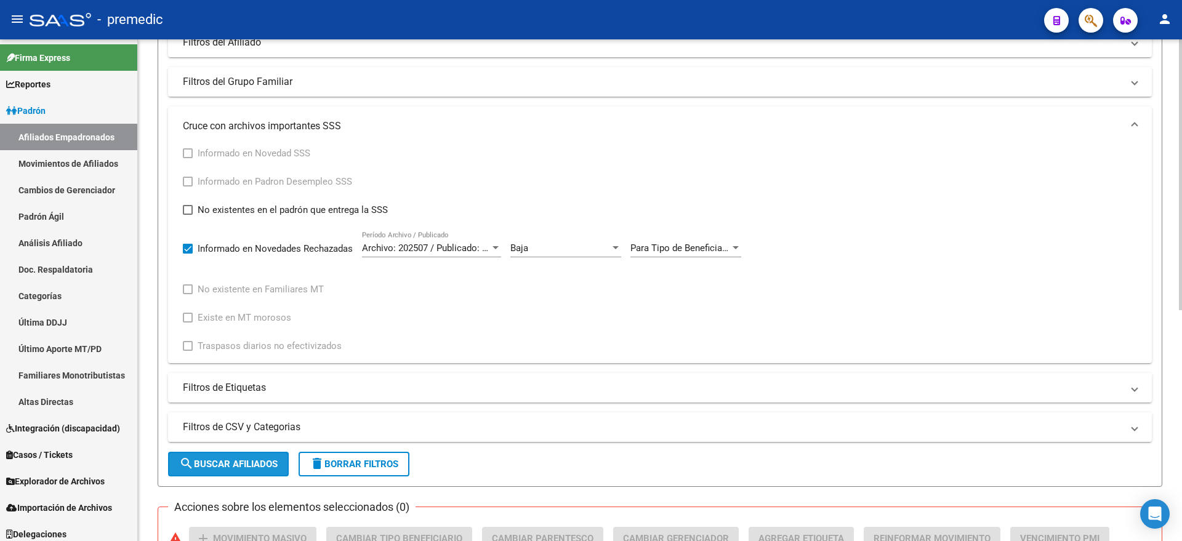
click at [201, 462] on span "search Buscar Afiliados" at bounding box center [228, 463] width 98 height 11
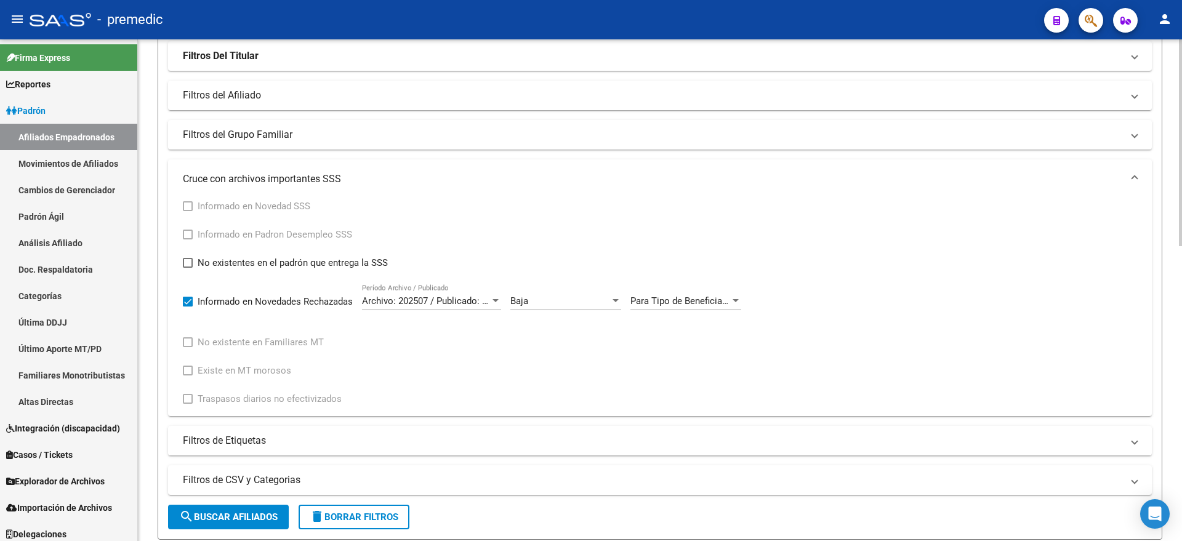
click at [525, 298] on span "Baja" at bounding box center [519, 300] width 18 height 11
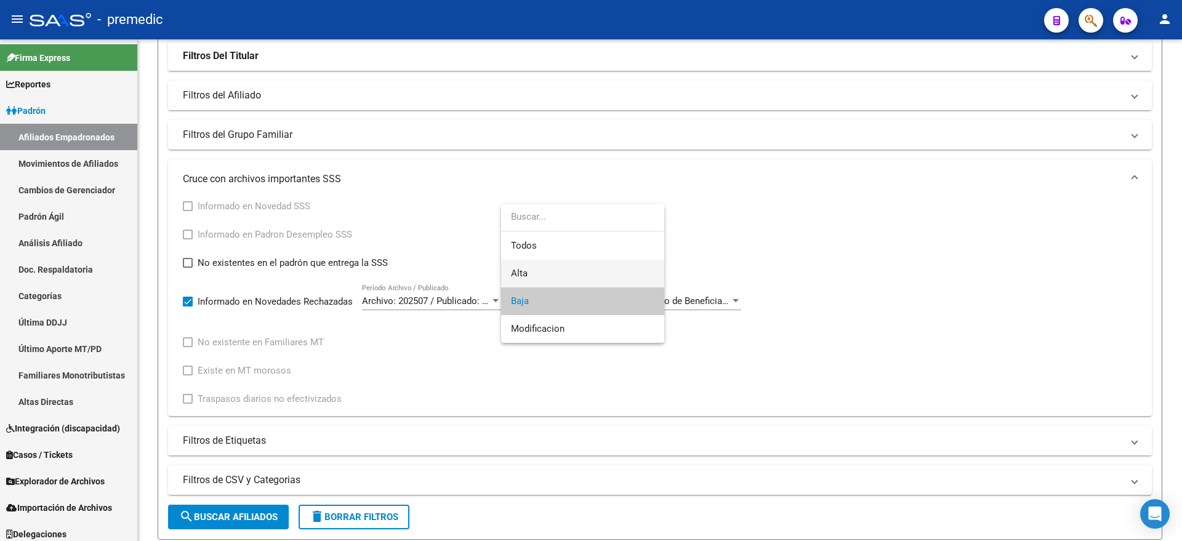
click at [535, 274] on span "Alta" at bounding box center [582, 274] width 143 height 28
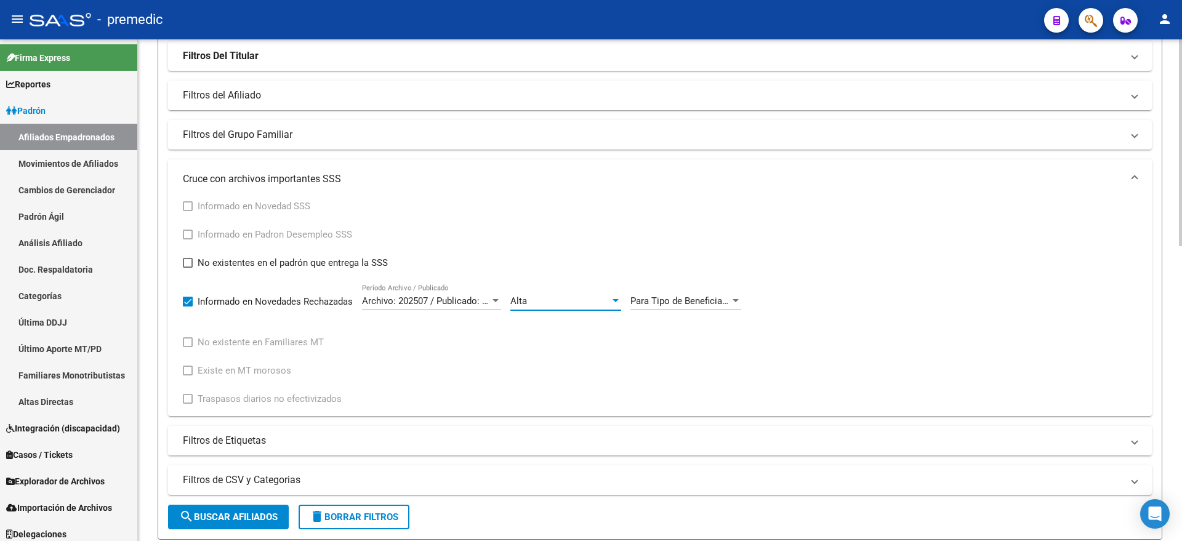
click at [682, 303] on span "Para Tipo de Beneficiario 4, 5 y 7 el titular informado en la novedad de baja t…" at bounding box center [981, 300] width 702 height 11
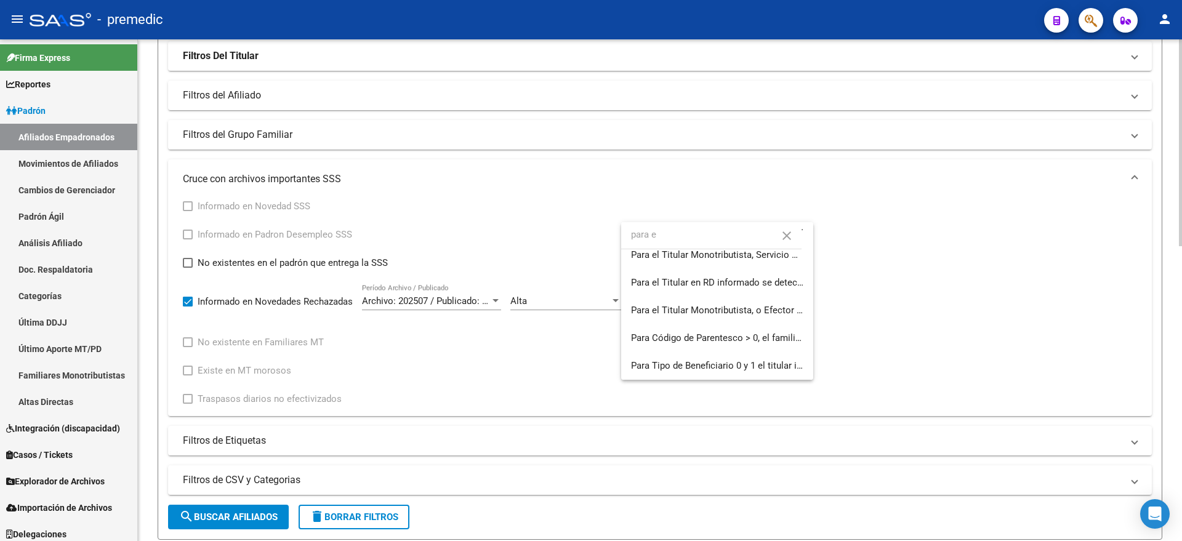
scroll to position [0, 0]
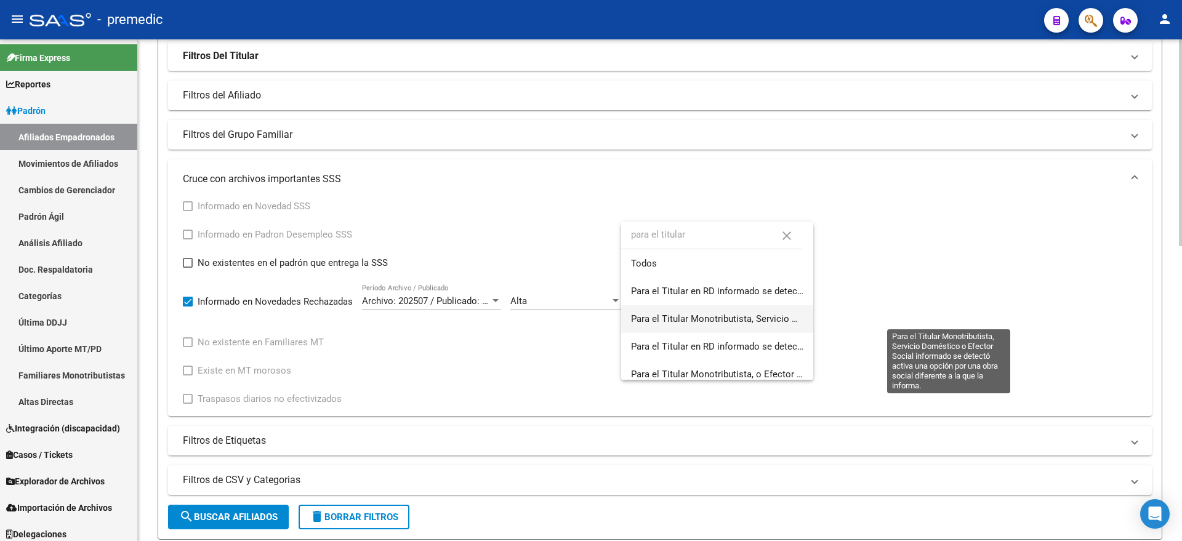
type input "para el titular"
click at [658, 316] on span "Para el Titular Monotributista, Servicio Doméstico o Efector Social informado s…" at bounding box center [953, 318] width 644 height 11
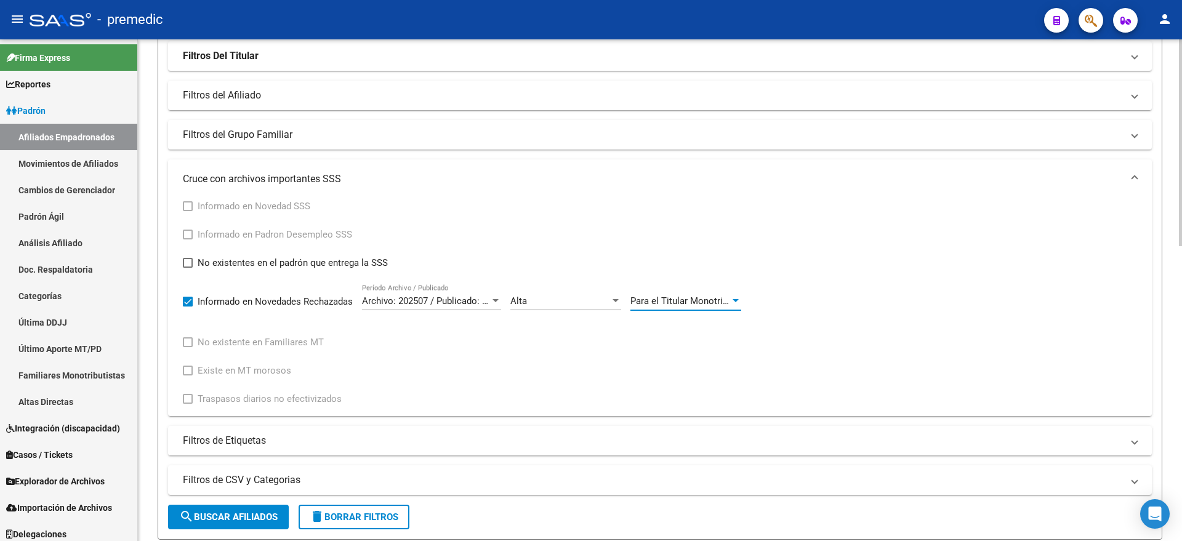
click at [192, 520] on mat-icon "search" at bounding box center [186, 516] width 15 height 15
click at [157, 407] on div "PADRON -> Afiliados Empadronados (alt+a) add Crear Afiliado file_download Expor…" at bounding box center [660, 357] width 1044 height 991
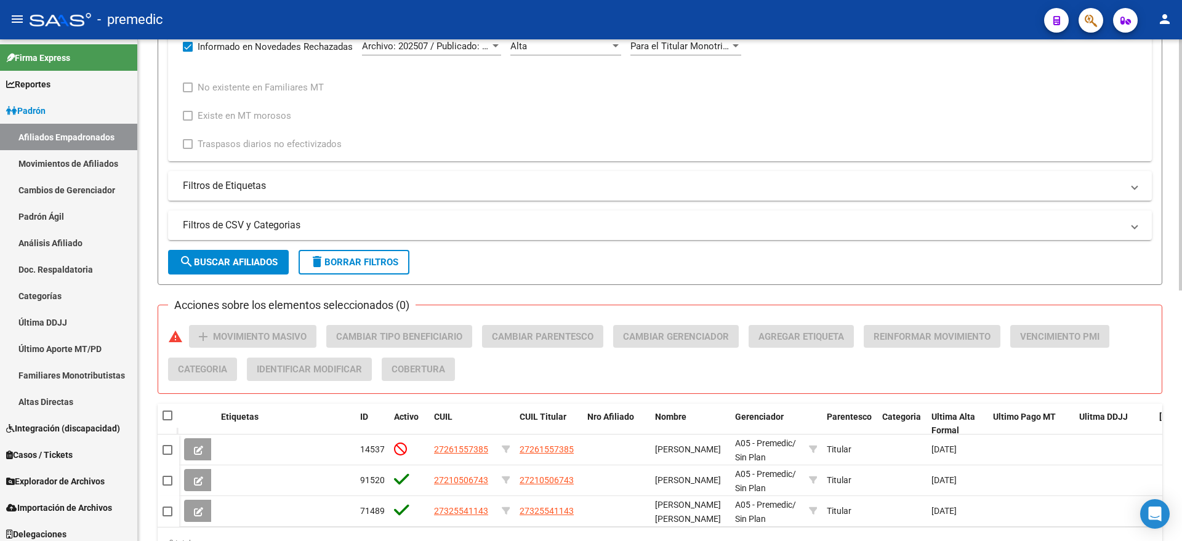
scroll to position [501, 0]
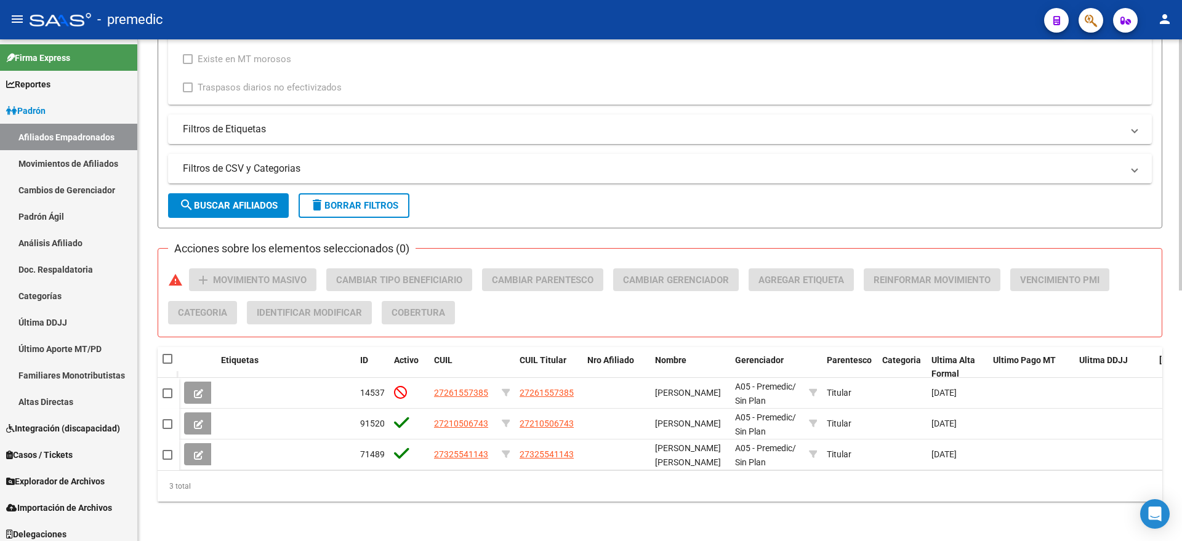
click at [170, 354] on span at bounding box center [167, 359] width 10 height 10
click at [167, 364] on input "checkbox" at bounding box center [167, 364] width 1 height 1
checkbox input "true"
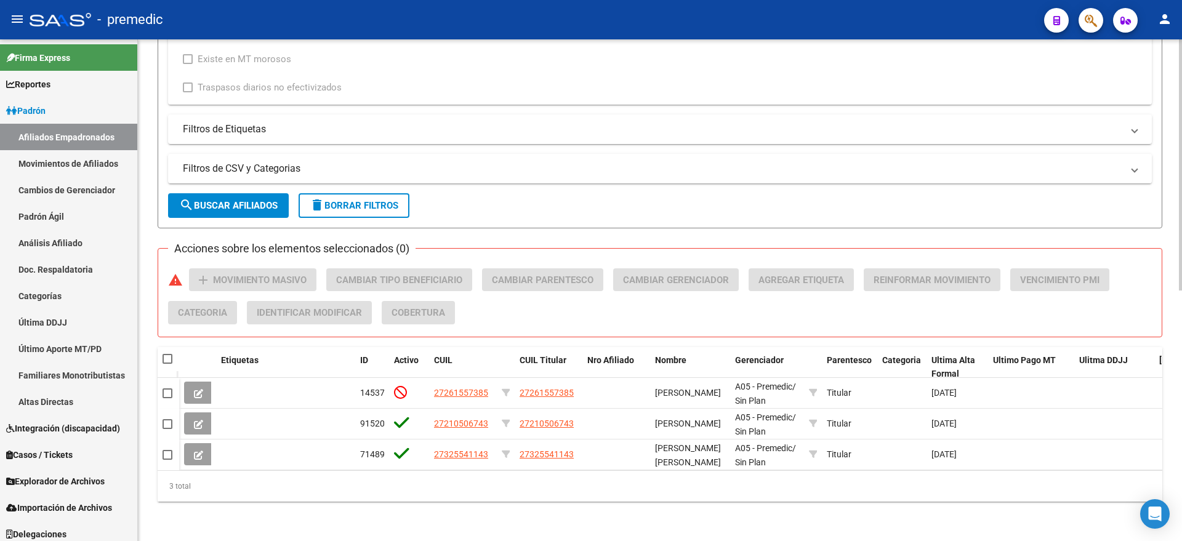
checkbox input "true"
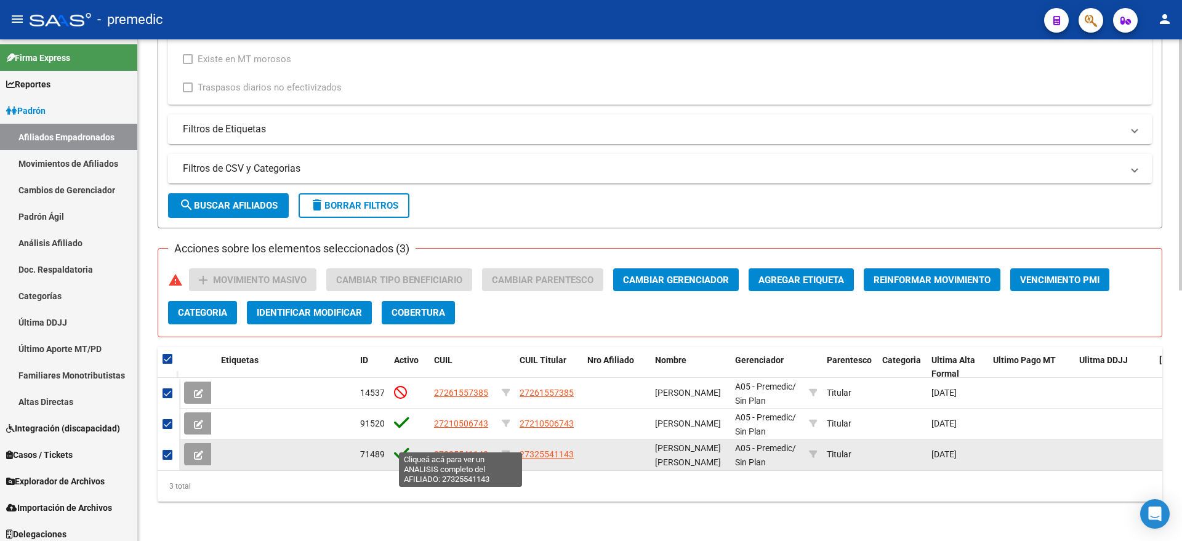
click at [457, 449] on span "27325541143" at bounding box center [461, 454] width 54 height 10
type textarea "27325541143"
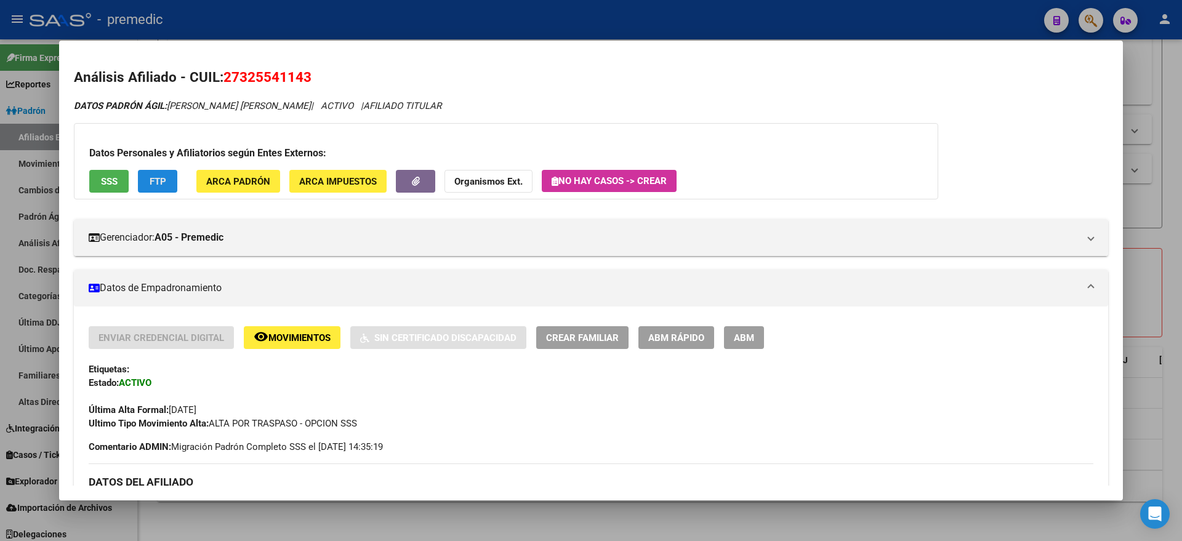
click at [165, 183] on span "FTP" at bounding box center [158, 181] width 17 height 11
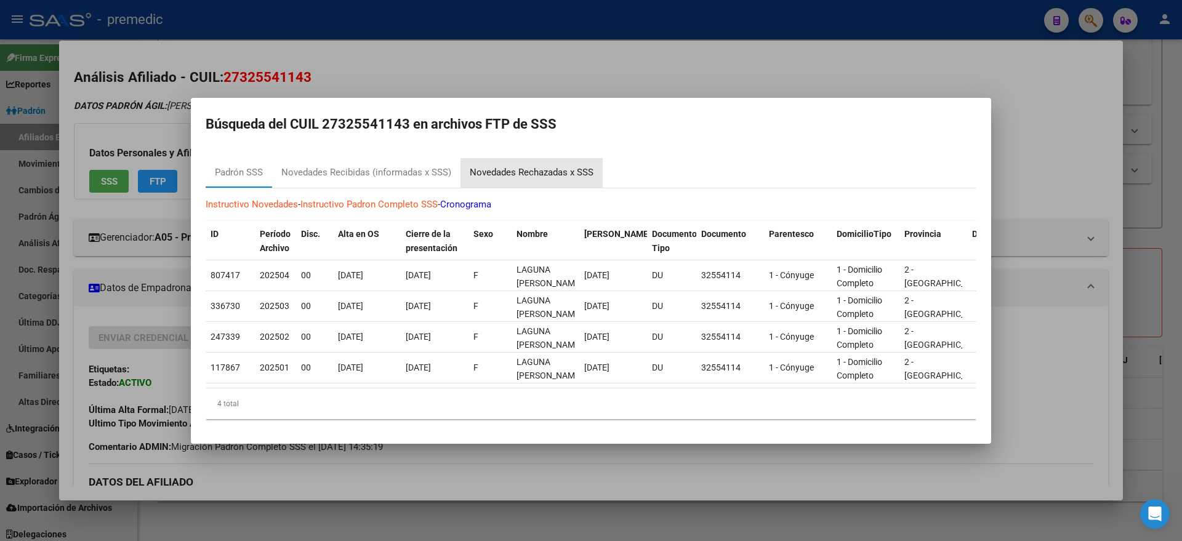
click at [499, 174] on div "Novedades Rechazadas x SSS" at bounding box center [531, 173] width 142 height 30
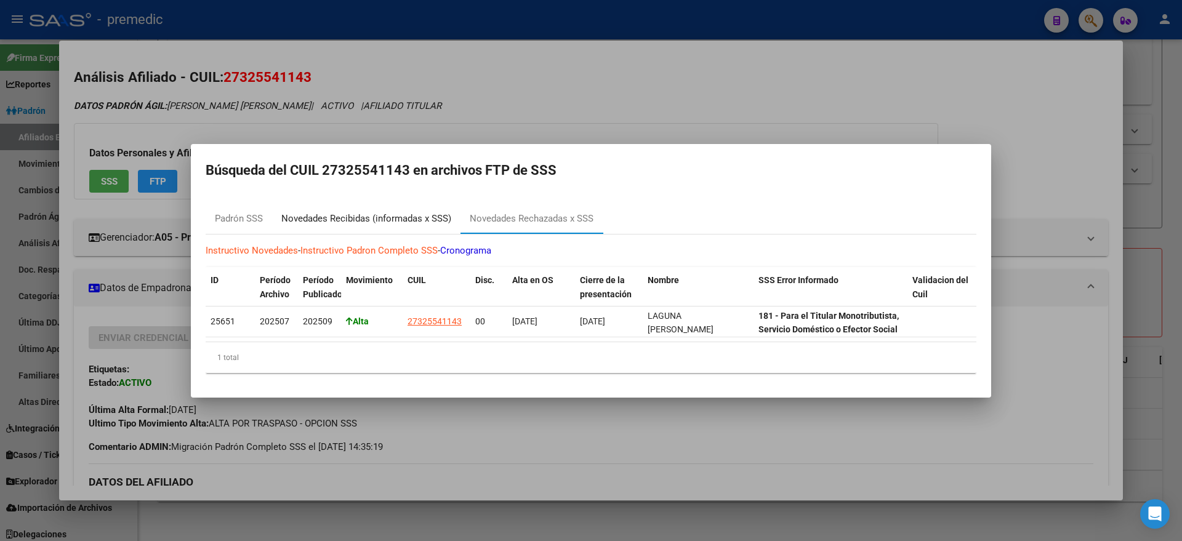
click at [366, 212] on div "Novedades Recibidas (informadas x SSS)" at bounding box center [366, 219] width 170 height 14
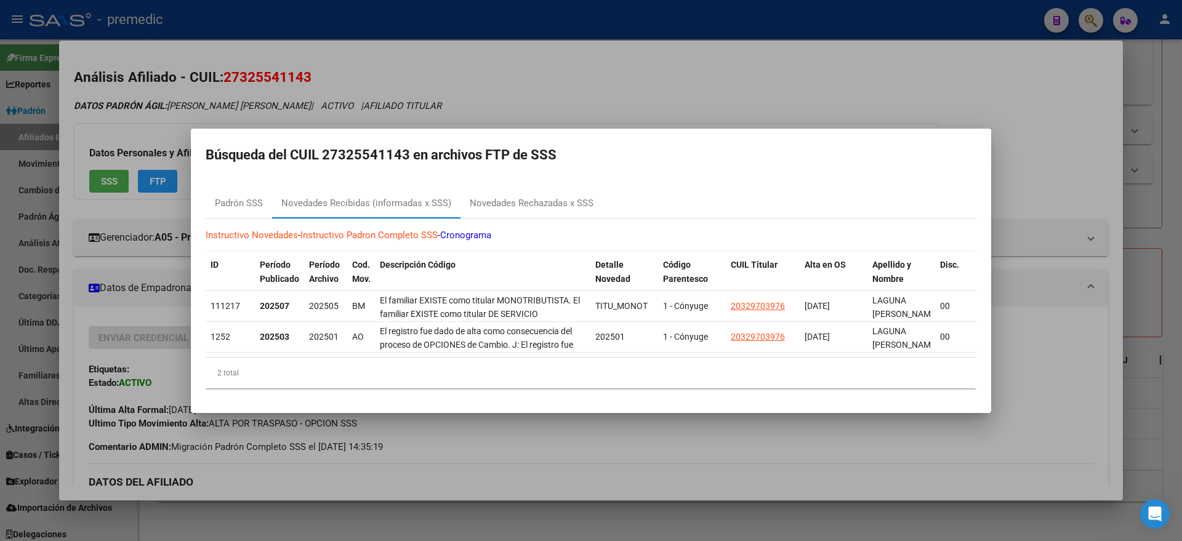
click at [302, 102] on div at bounding box center [591, 270] width 1182 height 541
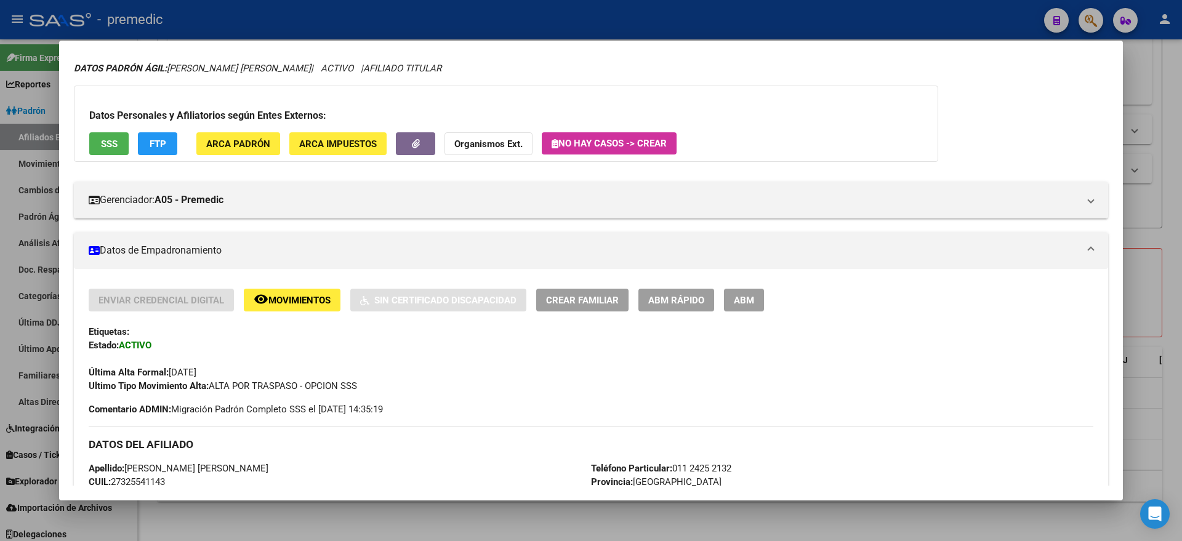
scroll to position [0, 0]
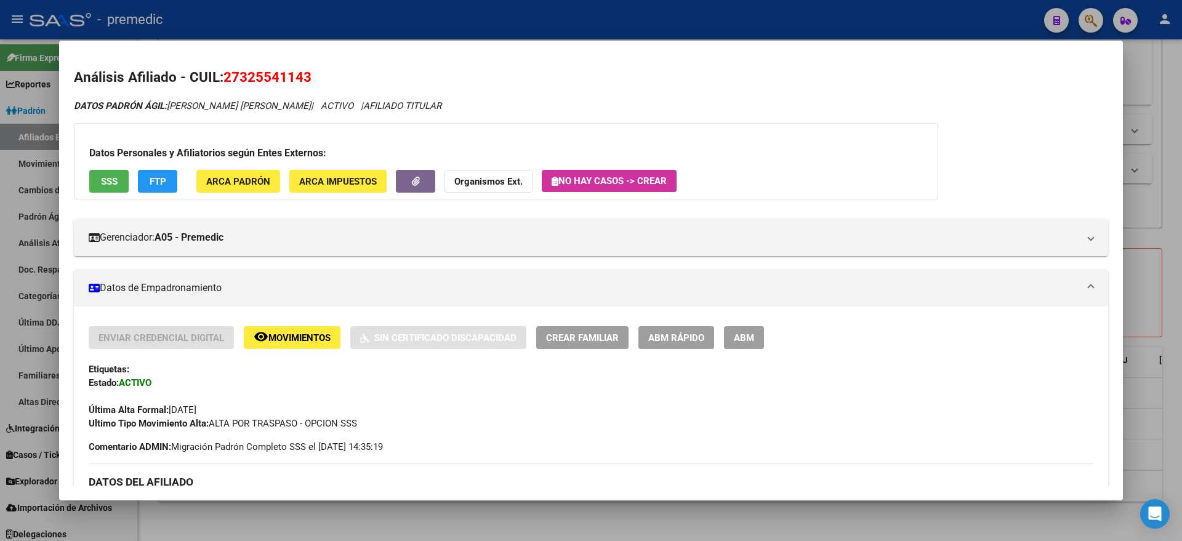
click at [407, 398] on div "Última Alta Formal: [DATE]" at bounding box center [591, 403] width 1004 height 27
click at [663, 338] on span "ABM Rápido" at bounding box center [676, 337] width 56 height 11
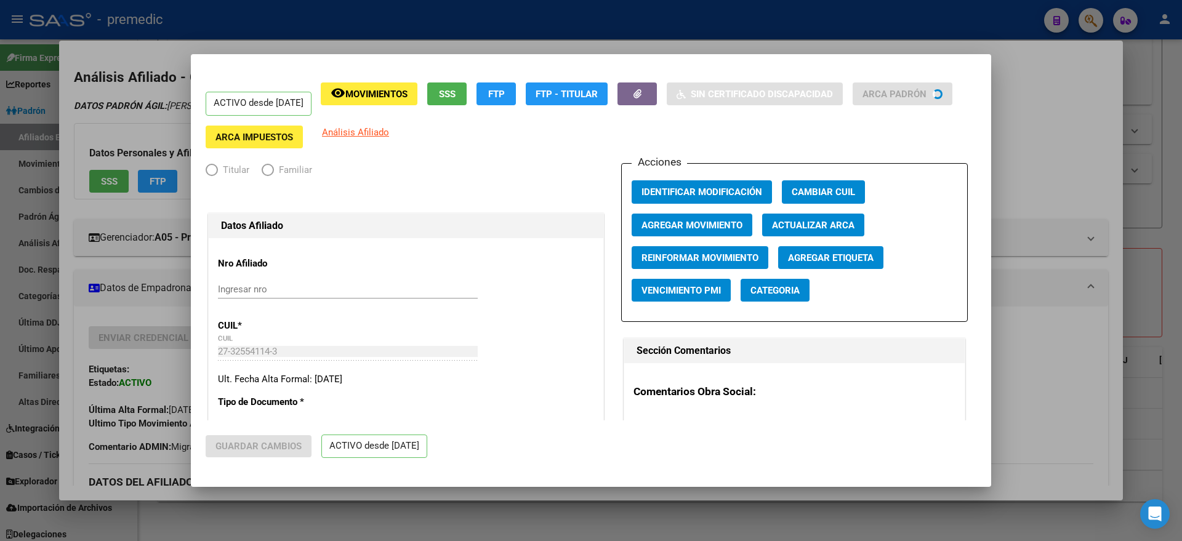
radio input "true"
type input "27-32554114-3"
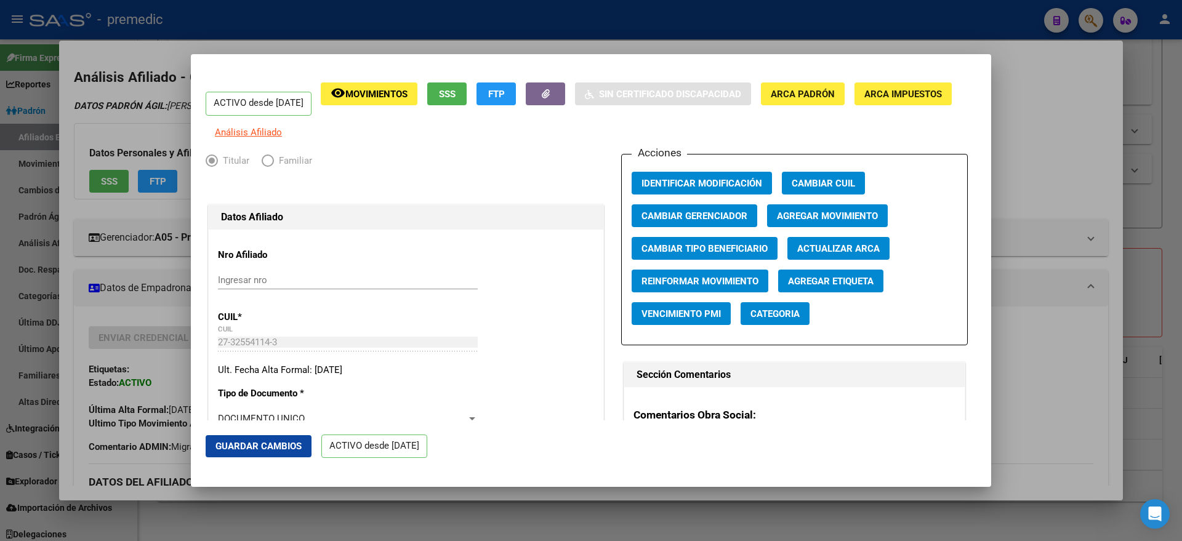
click at [159, 309] on div at bounding box center [591, 270] width 1182 height 541
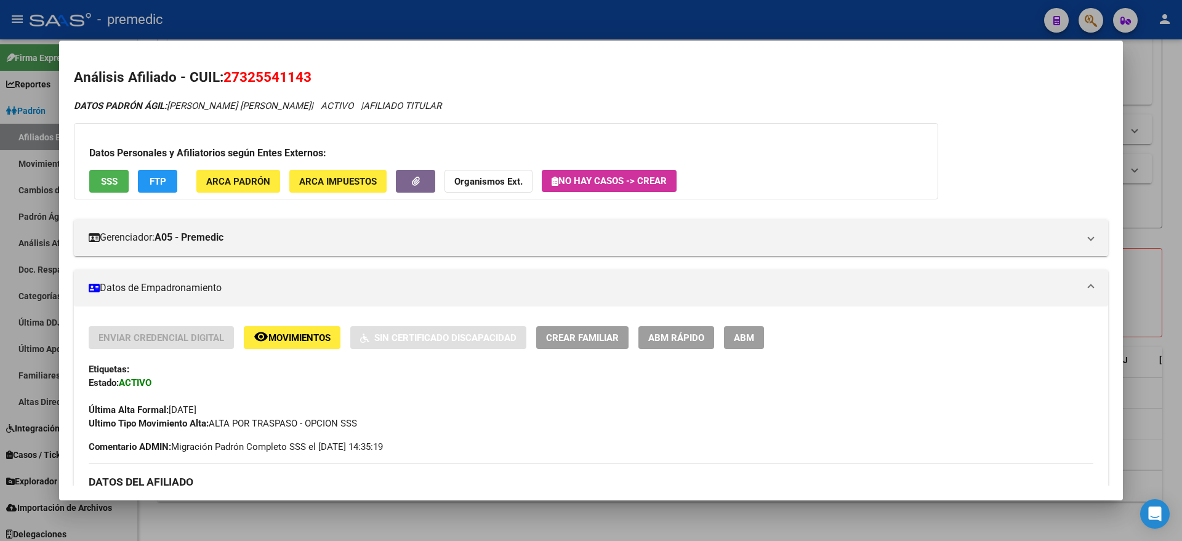
click at [298, 511] on div at bounding box center [591, 270] width 1182 height 541
checkbox input "false"
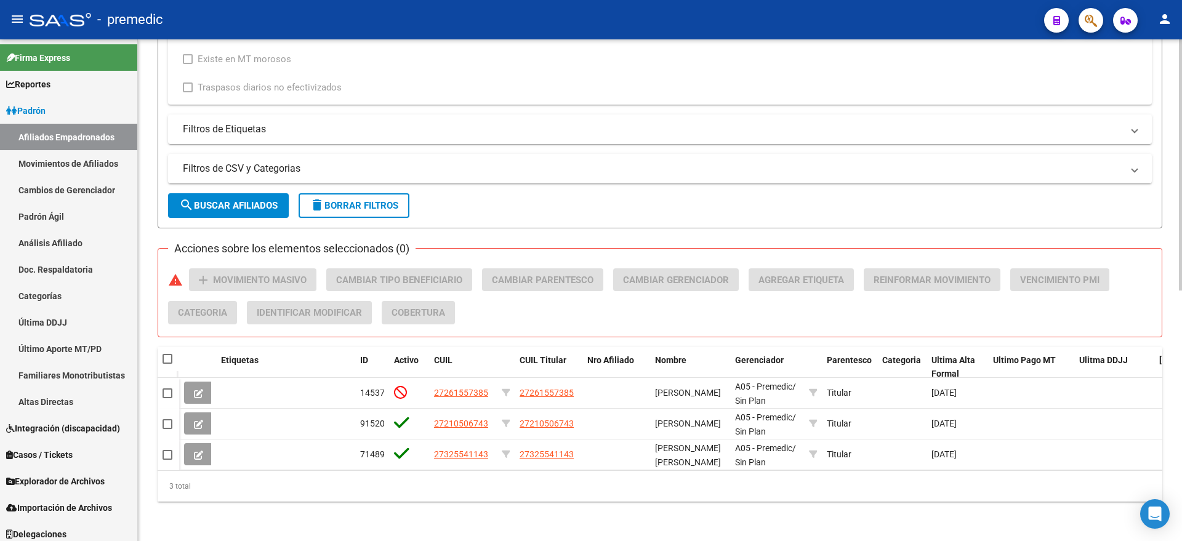
click at [168, 354] on span at bounding box center [167, 359] width 10 height 10
click at [167, 364] on input "checkbox" at bounding box center [167, 364] width 1 height 1
checkbox input "true"
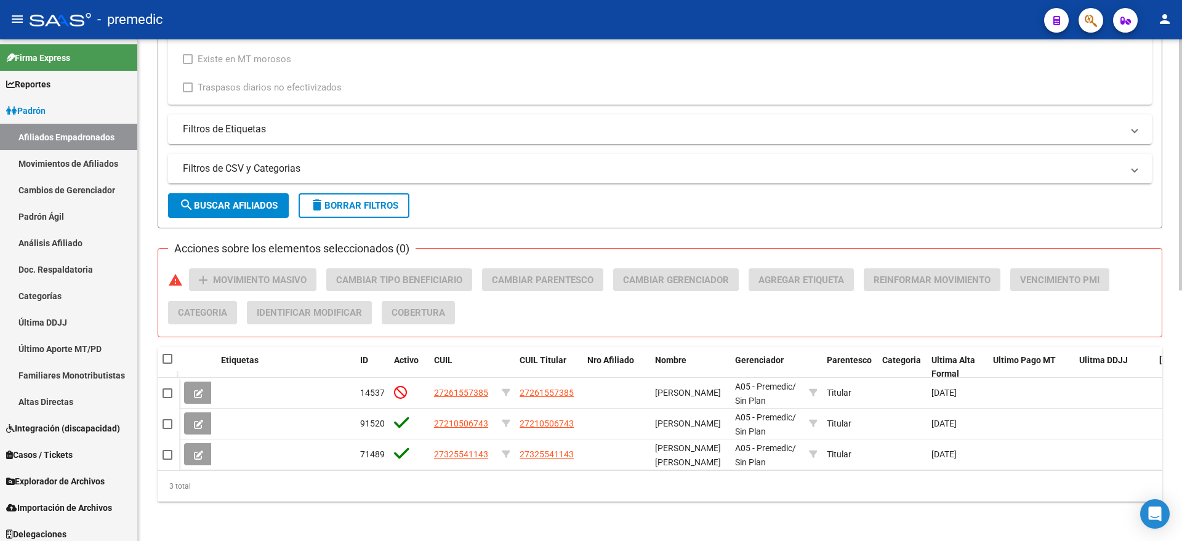
checkbox input "true"
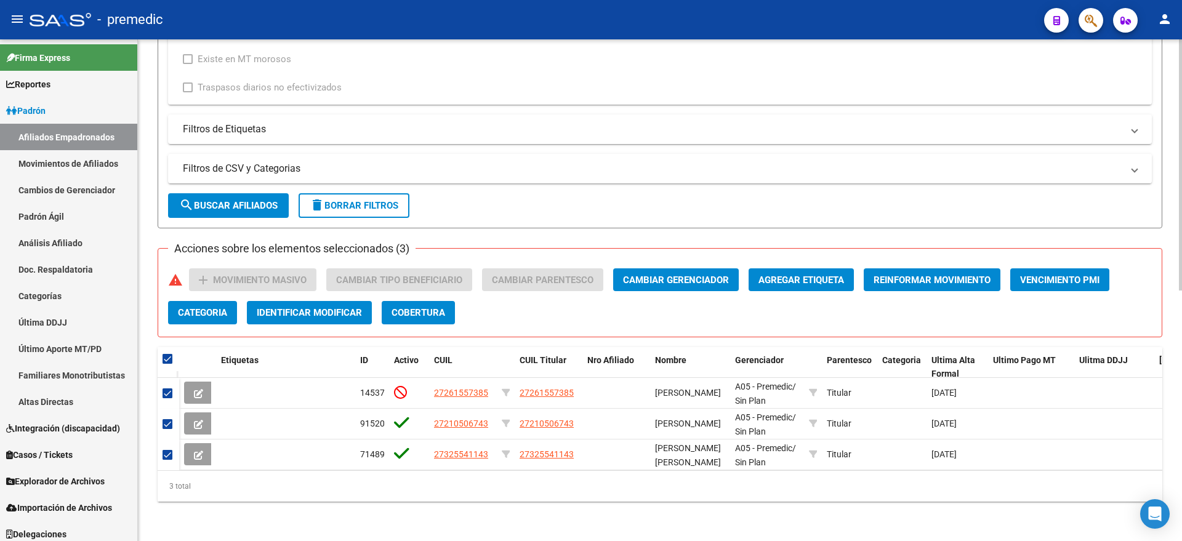
click at [426, 481] on div "3 total" at bounding box center [660, 486] width 1004 height 31
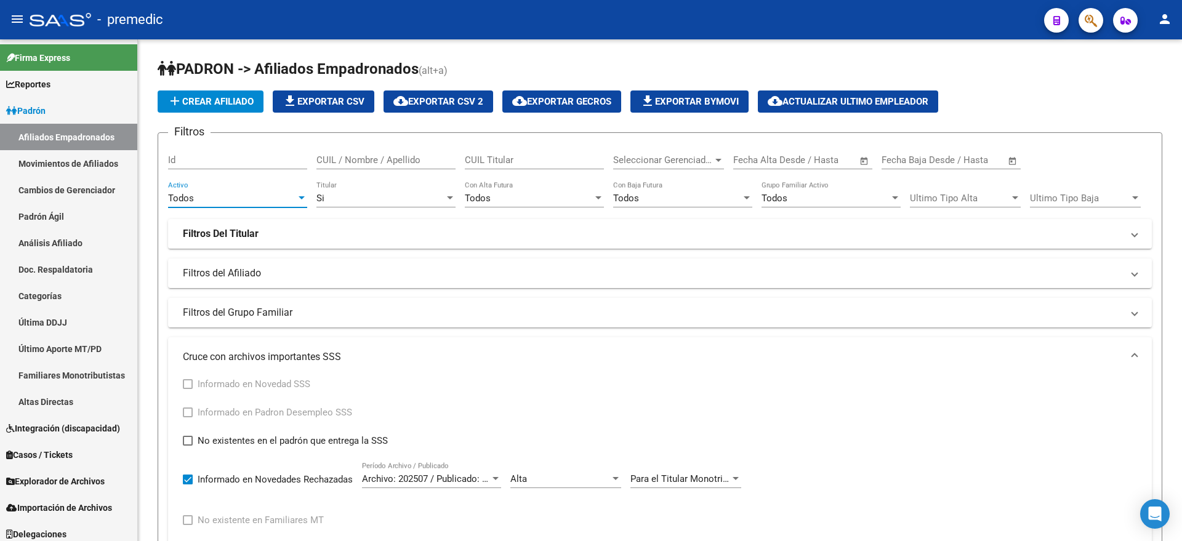
click at [289, 196] on div "Todos" at bounding box center [232, 198] width 128 height 11
click at [217, 229] on span "Si" at bounding box center [237, 226] width 139 height 28
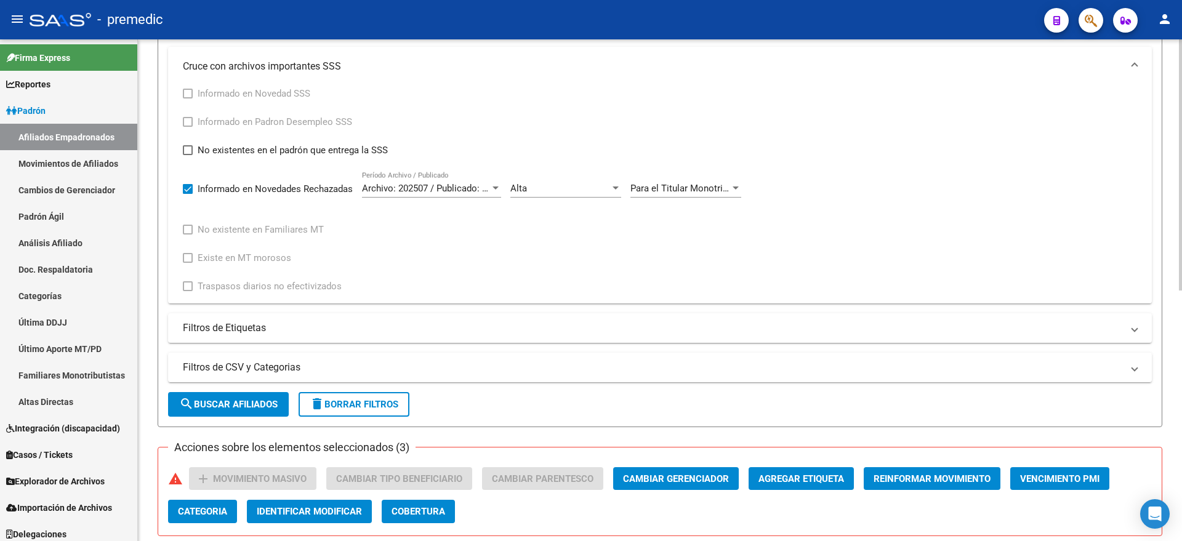
scroll to position [308, 0]
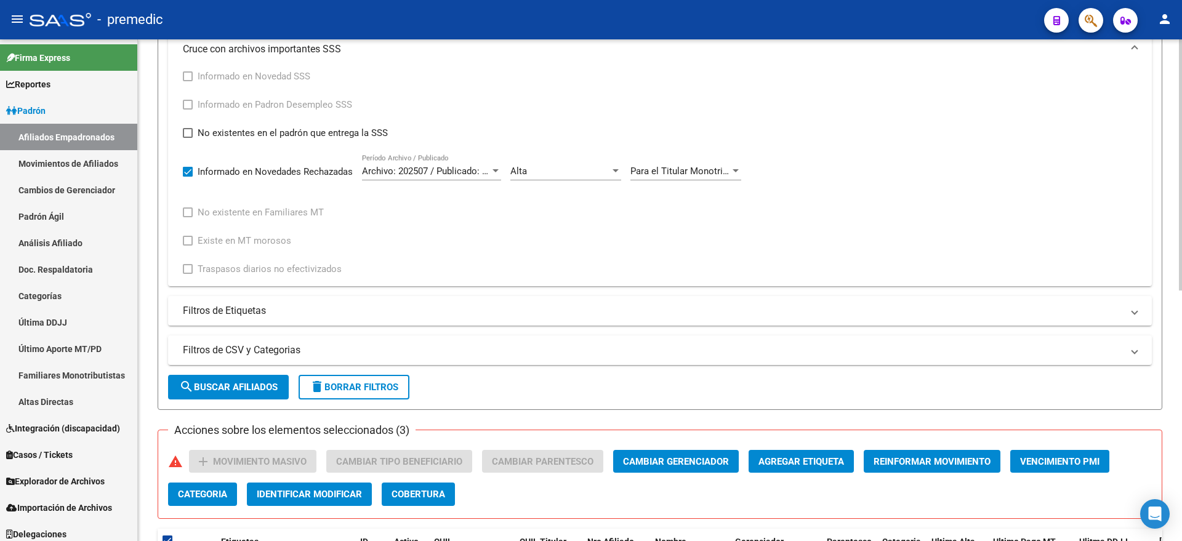
click at [223, 386] on span "search Buscar Afiliados" at bounding box center [228, 387] width 98 height 11
checkbox input "false"
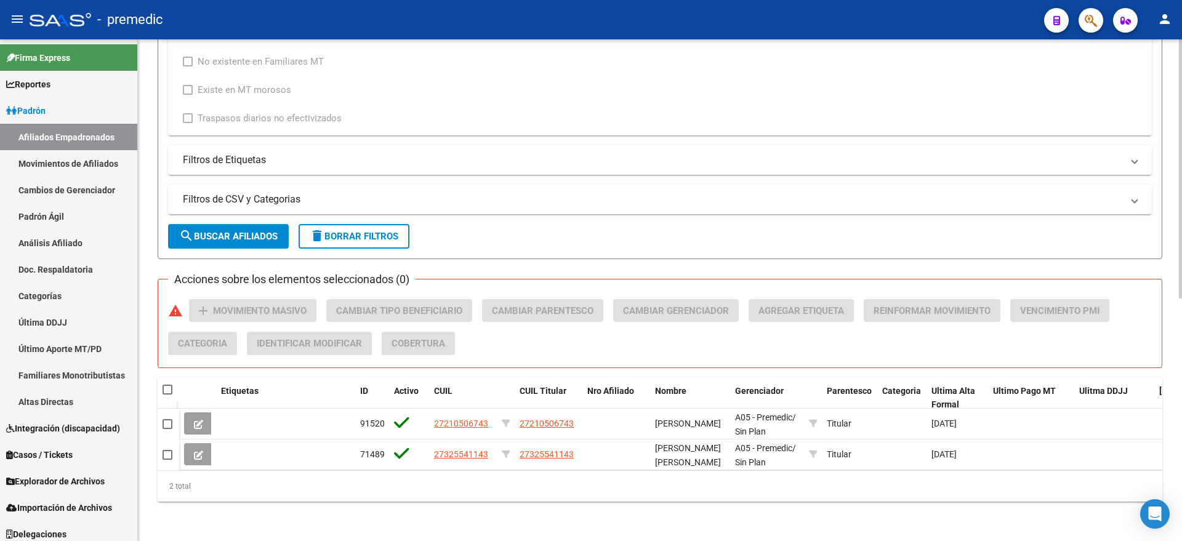
scroll to position [470, 0]
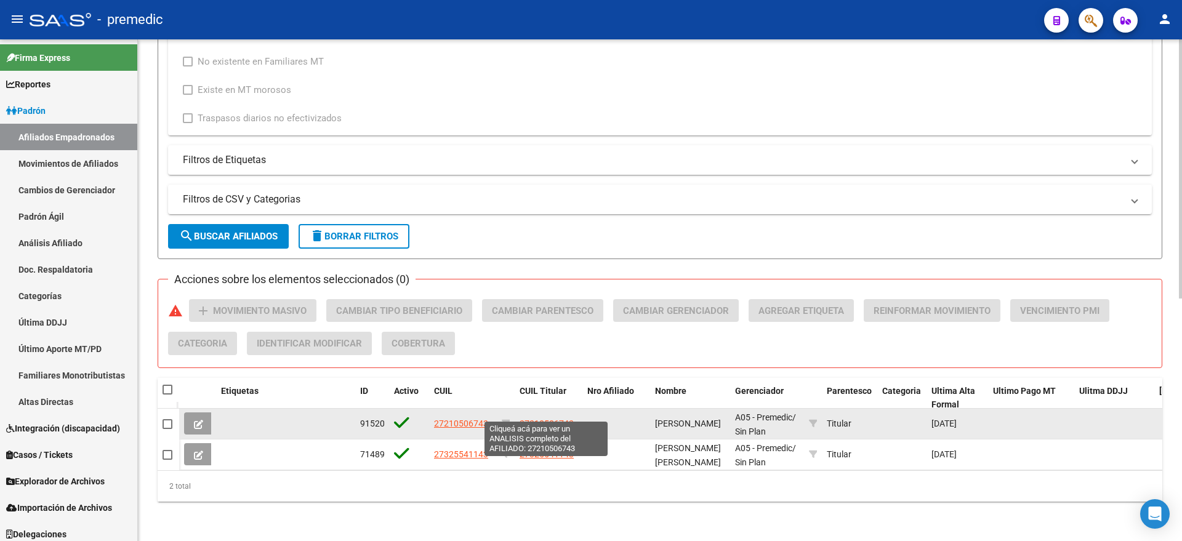
click at [529, 418] on span "27210506743" at bounding box center [546, 423] width 54 height 10
type textarea "27210506743"
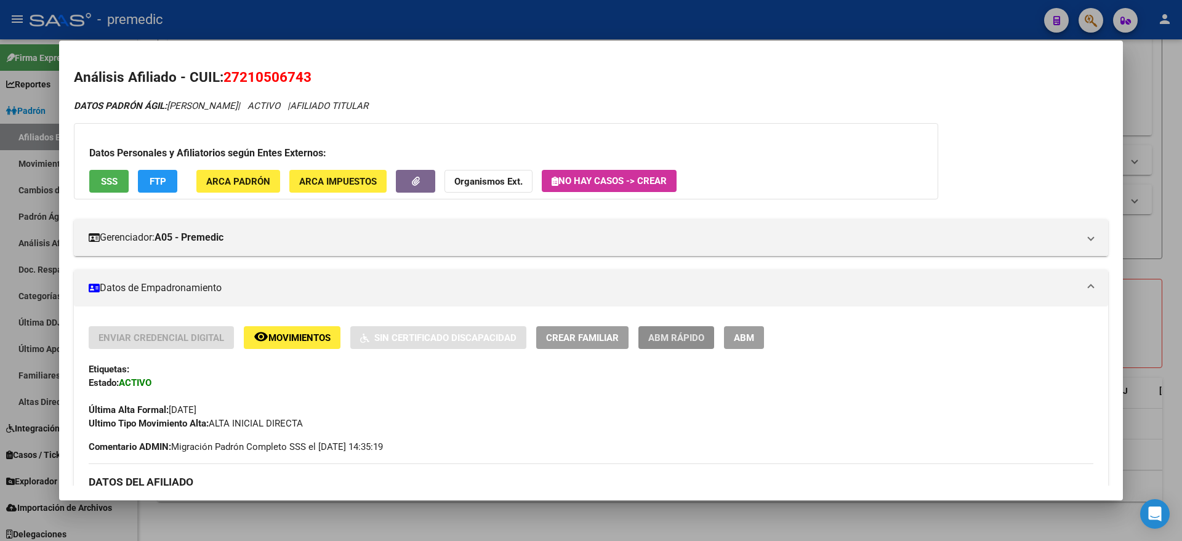
click at [671, 332] on span "ABM Rápido" at bounding box center [676, 337] width 56 height 11
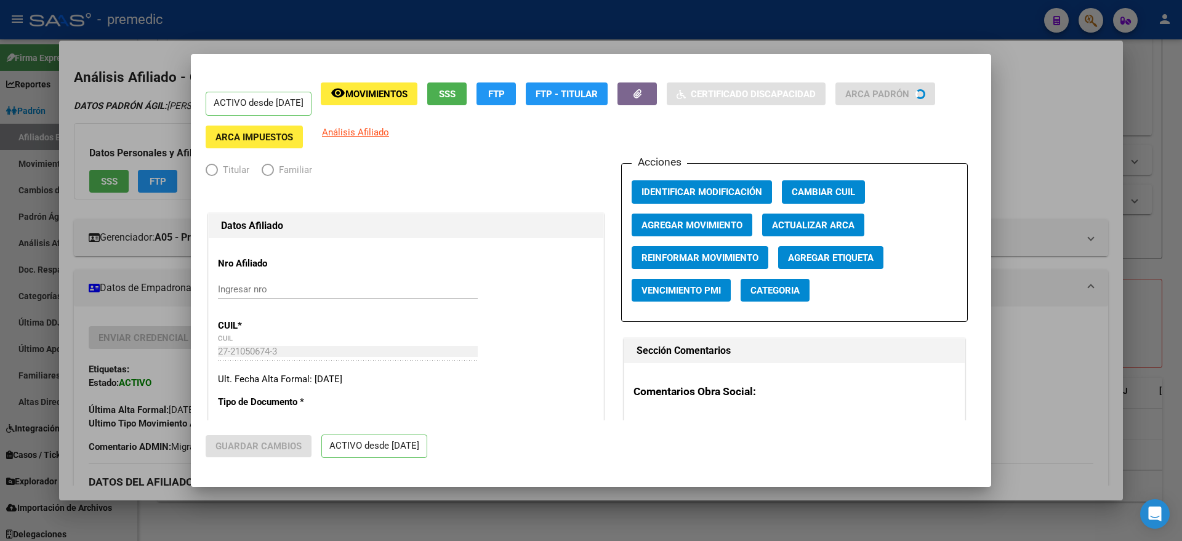
radio input "true"
type input "27-21050674-3"
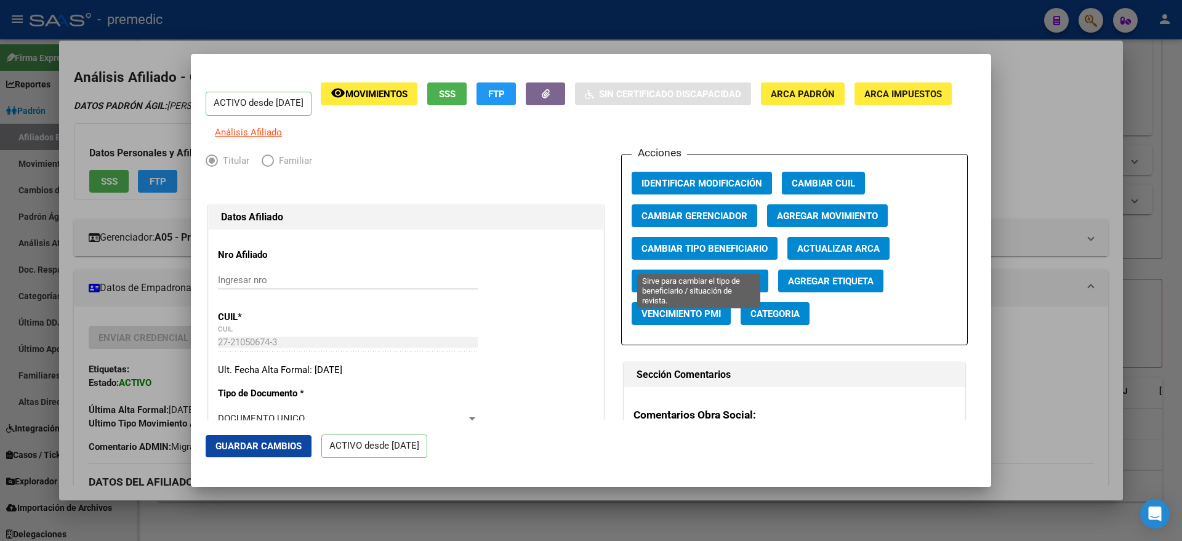
click at [665, 254] on span "Cambiar Tipo Beneficiario" at bounding box center [704, 248] width 126 height 11
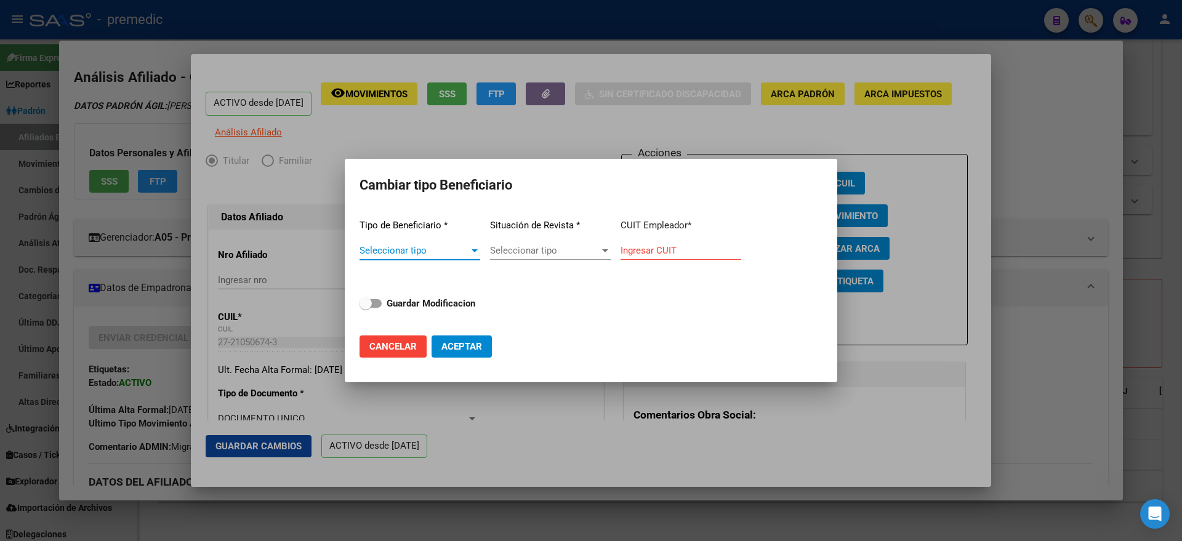
click at [665, 254] on input "Ingresar CUIT" at bounding box center [680, 250] width 121 height 11
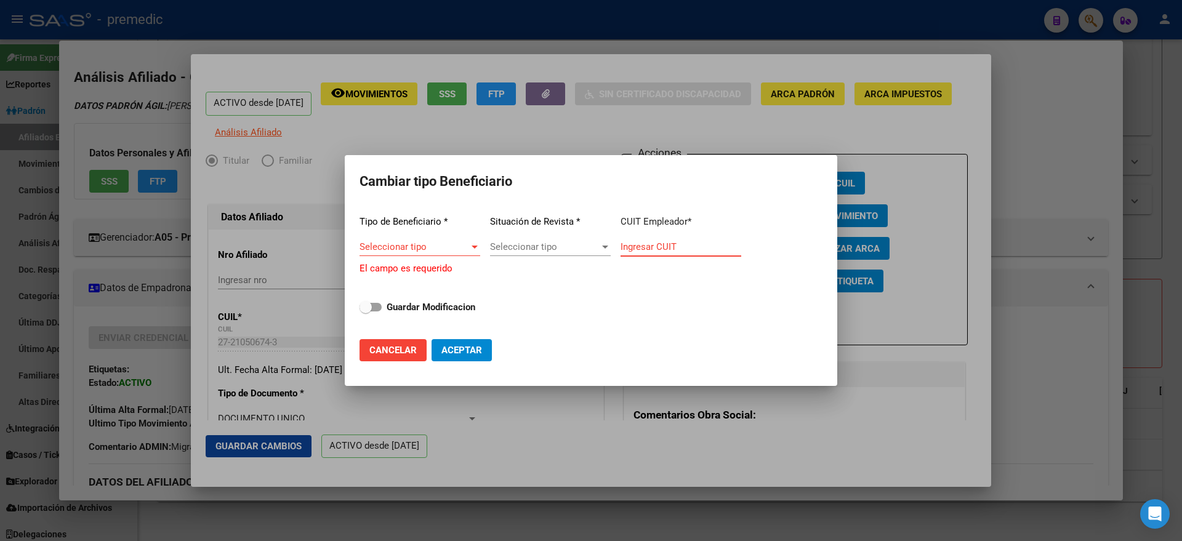
click at [557, 132] on div at bounding box center [591, 270] width 1182 height 541
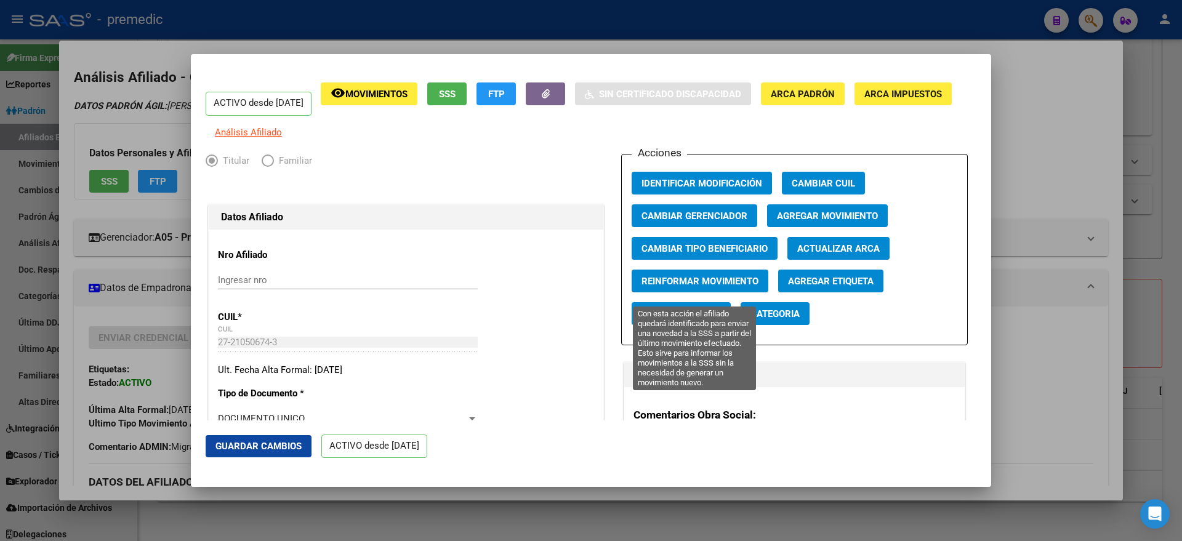
click at [652, 287] on span "Reinformar Movimiento" at bounding box center [699, 281] width 117 height 11
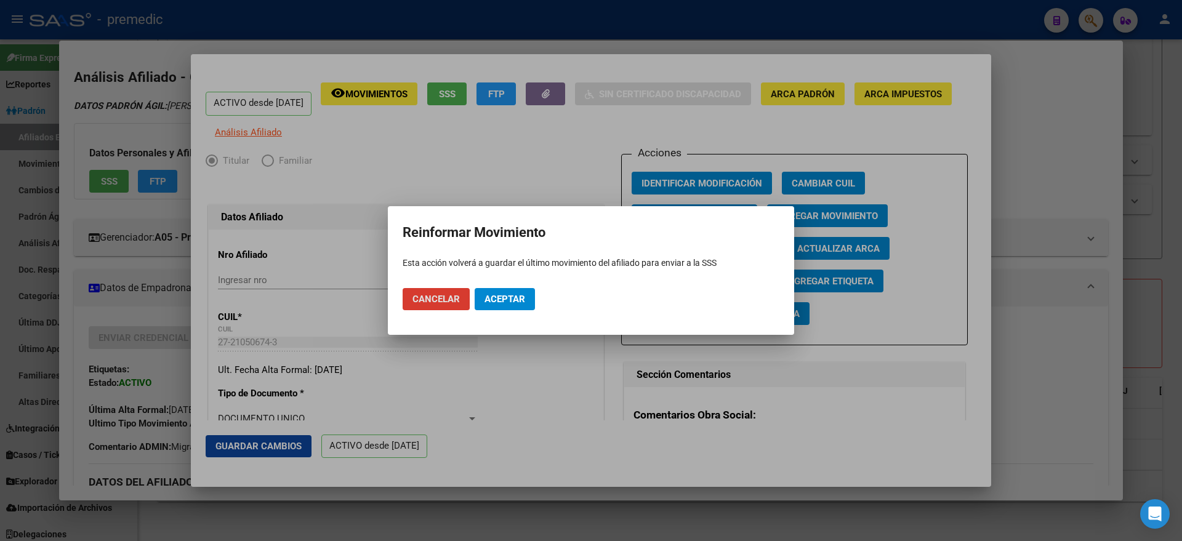
click at [513, 301] on span "Aceptar" at bounding box center [504, 299] width 41 height 11
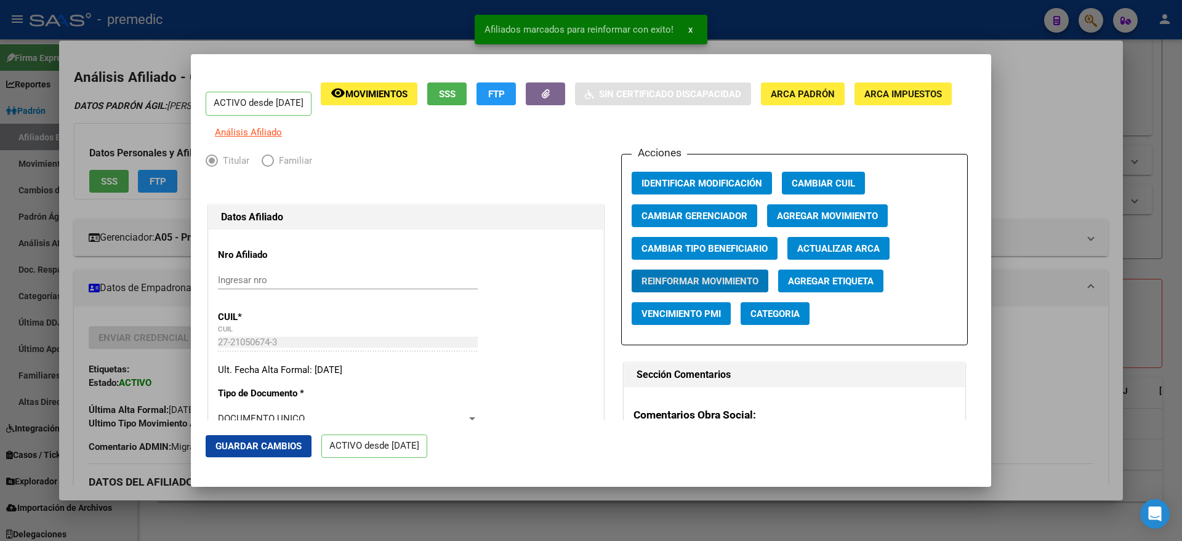
click at [510, 493] on div at bounding box center [591, 270] width 1182 height 541
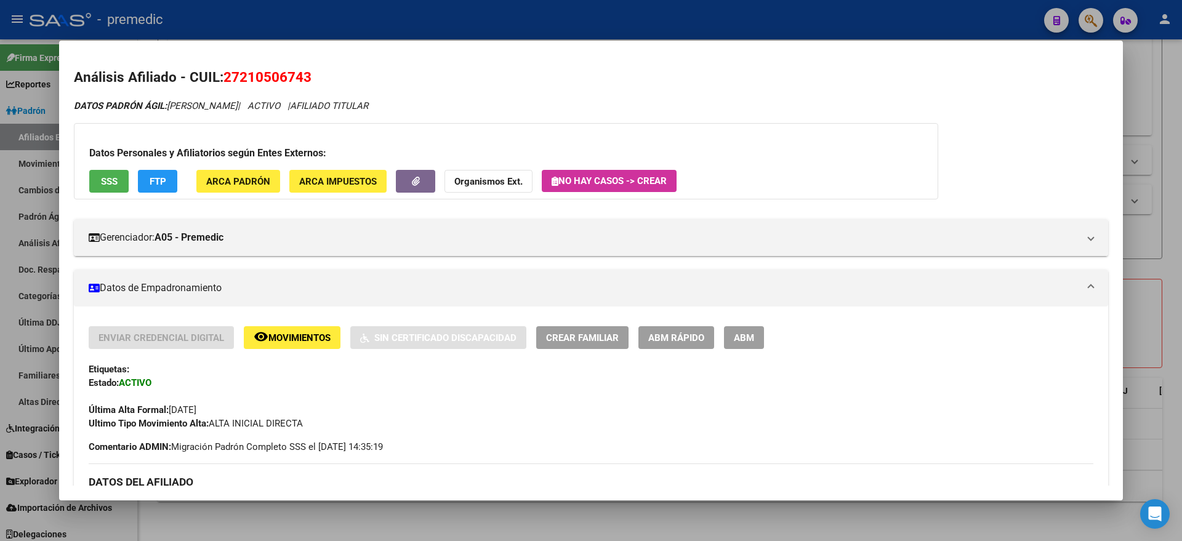
click at [501, 7] on div at bounding box center [591, 270] width 1182 height 541
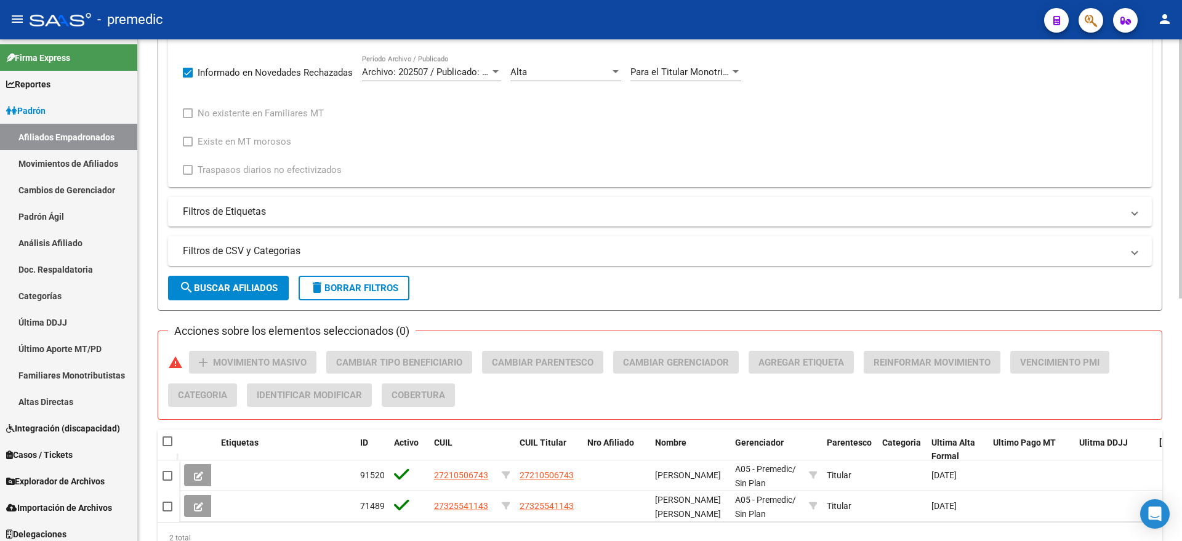
scroll to position [462, 0]
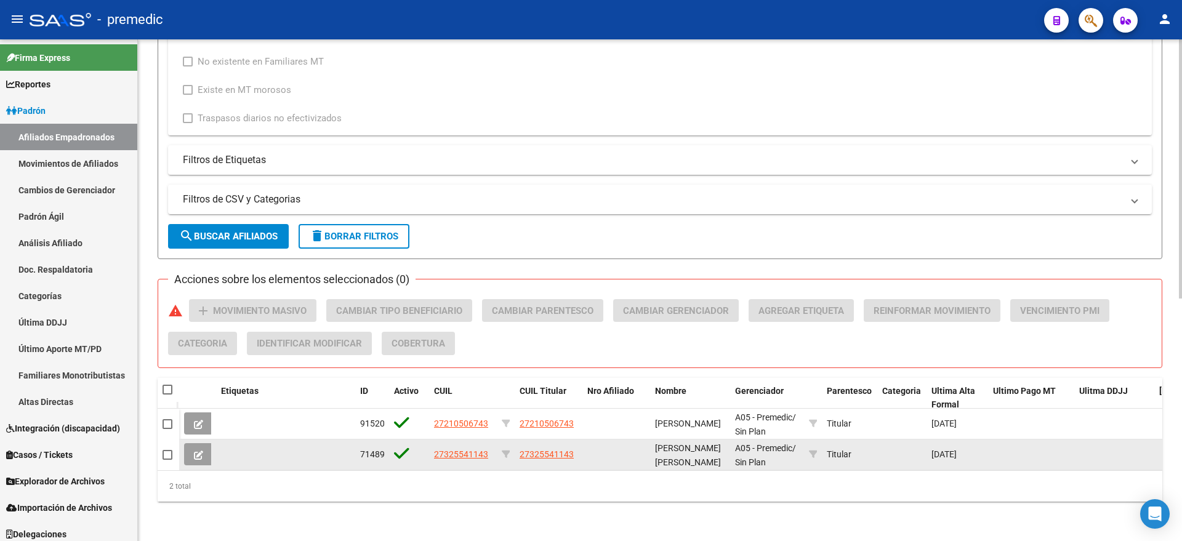
click at [167, 452] on span at bounding box center [167, 455] width 10 height 10
click at [167, 460] on input "checkbox" at bounding box center [167, 460] width 1 height 1
checkbox input "true"
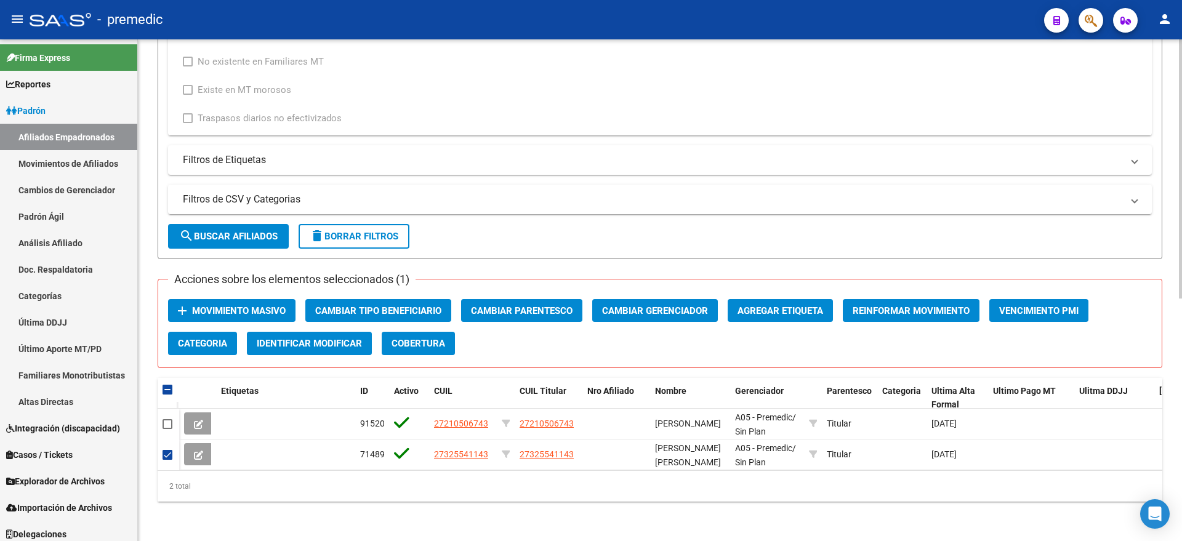
click at [244, 308] on span "Movimiento Masivo" at bounding box center [239, 310] width 94 height 11
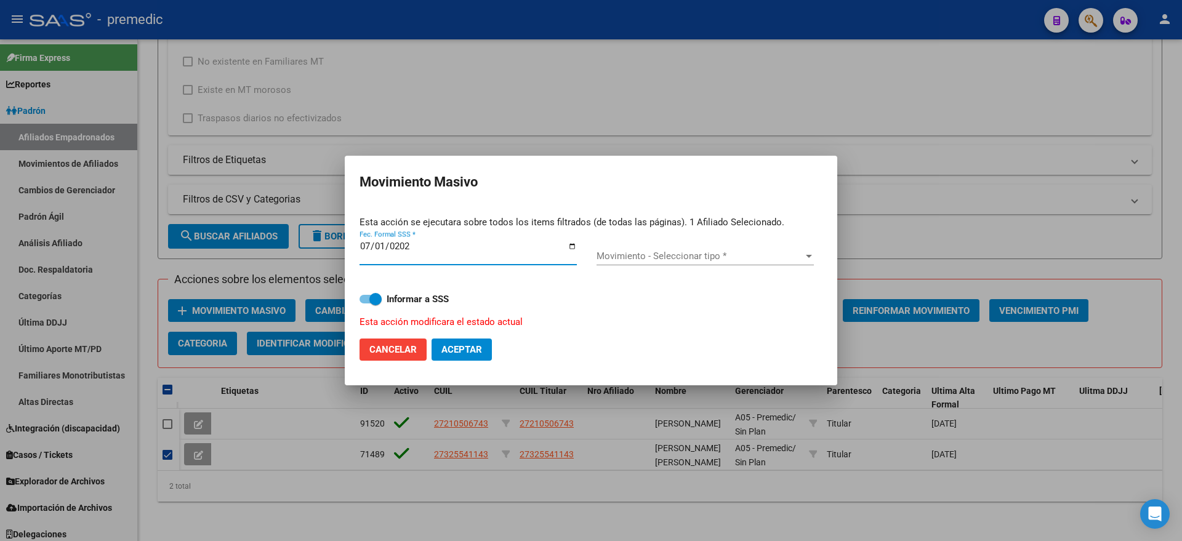
type input "[DATE]"
click at [668, 258] on span "Movimiento - Seleccionar tipo *" at bounding box center [699, 255] width 206 height 11
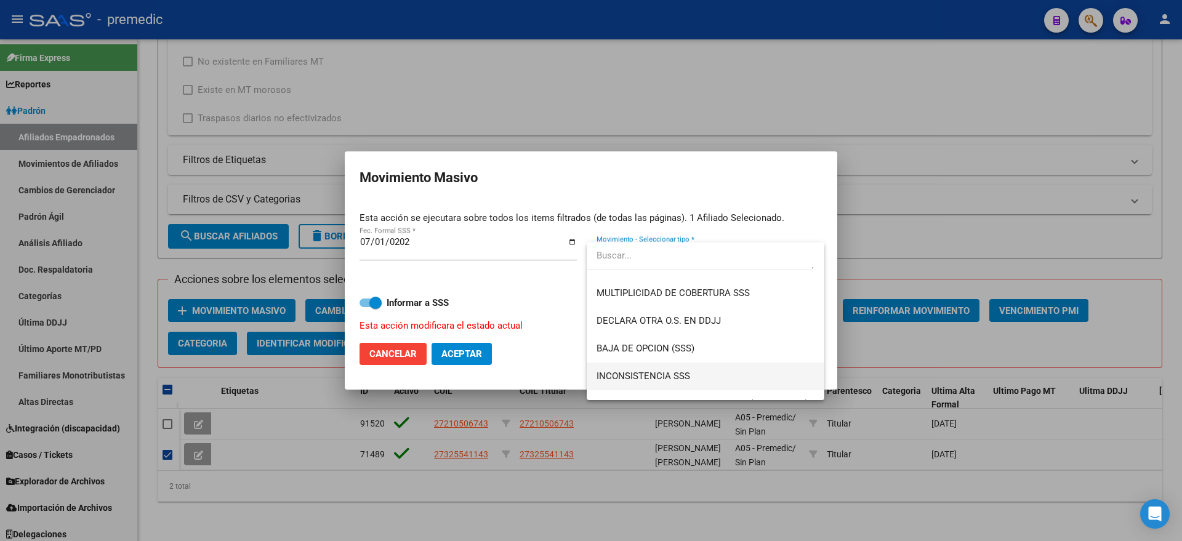
click at [713, 370] on span "INCONSISTENCIA SSS" at bounding box center [704, 376] width 217 height 28
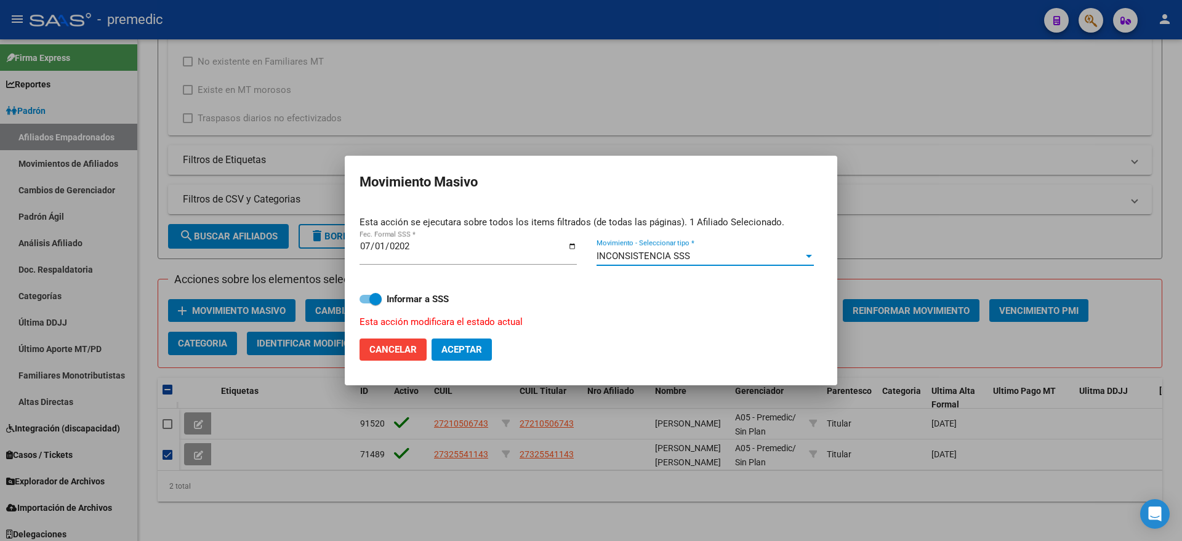
click at [372, 295] on span at bounding box center [375, 299] width 12 height 12
click at [366, 303] on input "Informar a SSS" at bounding box center [365, 303] width 1 height 1
checkbox input "false"
click at [476, 356] on button "Aceptar" at bounding box center [461, 349] width 60 height 22
checkbox input "false"
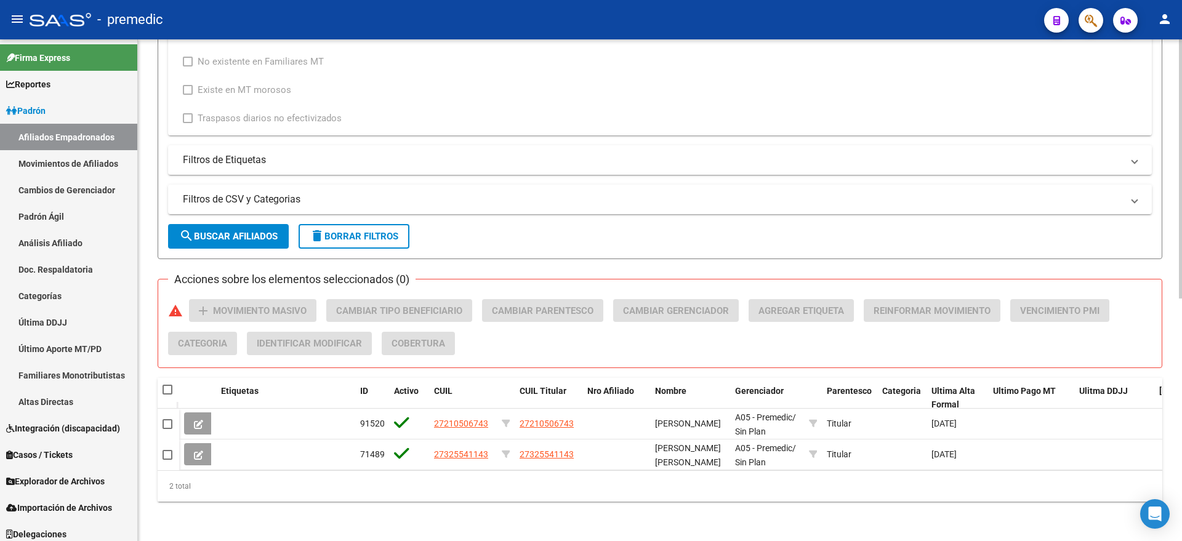
click at [290, 502] on div "2 total" at bounding box center [660, 486] width 1004 height 31
click at [203, 226] on button "search Buscar Afiliados" at bounding box center [228, 236] width 121 height 25
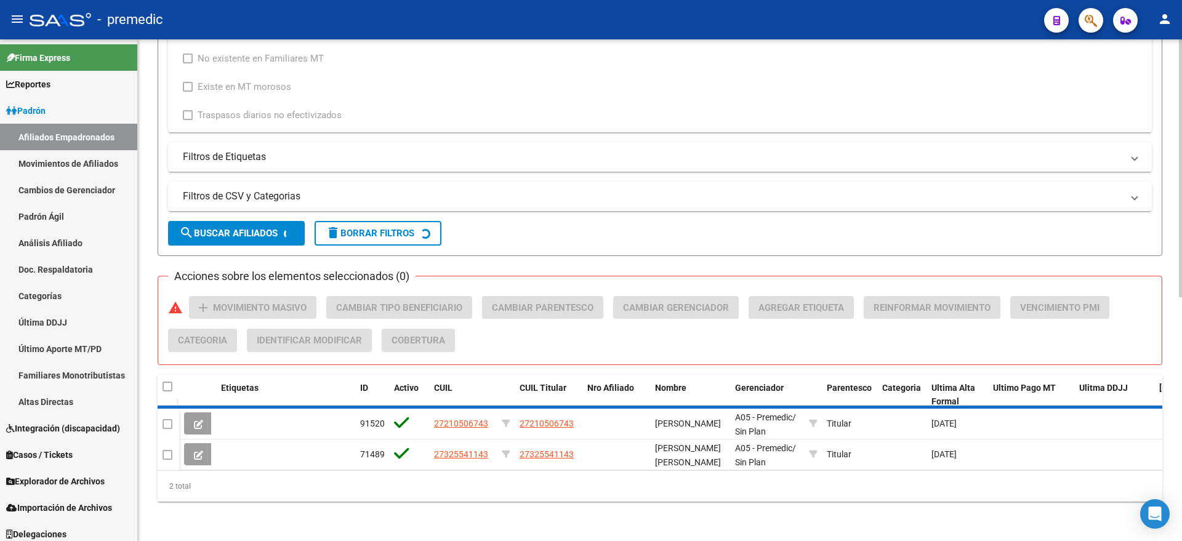
scroll to position [439, 0]
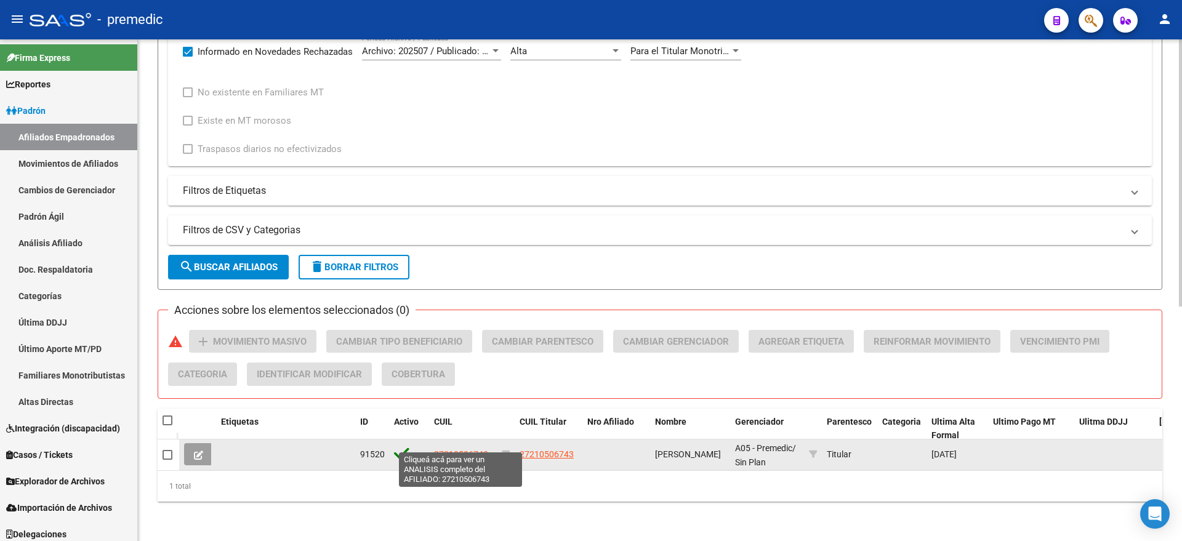
click at [442, 449] on span "27210506743" at bounding box center [461, 454] width 54 height 10
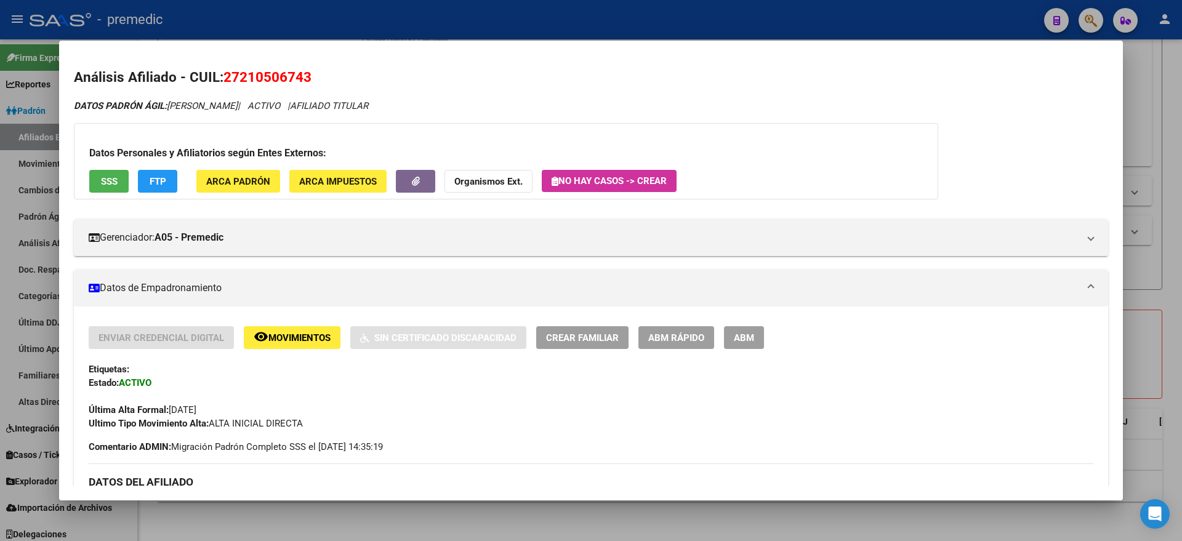
click at [675, 338] on span "ABM Rápido" at bounding box center [676, 337] width 56 height 11
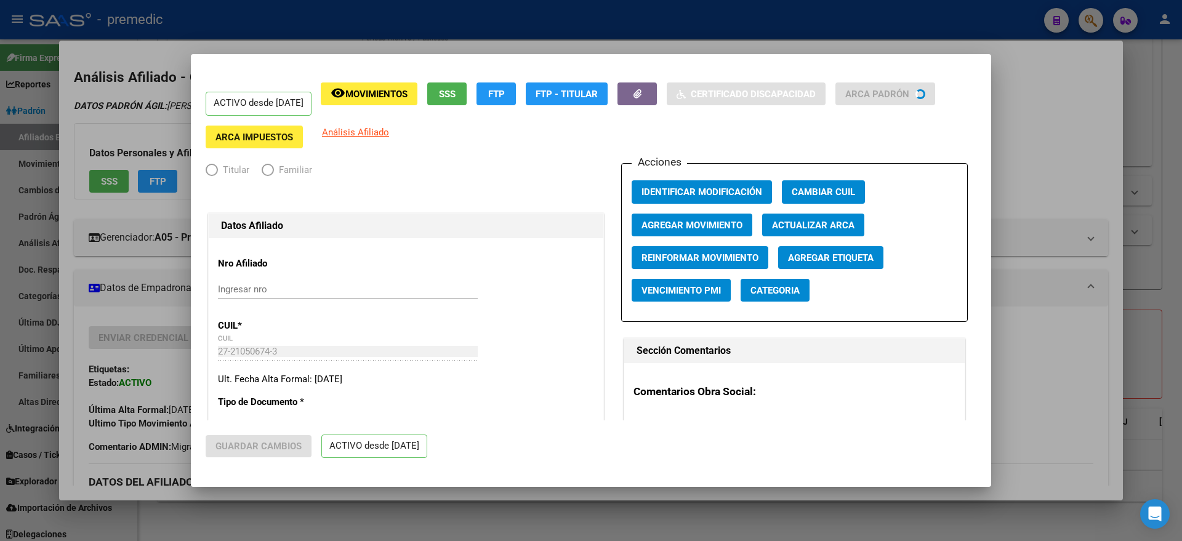
radio input "true"
type input "27-21050674-3"
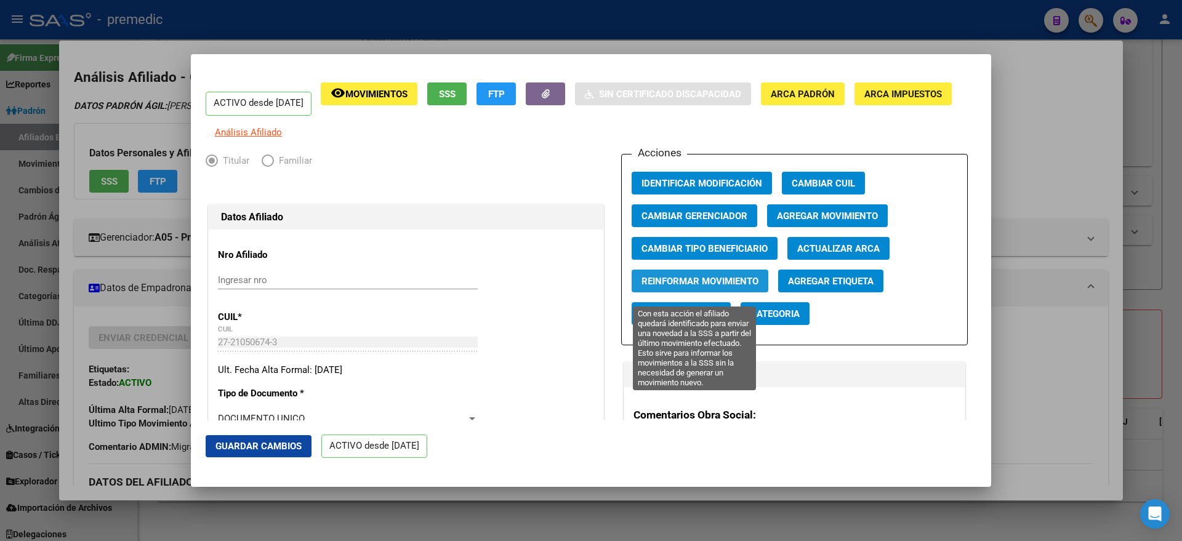
click at [666, 287] on span "Reinformar Movimiento" at bounding box center [699, 281] width 117 height 11
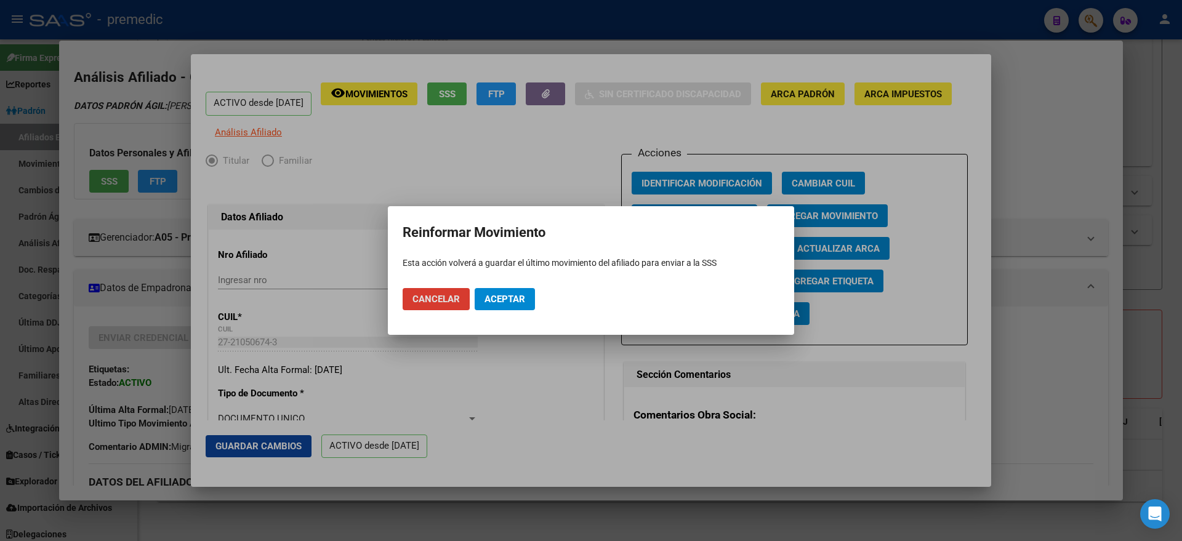
click at [514, 297] on span "Aceptar" at bounding box center [504, 299] width 41 height 11
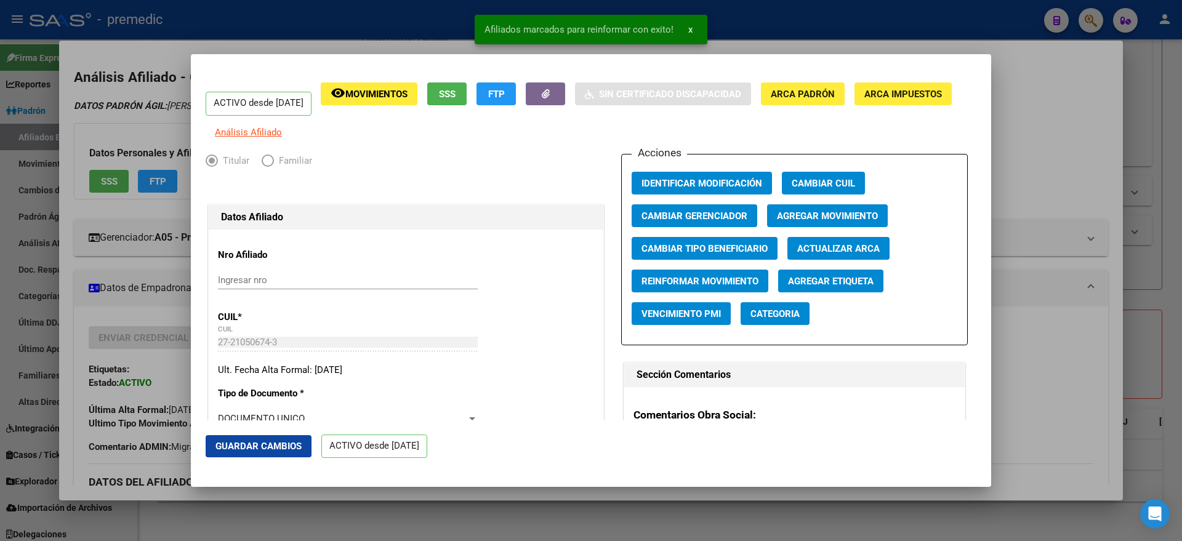
click at [135, 301] on div at bounding box center [591, 270] width 1182 height 541
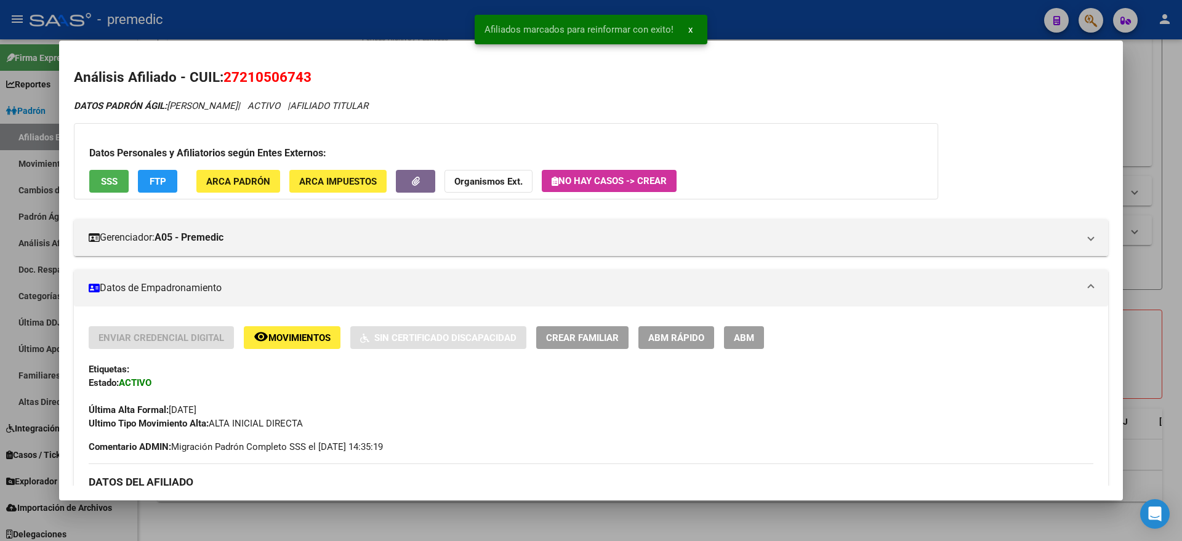
click at [34, 270] on div at bounding box center [591, 270] width 1182 height 541
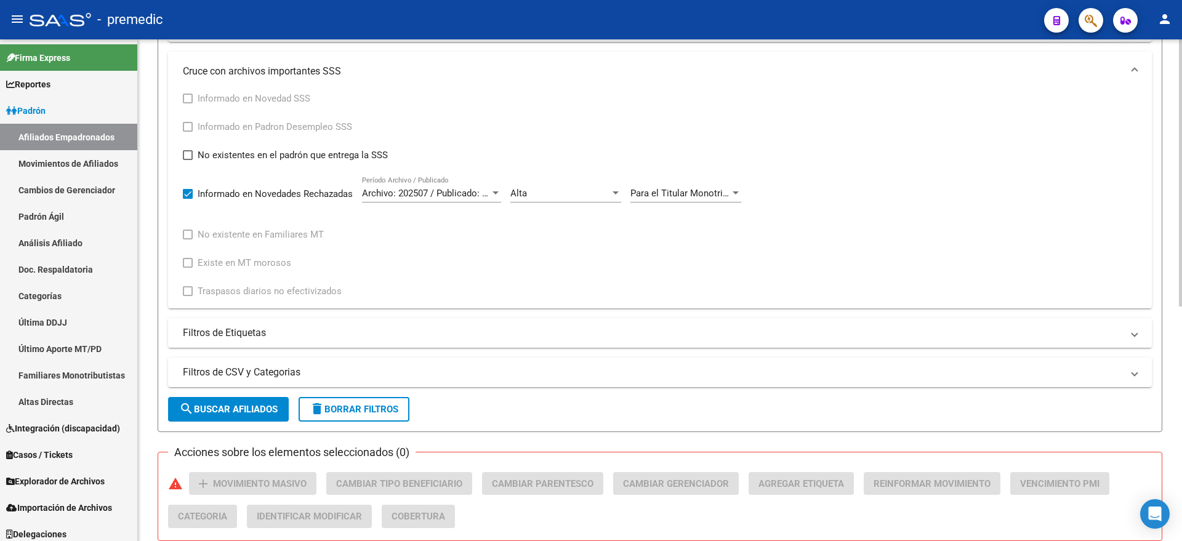
scroll to position [209, 0]
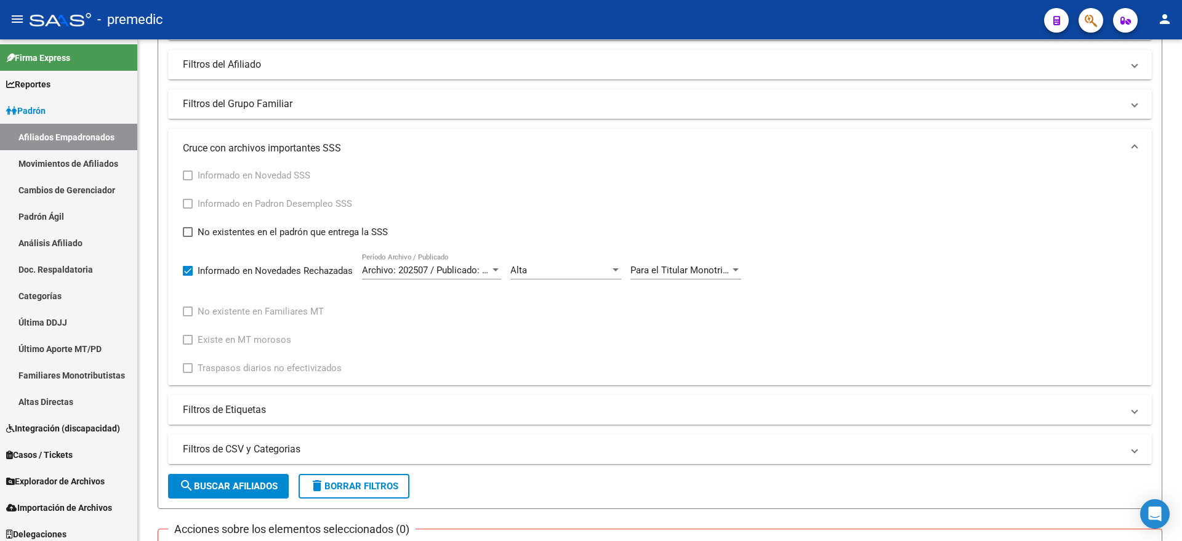
click at [668, 258] on div "Para el Titular Monotributista, Servicio Doméstico o Efector Social informado s…" at bounding box center [685, 266] width 111 height 26
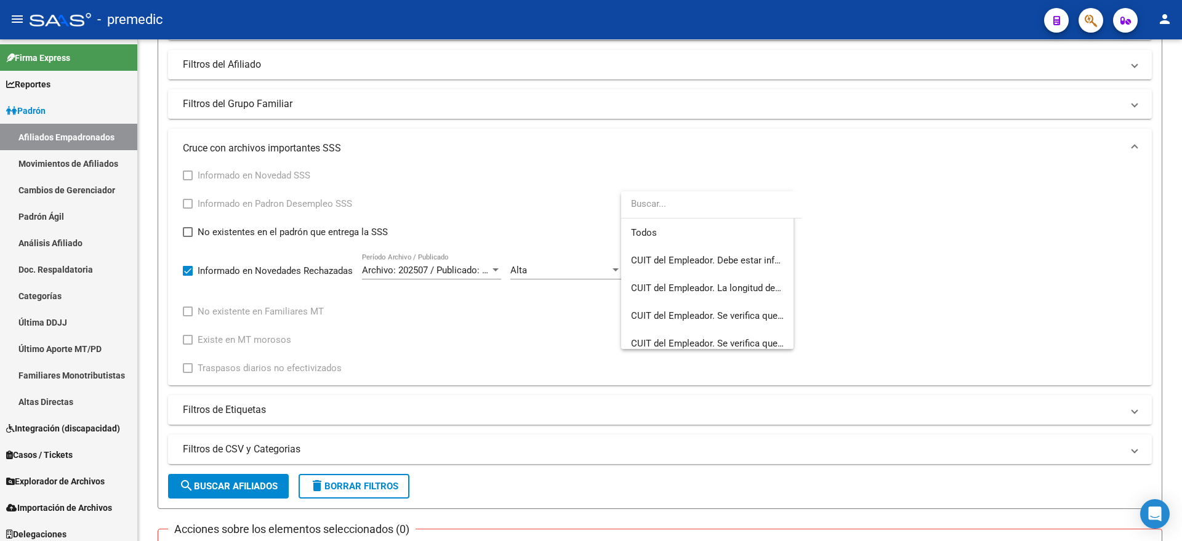
scroll to position [3729, 0]
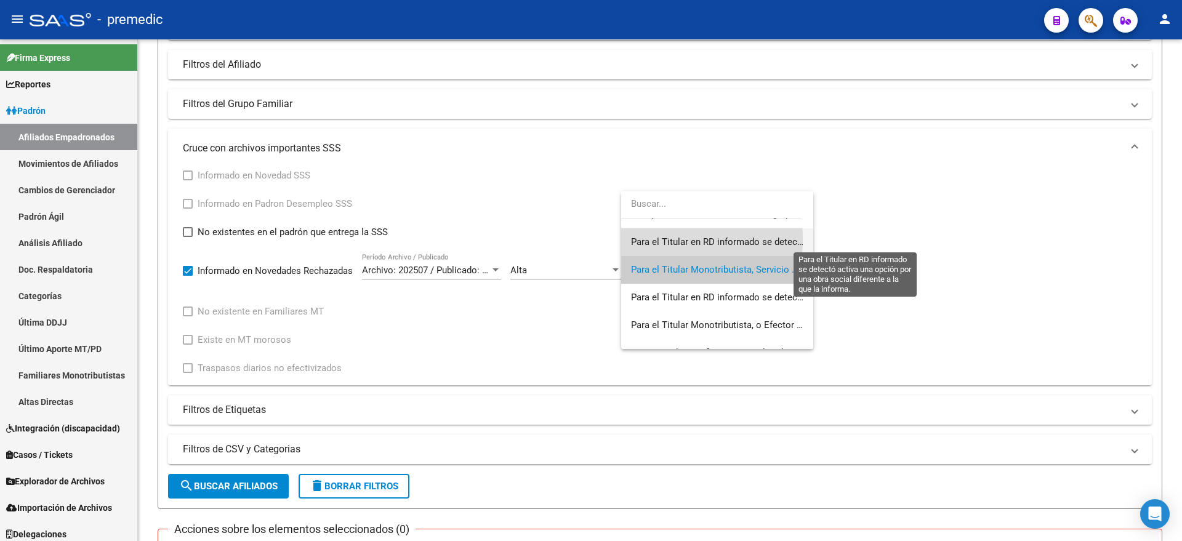
click at [657, 239] on span "Para el Titular en RD informado se detectó activa una opción por una obra socia…" at bounding box center [857, 241] width 452 height 11
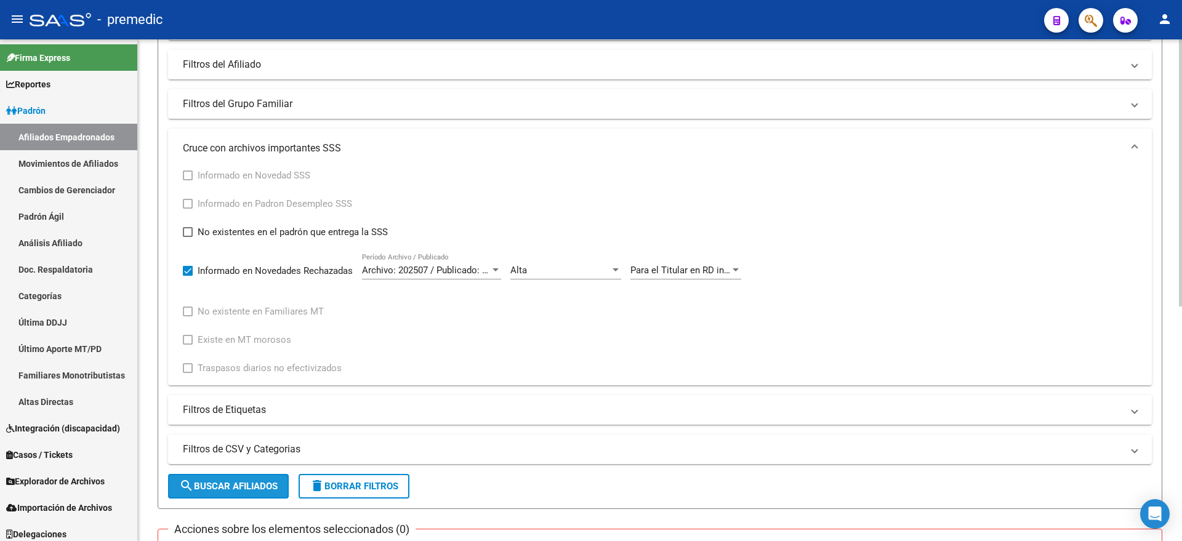
click at [246, 476] on button "search Buscar Afiliados" at bounding box center [228, 486] width 121 height 25
click at [155, 410] on div "PADRON -> Afiliados Empadronados (alt+a) add Crear Afiliado file_download Expor…" at bounding box center [660, 388] width 1044 height 1114
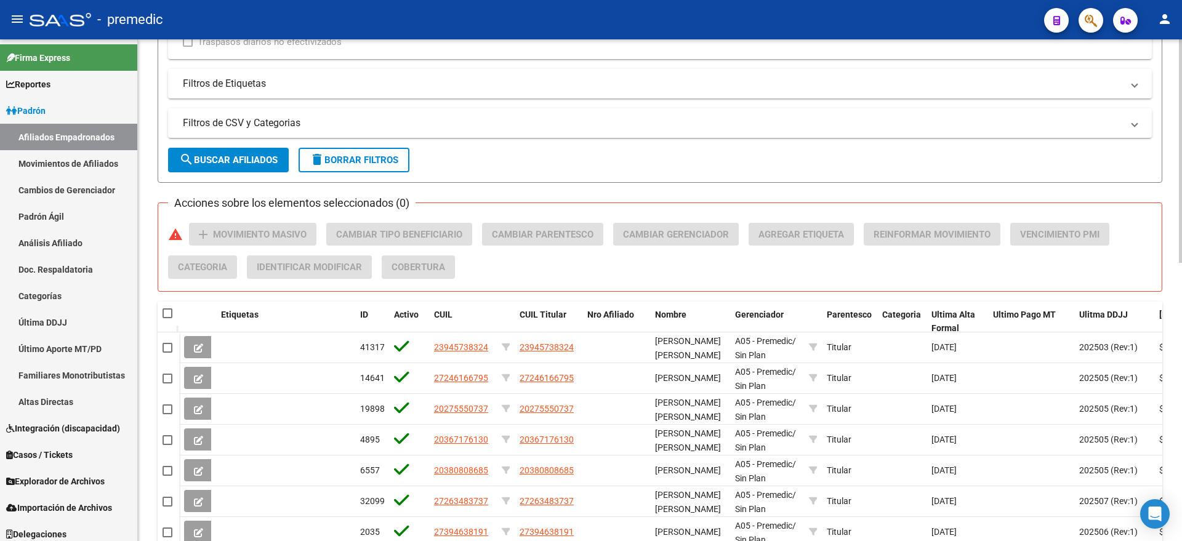
scroll to position [624, 0]
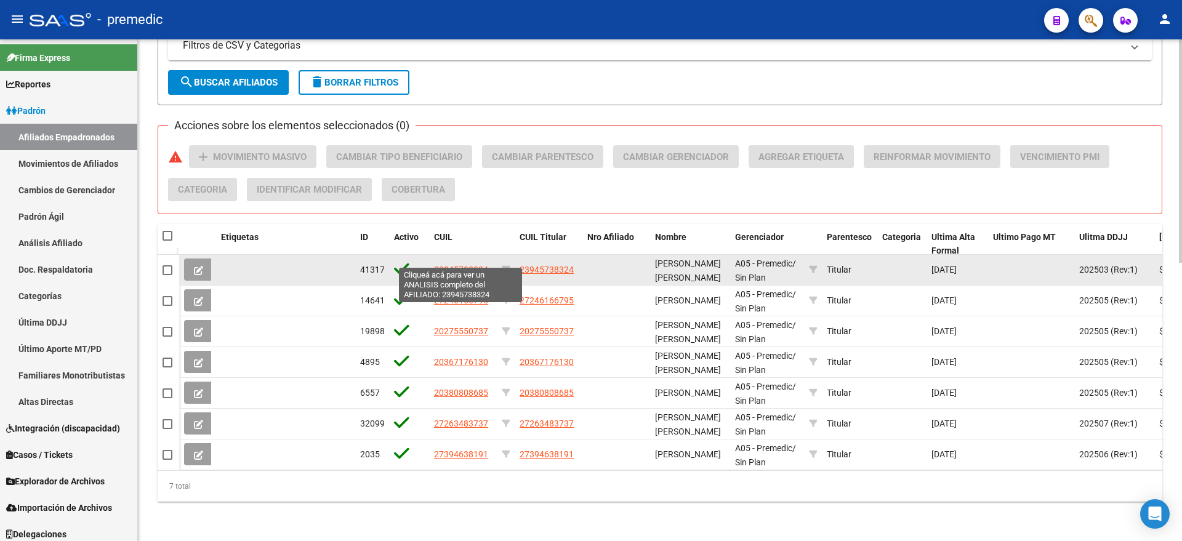
click at [458, 265] on span "23945738324" at bounding box center [461, 270] width 54 height 10
type textarea "23945738324"
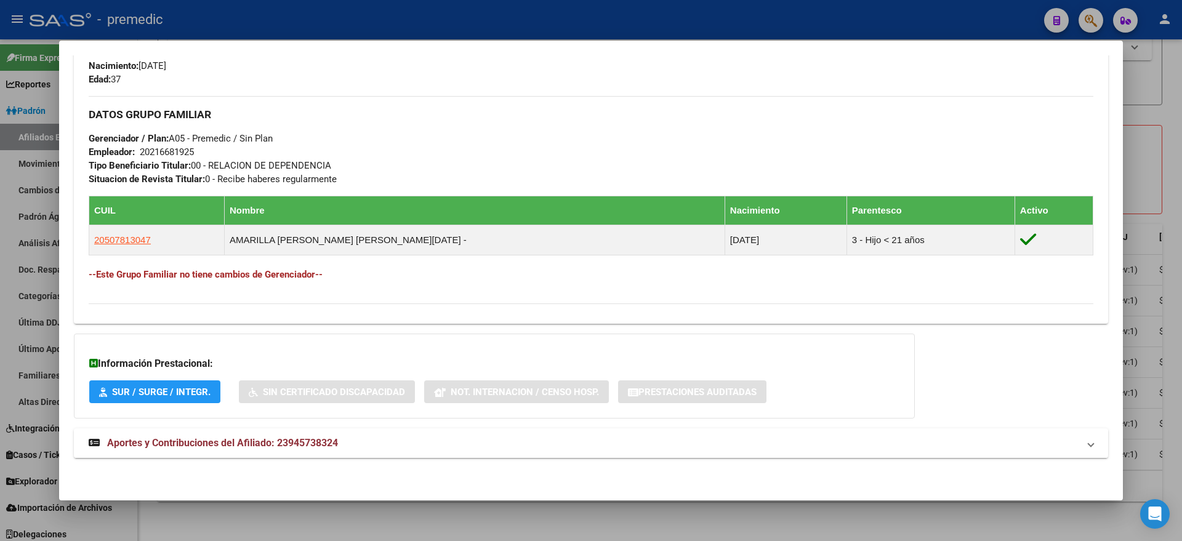
click at [249, 446] on span "Aportes y Contribuciones del Afiliado: 23945738324" at bounding box center [222, 443] width 231 height 12
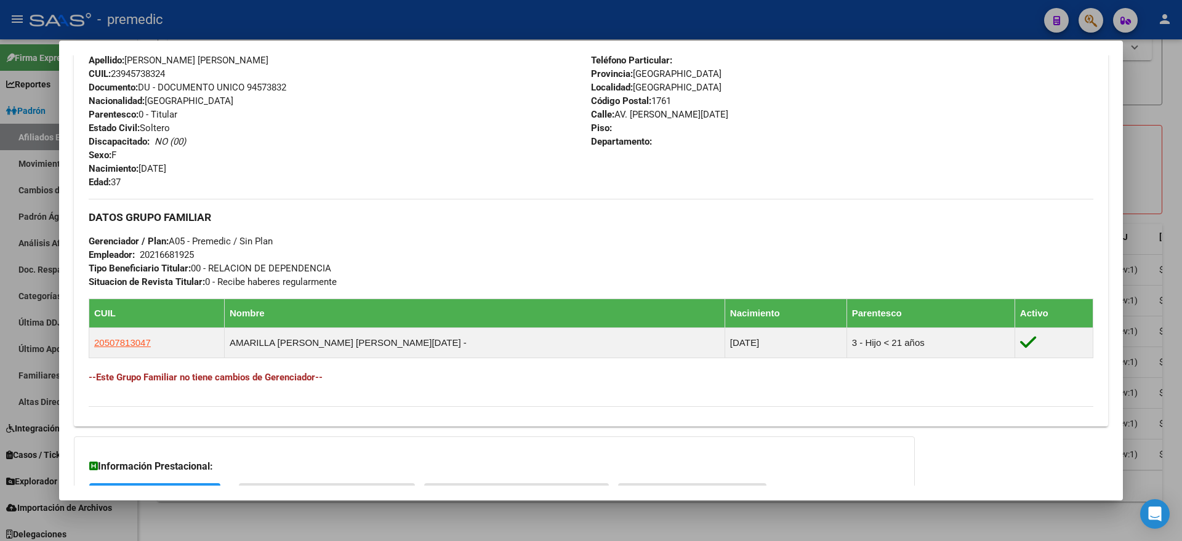
scroll to position [0, 0]
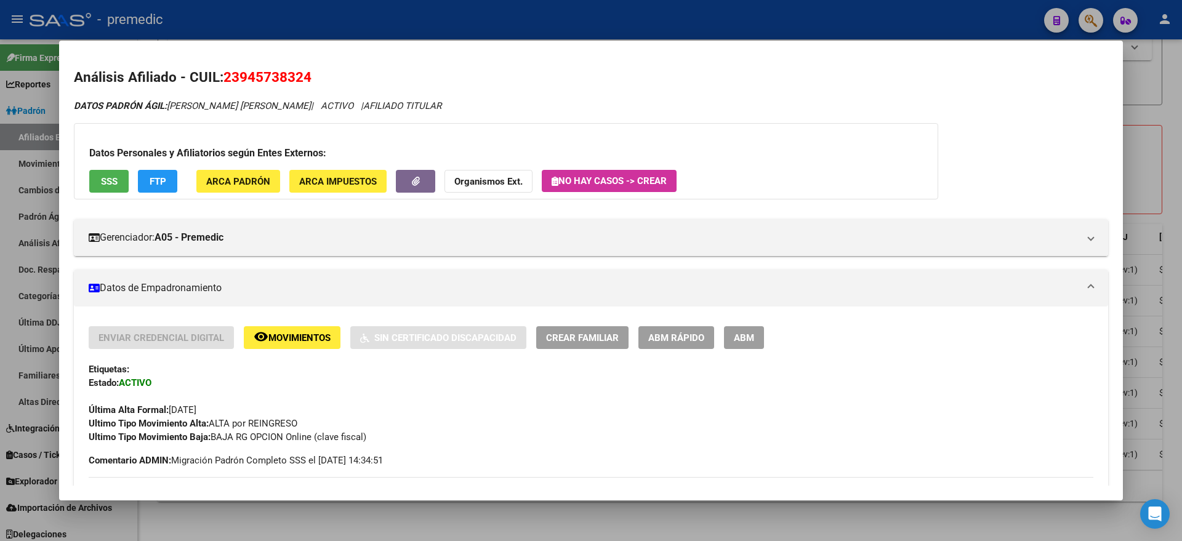
click at [273, 334] on span "Movimientos" at bounding box center [299, 337] width 62 height 11
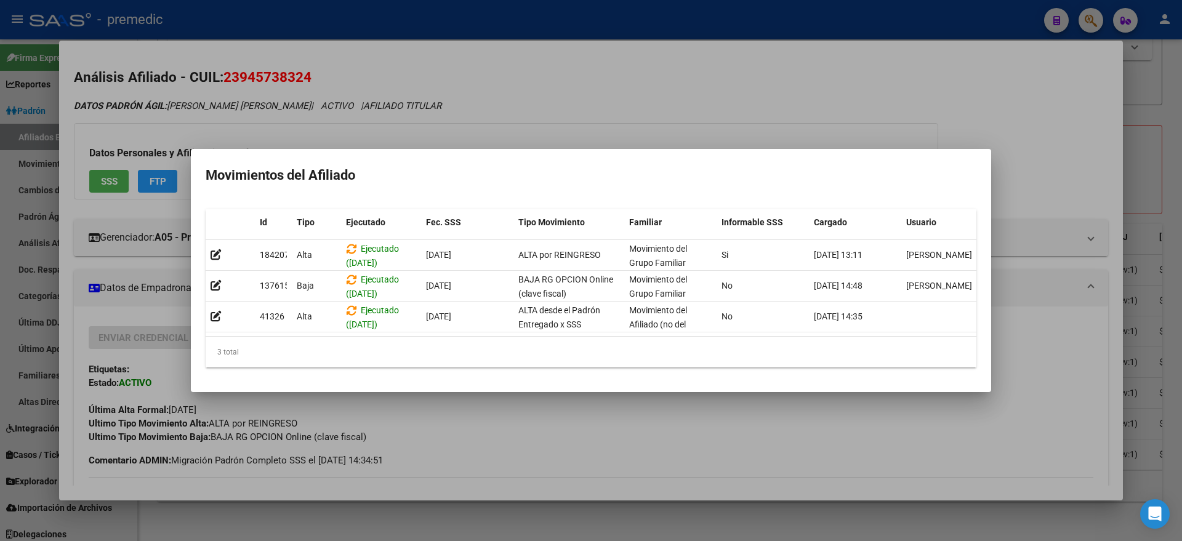
click at [368, 425] on div at bounding box center [591, 270] width 1182 height 541
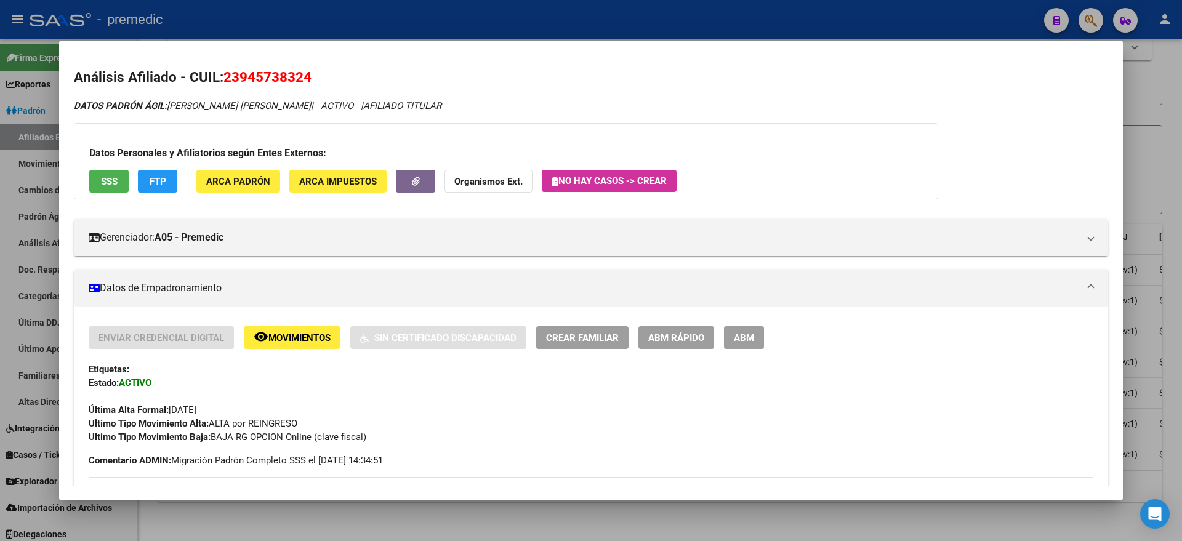
click at [347, 517] on div at bounding box center [591, 270] width 1182 height 541
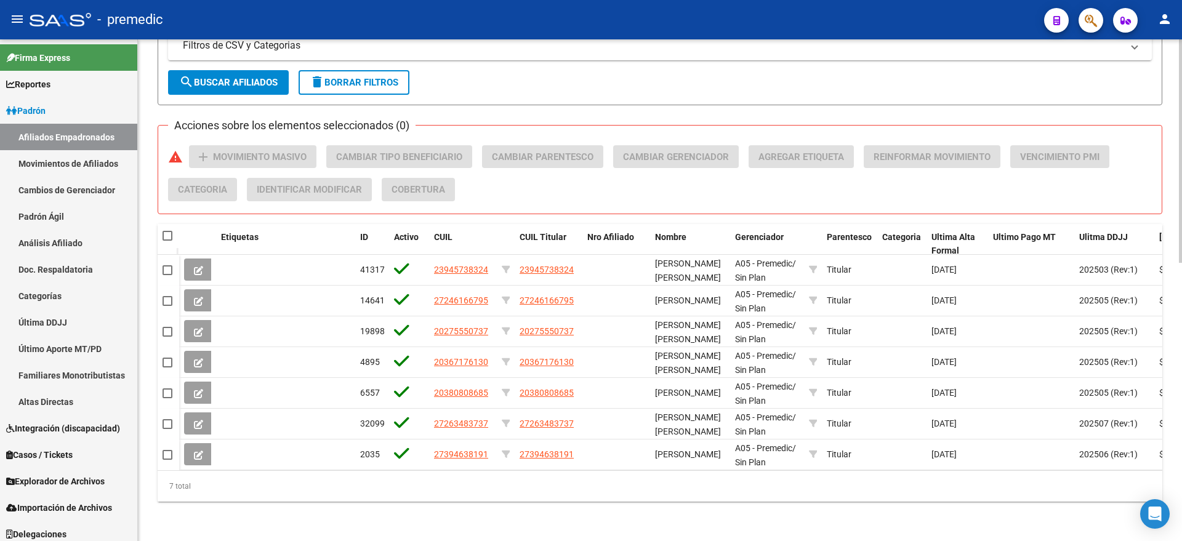
click at [166, 231] on span at bounding box center [167, 236] width 10 height 10
click at [167, 241] on input "checkbox" at bounding box center [167, 241] width 1 height 1
checkbox input "true"
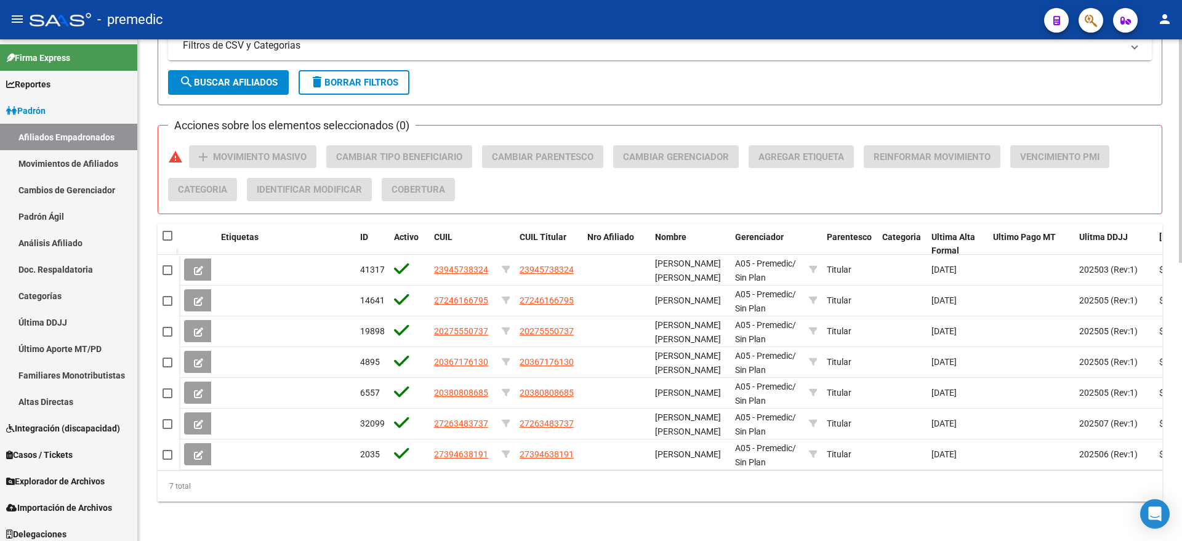
checkbox input "true"
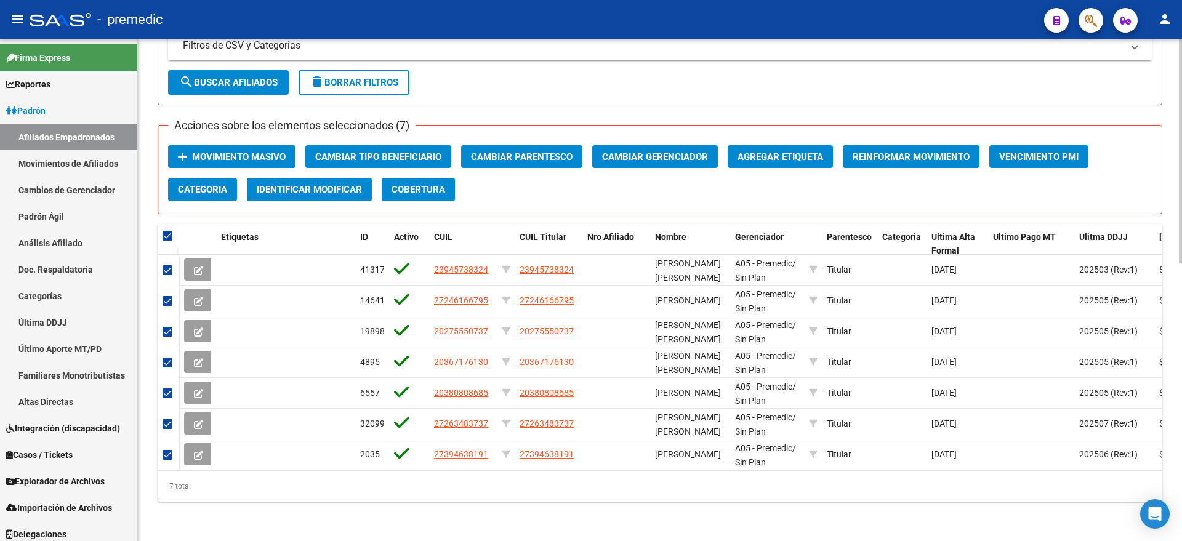
click at [224, 151] on span "Movimiento Masivo" at bounding box center [239, 156] width 94 height 11
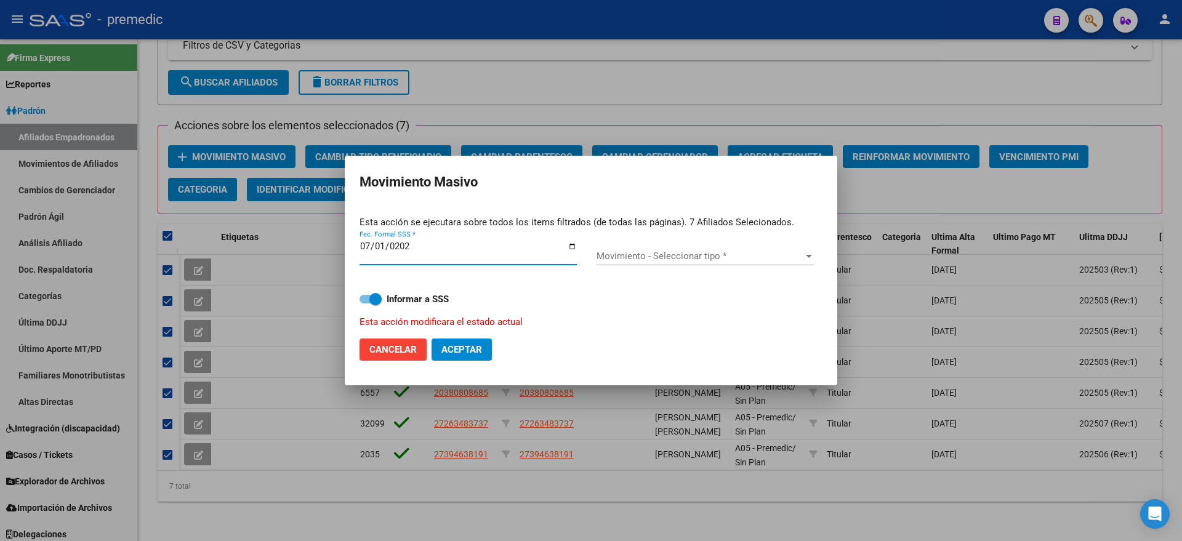
type input "[DATE]"
click at [643, 258] on span "Movimiento - Seleccionar tipo *" at bounding box center [699, 255] width 206 height 11
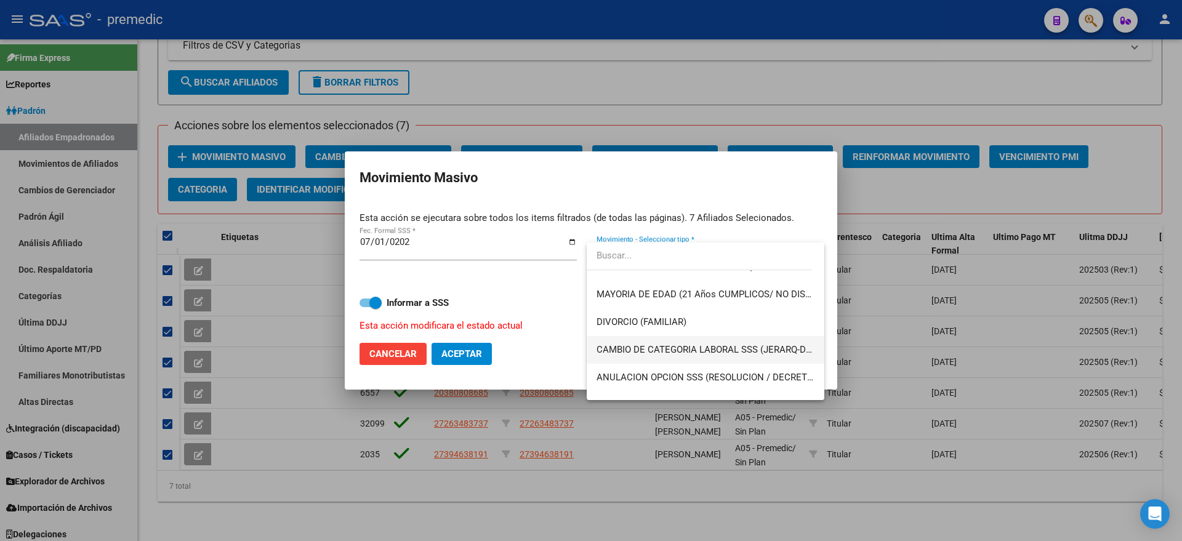
scroll to position [154, 0]
click at [568, 321] on div at bounding box center [591, 270] width 1182 height 541
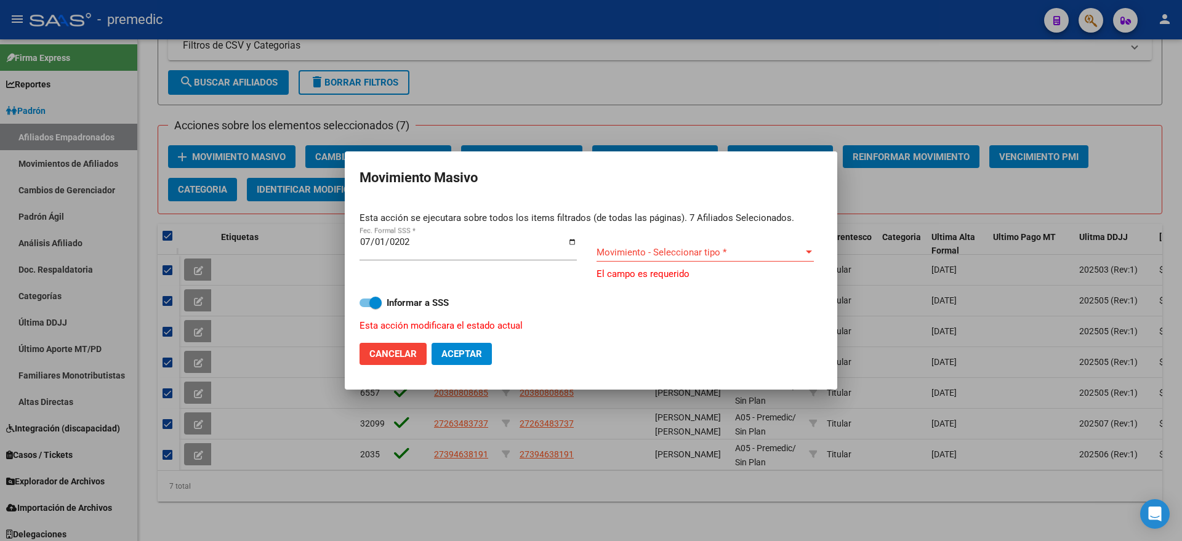
click at [518, 507] on div at bounding box center [591, 270] width 1182 height 541
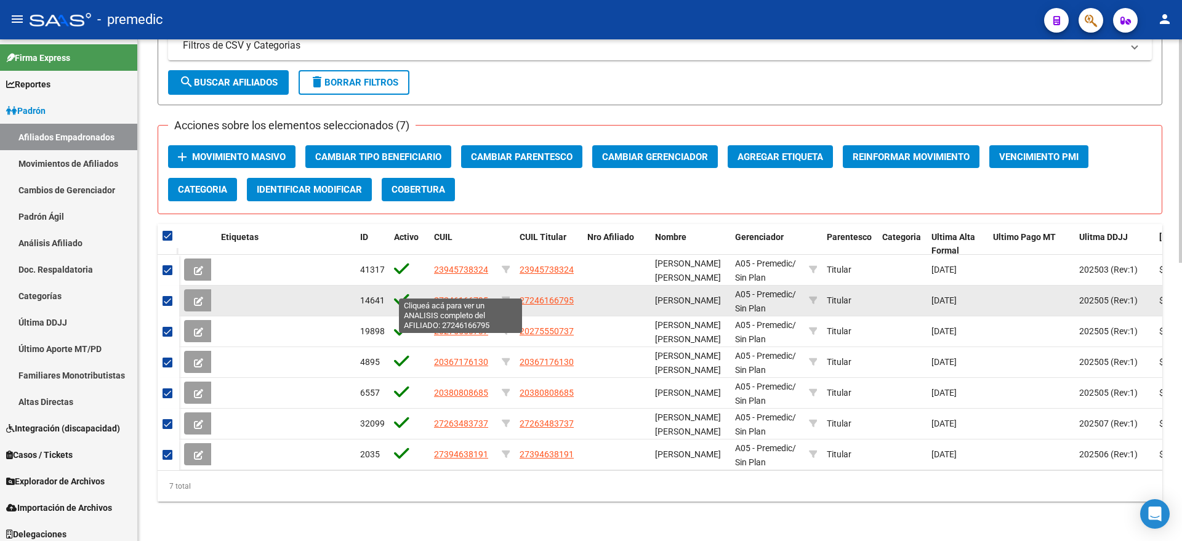
click at [453, 295] on span "27246166795" at bounding box center [461, 300] width 54 height 10
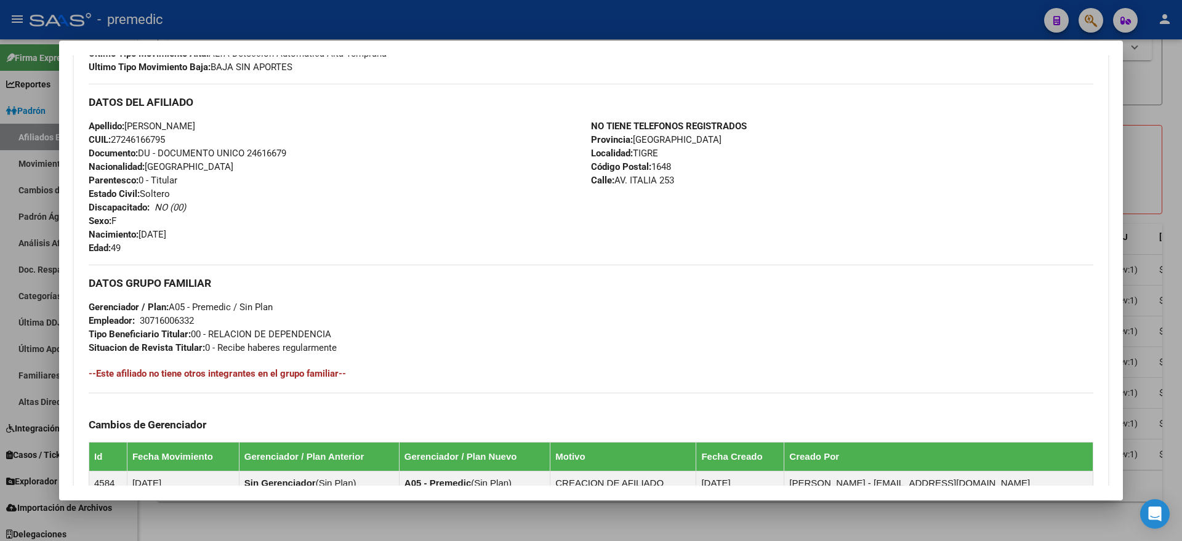
scroll to position [0, 0]
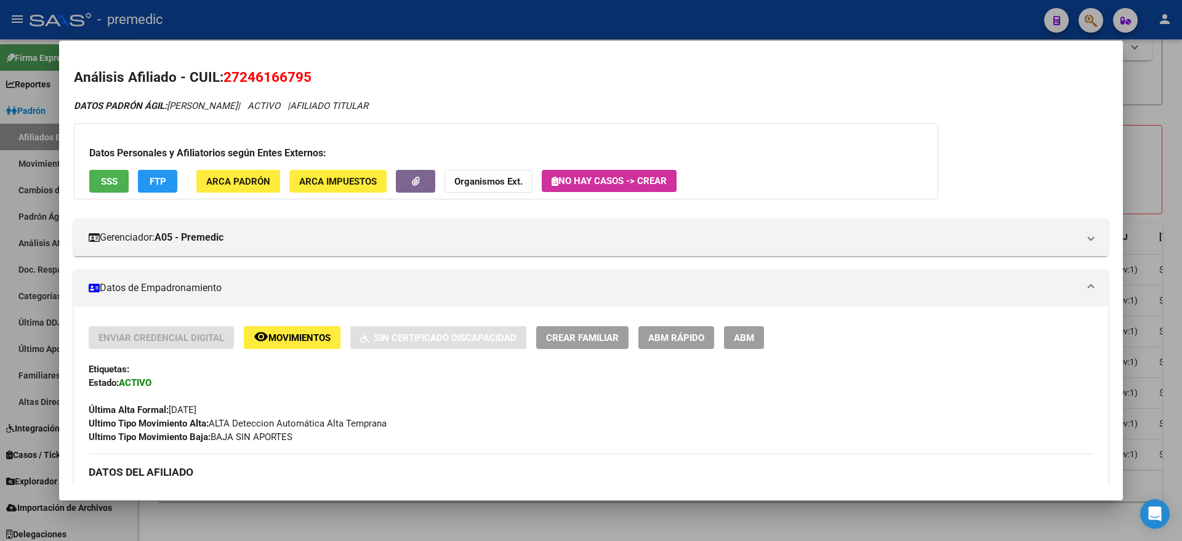
drag, startPoint x: 241, startPoint y: 78, endPoint x: 304, endPoint y: 79, distance: 62.8
click at [304, 79] on span "27246166795" at bounding box center [267, 77] width 88 height 16
copy span "24616679"
click at [172, 183] on button "FTP" at bounding box center [157, 181] width 39 height 23
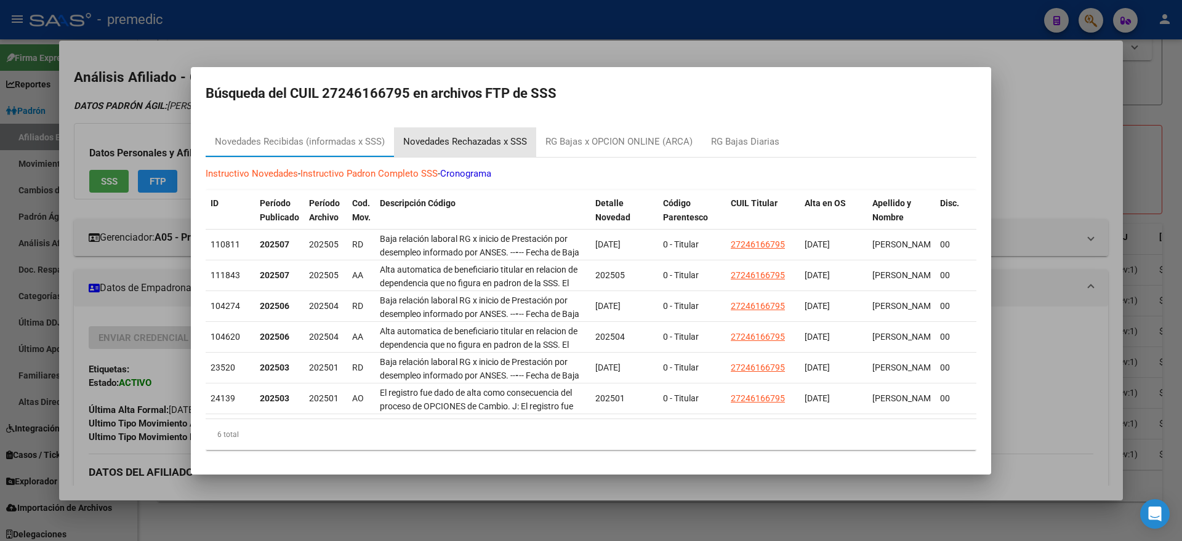
click at [409, 138] on div "Novedades Rechazadas x SSS" at bounding box center [465, 142] width 124 height 14
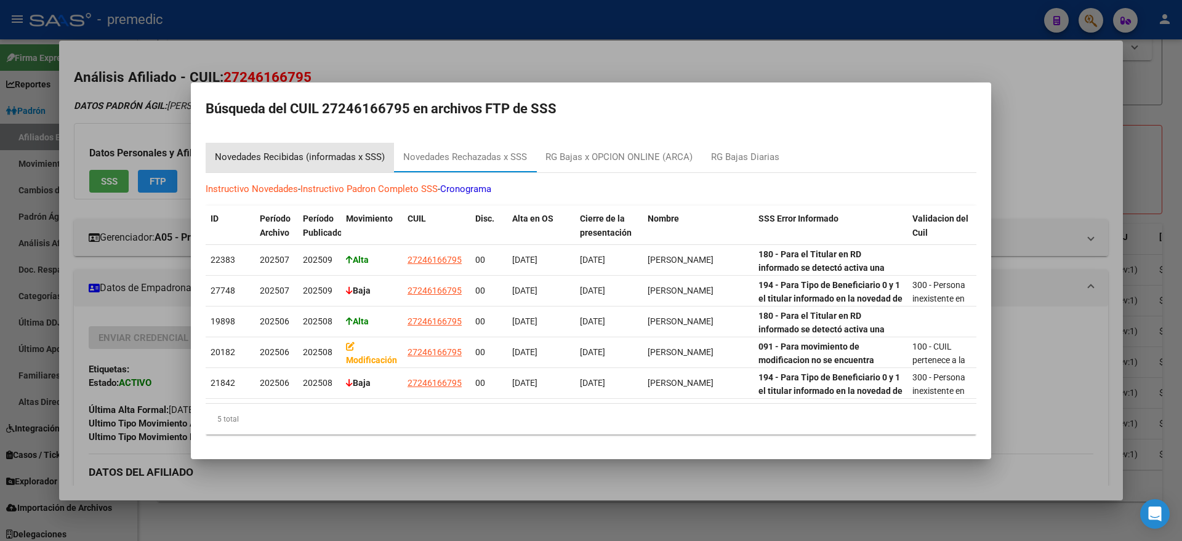
click at [299, 150] on div "Novedades Recibidas (informadas x SSS)" at bounding box center [300, 157] width 170 height 14
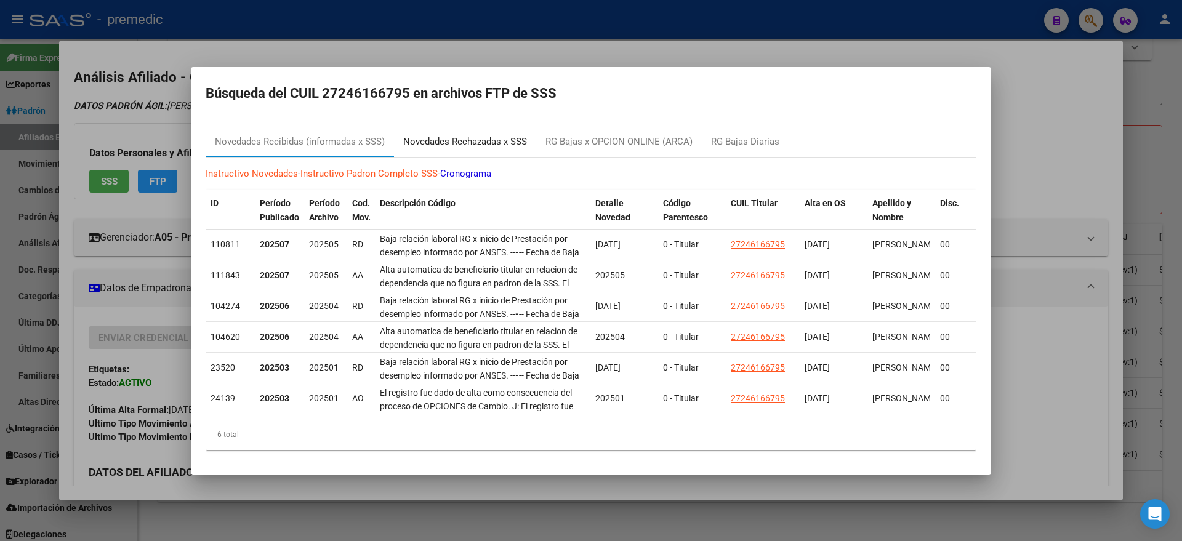
click at [427, 135] on div "Novedades Rechazadas x SSS" at bounding box center [465, 142] width 124 height 14
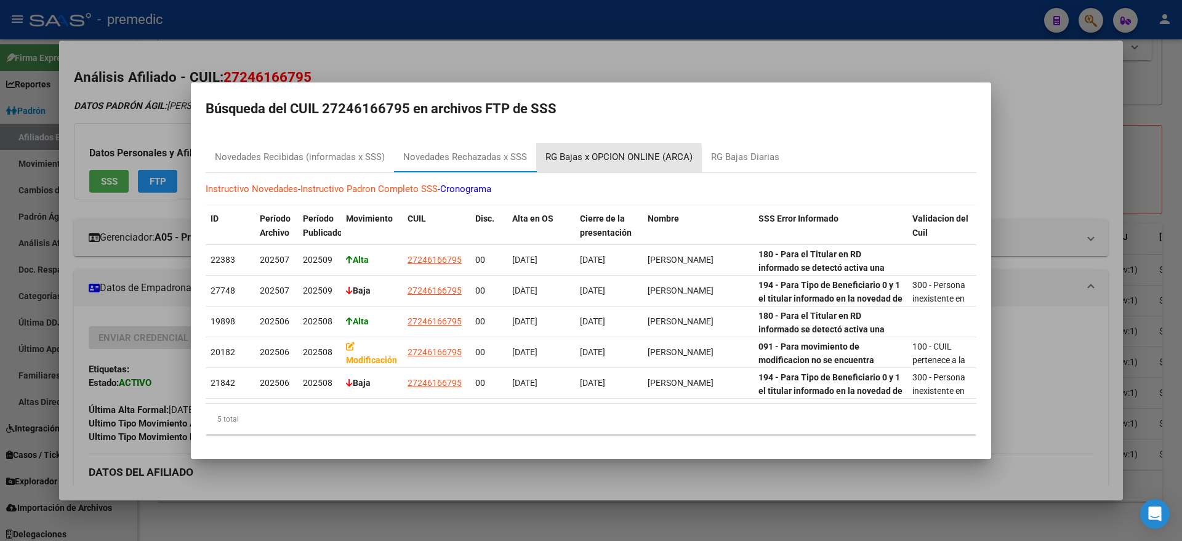
click at [584, 158] on div "RG Bajas x OPCION ONLINE (ARCA)" at bounding box center [618, 157] width 147 height 14
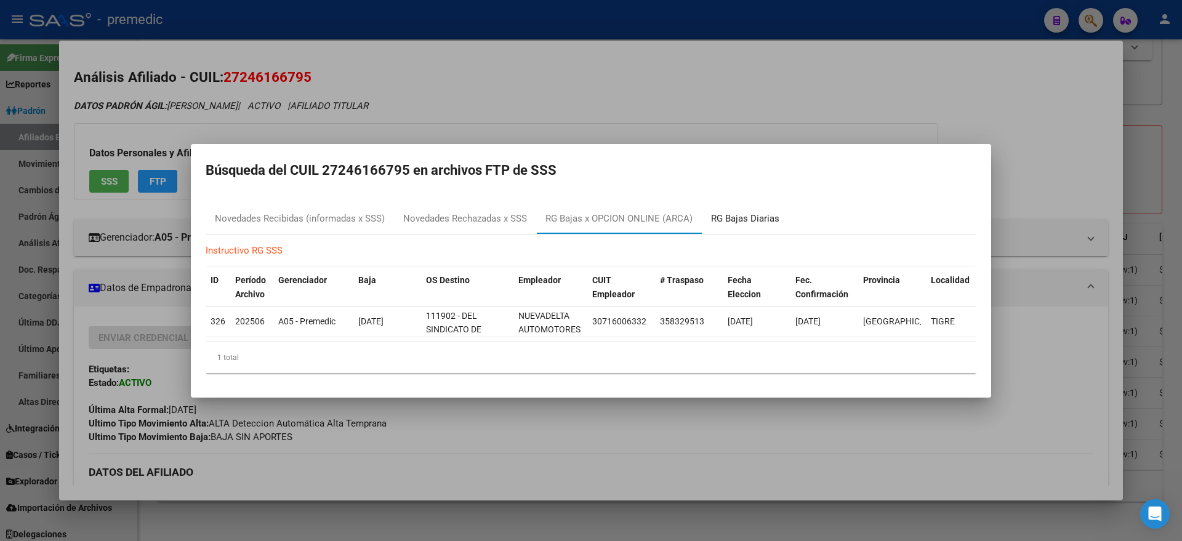
click at [735, 212] on div "RG Bajas Diarias" at bounding box center [745, 219] width 68 height 14
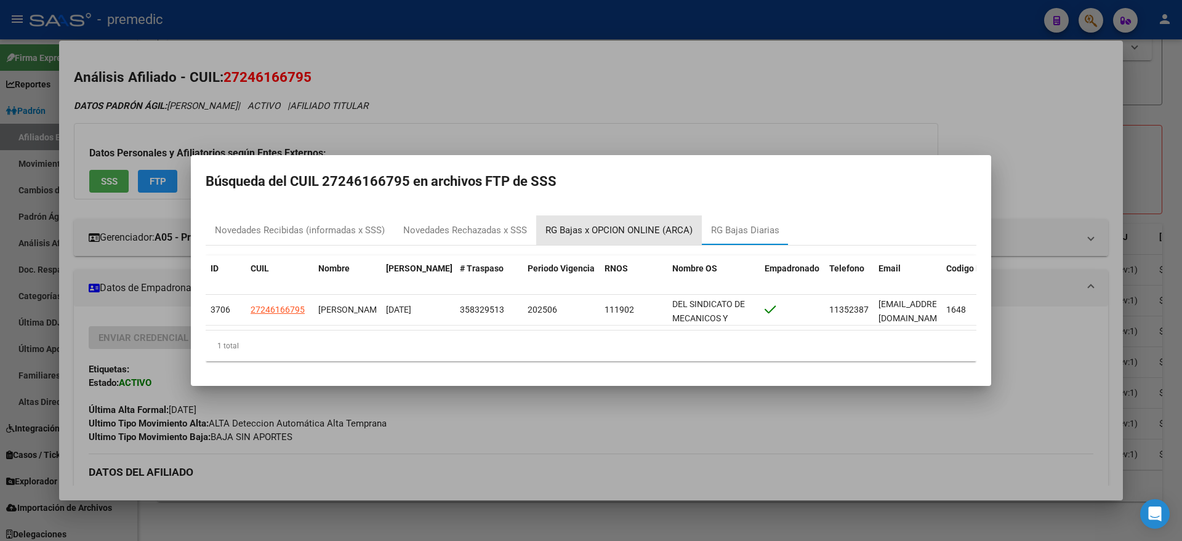
click at [583, 223] on div "RG Bajas x OPCION ONLINE (ARCA)" at bounding box center [618, 230] width 147 height 14
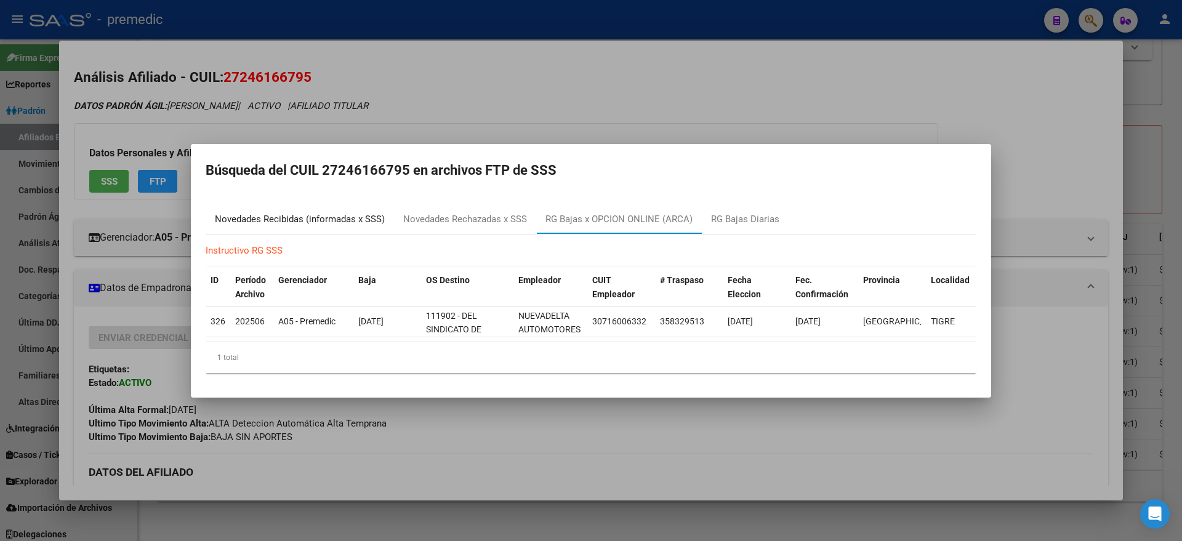
click at [326, 213] on div "Novedades Recibidas (informadas x SSS)" at bounding box center [300, 219] width 170 height 14
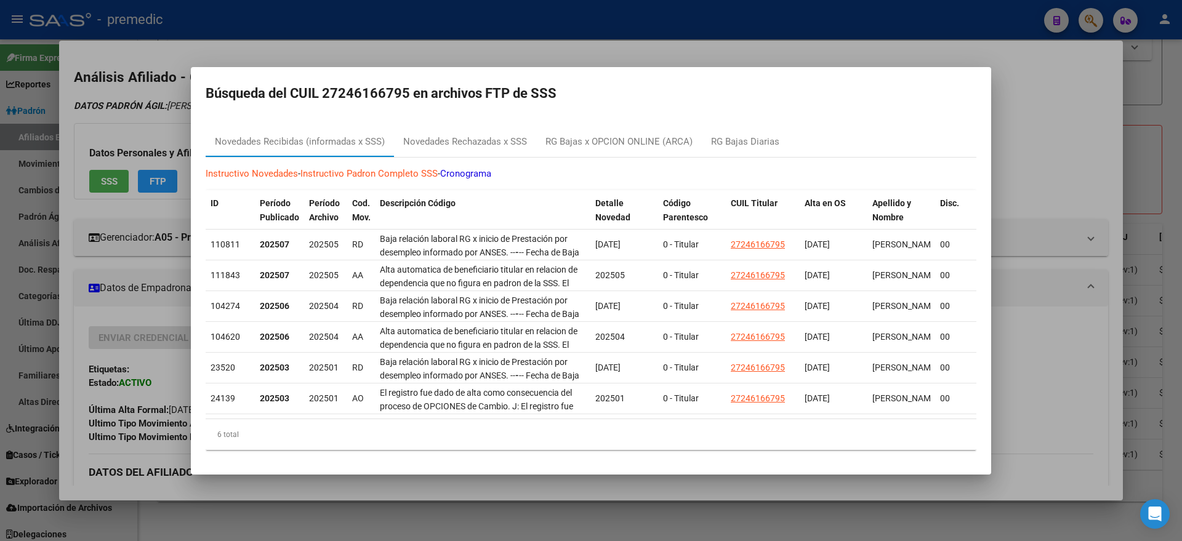
click at [169, 123] on div at bounding box center [591, 270] width 1182 height 541
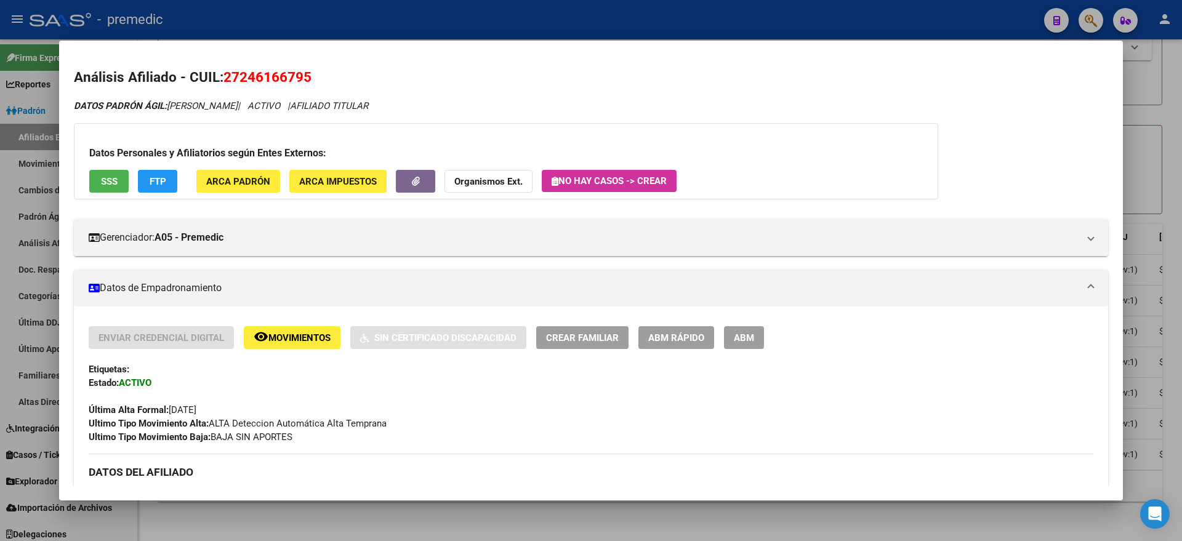
click at [328, 513] on div at bounding box center [591, 270] width 1182 height 541
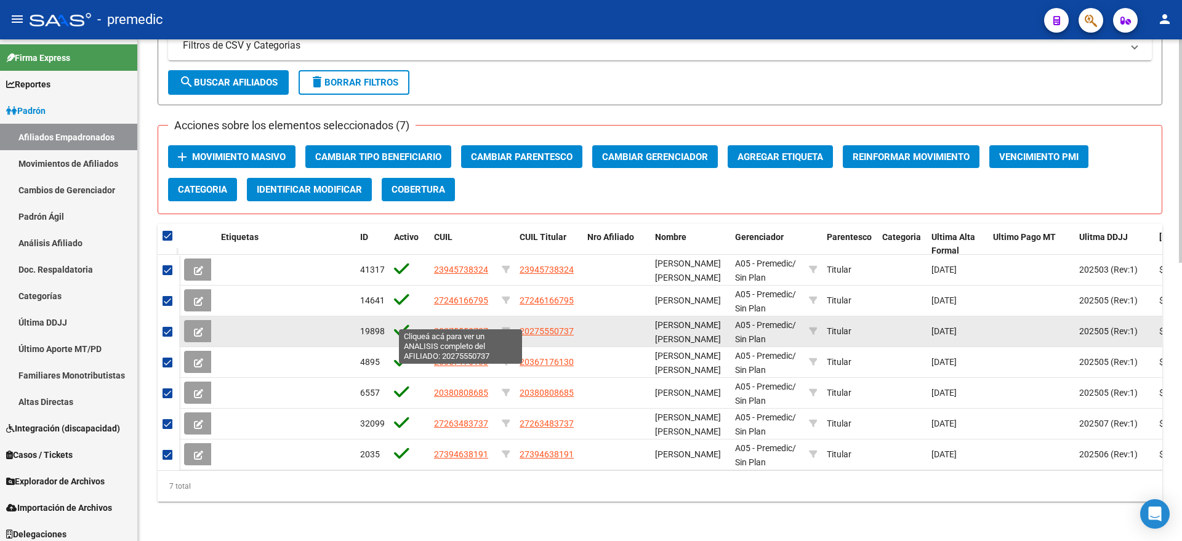
click at [456, 326] on span "20275550737" at bounding box center [461, 331] width 54 height 10
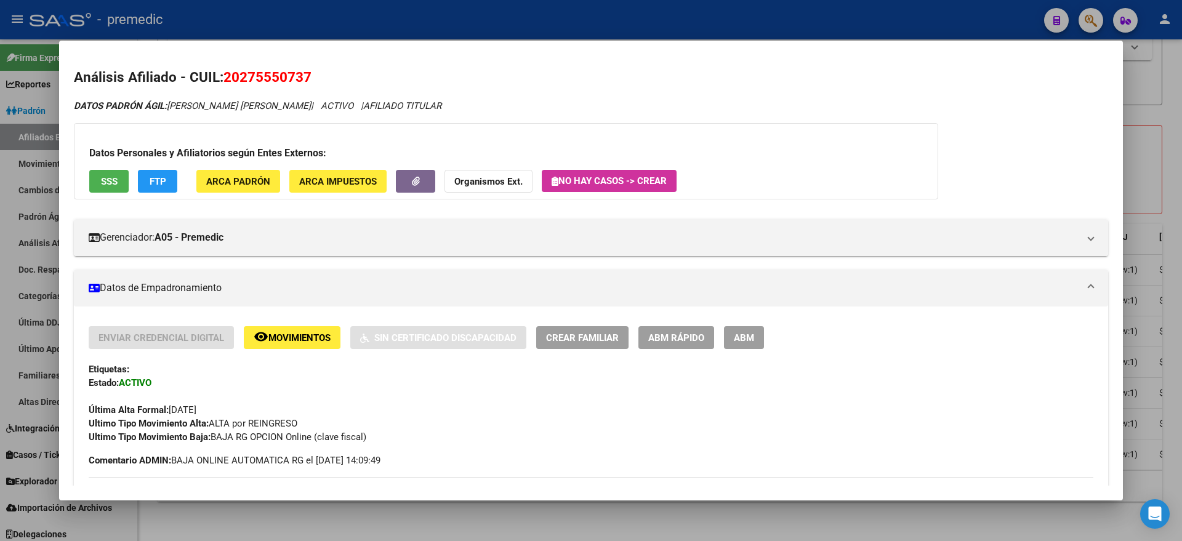
drag, startPoint x: 241, startPoint y: 76, endPoint x: 303, endPoint y: 79, distance: 62.8
click at [303, 79] on span "20275550737" at bounding box center [267, 77] width 88 height 16
copy span "27555073"
click at [369, 522] on div at bounding box center [591, 270] width 1182 height 541
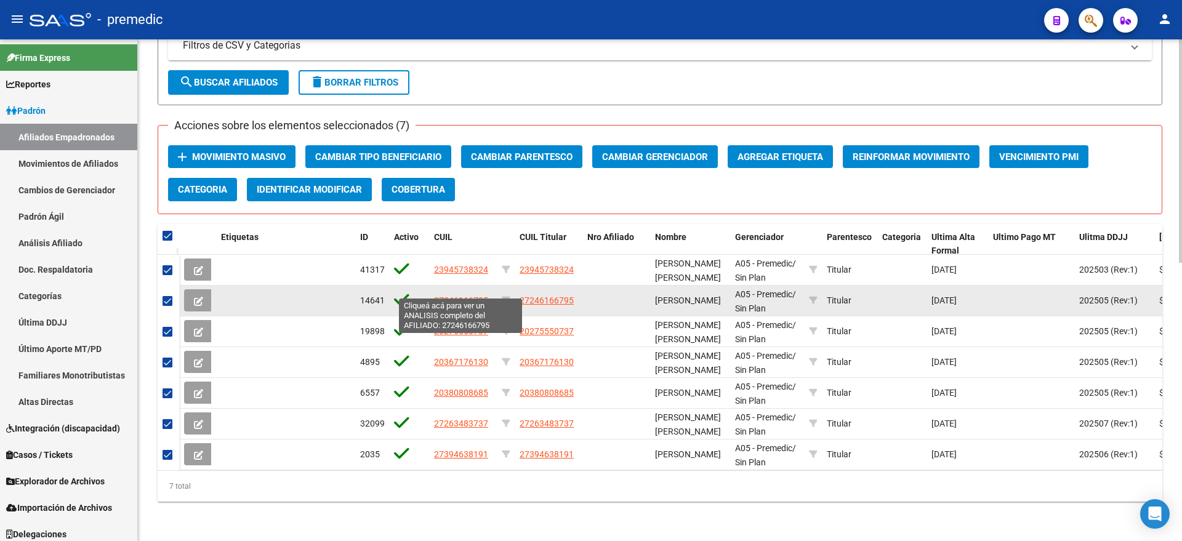
click at [450, 295] on span "27246166795" at bounding box center [461, 300] width 54 height 10
type textarea "27246166795"
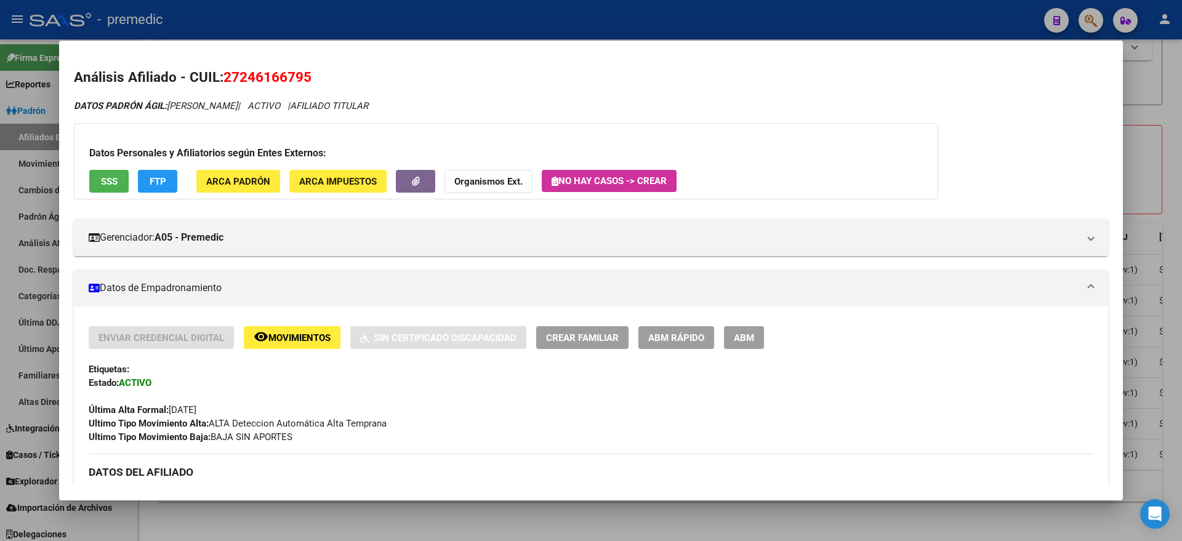
click at [661, 338] on span "ABM Rápido" at bounding box center [676, 337] width 56 height 11
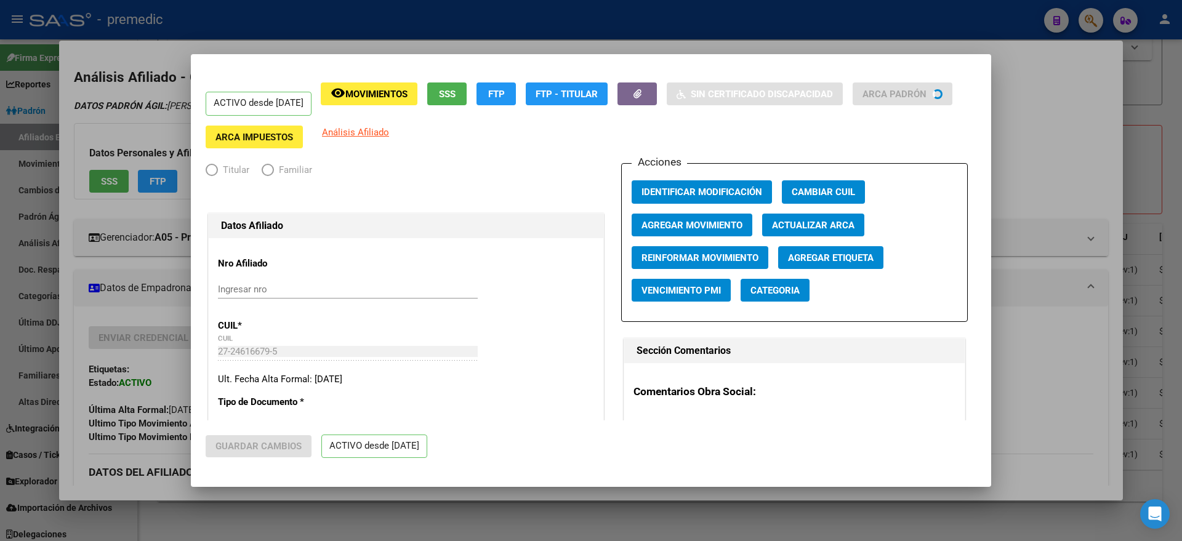
radio input "true"
type input "30-71600633-2"
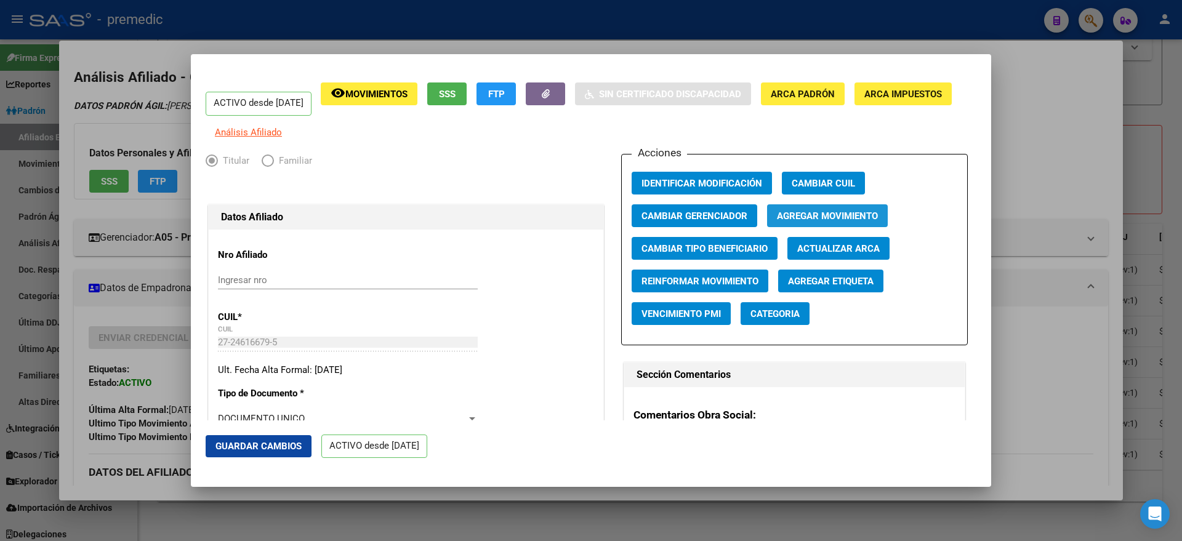
click at [785, 215] on button "Agregar Movimiento" at bounding box center [827, 215] width 121 height 23
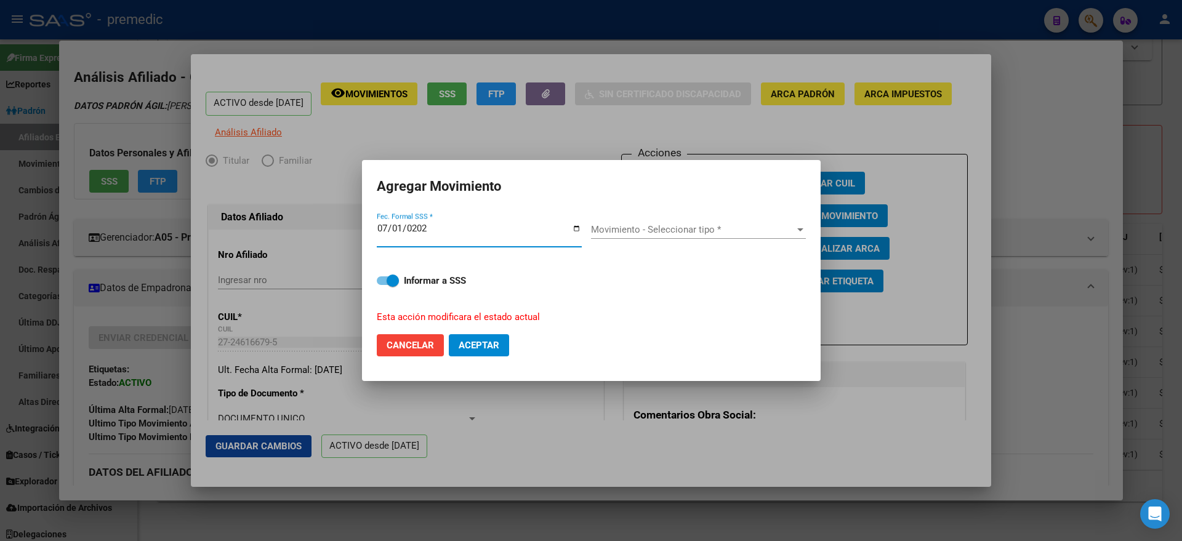
type input "[DATE]"
click at [696, 224] on span "Movimiento - Seleccionar tipo *" at bounding box center [693, 229] width 204 height 11
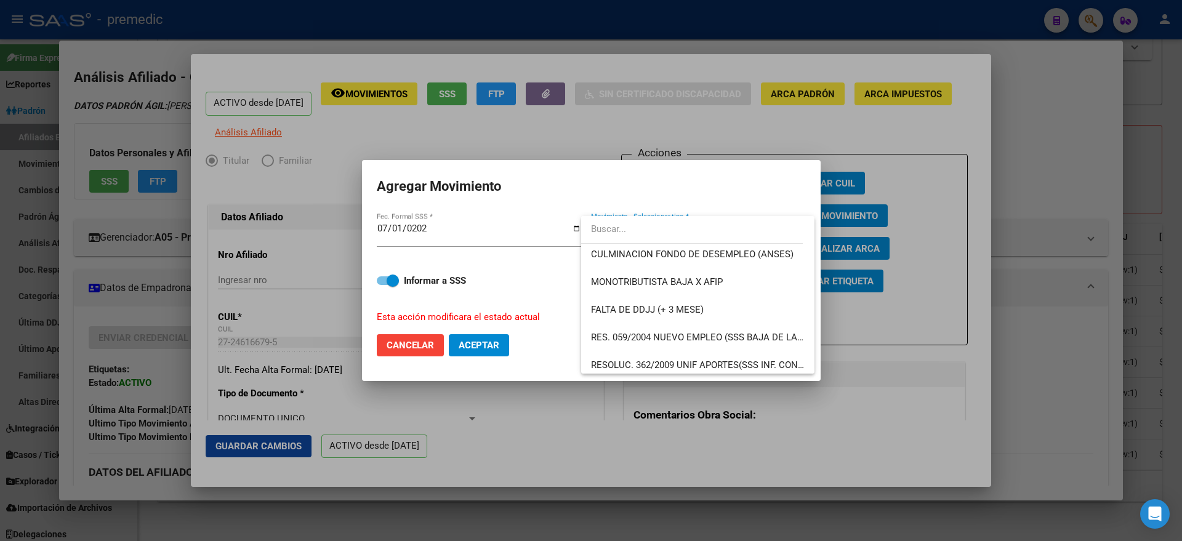
scroll to position [385, 0]
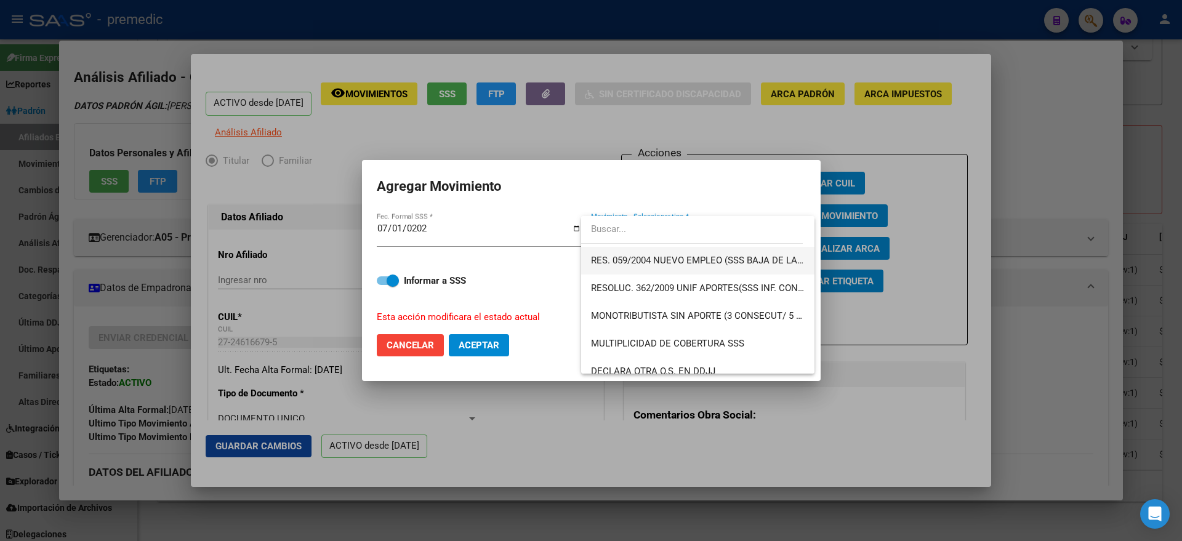
click at [705, 268] on span "RES. 059/2004 NUEVO EMPLEO (SSS BAJA DE LA OPCION)" at bounding box center [698, 261] width 214 height 28
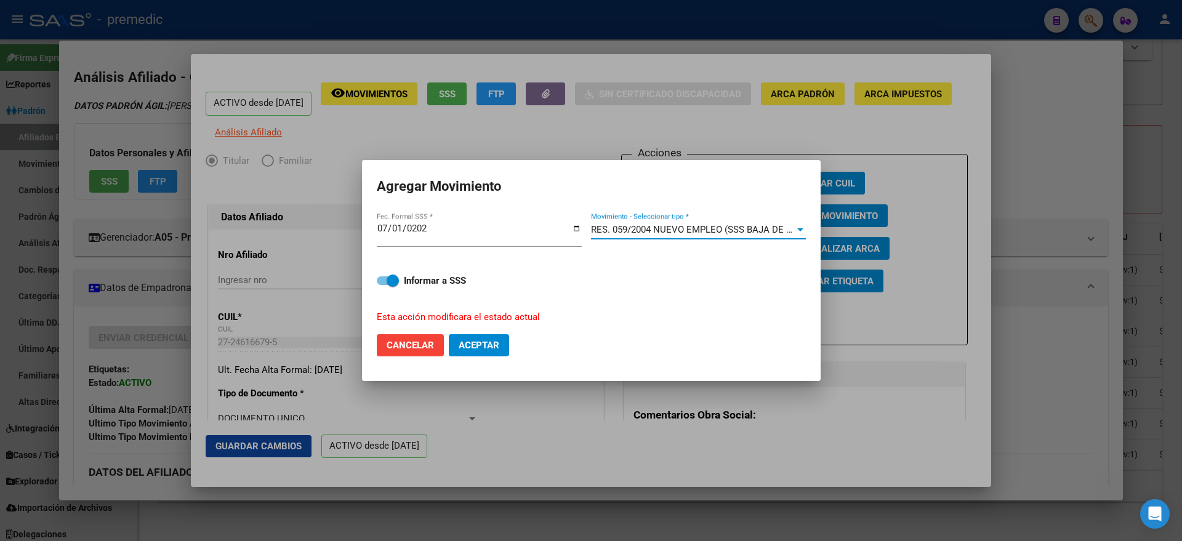
click at [707, 234] on span "RES. 059/2004 NUEVO EMPLEO (SSS BAJA DE LA OPCION)" at bounding box center [713, 229] width 245 height 11
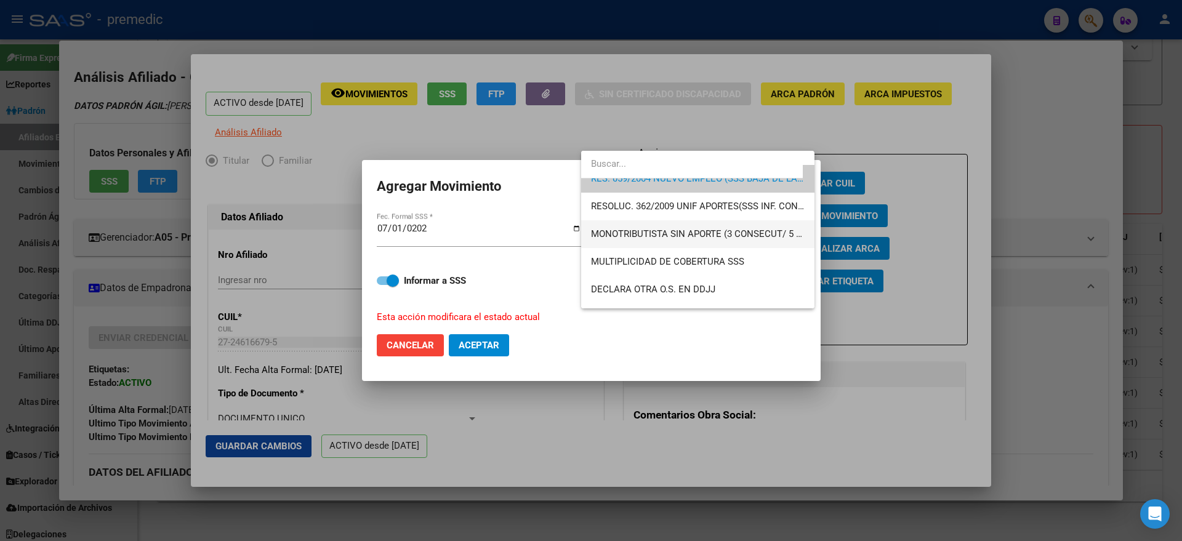
scroll to position [428, 0]
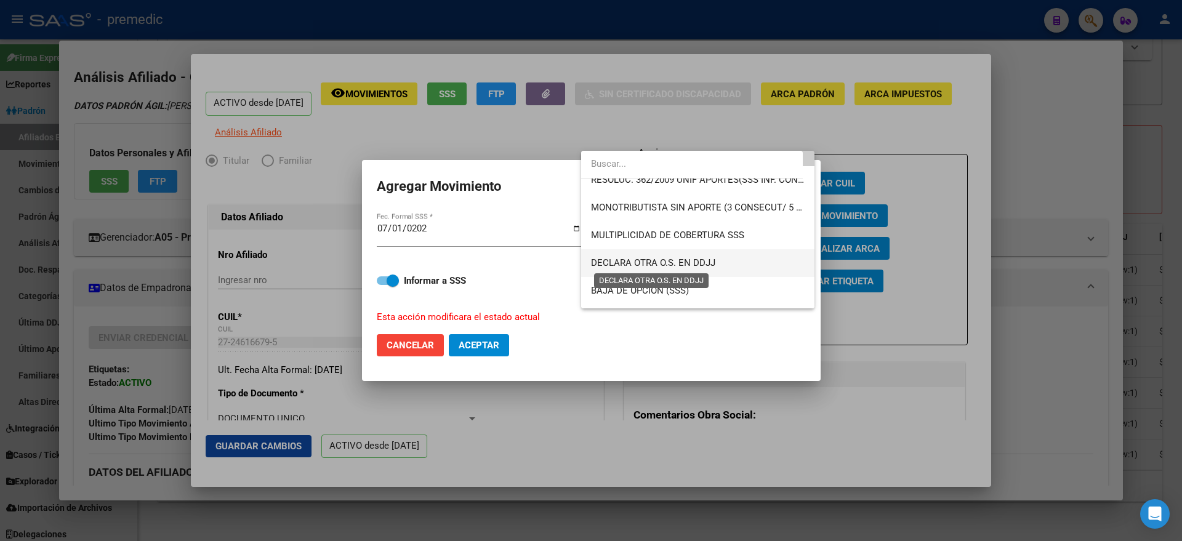
click at [670, 268] on span "DECLARA OTRA O.S. EN DDJJ" at bounding box center [653, 262] width 124 height 11
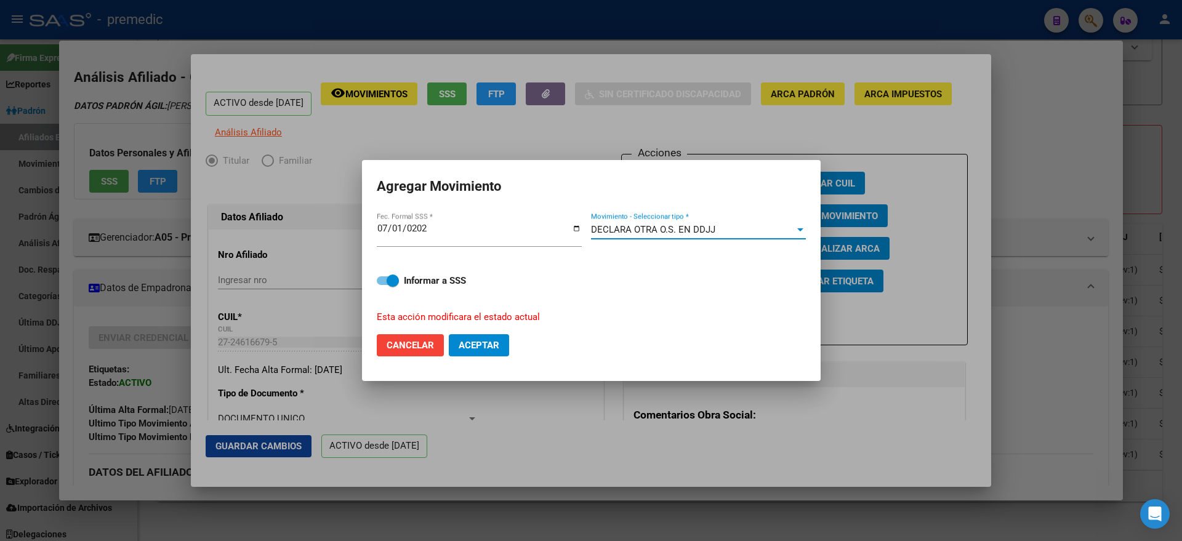
click at [410, 279] on strong "Informar a SSS" at bounding box center [435, 280] width 62 height 11
click at [383, 285] on input "Informar a SSS" at bounding box center [382, 285] width 1 height 1
checkbox input "false"
click at [463, 344] on span "Aceptar" at bounding box center [478, 345] width 41 height 11
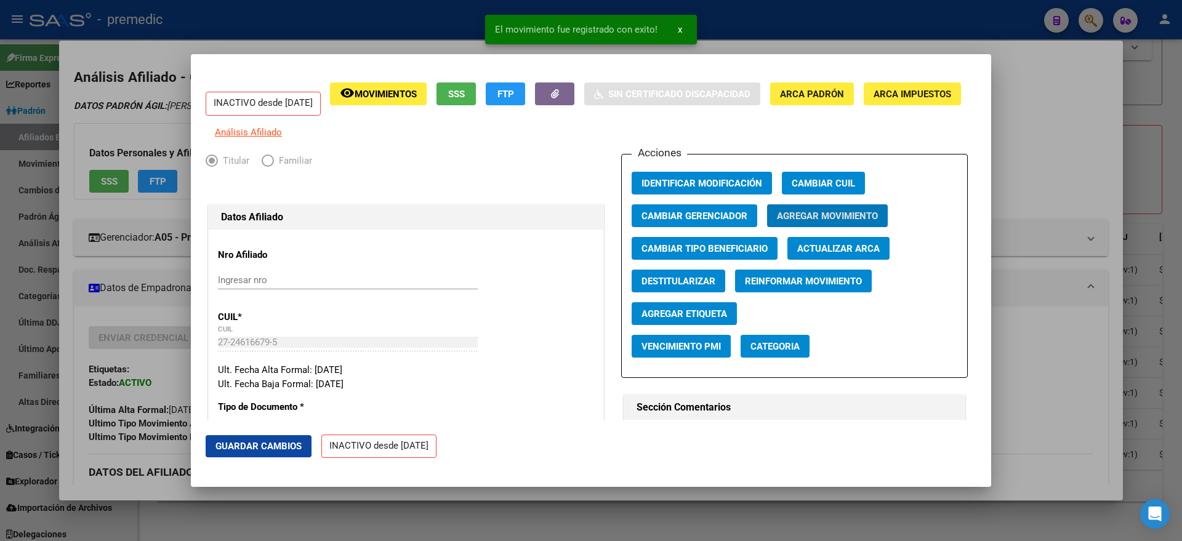
click at [153, 478] on div at bounding box center [591, 270] width 1182 height 541
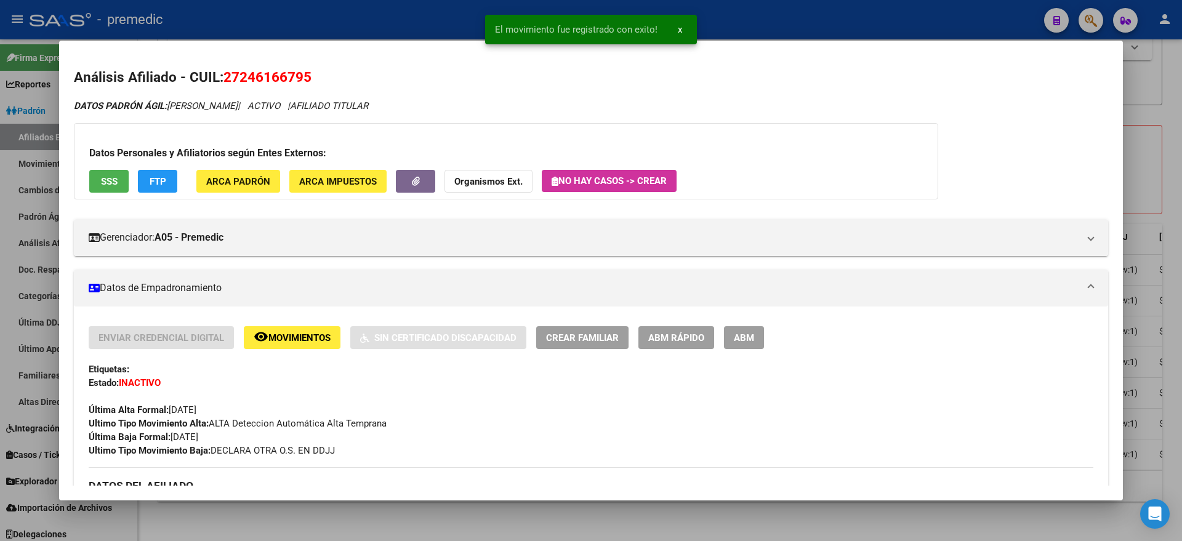
click at [210, 526] on div at bounding box center [591, 270] width 1182 height 541
checkbox input "false"
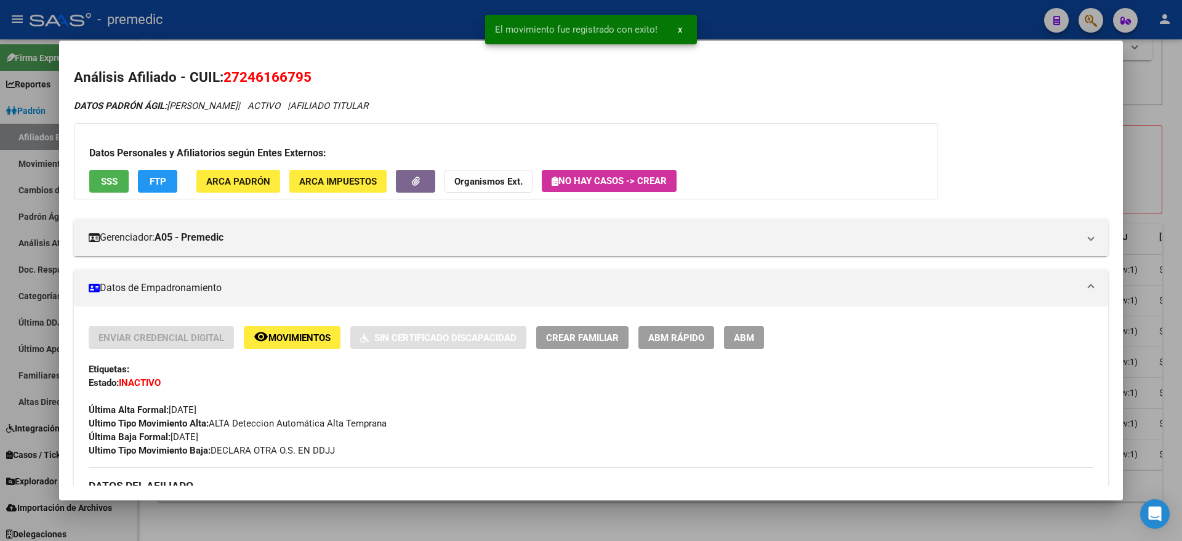
checkbox input "false"
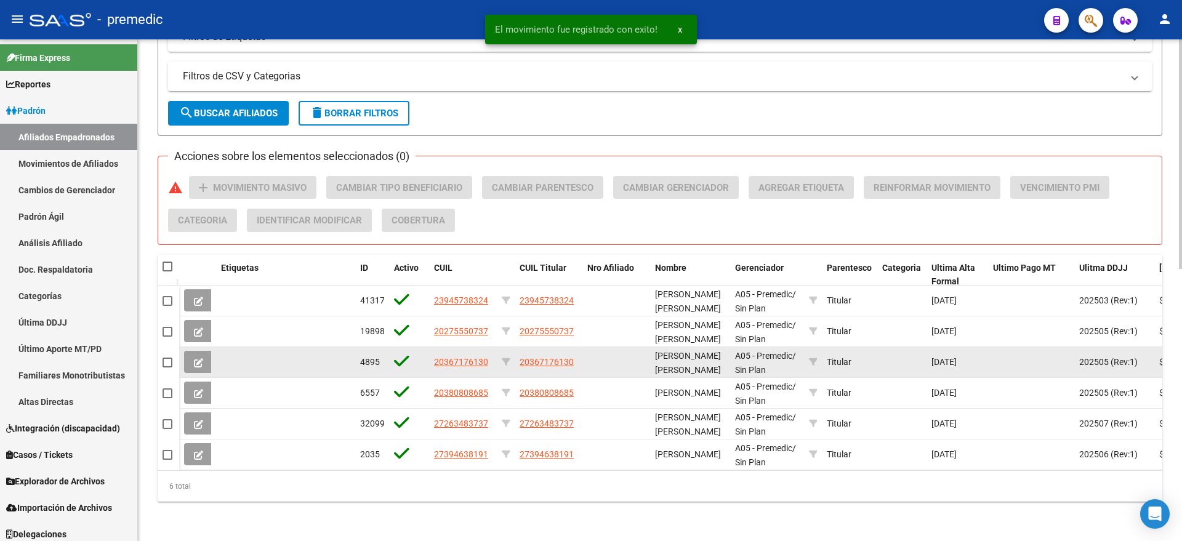
scroll to position [593, 0]
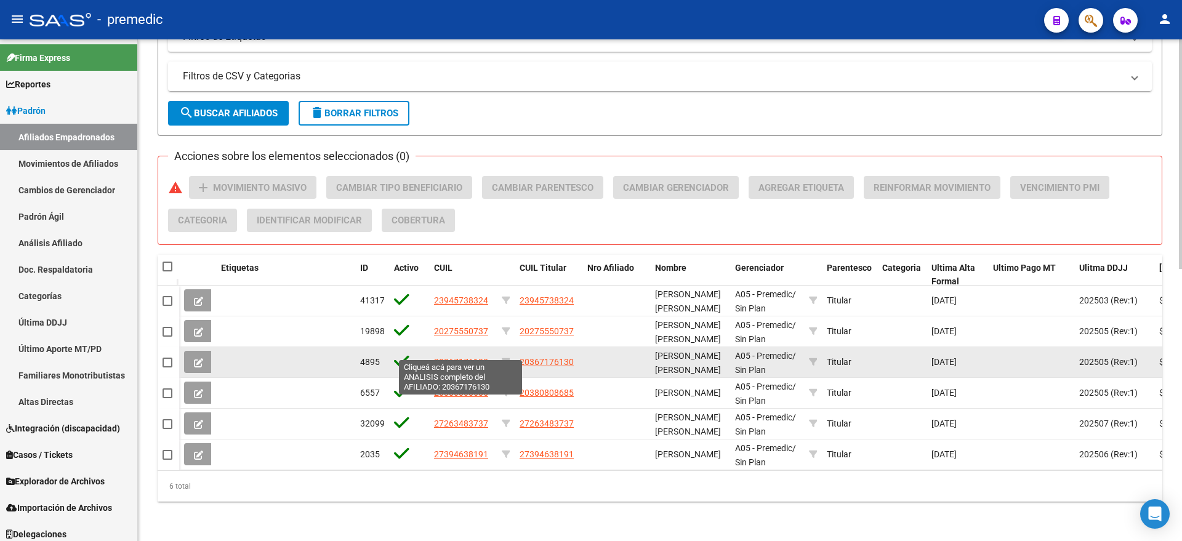
click at [444, 357] on span "20367176130" at bounding box center [461, 362] width 54 height 10
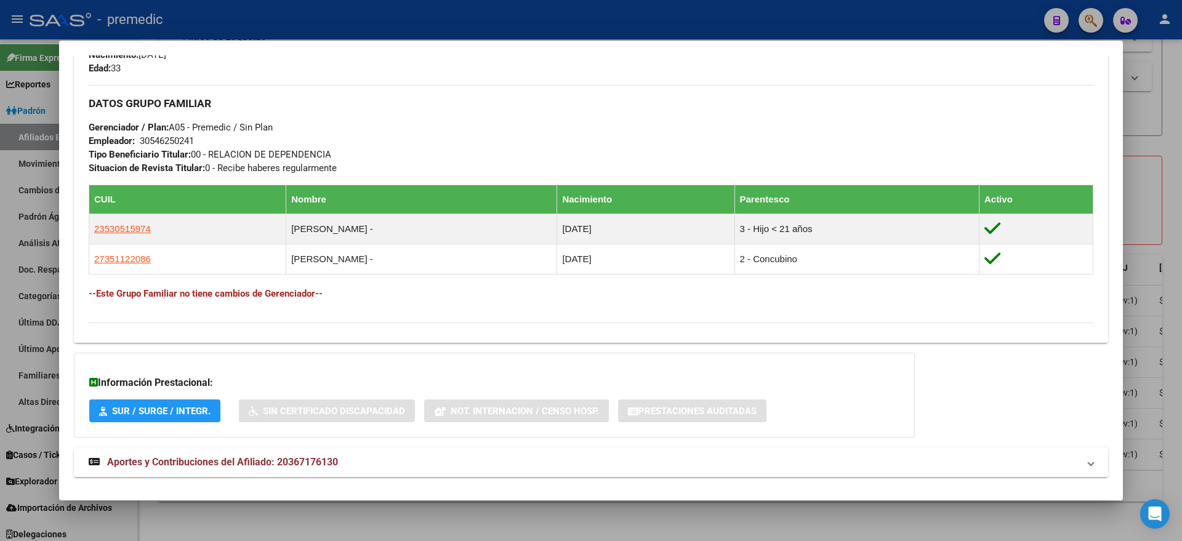
scroll to position [592, 0]
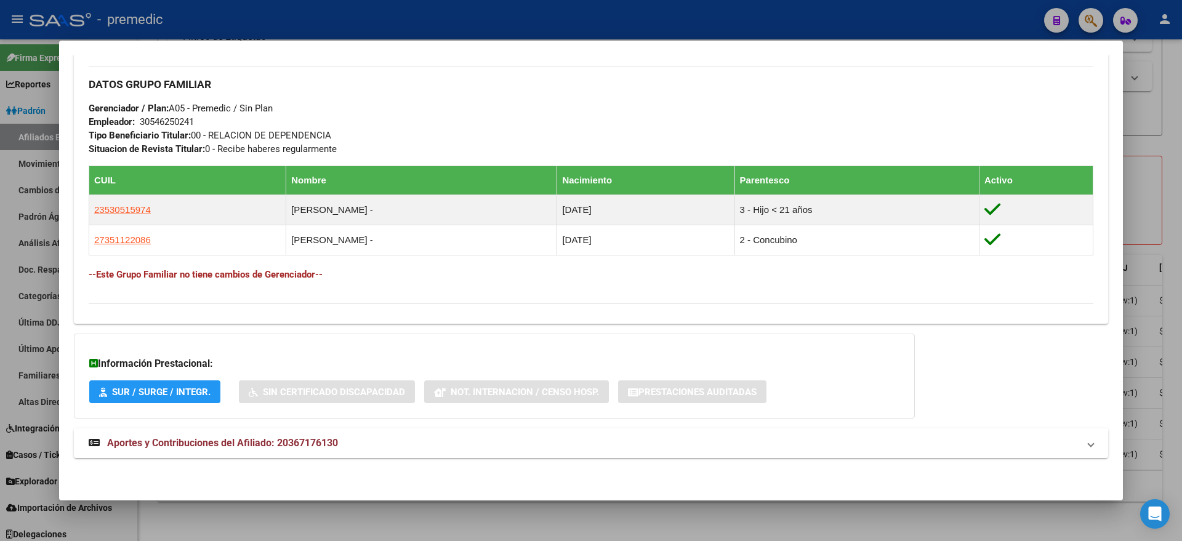
click at [209, 438] on span "Aportes y Contribuciones del Afiliado: 20367176130" at bounding box center [222, 443] width 231 height 12
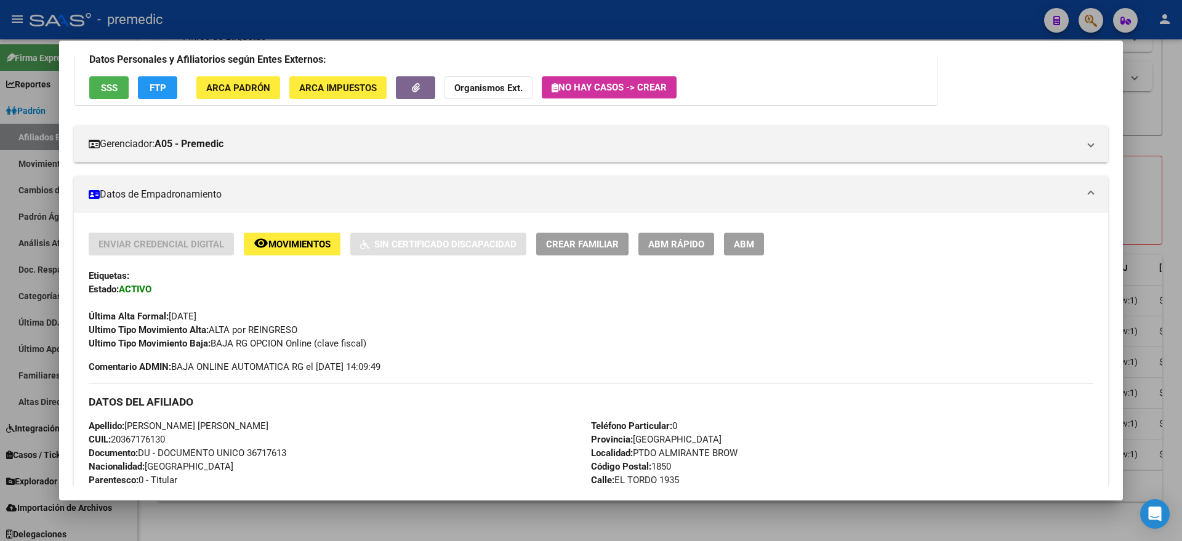
scroll to position [0, 0]
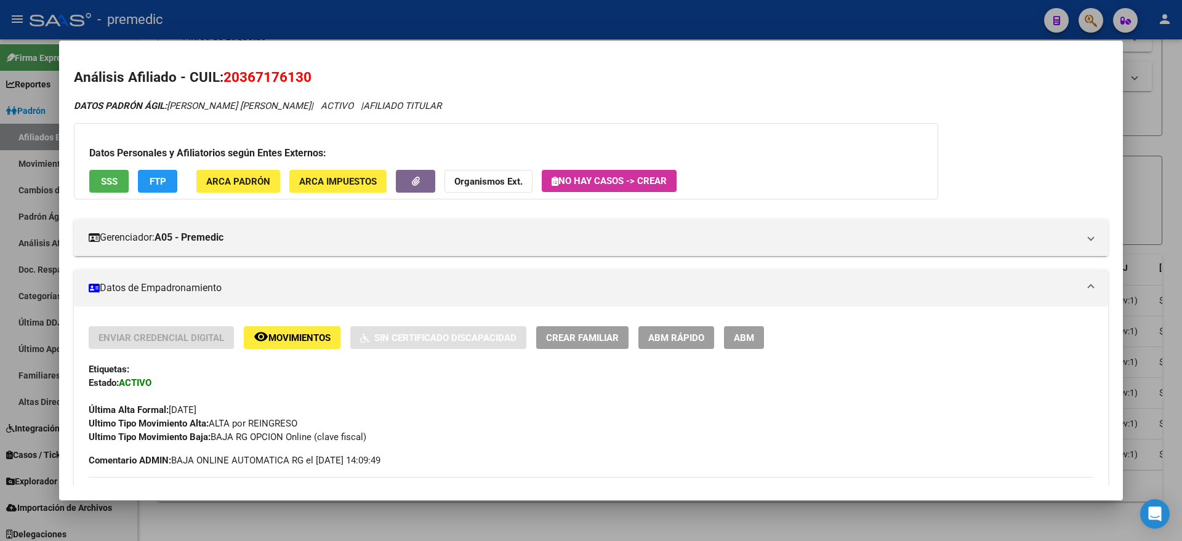
drag, startPoint x: 239, startPoint y: 77, endPoint x: 302, endPoint y: 78, distance: 62.8
click at [302, 78] on span "20367176130" at bounding box center [267, 77] width 88 height 16
copy span "36717613"
click at [358, 512] on div at bounding box center [591, 270] width 1182 height 541
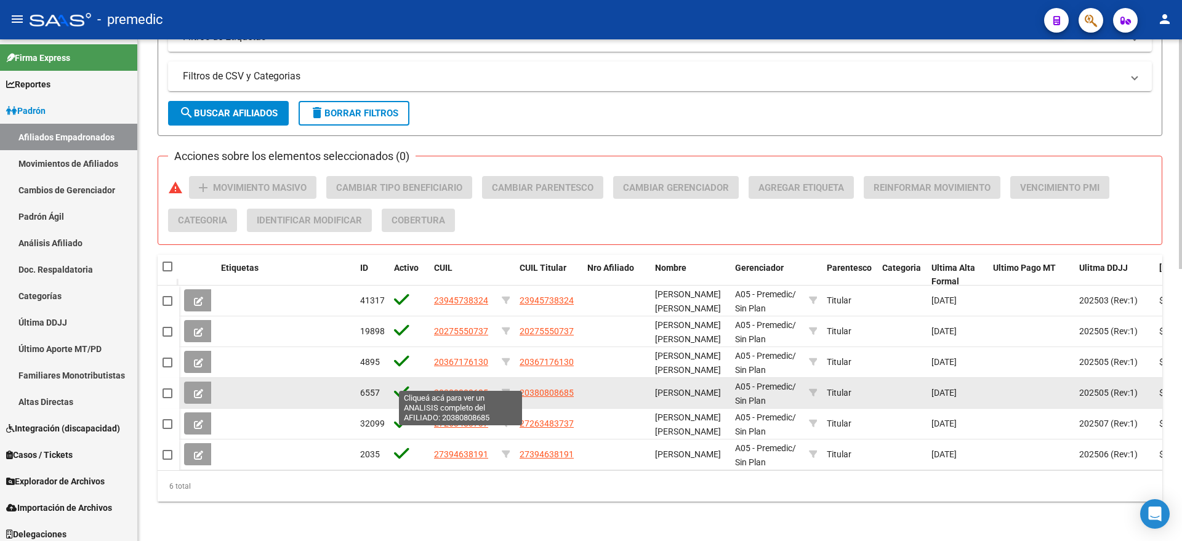
click at [449, 388] on span "20380808685" at bounding box center [461, 393] width 54 height 10
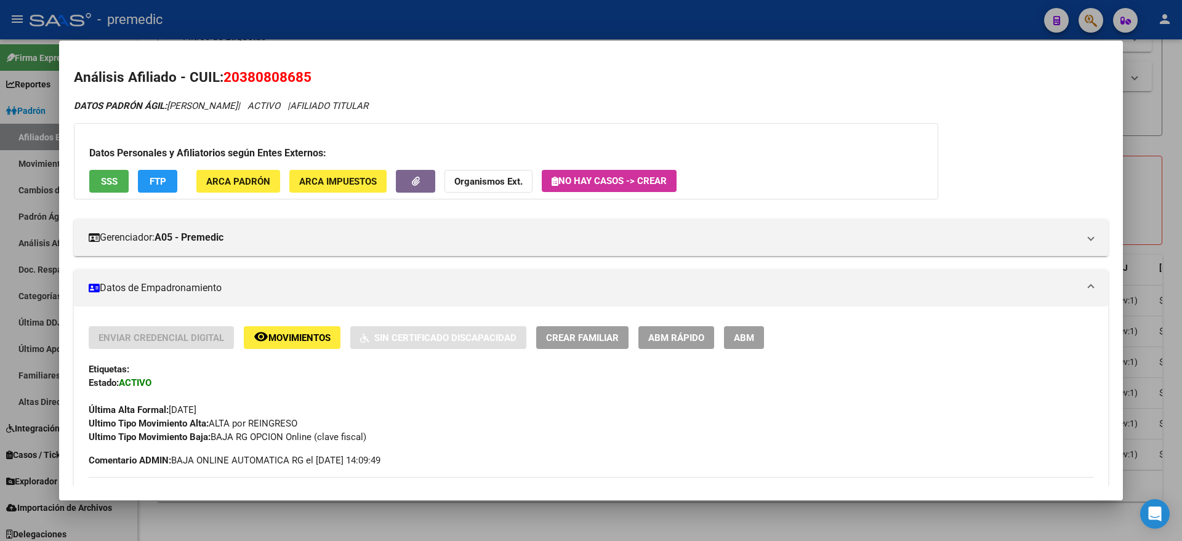
drag, startPoint x: 239, startPoint y: 74, endPoint x: 304, endPoint y: 74, distance: 64.6
click at [304, 74] on span "20380808685" at bounding box center [267, 77] width 88 height 16
copy span "38080868"
click at [377, 511] on div at bounding box center [591, 270] width 1182 height 541
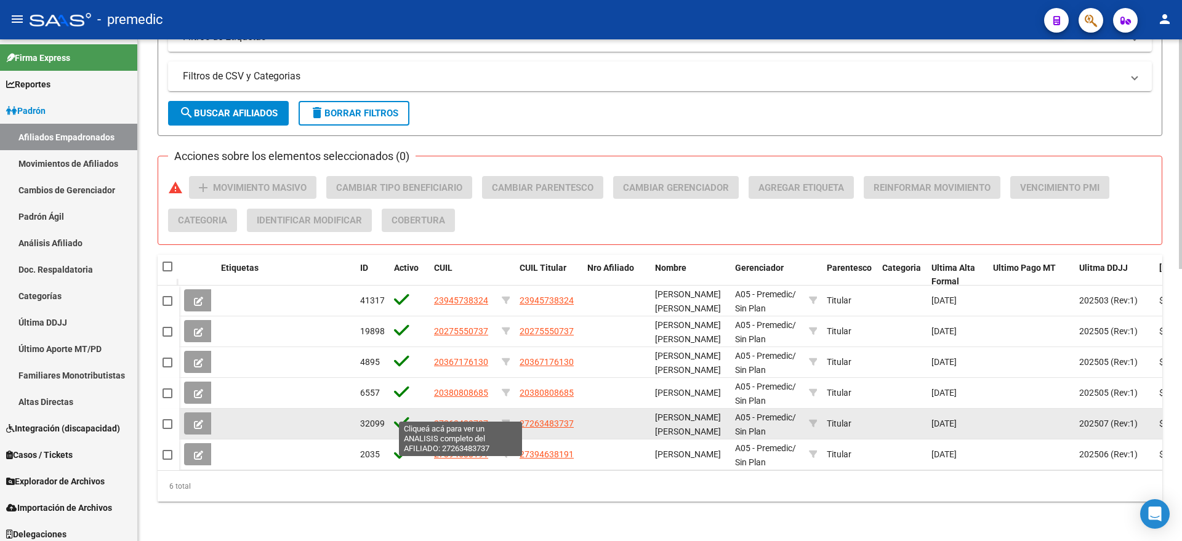
click at [443, 418] on span "27263483737" at bounding box center [461, 423] width 54 height 10
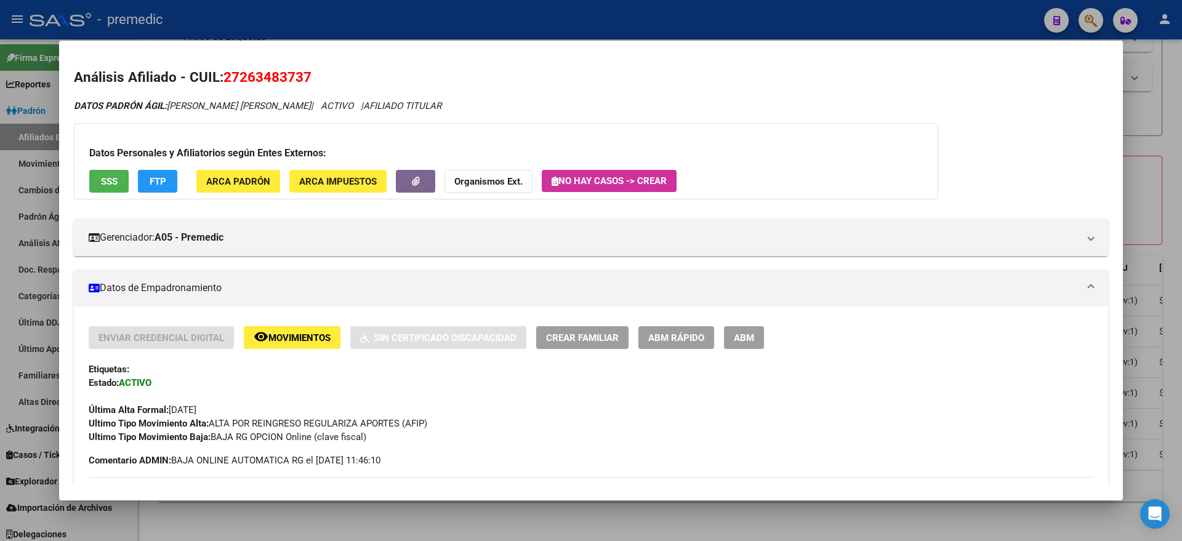
drag, startPoint x: 241, startPoint y: 81, endPoint x: 300, endPoint y: 76, distance: 59.8
click at [300, 76] on span "27263483737" at bounding box center [267, 77] width 88 height 16
click at [304, 332] on span "Movimientos" at bounding box center [299, 337] width 62 height 11
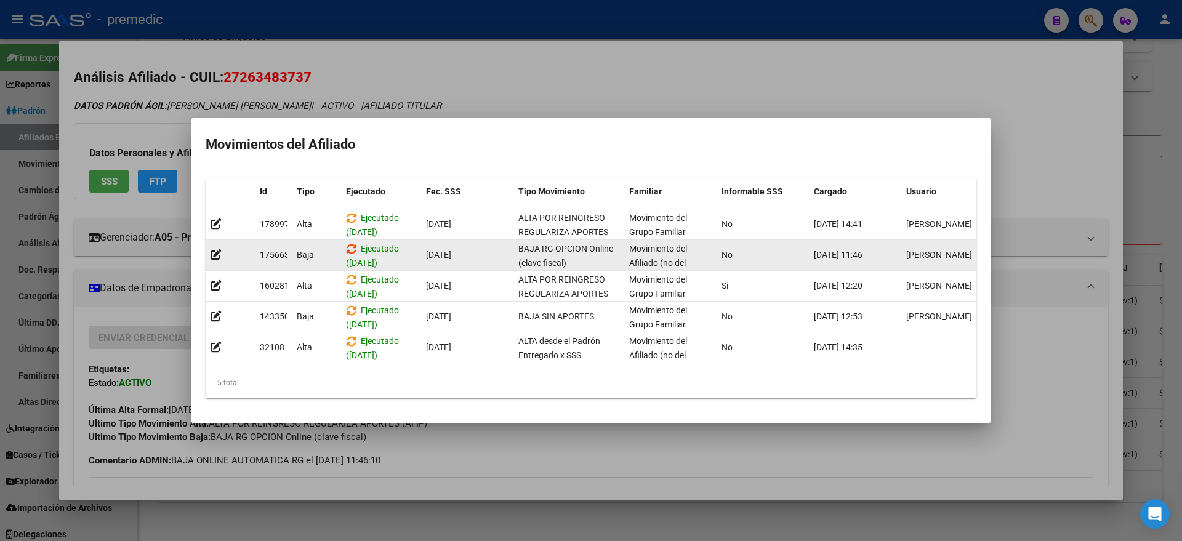
click at [351, 243] on icon at bounding box center [351, 249] width 11 height 12
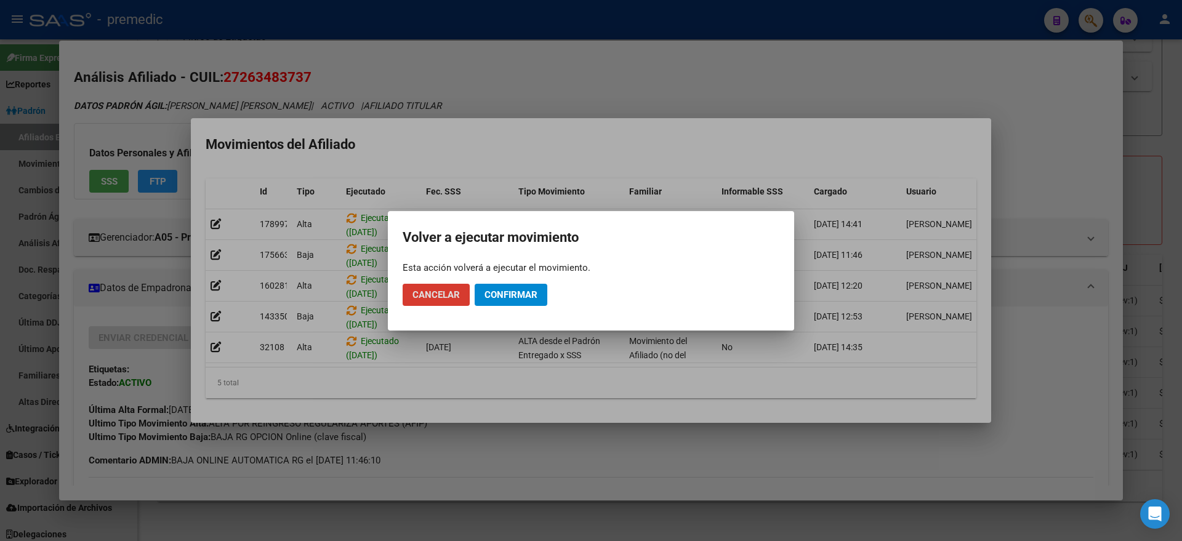
click at [513, 298] on span "Confirmar" at bounding box center [510, 294] width 53 height 11
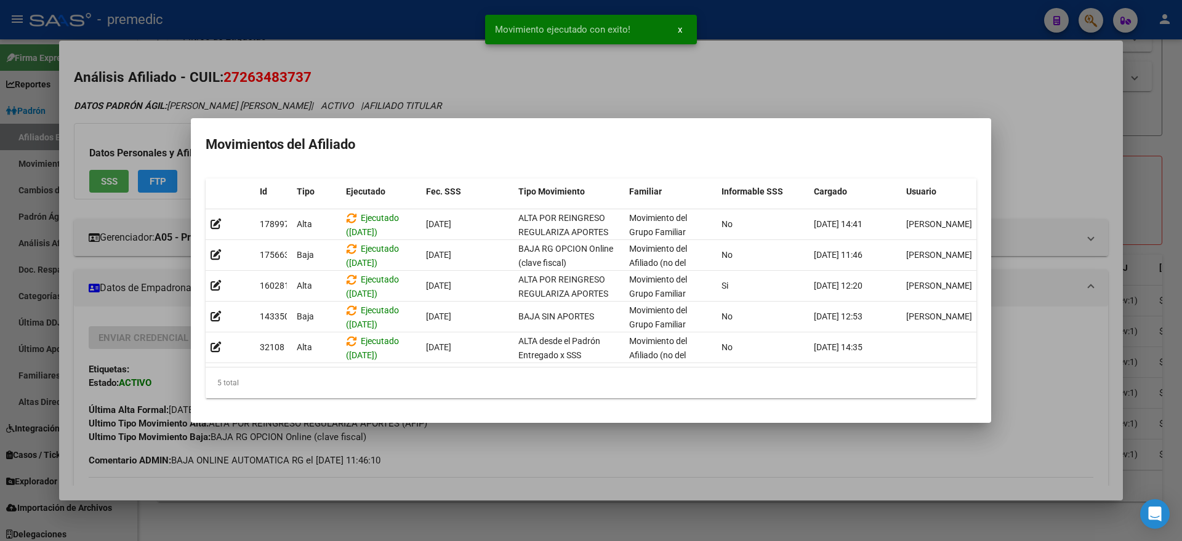
click at [373, 522] on div at bounding box center [591, 270] width 1182 height 541
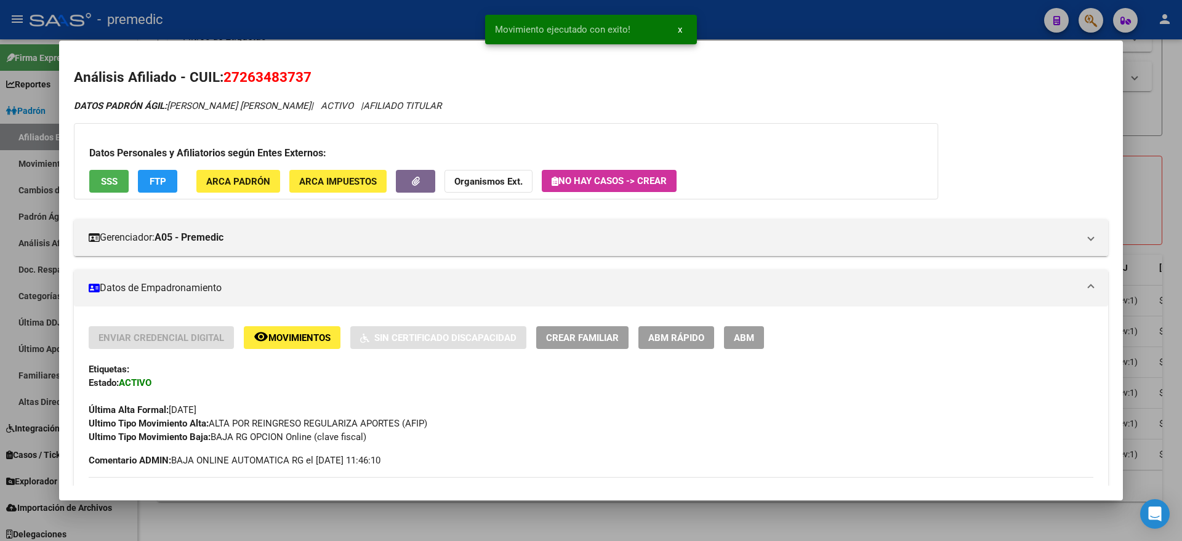
click at [373, 522] on div at bounding box center [591, 270] width 1182 height 541
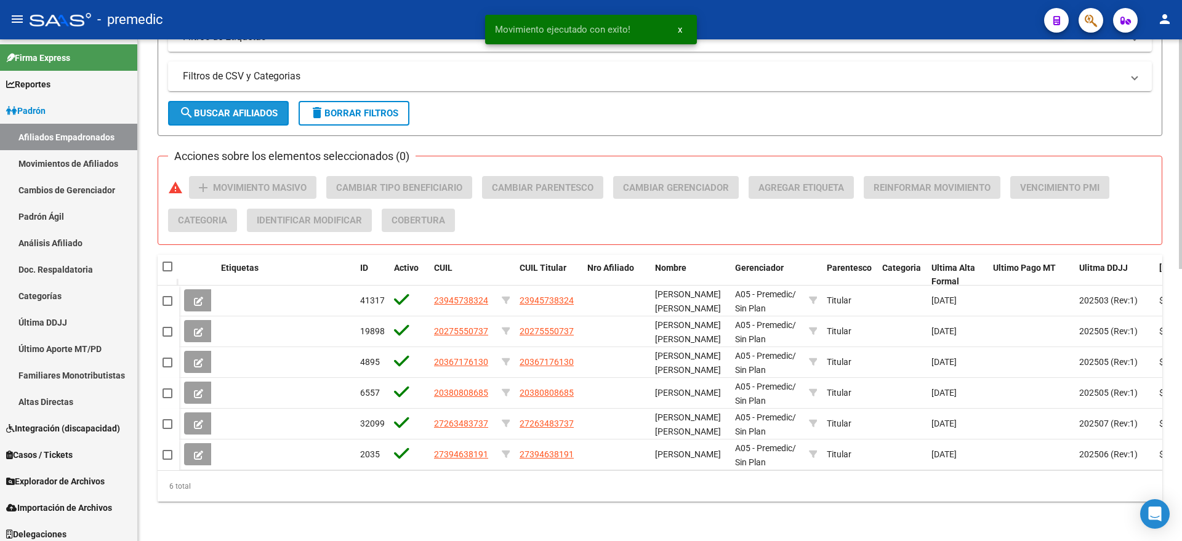
click at [197, 108] on span "search Buscar Afiliados" at bounding box center [228, 113] width 98 height 11
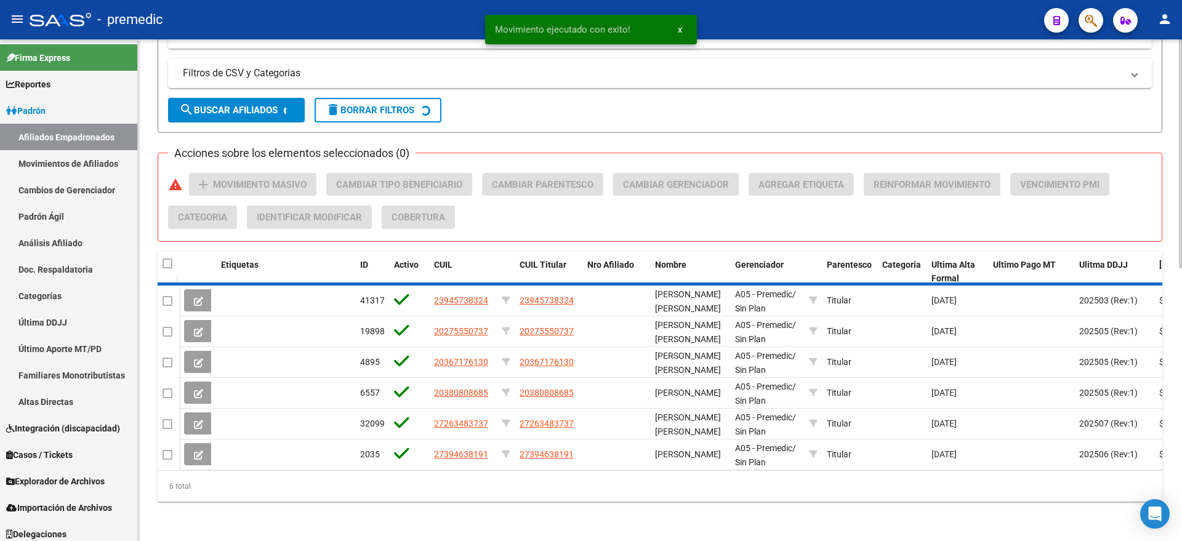
scroll to position [562, 0]
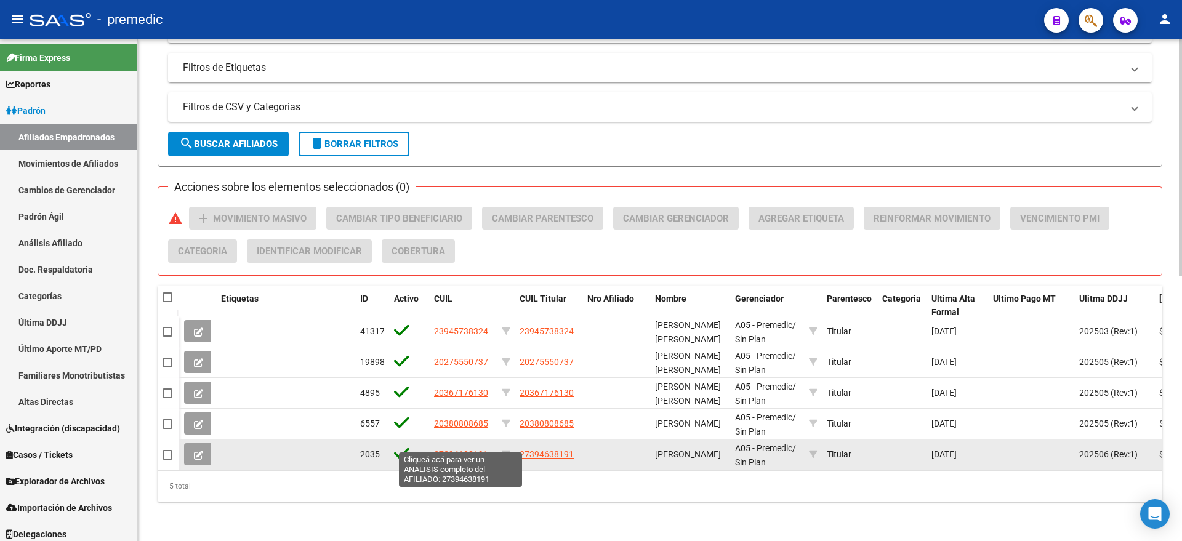
click at [456, 449] on span "27394638191" at bounding box center [461, 454] width 54 height 10
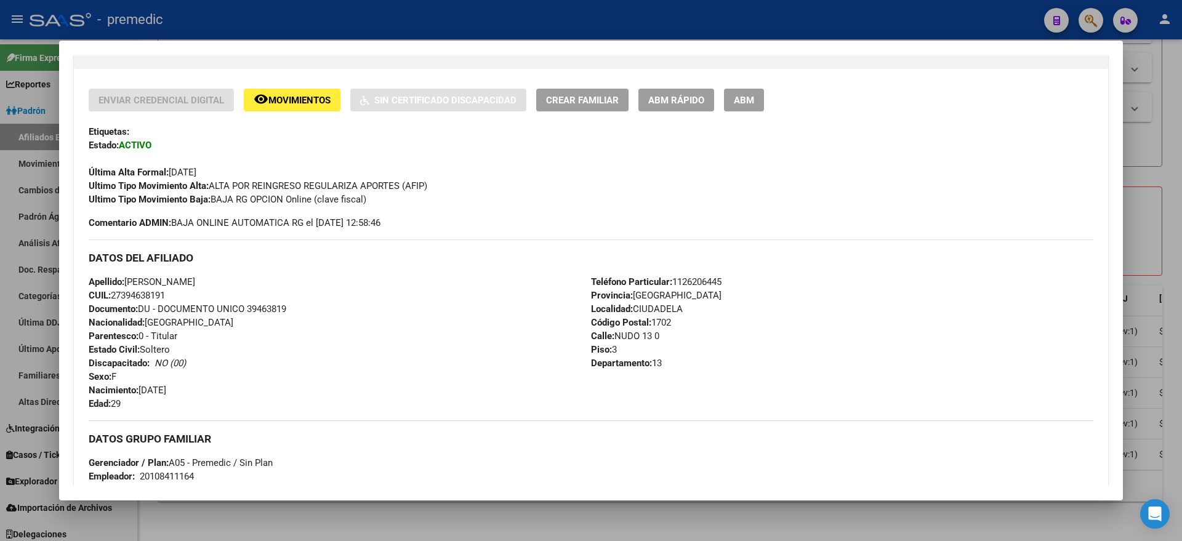
scroll to position [518, 0]
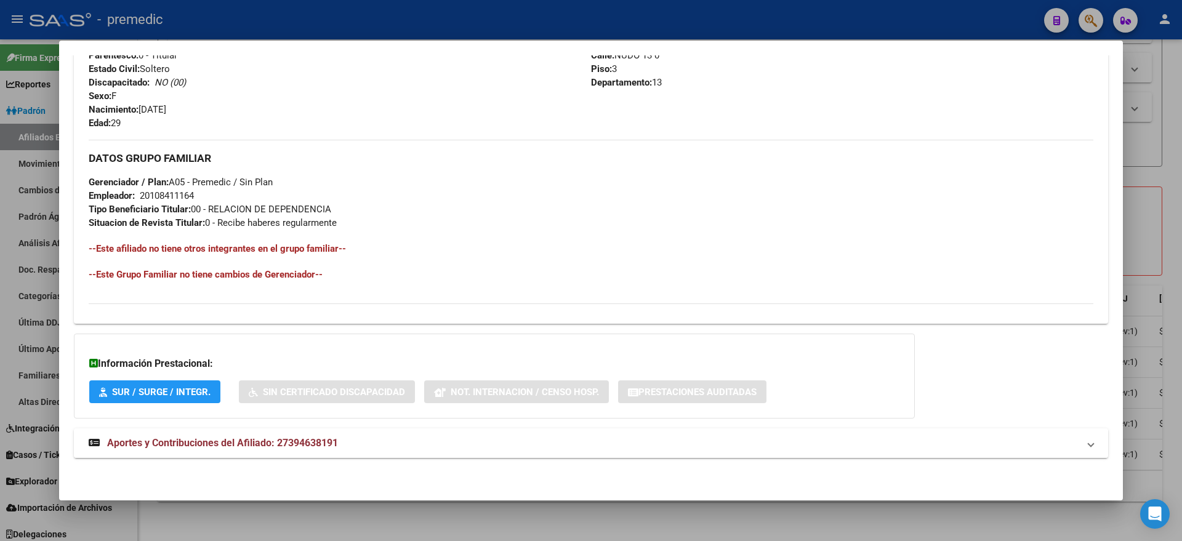
click at [239, 437] on span "Aportes y Contribuciones del Afiliado: 27394638191" at bounding box center [222, 443] width 231 height 12
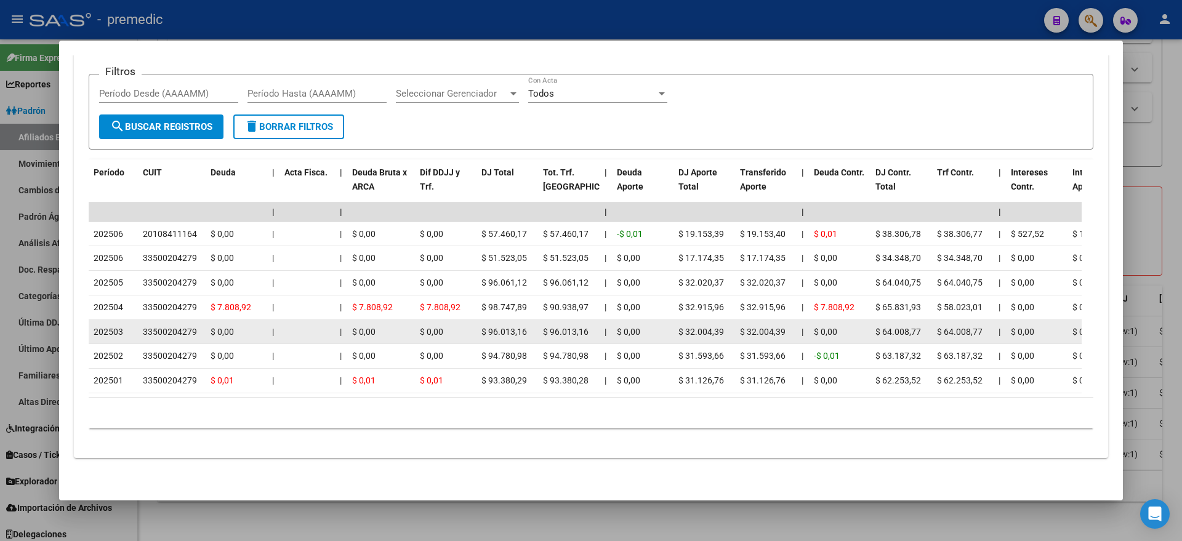
scroll to position [1054, 0]
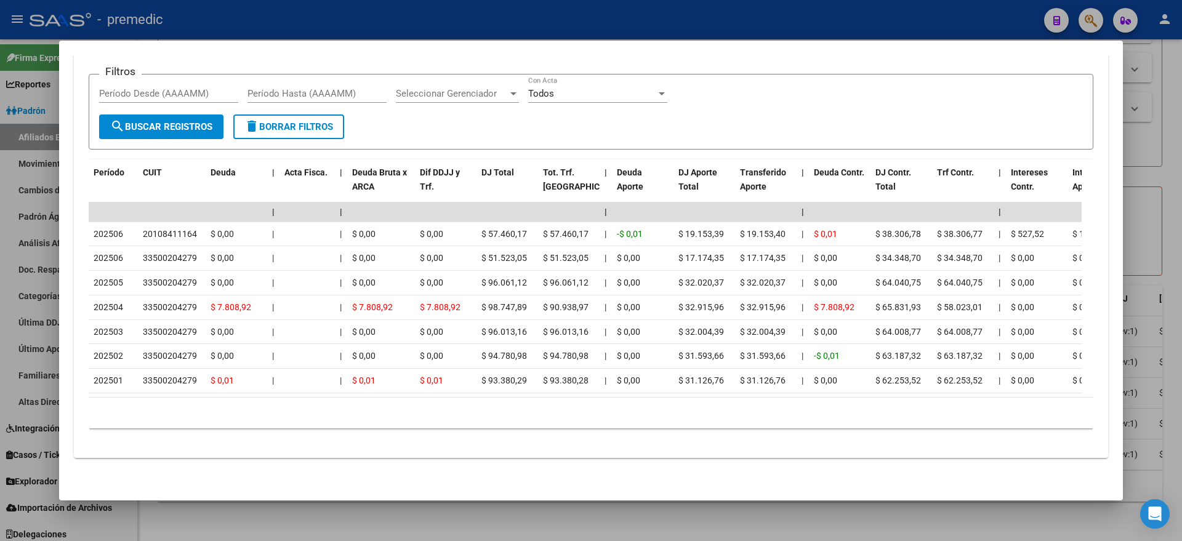
click at [256, 517] on div at bounding box center [591, 270] width 1182 height 541
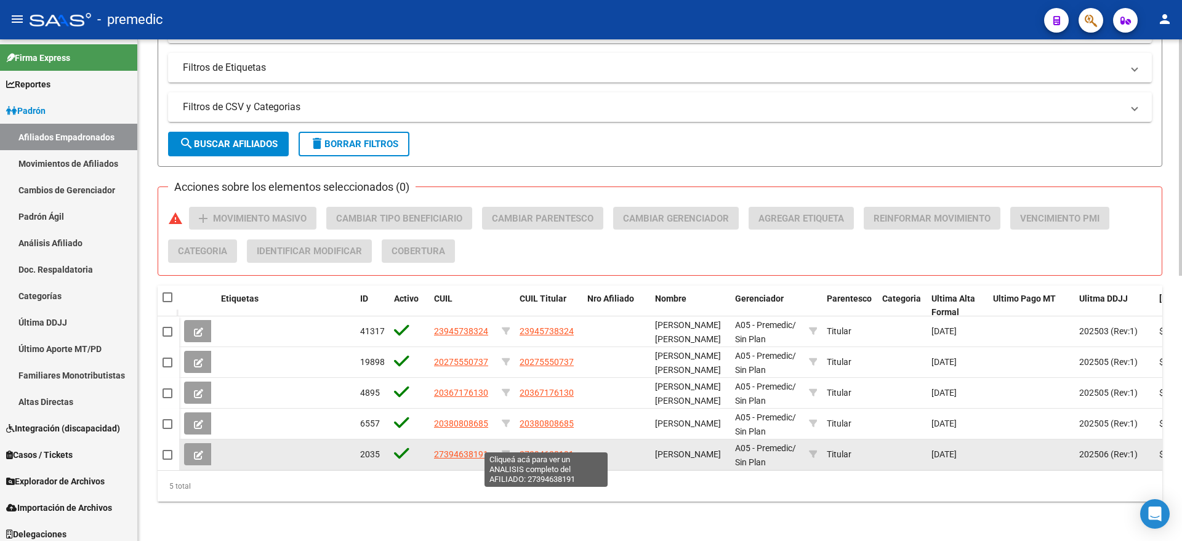
click at [529, 449] on span "27394638191" at bounding box center [546, 454] width 54 height 10
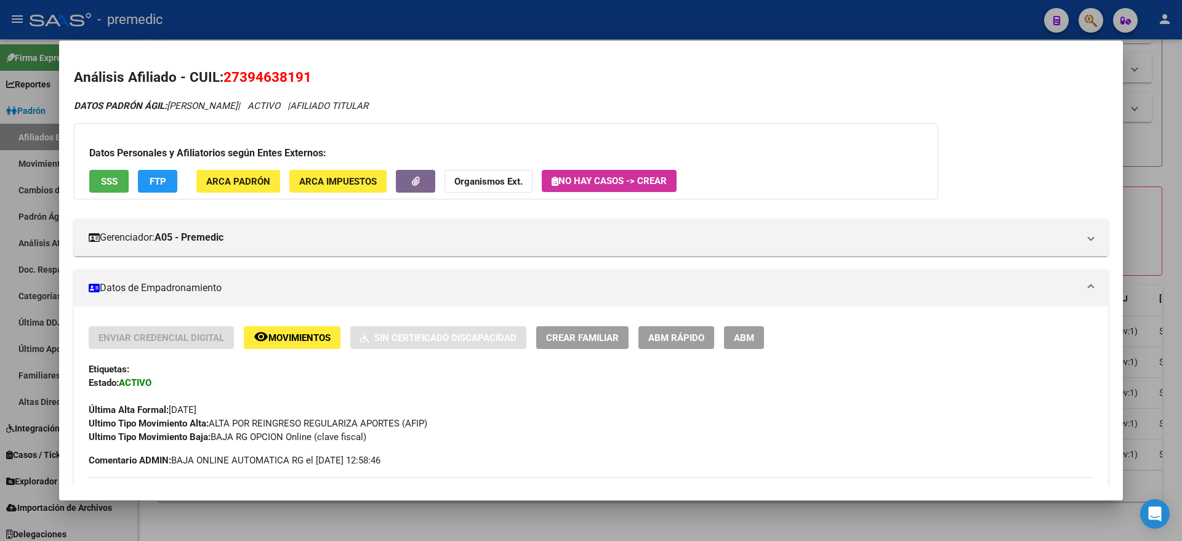
drag, startPoint x: 240, startPoint y: 75, endPoint x: 302, endPoint y: 74, distance: 62.2
click at [302, 74] on span "27394638191" at bounding box center [267, 77] width 88 height 16
click at [302, 337] on span "Movimientos" at bounding box center [299, 337] width 62 height 11
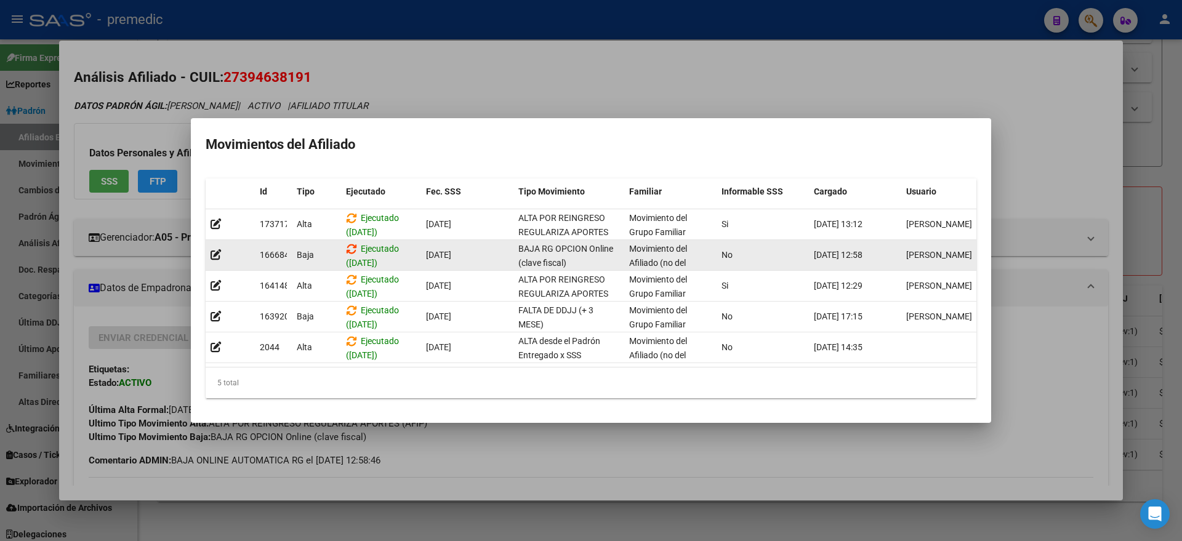
click at [351, 243] on icon at bounding box center [351, 249] width 11 height 12
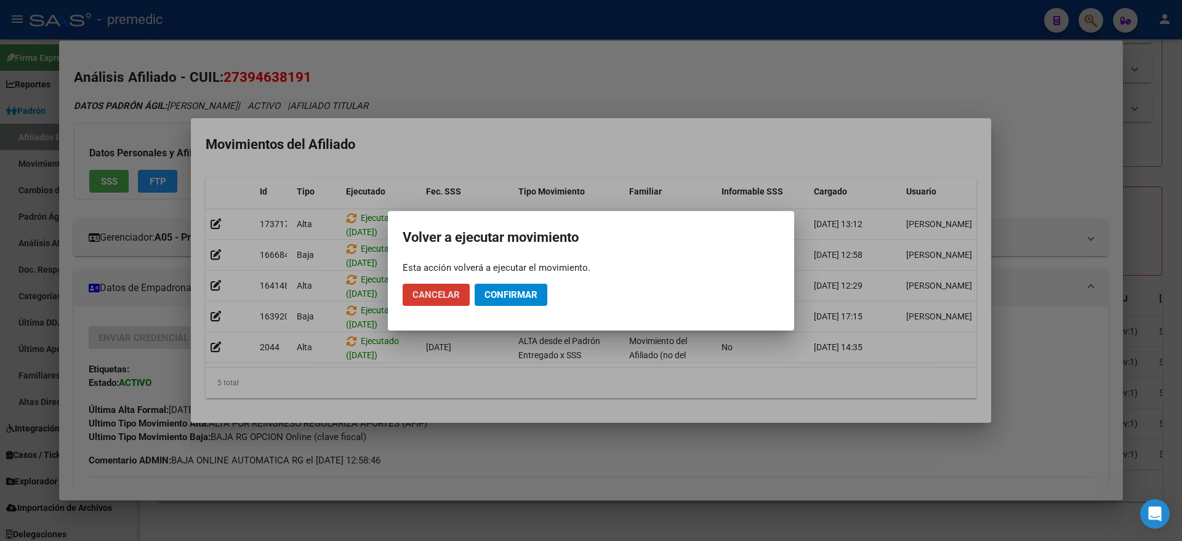
click at [505, 298] on span "Confirmar" at bounding box center [510, 294] width 53 height 11
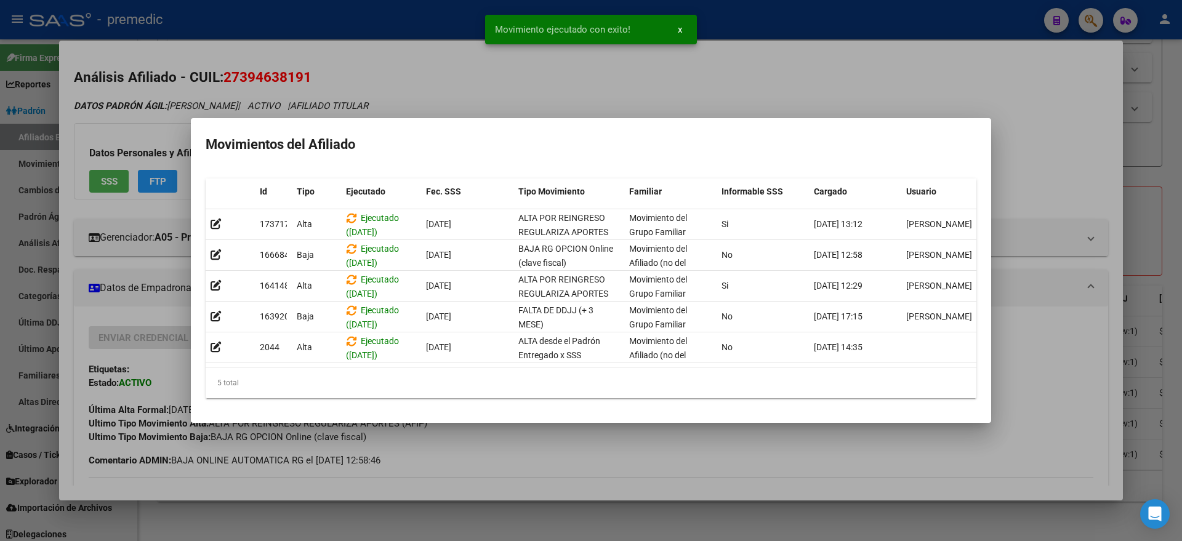
click at [414, 475] on div at bounding box center [591, 270] width 1182 height 541
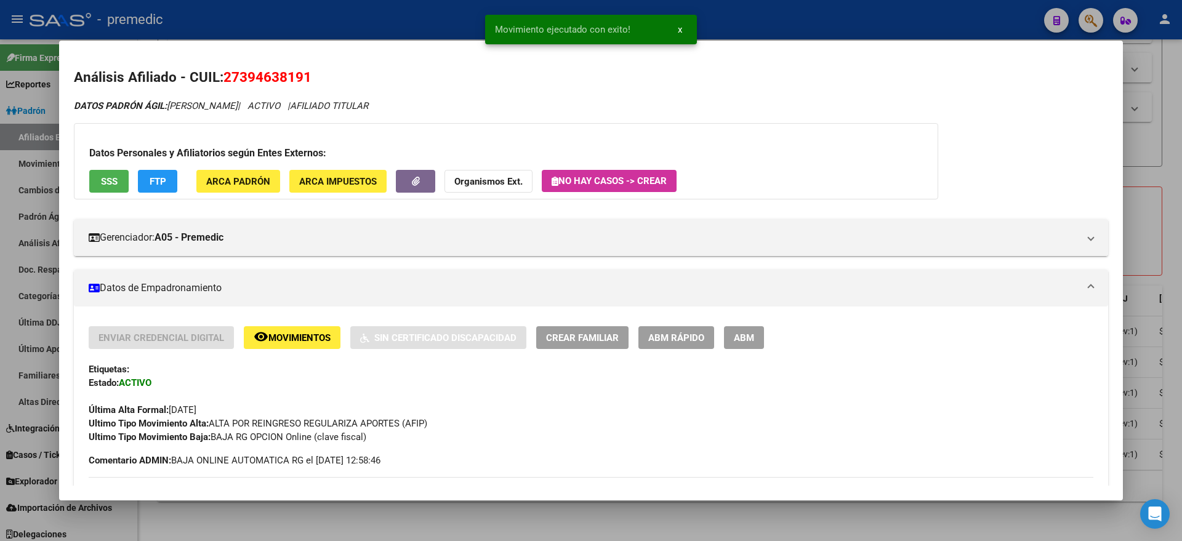
click at [411, 528] on div at bounding box center [591, 270] width 1182 height 541
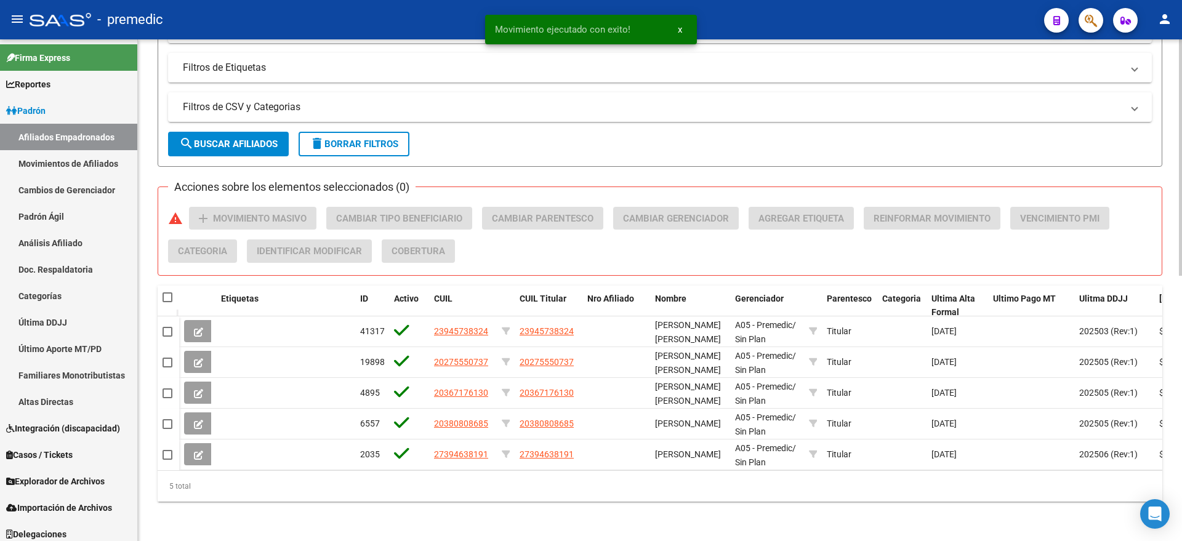
click at [351, 500] on div "5 total" at bounding box center [660, 486] width 1004 height 31
click at [224, 138] on span "search Buscar Afiliados" at bounding box center [228, 143] width 98 height 11
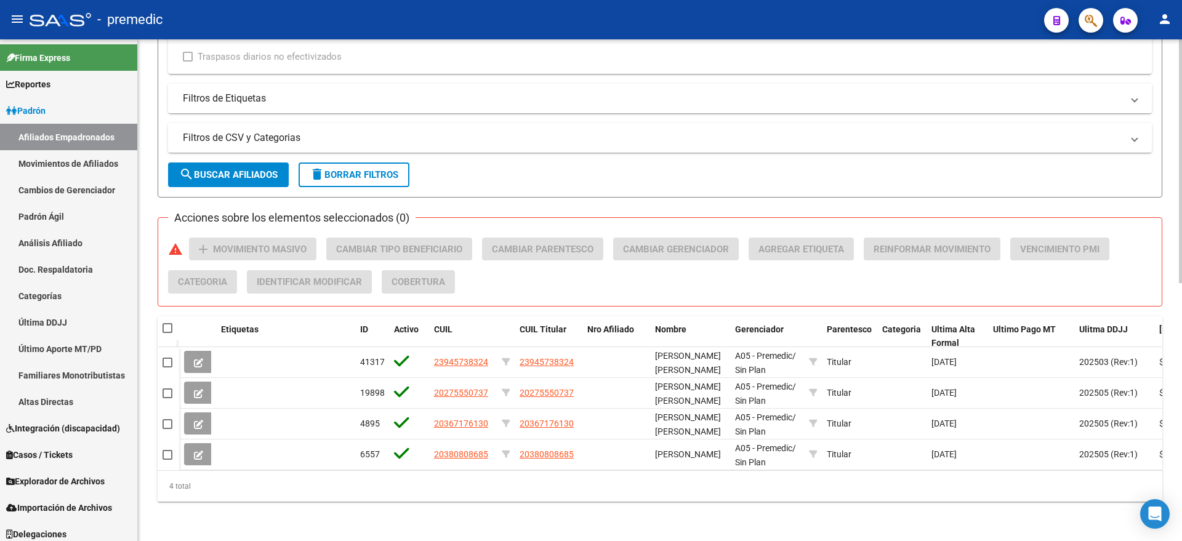
scroll to position [532, 0]
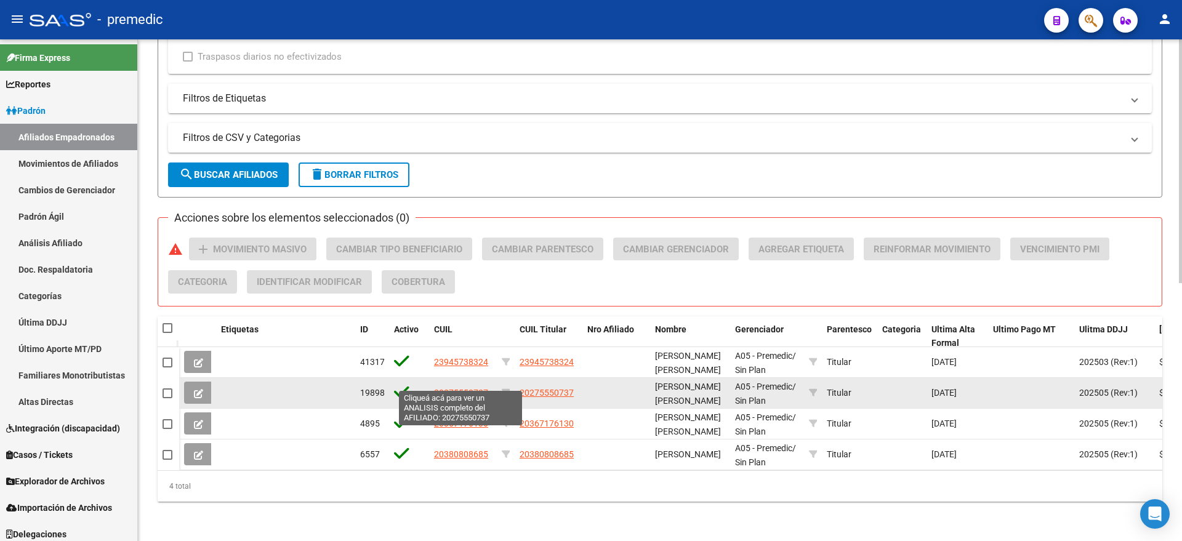
click at [463, 388] on span "20275550737" at bounding box center [461, 393] width 54 height 10
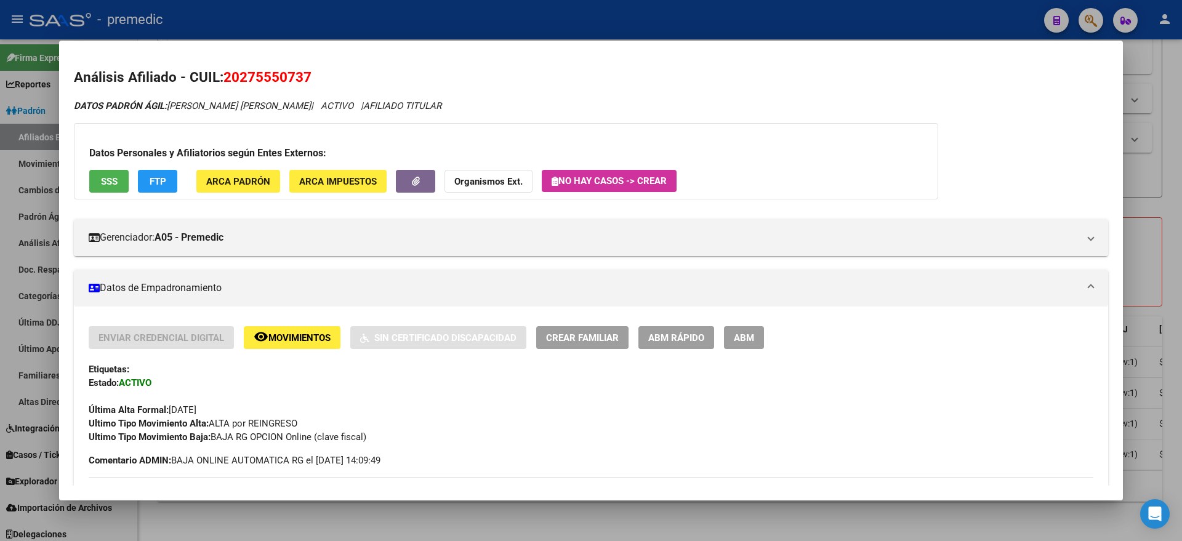
drag, startPoint x: 311, startPoint y: 76, endPoint x: 225, endPoint y: 79, distance: 85.6
click at [225, 79] on span "20275550737" at bounding box center [267, 77] width 88 height 16
click at [450, 524] on div at bounding box center [591, 270] width 1182 height 541
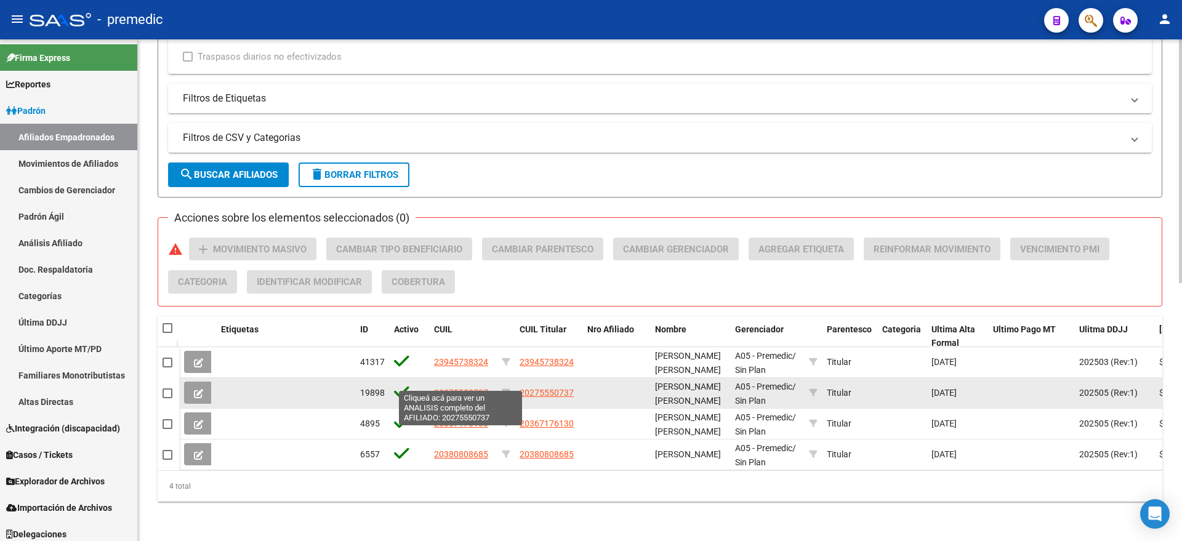
click at [463, 388] on span "20275550737" at bounding box center [461, 393] width 54 height 10
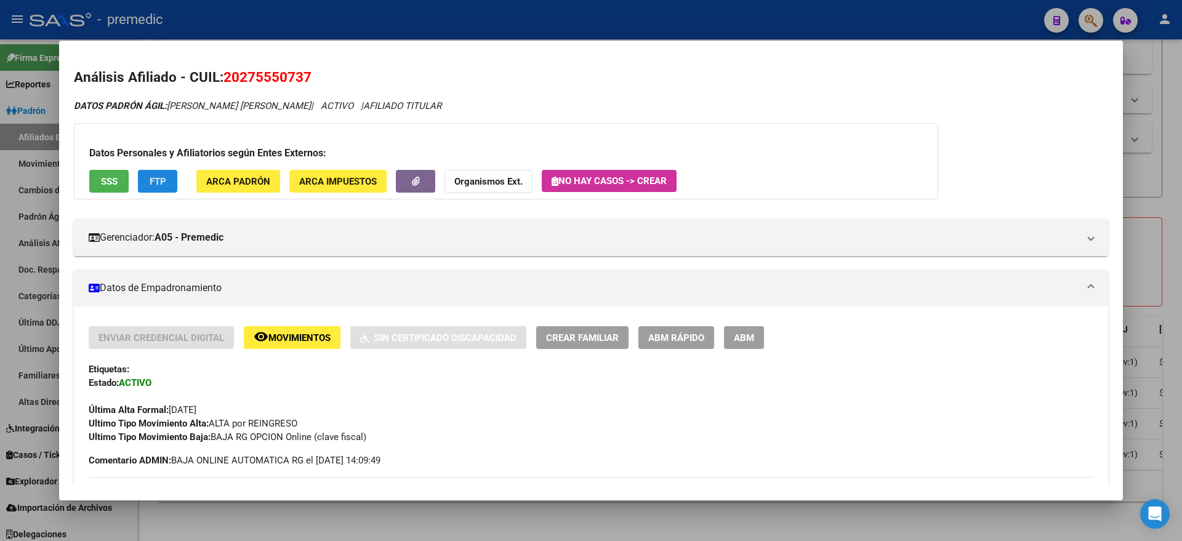
click at [147, 182] on button "FTP" at bounding box center [157, 181] width 39 height 23
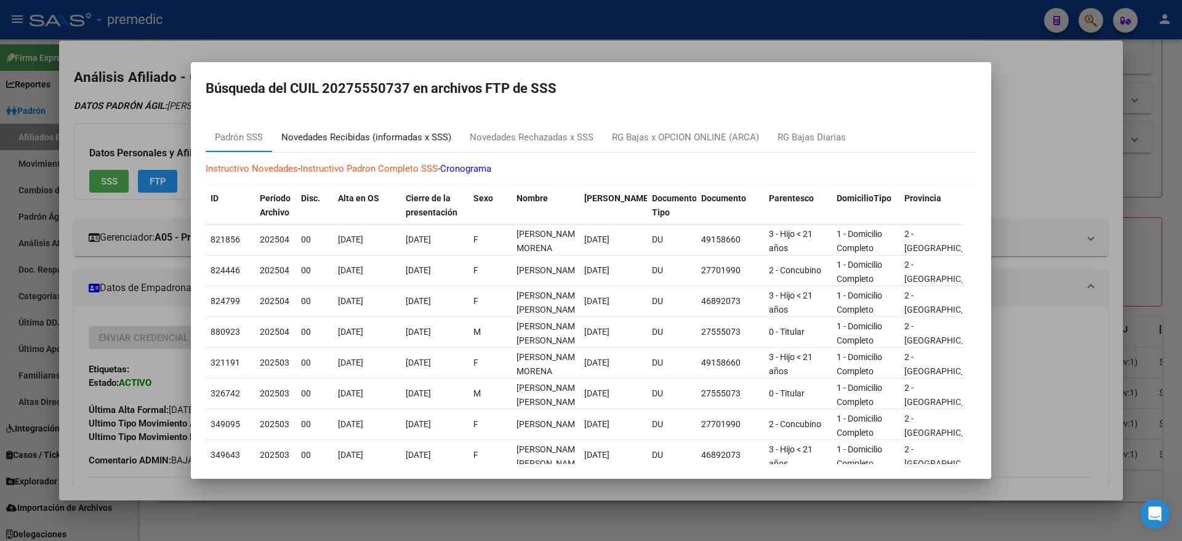
click at [330, 137] on div "Novedades Recibidas (informadas x SSS)" at bounding box center [366, 137] width 170 height 14
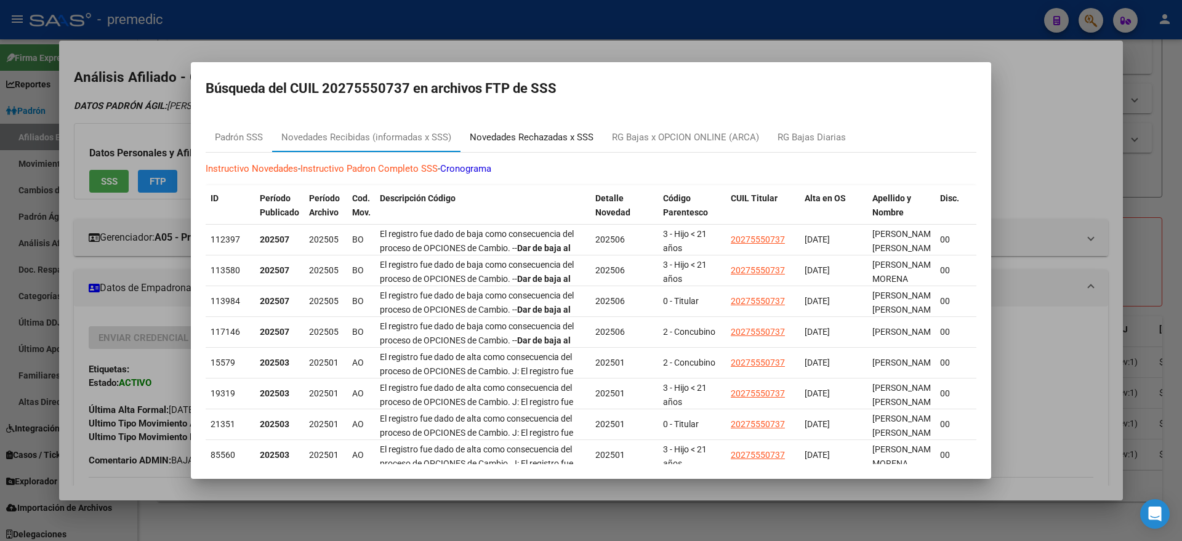
click at [519, 141] on div "Novedades Rechazadas x SSS" at bounding box center [532, 137] width 124 height 14
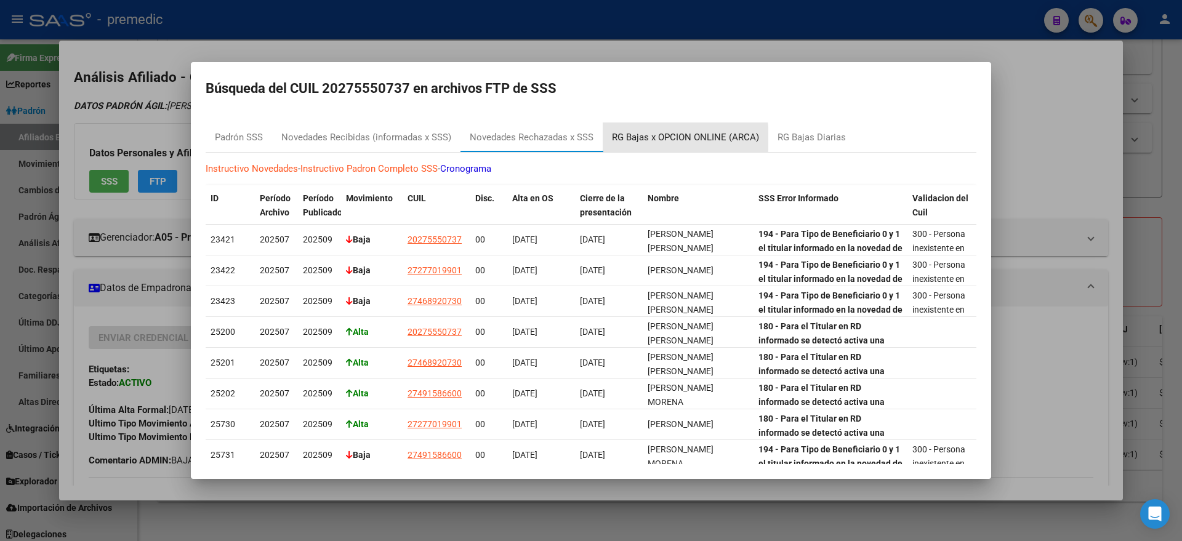
click at [649, 138] on div "RG Bajas x OPCION ONLINE (ARCA)" at bounding box center [685, 137] width 147 height 14
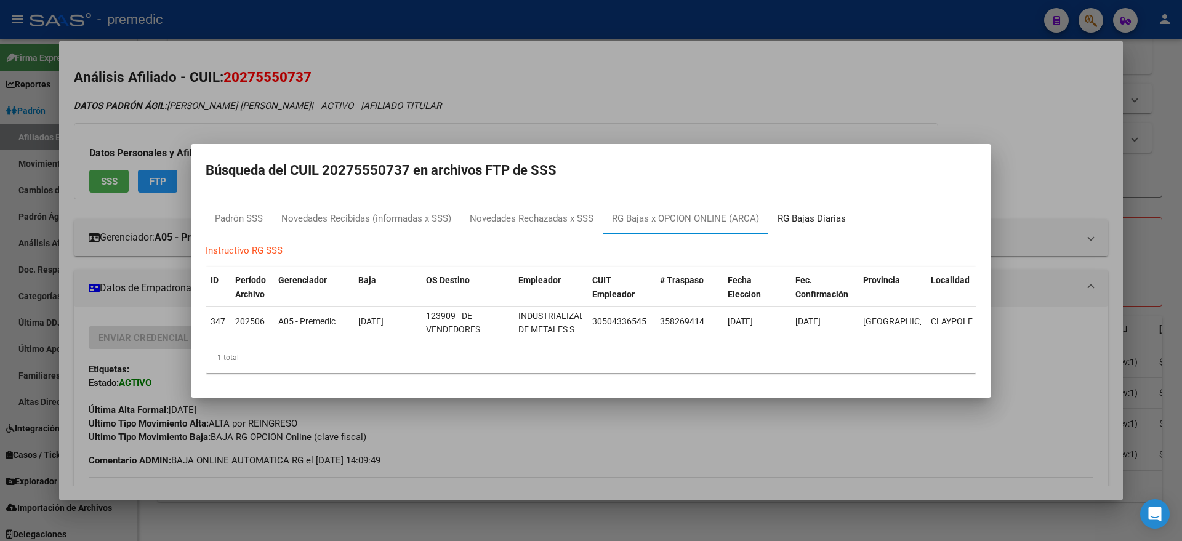
click at [814, 212] on div "RG Bajas Diarias" at bounding box center [811, 219] width 68 height 14
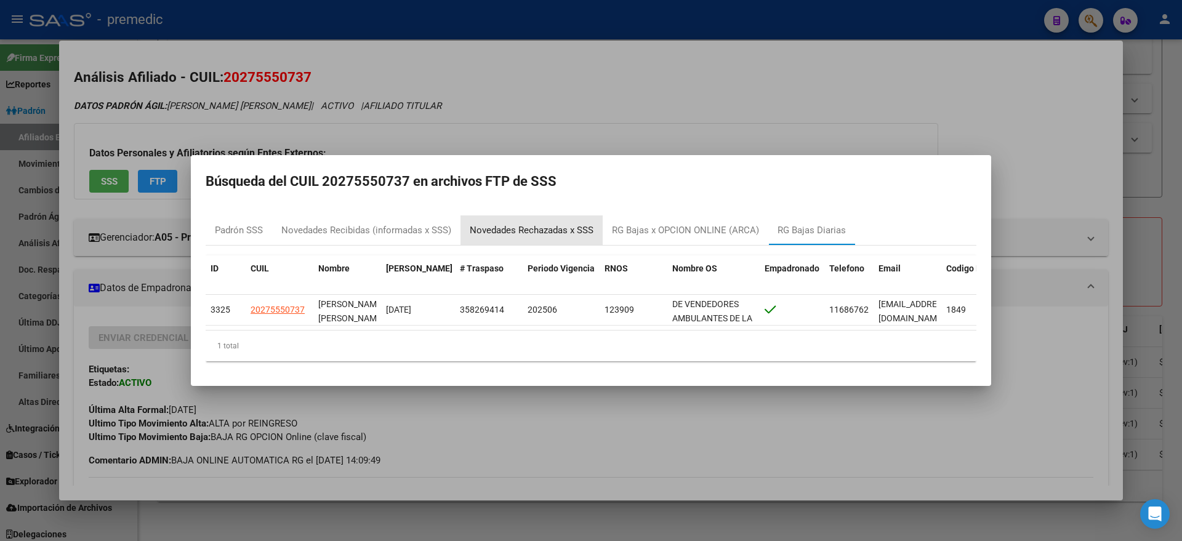
click at [516, 223] on div "Novedades Rechazadas x SSS" at bounding box center [532, 230] width 124 height 14
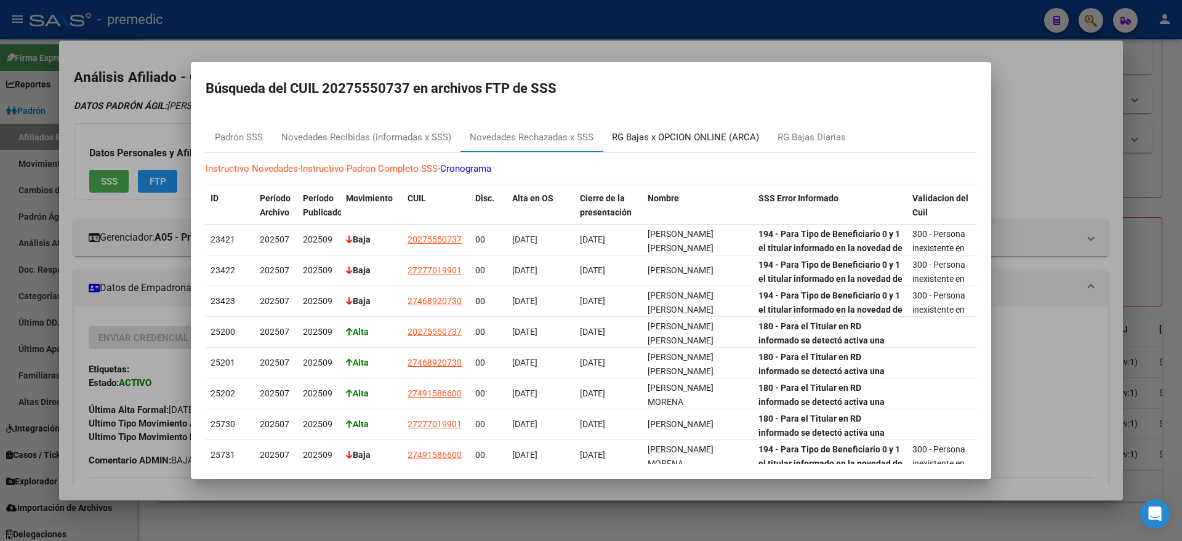
click at [630, 136] on div "RG Bajas x OPCION ONLINE (ARCA)" at bounding box center [685, 137] width 147 height 14
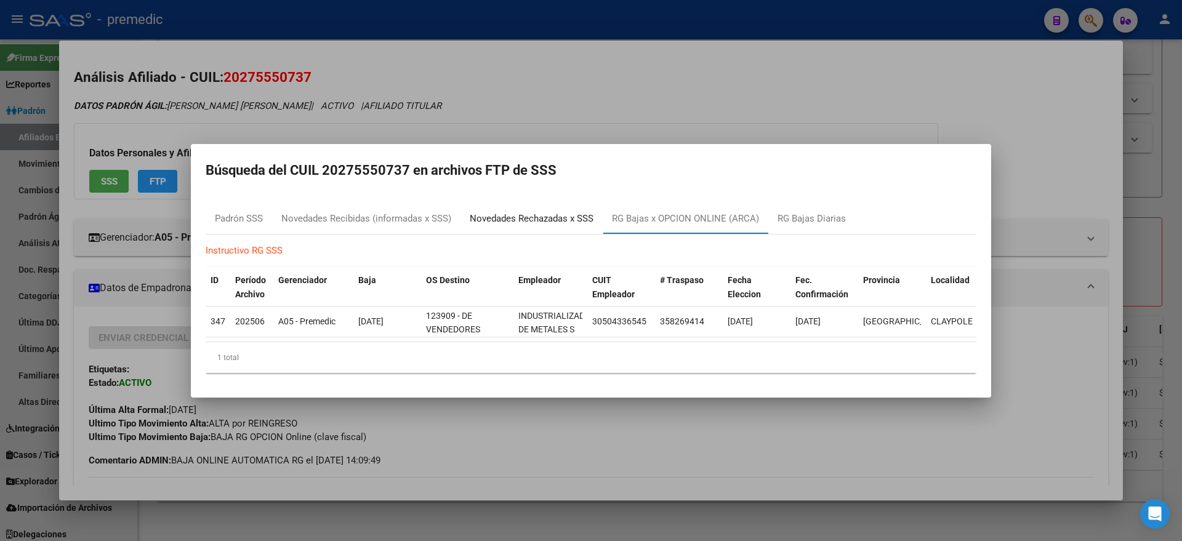
click at [537, 215] on div "Novedades Rechazadas x SSS" at bounding box center [532, 219] width 124 height 14
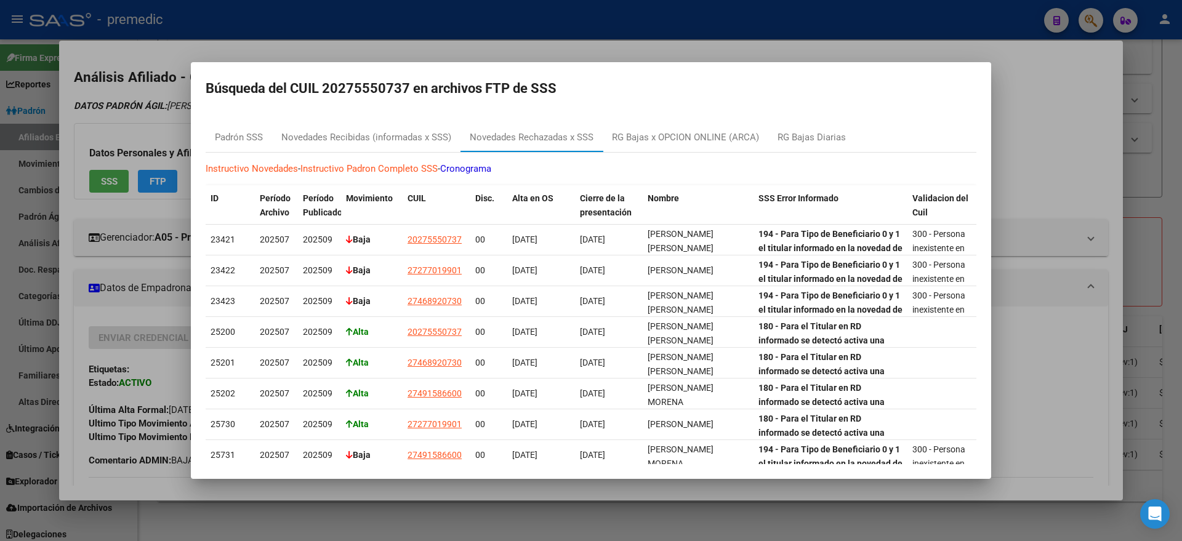
click at [447, 487] on div at bounding box center [591, 270] width 1182 height 541
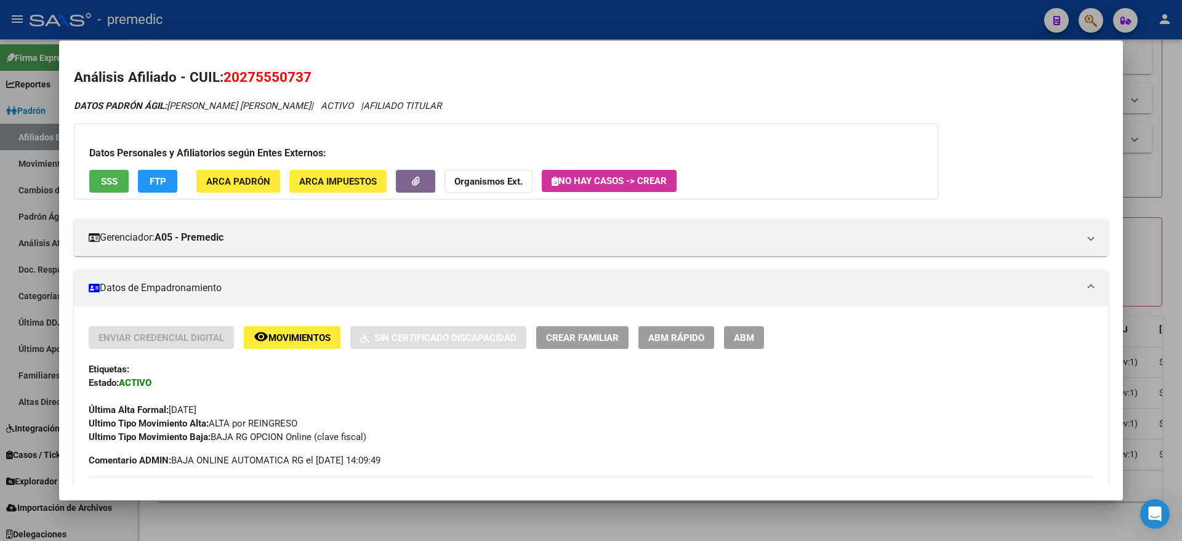
click at [416, 532] on div at bounding box center [591, 270] width 1182 height 541
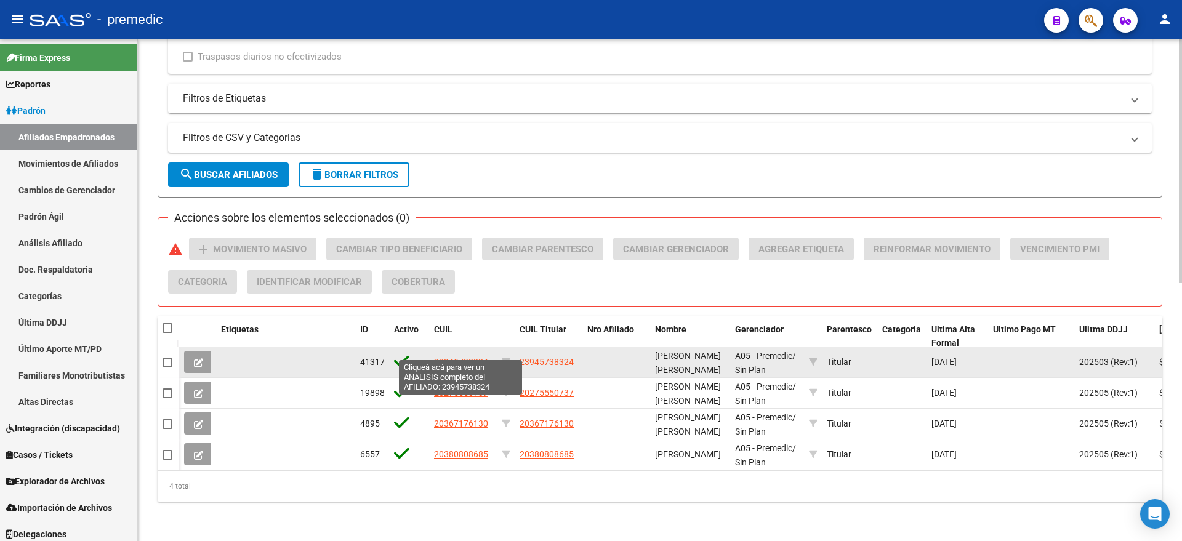
click at [450, 357] on span "23945738324" at bounding box center [461, 362] width 54 height 10
type textarea "23945738324"
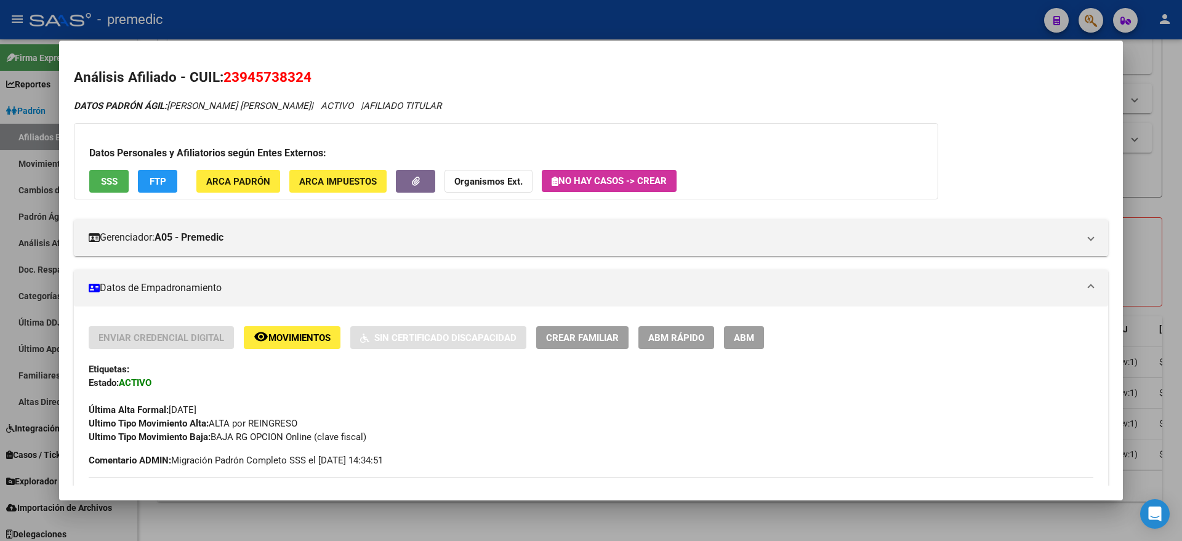
click at [155, 178] on span "FTP" at bounding box center [158, 181] width 17 height 11
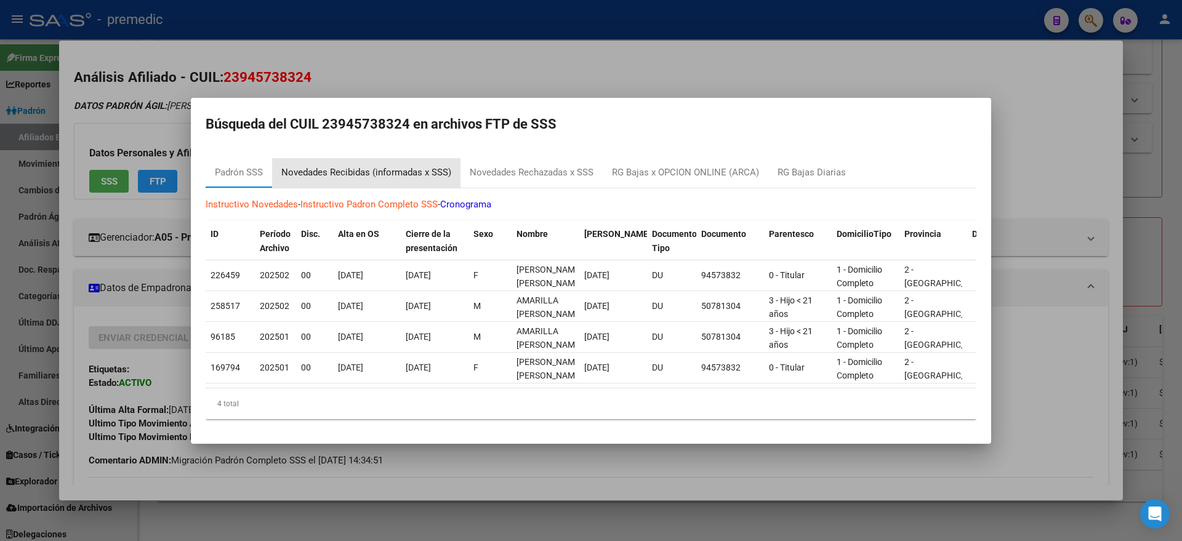
click at [367, 166] on div "Novedades Recibidas (informadas x SSS)" at bounding box center [366, 173] width 170 height 14
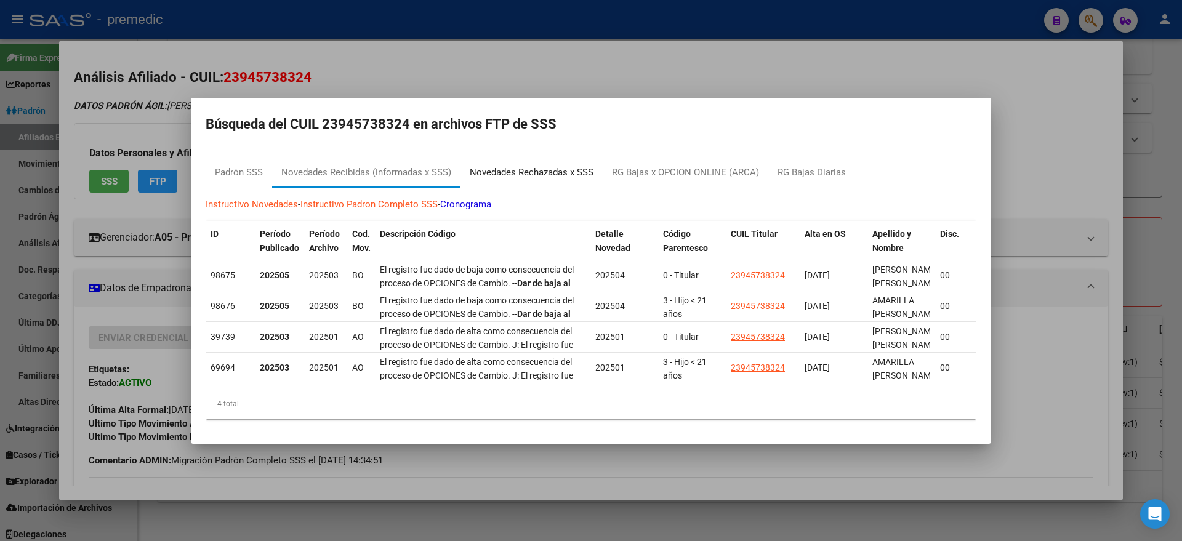
click at [527, 172] on div "Novedades Rechazadas x SSS" at bounding box center [532, 173] width 124 height 14
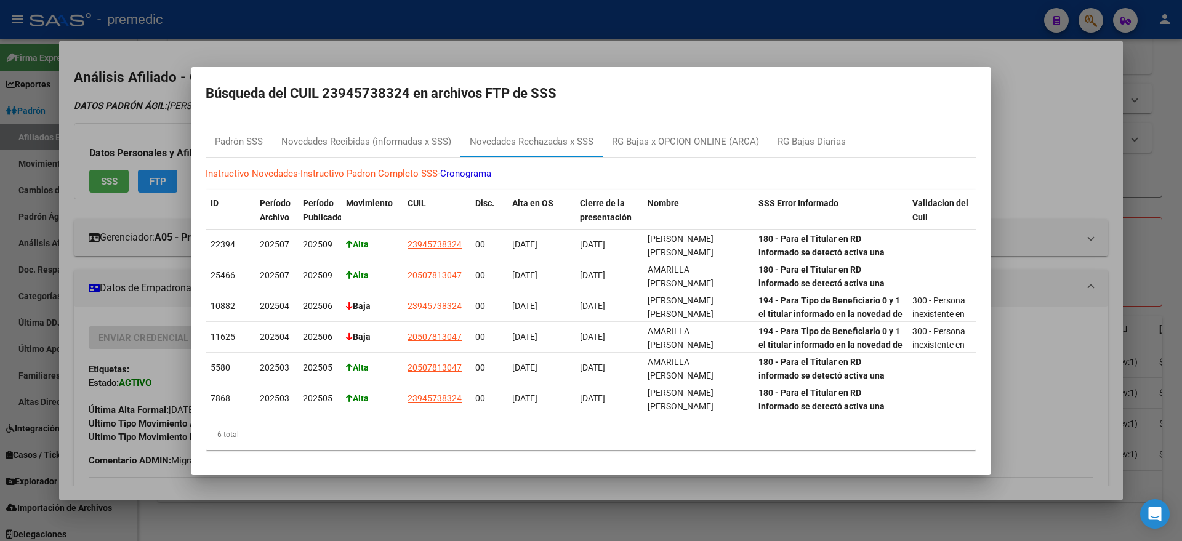
click at [143, 489] on div at bounding box center [591, 270] width 1182 height 541
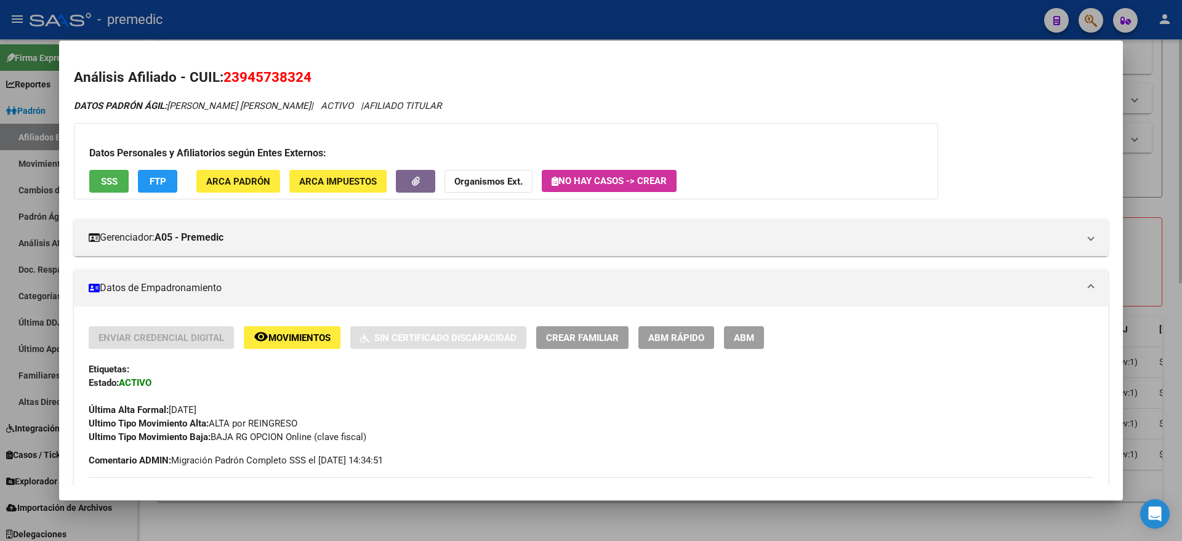
drag, startPoint x: 367, startPoint y: 522, endPoint x: 366, endPoint y: 513, distance: 9.3
click at [367, 522] on div at bounding box center [591, 270] width 1182 height 541
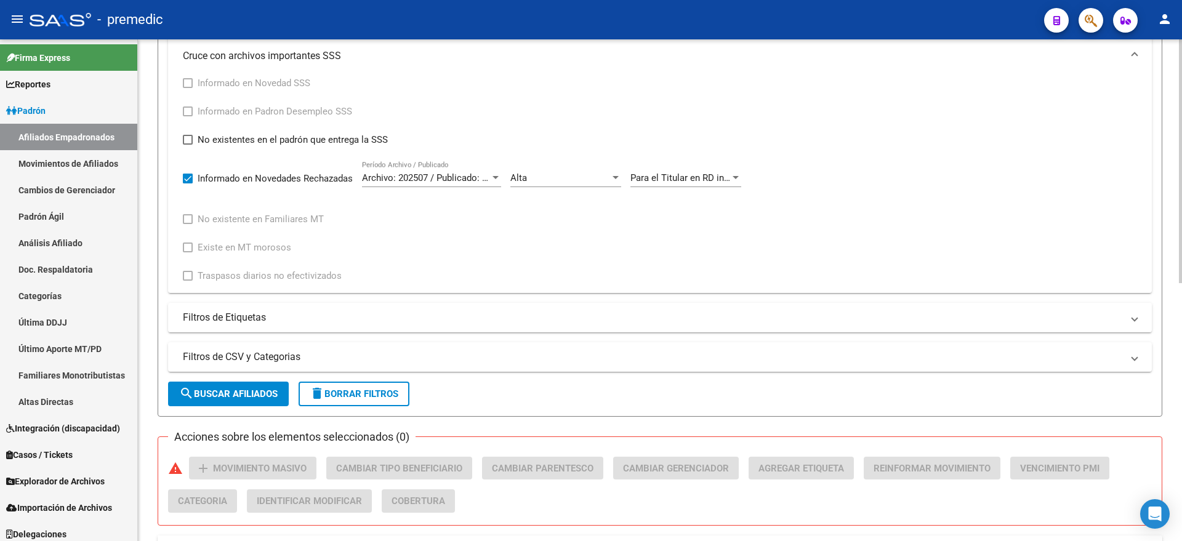
scroll to position [224, 0]
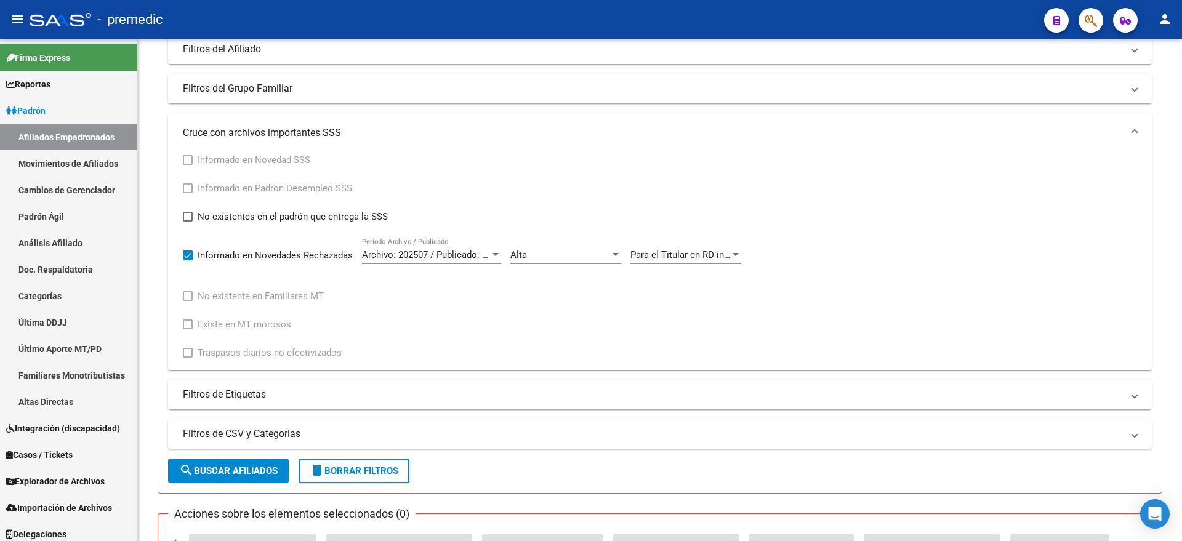
click at [655, 252] on span "Para el Titular en RD informado se detectó activa una opción por una obra socia…" at bounding box center [856, 254] width 452 height 11
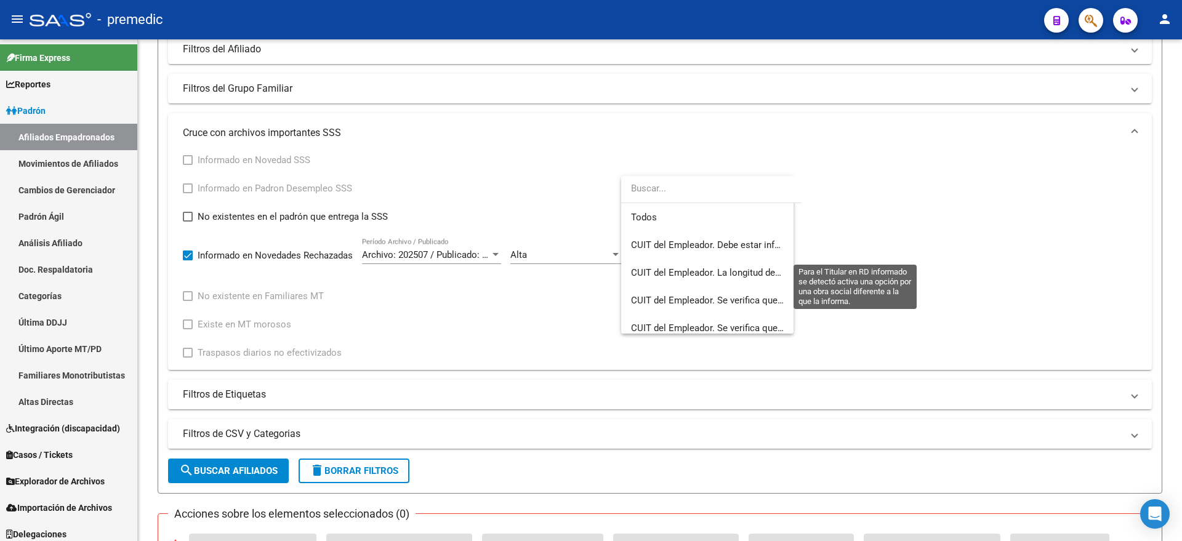
scroll to position [3702, 0]
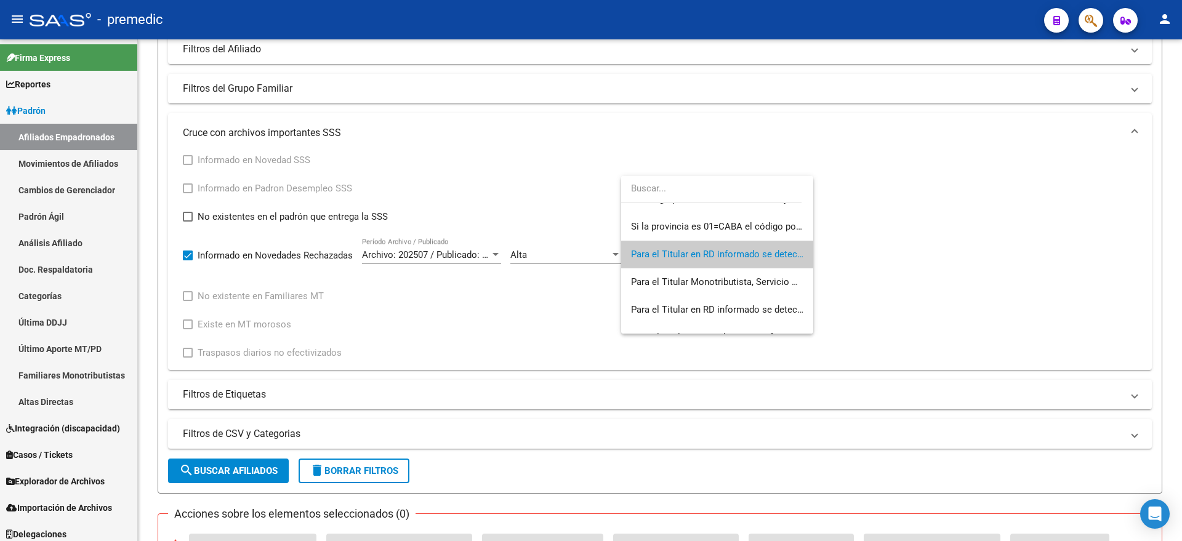
click at [504, 321] on div at bounding box center [591, 270] width 1182 height 541
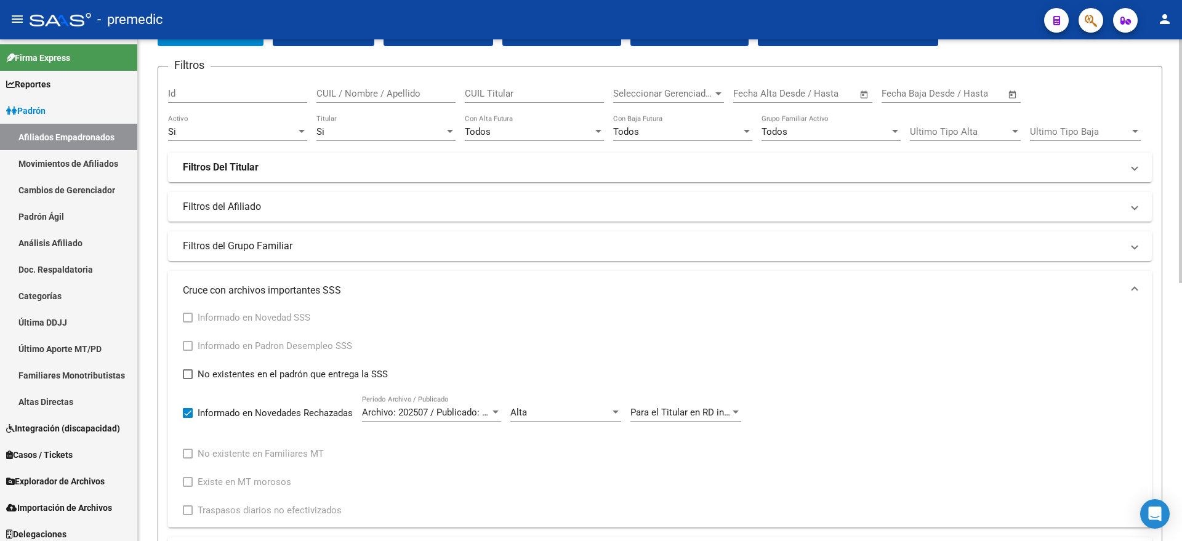
scroll to position [0, 0]
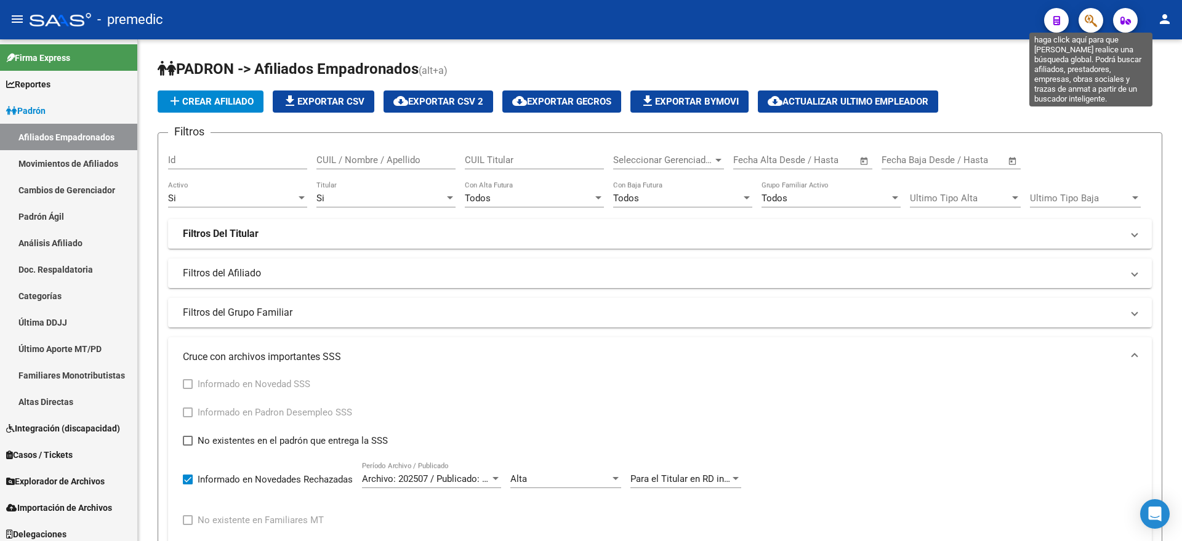
click at [1097, 24] on icon "button" at bounding box center [1090, 21] width 12 height 14
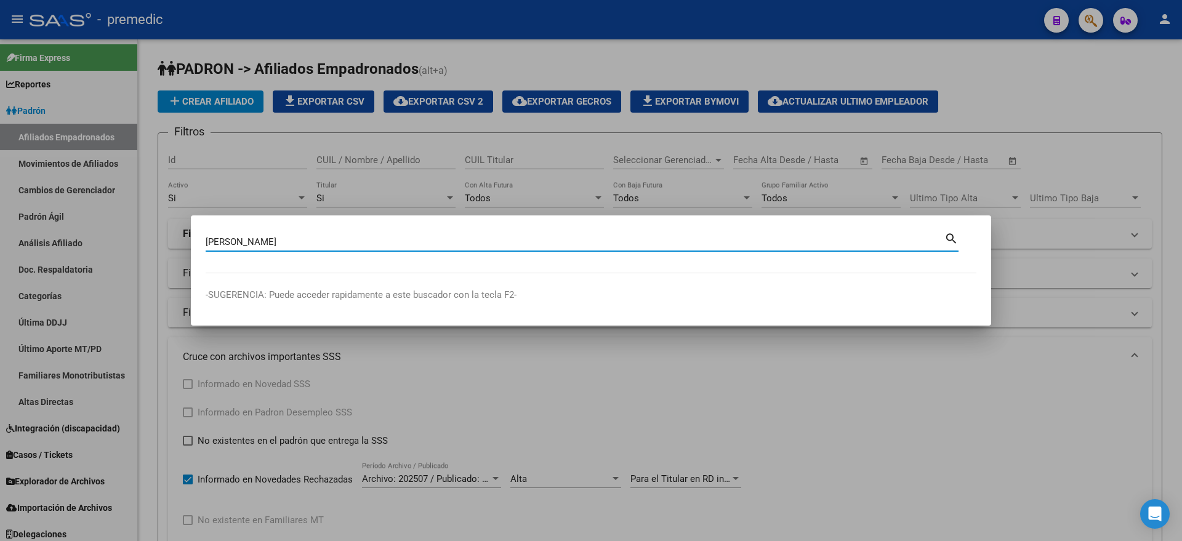
type input "[PERSON_NAME]"
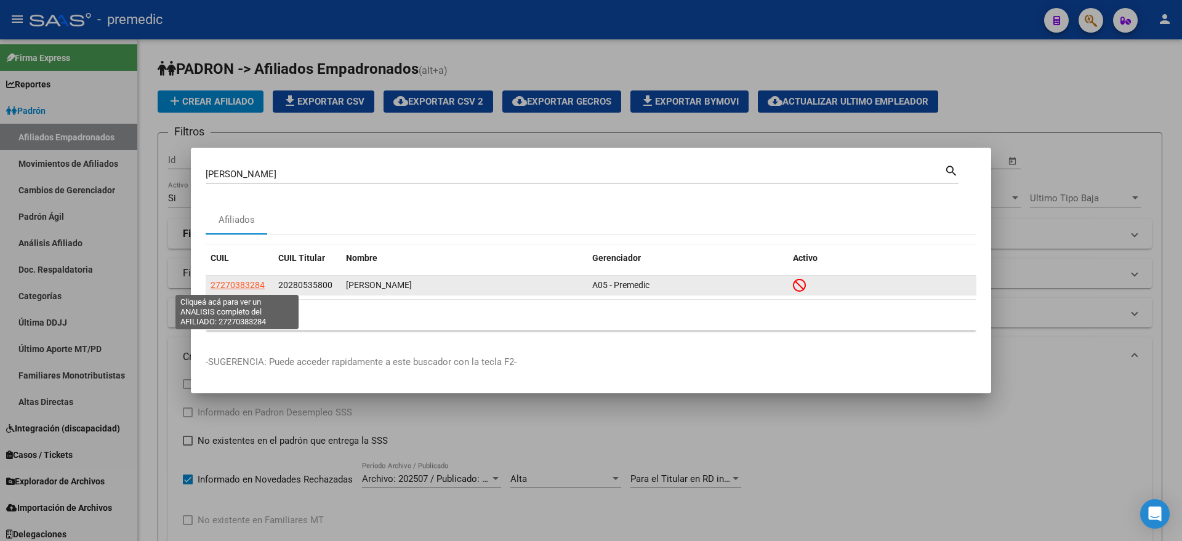
click at [233, 287] on span "27270383284" at bounding box center [237, 285] width 54 height 10
type textarea "27270383284"
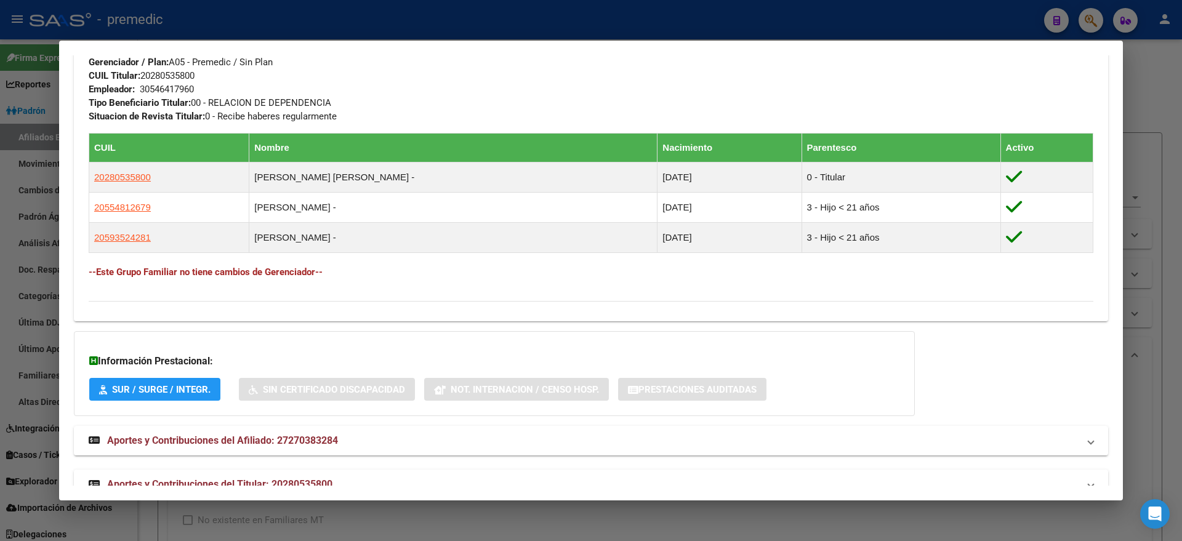
scroll to position [665, 0]
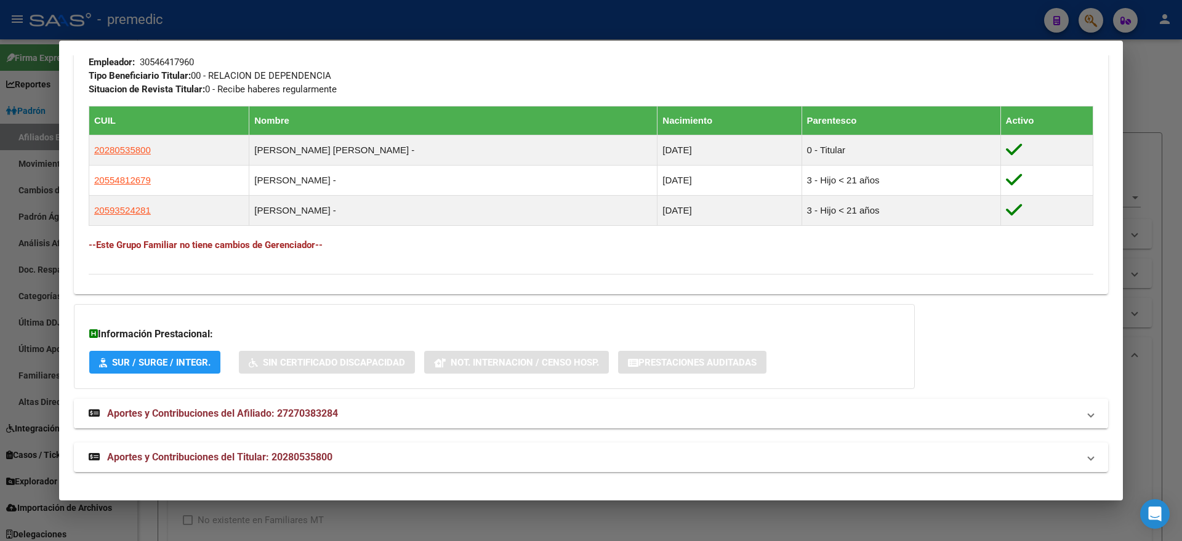
click at [237, 418] on span "Aportes y Contribuciones del Afiliado: 27270383284" at bounding box center [222, 413] width 231 height 12
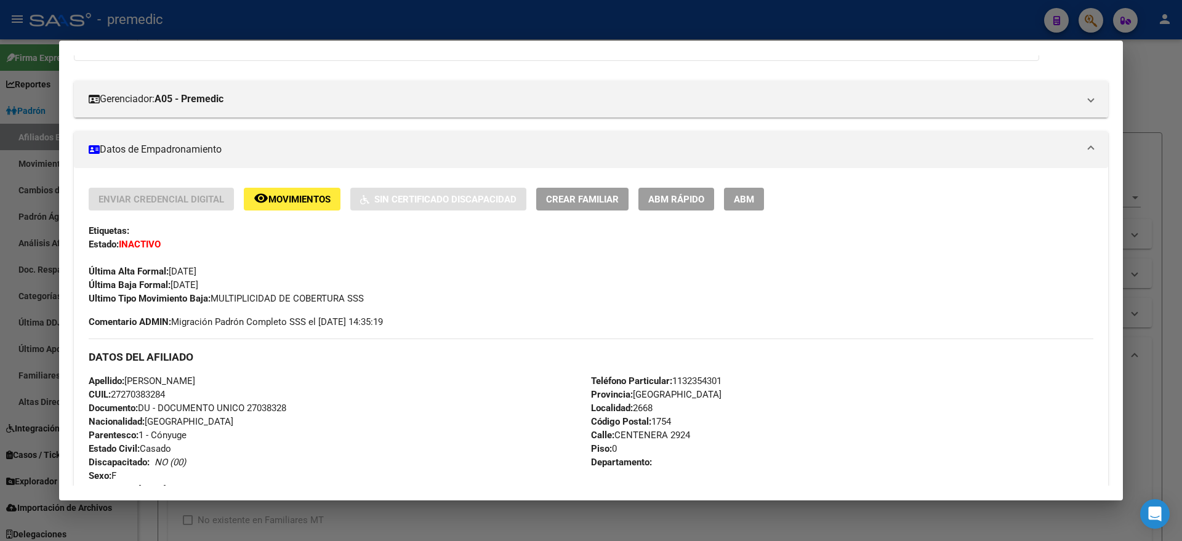
scroll to position [0, 0]
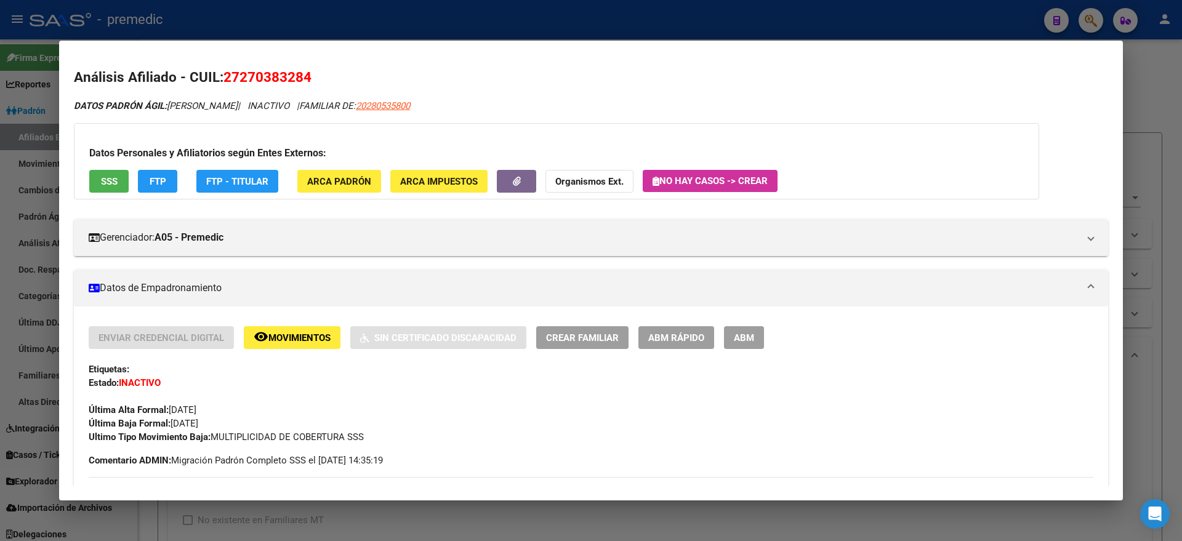
click at [163, 180] on span "FTP" at bounding box center [158, 181] width 17 height 11
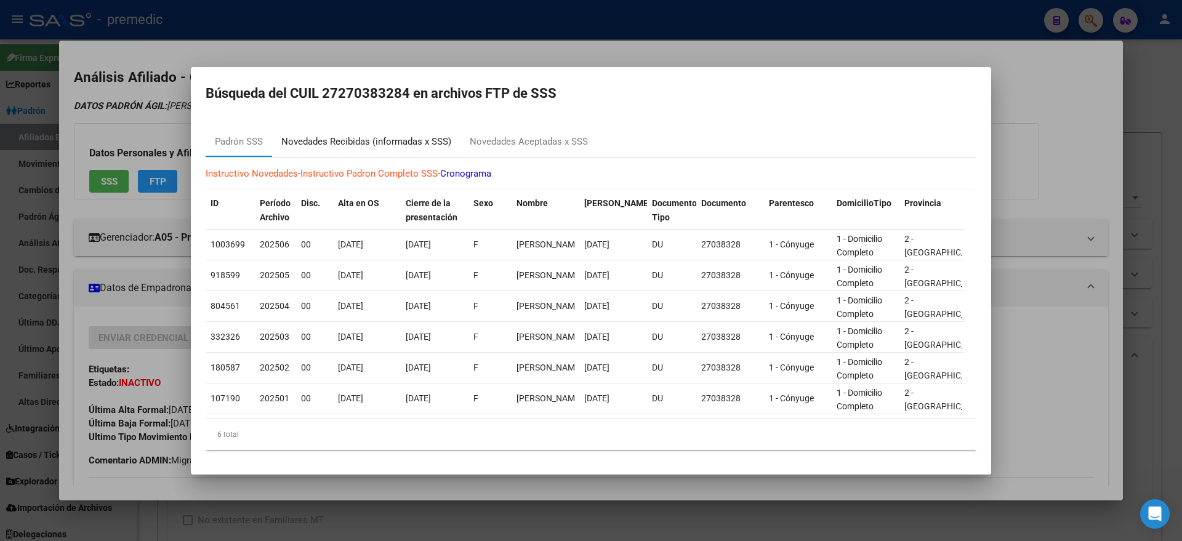
click at [374, 140] on div "Novedades Recibidas (informadas x SSS)" at bounding box center [366, 142] width 170 height 14
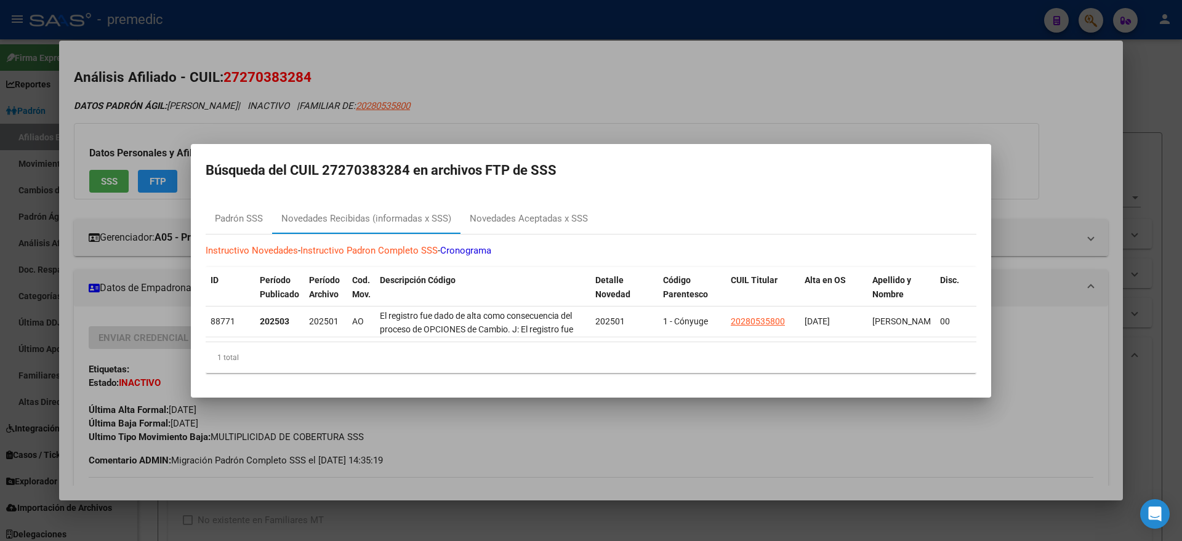
click at [375, 423] on div at bounding box center [591, 270] width 1182 height 541
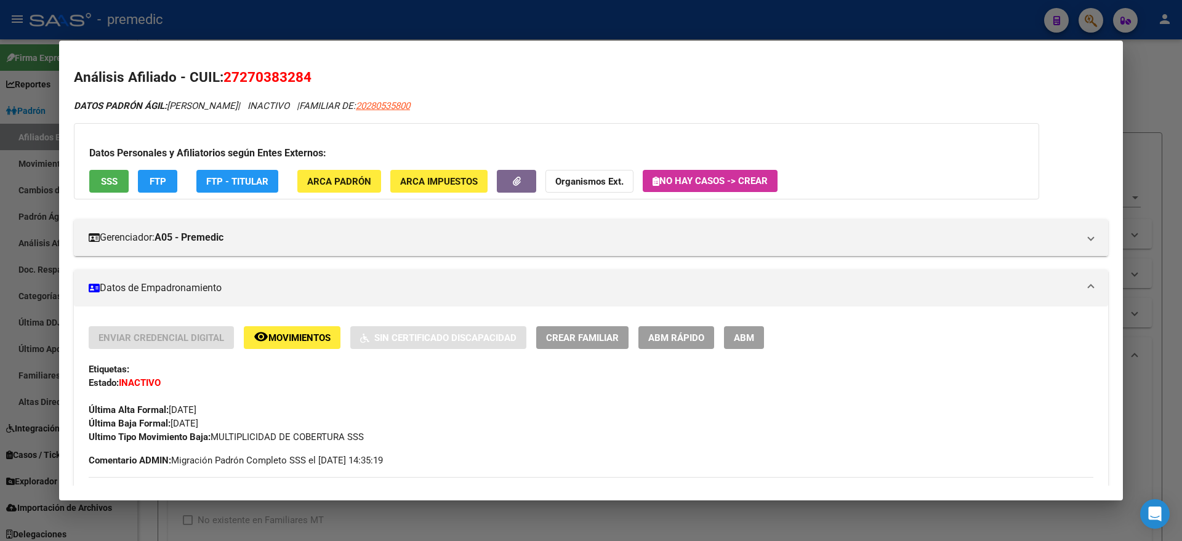
click at [367, 509] on div at bounding box center [591, 270] width 1182 height 541
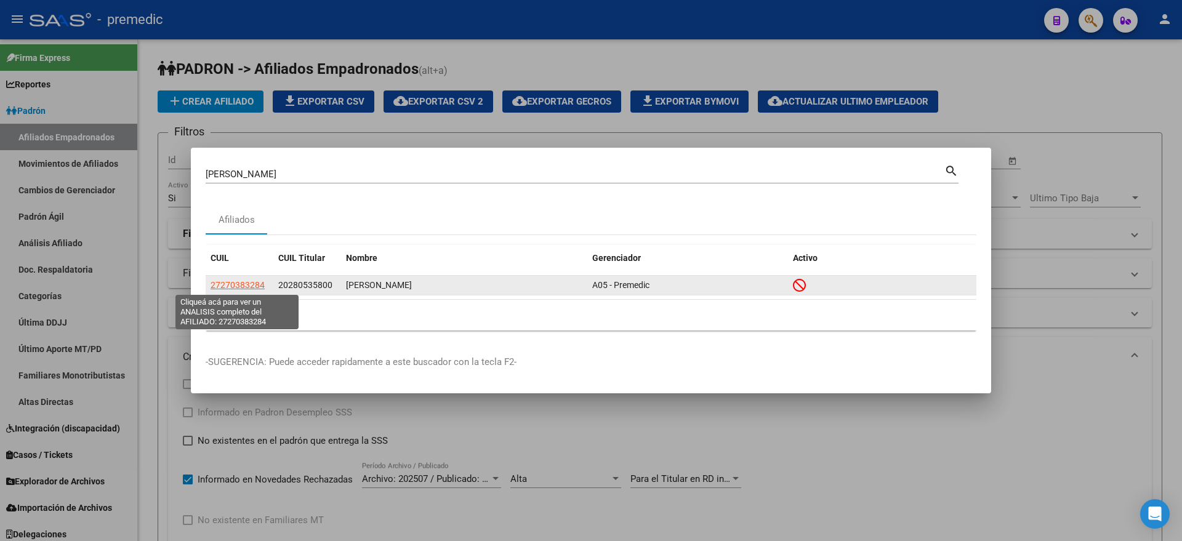
click at [236, 280] on span "27270383284" at bounding box center [237, 285] width 54 height 10
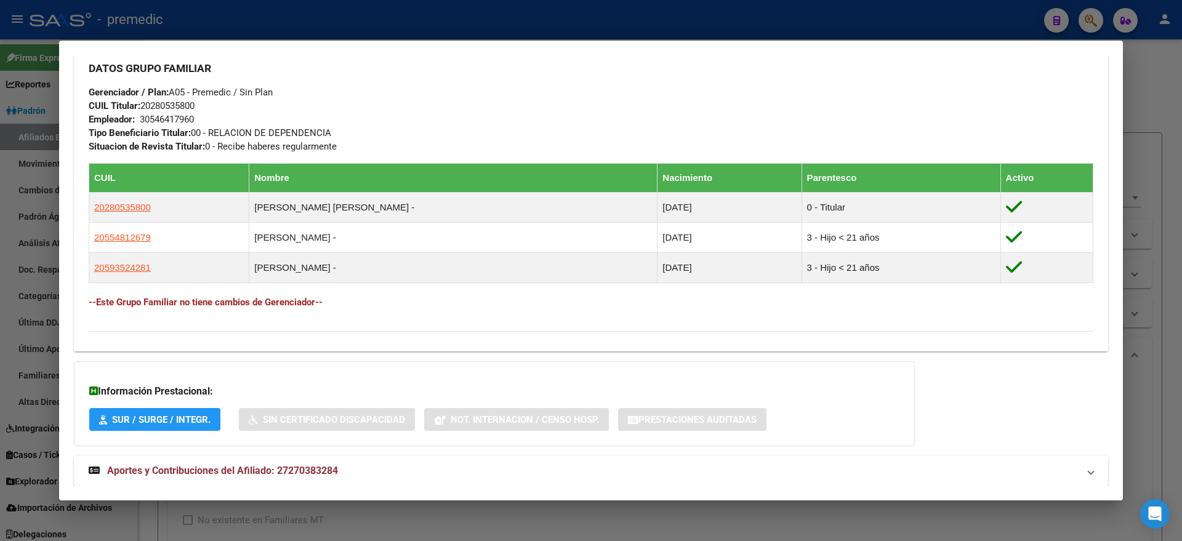
scroll to position [665, 0]
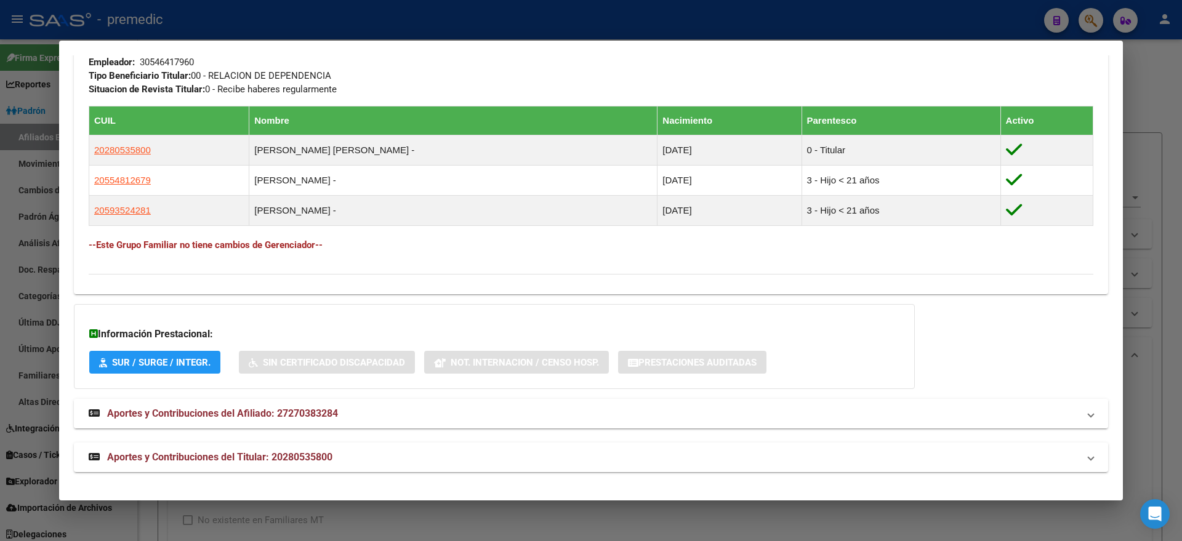
click at [206, 418] on span "Aportes y Contribuciones del Afiliado: 27270383284" at bounding box center [222, 413] width 231 height 12
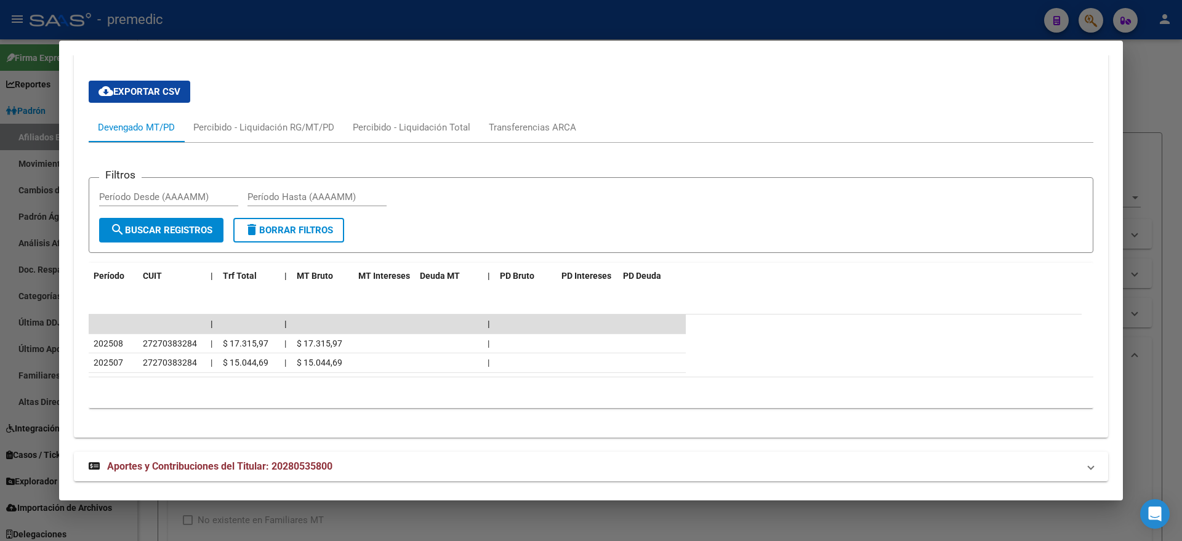
scroll to position [1062, 0]
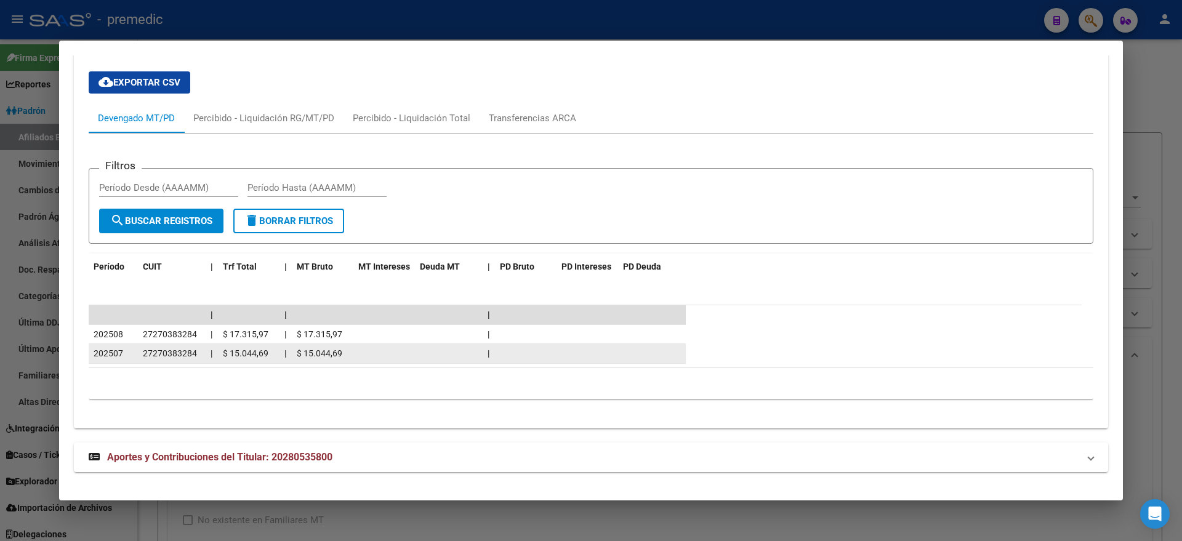
drag, startPoint x: 358, startPoint y: 354, endPoint x: 374, endPoint y: 355, distance: 16.6
click at [374, 355] on div "202507 27270383284 | $ 15.044,69 | $ 15.044,69 |" at bounding box center [387, 354] width 597 height 20
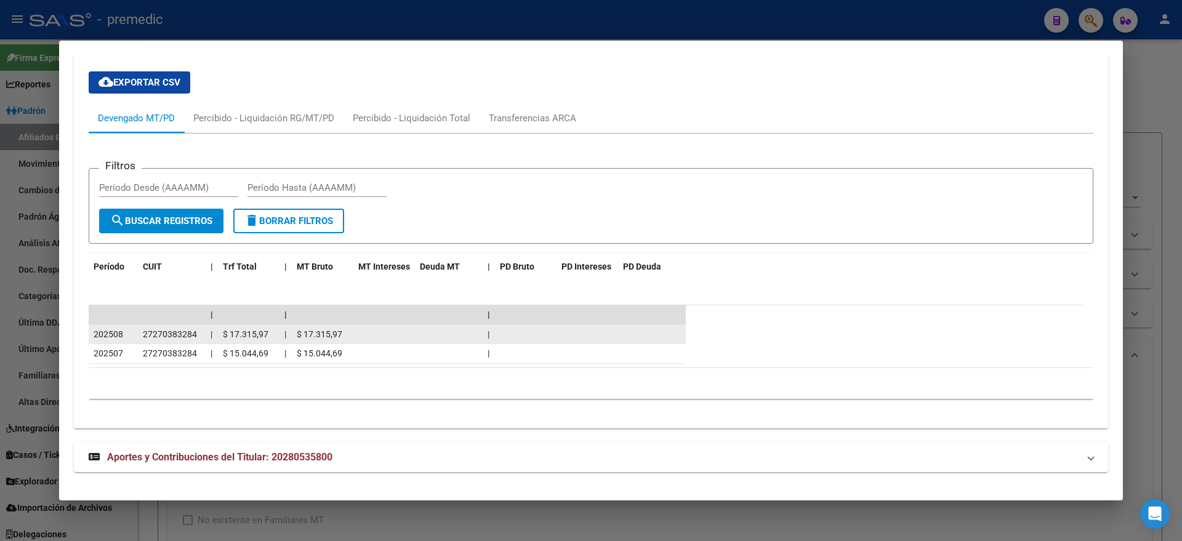
drag, startPoint x: 303, startPoint y: 332, endPoint x: 350, endPoint y: 334, distance: 46.8
click at [350, 334] on datatable-body-cell "$ 17.315,97" at bounding box center [323, 334] width 62 height 19
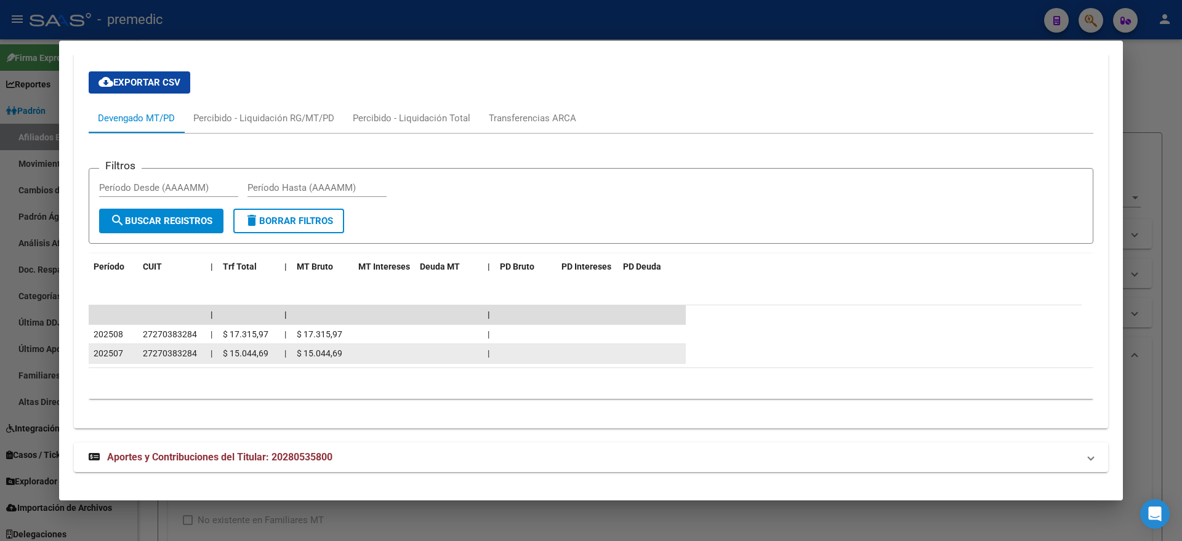
drag, startPoint x: 92, startPoint y: 352, endPoint x: 342, endPoint y: 356, distance: 250.5
click at [342, 356] on div "202507 27270383284 | $ 15.044,69 | $ 15.044,69 |" at bounding box center [387, 354] width 597 height 20
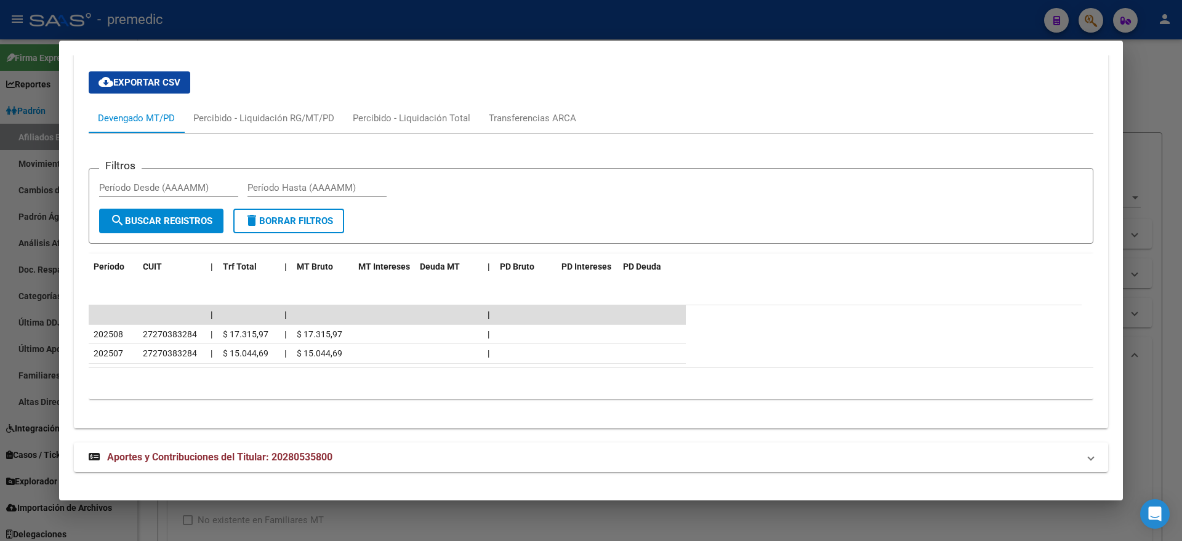
click at [207, 375] on div "10 total 1" at bounding box center [591, 383] width 1004 height 31
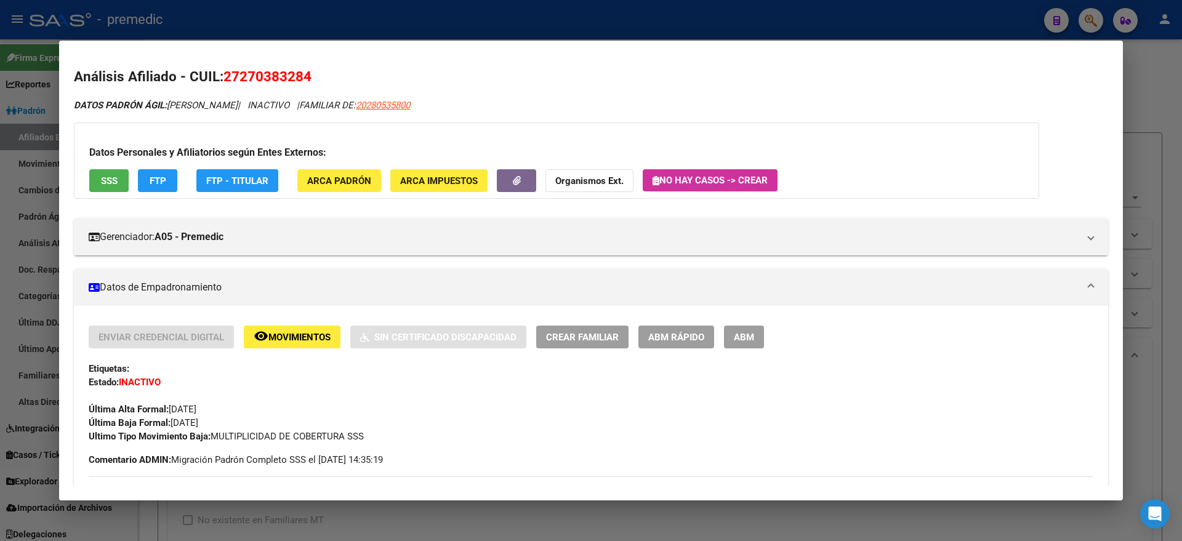
scroll to position [0, 0]
click at [661, 334] on span "ABM Rápido" at bounding box center [676, 337] width 56 height 11
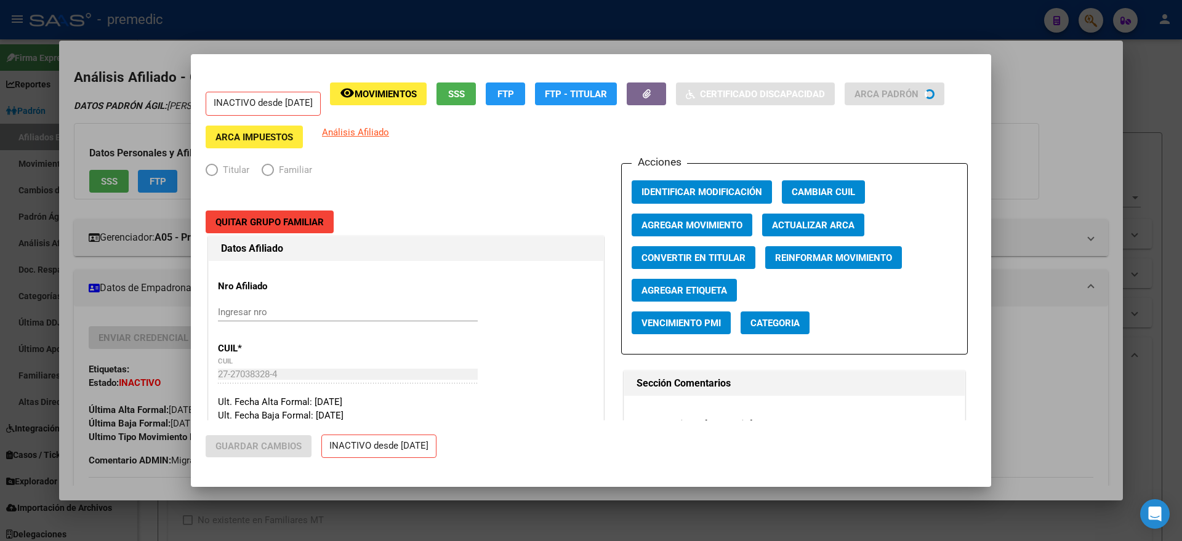
radio input "true"
type input "30-54641796-0"
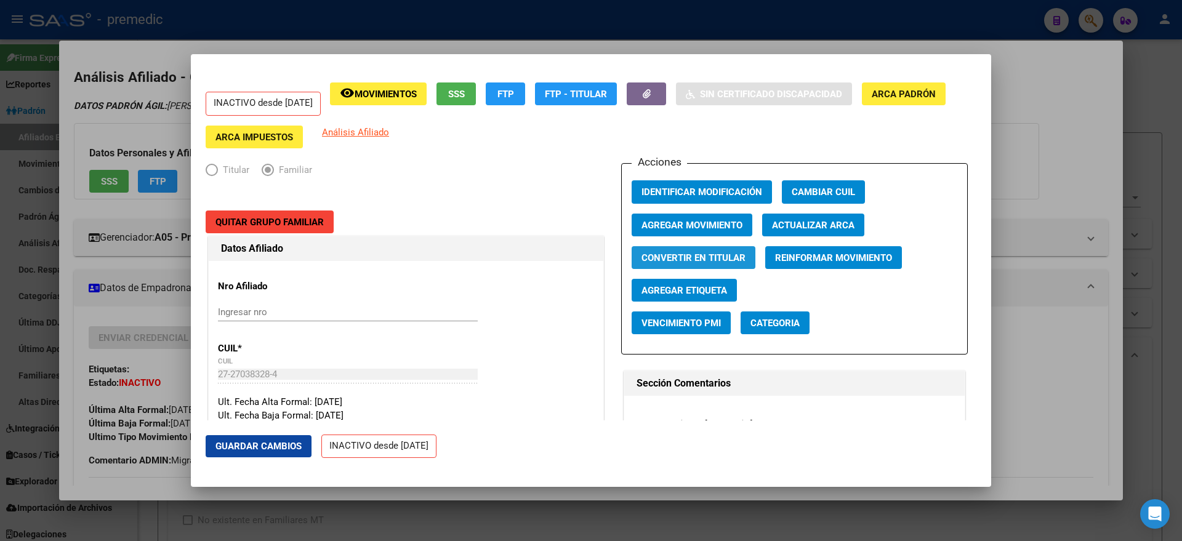
click at [706, 257] on span "Convertir en Titular" at bounding box center [693, 257] width 104 height 11
radio input "true"
type input "0"
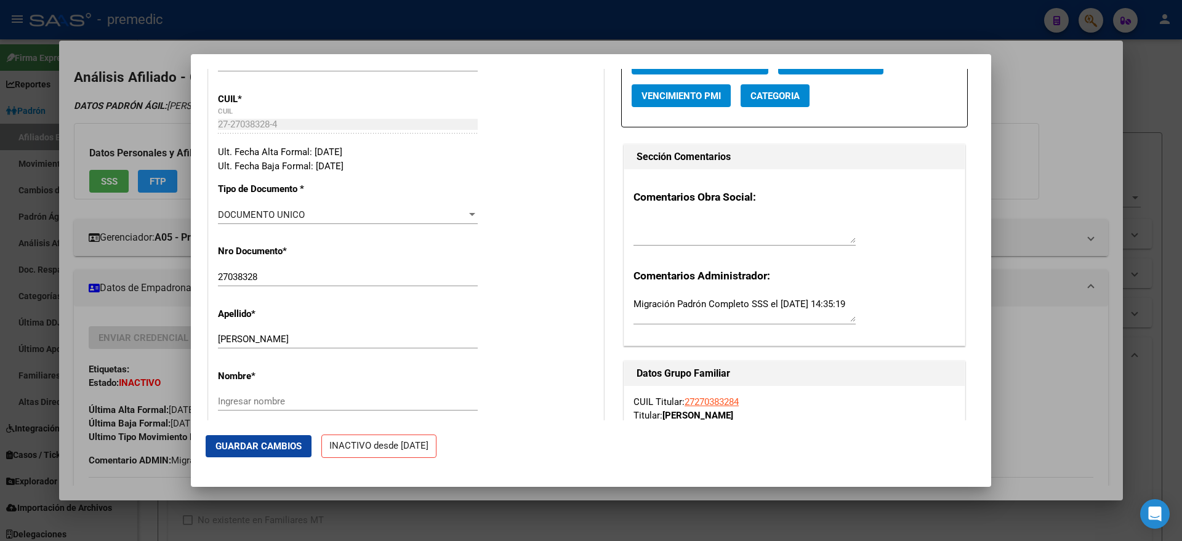
scroll to position [308, 0]
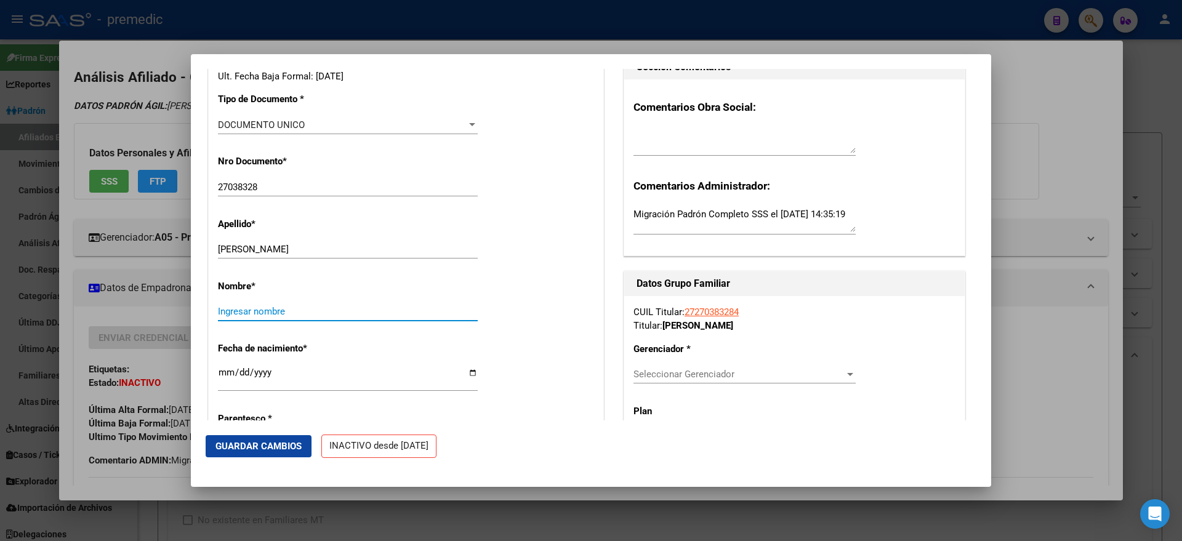
click at [282, 317] on input "Ingresar nombre" at bounding box center [348, 311] width 260 height 11
type input "[PERSON_NAME]"
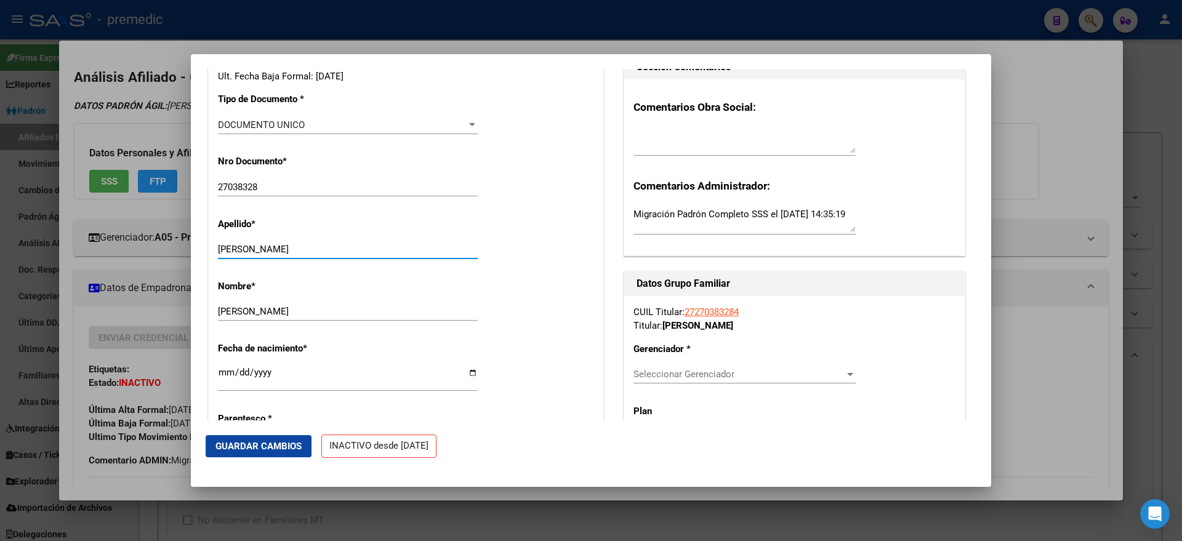
drag, startPoint x: 330, startPoint y: 258, endPoint x: 250, endPoint y: 254, distance: 79.5
click at [250, 254] on input "[PERSON_NAME]" at bounding box center [348, 249] width 260 height 11
type input "SOTELO"
click at [515, 289] on div "Nombre * [PERSON_NAME] nombre" at bounding box center [406, 301] width 376 height 62
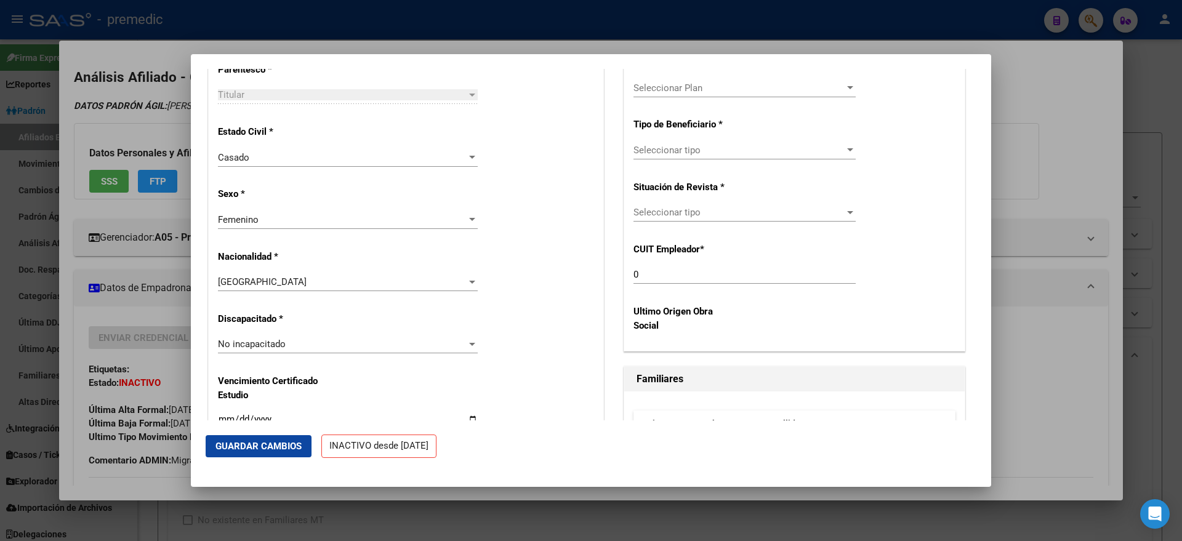
scroll to position [538, 0]
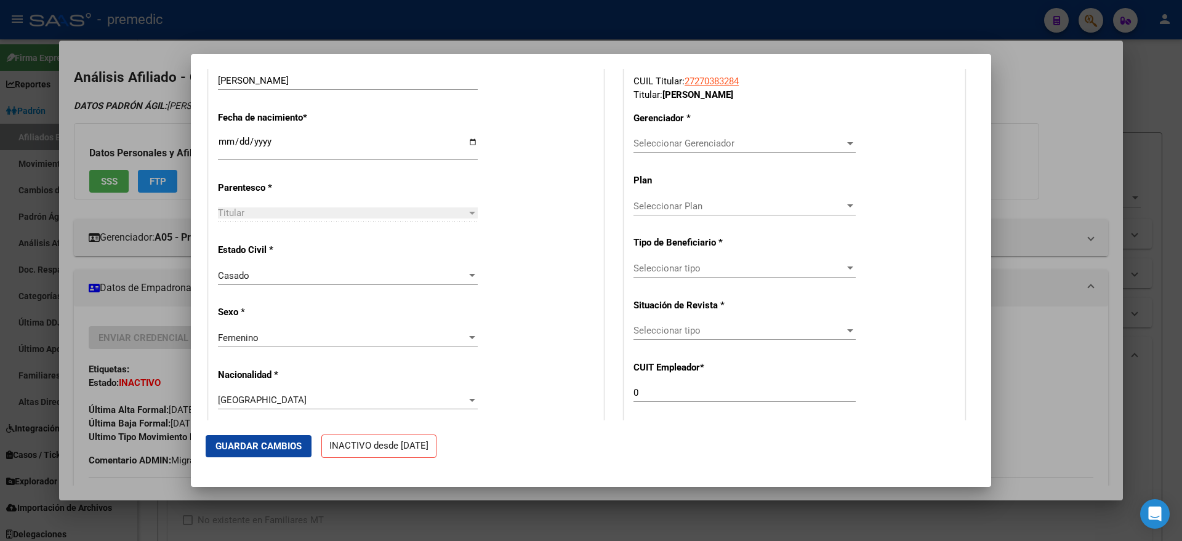
click at [664, 149] on span "Seleccionar Gerenciador" at bounding box center [738, 143] width 211 height 11
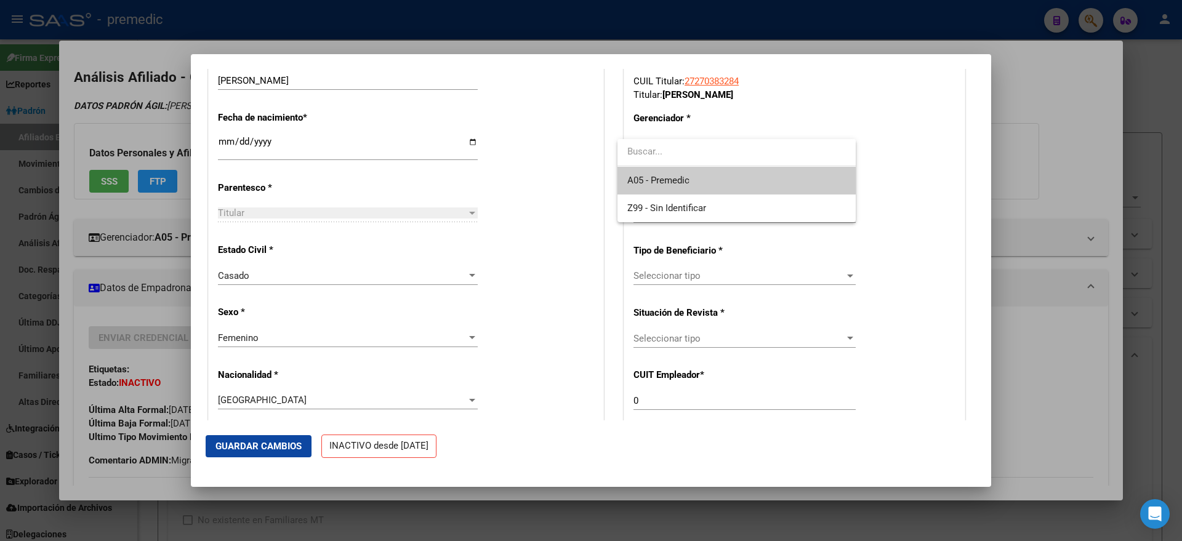
click at [662, 172] on span "A05 - Premedic" at bounding box center [736, 181] width 218 height 28
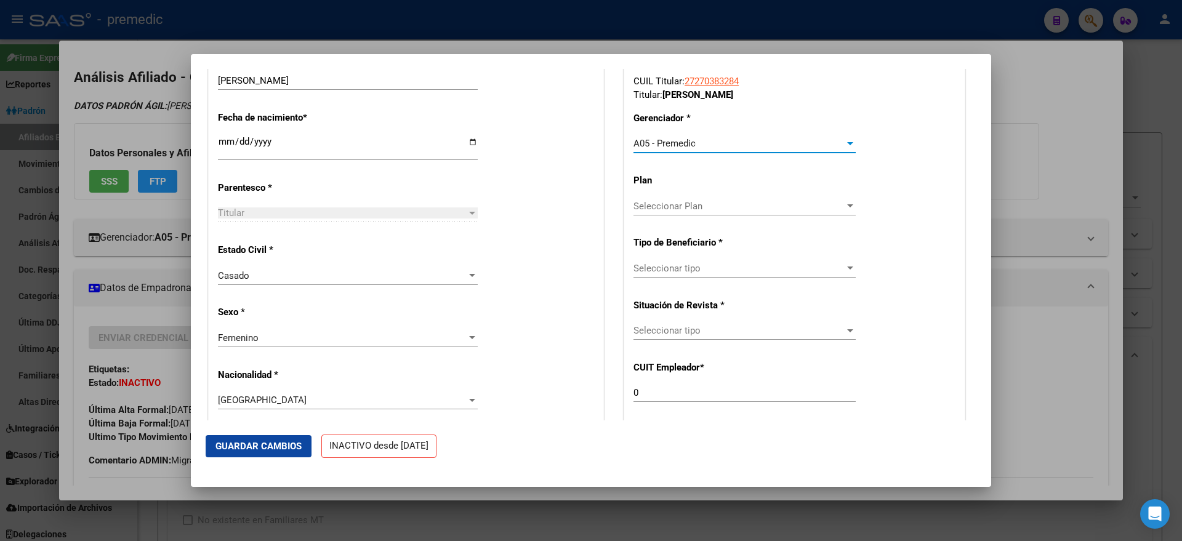
click at [658, 274] on span "Seleccionar tipo" at bounding box center [738, 268] width 211 height 11
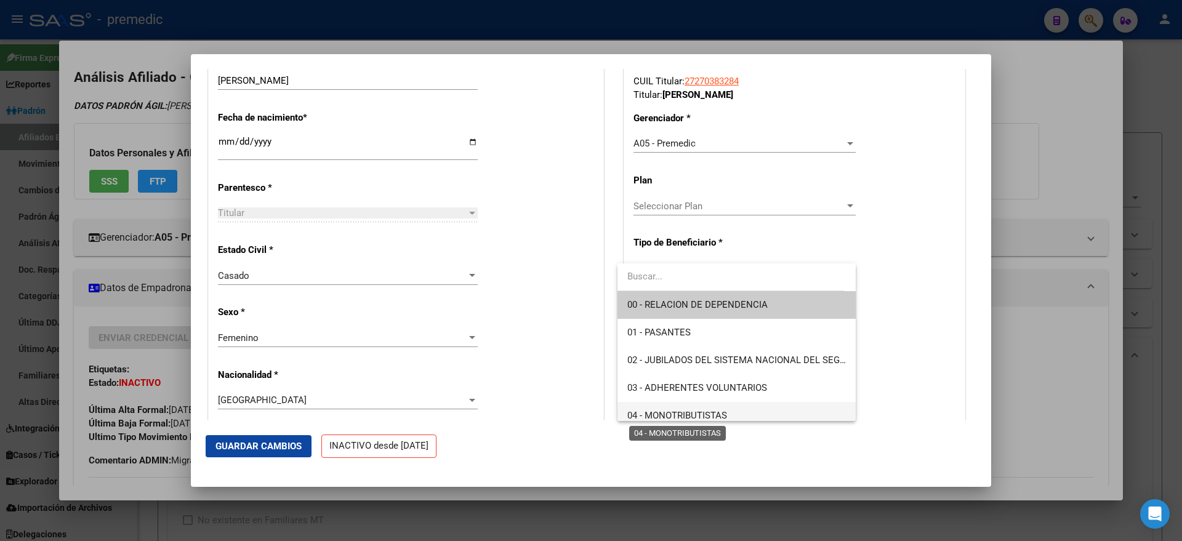
click at [675, 414] on span "04 - MONOTRIBUTISTAS" at bounding box center [677, 415] width 100 height 11
type input "27-27038328-4"
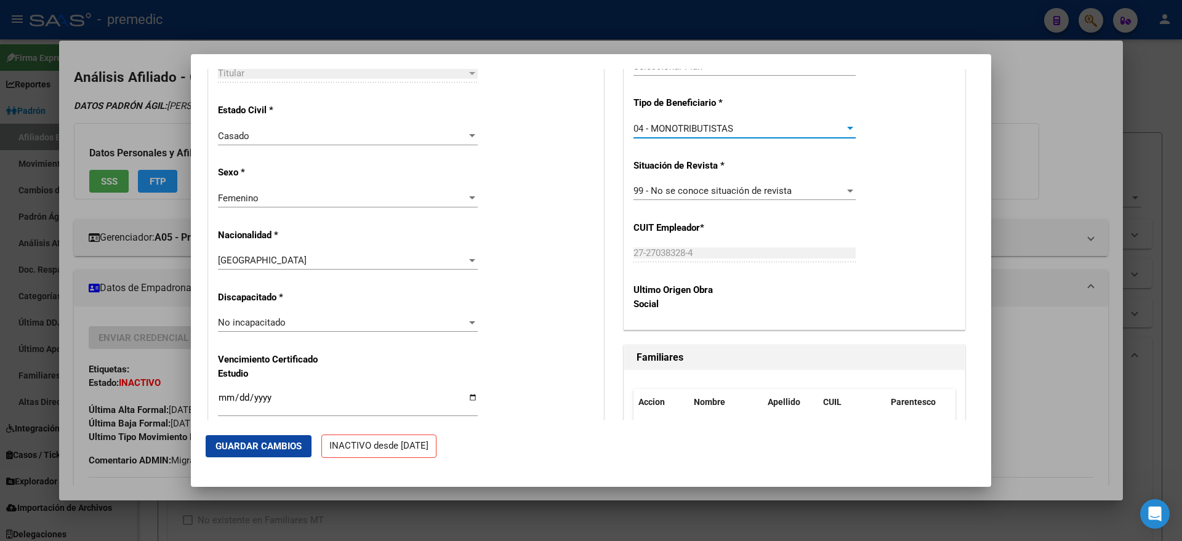
scroll to position [692, 0]
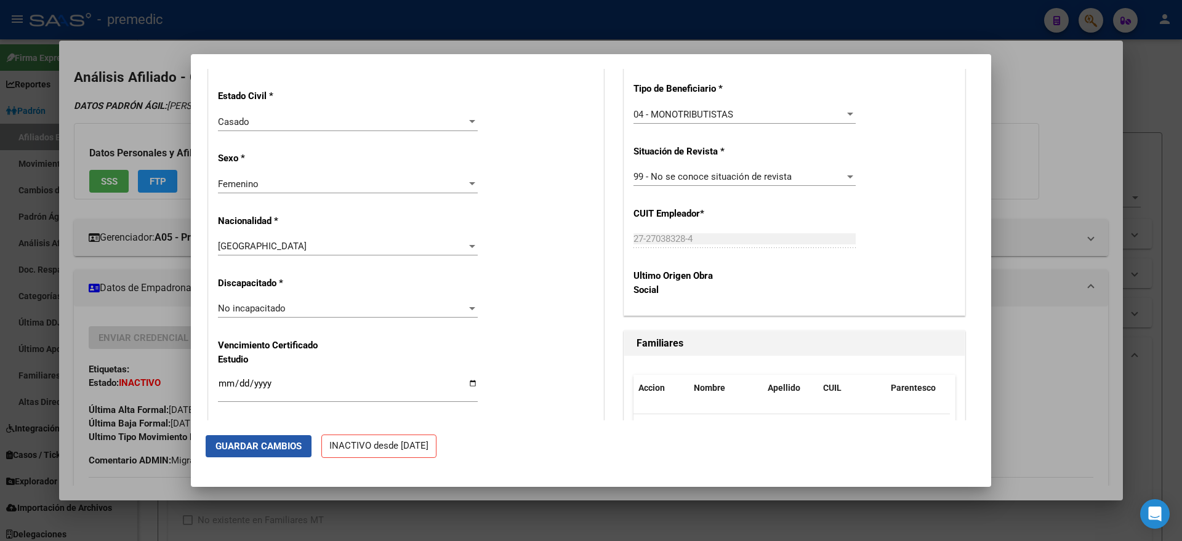
click at [238, 450] on span "Guardar Cambios" at bounding box center [258, 446] width 86 height 11
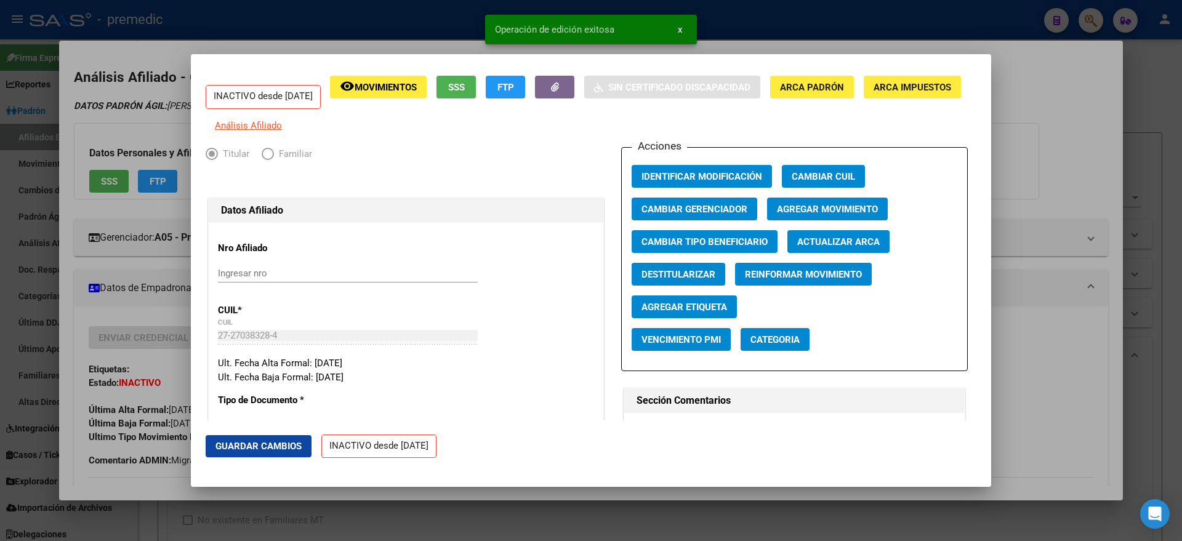
scroll to position [0, 0]
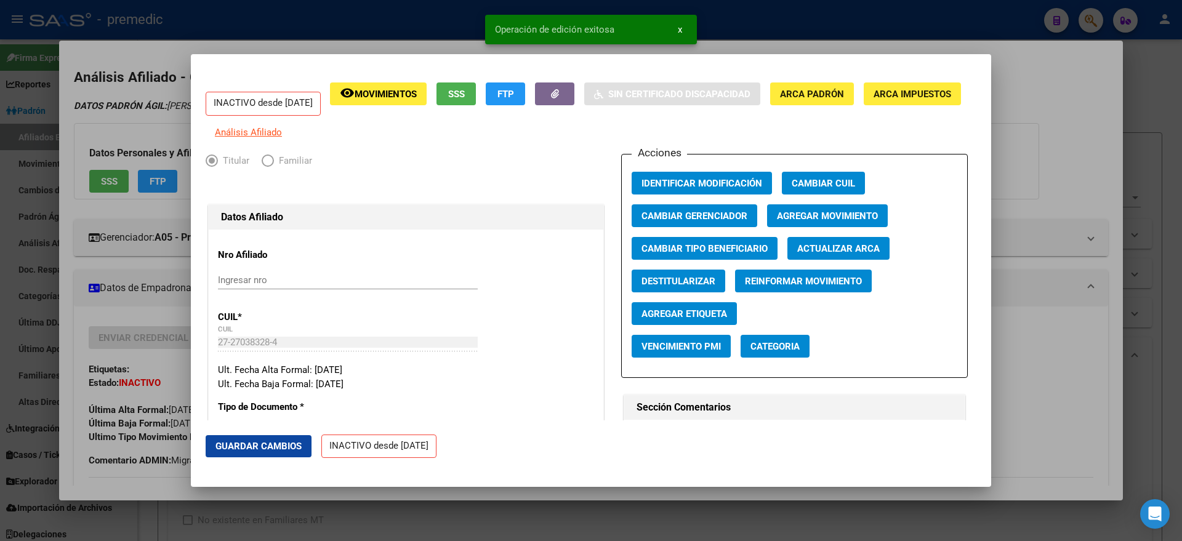
click at [770, 227] on button "Agregar Movimiento" at bounding box center [827, 215] width 121 height 23
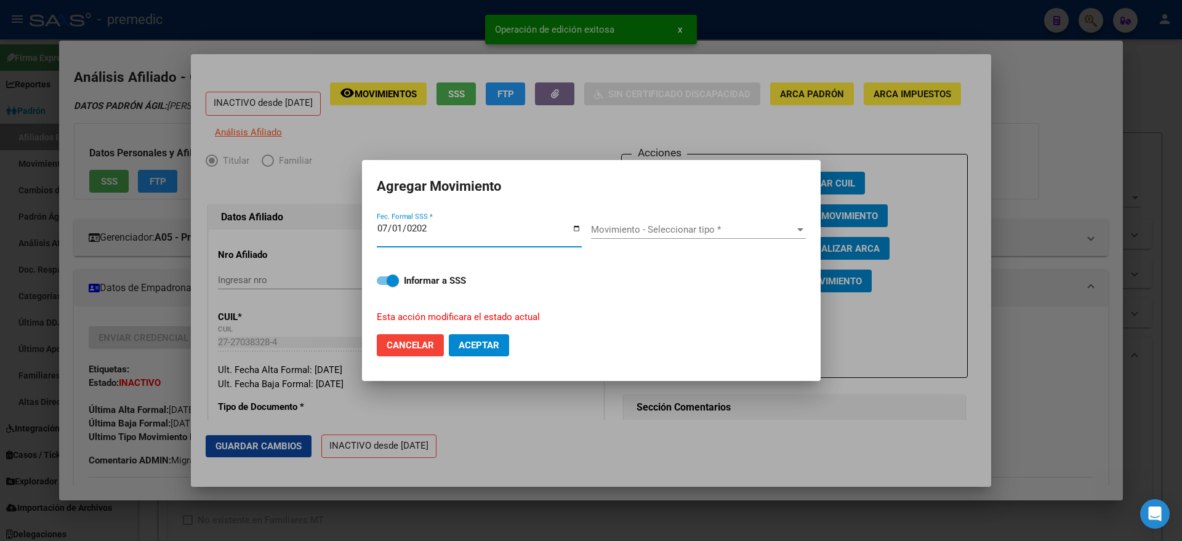
type input "[DATE]"
click at [677, 231] on span "Movimiento - Seleccionar tipo *" at bounding box center [693, 229] width 204 height 11
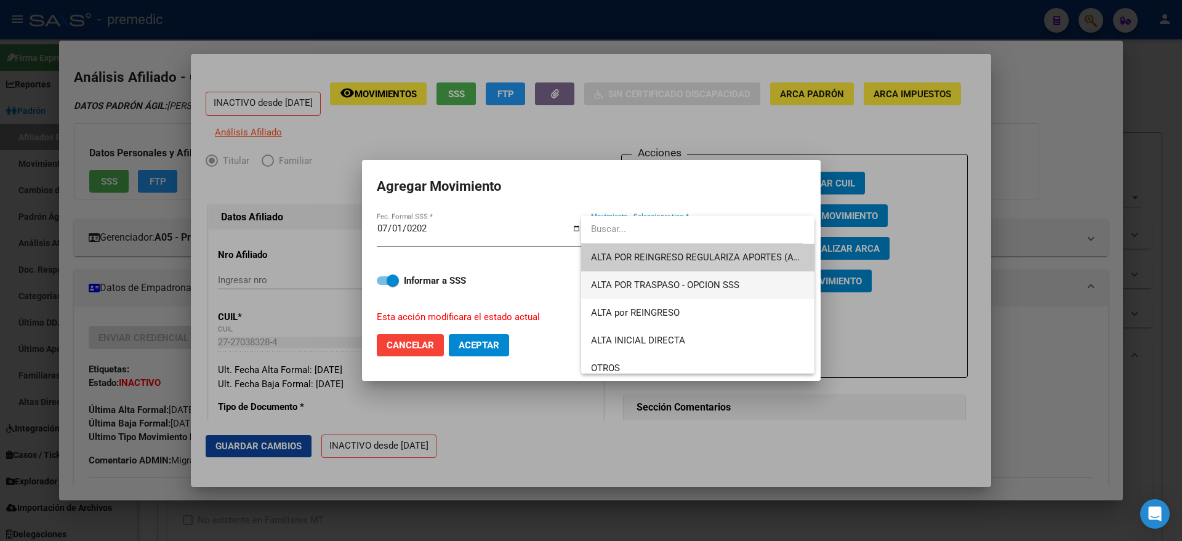
click at [751, 281] on span "ALTA POR TRASPASO - OPCION SSS" at bounding box center [698, 285] width 214 height 28
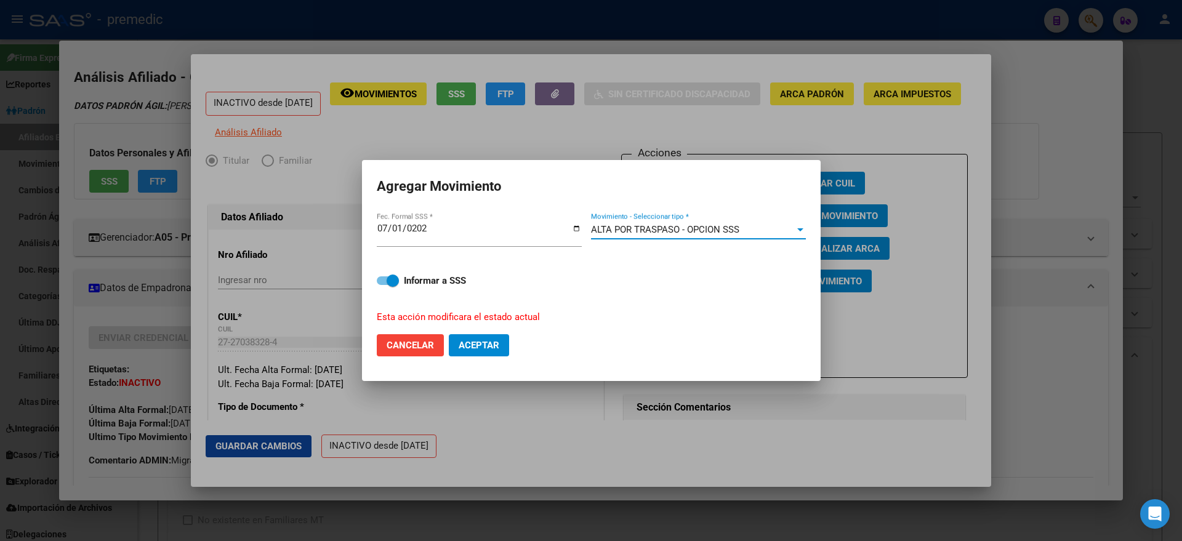
click at [497, 344] on span "Aceptar" at bounding box center [478, 345] width 41 height 11
checkbox input "false"
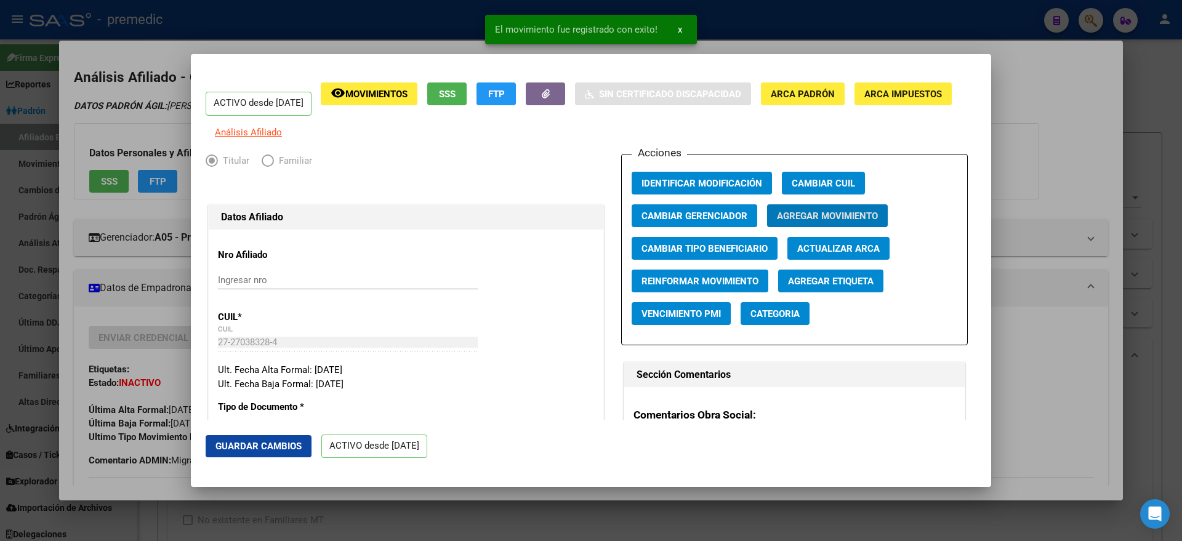
click at [159, 263] on div at bounding box center [591, 270] width 1182 height 541
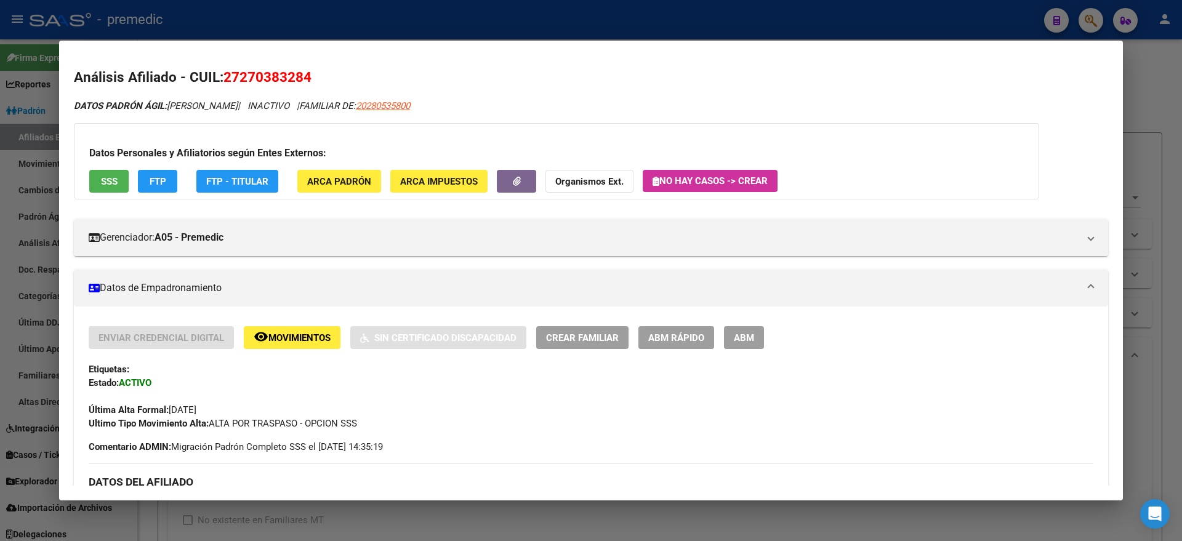
click at [166, 508] on div at bounding box center [591, 270] width 1182 height 541
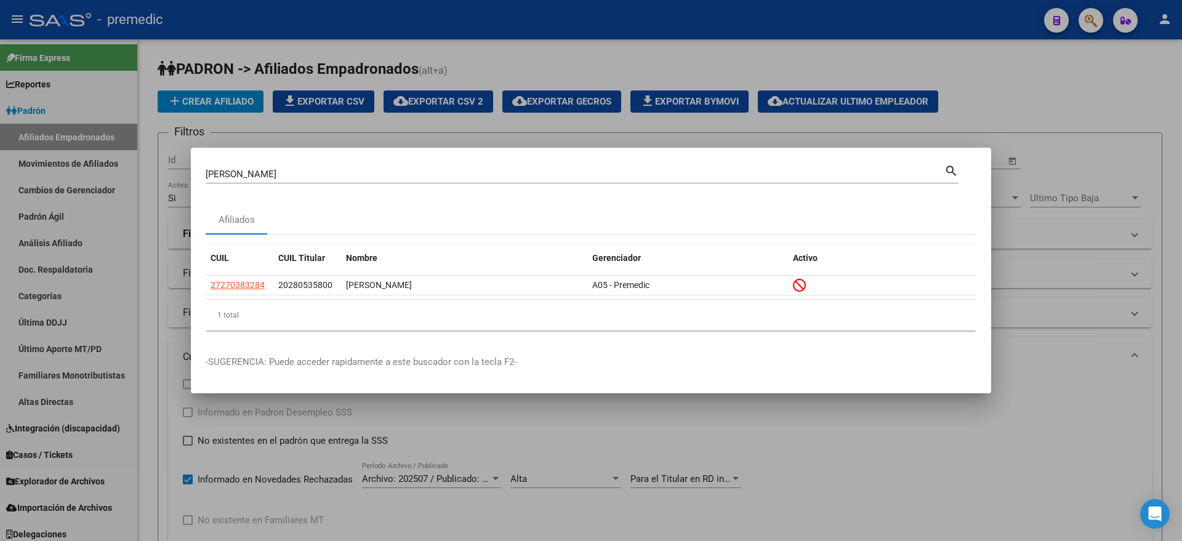
click at [150, 361] on div at bounding box center [591, 270] width 1182 height 541
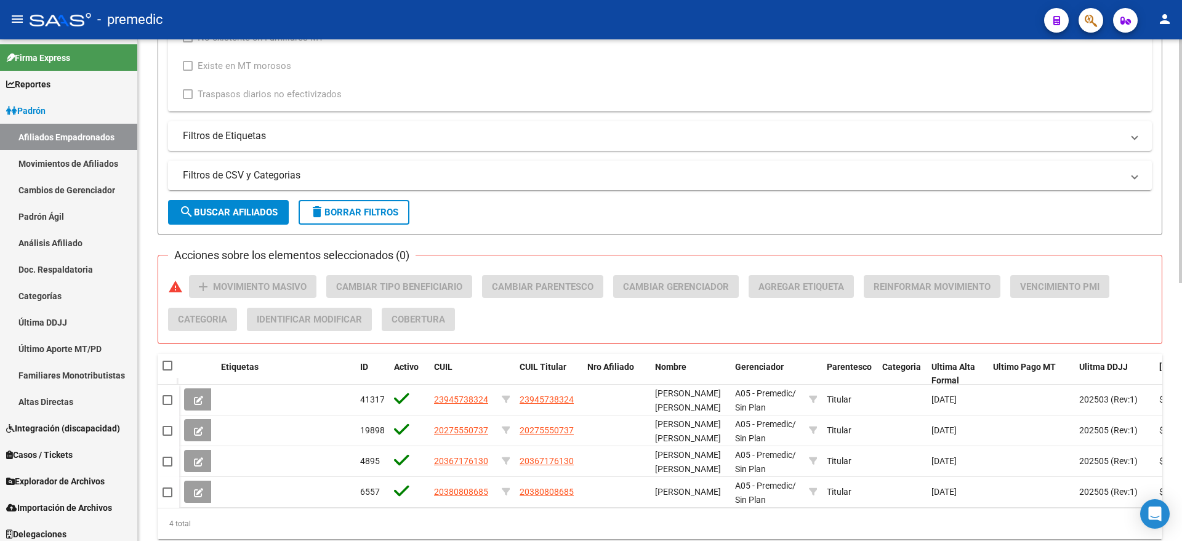
scroll to position [532, 0]
